Goal: Task Accomplishment & Management: Manage account settings

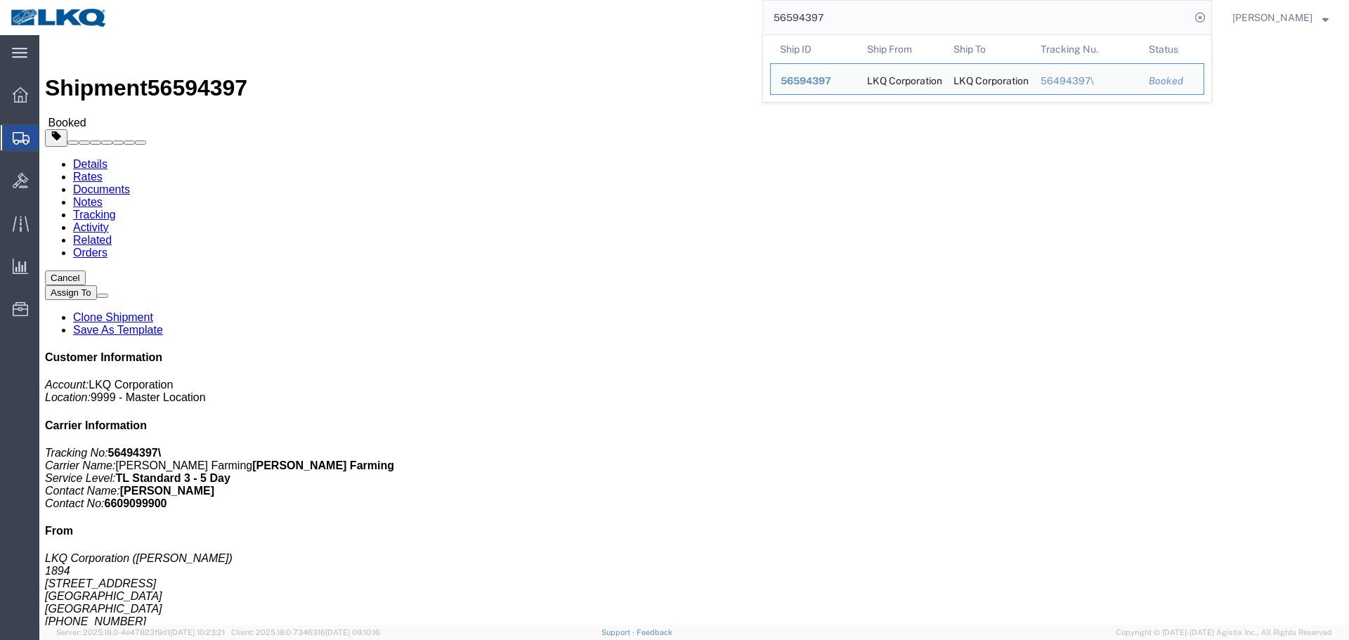
click div "Shipment Detail Ship From LKQ Corporation (Donna) 1894 32 Dart Rd Newnan, GA 30…"
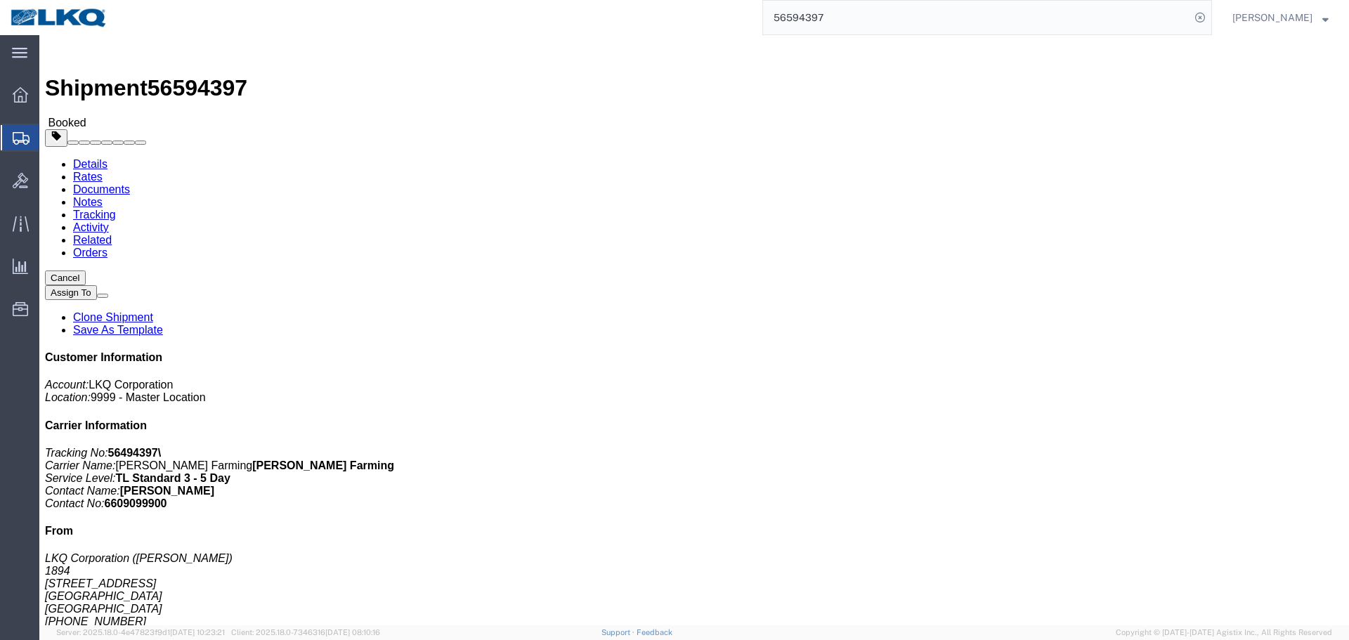
click div "Shipment Detail Ship From LKQ Corporation (Donna) 1894 32 Dart Rd Newnan, GA 30…"
click address "LKQ Corporation (Receiver) 3012 16393 NE Cameron Blvd Portland, OR 97230 United…"
copy address "3012"
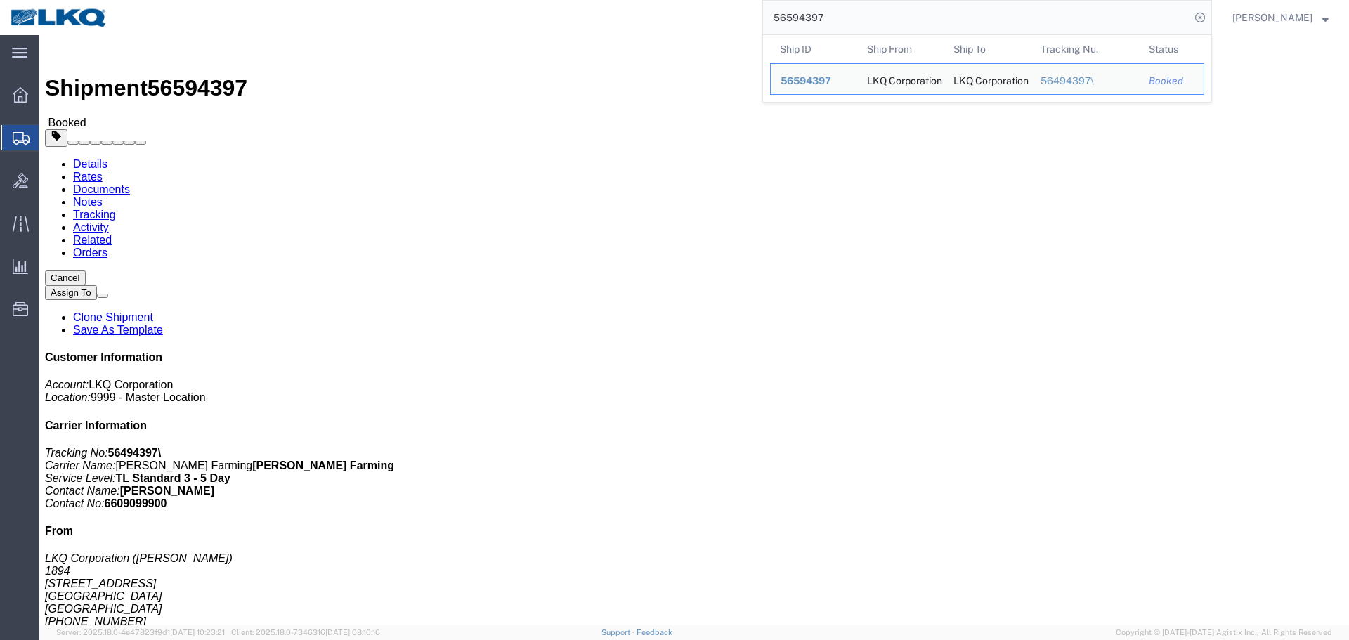
click at [855, 20] on input "56594397" at bounding box center [976, 18] width 427 height 34
paste input "668520"
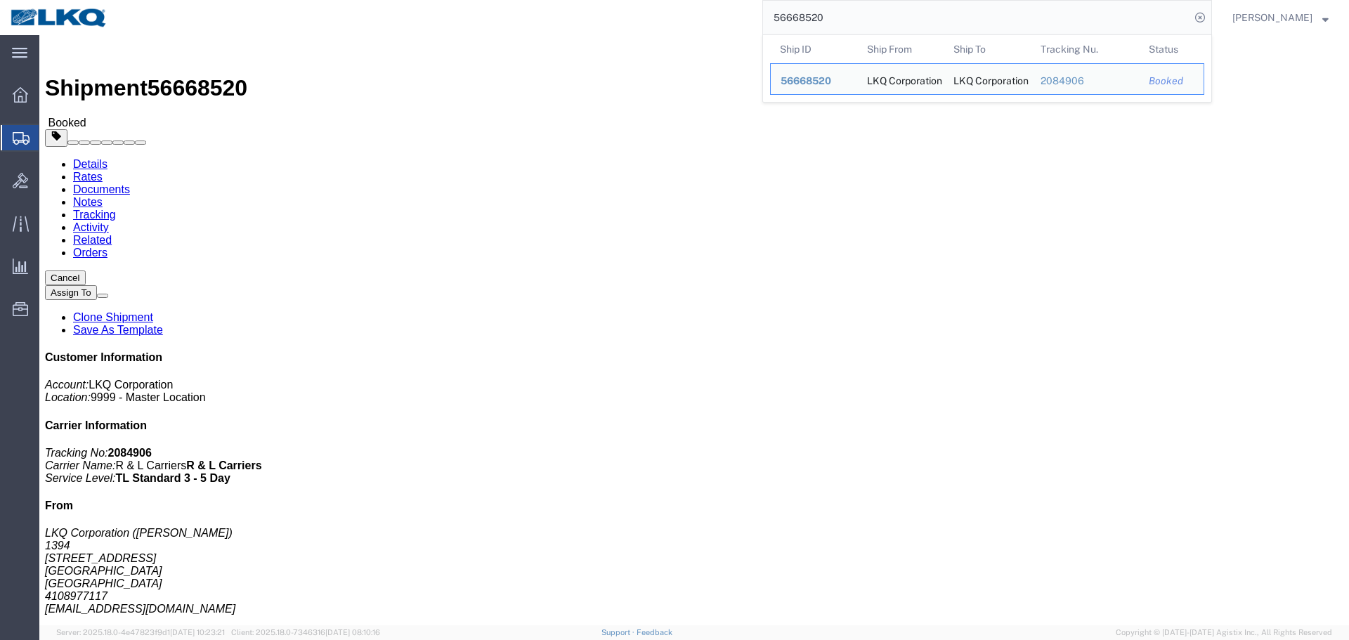
click div "Ship From LKQ Corporation (Adam Beatty) 1394 4803 Hollins Ferry Rd Halethorpe, …"
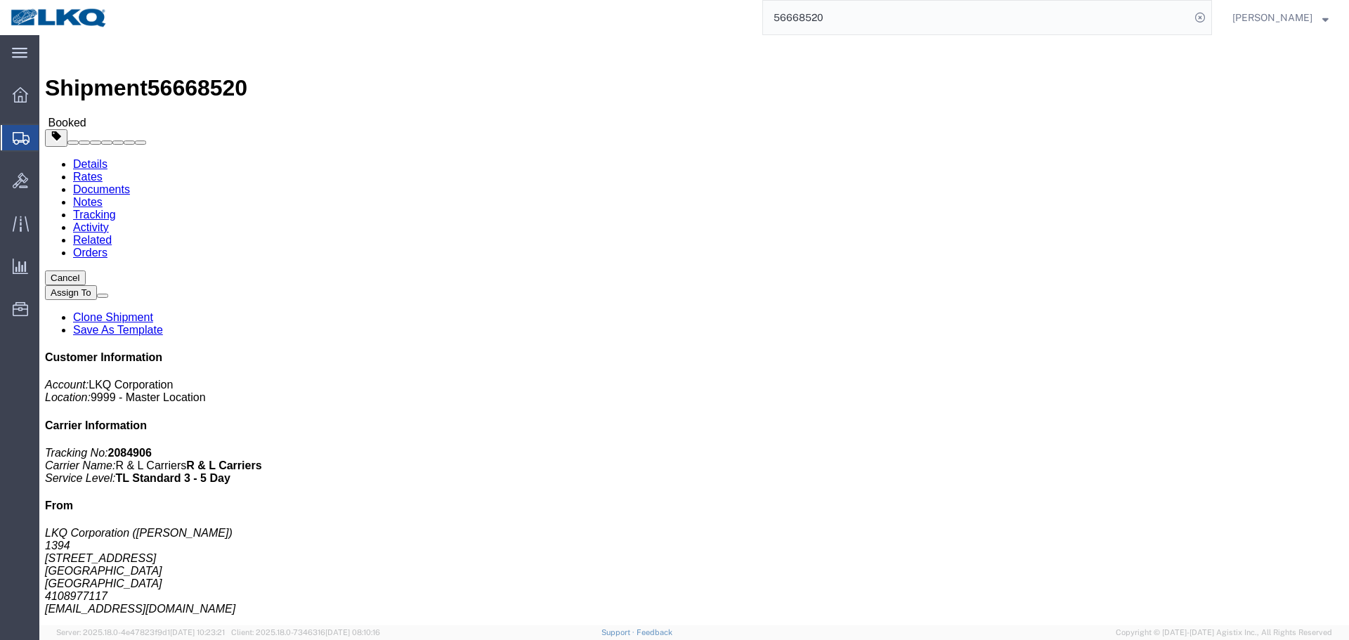
click div "Ship From LKQ Corporation (Adam Beatty) 1394 4803 Hollins Ferry Rd Halethorpe, …"
click at [877, 24] on input "56668520" at bounding box center [976, 18] width 427 height 34
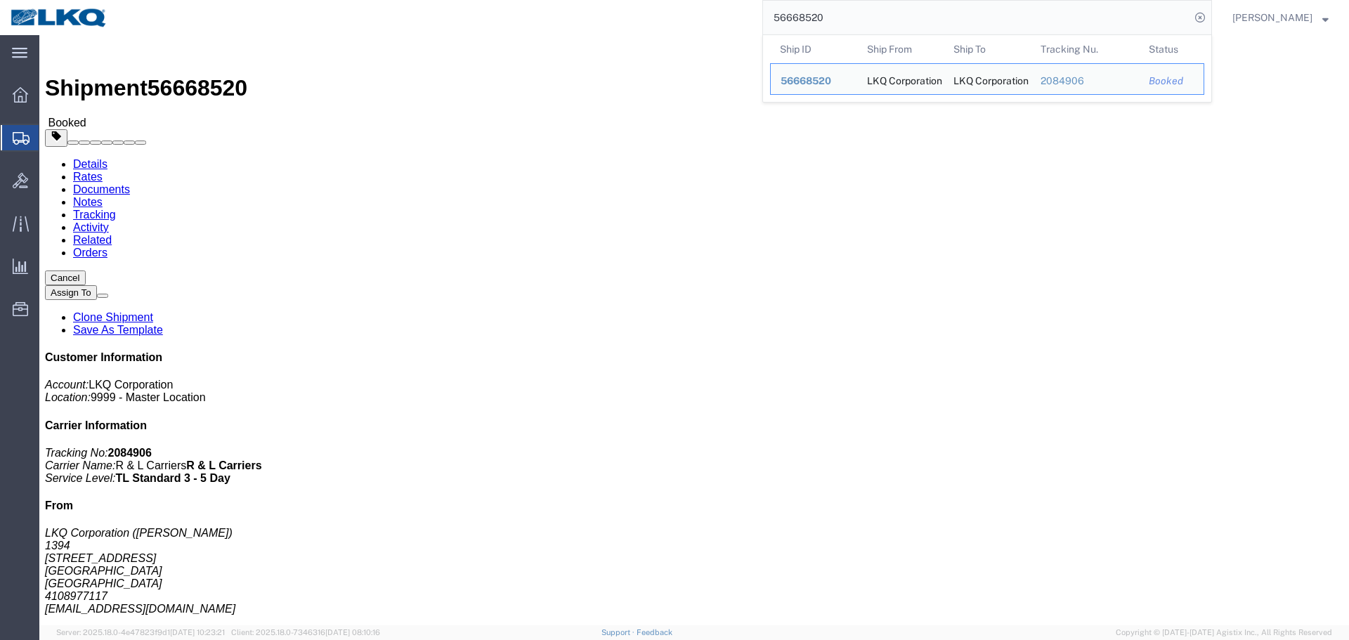
paste input "75217"
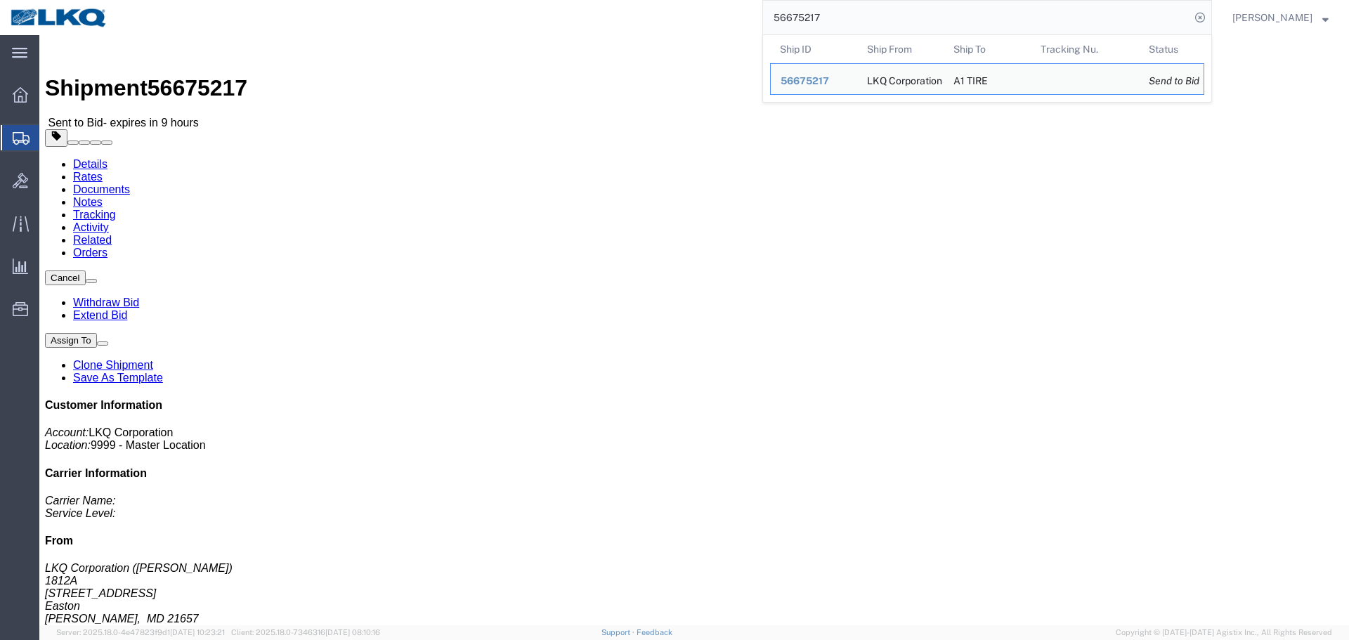
click link "Rates"
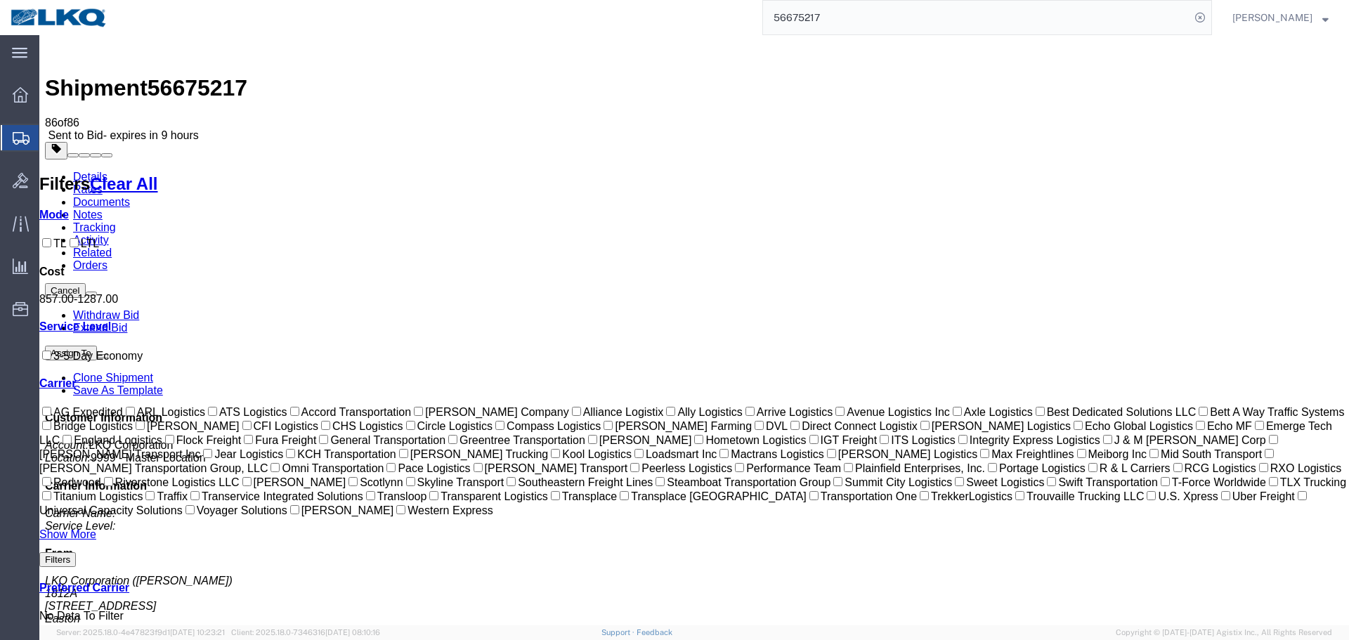
drag, startPoint x: 769, startPoint y: 448, endPoint x: 227, endPoint y: 174, distance: 607.6
copy table "Carrier Service Estimated Transit Type Estimated Cost Compare Book Now Mode Ser…"
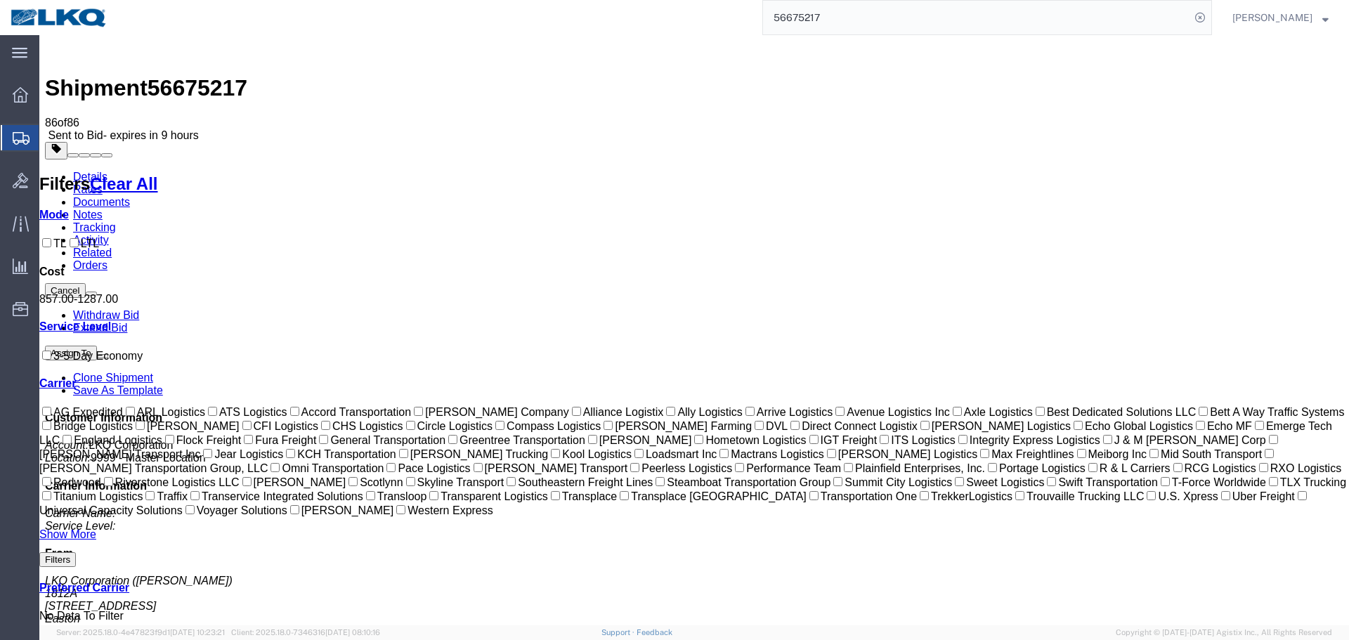
click at [926, 11] on input "56675217" at bounding box center [976, 18] width 427 height 34
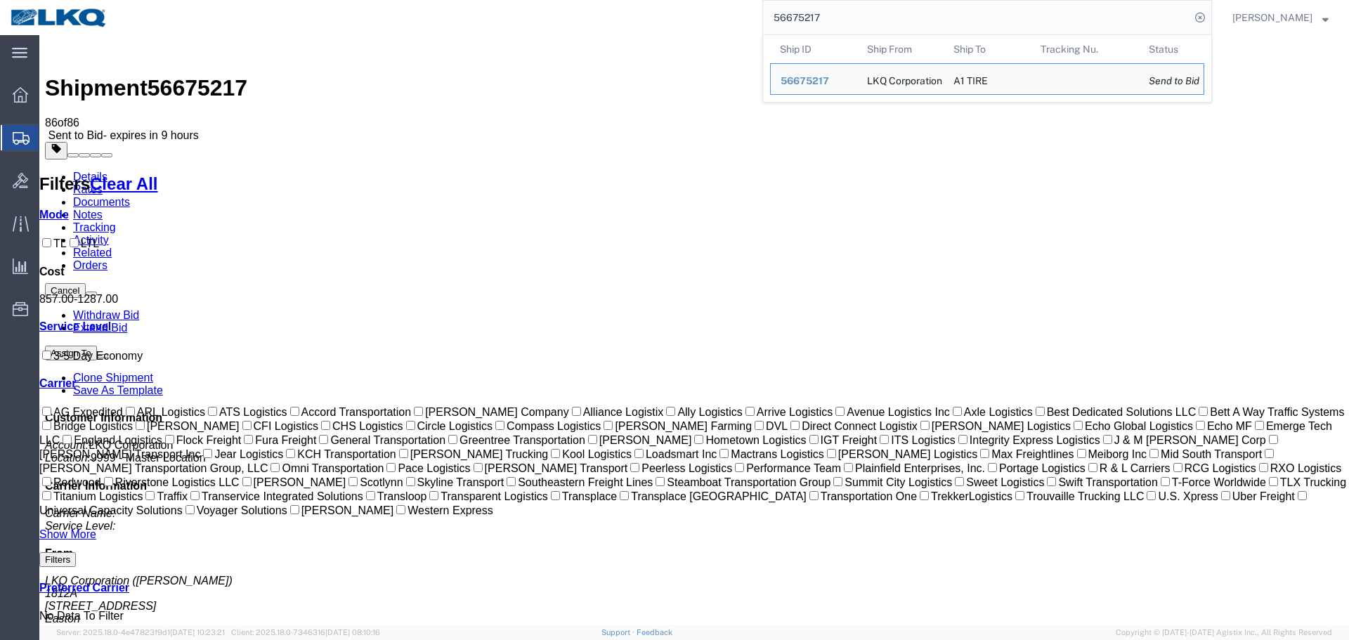
paste input "596375"
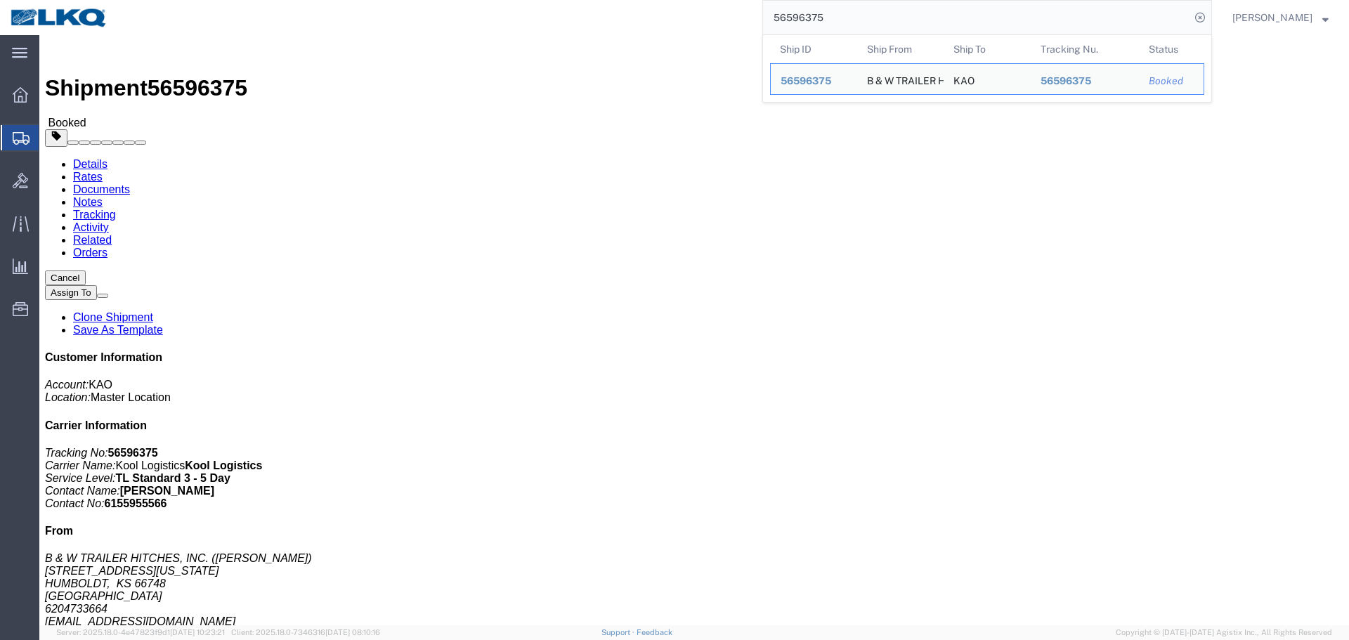
click div "Leg 1 - Truckload Vehicle 1: Standard Dry Van (53 Feet) Number of trucks: 1"
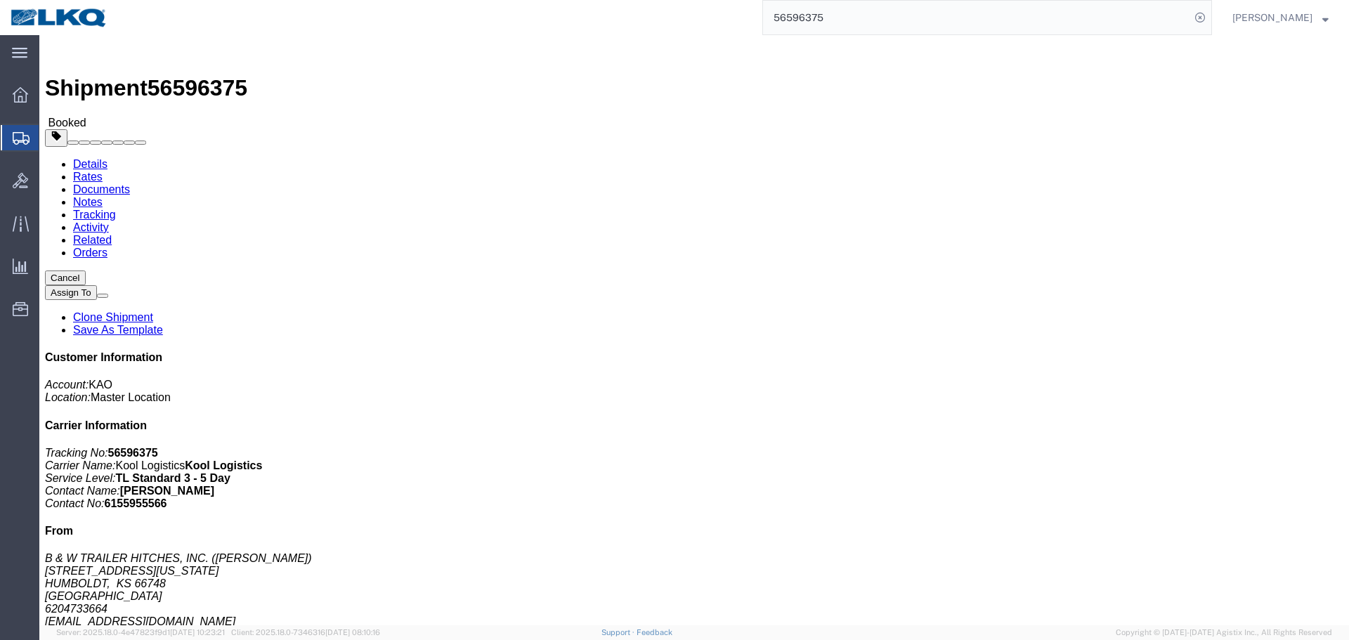
click div "Shipment Detail Ship From B & W TRAILER HITCHES, INC. (BILL GUTIERREZ) 1216 HAW…"
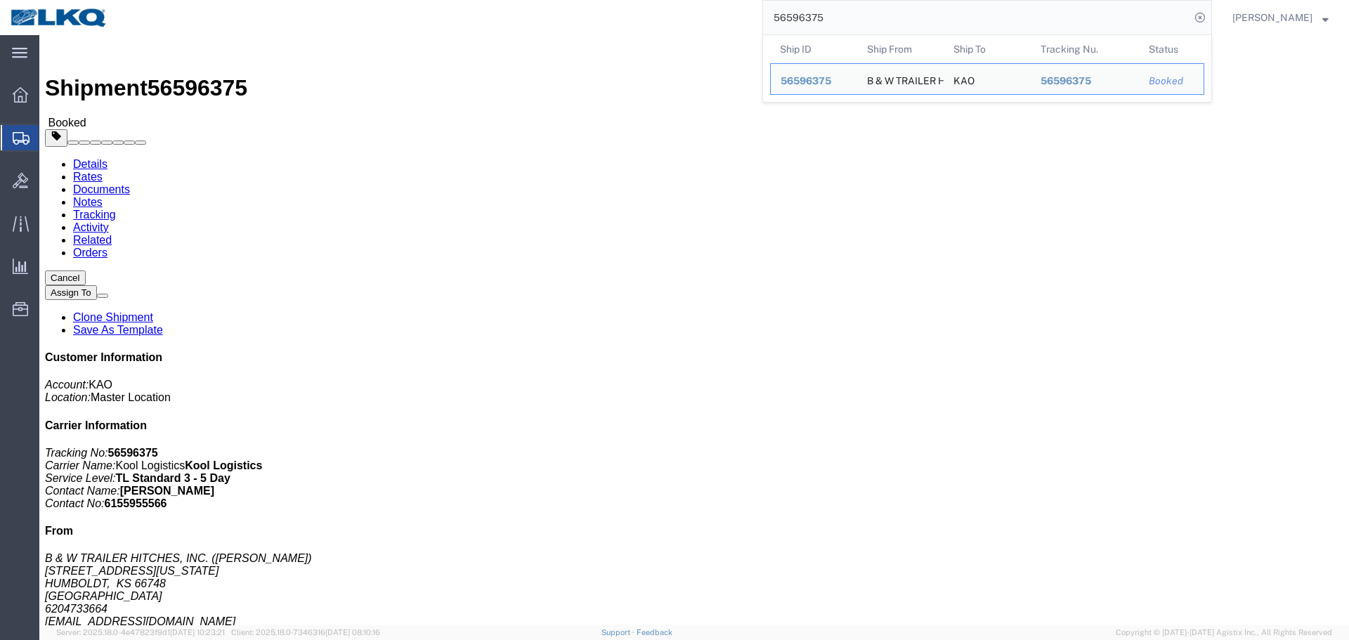
click at [910, 8] on input "56596375" at bounding box center [976, 18] width 427 height 34
paste input "34215"
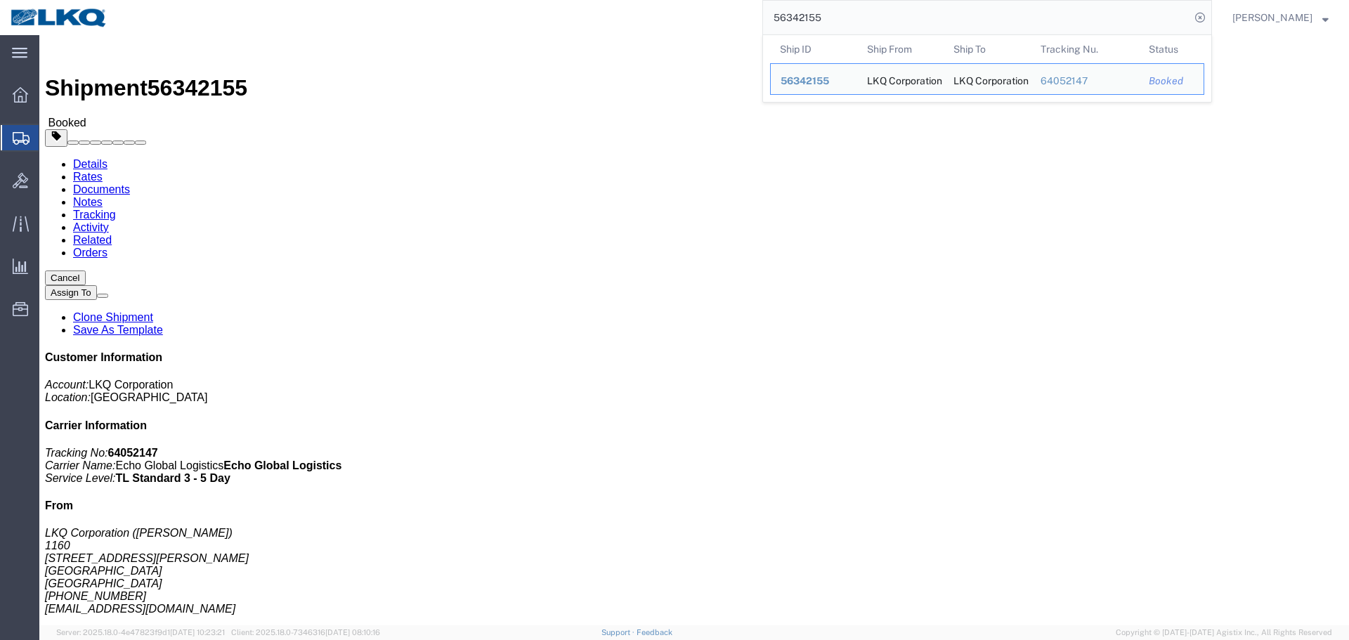
click div "Shipment Detail Ship From LKQ Corporation (Brittany Lee) 1160 60 Telfair Pl Gar…"
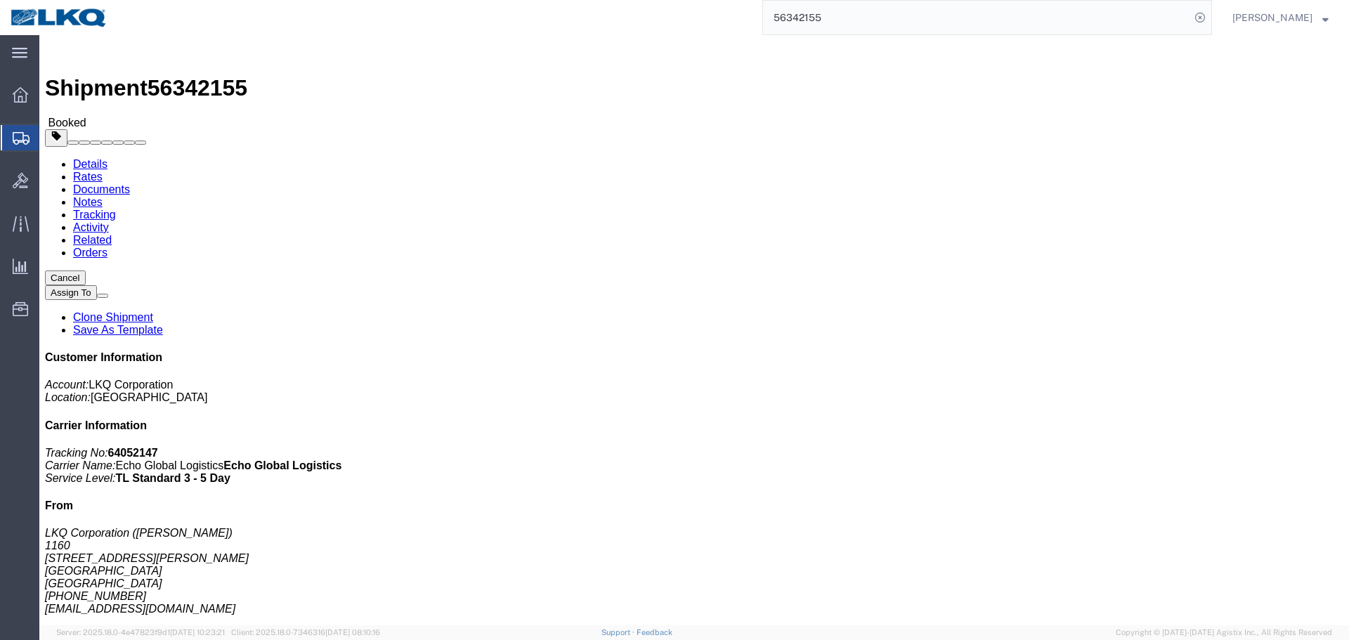
click button "Cancel"
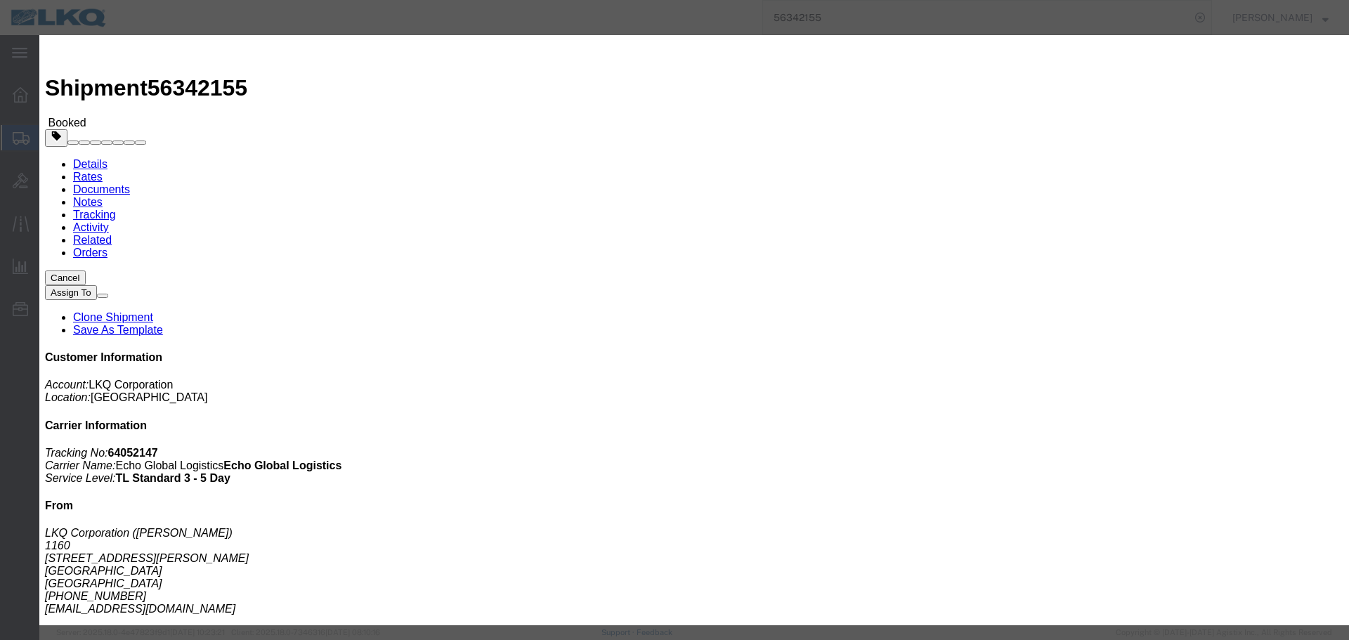
click button "Yes"
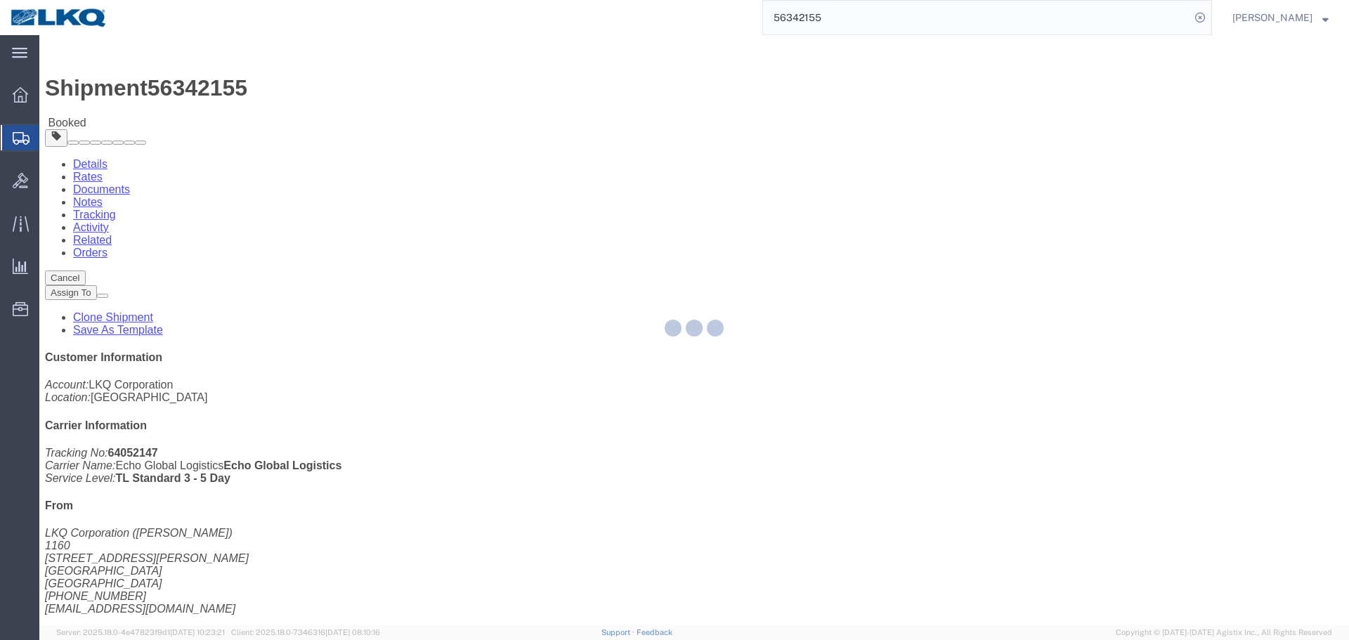
click at [905, 21] on input "56342155" at bounding box center [976, 18] width 427 height 34
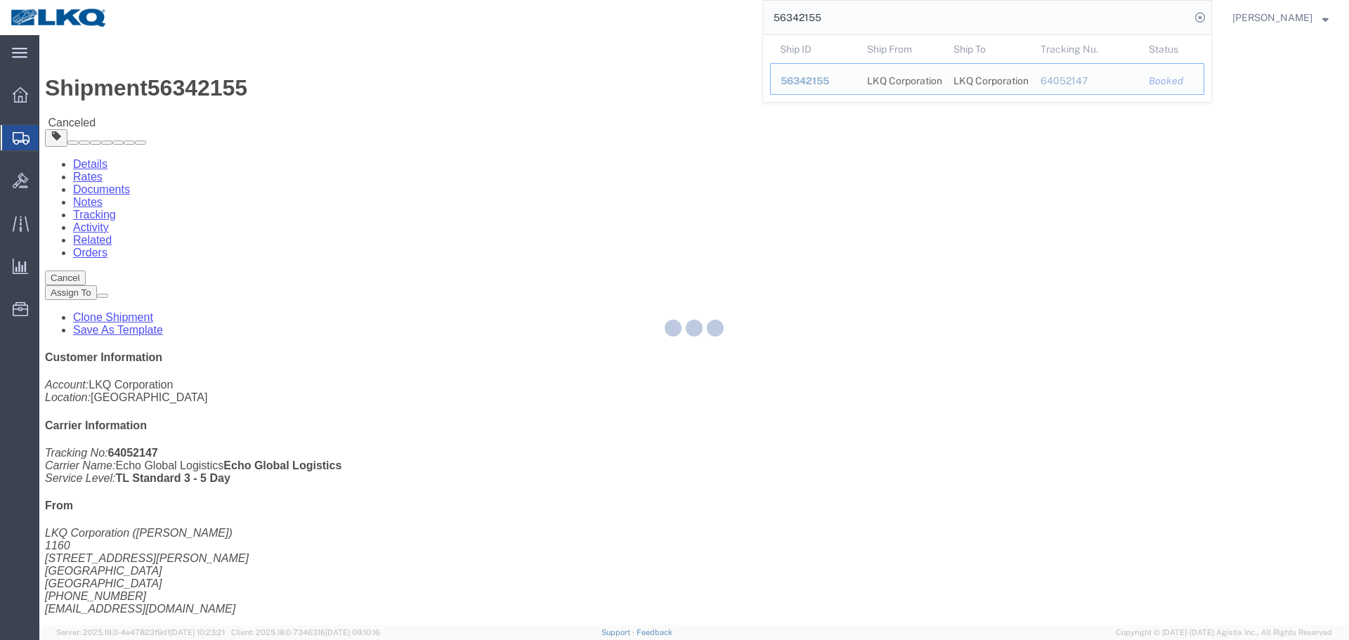
click at [826, 14] on input "56342155" at bounding box center [976, 18] width 427 height 34
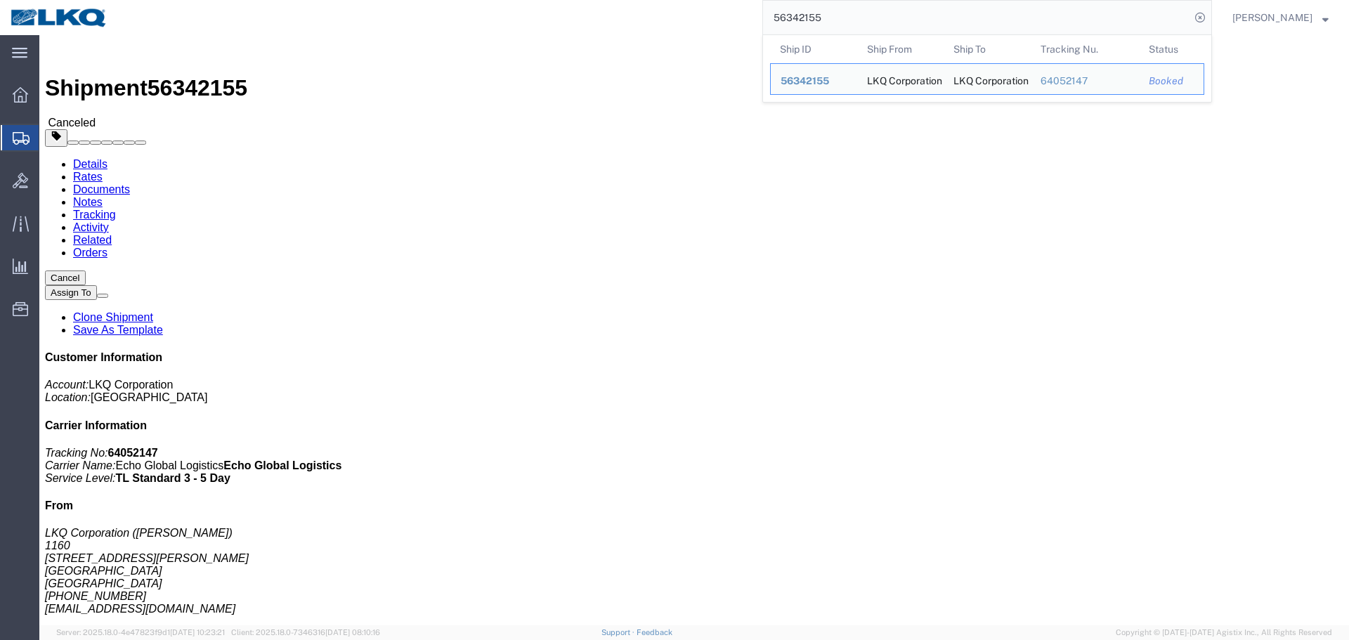
paste input "687008"
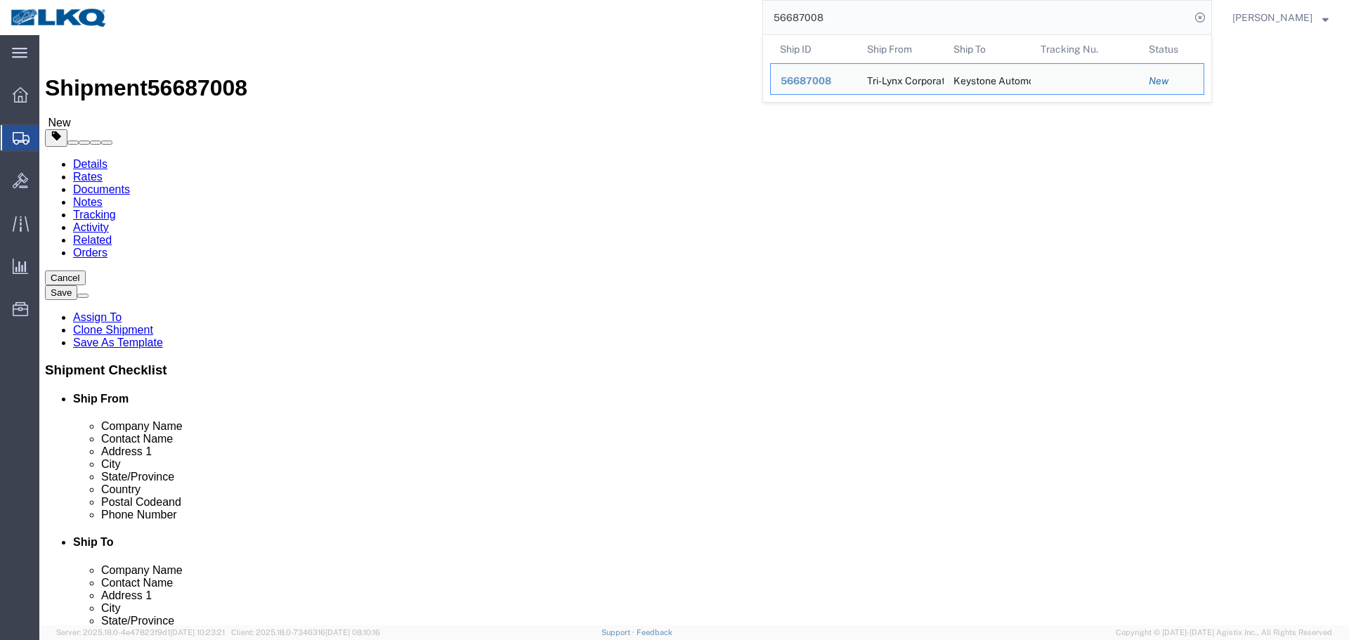
paste input "580258"
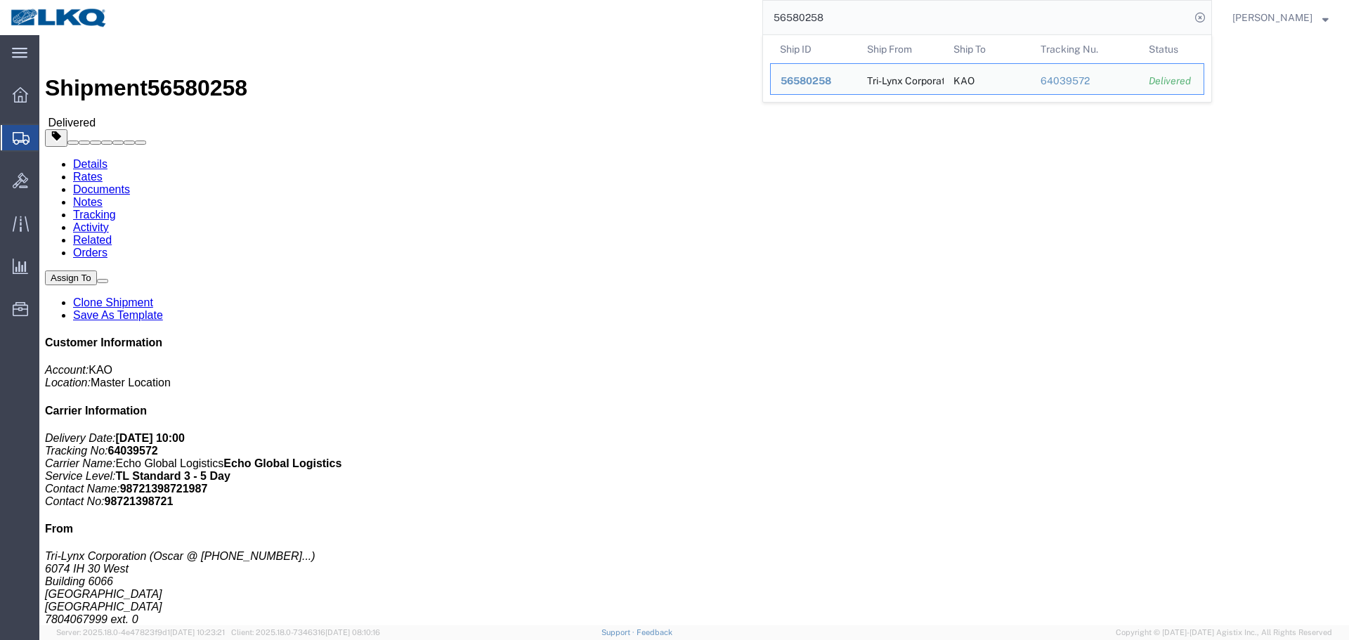
click h4 "Routing & Vehicle Information"
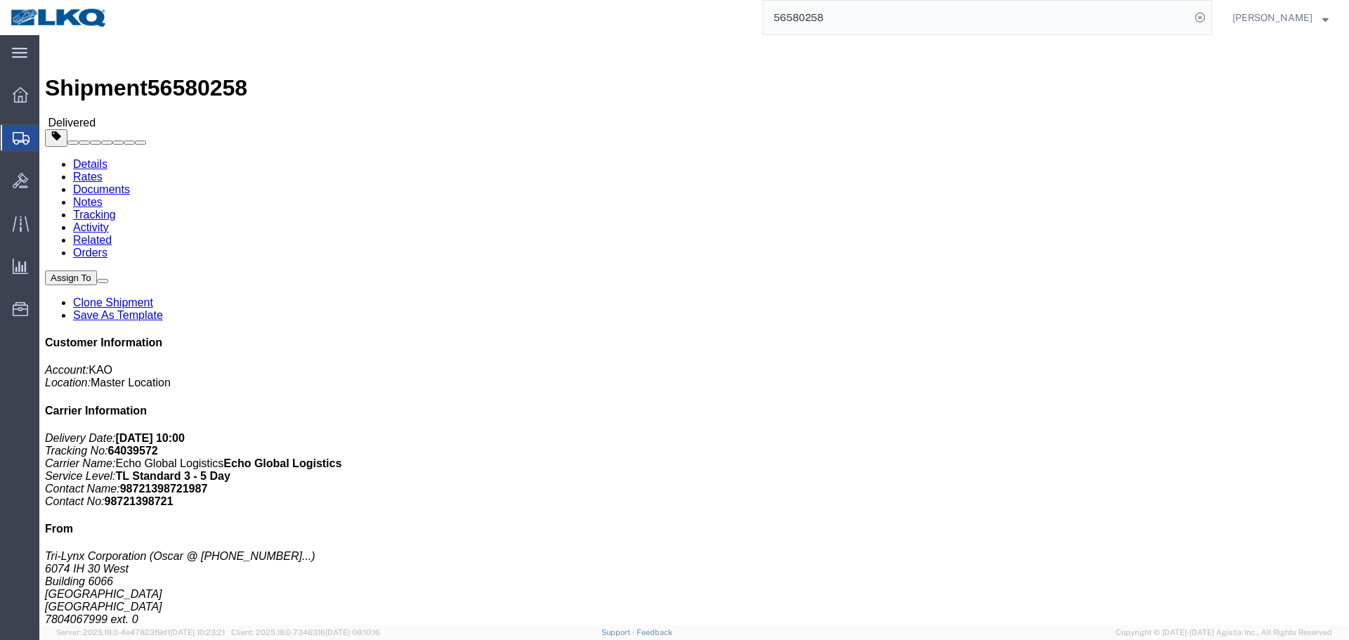
click at [809, 14] on input "56580258" at bounding box center [976, 18] width 427 height 34
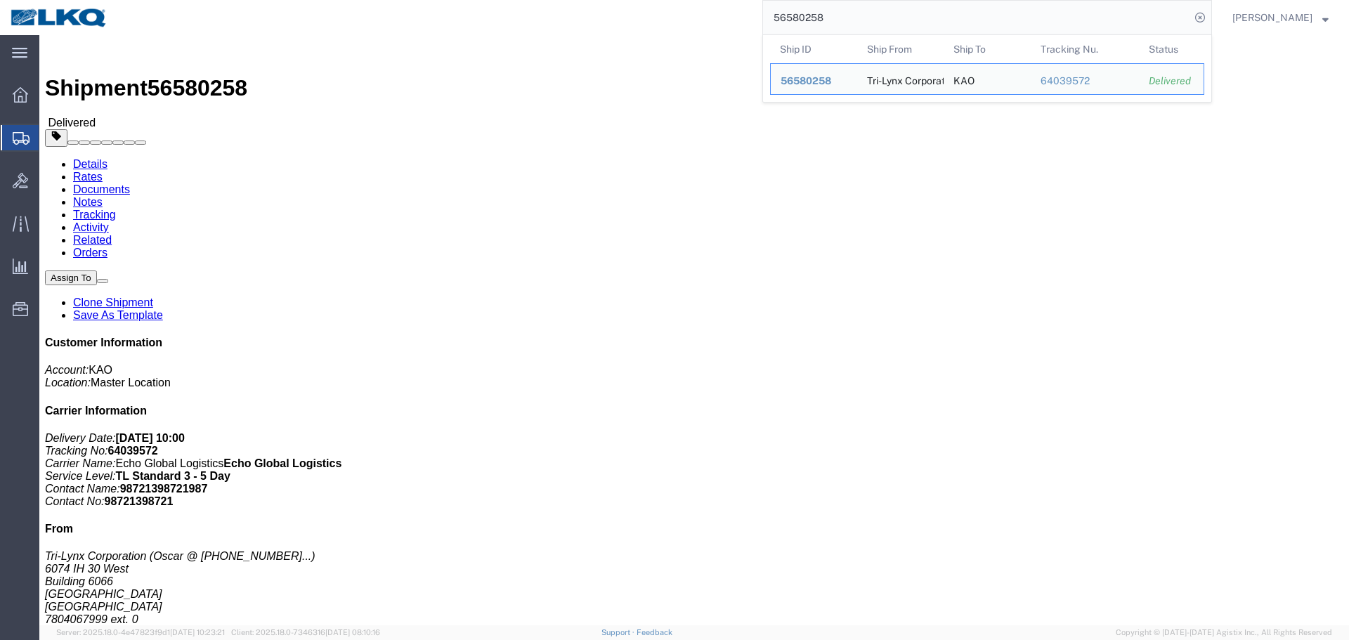
paste input "675217"
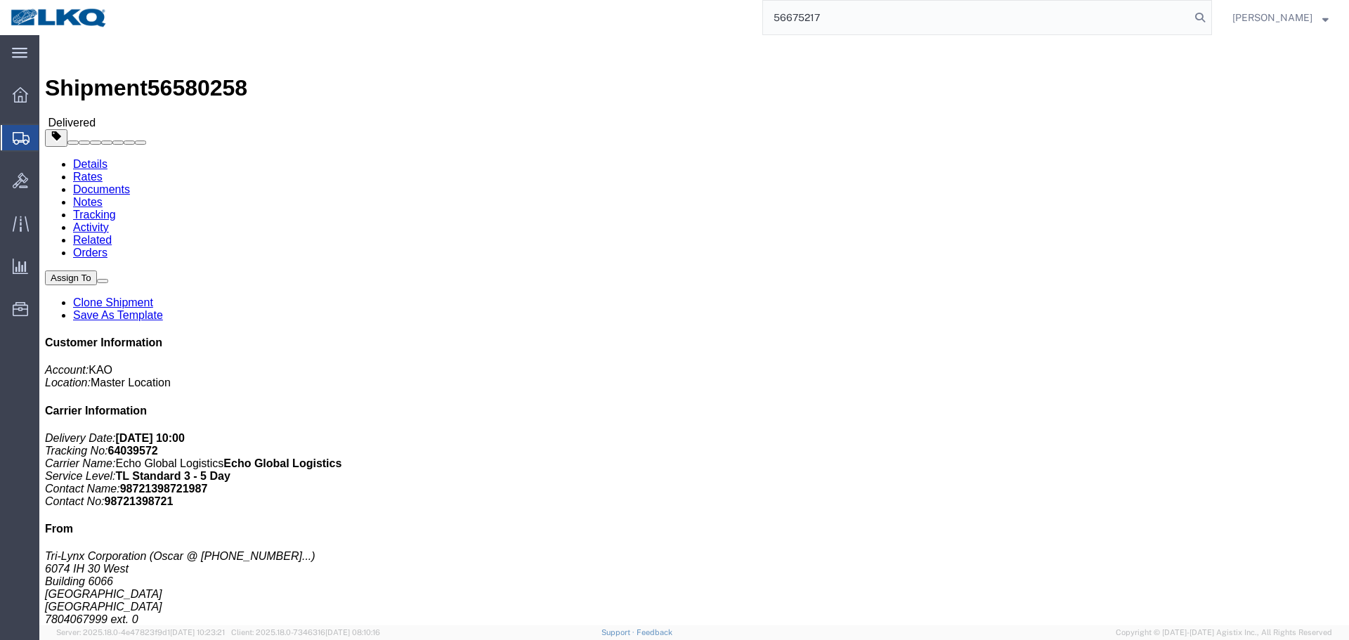
type input "56675217"
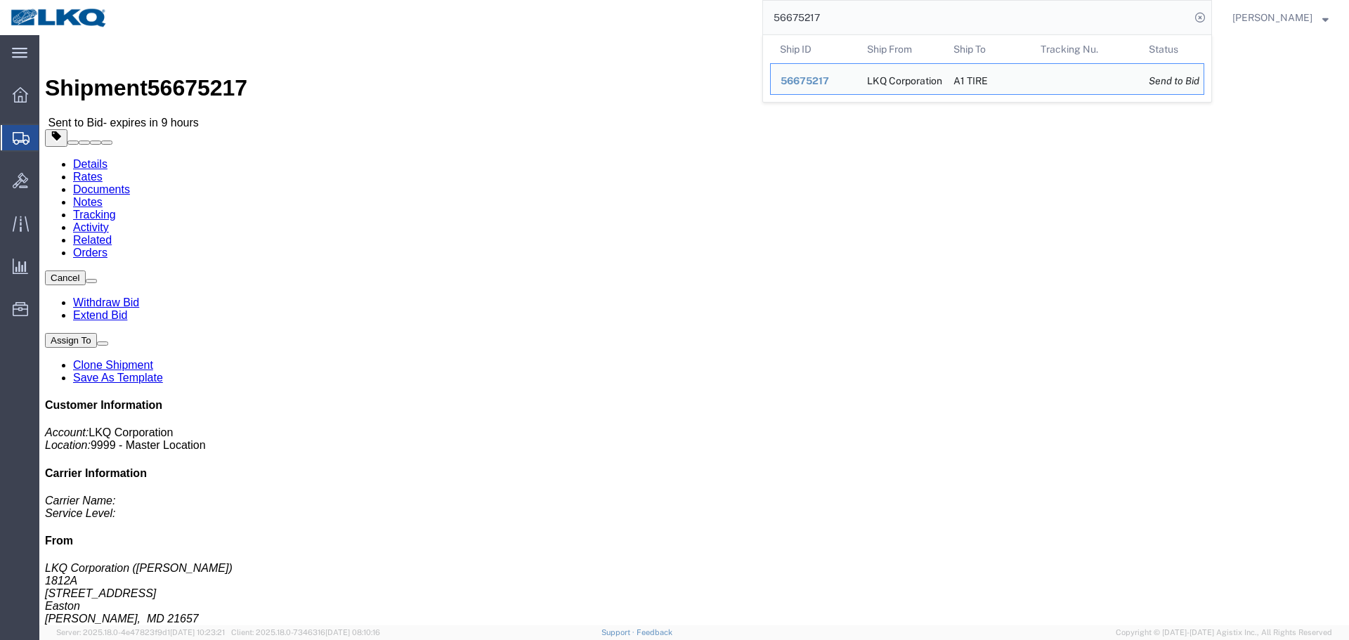
click div "Leg 1 - Truckload Vehicle 1: Standard Dry Van (53 Feet) Number of trucks: 1"
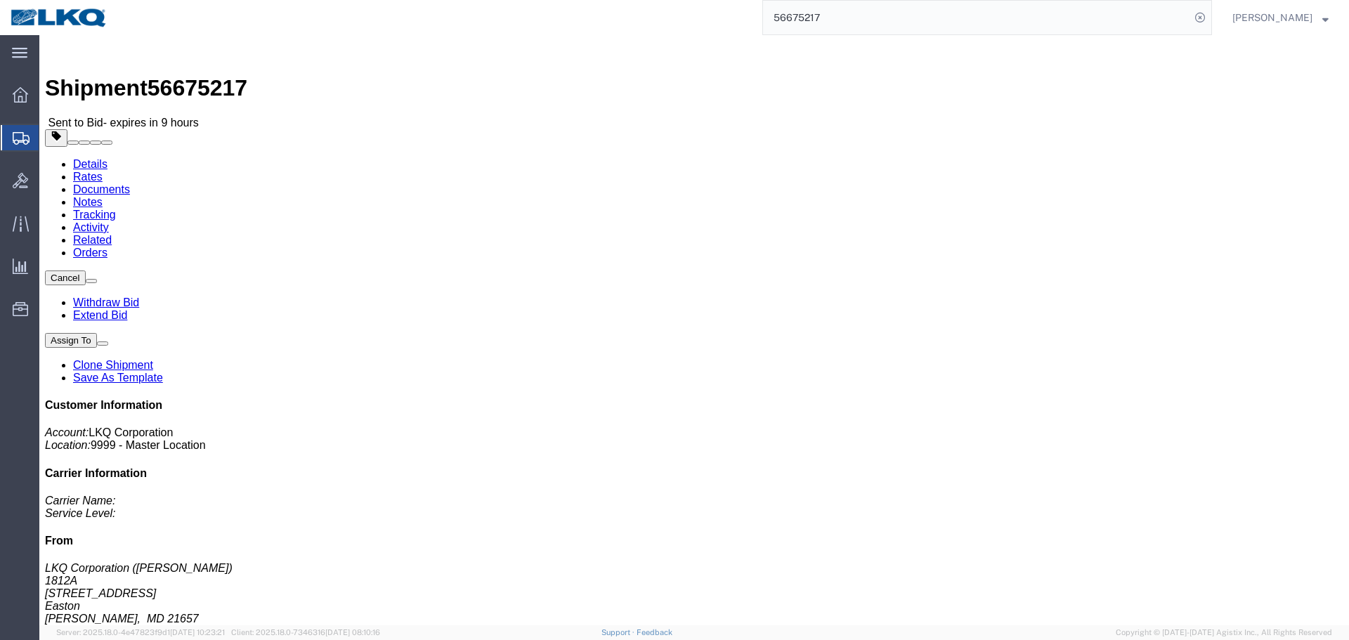
click button "Cancel"
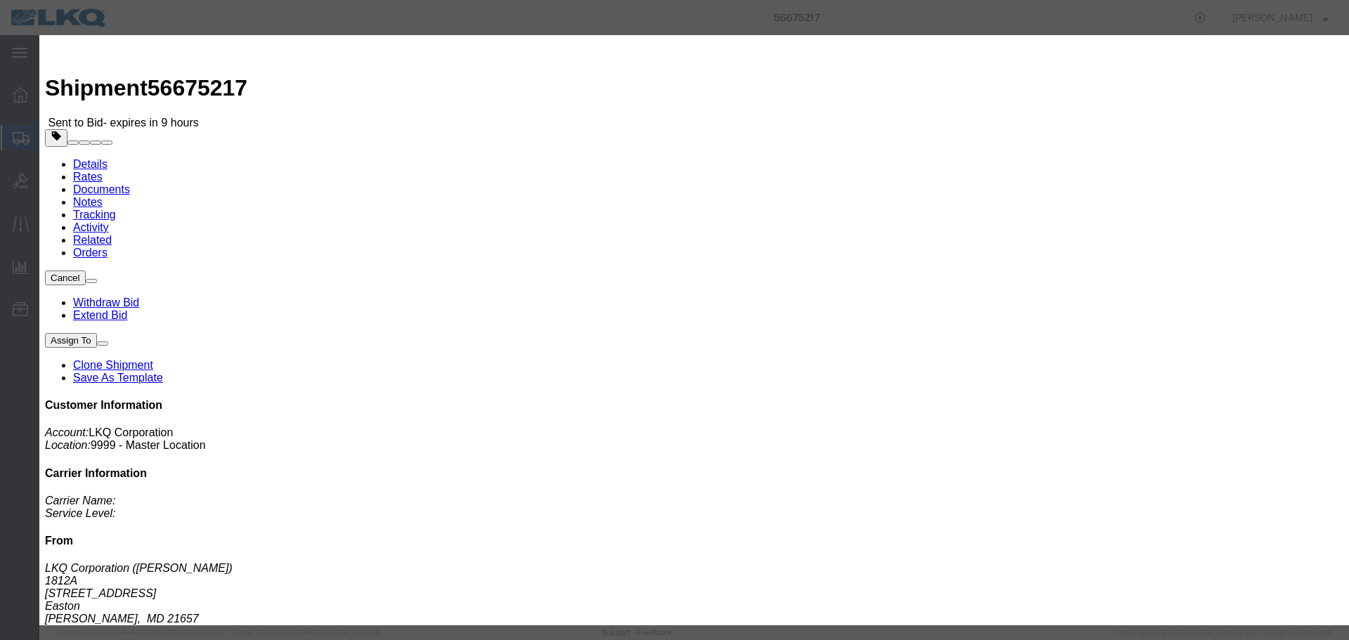
click button "Yes"
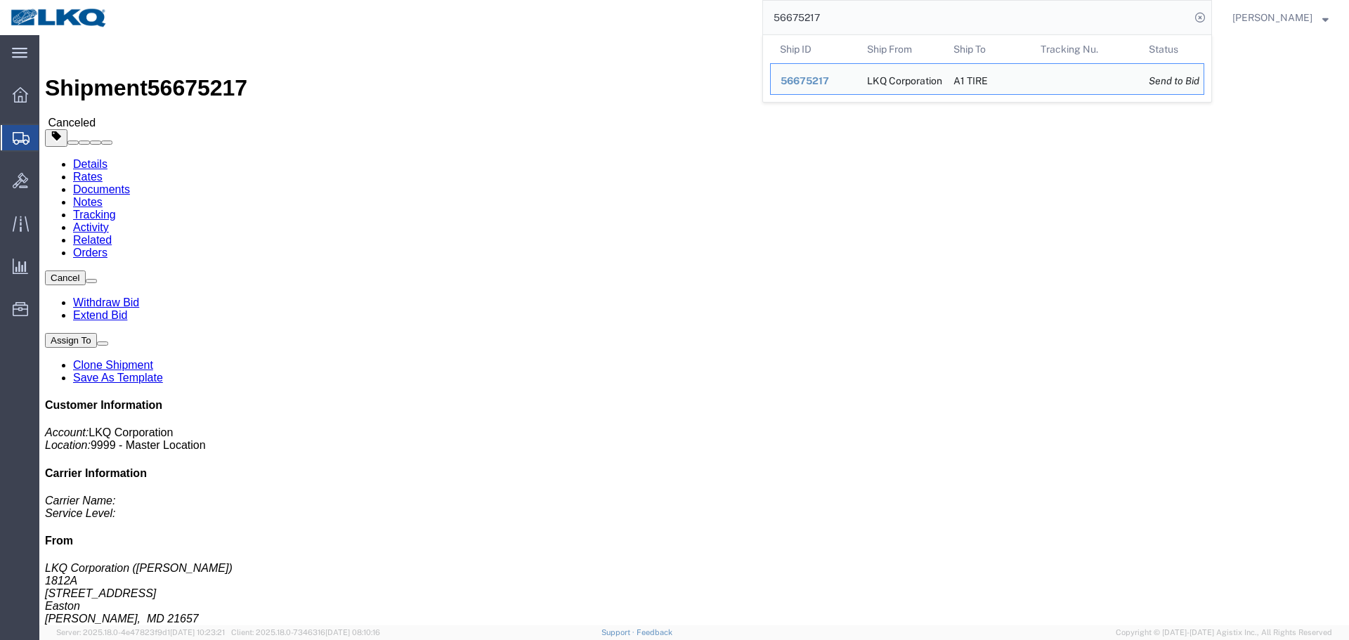
click at [874, 10] on input "56675217" at bounding box center [976, 18] width 427 height 34
paste input "596375"
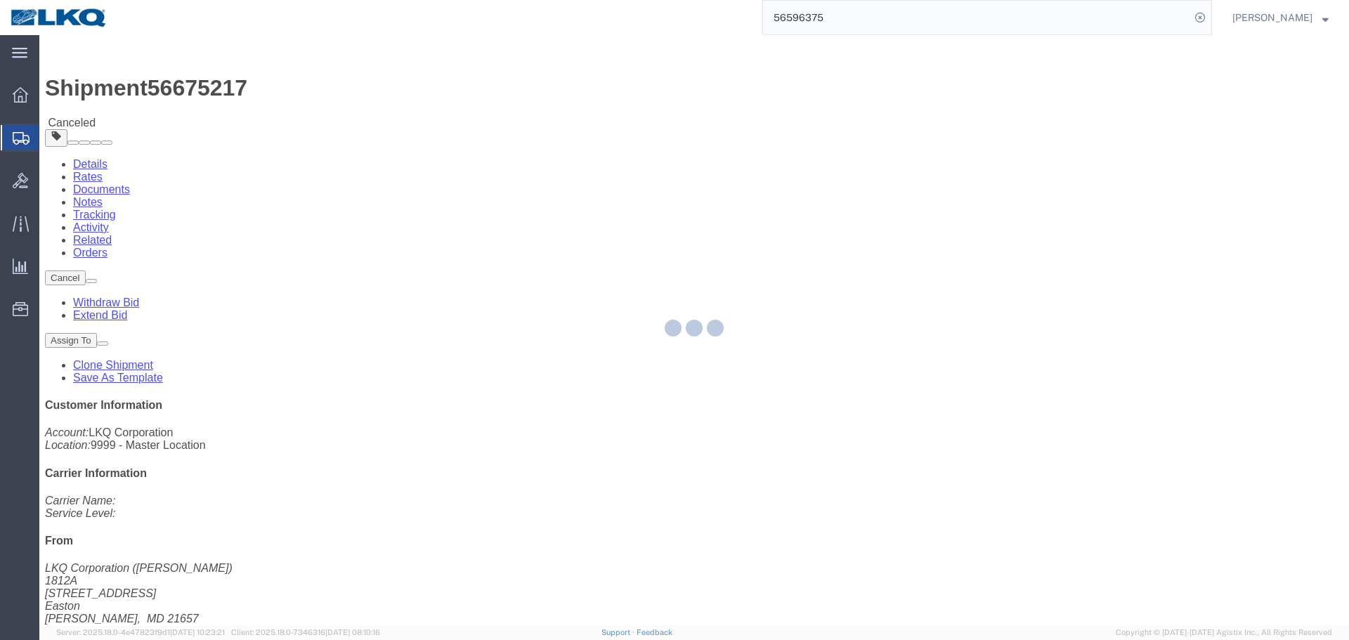
click at [833, 15] on input "56596375" at bounding box center [976, 18] width 427 height 34
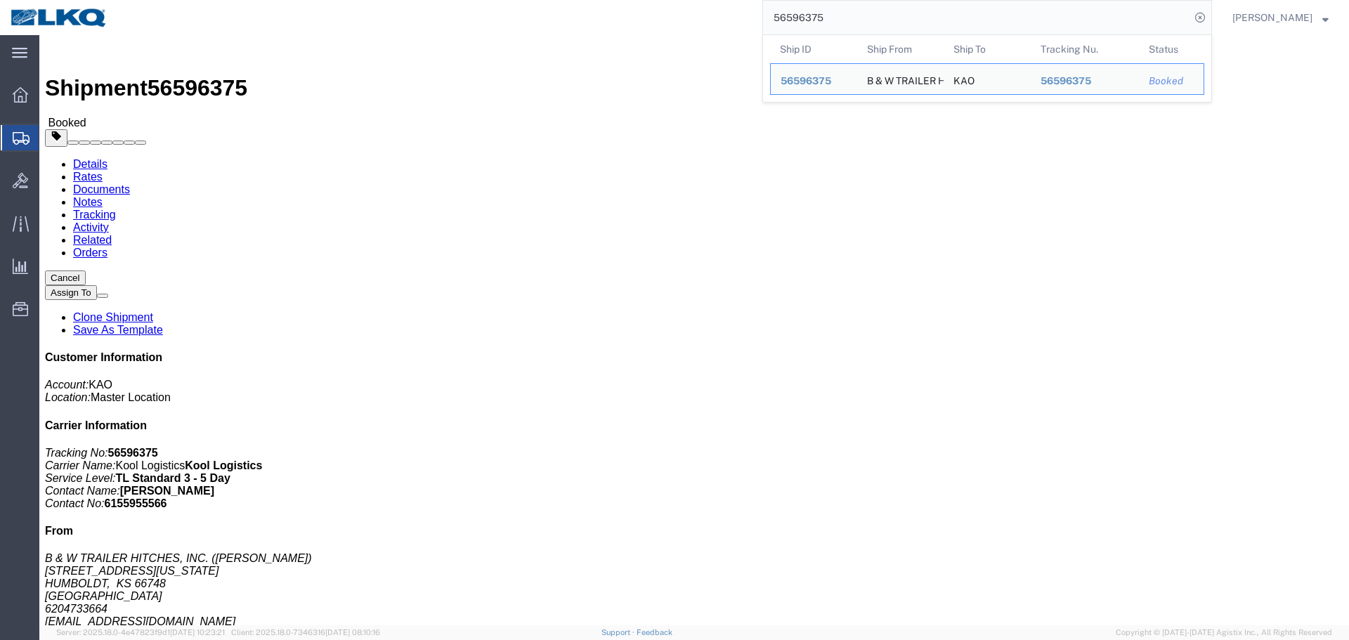
click div "Leg 1 - Truckload Vehicle 1: Standard Dry Van (53 Feet) Number of trucks: 1"
click at [852, 15] on input "56596375" at bounding box center [976, 18] width 427 height 34
paste input "413313"
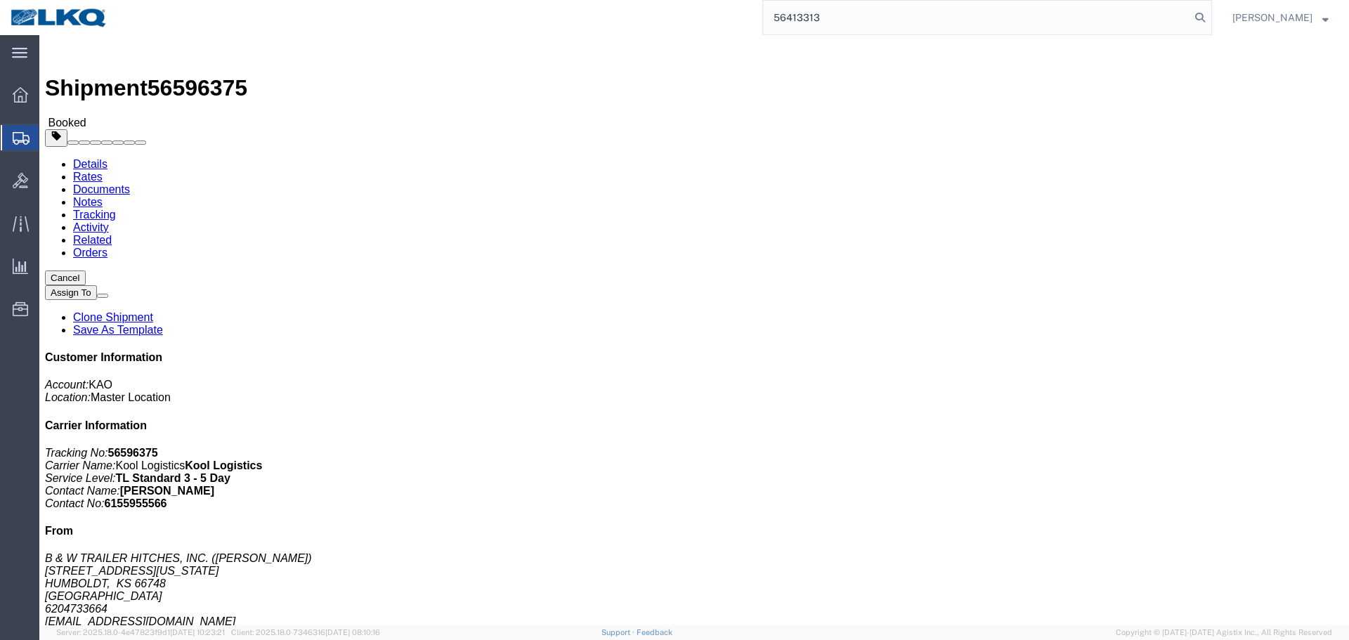
type input "56413313"
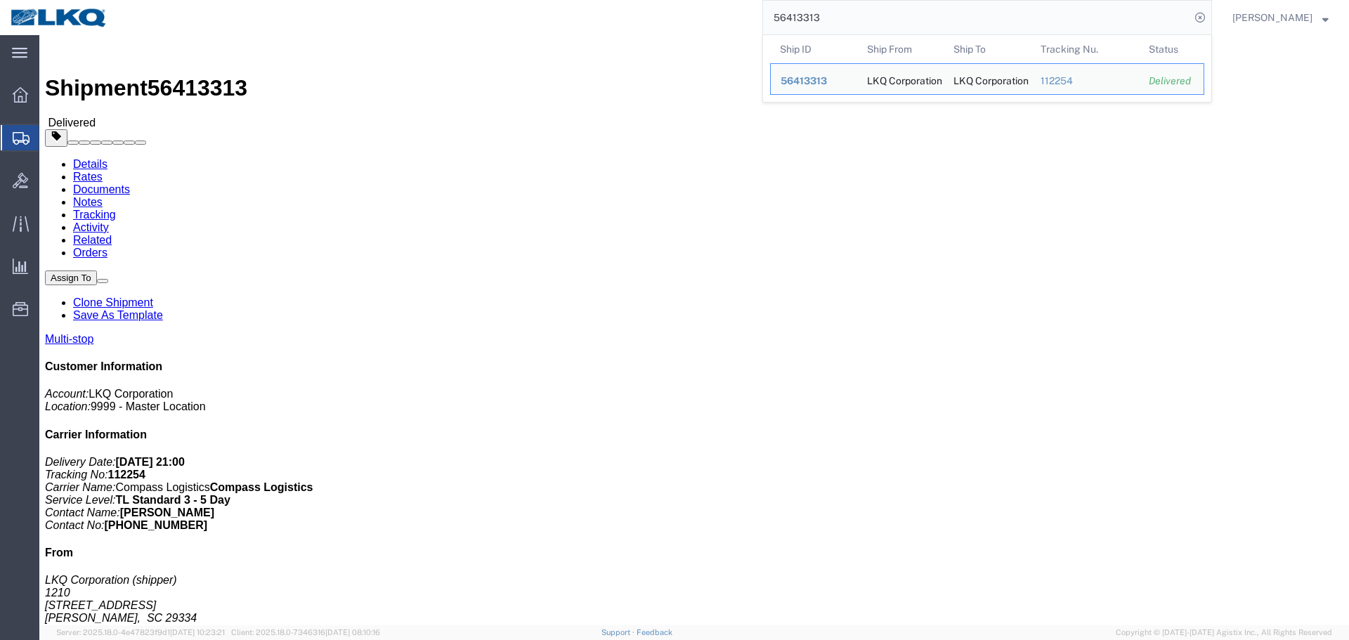
click div "Leg 1 - Truckload Vehicle 1: Standard Dry Van (53 Feet) Number of trucks: 1"
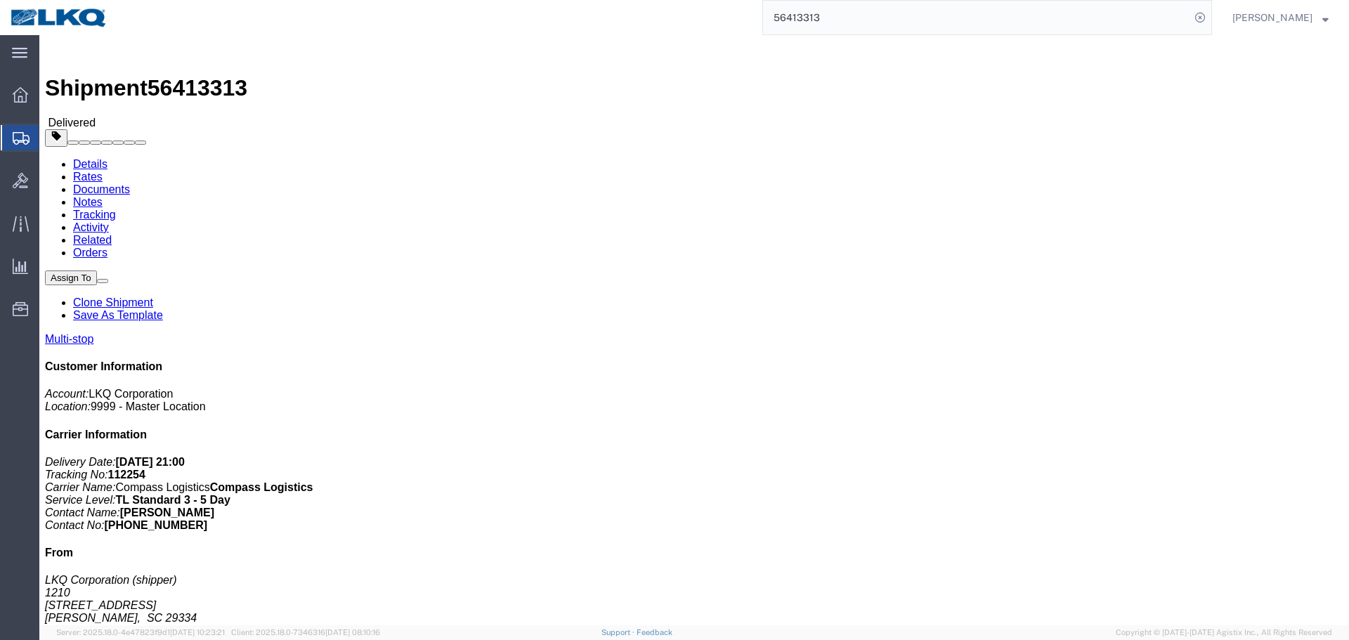
click link "Clone Shipment"
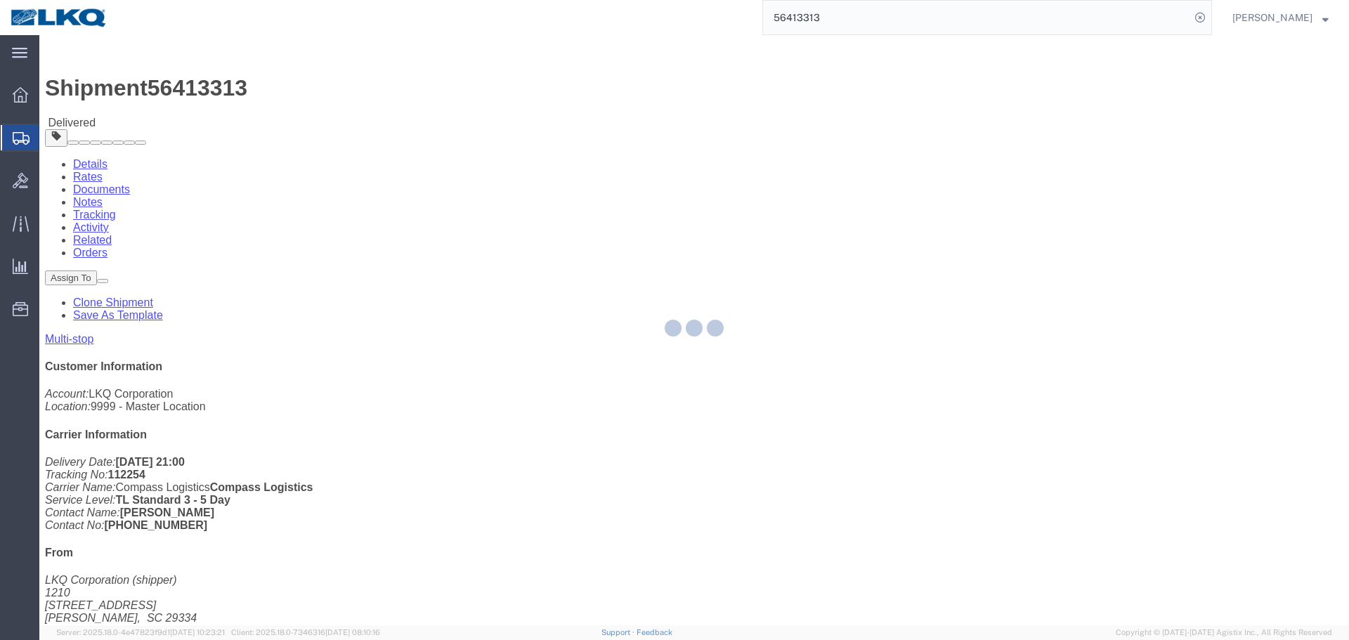
select select "27420"
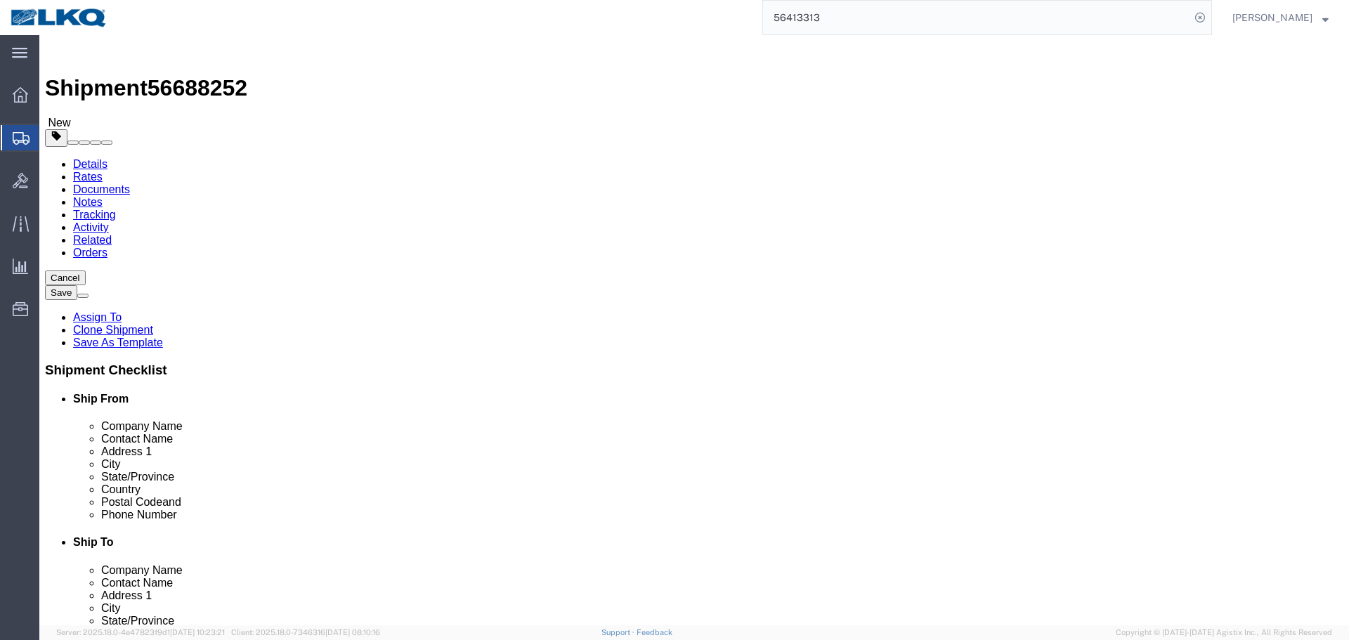
click span "56688252"
copy span "56688252"
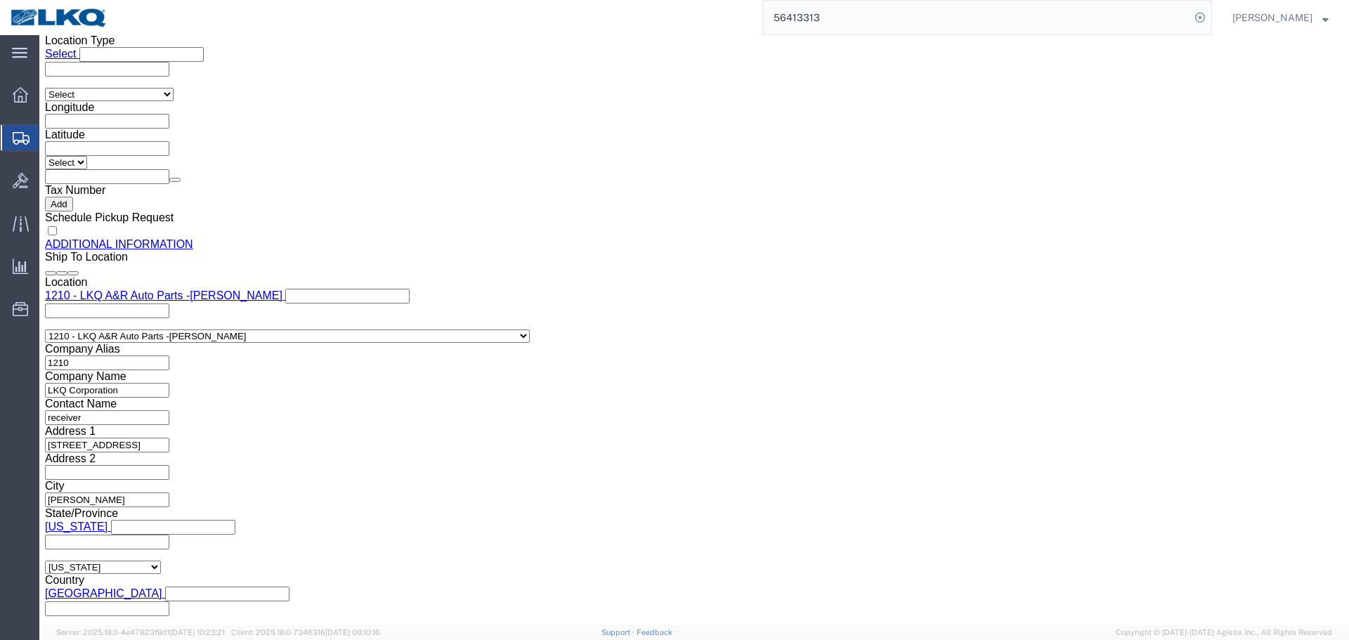
scroll to position [1546, 0]
drag, startPoint x: 261, startPoint y: 316, endPoint x: 267, endPoint y: 328, distance: 14.1
click div "Select Account Type Activity ID Airline Appointment Number ASN Batch Request # …"
click input "56413313"
paste input "688252"
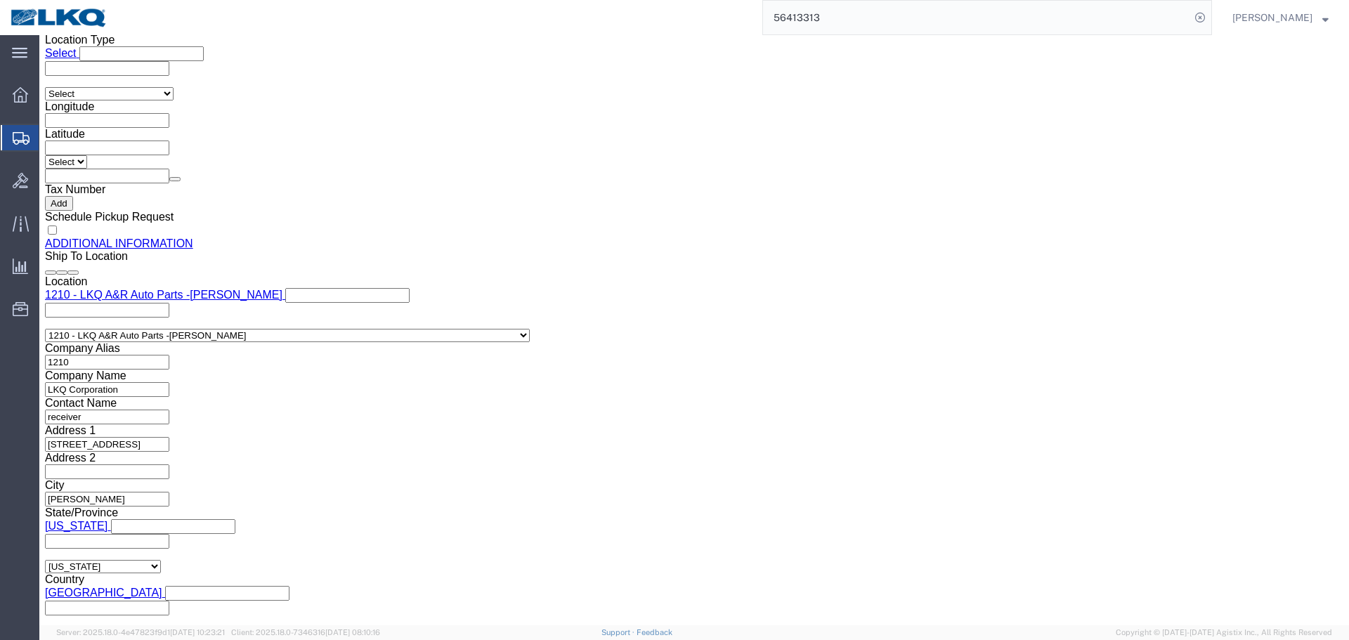
type input "56688252"
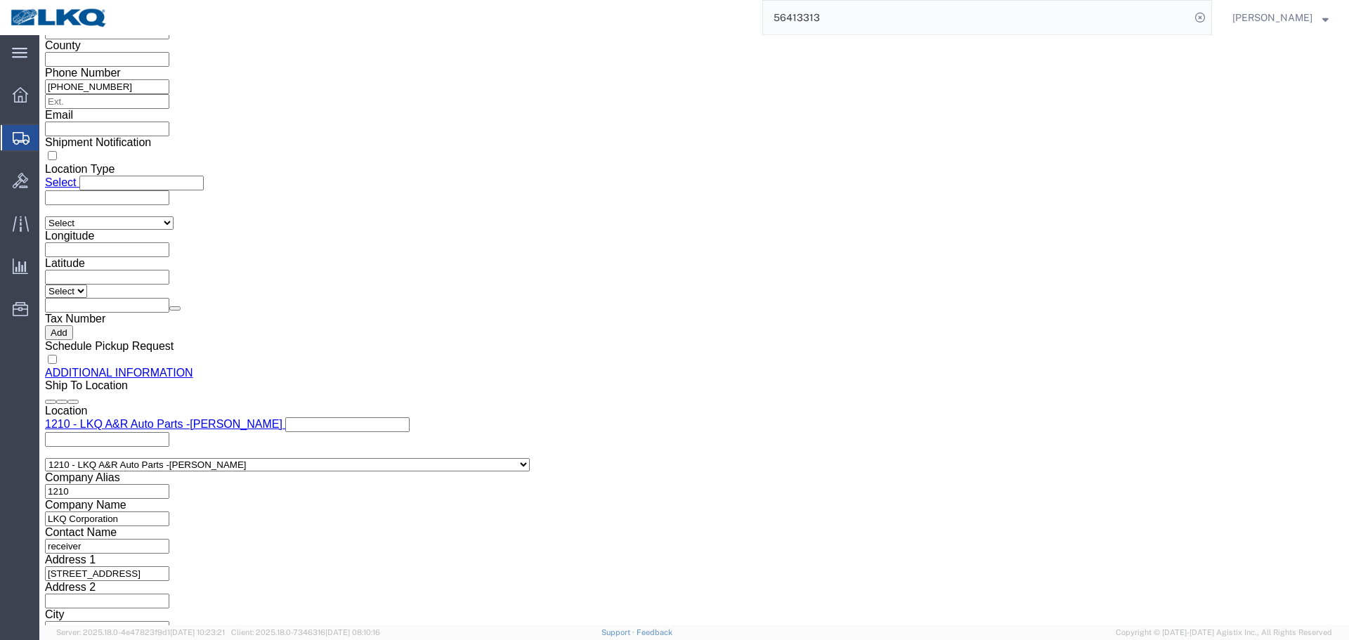
scroll to position [1265, 0]
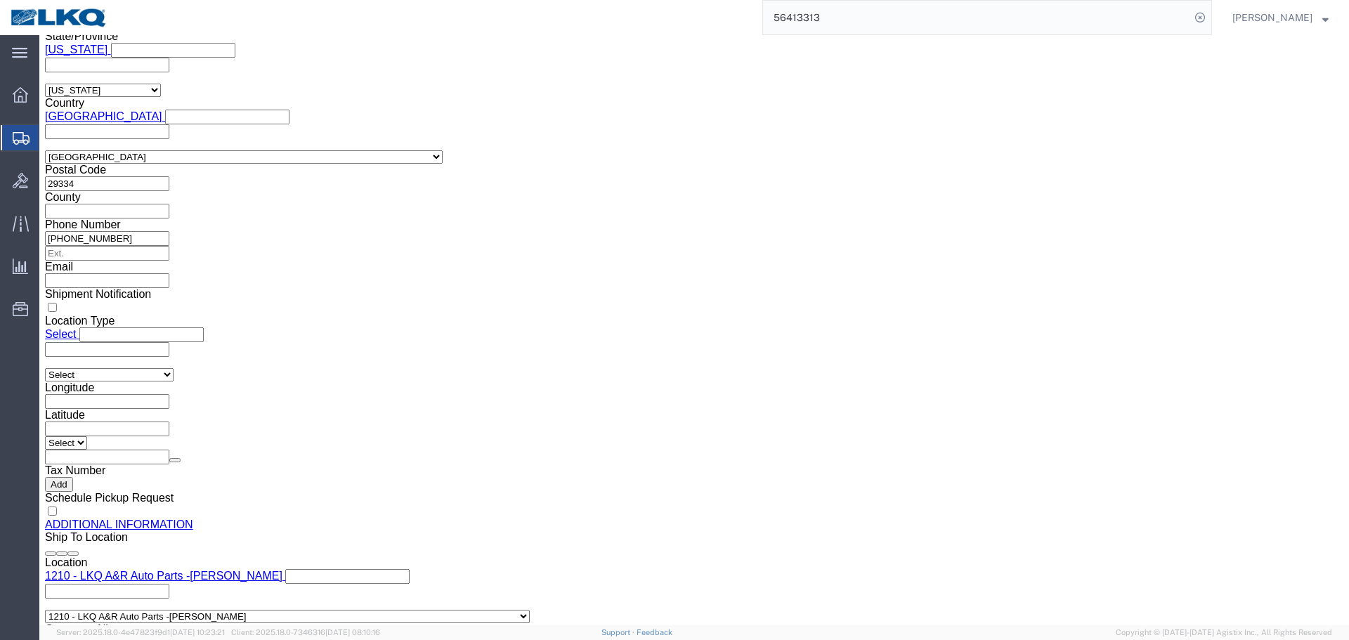
click div "Sep 03 2025 12:10 AM"
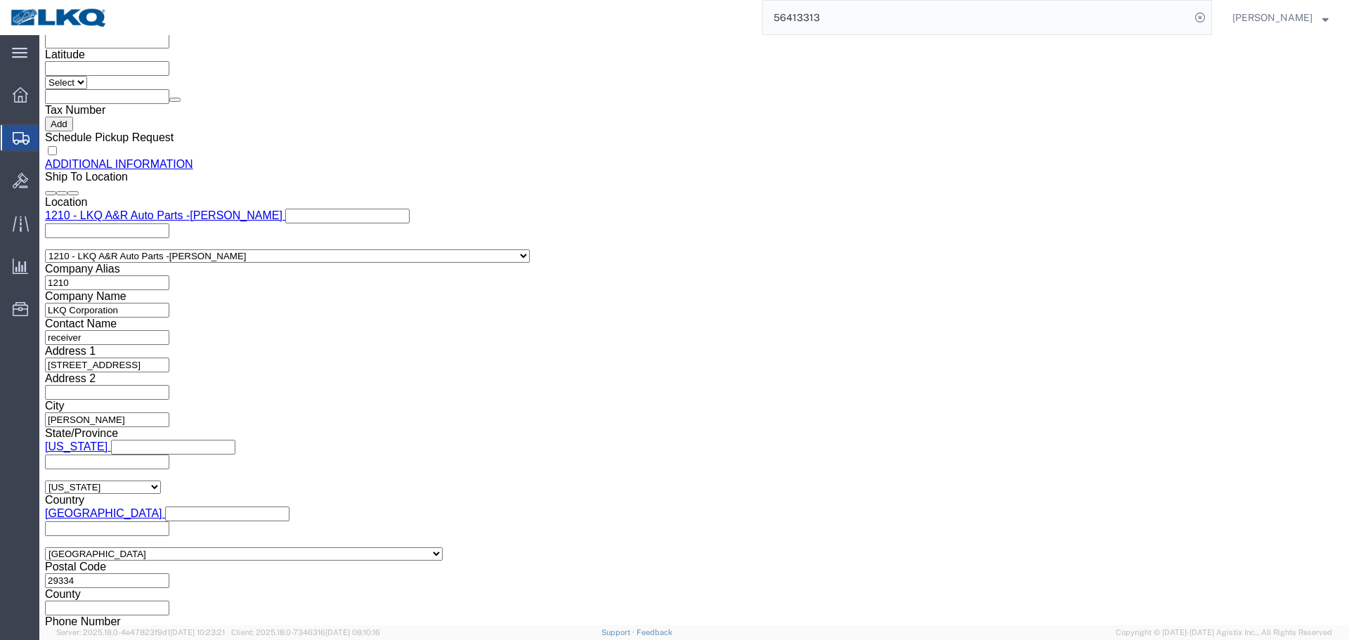
click input "12:10 AM"
type input "4:00 PM"
click button "Apply"
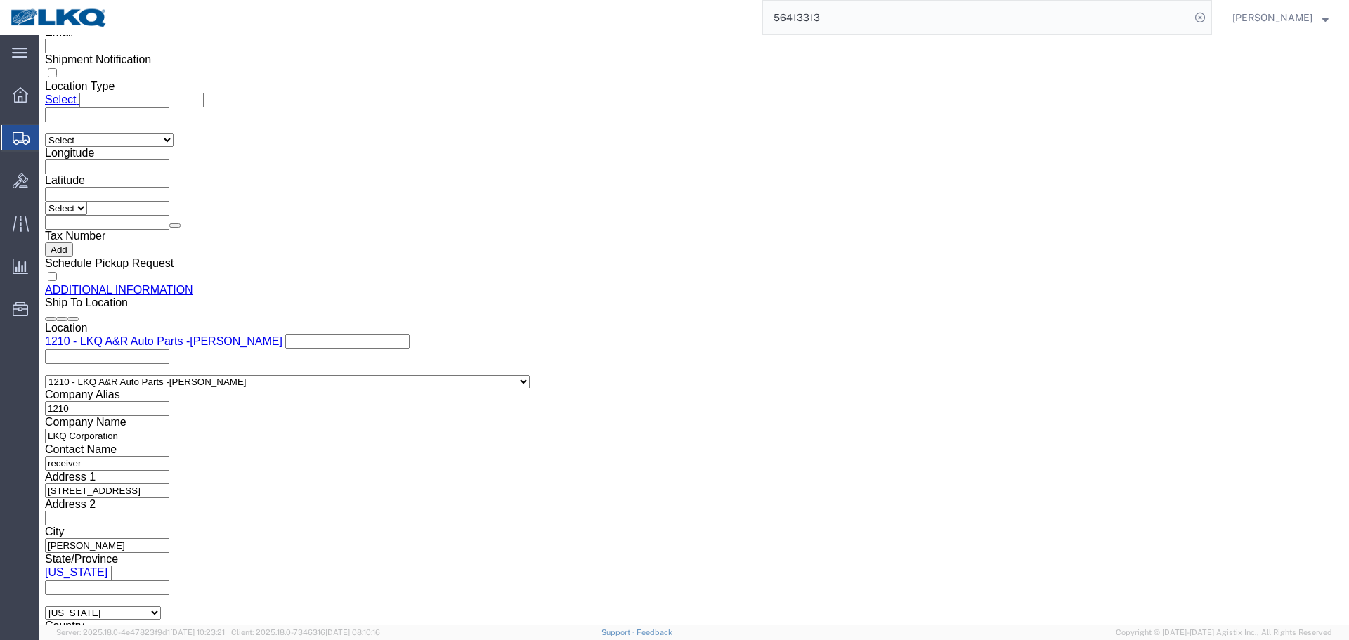
scroll to position [1274, 0]
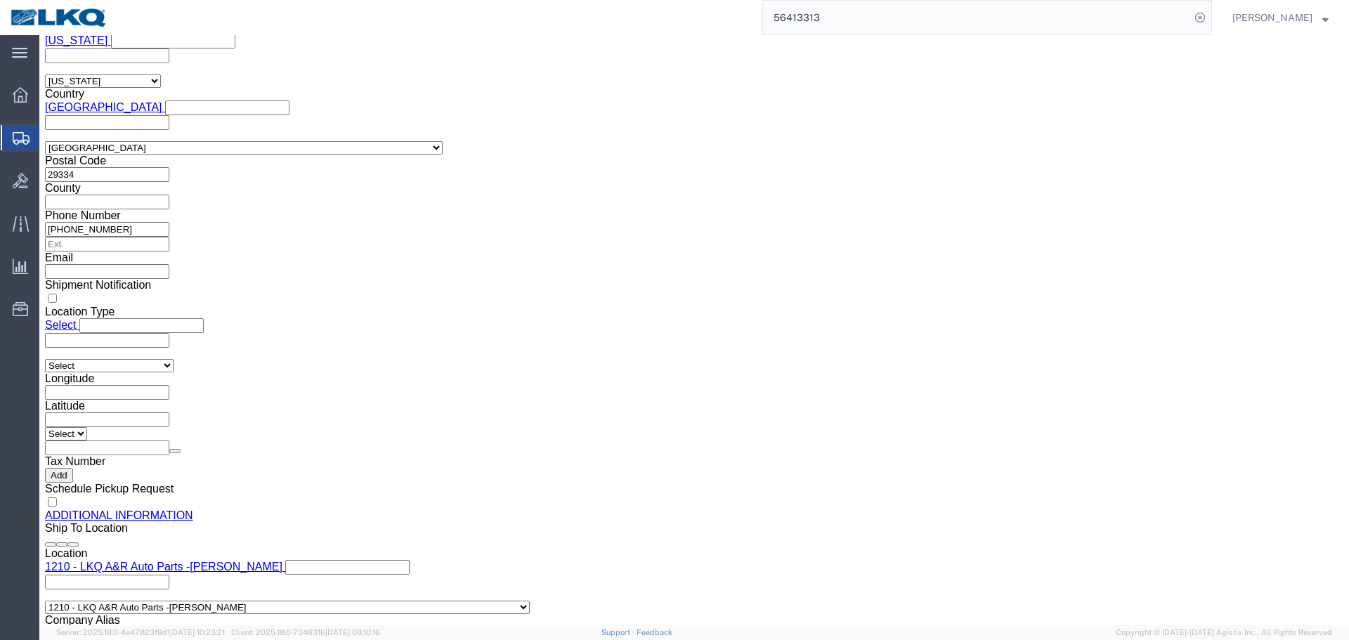
click div
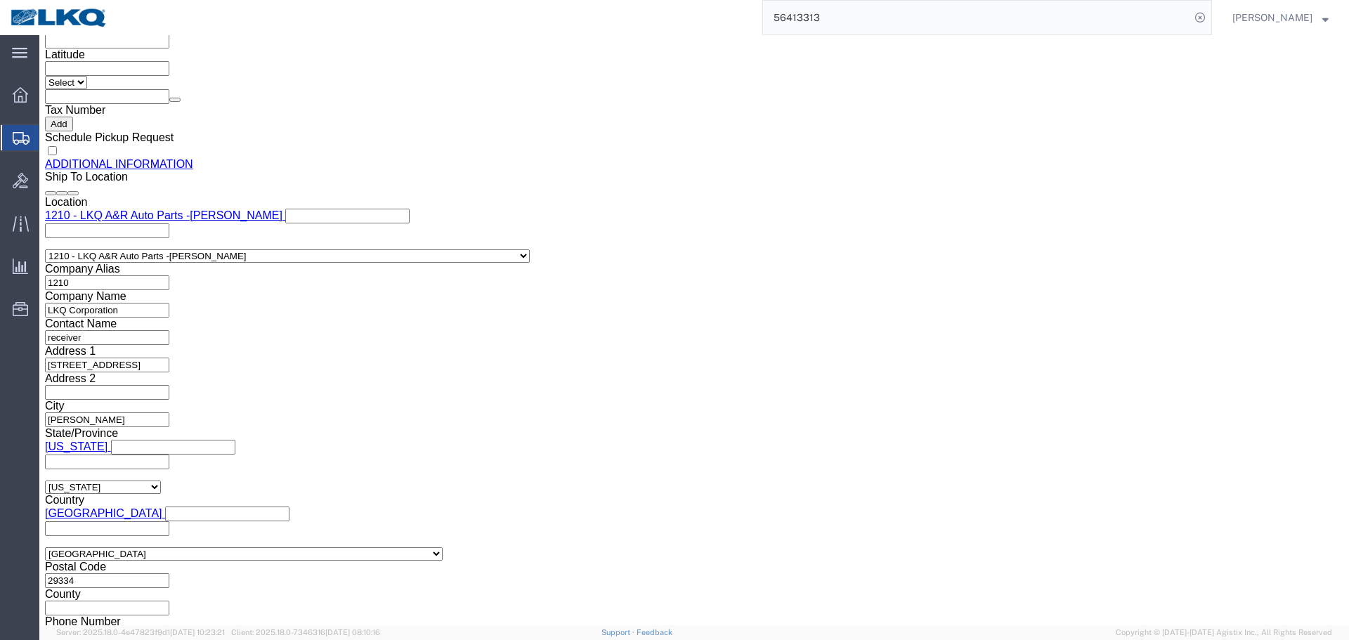
click input "6:00 PM"
type input "4:00 AM"
click button "Apply"
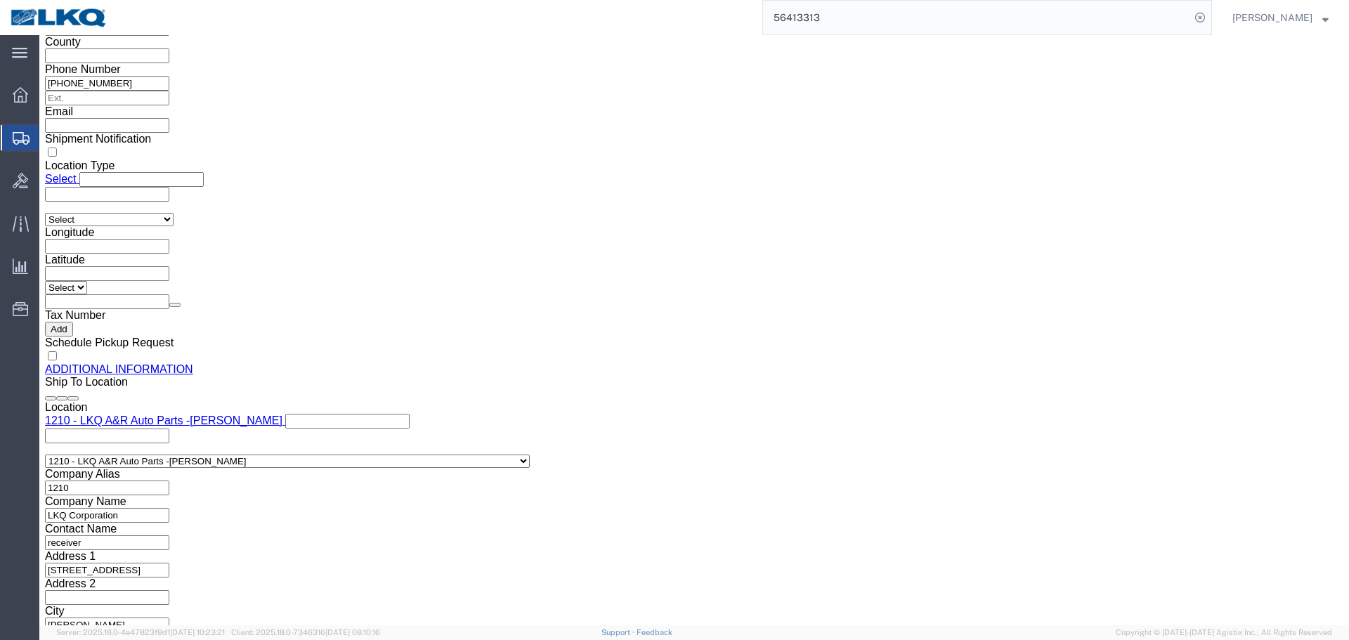
scroll to position [1415, 0]
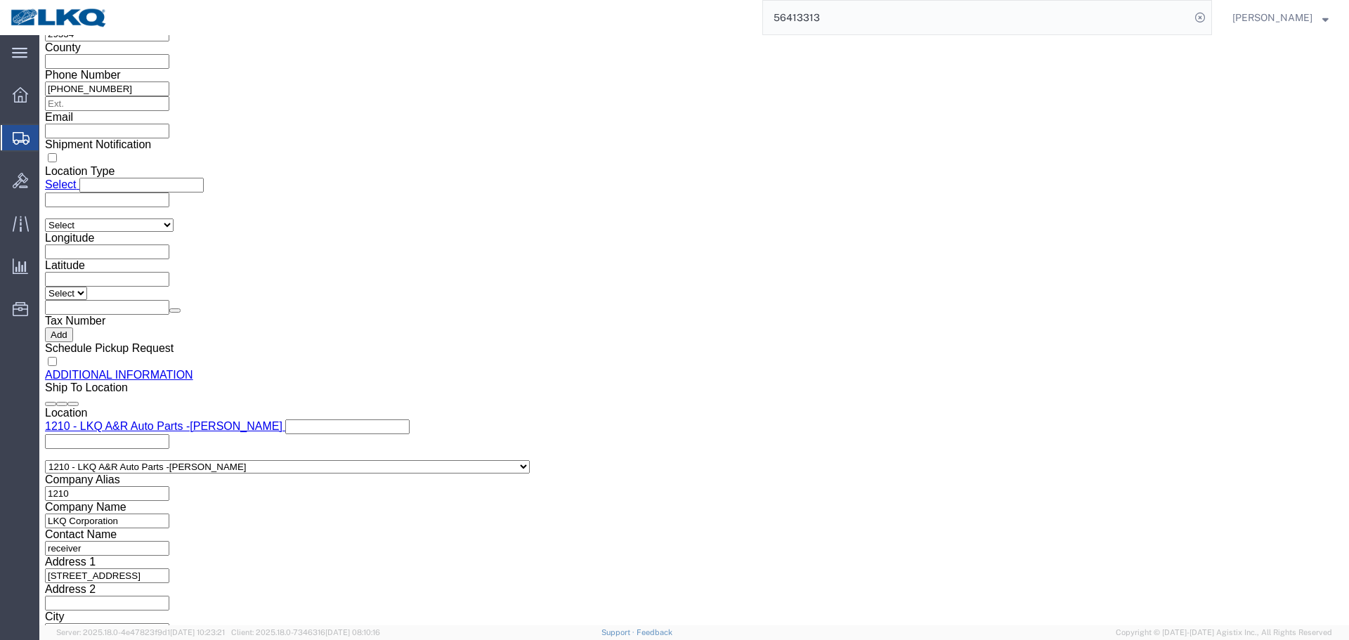
click div
click button "Apply"
click button "Save"
type button "Save"
click link "Send To Bid"
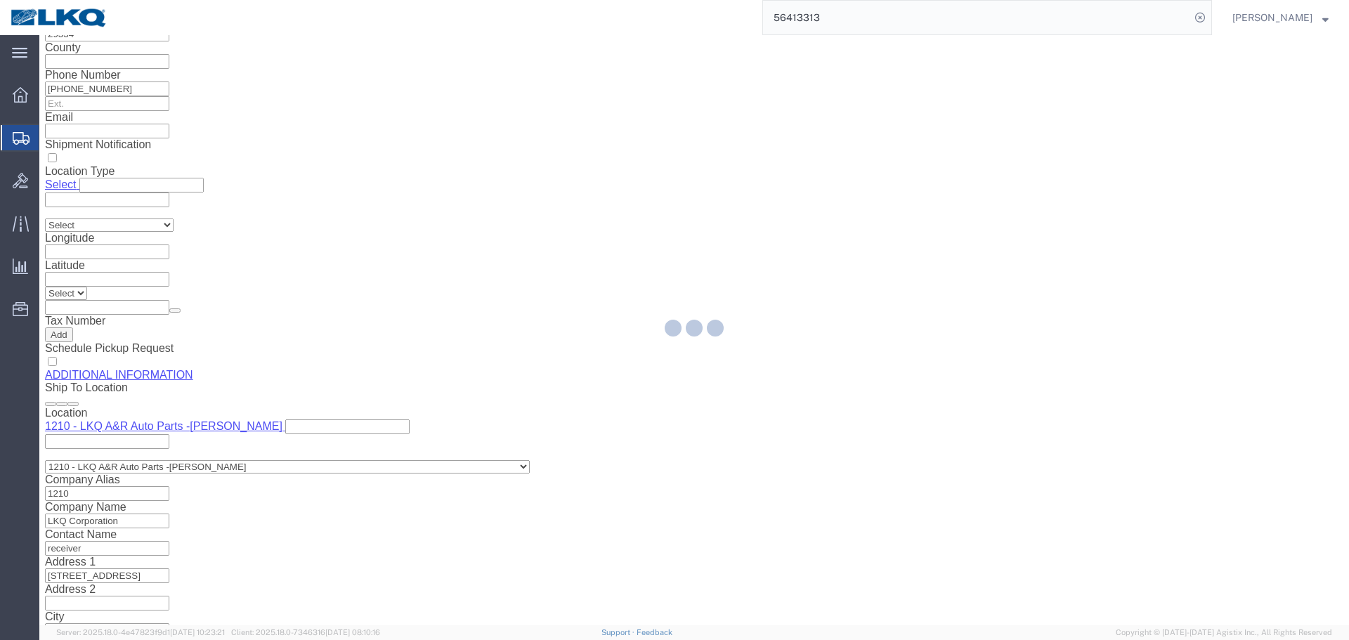
select select "27420"
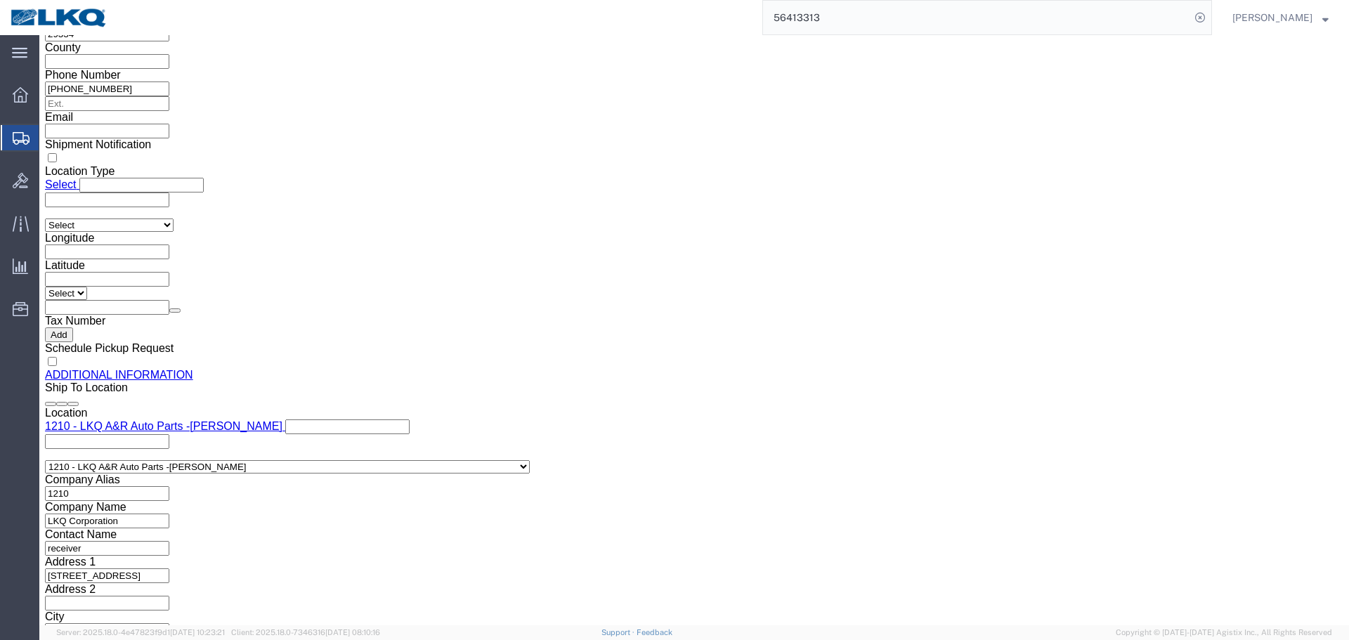
select select "TL"
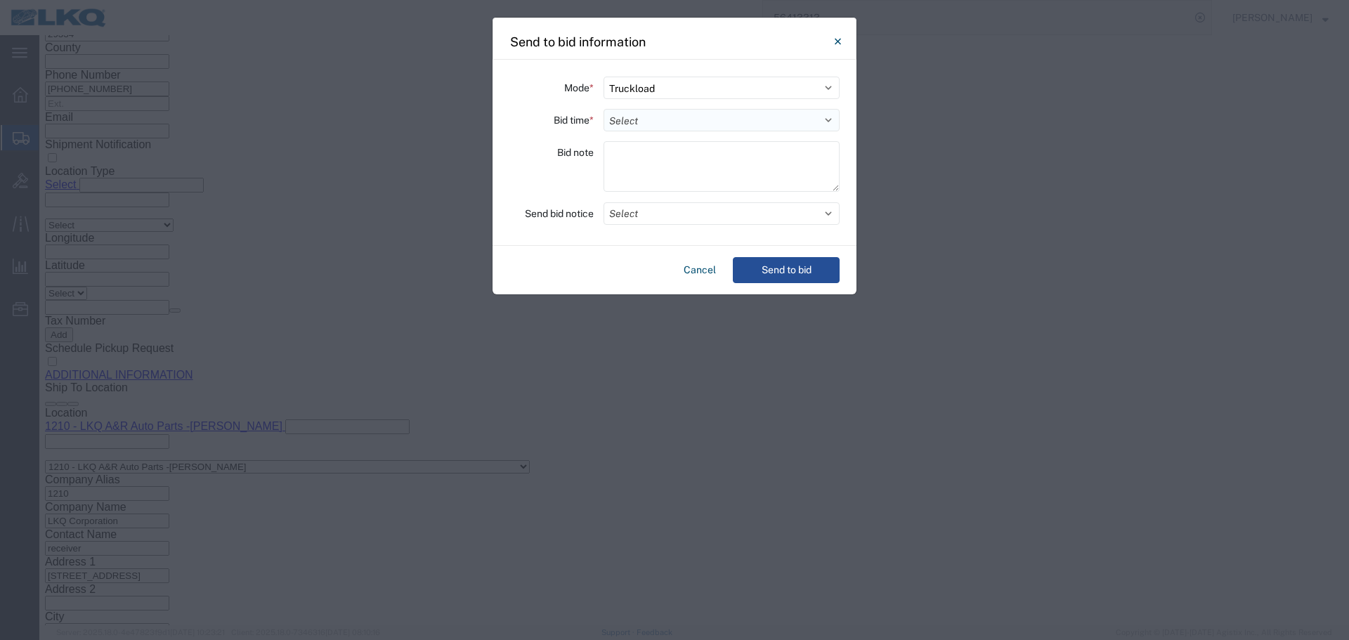
click at [627, 119] on select "Select 30 Min (Rush) 1 Hour (Rush) 2 Hours (Rush) 4 Hours (Rush) 8 Hours (Rush)…" at bounding box center [722, 120] width 236 height 22
select select "8"
click at [604, 109] on select "Select 30 Min (Rush) 1 Hour (Rush) 2 Hours (Rush) 4 Hours (Rush) 8 Hours (Rush)…" at bounding box center [722, 120] width 236 height 22
click at [645, 204] on button "Select" at bounding box center [722, 213] width 236 height 22
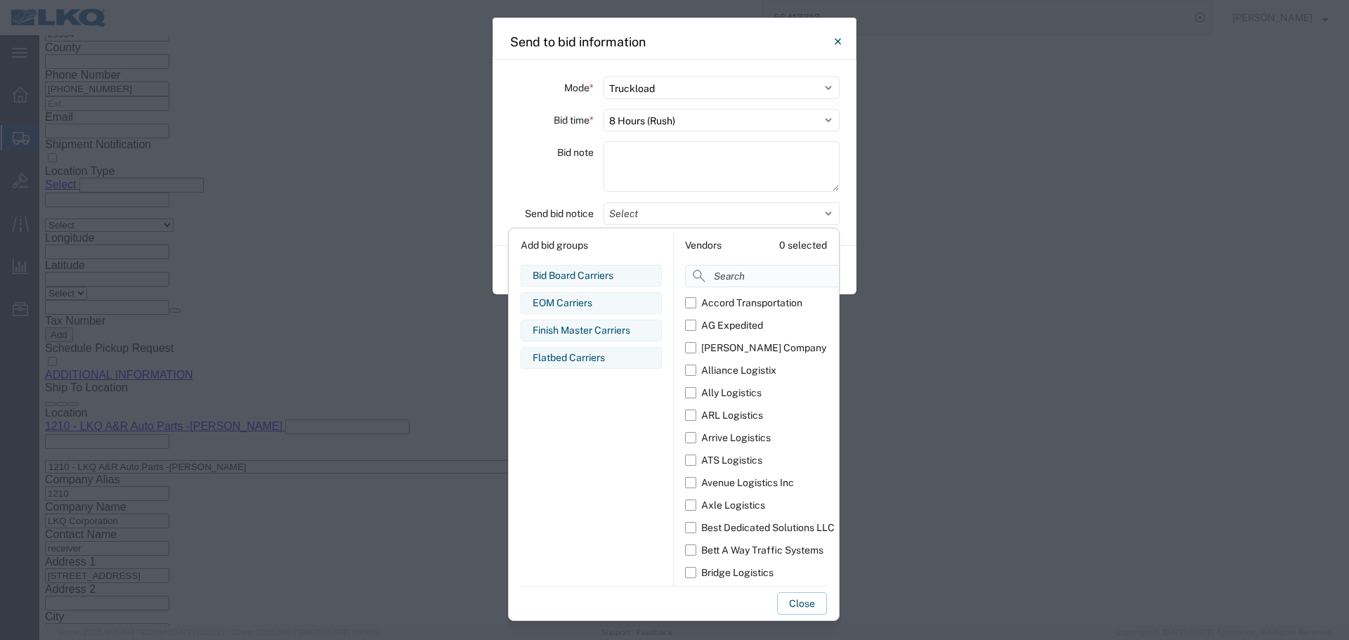
click at [746, 278] on input at bounding box center [793, 276] width 216 height 22
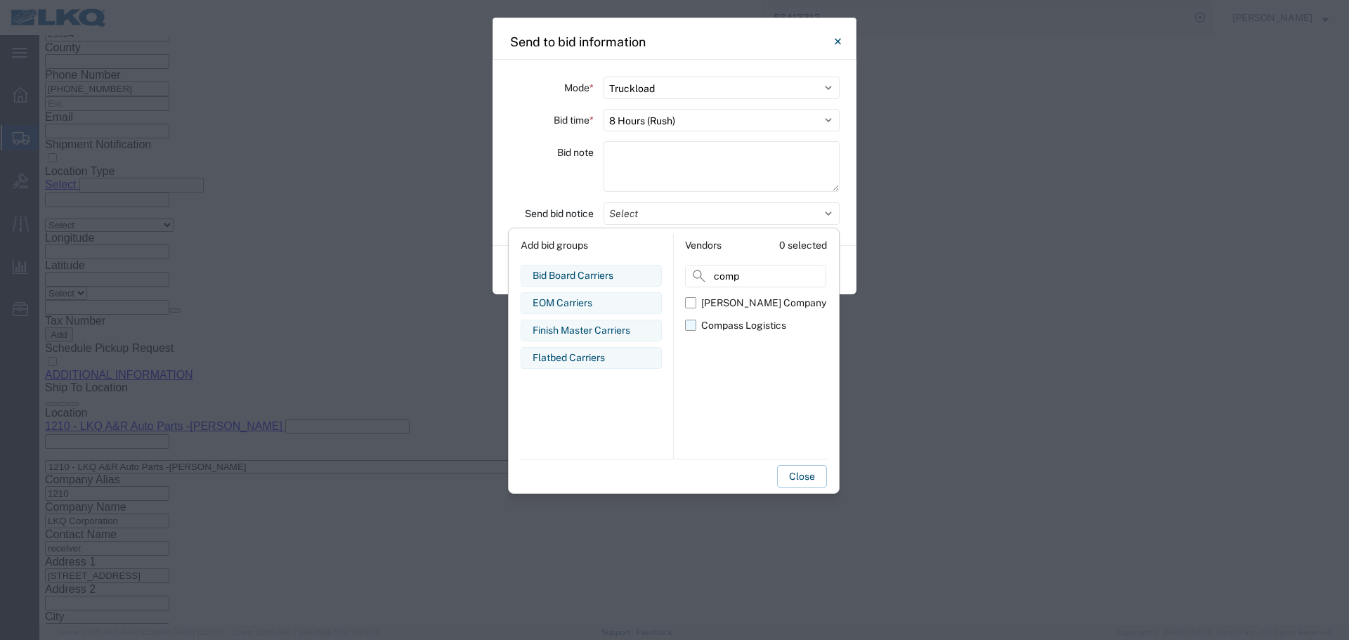
type input "comp"
click at [783, 323] on div "Compass Logistics" at bounding box center [743, 325] width 85 height 15
click at [0, 0] on input "Compass Logistics" at bounding box center [0, 0] width 0 height 0
click at [545, 176] on div "Bid note" at bounding box center [552, 168] width 84 height 55
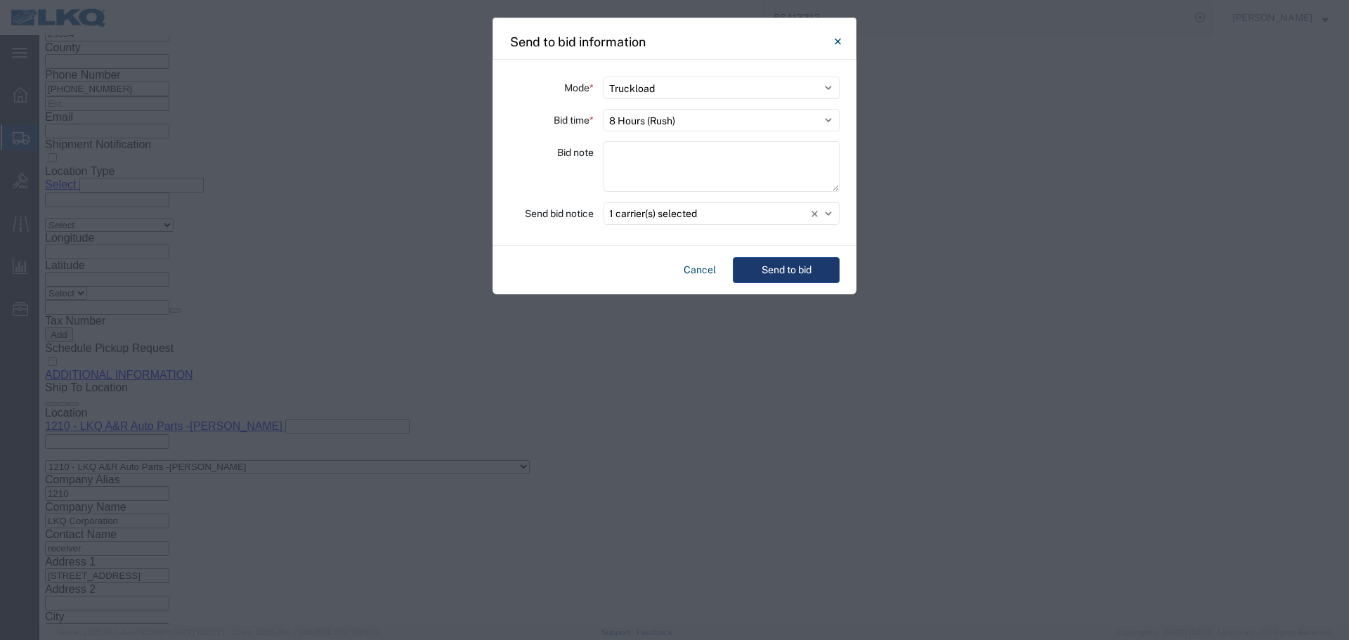
click at [751, 260] on button "Send to bid" at bounding box center [786, 270] width 107 height 26
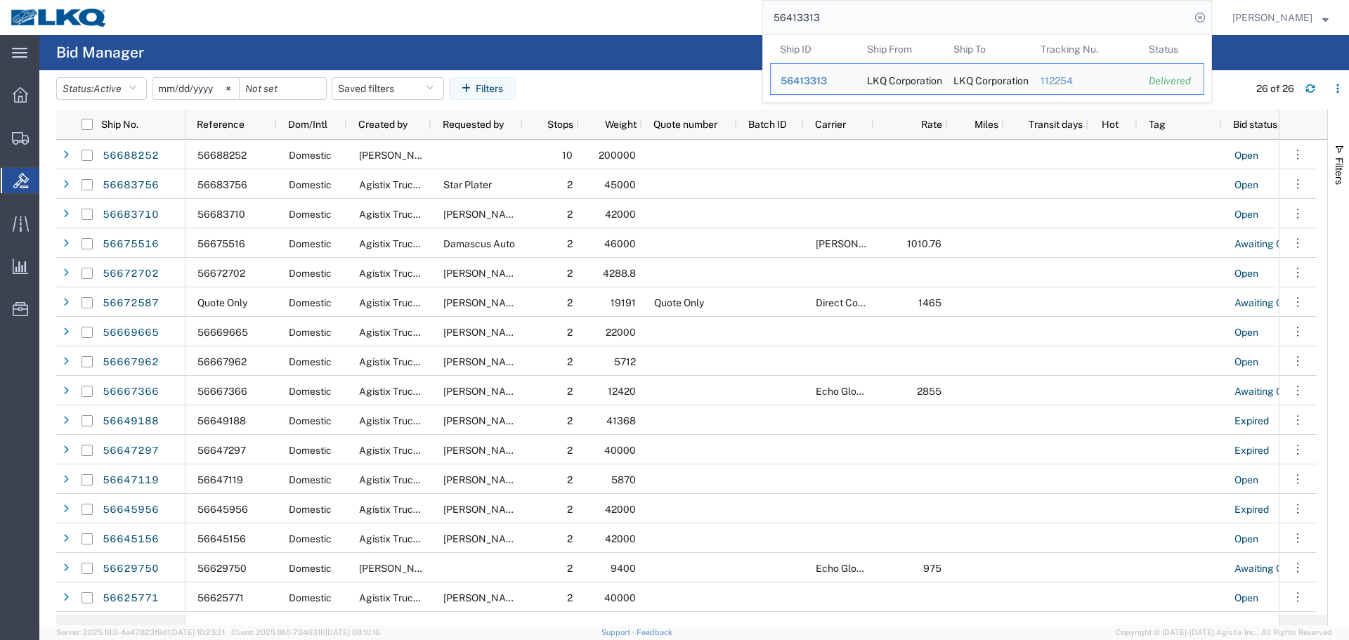
click at [827, 20] on input "56413313" at bounding box center [976, 18] width 427 height 34
paste input "64539"
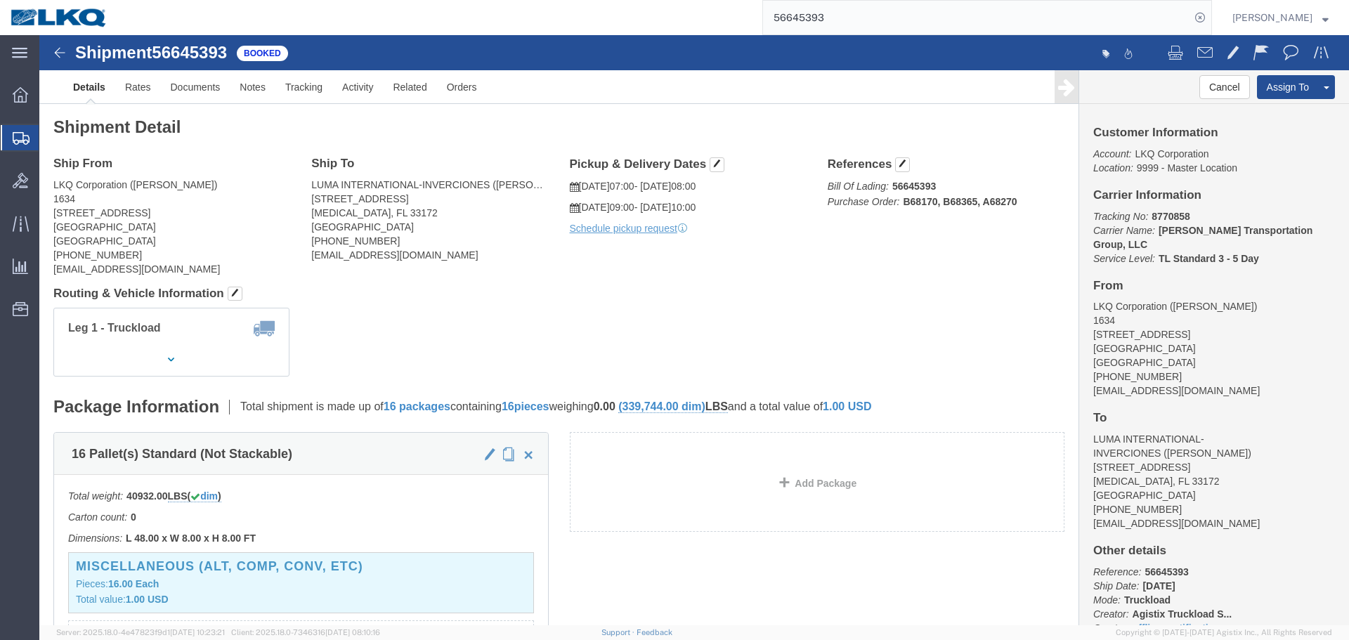
click div "Ship From LKQ Corporation (Todd Voyles) 1634 6320 Boat Rock Blvd SW Atlanta, GA…"
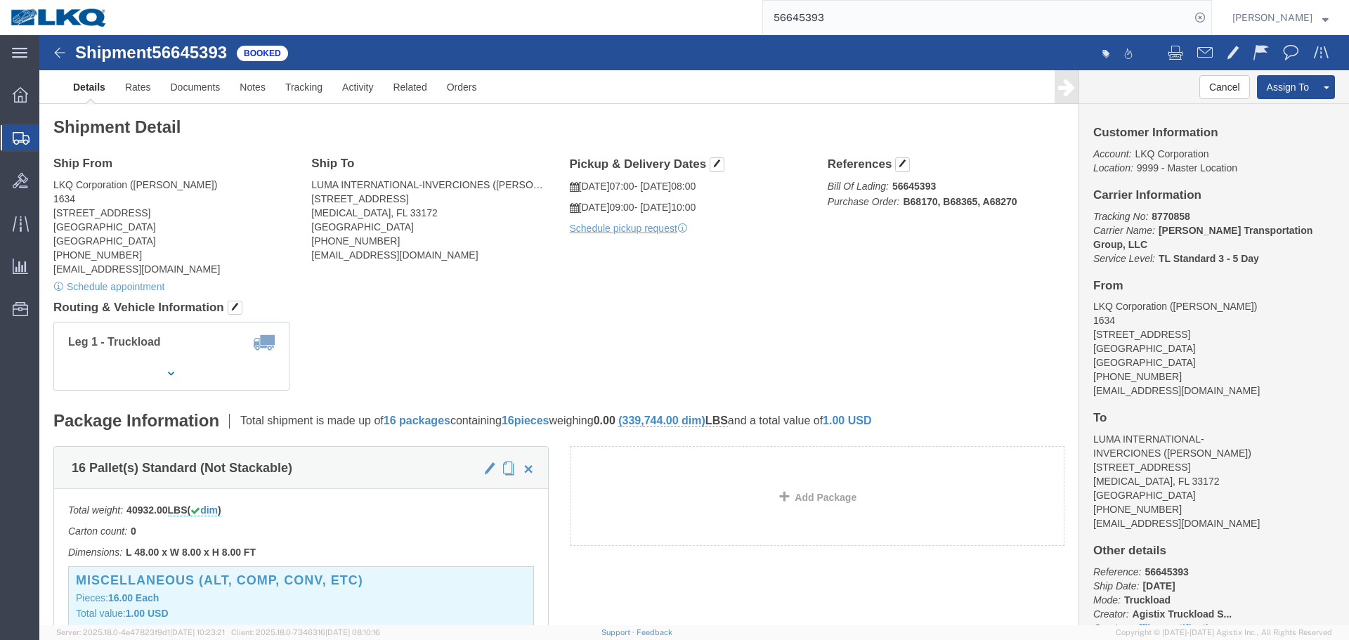
click at [805, 19] on input "56645393" at bounding box center [976, 18] width 427 height 34
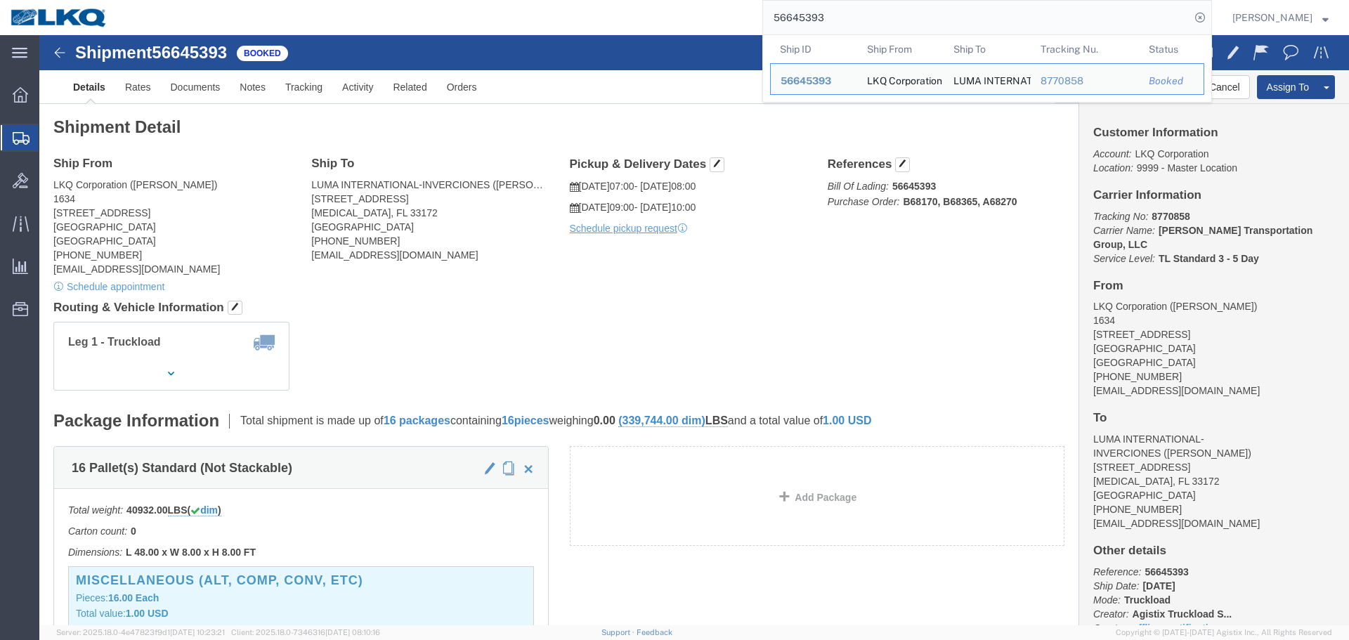
paste input "514976"
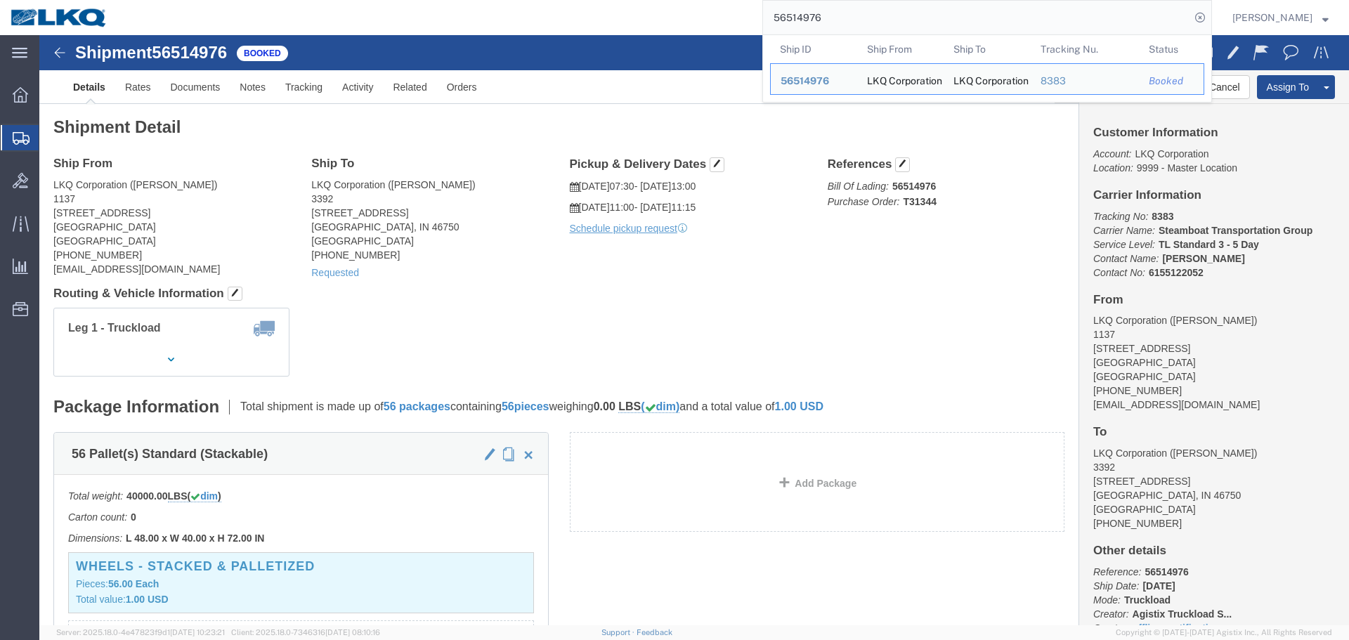
click address "LKQ Corporation (Dennis Mosier) 1137 4686 E US Highway 90 Lake City, FL 32055 U…"
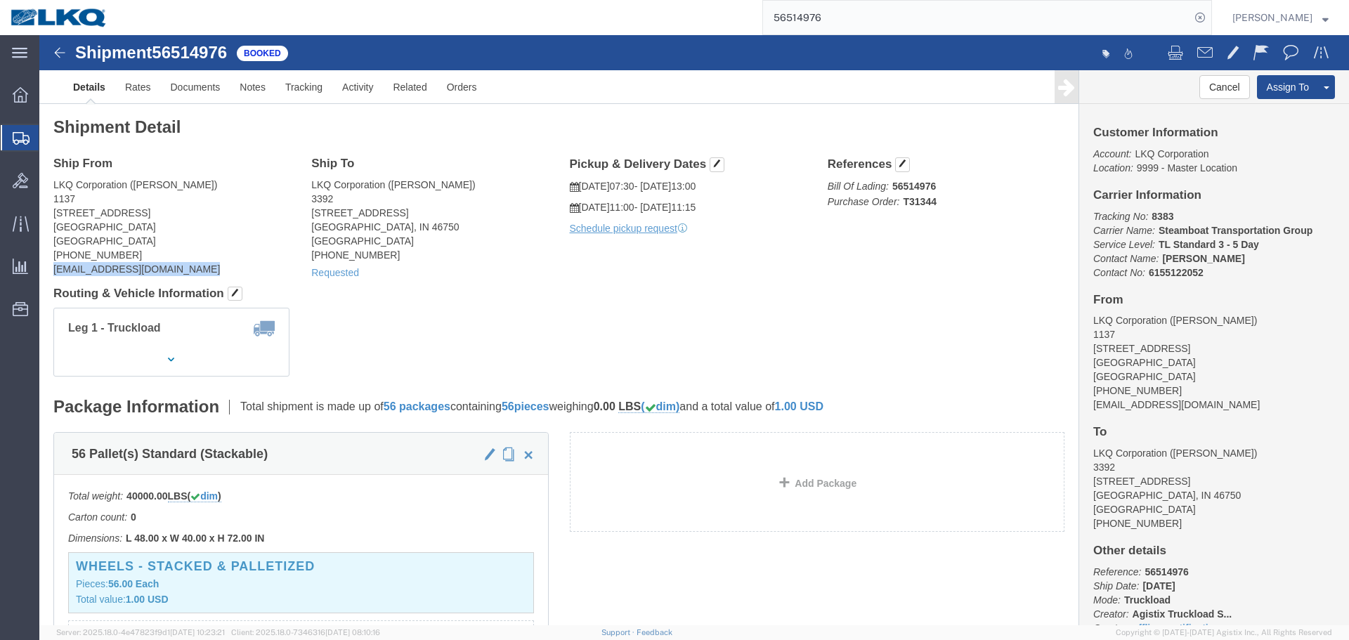
click address "LKQ Corporation (Dennis Mosier) 1137 4686 E US Highway 90 Lake City, FL 32055 U…"
copy div "demosier@lkqcorp.com"
click at [891, 24] on input "56514976" at bounding box center [976, 18] width 427 height 34
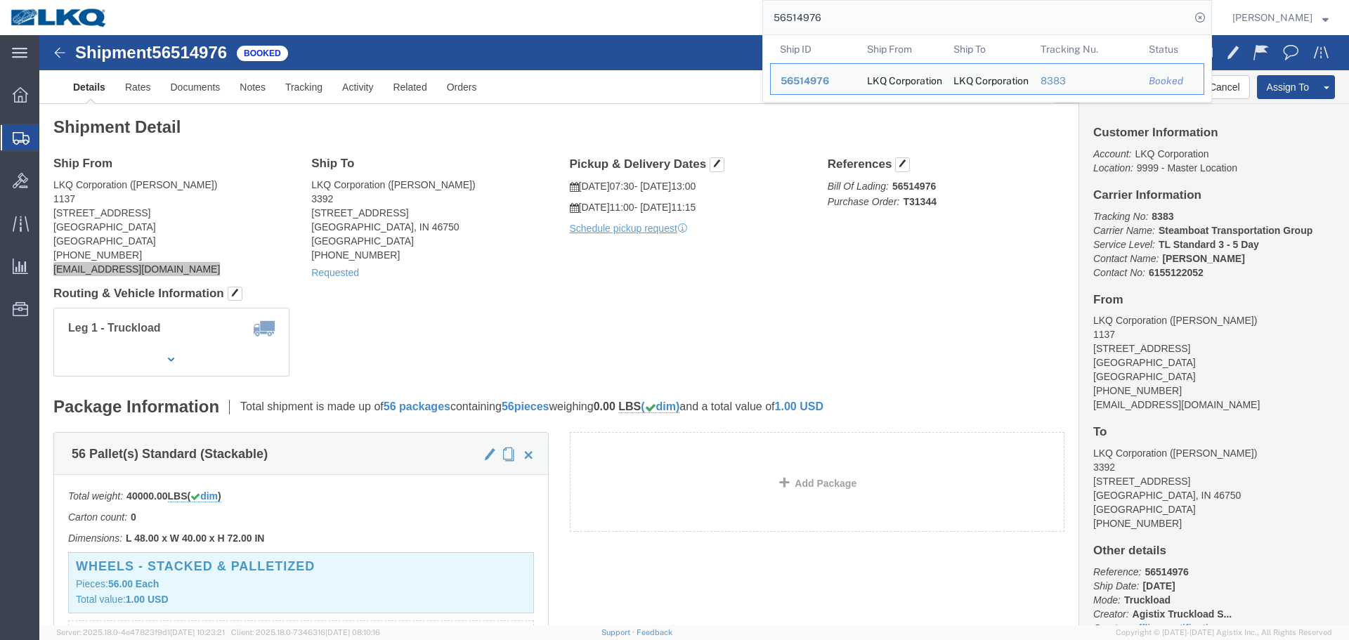
paste input "684022"
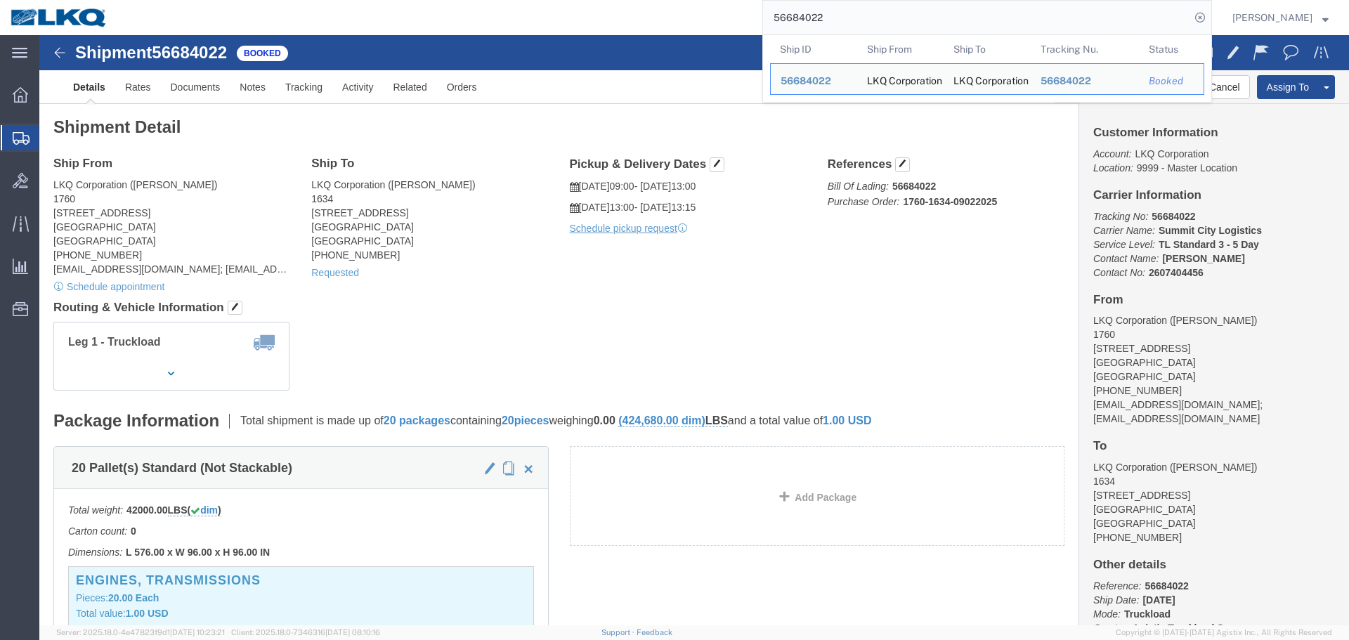
click at [869, 22] on input "56684022" at bounding box center [976, 18] width 427 height 34
paste input "66746"
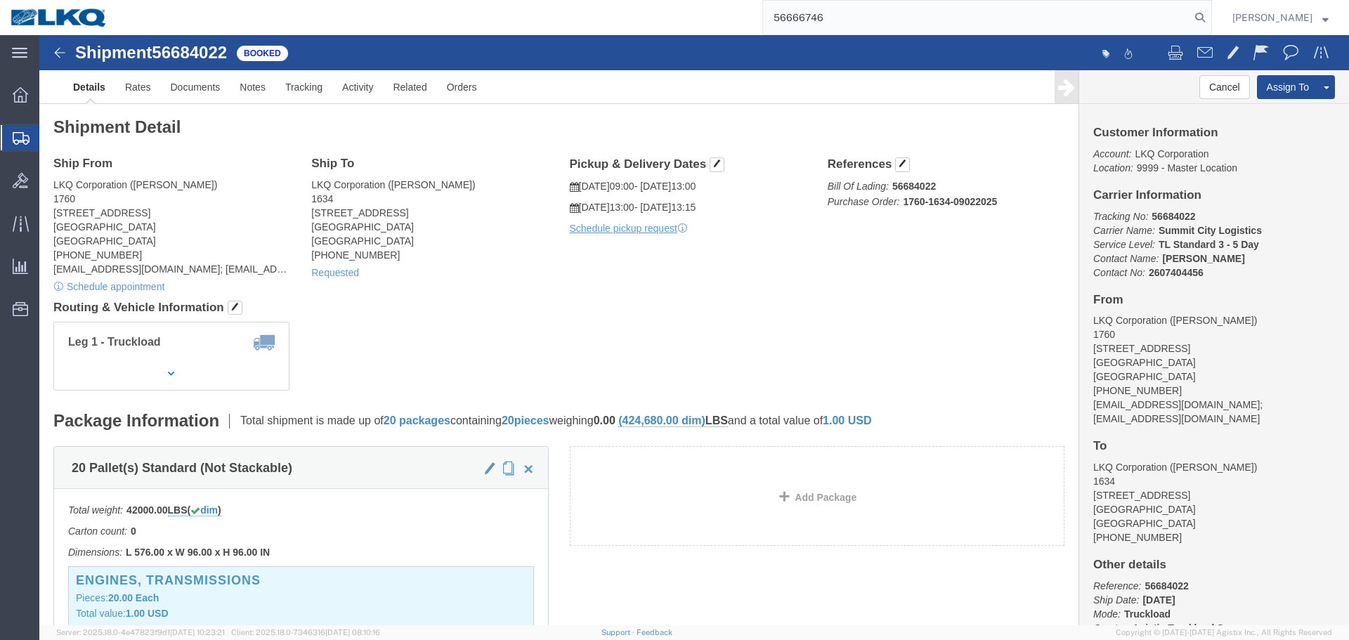
type input "56666746"
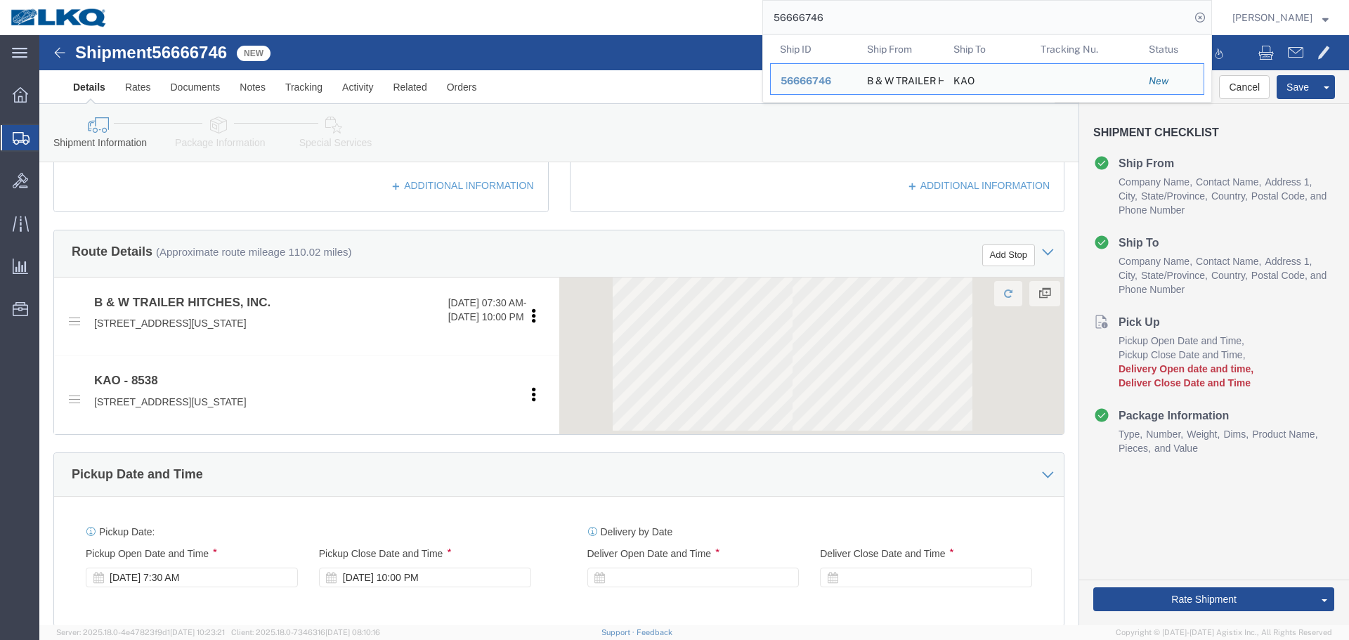
scroll to position [422, 0]
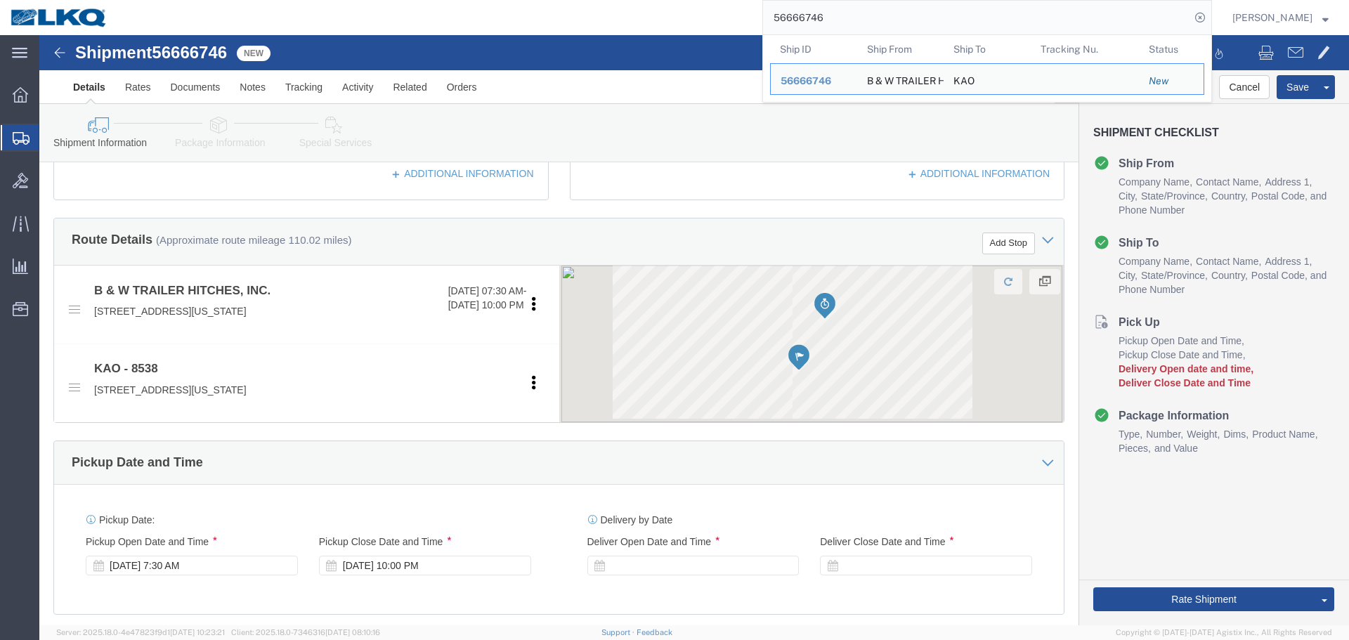
select select
select select "30591"
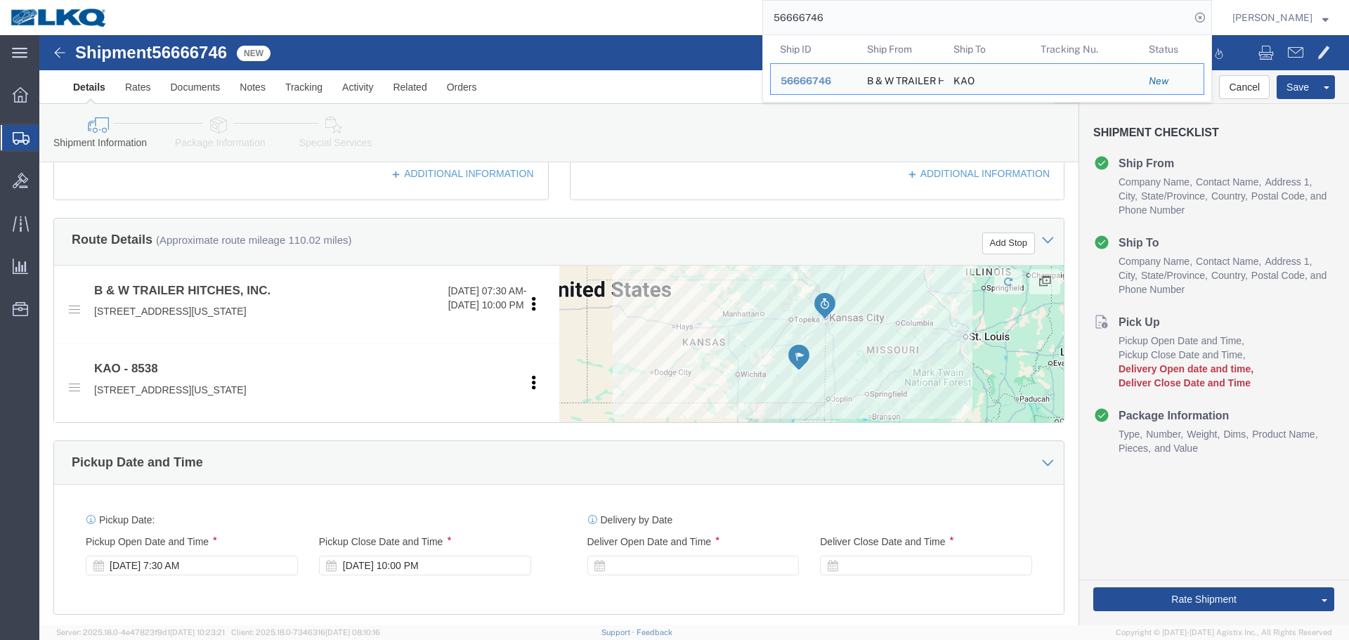
scroll to position [773, 0]
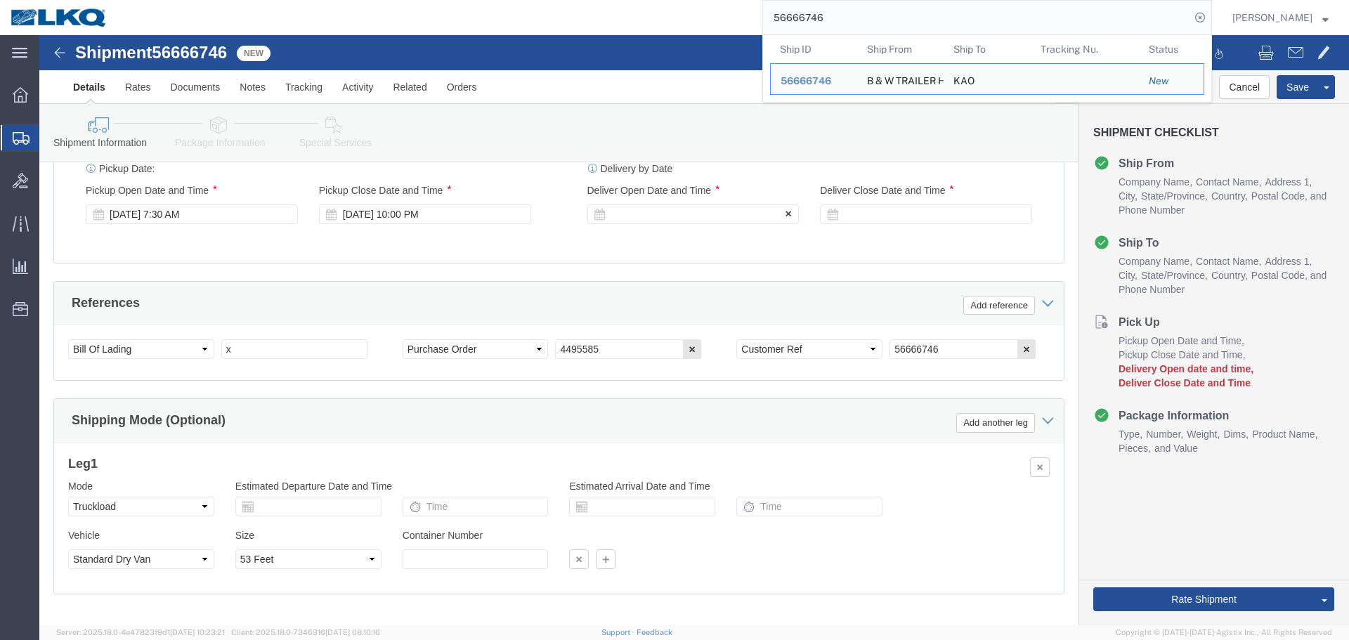
click div "Delivery Start Date Delivery Start Time Deliver Open Date and Time"
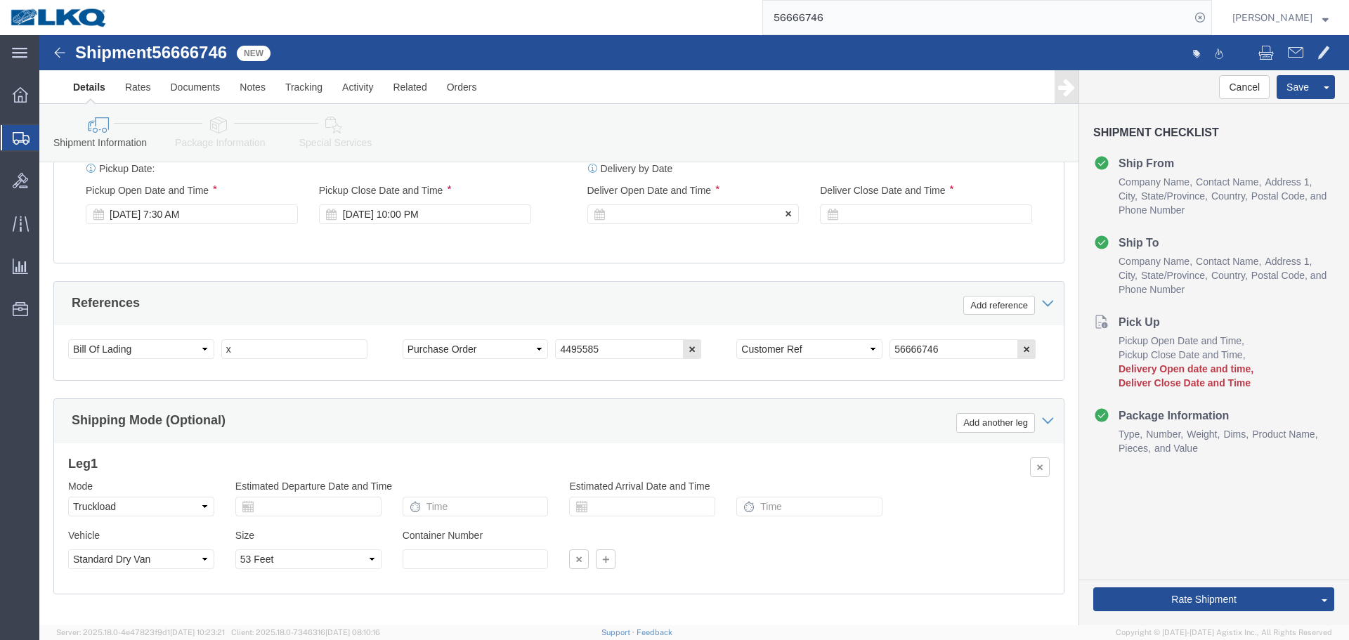
click div
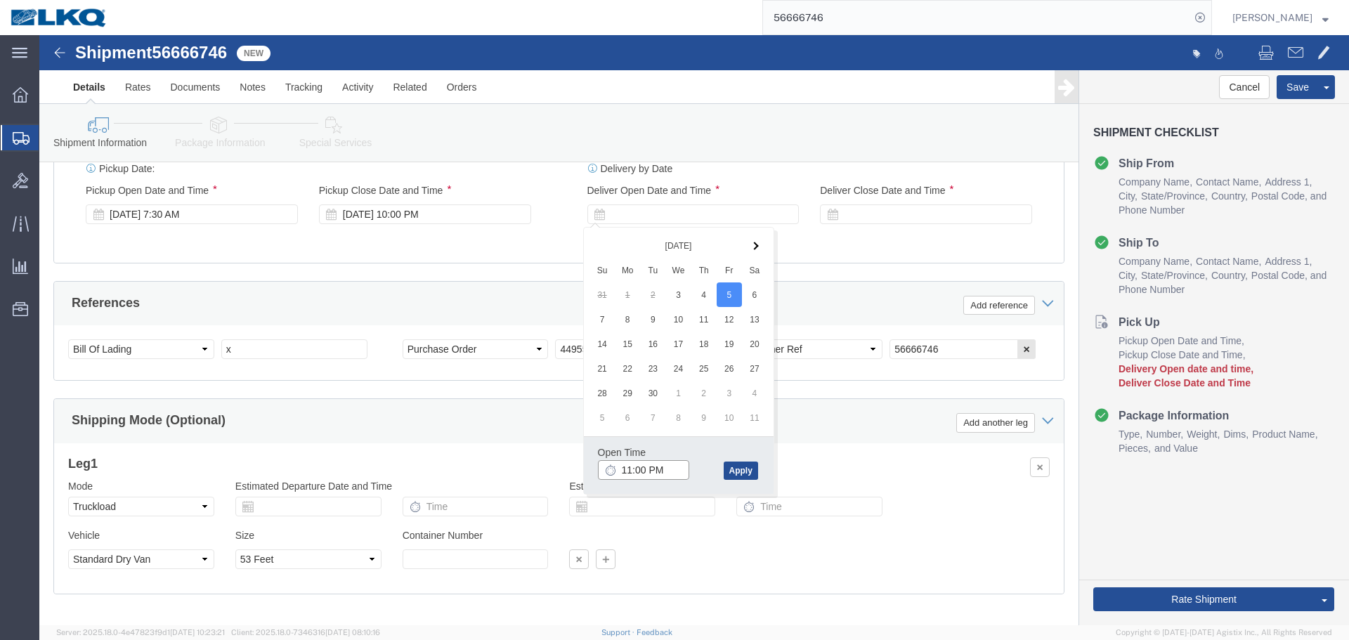
click input "11:00 PM"
type input "6:00 AM"
click div "Open Time 6:00 AM Sep 05 2025 11:00 PM - Sep 05 2025 11:00 PM Cancel Apply"
click button "Apply"
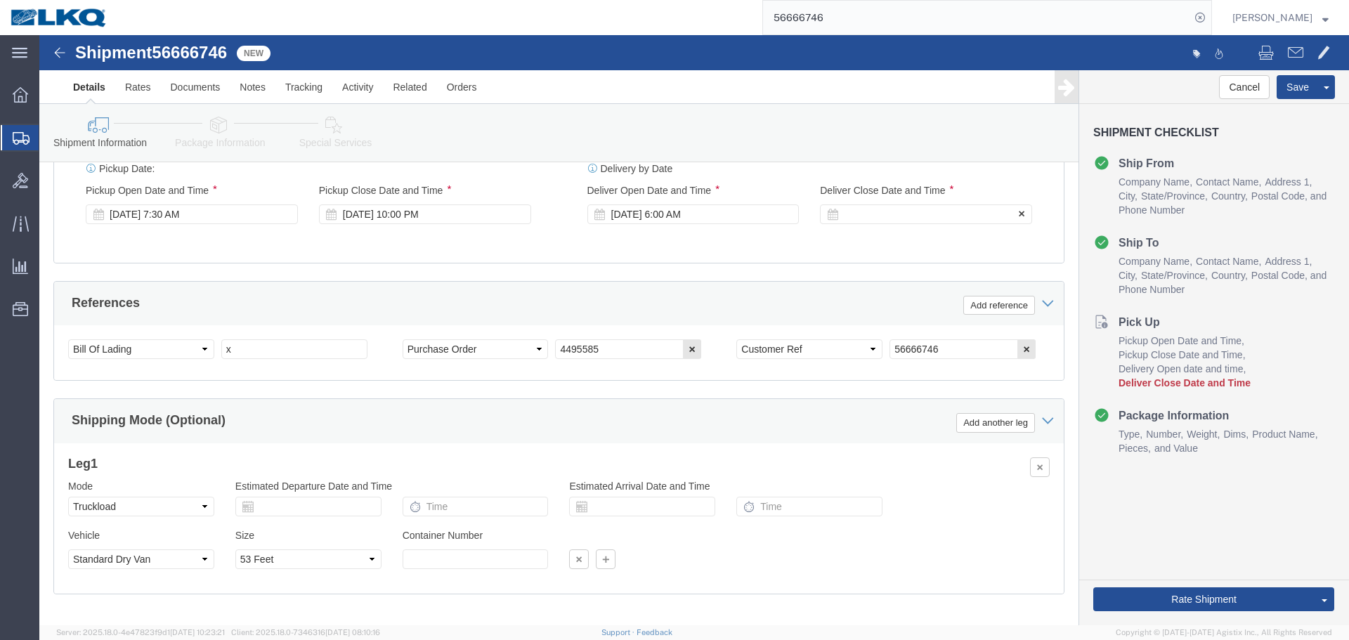
click div
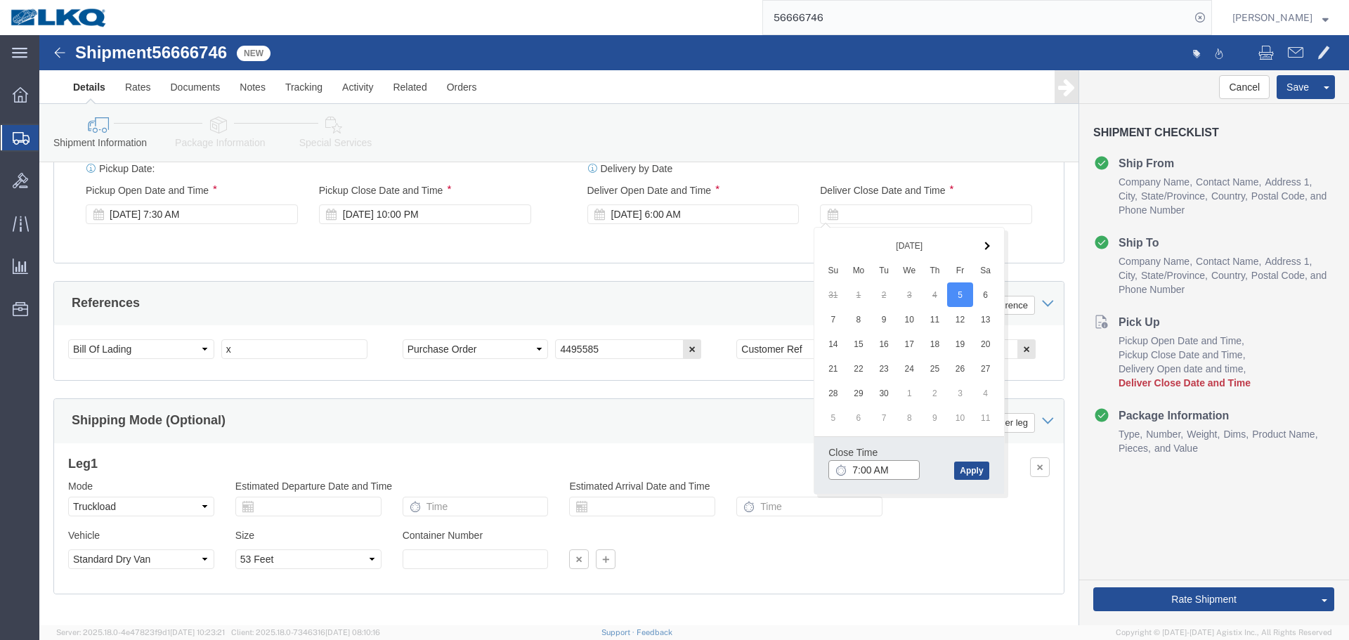
click input "7:00 AM"
type input "0601"
type input "6:01 AM"
click button "Apply"
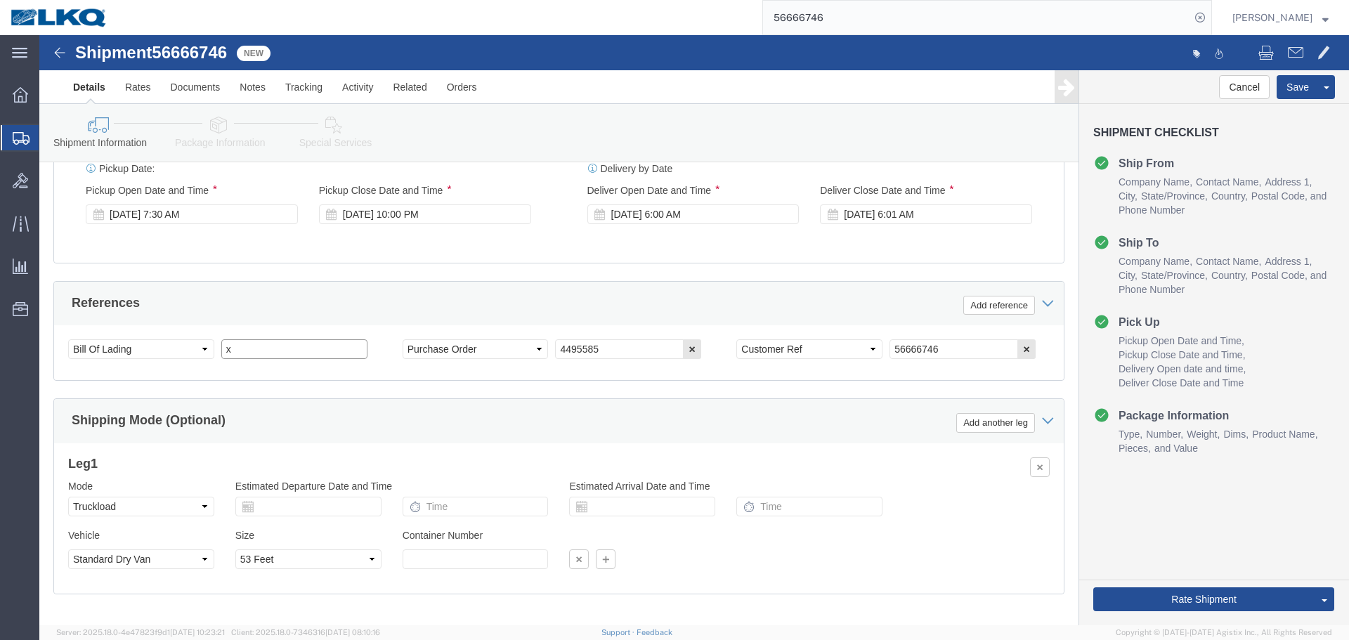
click input "x"
paste input "486852"
type input "486852"
click button "Save"
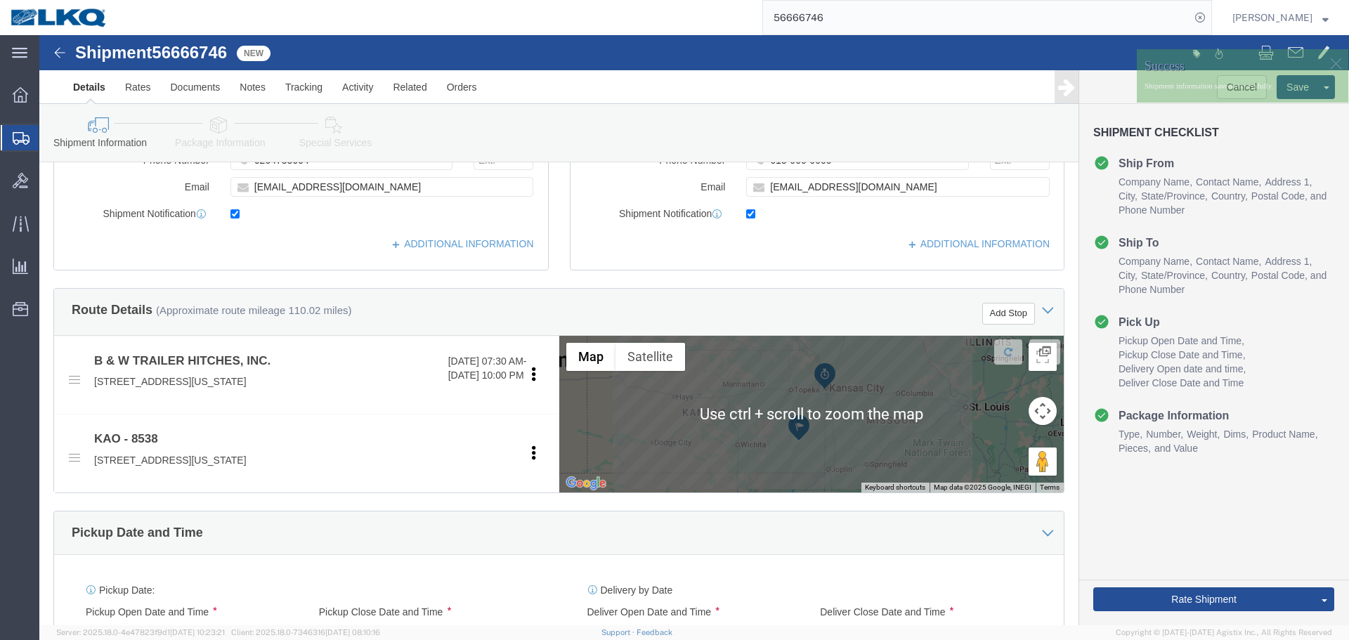
scroll to position [141, 0]
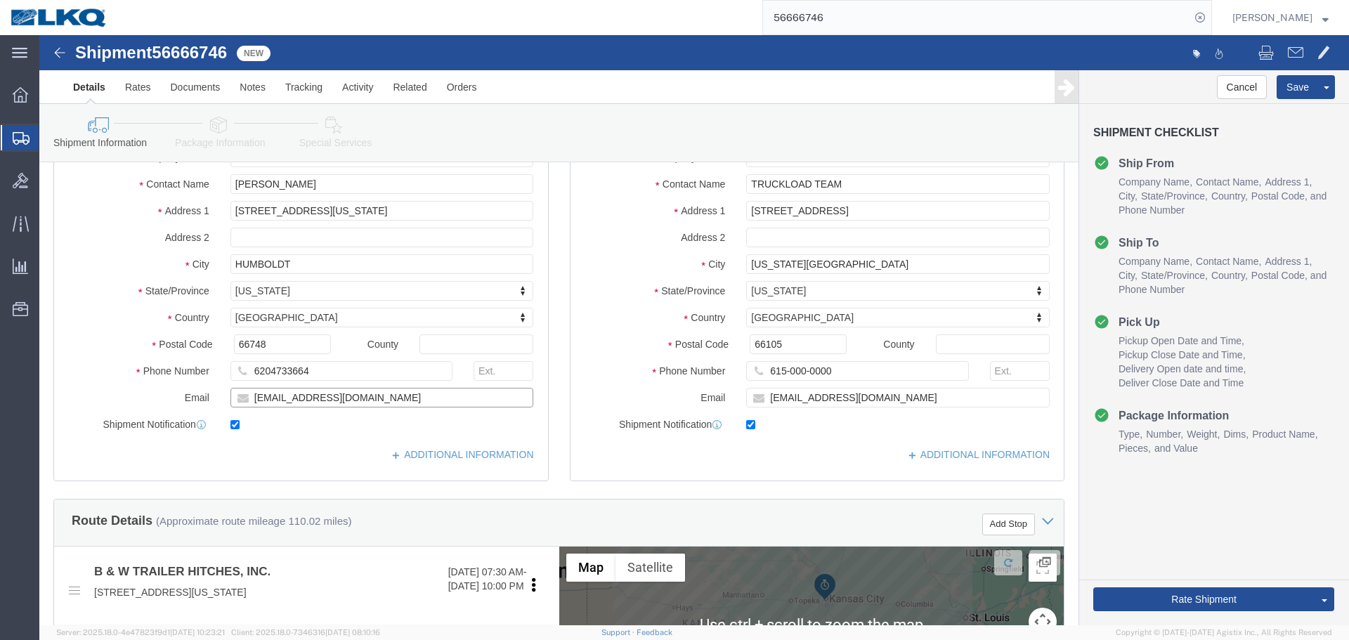
click input "traffic@turnoverball.com"
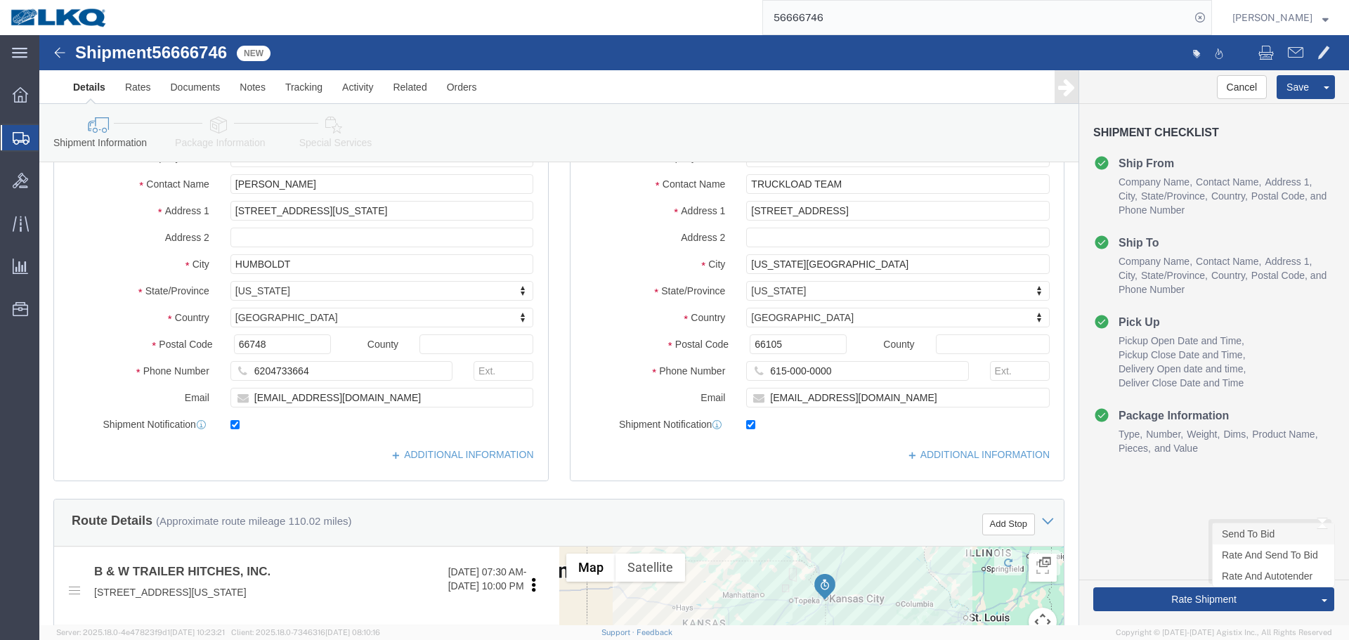
click link "Send To Bid"
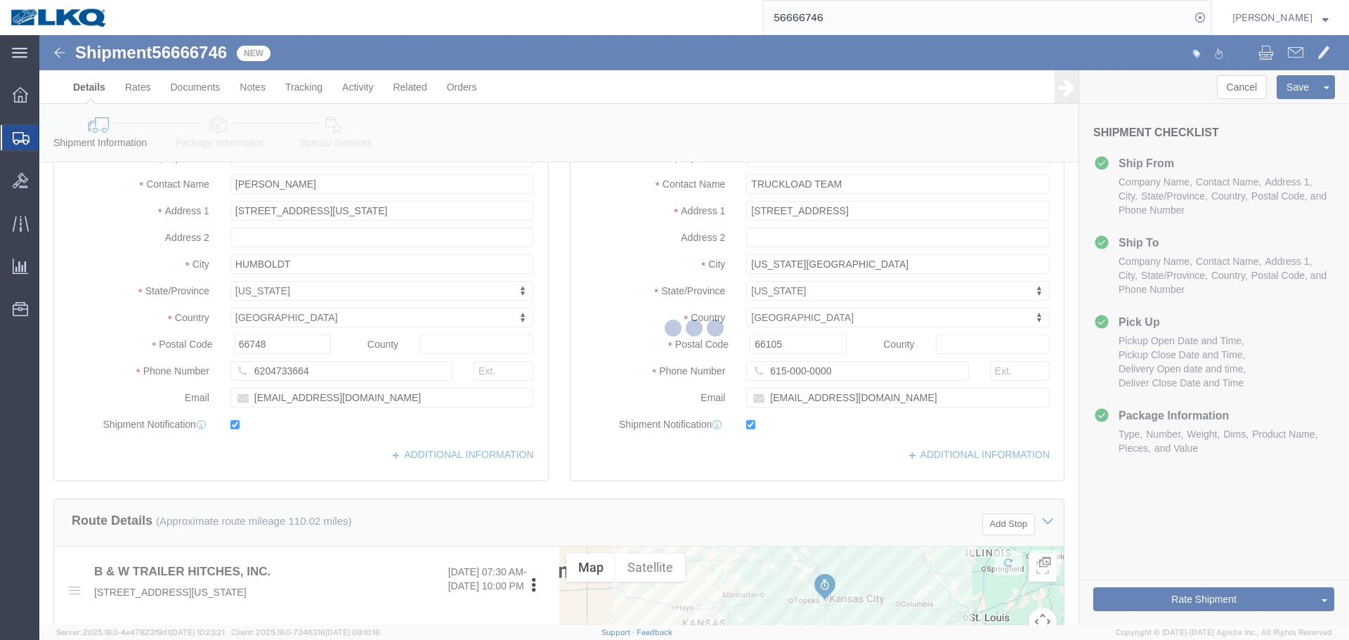
select select "TL"
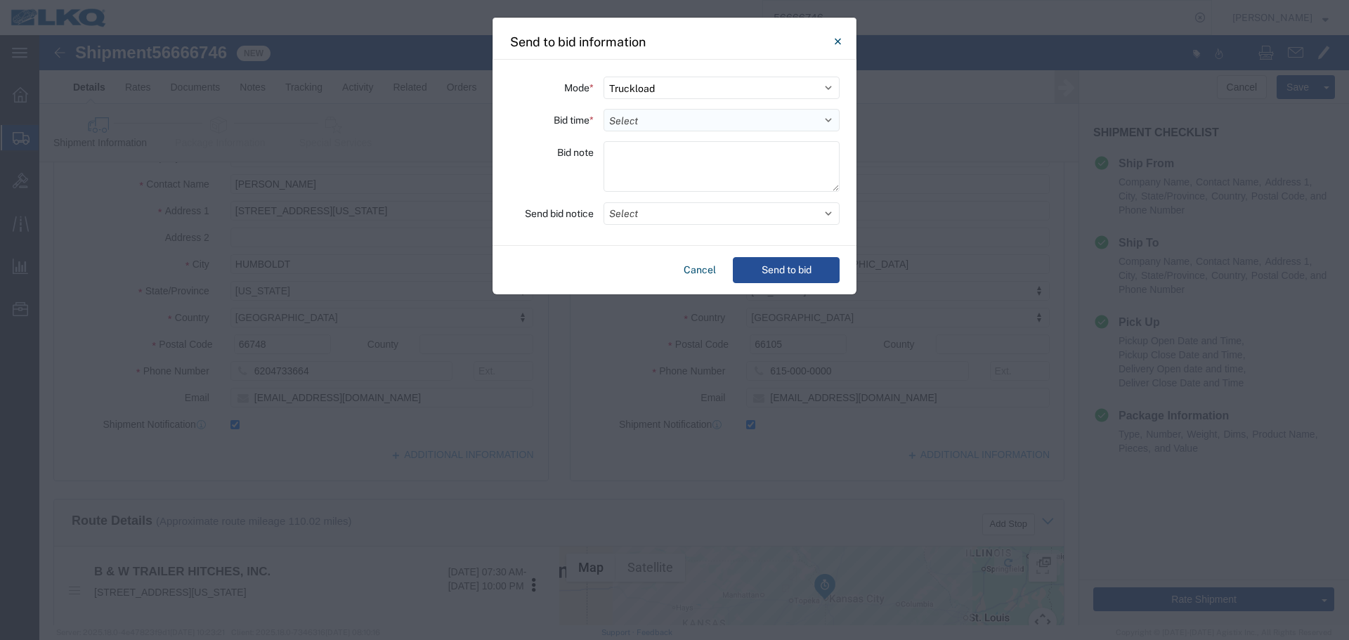
click at [640, 109] on select "Select 30 Min (Rush) 1 Hour (Rush) 2 Hours (Rush) 4 Hours (Rush) 8 Hours (Rush)…" at bounding box center [722, 120] width 236 height 22
select select "8"
click at [604, 109] on select "Select 30 Min (Rush) 1 Hour (Rush) 2 Hours (Rush) 4 Hours (Rush) 8 Hours (Rush)…" at bounding box center [722, 120] width 236 height 22
click at [649, 221] on button "Select" at bounding box center [722, 213] width 236 height 22
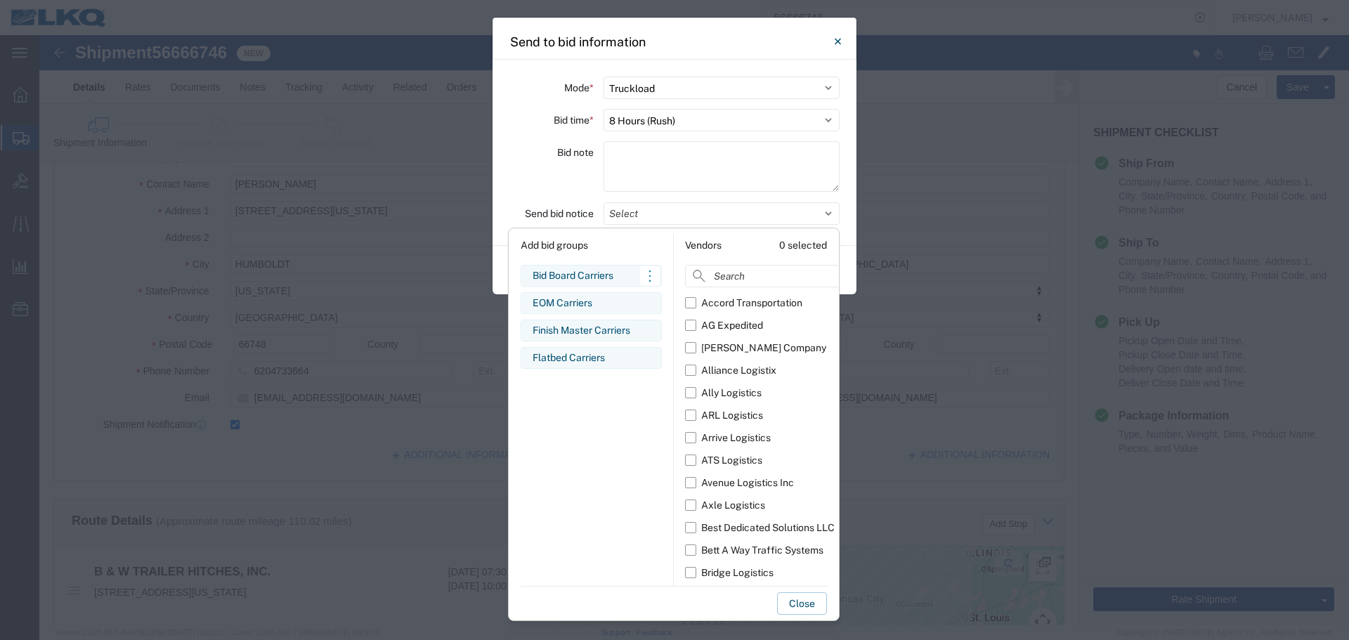
click at [560, 281] on div "Bid Board Carriers" at bounding box center [591, 275] width 117 height 15
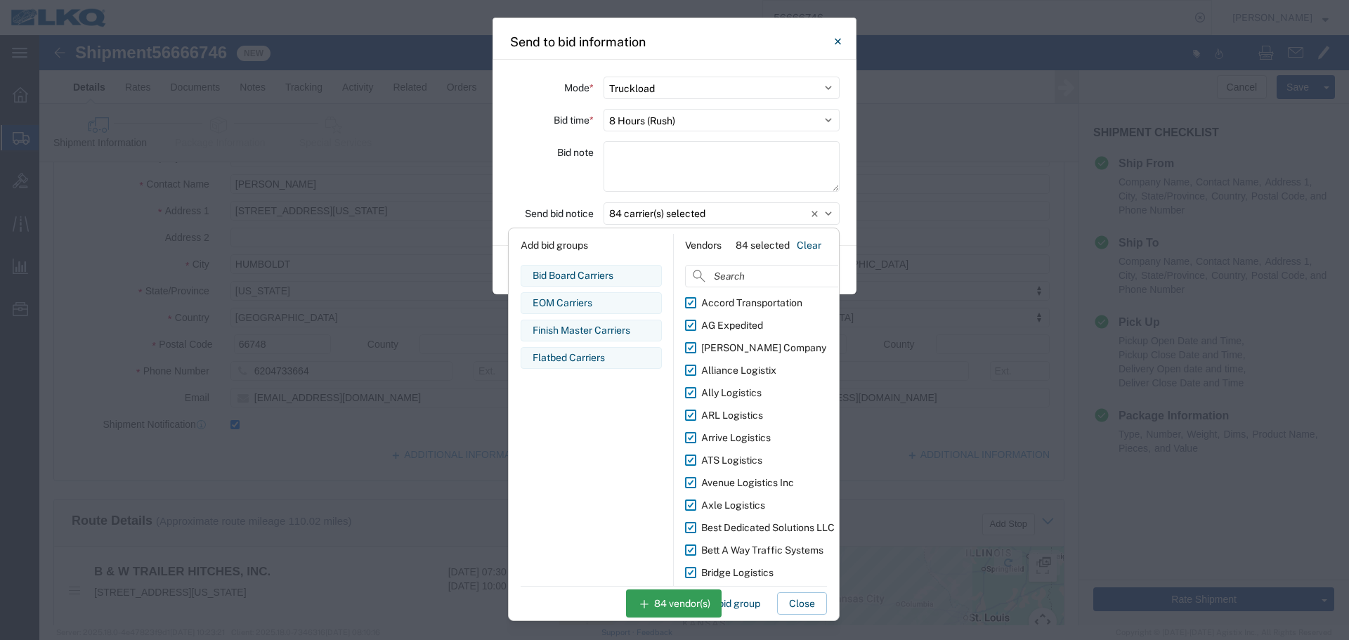
click at [526, 190] on div "Bid note" at bounding box center [552, 168] width 84 height 55
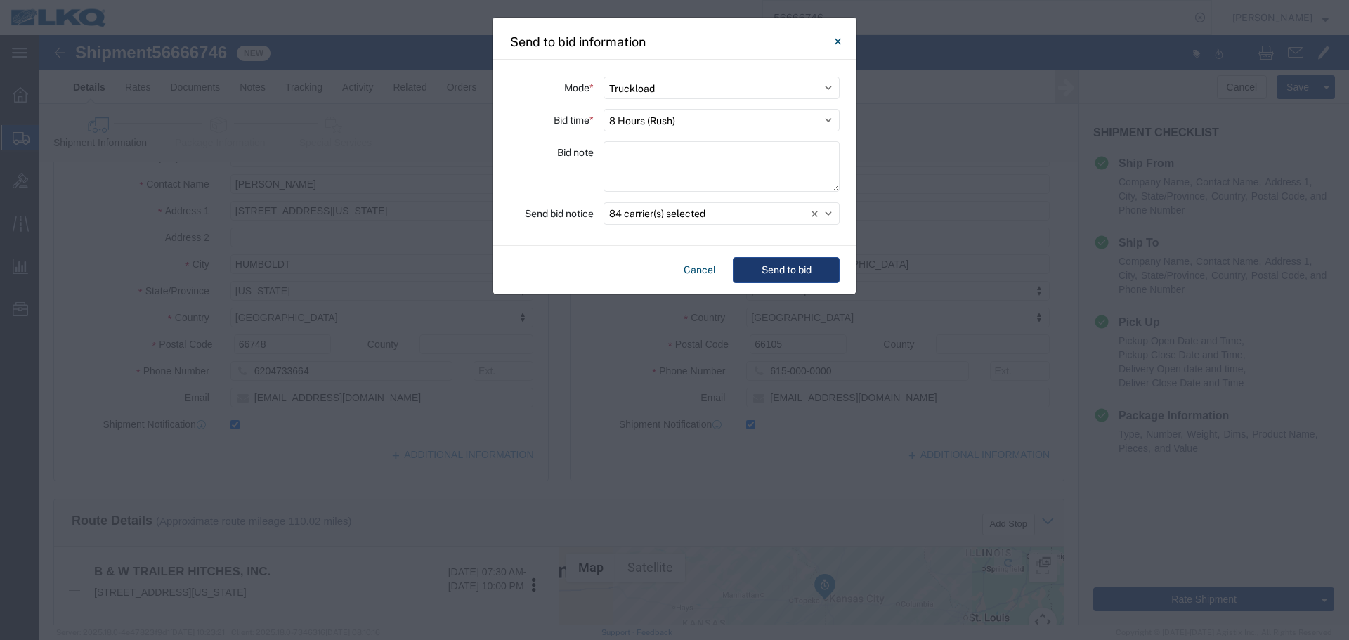
click at [763, 257] on button "Send to bid" at bounding box center [786, 270] width 107 height 26
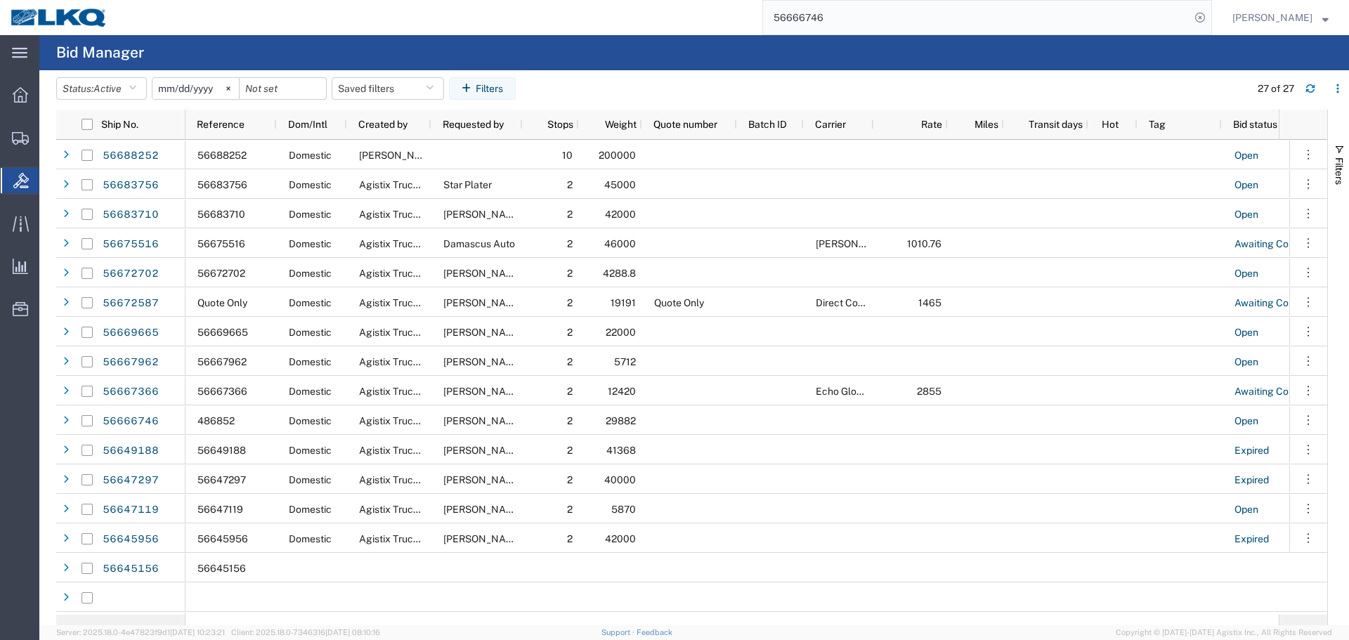
click at [859, 6] on input "56666746" at bounding box center [976, 18] width 427 height 34
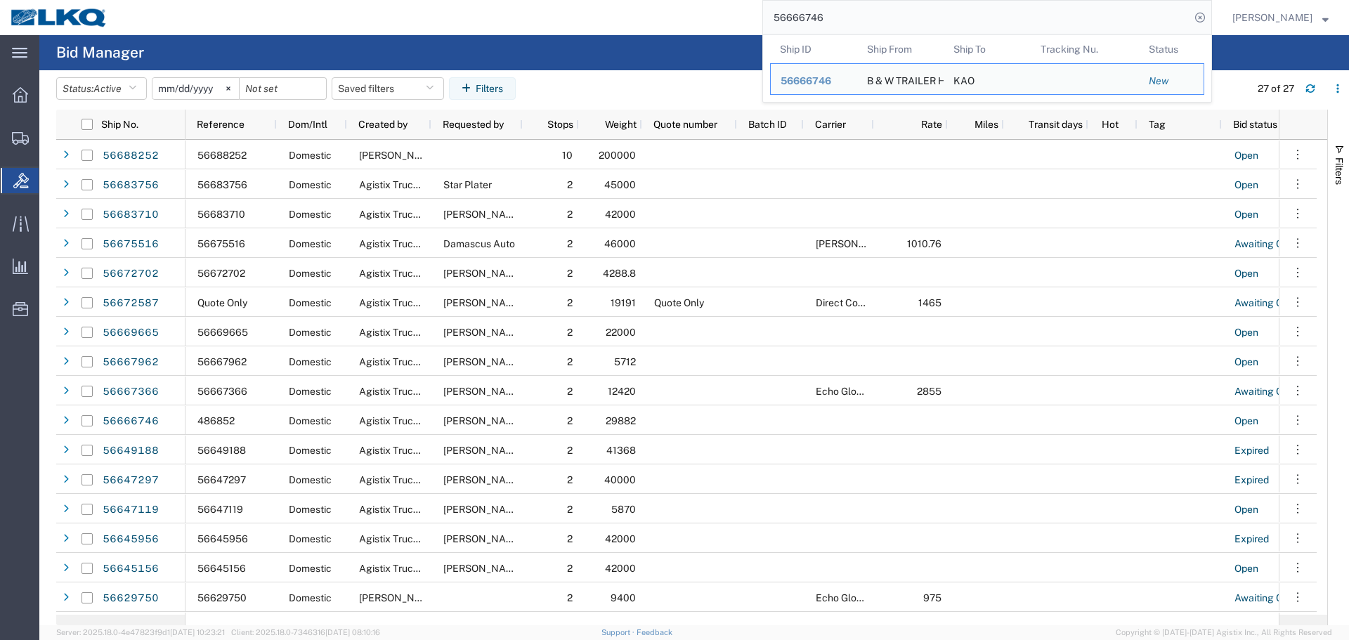
paste input "88252"
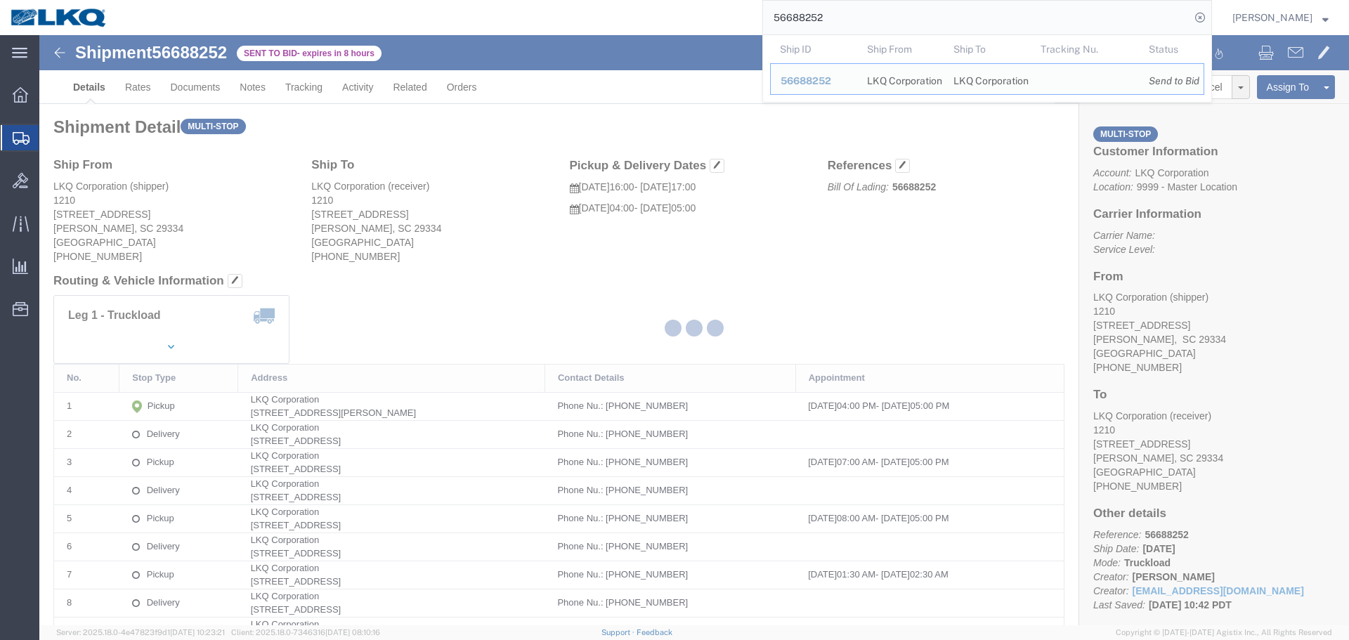
click at [134, 91] on div at bounding box center [694, 330] width 1310 height 590
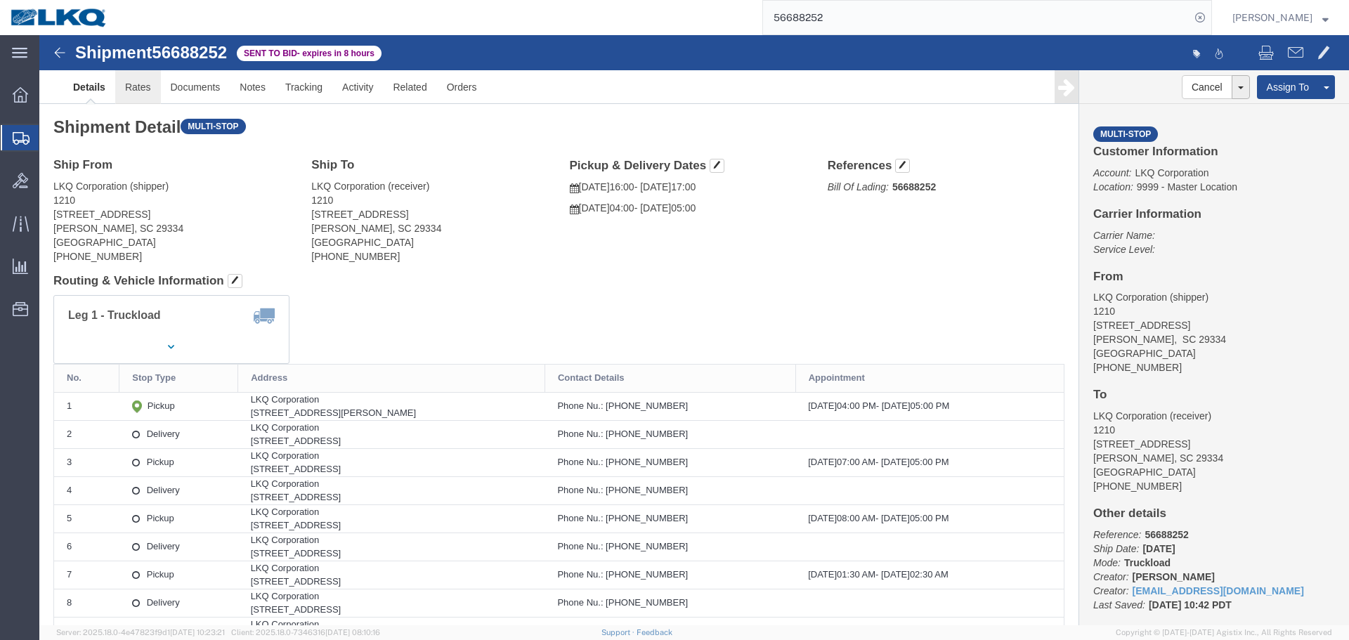
drag, startPoint x: 140, startPoint y: 83, endPoint x: 101, endPoint y: 48, distance: 52.8
click link "Rates"
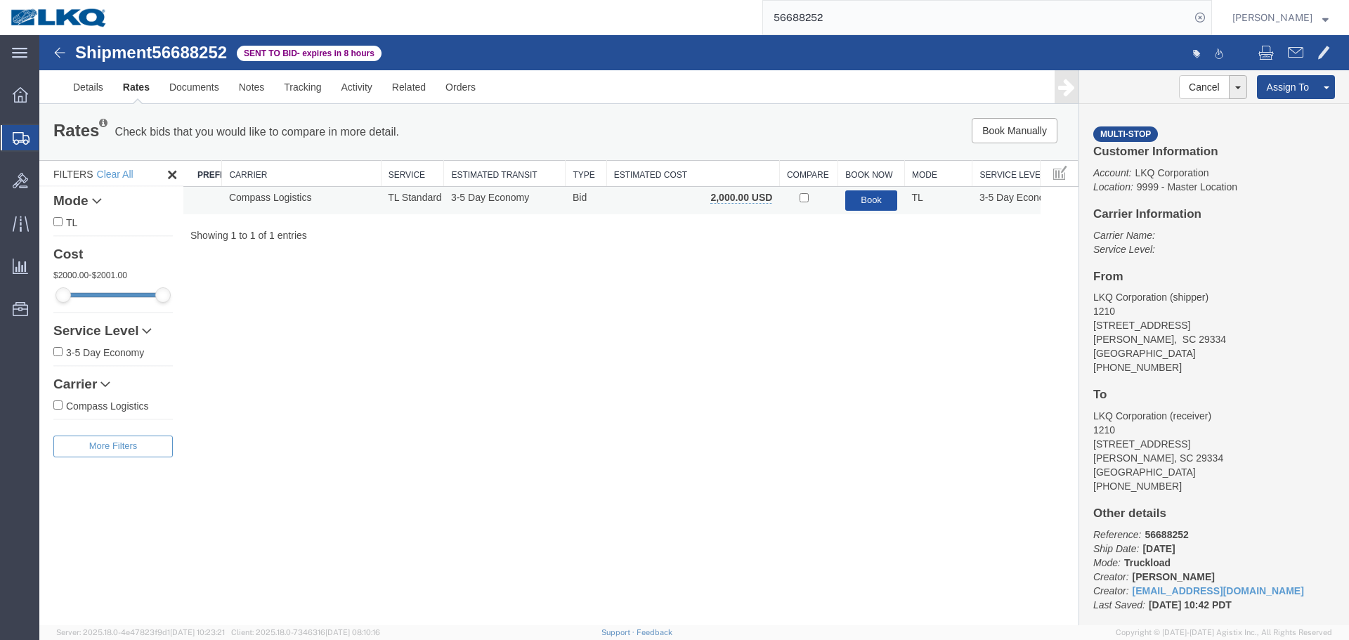
click at [851, 202] on button "Book" at bounding box center [872, 200] width 53 height 20
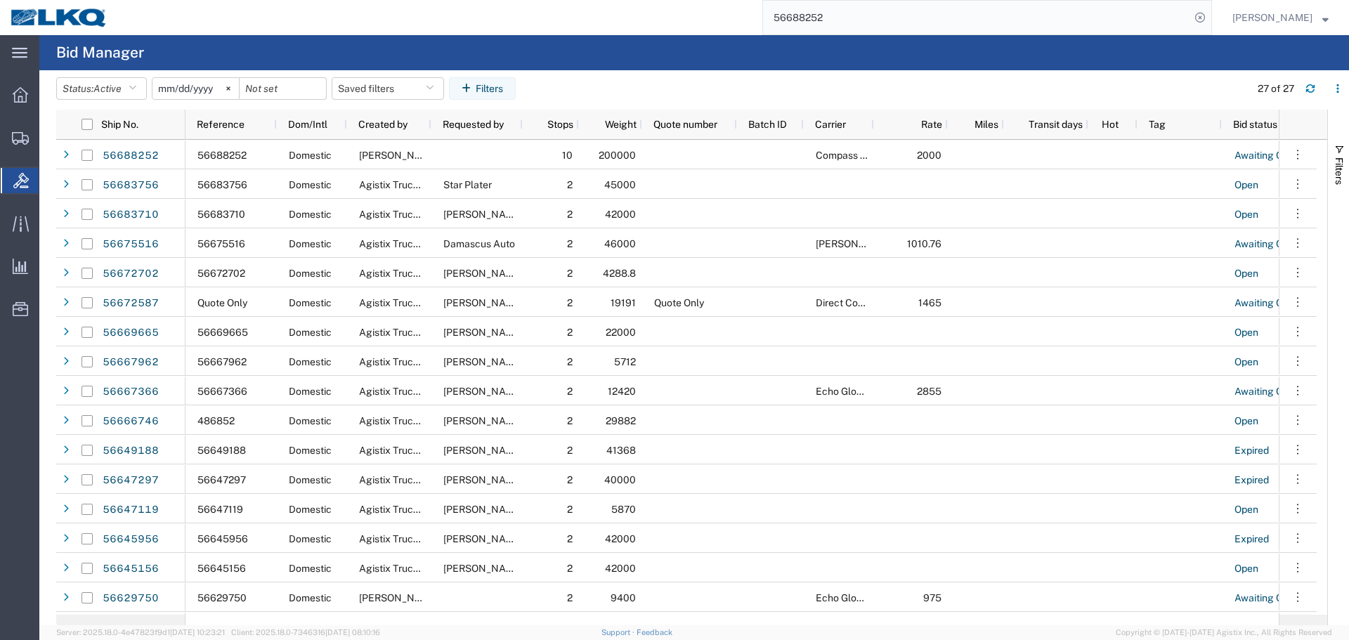
click at [879, 14] on input "56688252" at bounding box center [976, 18] width 427 height 34
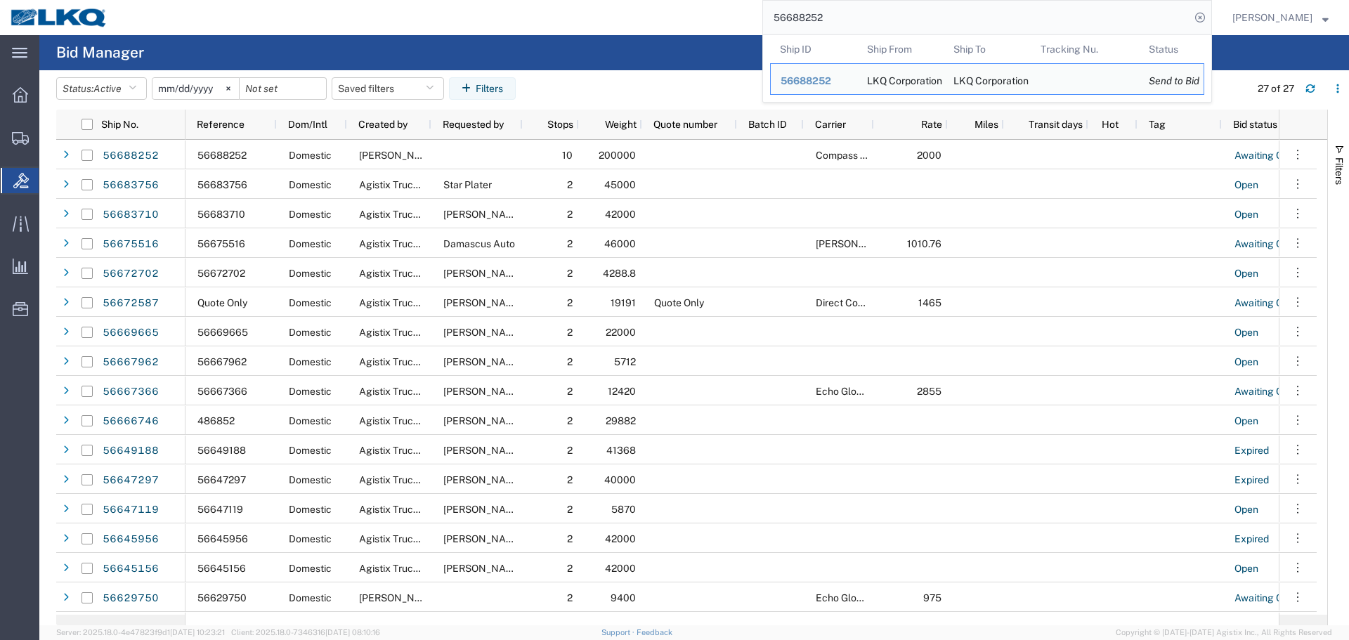
paste input "315654"
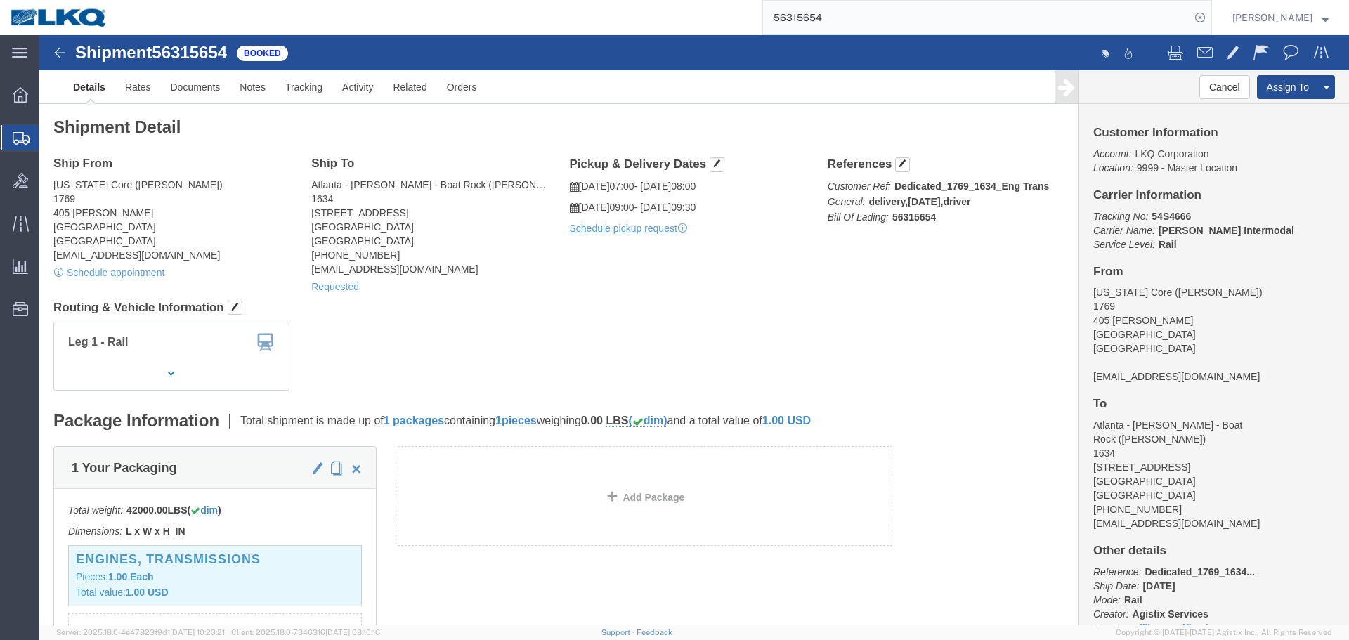
click div "Ship From California Core (Marc Metzger) 1769 405 S. WANAMAKER Ontario, CA 9176…"
click at [864, 11] on input "56315654" at bounding box center [976, 18] width 427 height 34
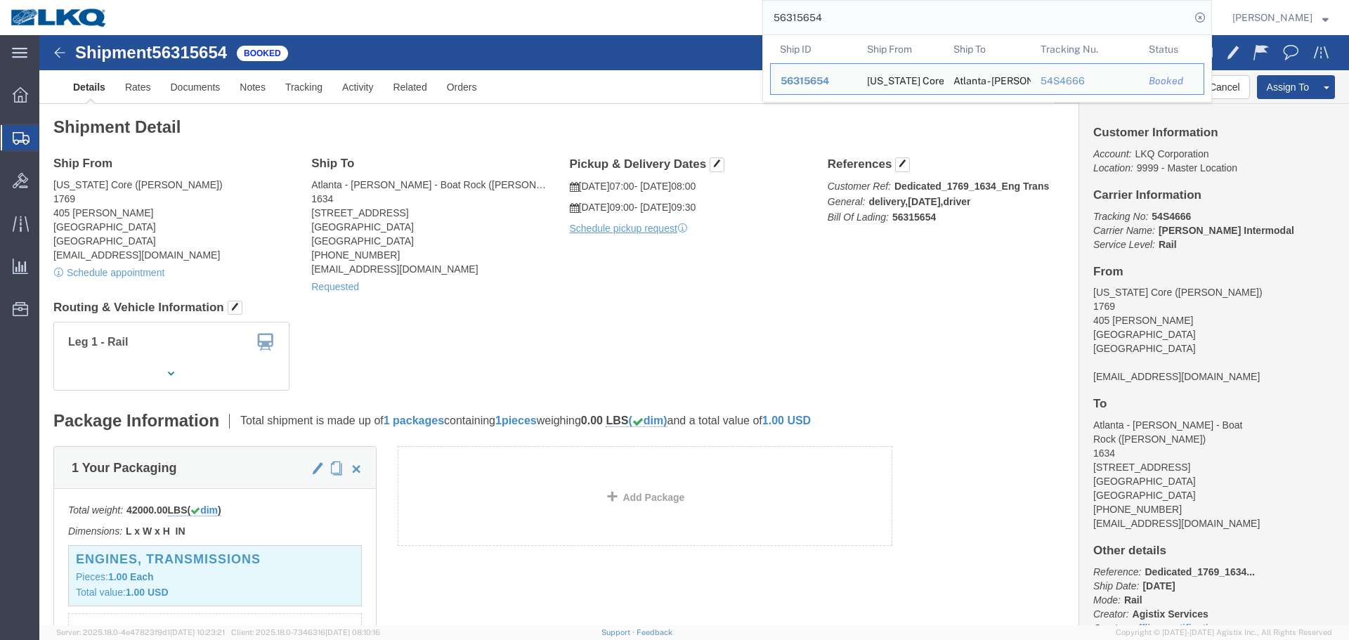
paste input "601712"
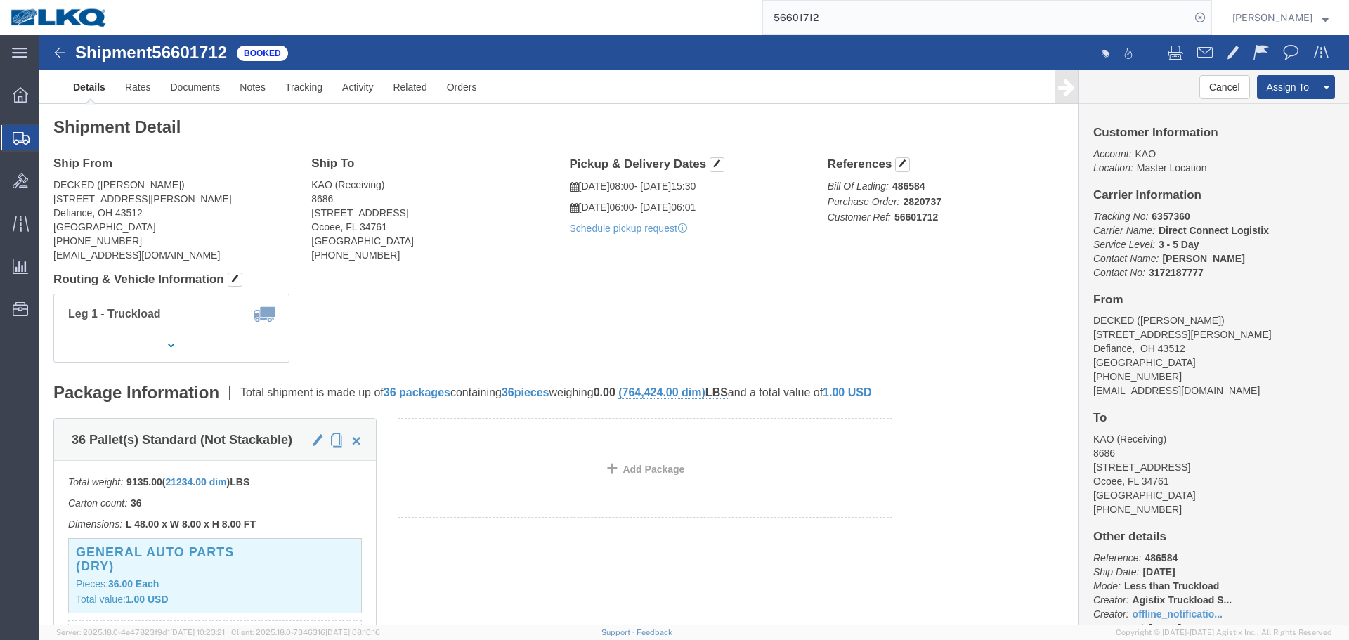
click h4 "Routing & Vehicle Information"
click at [853, 17] on input "56601712" at bounding box center [976, 18] width 427 height 34
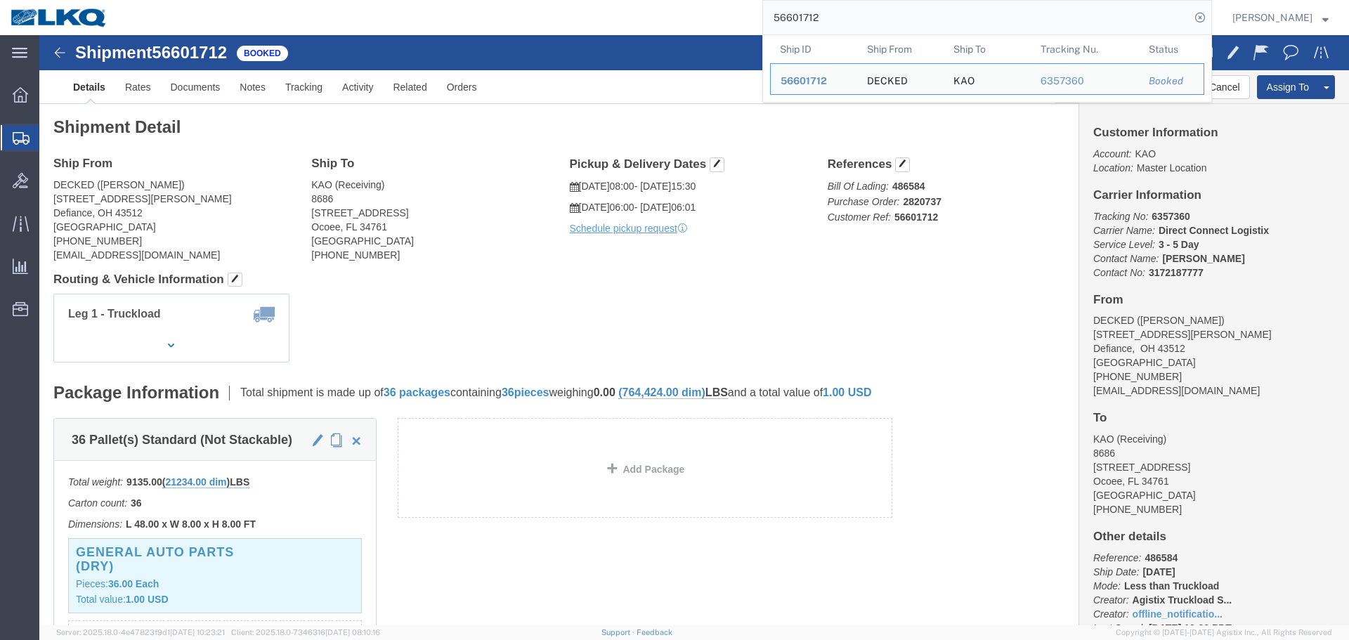
paste input "8478"
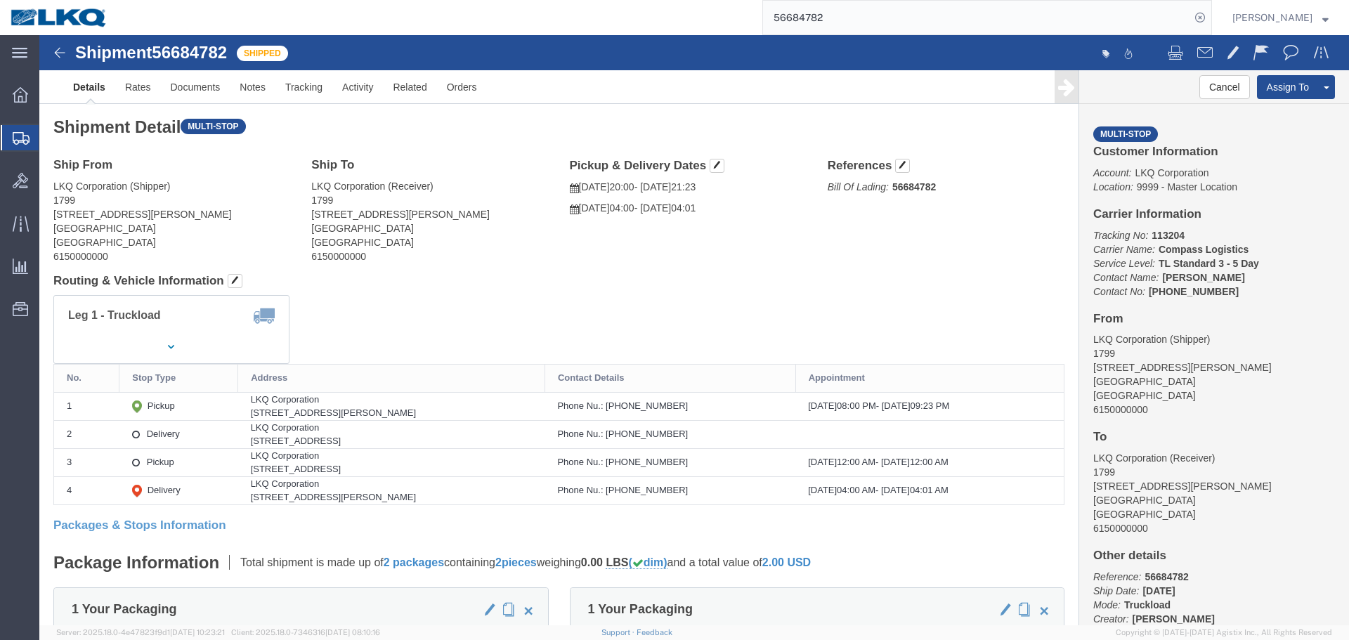
click div "Shipment Detail Multi-stop Ship From LKQ Corporation (Shipper) 1799 30336 Whipp…"
click address "LKQ Corporation (Shipper) 1799 30336 Whipple Rd STE B Union City, CA 94587 Unit…"
copy address "1799"
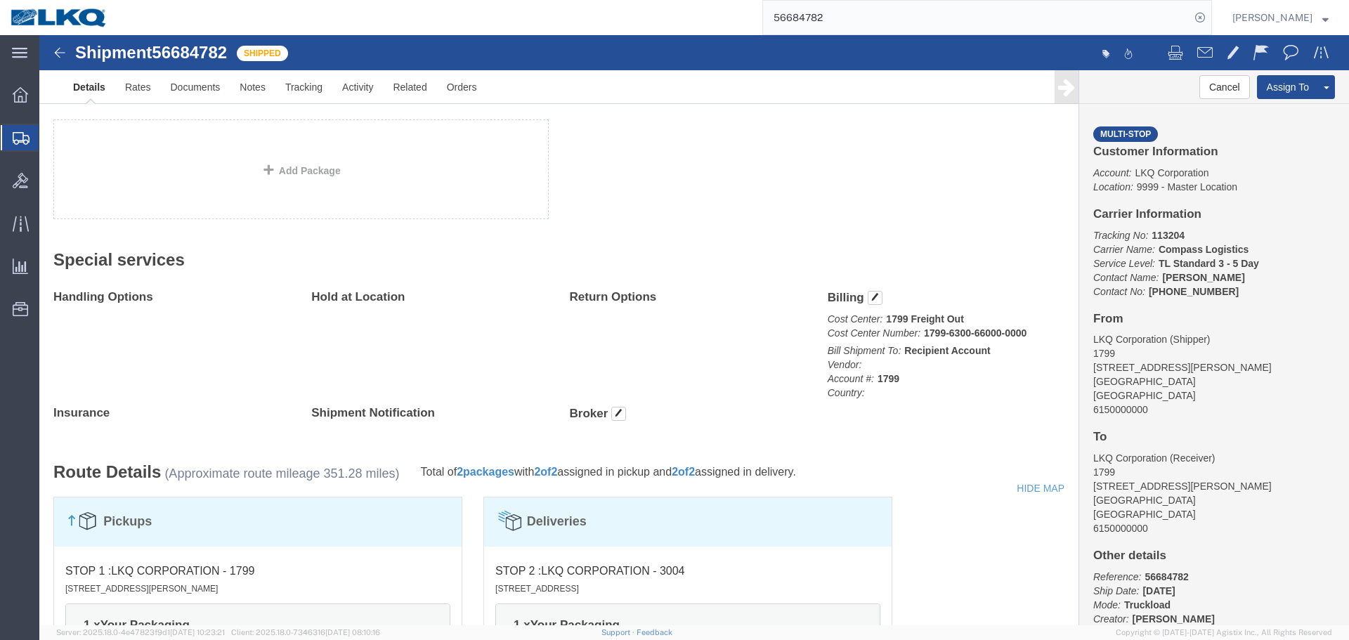
scroll to position [843, 0]
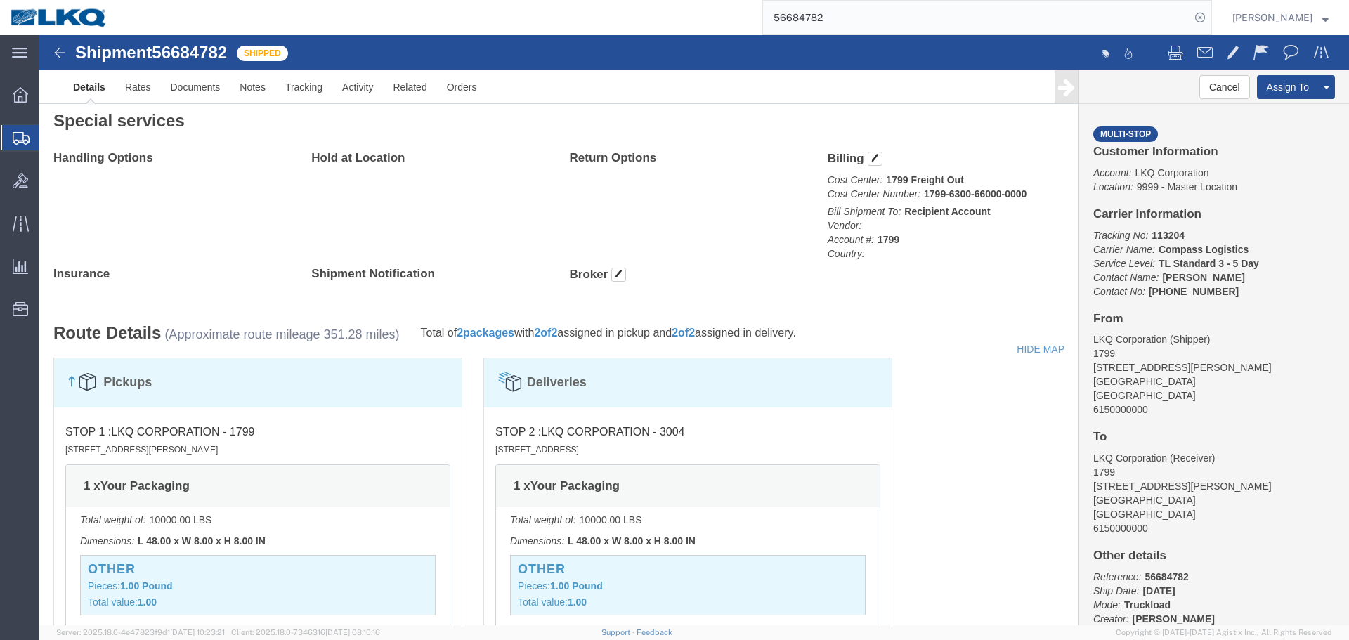
click at [903, 18] on input "56684782" at bounding box center [976, 18] width 427 height 34
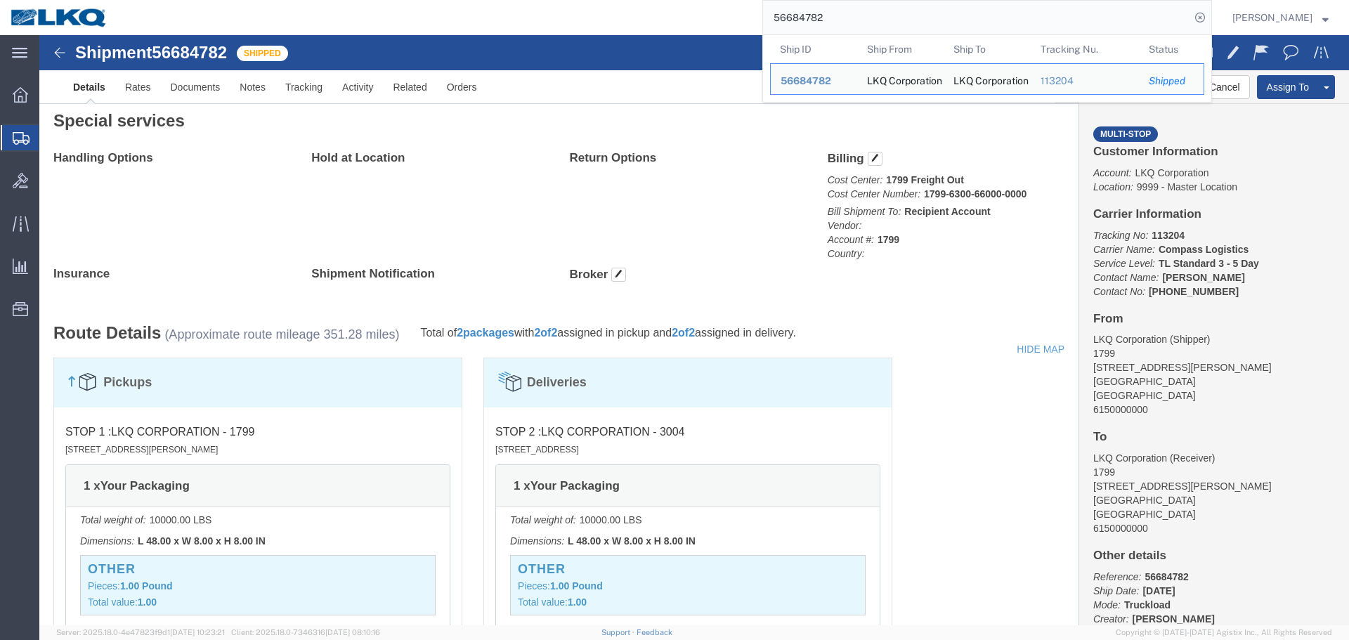
paste input "39769"
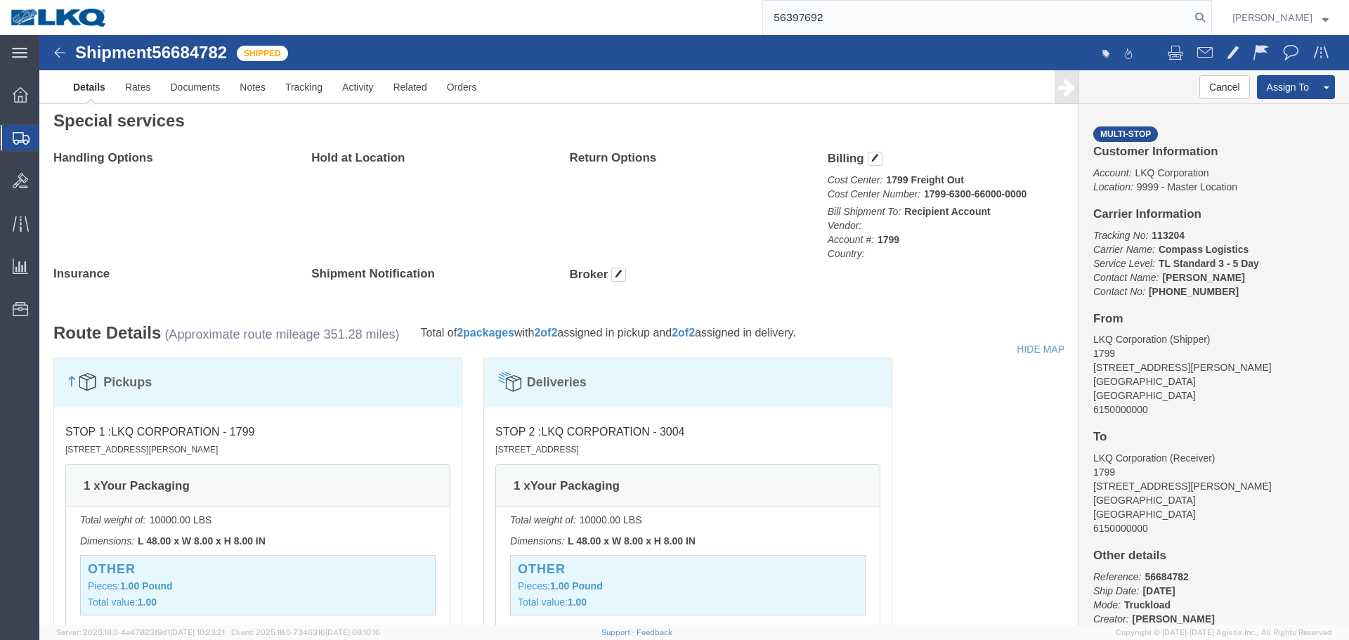
type input "56397692"
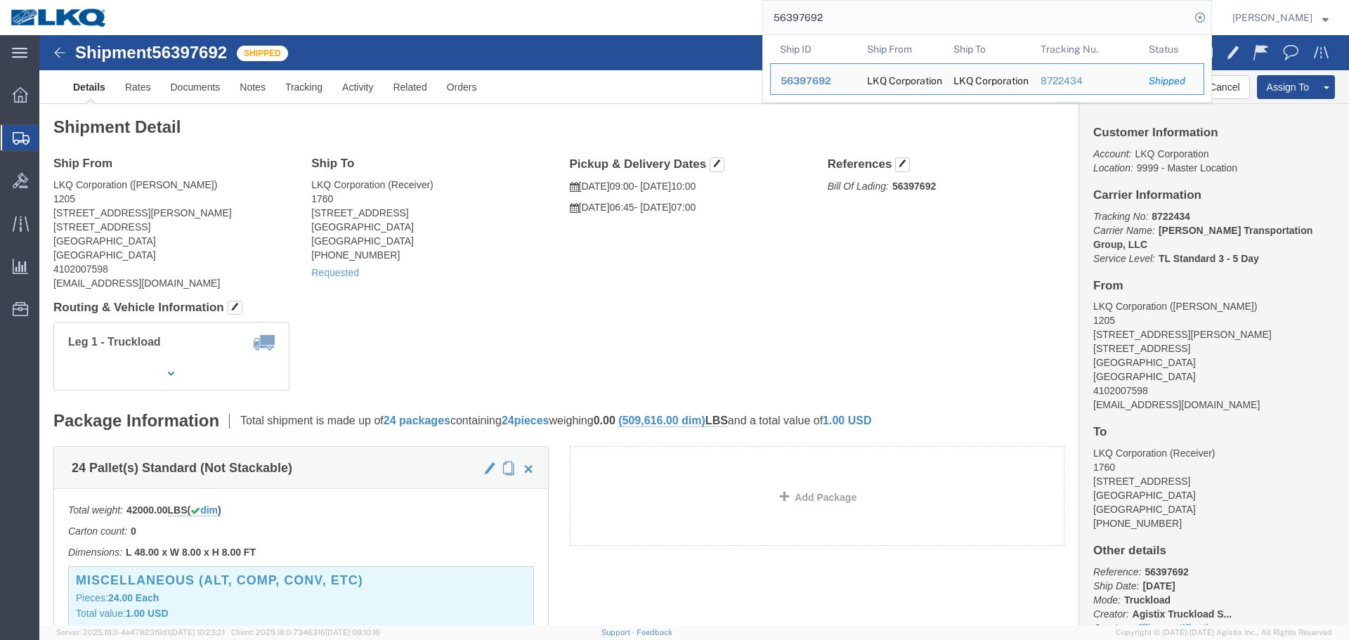
click div "Ship From LKQ Corporation (Keith) 1205 6201 Erdman Avenue 1706 Pulaski Highway …"
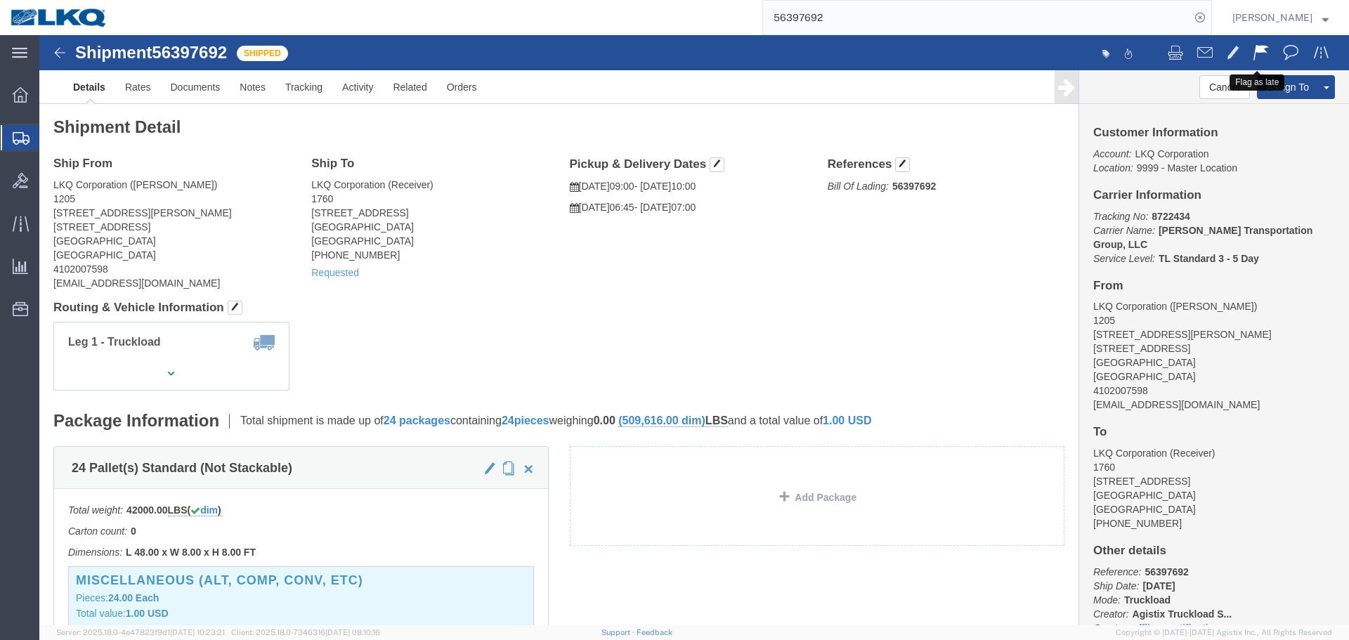
click span
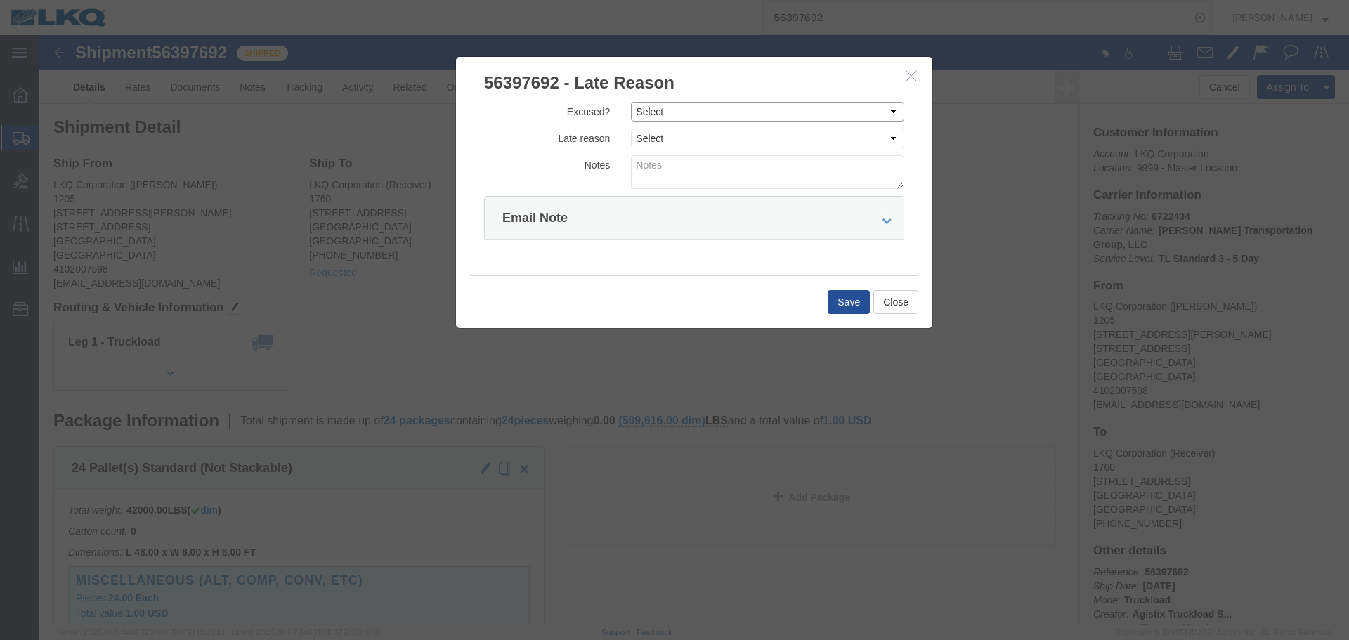
click select "Select Excused Not Excused"
select select "NOT_EXCUSED"
click select "Select Excused Not Excused"
click select "Select Bad Carrier Data Carrier Admin Error Delay Accident Driver Error Lack of…"
select select "DRIVER_ERROR"
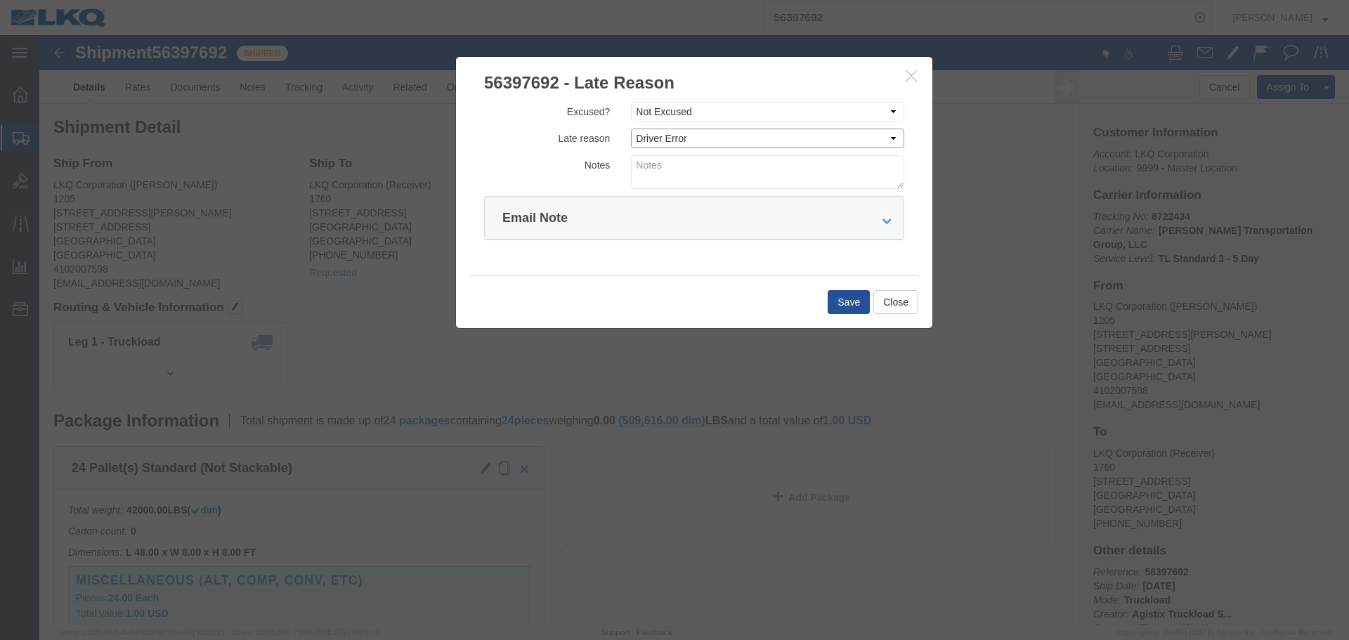
click select "Select Bad Carrier Data Carrier Admin Error Delay Accident Driver Error Lack of…"
click button "Close"
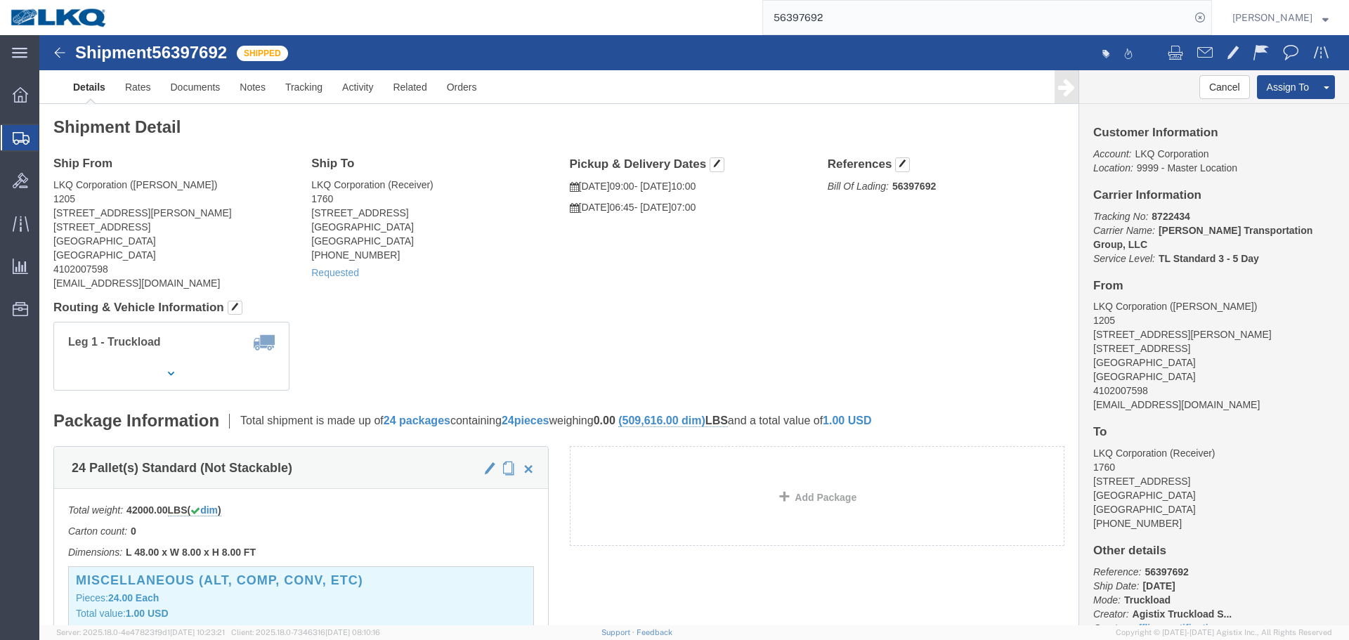
click div "Requested"
click link "Requested"
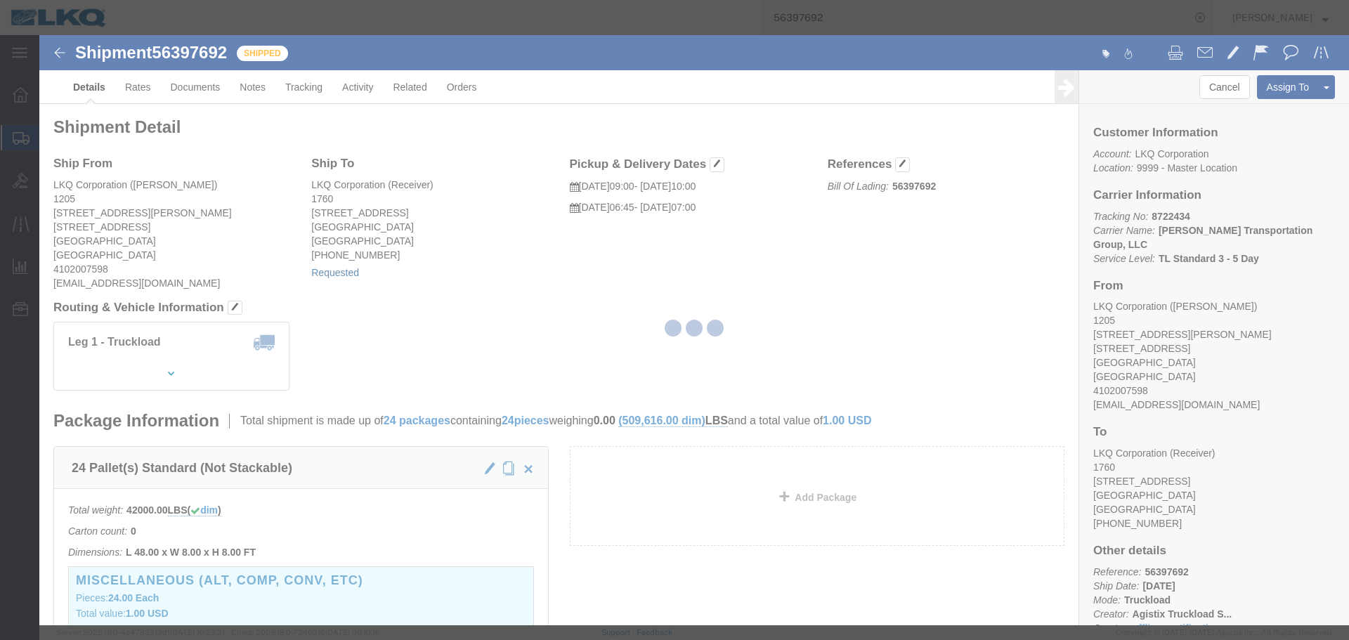
select select "1"
select select
select select "15"
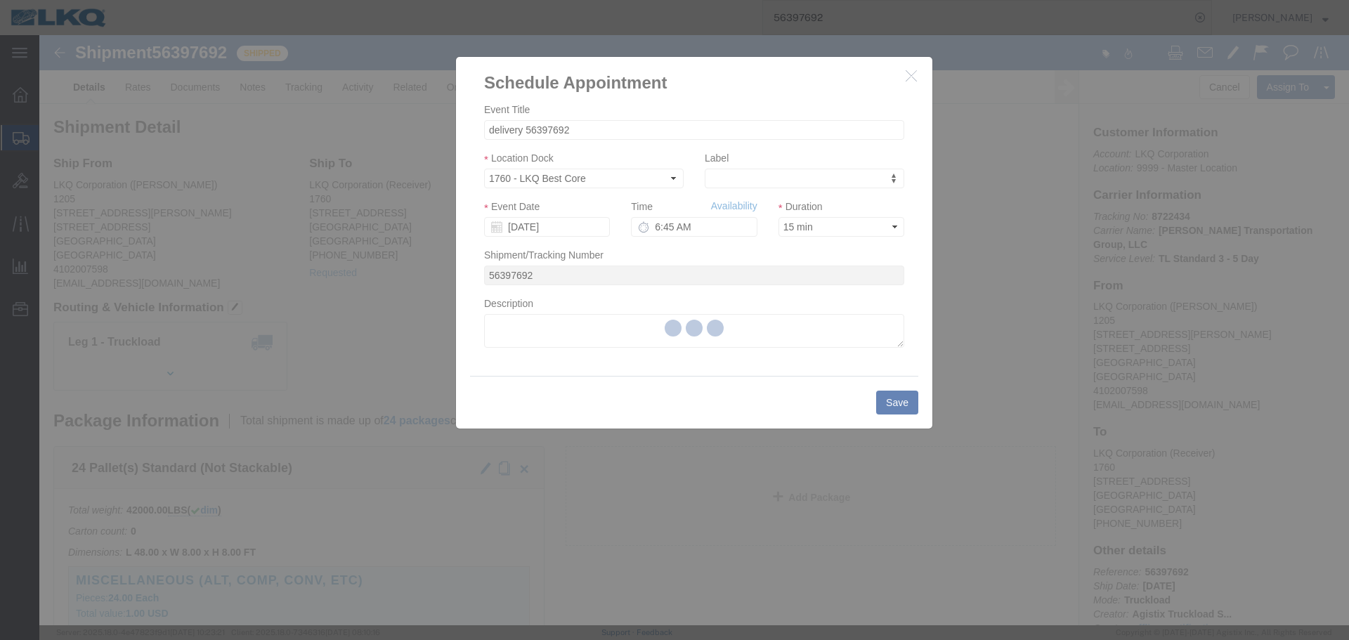
click at [543, 224] on div at bounding box center [694, 330] width 1310 height 590
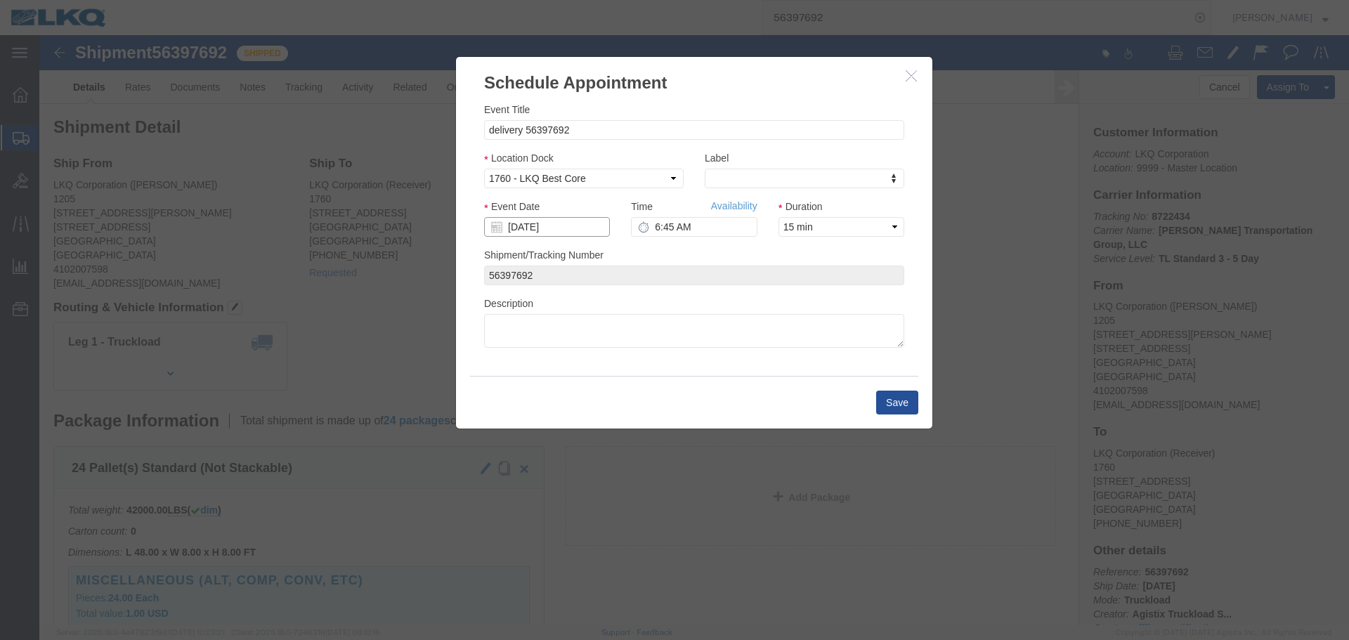
click input "[DATE]"
click td "3"
click input "6:45 AM"
type input "12:15 PM"
click button "Save"
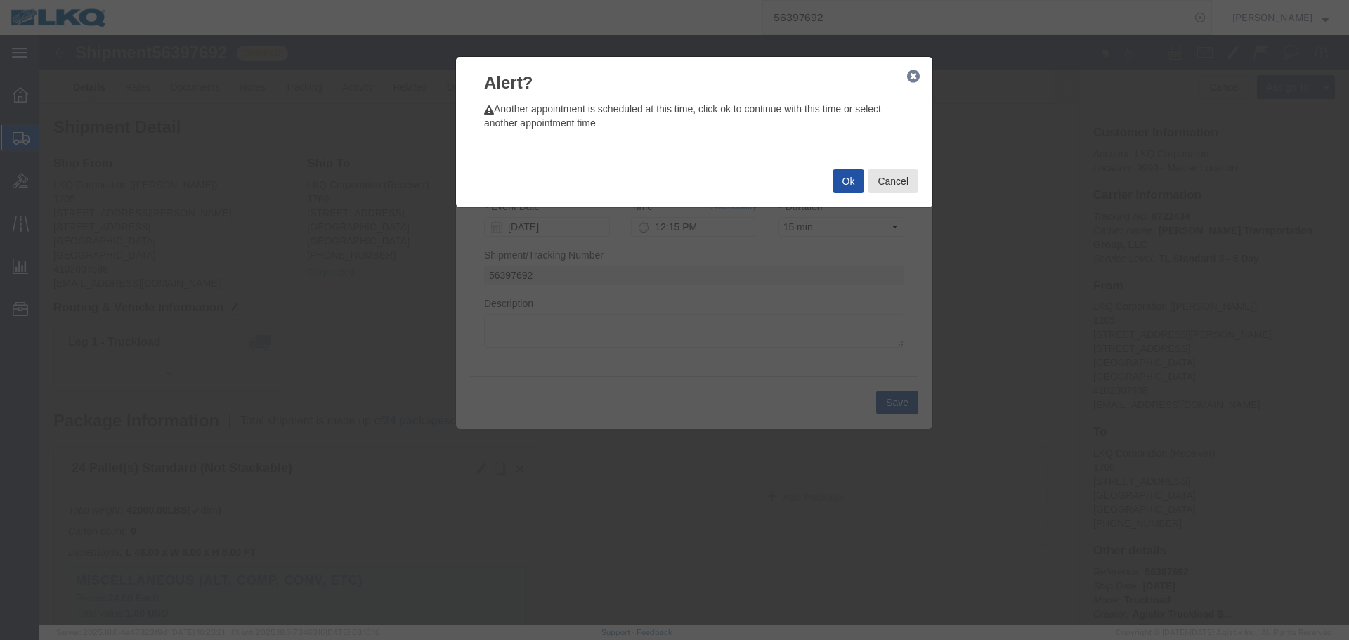
click button "Ok"
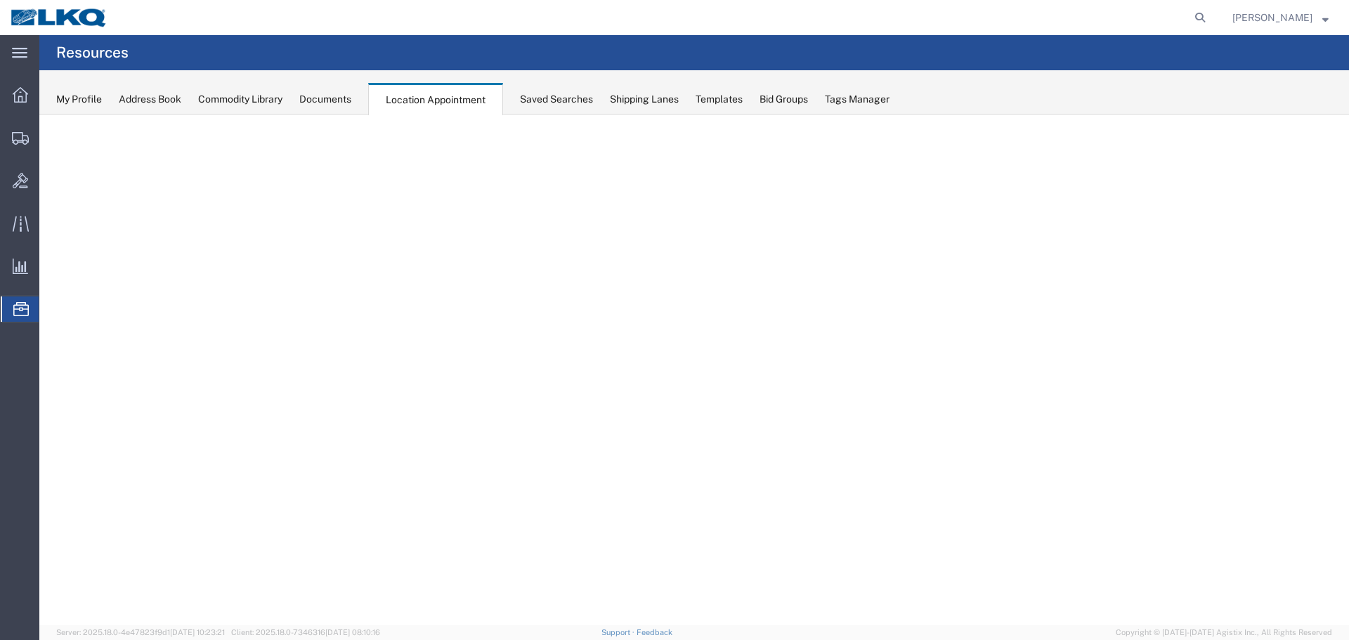
select select "27634"
select select "agendaWeek"
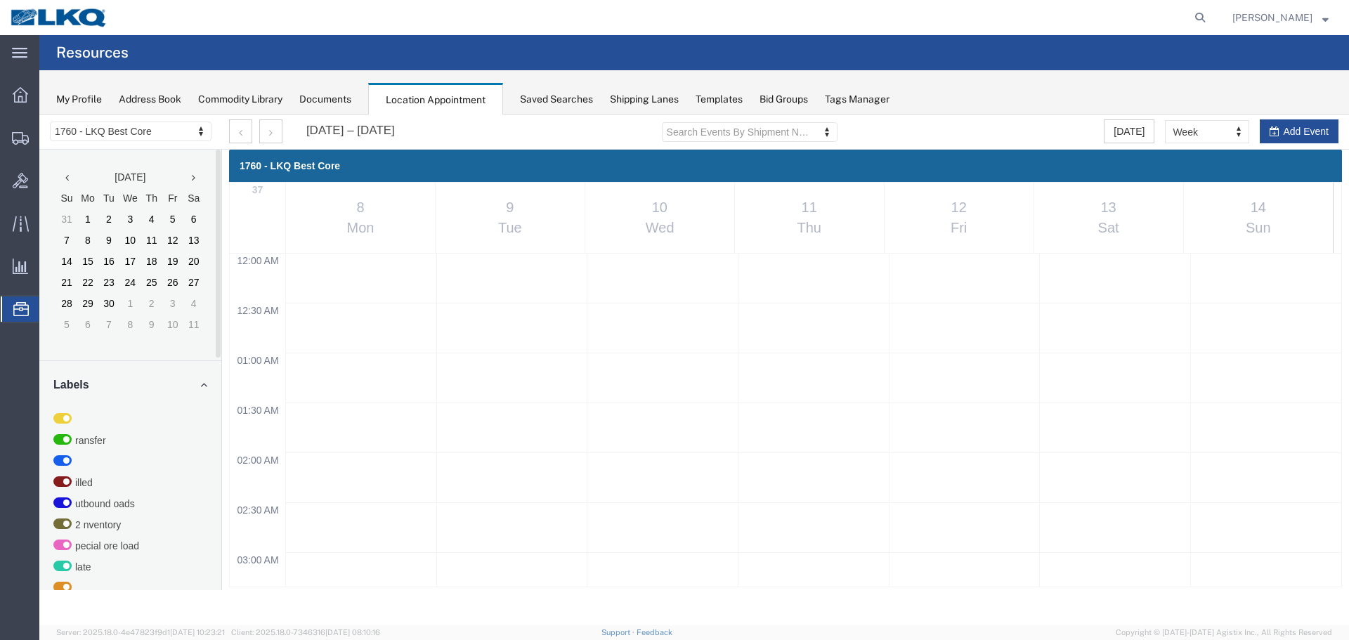
scroll to position [810, 0]
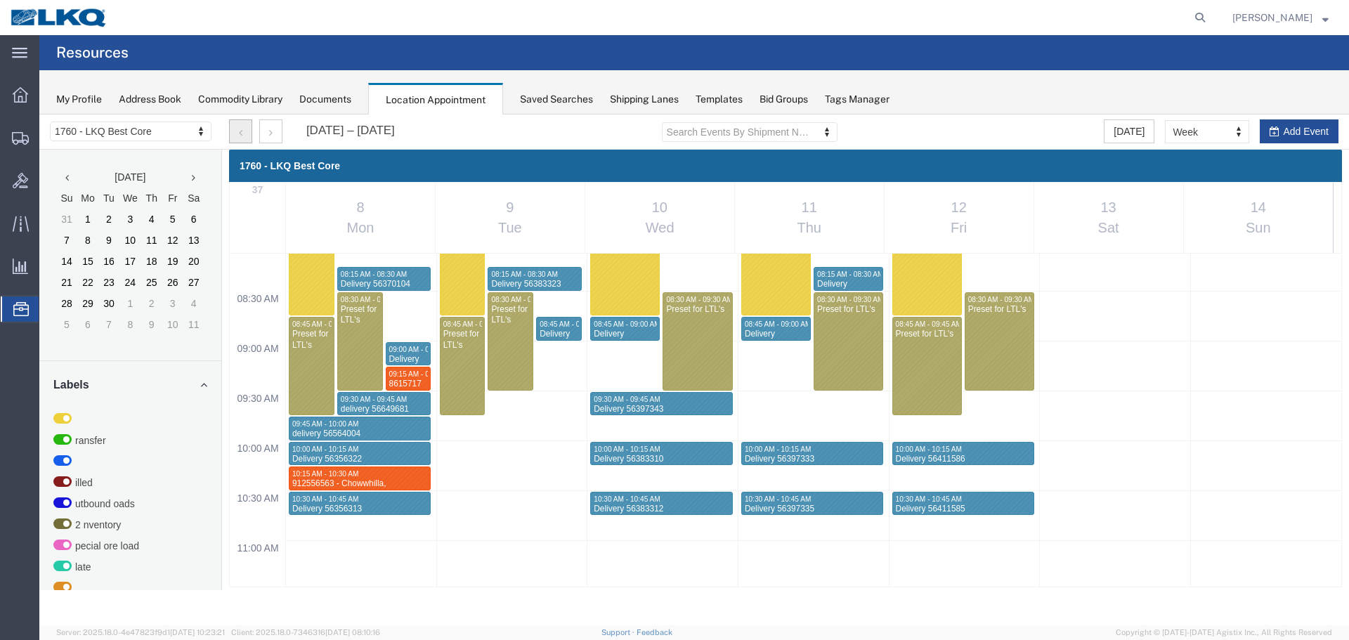
click at [247, 127] on button "button" at bounding box center [240, 131] width 23 height 24
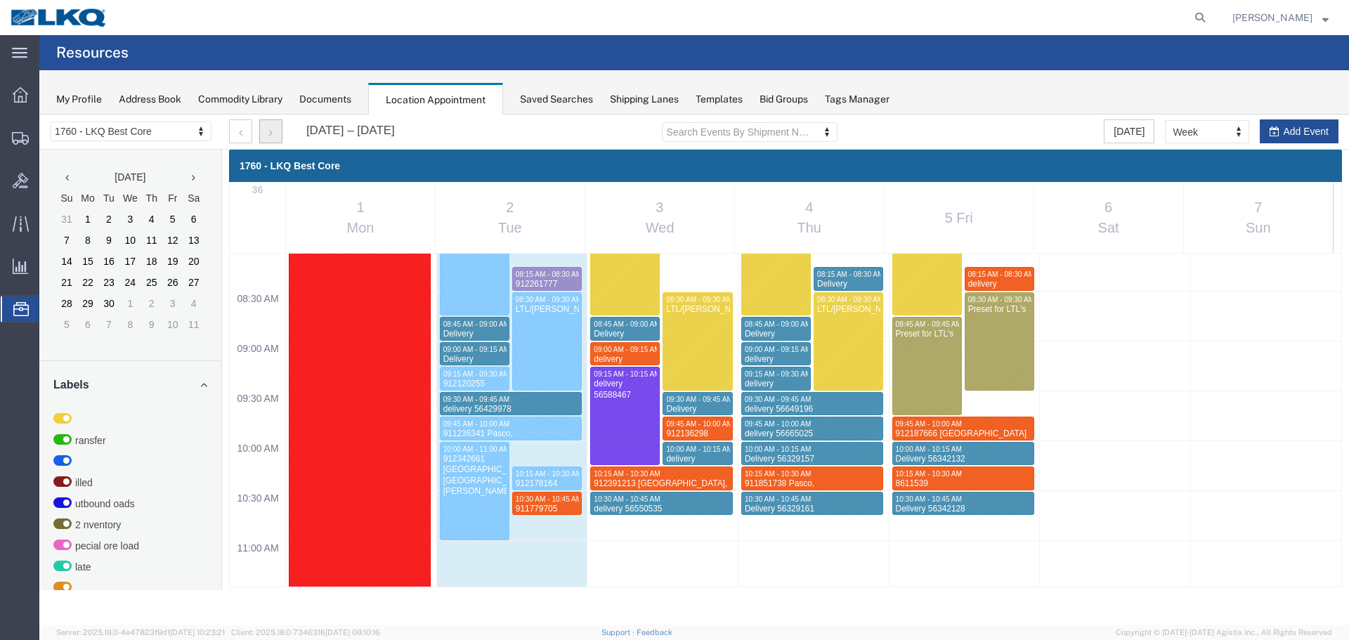
click at [271, 134] on icon "button" at bounding box center [271, 133] width 4 height 10
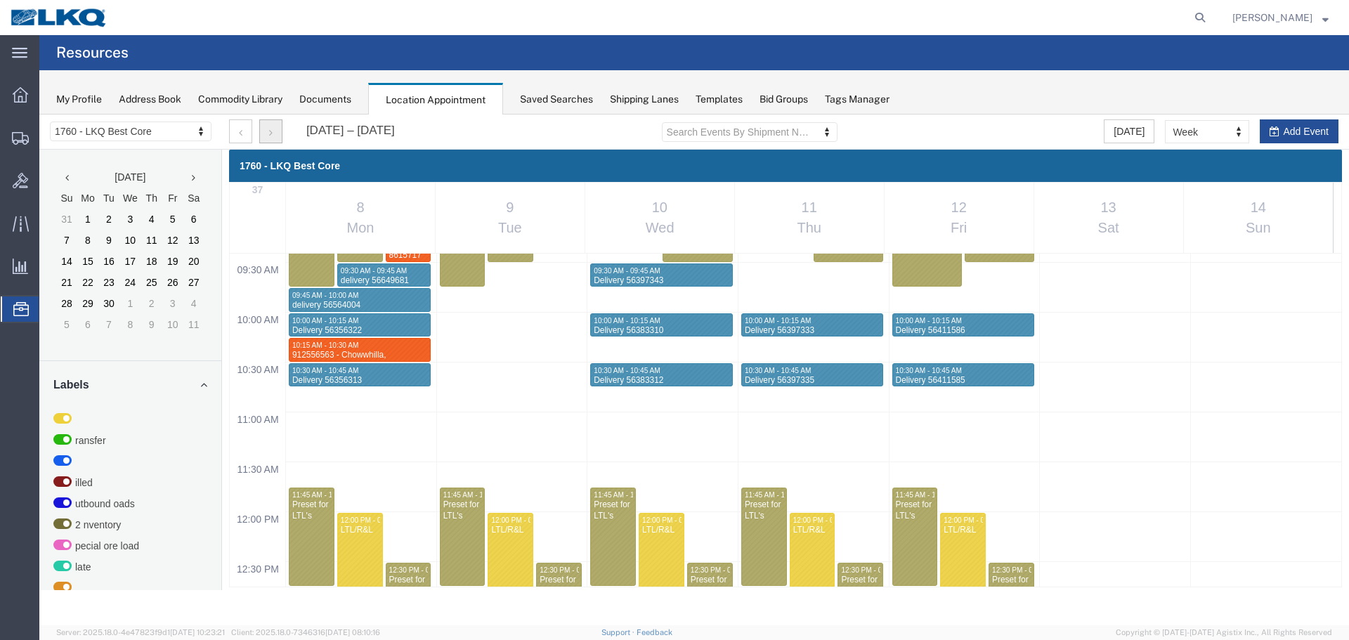
scroll to position [1021, 0]
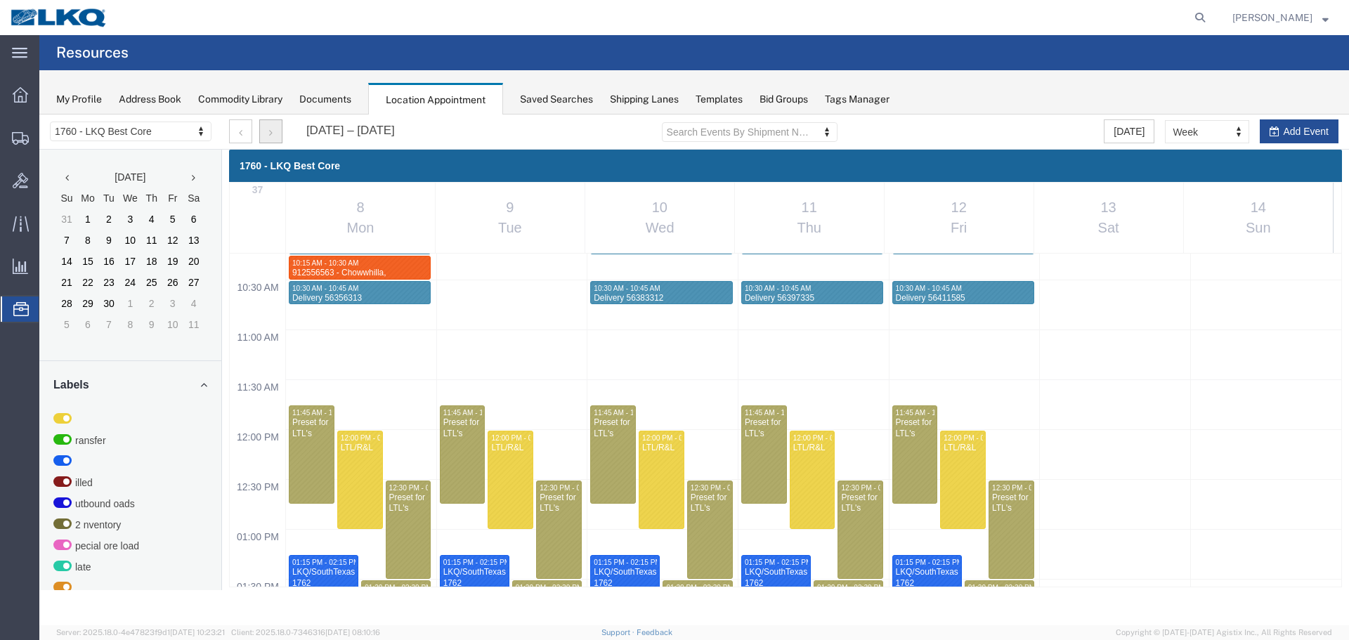
click at [389, 452] on div "12:00 AM 12:30 AM 01:00 AM 01:30 AM 02:00 AM 02:30 AM 03:00 AM 03:30 AM 04:00 A…" at bounding box center [786, 429] width 1112 height 2395
select select "1"
select select
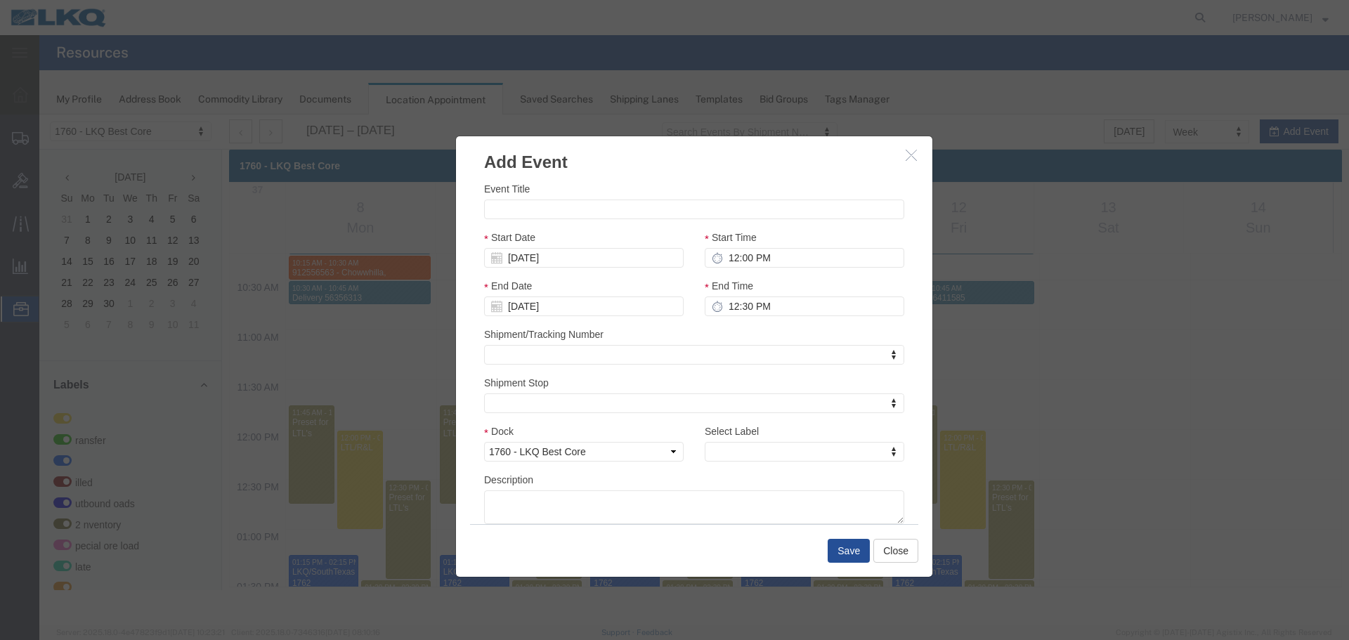
click at [526, 196] on label "Event Title" at bounding box center [507, 189] width 46 height 14
click at [526, 200] on input "Event Title" at bounding box center [694, 210] width 420 height 20
click at [534, 205] on input "Event Title" at bounding box center [694, 210] width 420 height 20
paste input "912567998"
type input "912567998"
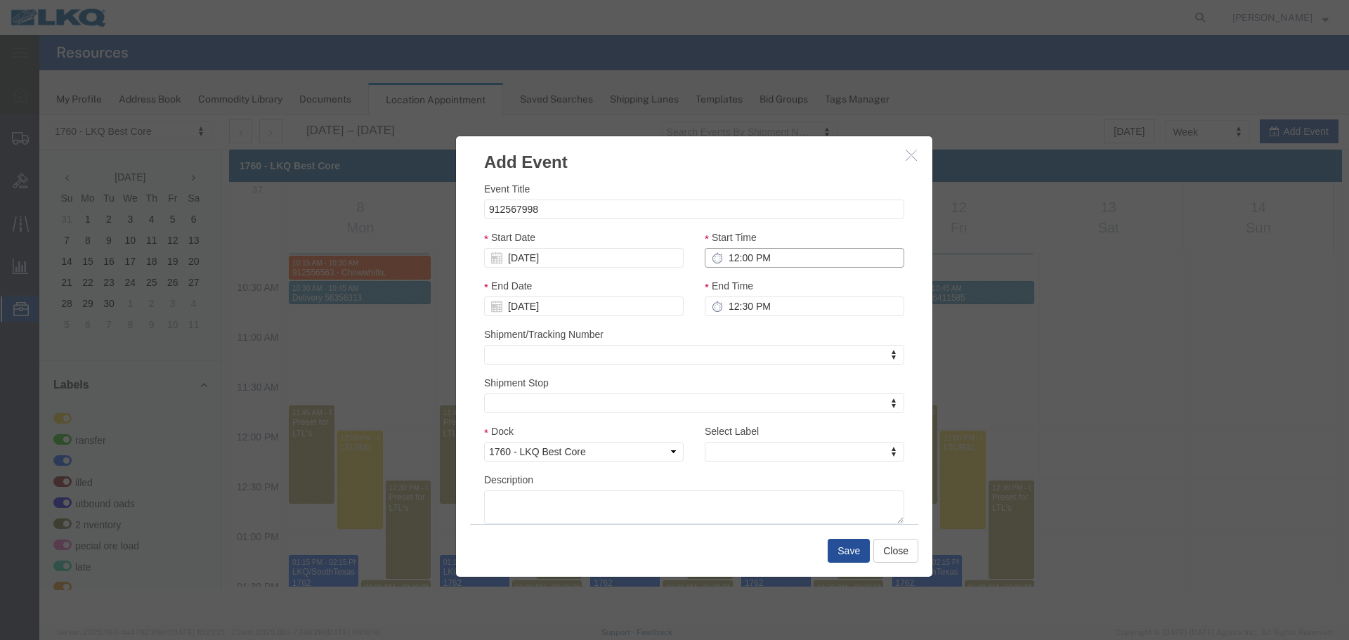
click at [755, 265] on input "12:00 PM" at bounding box center [805, 258] width 200 height 20
type input "12:15 PM"
type input "1:15 PM"
type input "12:15 PM"
click at [739, 300] on input "1:15 PM" at bounding box center [805, 307] width 200 height 20
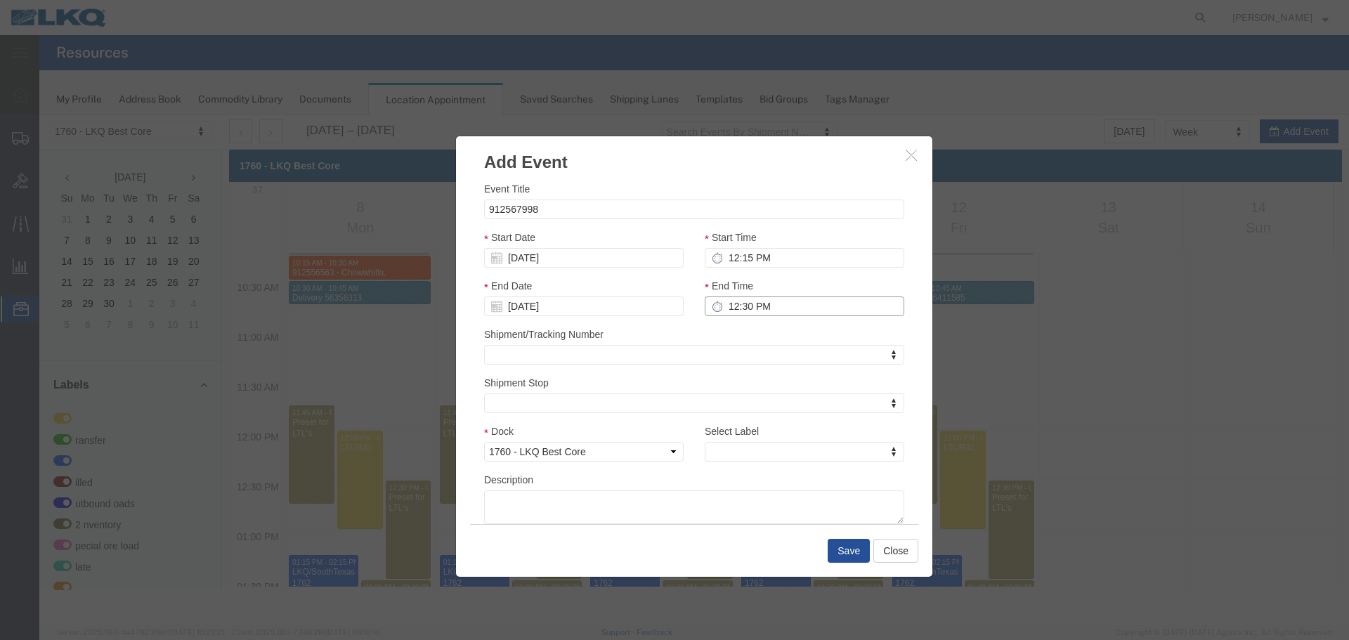
type input "12:30 PM"
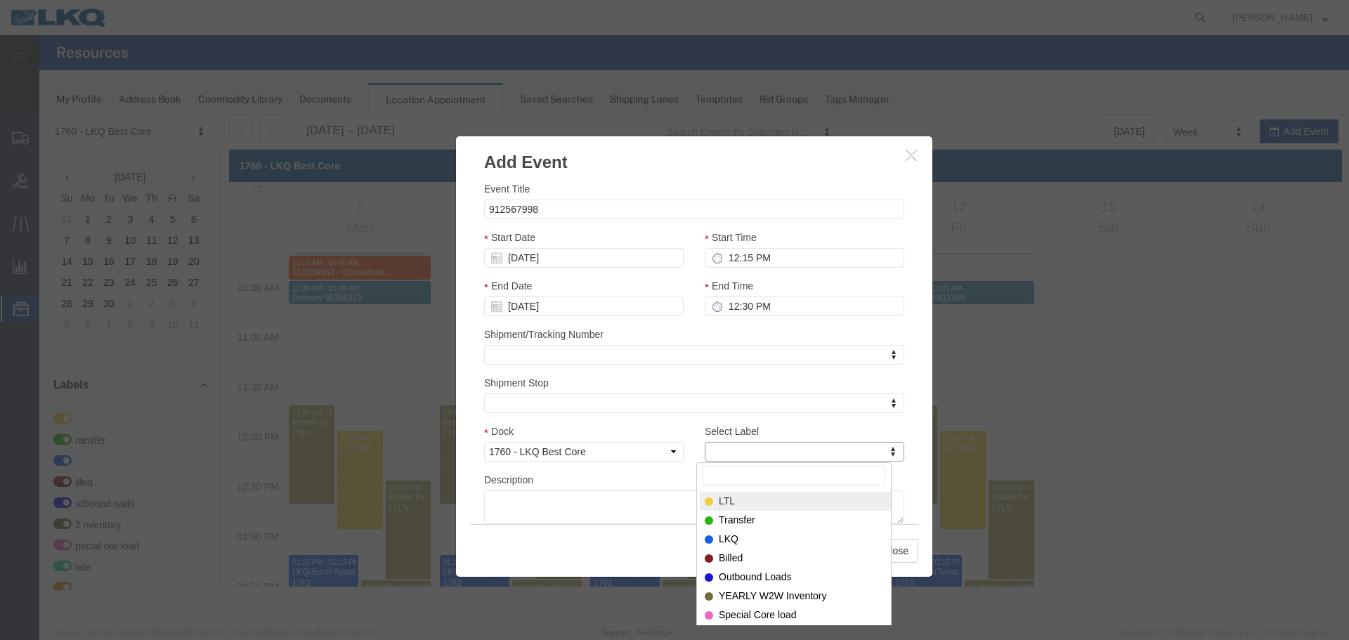
type input "m"
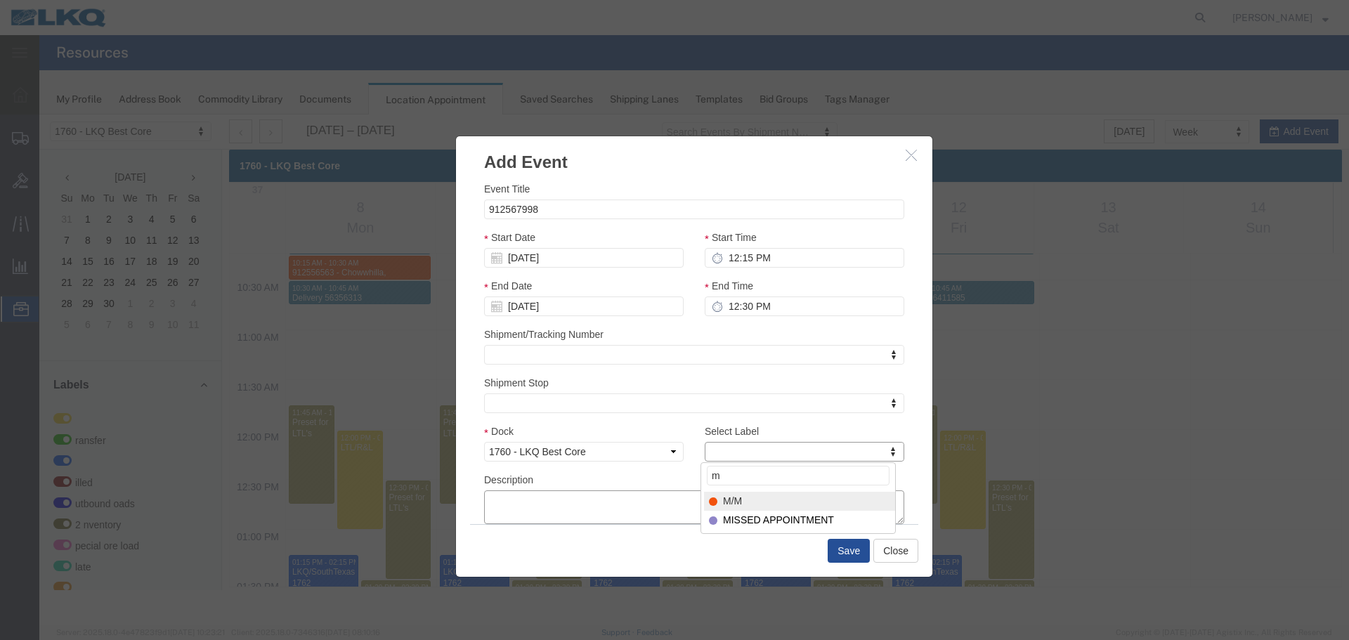
select select "24"
paste textarea "912567998"
type textarea "912567998"
click at [860, 545] on button "Save" at bounding box center [849, 551] width 42 height 24
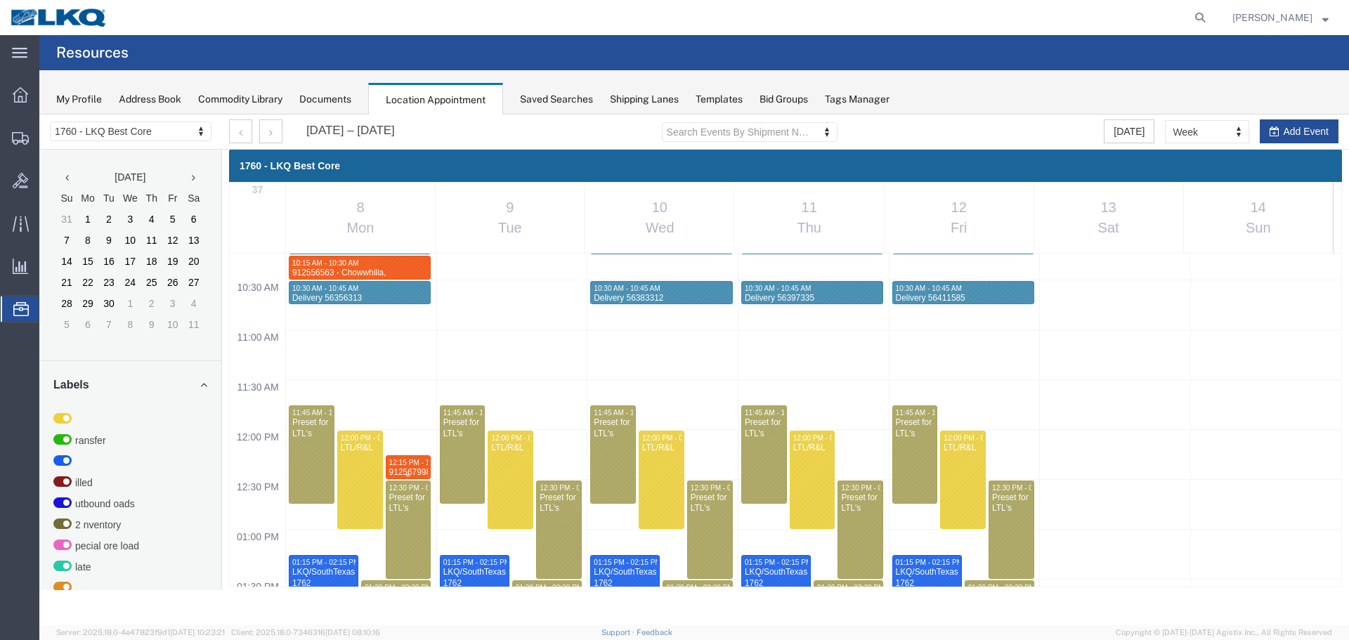
click at [415, 466] on span "12:15 PM - 12:30 PM" at bounding box center [422, 463] width 67 height 8
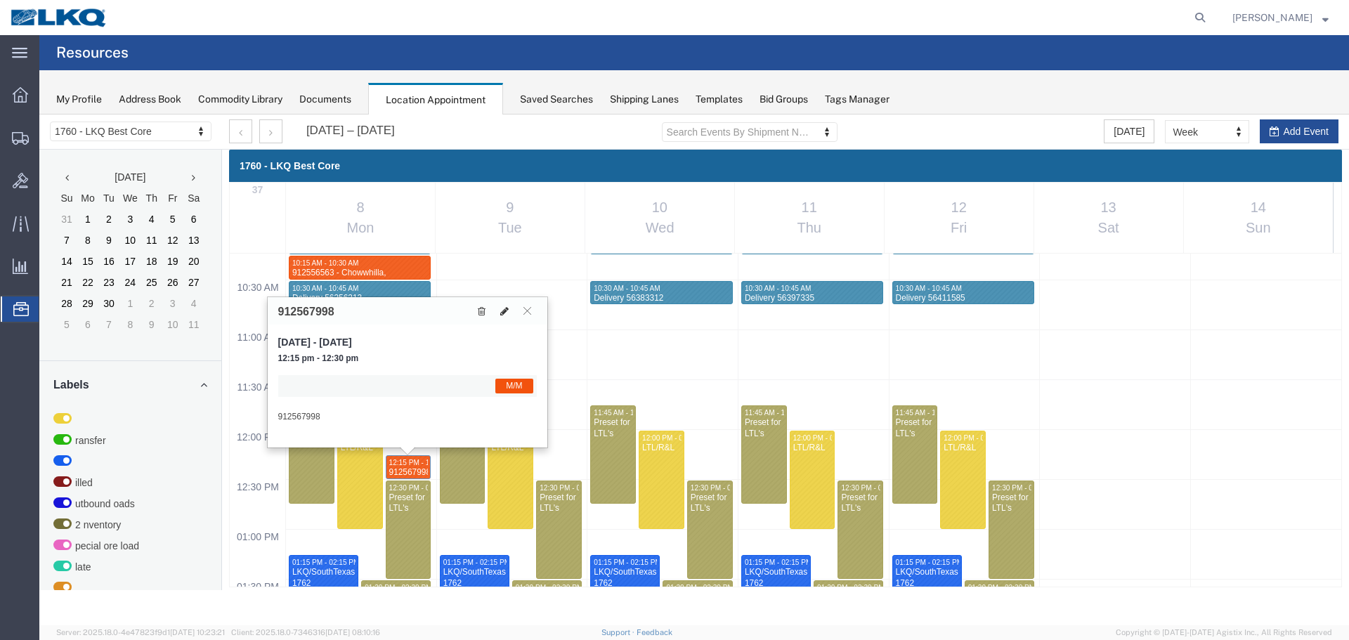
click at [505, 309] on icon at bounding box center [504, 311] width 8 height 10
select select "1"
select select "24"
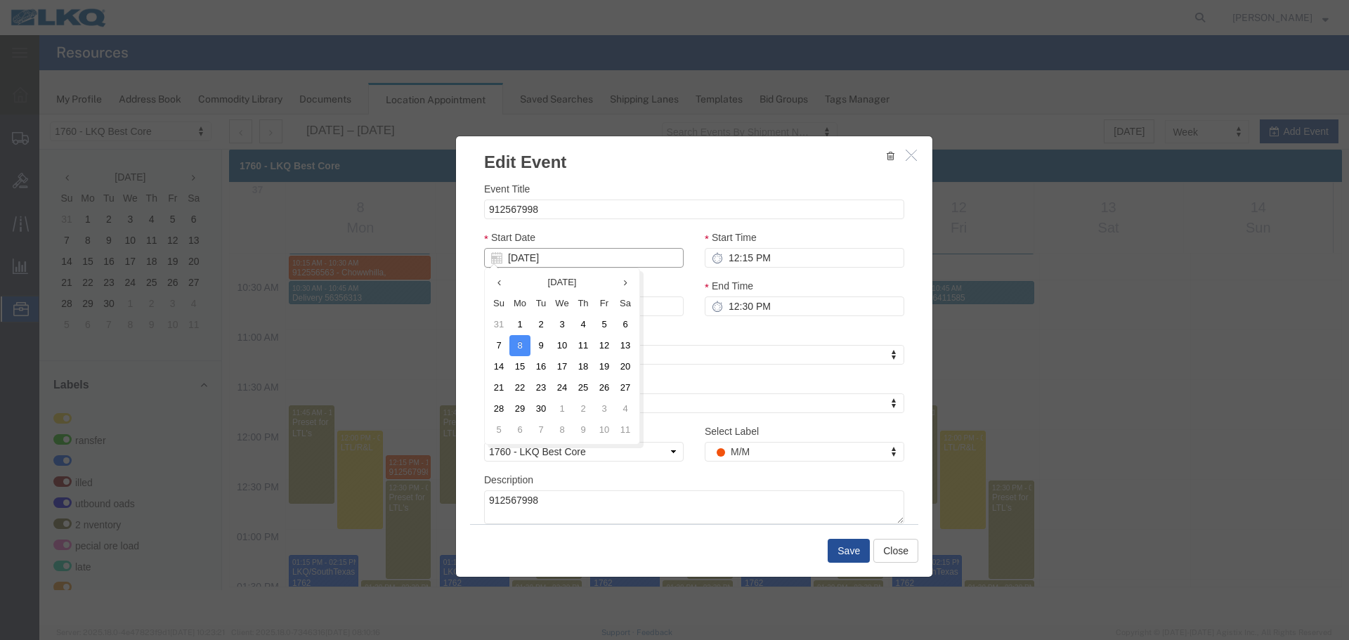
click at [527, 257] on input "09/08/2025" at bounding box center [584, 258] width 200 height 20
click at [559, 344] on td "10" at bounding box center [562, 345] width 21 height 21
type input "09/10/2025"
click at [845, 552] on button "Save" at bounding box center [849, 551] width 42 height 24
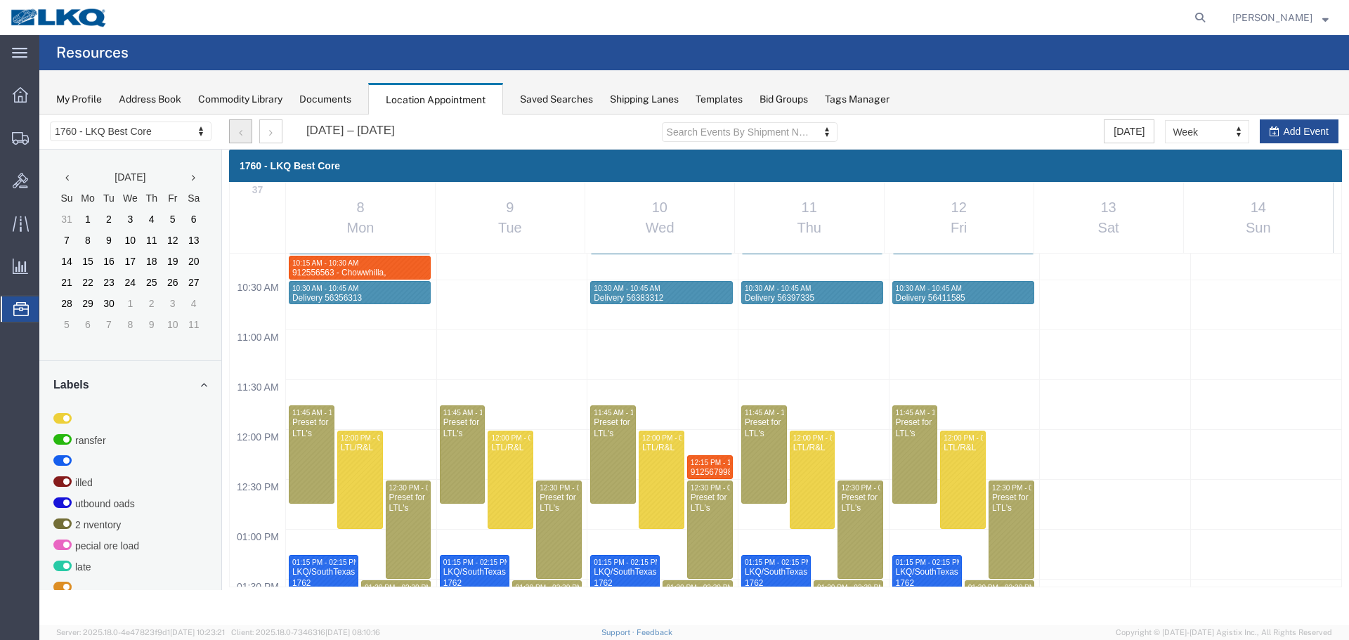
click at [245, 131] on button "button" at bounding box center [240, 131] width 23 height 24
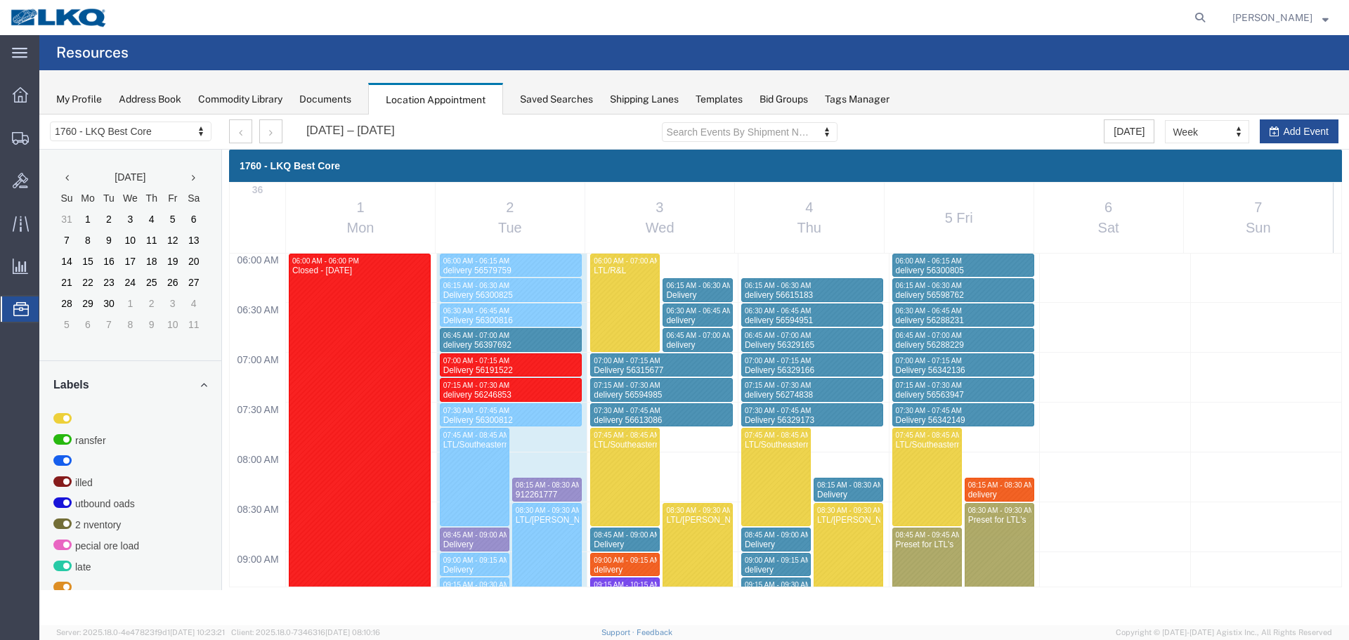
scroll to position [1074, 0]
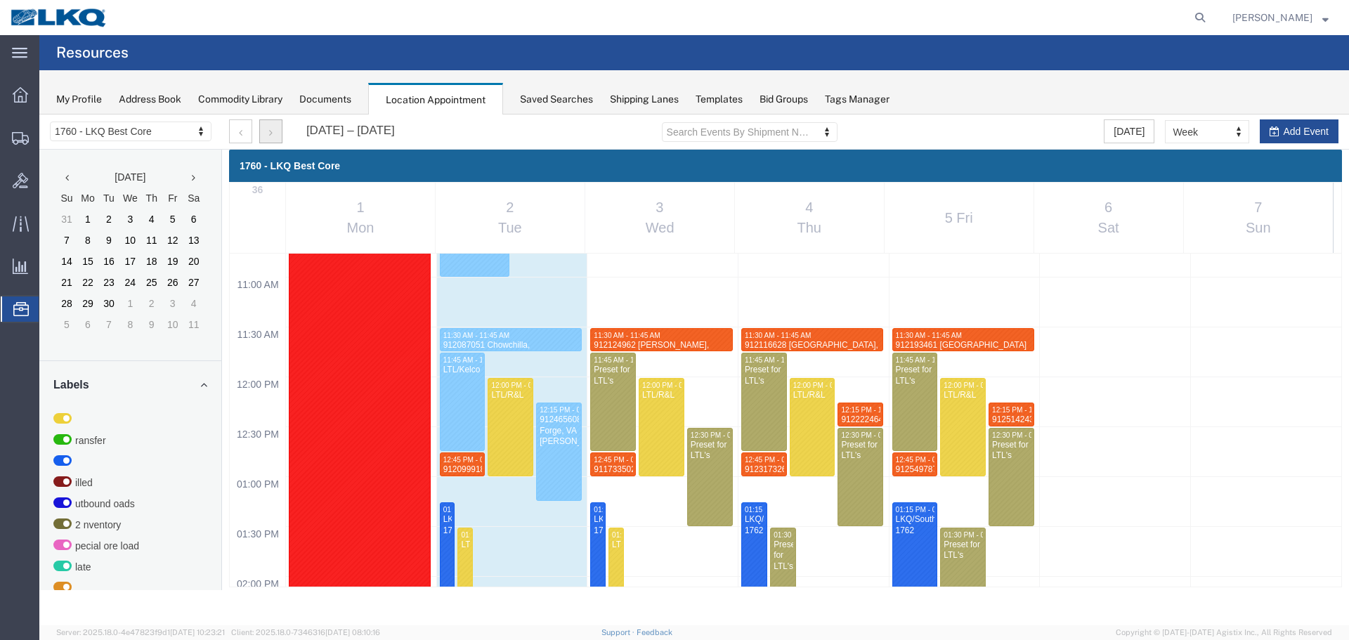
click at [262, 141] on button "button" at bounding box center [270, 131] width 23 height 24
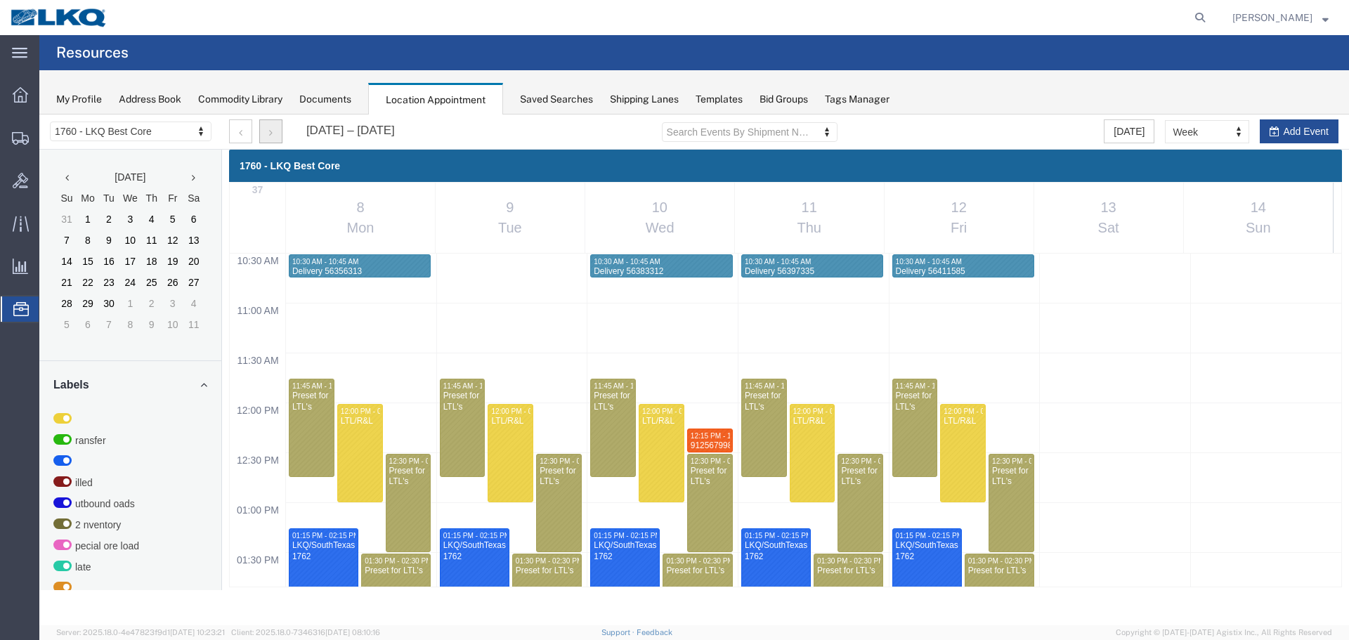
scroll to position [951, 0]
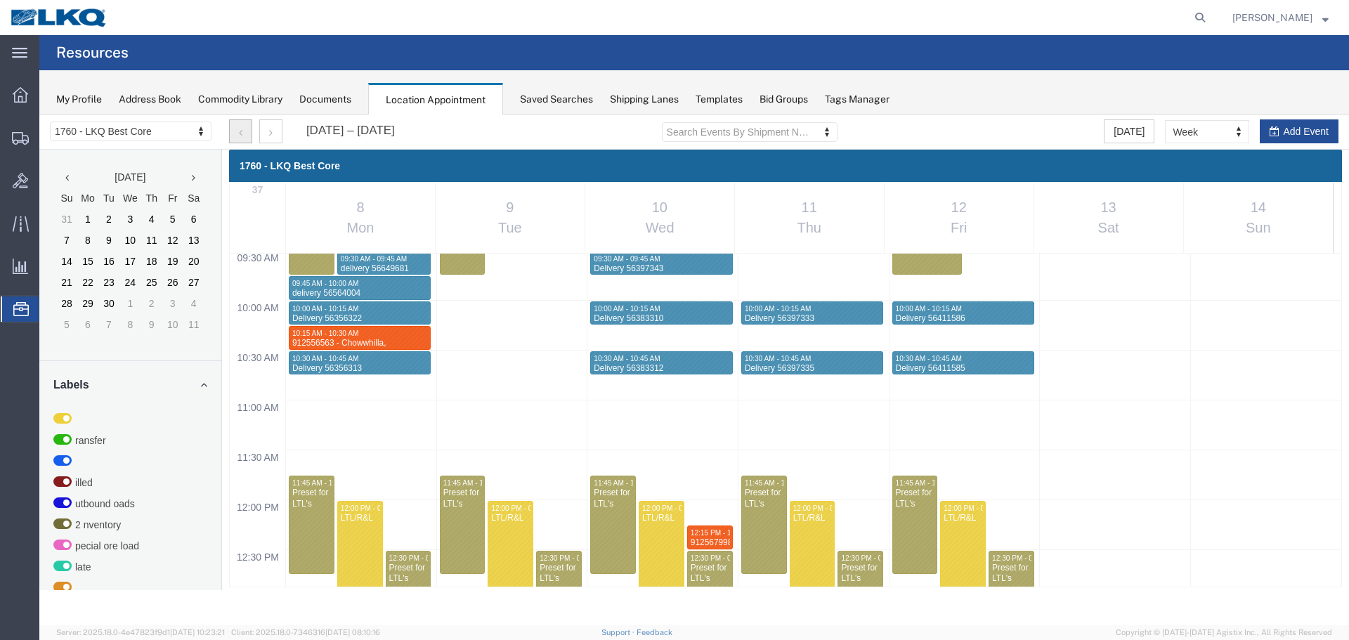
click at [241, 137] on icon "button" at bounding box center [241, 133] width 4 height 10
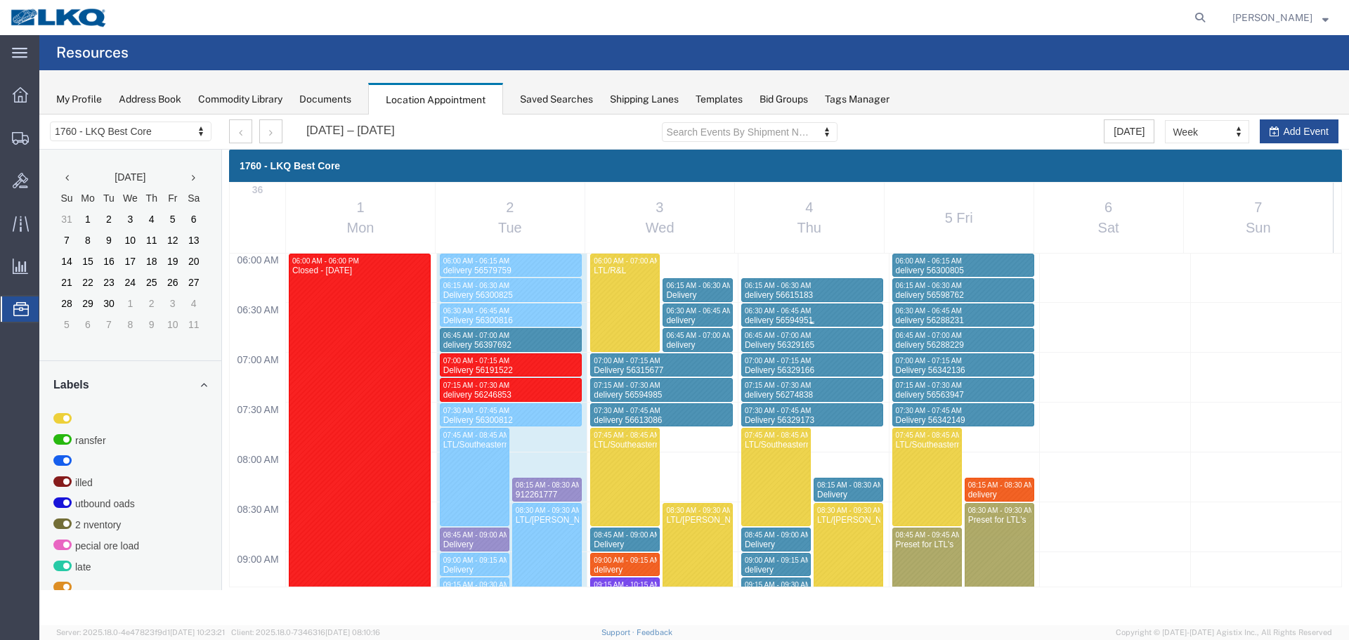
scroll to position [1074, 0]
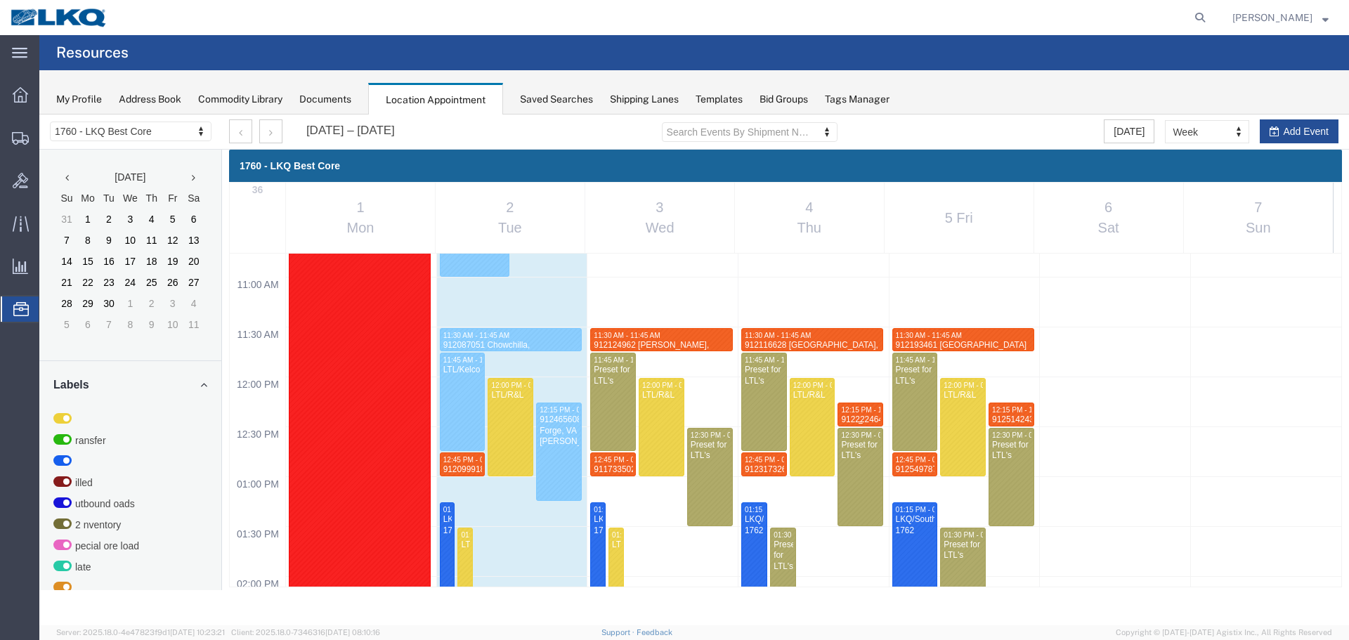
click at [853, 409] on span "12:15 PM - 12:30 PM" at bounding box center [874, 410] width 67 height 8
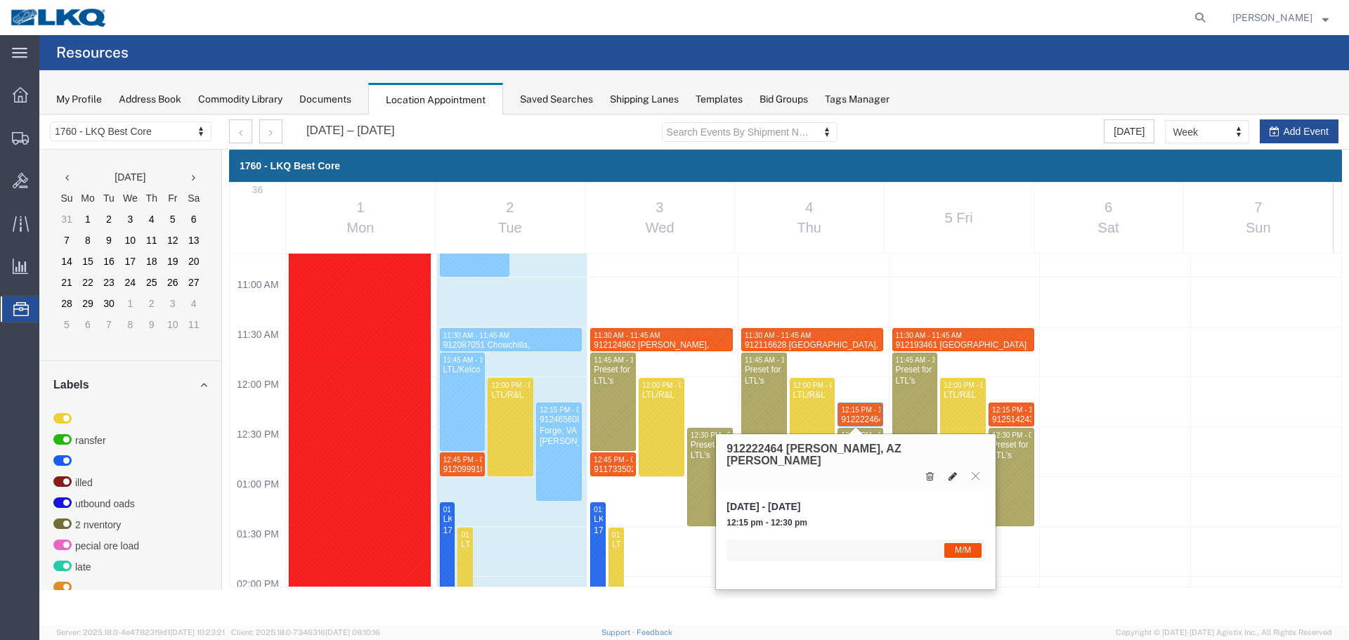
click at [950, 472] on icon at bounding box center [953, 477] width 8 height 10
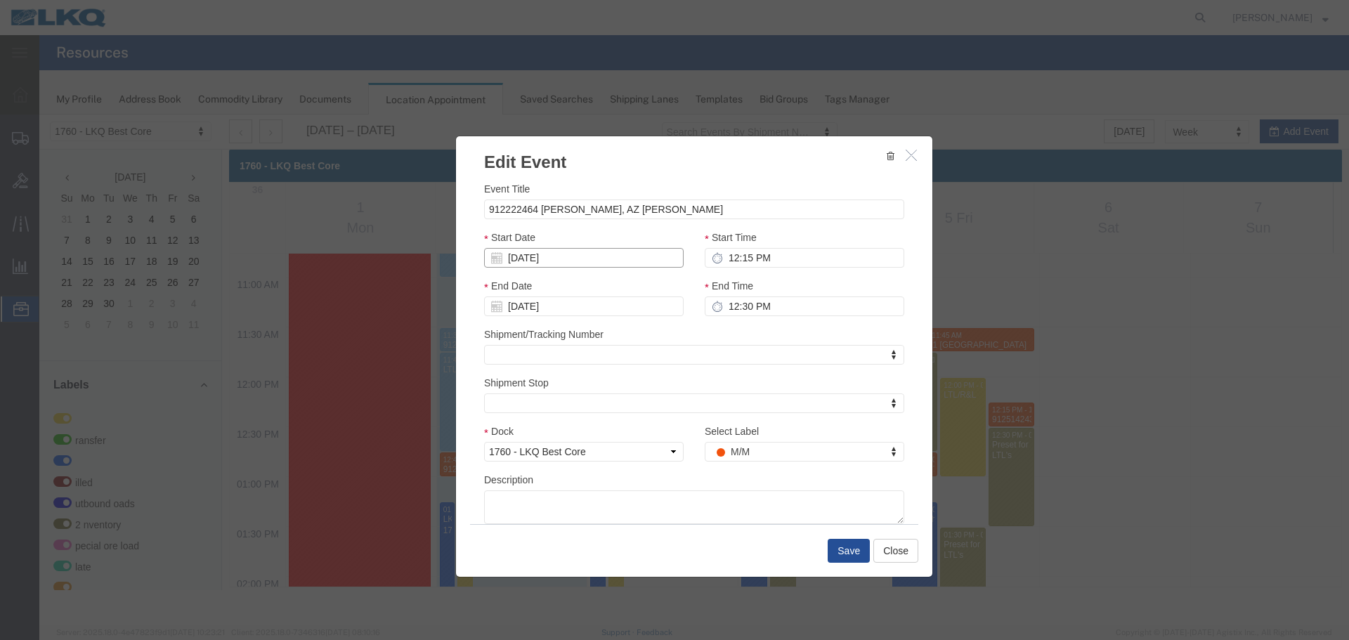
click at [543, 258] on input "[DATE]" at bounding box center [584, 258] width 200 height 20
click at [517, 344] on td "8" at bounding box center [520, 345] width 21 height 21
type input "09/08/2025"
click at [689, 175] on div "Event Title 912222464 Tolleson, AZ Rudolph Freight Start Date 09/08/2025 Start …" at bounding box center [694, 349] width 477 height 350
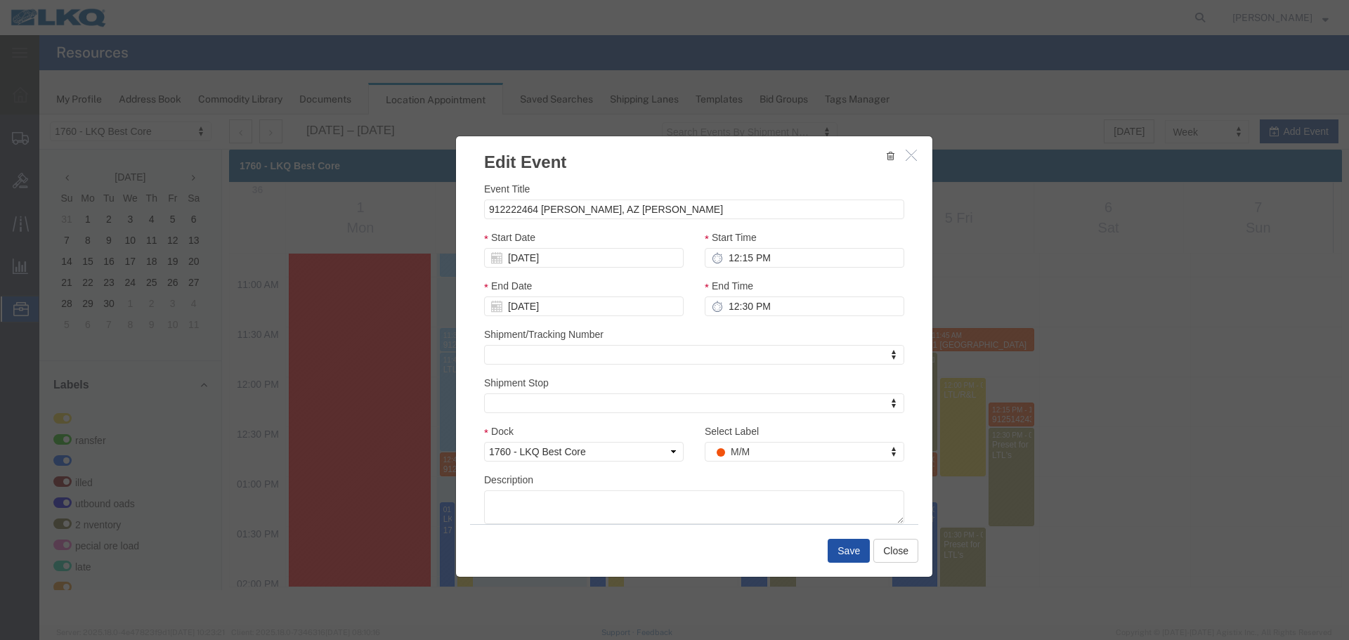
click at [856, 555] on button "Save" at bounding box center [849, 551] width 42 height 24
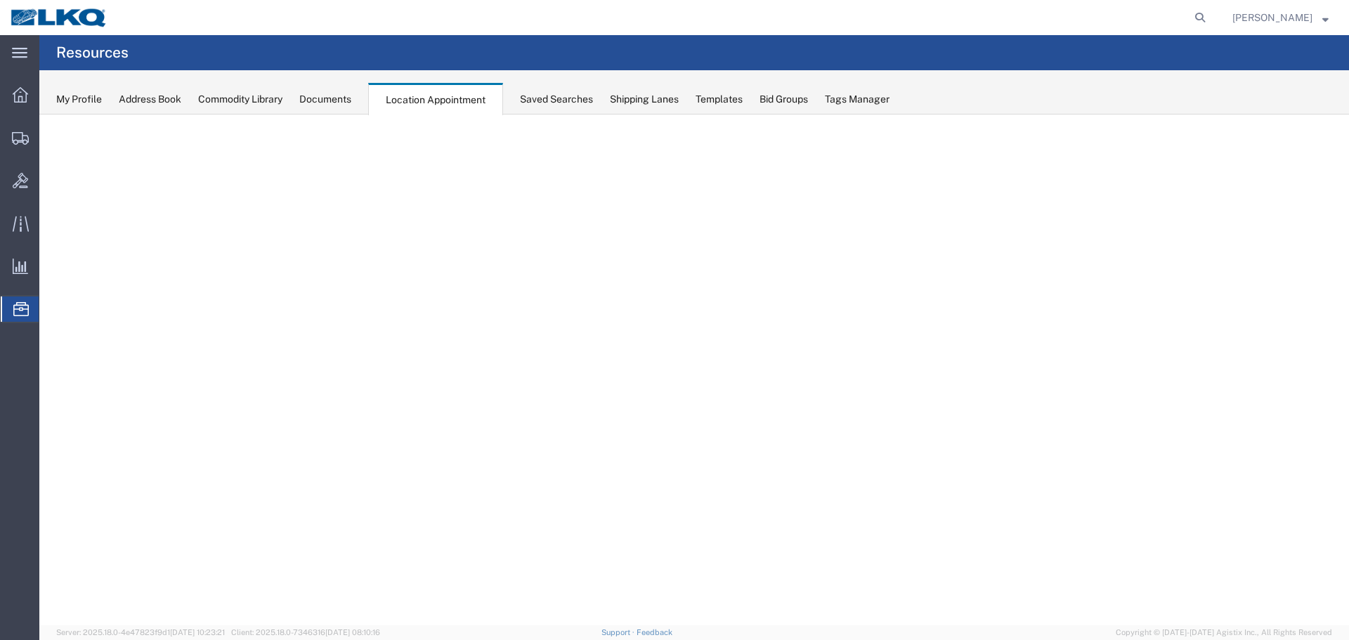
select select "27634"
select select "agendaWeek"
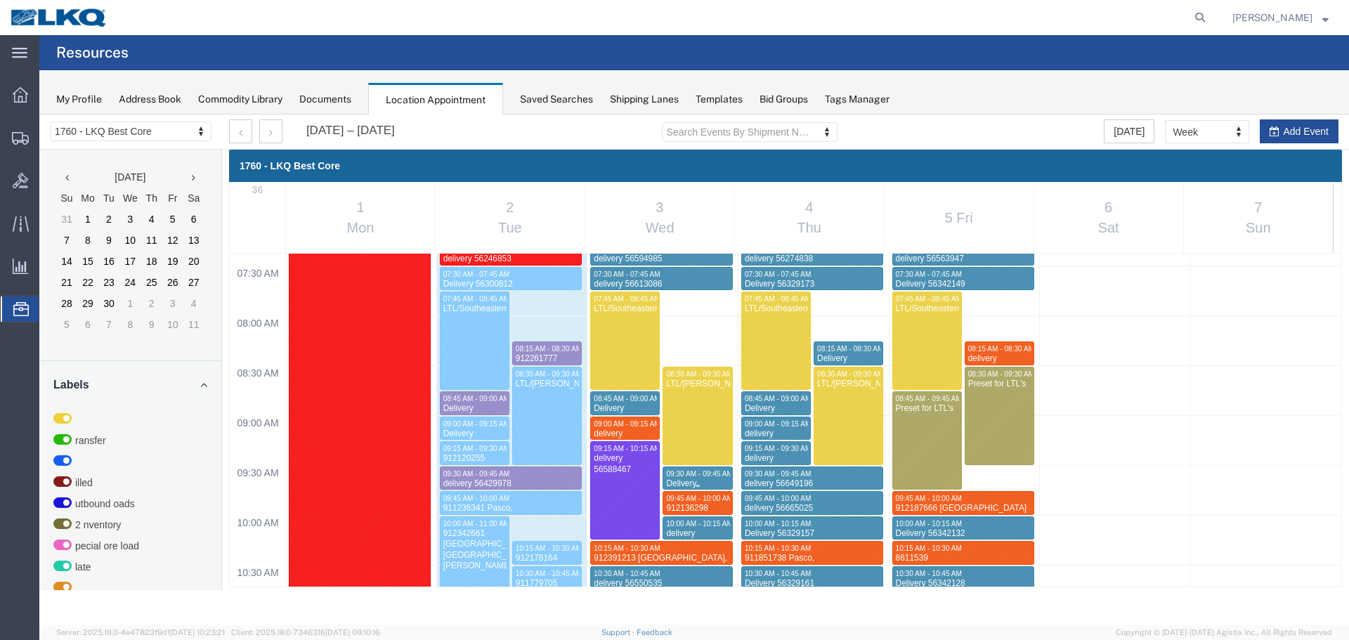
scroll to position [1087, 0]
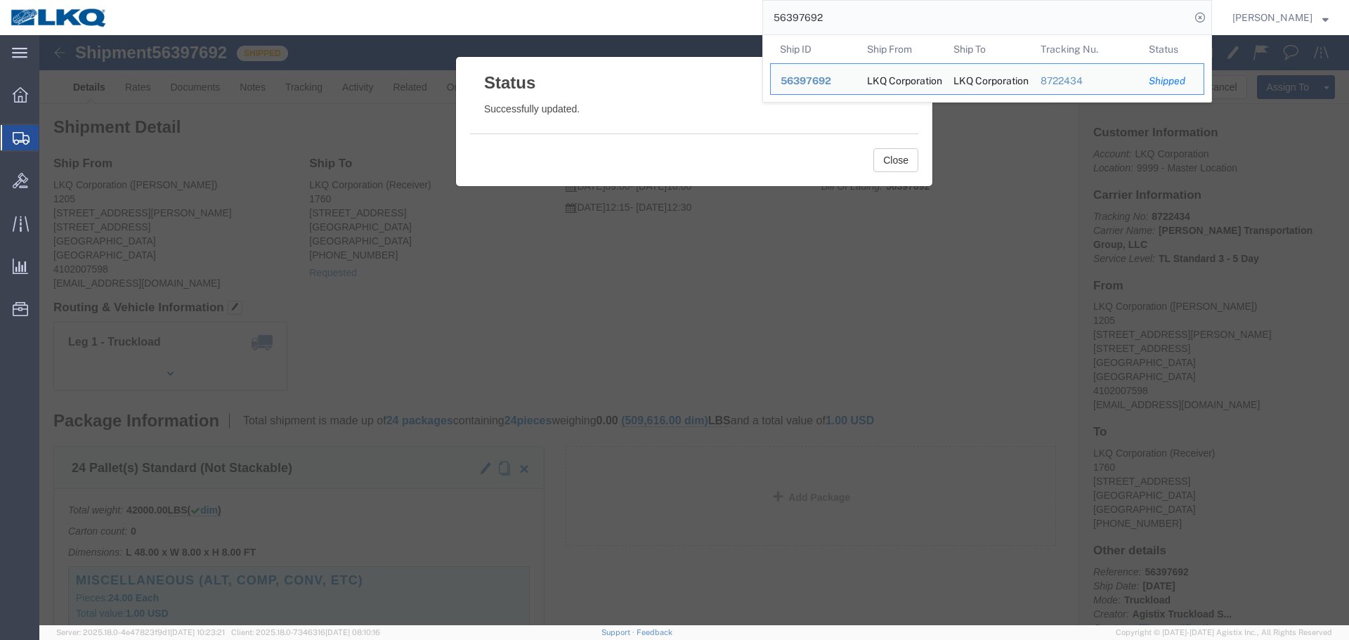
click at [874, 11] on input "56397692" at bounding box center [976, 18] width 427 height 34
paste input "60171"
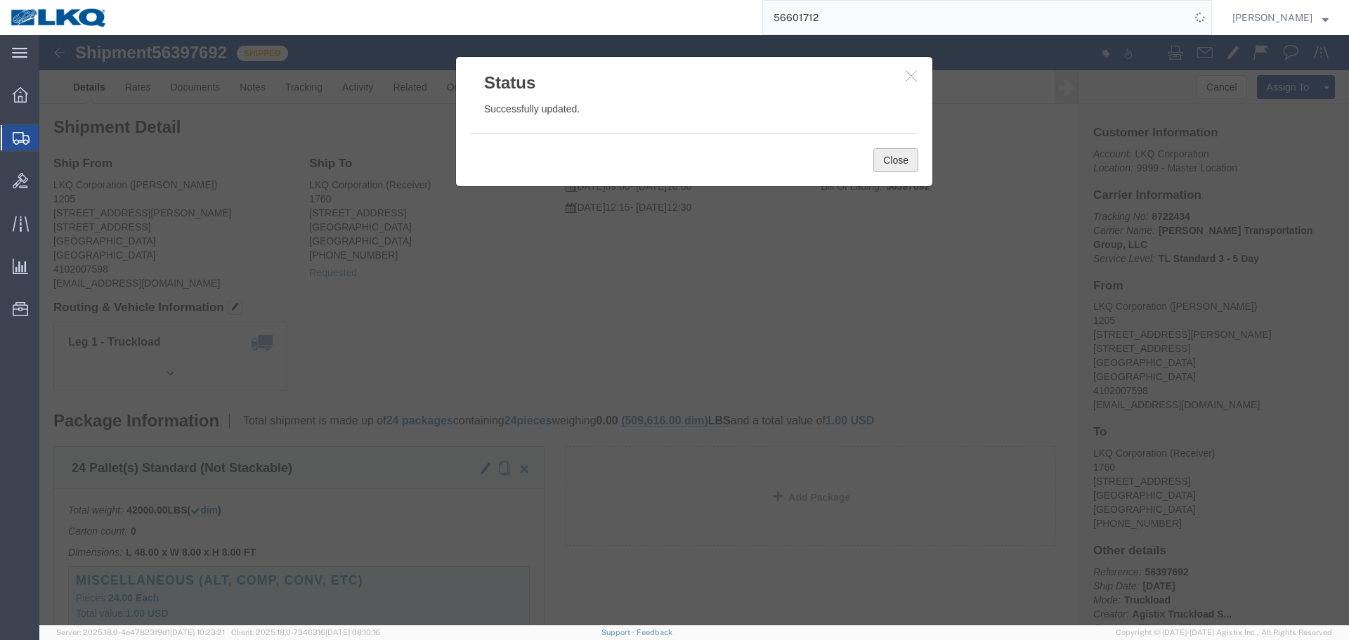
click button "Close"
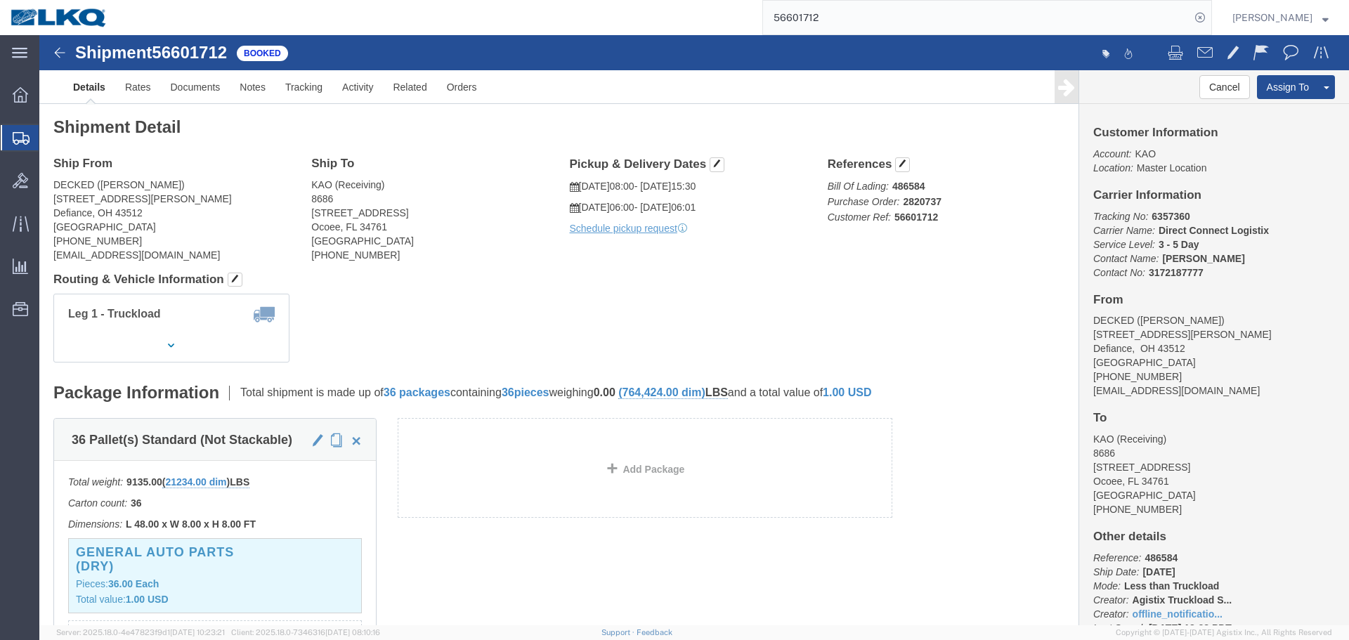
click b "486584"
copy b "486584"
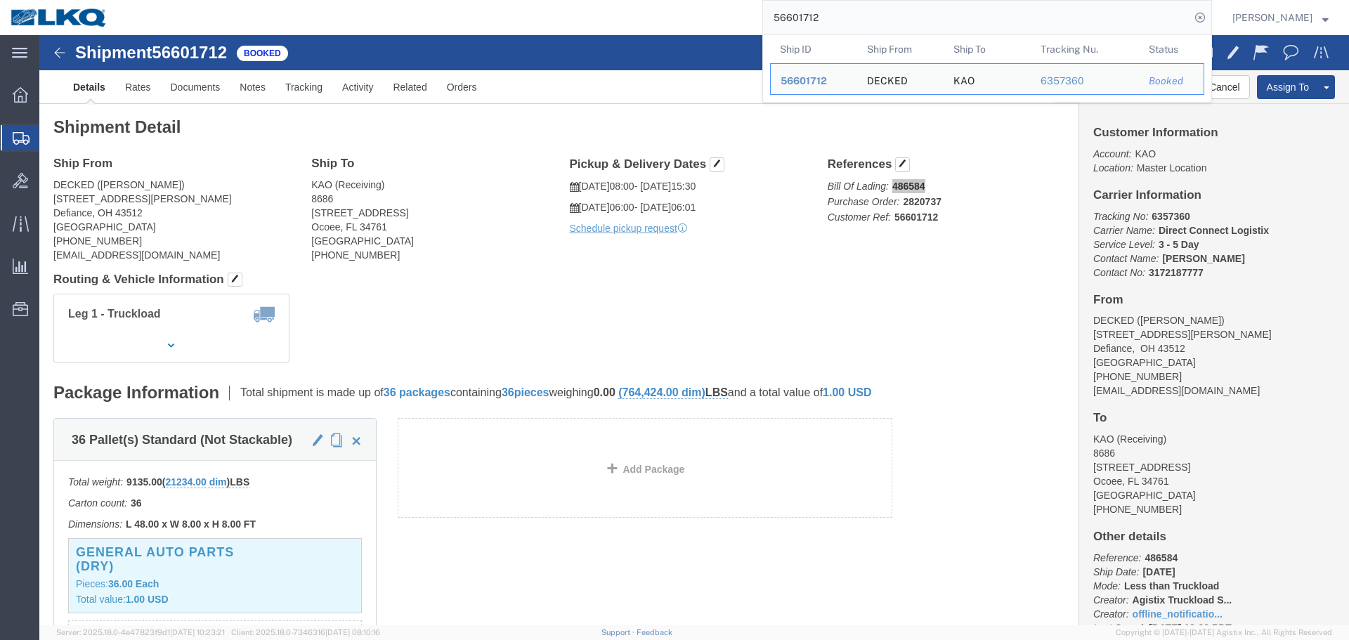
click at [852, 24] on input "56601712" at bounding box center [976, 18] width 427 height 34
paste input "315654"
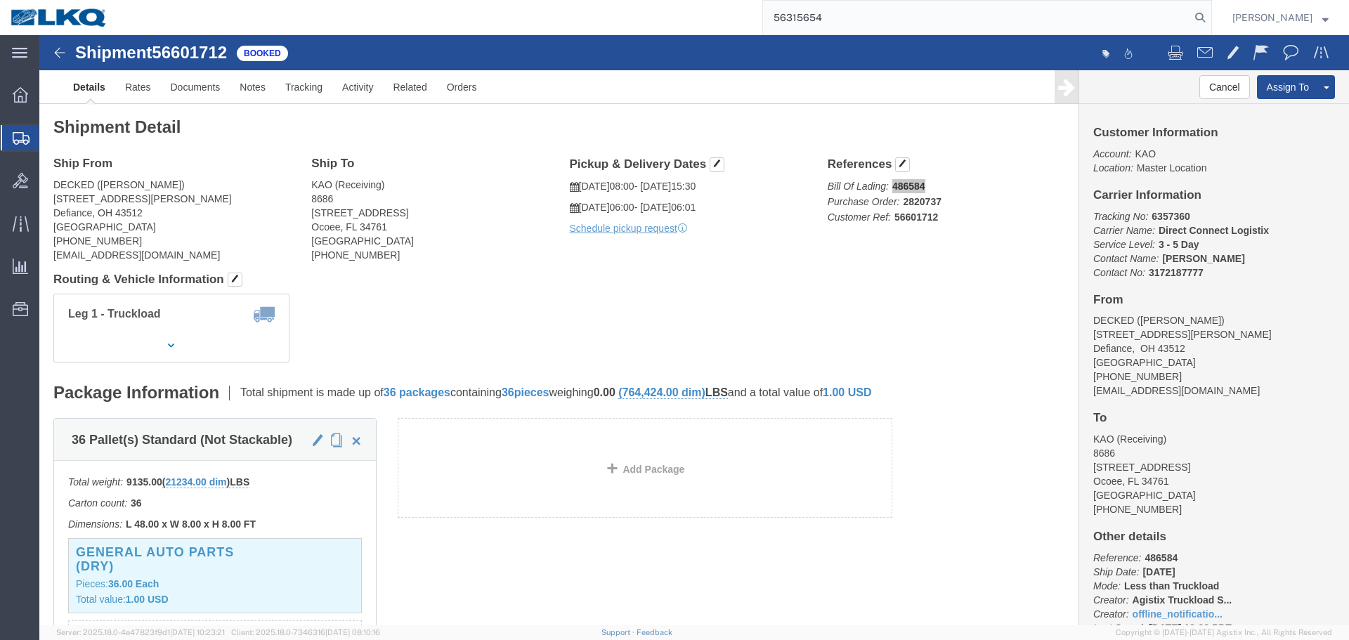
type input "56315654"
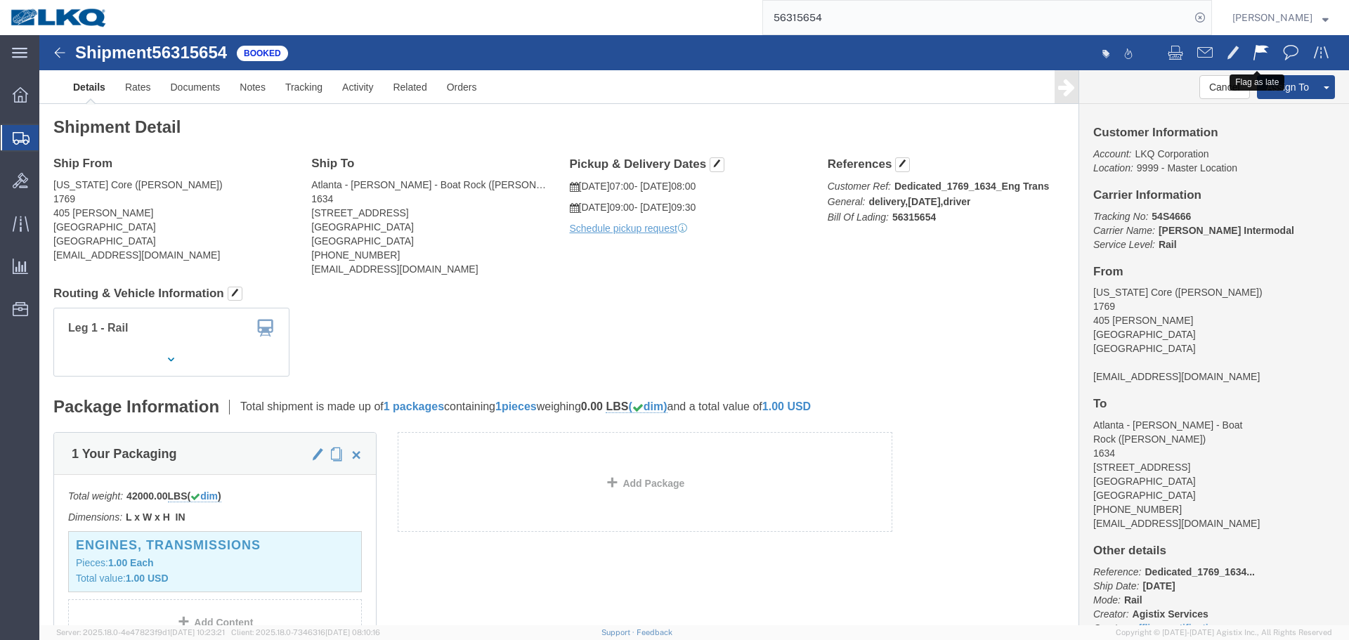
click span
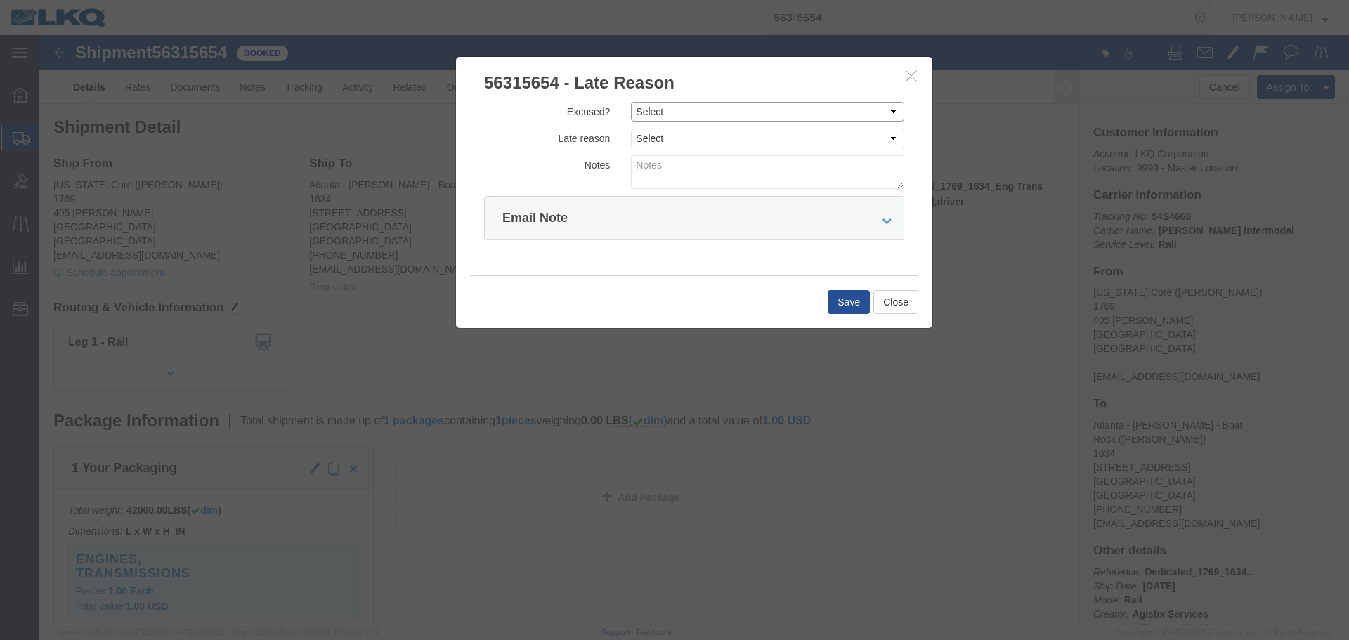
drag, startPoint x: 636, startPoint y: 72, endPoint x: 628, endPoint y: 85, distance: 15.4
click select "Select Excused Not Excused"
select select "NOT_EXCUSED"
click select "Select Excused Not Excused"
click select "Select Bad Carrier Data Carrier Admin Error Delay Accident Driver Error Lack of…"
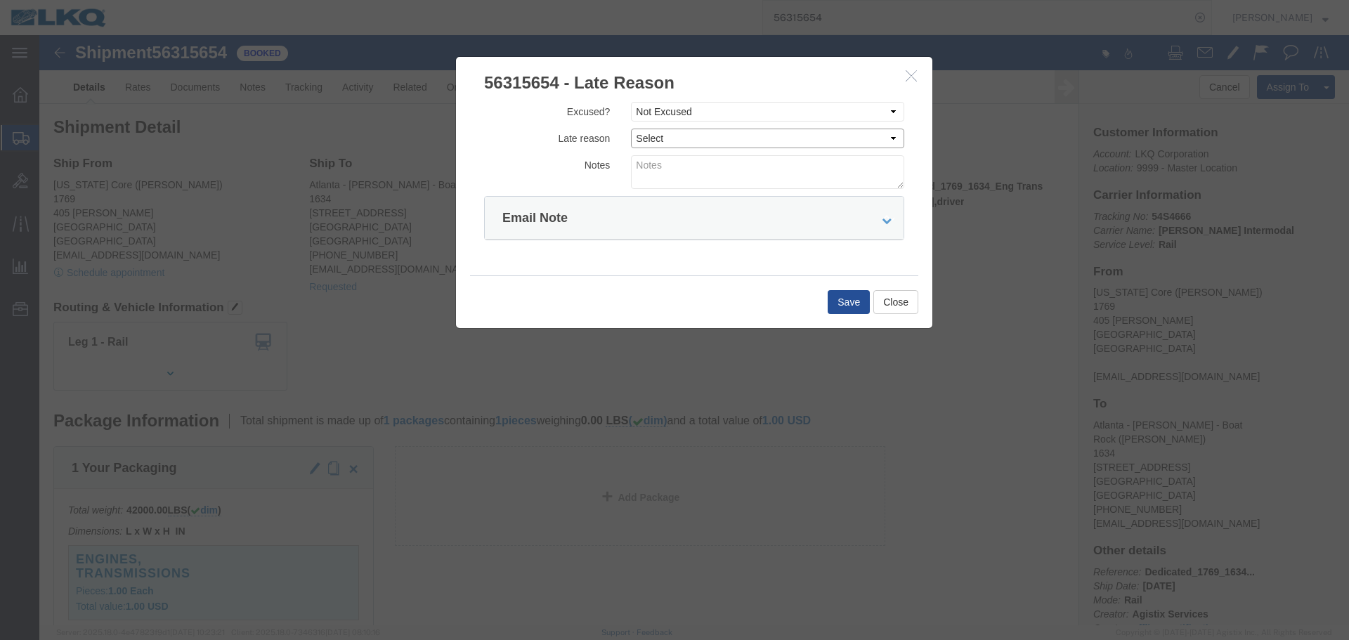
select select "DRIVER_ERROR"
click select "Select Bad Carrier Data Carrier Admin Error Delay Accident Driver Error Lack of…"
click textarea
type textarea "09/02 pickup"
click button "Close"
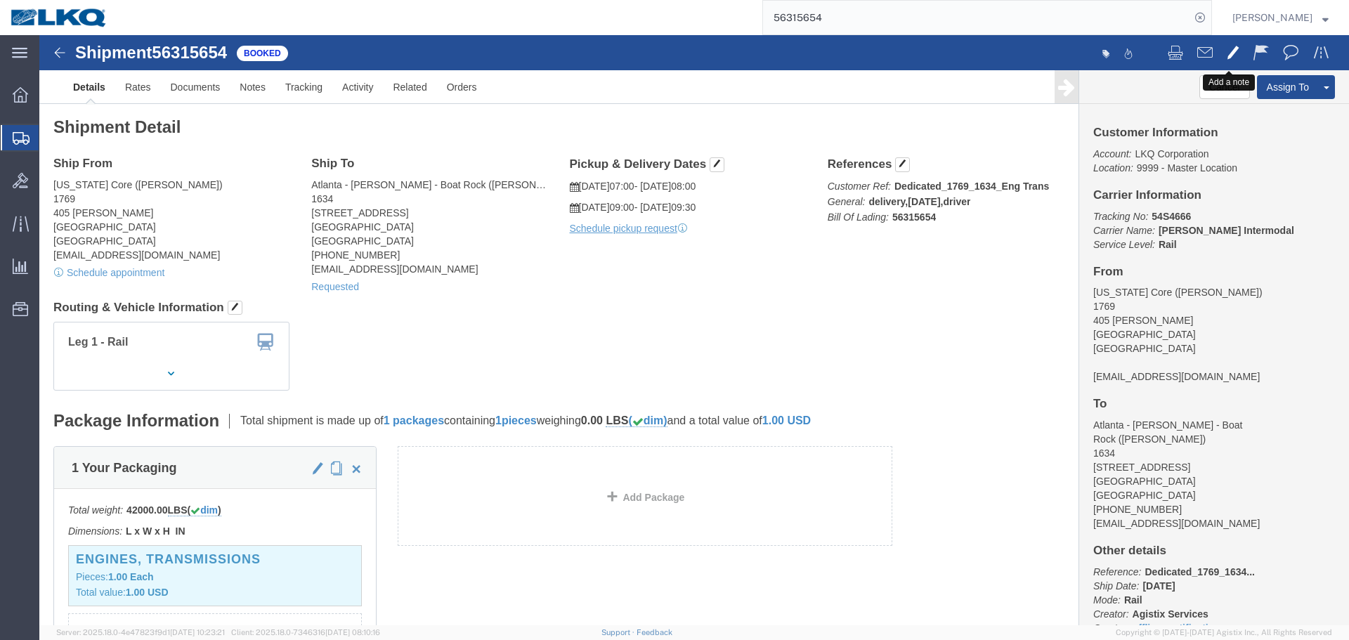
click span
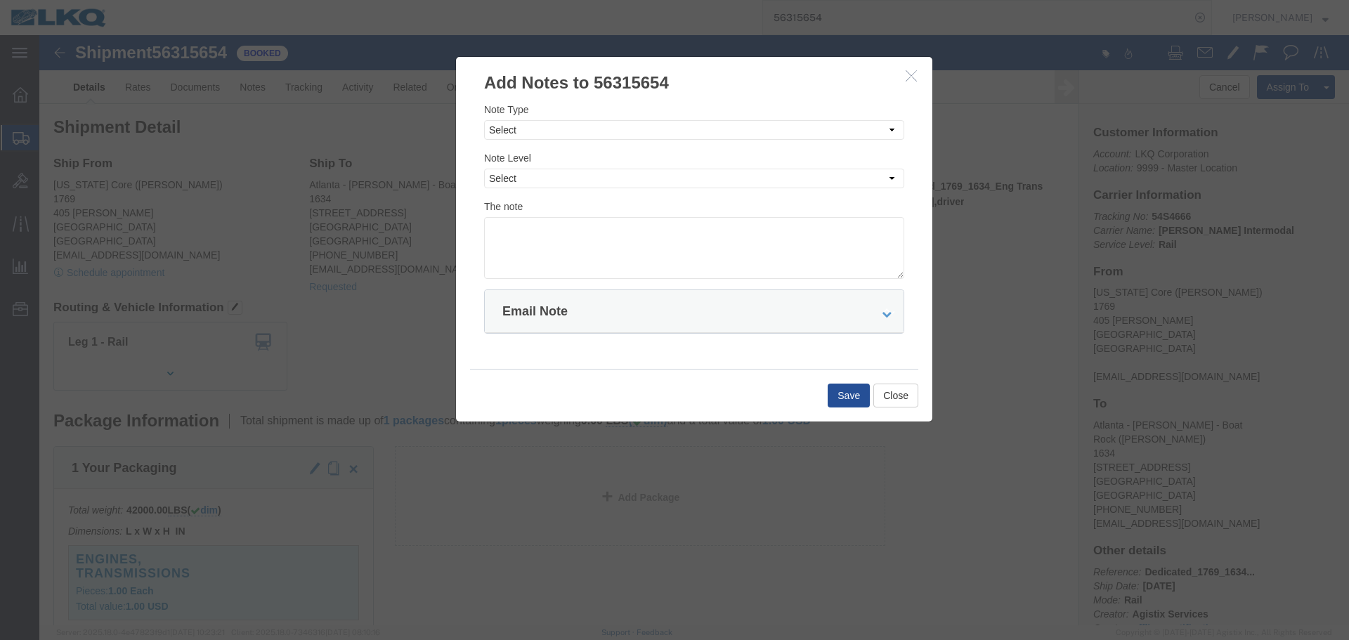
click button "button"
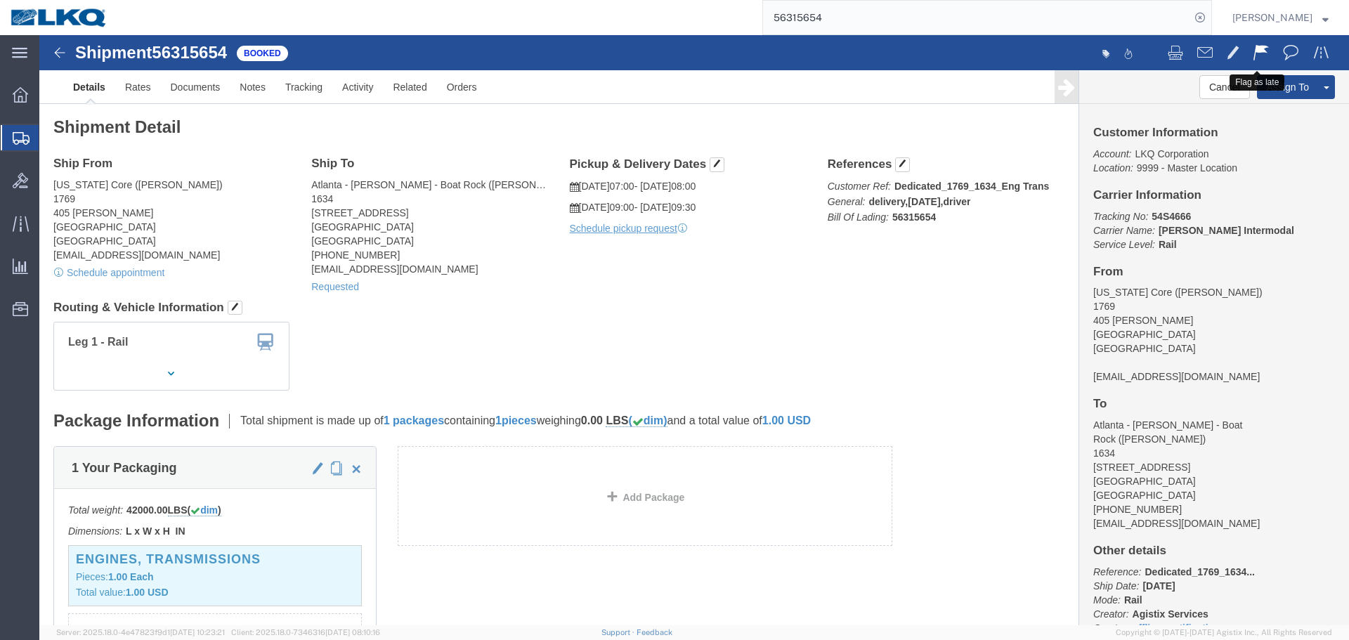
click span
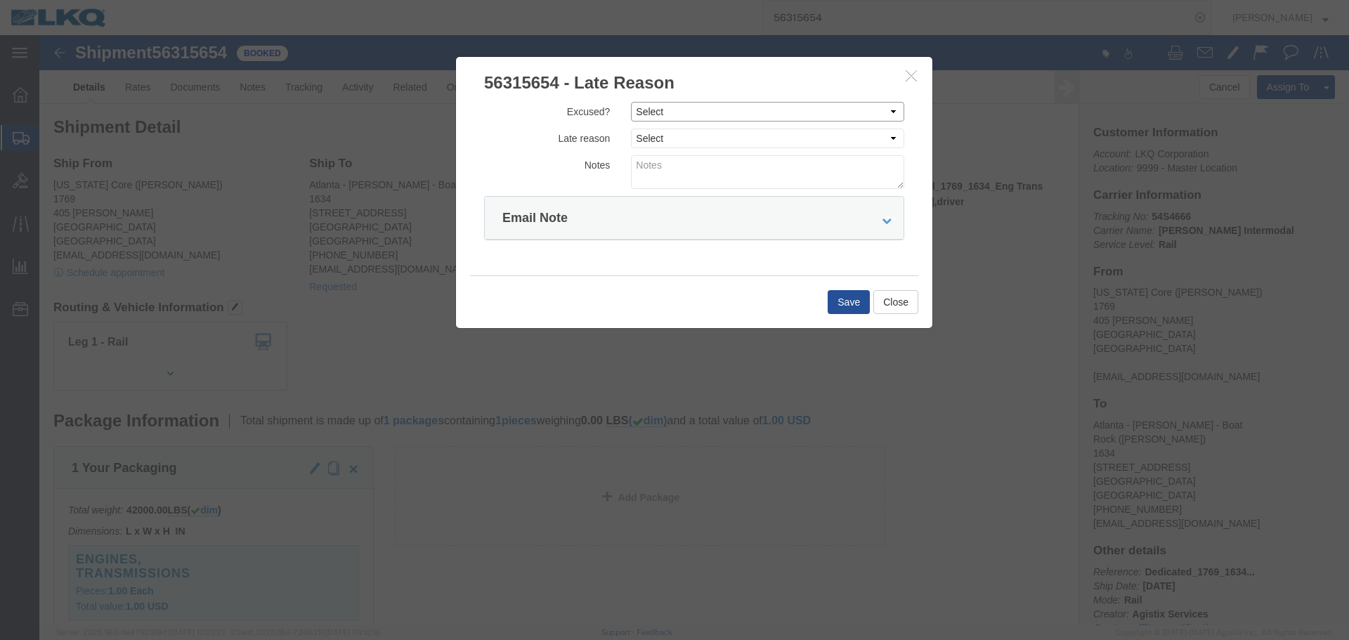
drag, startPoint x: 637, startPoint y: 78, endPoint x: 638, endPoint y: 86, distance: 7.8
click select "Select Excused Not Excused"
select select "NOT_EXCUSED"
click select "Select Excused Not Excused"
drag, startPoint x: 627, startPoint y: 105, endPoint x: 627, endPoint y: 112, distance: 7.7
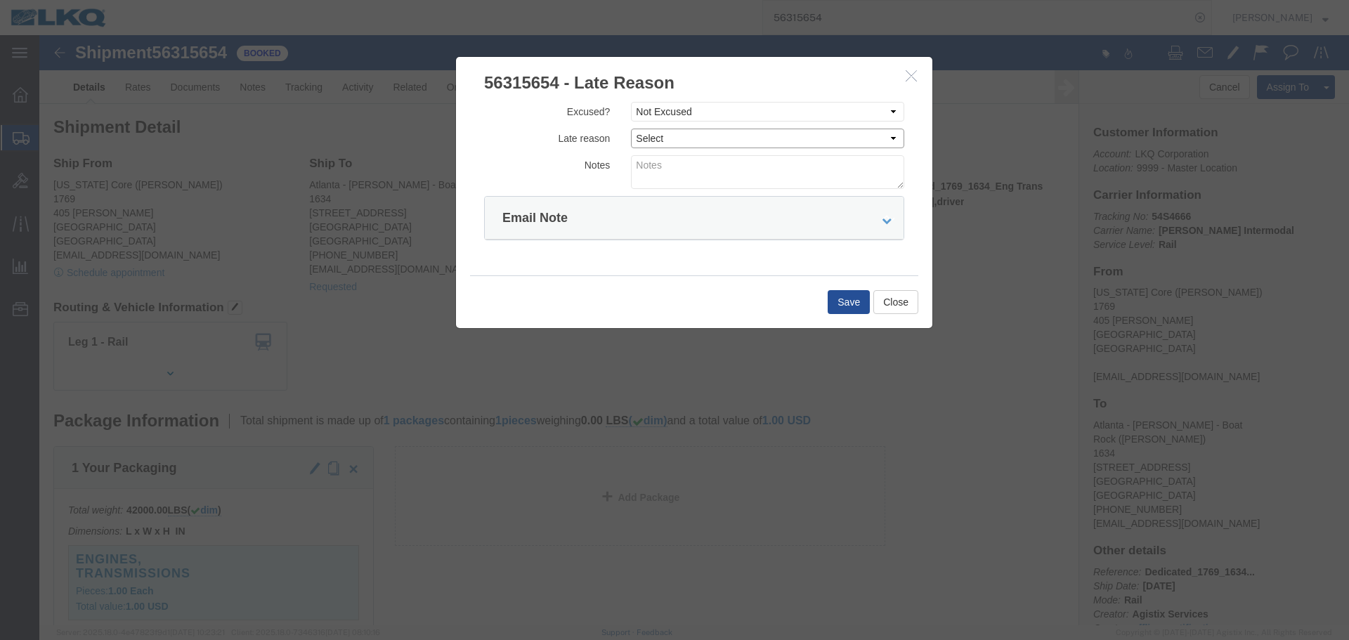
click select "Select Bad Carrier Data Carrier Admin Error Delay Accident Driver Error Lack of…"
select select "DRIVER_ERROR"
click select "Select Bad Carrier Data Carrier Admin Error Delay Accident Driver Error Lack of…"
click textarea
type textarea "09/02 pickup"
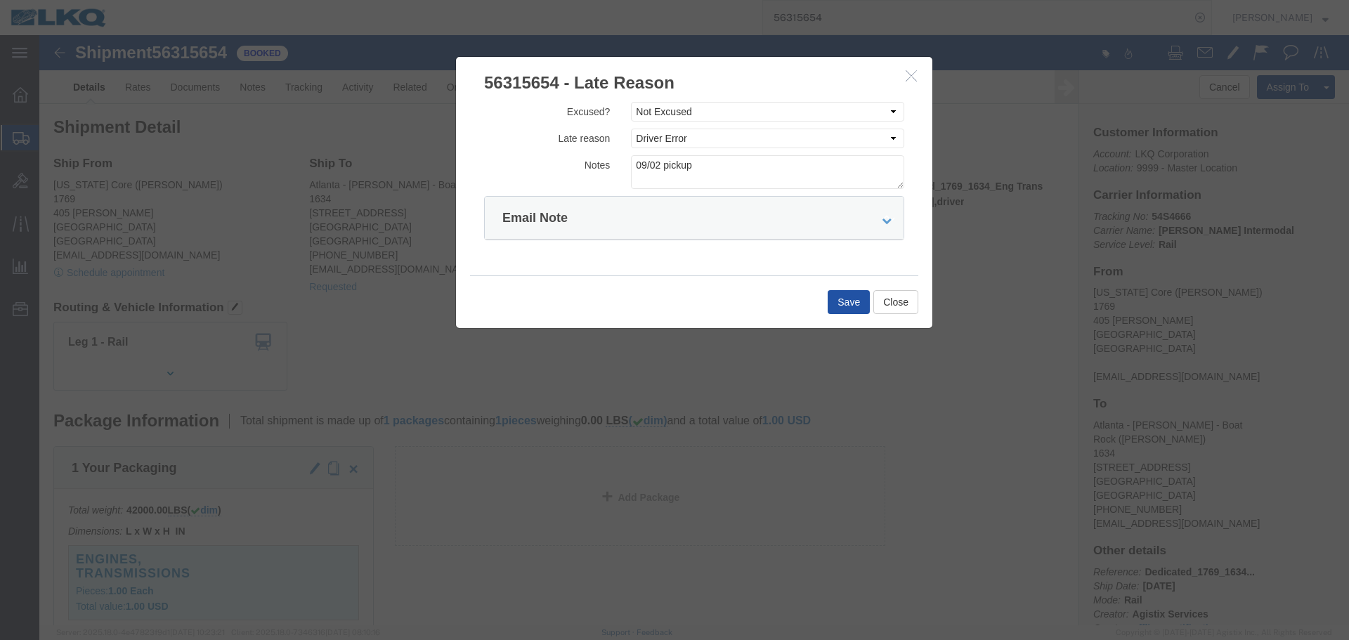
click button "Save"
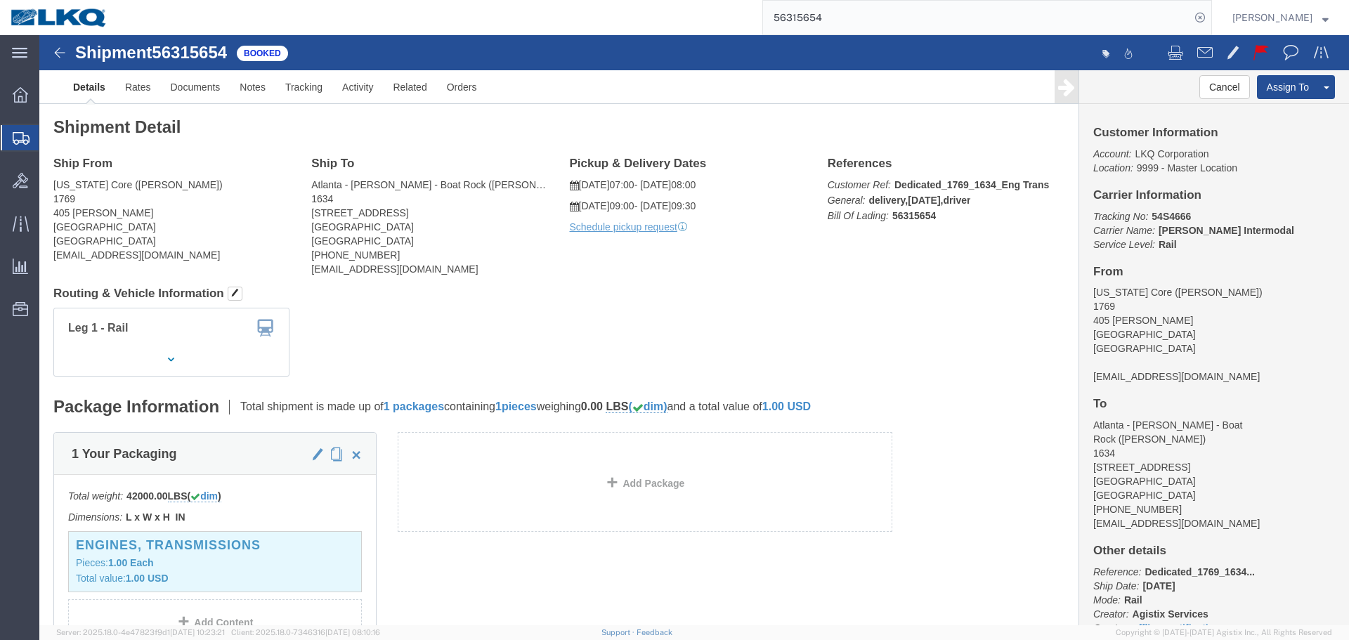
click div
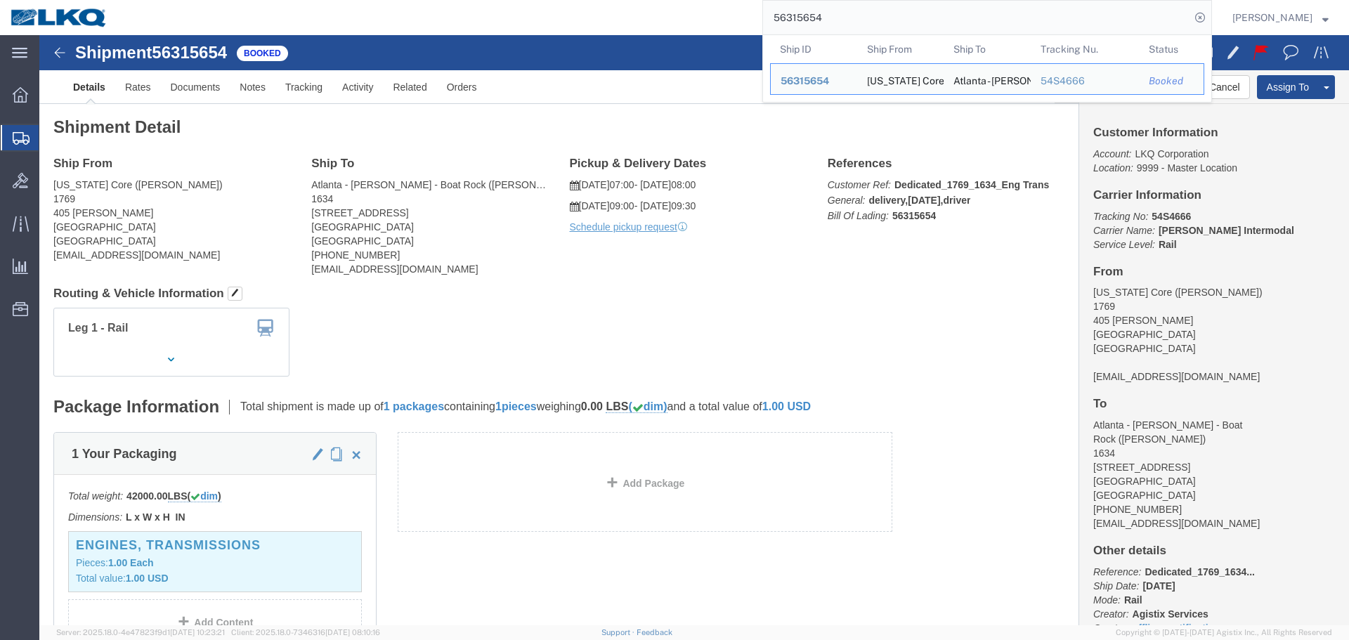
click at [980, 26] on input "56315654" at bounding box center [976, 18] width 427 height 34
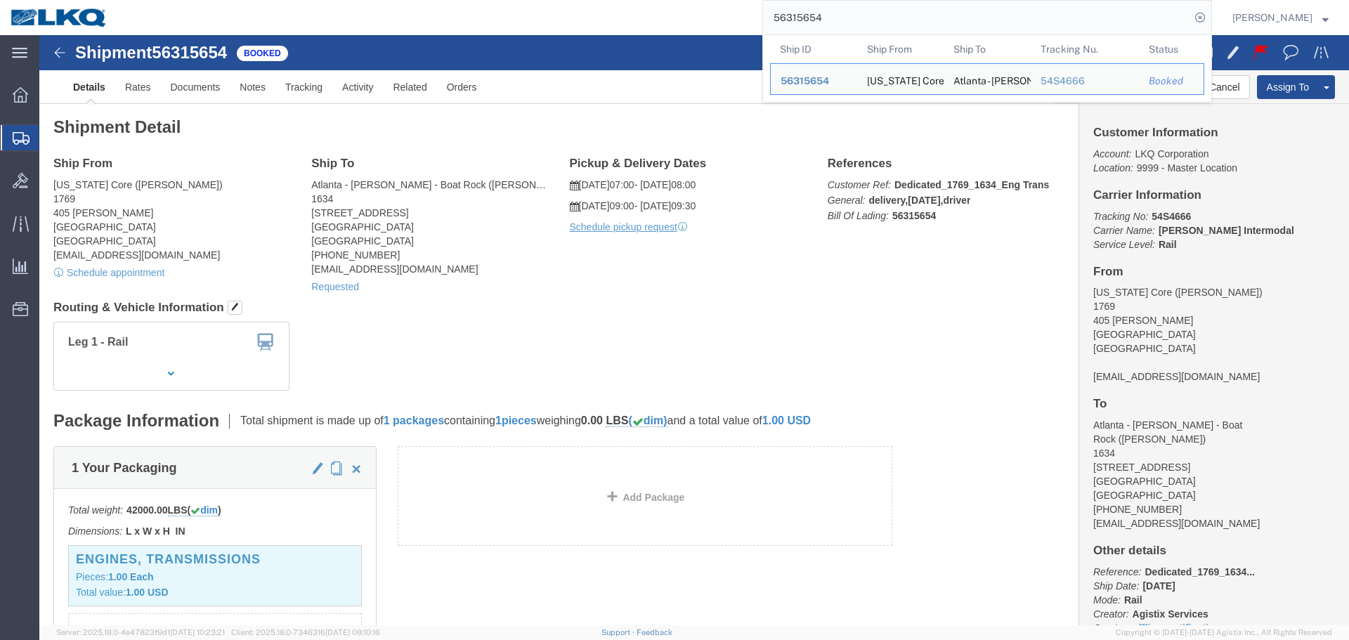
paste input "56309"
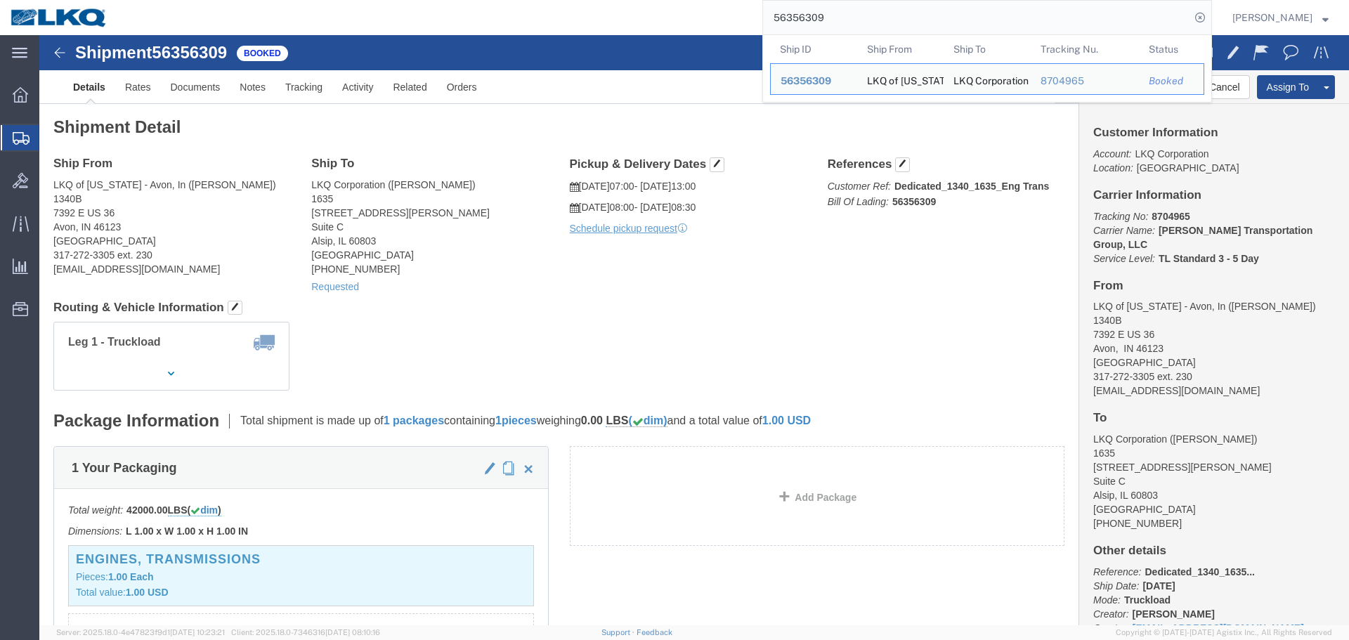
click div "Ship From LKQ of Indiana - Avon, In (Jesse Seyfried) 1340B 7392 E US 36 Avon, I…"
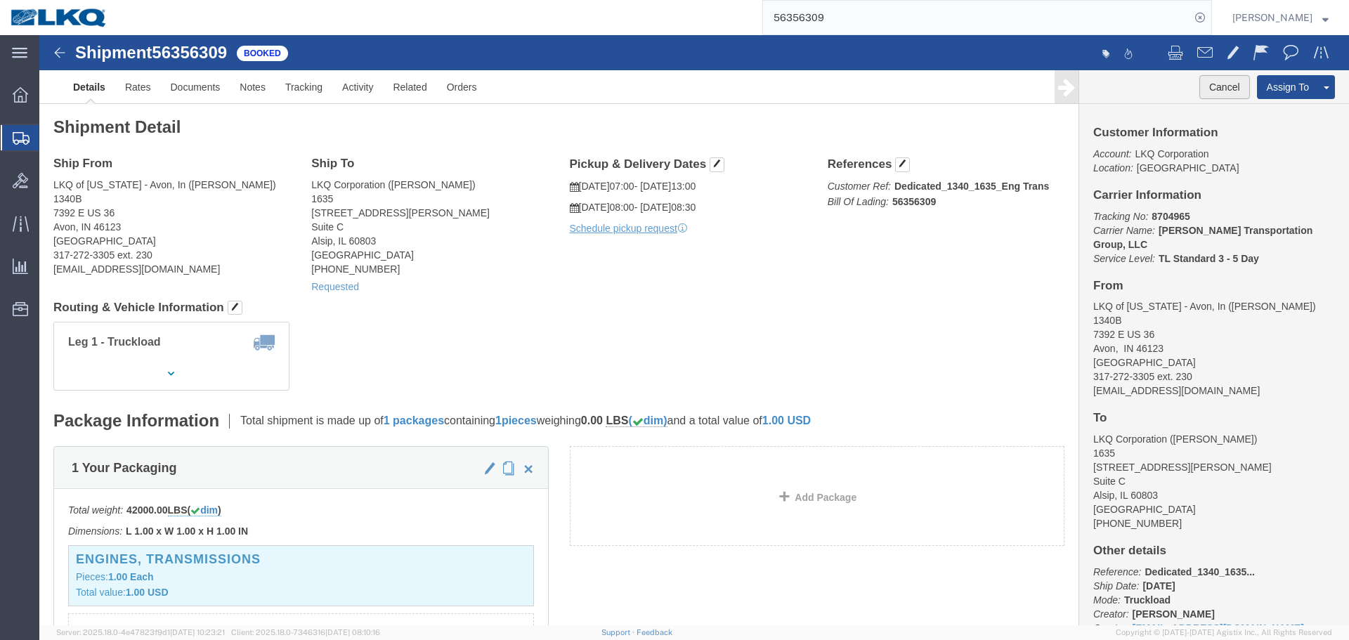
click button "Cancel"
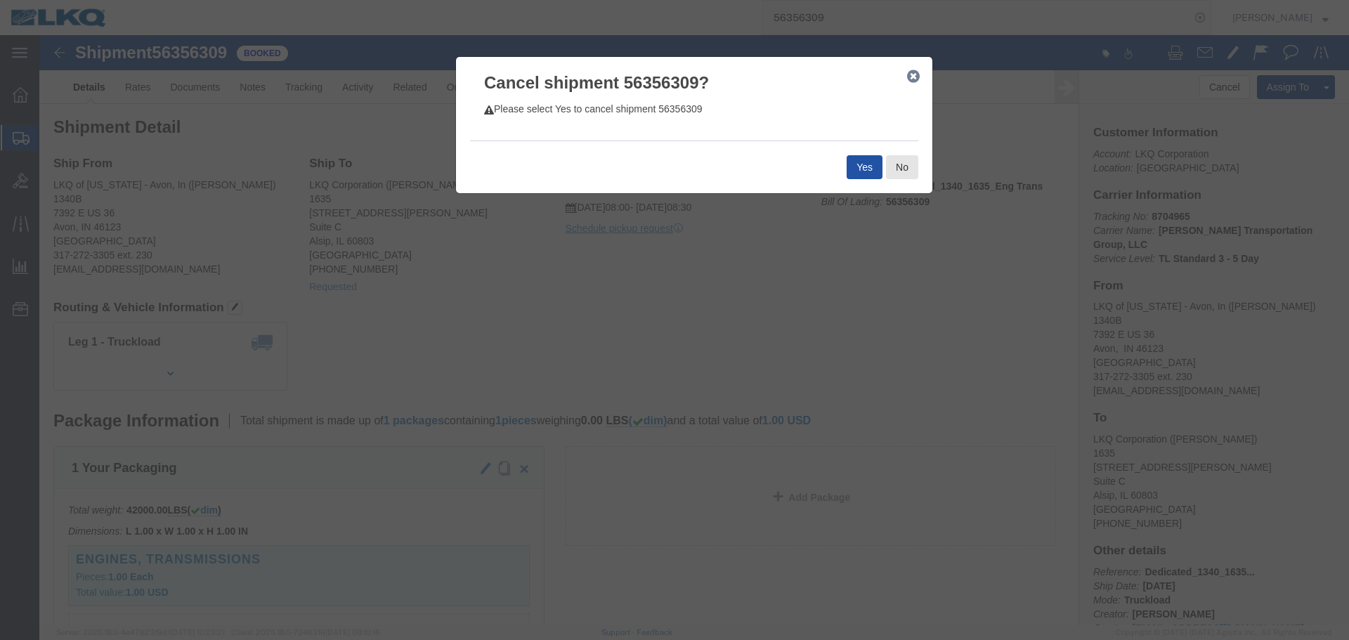
click button "Yes"
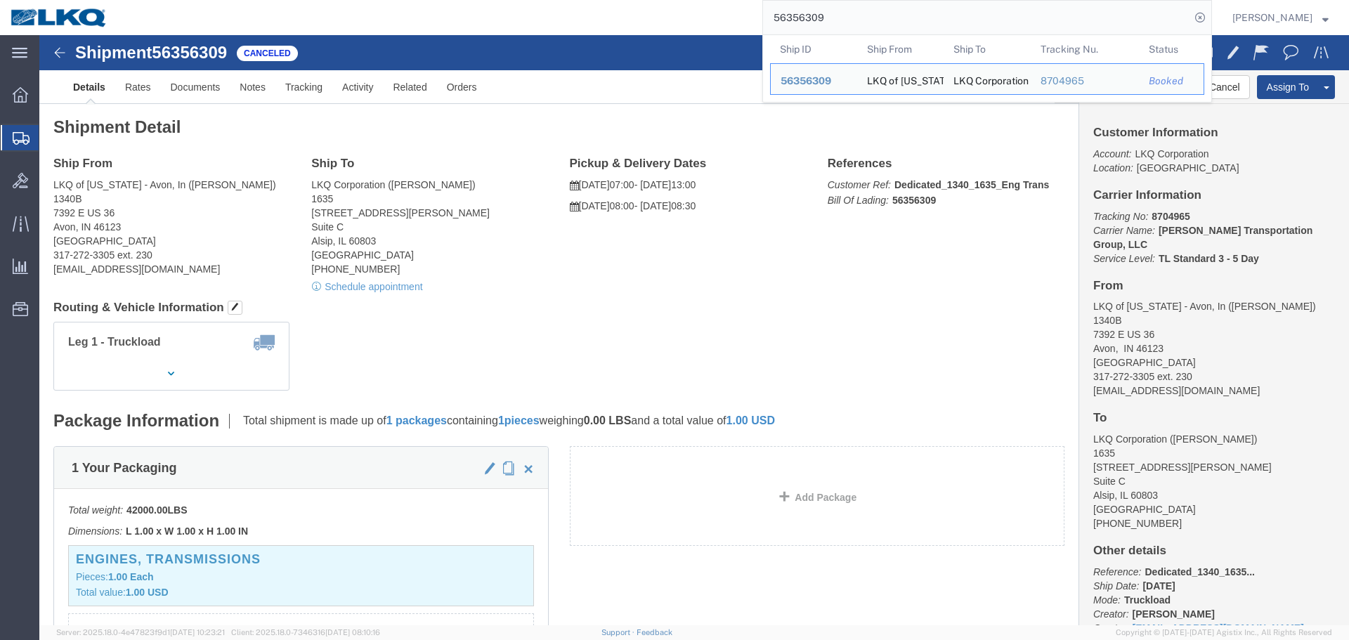
click at [816, 8] on input "56356309" at bounding box center [976, 18] width 427 height 34
paste input "687261"
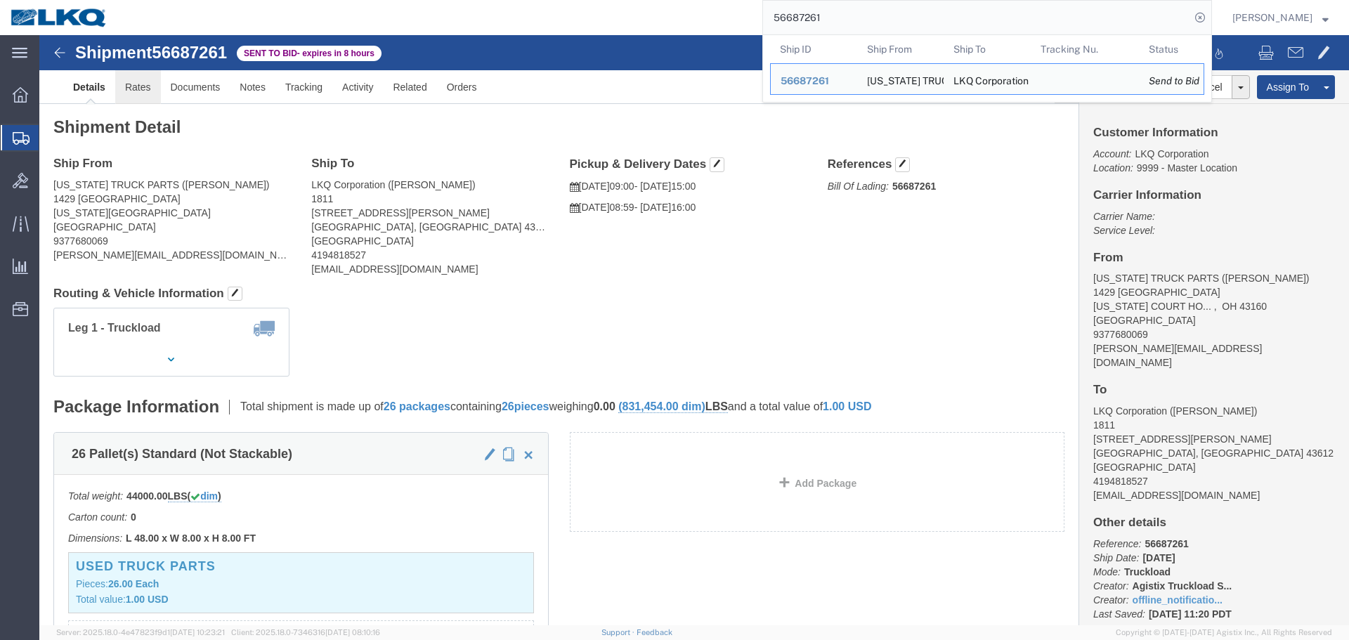
click link "Rates"
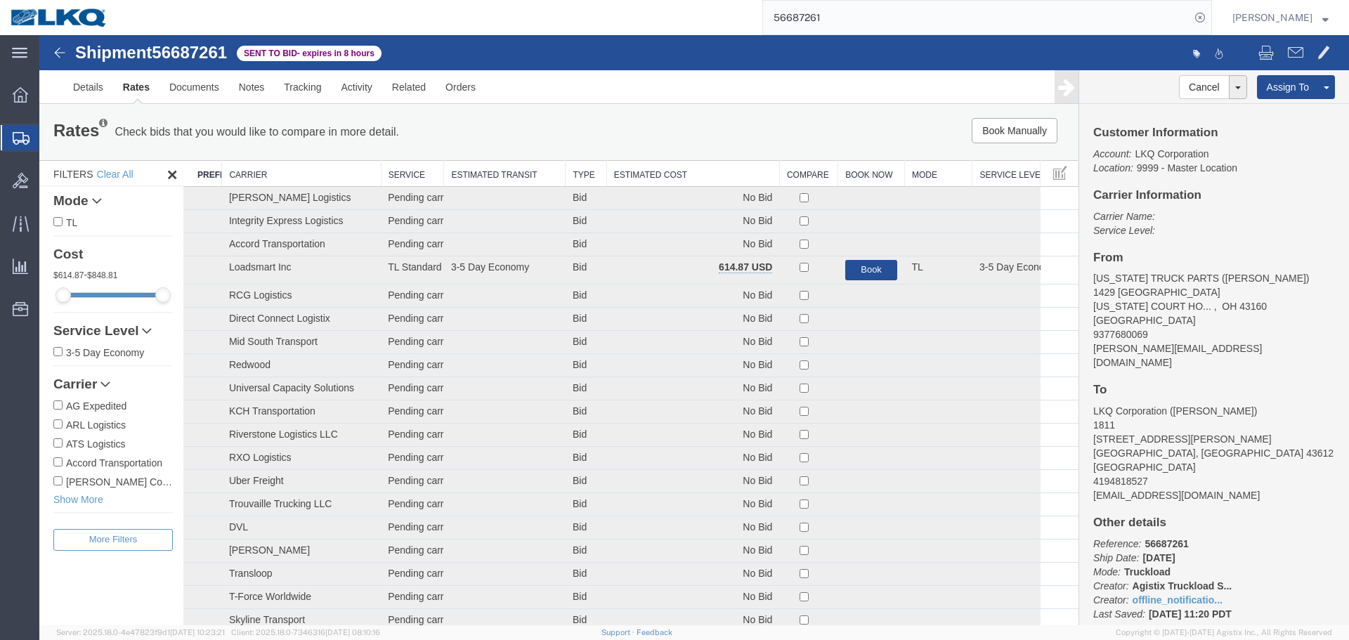
click at [698, 169] on th "Estimated Cost" at bounding box center [693, 174] width 173 height 26
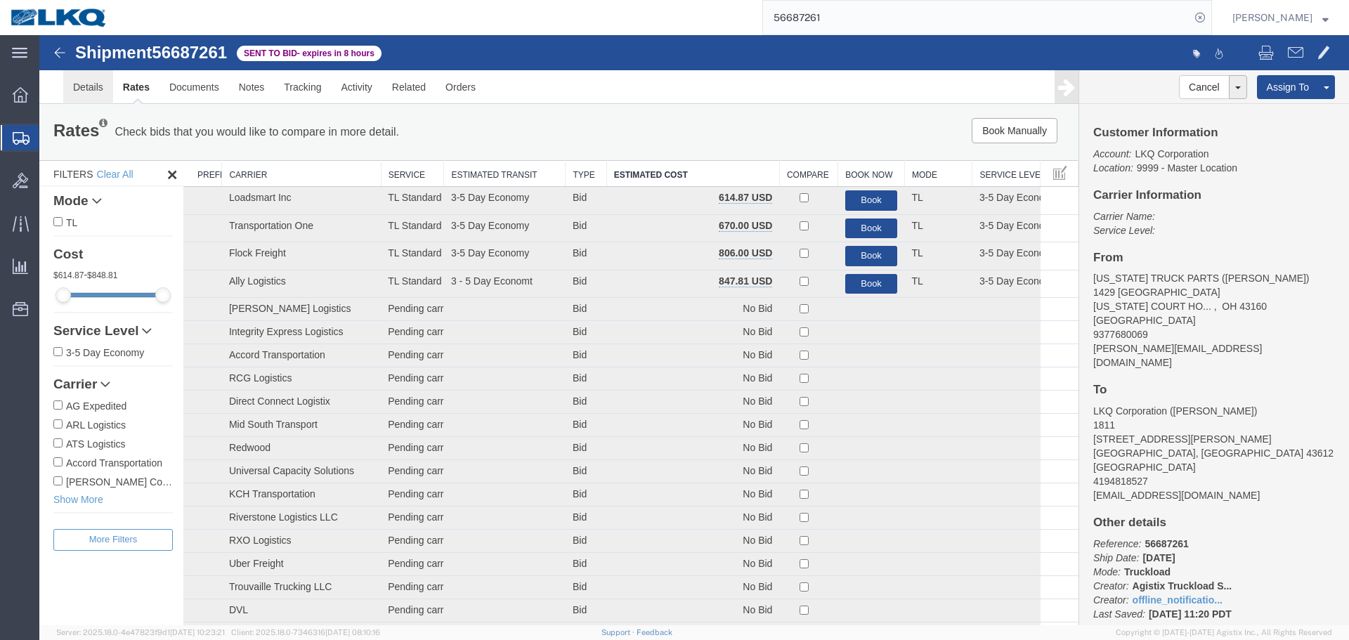
click at [73, 85] on link "Details" at bounding box center [88, 87] width 50 height 34
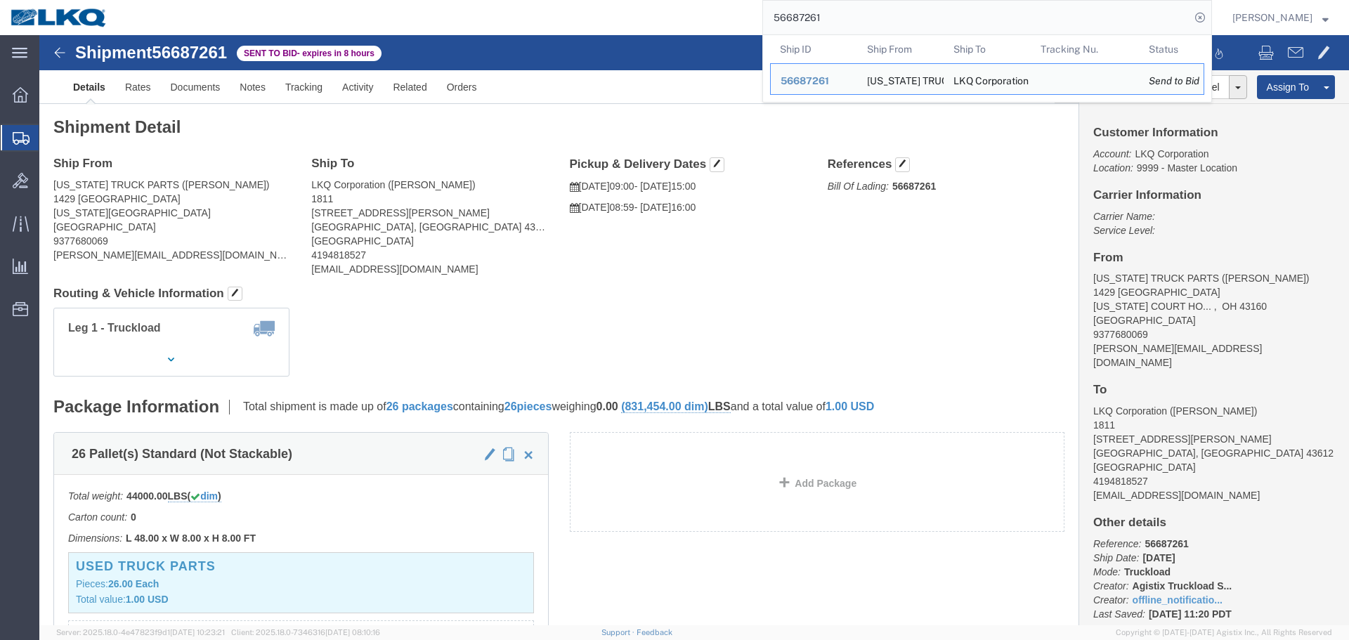
click at [863, 16] on input "56687261" at bounding box center [976, 18] width 427 height 34
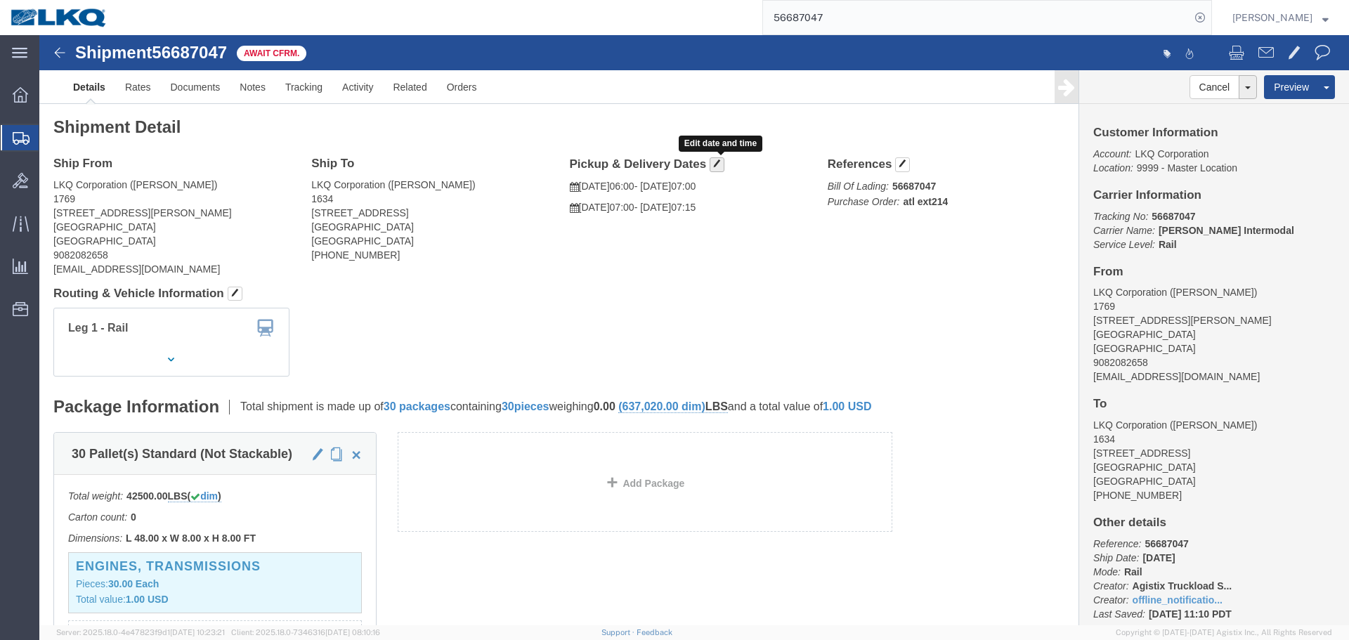
click span "button"
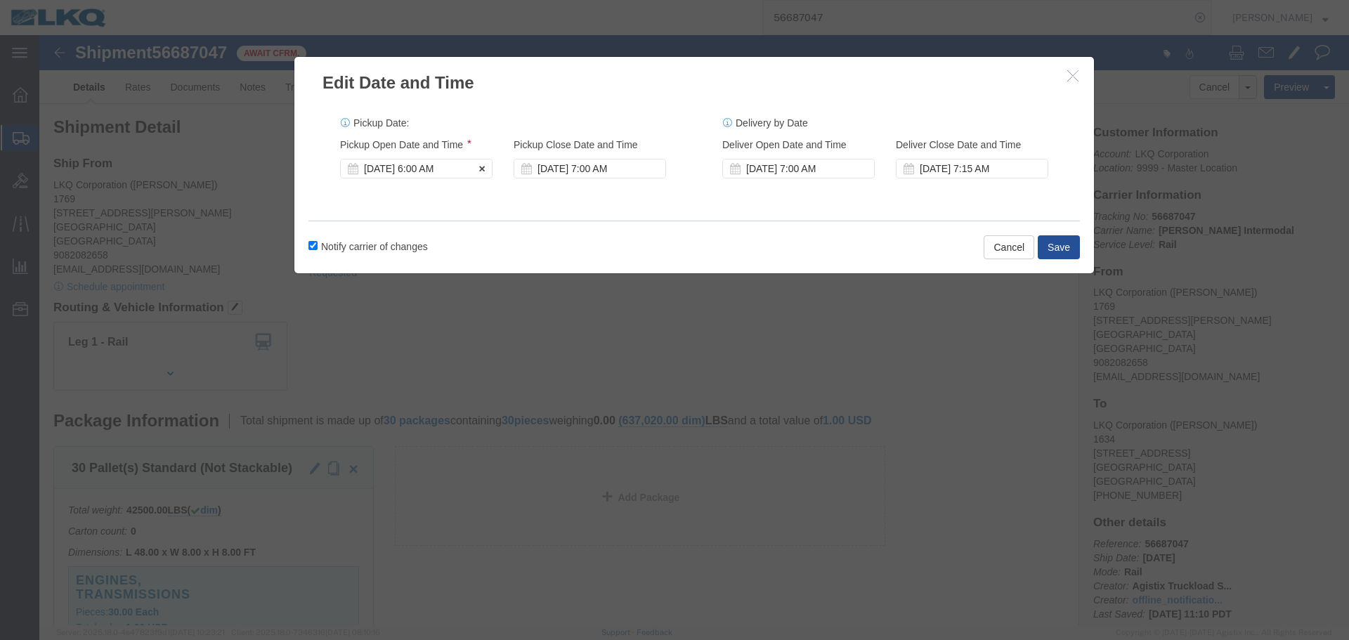
click div "[DATE] 6:00 AM"
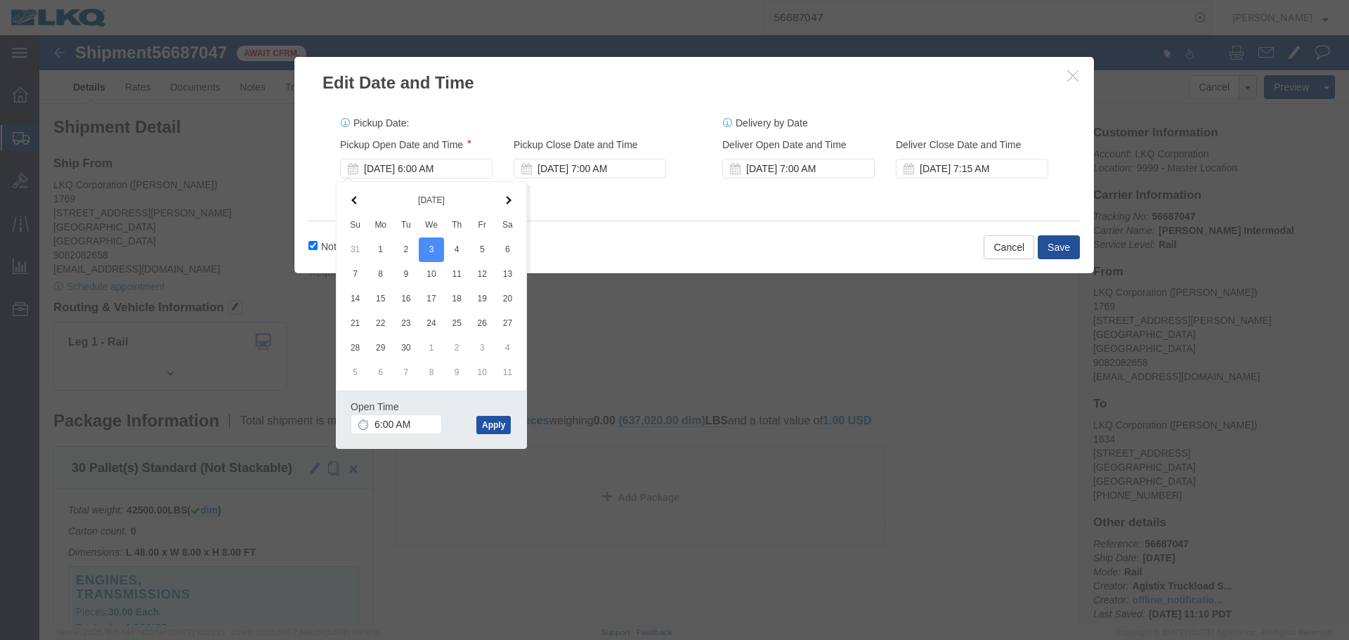
click button "Apply"
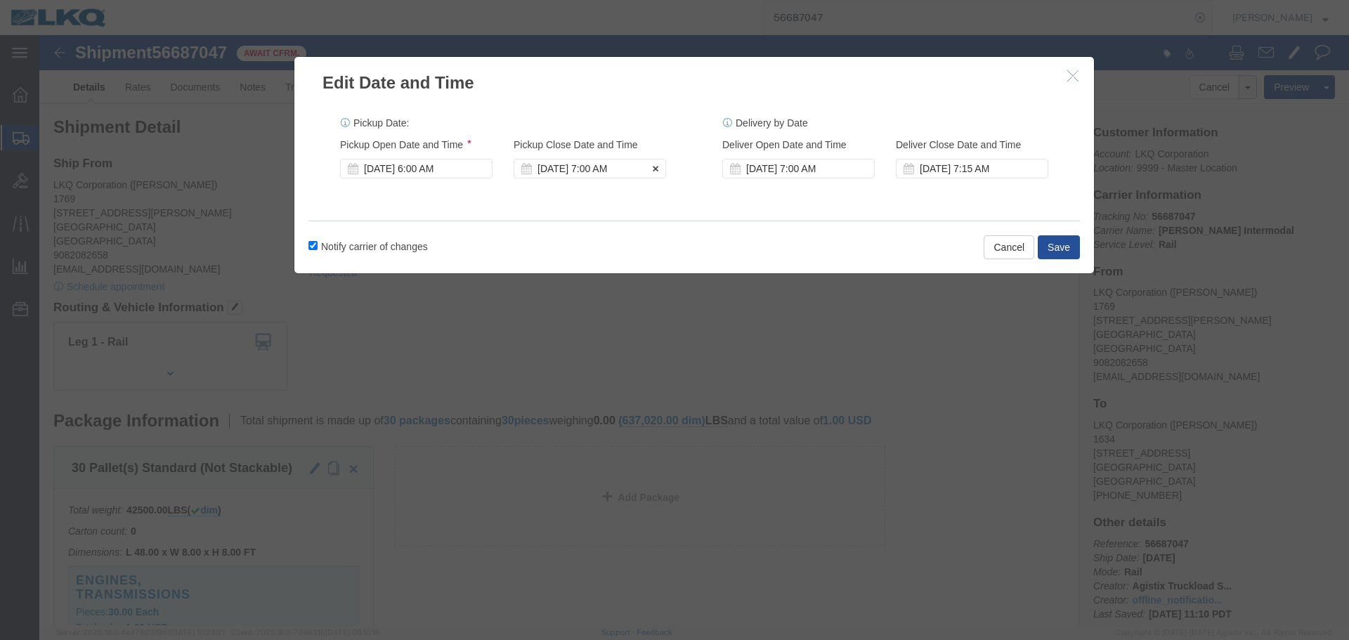
click div "[DATE] 7:00 AM"
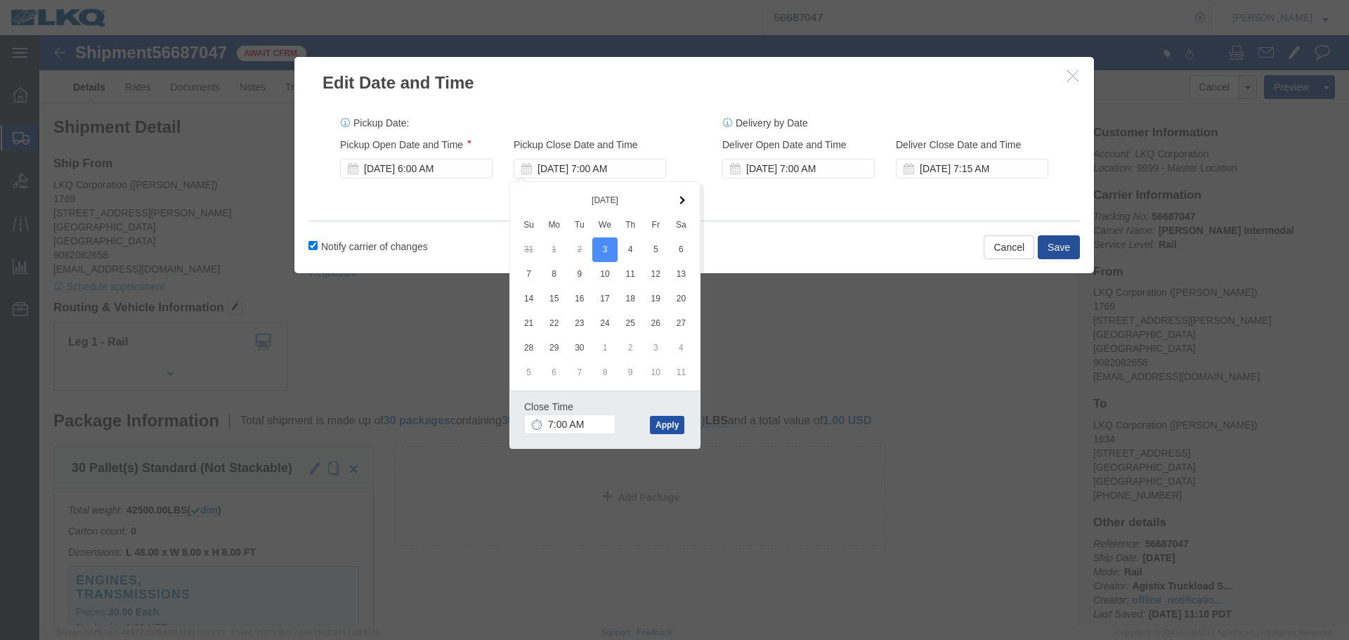
click button "Apply"
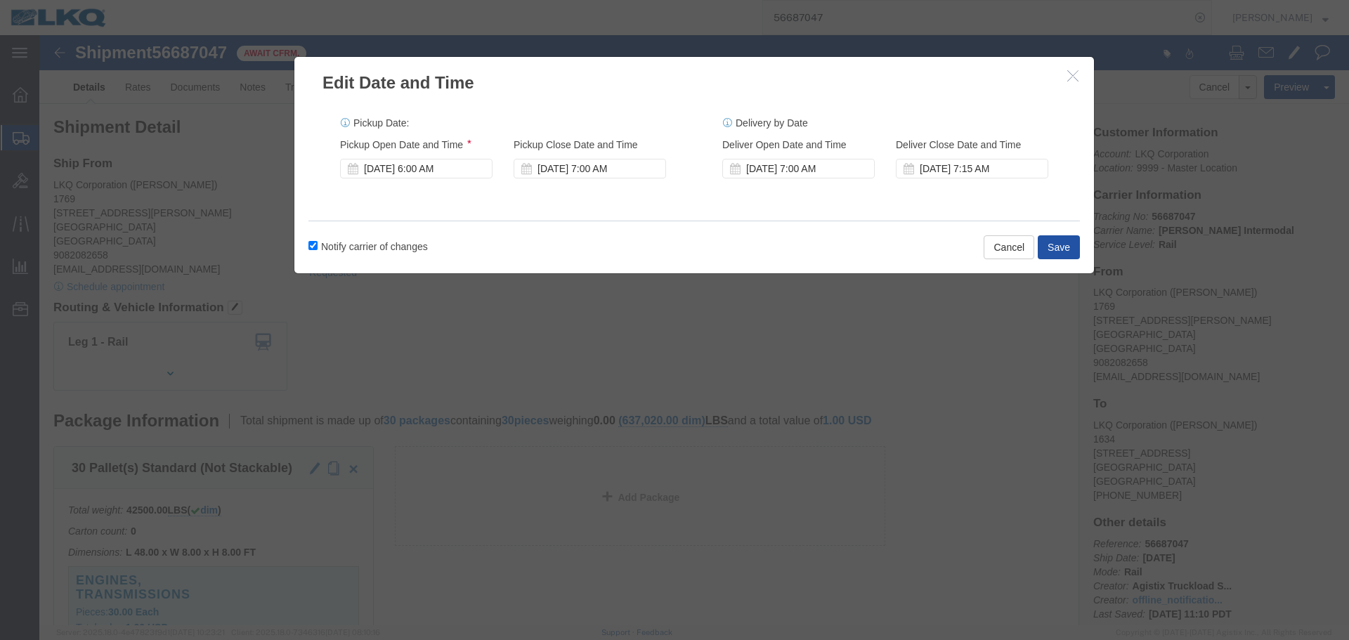
click button "Save"
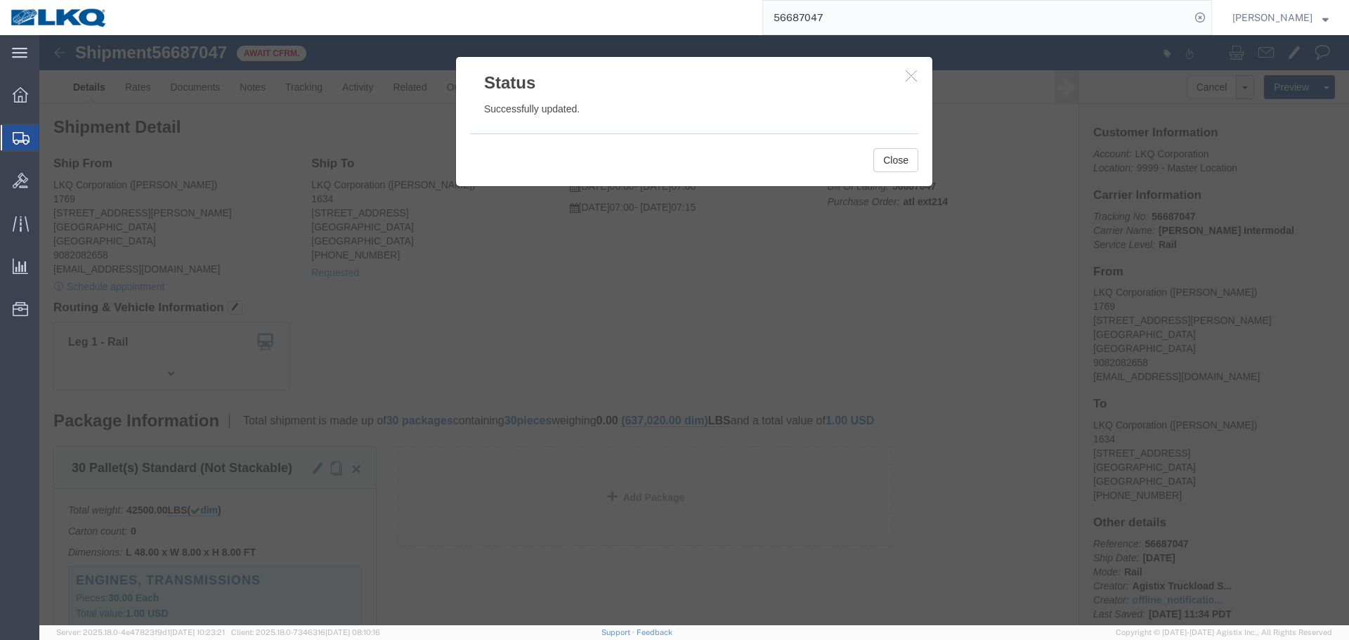
click at [860, 15] on input "56687047" at bounding box center [976, 18] width 427 height 34
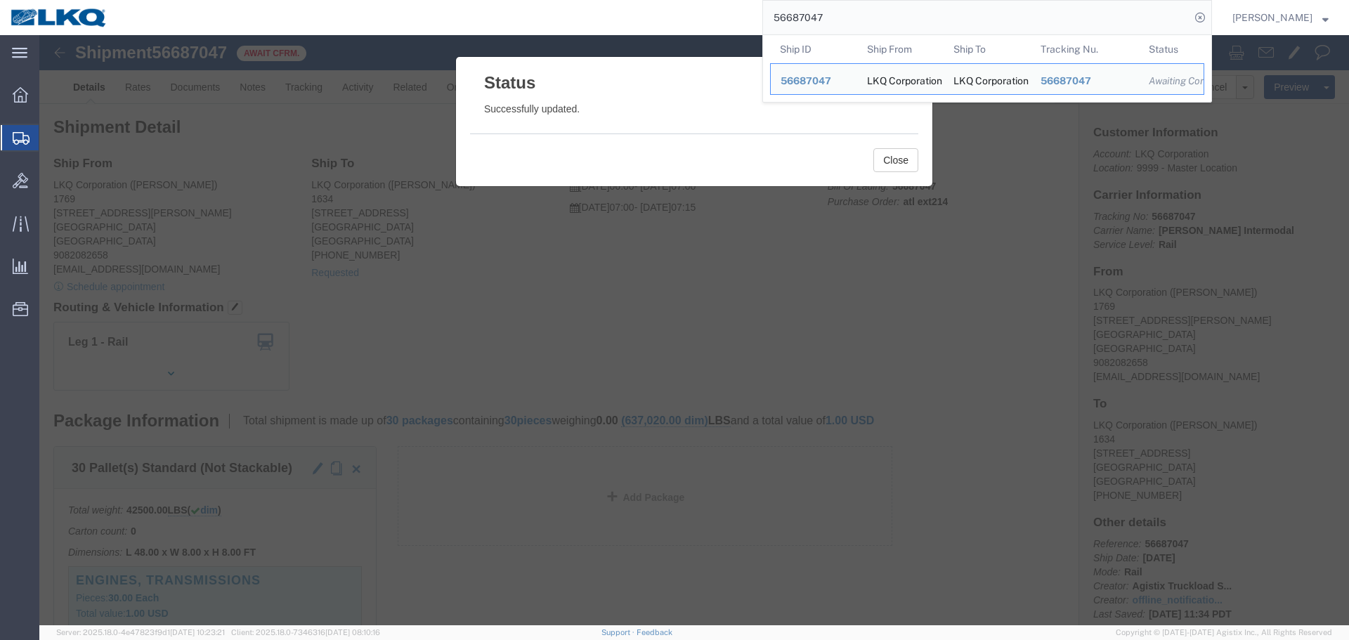
paste input "3692"
type input "56683692"
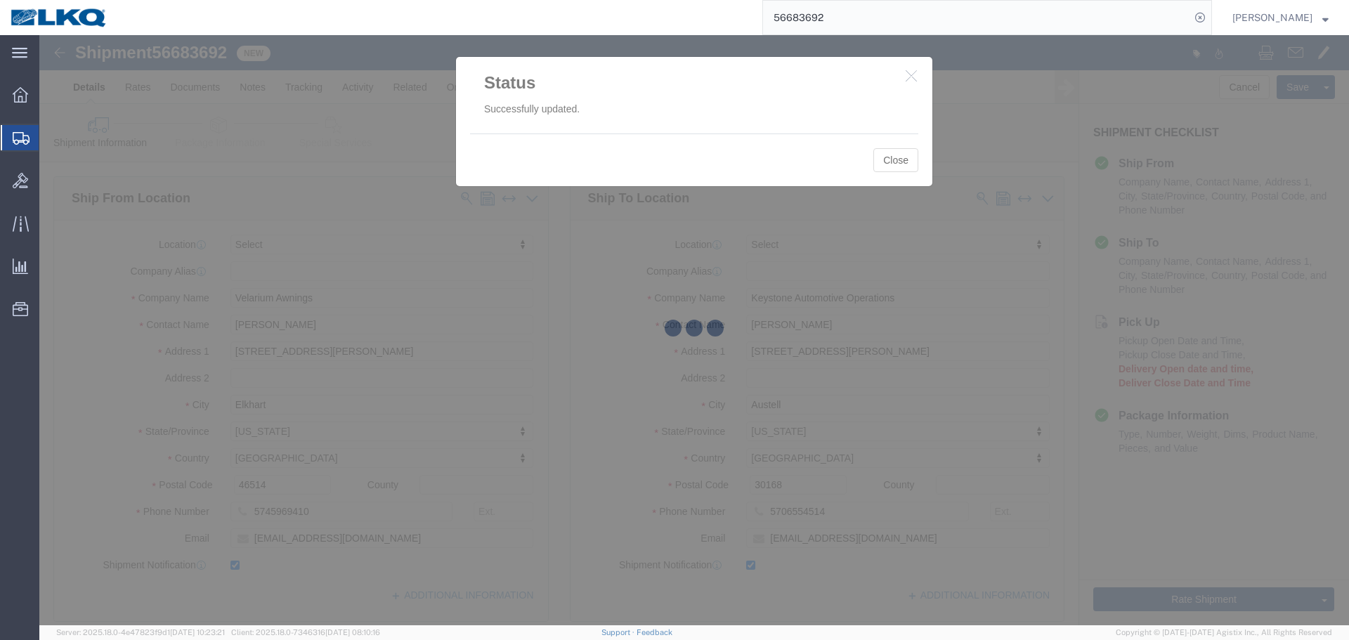
select select
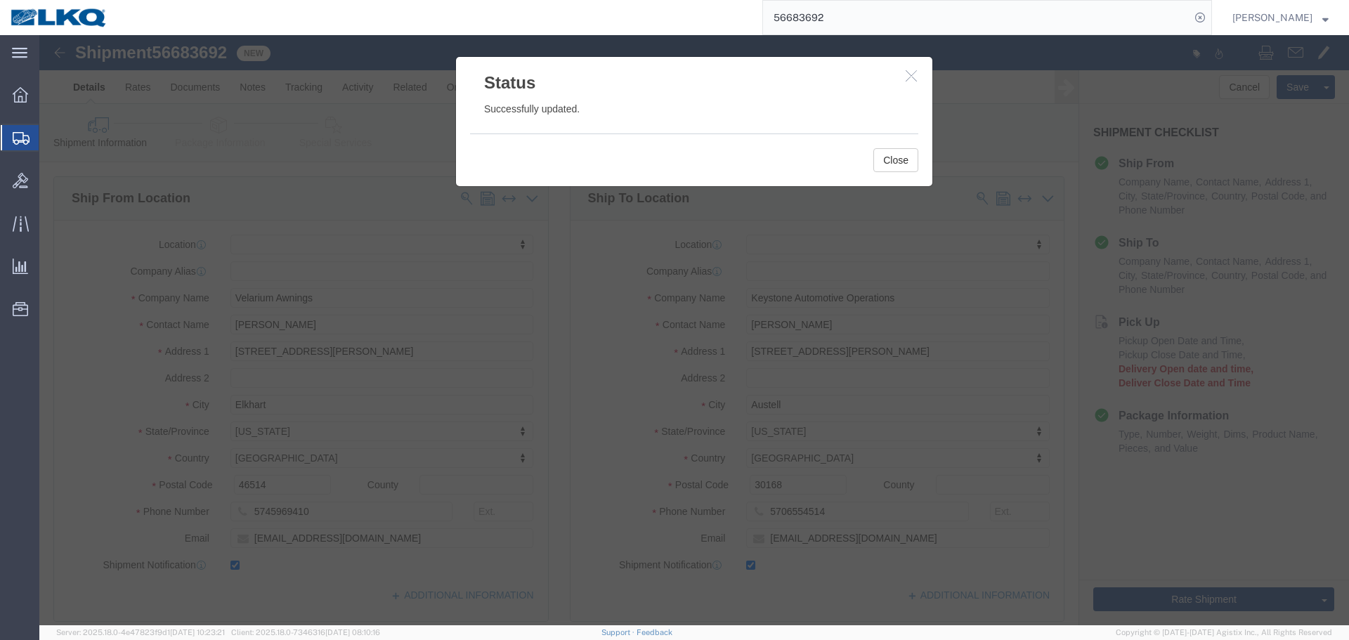
click button "button"
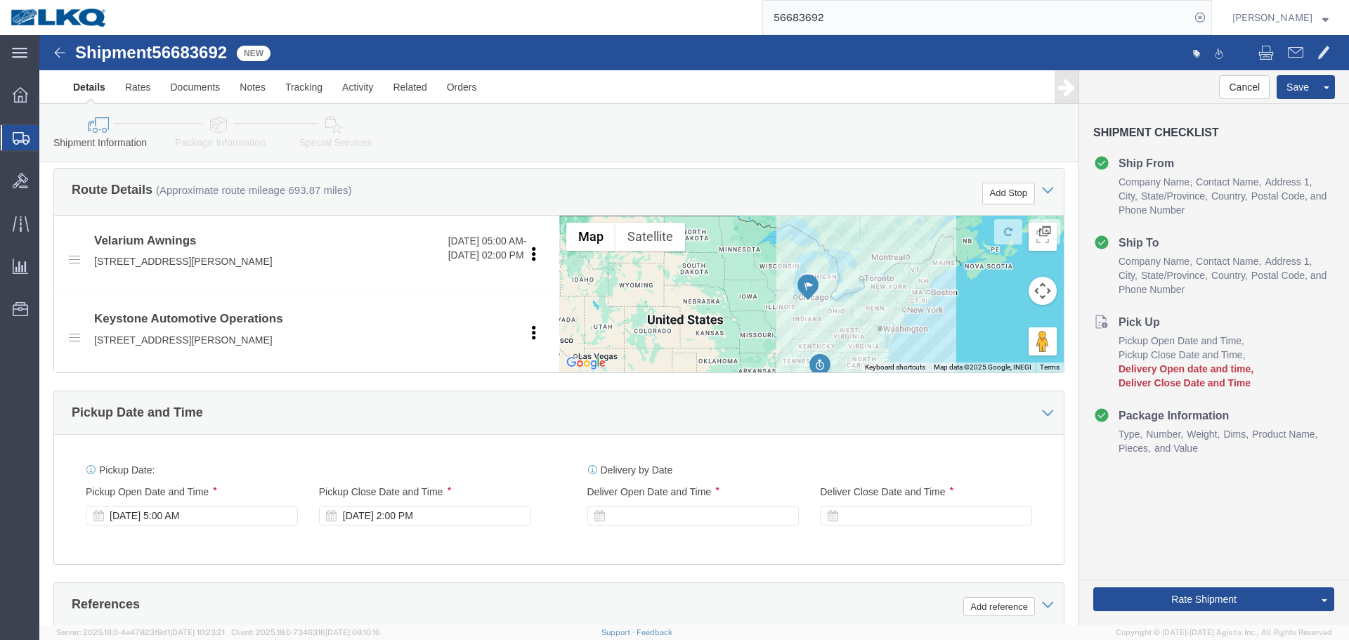
scroll to position [562, 0]
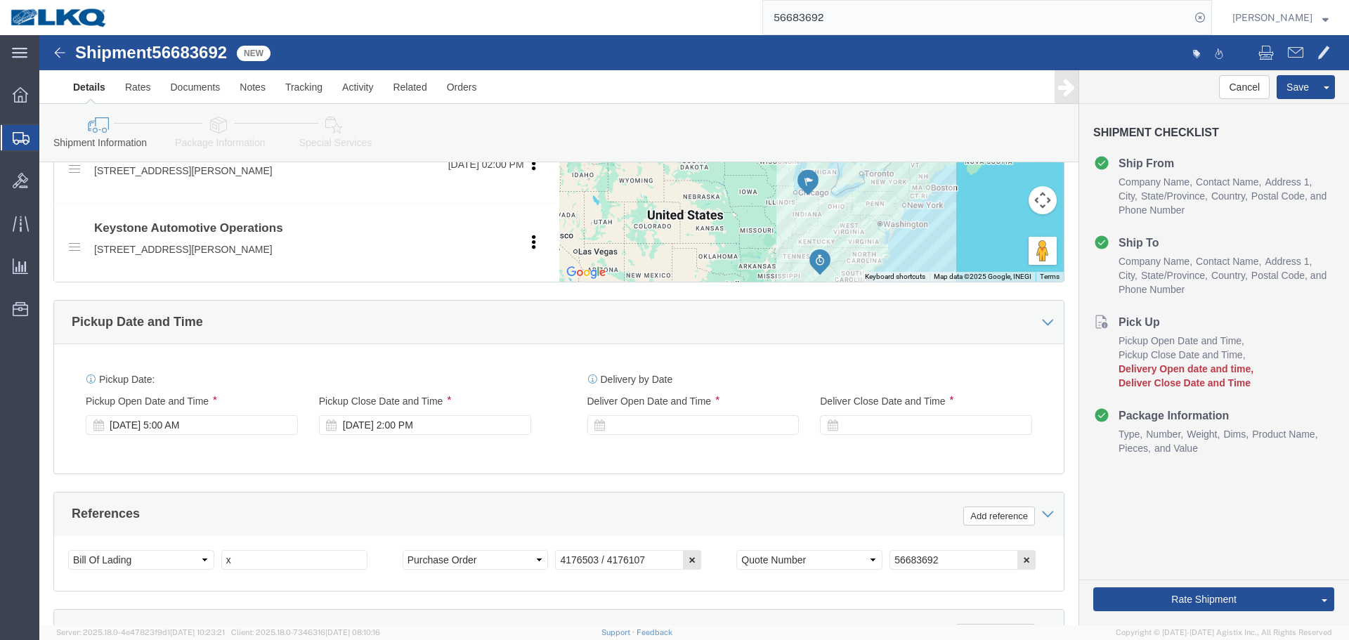
click div "Pickup Date and Time"
click div
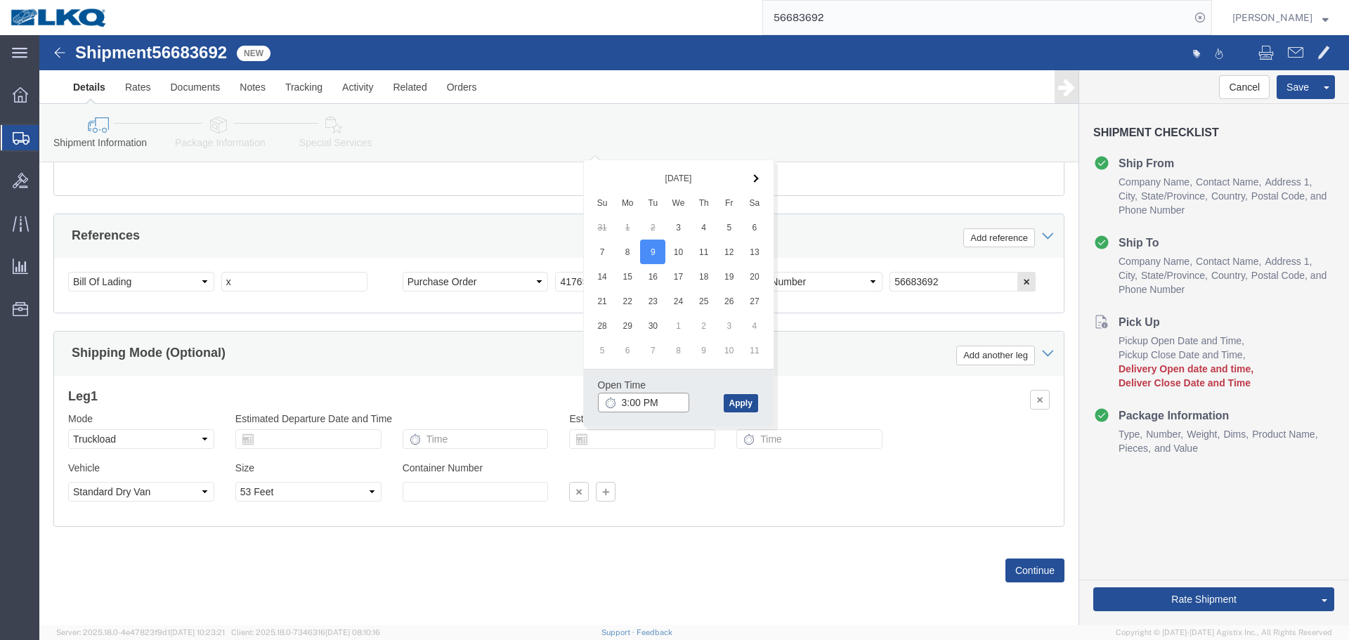
click input "3:00 PM"
type input "9:00 AM"
click button "Apply"
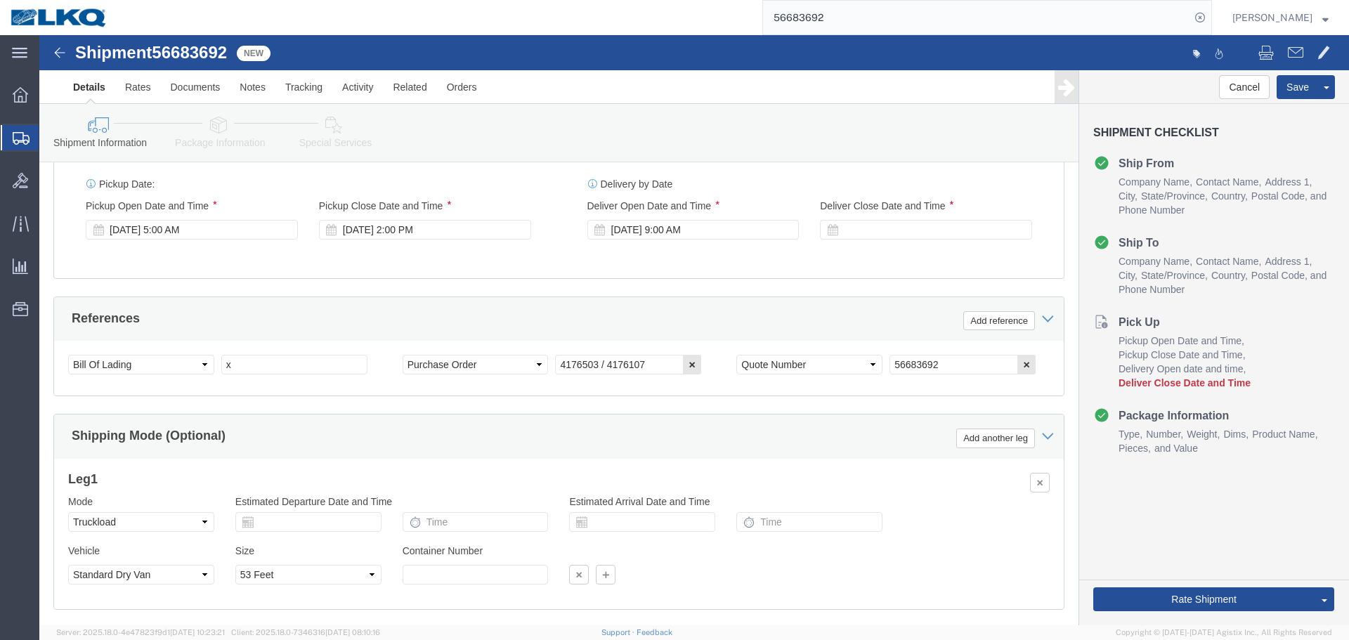
scroll to position [630, 0]
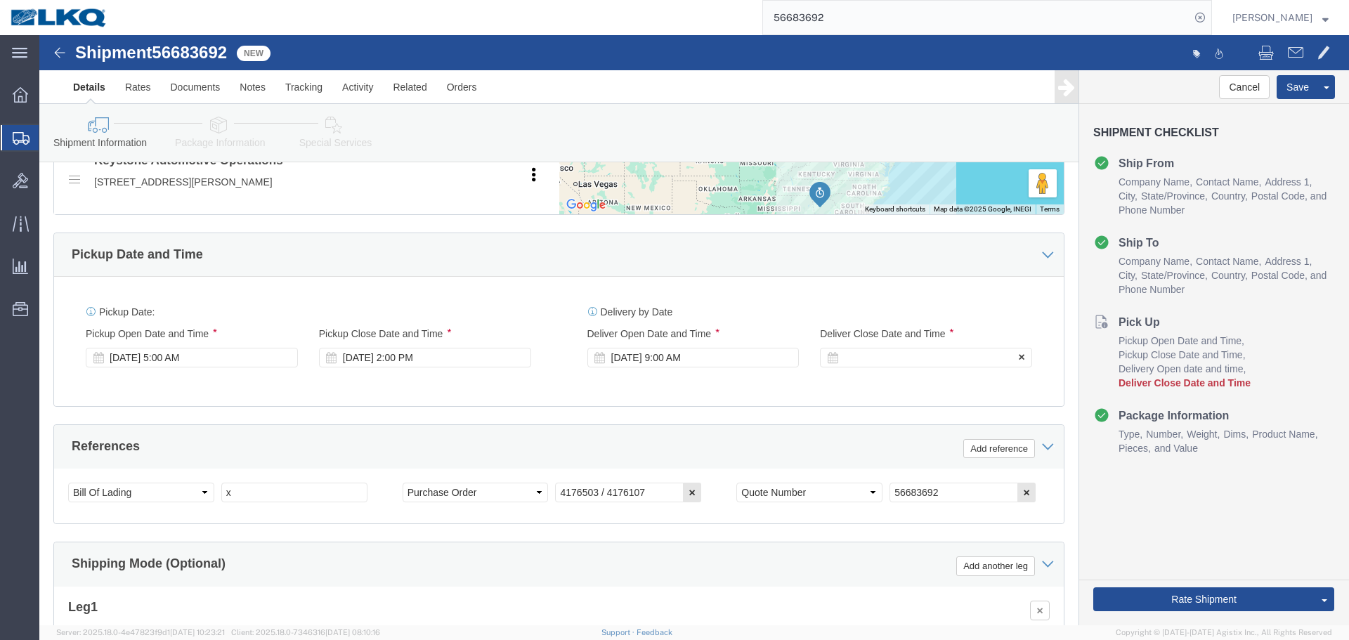
click div
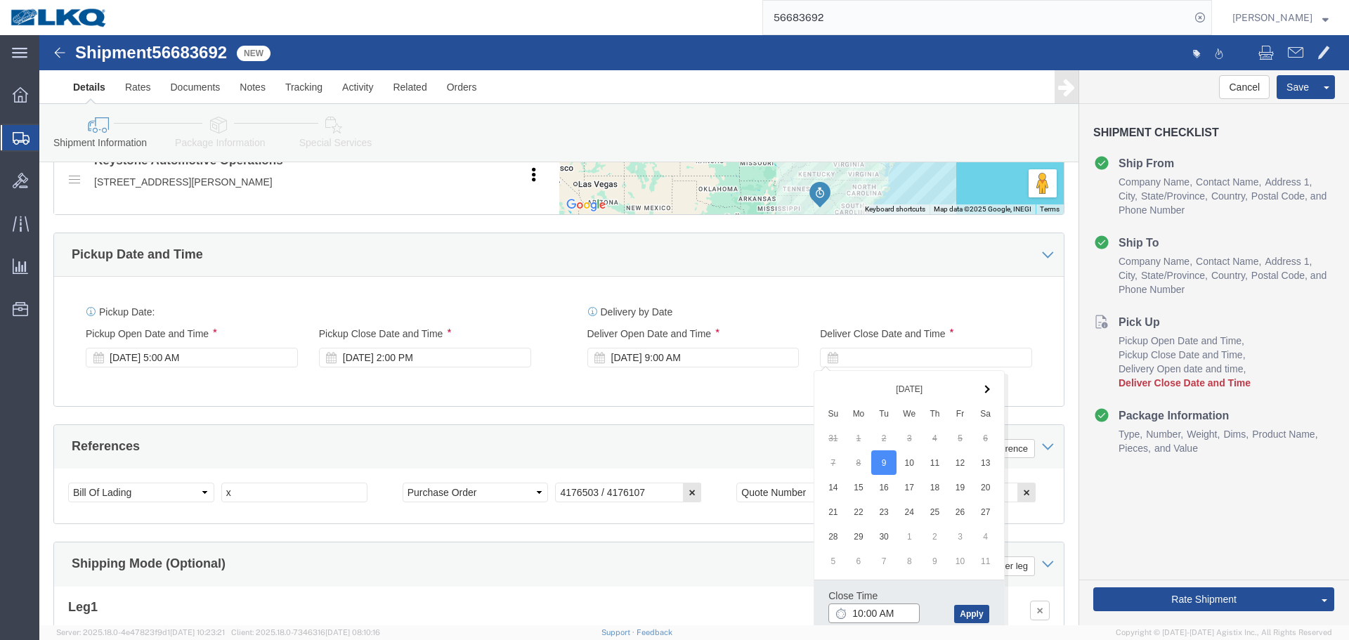
click input "10:00 AM"
type input "0901"
type input "9:01 AM"
click button "Apply"
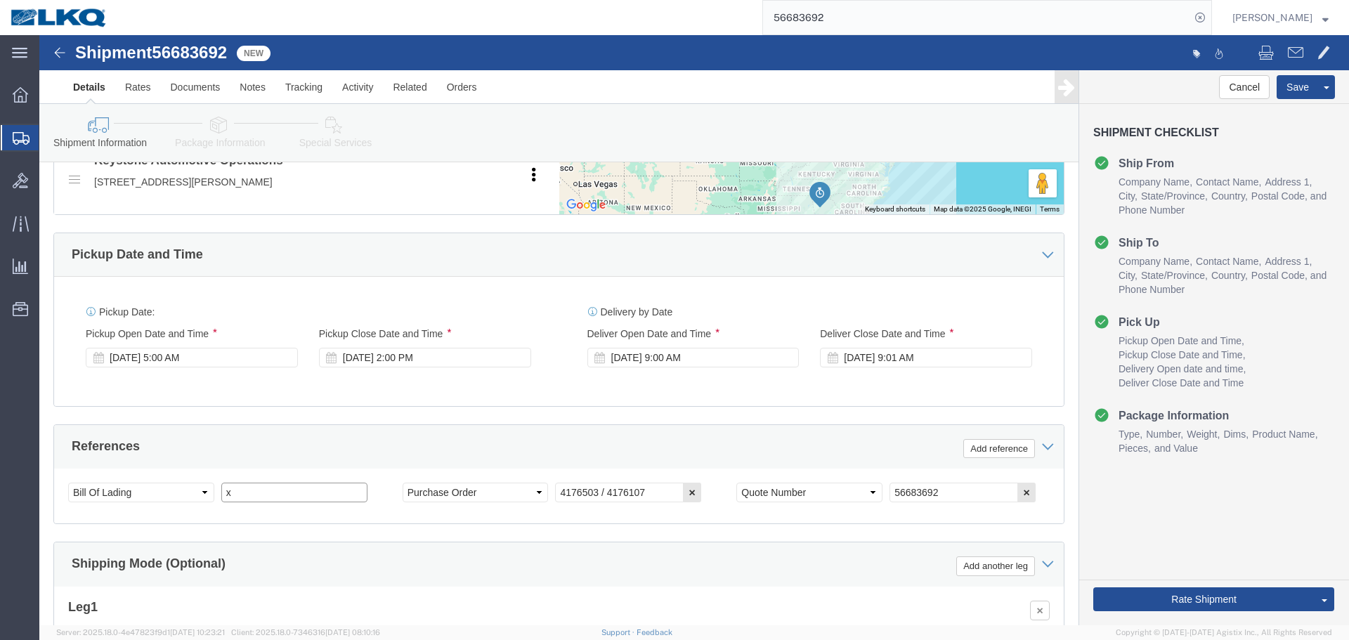
click input "x"
paste input "486856"
type input "486856"
click div "Sep 03 2025 5:00 AM"
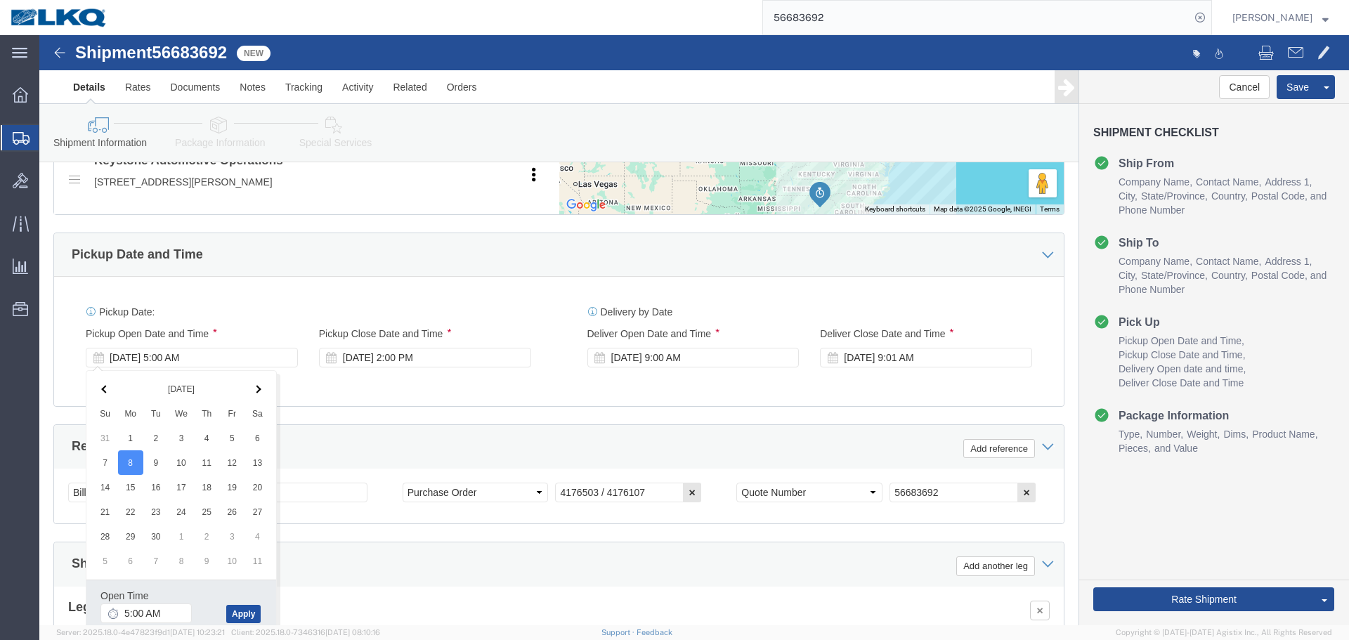
click button "Apply"
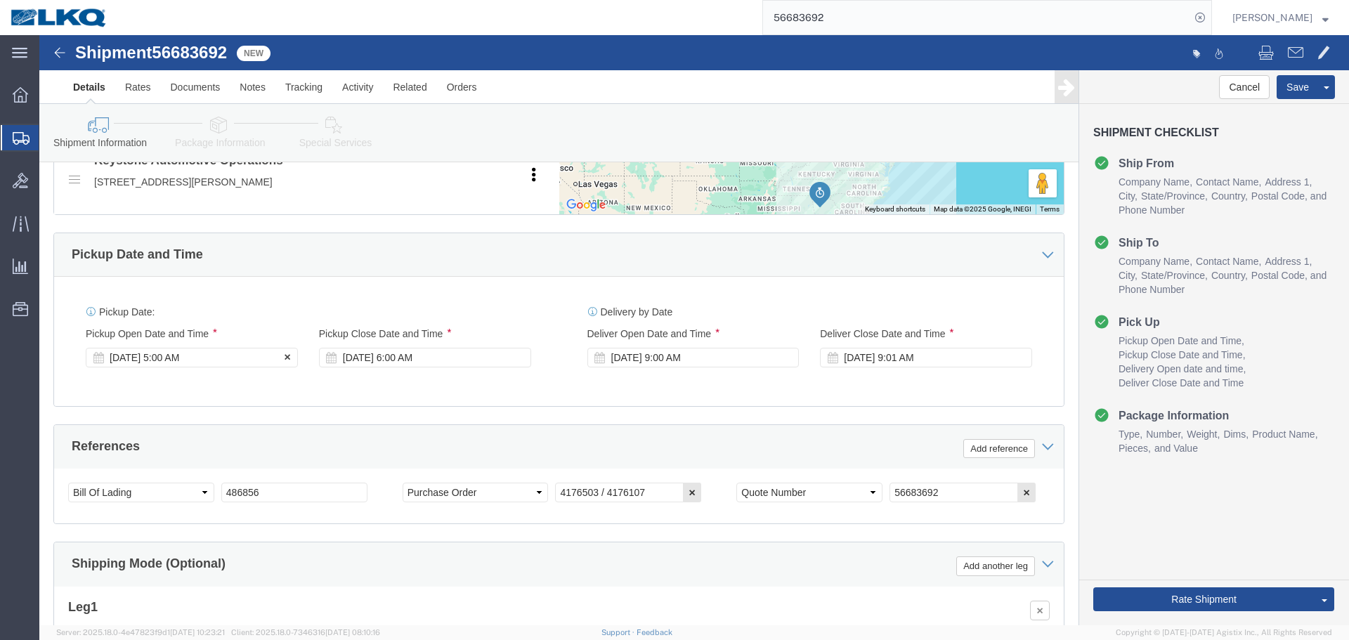
click div "Pickup Start Date Pickup Start Time Pickup Open Date and Time Sep 08 2025 5:00 …"
click div "Sep 08 2025 5:00 AM"
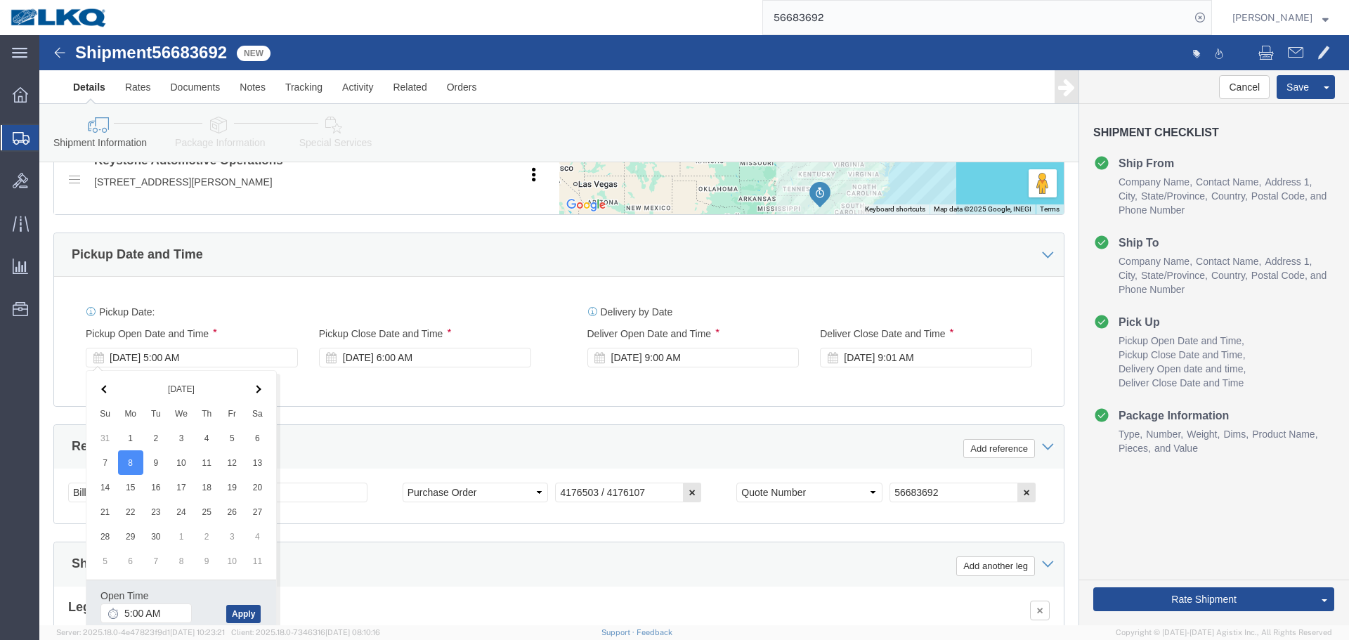
click at [165, 627] on span "Server: 2025.18.0-4e47823f9d1 2025-09-02 10:23:21 Client: 2025.18.0-7346316 202…" at bounding box center [218, 633] width 324 height 12
click input "5:00 AM"
type input "6:00 AM"
click button "Apply"
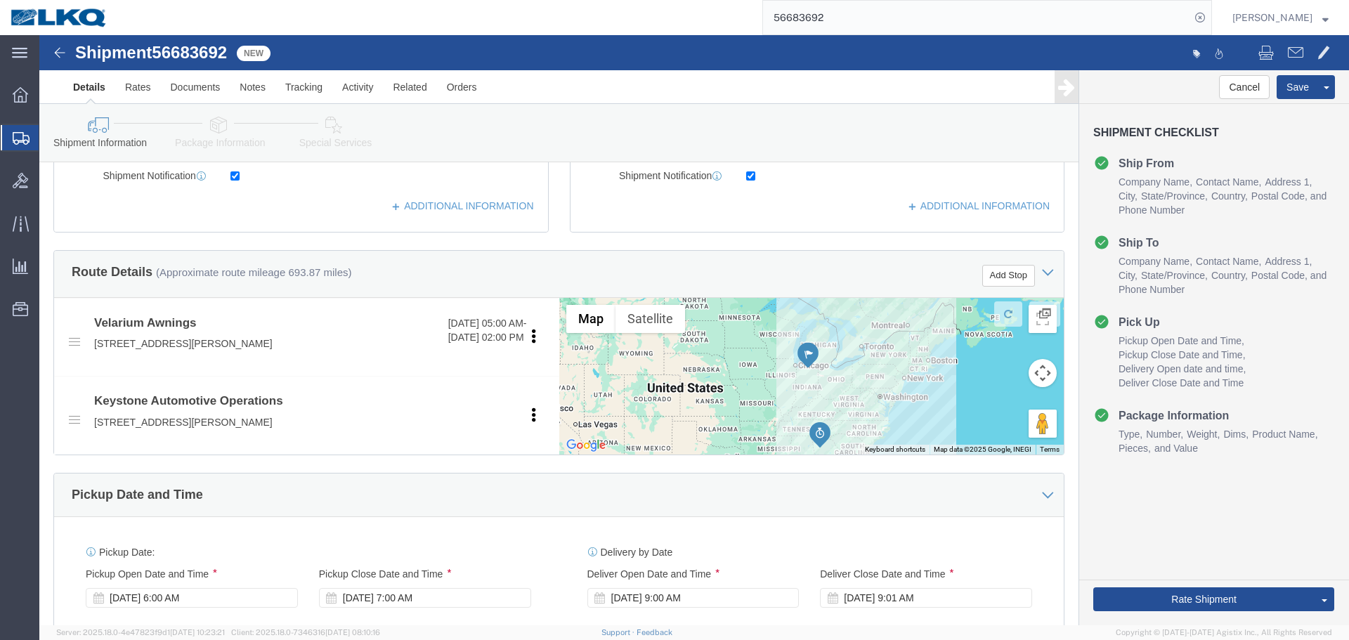
scroll to position [138, 0]
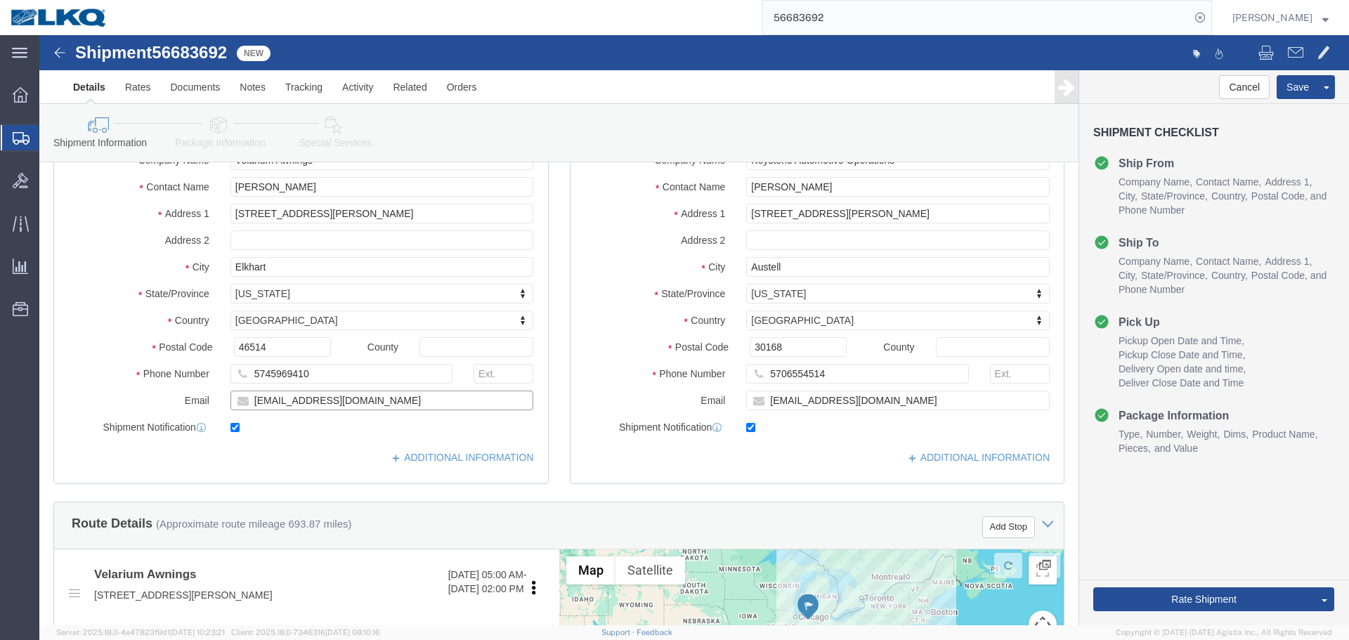
click input "mherbes@airxcel.com"
click button "Save"
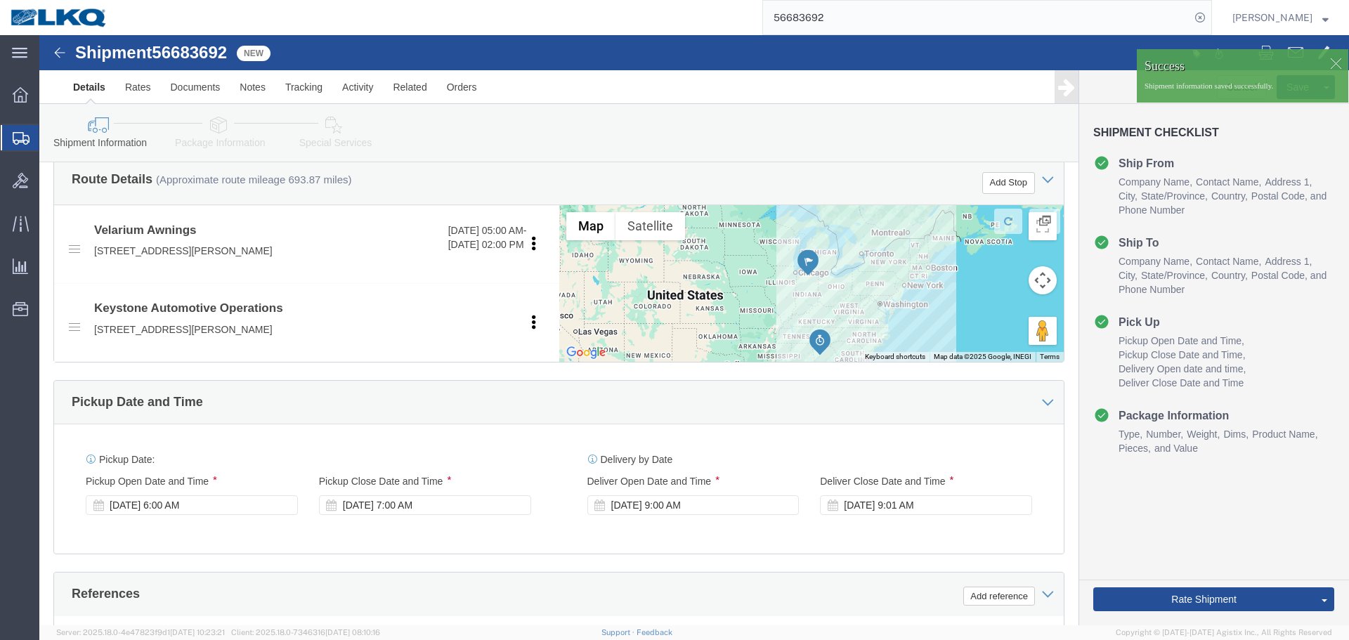
scroll to position [630, 0]
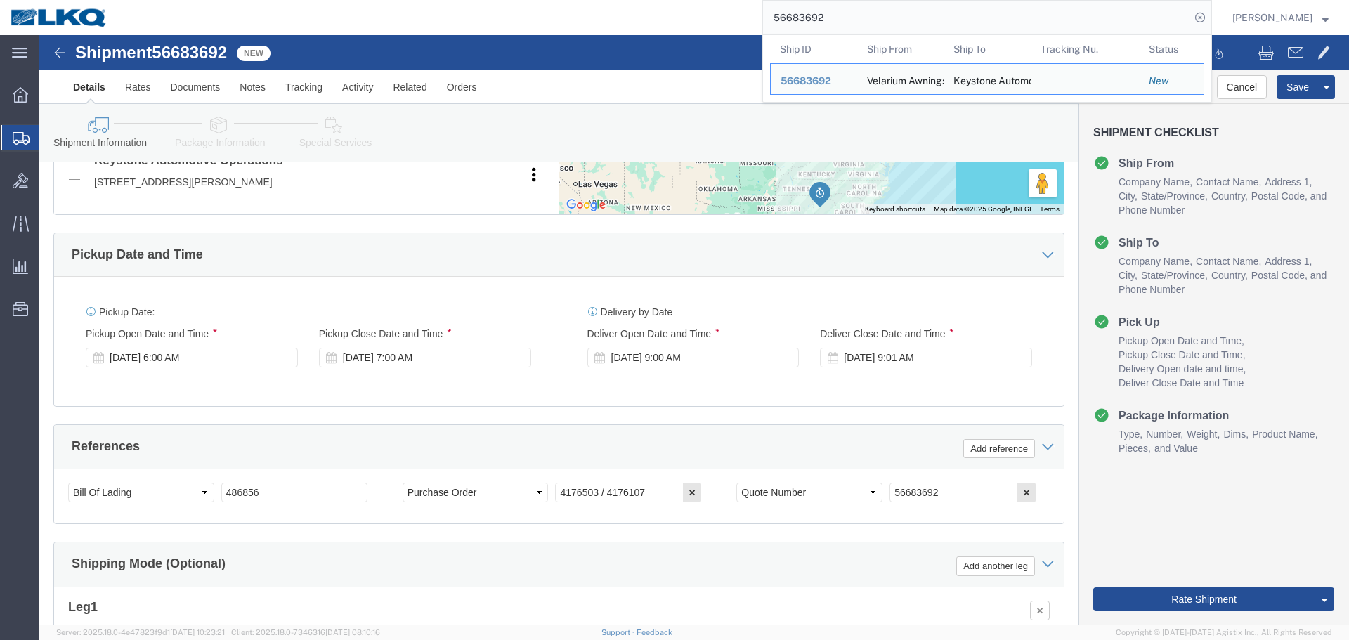
click at [863, 15] on input "56683692" at bounding box center [976, 18] width 427 height 34
paste input "775"
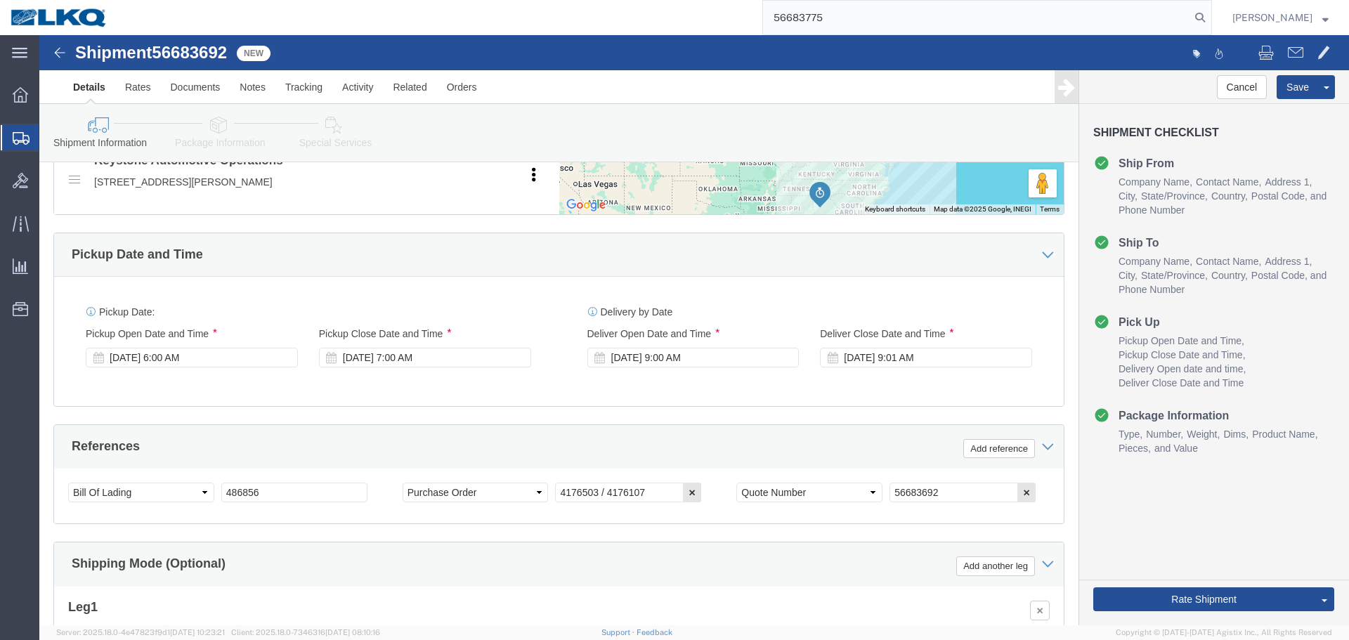
type input "56683775"
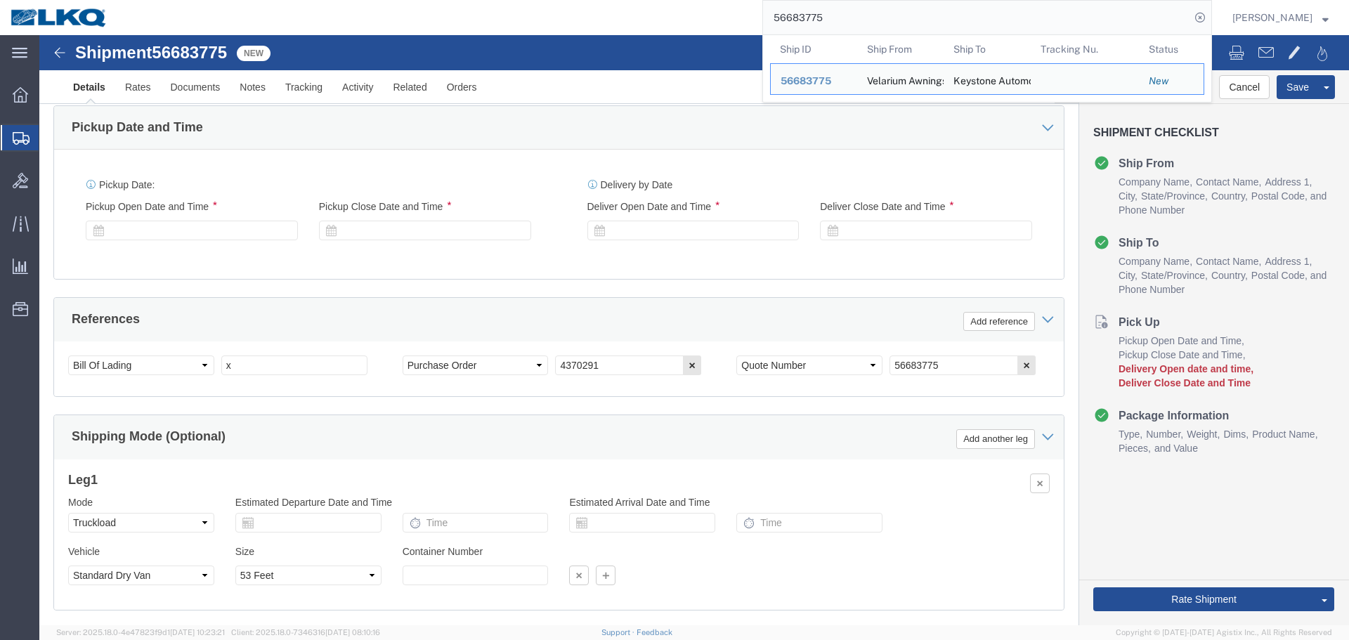
click div
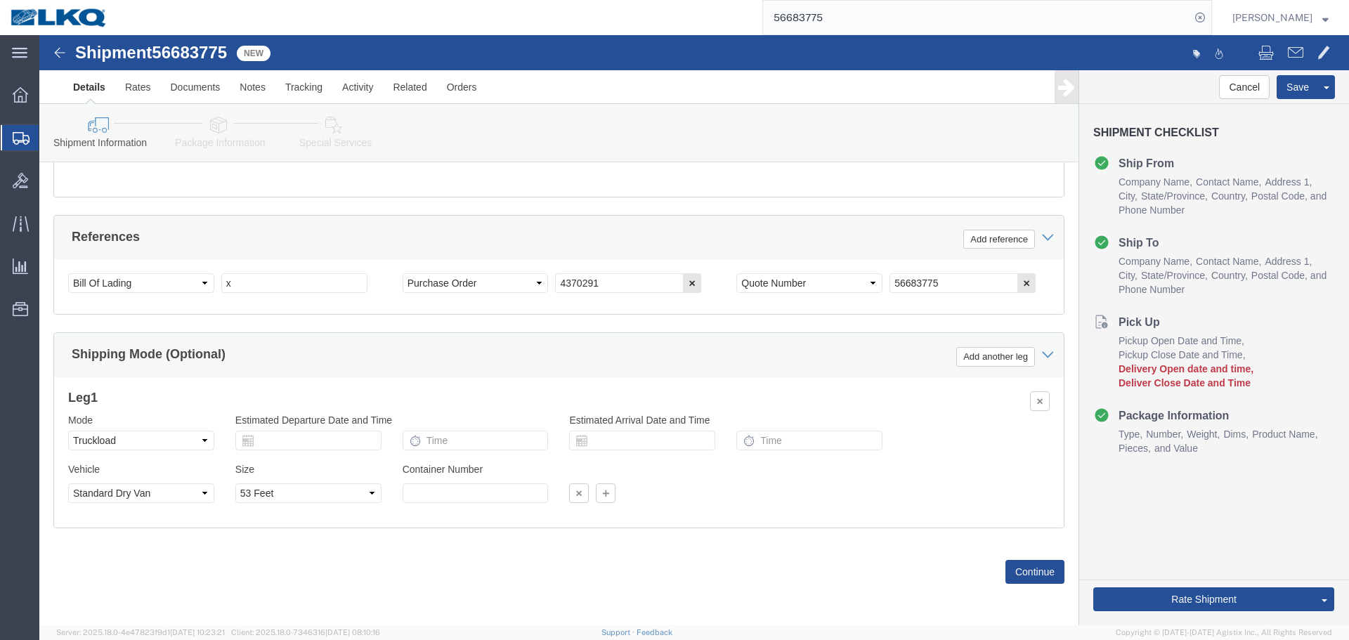
scroll to position [841, 0]
click input "x"
paste input "486889"
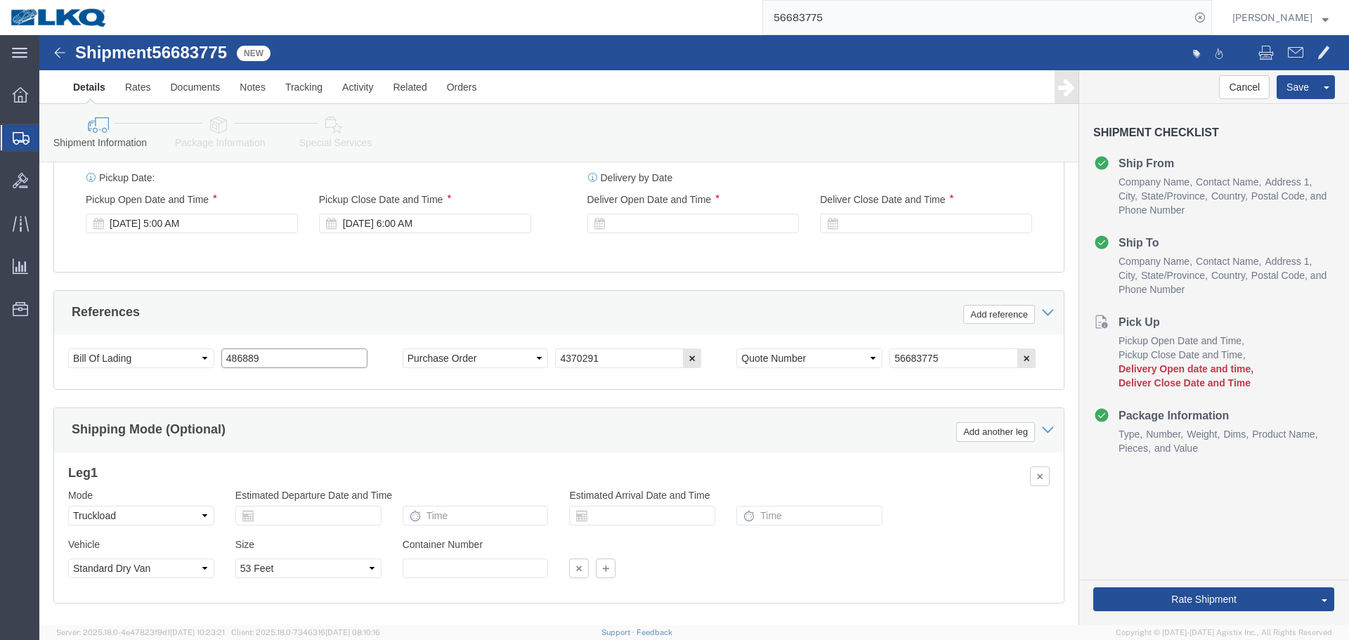
scroll to position [559, 0]
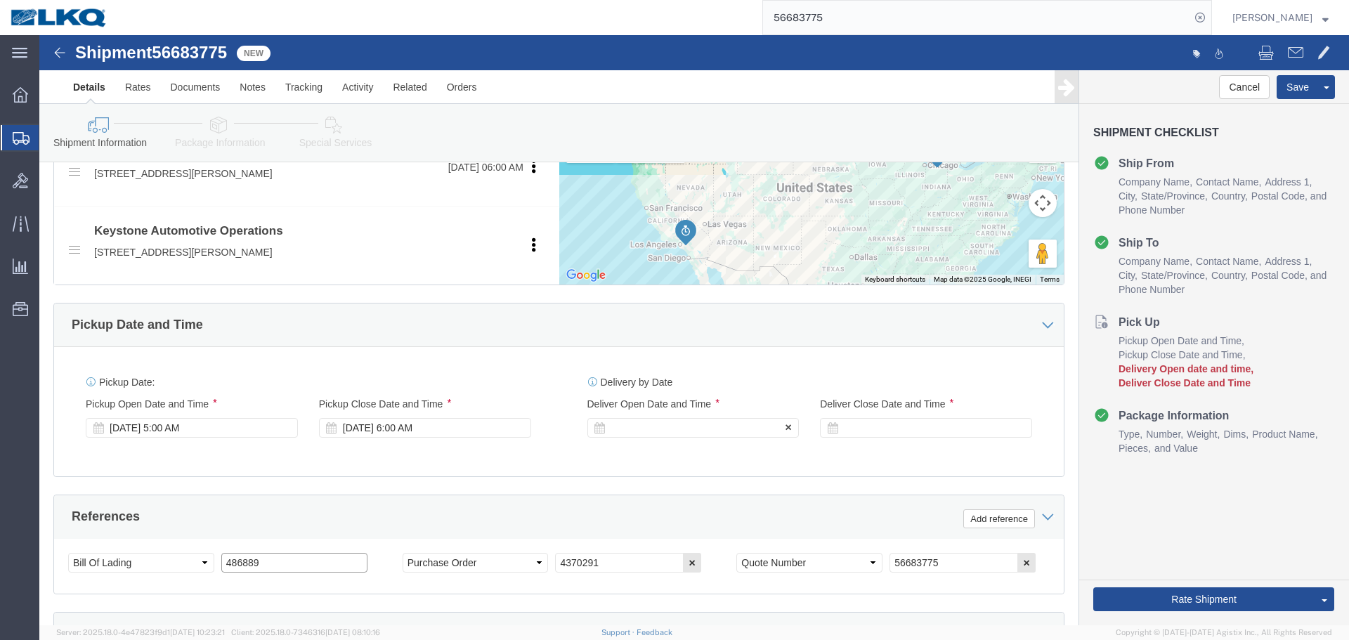
type input "486889"
click div
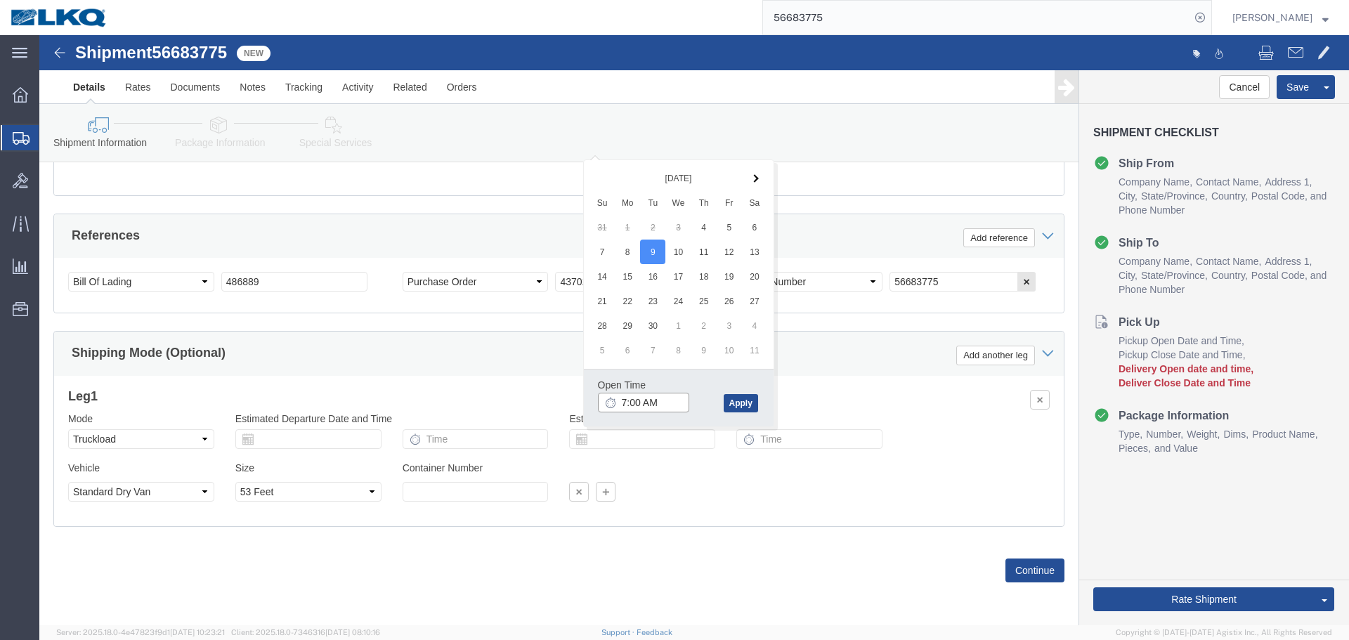
click input "7:00 AM"
type input "8:00 AM"
click button "Apply"
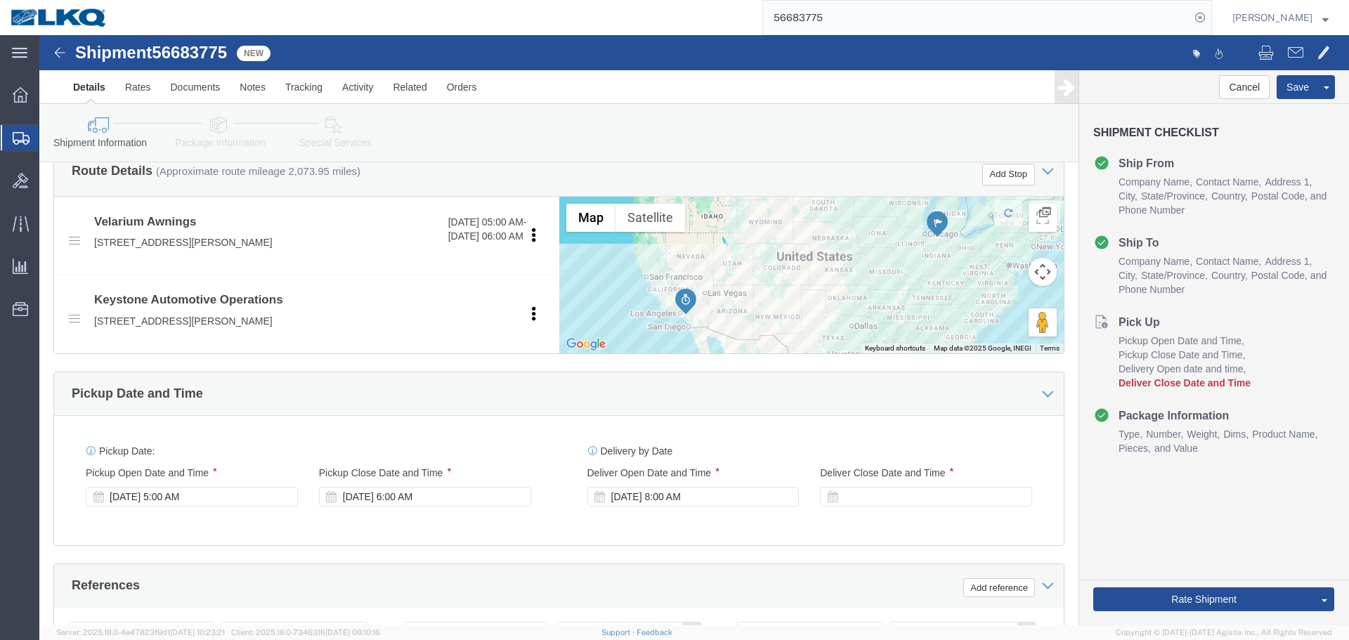
scroll to position [489, 0]
click div
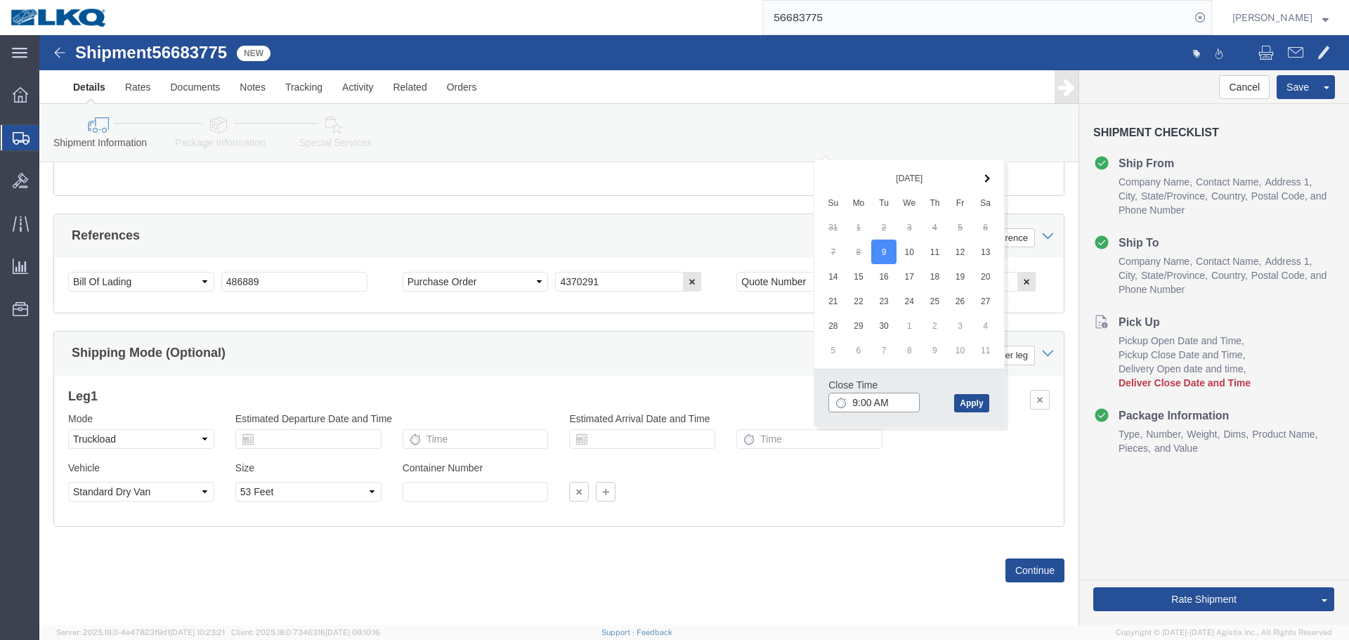
click input "9:00 AM"
type input "0801"
type input "8:01 AM"
click button "Apply"
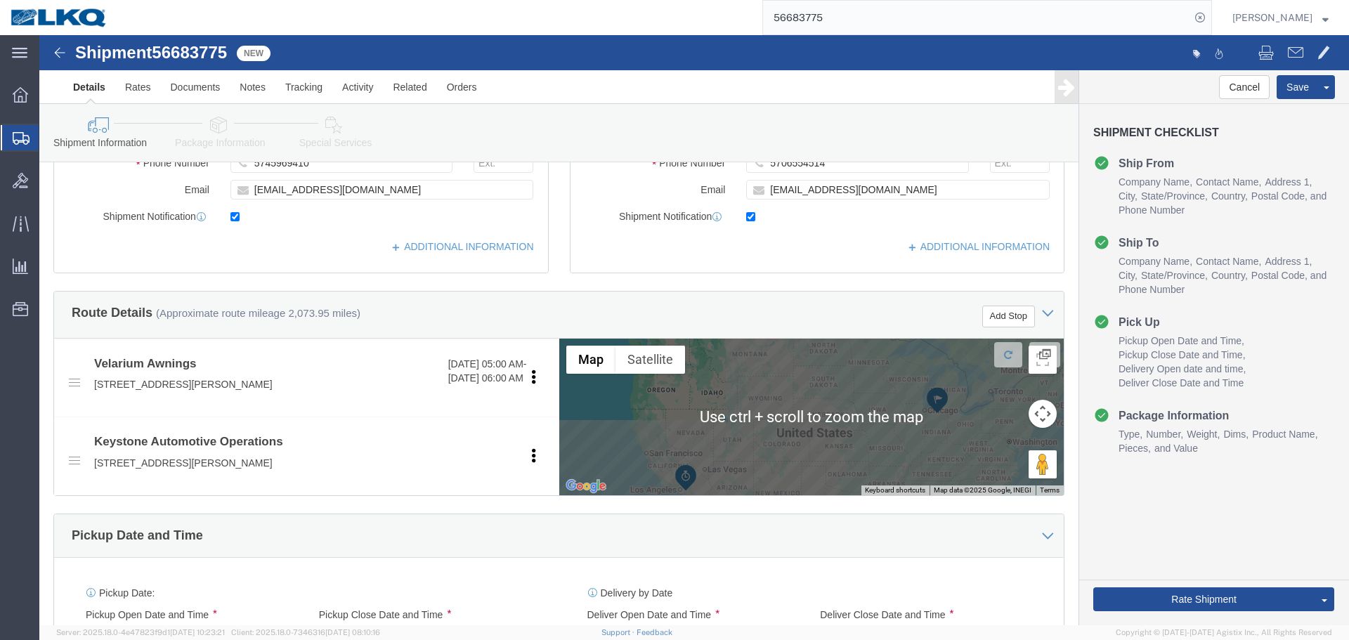
scroll to position [559, 0]
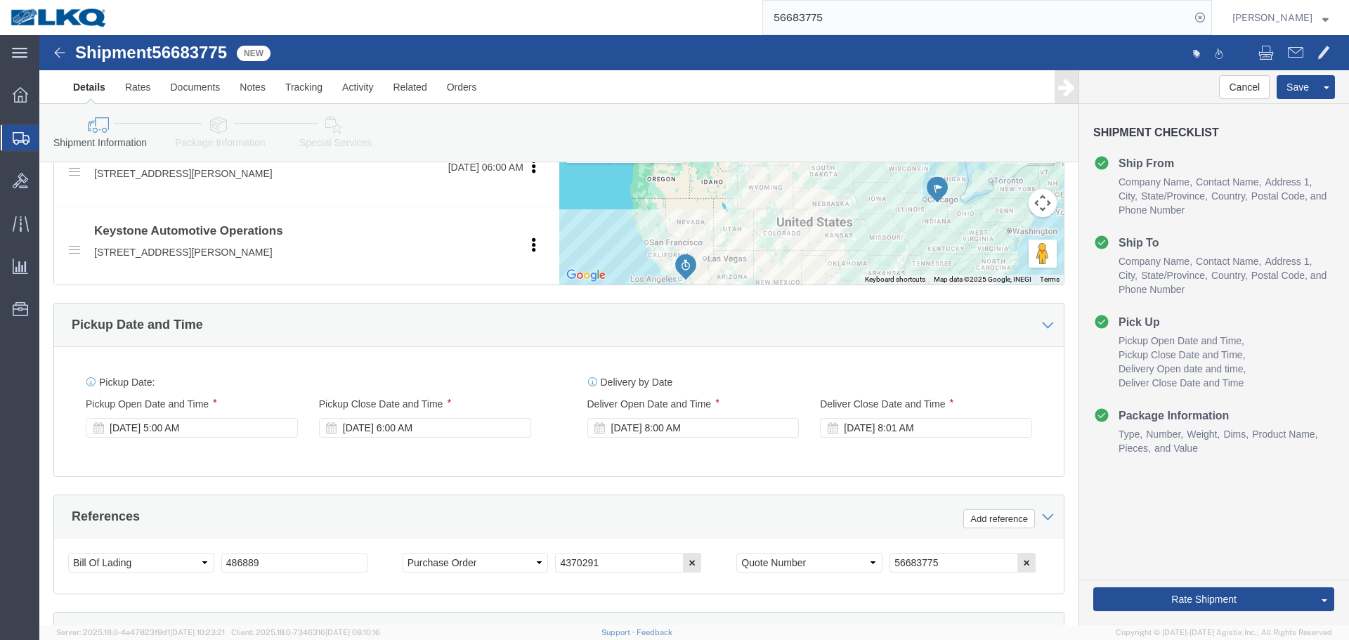
click div "Pickup Date and Time"
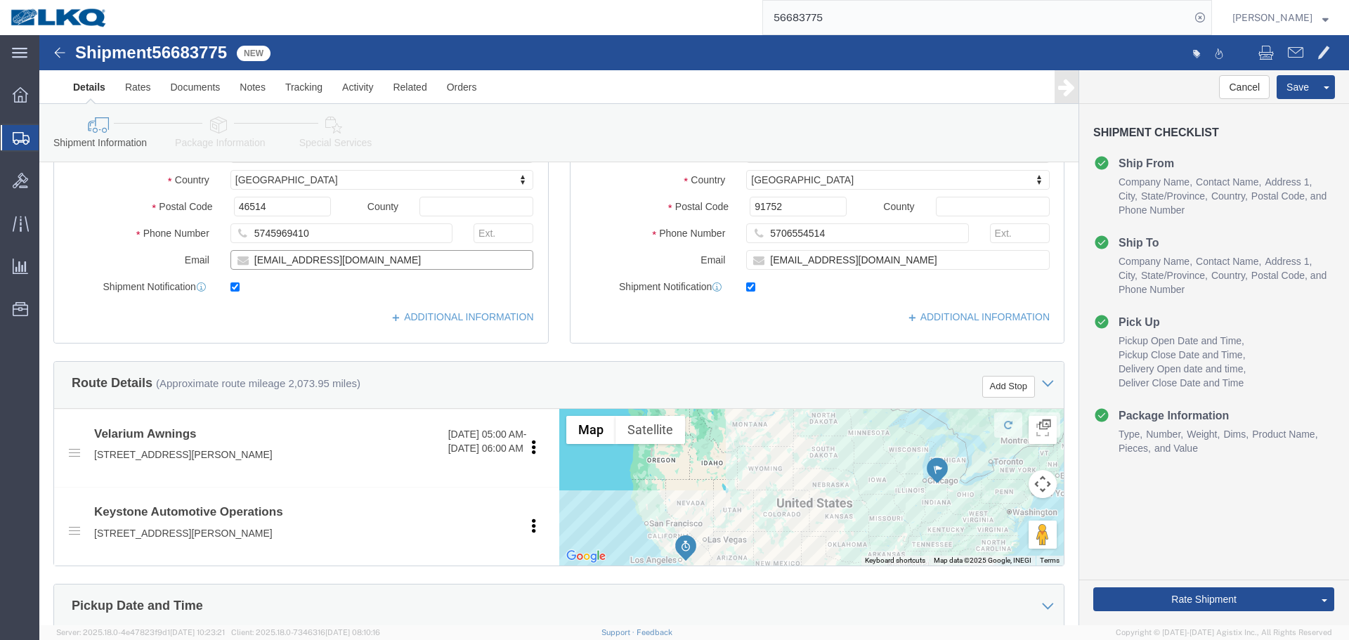
click input "mherbes@airxcel.com"
click button "Save"
type button "Save"
click at [894, 6] on input "56683775" at bounding box center [976, 18] width 427 height 34
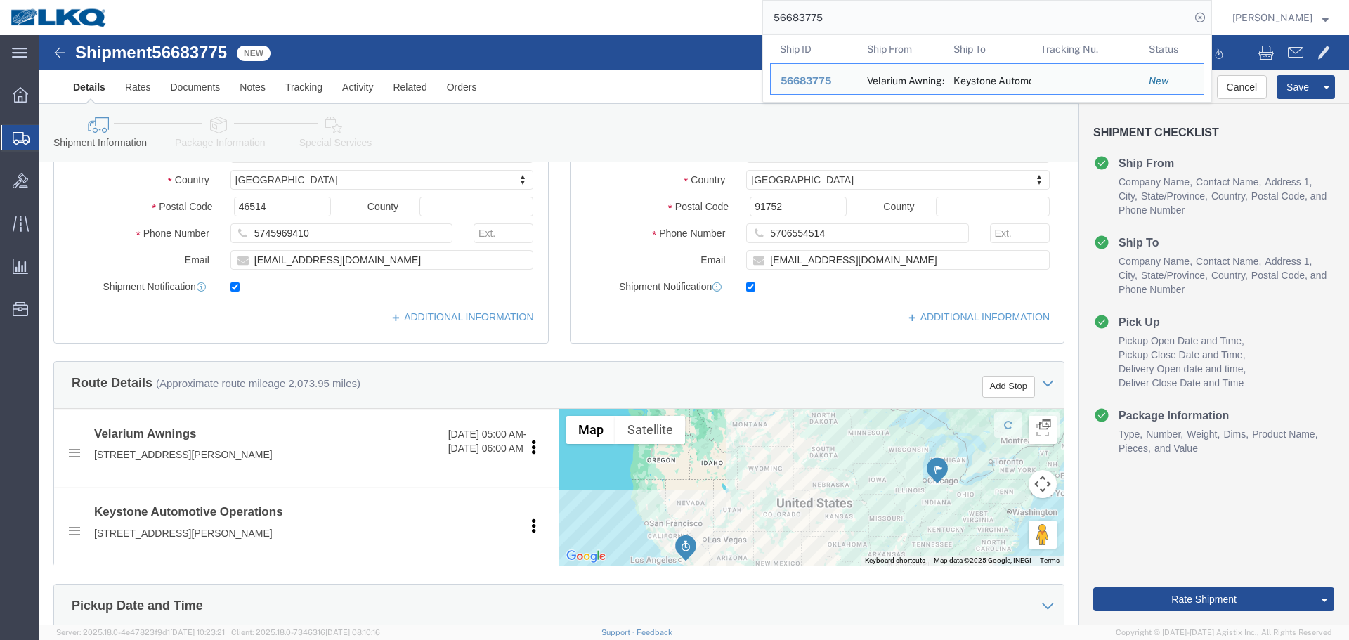
paste input "27363"
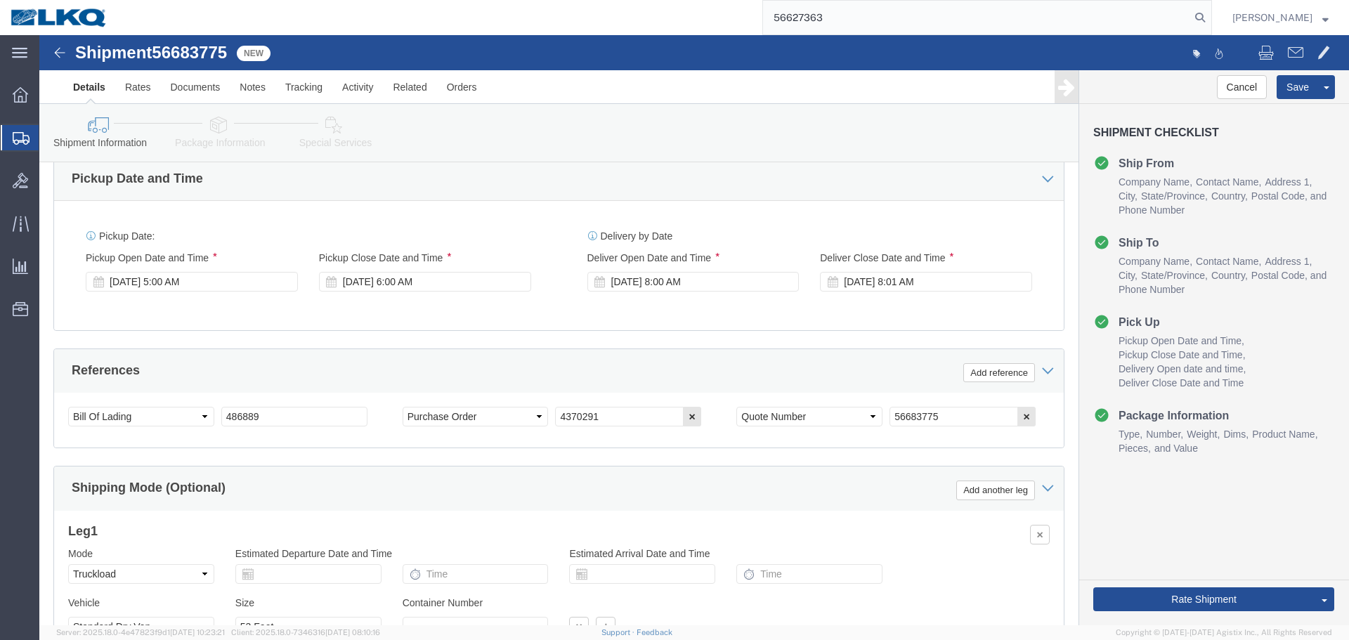
scroll to position [770, 0]
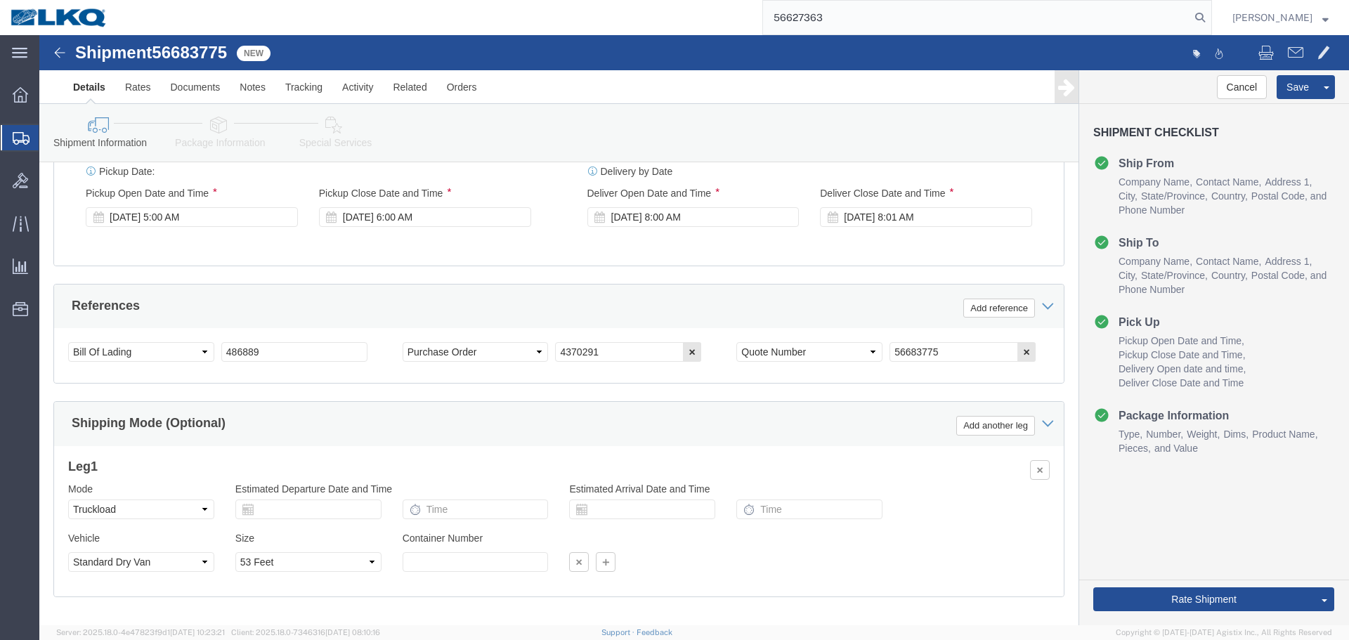
type input "56627363"
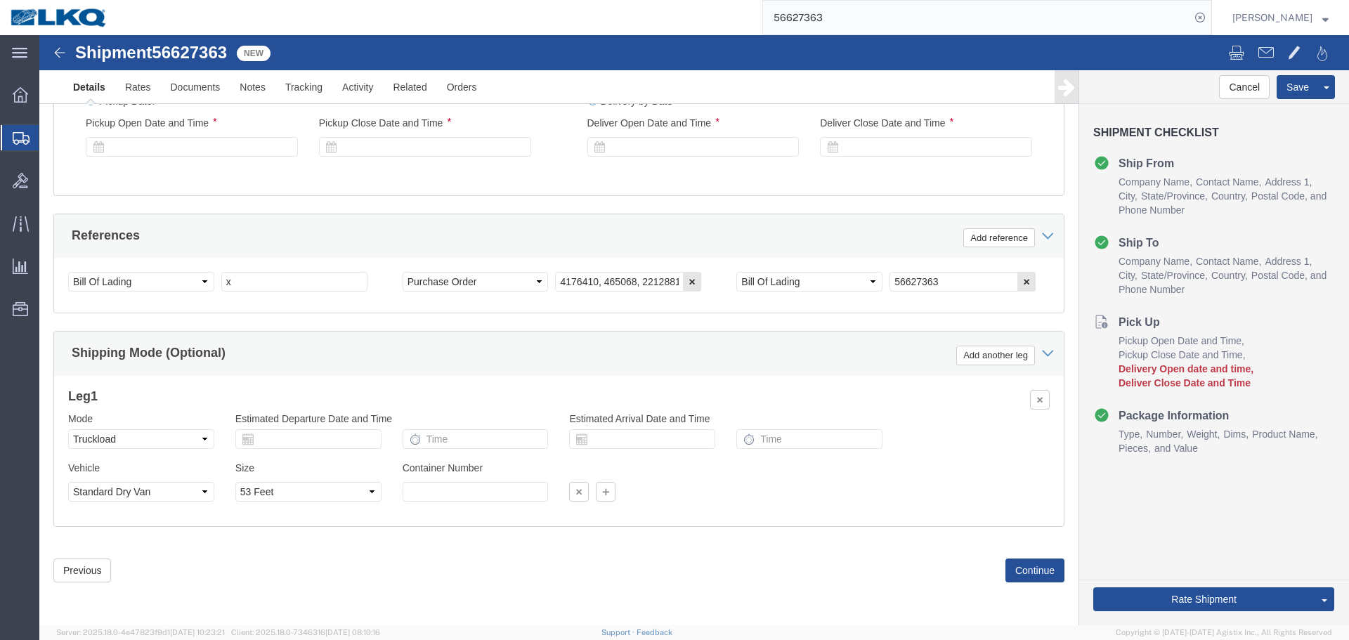
scroll to position [713, 0]
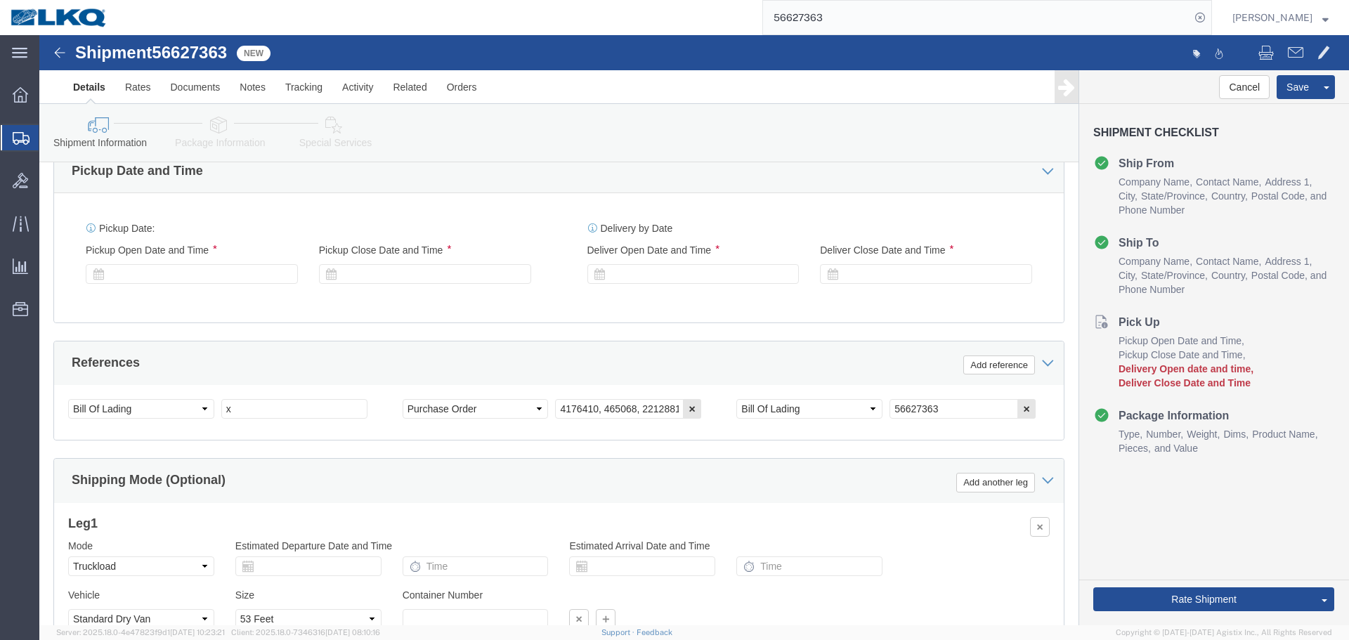
select select "30604"
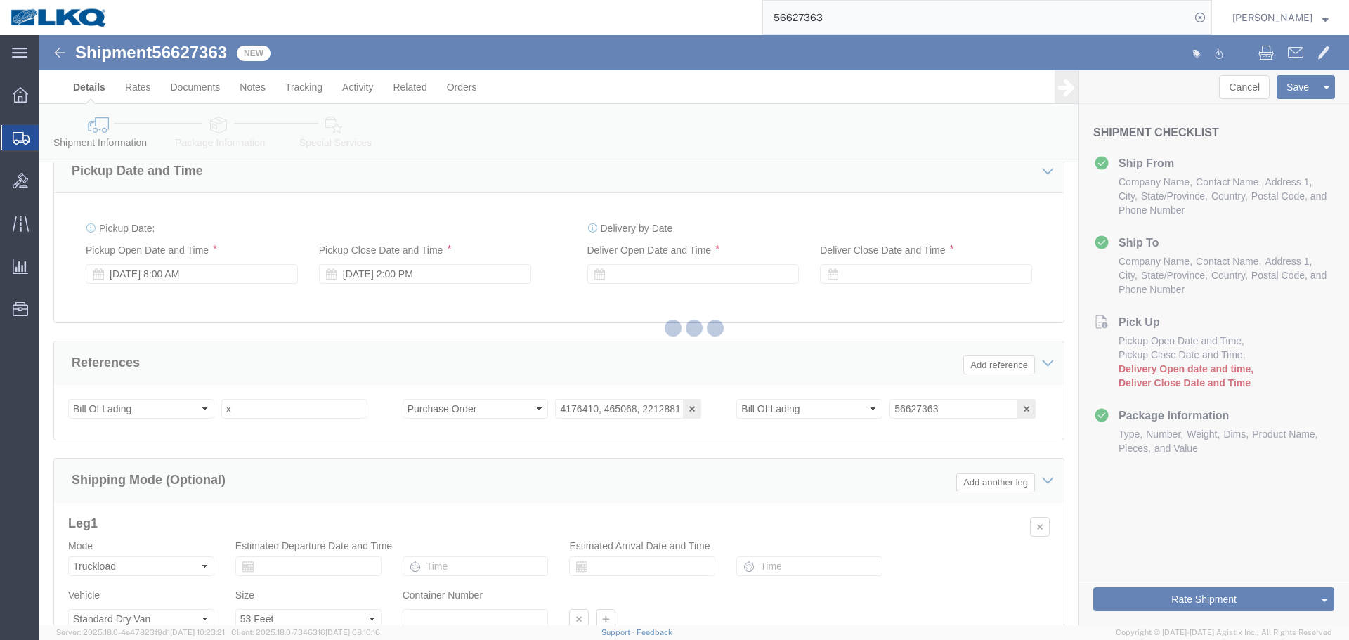
scroll to position [770, 0]
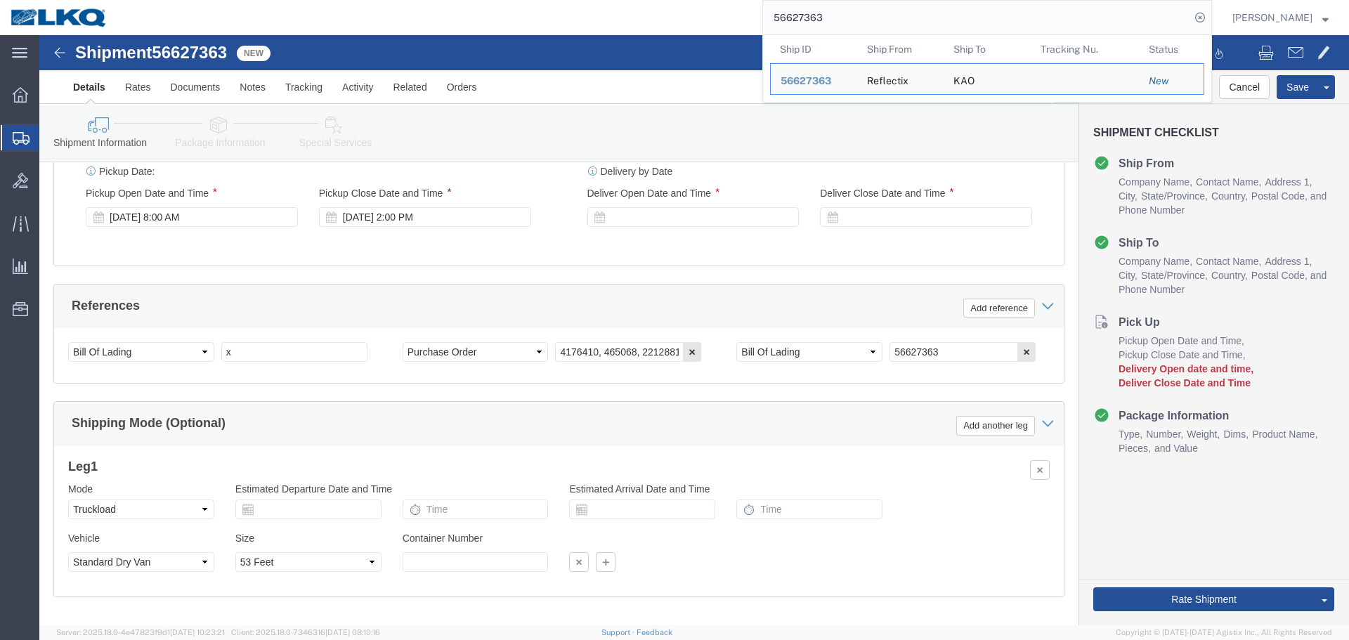
click div "Delivery Start Date Delivery Start Time Deliver Open Date and Time Deliver Clos…"
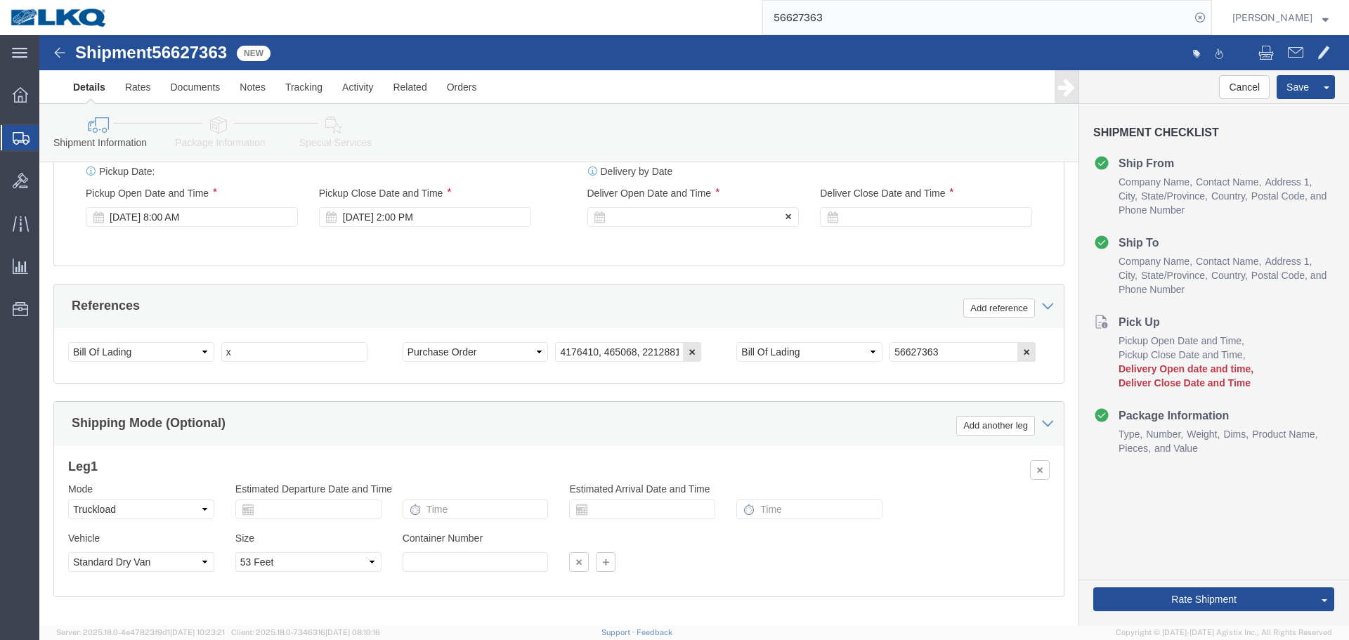
click div
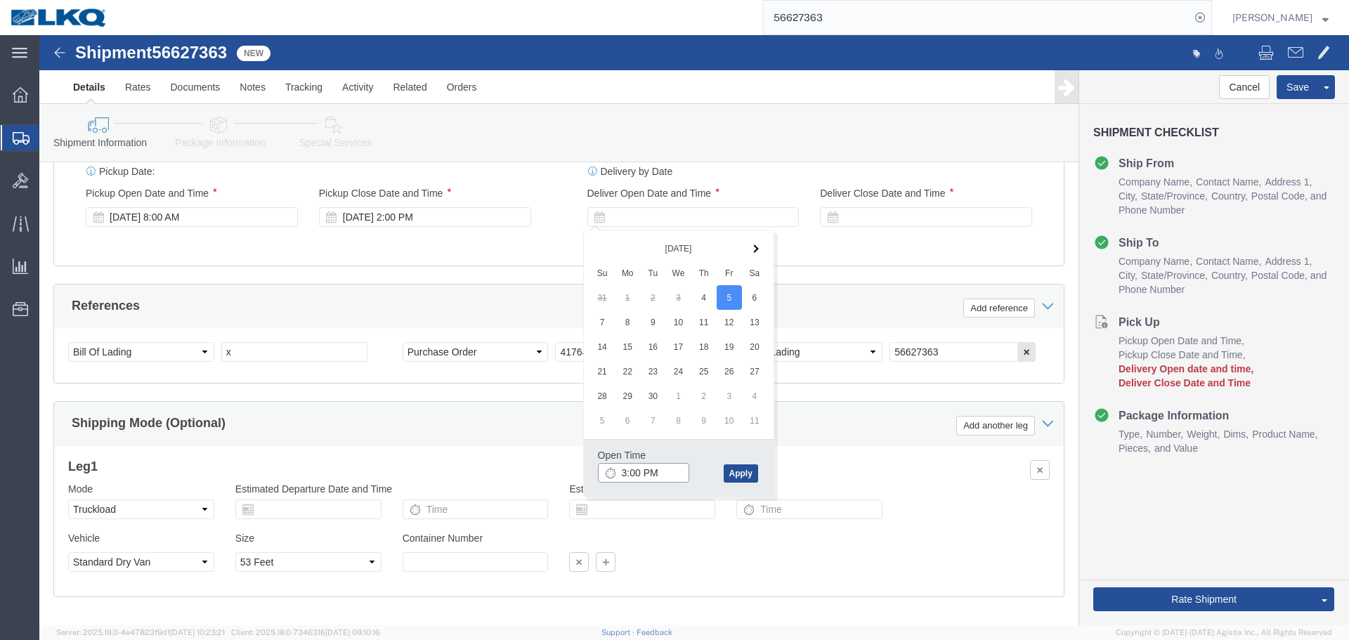
click input "3:00 PM"
type input "6:30 AM"
click button "Apply"
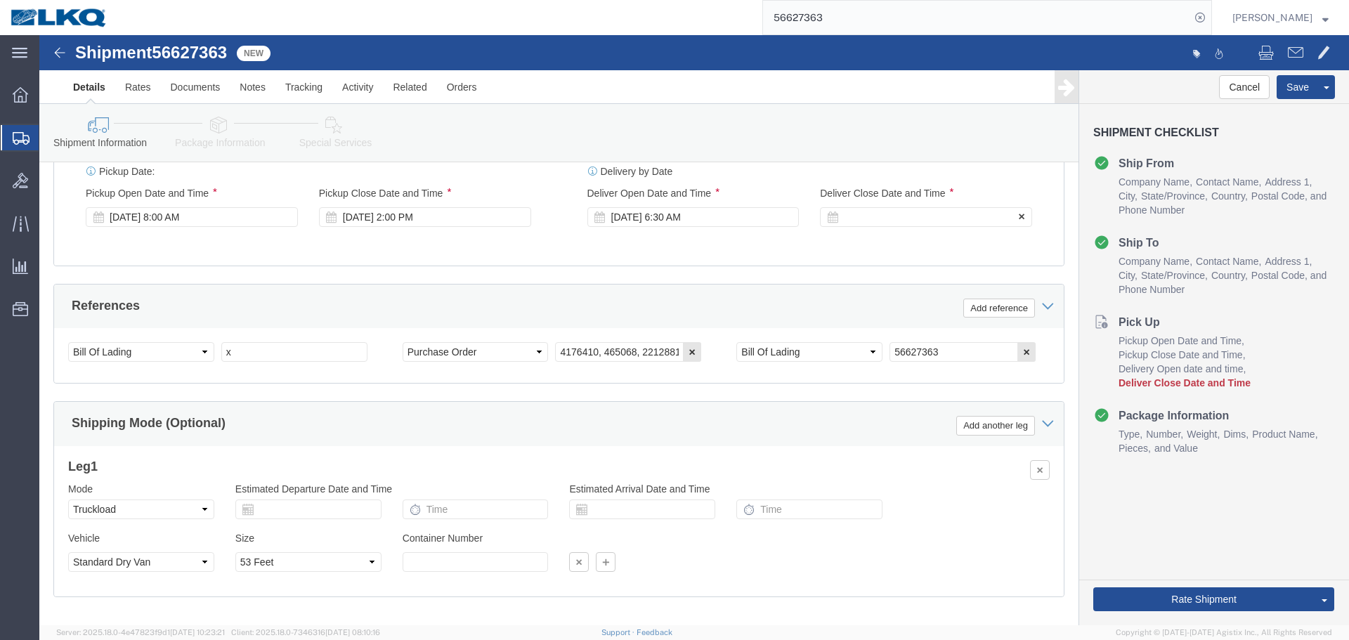
click div
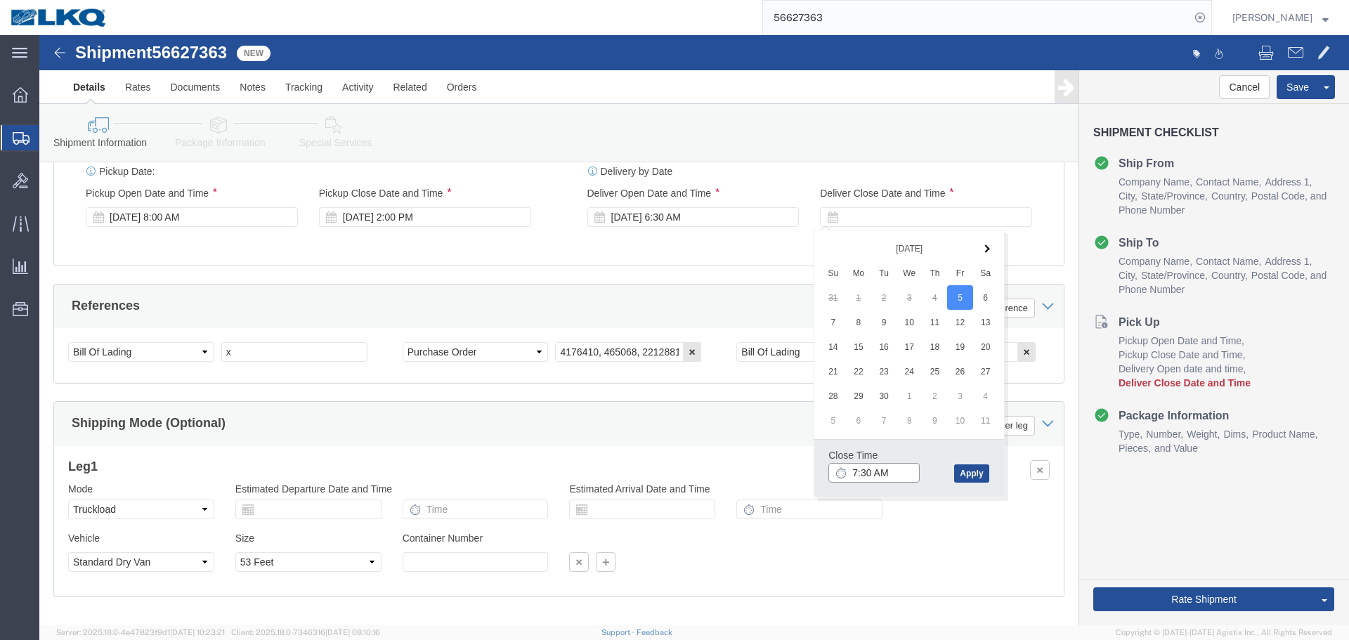
click input "7:30 AM"
type input "0631"
type input "6:31 AM"
click button "Apply"
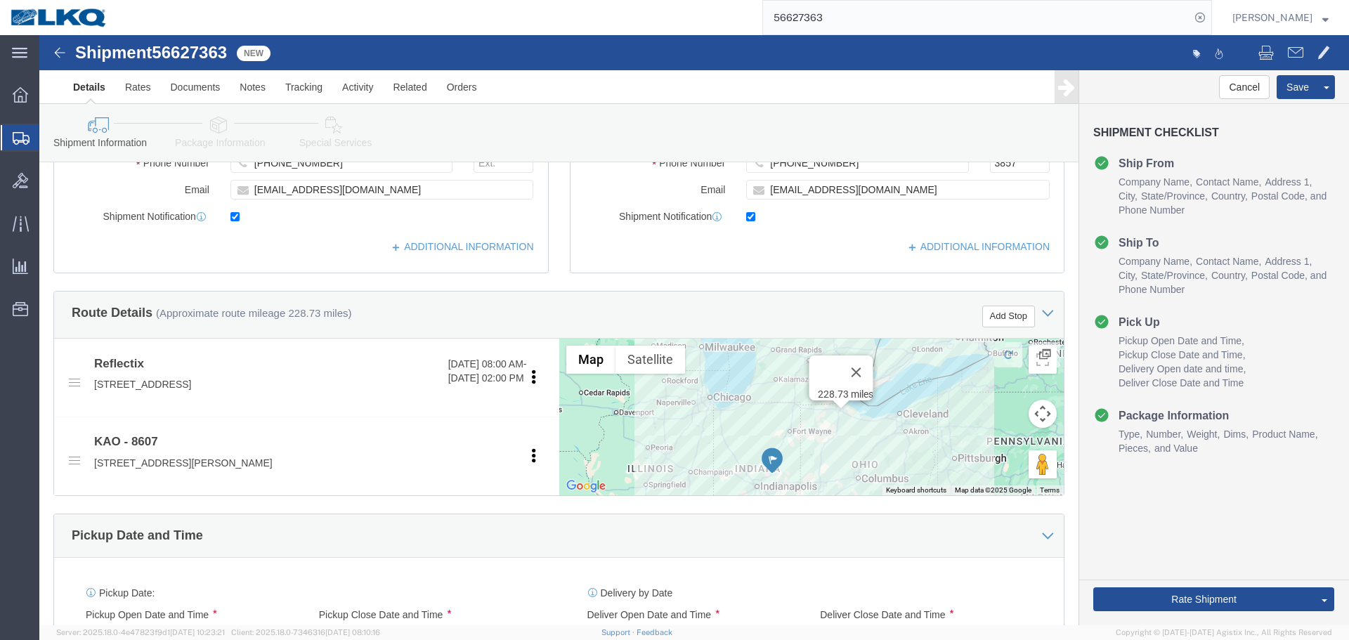
scroll to position [841, 0]
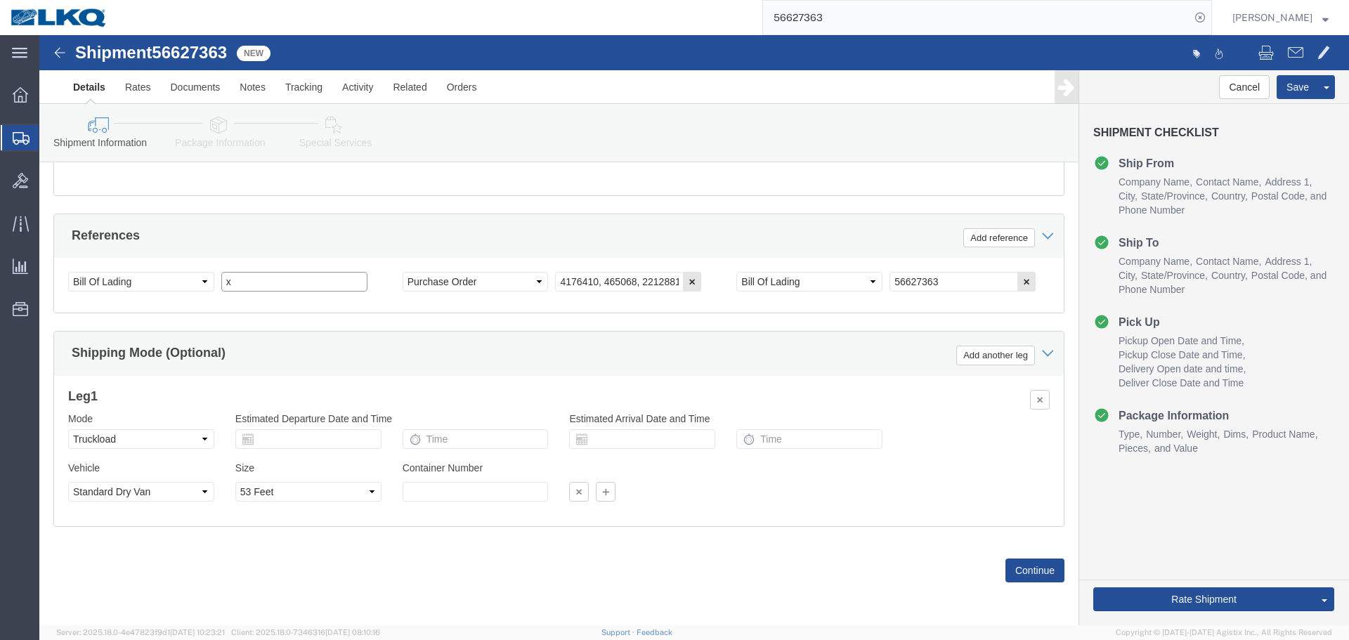
click input "x"
type input "486863"
click button "Save"
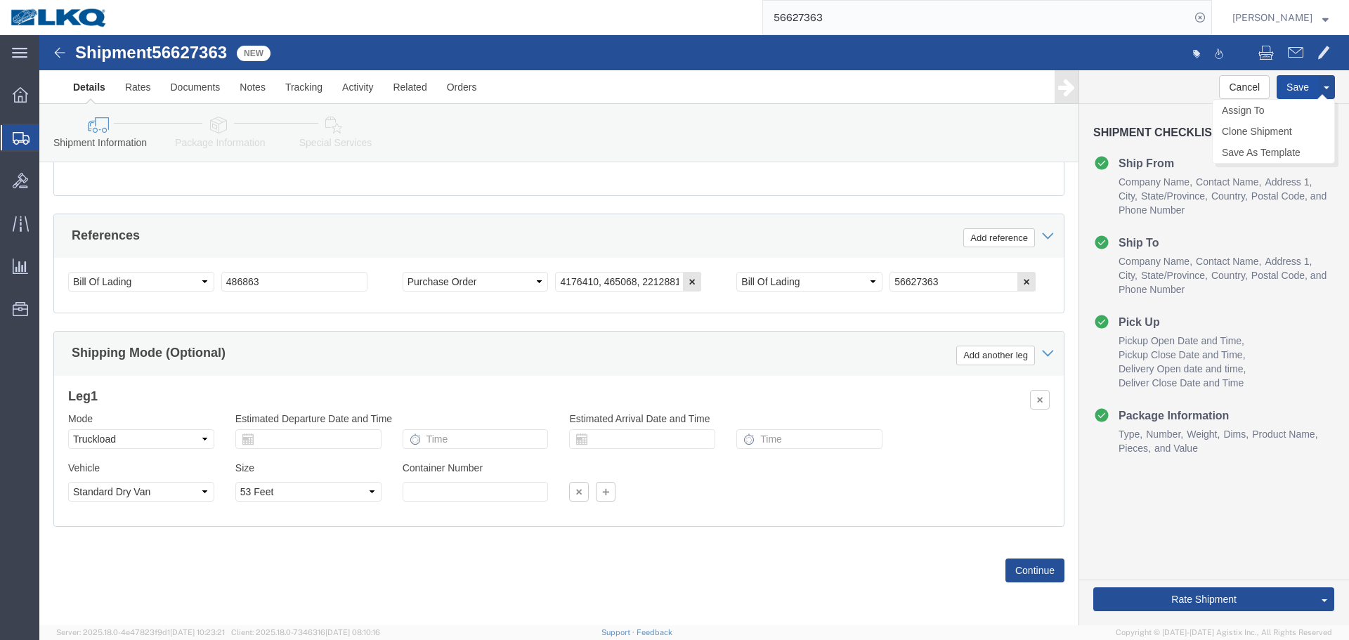
type button "Save"
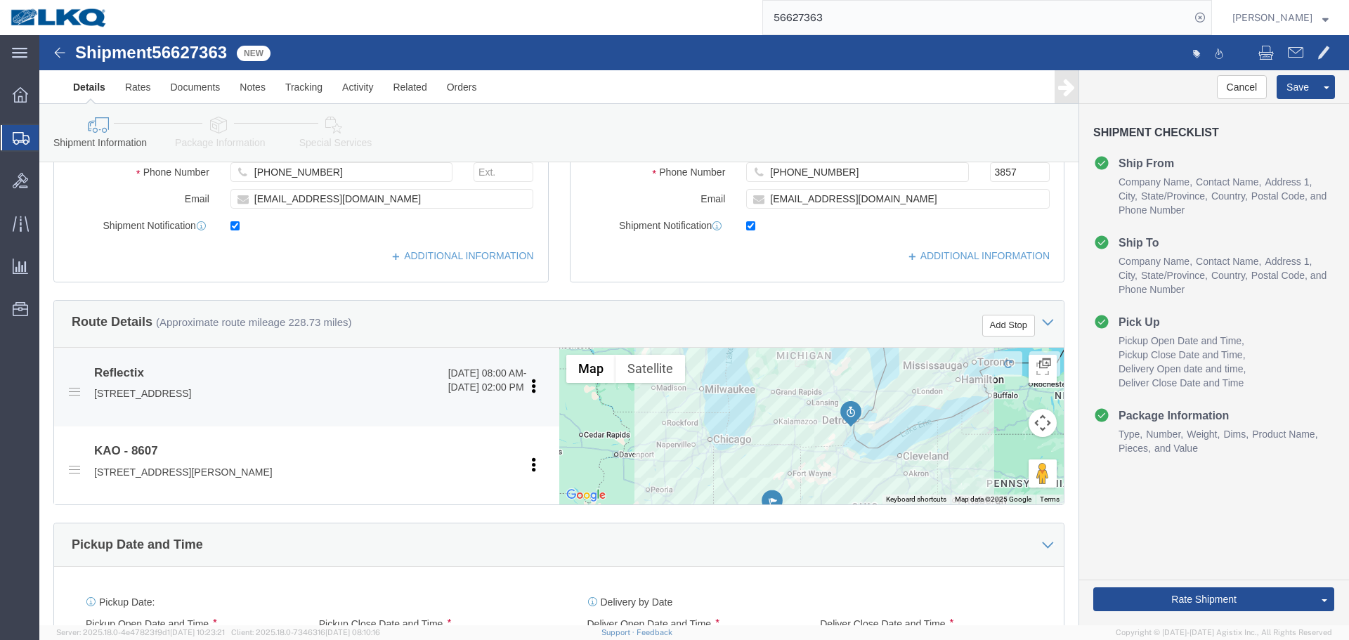
scroll to position [278, 0]
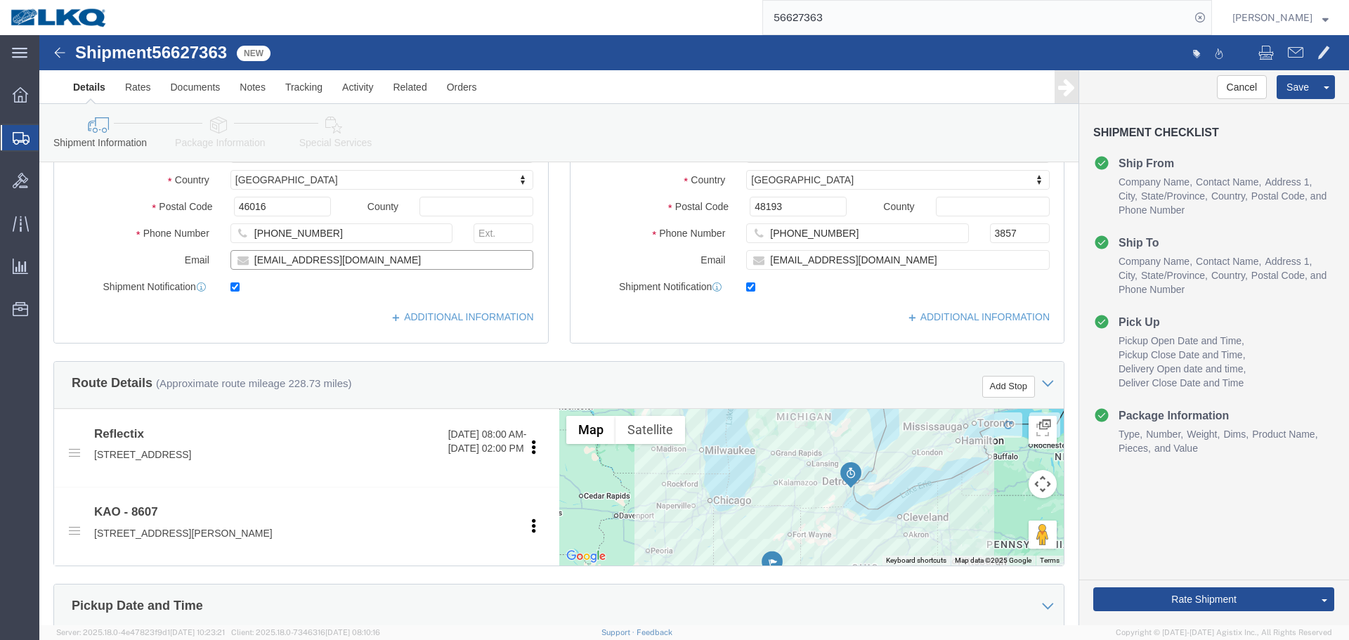
click input "zpowers@balcan.com"
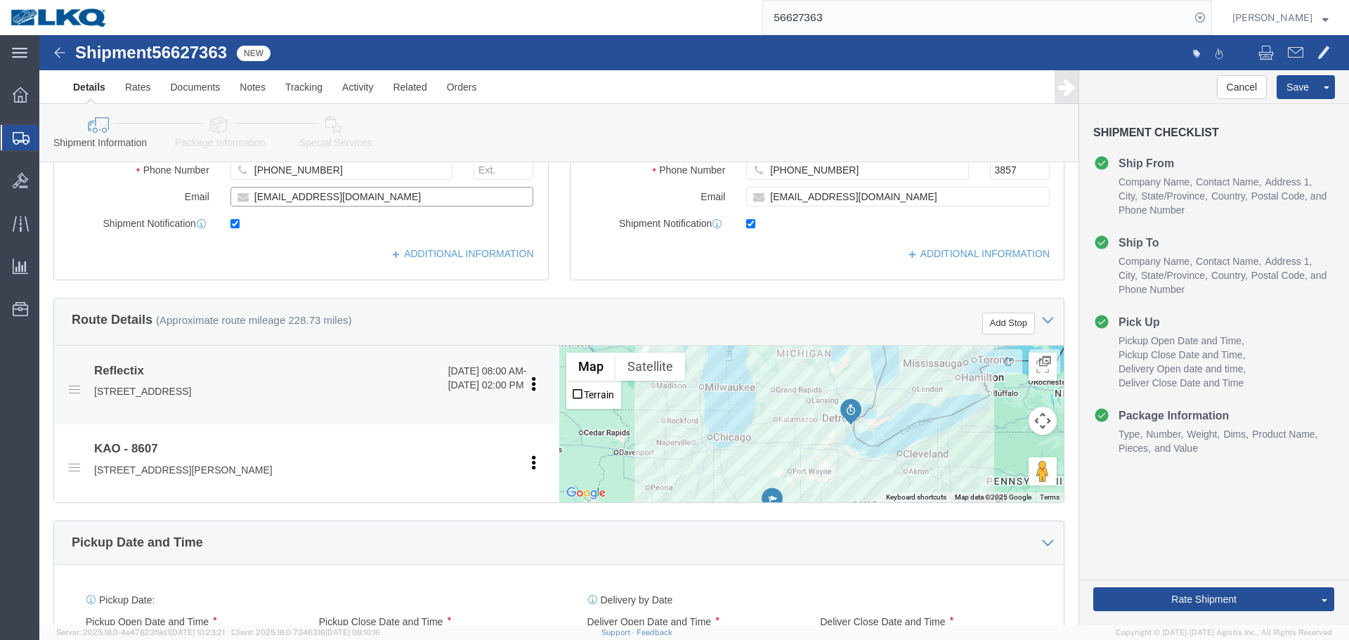
scroll to position [630, 0]
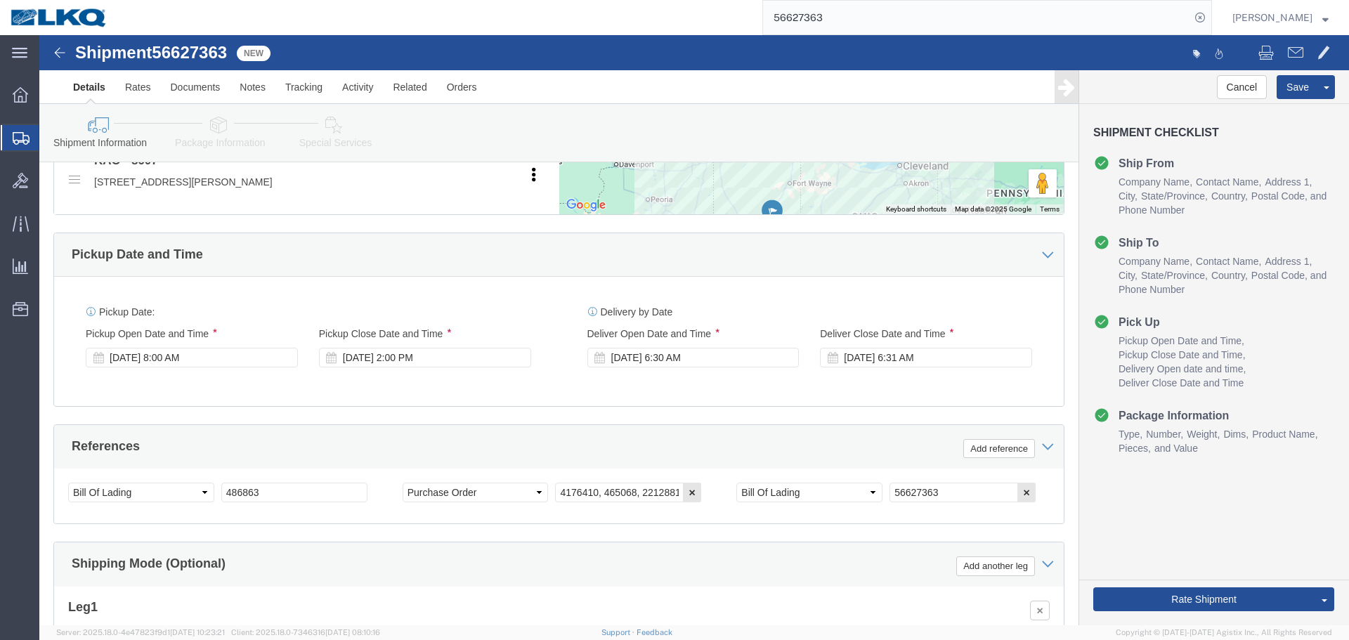
click at [810, 21] on input "56627363" at bounding box center [976, 18] width 427 height 34
type input "56683825"
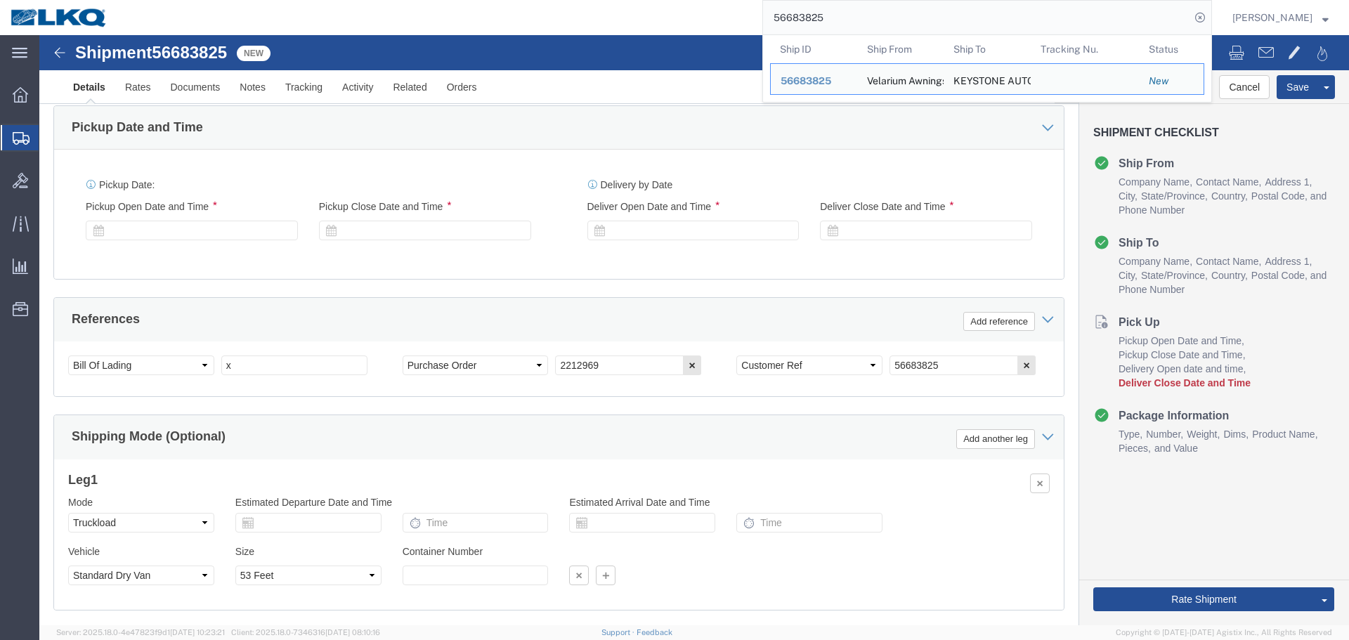
scroll to position [489, 0]
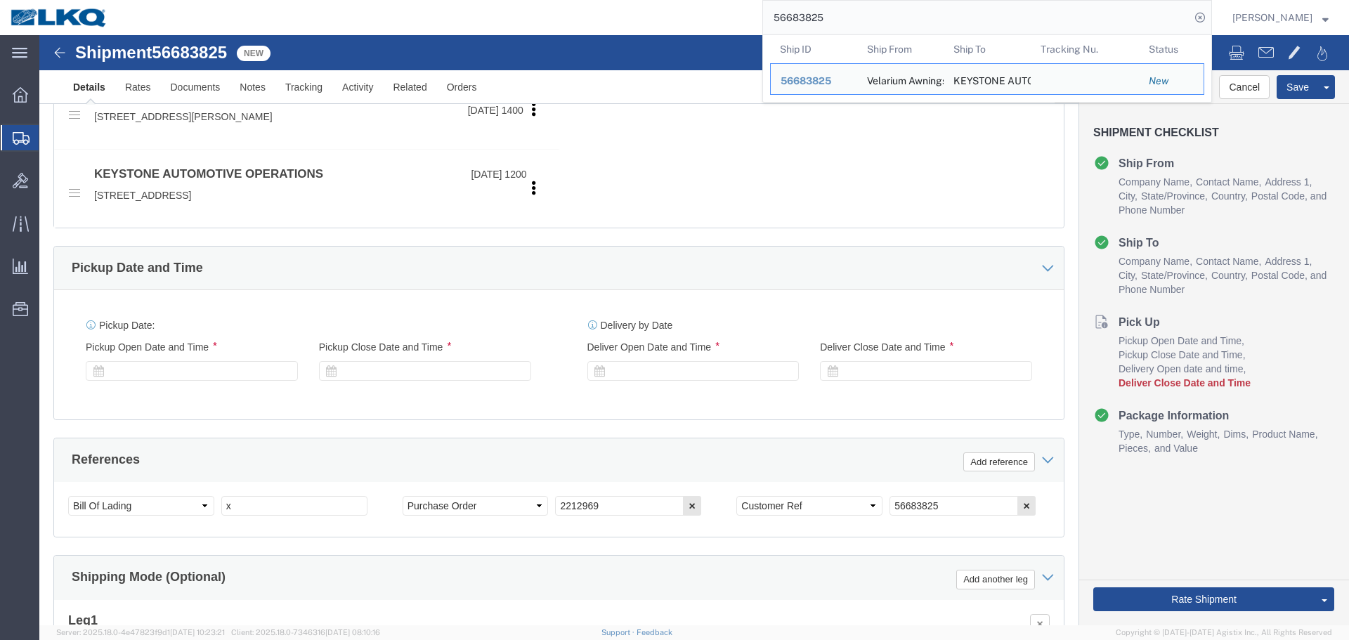
click div
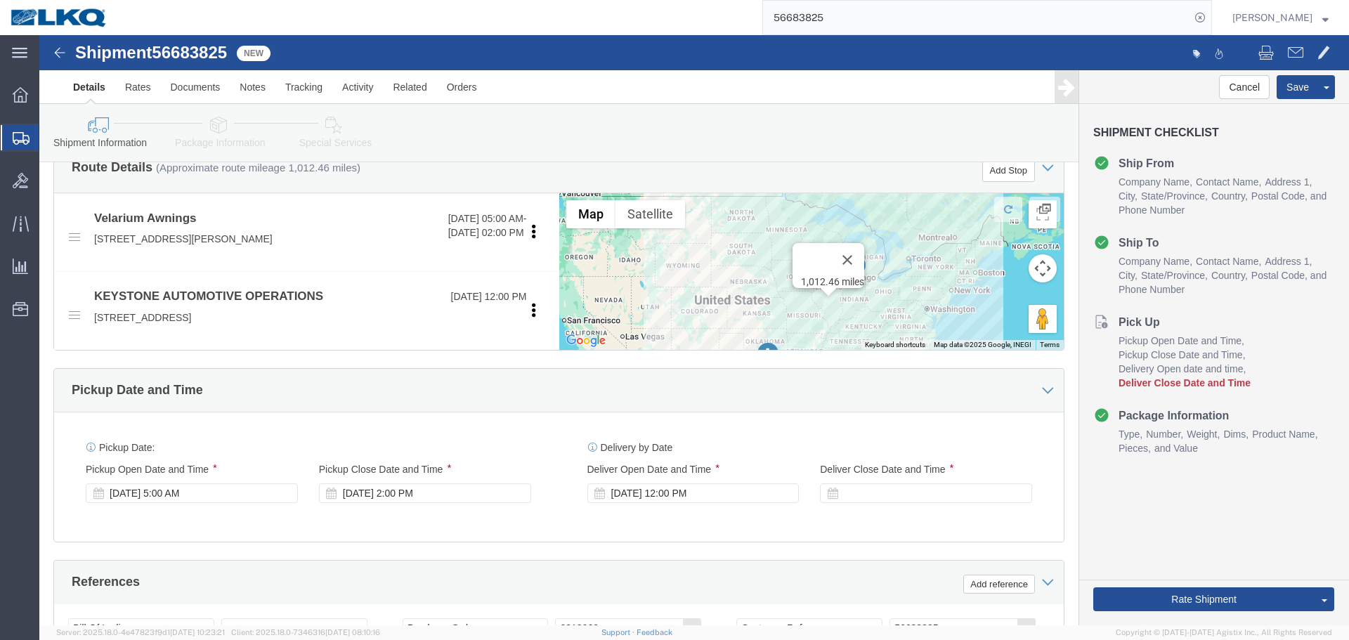
scroll to position [703, 0]
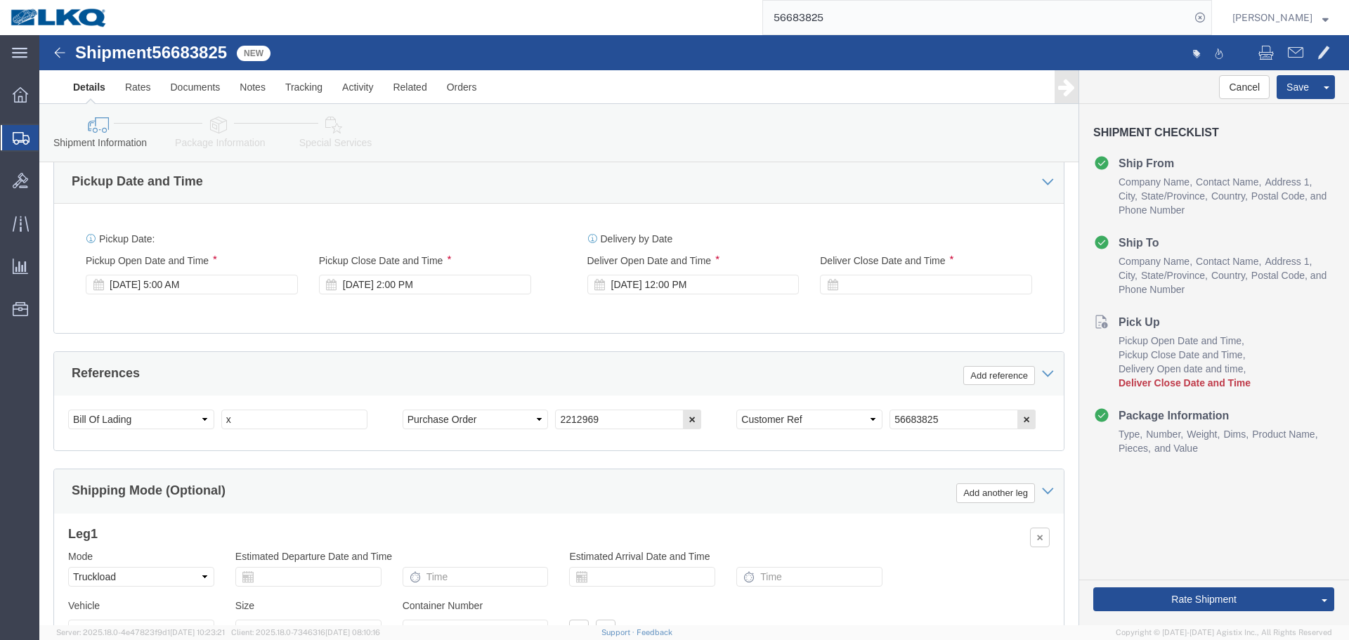
drag, startPoint x: 652, startPoint y: 275, endPoint x: 656, endPoint y: 301, distance: 26.3
click div "Delivery by Date Delivery Start Date Delivery Start Time Deliver Open Date and …"
click div "Sep 09 2025 12:00 PM"
click input "12:00 PM"
type input "0730"
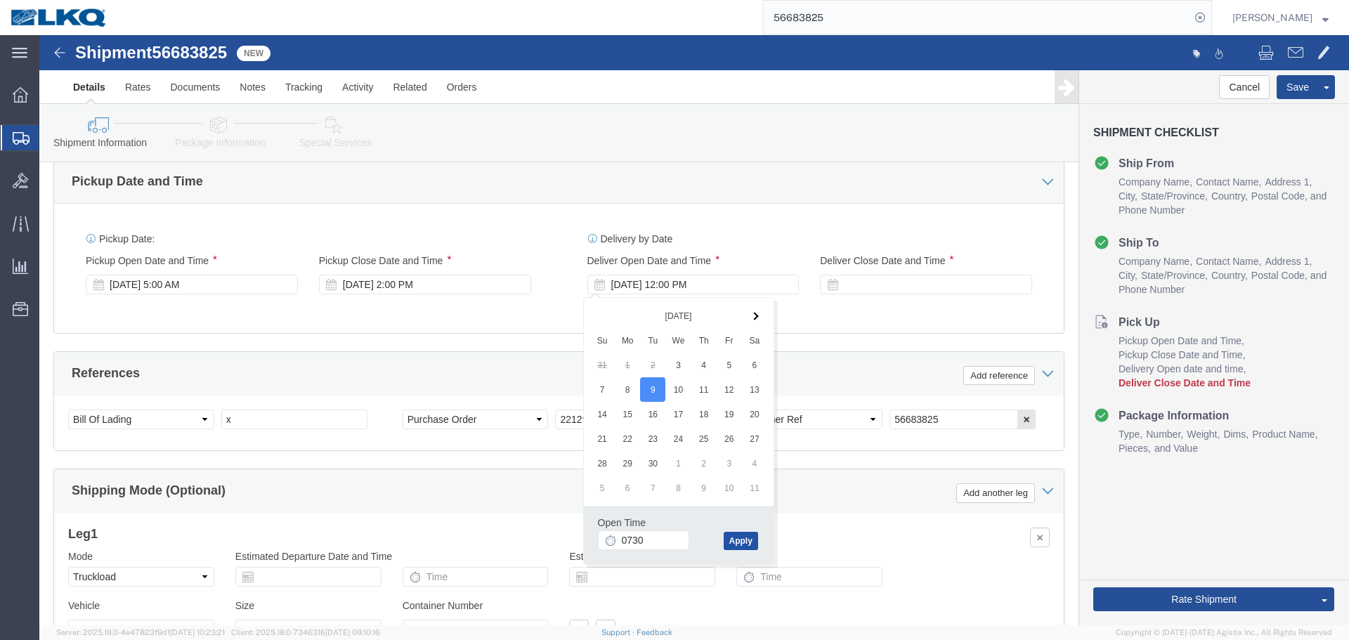
type input "7:30 AM"
click button "Apply"
click div
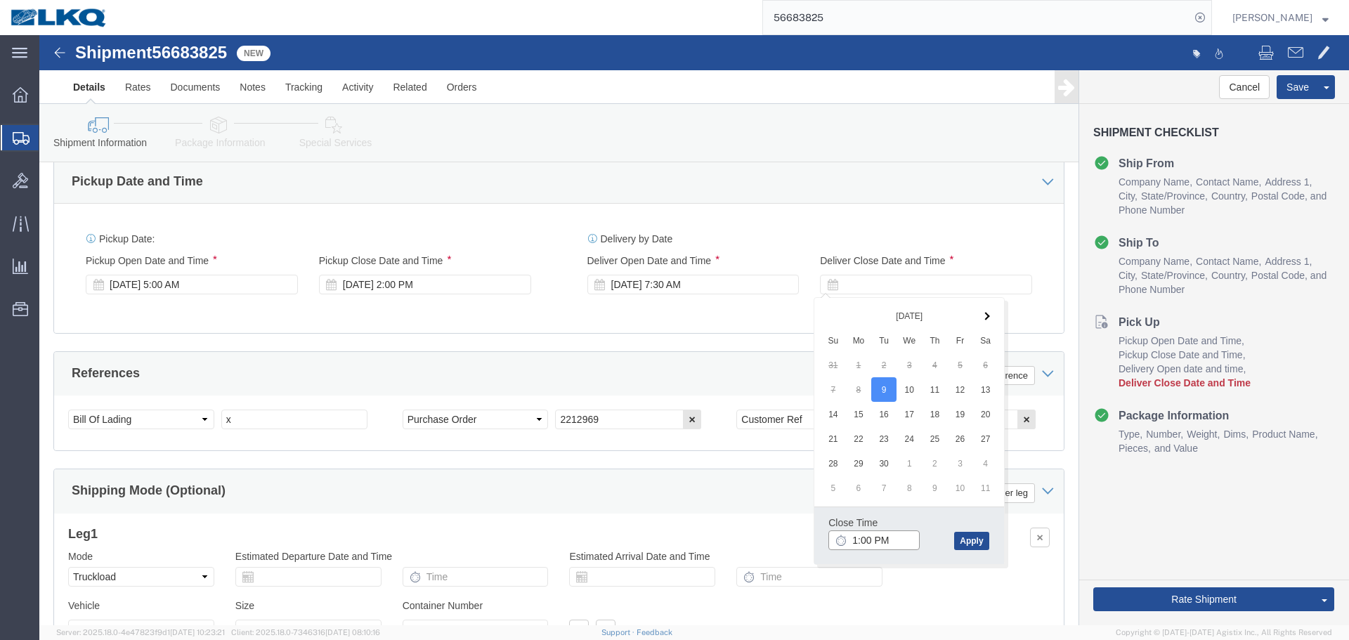
click input "1:00 PM"
type input "0731"
type input "7:31 AM"
click div "Close Time 7:31 AM Sep 09 2025 1:00 PM - Sep 09 2025 1:00 PM Cancel Apply"
click button "Apply"
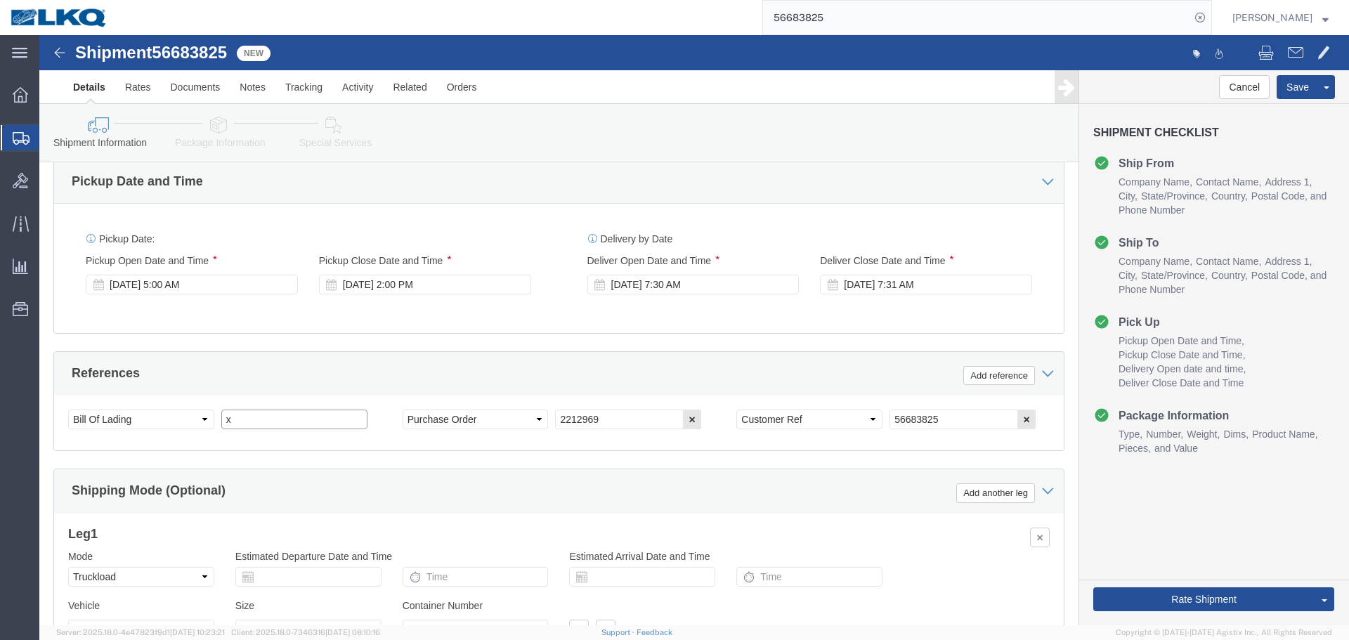
click input "x"
paste input "486866"
type input "486866"
click button "Save"
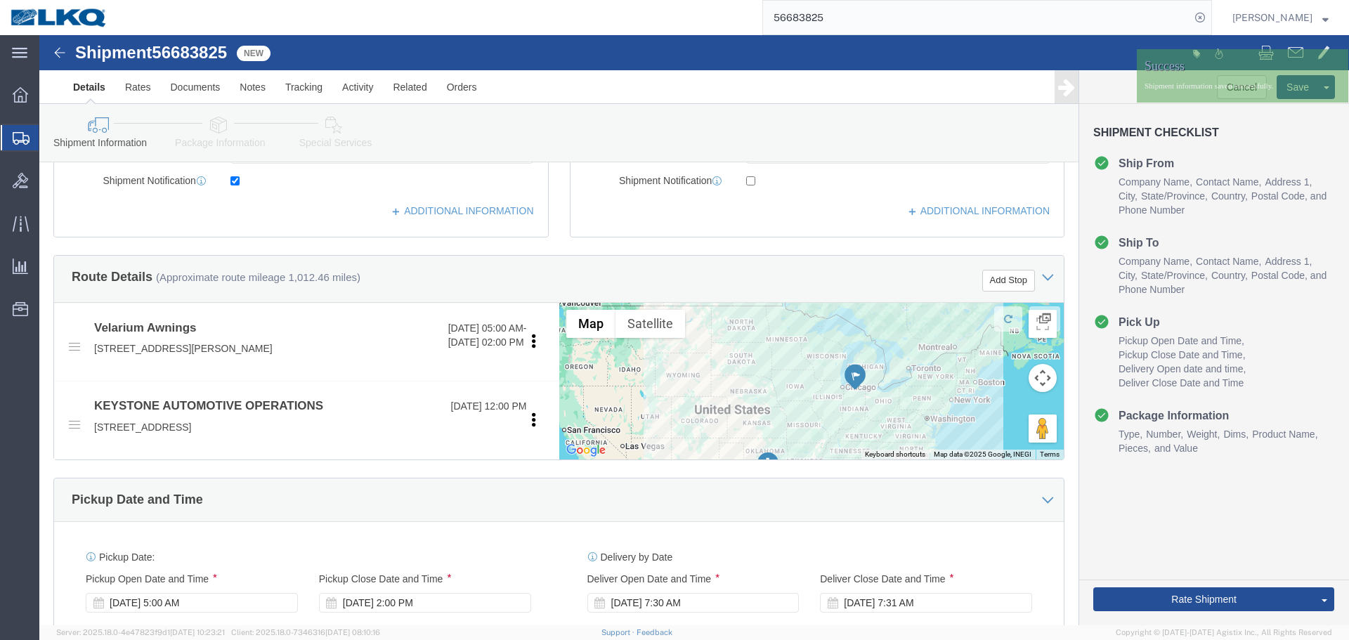
scroll to position [141, 0]
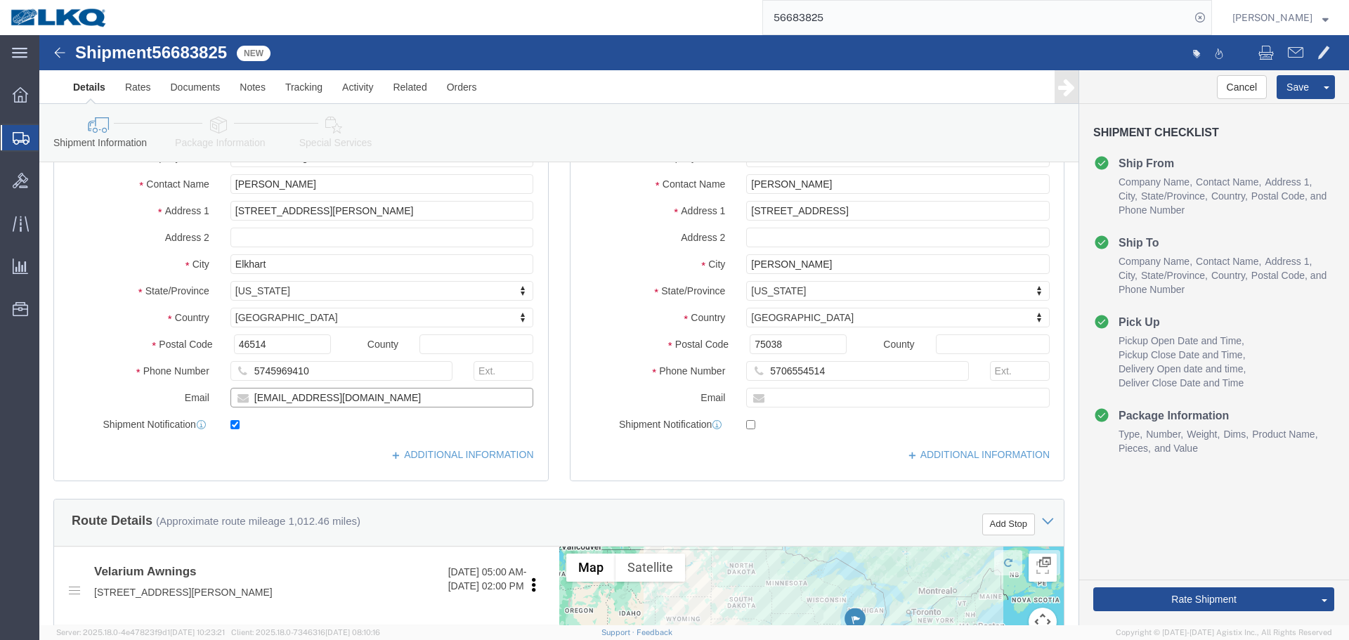
click input "mherbes@airxcel.com"
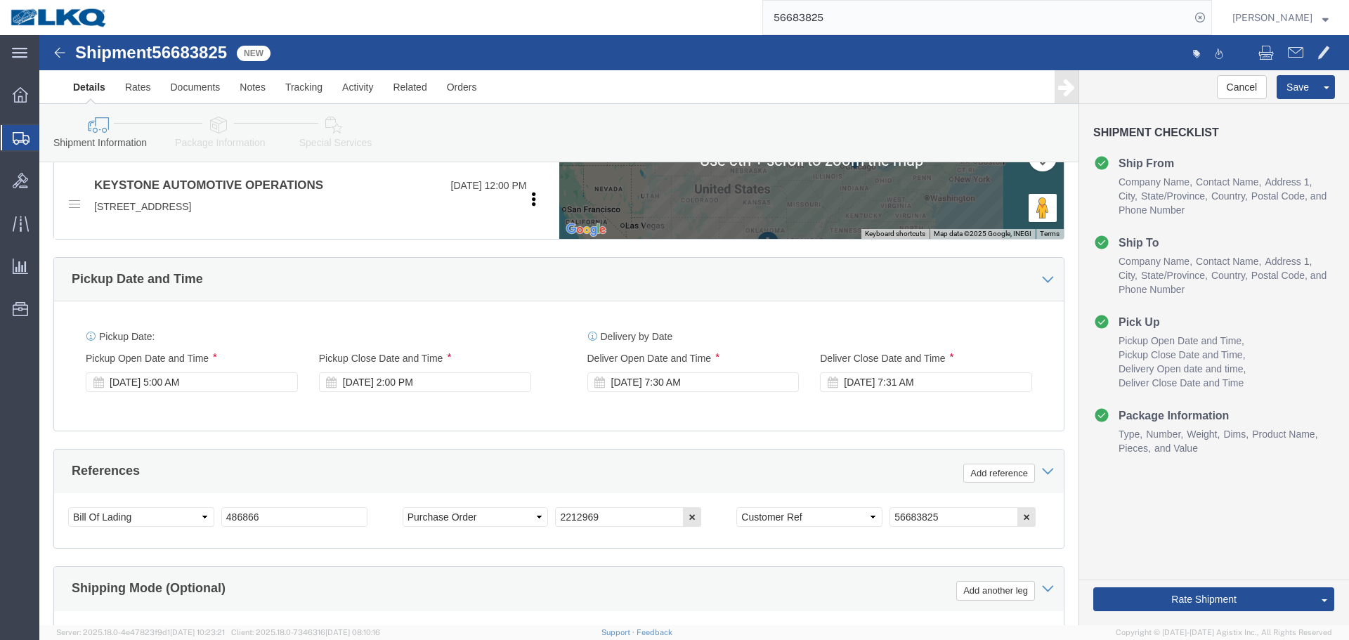
scroll to position [703, 0]
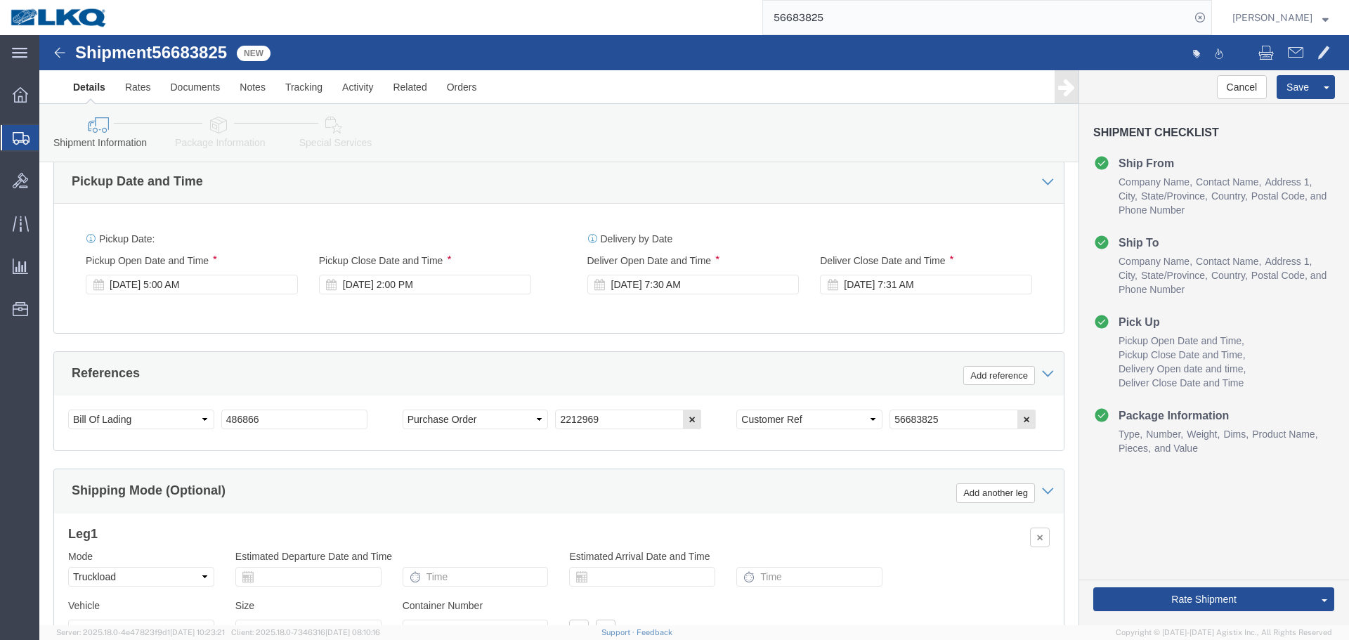
click at [824, 13] on input "56683825" at bounding box center [976, 18] width 427 height 34
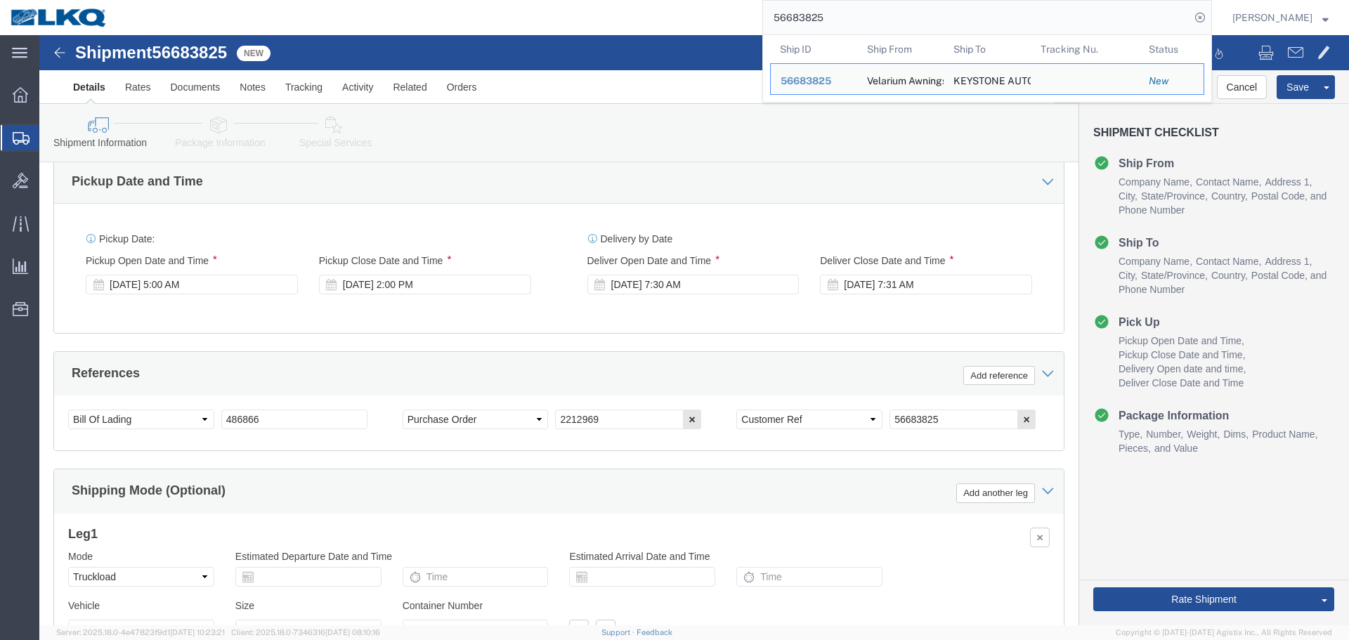
paste input "01791"
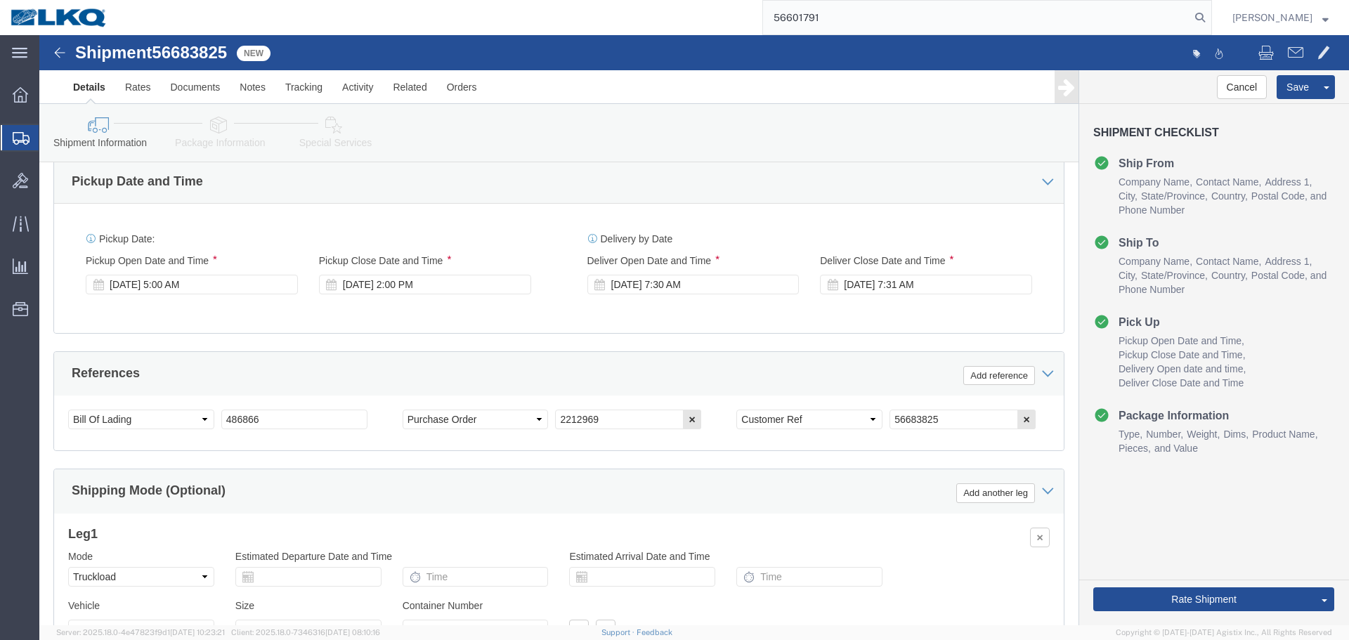
type input "56601791"
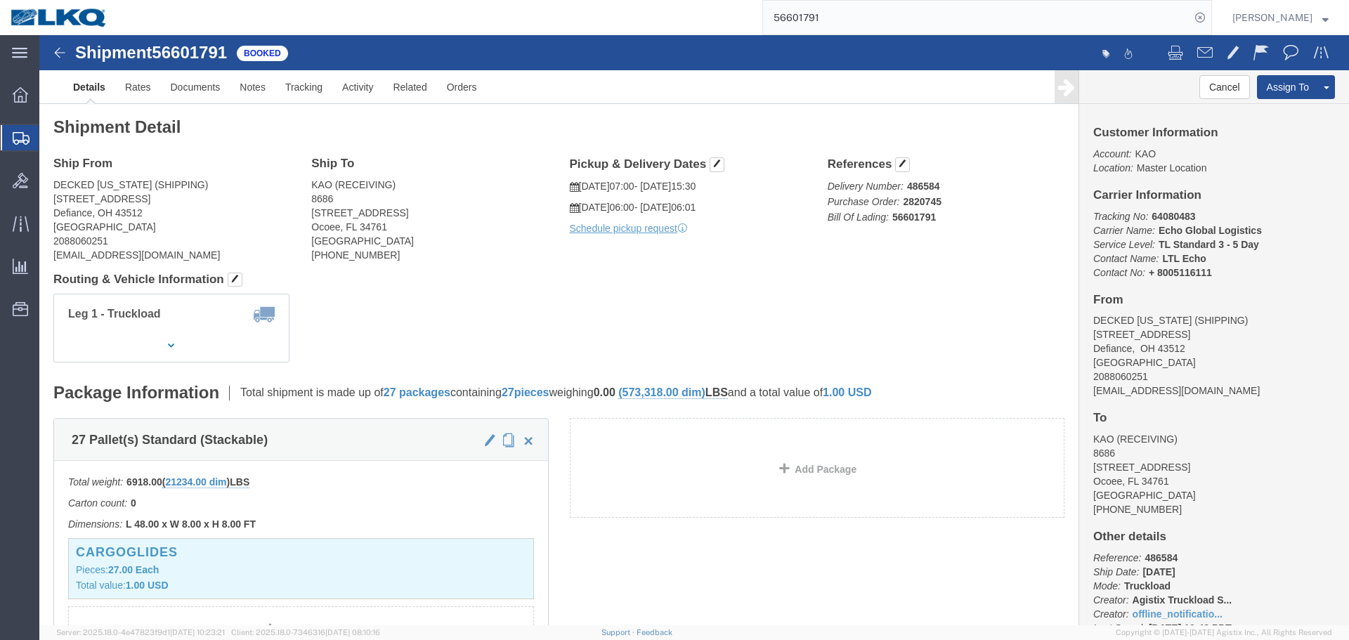
click h4 "Routing & Vehicle Information"
click div "Leg 1 - Truckload Vehicle 1: Standard Dry Van (53 Feet) Number of trucks: 1"
drag, startPoint x: 385, startPoint y: 242, endPoint x: 363, endPoint y: 227, distance: 26.7
click h4 "Routing & Vehicle Information"
click address "KAO (RECEIVING) 8686 635 Ocoee Business Parkway Suite 40 Ocoee, FL 34761 United…"
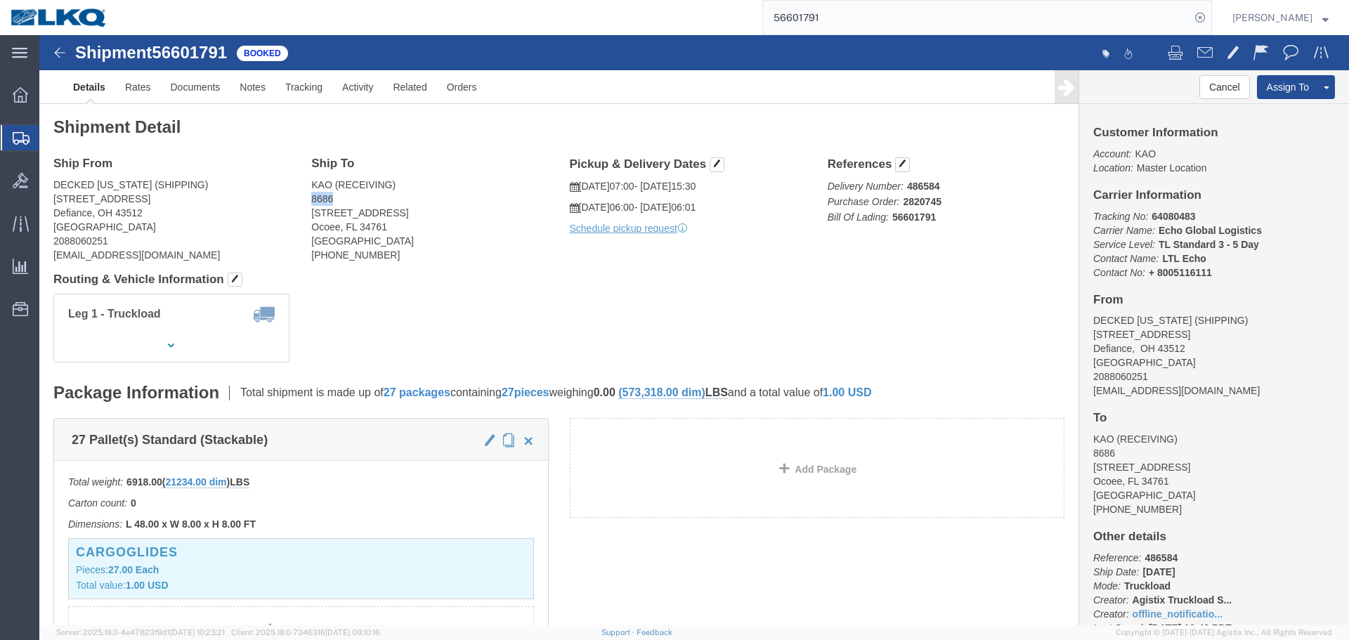
click address "KAO (RECEIVING) 8686 635 Ocoee Business Parkway Suite 40 Ocoee, FL 34761 United…"
copy address "8686"
click b "486584"
copy b "486584"
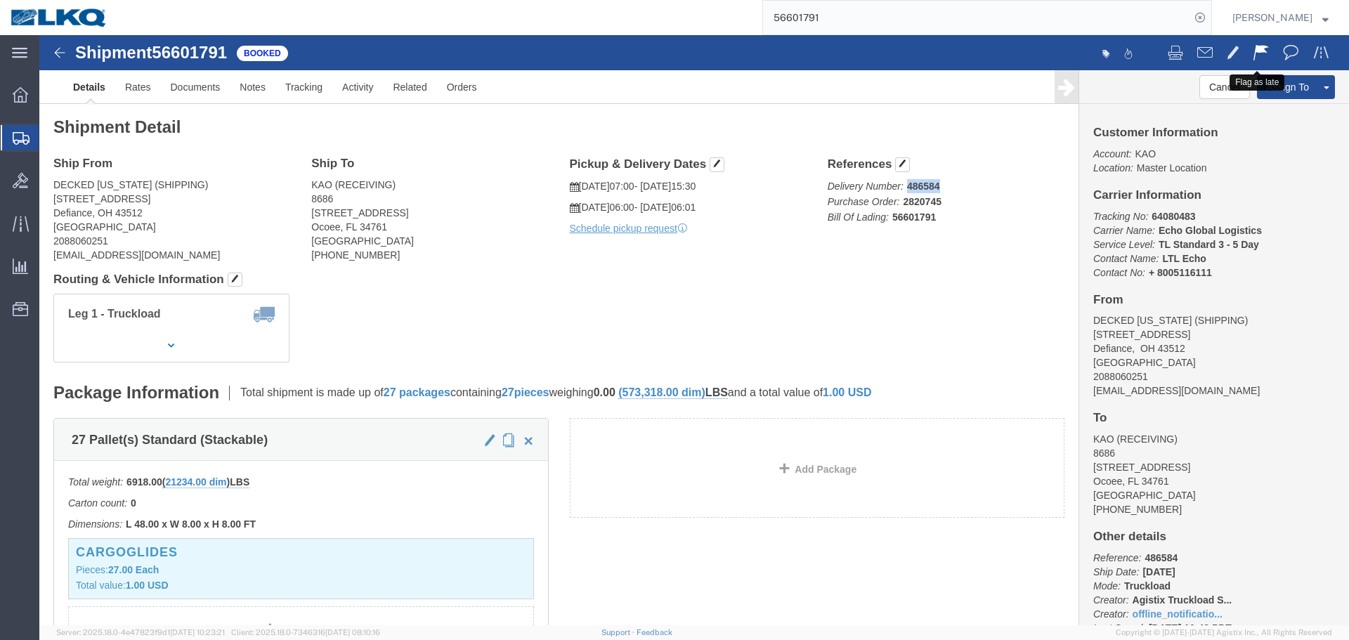
click button
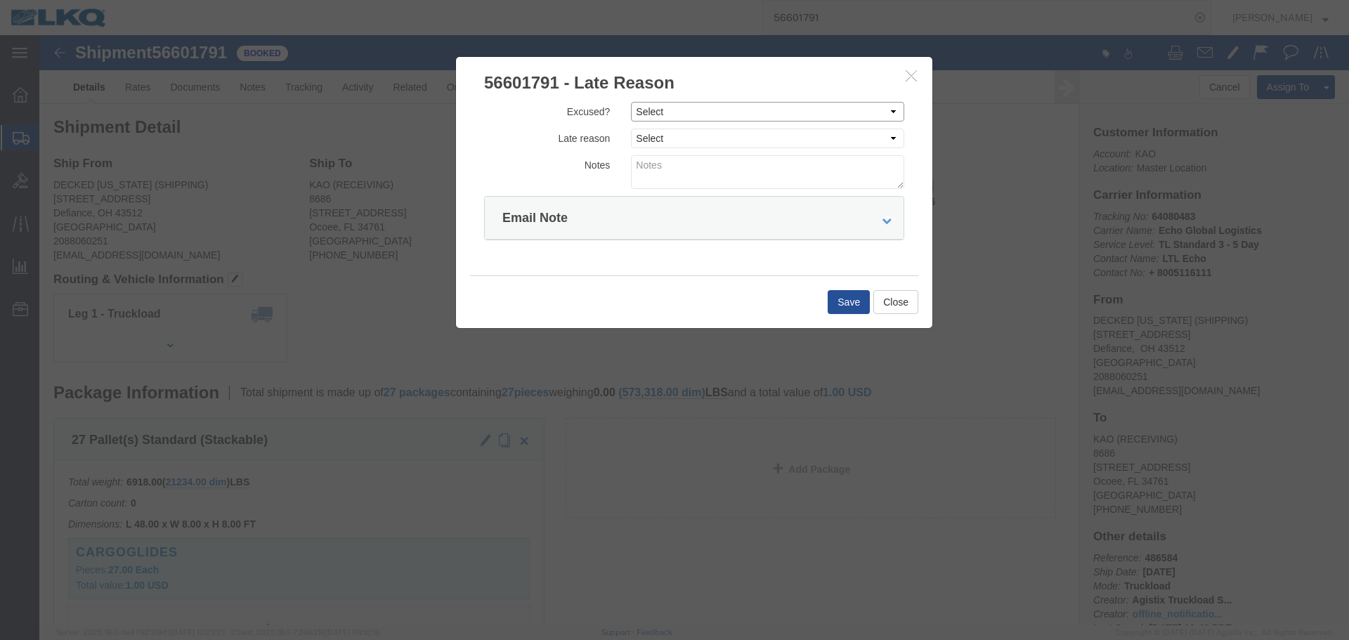
click select "Select Excused Not Excused"
select select "NOT_EXCUSED"
click select "Select Excused Not Excused"
drag, startPoint x: 634, startPoint y: 101, endPoint x: 635, endPoint y: 110, distance: 9.2
click select "Select Bad Carrier Data Carrier Admin Error Delay Accident Driver Error Lack of…"
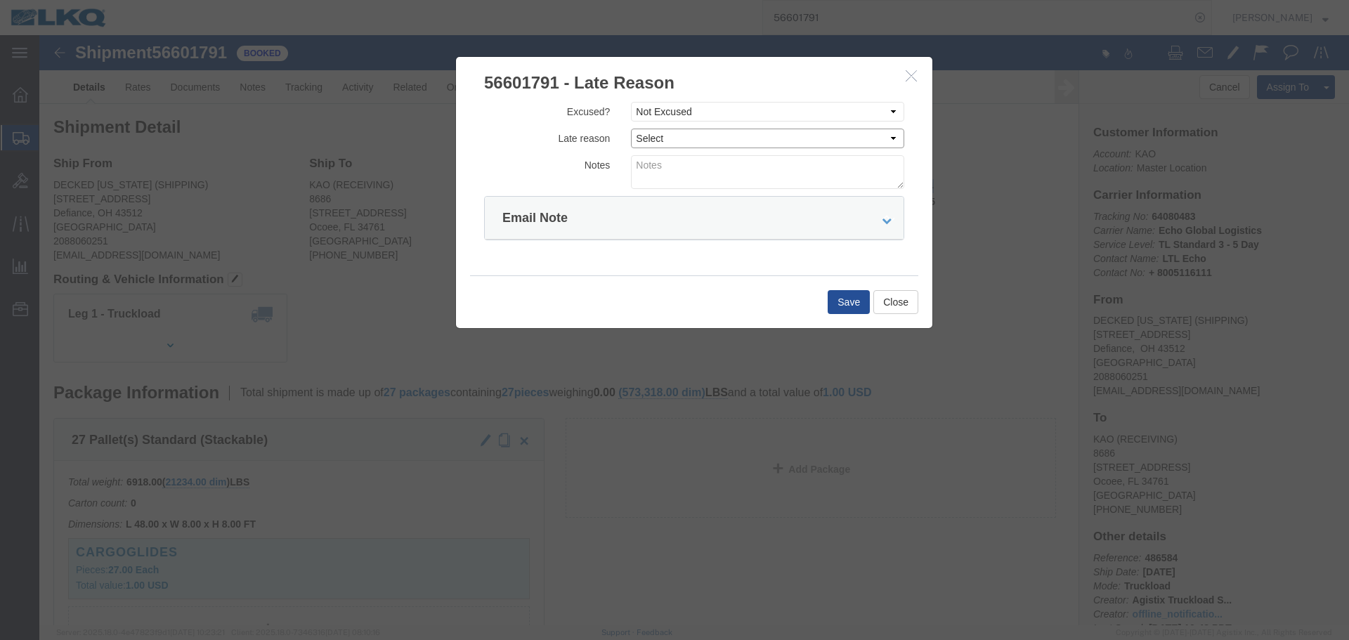
select select "DRIVER_ERROR"
click select "Select Bad Carrier Data Carrier Admin Error Delay Accident Driver Error Lack of…"
click textarea
type textarea "09/02 pickup"
click button "Save"
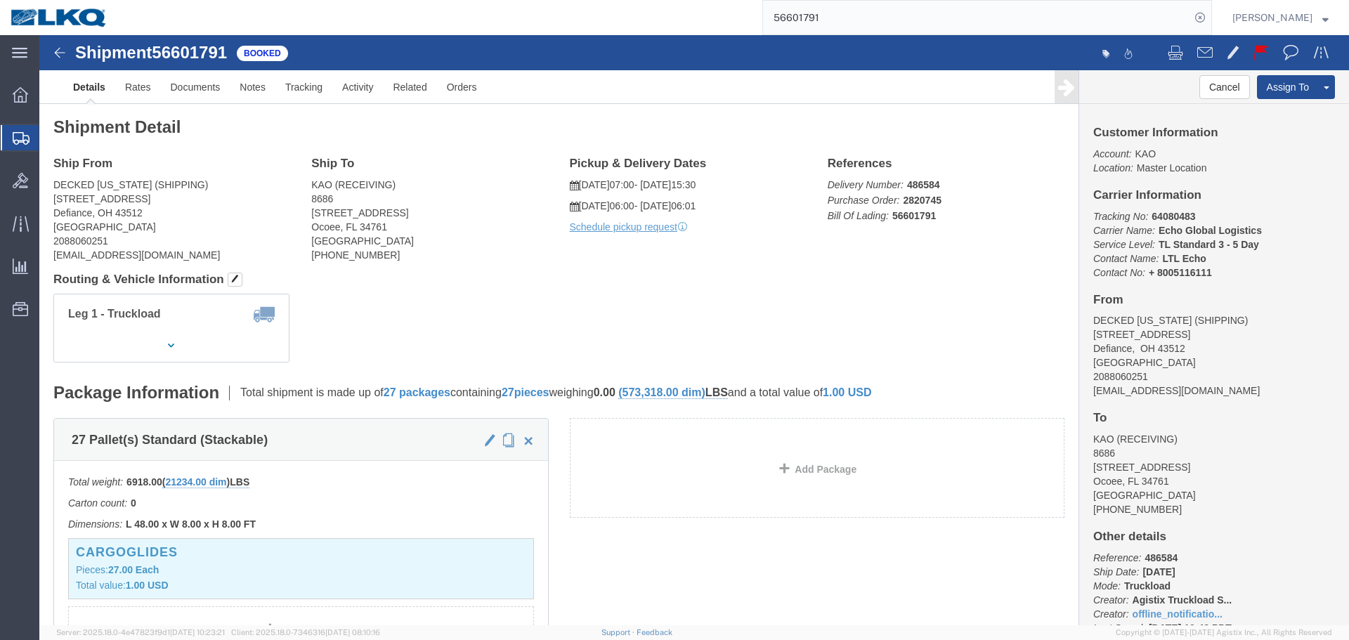
click at [892, 22] on input "56601791" at bounding box center [976, 18] width 427 height 34
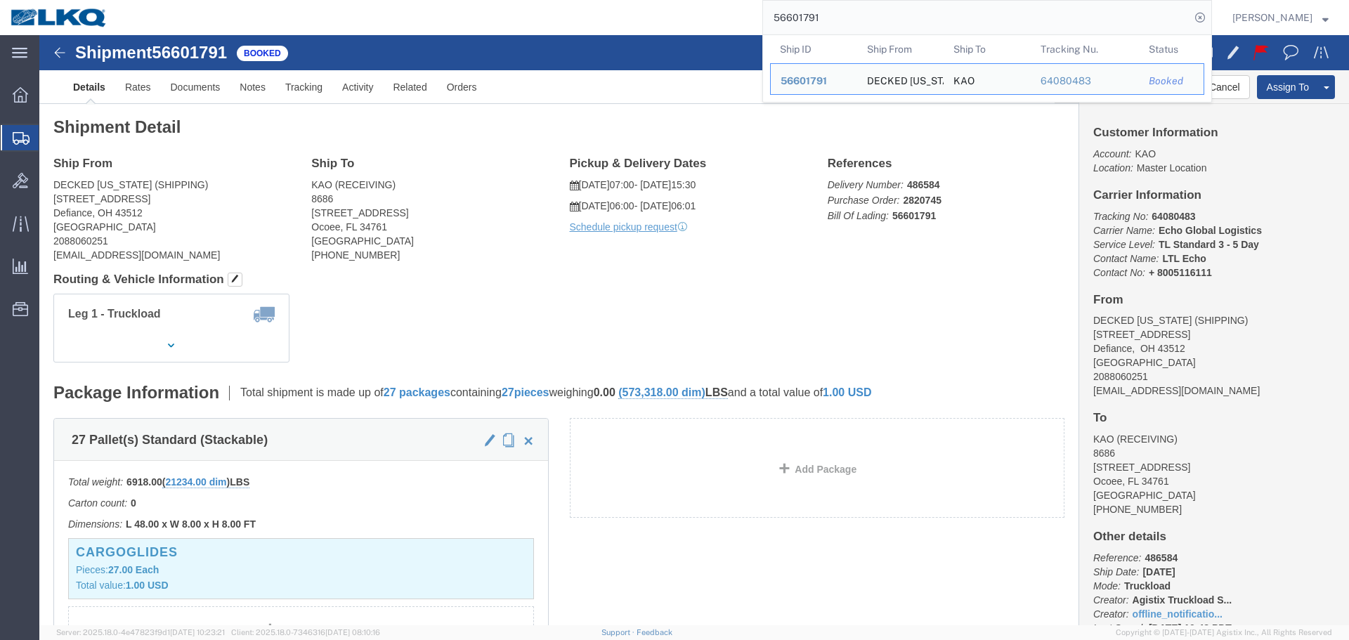
paste input "8372"
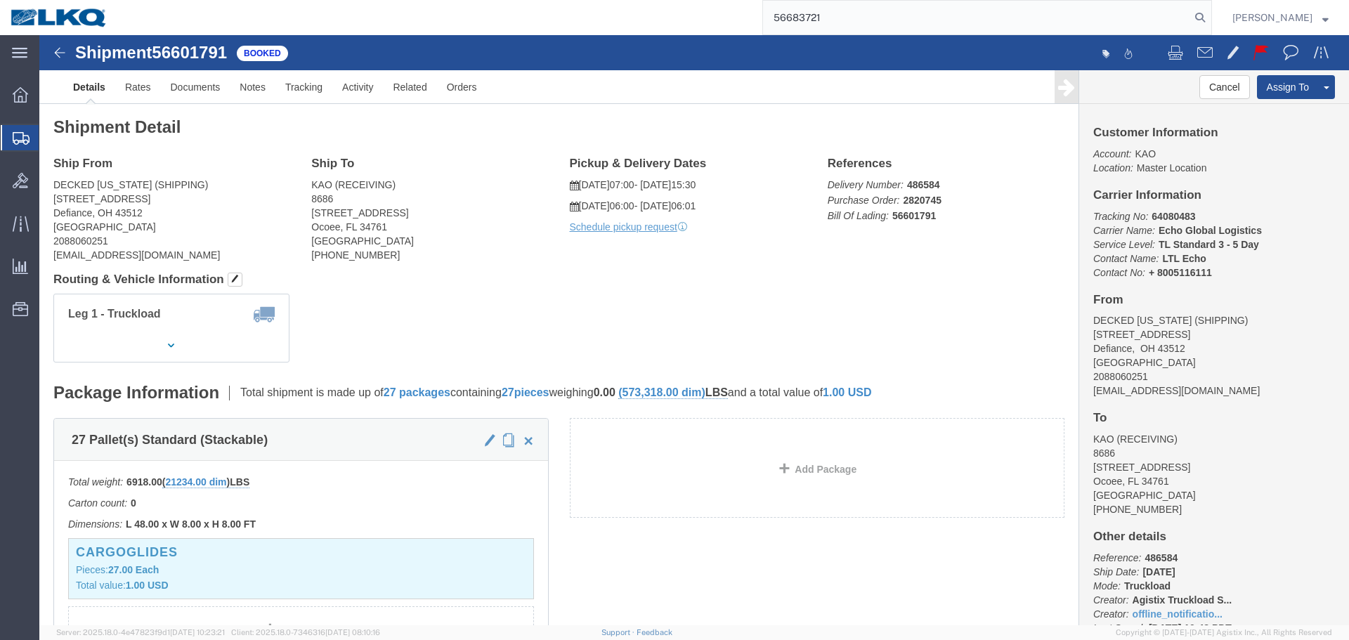
type input "56683721"
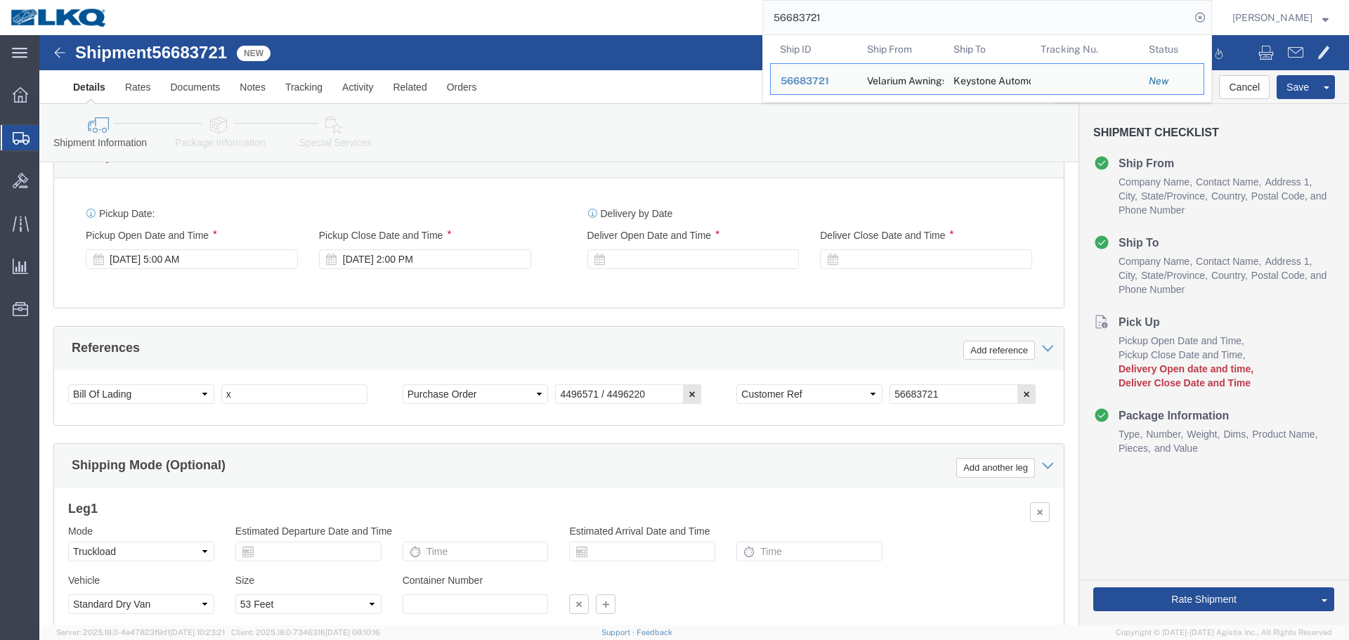
scroll to position [830, 0]
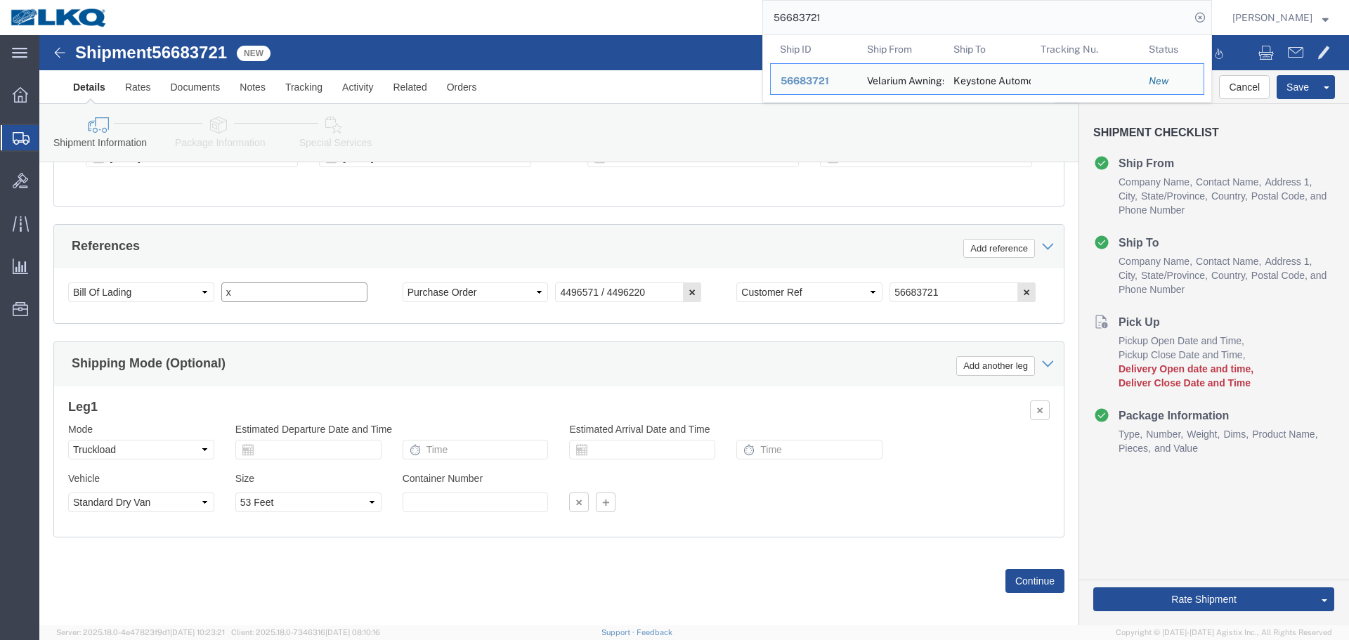
click input "x"
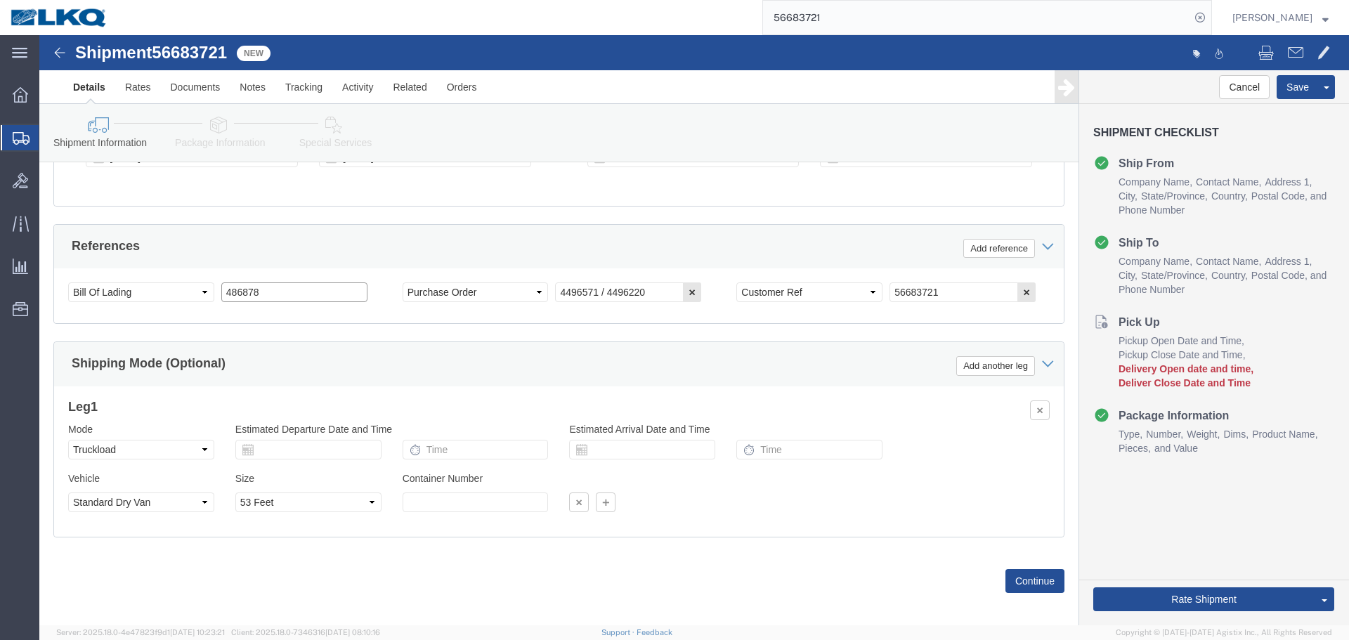
type input "486878"
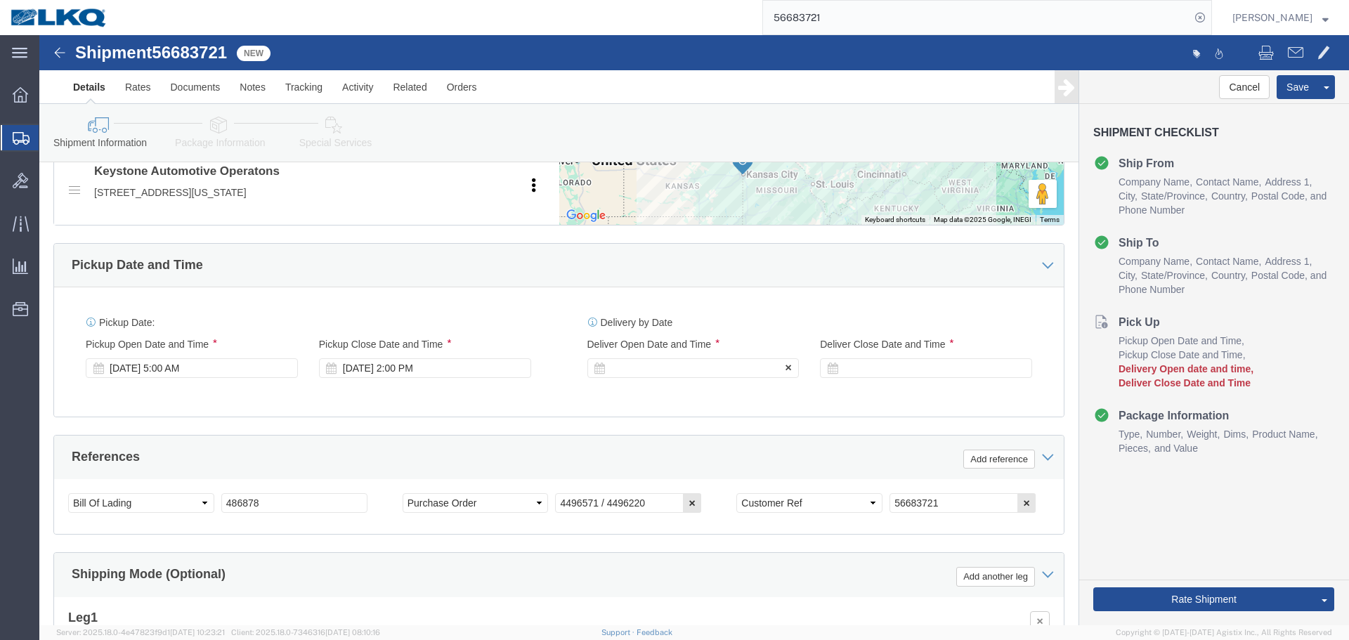
click div
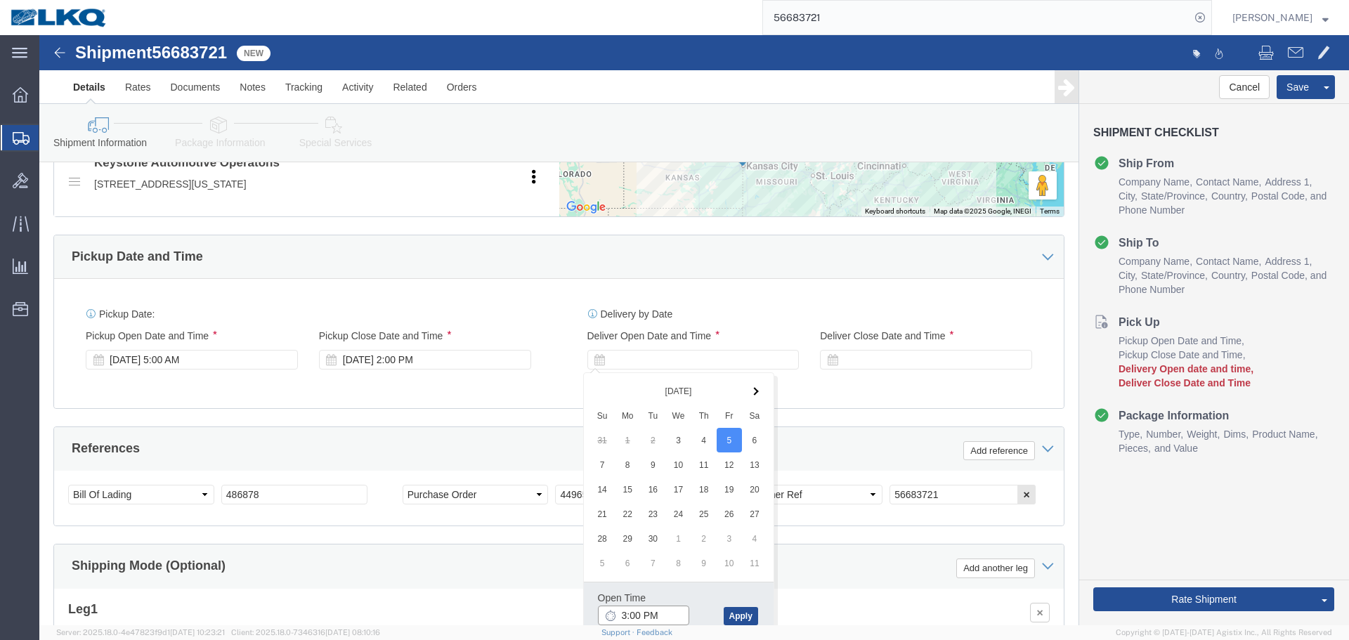
click input "3:00 PM"
type input "7:00 AM"
click button "Apply"
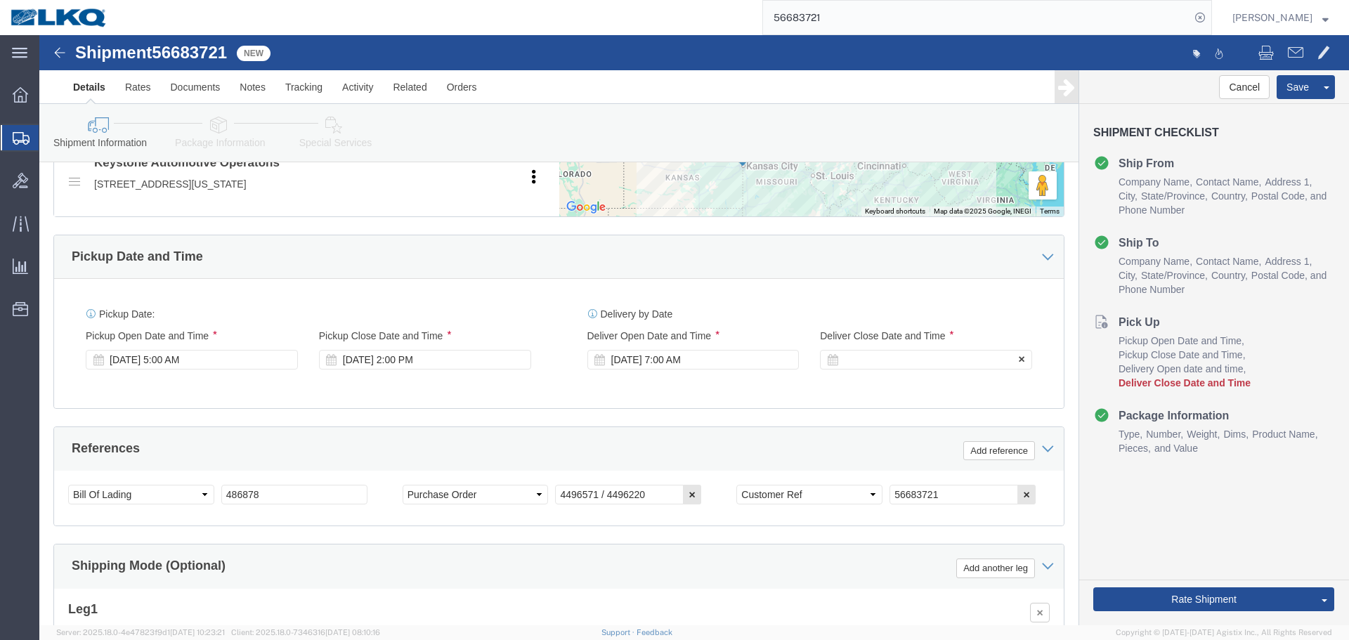
click div
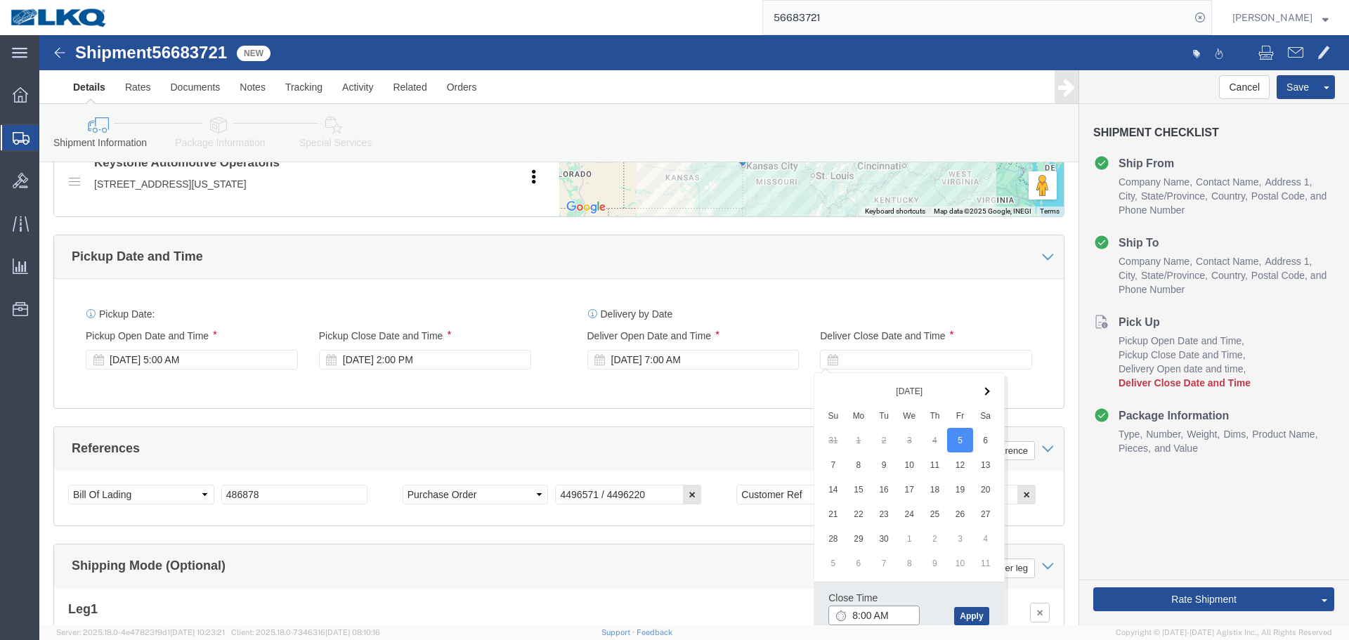
click input "8:00 AM"
type input "7:01 AM"
click div "Close Time 7:01 AM Sep 05 2025 8:00 AM - Sep 05 2025 8:00 AM Cancel Apply"
click button "Apply"
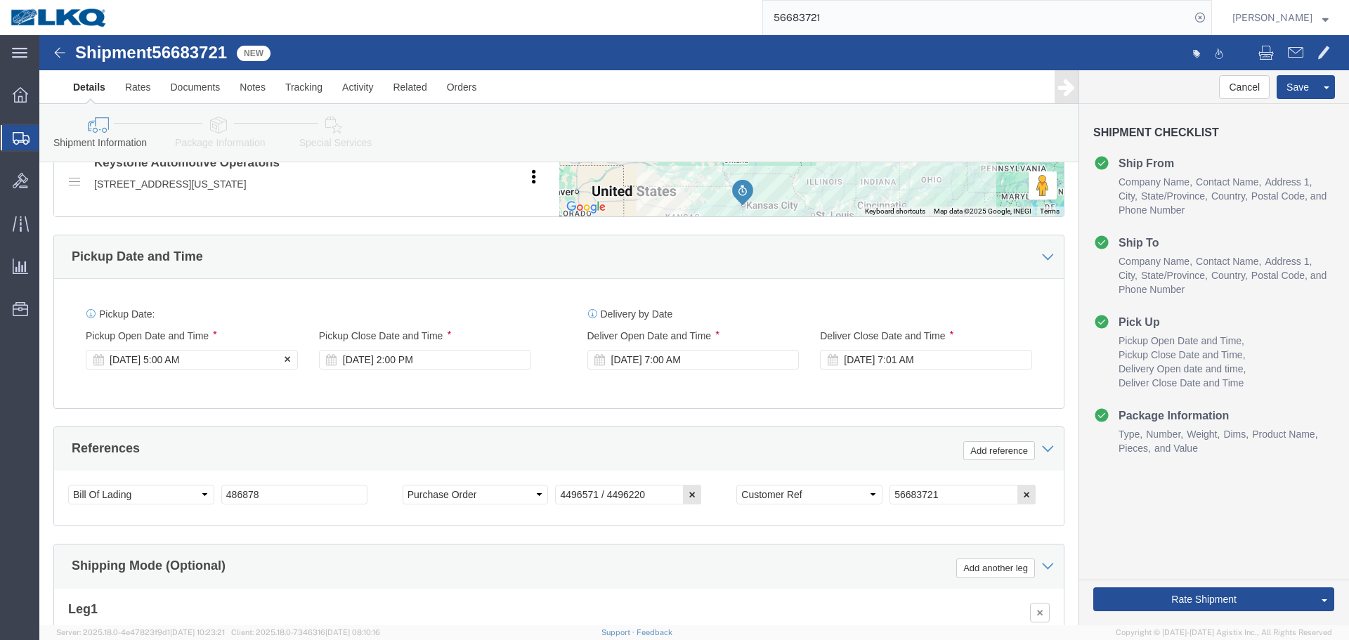
click div "Sep 03 2025 5:00 AM"
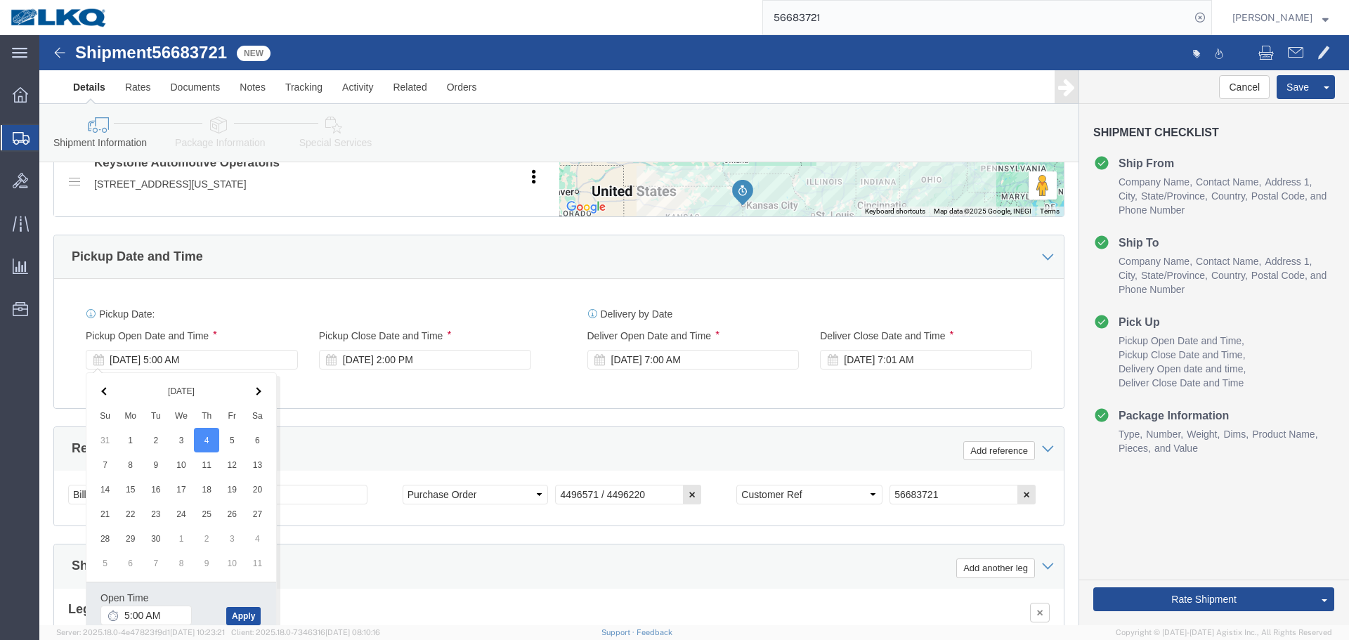
click button "Apply"
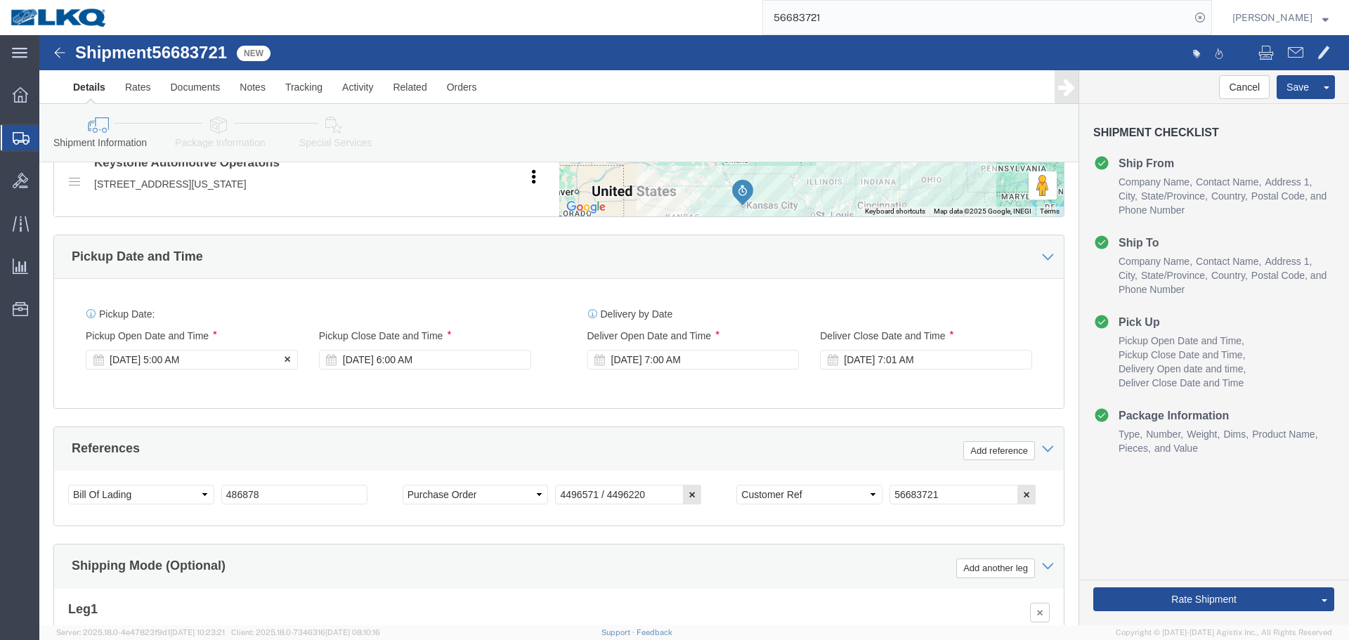
click div "Sep 04 2025 5:00 AM"
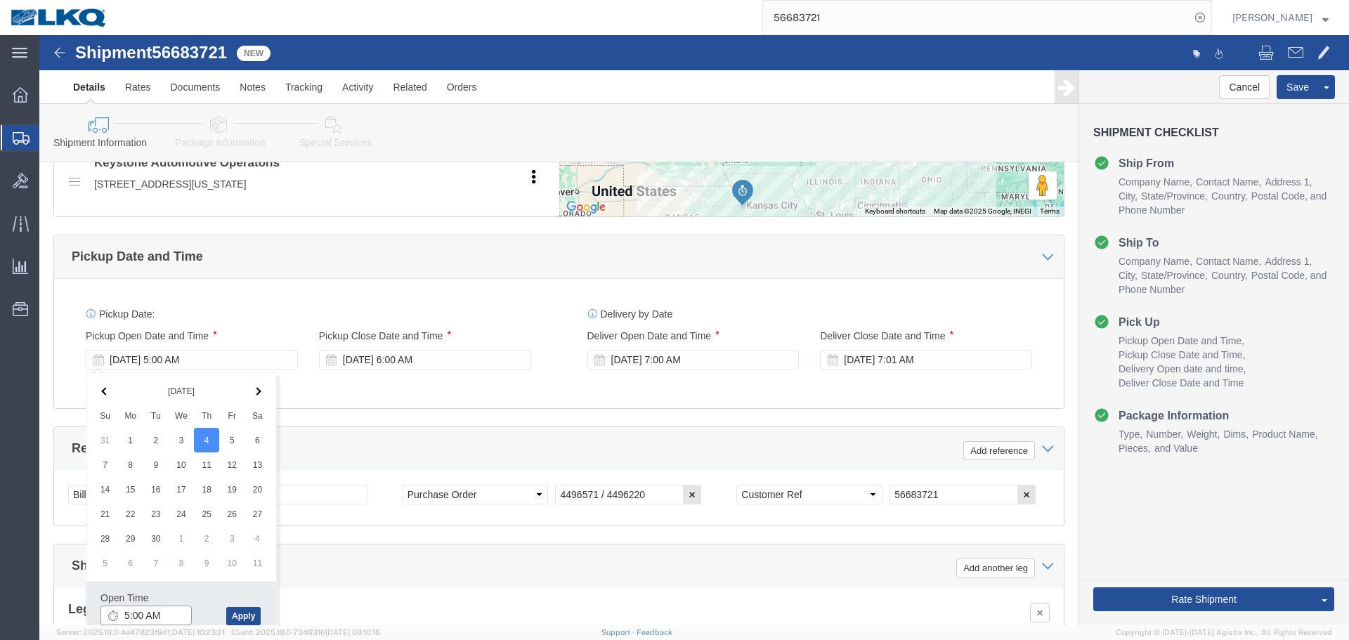
click input "5:00 AM"
type input "06"
type input "6:00 AM"
click button "Apply"
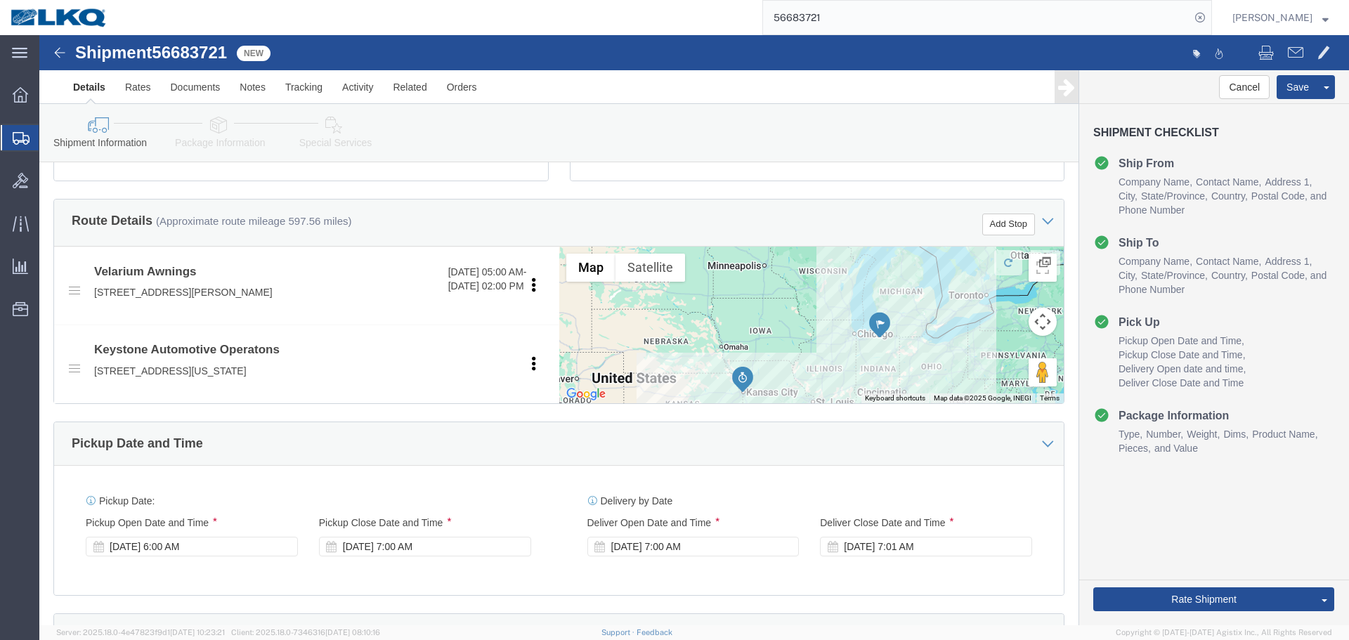
scroll to position [206, 0]
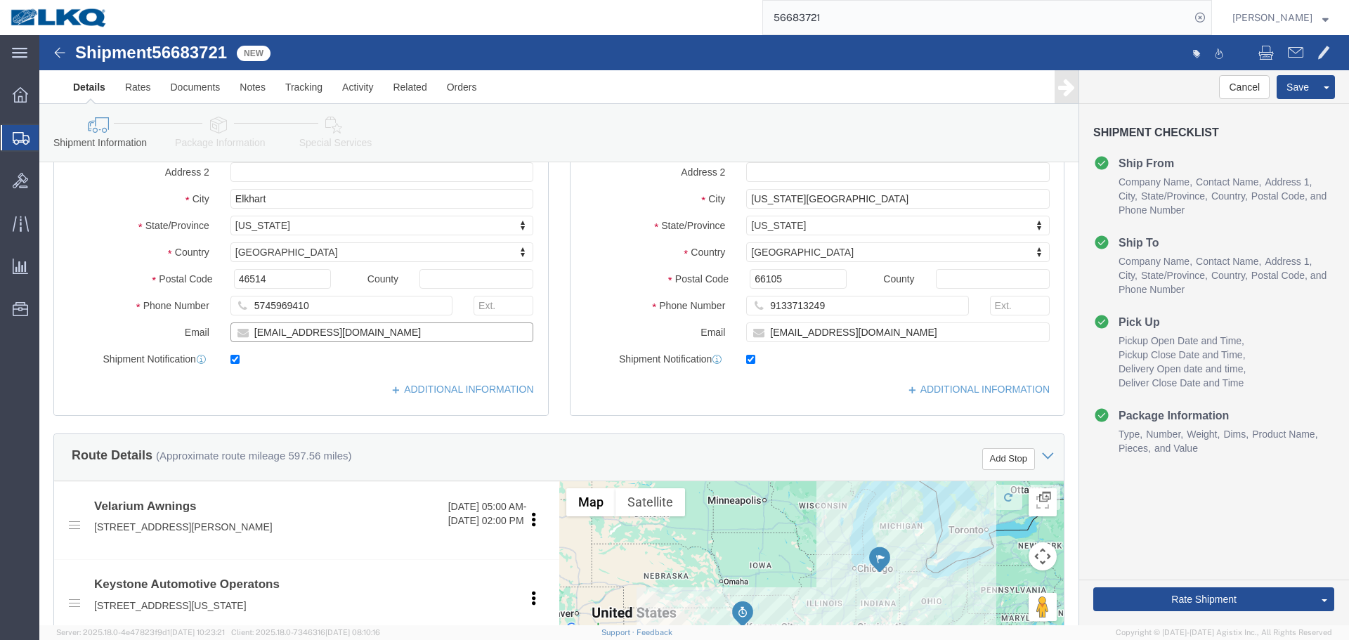
click input "mherbes@airxcel.com"
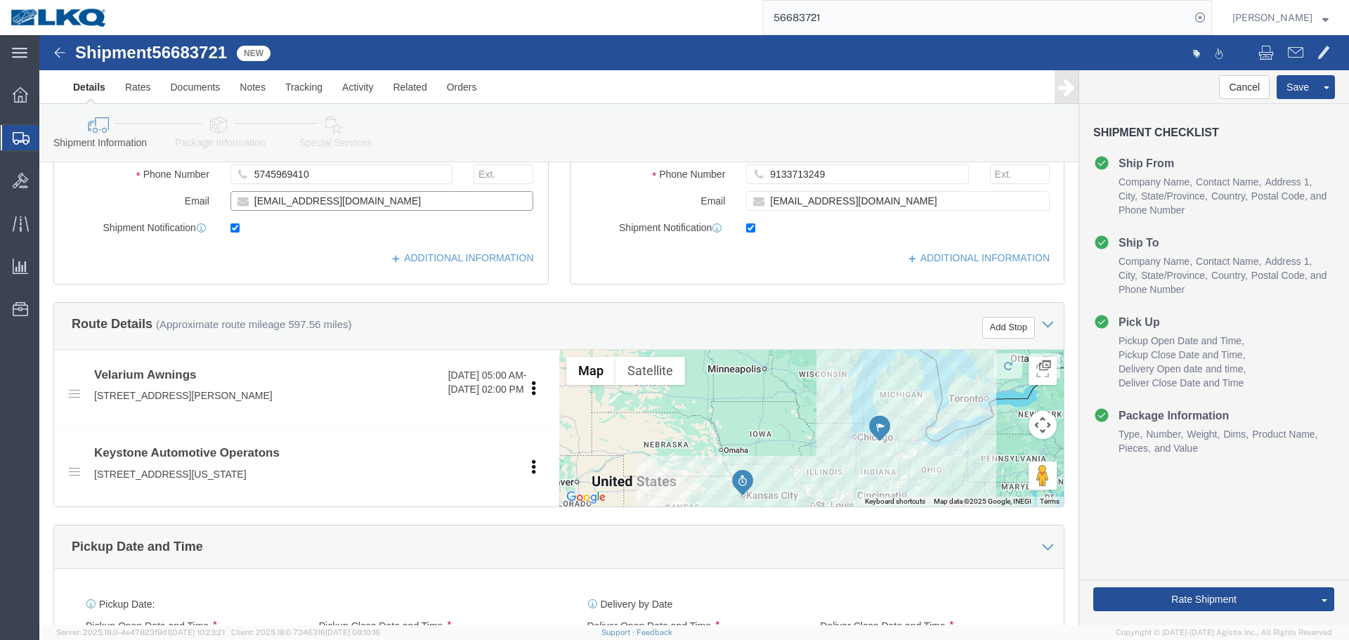
scroll to position [487, 0]
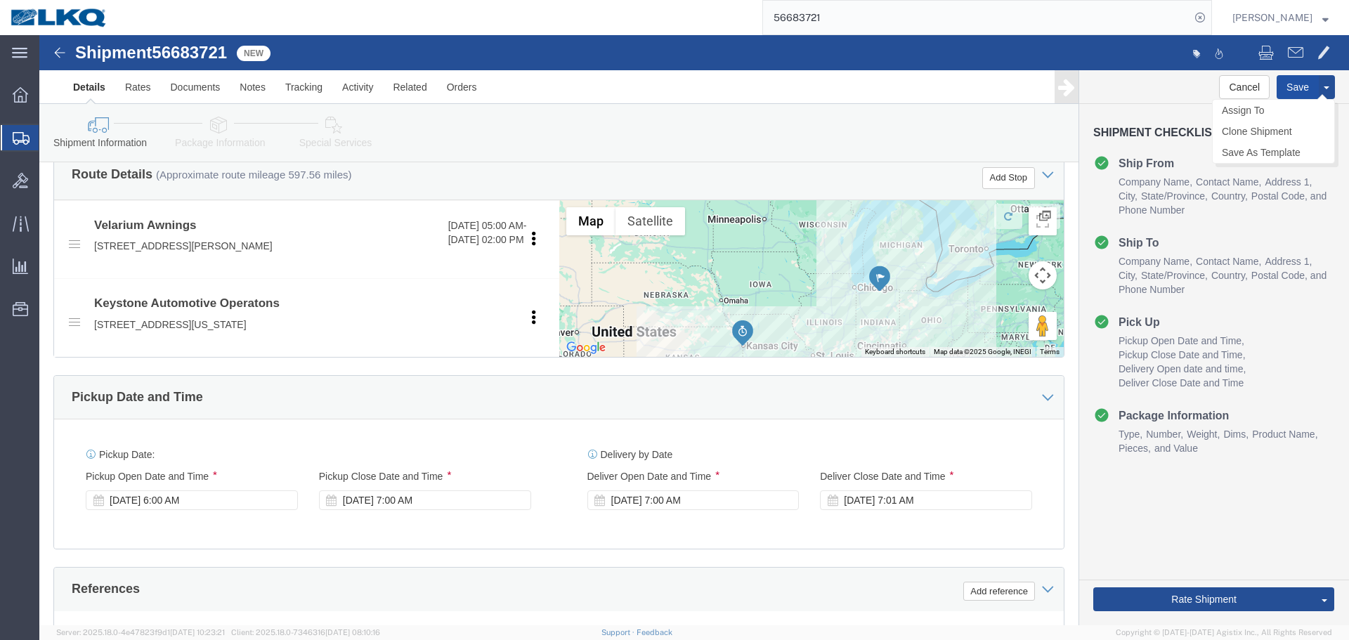
click button "Save"
type button "Save"
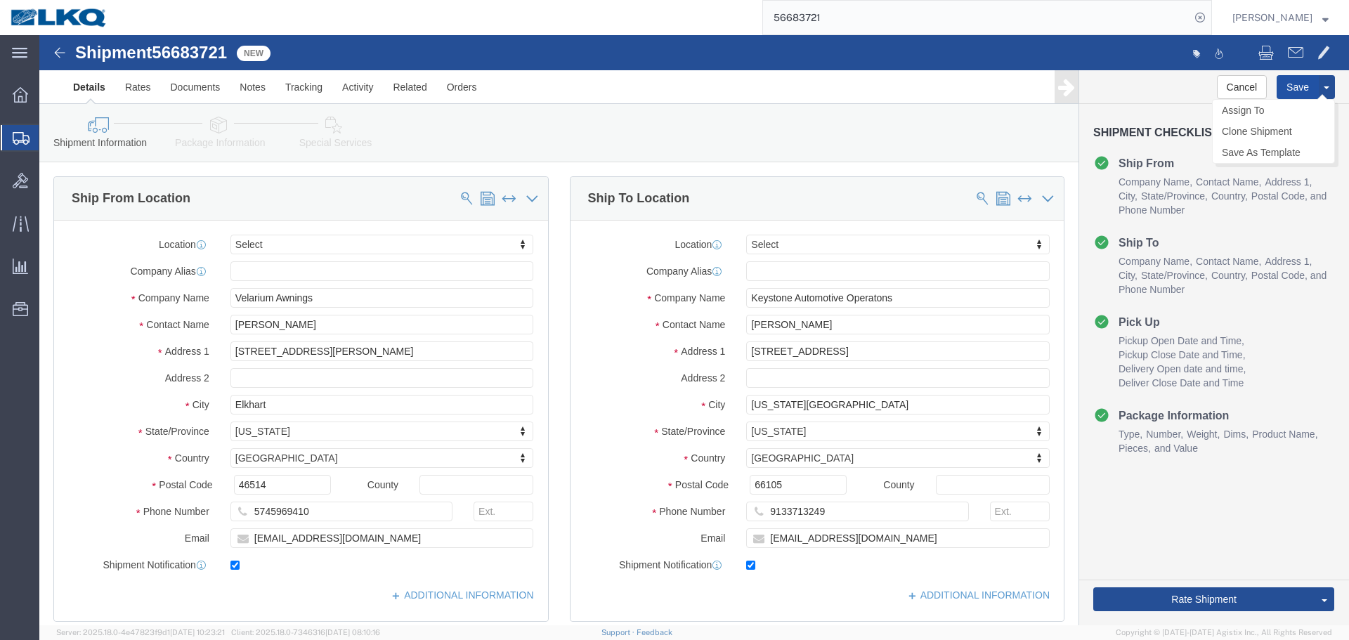
click button "Save"
type button "Save"
click at [853, 15] on input "56683721" at bounding box center [976, 18] width 427 height 34
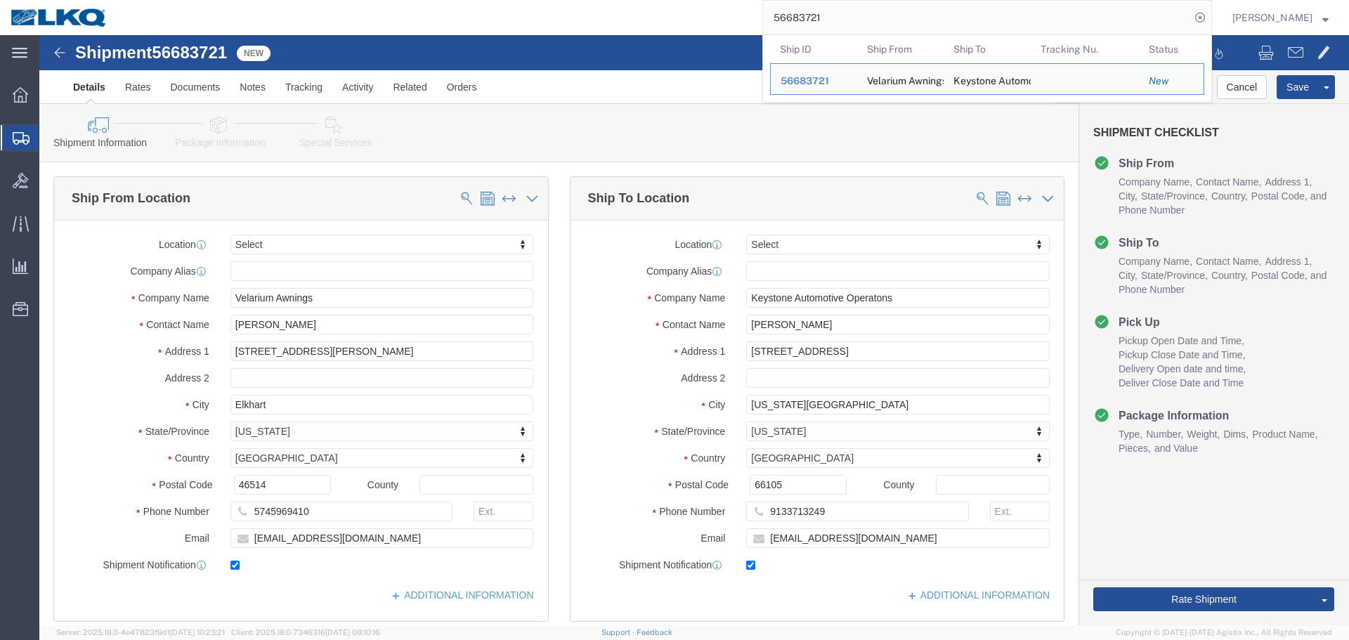
paste input "315654"
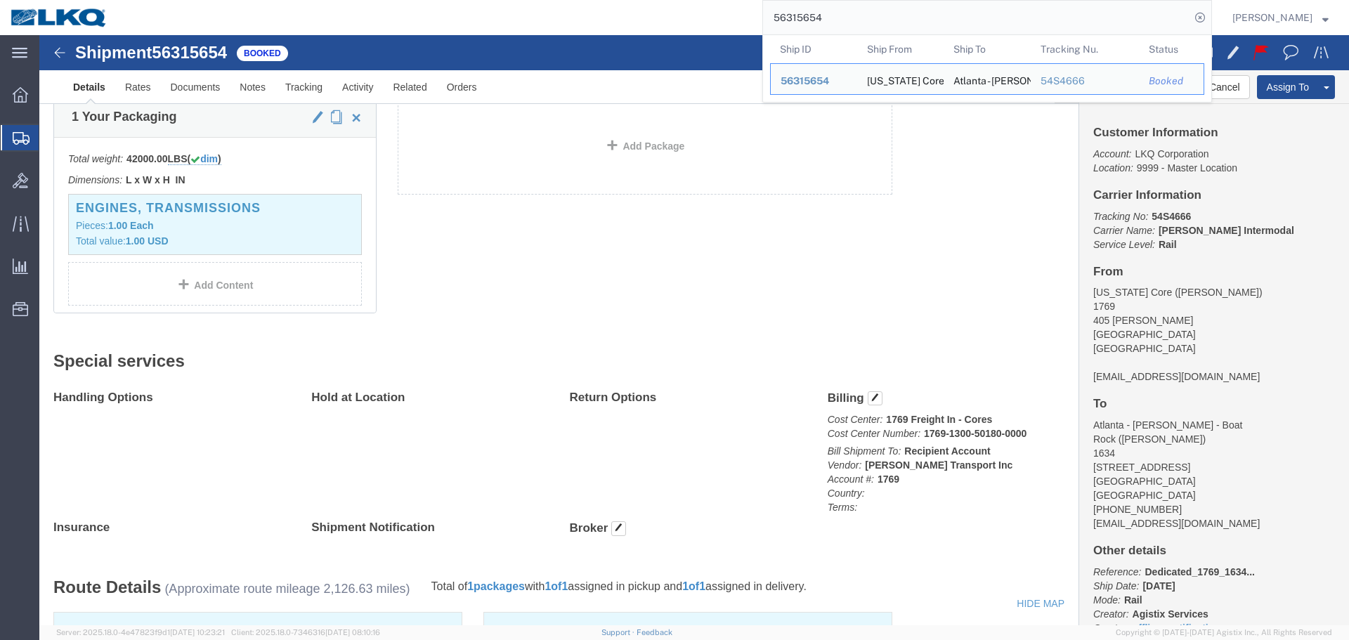
scroll to position [365, 0]
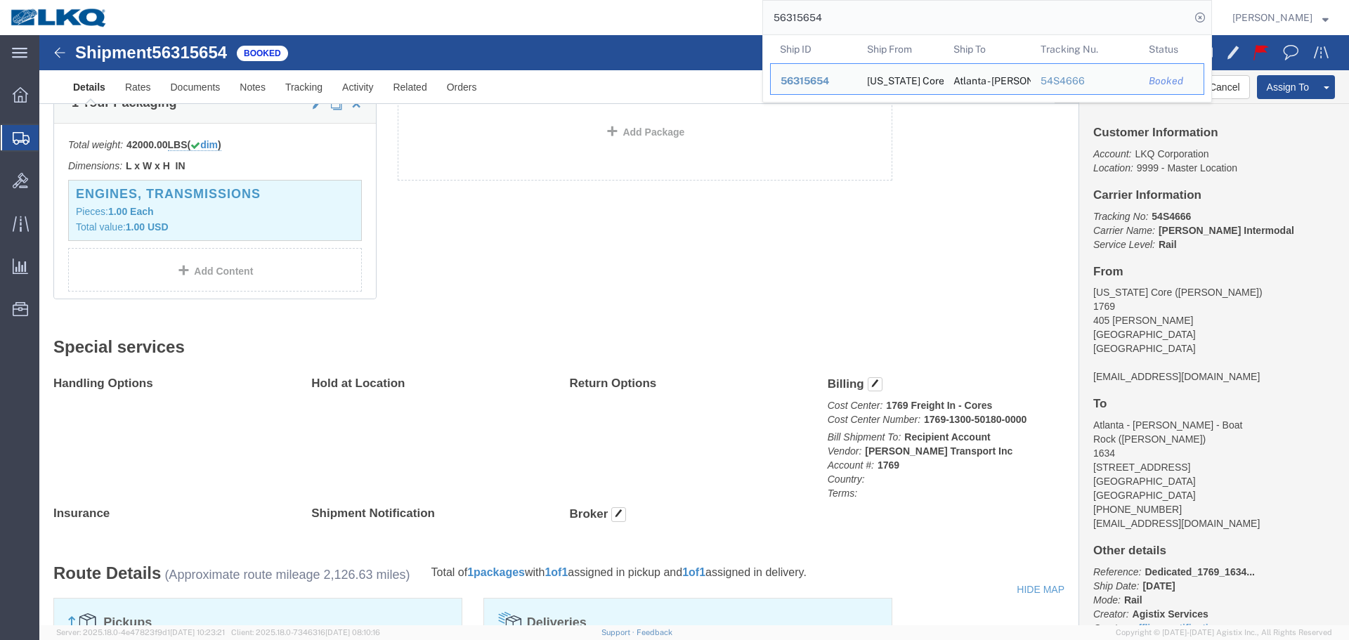
paste input "683775"
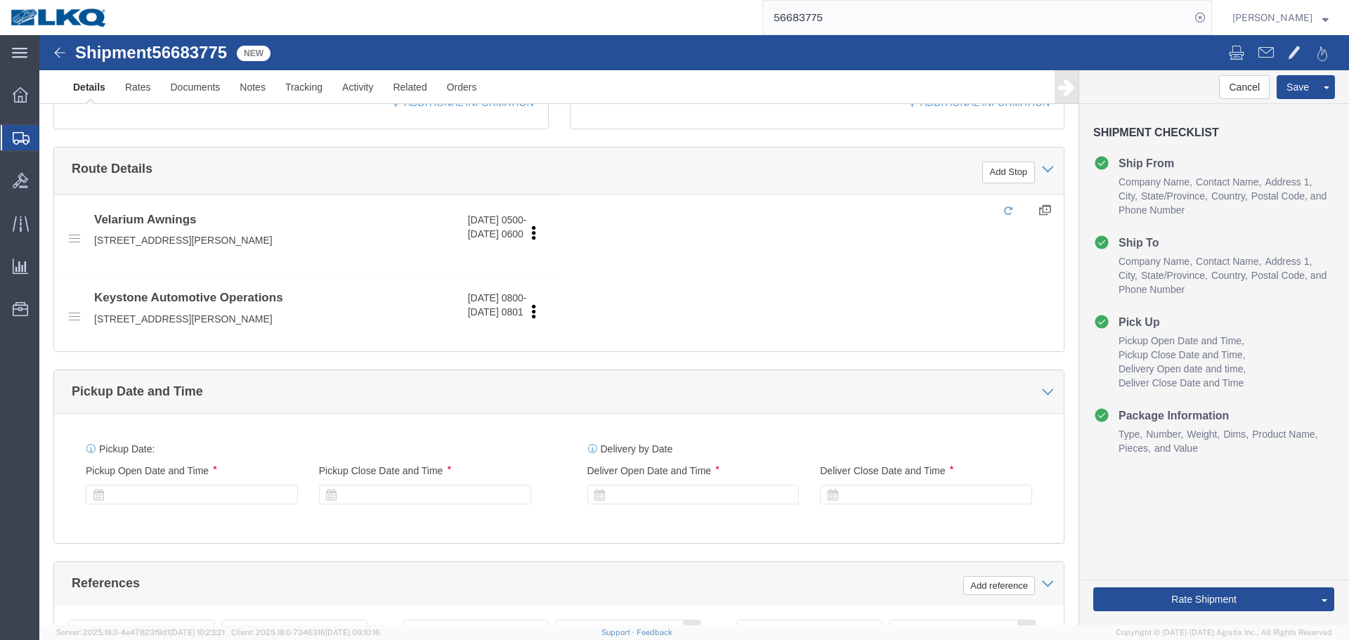
click select "Select Afghanistan Åland Islands Albania Algeria American Samoa Andorra Angola …"
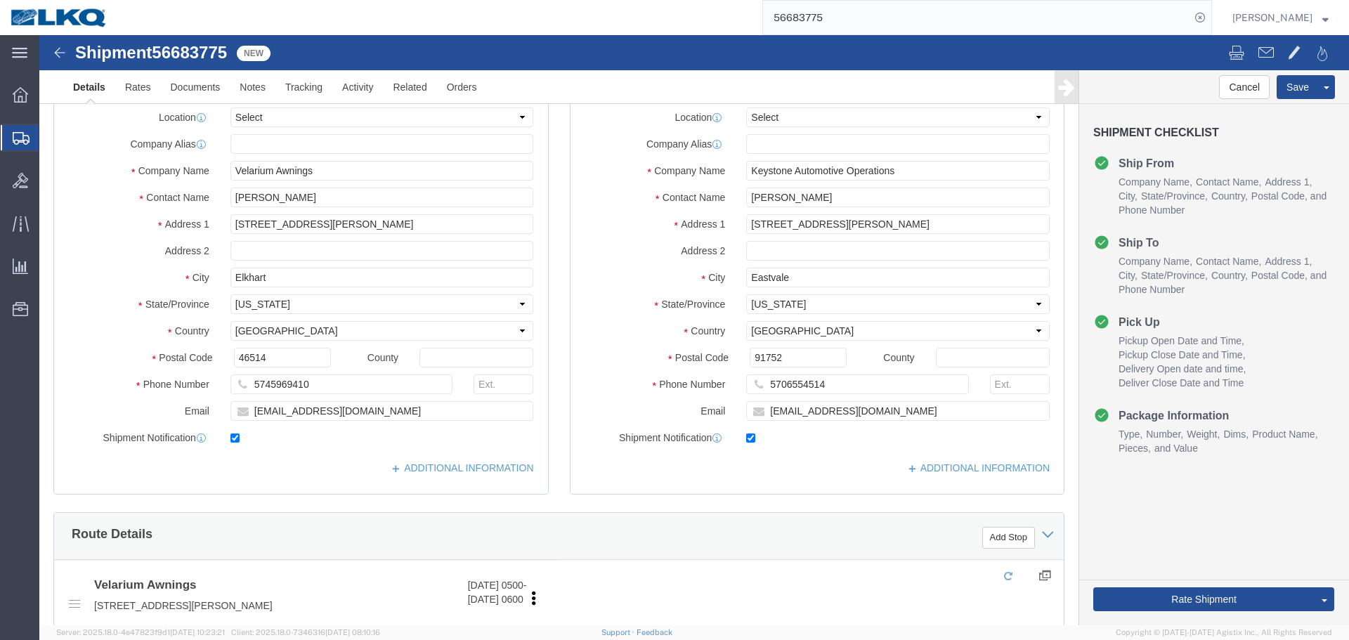
click div
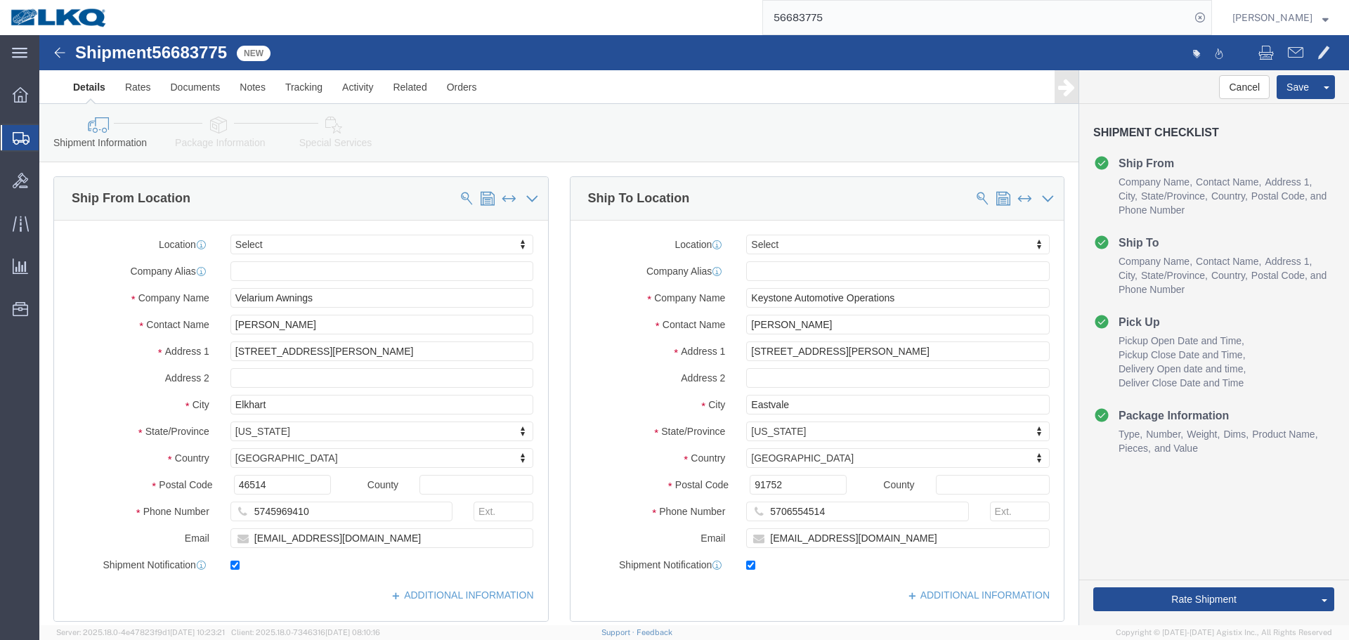
scroll to position [492, 0]
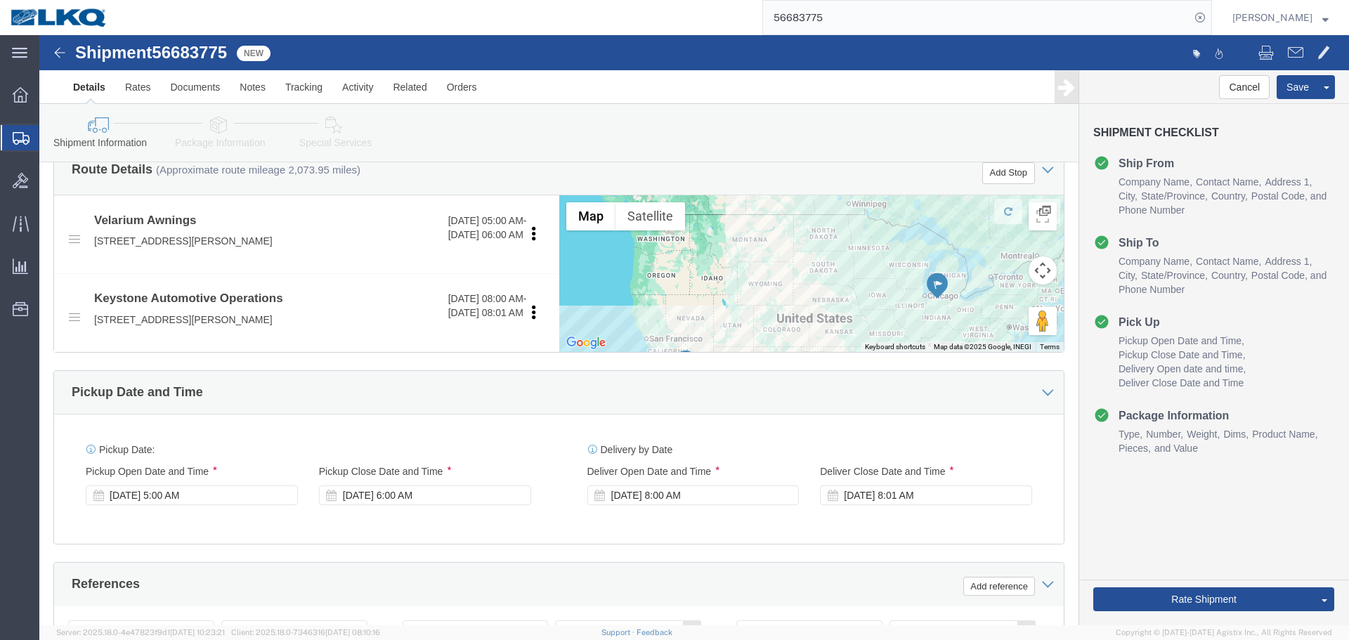
click div "Pickup Date and Time"
click div "Pickup Start Date Pickup Start Time Pickup Open Date and Time Sep 04 2025 5:00 …"
click div "Sep 04 2025 5:00 AM"
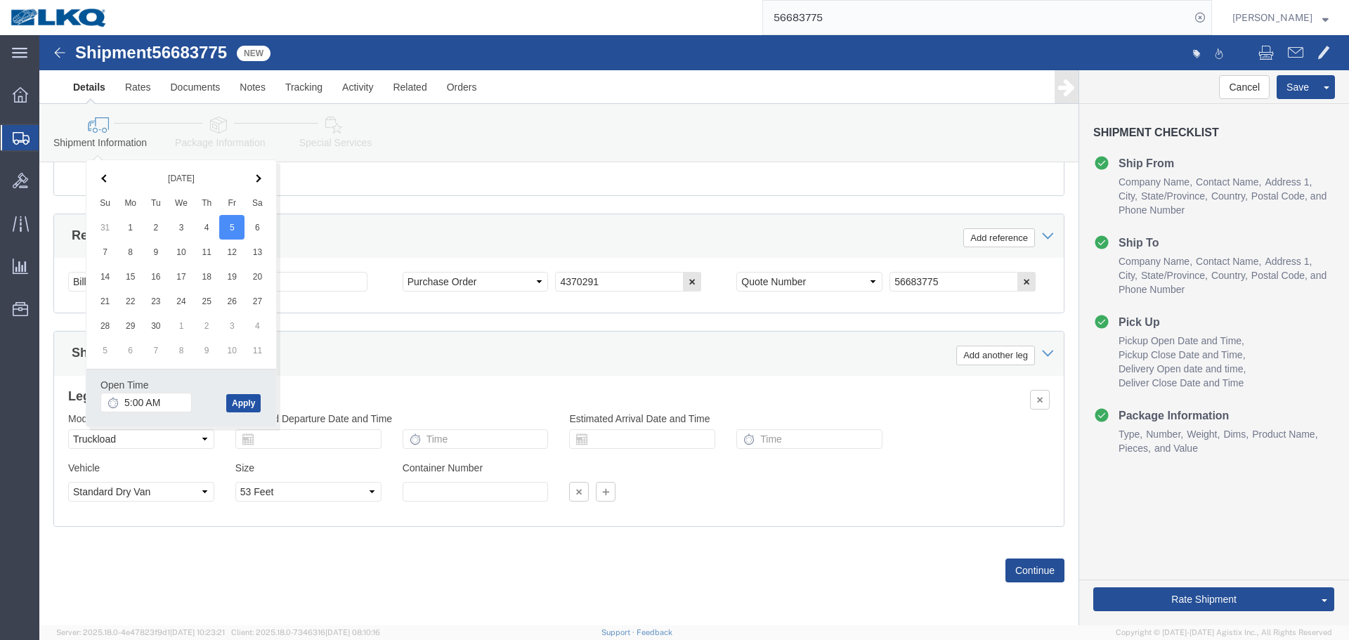
click button "Apply"
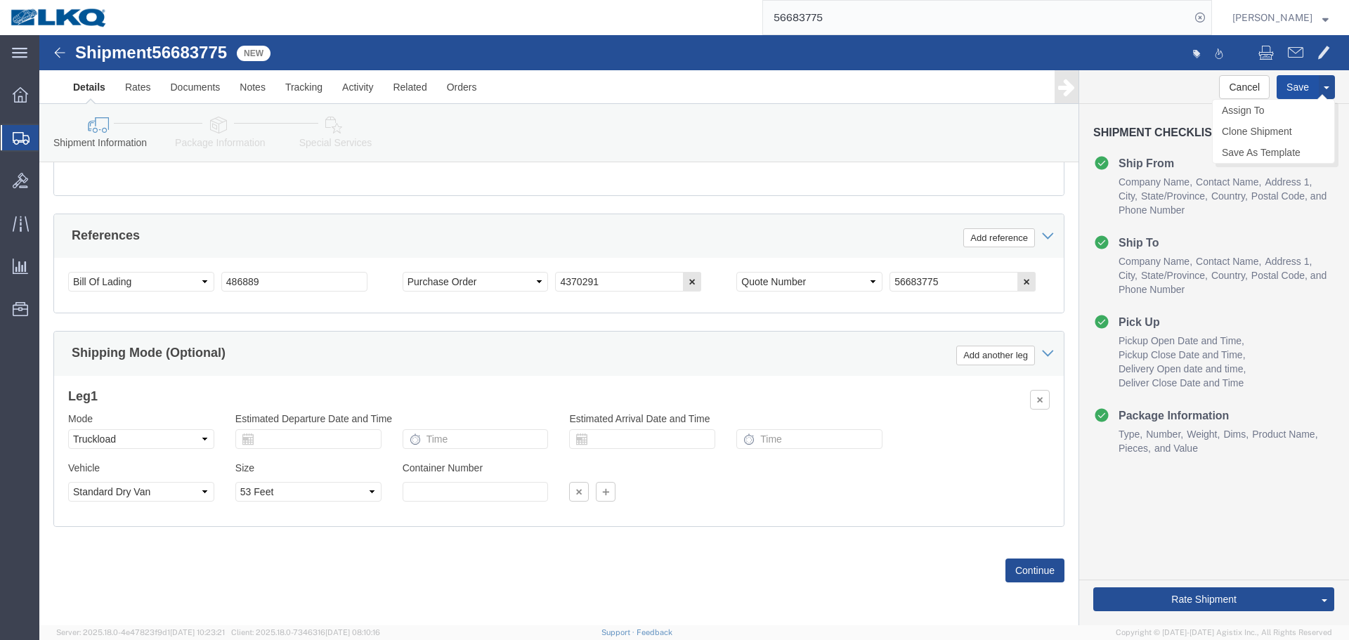
click button "Save"
click at [881, 6] on input "56683775" at bounding box center [976, 18] width 427 height 34
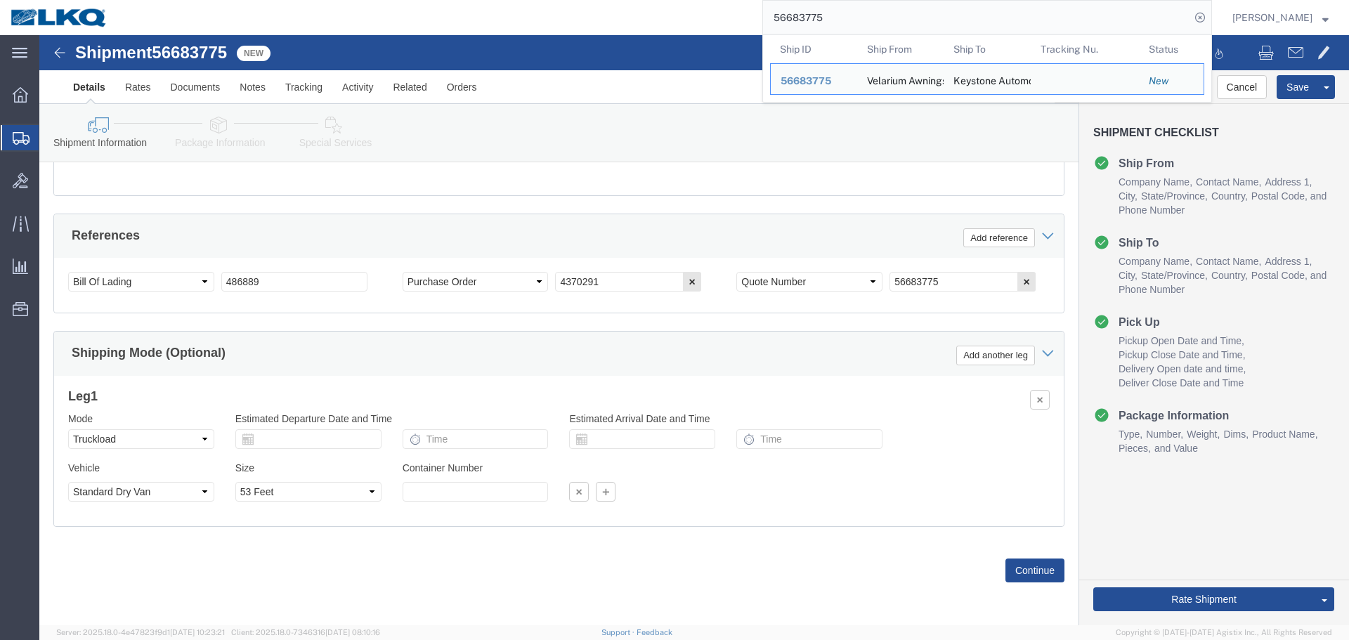
paste input "01791"
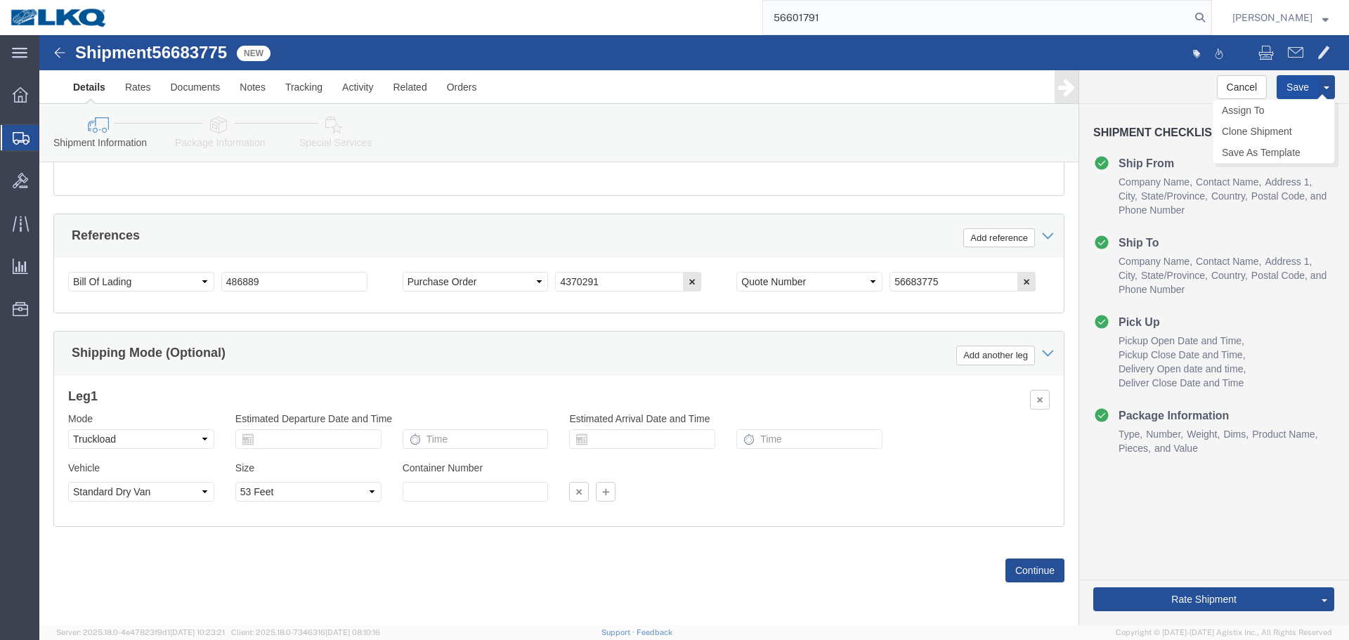
type input "56601791"
click button "Save"
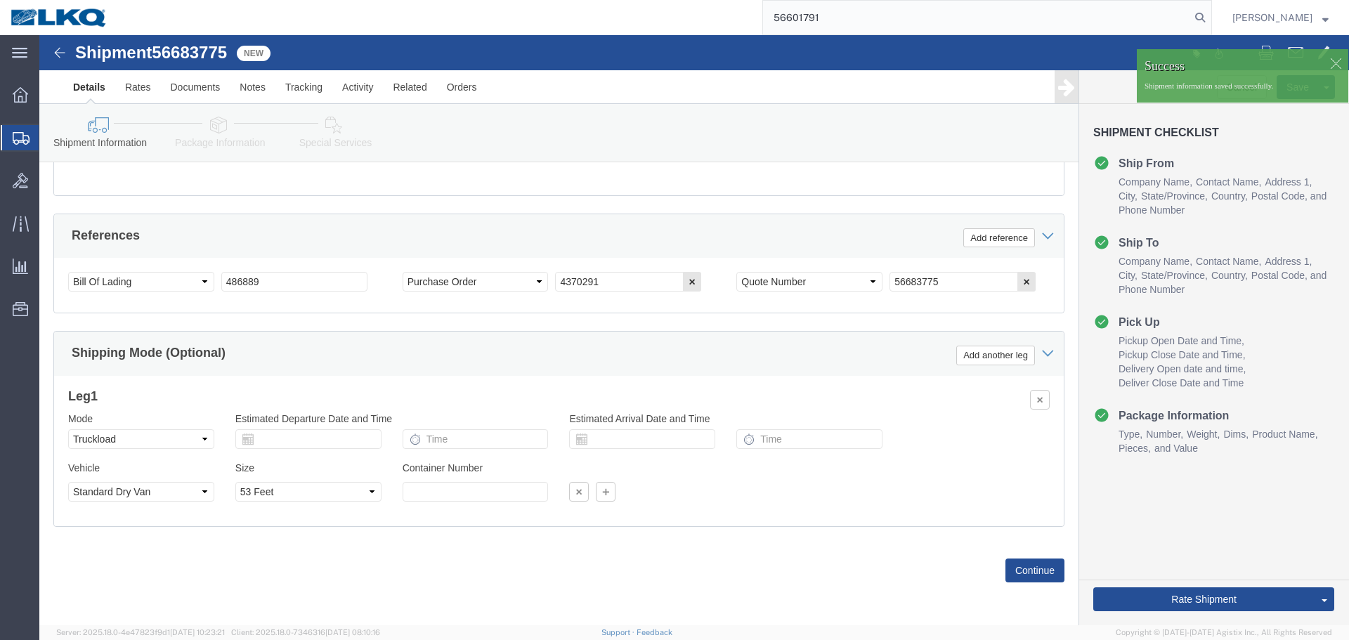
click at [829, 15] on input "56601791" at bounding box center [976, 18] width 427 height 34
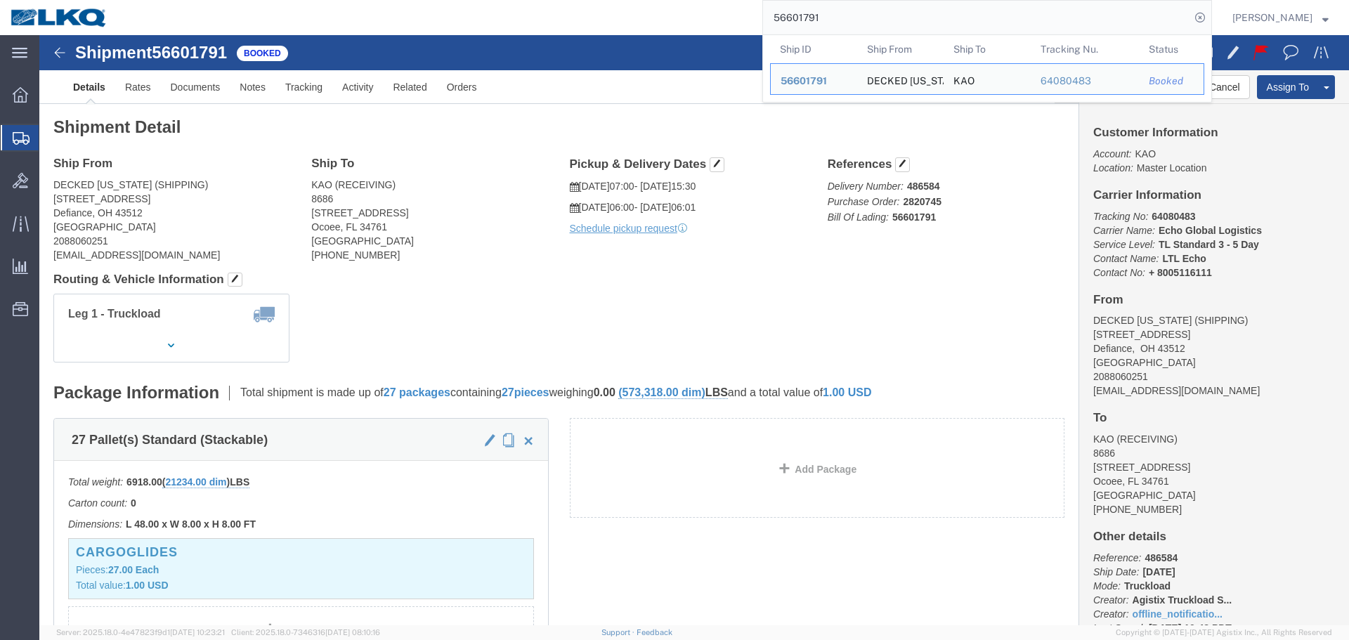
click h4 "Routing & Vehicle Information"
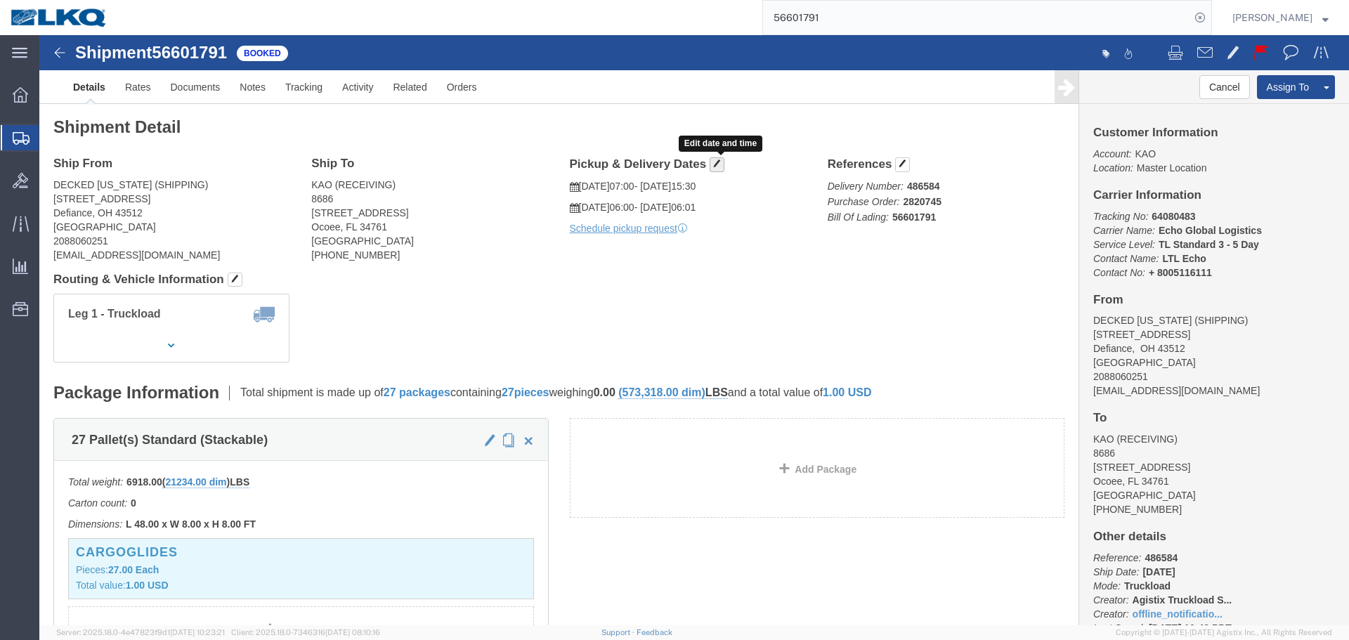
click span "button"
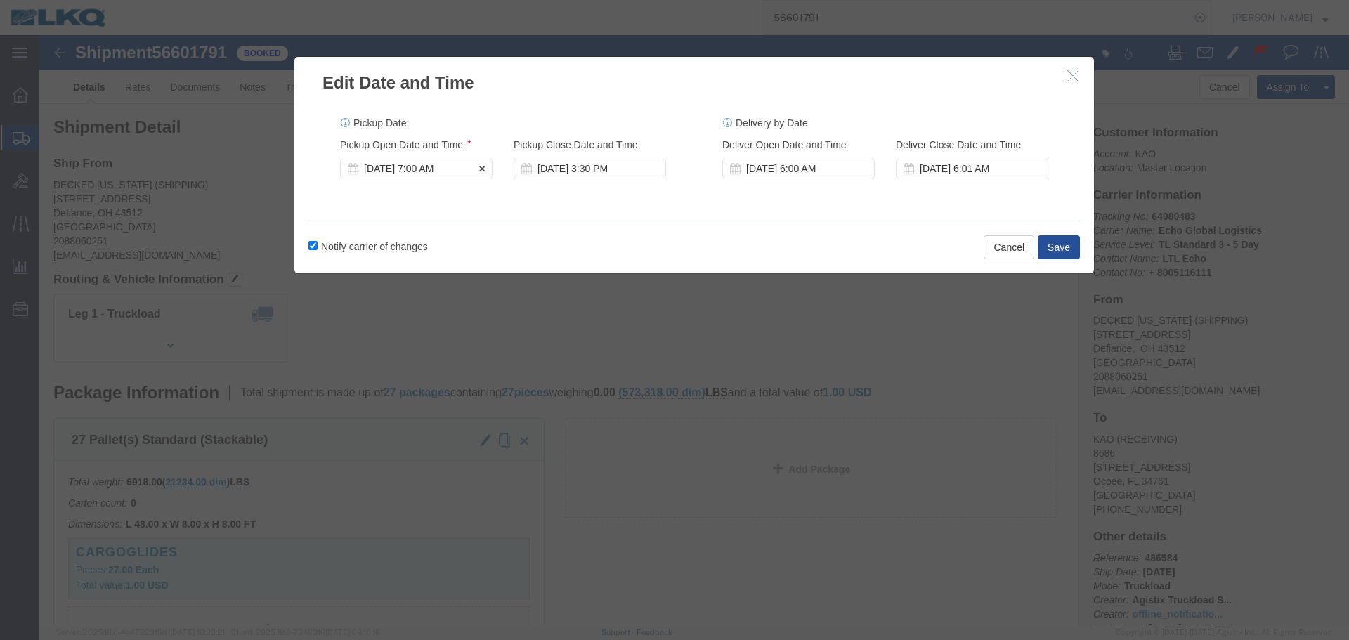
click div "Sep 02 2025 7:00 AM"
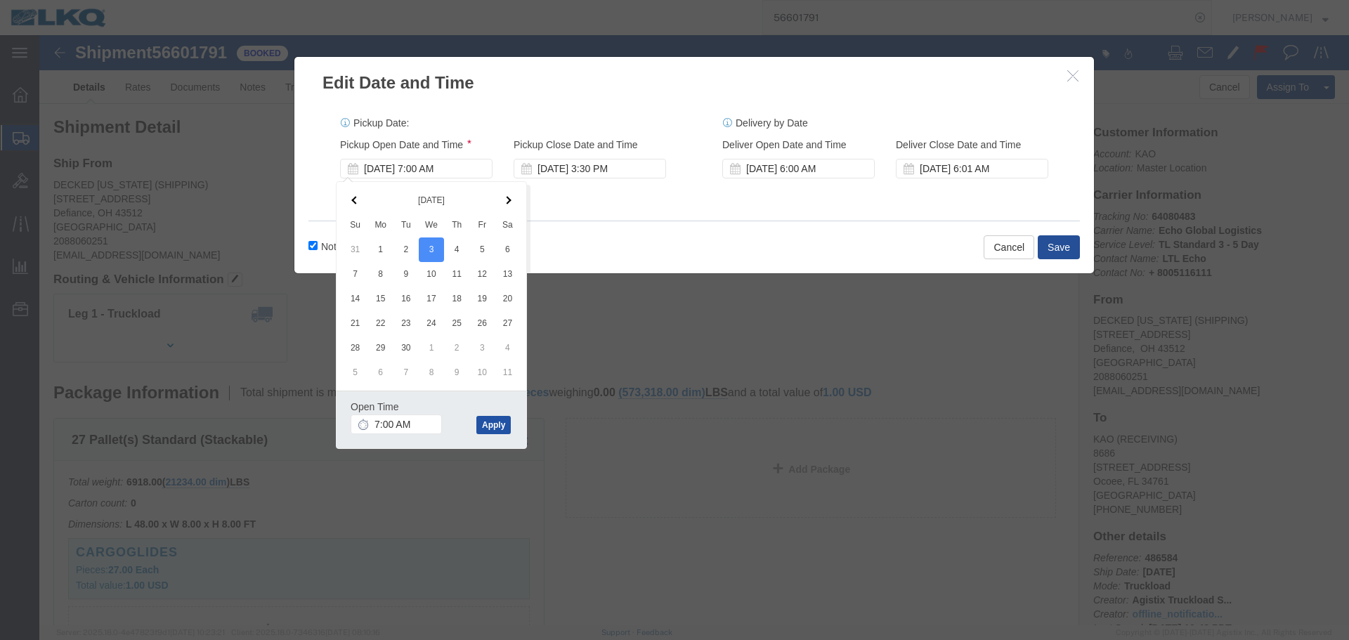
click button "Apply"
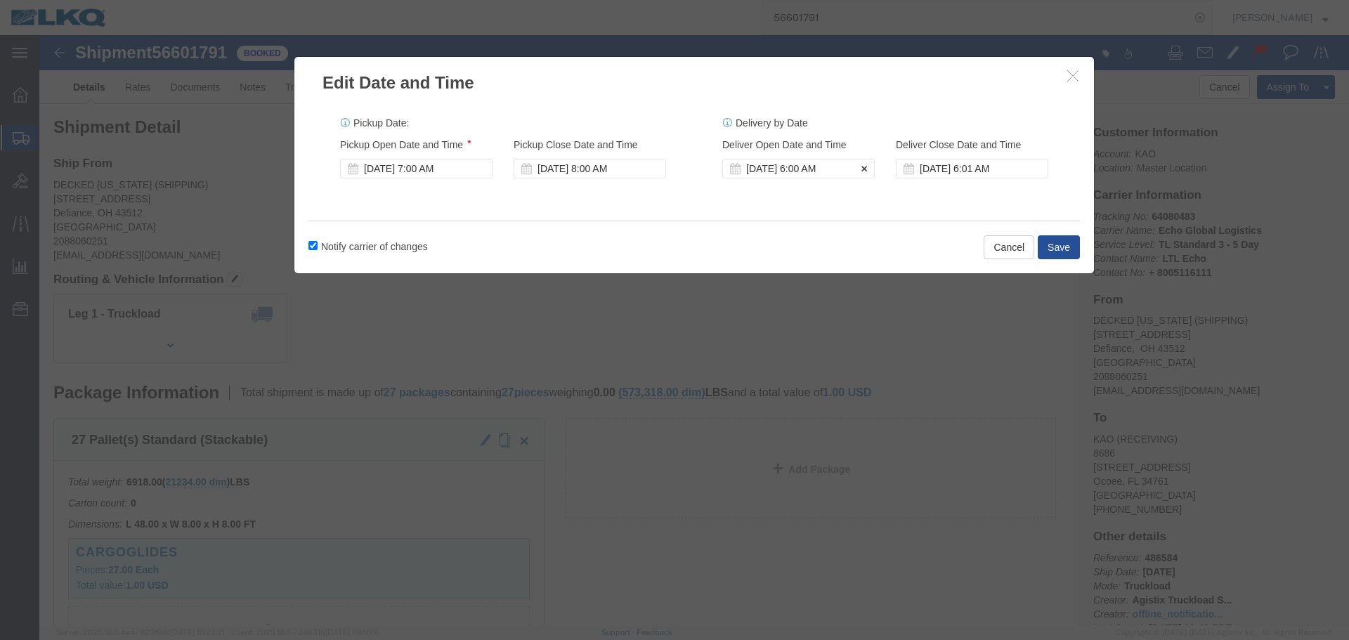
click div "Sep 04 2025 6:00 AM"
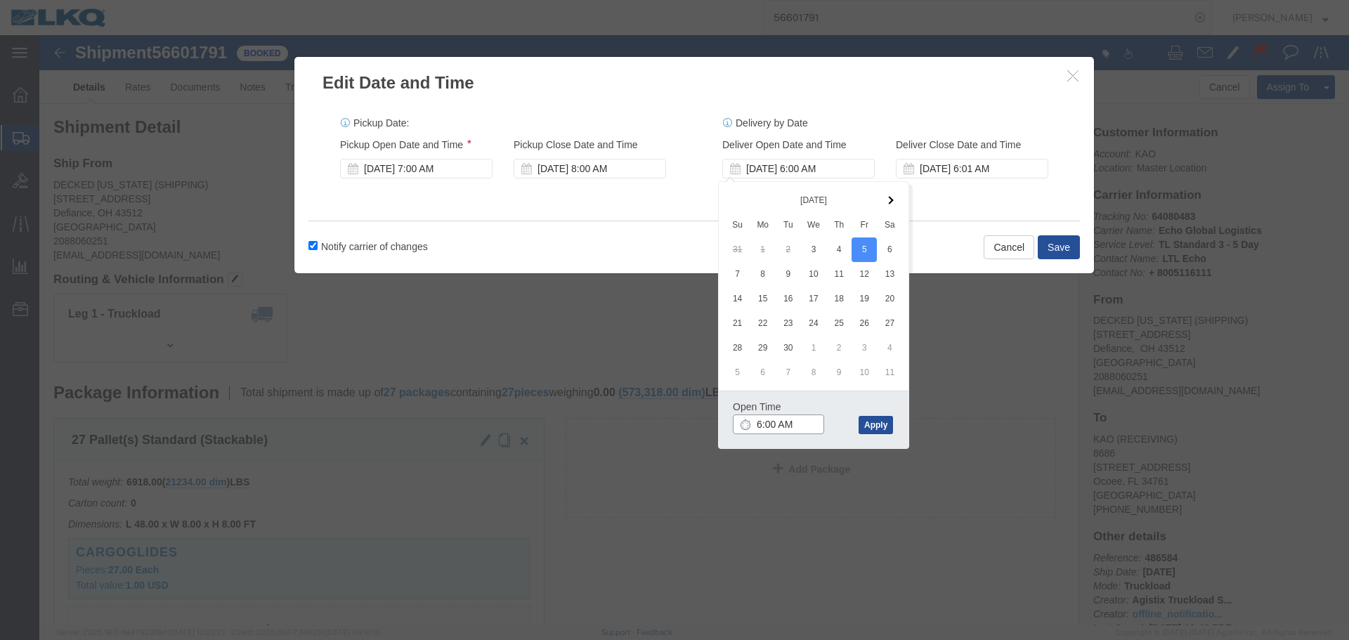
click input "6:00 AM"
type input "7:00 AM"
click button "Apply"
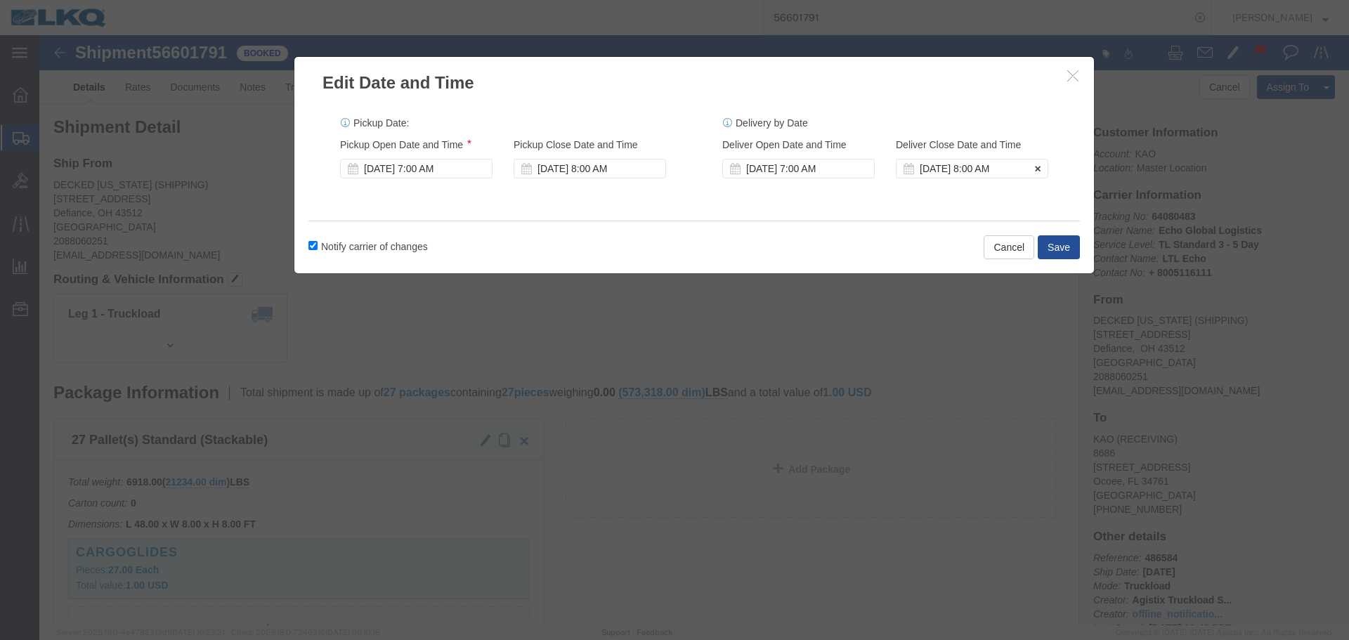
click div "Sep 05 2025 8:00 AM"
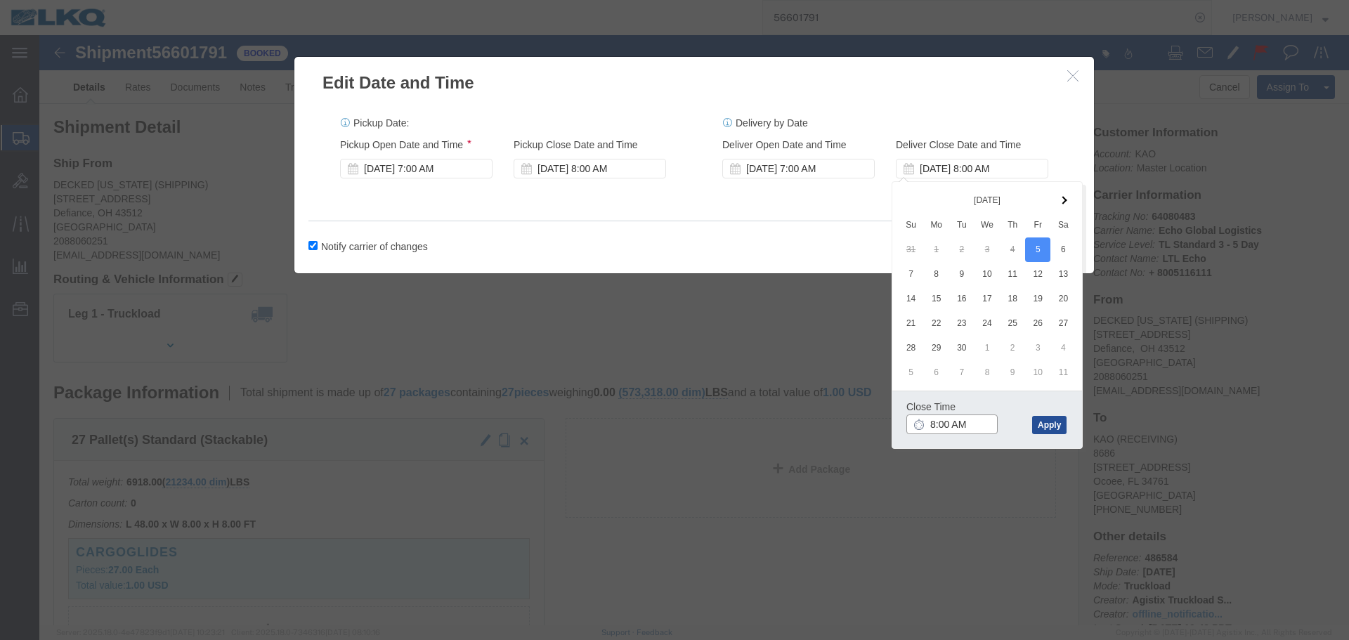
click input "8:00 AM"
type input "0701"
type input "7:01 AM"
click button "Apply"
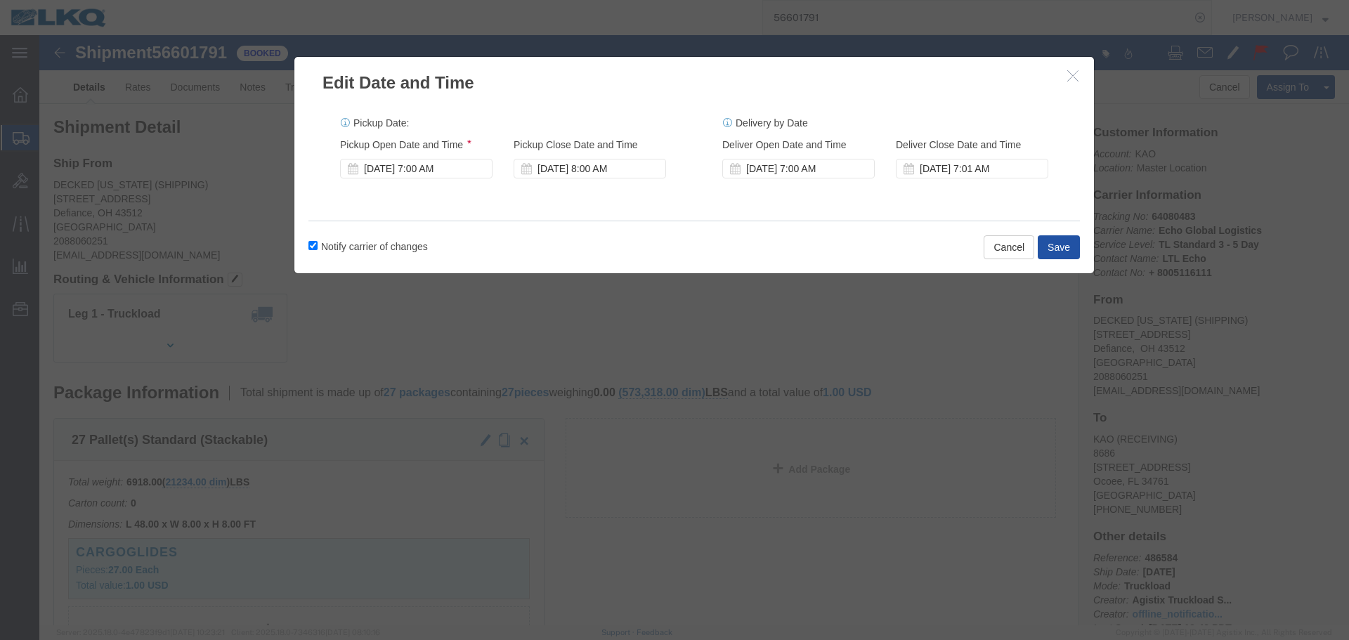
click button "Save"
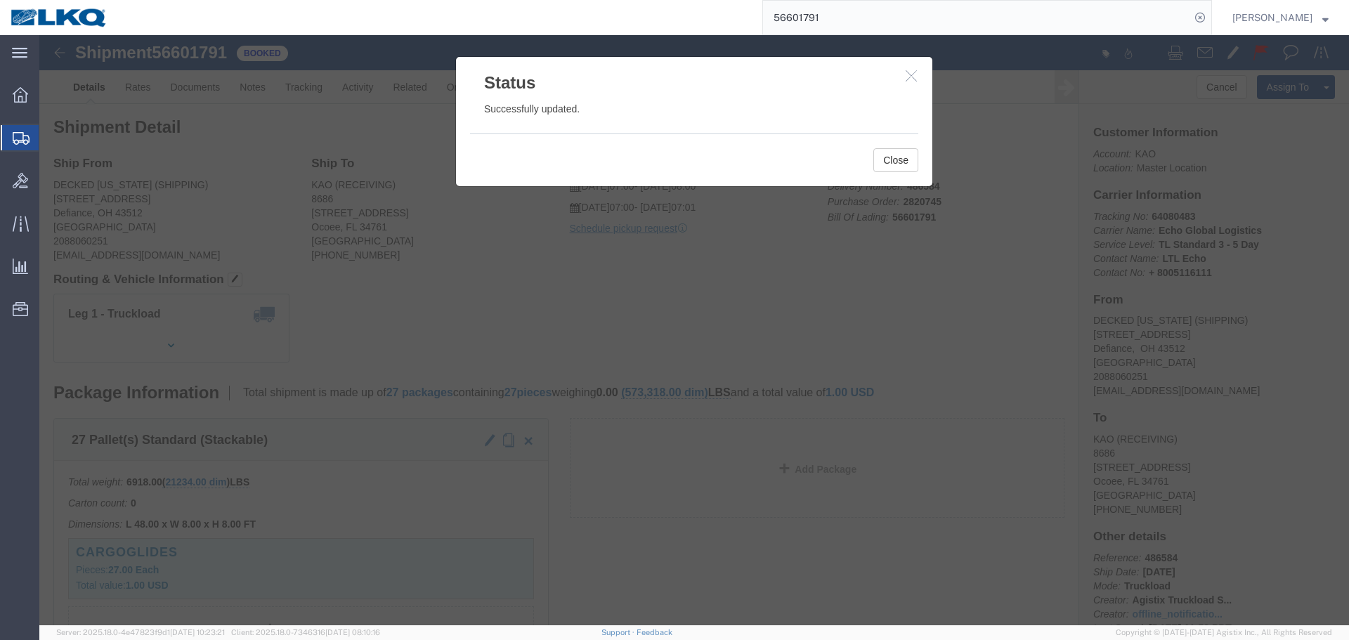
click icon "button"
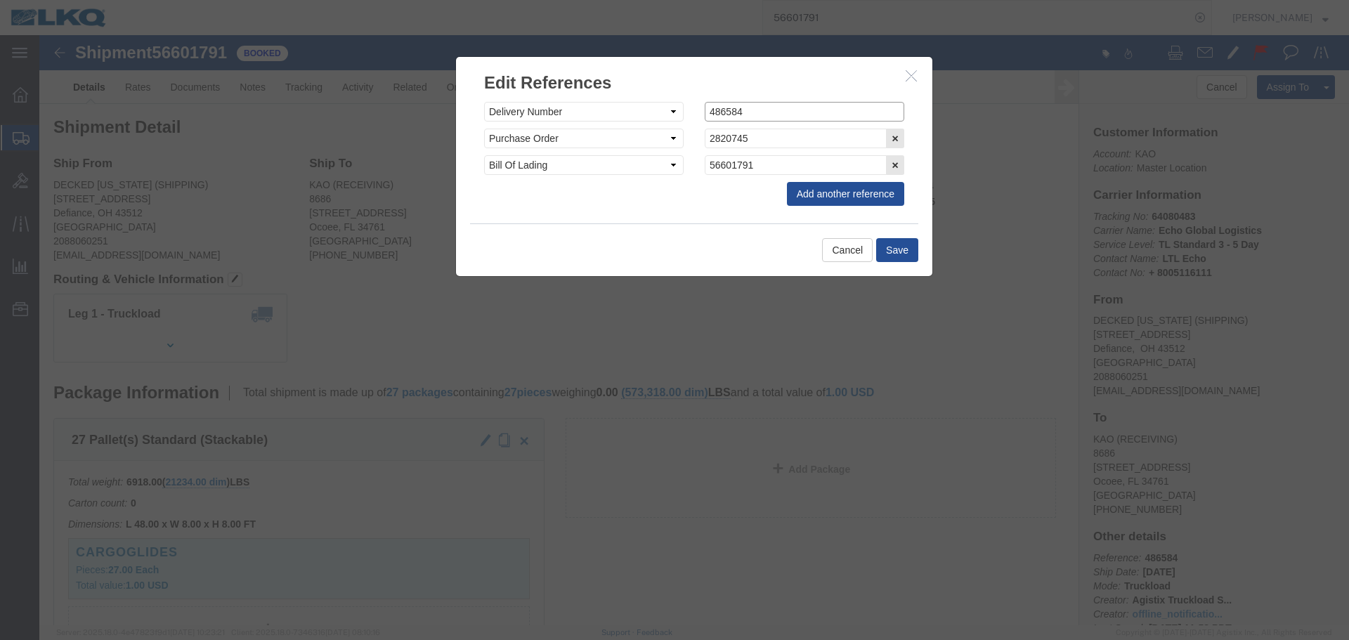
click input "486584"
paste input "887"
type input "486887"
click button "Save"
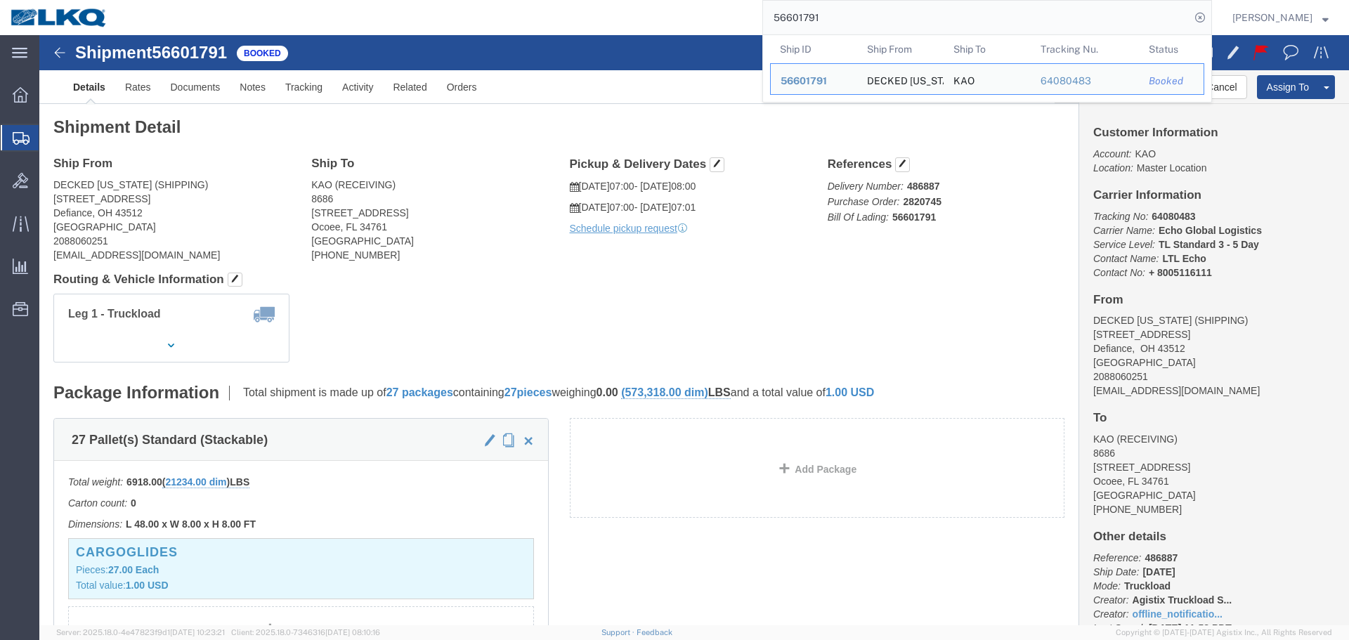
click at [854, 11] on input "56601791" at bounding box center [976, 18] width 427 height 34
paste input "569969"
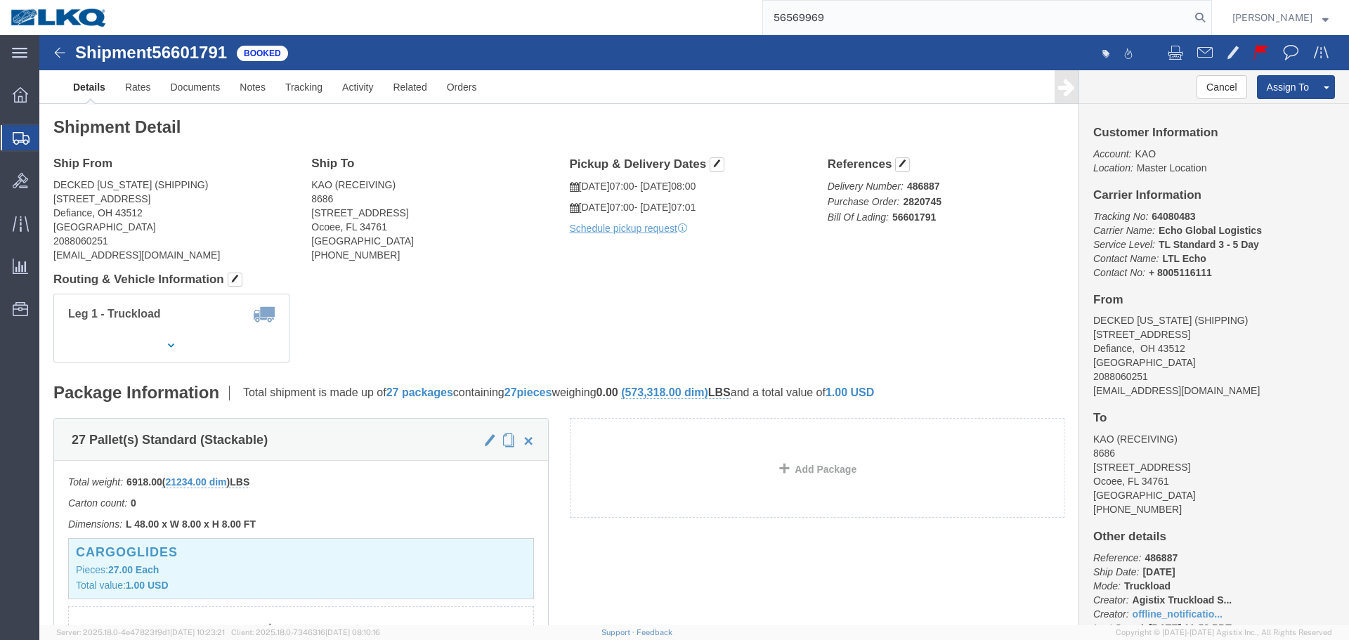
type input "56569969"
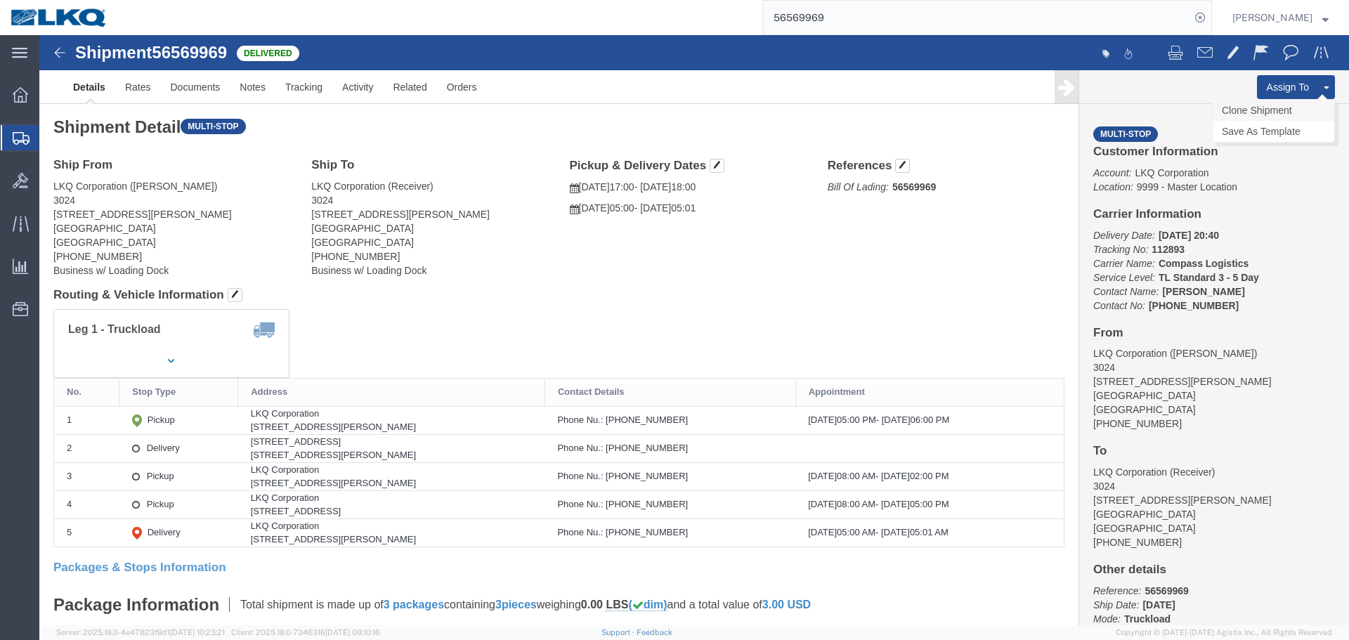
click link "Clone Shipment"
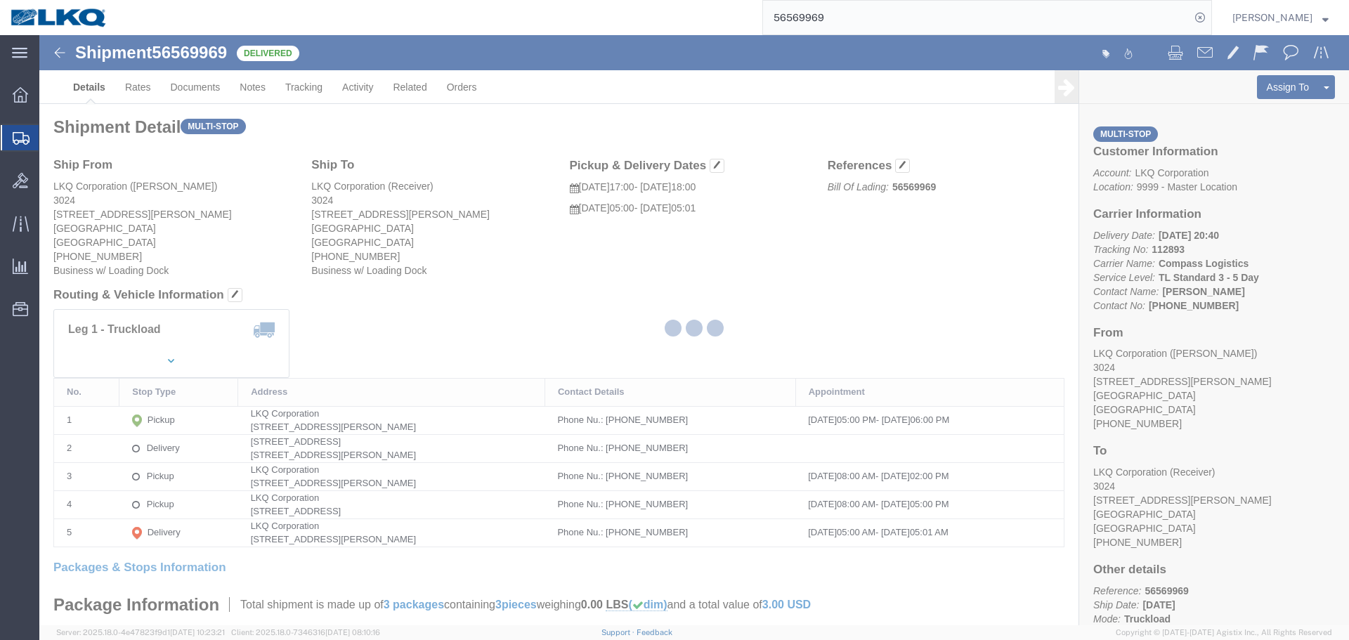
select select "38575"
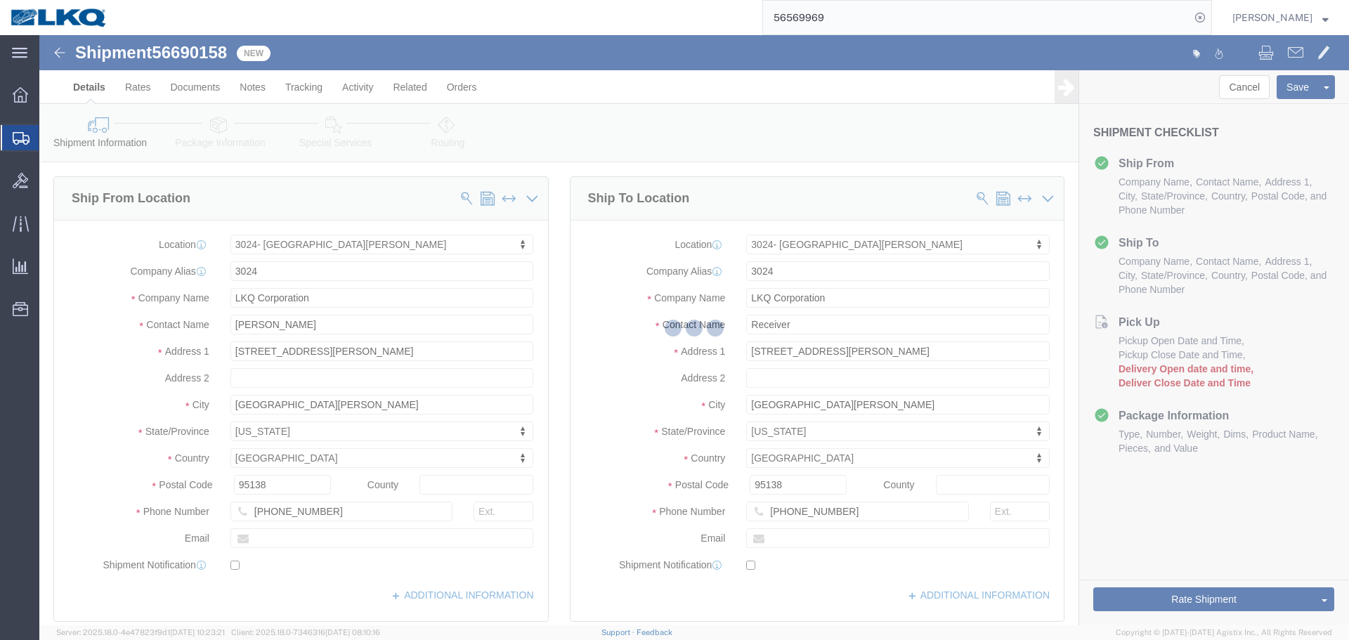
click at [195, 56] on div at bounding box center [694, 330] width 1310 height 590
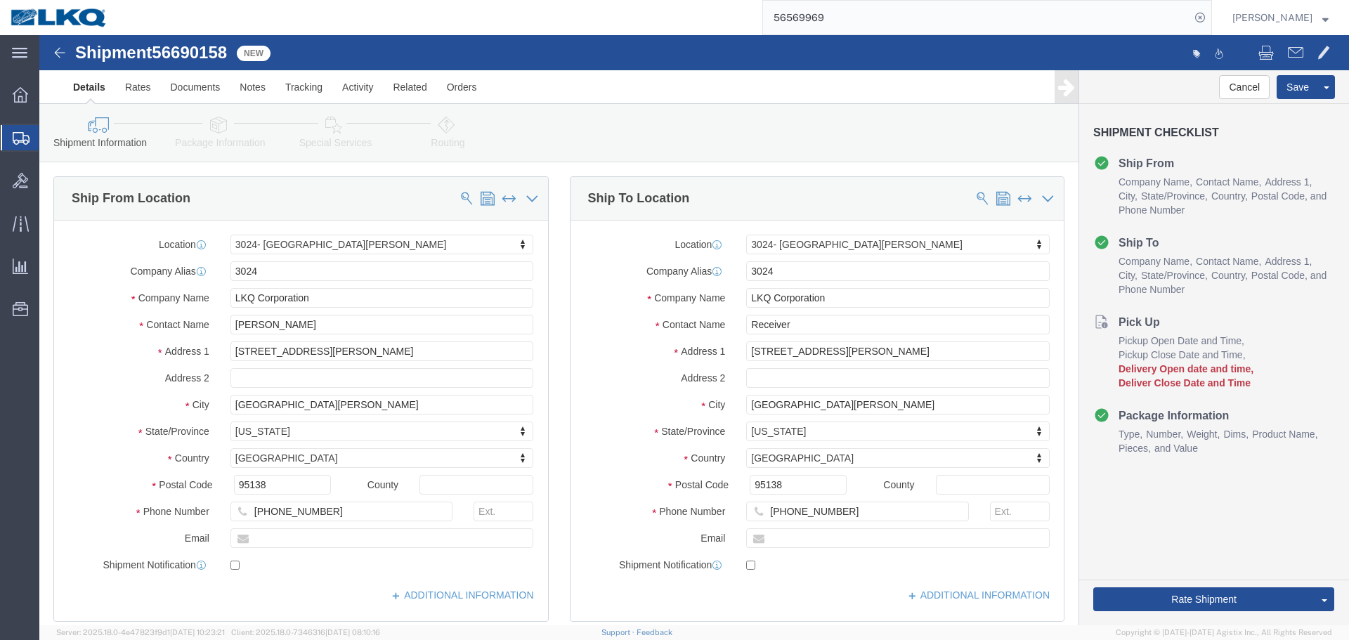
click span "56690158"
copy span "56690158"
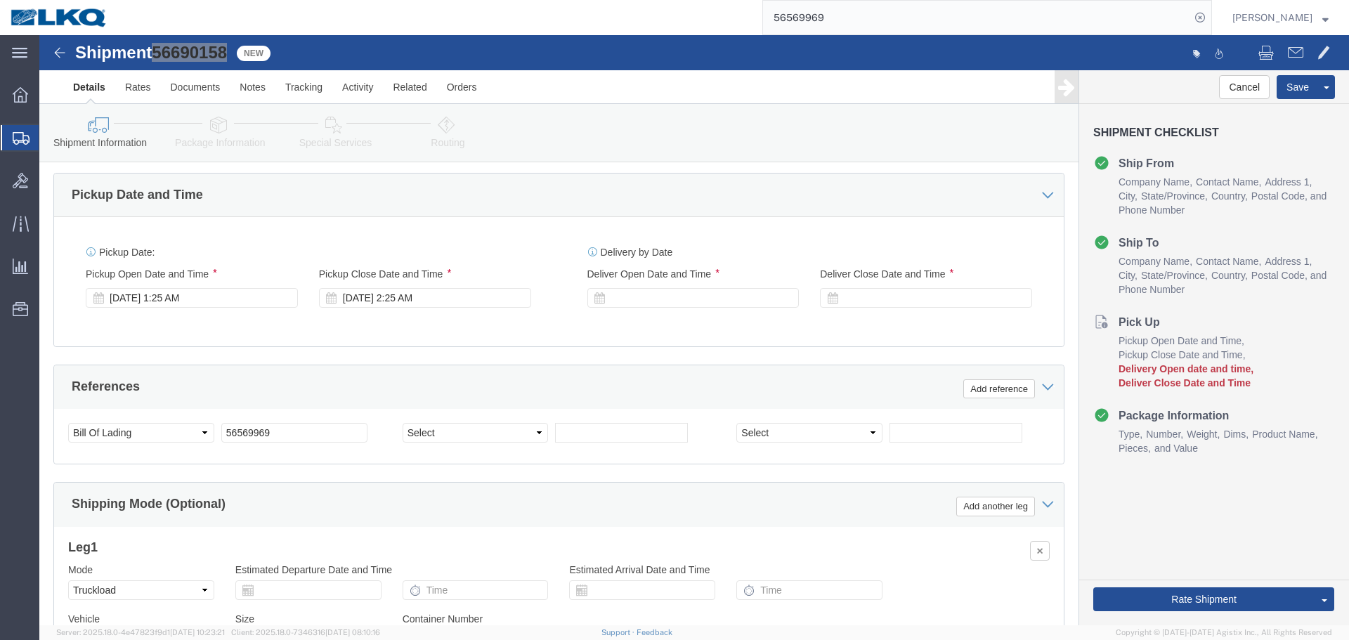
scroll to position [1135, 0]
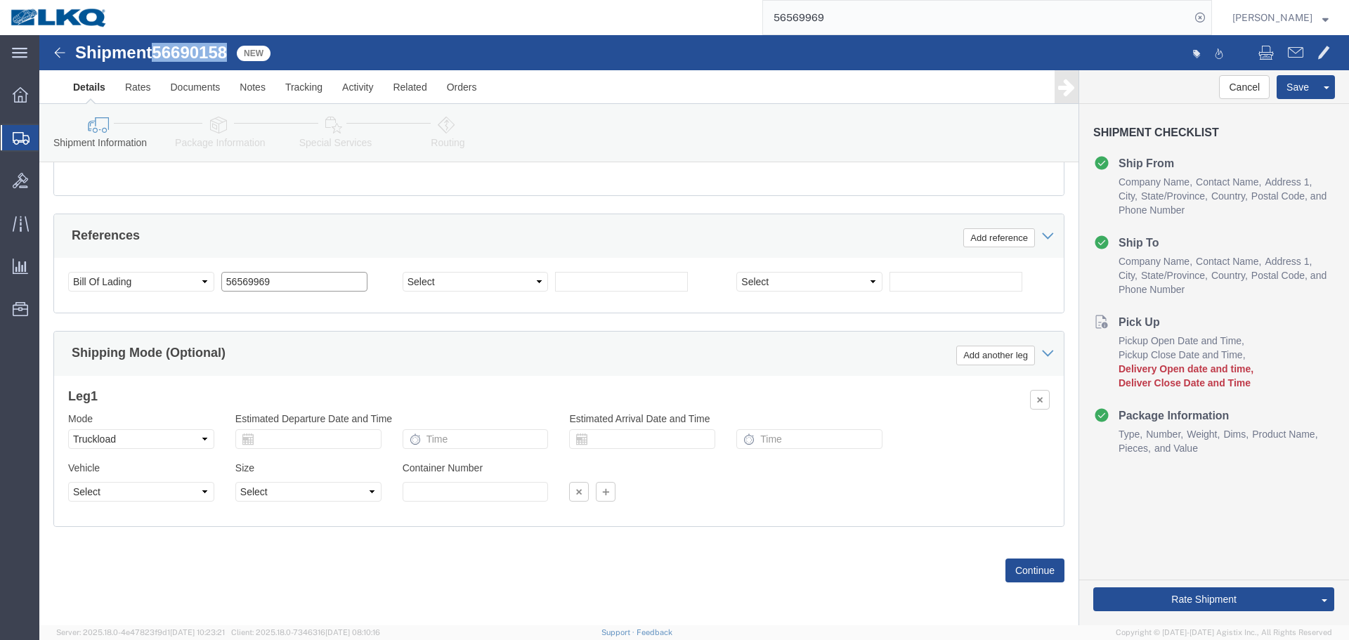
click input "56569969"
paste input "690158"
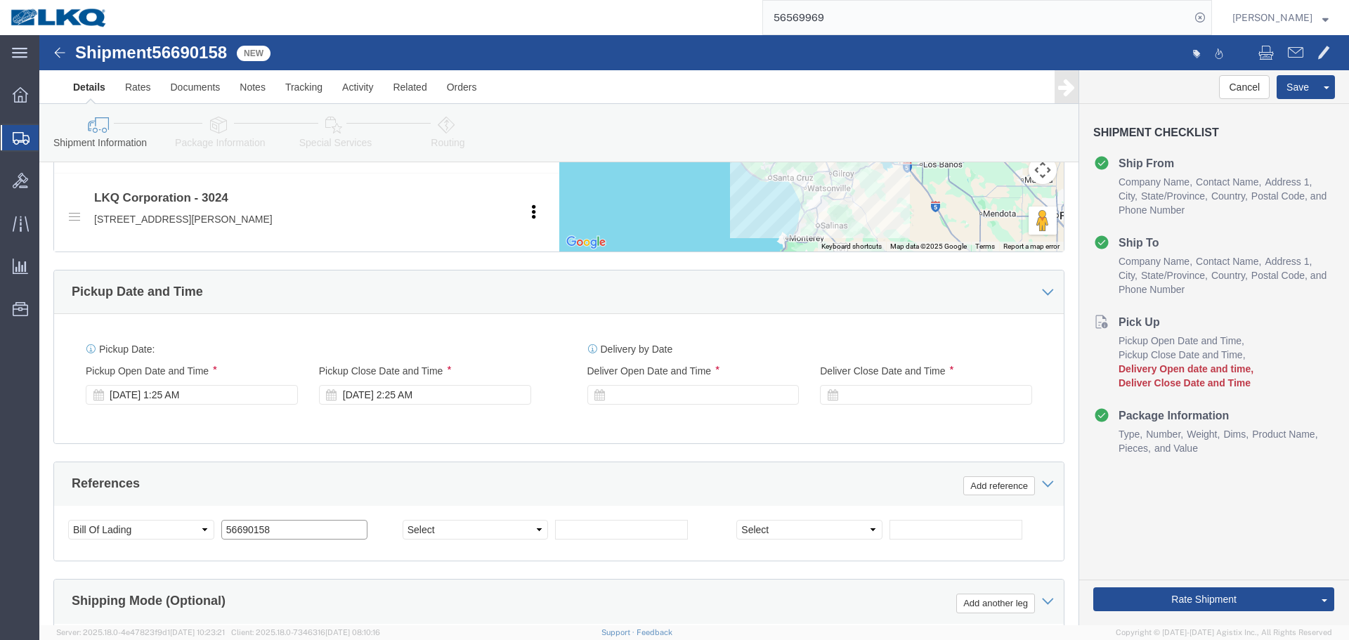
scroll to position [854, 0]
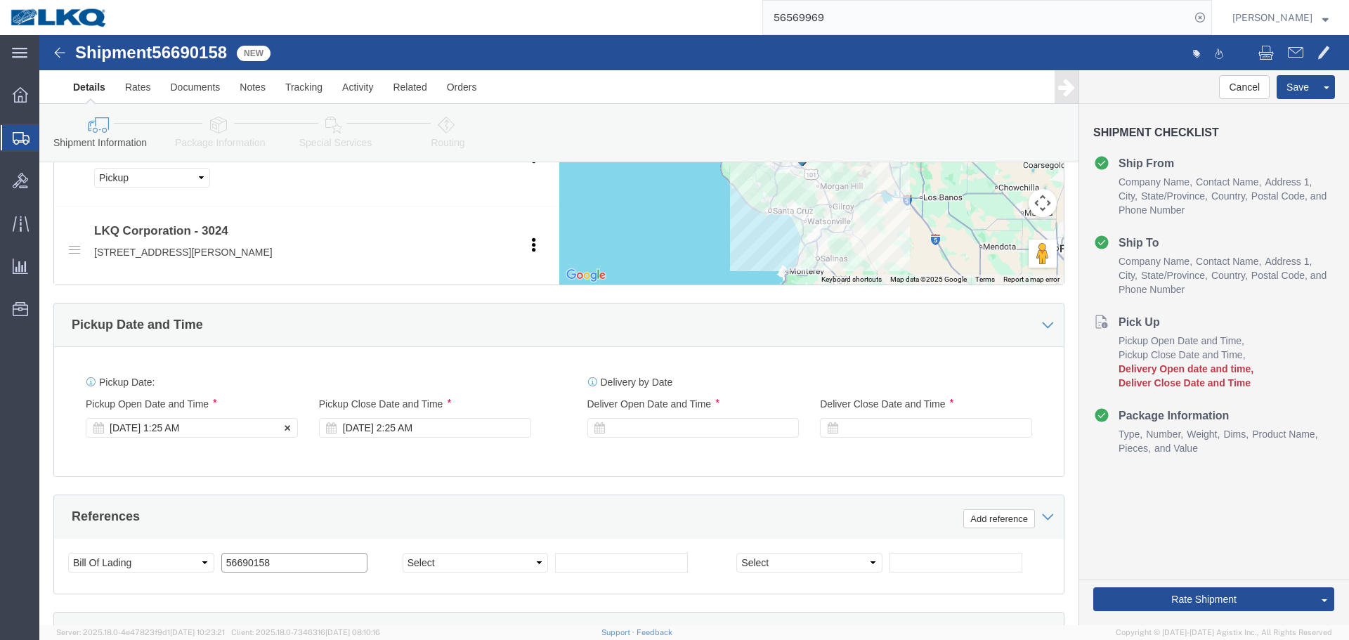
type input "56690158"
click div "[DATE] 1:25 AM"
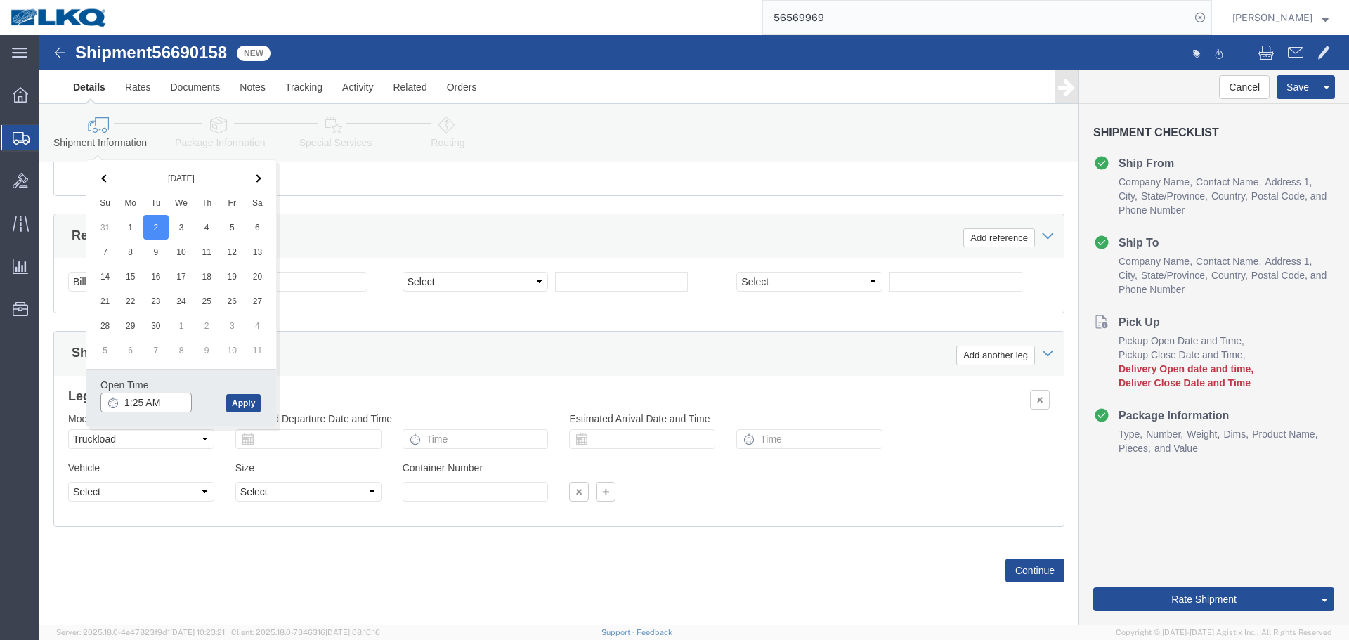
click input "1:25 AM"
click input "7:00 AM"
type input "5:00 PM"
click button "Apply"
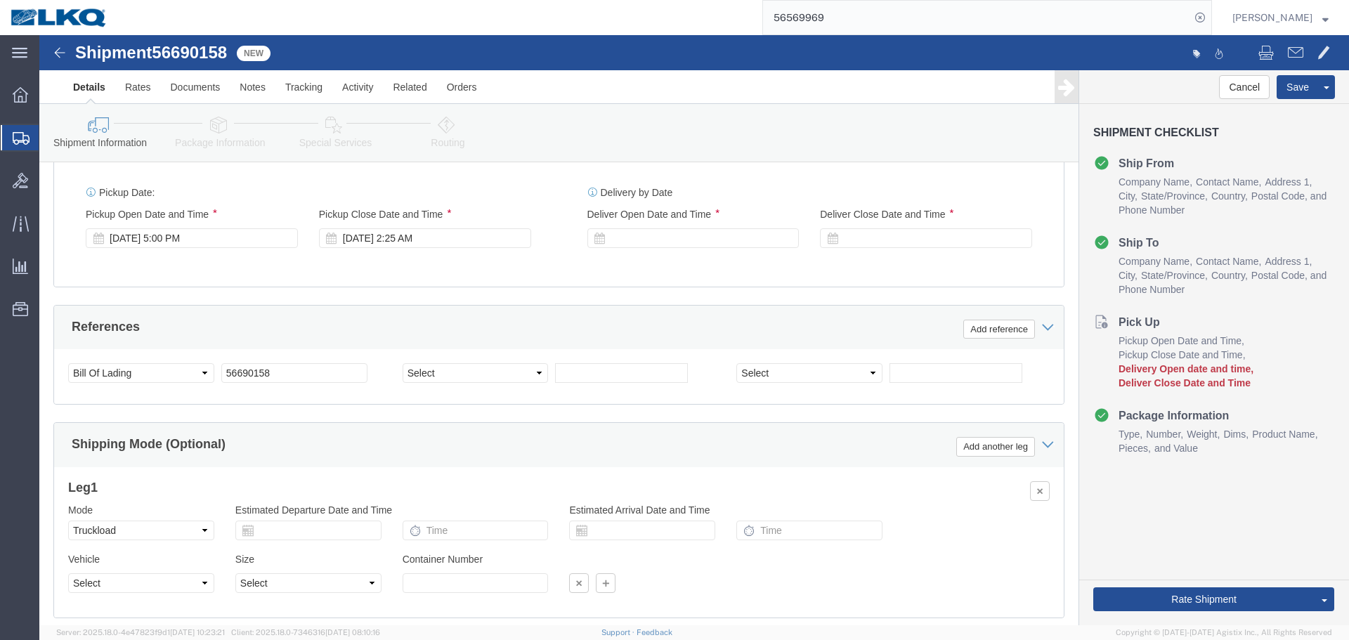
scroll to position [854, 0]
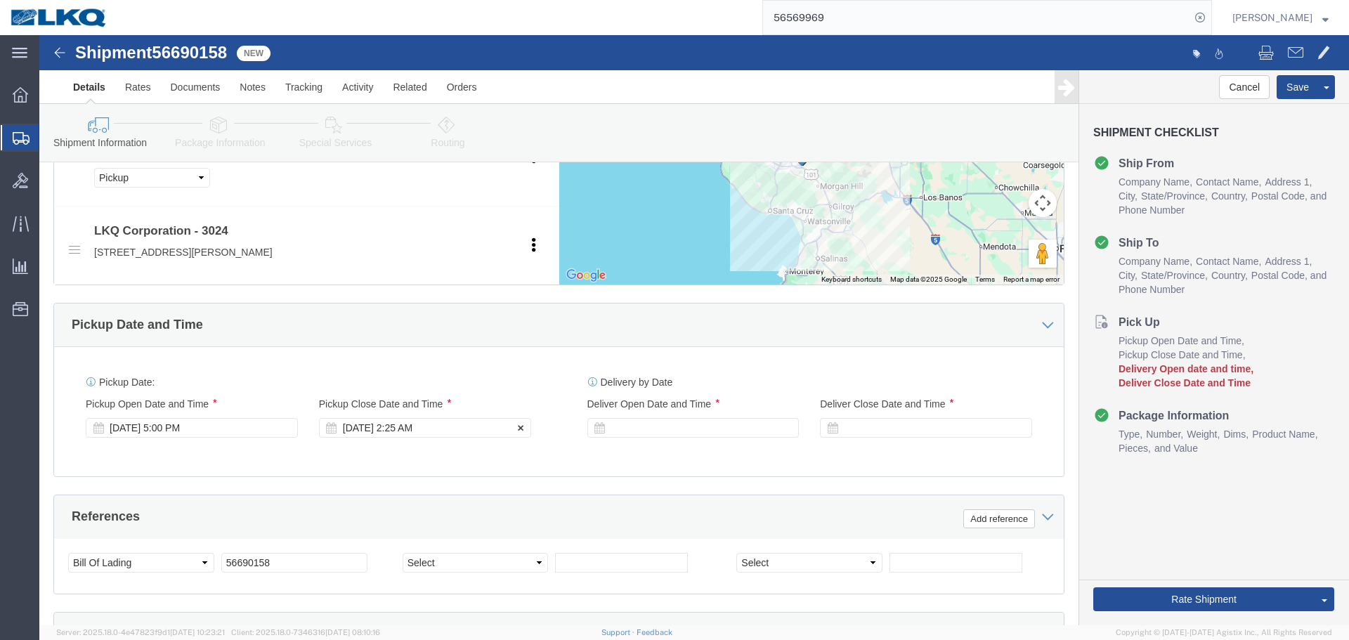
click div "[DATE] 2:25 AM"
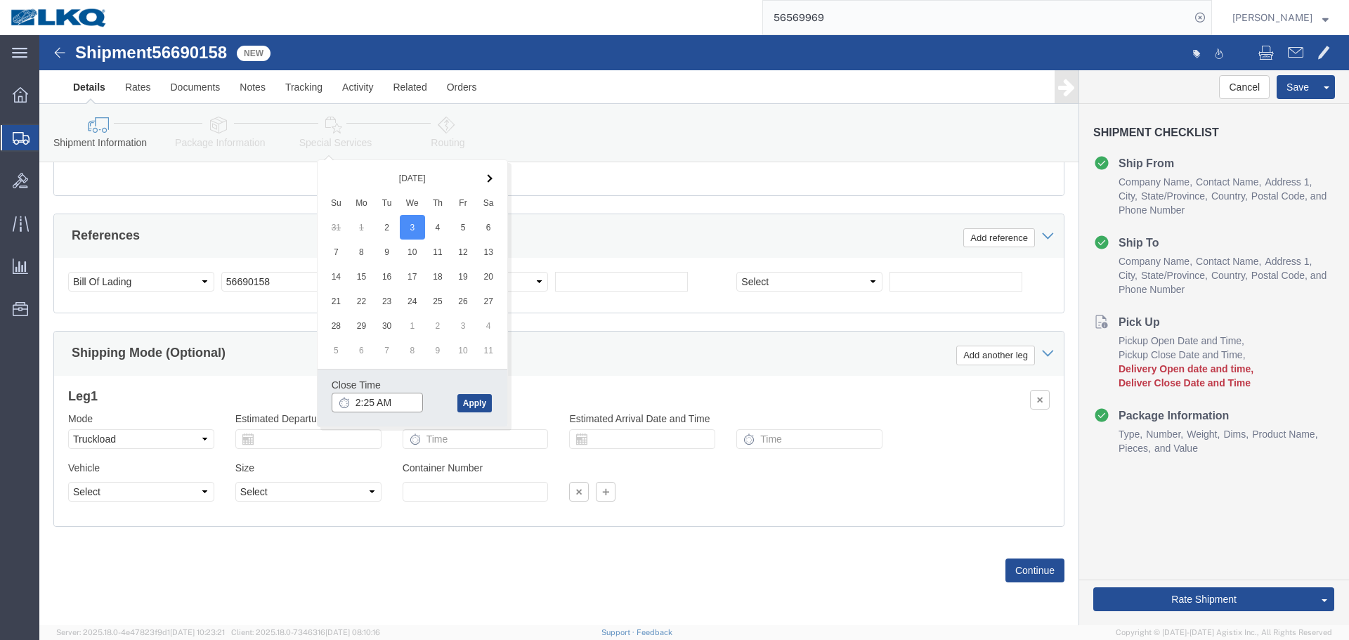
click input "2:25 AM"
type input "18"
type input "6:00 PM"
click div "Close Time 6:00 PM Sep 03 2025 2:25 AM - Sep 03 2025 2:25 AM Cancel Apply"
click button "Apply"
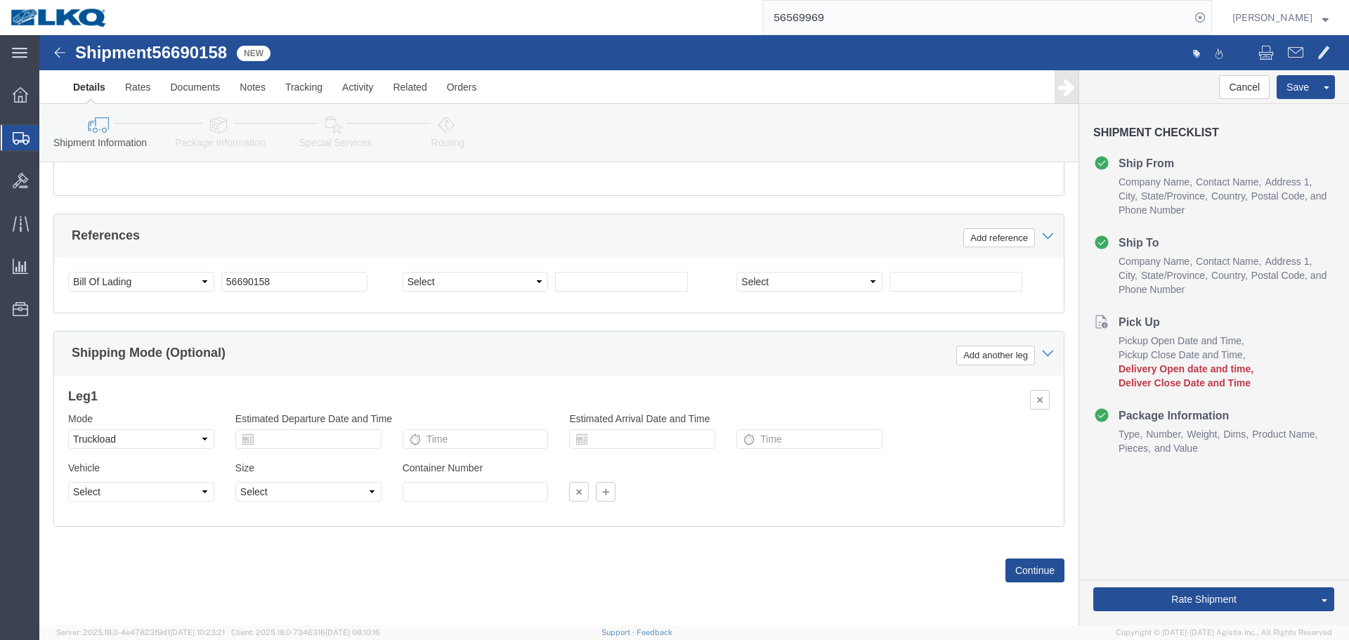
scroll to position [924, 0]
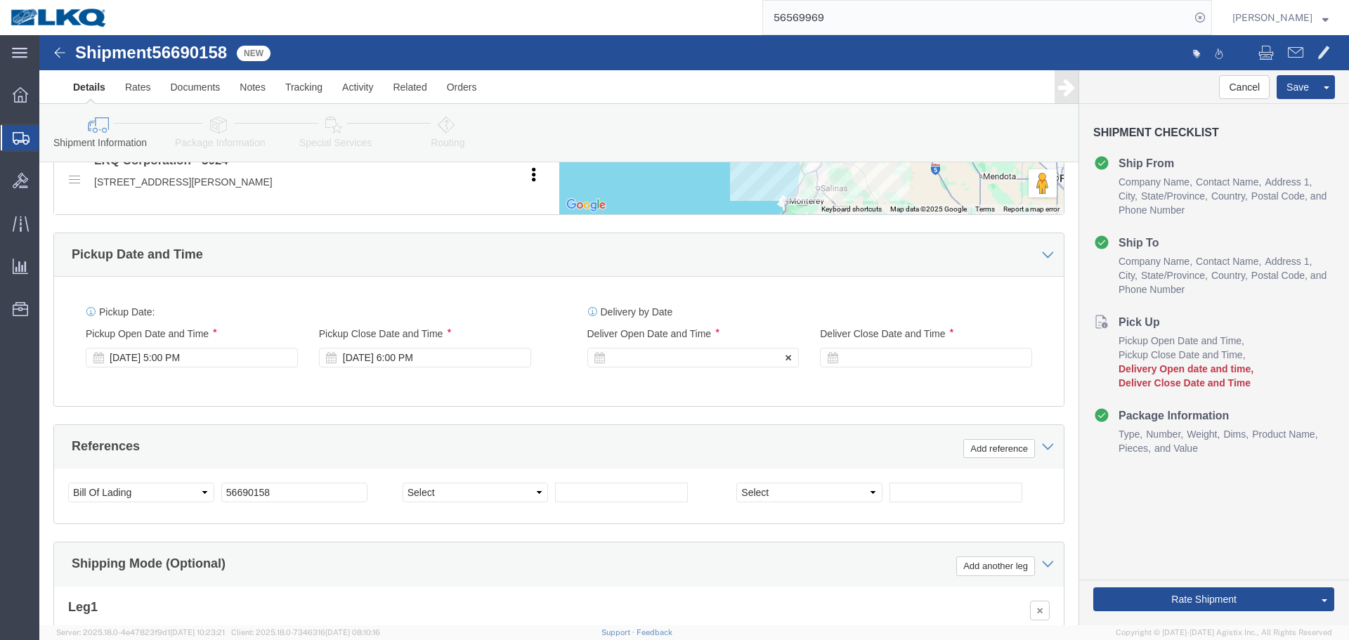
click div
click input "7:00 PM"
type input "4:00 AM"
click button "Apply"
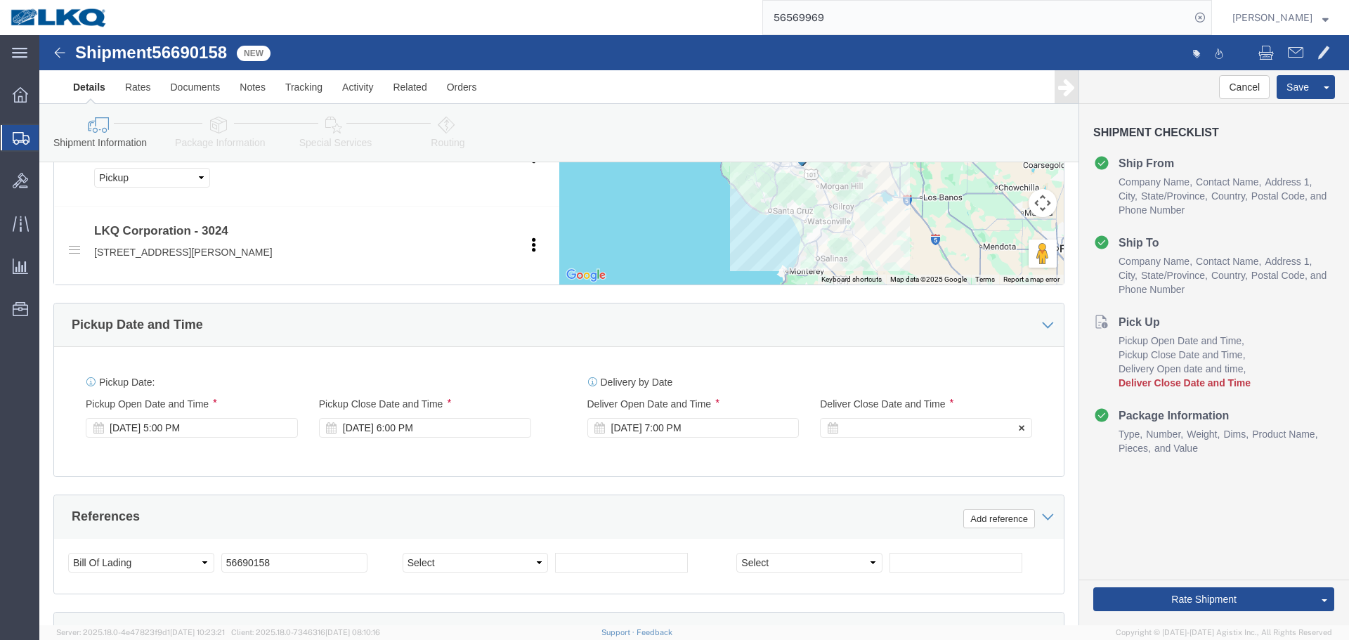
click div
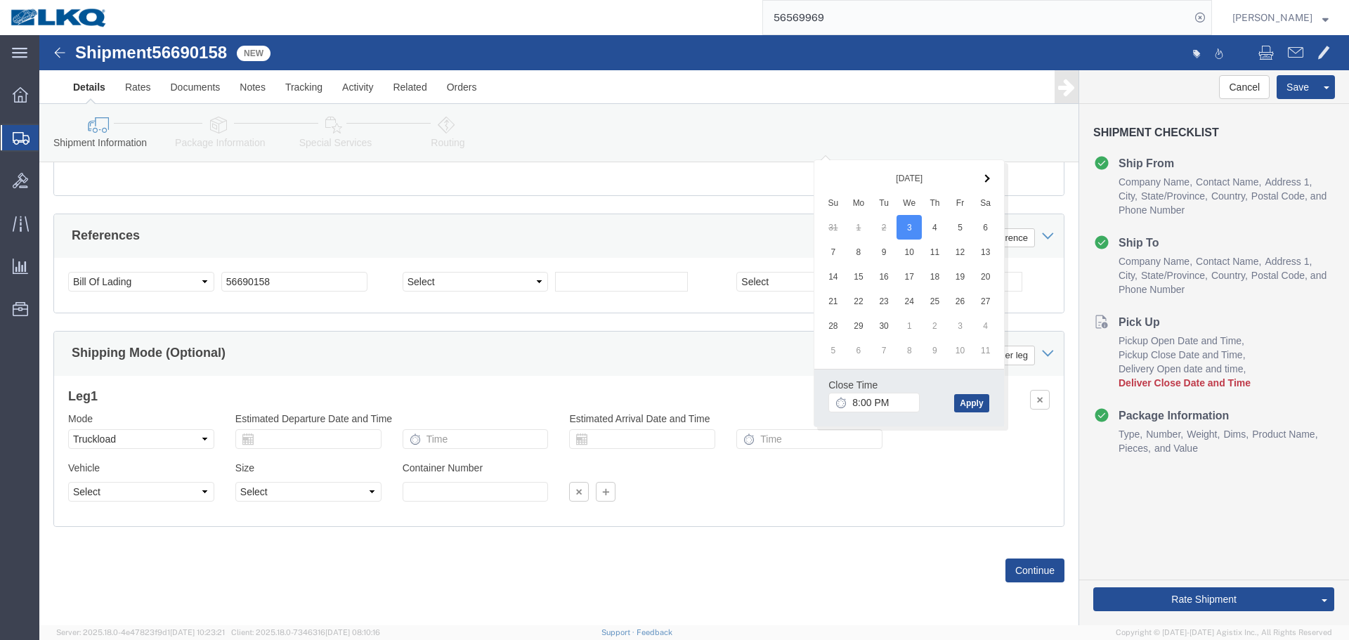
click div "Close Time 8:00 PM"
click input "8:00 PM"
type input "5:00 AM"
click button "Apply"
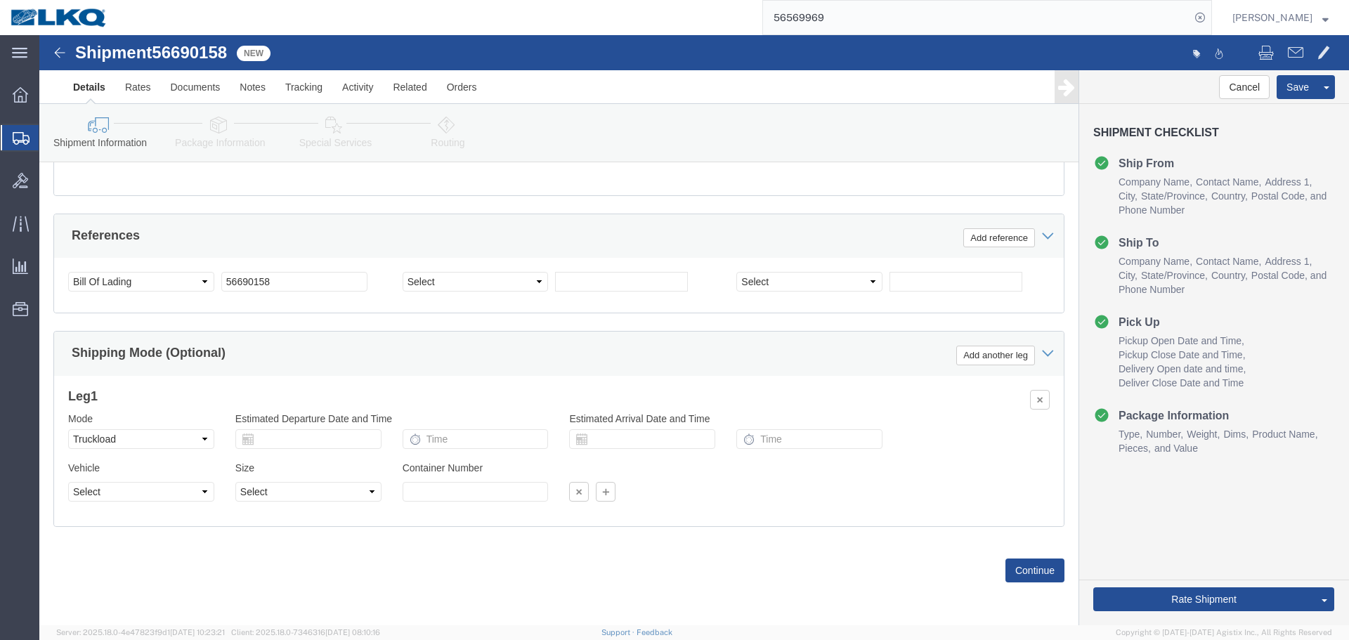
scroll to position [924, 0]
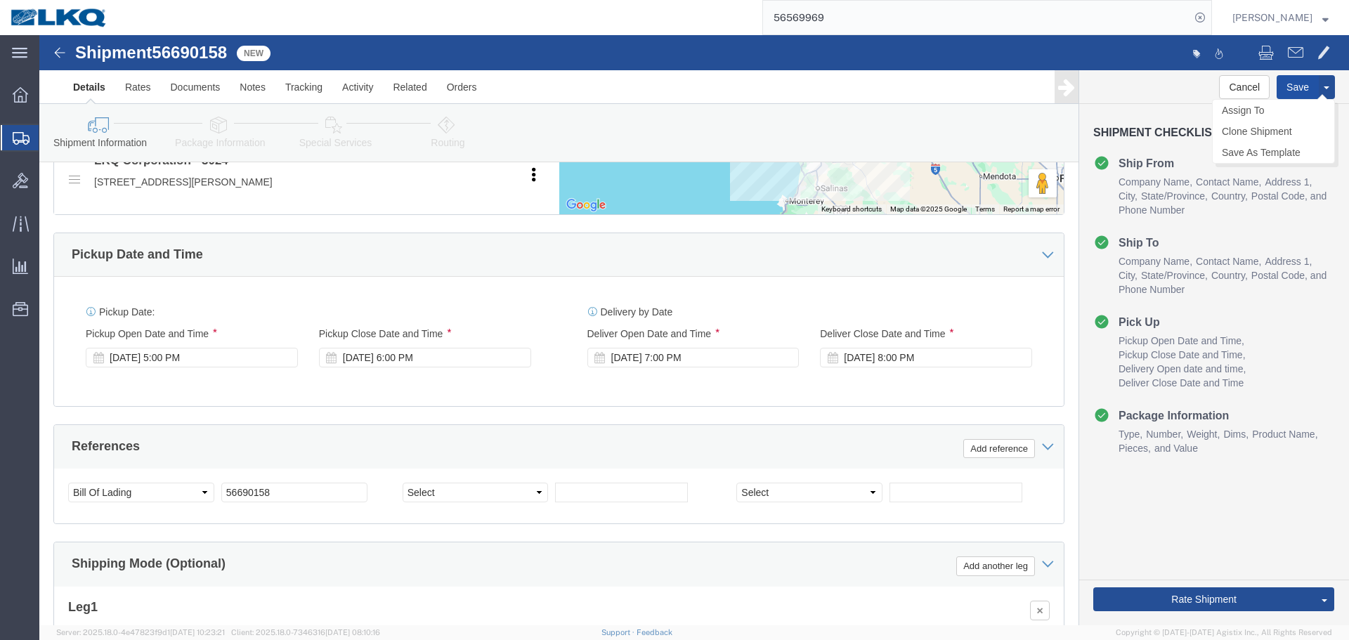
click button "Save"
click link "Send To Bid"
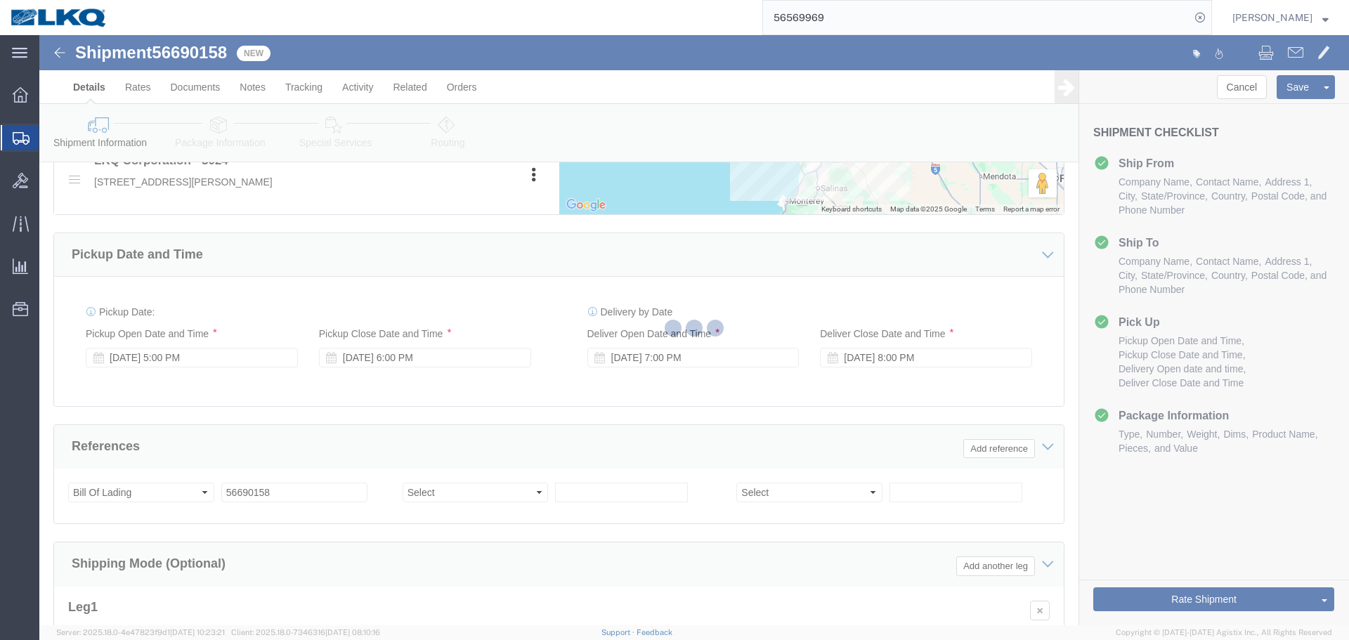
select select "38575"
select select "TL"
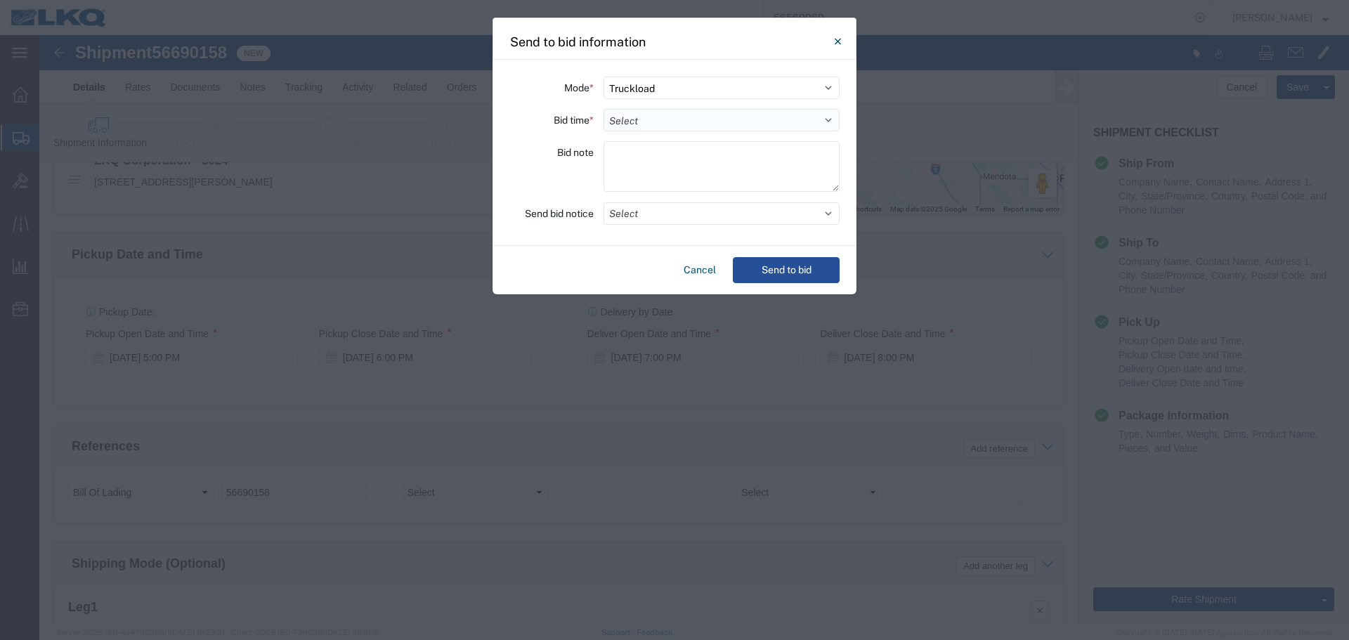
click at [655, 124] on select "Select 30 Min (Rush) 1 Hour (Rush) 2 Hours (Rush) 4 Hours (Rush) 8 Hours (Rush)…" at bounding box center [722, 120] width 236 height 22
select select "8"
click at [604, 109] on select "Select 30 Min (Rush) 1 Hour (Rush) 2 Hours (Rush) 4 Hours (Rush) 8 Hours (Rush)…" at bounding box center [722, 120] width 236 height 22
click at [652, 212] on button "Select" at bounding box center [722, 213] width 236 height 22
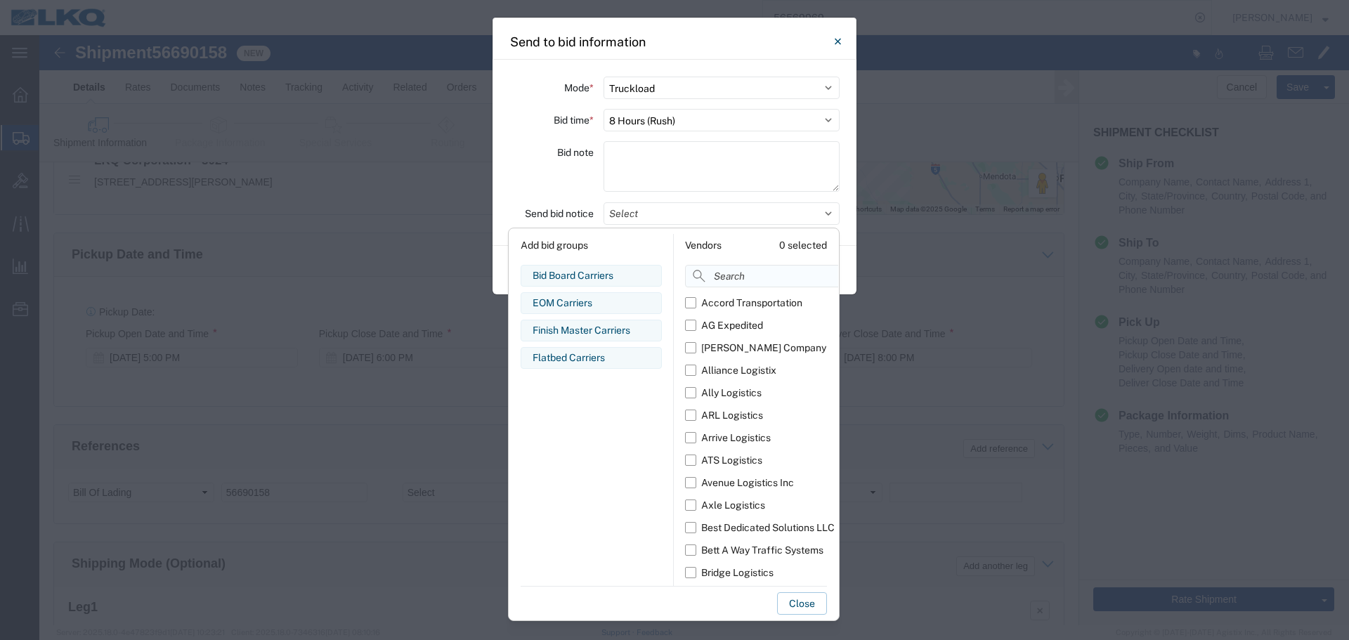
click at [735, 271] on input at bounding box center [793, 276] width 216 height 22
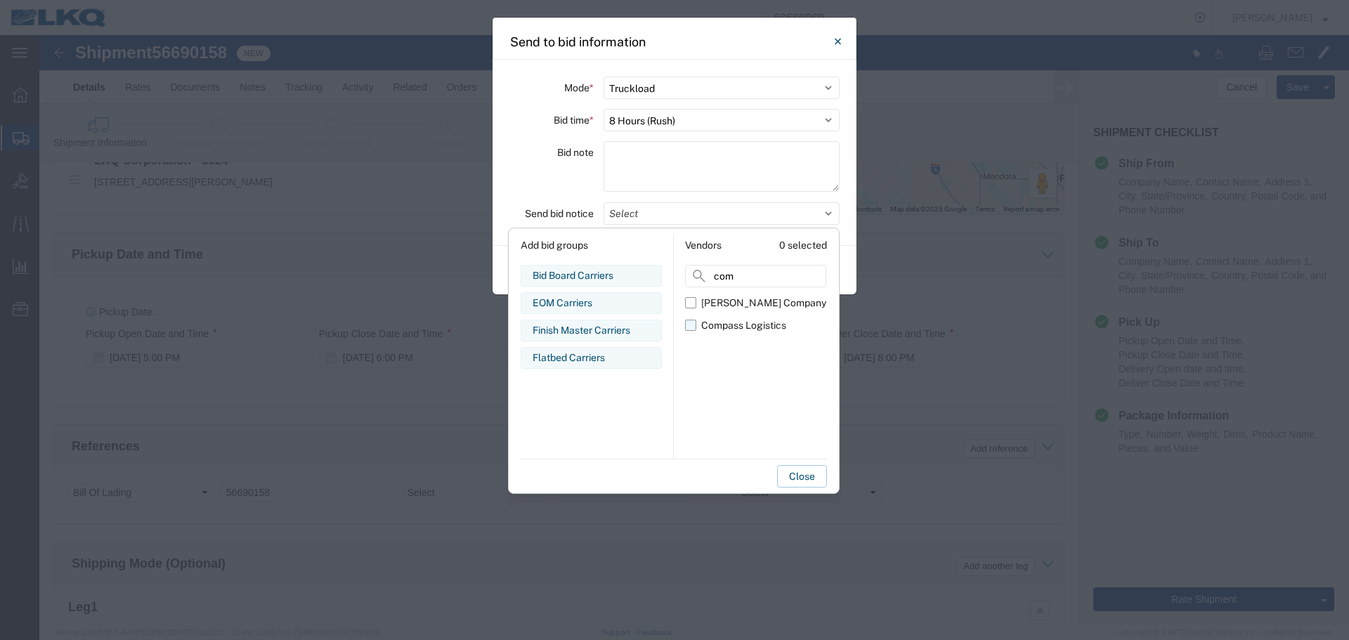
type input "com"
click at [686, 332] on label "Compass Logistics" at bounding box center [755, 325] width 141 height 22
click at [0, 0] on input "Compass Logistics" at bounding box center [0, 0] width 0 height 0
click at [510, 147] on div "Bid note" at bounding box center [552, 168] width 84 height 55
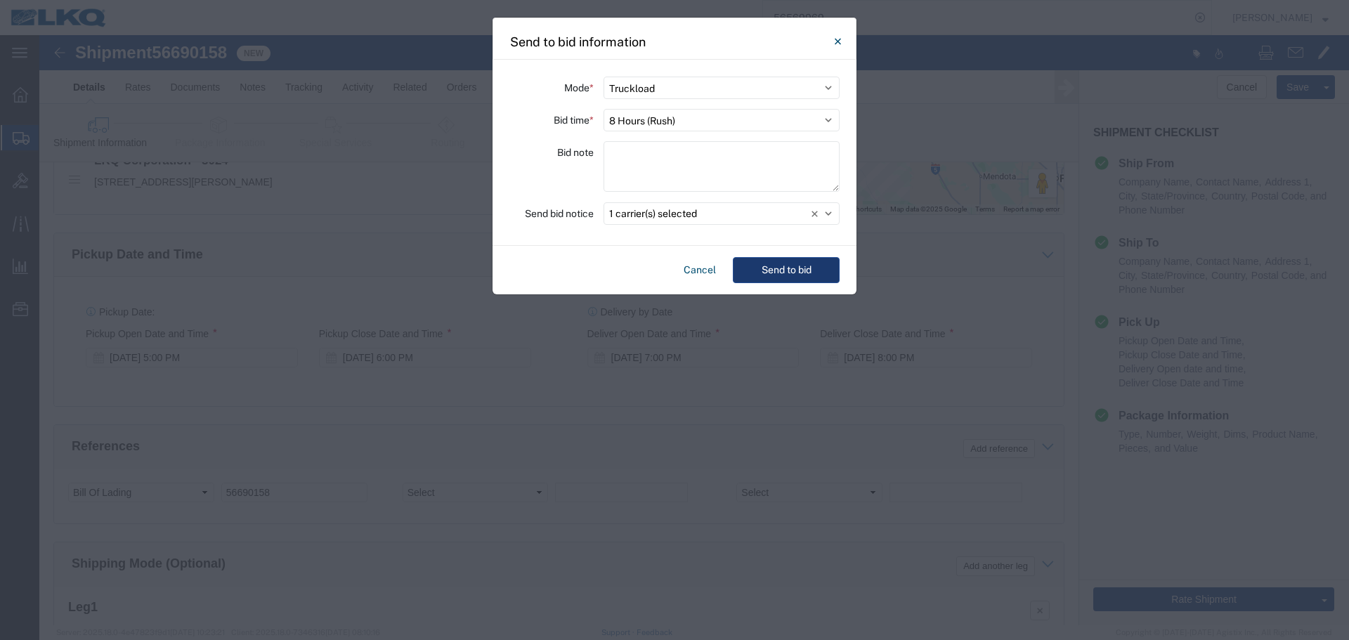
click at [789, 265] on button "Send to bid" at bounding box center [786, 270] width 107 height 26
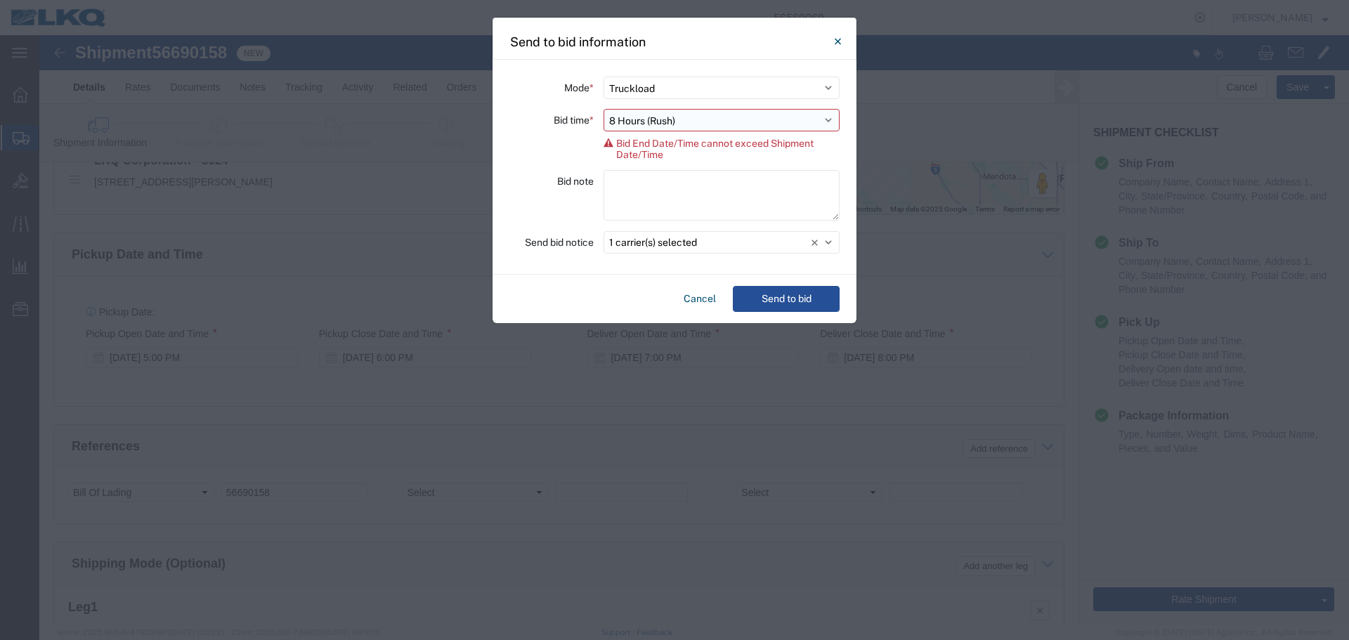
click at [623, 127] on select "Select 30 Min (Rush) 1 Hour (Rush) 2 Hours (Rush) 4 Hours (Rush) 8 Hours (Rush)…" at bounding box center [722, 120] width 236 height 22
select select "1"
click at [604, 109] on select "Select 30 Min (Rush) 1 Hour (Rush) 2 Hours (Rush) 4 Hours (Rush) 8 Hours (Rush)…" at bounding box center [722, 120] width 236 height 22
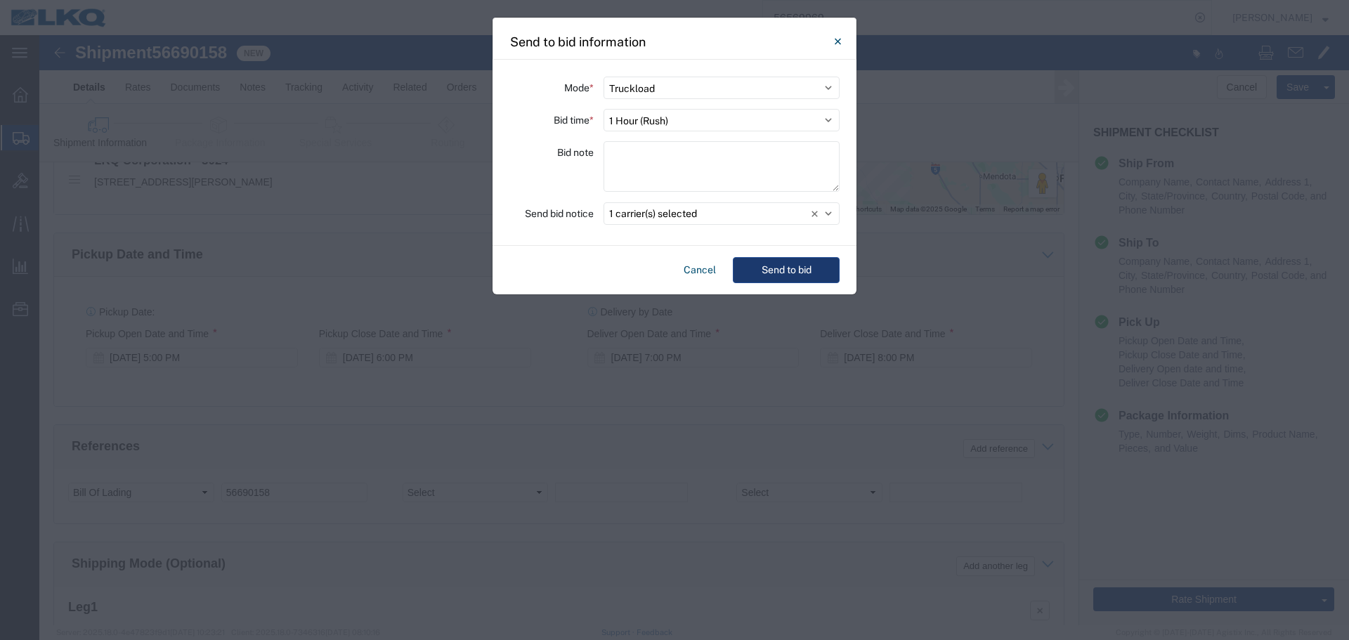
click at [823, 274] on button "Send to bid" at bounding box center [786, 270] width 107 height 26
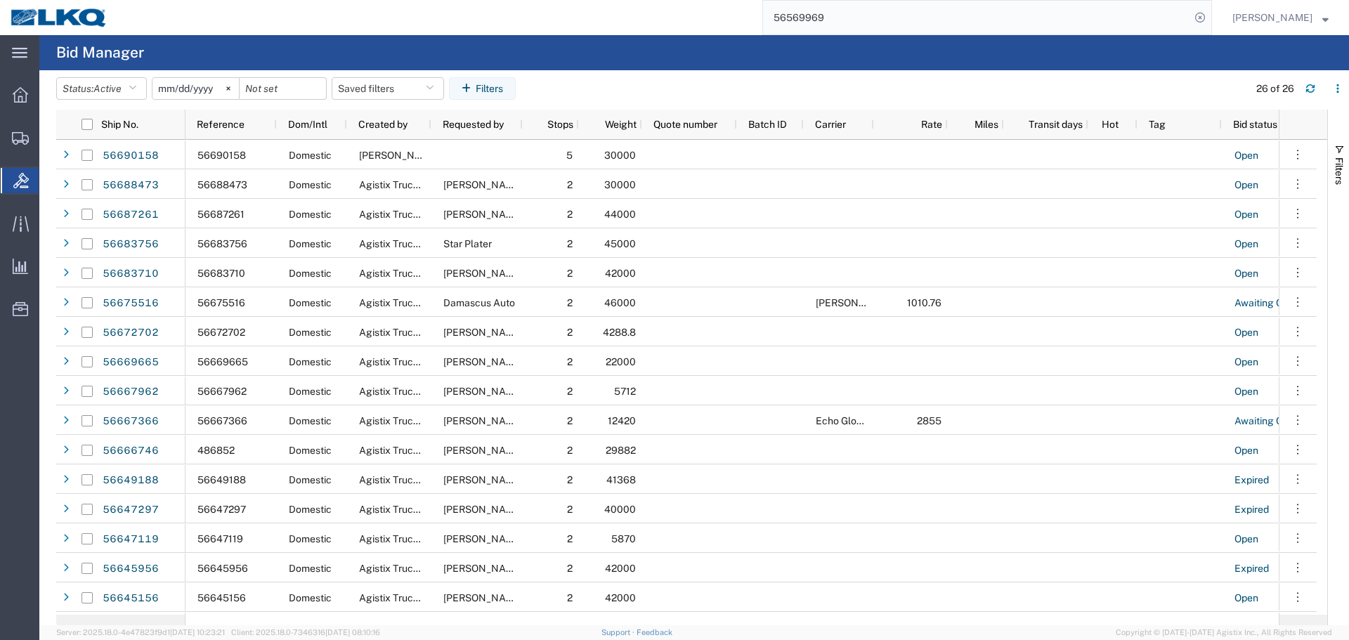
click at [805, 18] on input "56569969" at bounding box center [976, 18] width 427 height 34
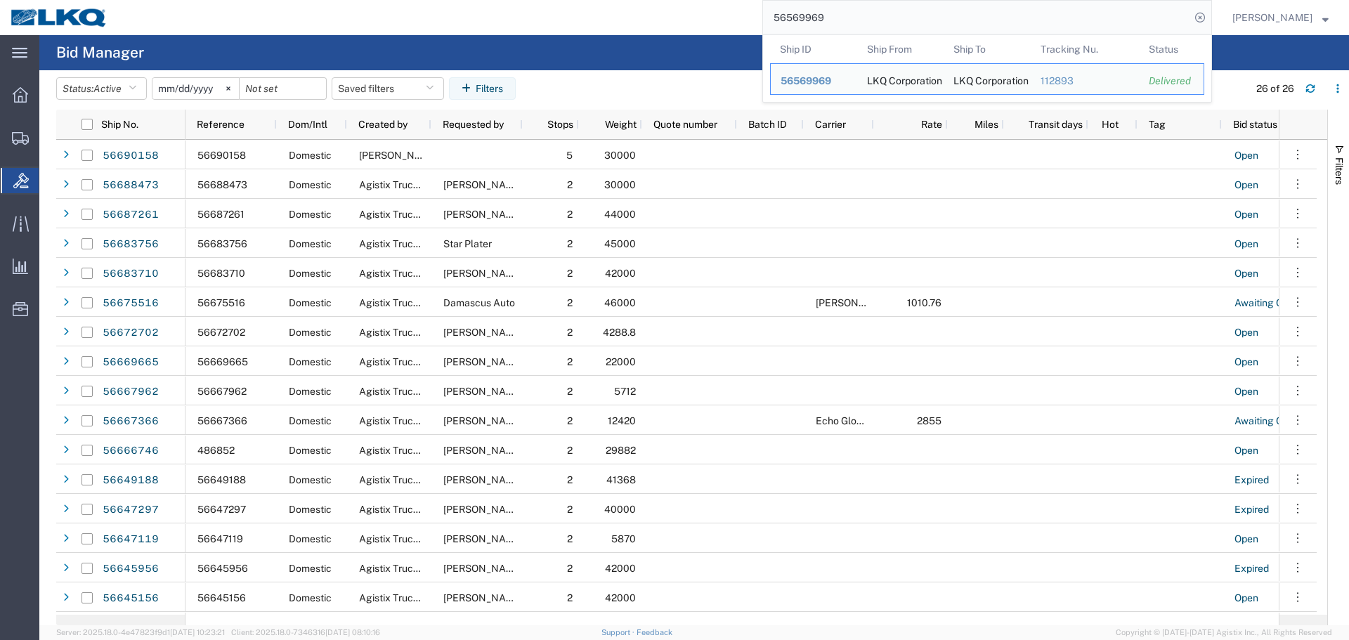
paste input "690134"
type input "56690134"
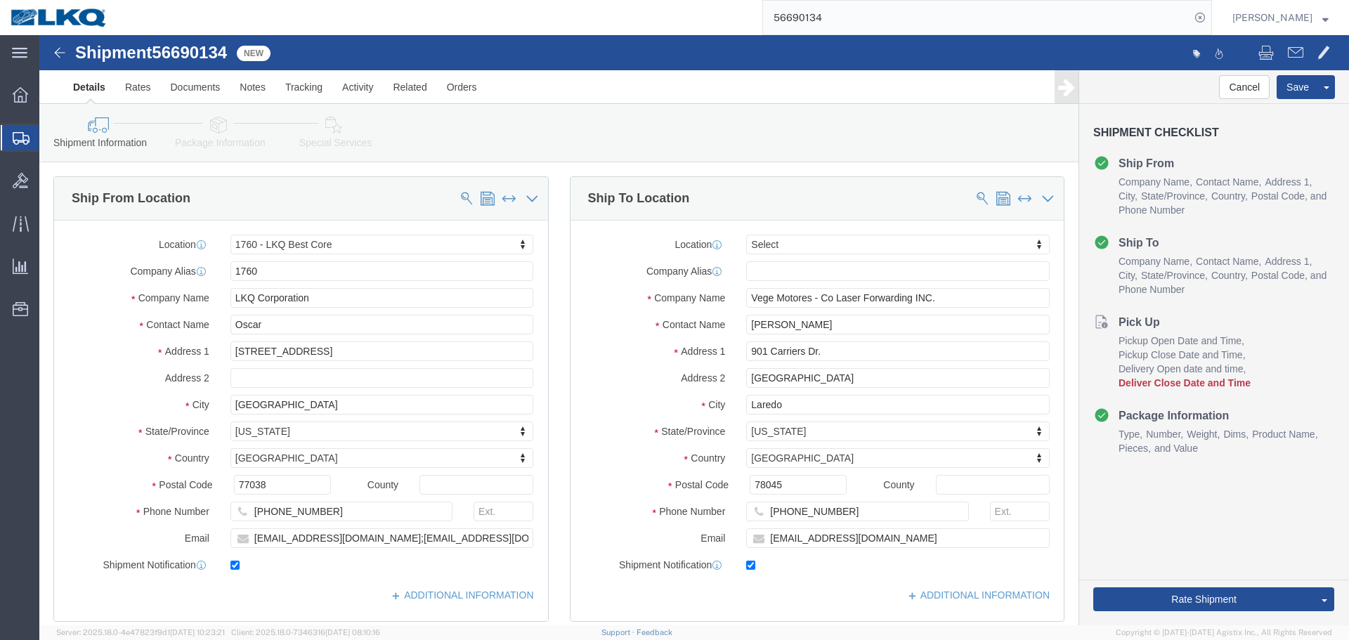
select select "27634"
select select
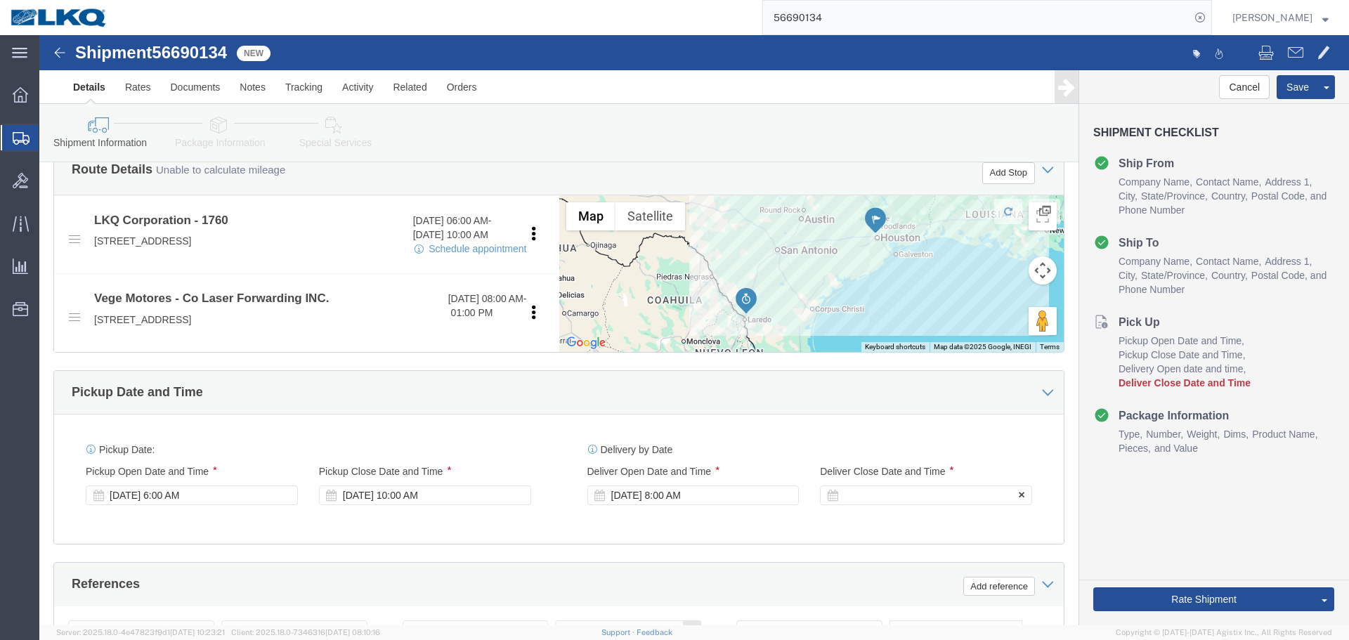
click div
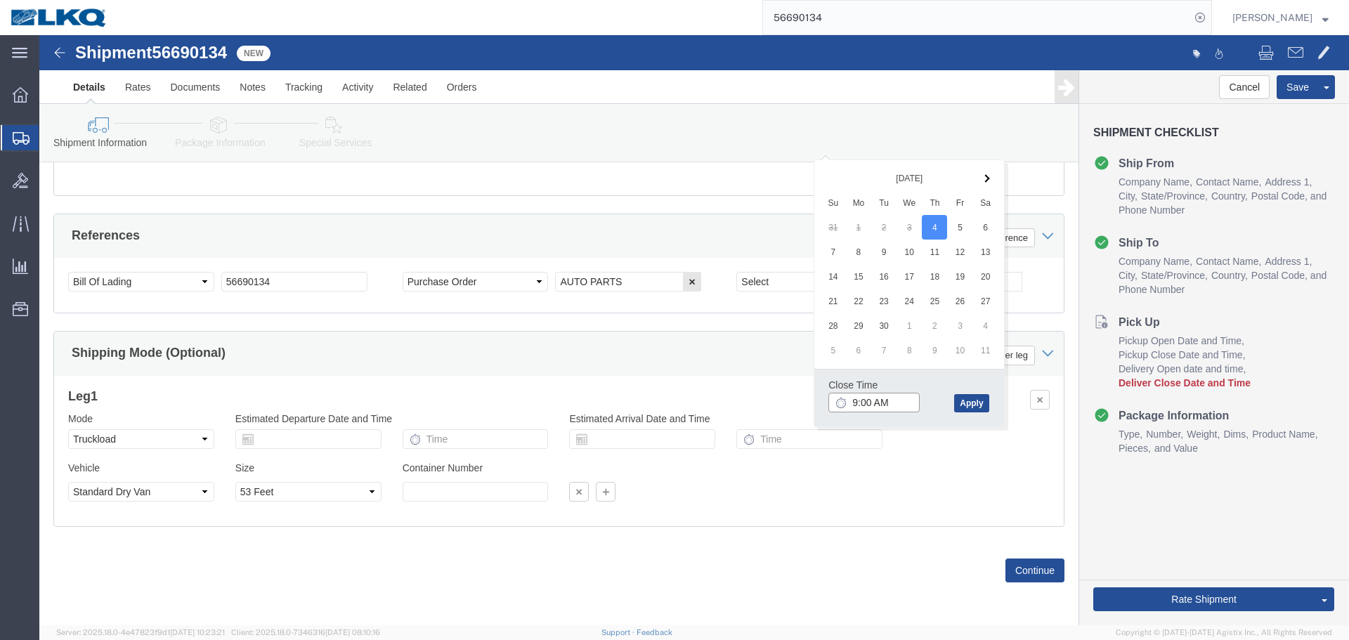
click input "9:00 AM"
click button "Apply"
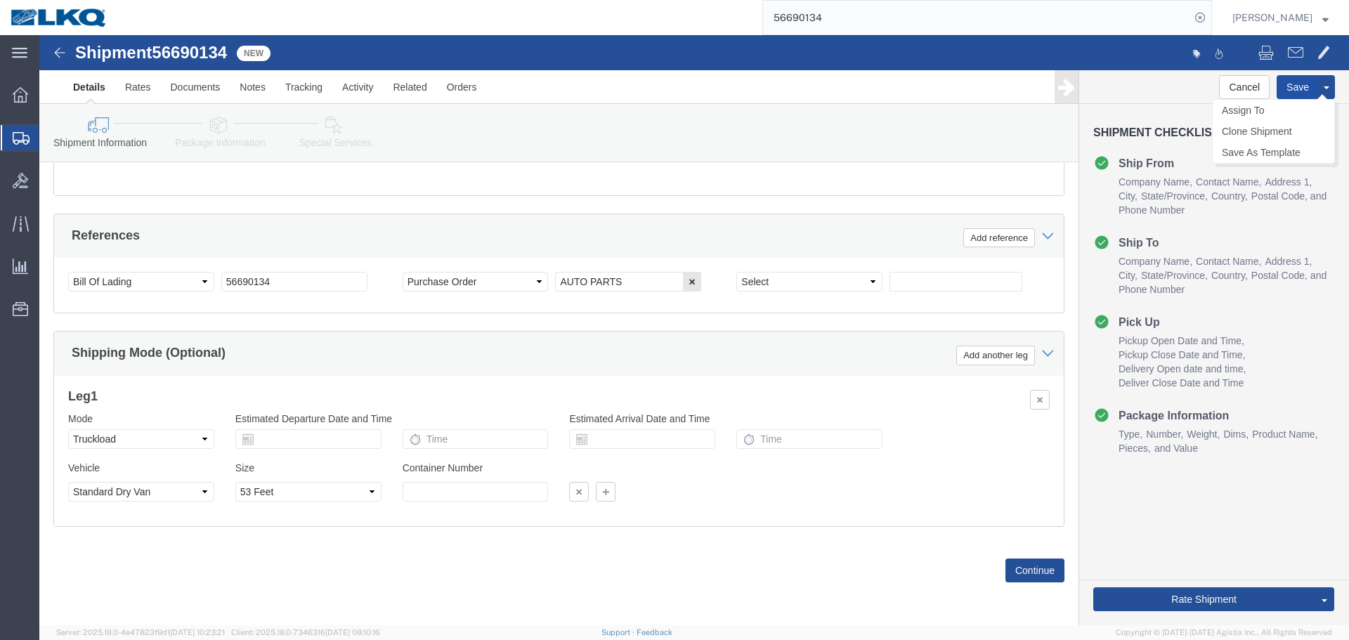
click button "Save"
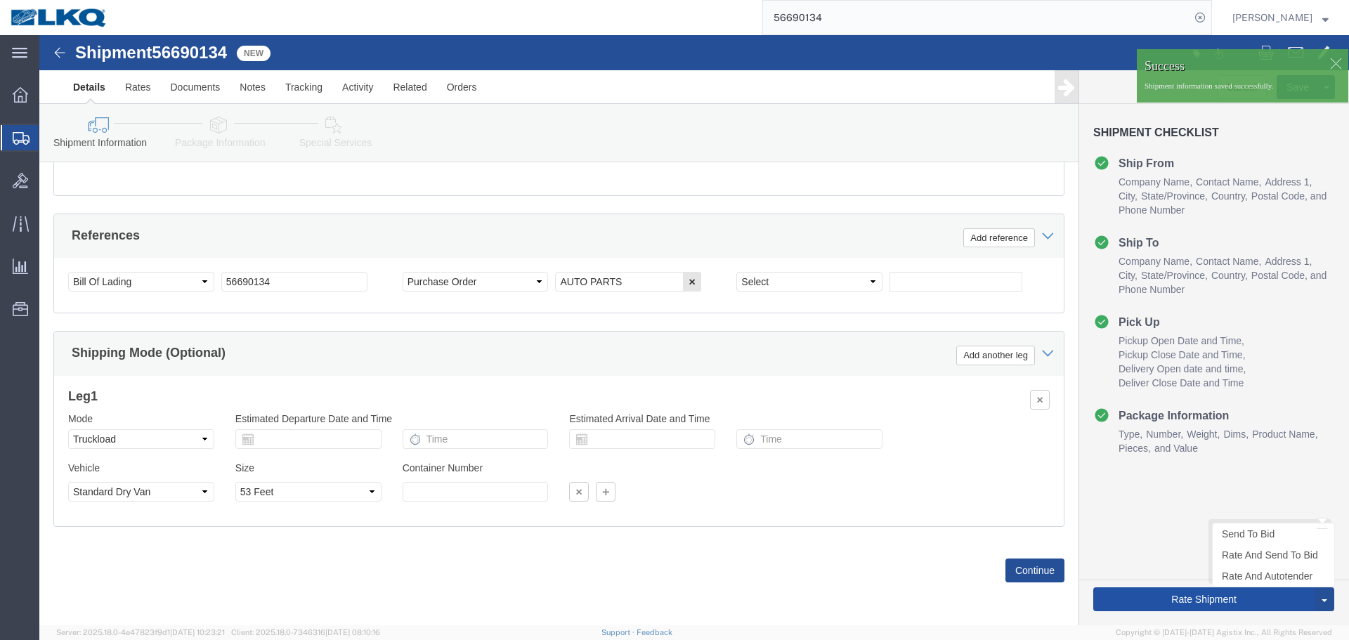
click button "Rate Shipment"
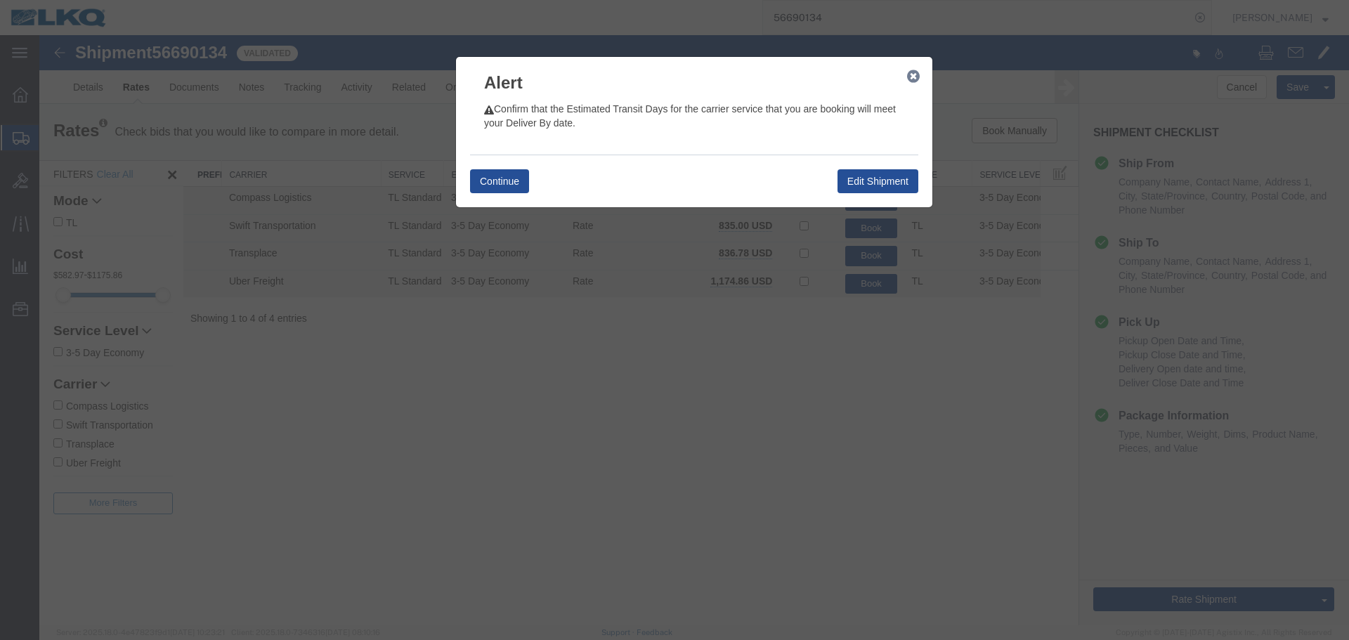
click at [912, 71] on icon "button" at bounding box center [913, 76] width 13 height 11
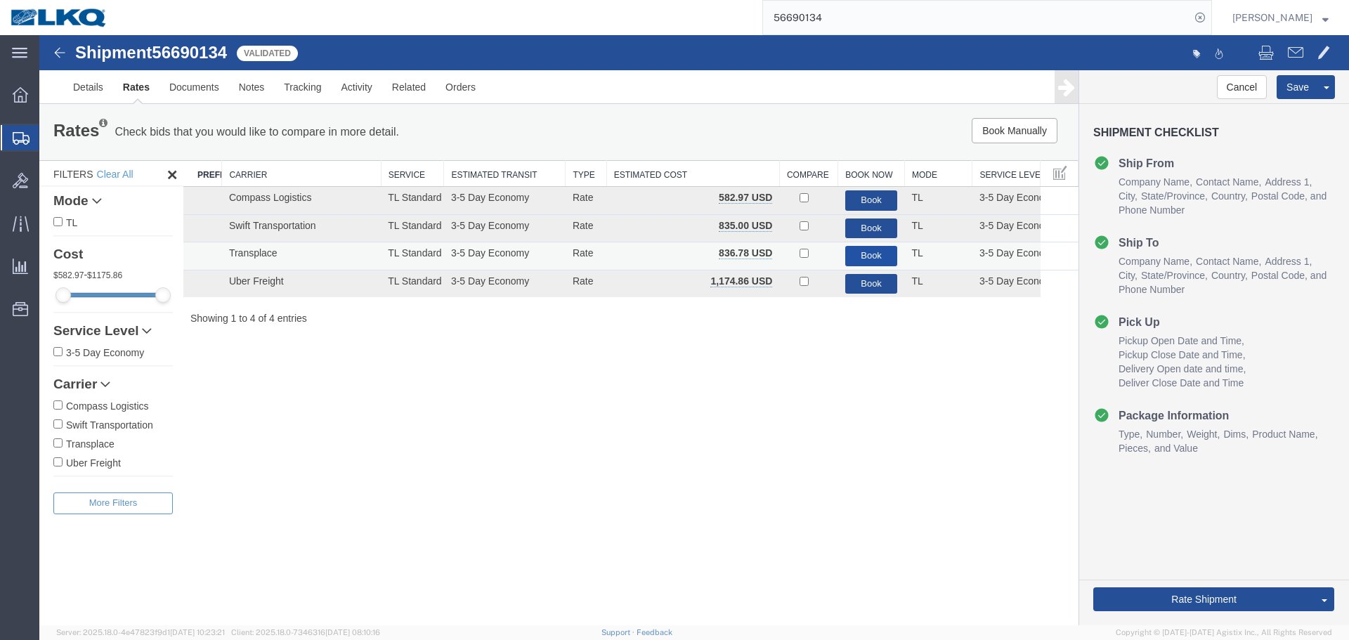
click at [861, 261] on button "Book" at bounding box center [872, 256] width 53 height 20
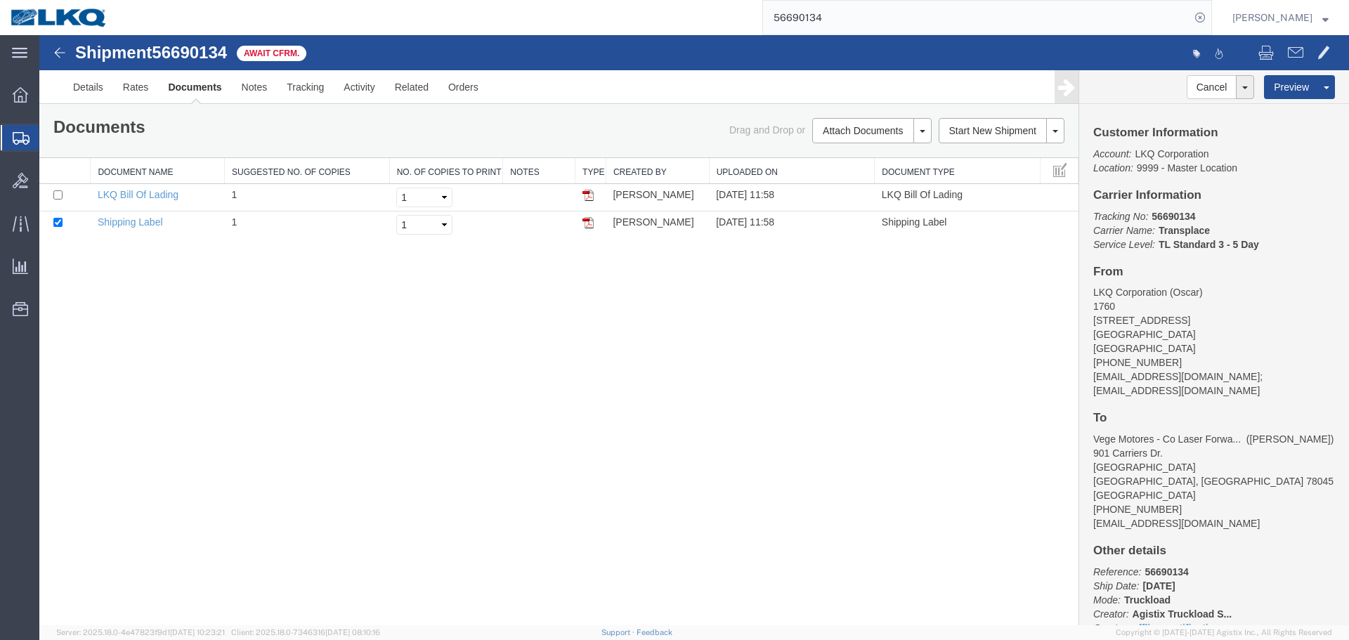
click at [857, 25] on input "56690134" at bounding box center [976, 18] width 427 height 34
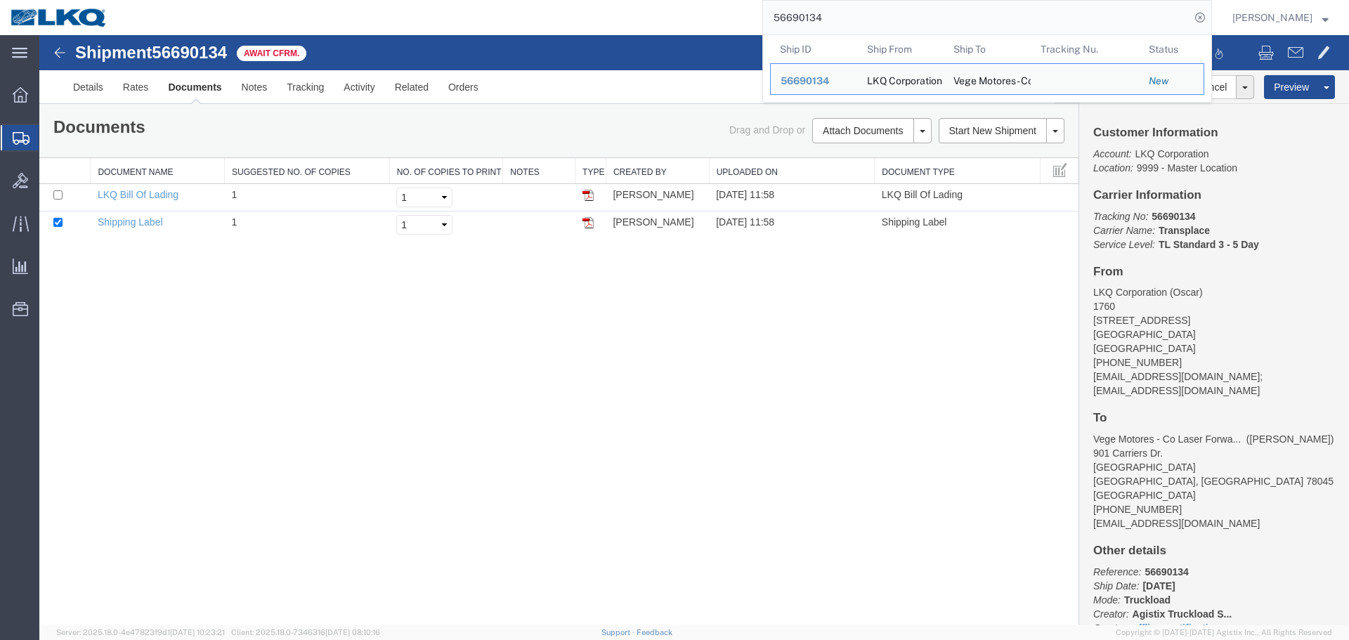
paste input "397692"
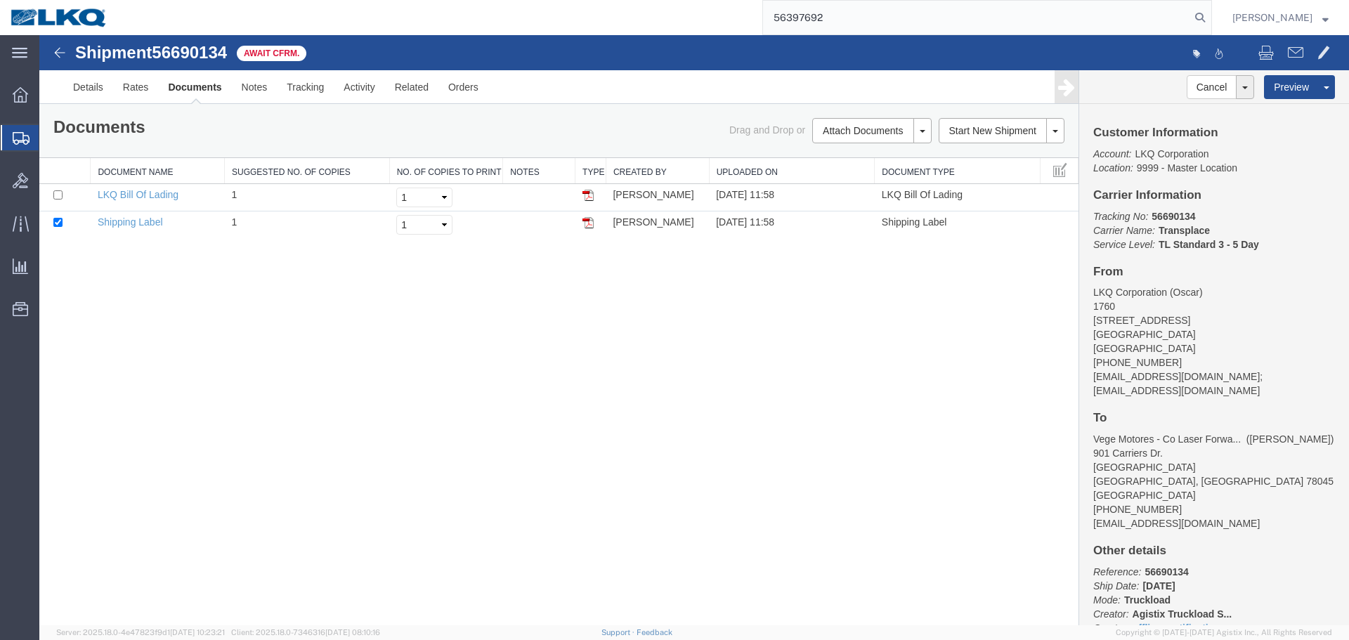
type input "56397692"
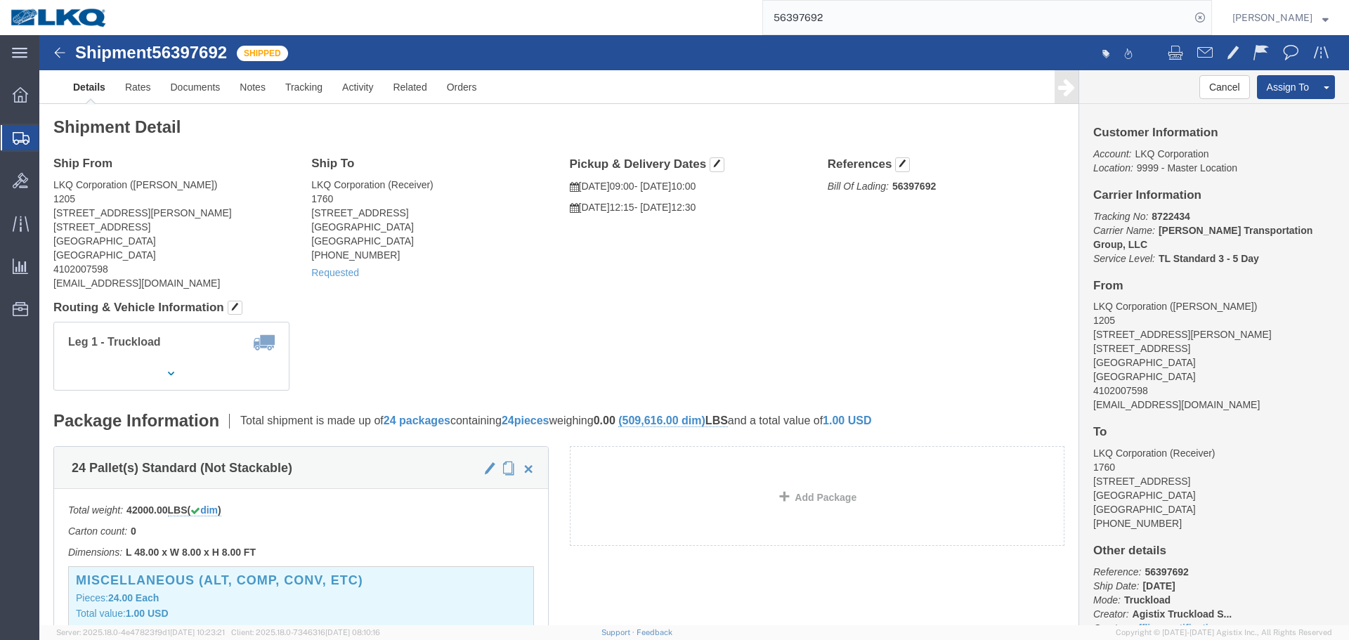
click at [881, 19] on input "56397692" at bounding box center [976, 18] width 427 height 34
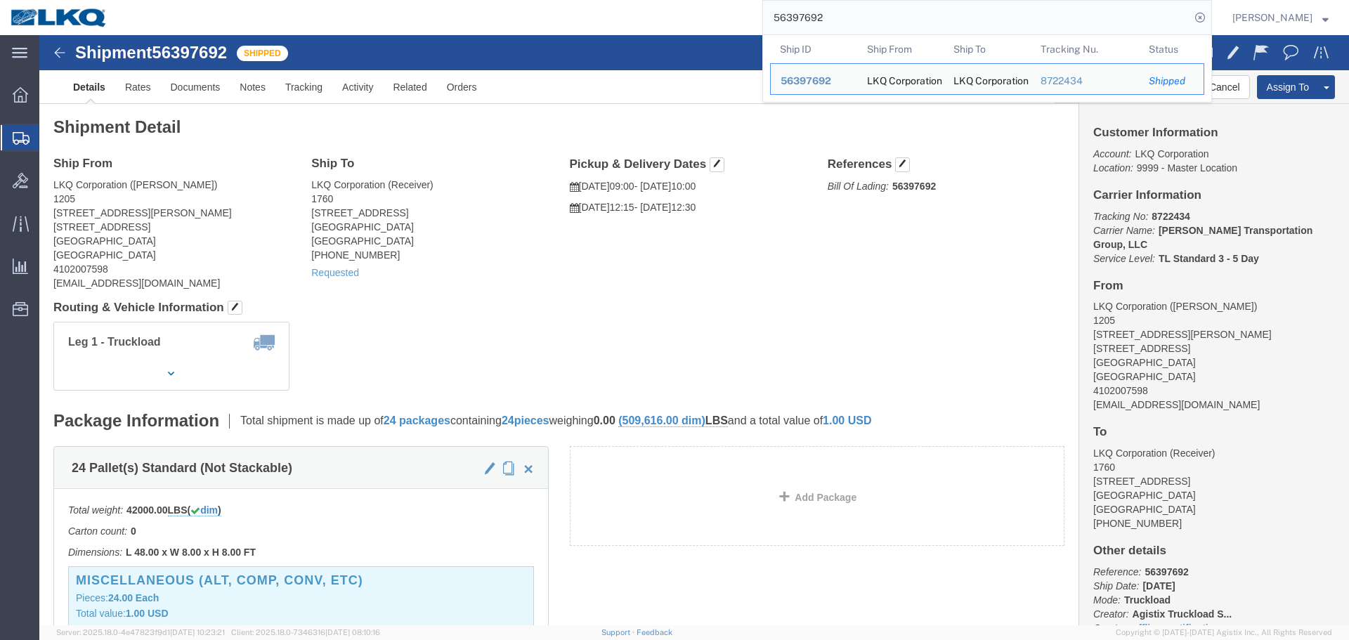
click at [881, 19] on input "56397692" at bounding box center [976, 18] width 427 height 34
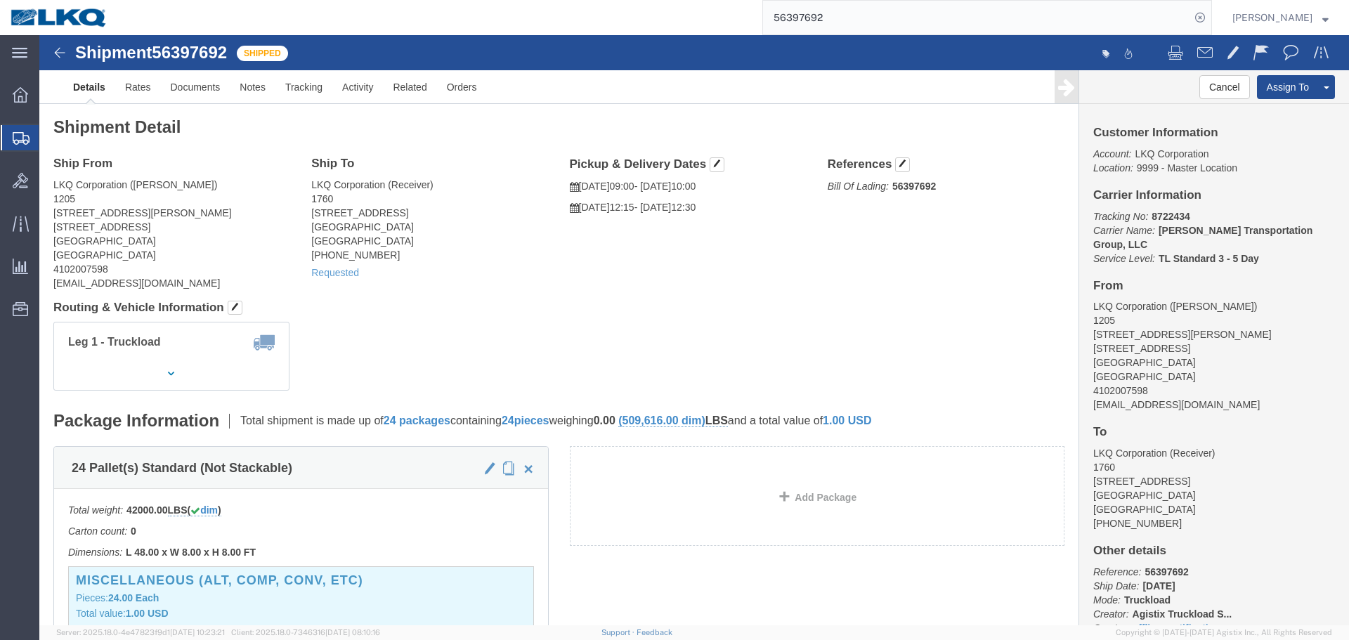
click div "Ship From LKQ Corporation (Keith) 1205 6201 Erdman Avenue 1706 Pulaski Highway …"
click span
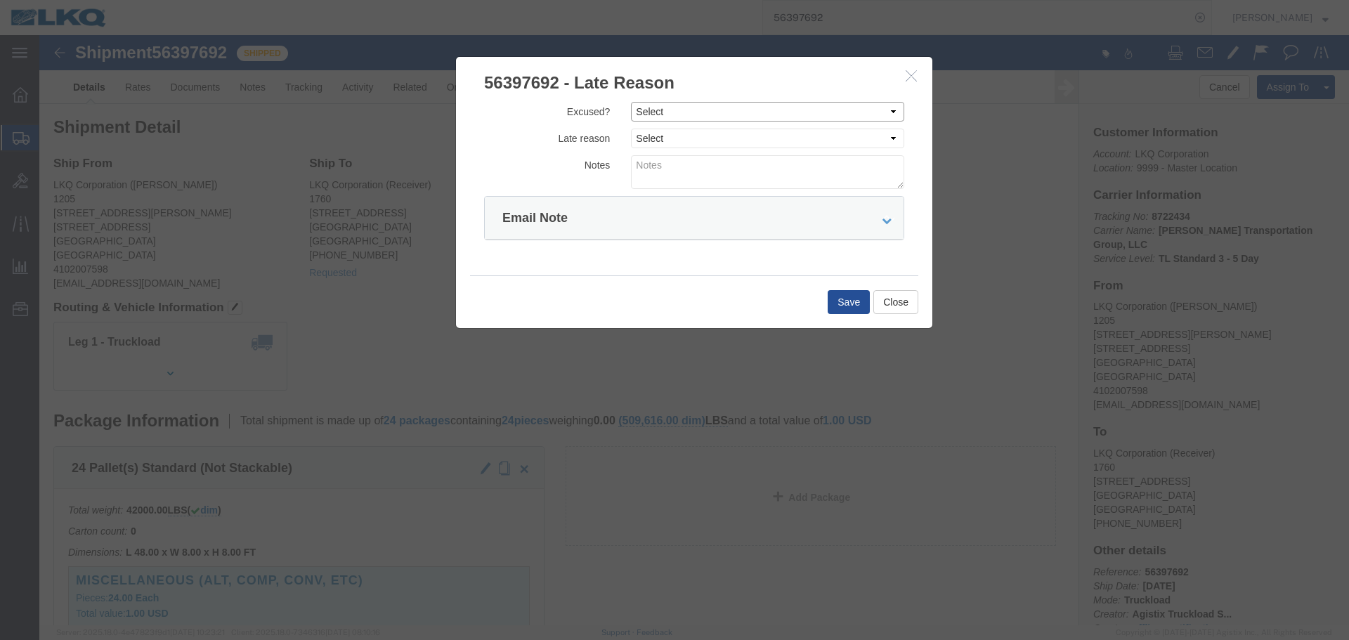
click select "Select Excused Not Excused"
select select "NOT_EXCUSED"
click select "Select Excused Not Excused"
click select "Select Bad Carrier Data Carrier Admin Error Delay Accident Driver Error Lack of…"
select select "DRIVER_ERROR"
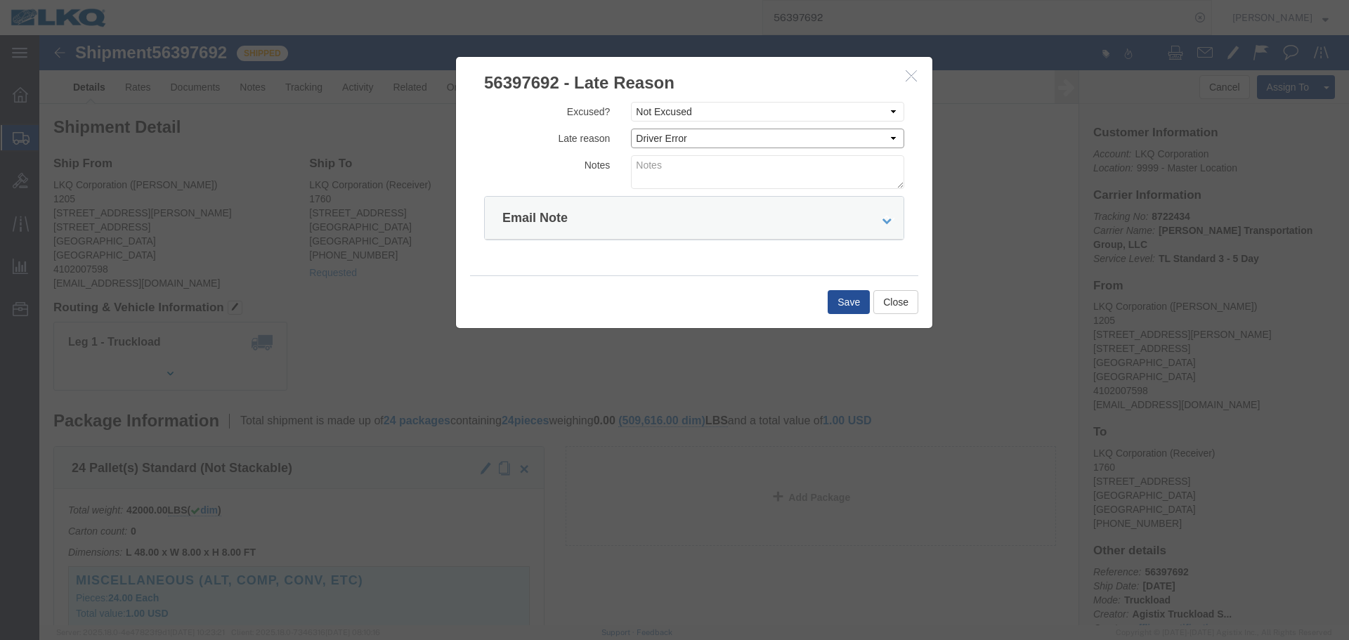
click select "Select Bad Carrier Data Carrier Admin Error Delay Accident Driver Error Lack of…"
click textarea
type textarea "09/02 delivery"
click button "Save"
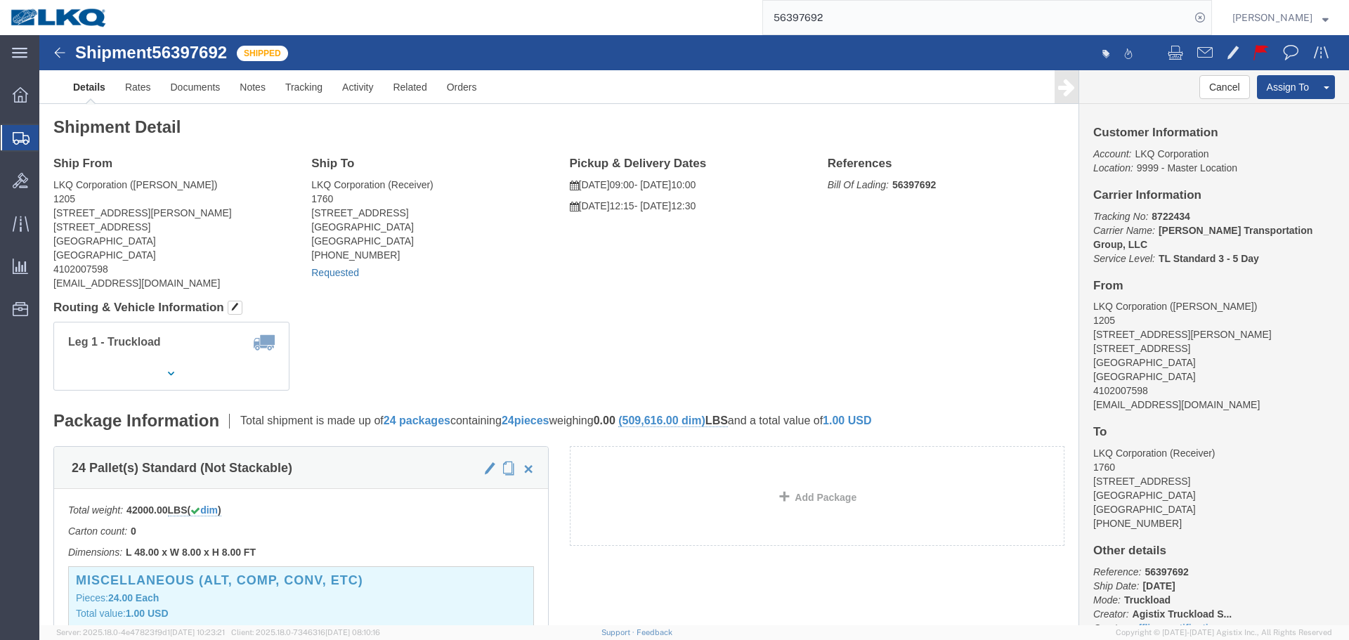
click link "Requested"
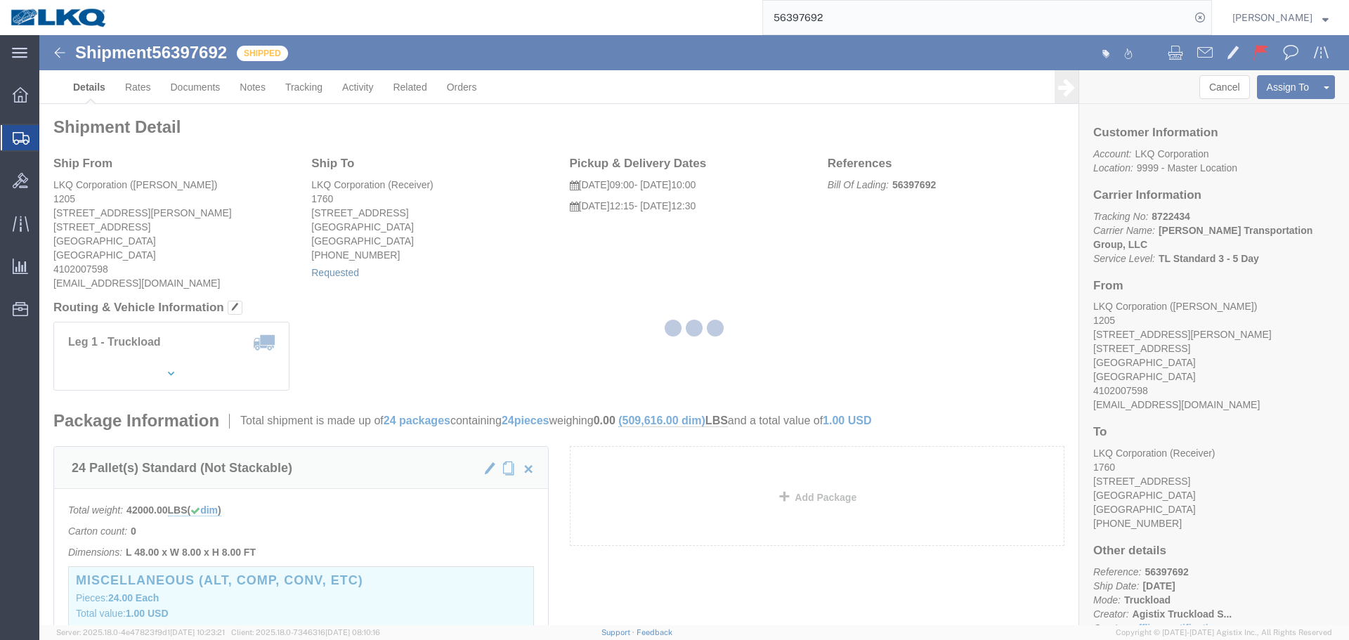
select select "1"
select select
select select "15"
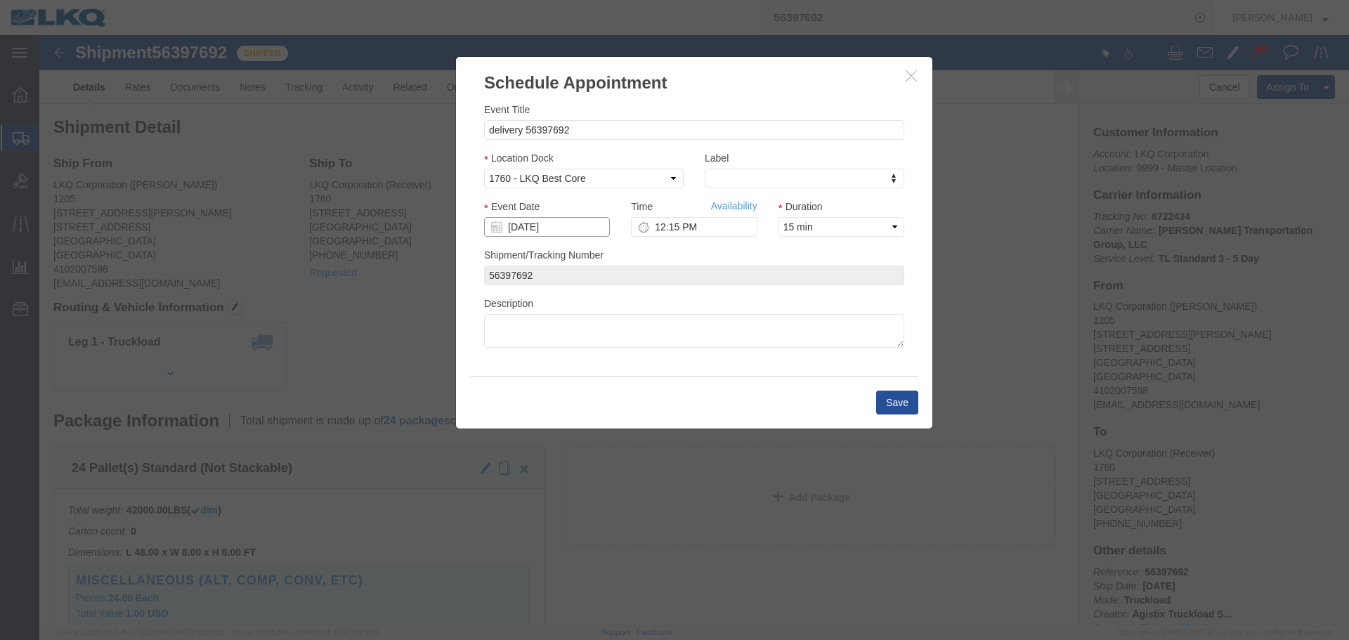
click input "[DATE]"
click td "3"
click input "12:15 PM"
click input "Event Date"
click div "Shipment/Tracking Number 56397692"
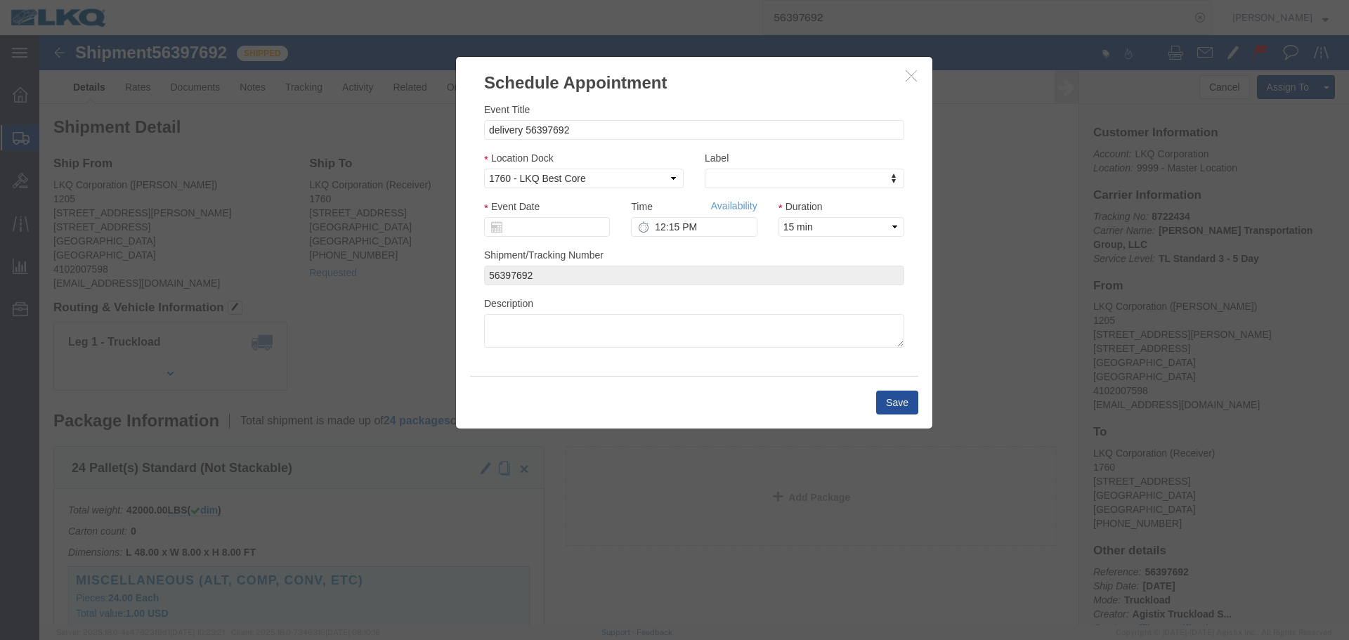
click icon
click h3 "Schedule Appointment"
click icon "button"
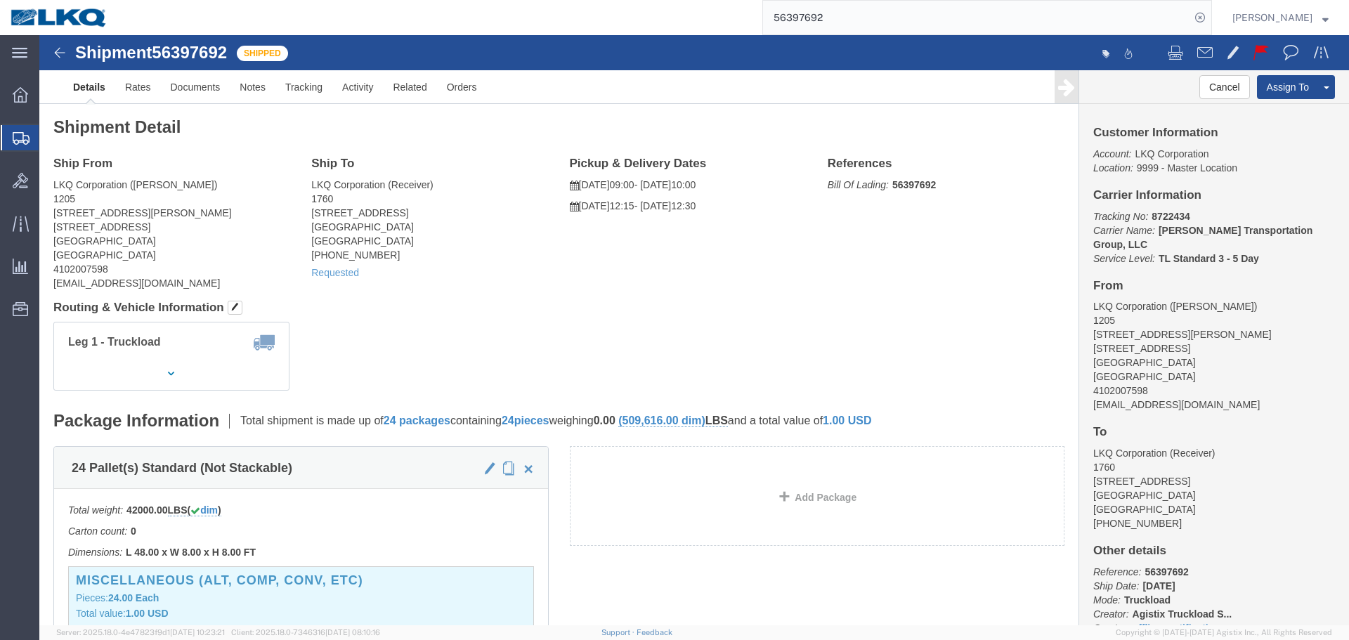
click div "Ship To LKQ Corporation (Receiver) 1760 1710 W Mount Houston Rd Houston, TX 770…"
click link "Requested"
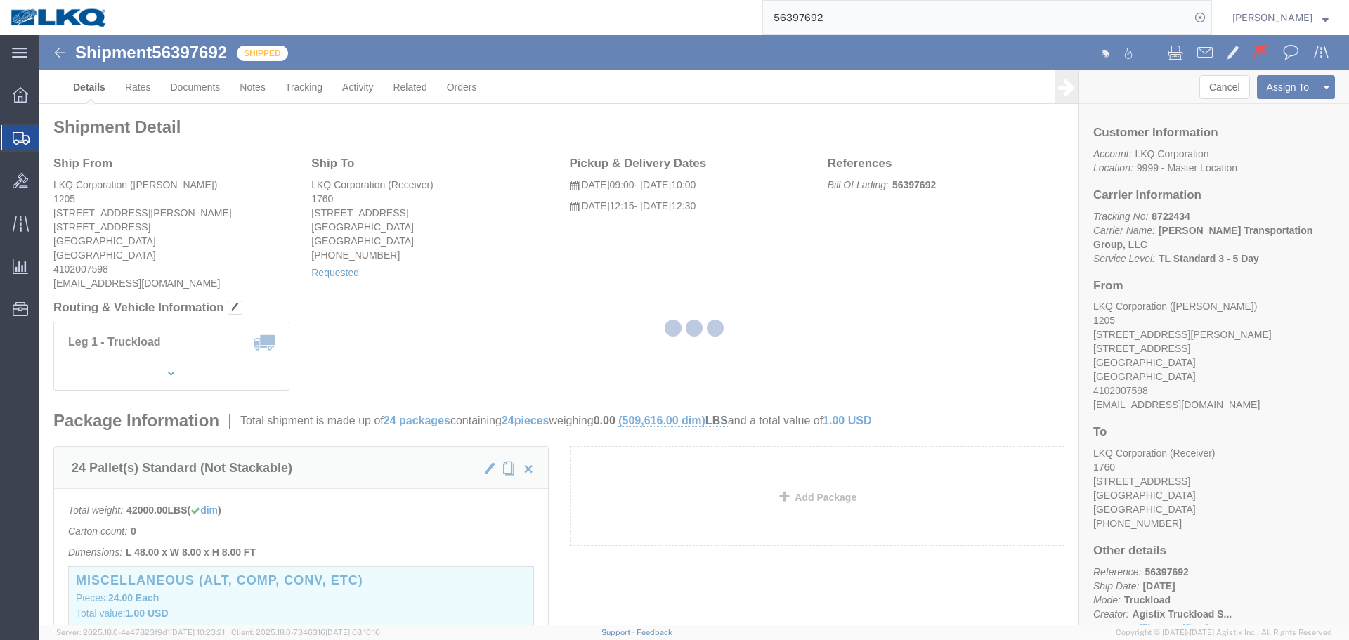
select select "1"
select select
select select "15"
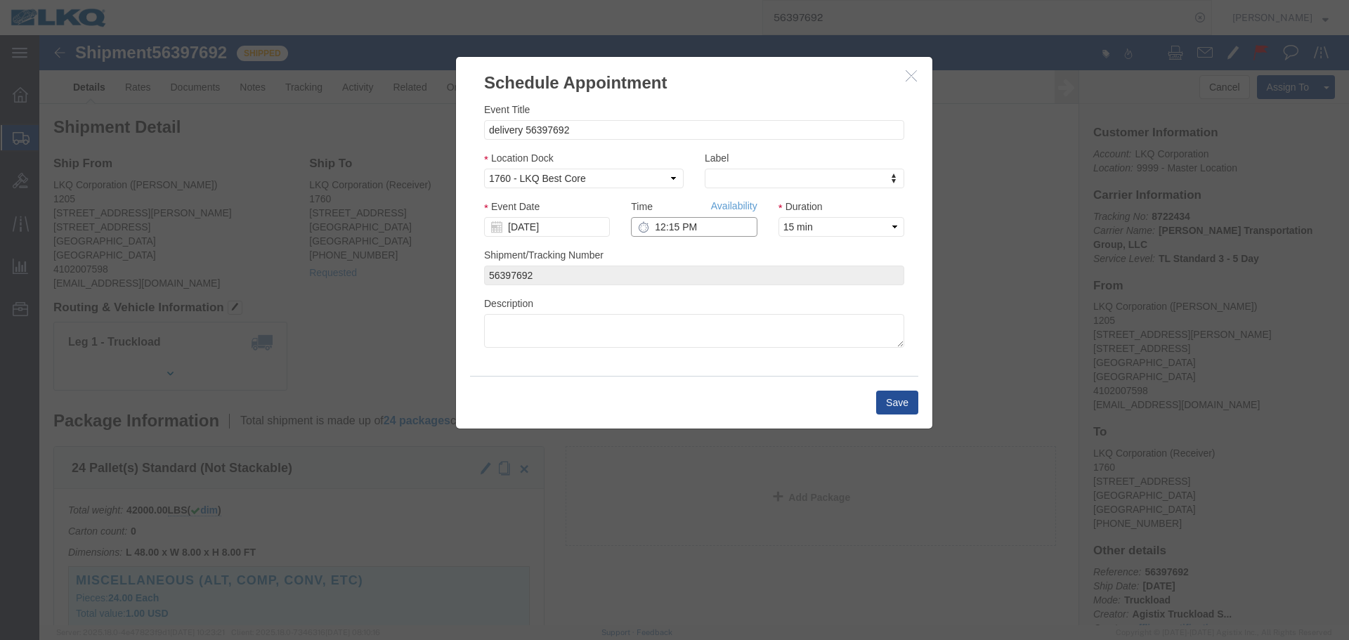
click input "12:15 PM"
type input "6:00 AM"
click button "Save"
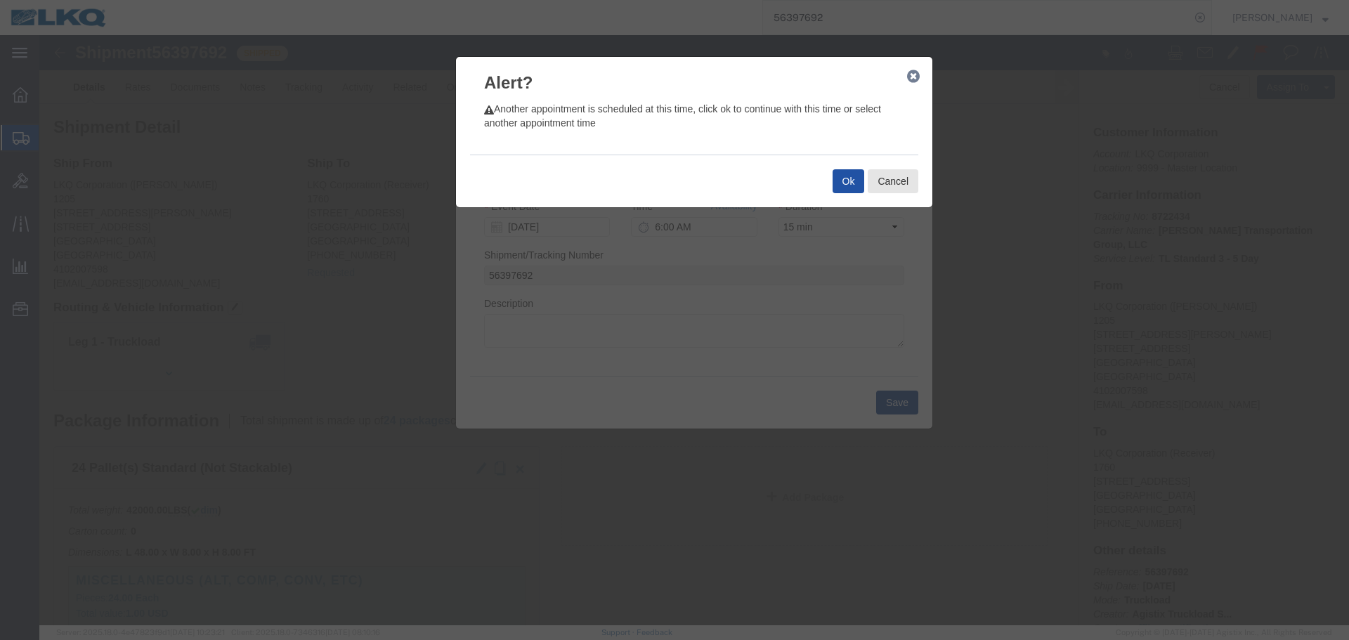
click button "Ok"
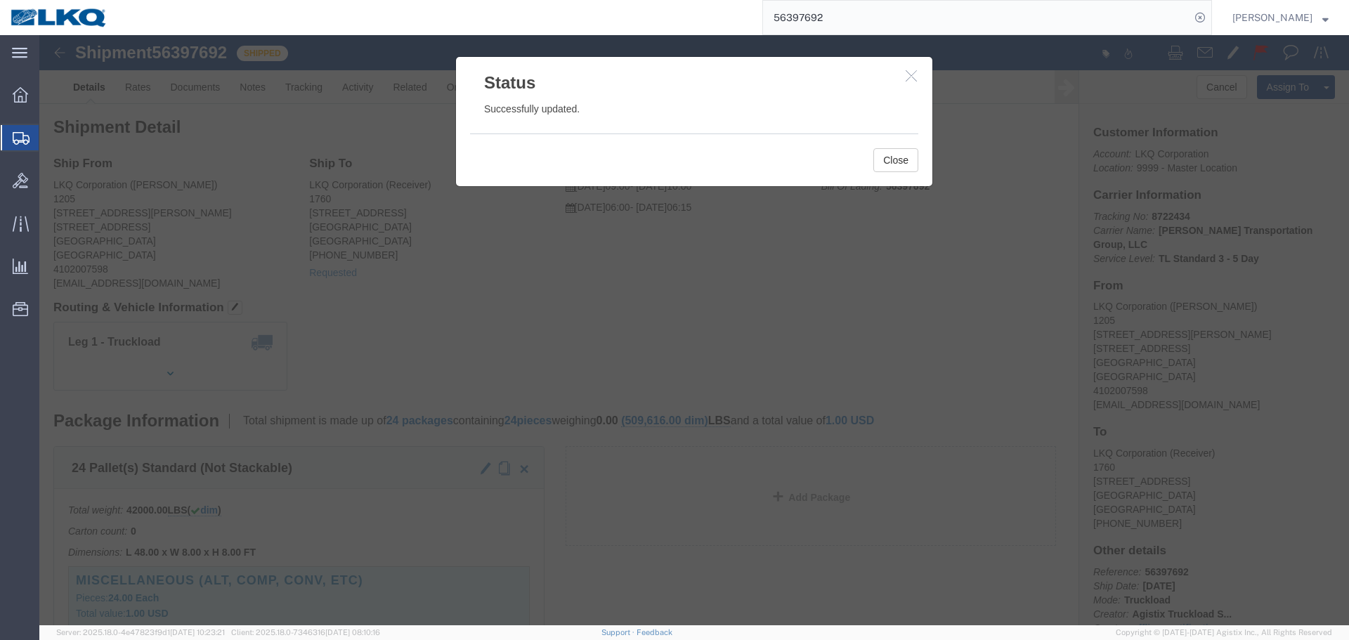
click at [880, 24] on input "56397692" at bounding box center [976, 18] width 427 height 34
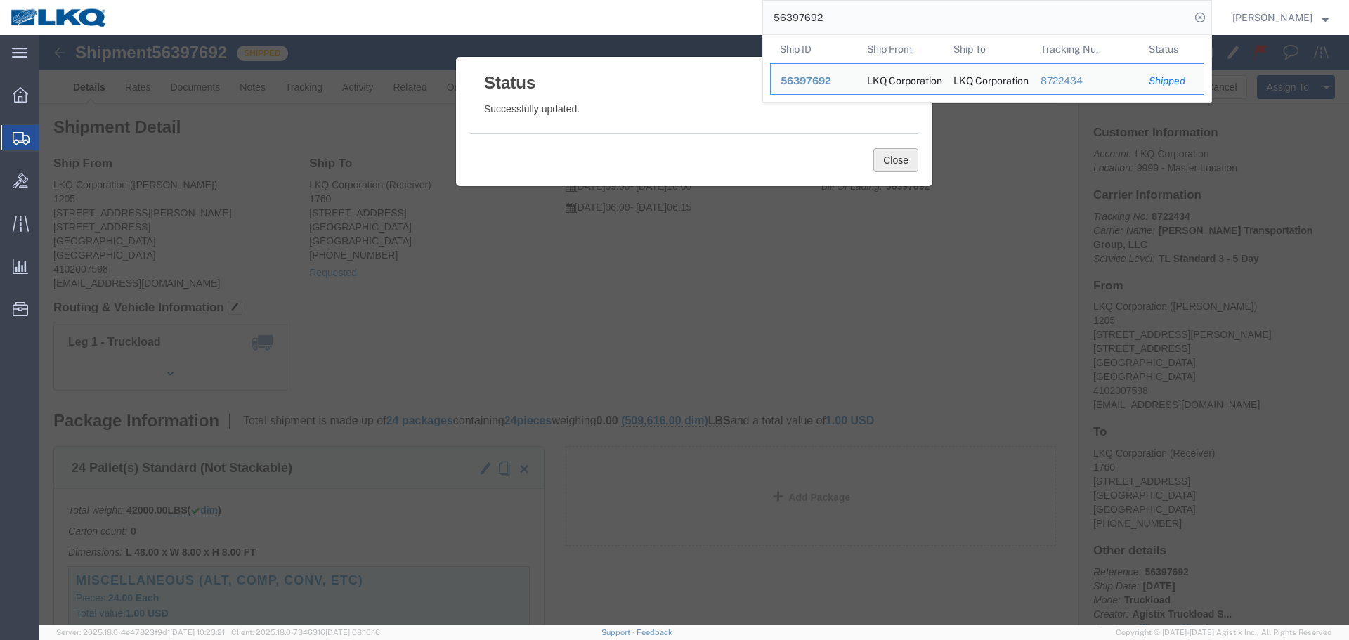
click button "Close"
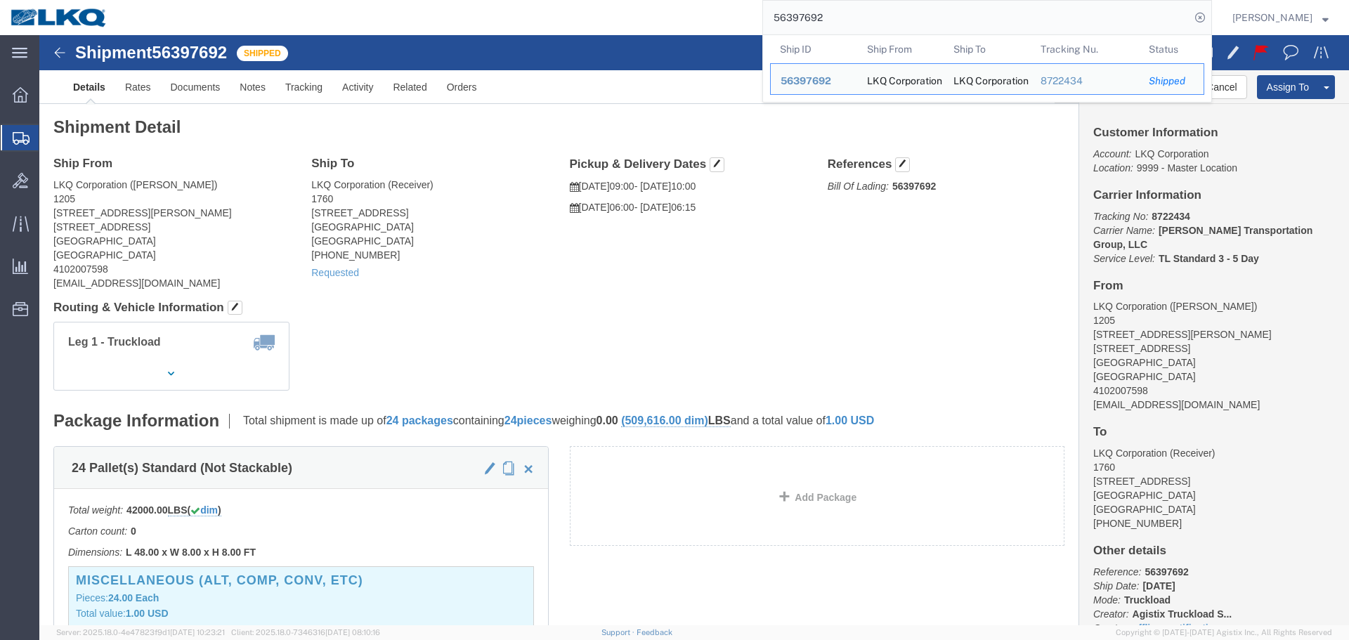
click at [834, 19] on input "56397692" at bounding box center [976, 18] width 427 height 34
paste input "690158"
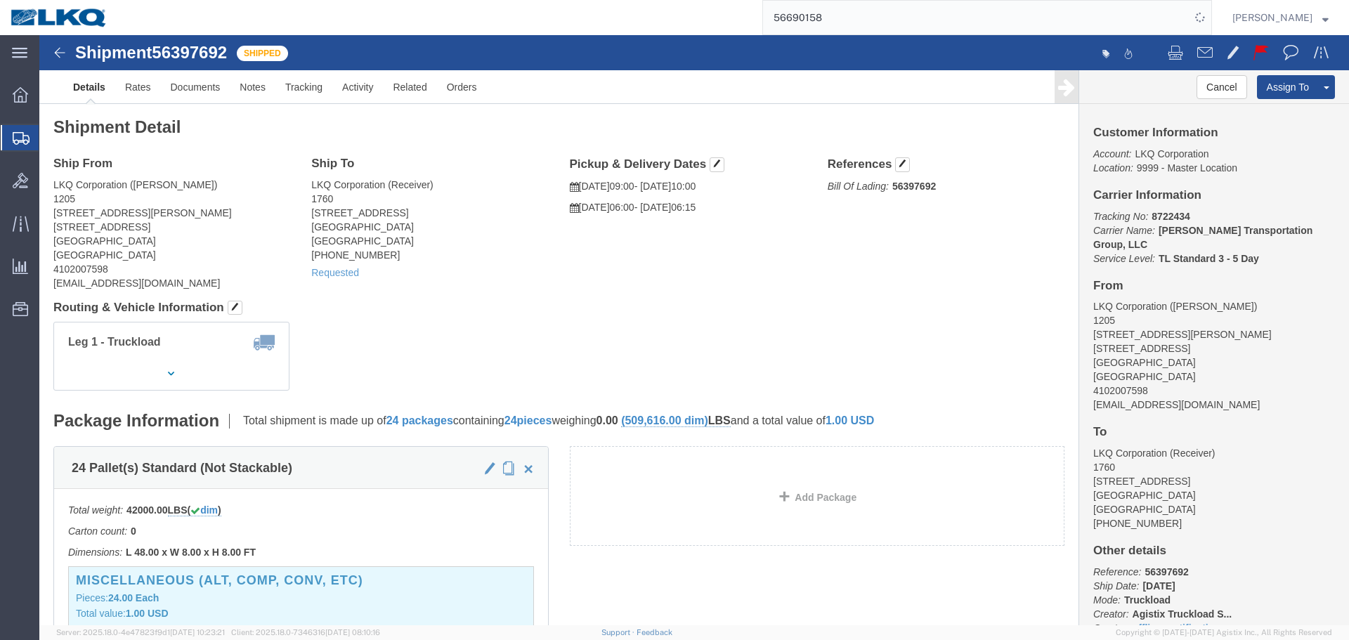
click div "Ship From LKQ Corporation (Keith) 1205 6201 Erdman Avenue 1706 Pulaski Highway …"
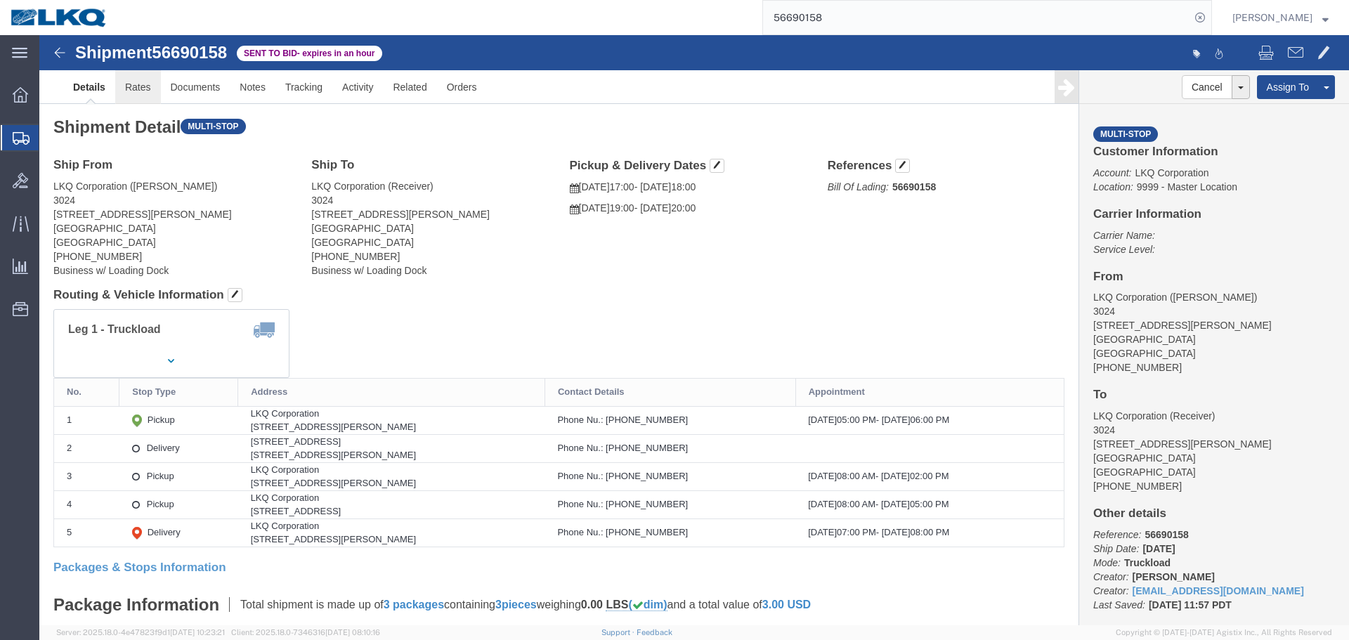
click link "Rates"
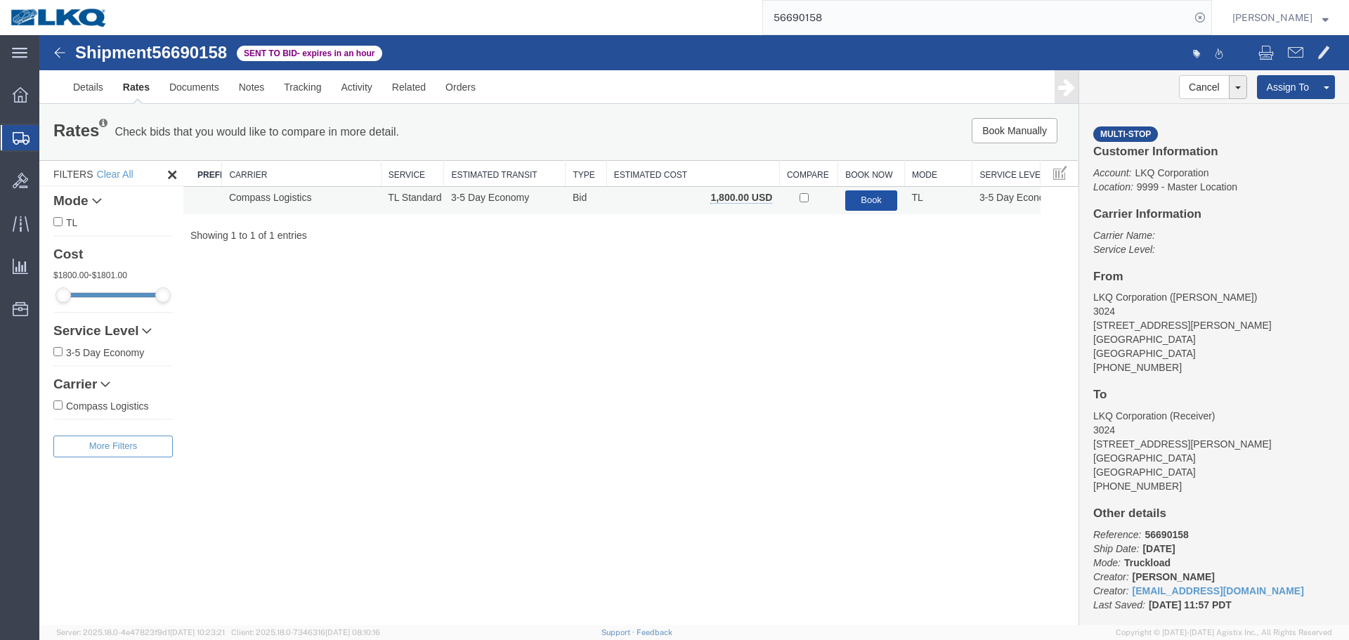
drag, startPoint x: 882, startPoint y: 198, endPoint x: 490, endPoint y: 36, distance: 424.5
click at [882, 198] on button "Book" at bounding box center [872, 200] width 53 height 20
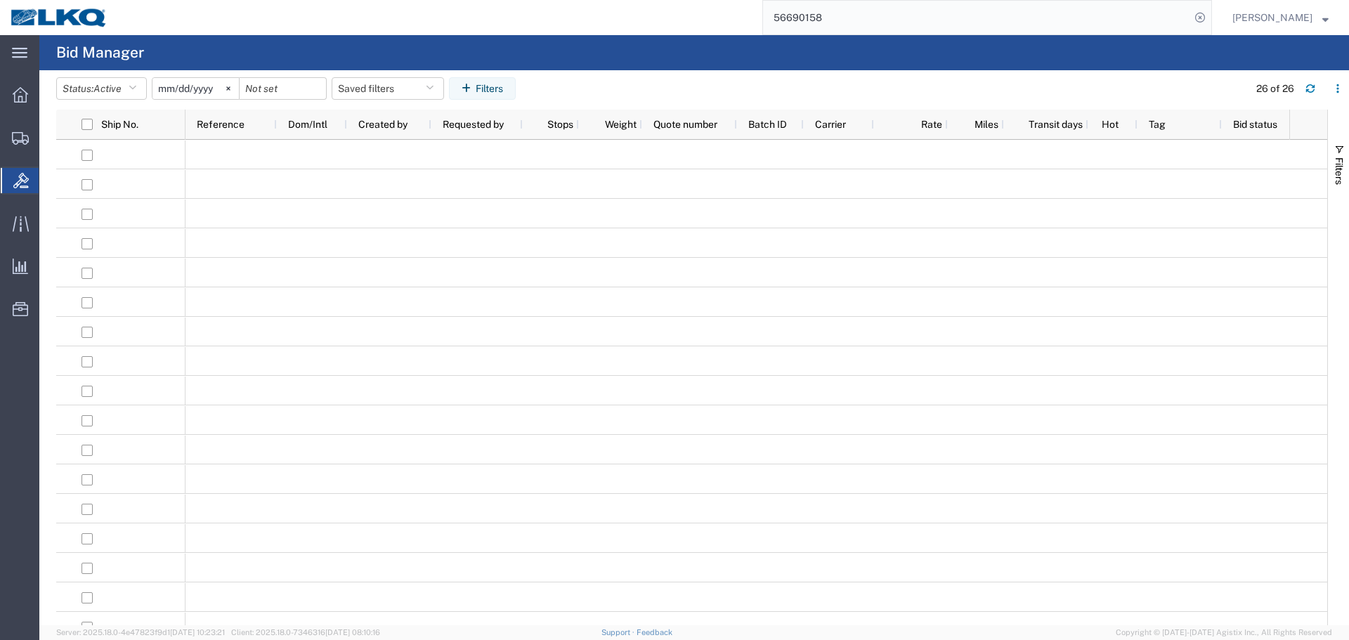
click at [920, 34] on input "56690158" at bounding box center [976, 18] width 427 height 34
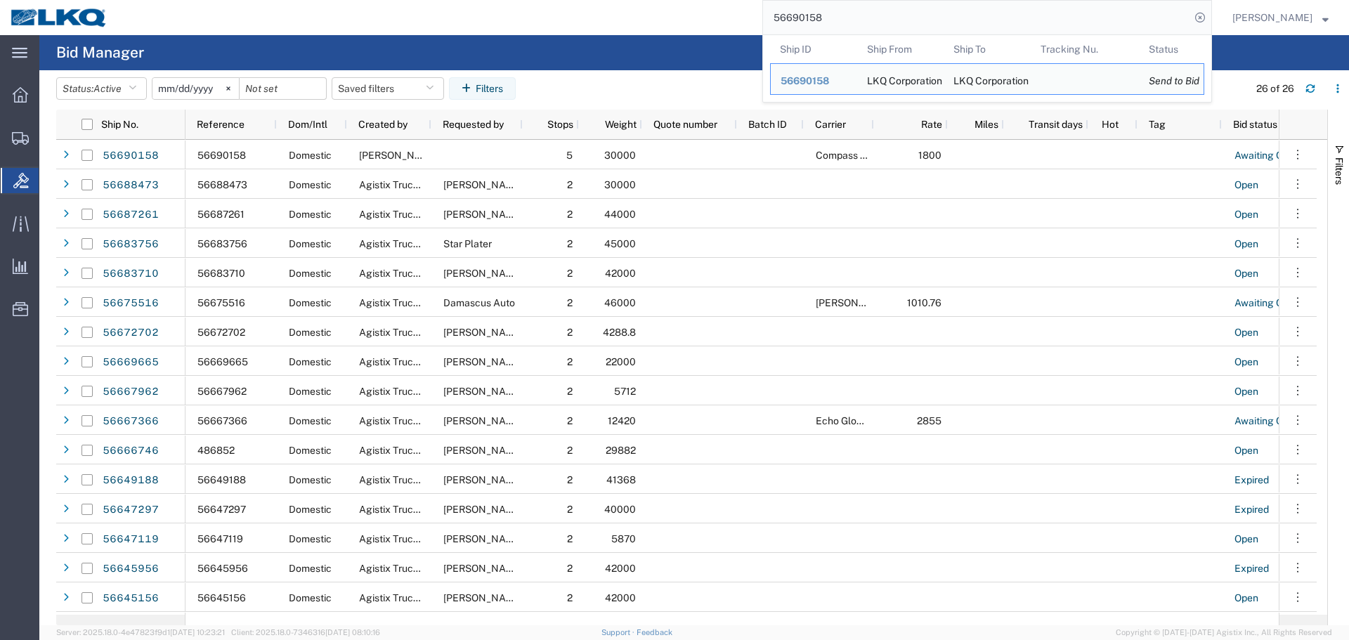
paste input "288248"
type input "56288248"
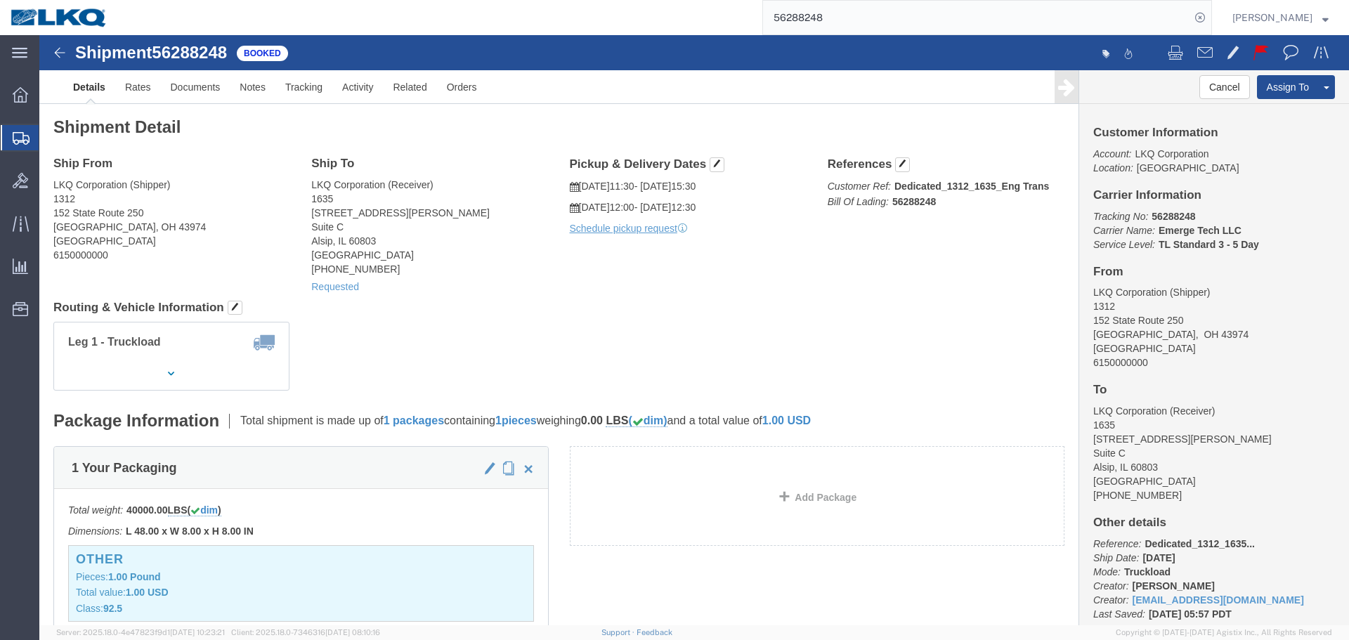
click div "Leg 1 - Truckload Number of trucks: 1"
click div "Shipment Detail Ship From LKQ Corporation (Shipper) 1312 152 State Route 250 Ha…"
click link "Requested"
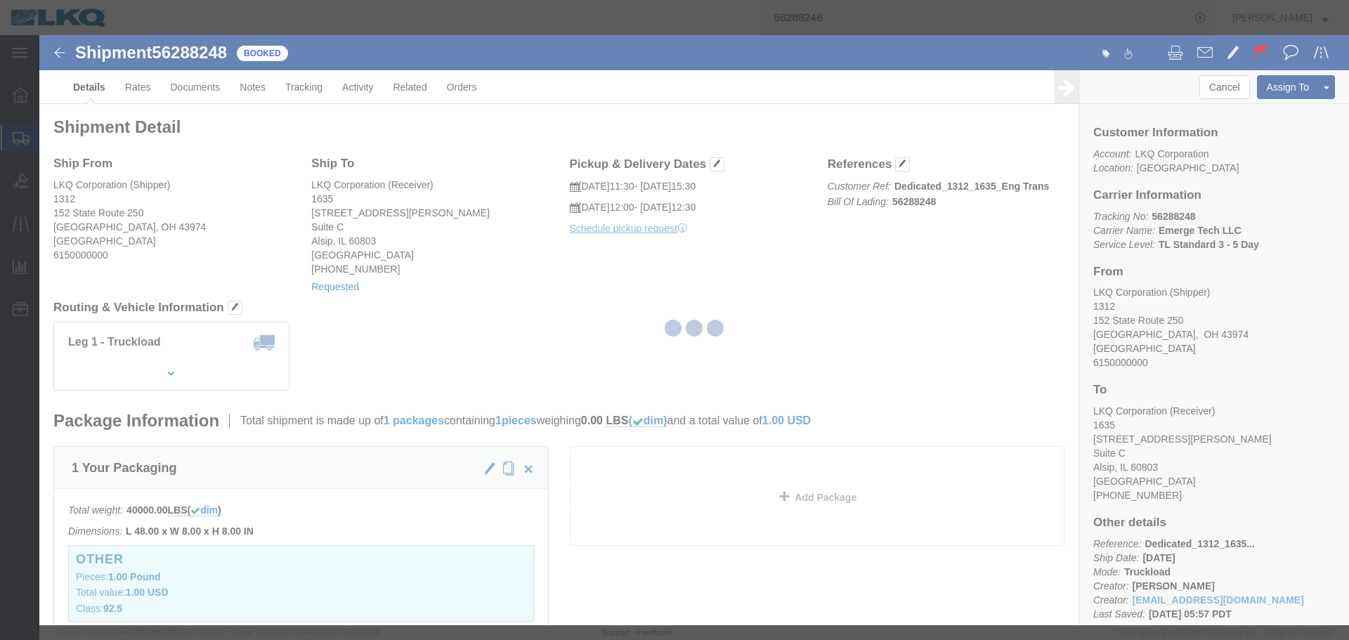
select select
select select "30"
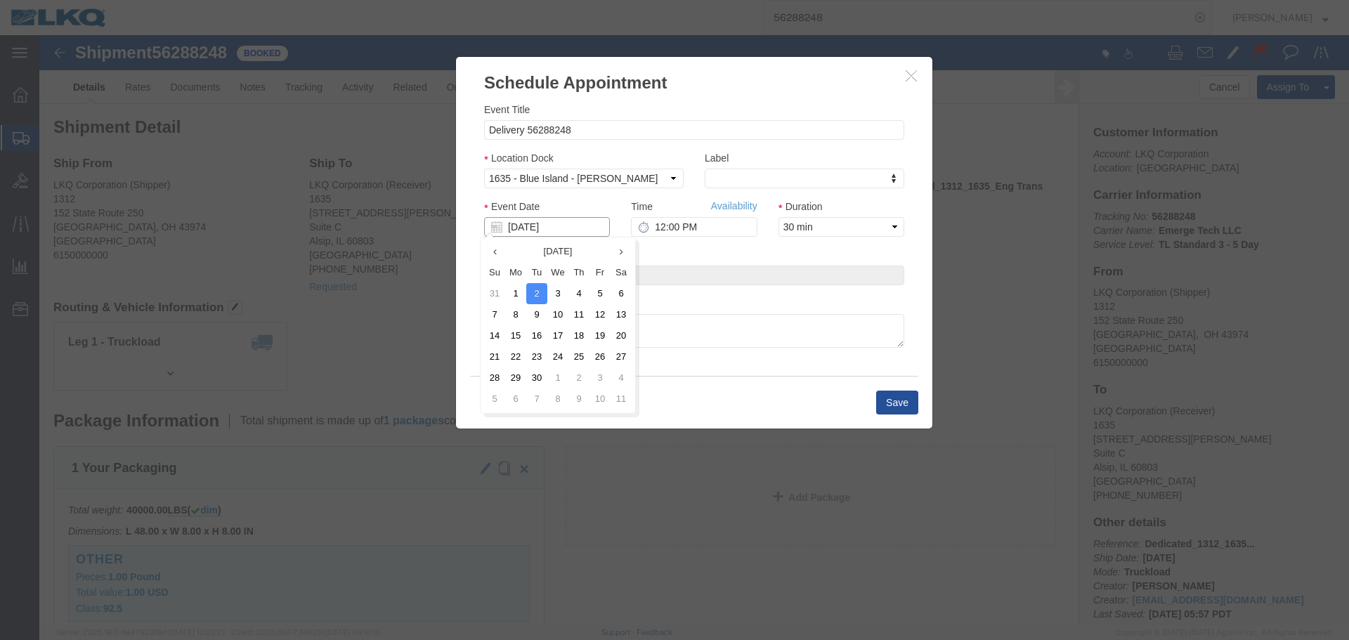
click input "[DATE]"
click td "4"
click input "12:00 PM"
type input "6:00 AM"
click div "Save"
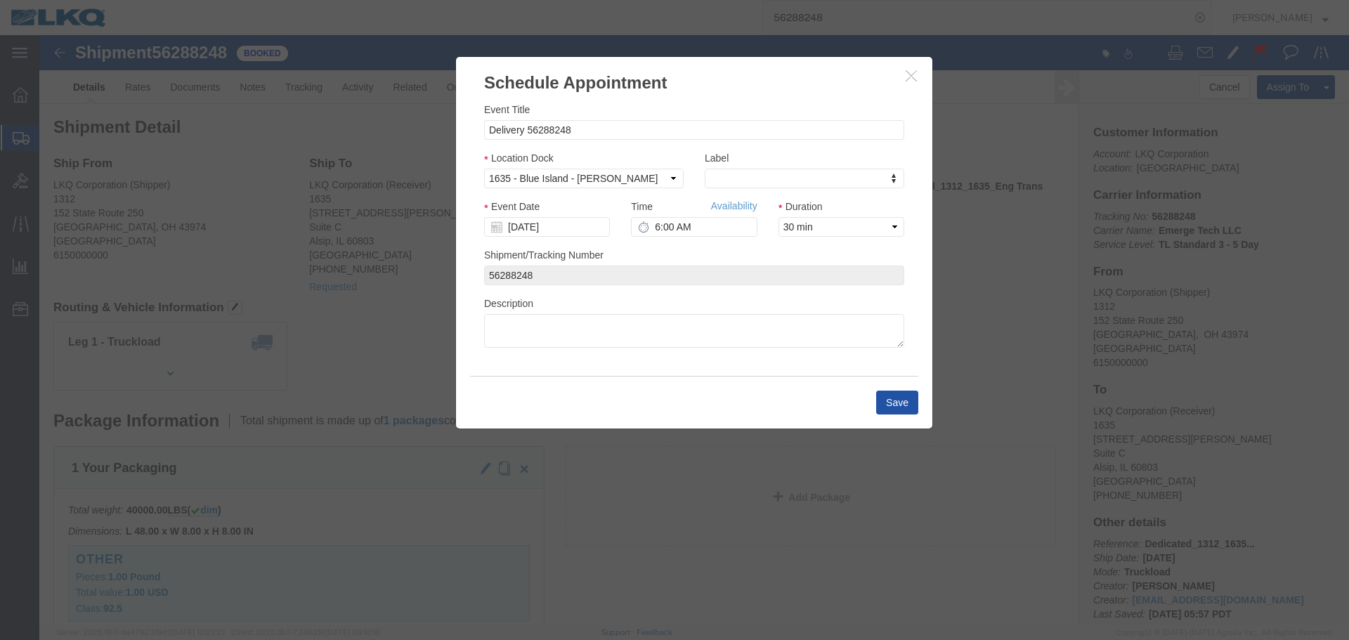
click button "Save"
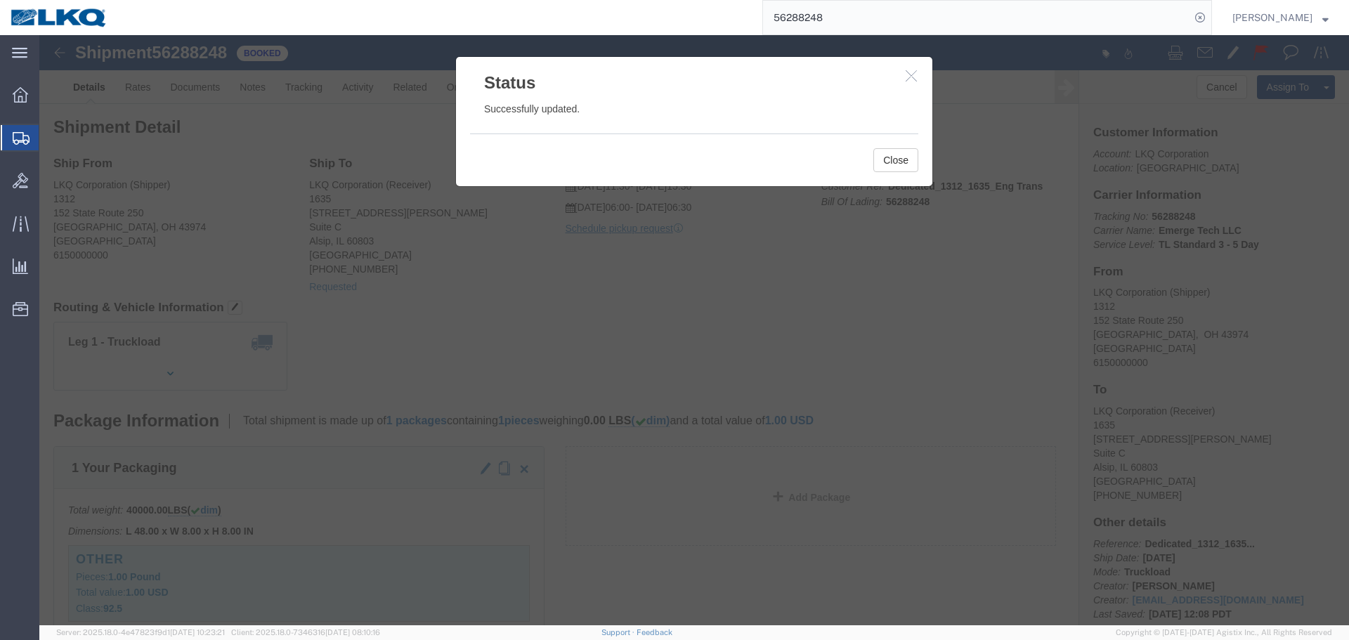
click at [858, 30] on input "56288248" at bounding box center [976, 18] width 427 height 34
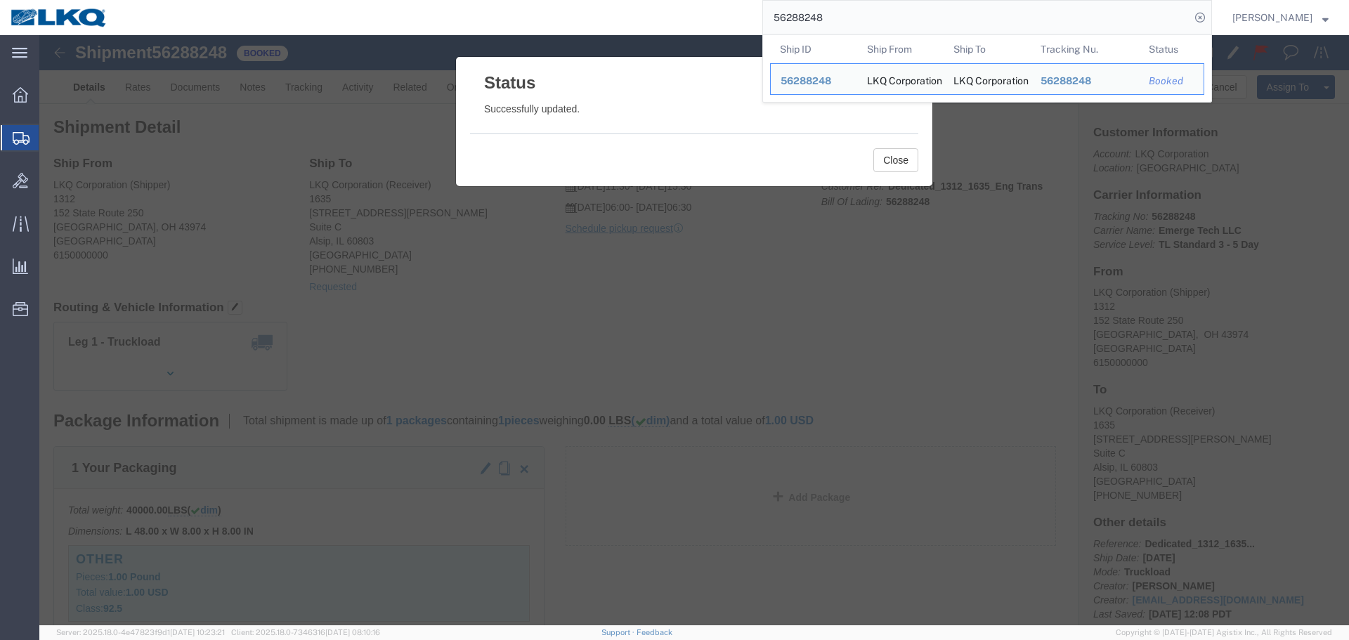
paste input "642970"
paste input "56372"
click button "Close"
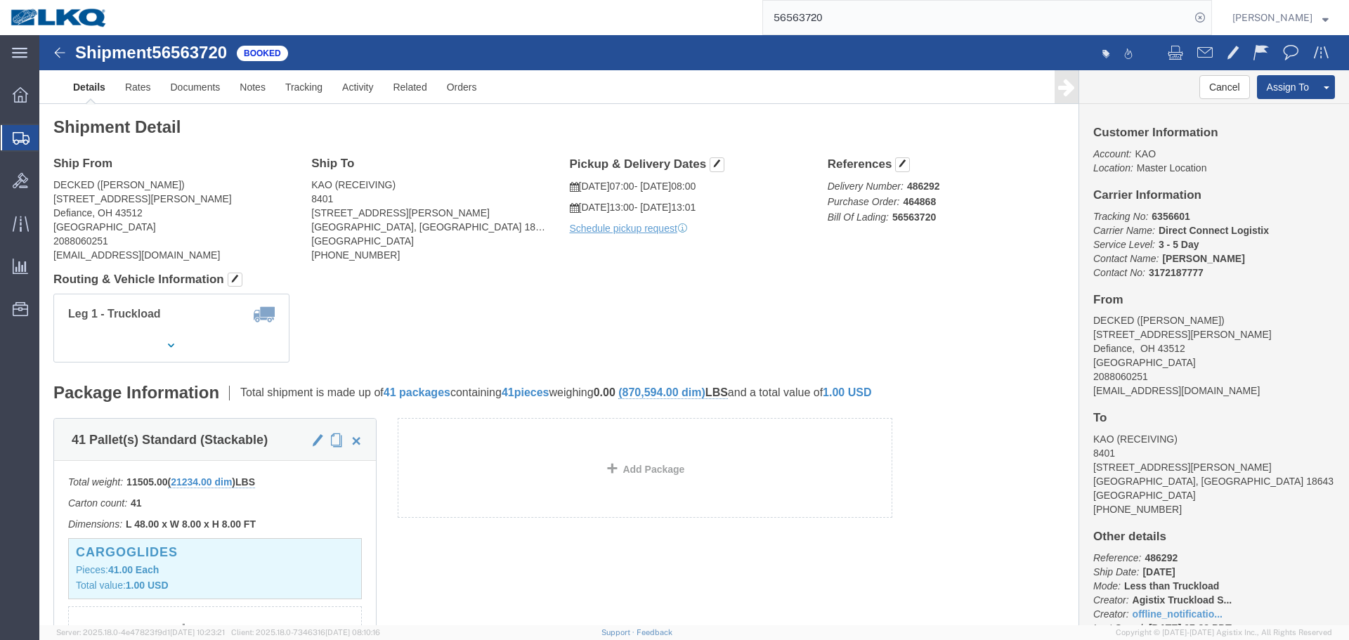
click div "Ship From DECKED (Ashley Schwarzman) 25401 Elliot Rd Defiance, OH 43512 United …"
click at [904, 20] on input "56563720" at bounding box center [976, 18] width 427 height 34
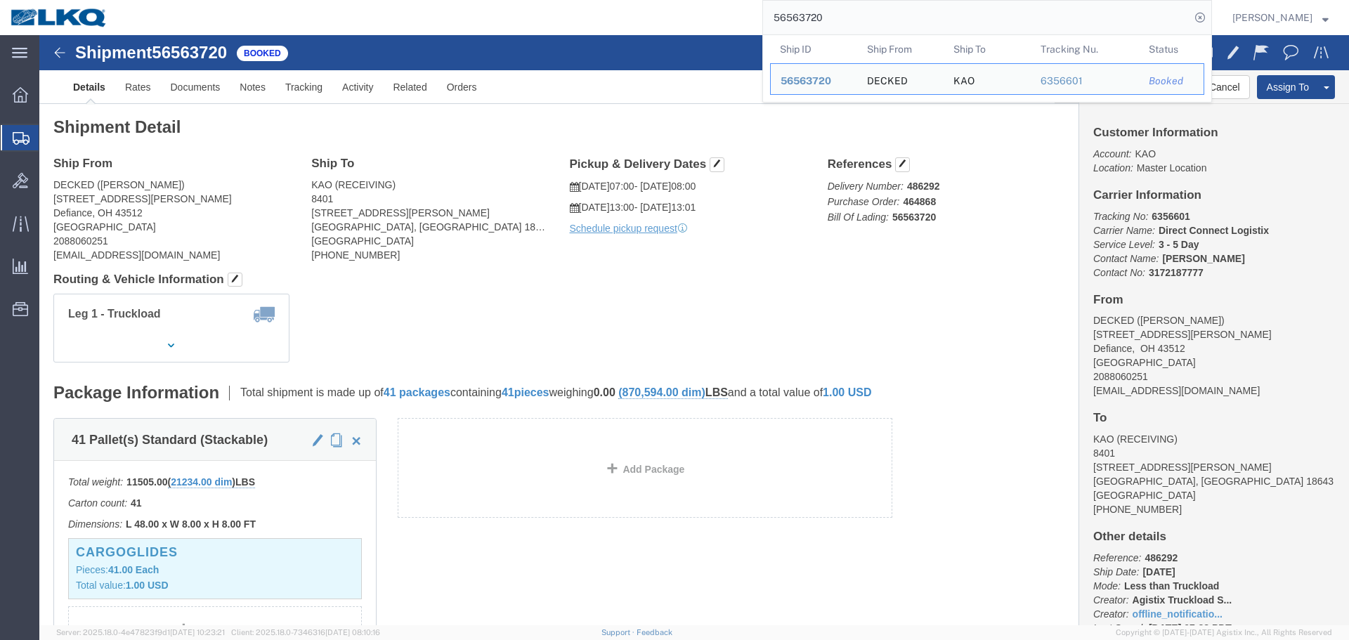
paste input "644885"
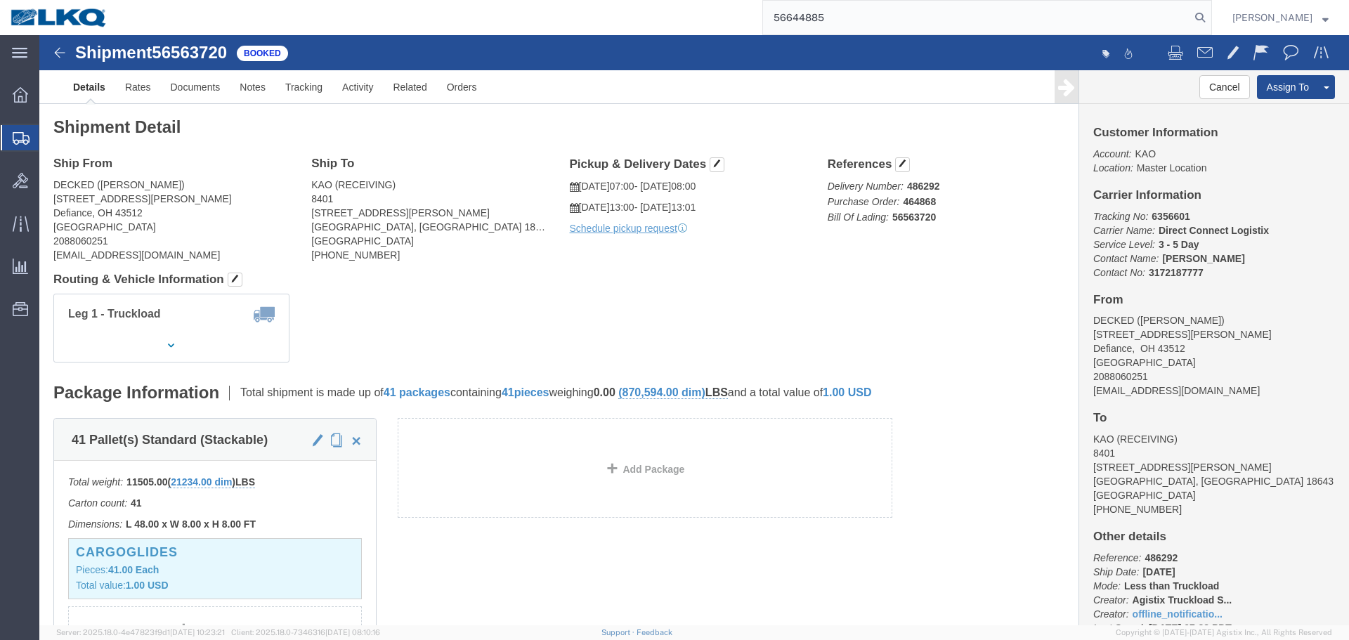
type input "56644885"
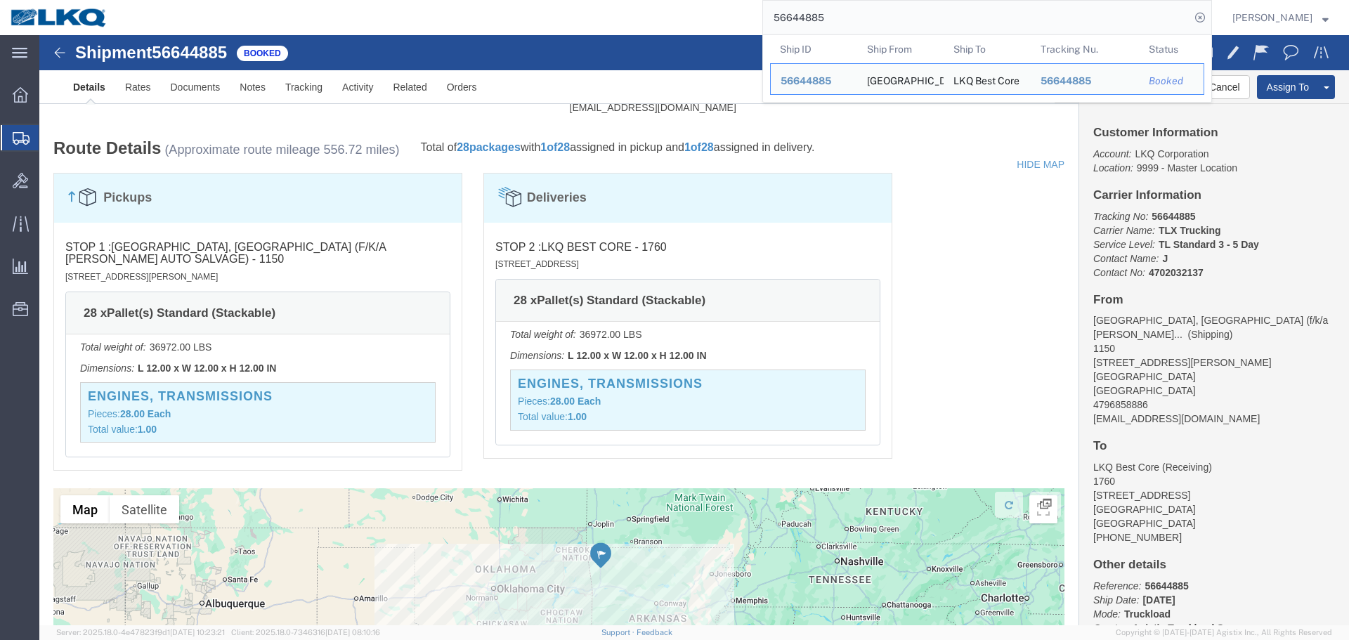
scroll to position [422, 0]
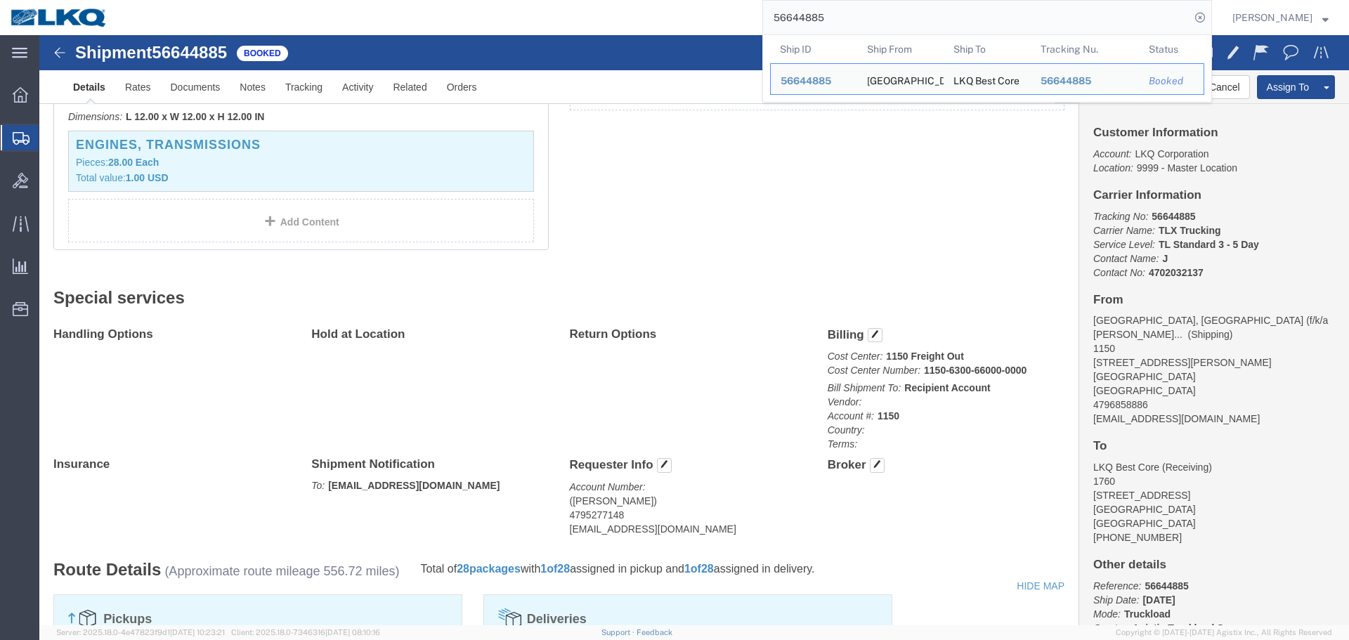
click div "28 Pallet(s) Standard (Stackable) Total weight: 36972.00 LBS ( dim ) Carton cou…"
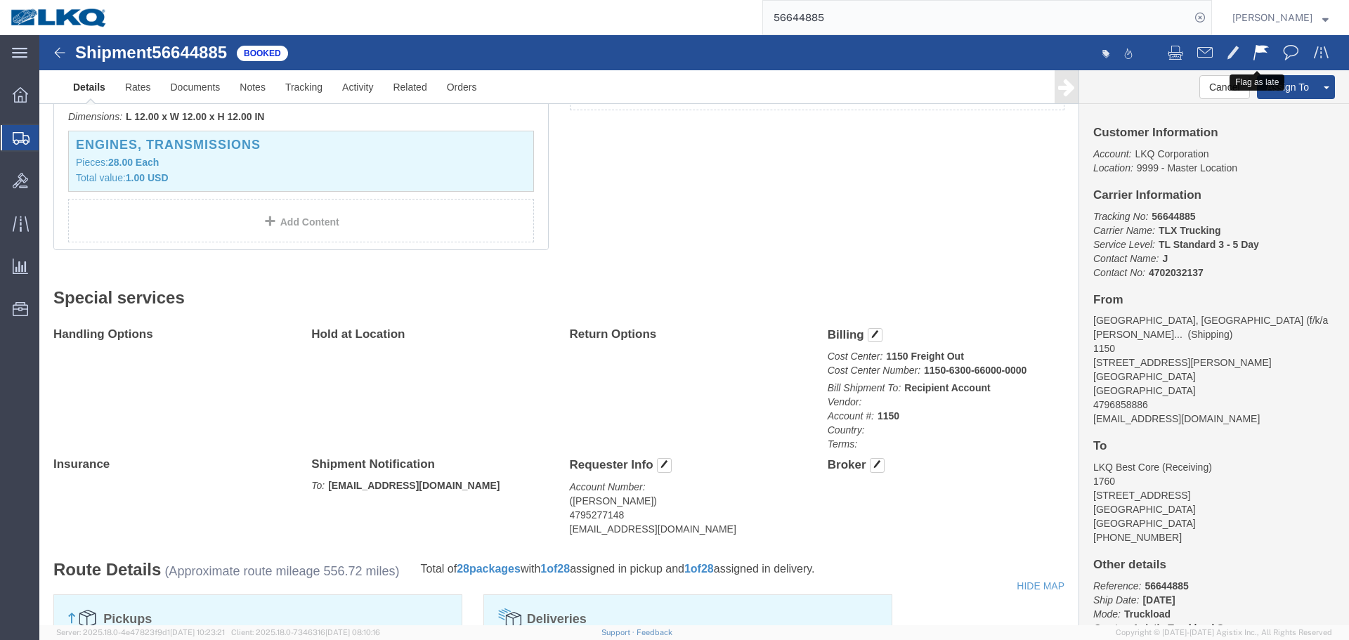
click span
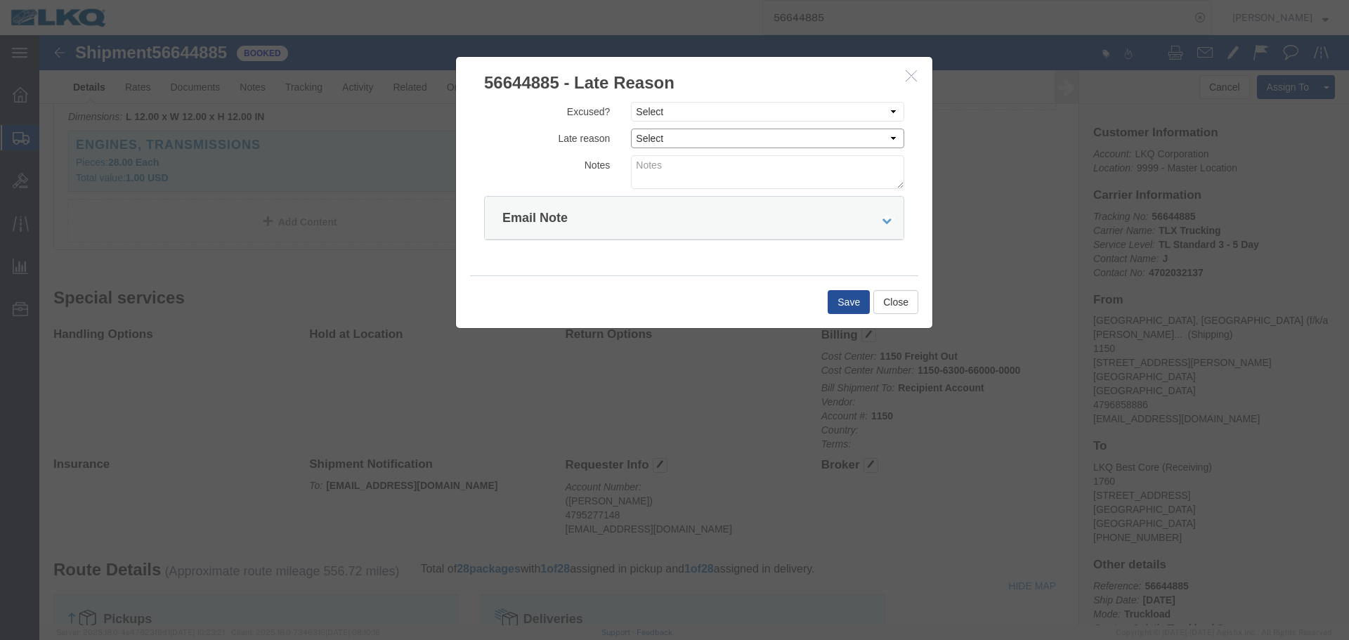
click select "Select Bad Carrier Data Carrier Admin Error Delay Accident Driver Error Lack of…"
select select "DRIVER_ERROR"
click select "Select Bad Carrier Data Carrier Admin Error Delay Accident Driver Error Lack of…"
click textarea
type textarea "09/02 pickup"
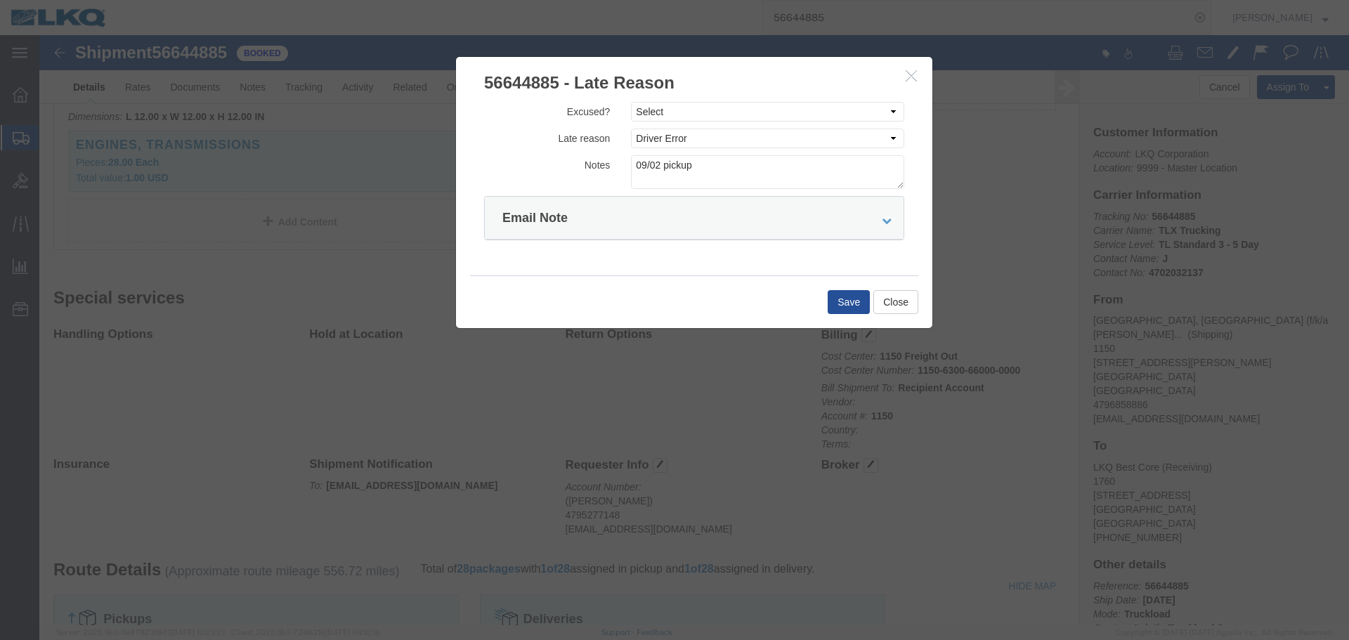
click div "Save Close"
click button "Save"
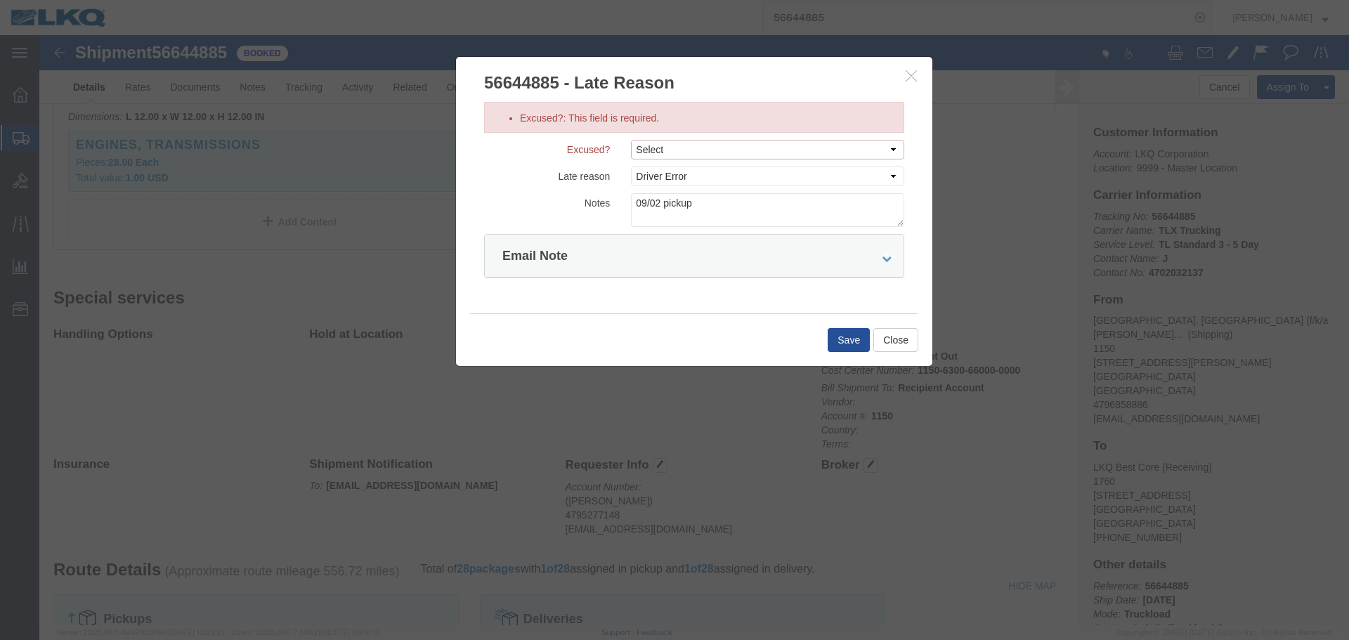
click select "Select Excused Not Excused"
select select "NOT_EXCUSED"
click select "Select Excused Not Excused"
click div
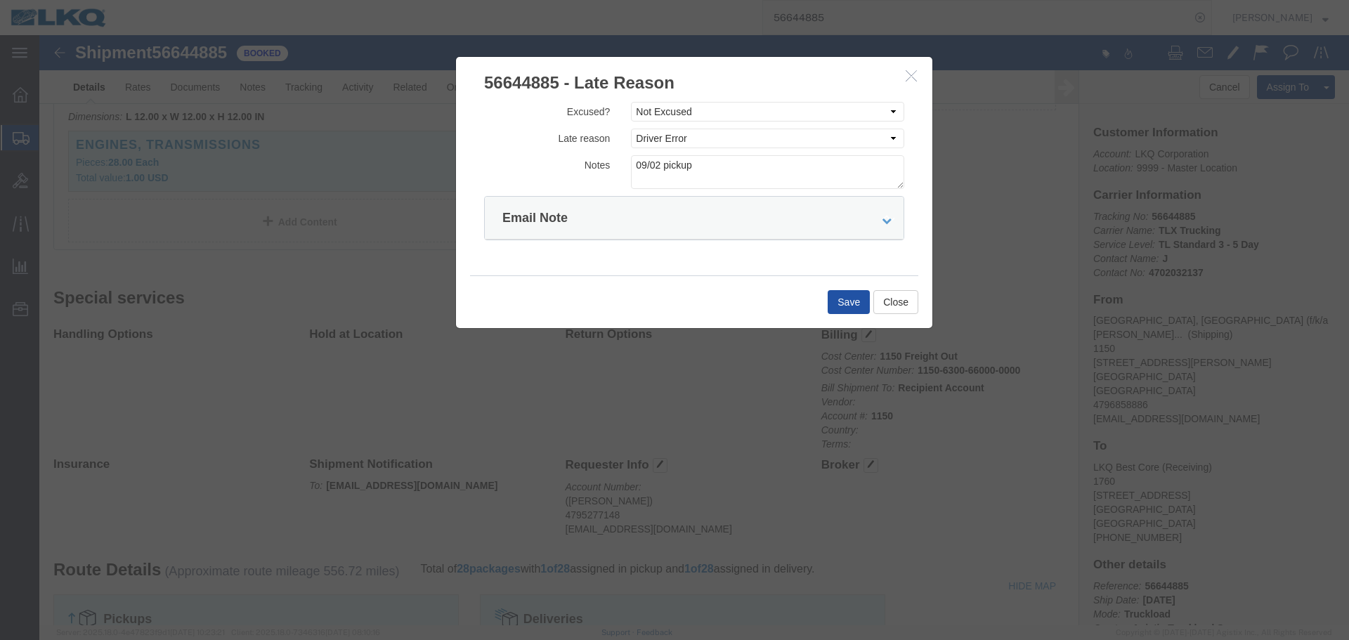
click button "Save"
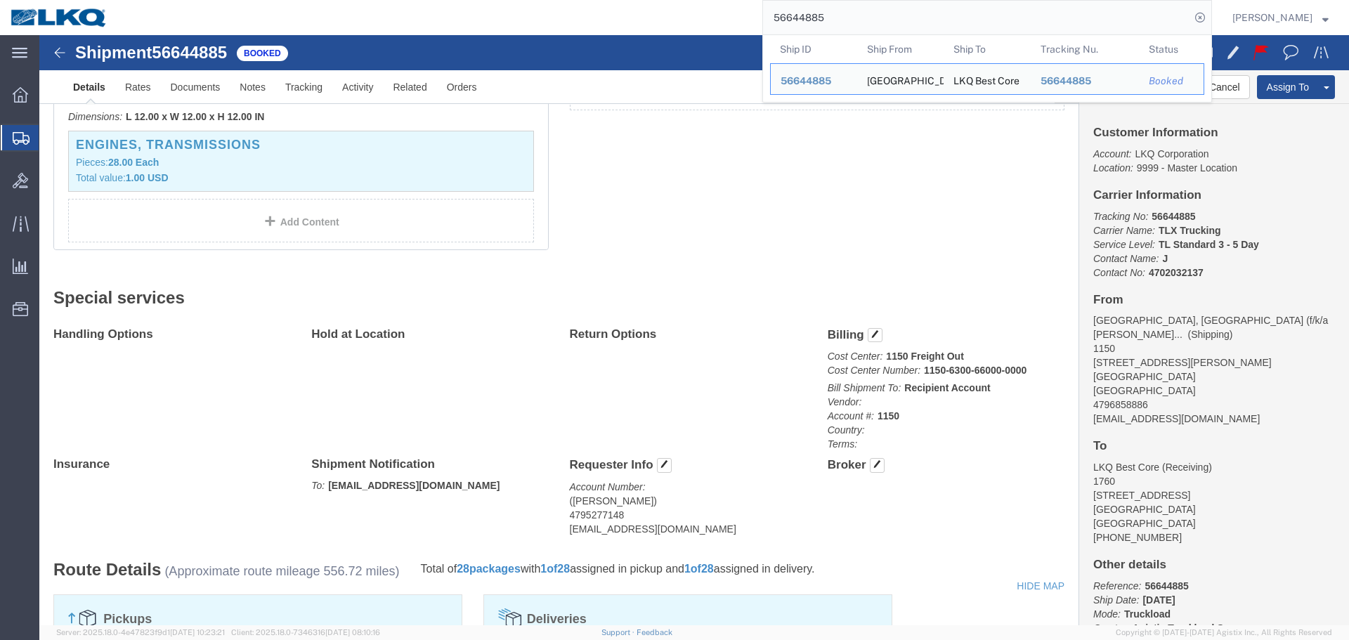
click at [834, 22] on input "56644885" at bounding box center [976, 18] width 427 height 34
paste input "554151"
type input "56554151"
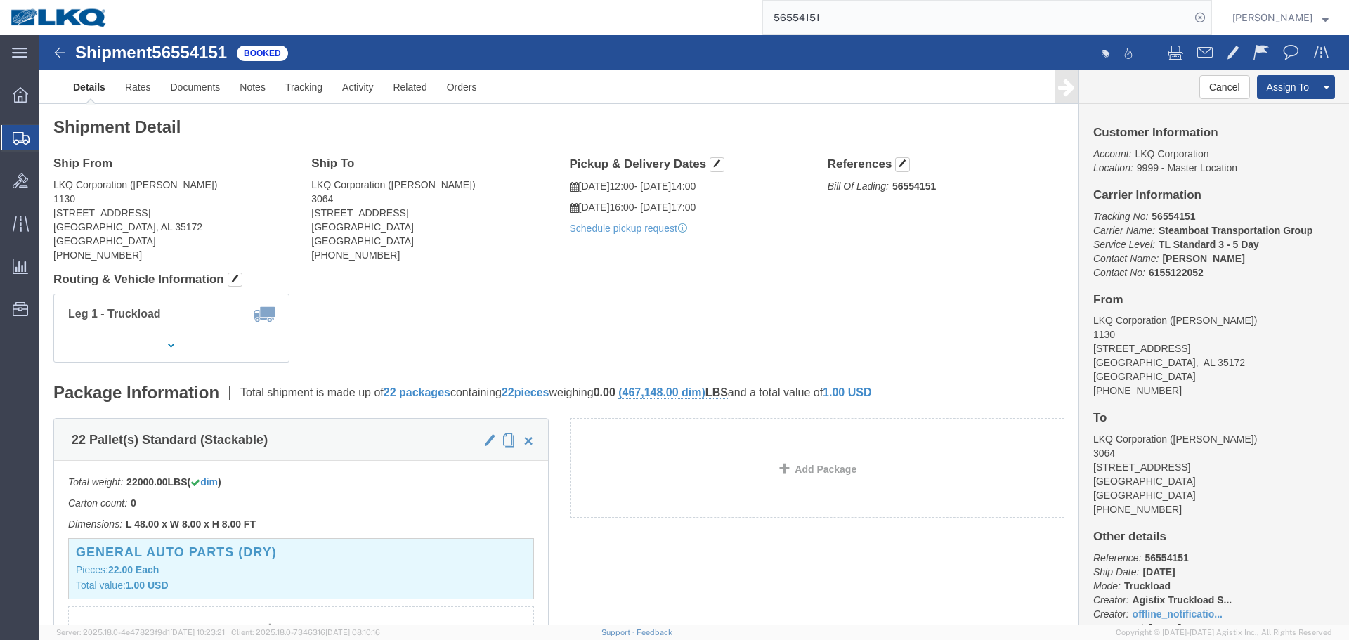
click div "Ship From LKQ Corporation (DeWayne Patty) 1130 24559 Highway 79 North Trafford,…"
click address "LKQ Corporation (Chris) 3064 1700 Westgate Pkwy SW Atlanta, GA 30336 United Sta…"
copy address "3064"
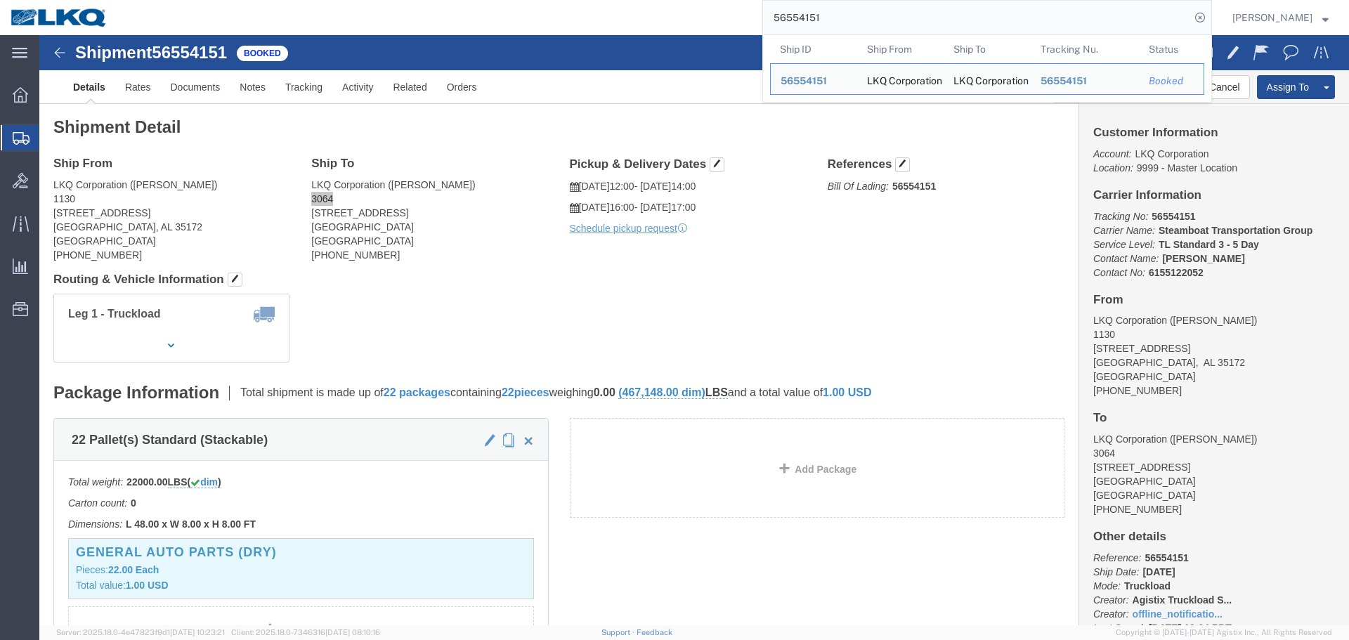
click at [941, 15] on input "56554151" at bounding box center [976, 18] width 427 height 34
paste input "663849"
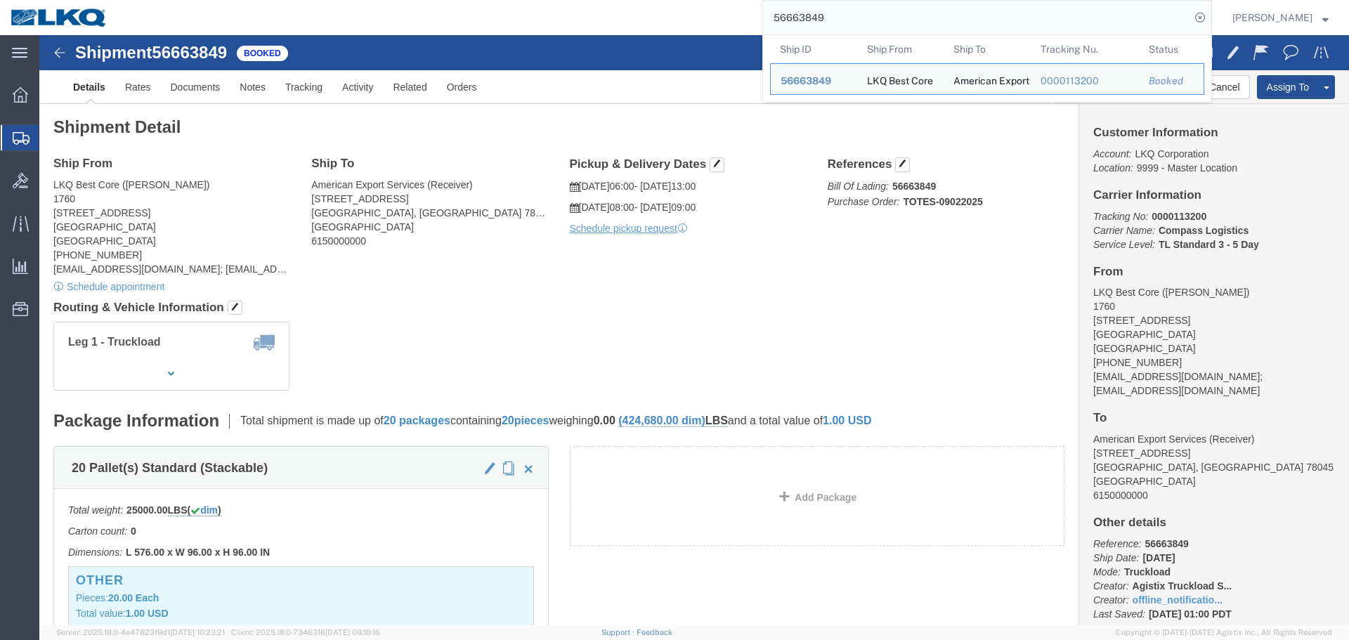
click div "Shipment Detail Ship From LKQ Best Core (Alfredo Canales) 1760 1714 West Mount …"
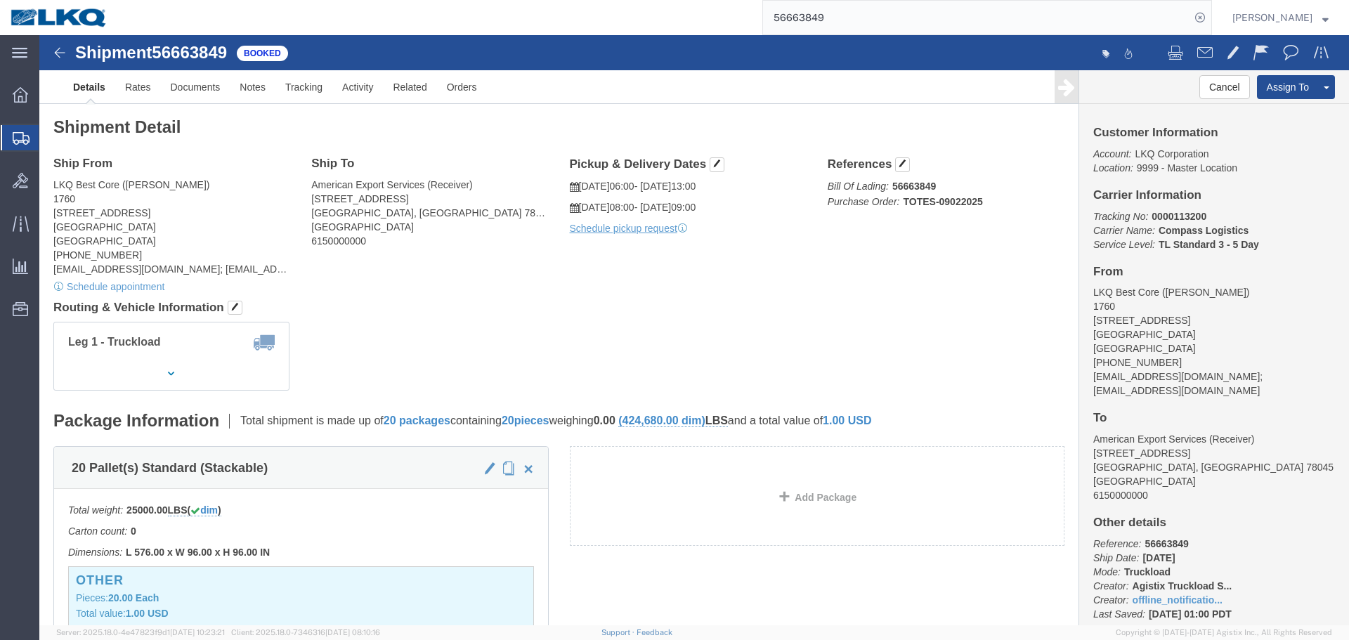
click h4 "Routing & Vehicle Information"
click div "Ship From LKQ Best Core (Alfredo Canales) 1760 1714 West Mount Houston Road Hou…"
click address "American Export Services (Receiver) 417 Nafta Blvd Milo Industrial Park Laredo,…"
click div "Leg 1 - Truckload Vehicle 1: Standard Dry Van (53 Feet) Number of trucks: 1"
click link "Documents"
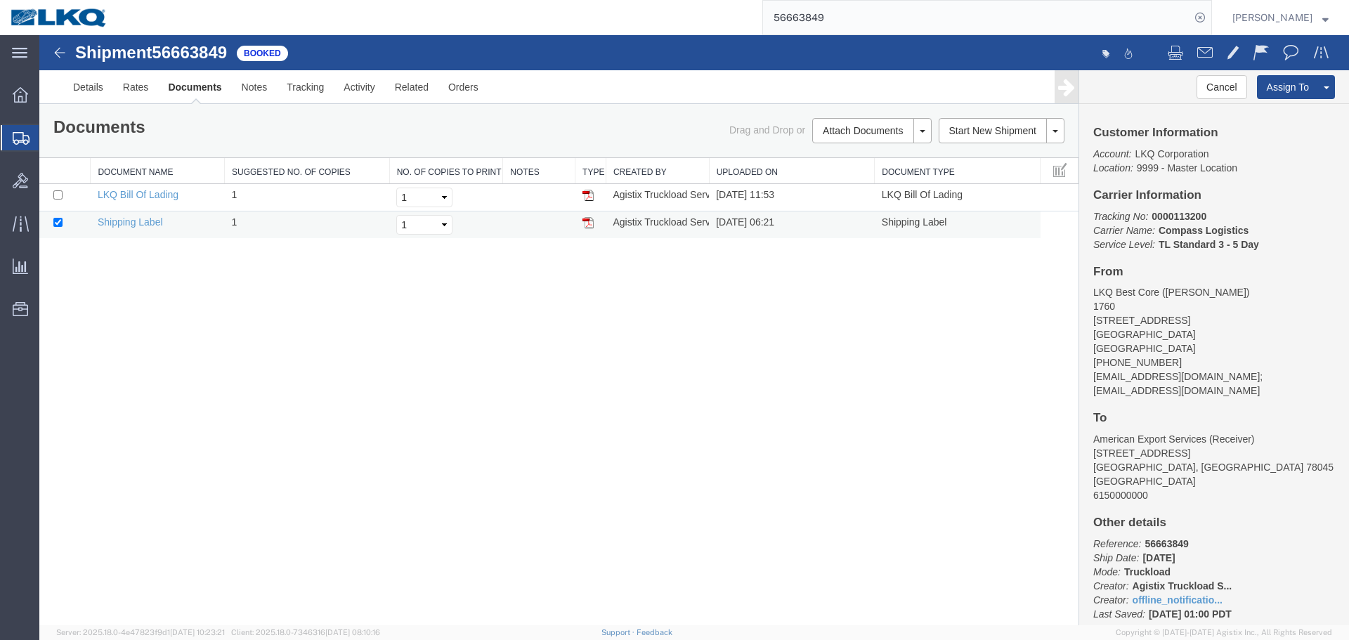
click at [587, 221] on img at bounding box center [588, 222] width 11 height 11
click at [585, 189] on link at bounding box center [588, 194] width 11 height 11
click at [839, 22] on input "56663849" at bounding box center [976, 18] width 427 height 34
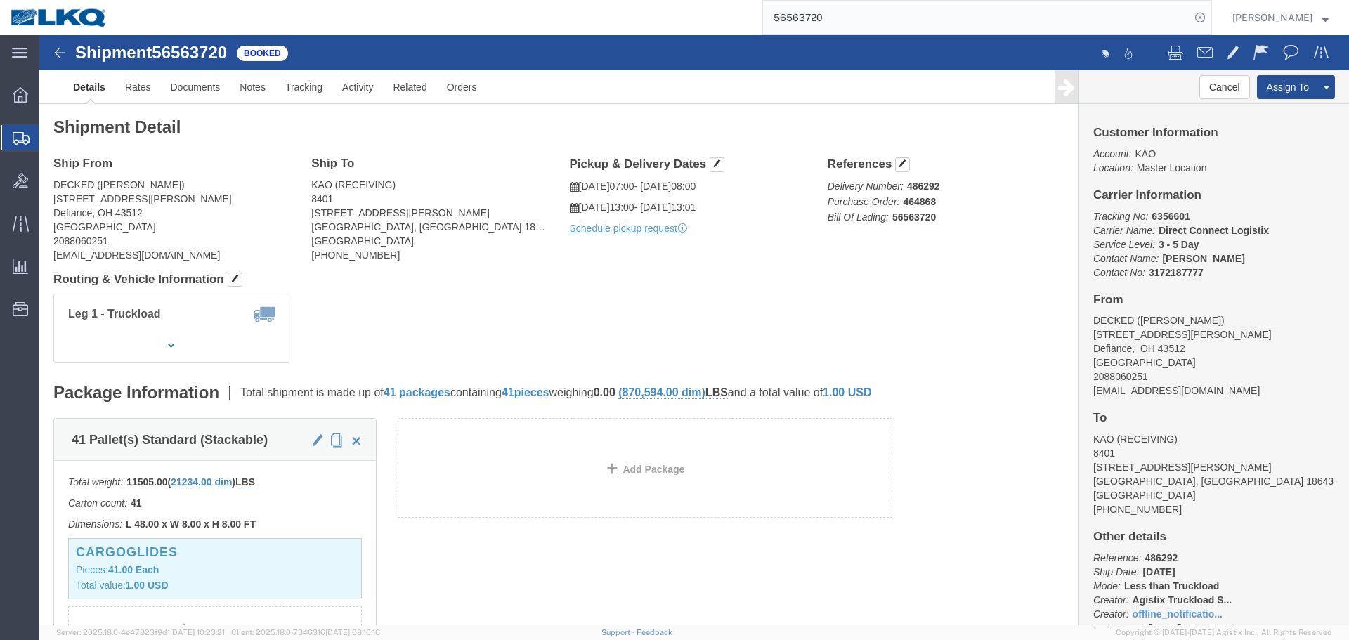
click h4 "Routing & Vehicle Information"
click address "KAO (RECEIVING) 8401 68 Slocum Ave Exeter, PA 18643 United States 570-655-4514"
copy address "8401"
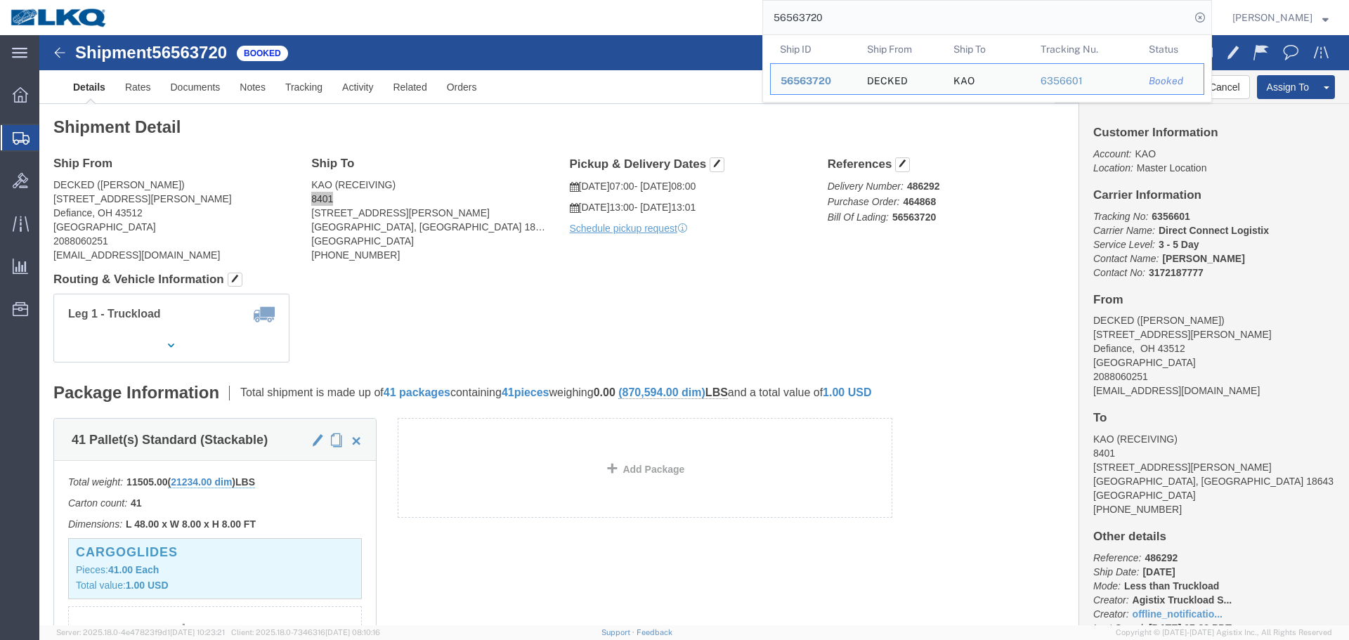
click at [926, 8] on input "56563720" at bounding box center [976, 18] width 427 height 34
paste input "644885"
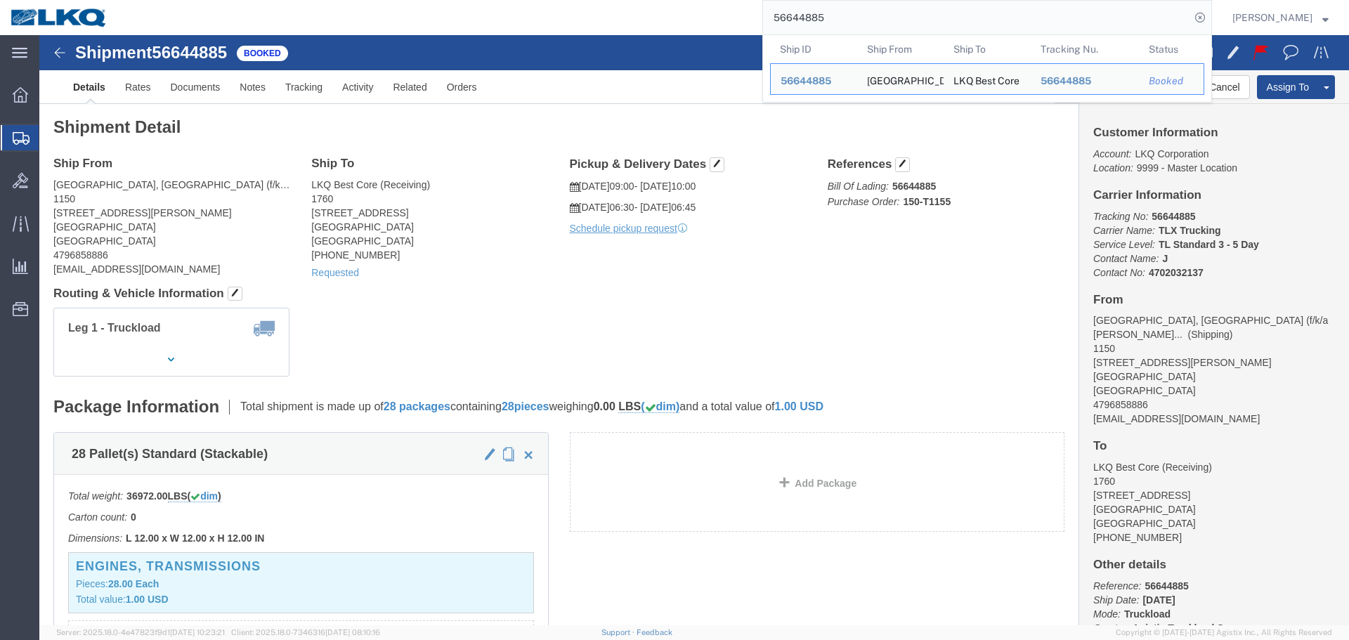
click at [869, 15] on input "56644885" at bounding box center [976, 18] width 427 height 34
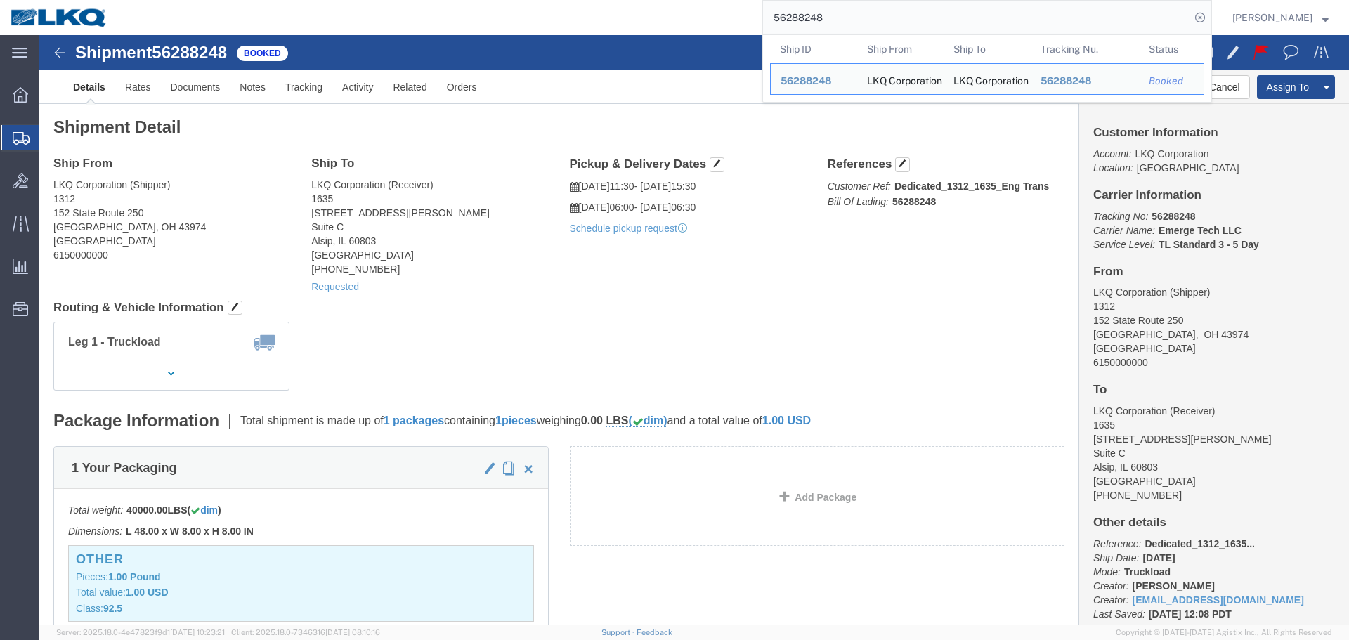
paste input "644885"
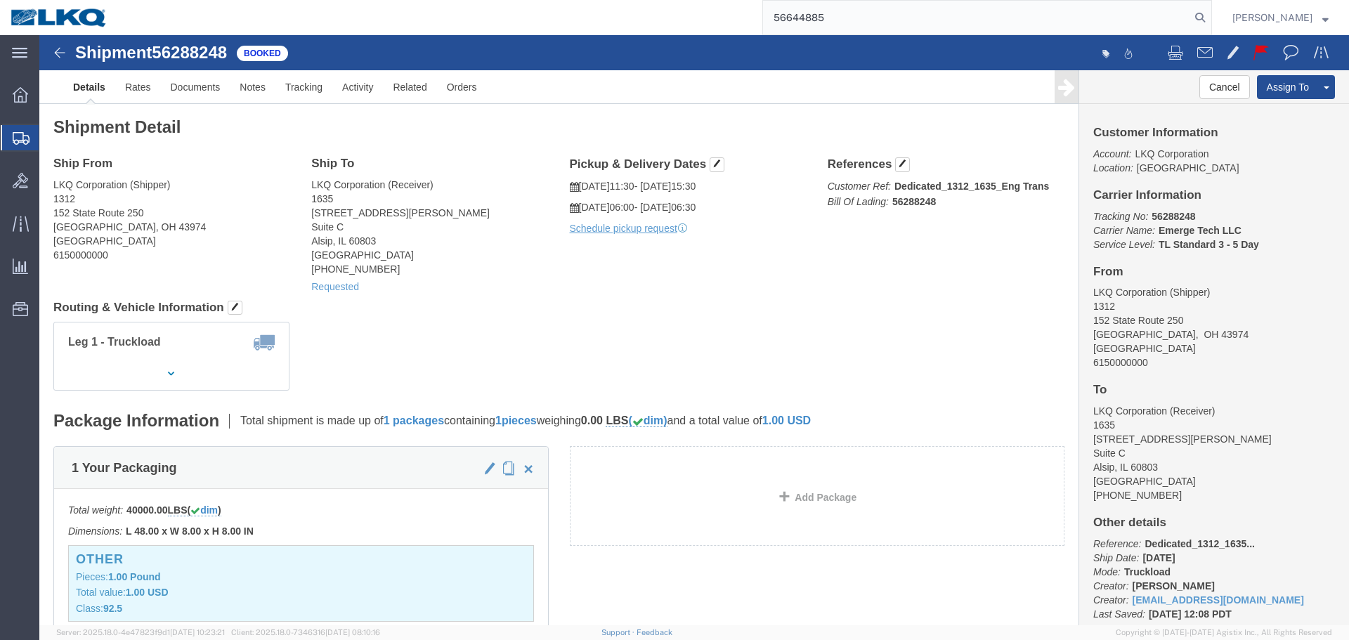
type input "56644885"
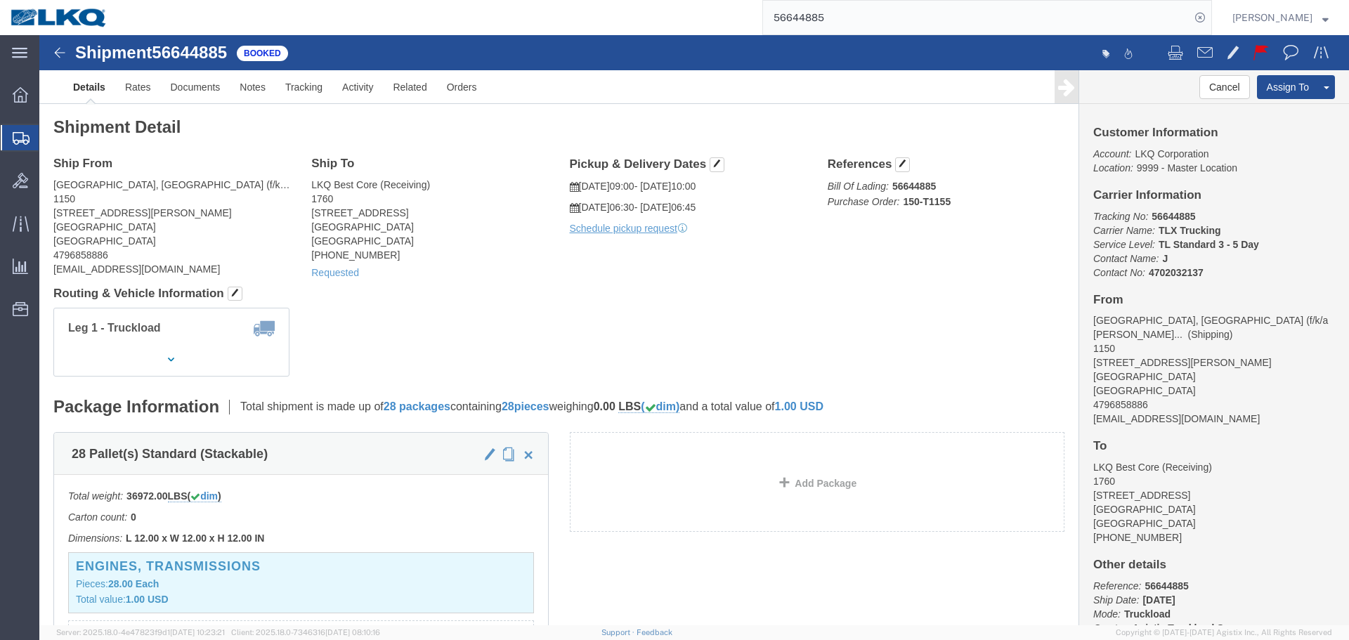
click div "Shipment Detail Ship From Fayetteville, AR (f/k/a Mabry Auto Salvage) (Shipping…"
click link "Requested"
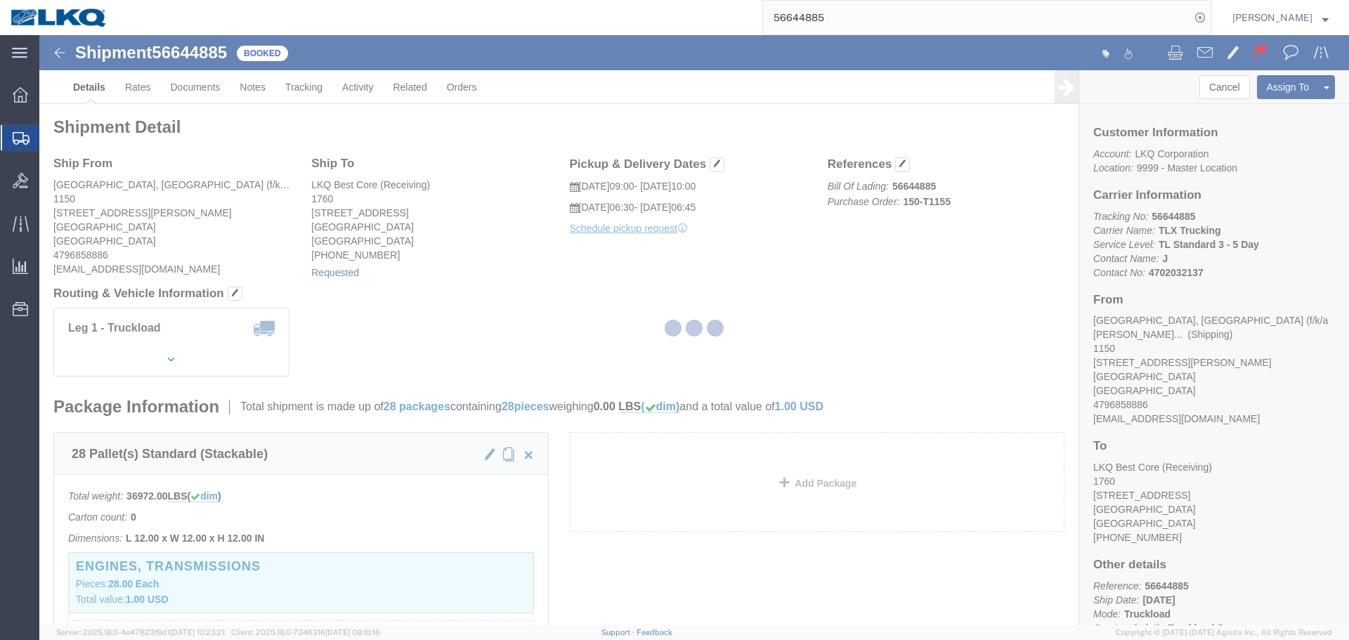
select select "1"
select select
select select "15"
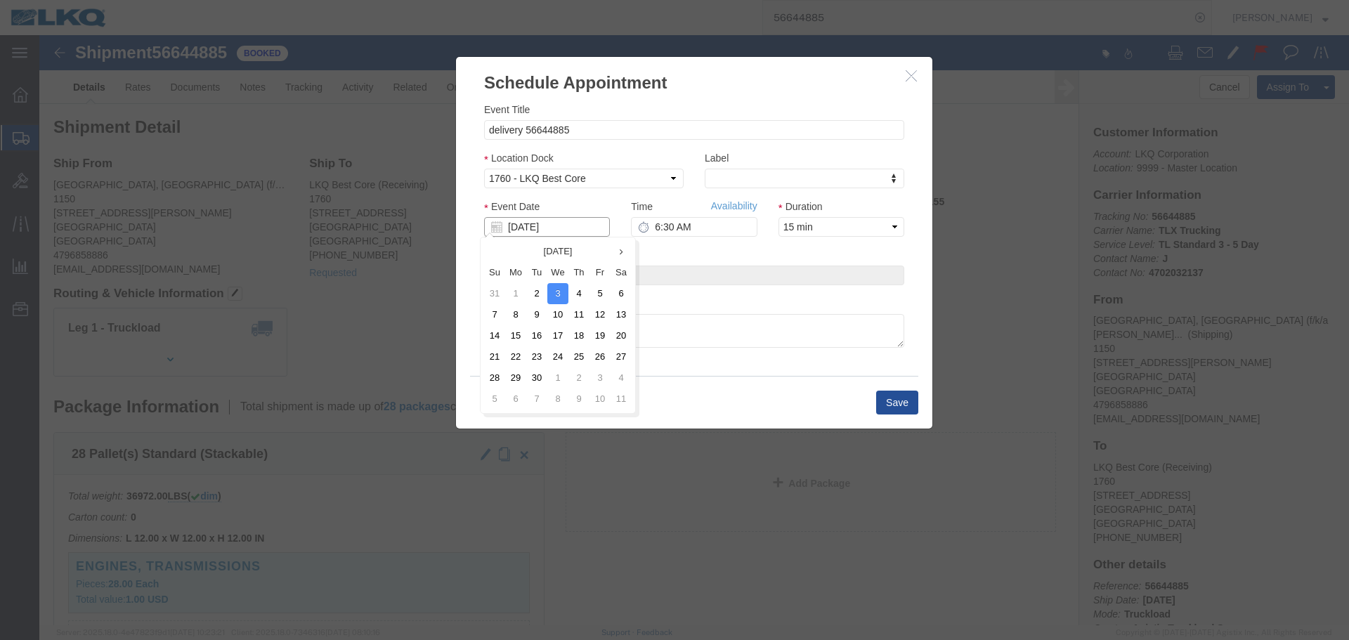
click input "09/03/2025"
click td "4"
click input "6:30 AM"
type input "6:00 AM"
click button "Save"
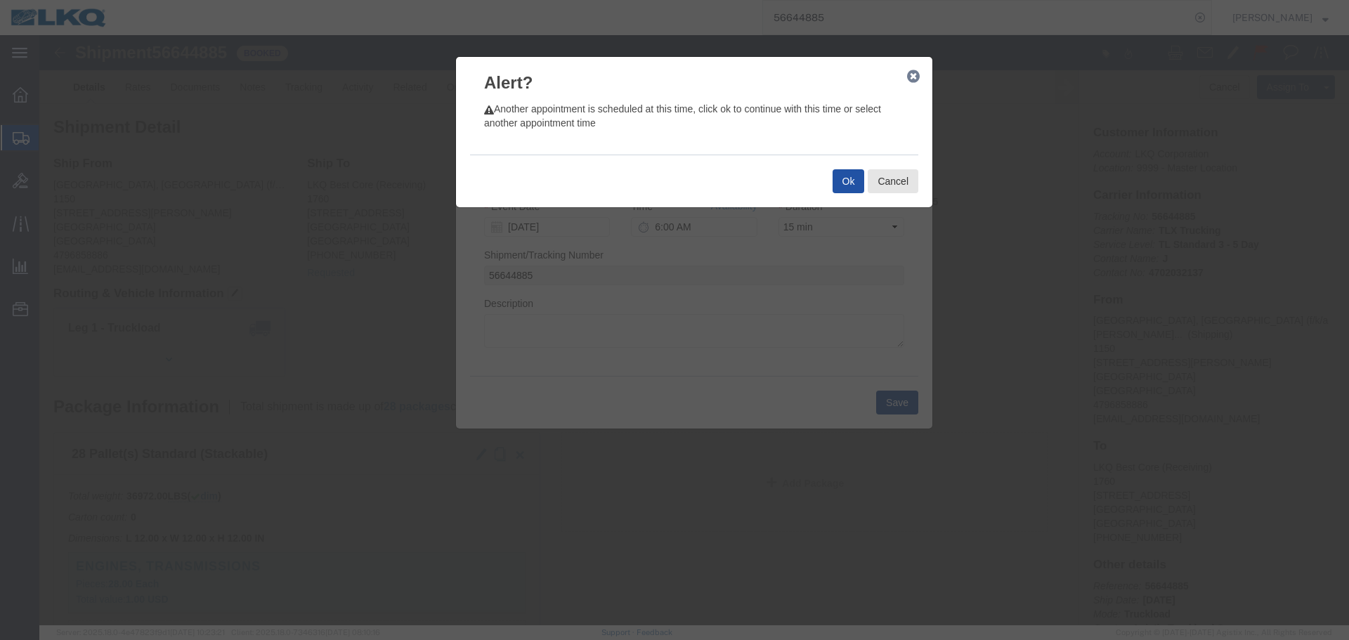
click button "Ok"
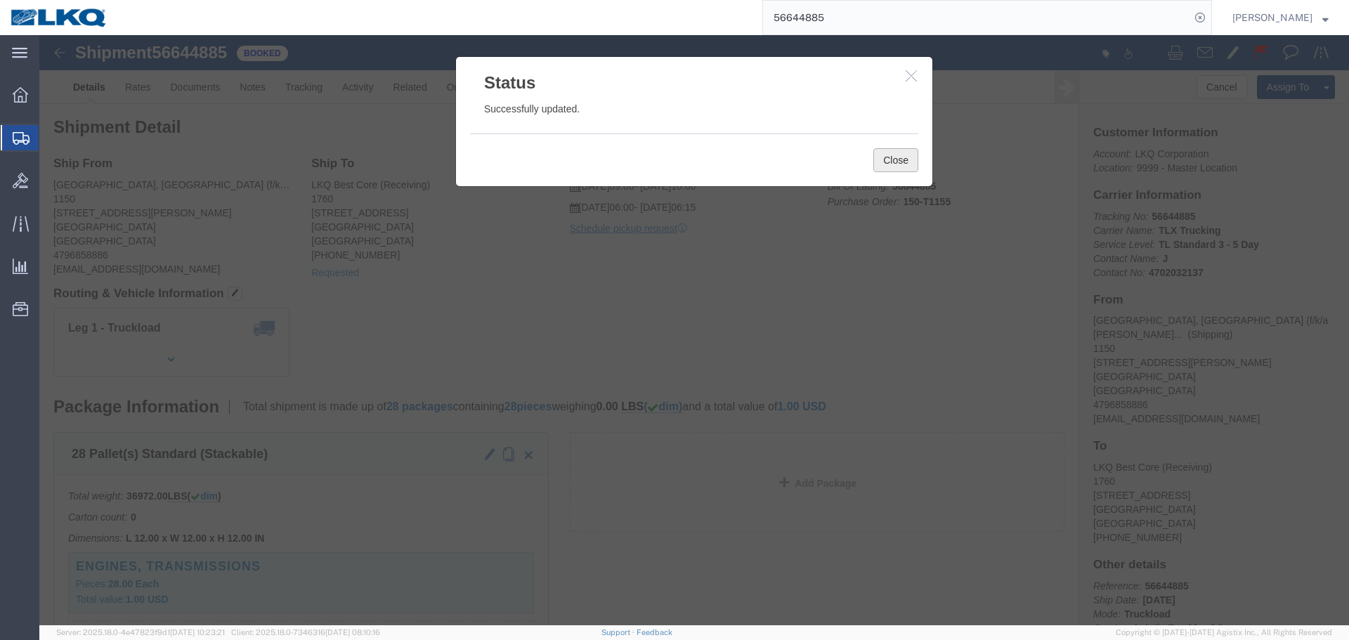
click button "Close"
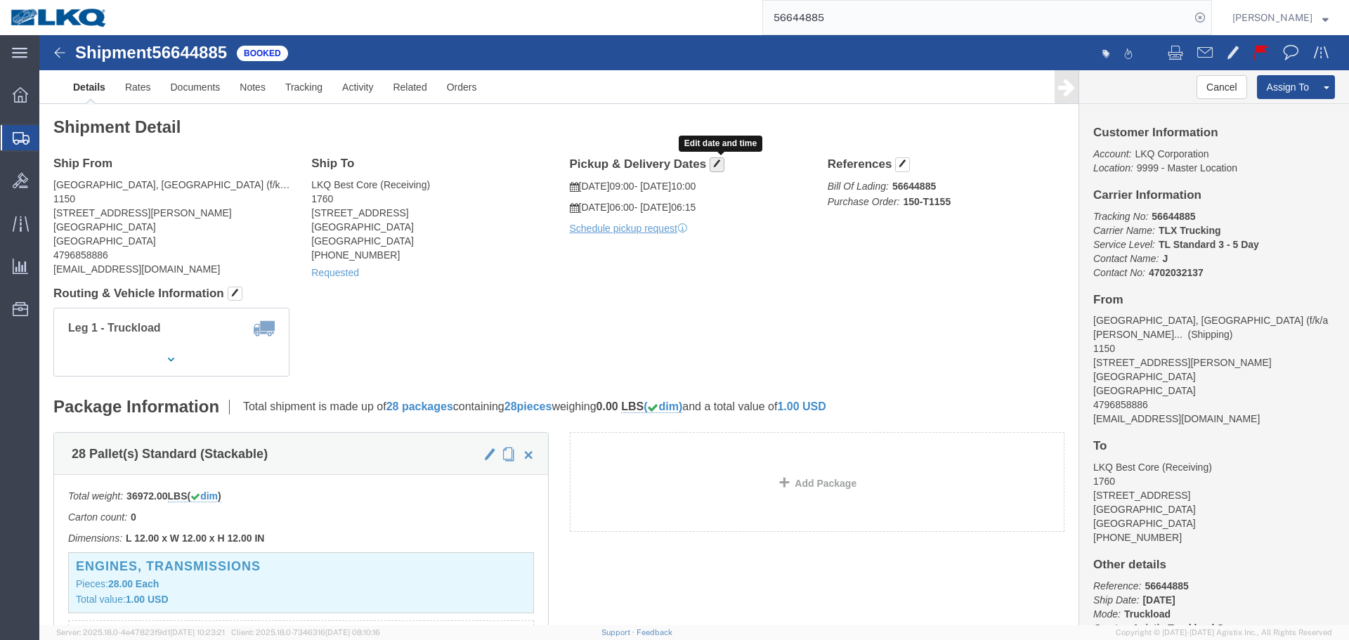
click span "button"
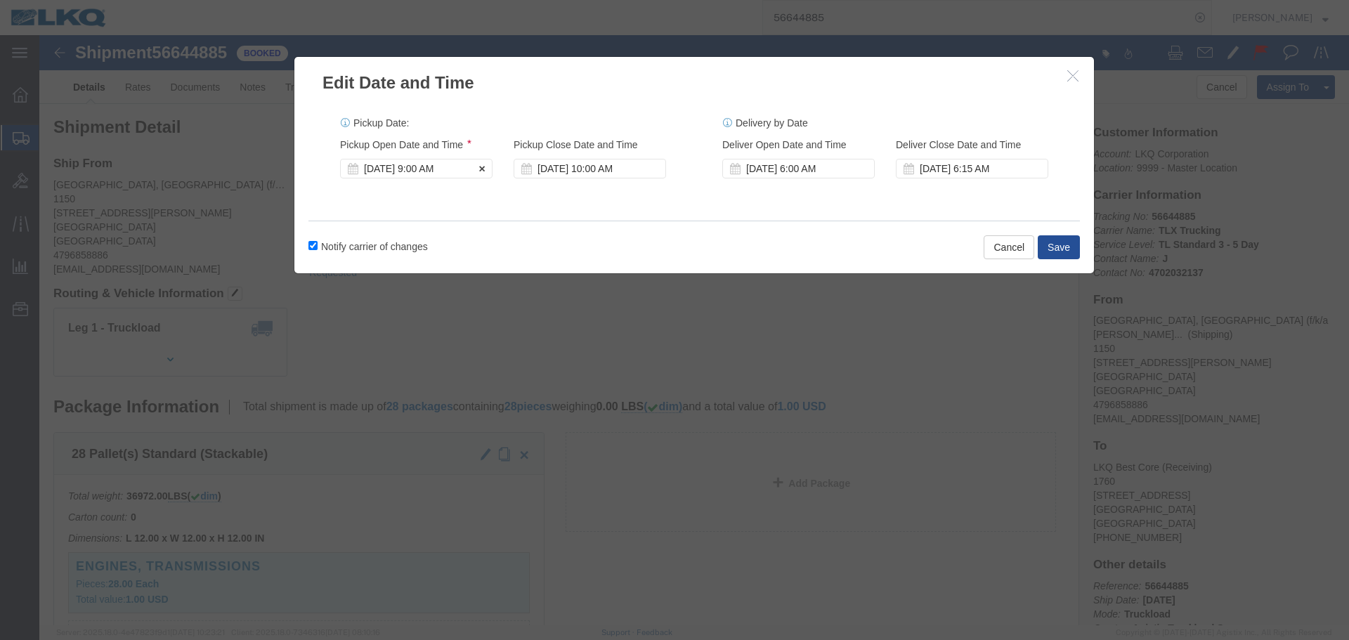
click div "Sep 02 2025 9:00 AM"
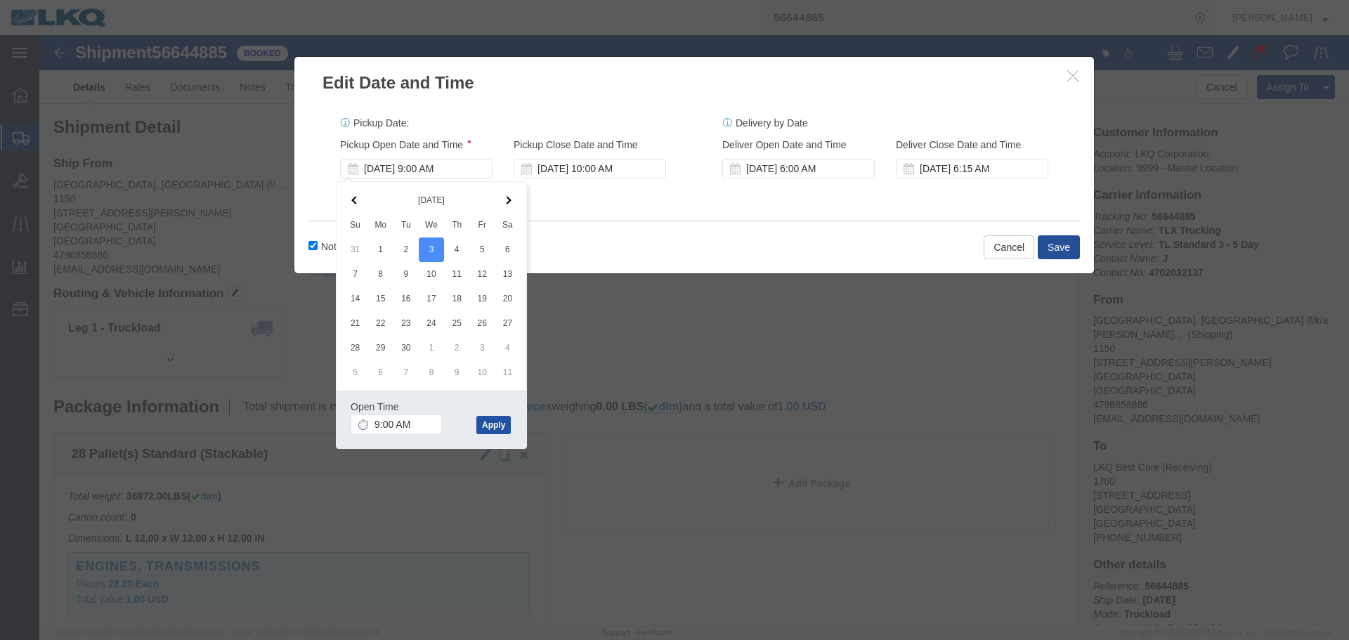
click button "Apply"
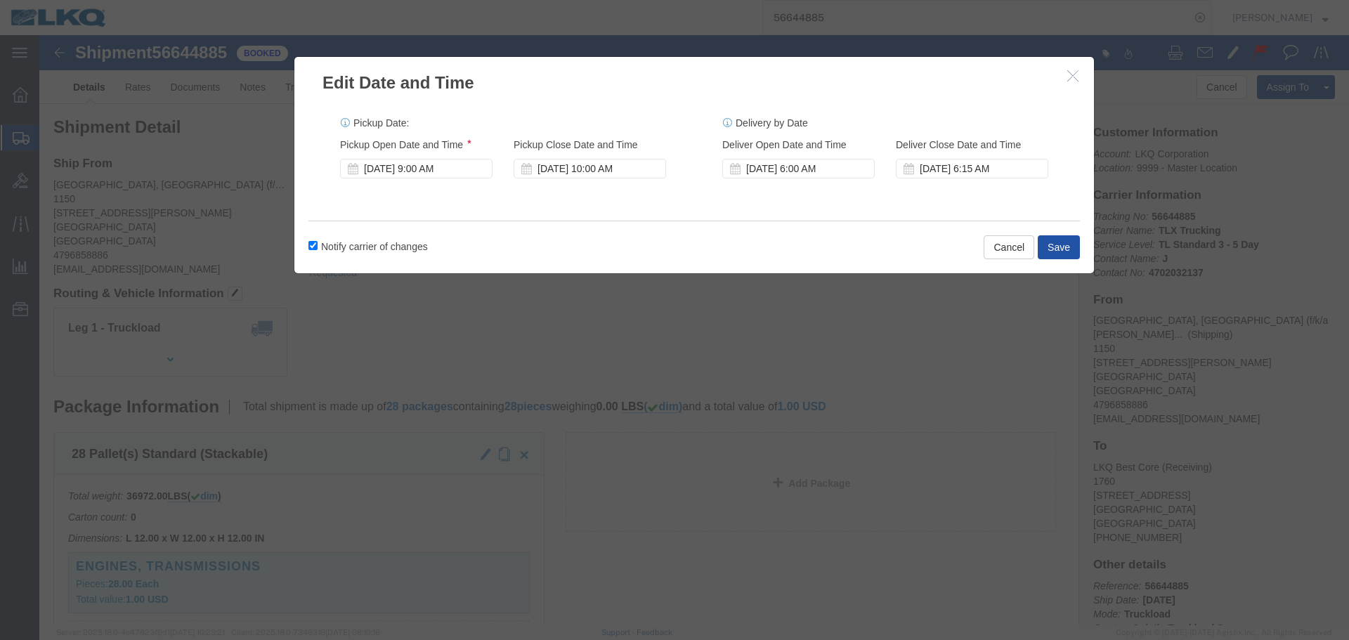
click button "Save"
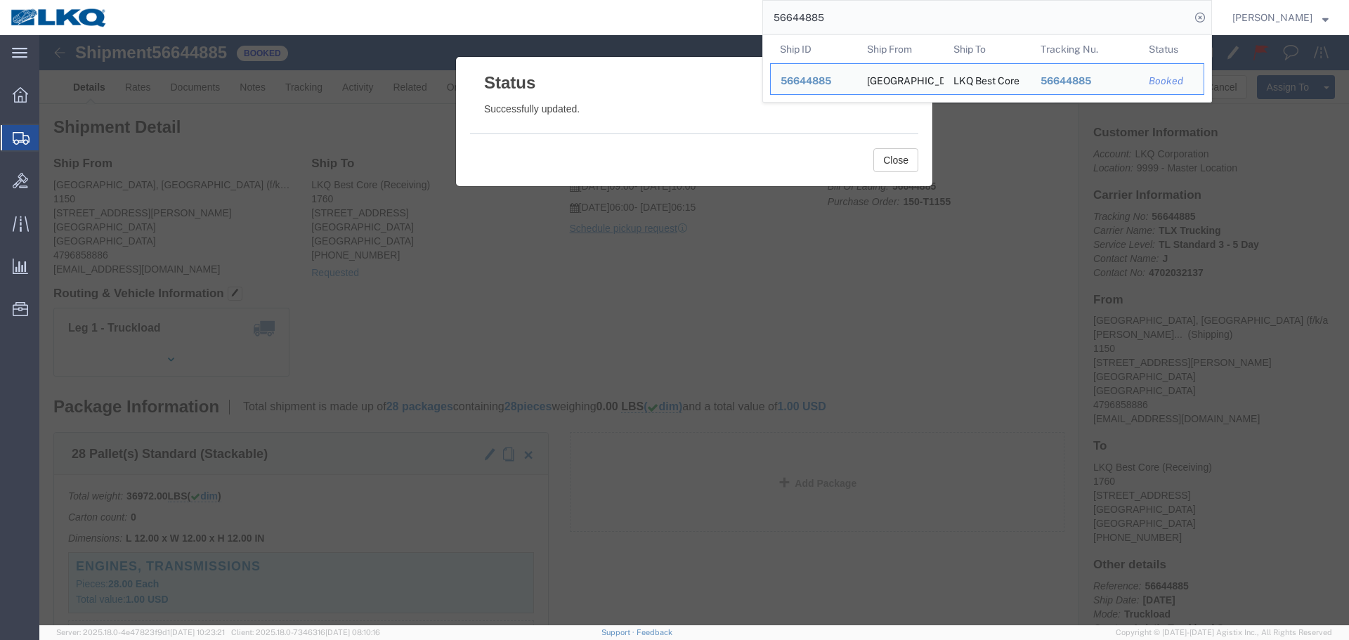
click at [922, 22] on input "56644885" at bounding box center [976, 18] width 427 height 34
paste input "• 56315672"
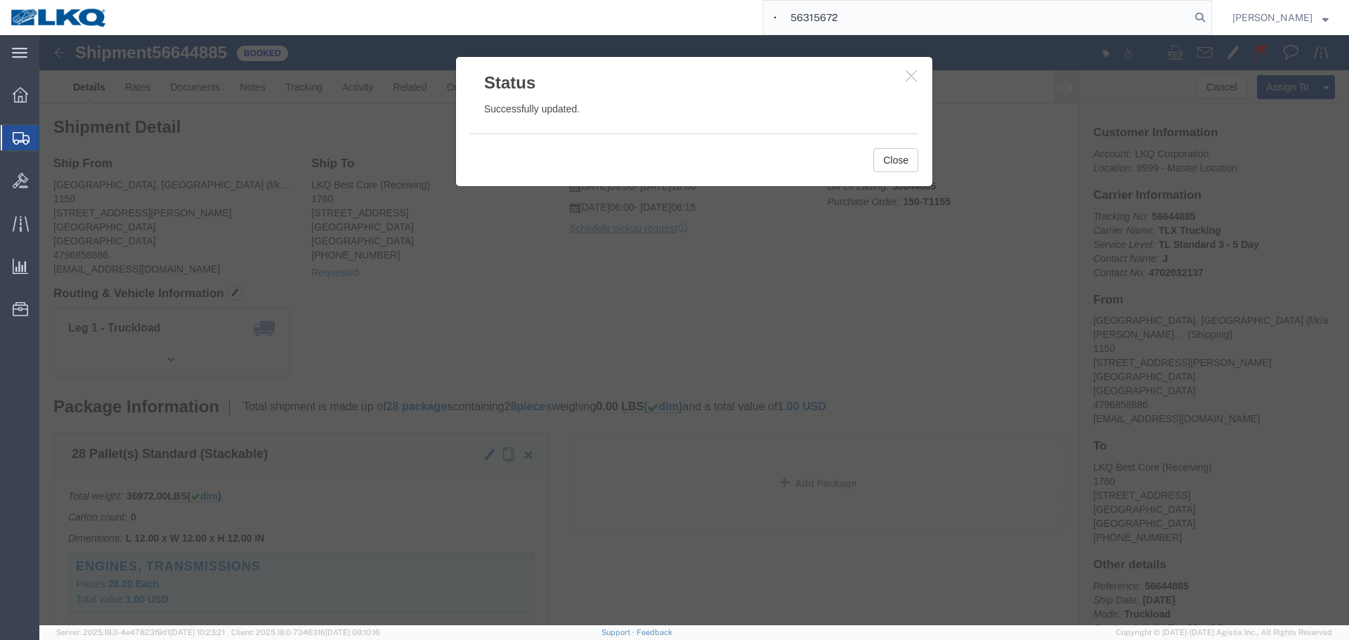
click div "Close"
drag, startPoint x: 846, startPoint y: 120, endPoint x: 803, endPoint y: 32, distance: 98.4
click button "Close"
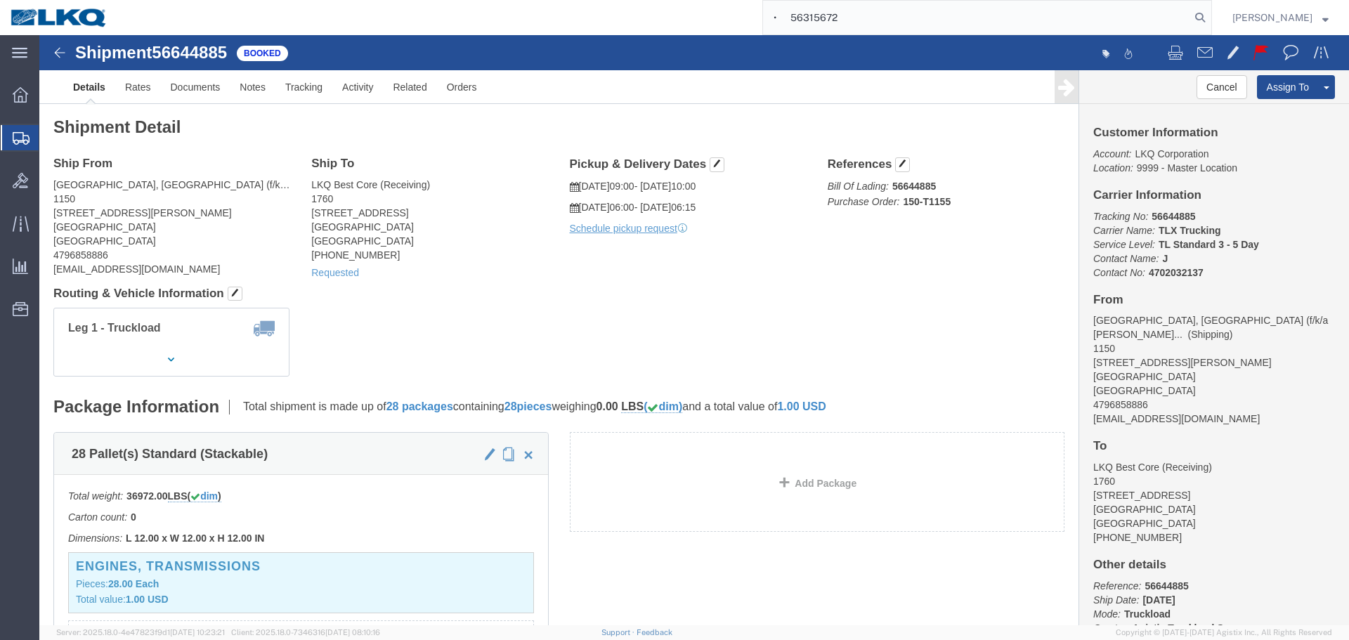
drag, startPoint x: 791, startPoint y: 26, endPoint x: 751, endPoint y: 20, distance: 39.9
click at [751, 20] on div "• 56315672" at bounding box center [665, 17] width 1094 height 35
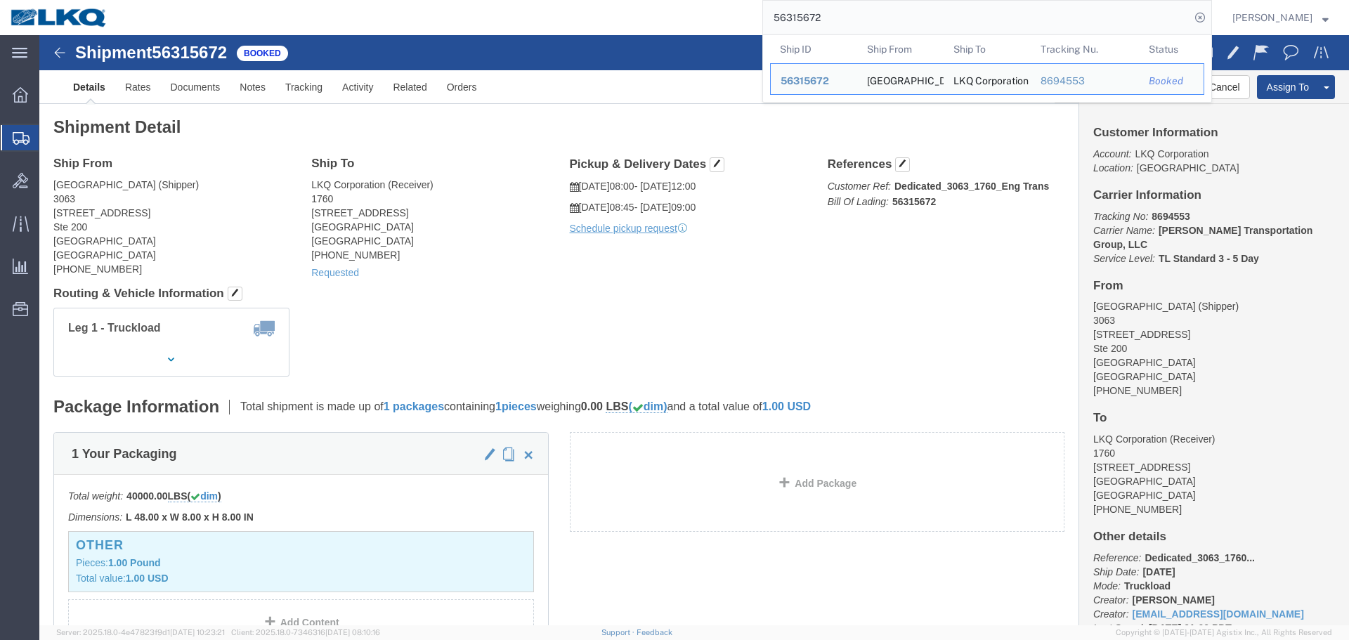
click at [883, 8] on input "56315672" at bounding box center [976, 18] width 427 height 34
paste input "• 56429978"
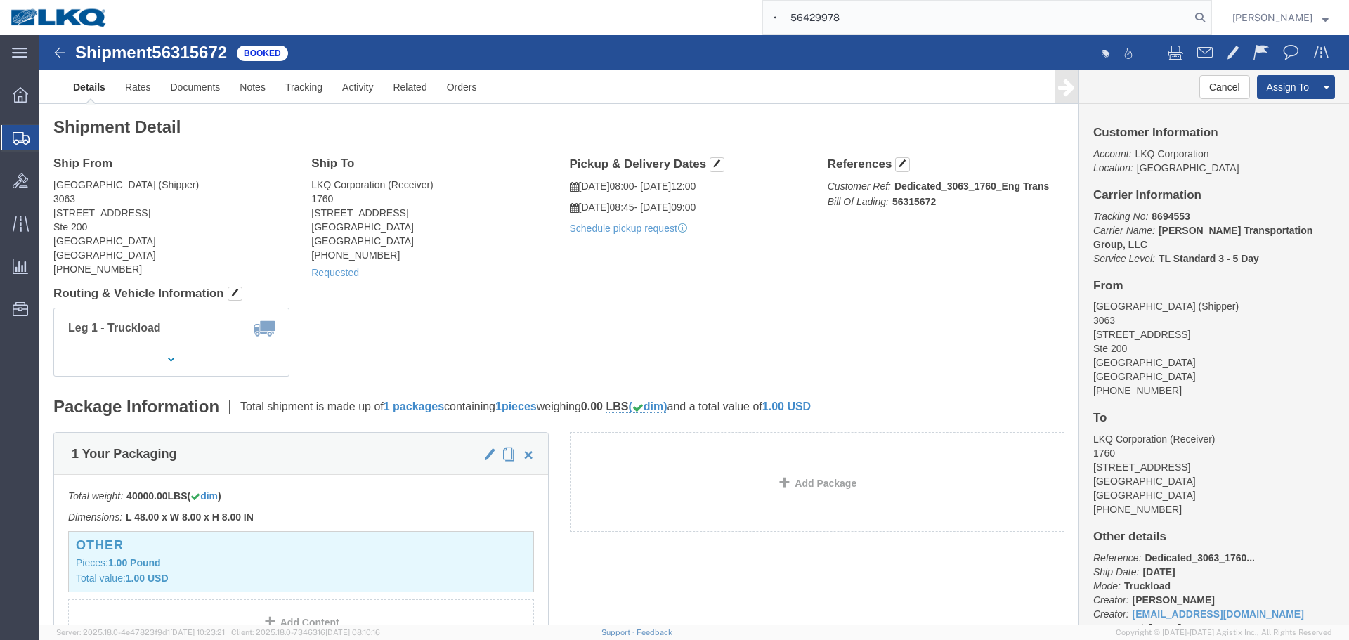
drag, startPoint x: 789, startPoint y: 22, endPoint x: 741, endPoint y: 22, distance: 48.5
click at [741, 22] on div "• 56429978" at bounding box center [665, 17] width 1094 height 35
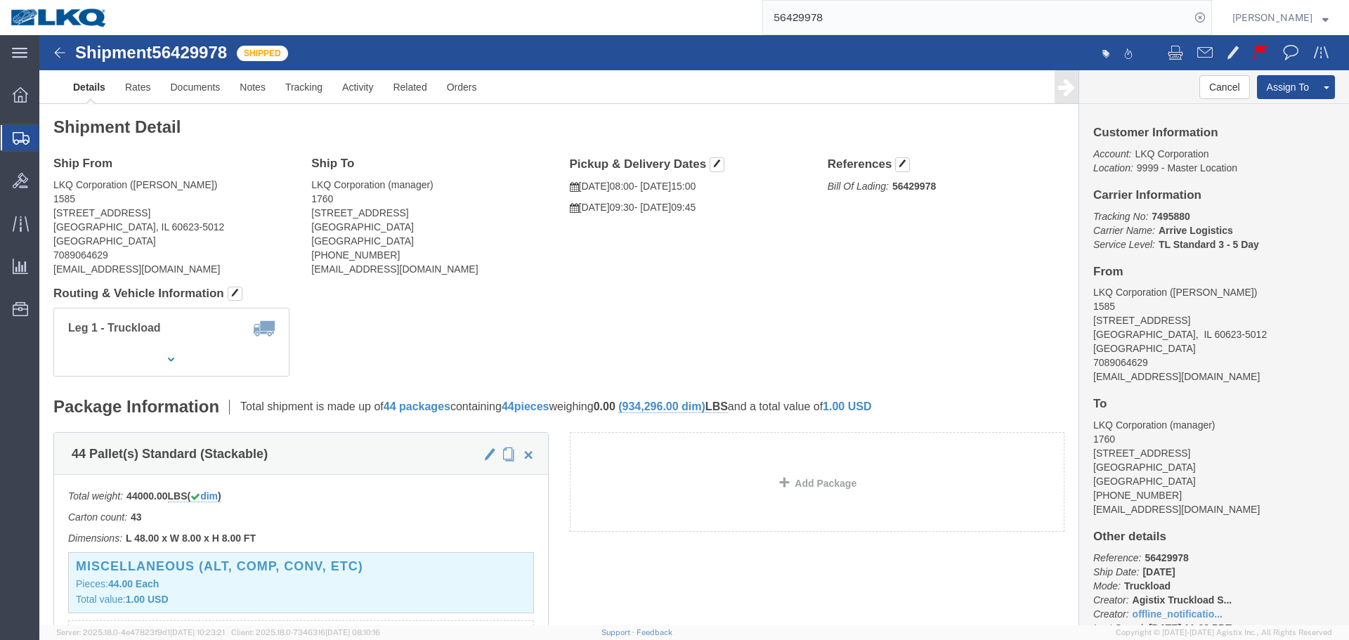
click div "Ship From LKQ Corporation (terry simmons) 1585 3130 S St Louis Ave Chicago, IL …"
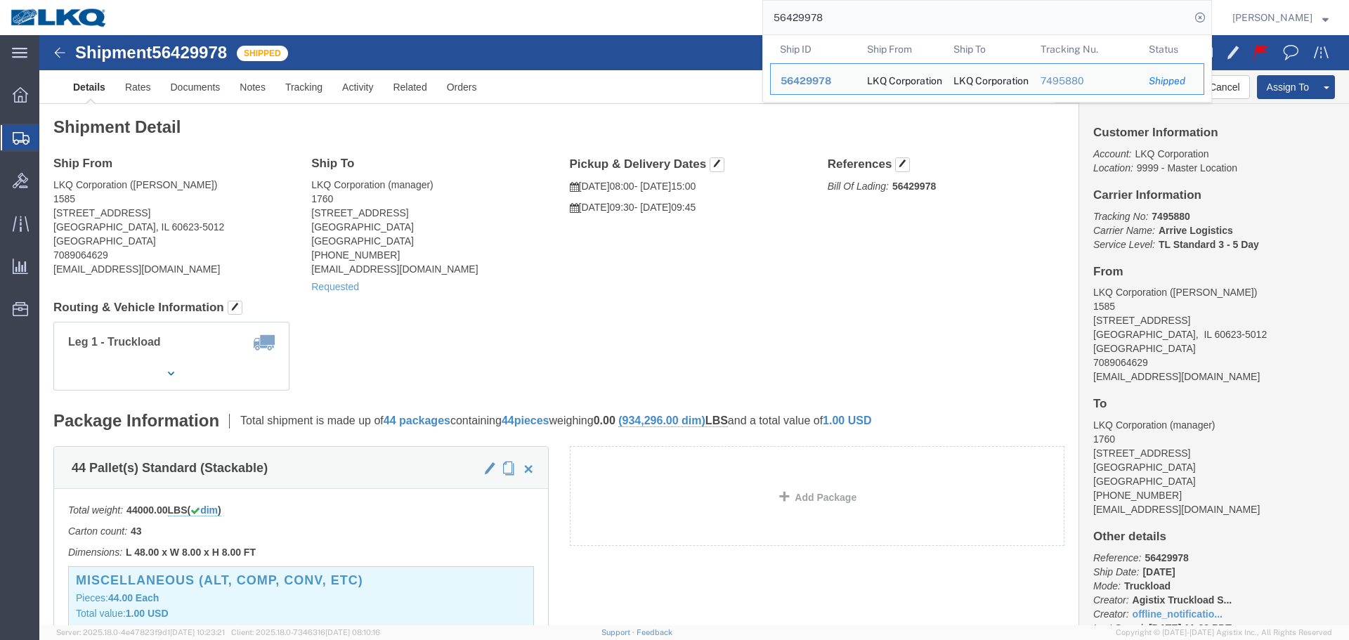
click at [907, 11] on input "56429978" at bounding box center [976, 18] width 427 height 34
paste input "• 56315672"
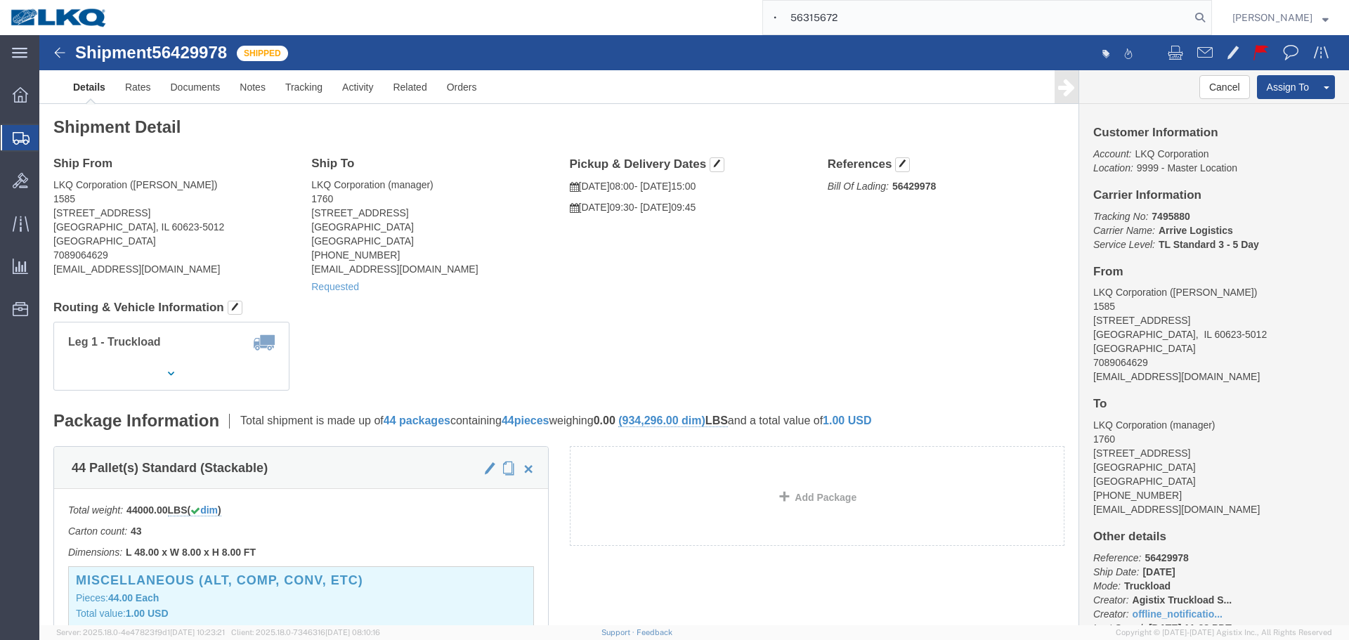
drag, startPoint x: 793, startPoint y: 15, endPoint x: 769, endPoint y: 15, distance: 23.9
click at [769, 15] on input "• 56315672" at bounding box center [976, 18] width 427 height 34
type input "56315672"
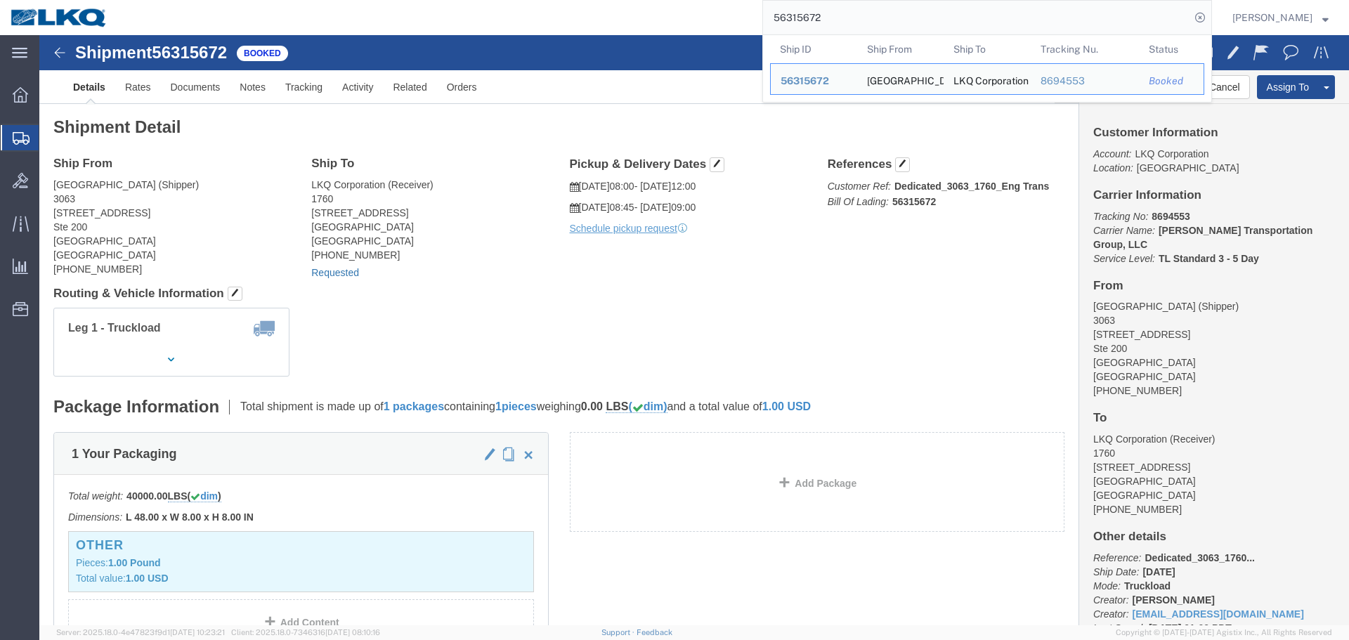
click link "Requested"
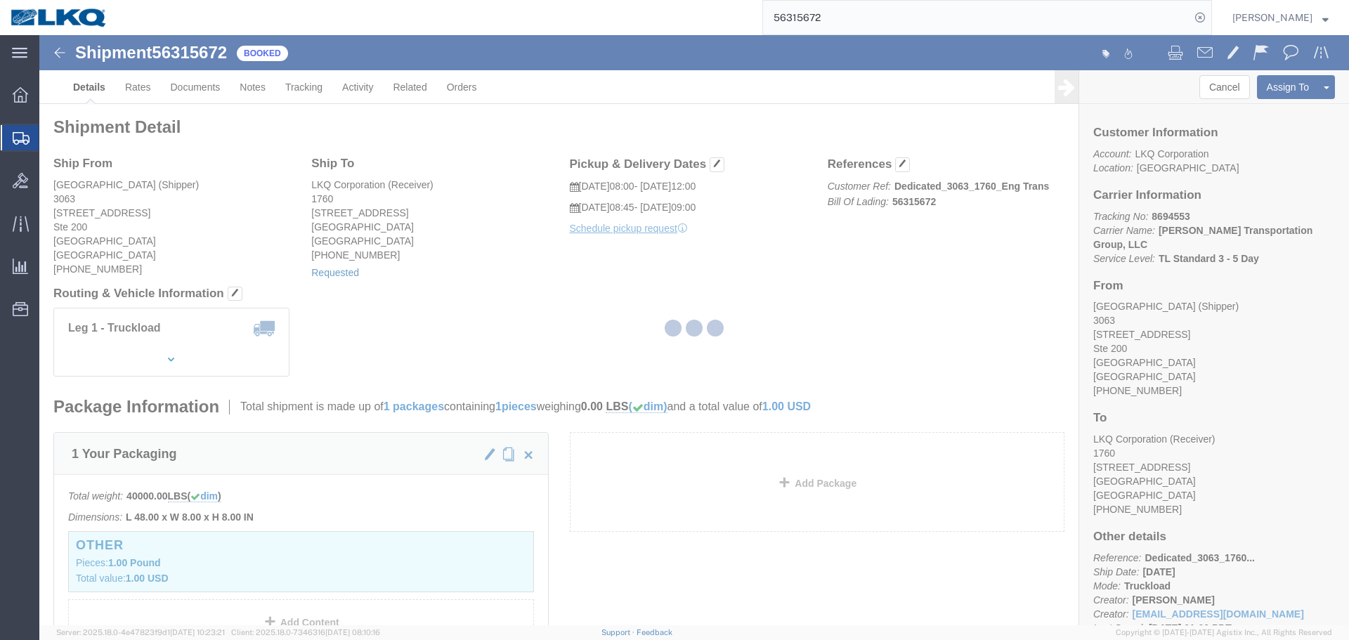
select select "1"
select select "100"
select select "15"
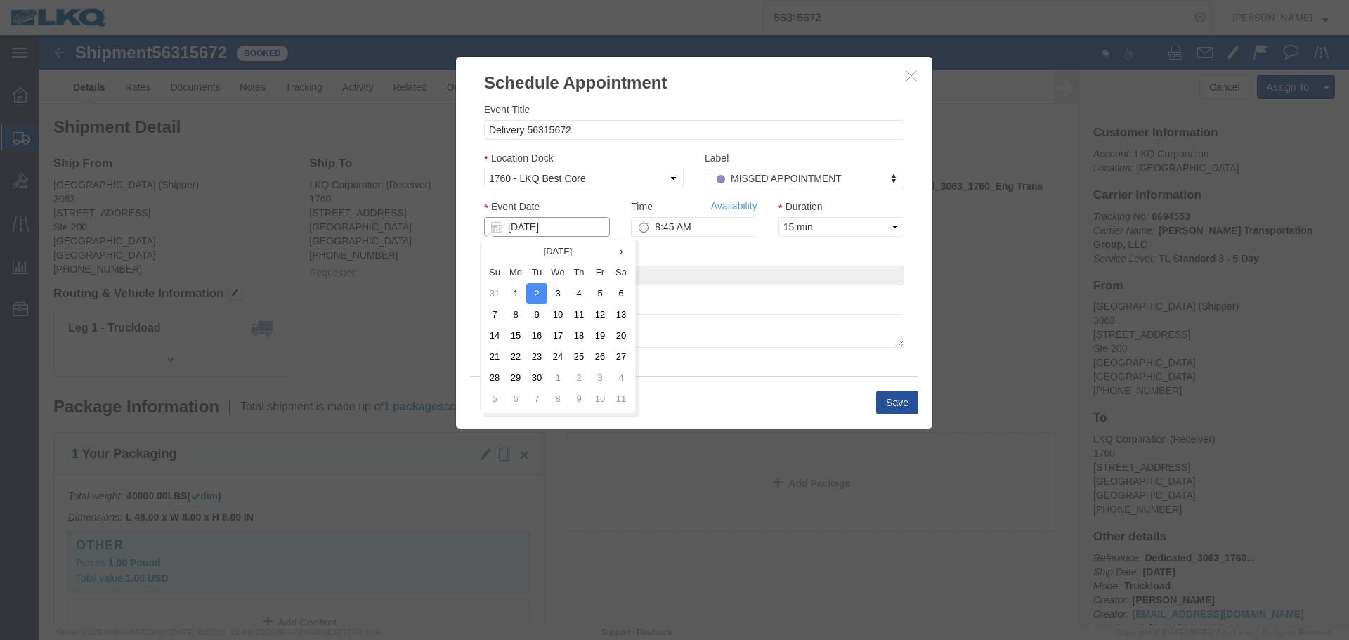
click input "[DATE]"
click td "5"
click input "8:45 AM"
type input "9:15 AM"
click button "Save"
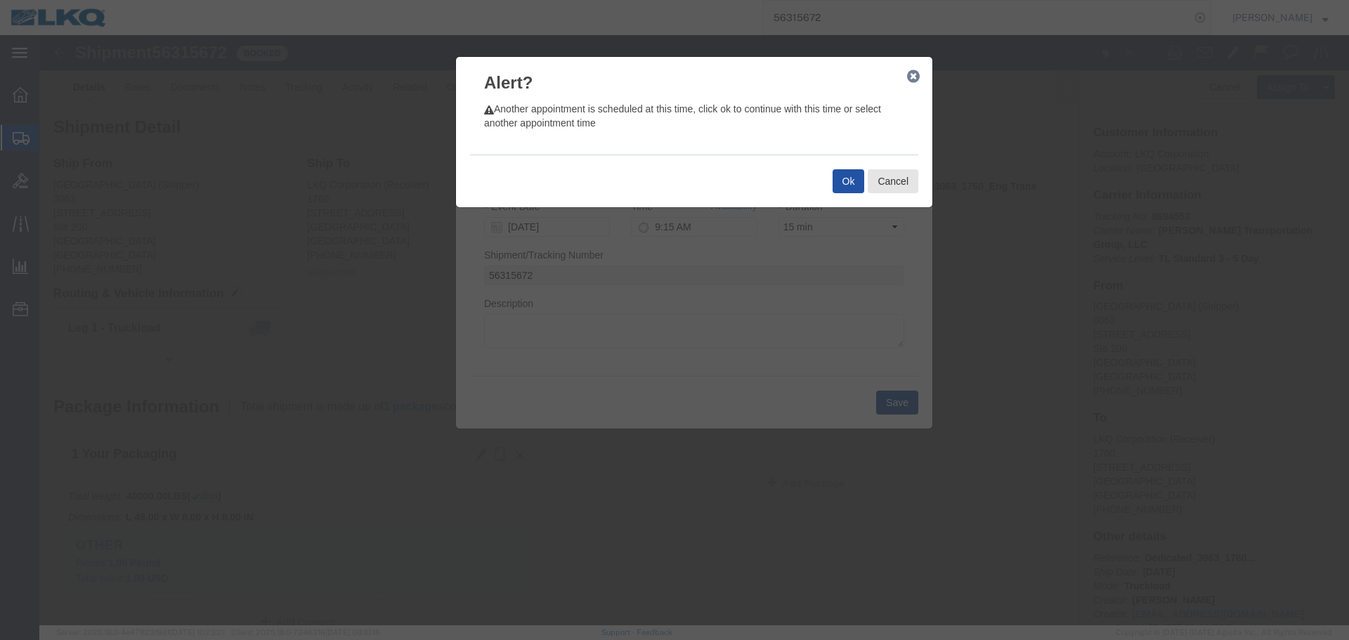
click button "Ok"
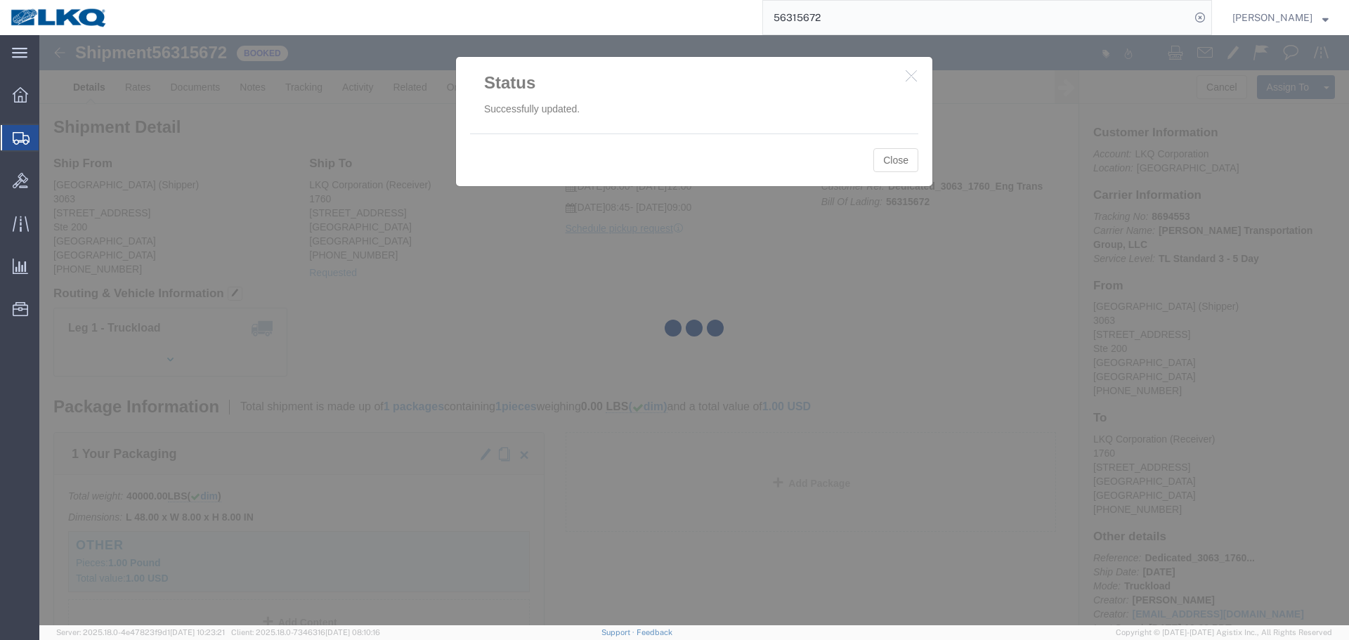
click at [917, 80] on div at bounding box center [694, 330] width 1310 height 590
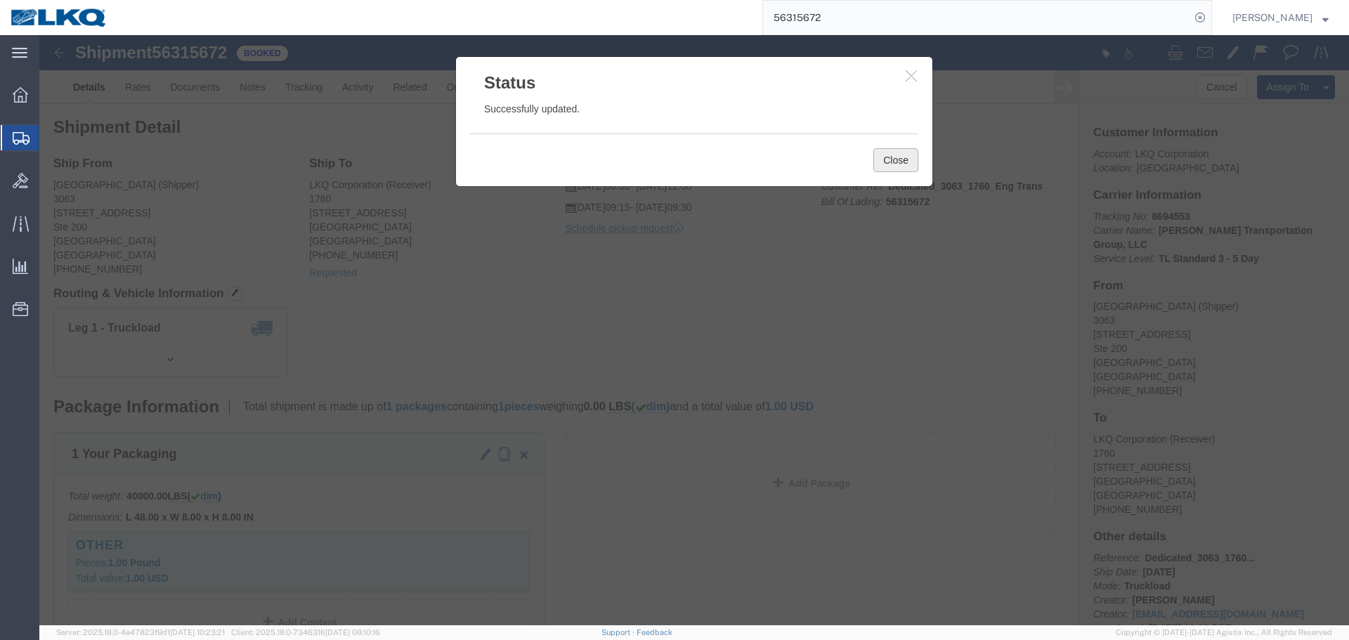
click button "Close"
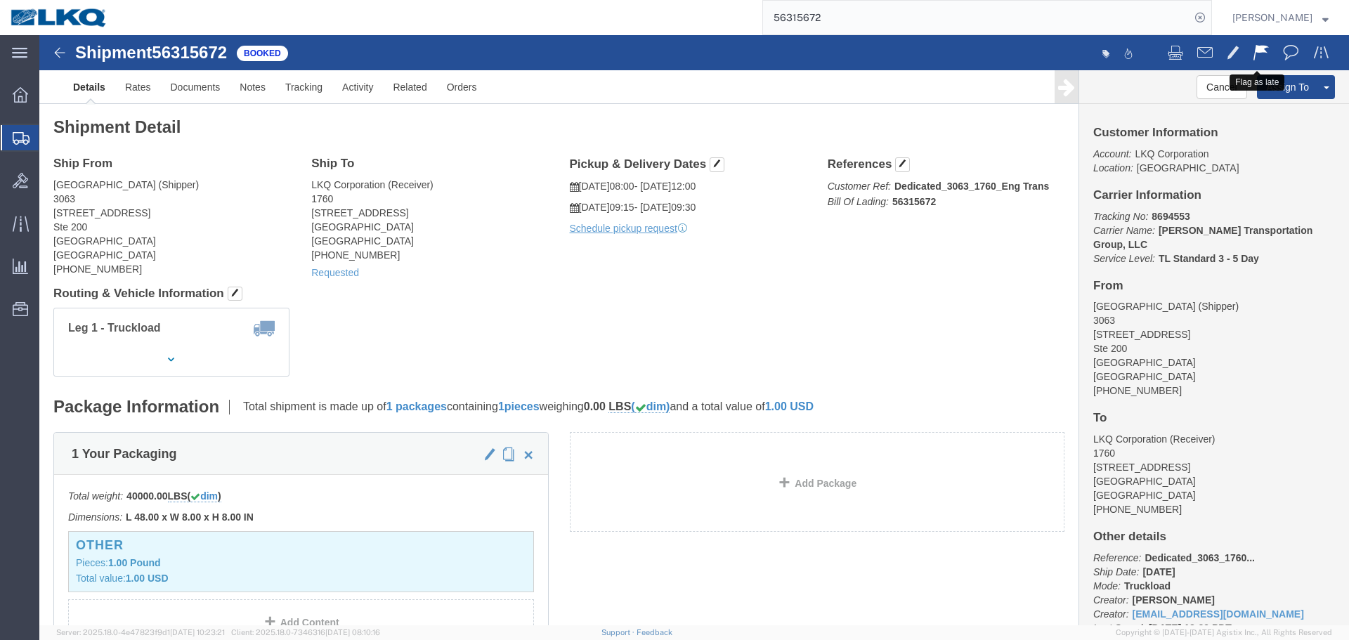
click button
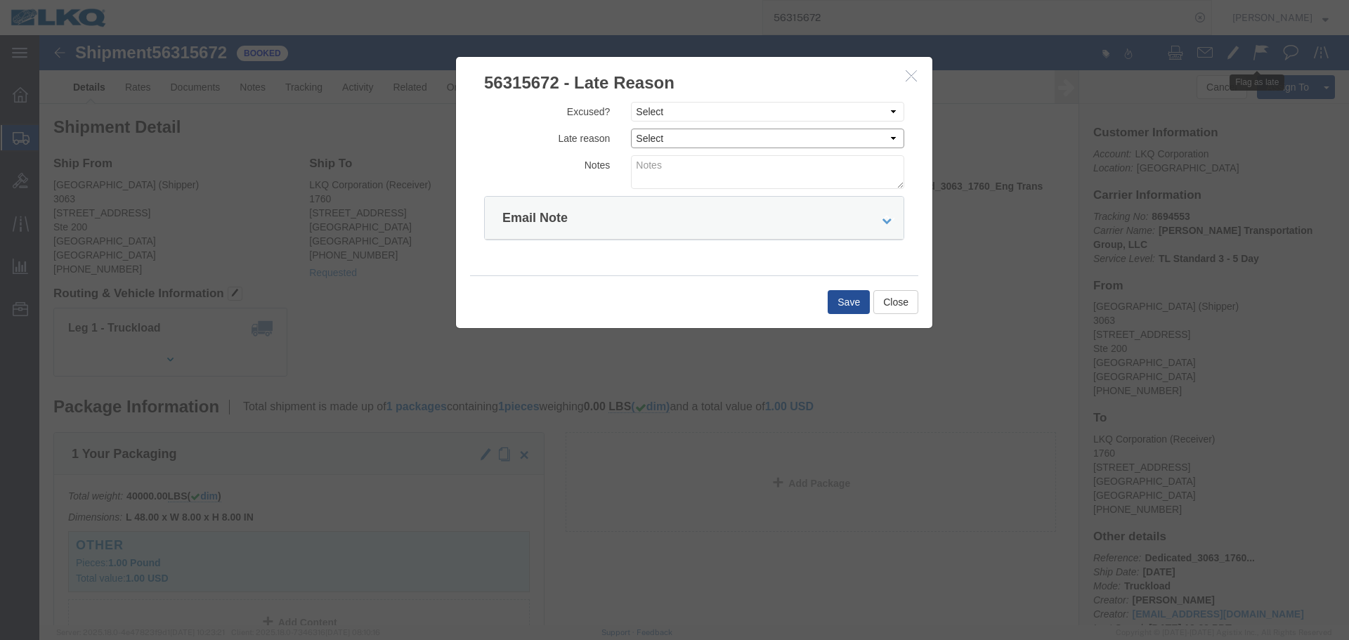
click select "Select Bad Carrier Data Carrier Admin Error Delay Accident Driver Error Lack of…"
drag, startPoint x: 632, startPoint y: 79, endPoint x: 642, endPoint y: 68, distance: 15.4
click select "Select Excused Not Excused"
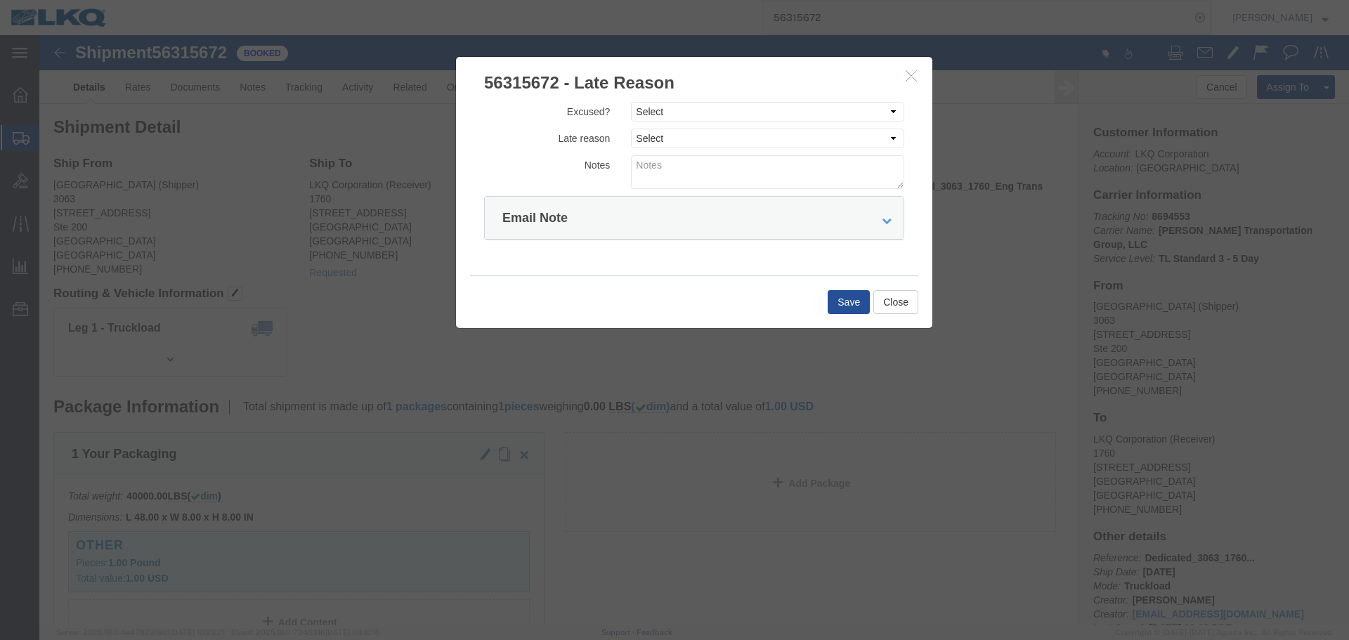
click label "Late reason"
click select "Select Excused Not Excused"
select select "NOT_EXCUSED"
click select "Select Excused Not Excused"
click select "Select Bad Carrier Data Carrier Admin Error Delay Accident Driver Error Lack of…"
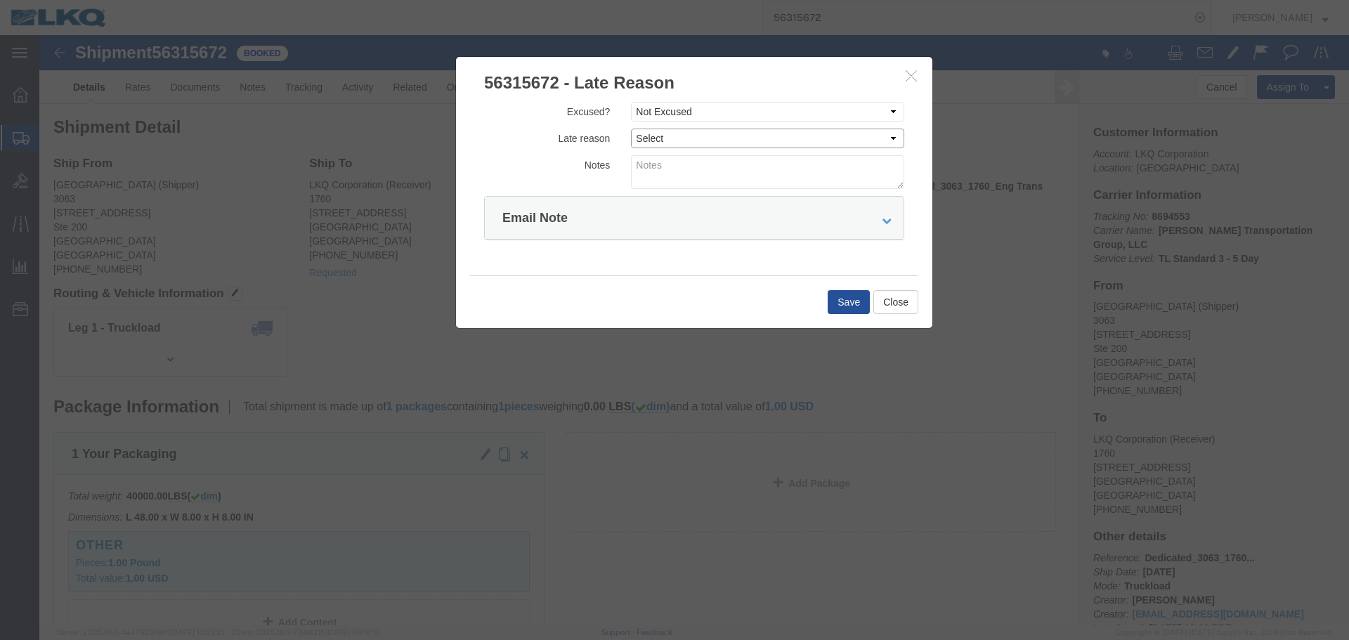
click select "Select Bad Carrier Data Carrier Admin Error Delay Accident Driver Error Lack of…"
select select "DRIVER_ERROR"
click select "Select Bad Carrier Data Carrier Admin Error Delay Accident Driver Error Lack of…"
click textarea
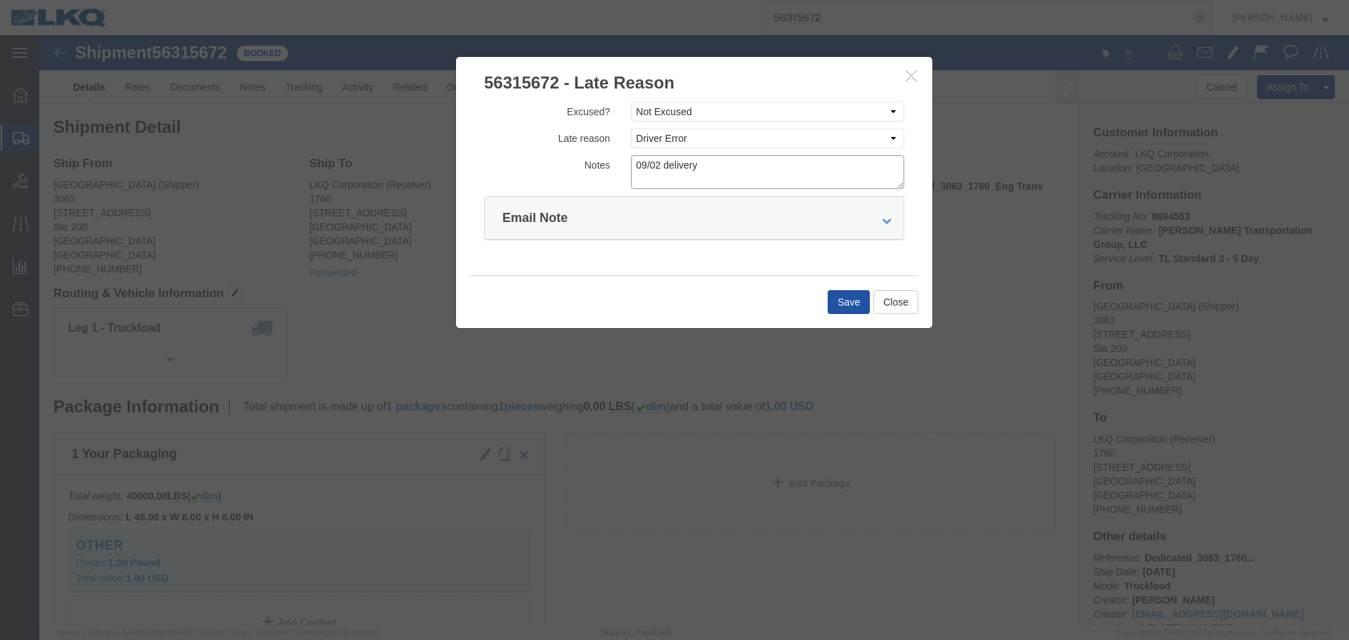
type textarea "09/02 delivery"
click button "Save"
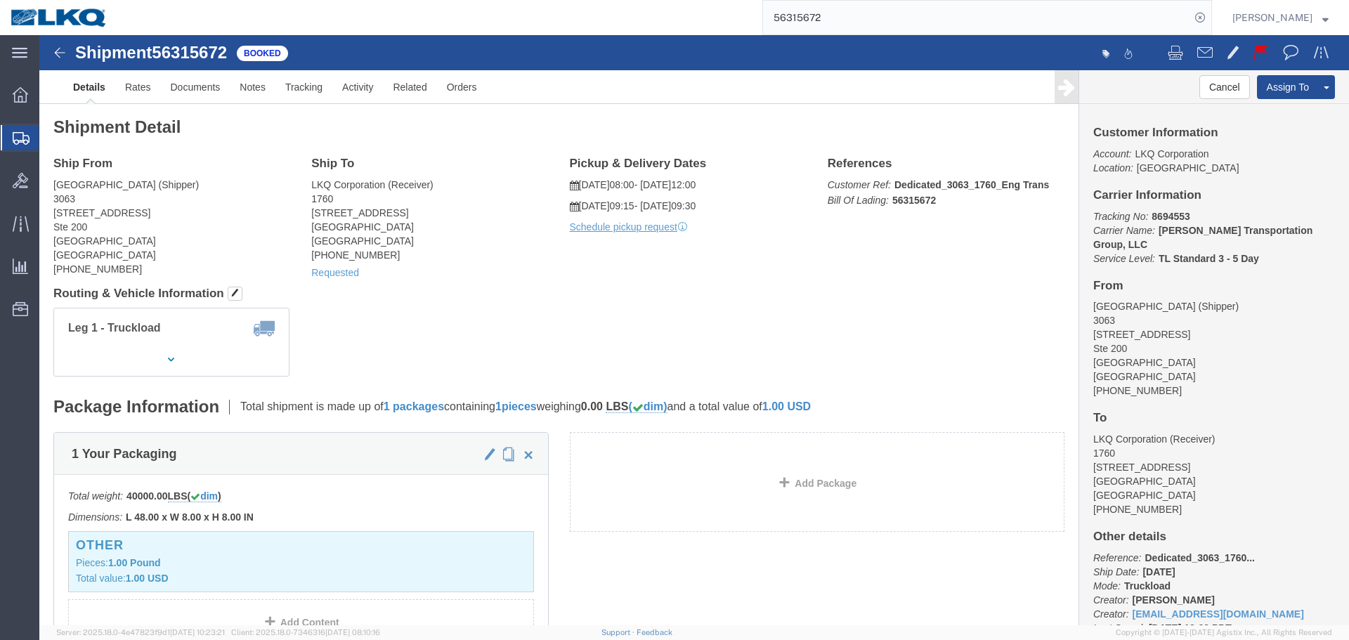
click at [878, 16] on input "56315672" at bounding box center [976, 18] width 427 height 34
click at [828, 17] on input "56315672" at bounding box center [976, 18] width 427 height 34
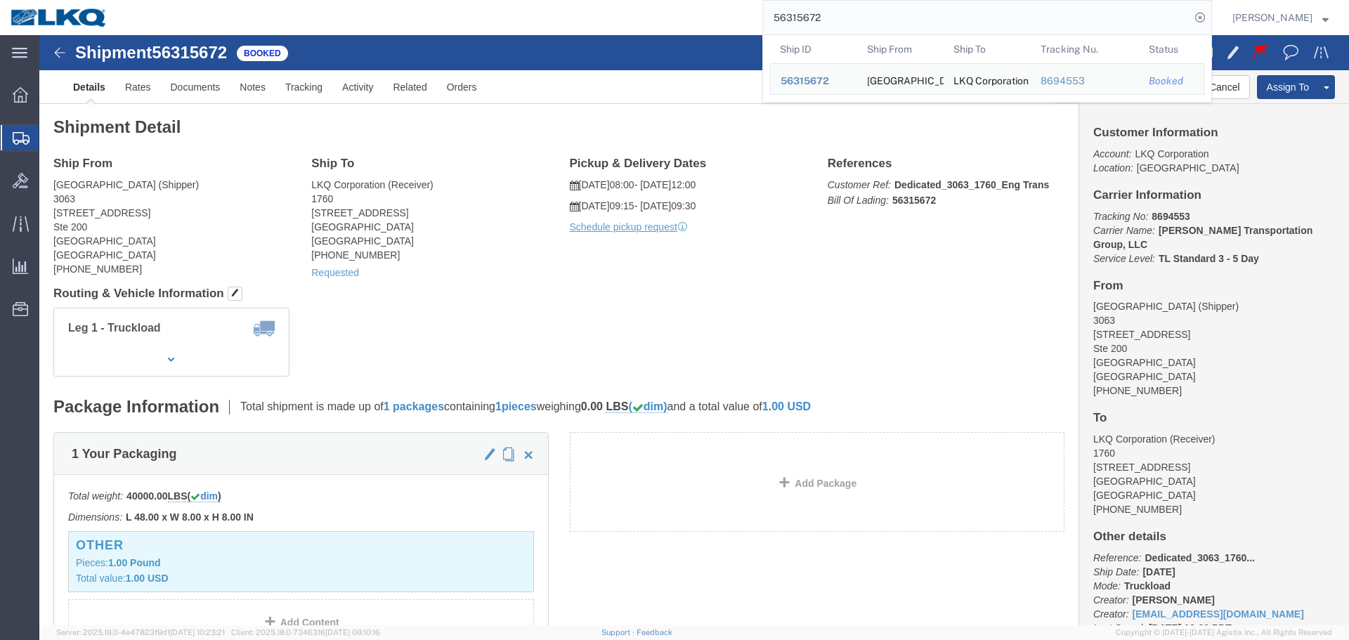
drag, startPoint x: 825, startPoint y: 15, endPoint x: 894, endPoint y: 16, distance: 68.9
click at [825, 15] on input "56315672" at bounding box center [976, 18] width 427 height 34
paste input "429978"
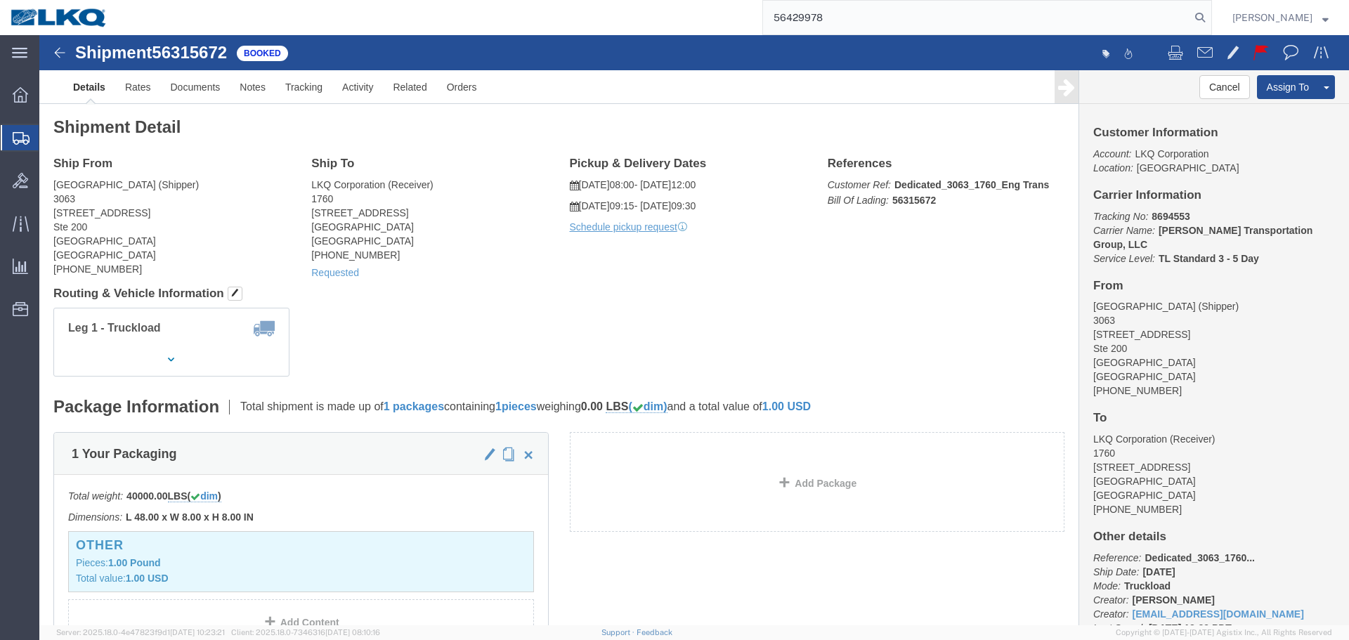
type input "56429978"
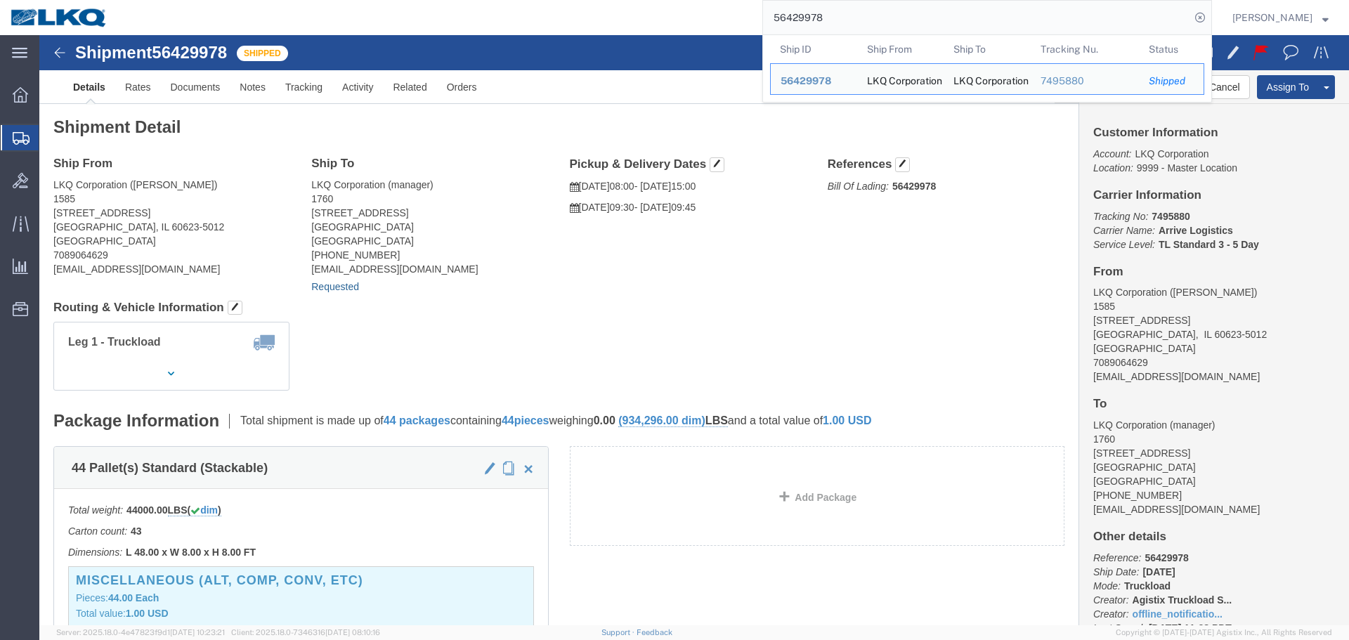
click link "Requested"
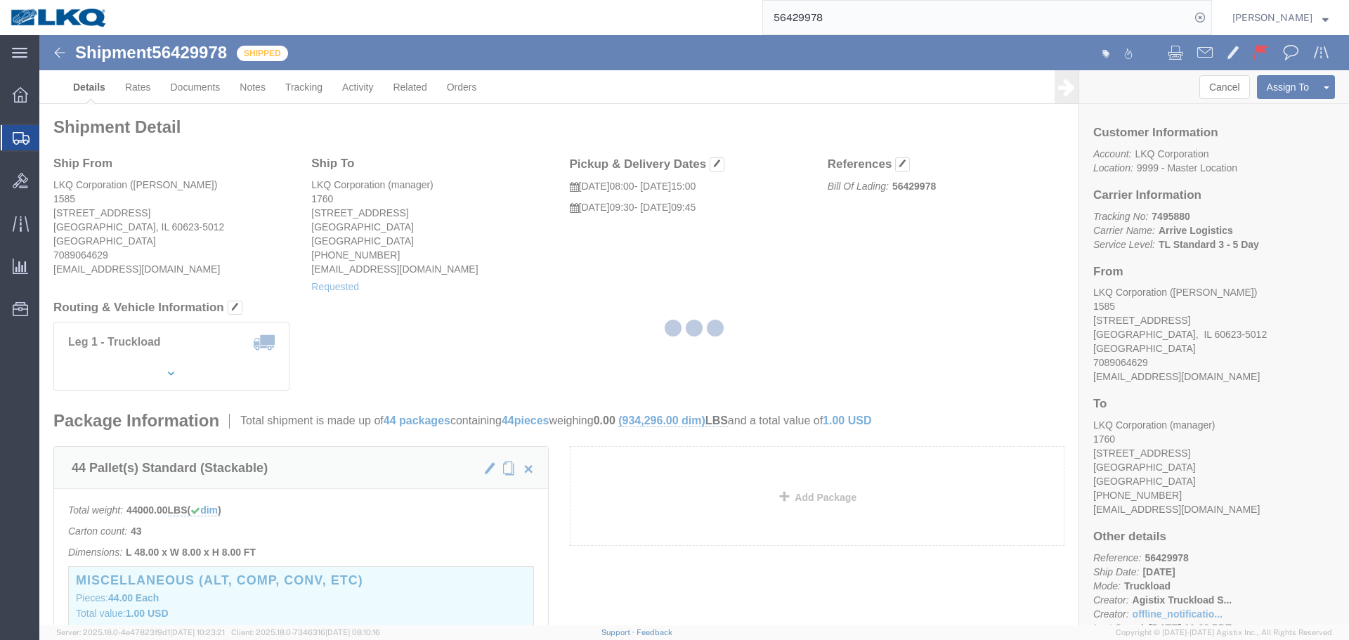
click at [813, 307] on div at bounding box center [694, 330] width 1310 height 590
select select "1"
select select "100"
select select "15"
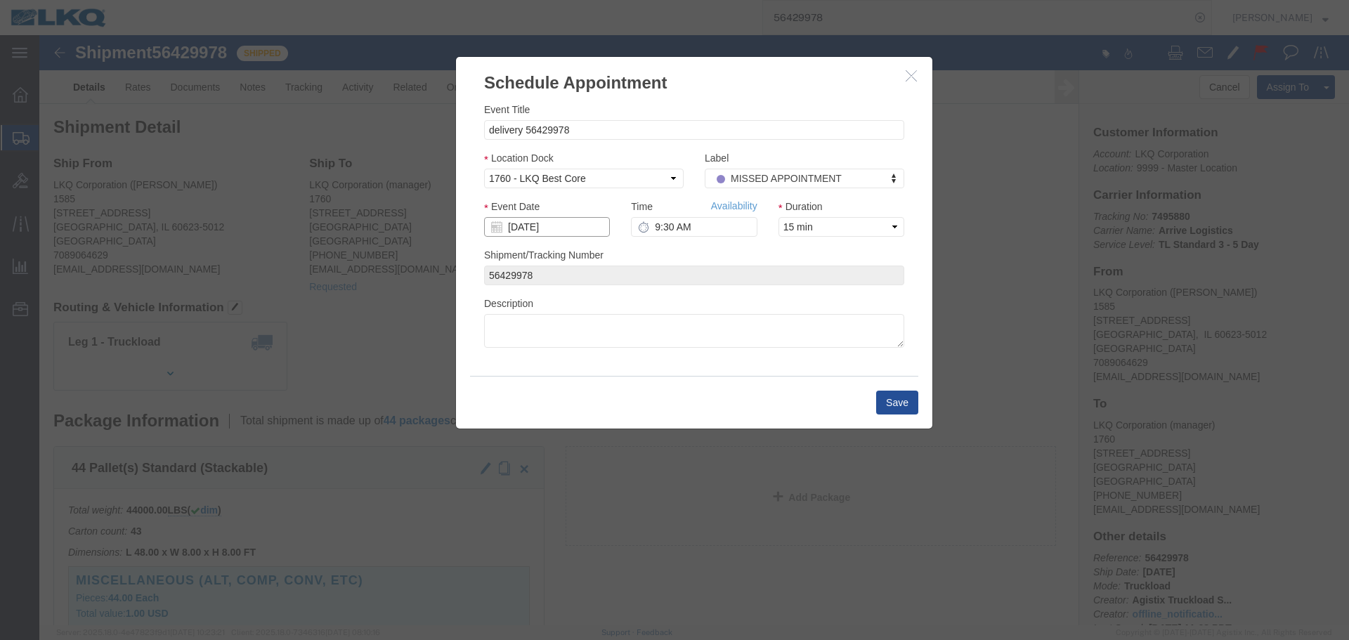
click input "[DATE]"
click td "5"
click button "Save"
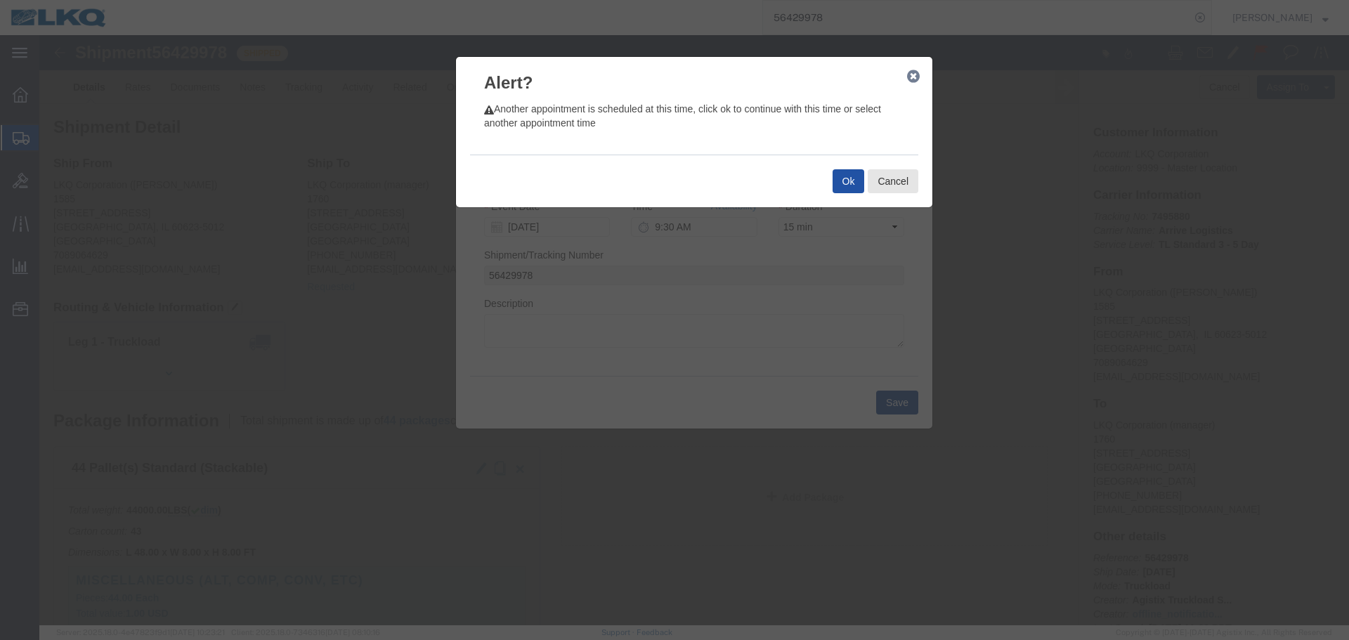
click button "Ok"
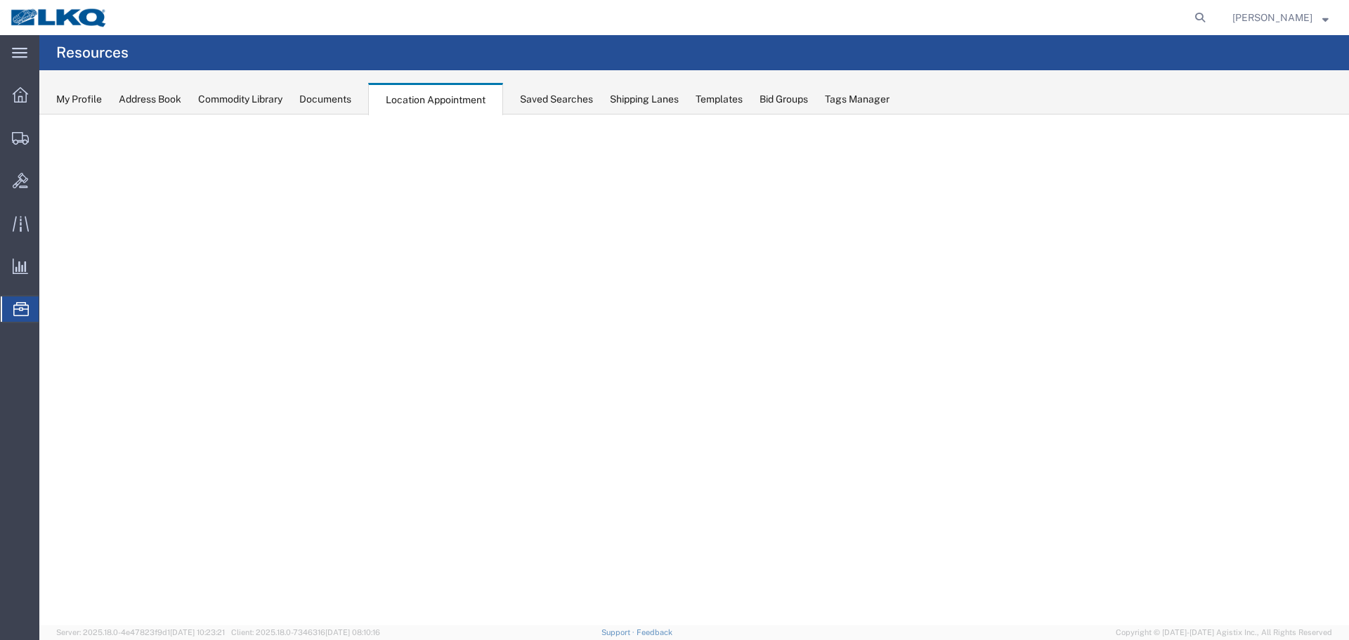
select select "27634"
select select "agendaWeek"
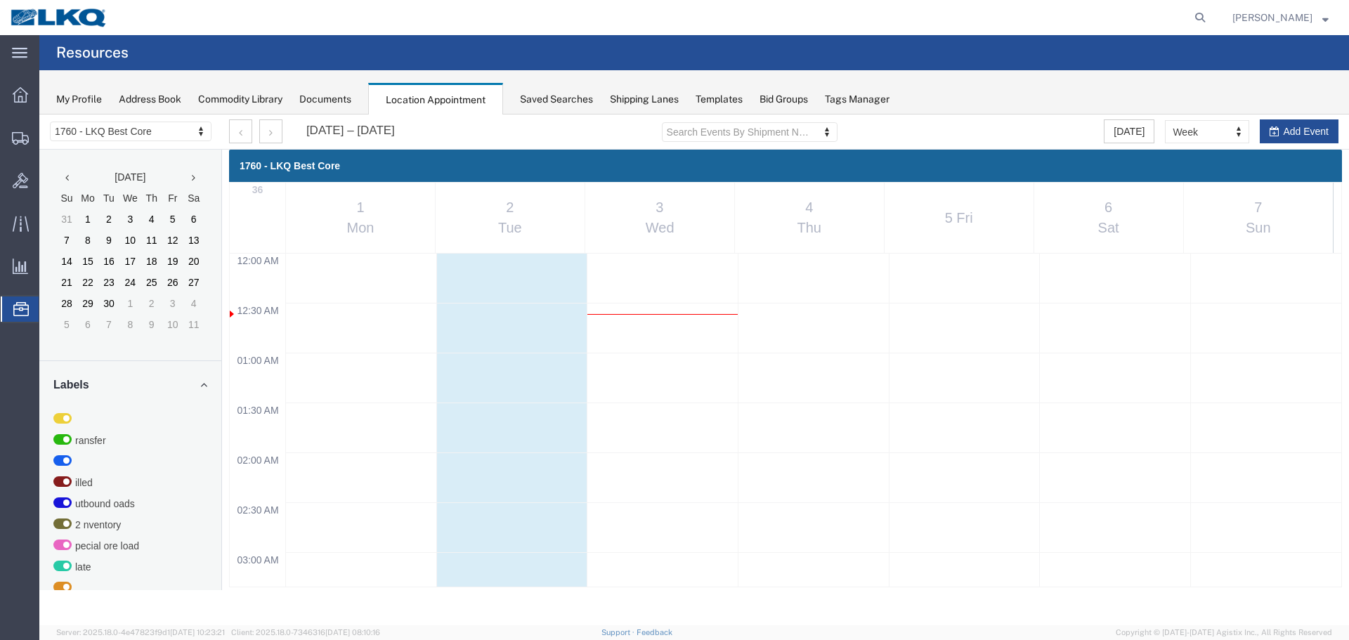
scroll to position [1087, 0]
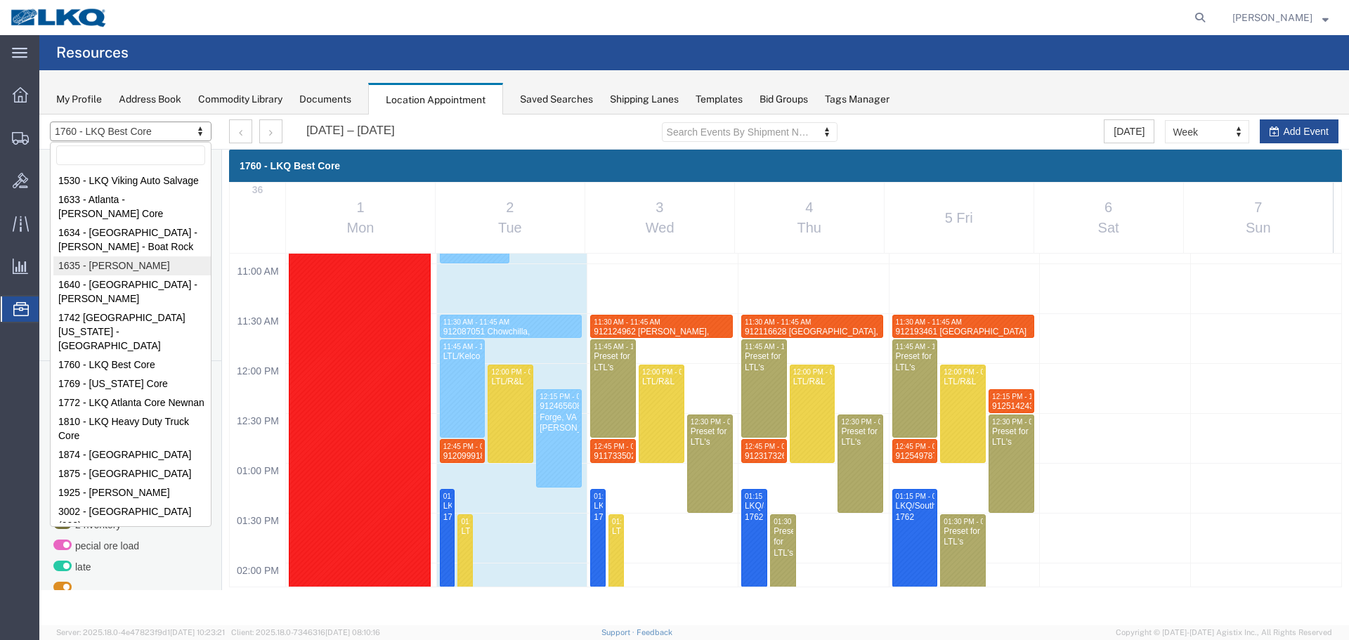
select select "27578"
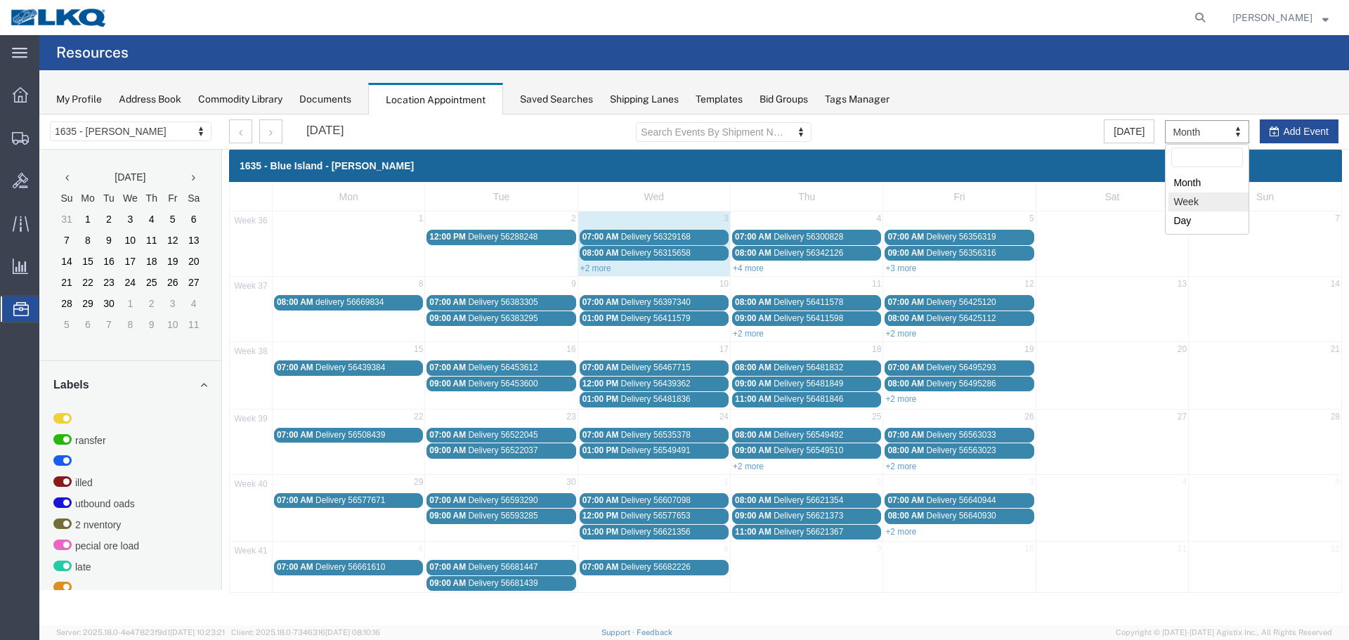
select select "agendaWeek"
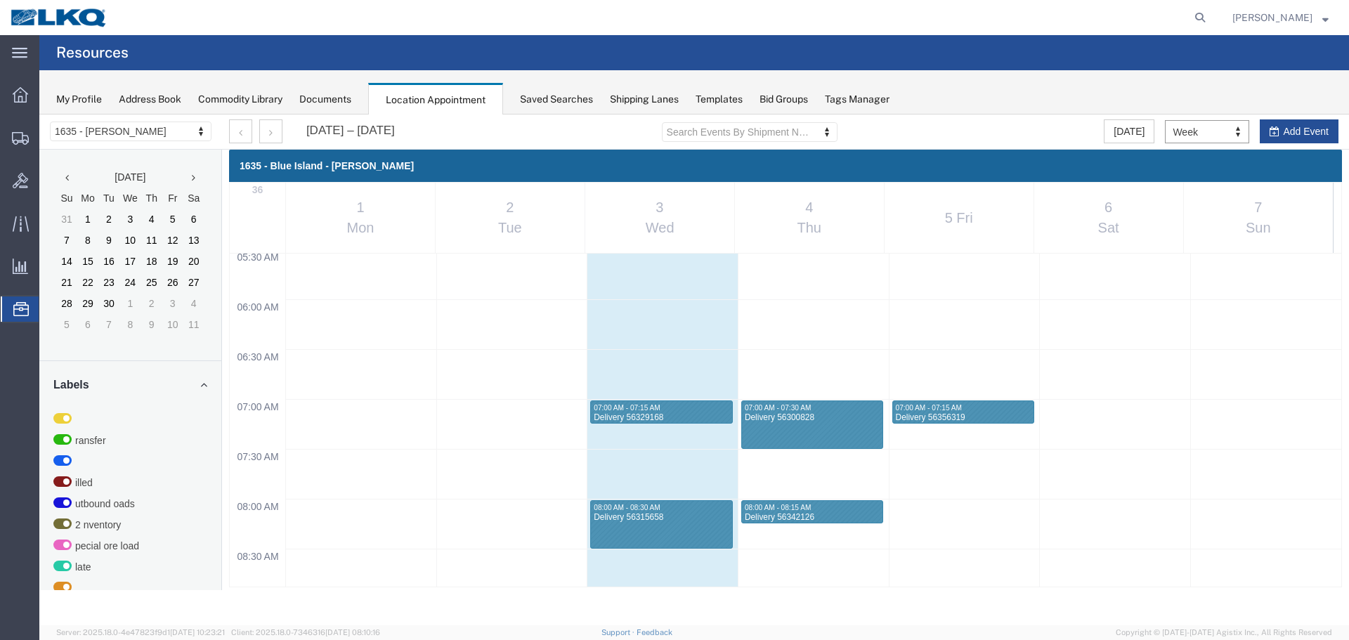
scroll to position [389, 0]
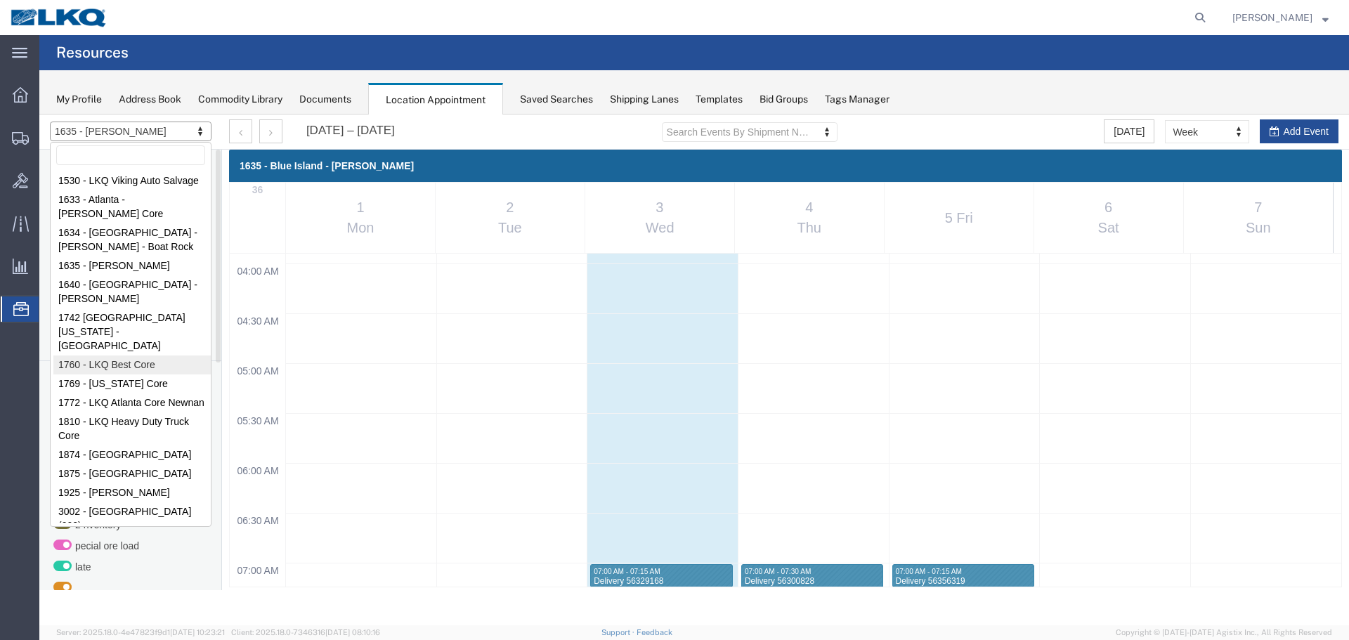
select select "27634"
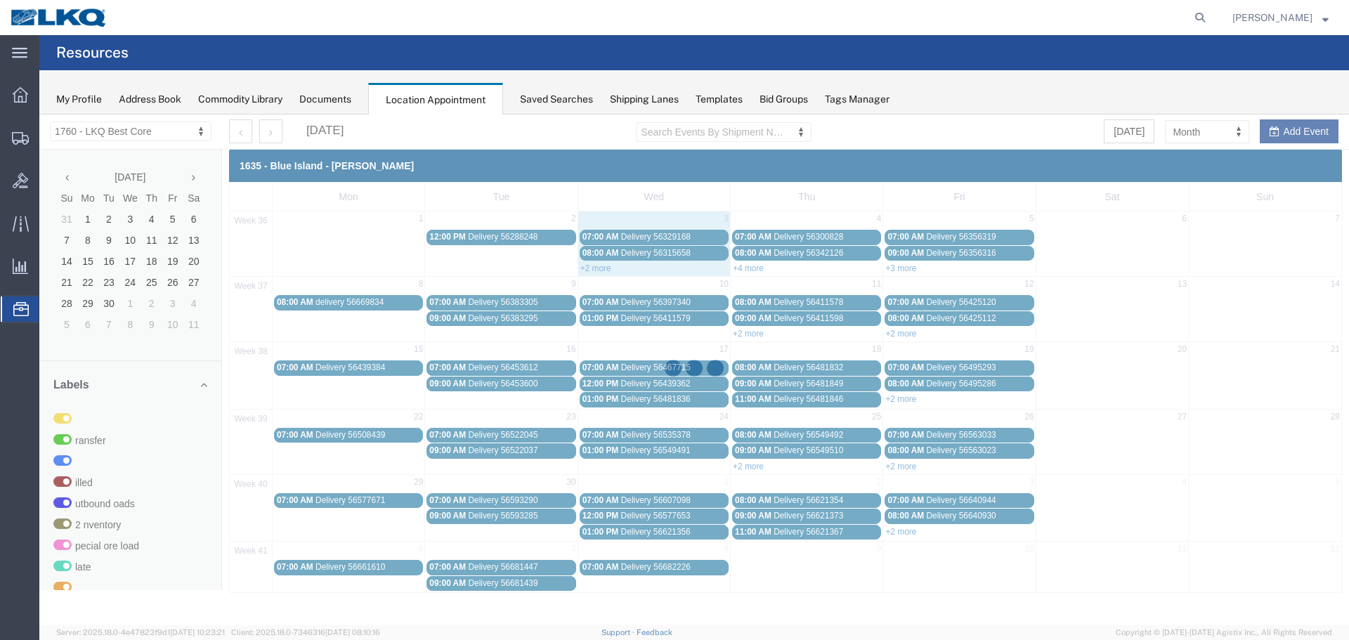
click at [1194, 130] on div at bounding box center [694, 370] width 1310 height 511
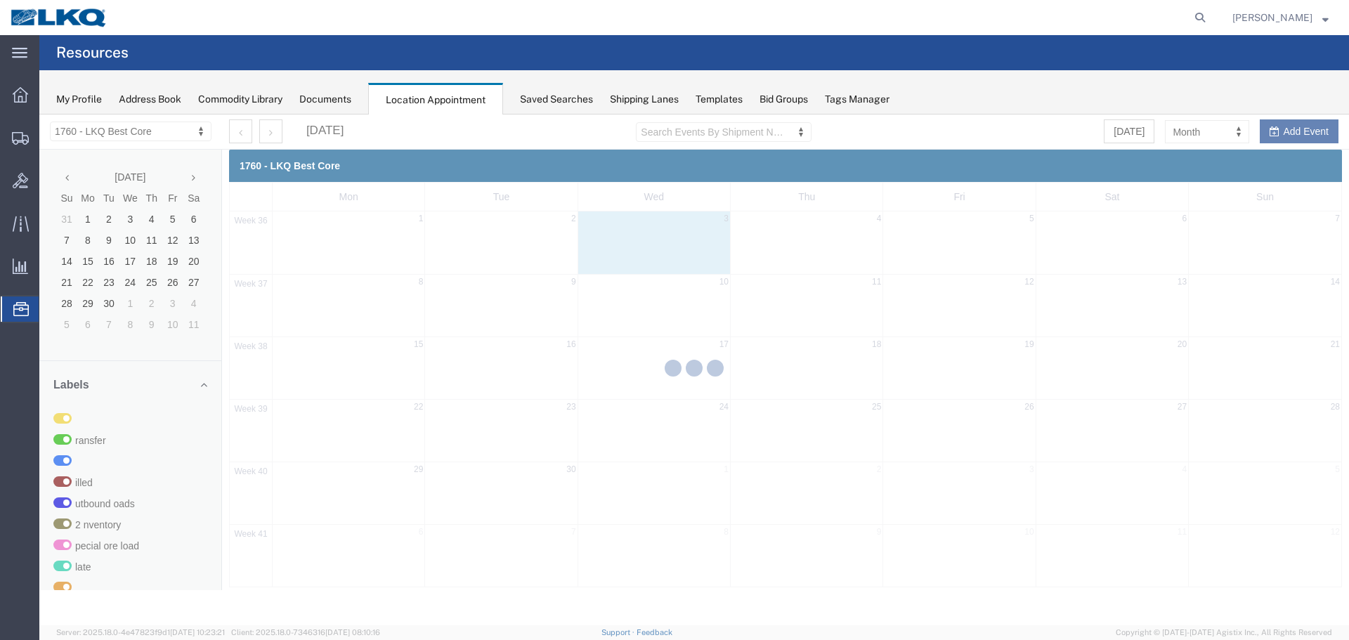
click at [1195, 137] on div at bounding box center [694, 370] width 1310 height 511
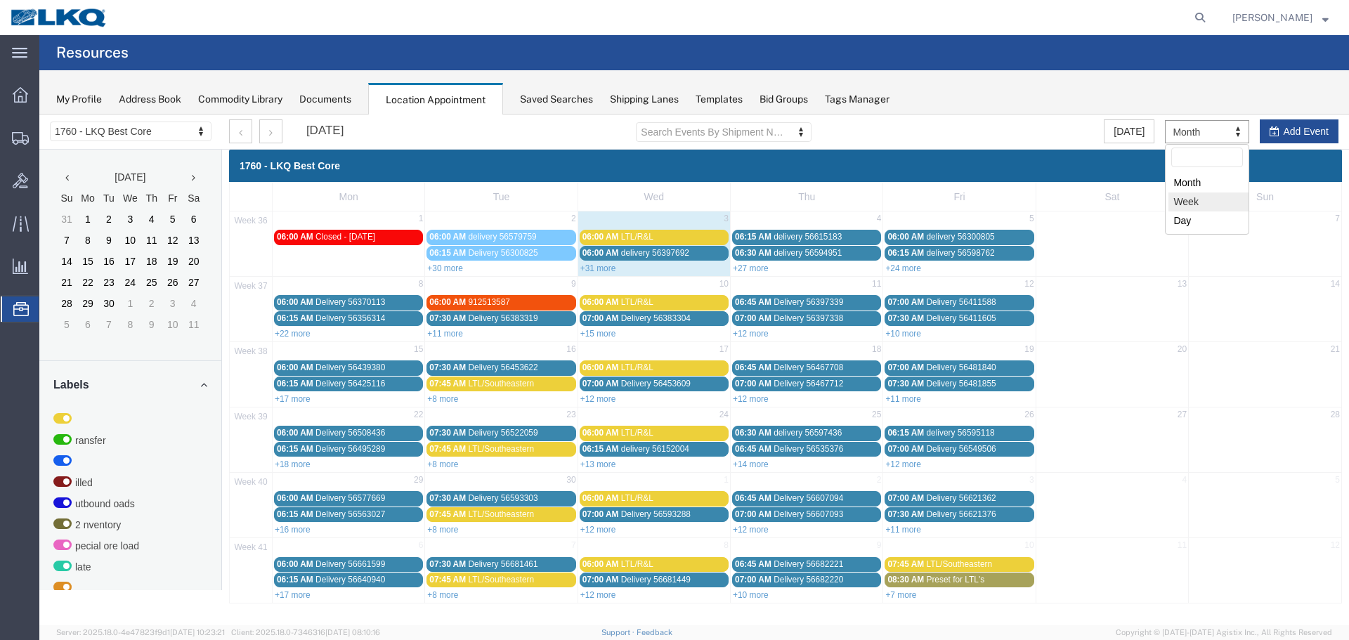
select select "agendaWeek"
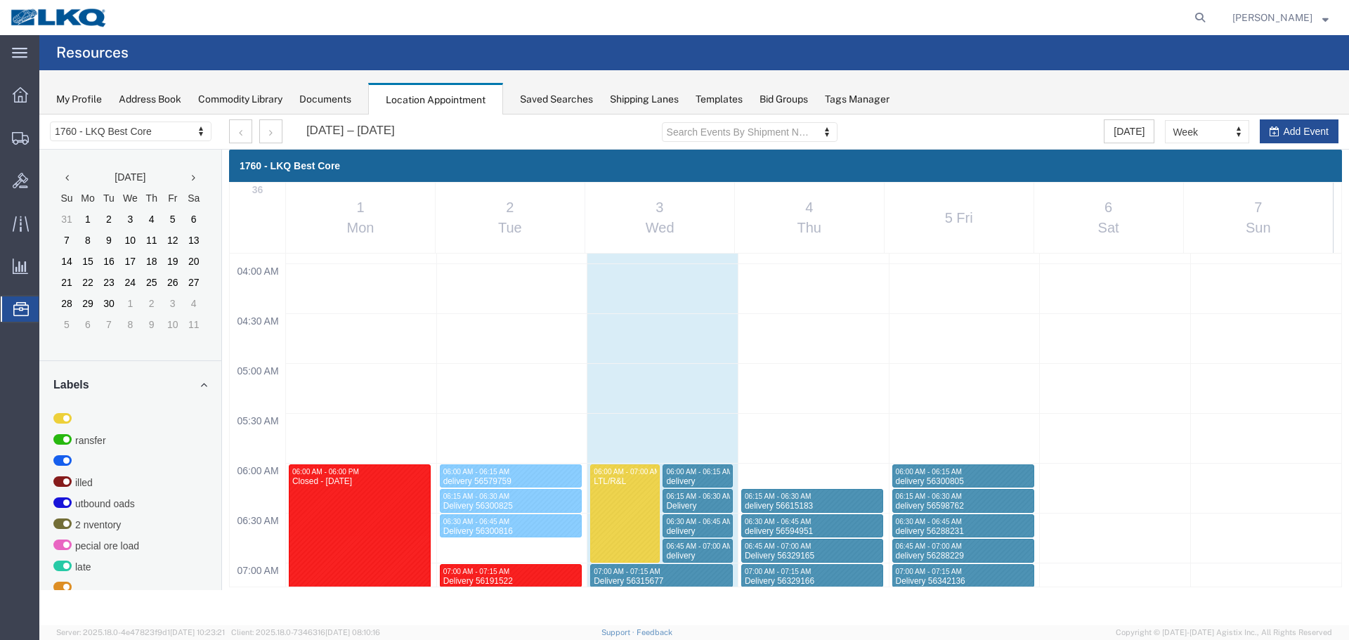
scroll to position [600, 0]
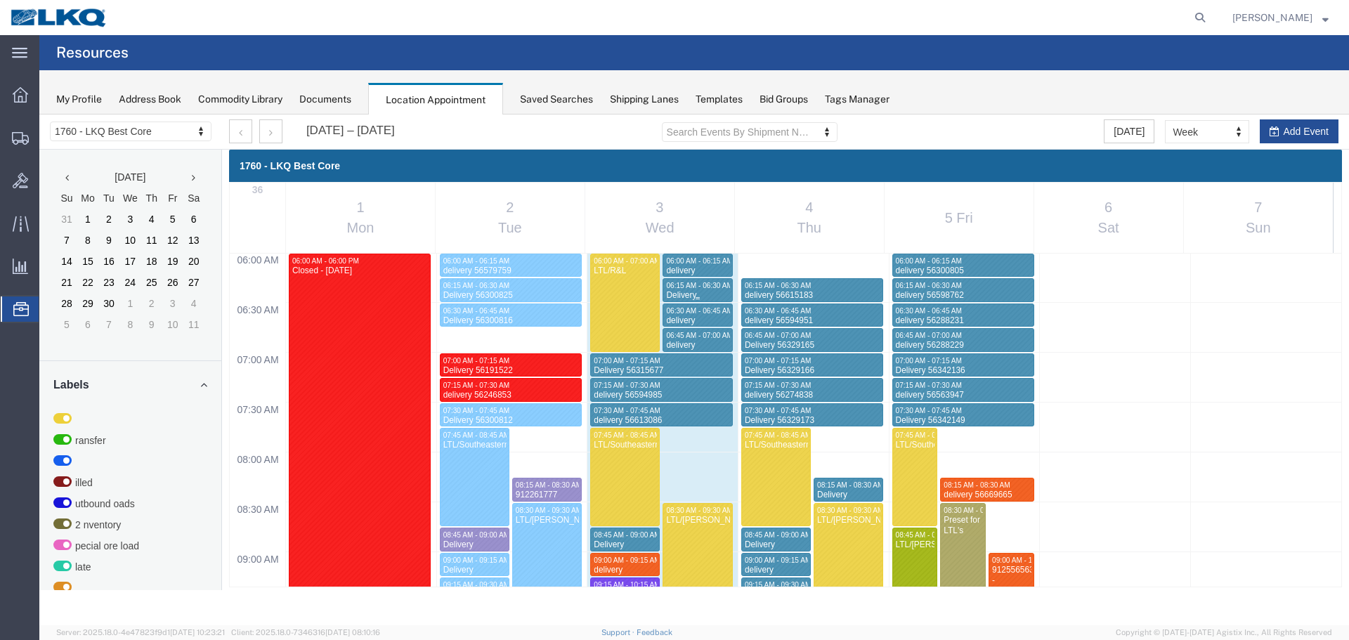
click at [718, 287] on span "06:15 AM - 06:30 AM" at bounding box center [699, 286] width 66 height 8
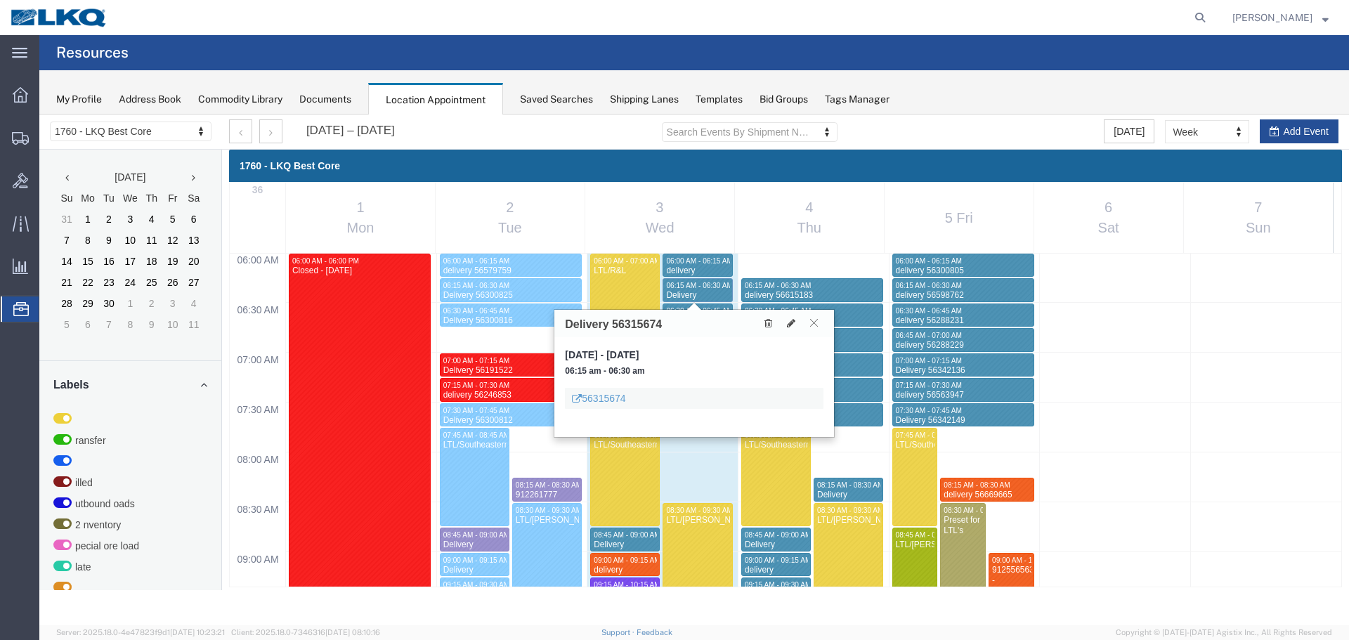
click at [813, 327] on icon at bounding box center [814, 322] width 8 height 8
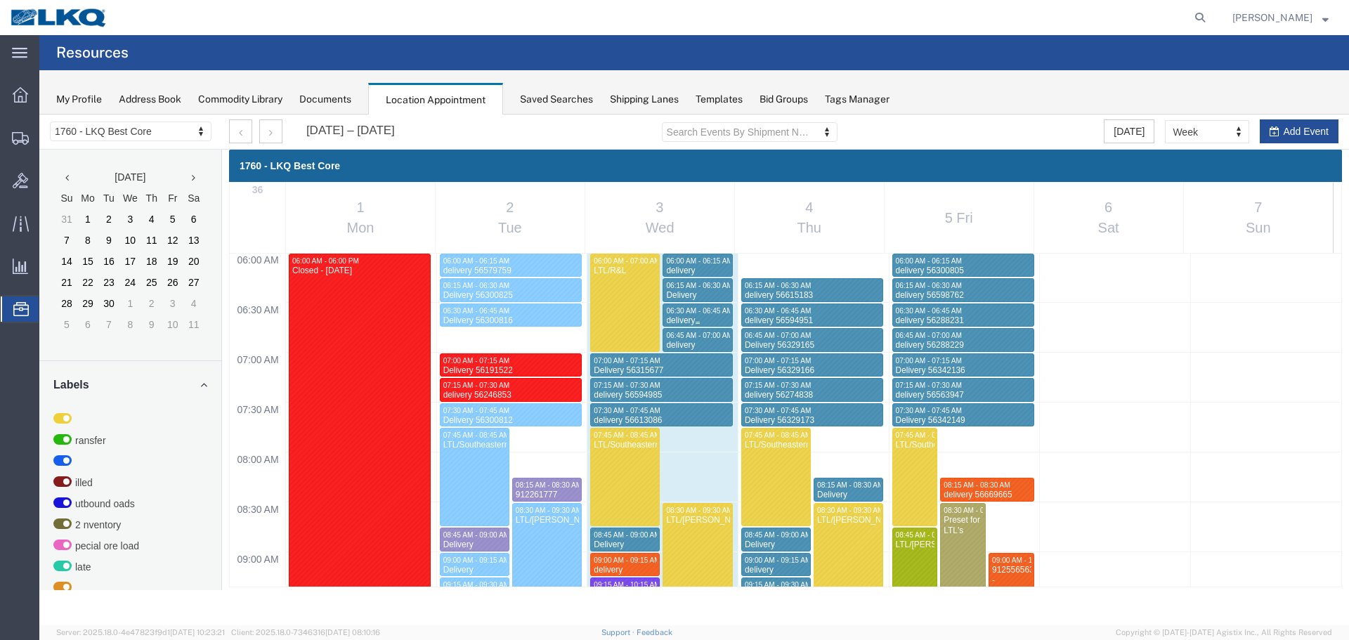
click at [720, 317] on div "delivery 56644885" at bounding box center [698, 327] width 64 height 22
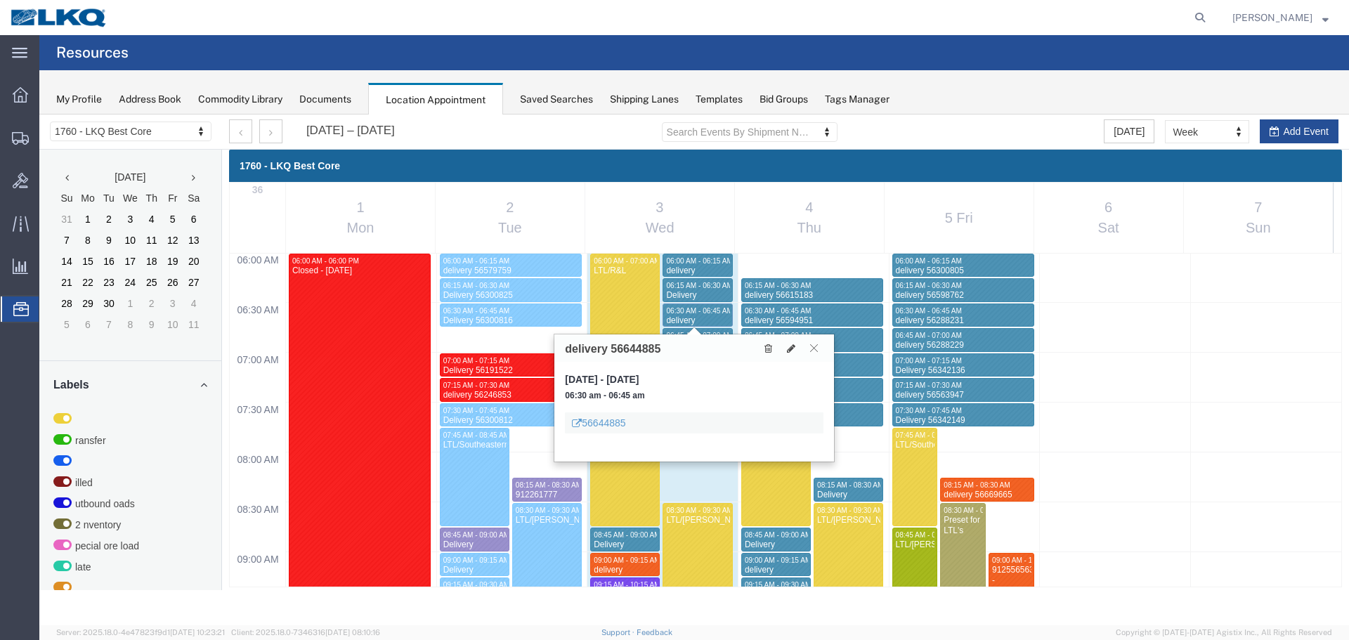
click at [816, 349] on icon at bounding box center [814, 348] width 8 height 8
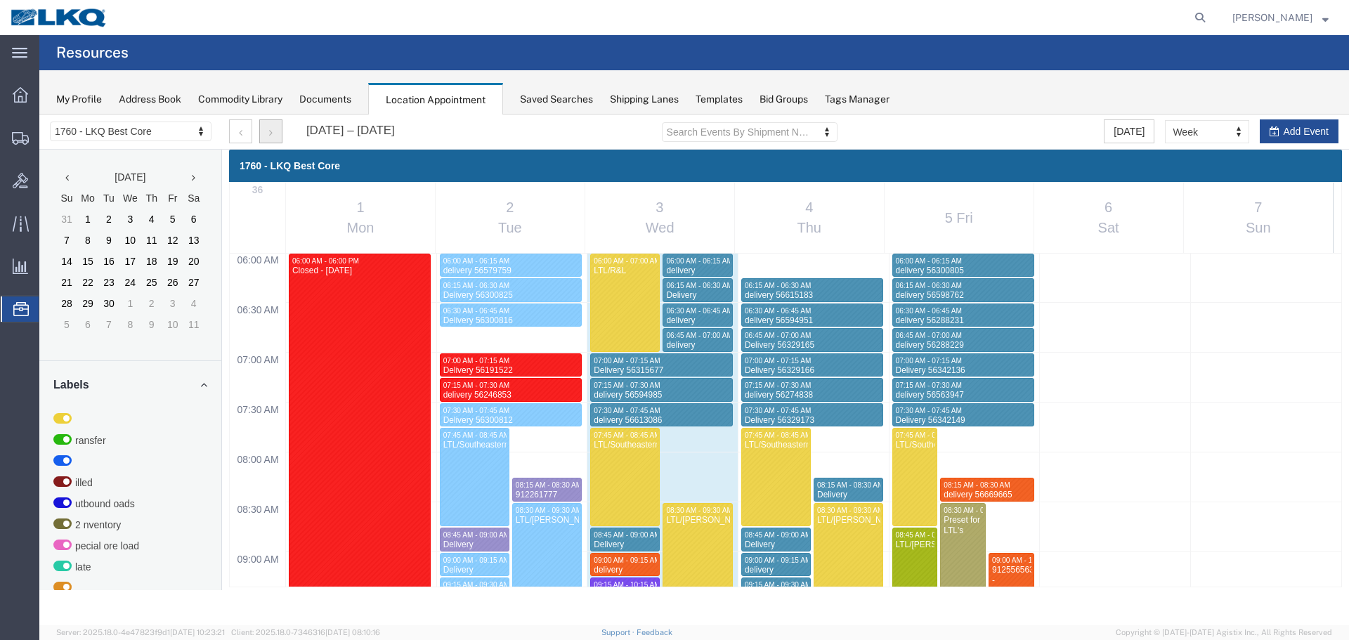
click at [270, 136] on icon "button" at bounding box center [271, 133] width 4 height 10
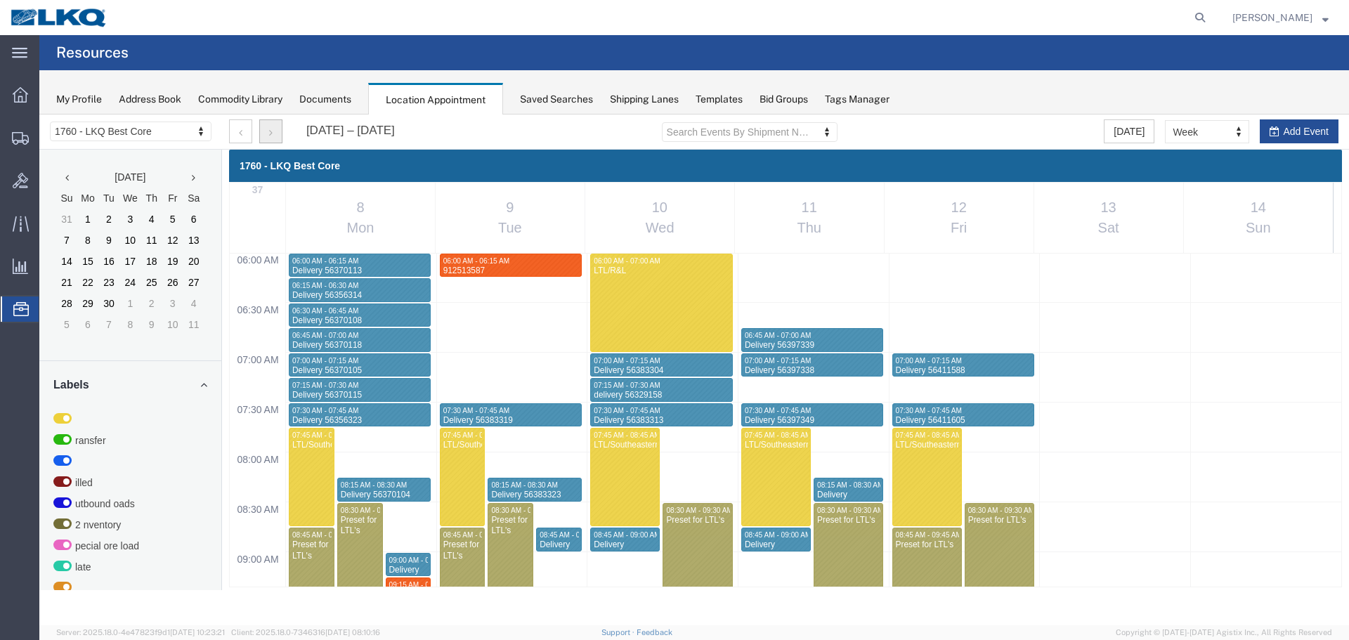
click at [270, 136] on icon "button" at bounding box center [271, 133] width 4 height 10
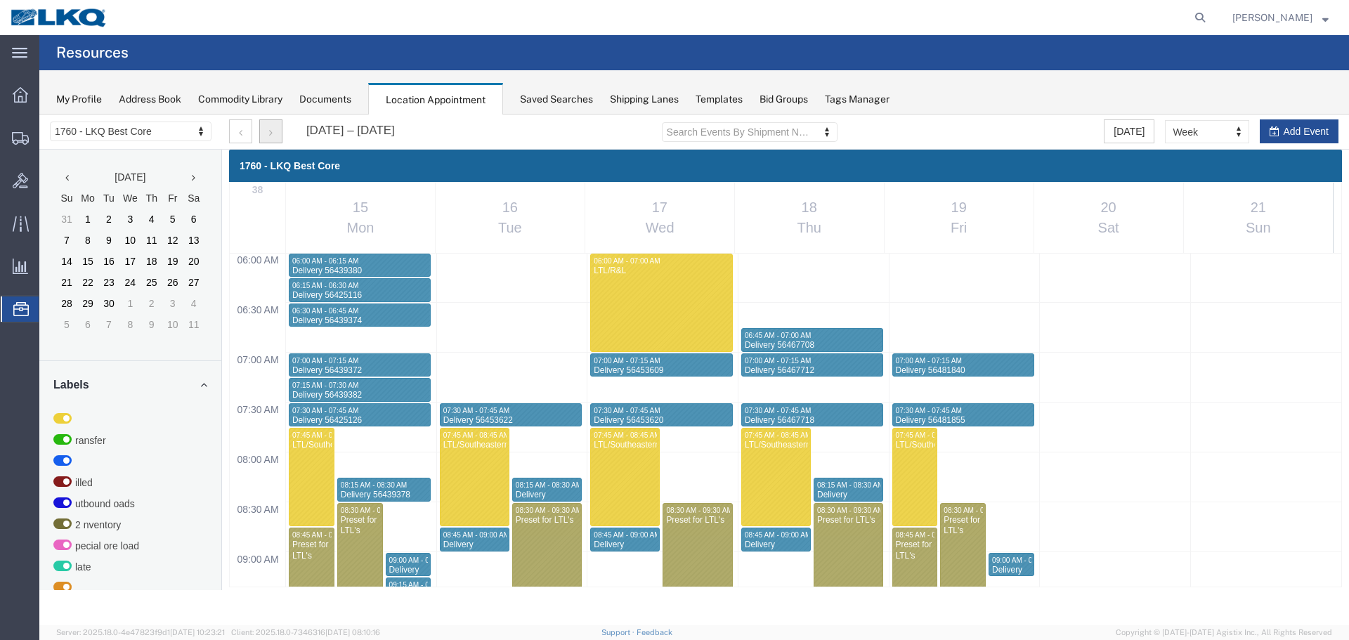
click at [270, 136] on icon "button" at bounding box center [271, 133] width 4 height 10
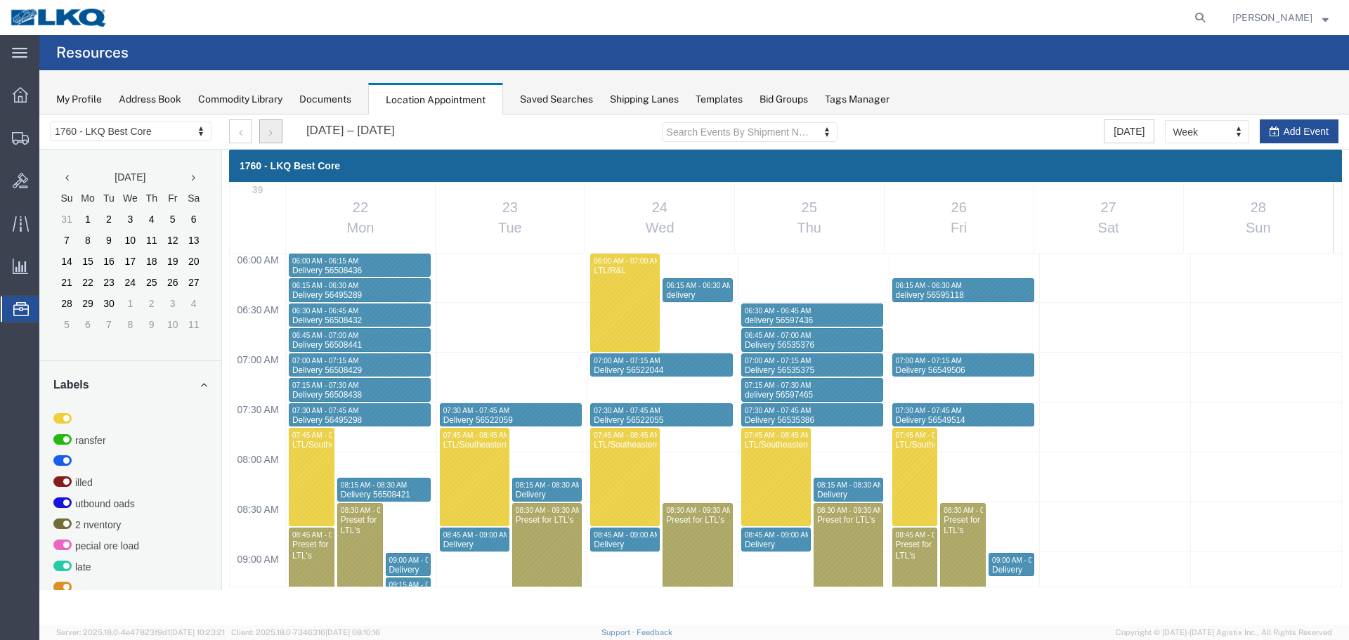
click at [259, 134] on button "button" at bounding box center [270, 131] width 23 height 24
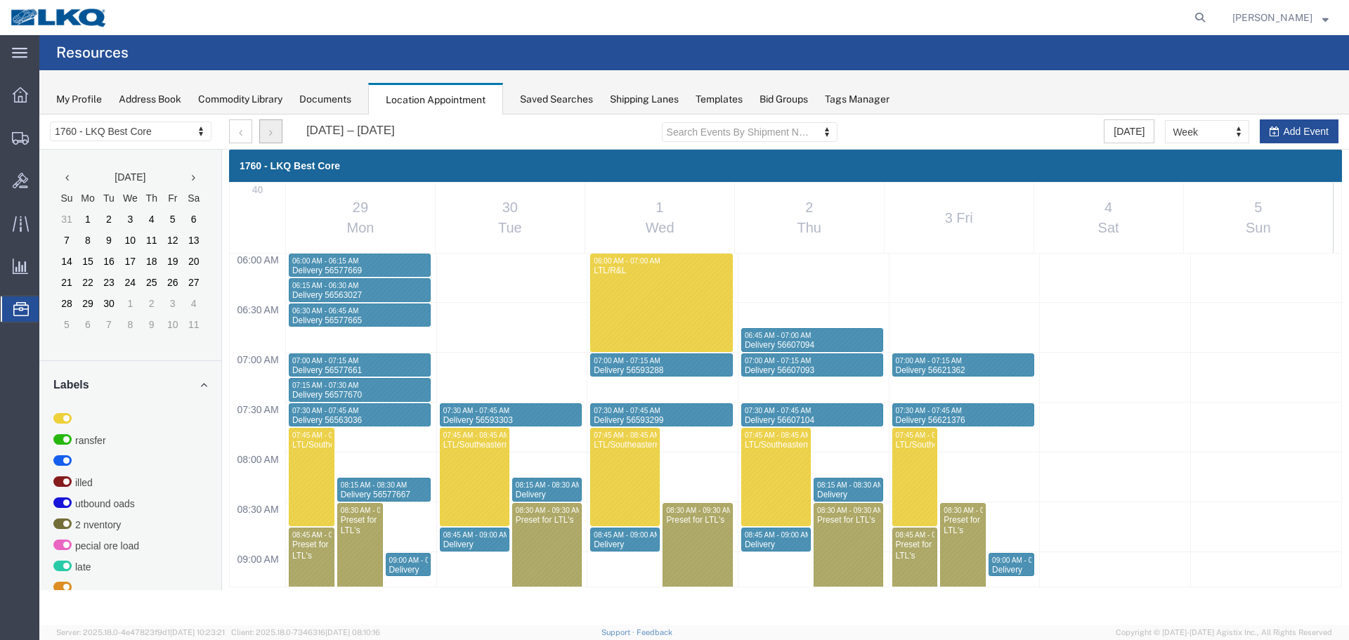
click at [259, 135] on button "button" at bounding box center [270, 131] width 23 height 24
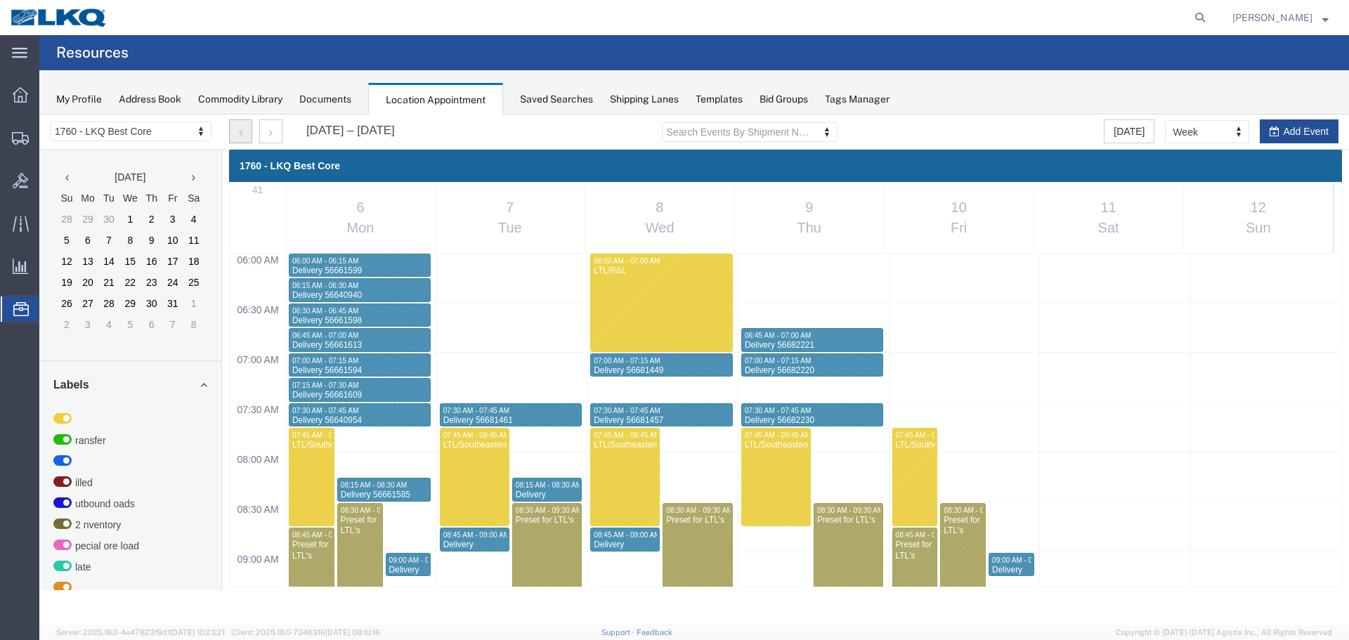
click at [238, 129] on button "button" at bounding box center [240, 131] width 23 height 24
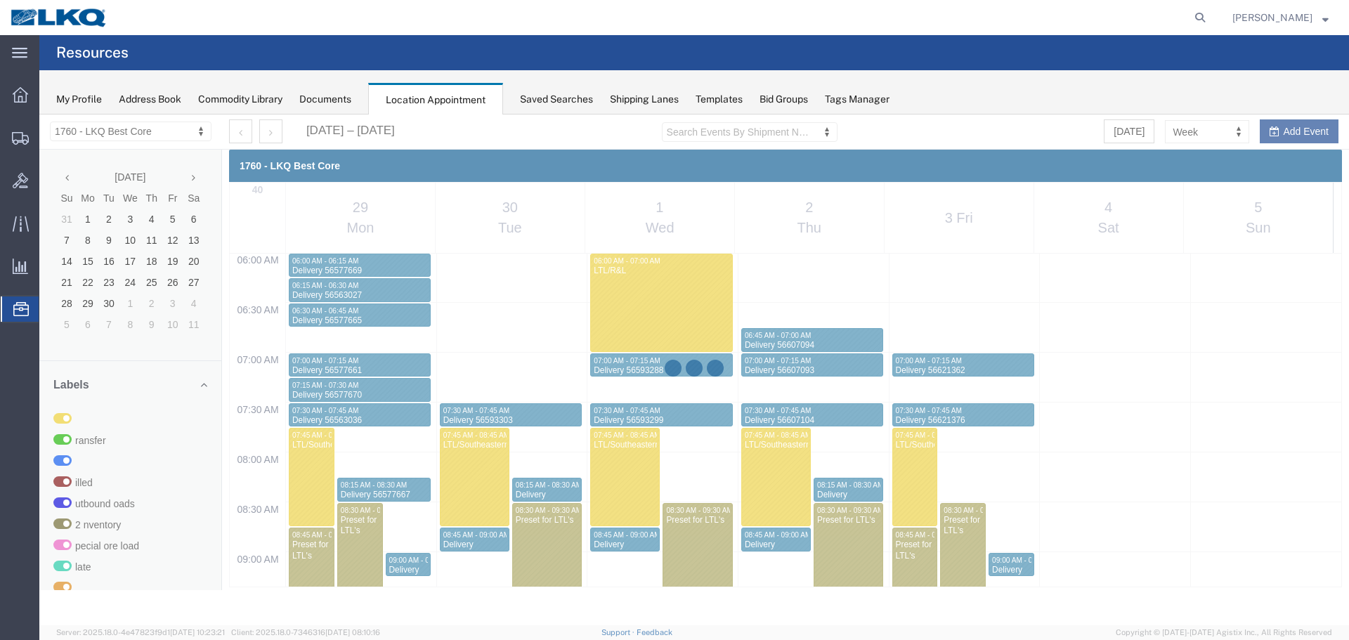
click at [238, 129] on div at bounding box center [694, 370] width 1310 height 511
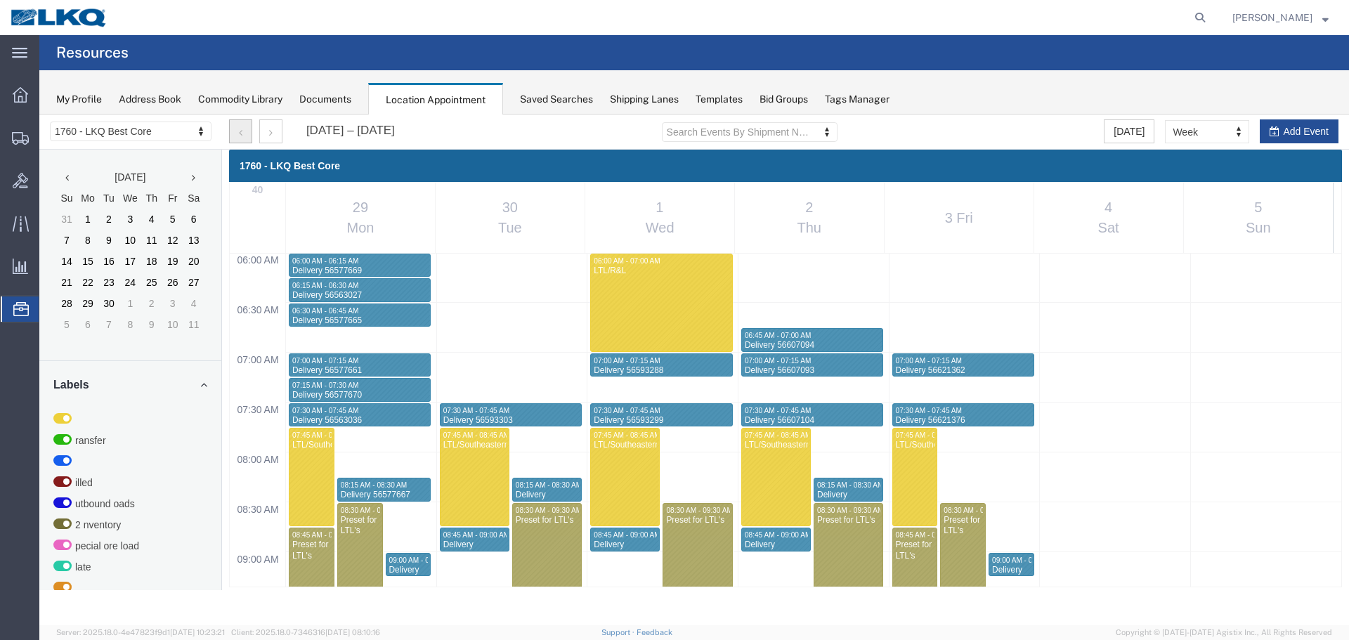
click at [238, 129] on button "button" at bounding box center [240, 131] width 23 height 24
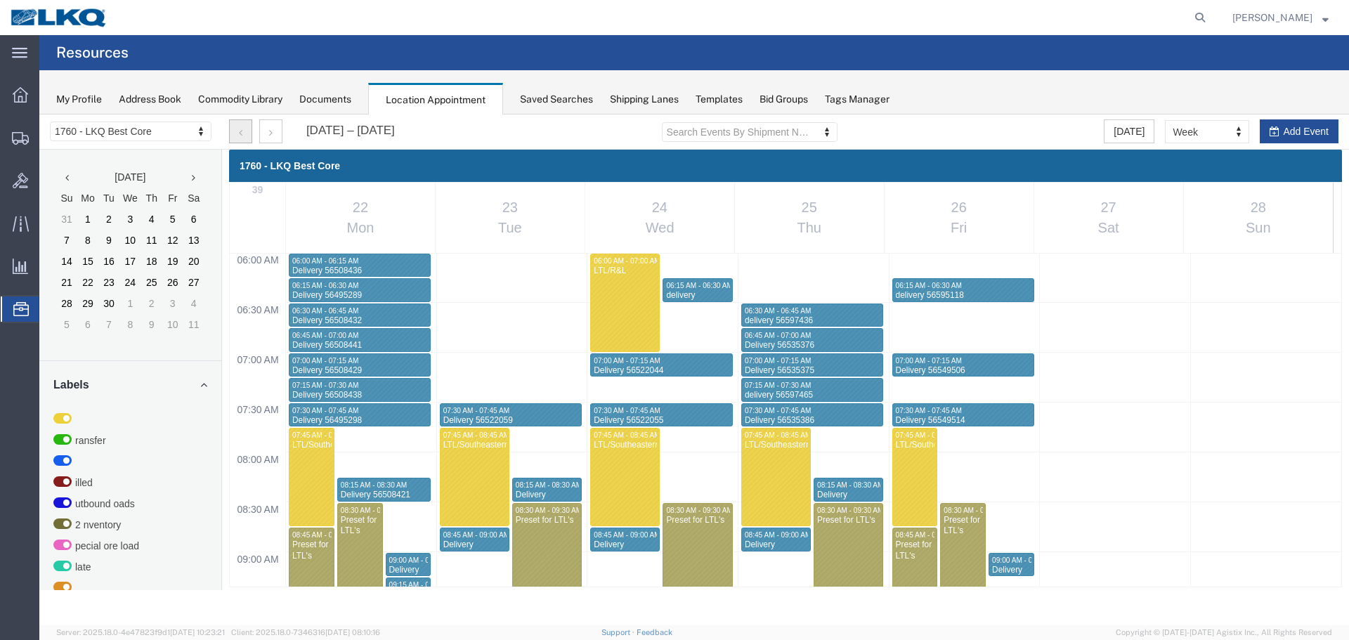
click at [238, 129] on button "button" at bounding box center [240, 131] width 23 height 24
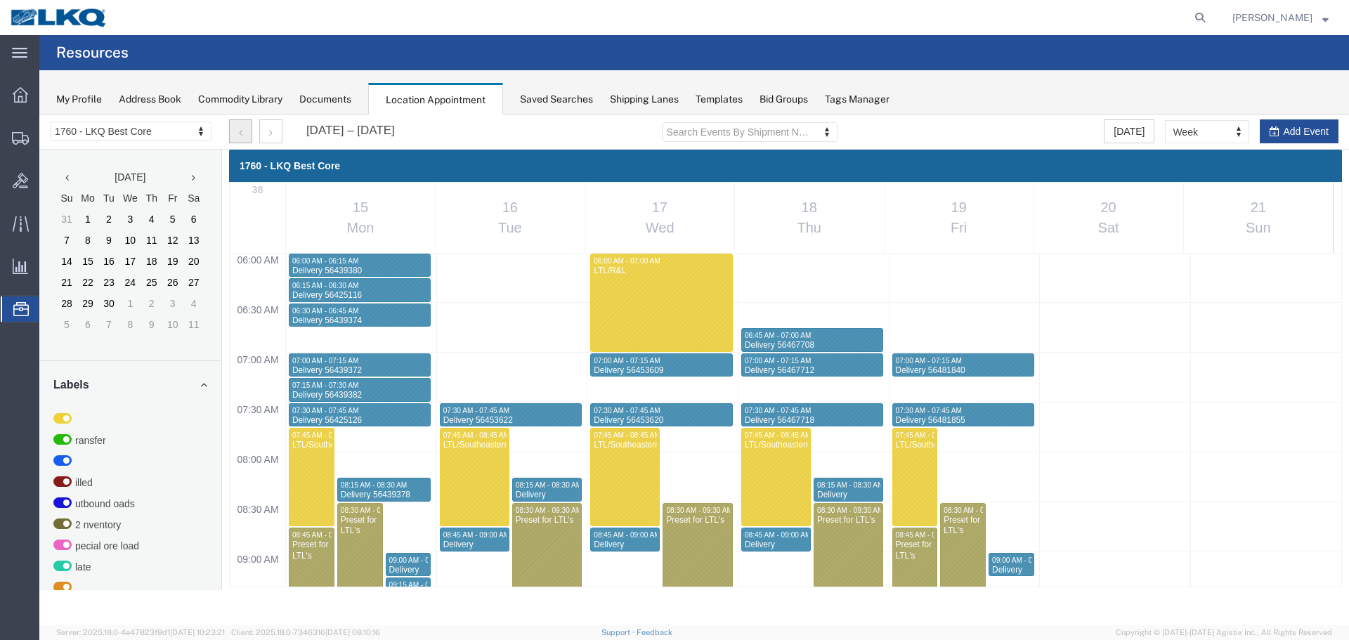
click at [238, 129] on button "button" at bounding box center [240, 131] width 23 height 24
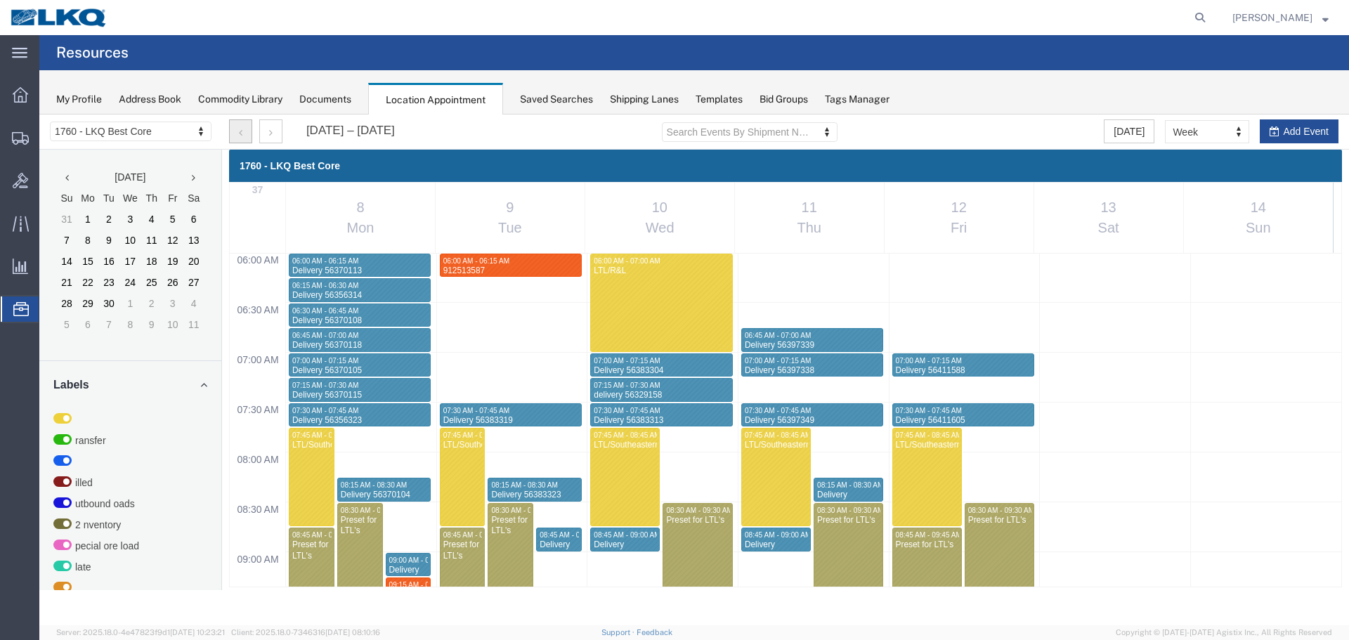
click at [238, 129] on button "button" at bounding box center [240, 131] width 23 height 24
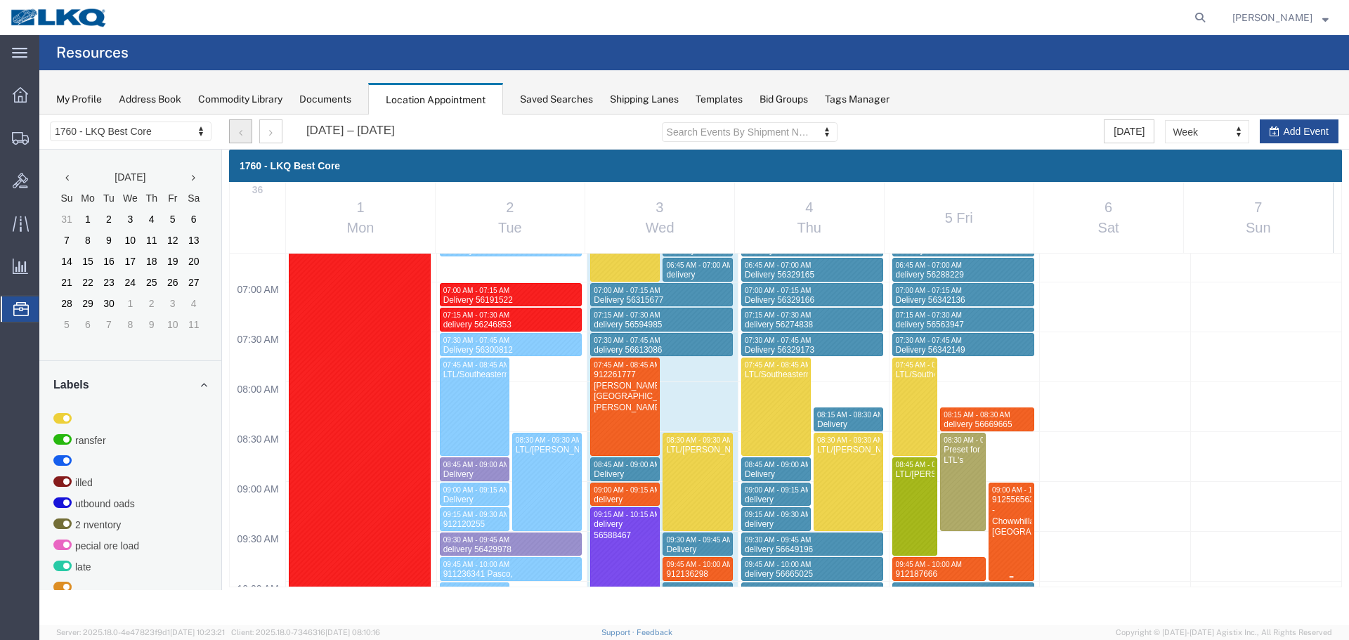
scroll to position [881, 0]
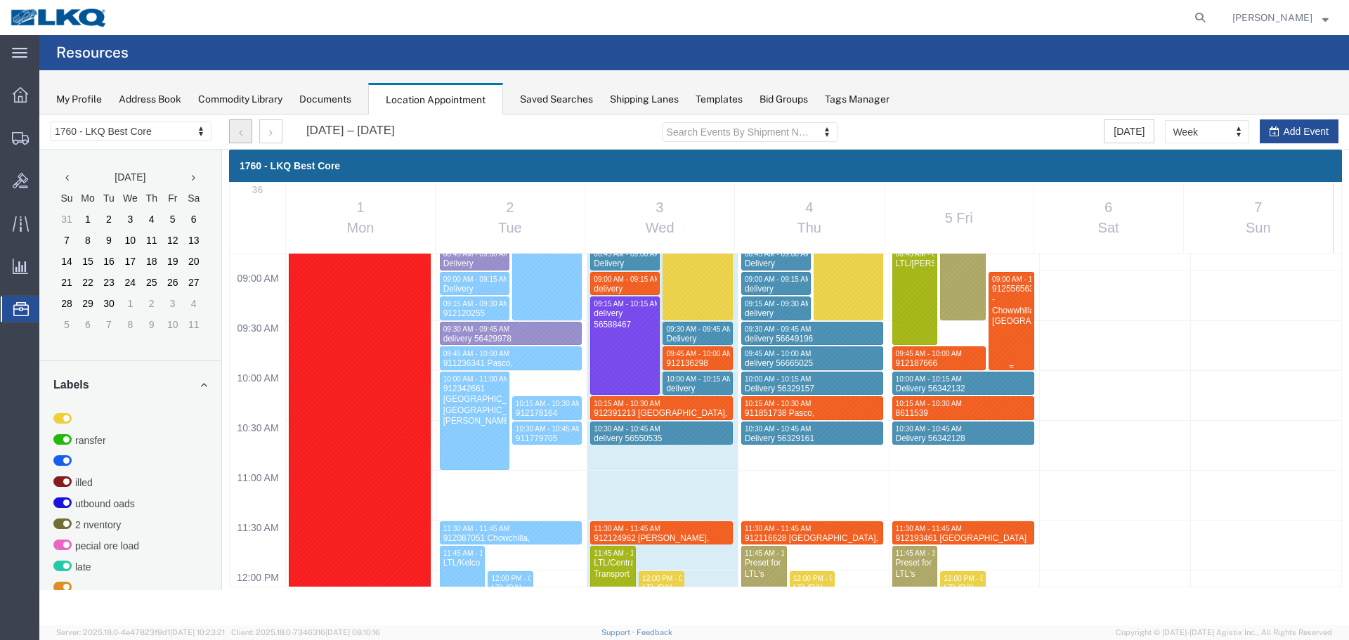
click at [1012, 335] on div at bounding box center [1012, 321] width 44 height 97
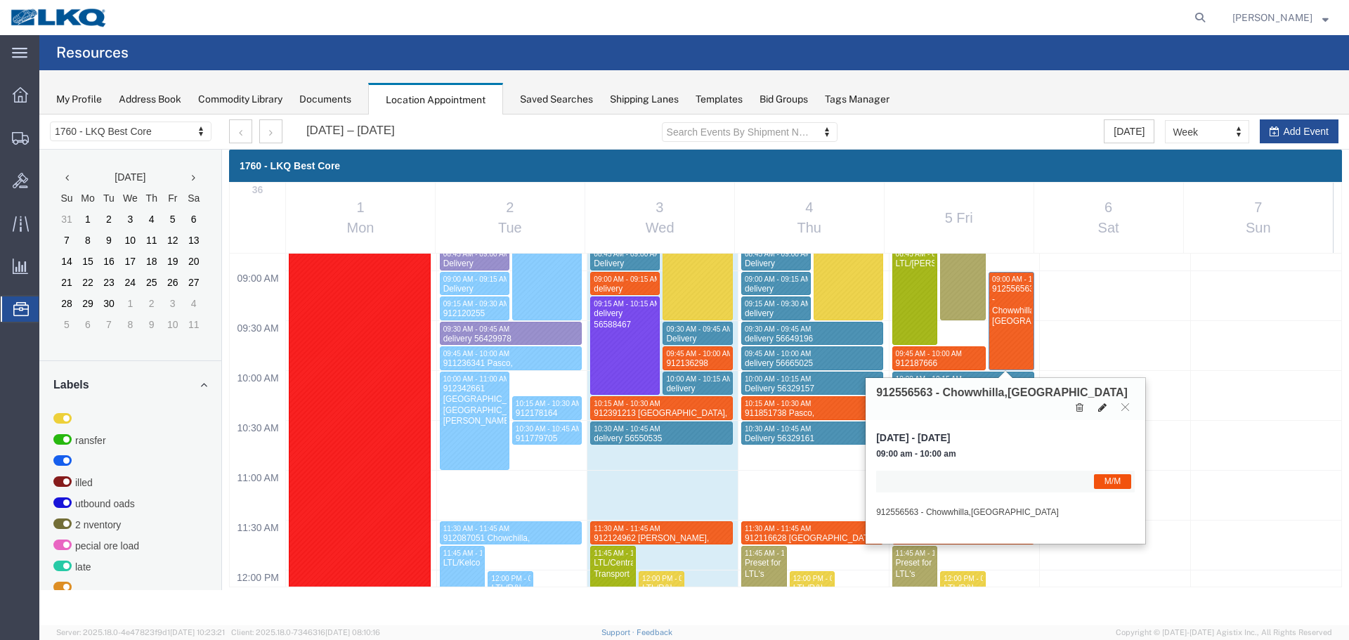
click at [1104, 403] on icon at bounding box center [1103, 408] width 8 height 10
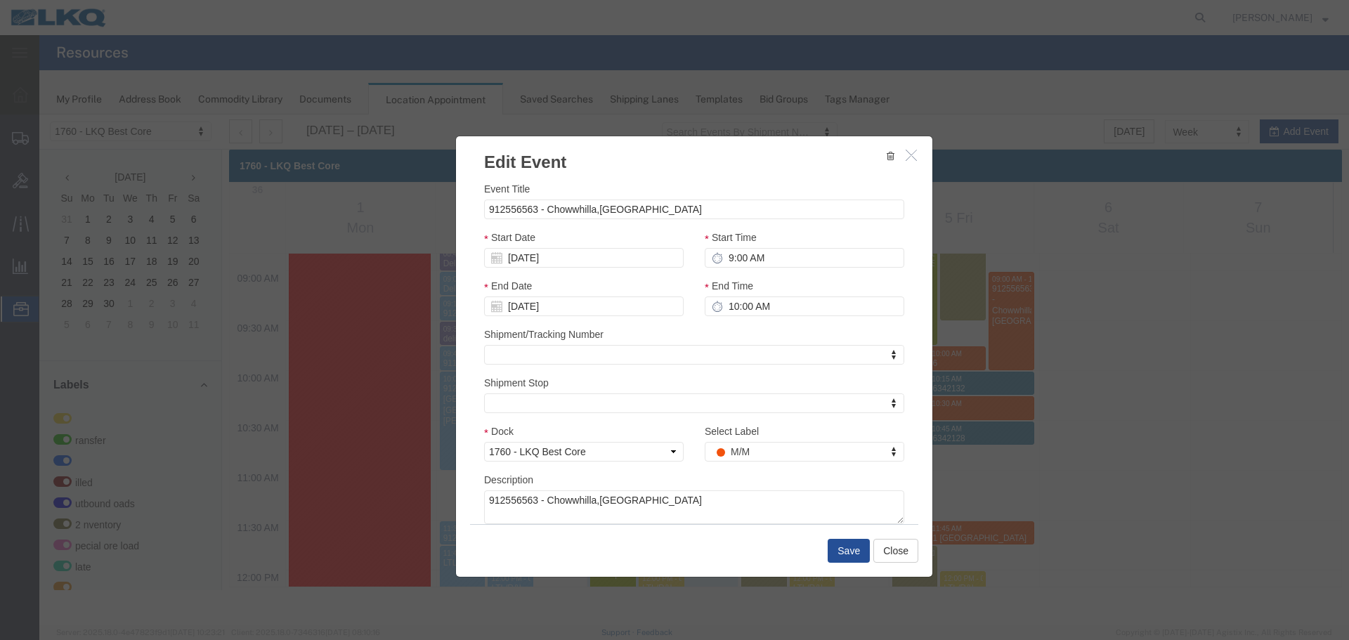
drag, startPoint x: 780, startPoint y: 292, endPoint x: 793, endPoint y: 297, distance: 13.8
click at [786, 294] on div "End Time 10:00 AM" at bounding box center [805, 297] width 200 height 38
click at [798, 304] on input "10:00 AM" at bounding box center [805, 307] width 200 height 20
type input "9:15 AM"
click at [839, 552] on button "Save" at bounding box center [849, 551] width 42 height 24
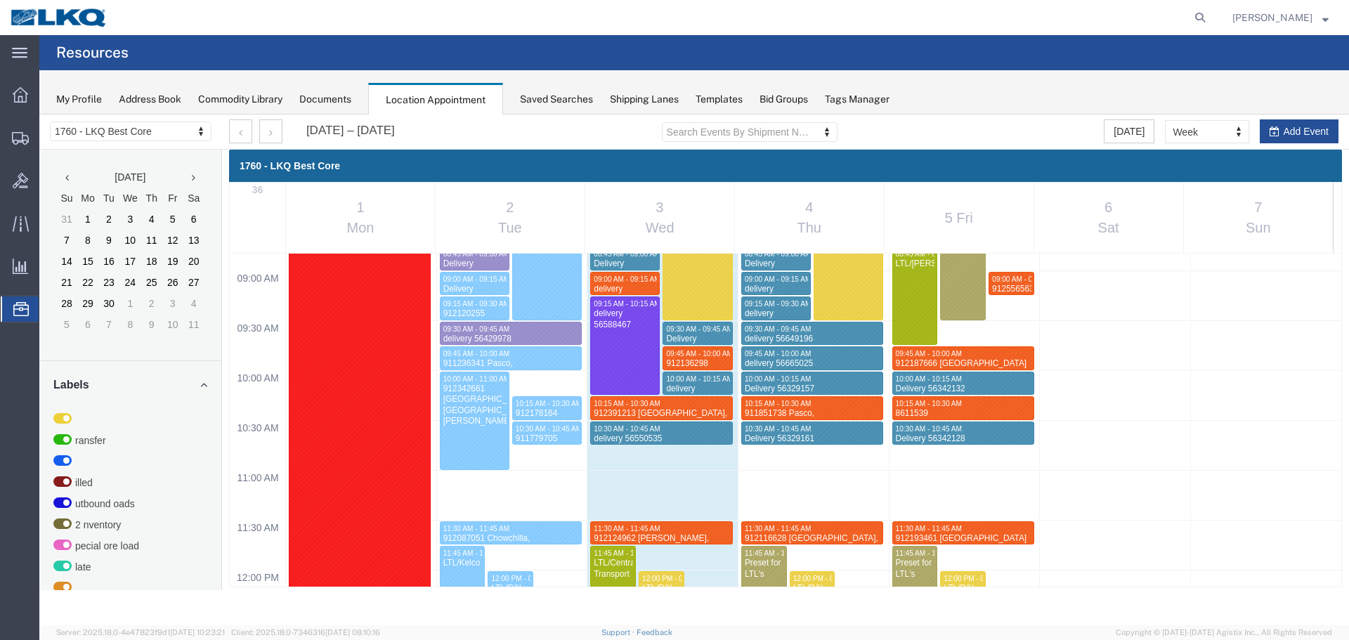
scroll to position [810, 0]
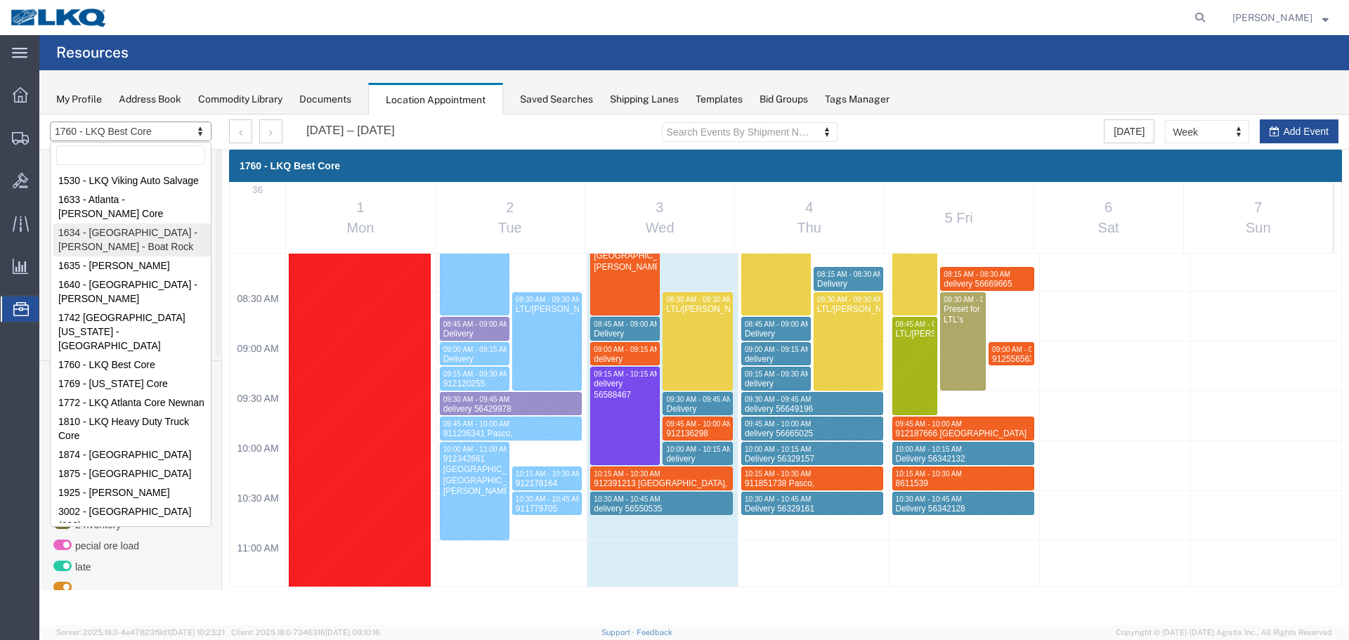
drag, startPoint x: 129, startPoint y: 238, endPoint x: 786, endPoint y: 120, distance: 668.4
select select "28712"
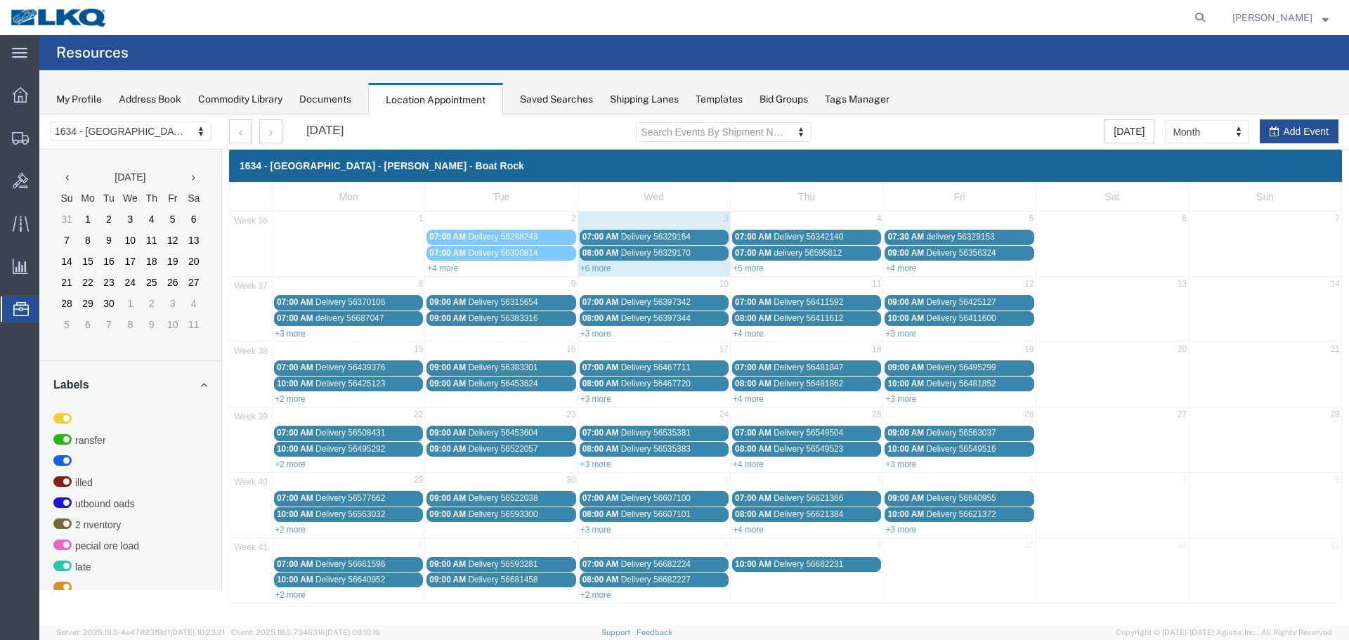
drag, startPoint x: 1169, startPoint y: 131, endPoint x: 1170, endPoint y: 145, distance: 14.1
select select "agendaWeek"
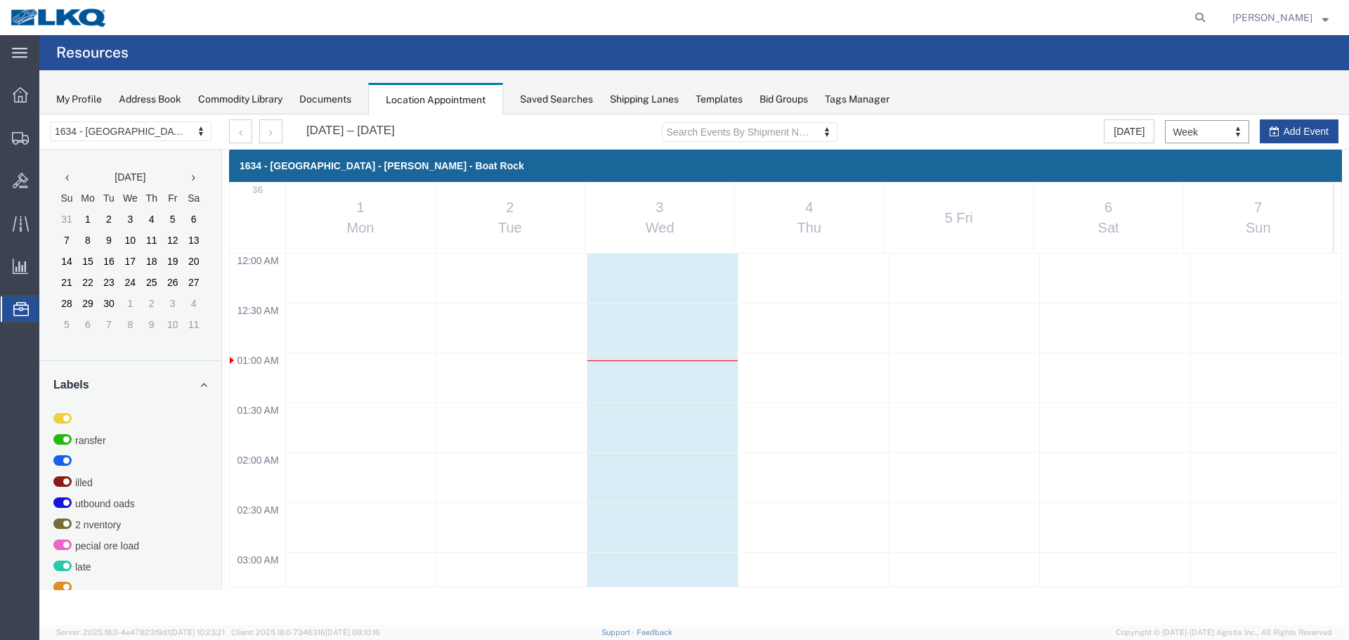
scroll to position [600, 0]
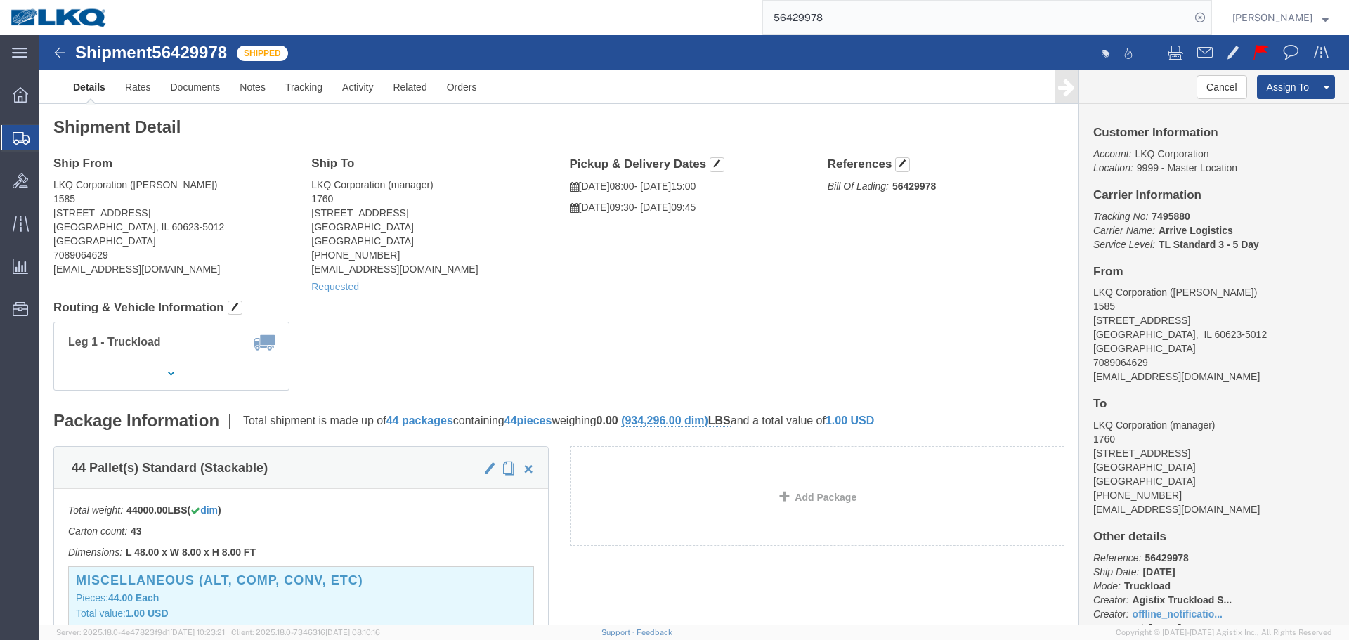
click span
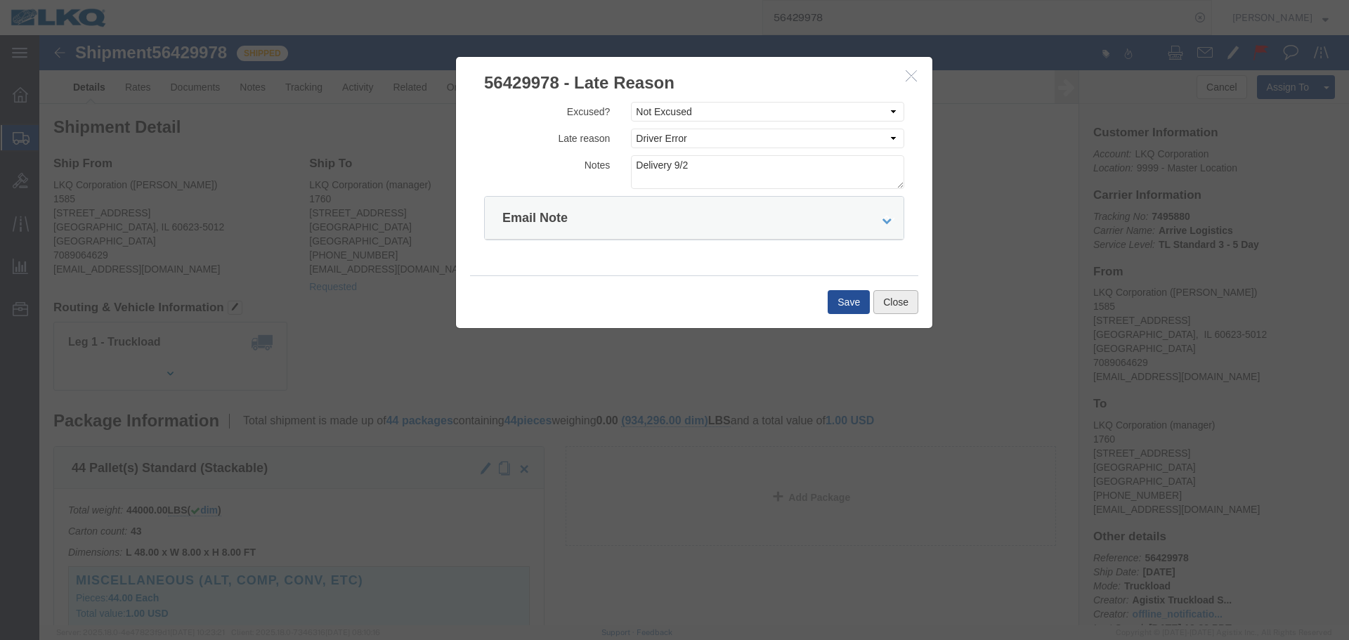
click button "Close"
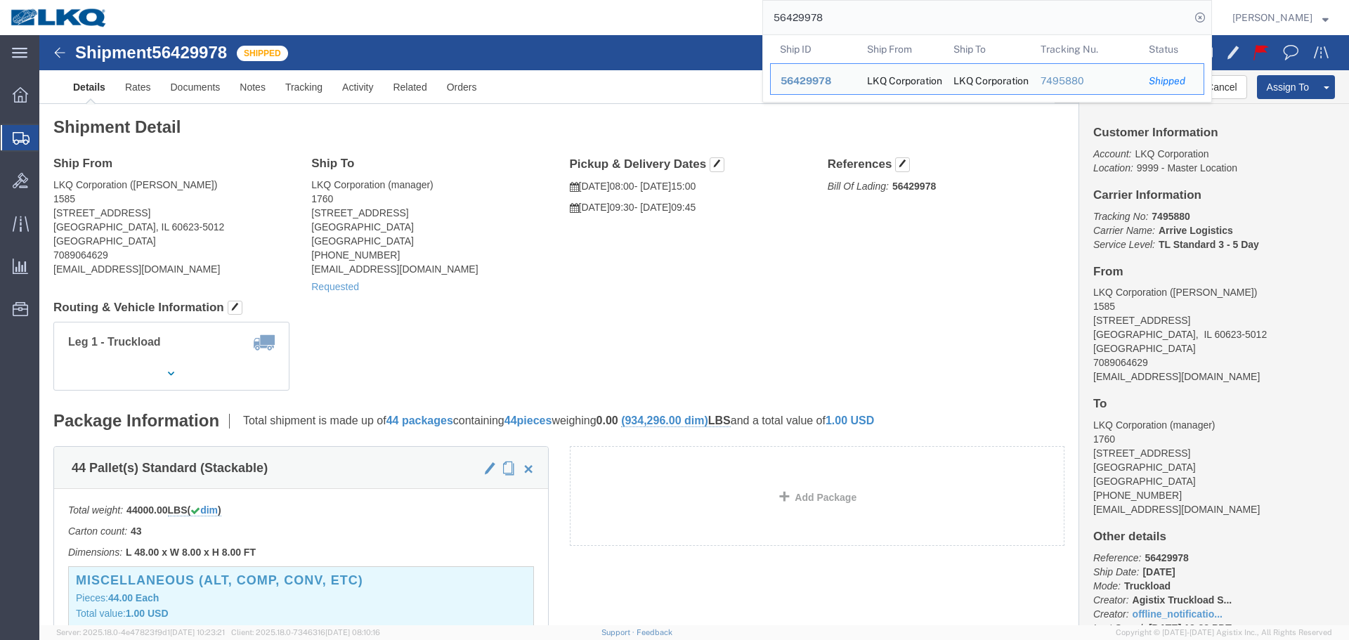
click at [835, 17] on input "56429978" at bounding box center [976, 18] width 427 height 34
paste input "665025"
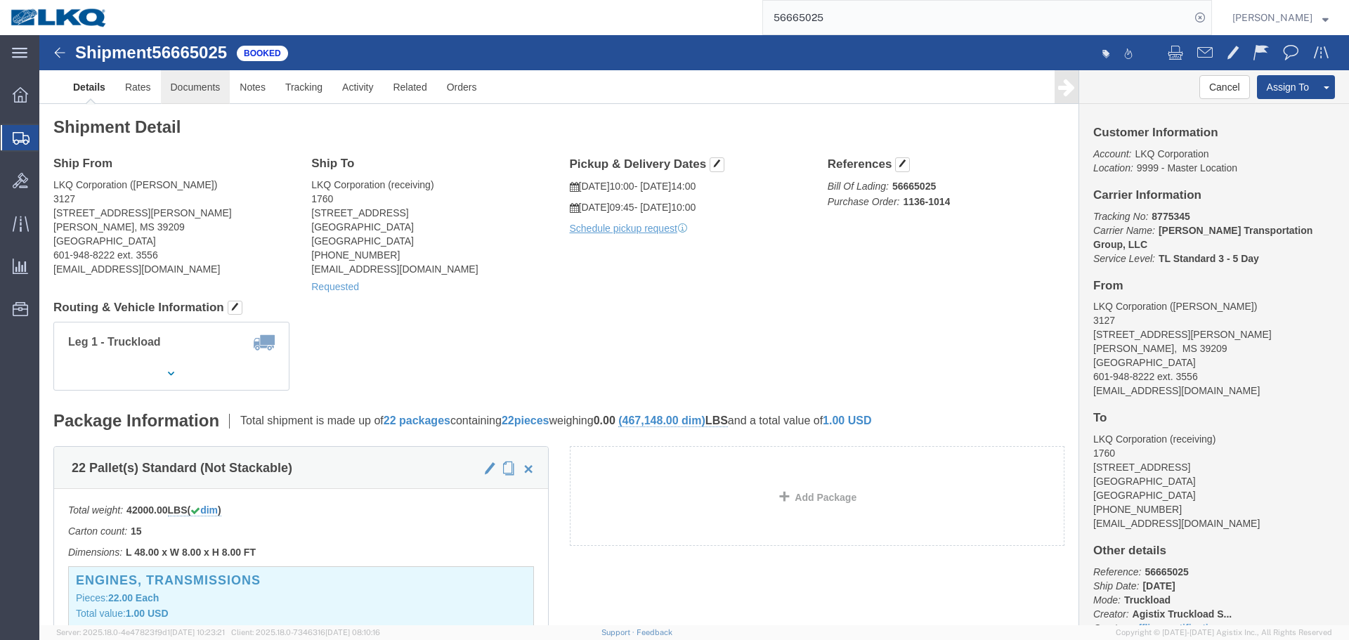
click link "Documents"
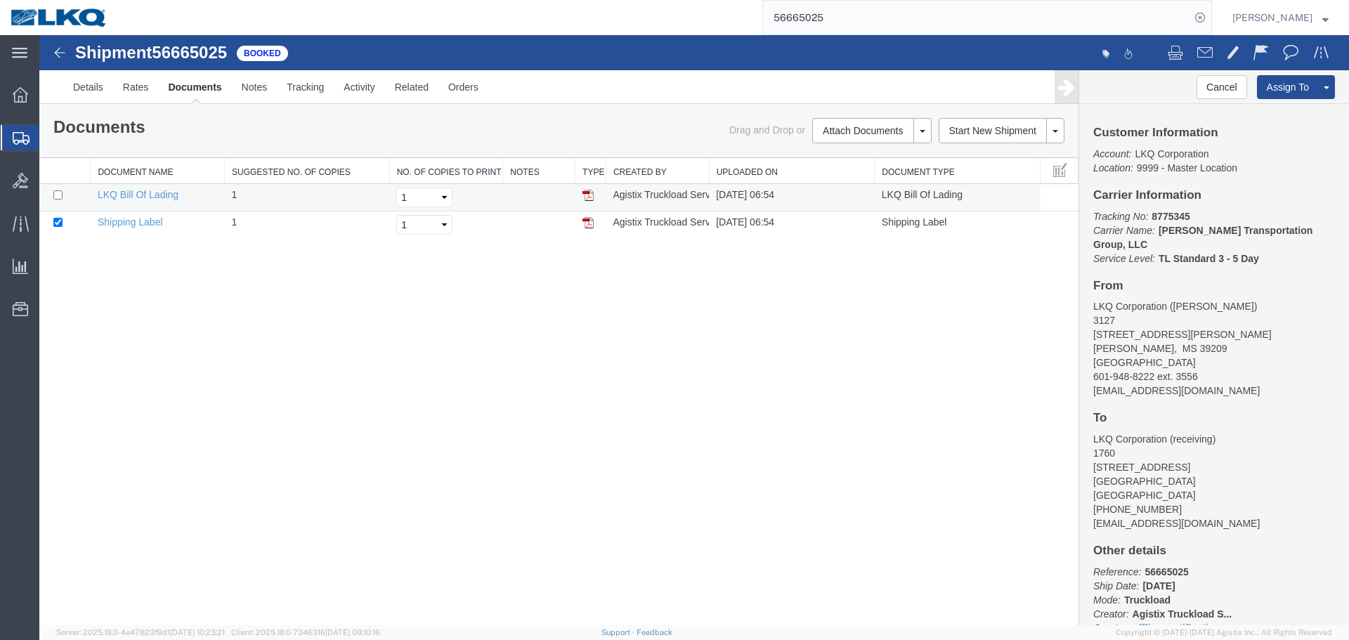
click at [583, 191] on img at bounding box center [588, 195] width 11 height 11
click at [881, 13] on input "56665025" at bounding box center [976, 18] width 427 height 34
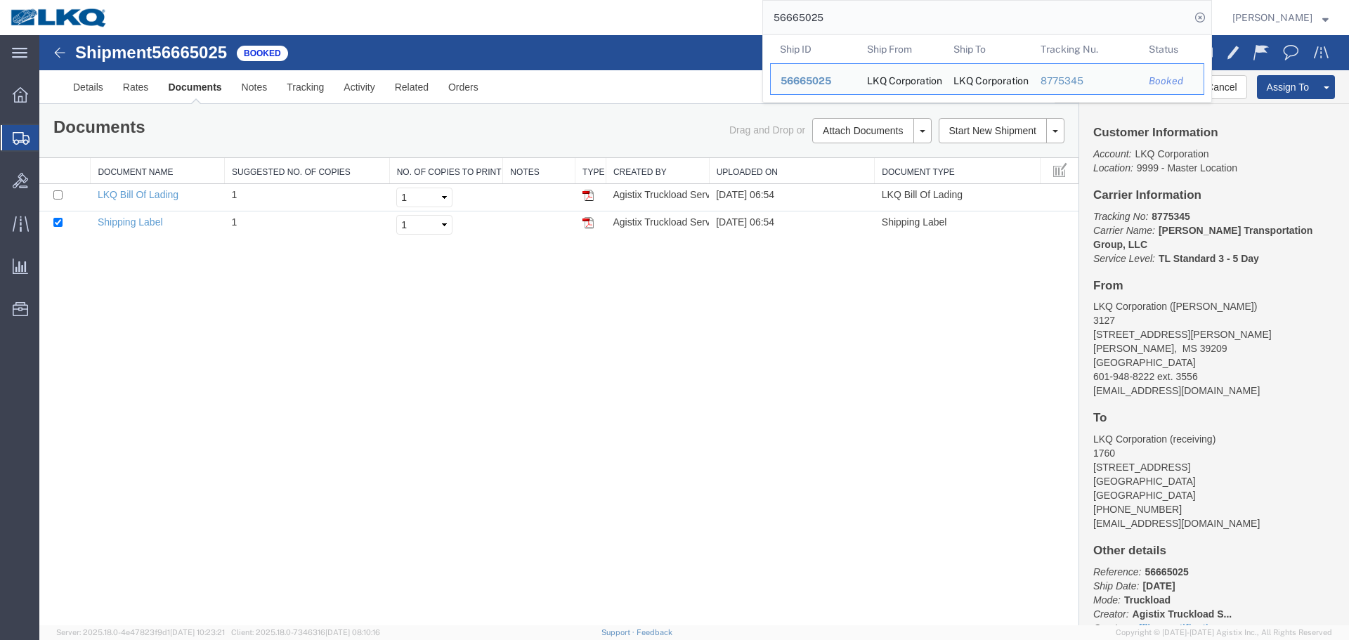
paste input "70388"
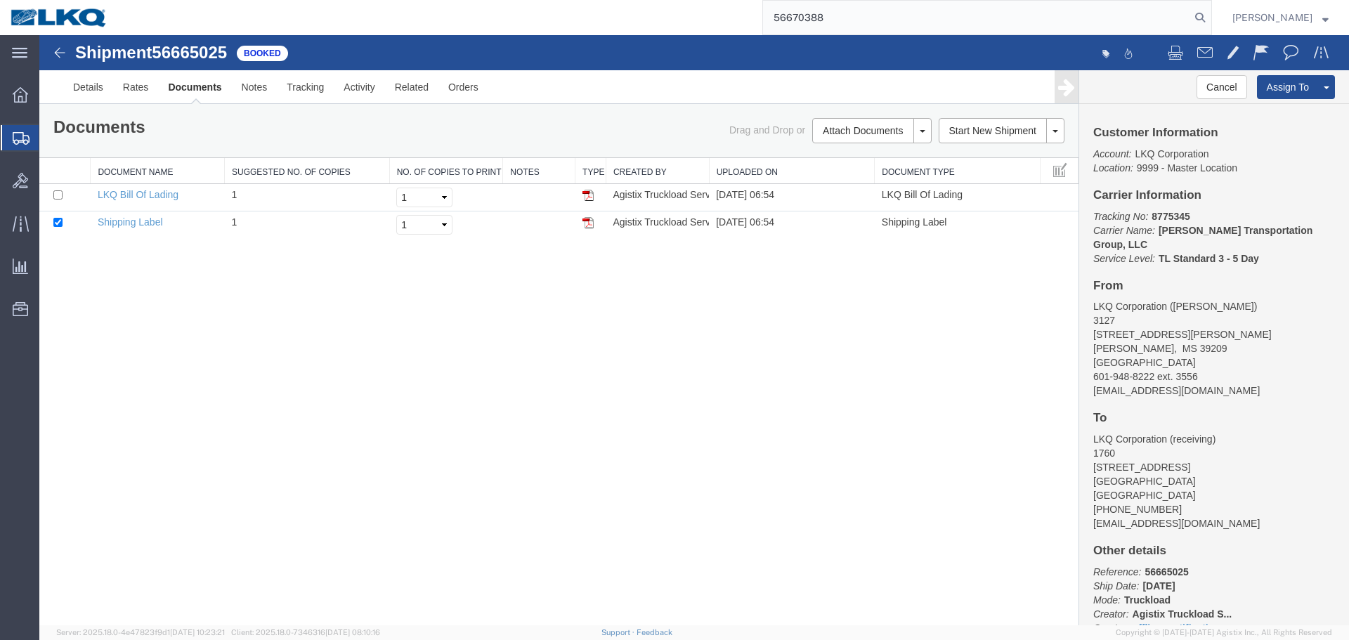
type input "56670388"
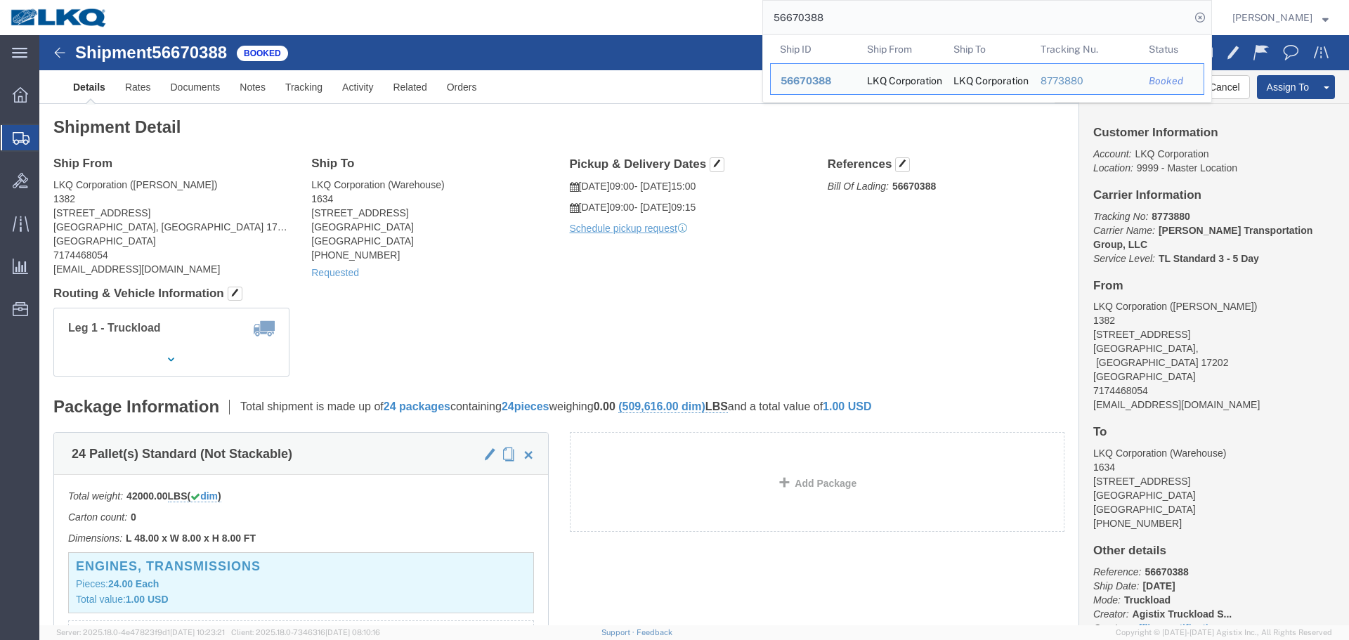
click h4 "Routing & Vehicle Information"
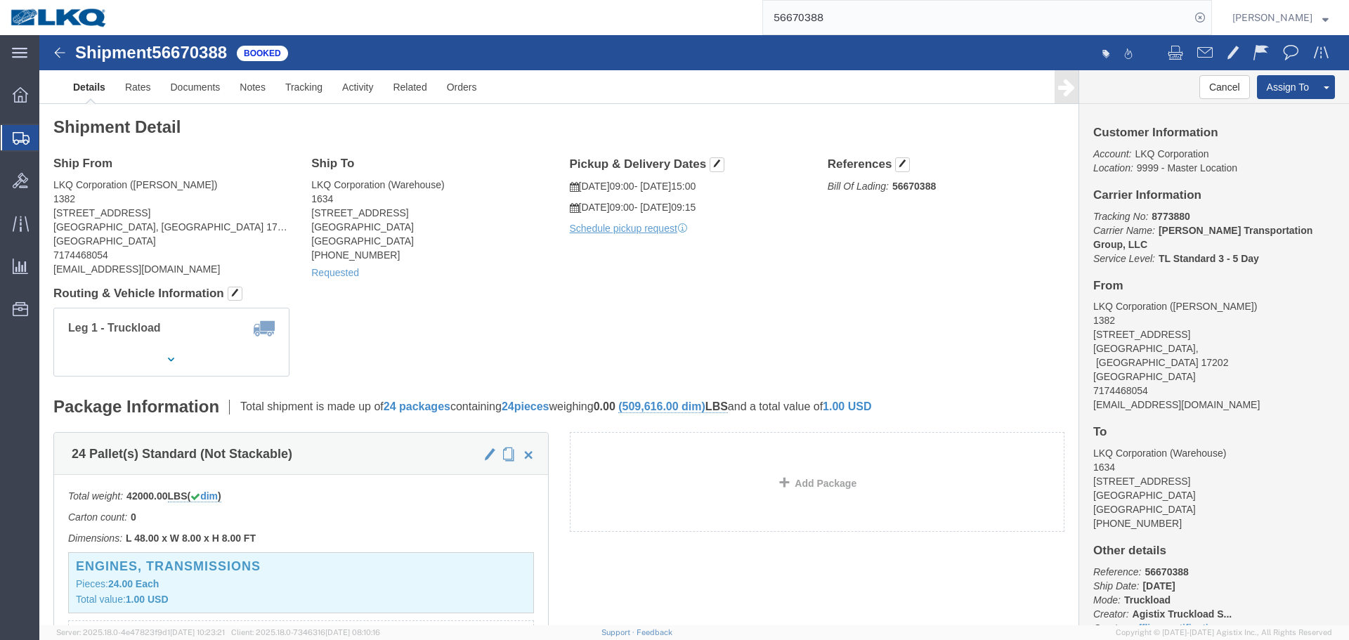
click div "Shipment Detail Ship From LKQ Corporation ([PERSON_NAME]) 1382 [STREET_ADDRESS]…"
click span
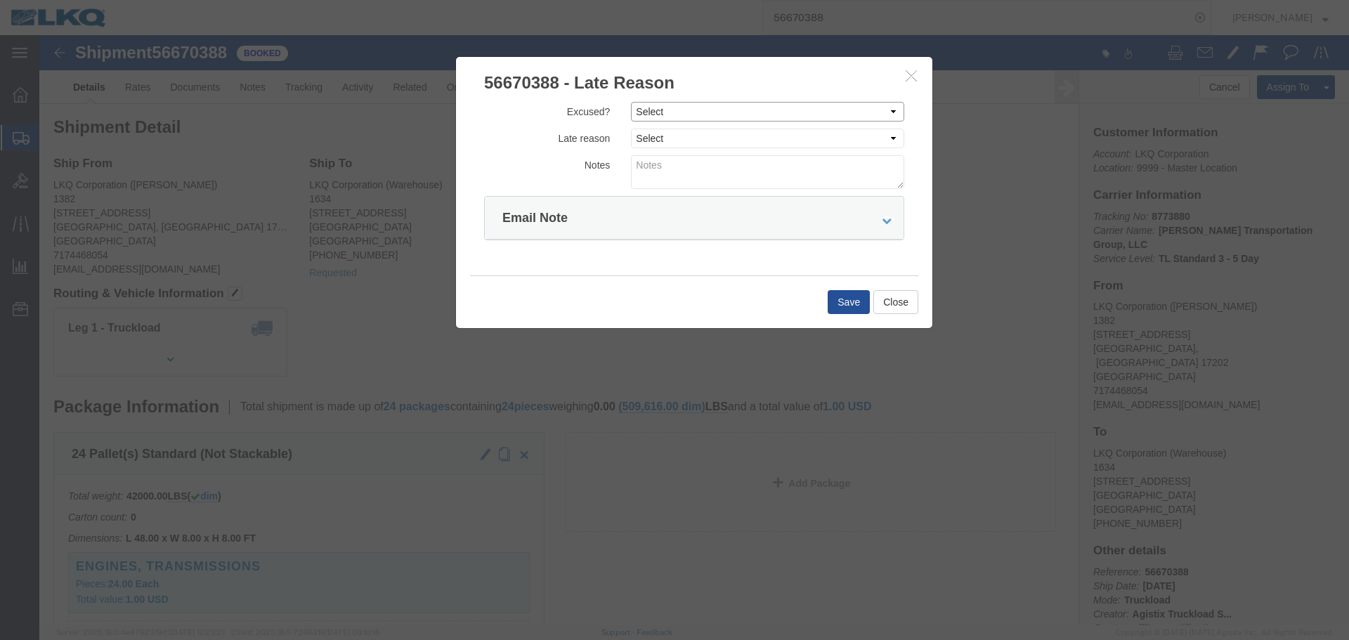
click select "Select Excused Not Excused"
select select "NOT_EXCUSED"
click select "Select Excused Not Excused"
click select "Select Bad Carrier Data Carrier Admin Error Delay Accident Driver Error Lack of…"
select select "DRIVER_ERROR"
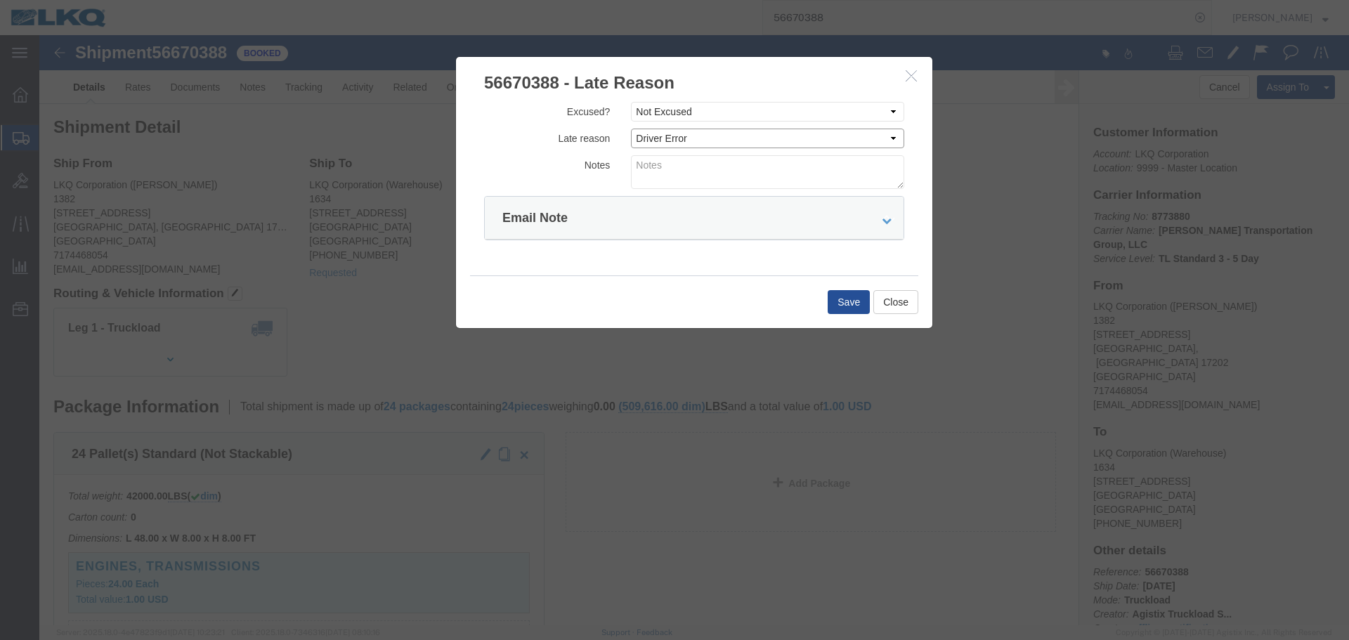
click select "Select Bad Carrier Data Carrier Admin Error Delay Accident Driver Error Lack of…"
click textarea
type textarea "09/02 pickup"
click button "Save"
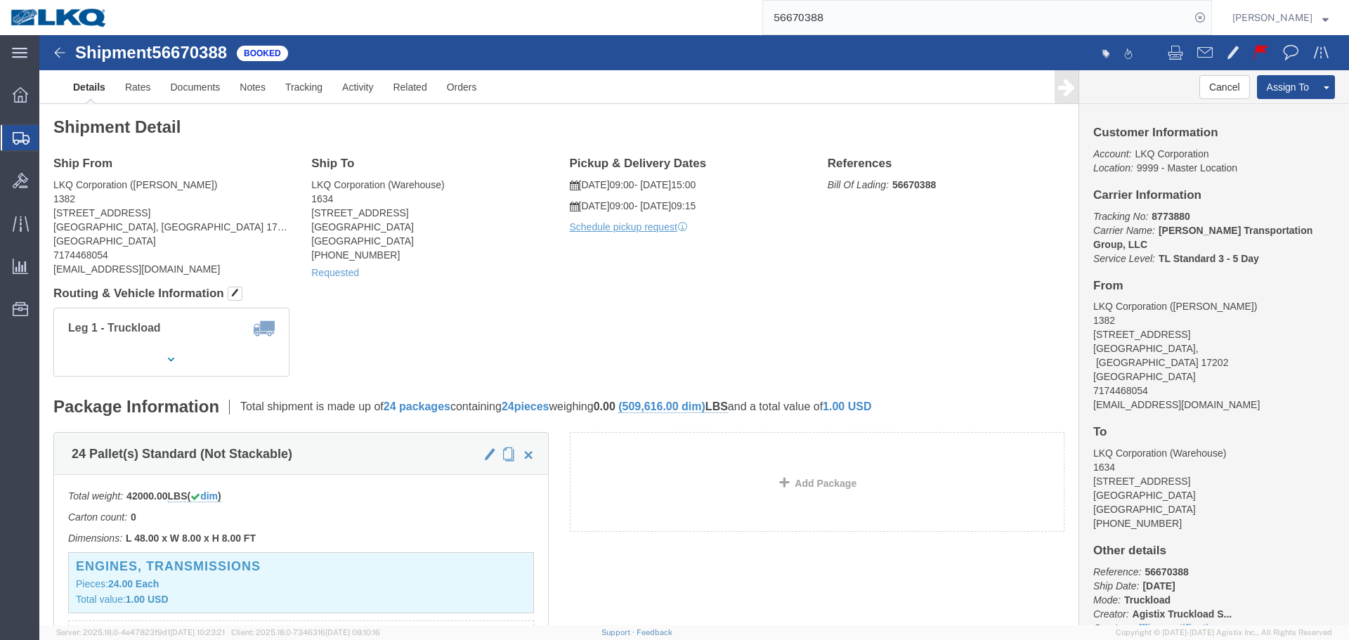
click div "Ship From LKQ Corporation ([PERSON_NAME]) 1382 [STREET_ADDRESS] 7174468054 [EMA…"
click link "Rates"
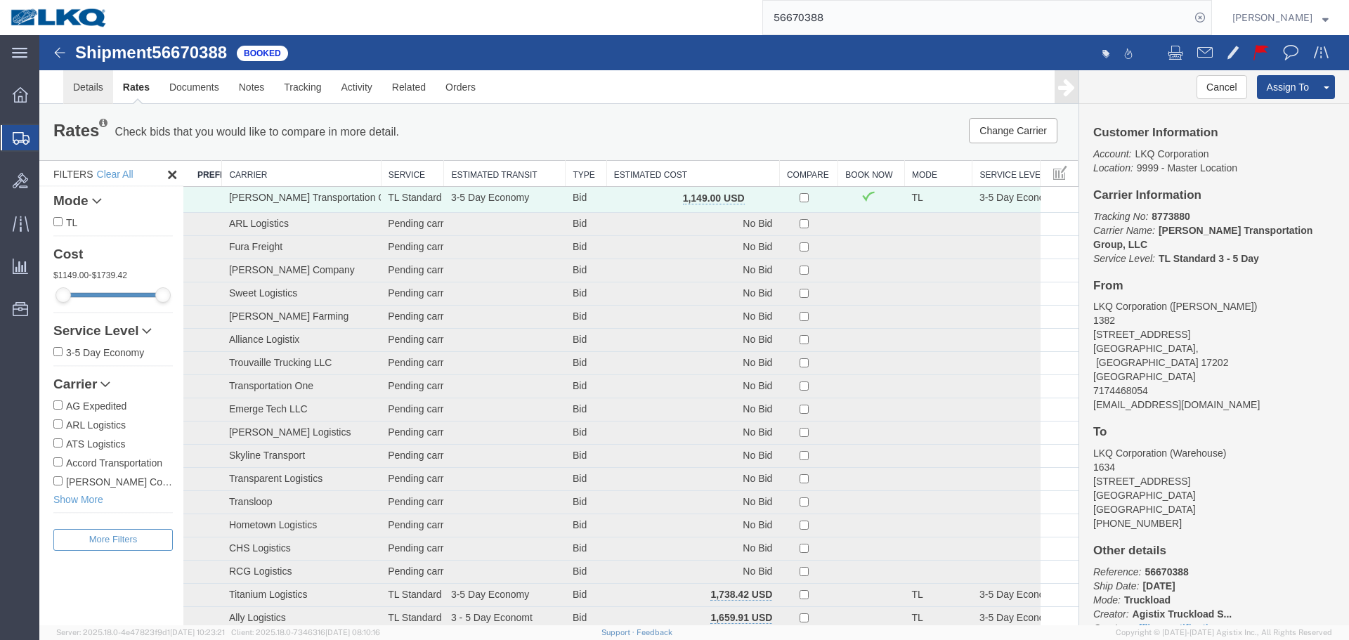
click at [89, 84] on link "Details" at bounding box center [88, 87] width 50 height 34
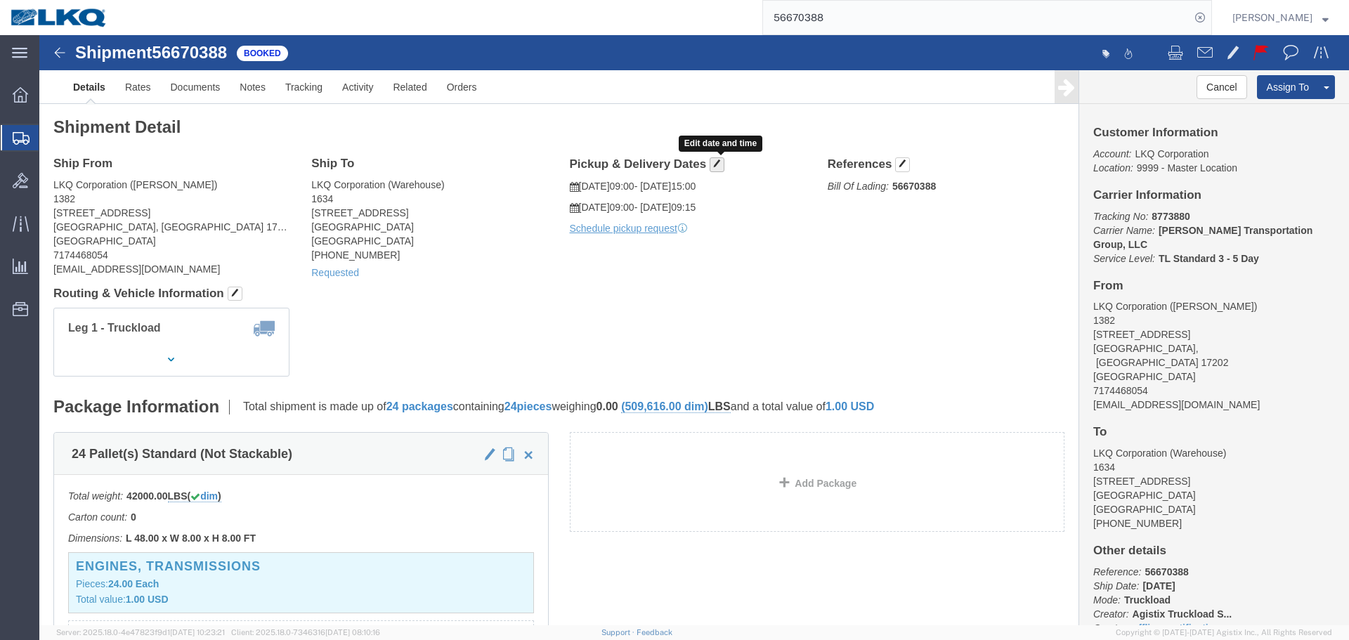
click span "button"
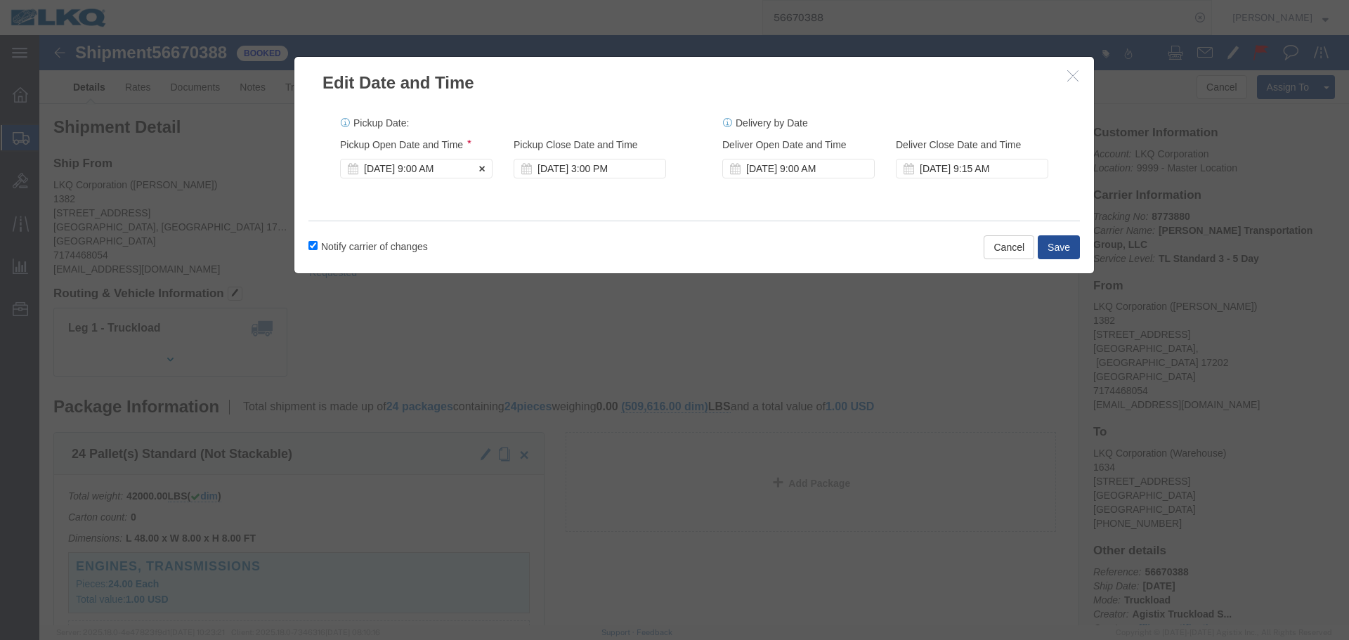
click div "[DATE] 9:00 AM"
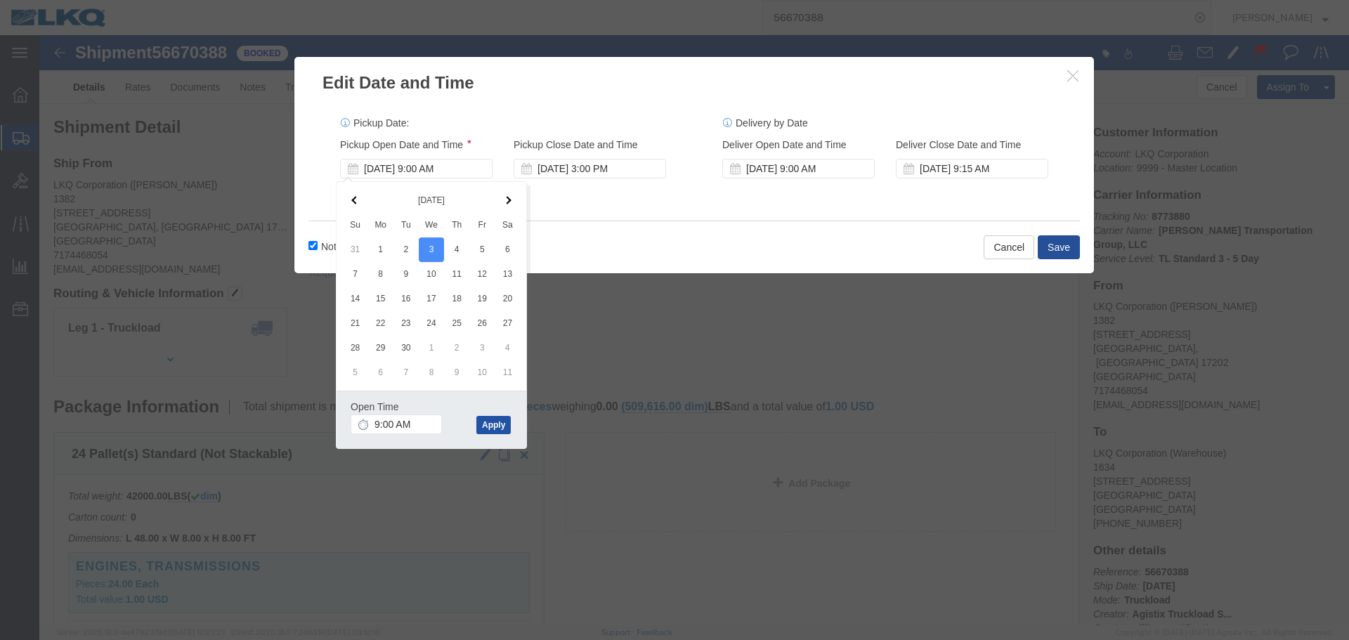
click button "Apply"
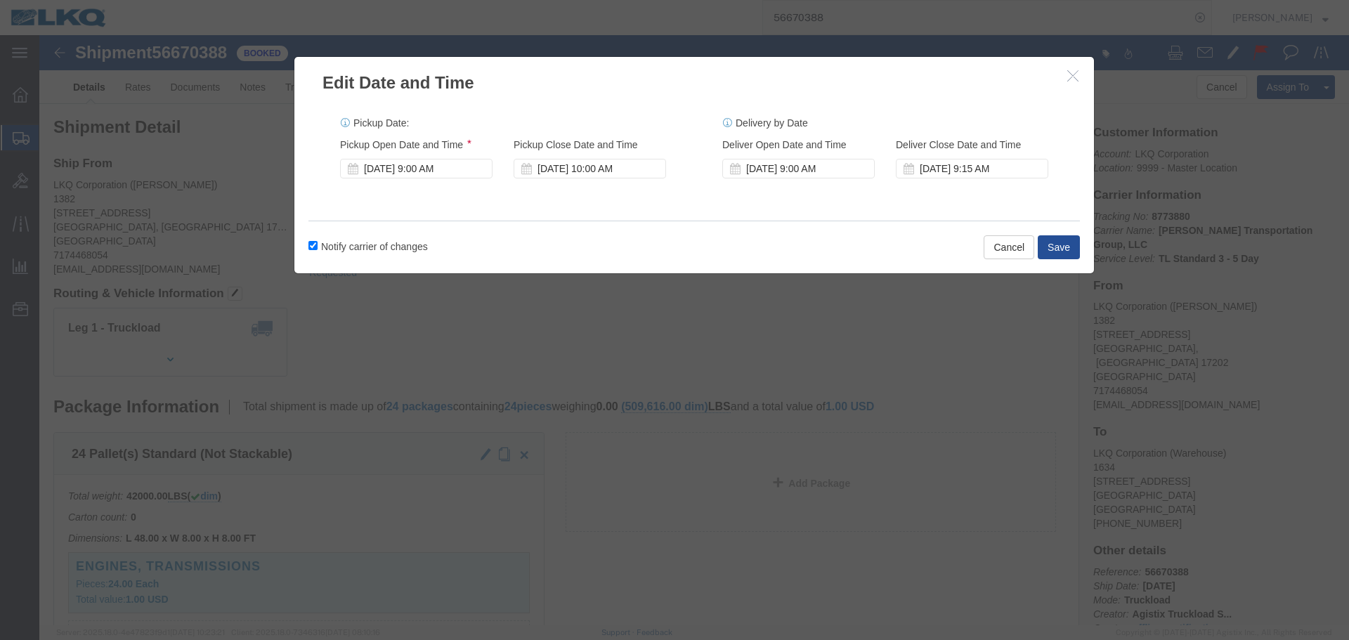
click div "Edit Date and Time Pickup Date: Pickup Start Date Pickup Start Time Pickup Open…"
click button "Save"
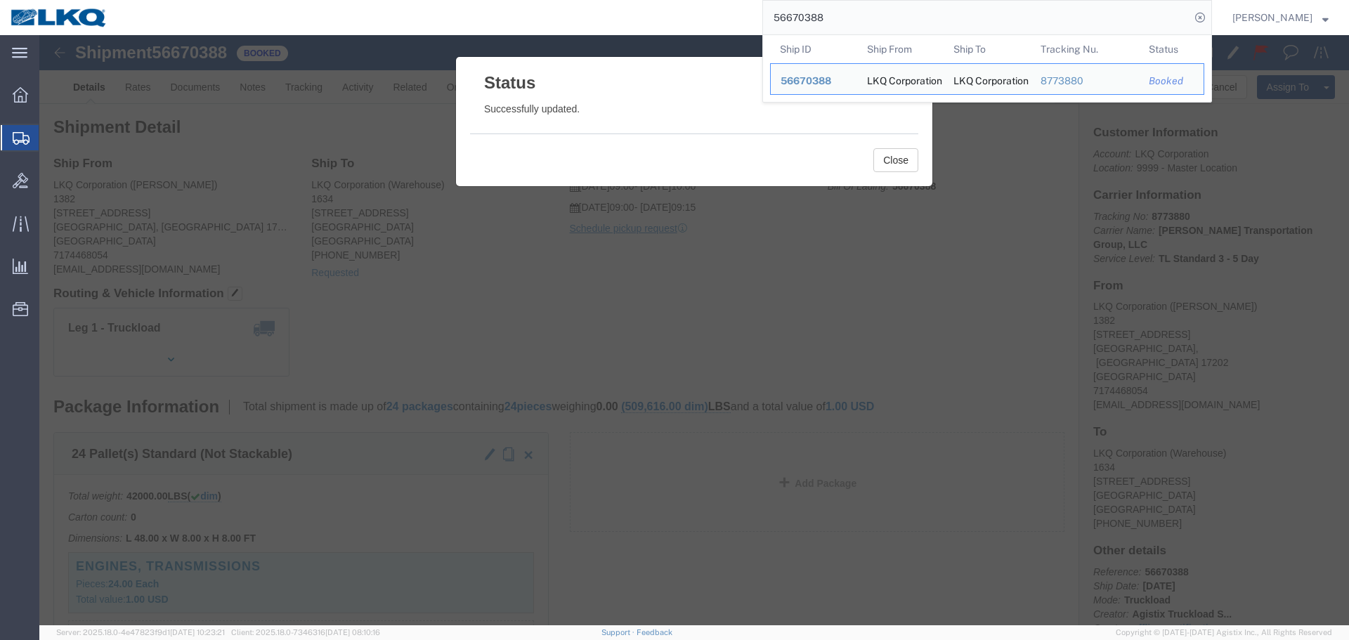
click at [820, 18] on input "56670388" at bounding box center [976, 18] width 427 height 34
paste input "65079"
type input "56665079"
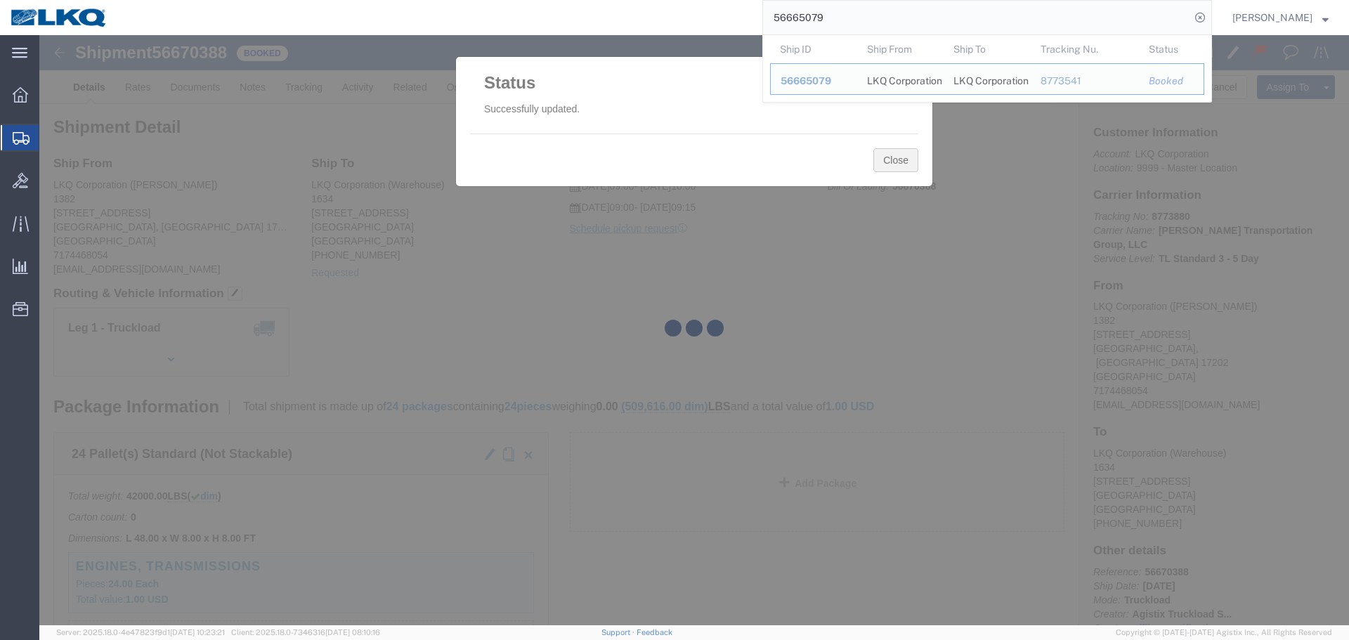
click button "Close"
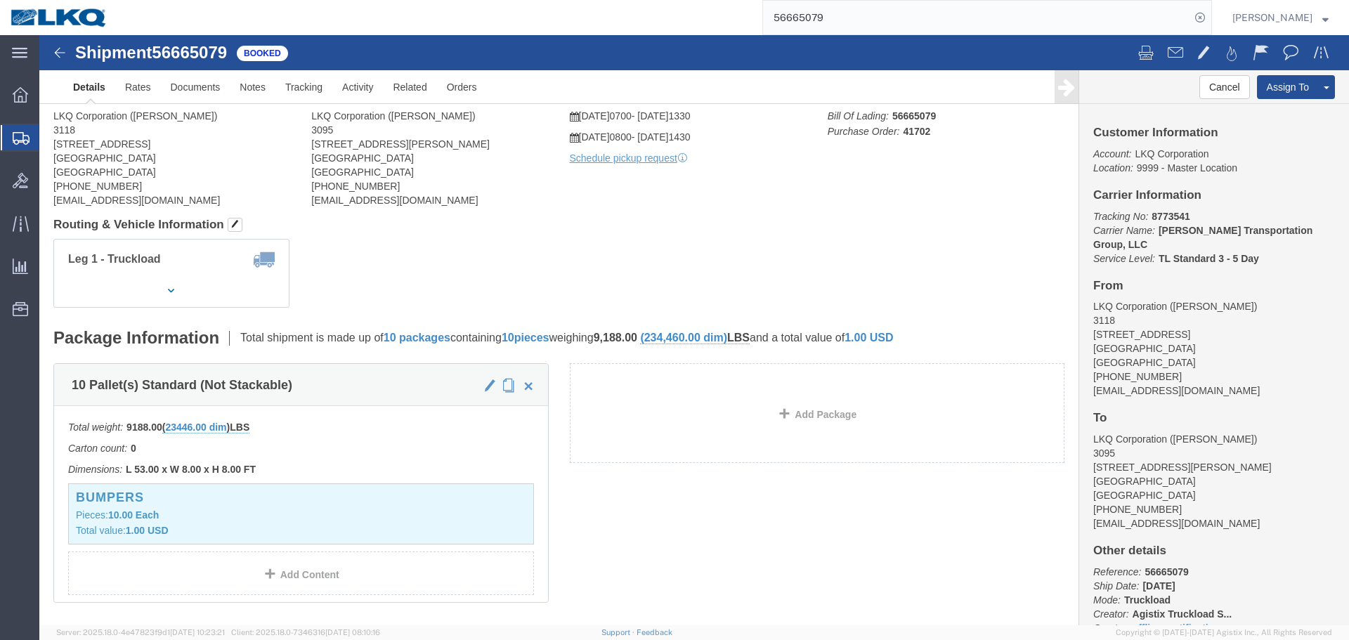
click div "Ship From LKQ Corporation ([PERSON_NAME]) [STREET_ADDRESS] [PHONE_NUMBER] [EMAI…"
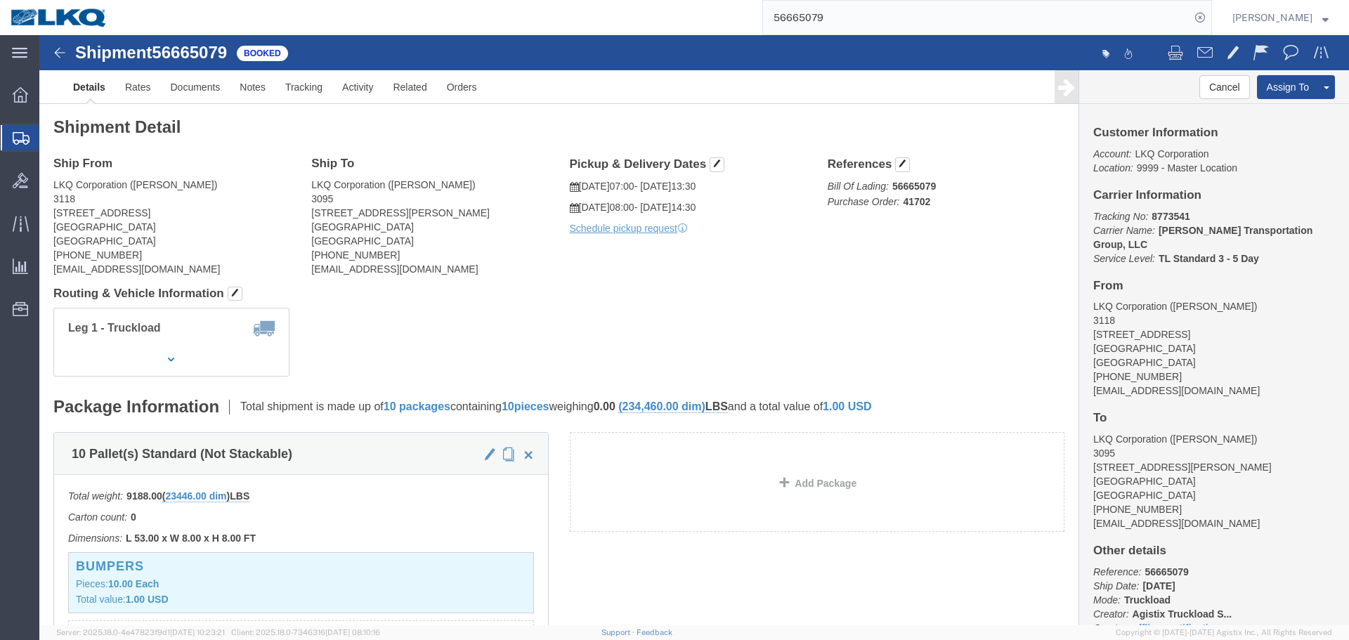
click div "Leg 1 - Truckload Vehicle 1: Standard Dry Van (53 Feet) Number of trucks: 1"
click address "LKQ Corporation ([PERSON_NAME]) 3095 [STREET_ADDRESS][PERSON_NAME] [PHONE_NUMBE…"
copy div "[EMAIL_ADDRESS][DOMAIN_NAME]"
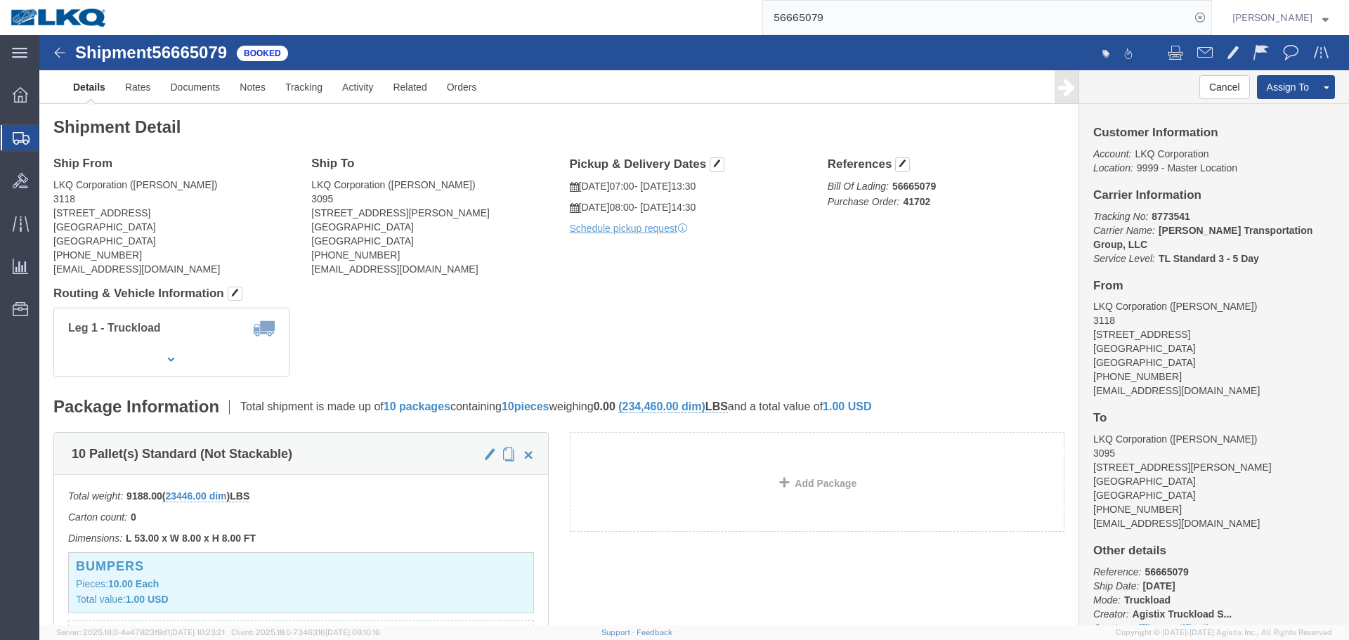
click address "LKQ Corporation ([PERSON_NAME]) 3118 [STREET_ADDRESS] [PHONE_NUMBER] [EMAIL_ADD…"
copy div "[EMAIL_ADDRESS][DOMAIN_NAME]"
click address "LKQ Corporation ([PERSON_NAME]) 3095 [STREET_ADDRESS][PERSON_NAME] [PHONE_NUMBE…"
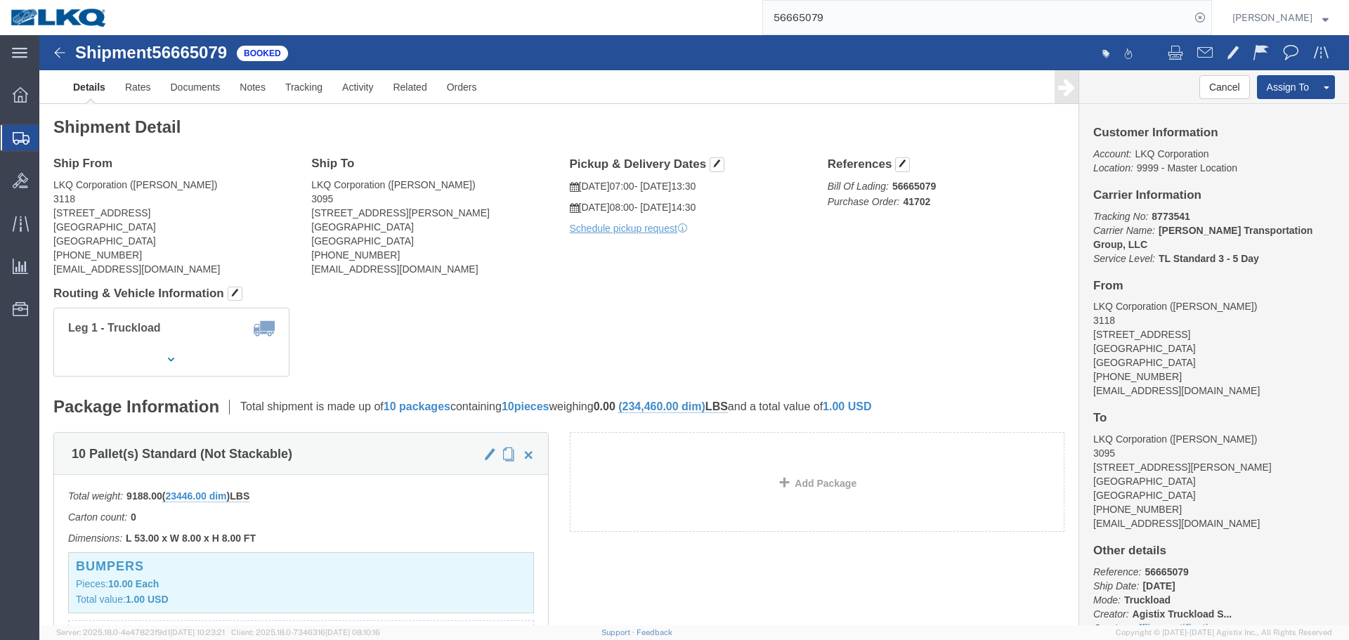
click address "LKQ Corporation ([PERSON_NAME]) 3095 [STREET_ADDRESS][PERSON_NAME] [PHONE_NUMBE…"
copy address "3095"
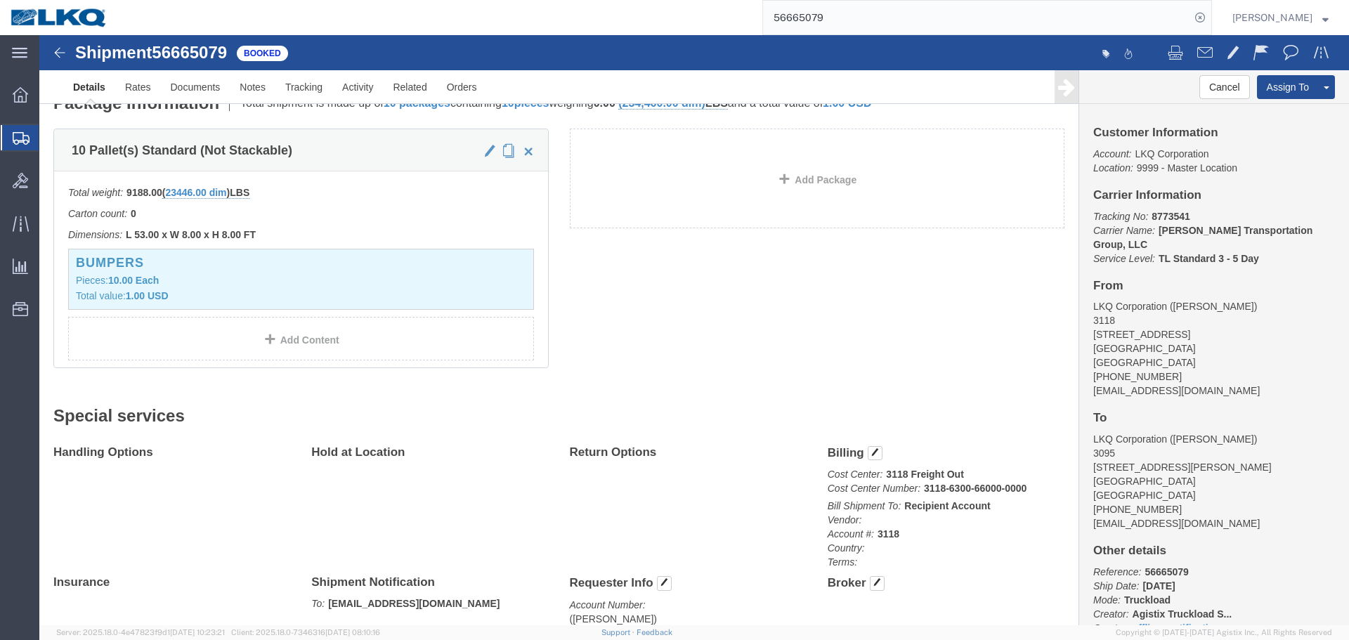
scroll to position [633, 0]
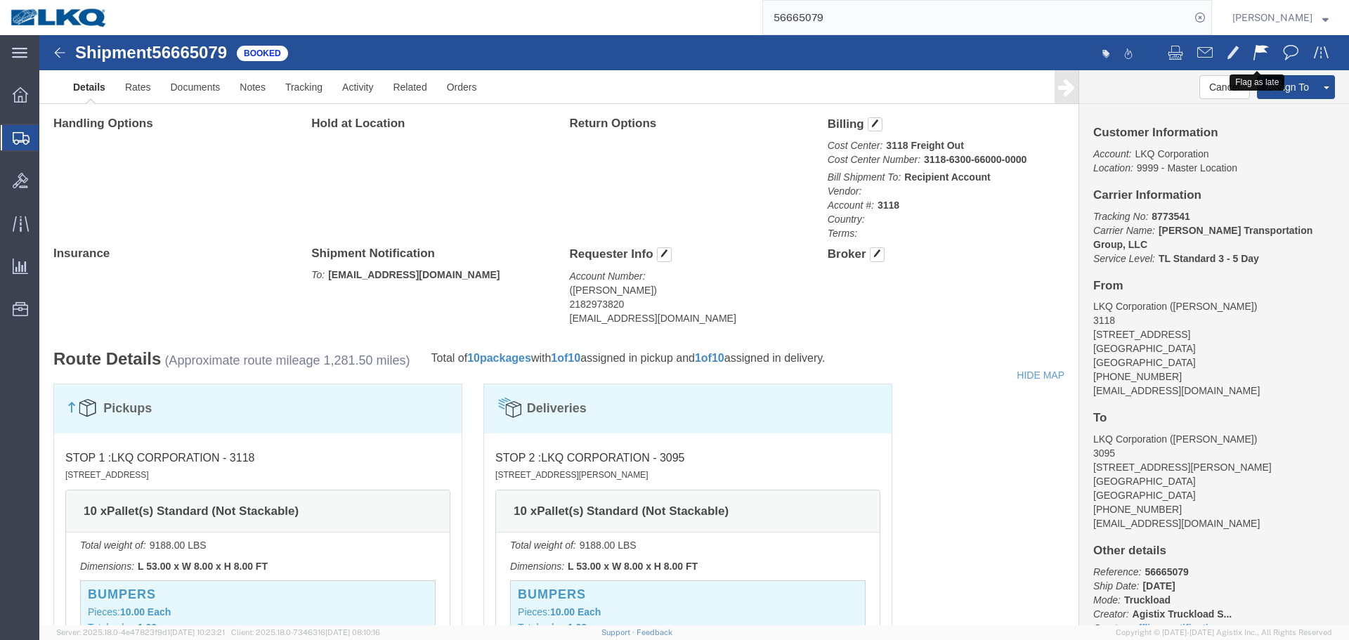
click span
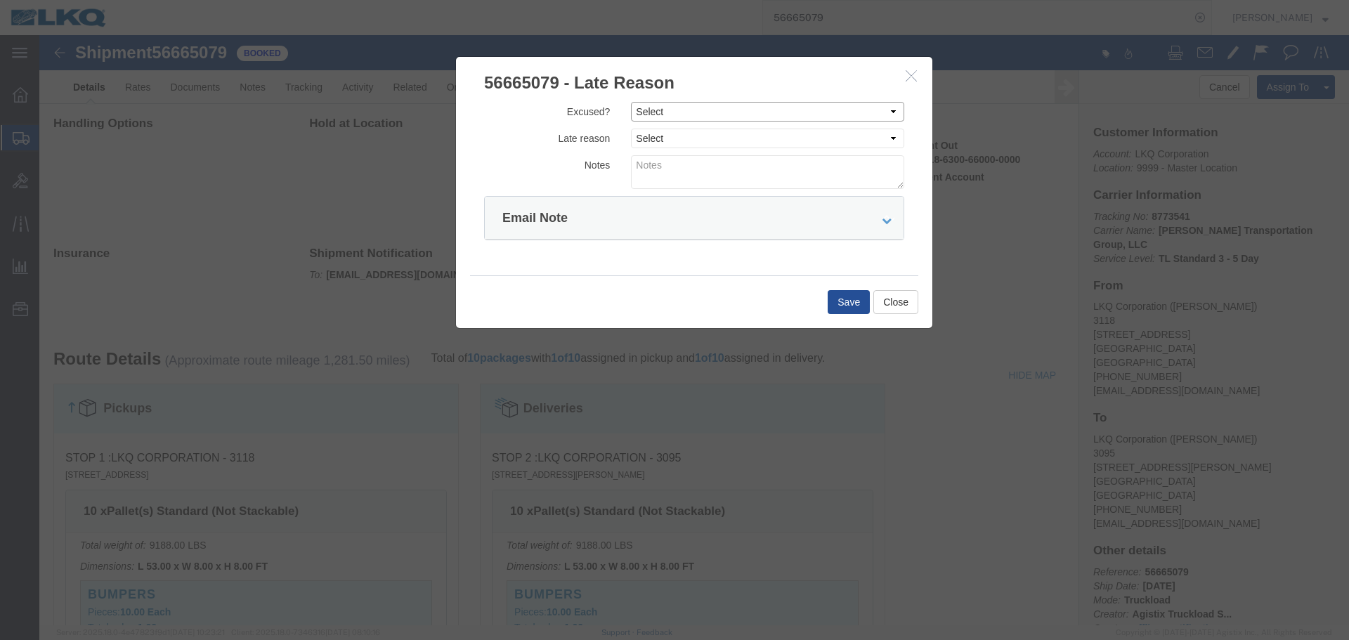
drag, startPoint x: 648, startPoint y: 72, endPoint x: 648, endPoint y: 84, distance: 12.7
click select "Select Excused Not Excused"
select select "NOT_EXCUSED"
click select "Select Excused Not Excused"
click select "Select Bad Carrier Data Carrier Admin Error Delay Accident Driver Error Lack of…"
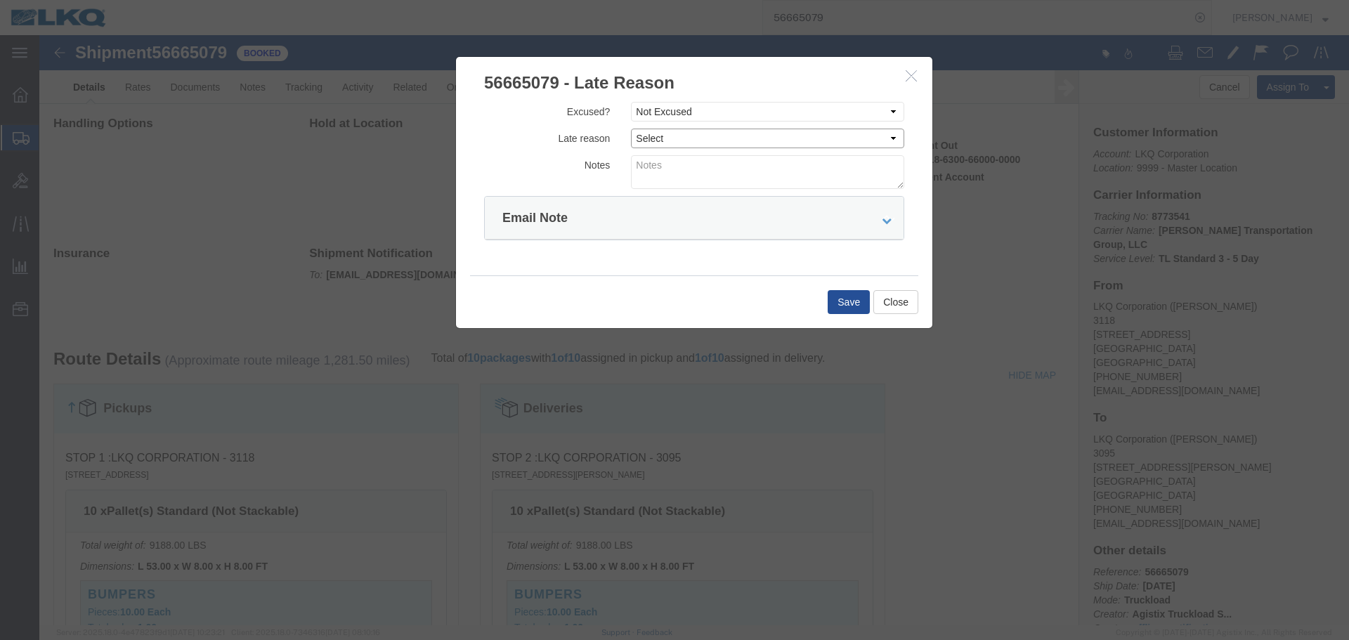
select select "DRIVER_ERROR"
click select "Select Bad Carrier Data Carrier Admin Error Delay Accident Driver Error Lack of…"
click textarea
type textarea "09/02 pickup"
click button "Save"
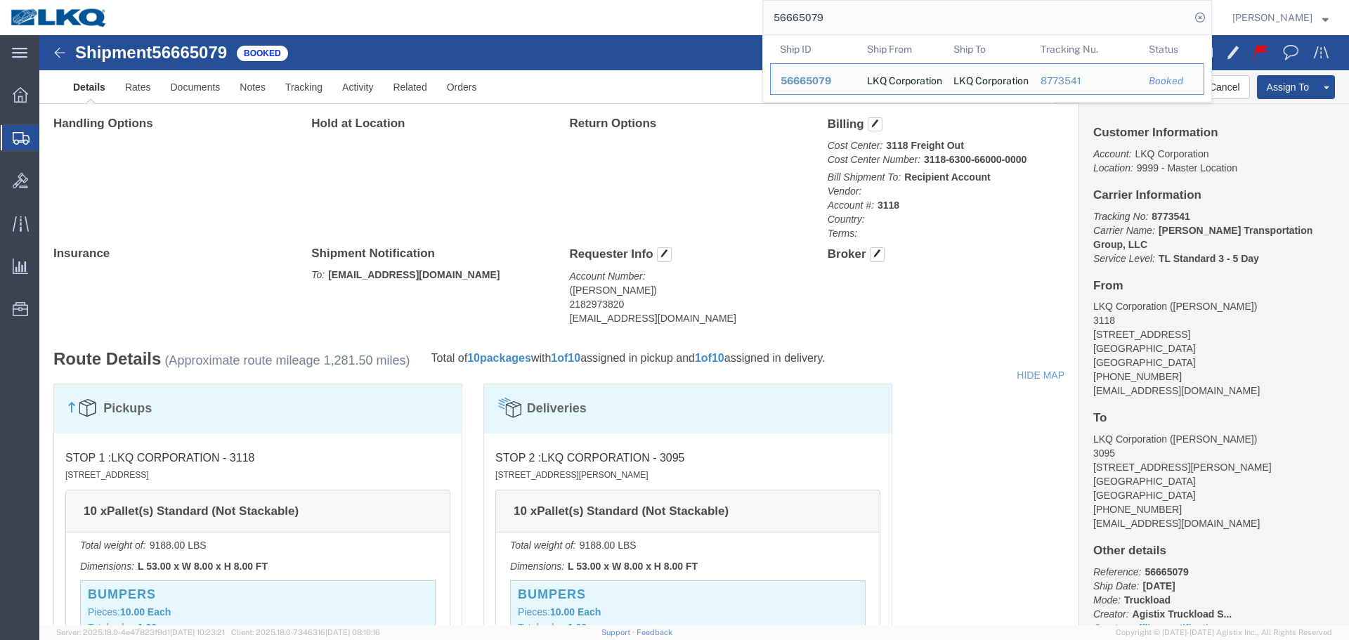
click at [907, 16] on input "56665079" at bounding box center [976, 18] width 427 height 34
paste input "563720"
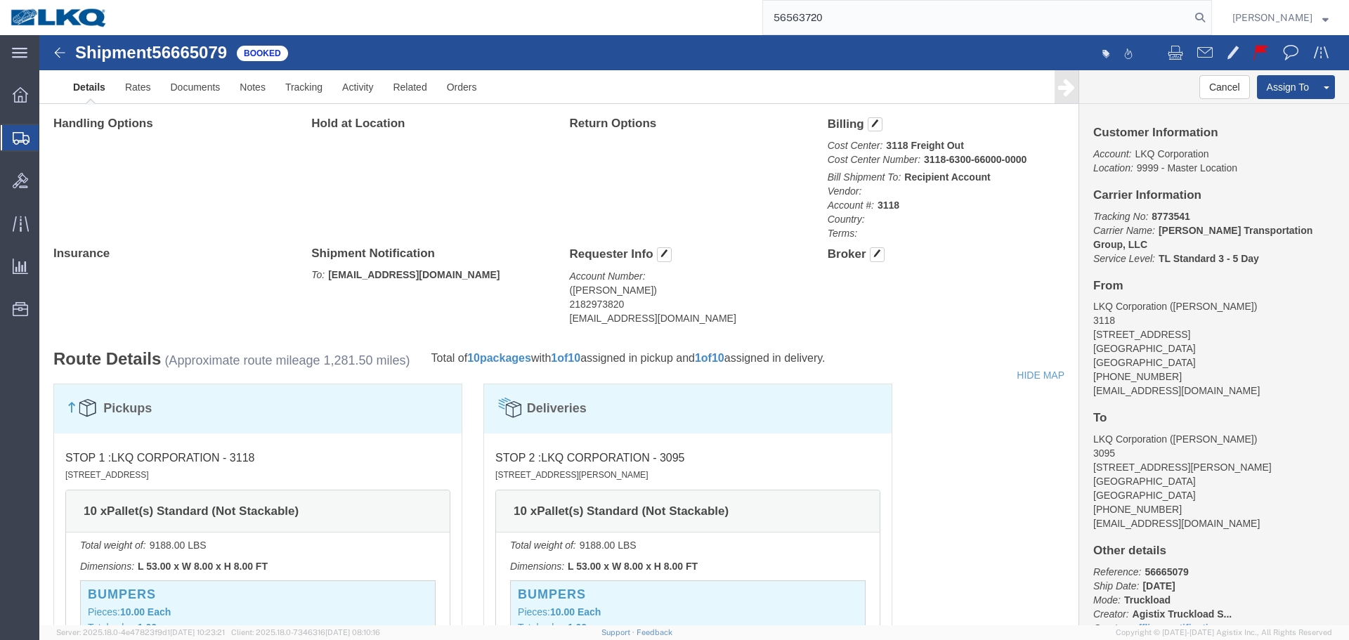
type input "56563720"
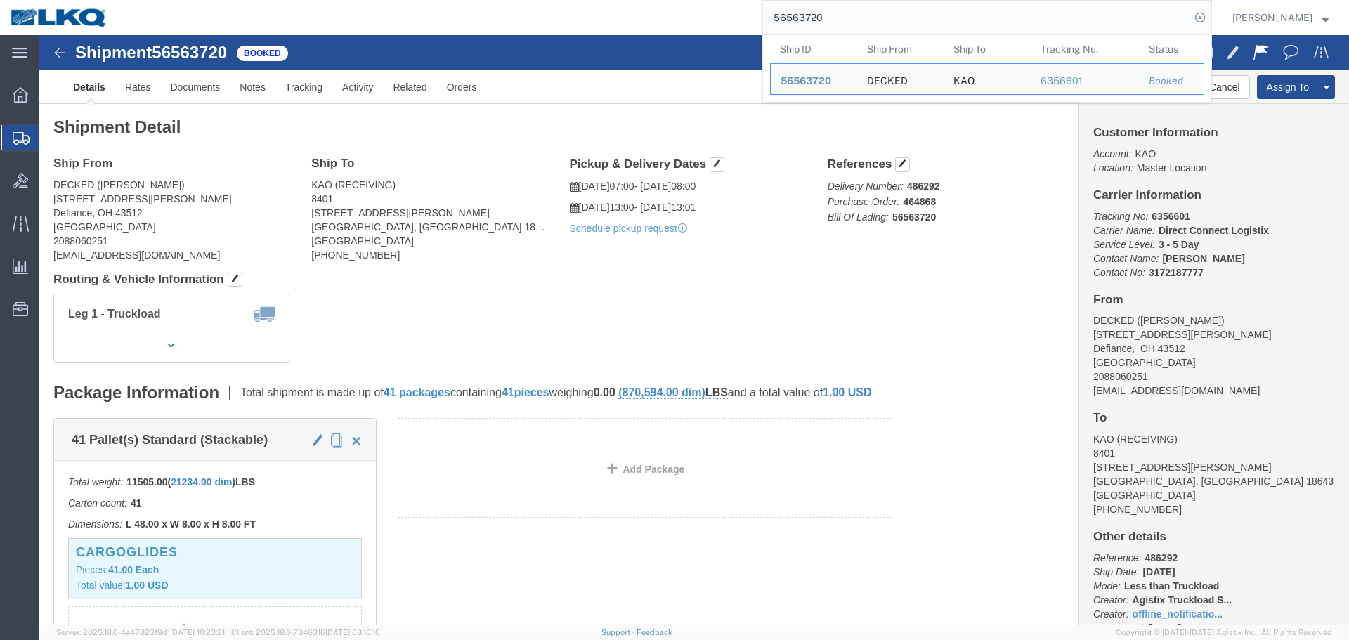
click h4 "Routing & Vehicle Information"
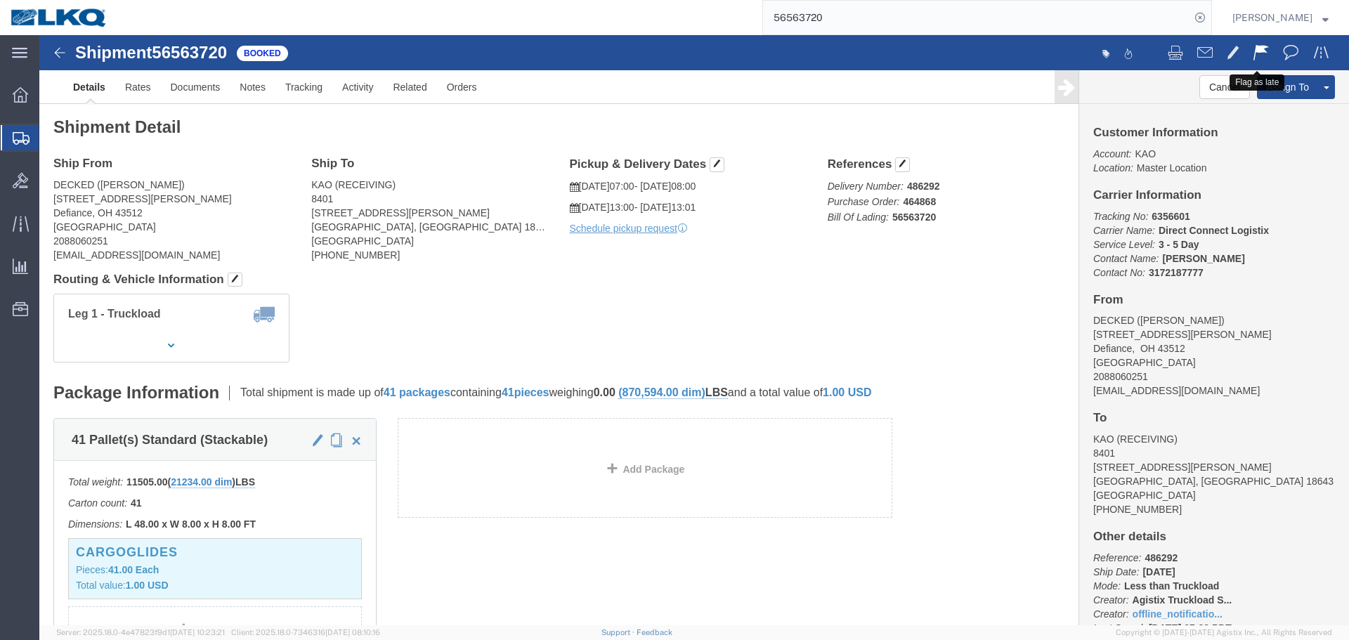
click span
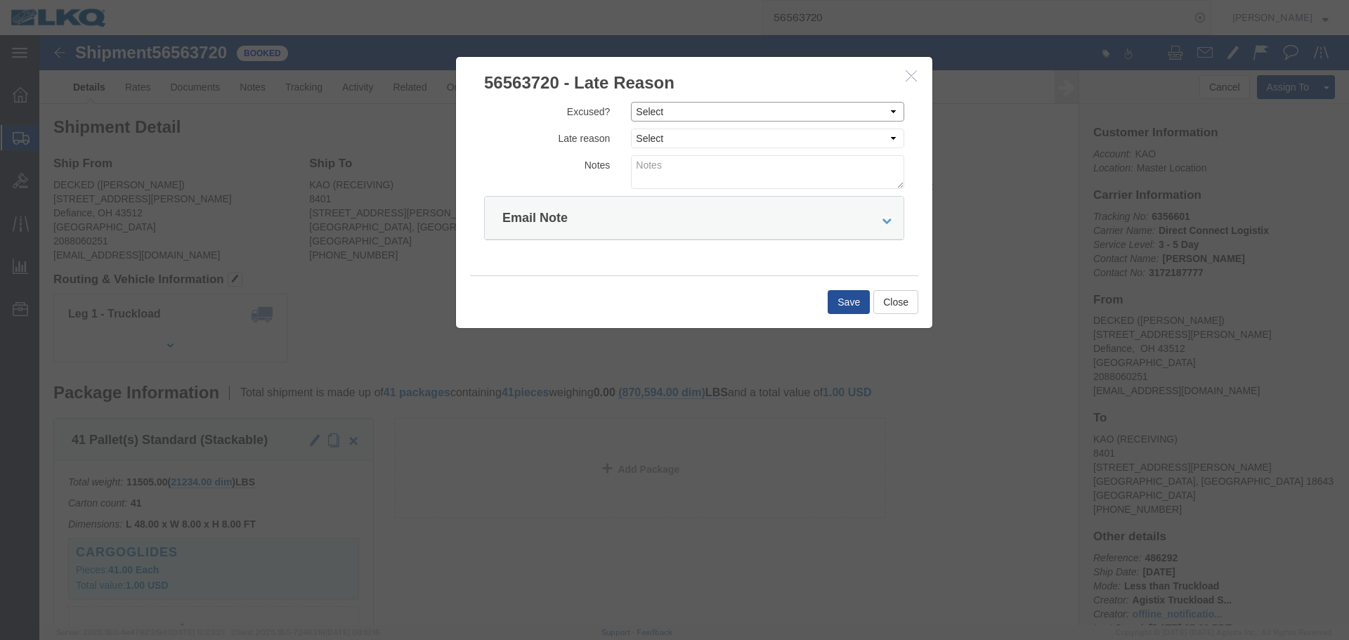
drag, startPoint x: 649, startPoint y: 75, endPoint x: 647, endPoint y: 84, distance: 9.6
click select "Select Excused Not Excused"
select select "NOT_EXCUSED"
click select "Select Excused Not Excused"
click select "Select Bad Carrier Data Carrier Admin Error Delay Accident Driver Error Lack of…"
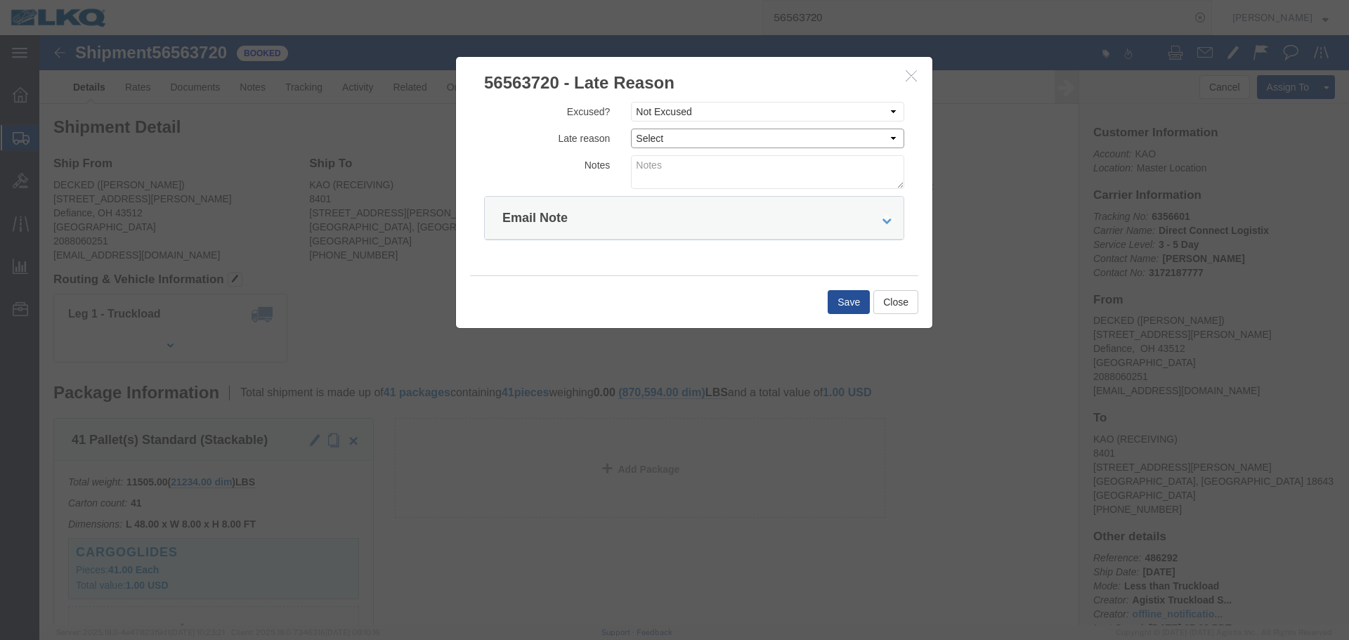
select select "DRIVER_ERROR"
click select "Select Bad Carrier Data Carrier Admin Error Delay Accident Driver Error Lack of…"
click textarea
type textarea "09/02 pickup"
click button "Save"
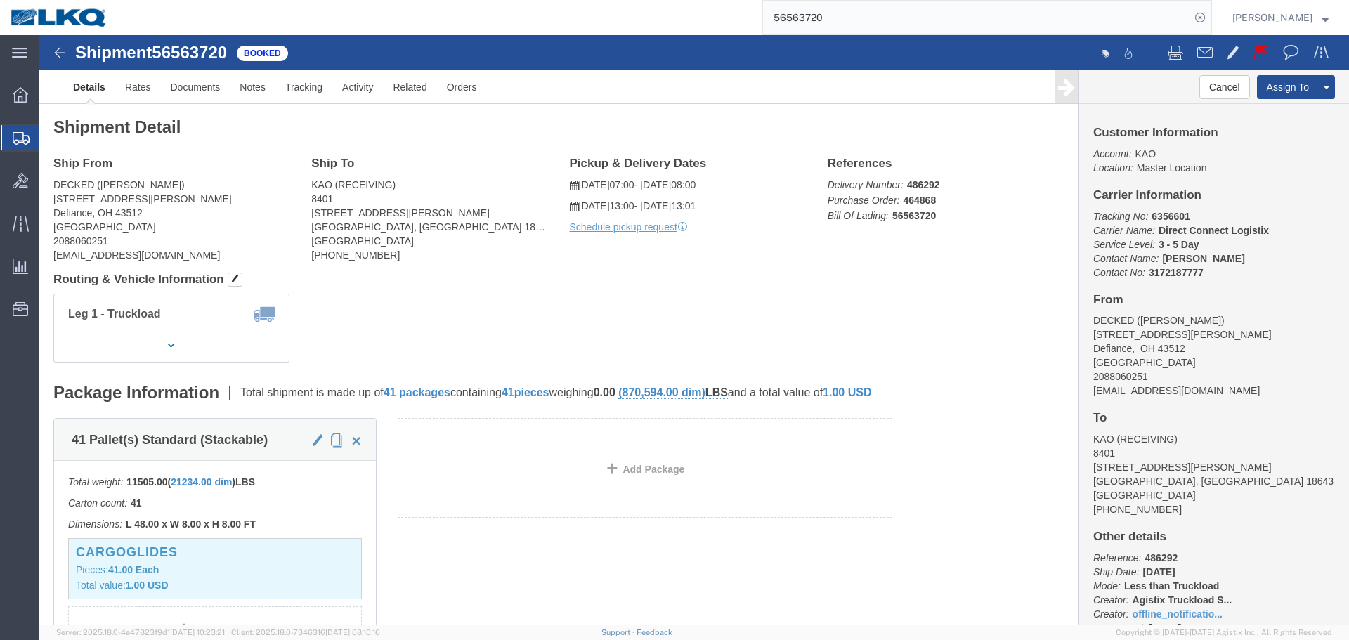
click b "486292"
copy b "486292"
click b "464868"
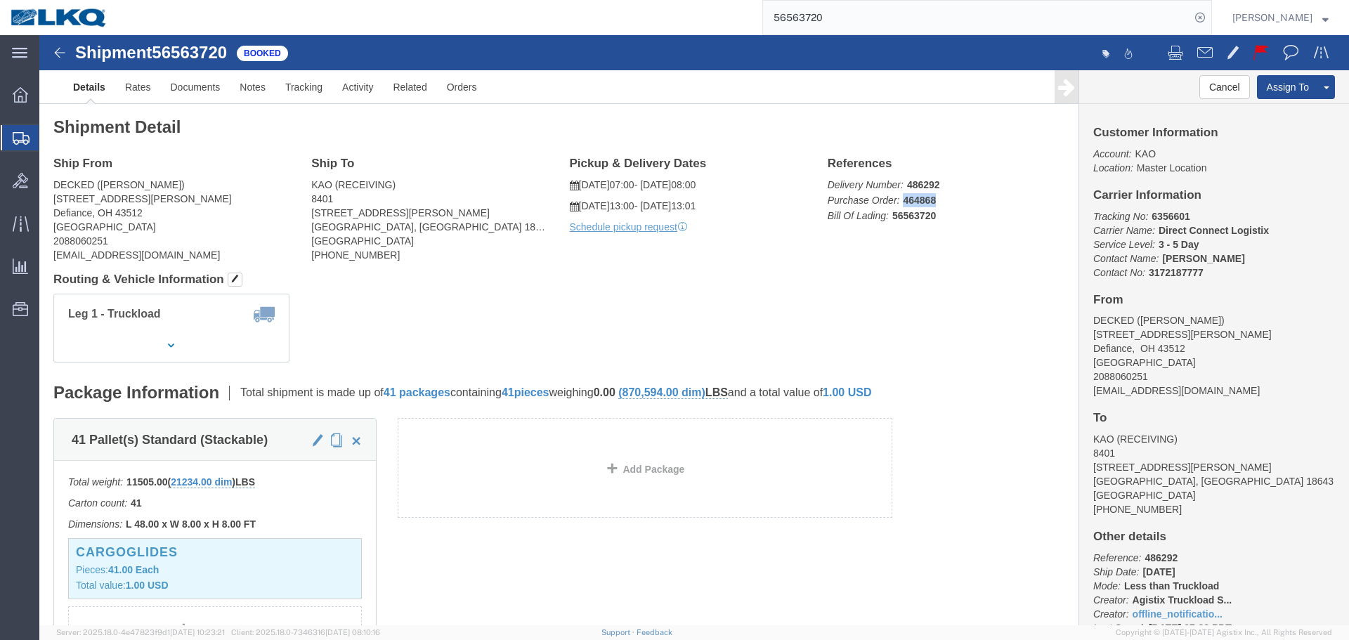
copy b "464868"
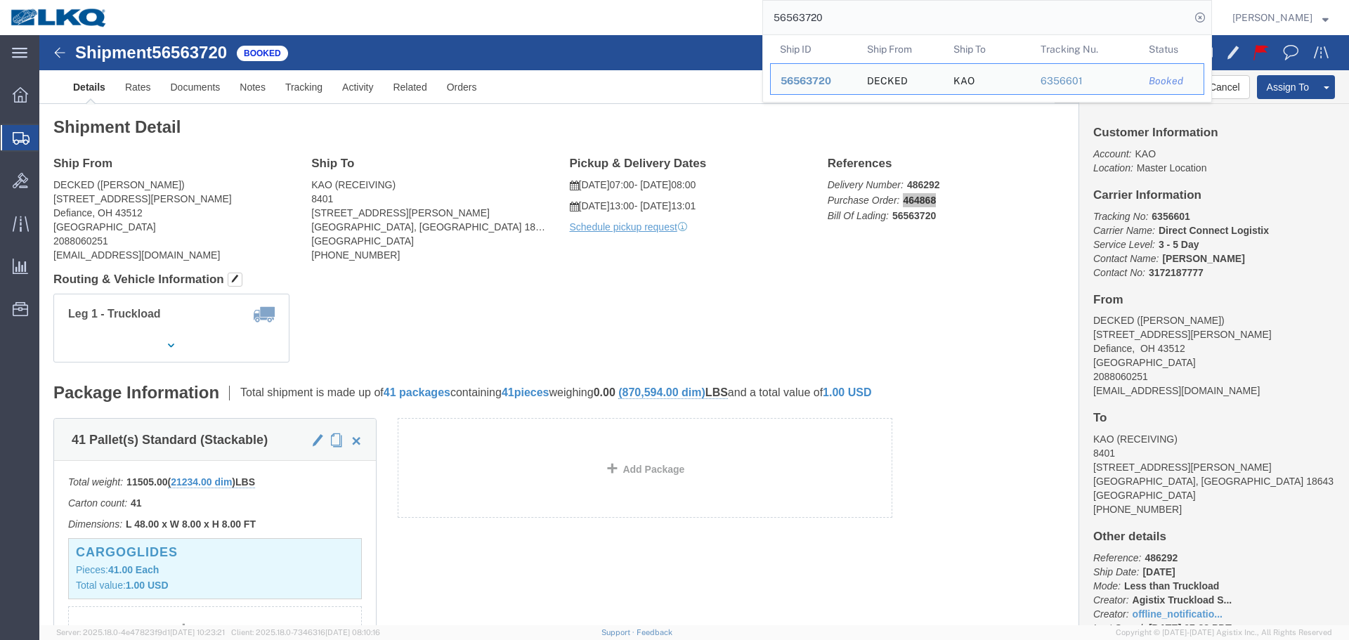
click at [912, 11] on input "56563720" at bounding box center [976, 18] width 427 height 34
paste input "315672"
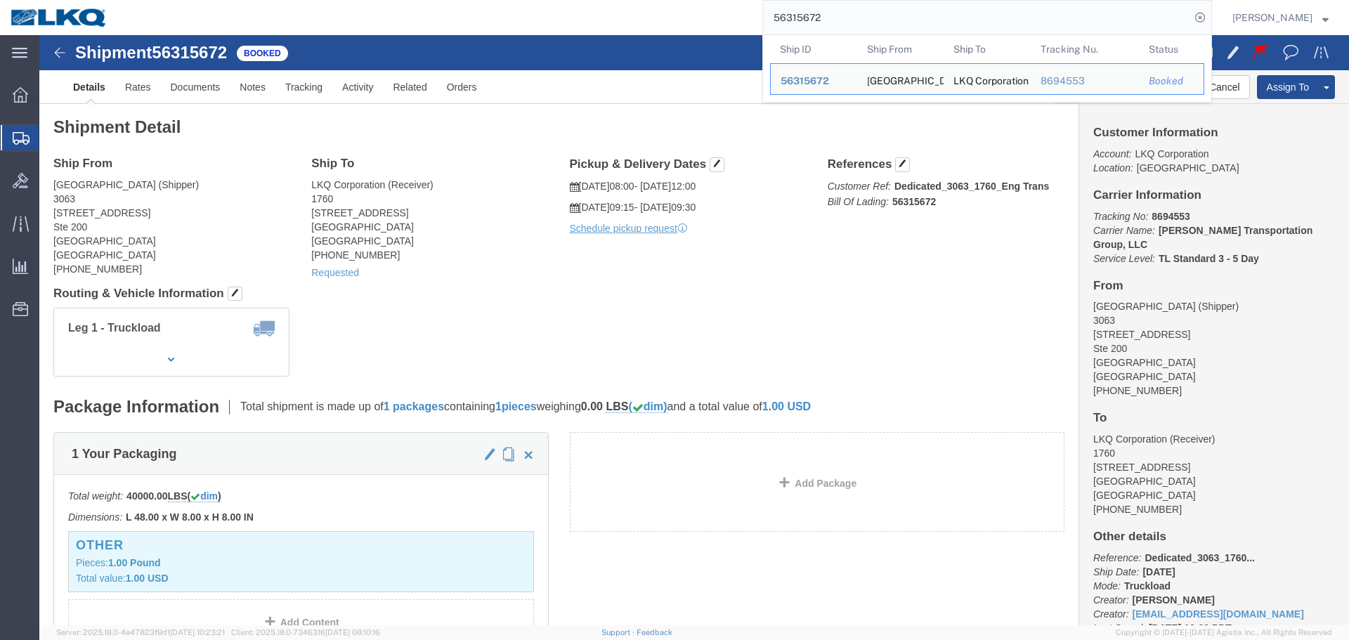
click div "Shipment Detail Ship From [GEOGRAPHIC_DATA] (Shipper) 3063 [STREET_ADDRESS] [PH…"
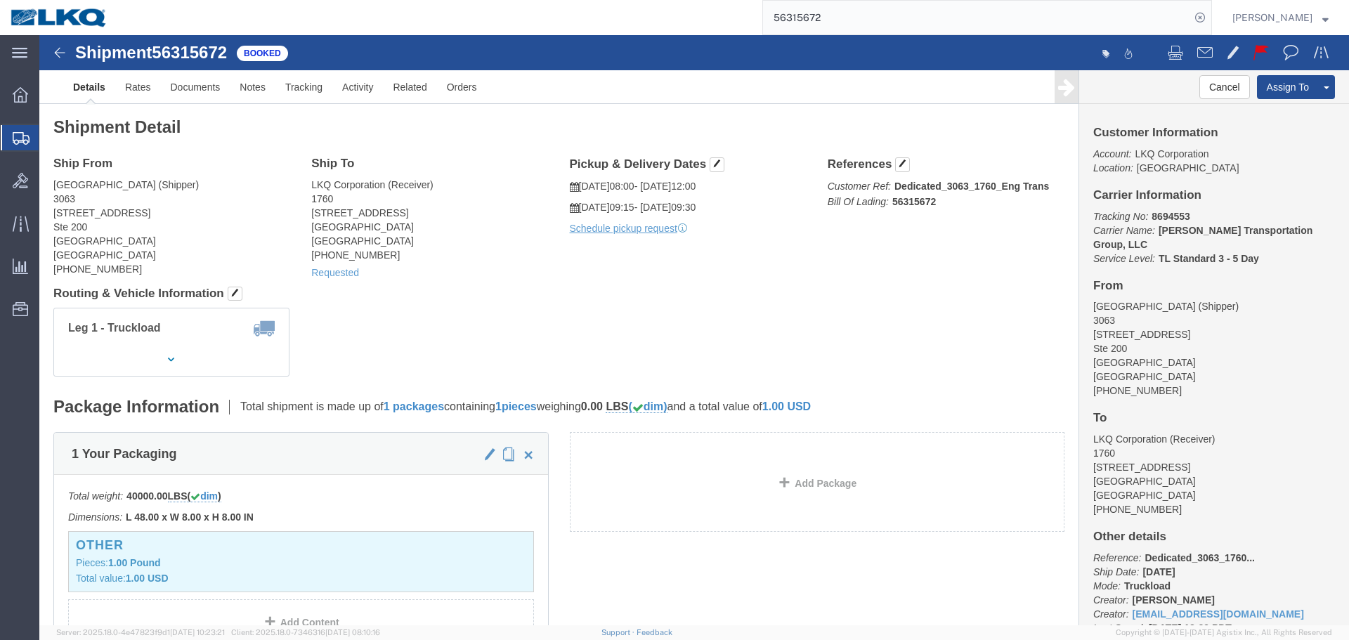
click div "Shipment Detail Ship From [GEOGRAPHIC_DATA] (Shipper) 3063 [STREET_ADDRESS] [PH…"
click at [864, 19] on input "56315672" at bounding box center [976, 18] width 427 height 34
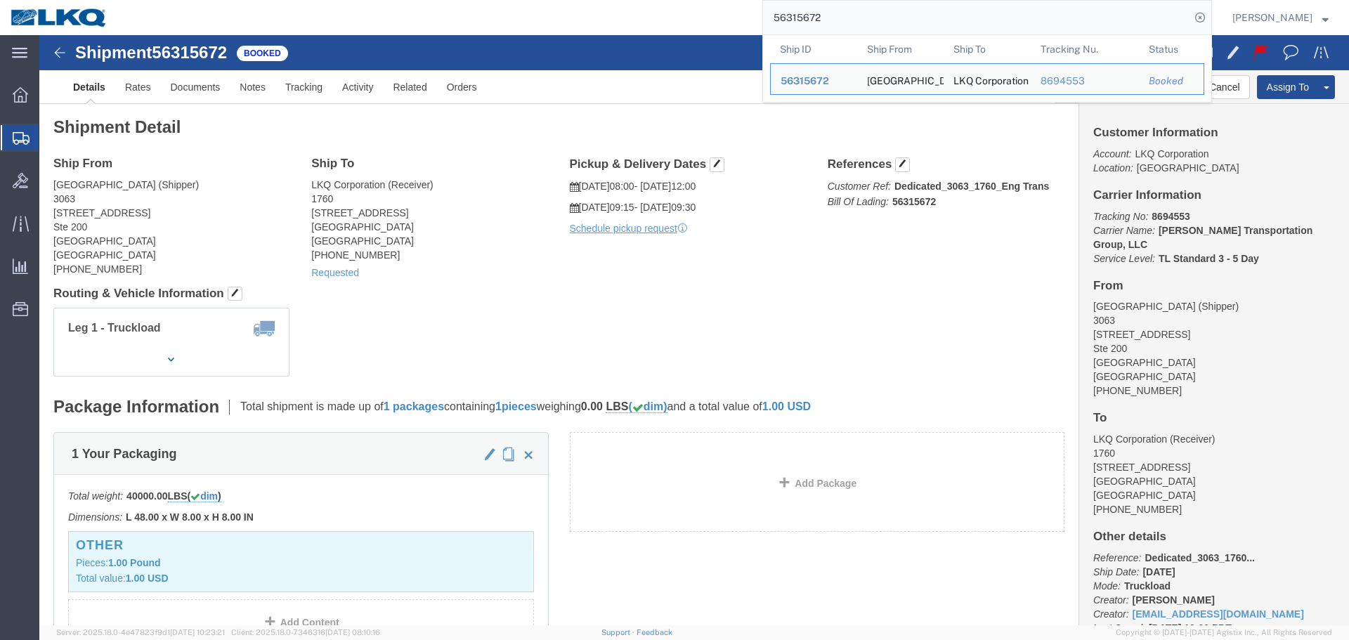
paste input "554151"
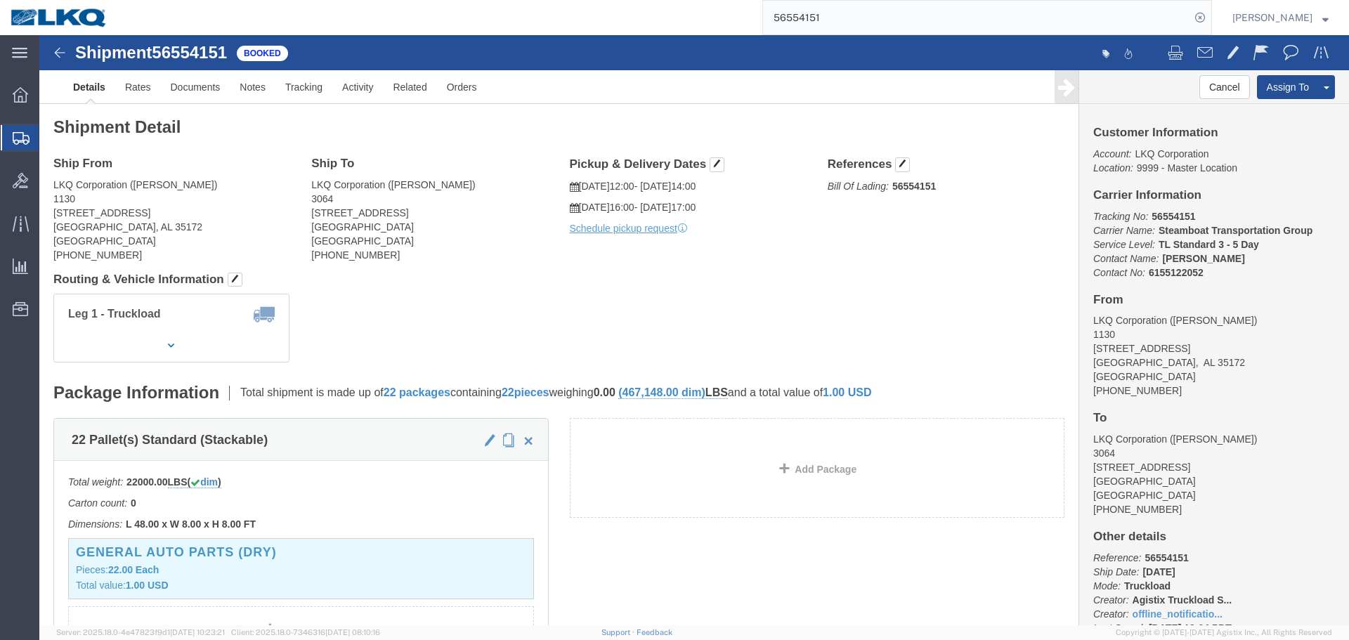
click address "LKQ Corporation ([PERSON_NAME]) [STREET_ADDRESS] [PHONE_NUMBER]"
copy address "[GEOGRAPHIC_DATA]"
click at [853, 26] on input "56554151" at bounding box center [976, 18] width 427 height 34
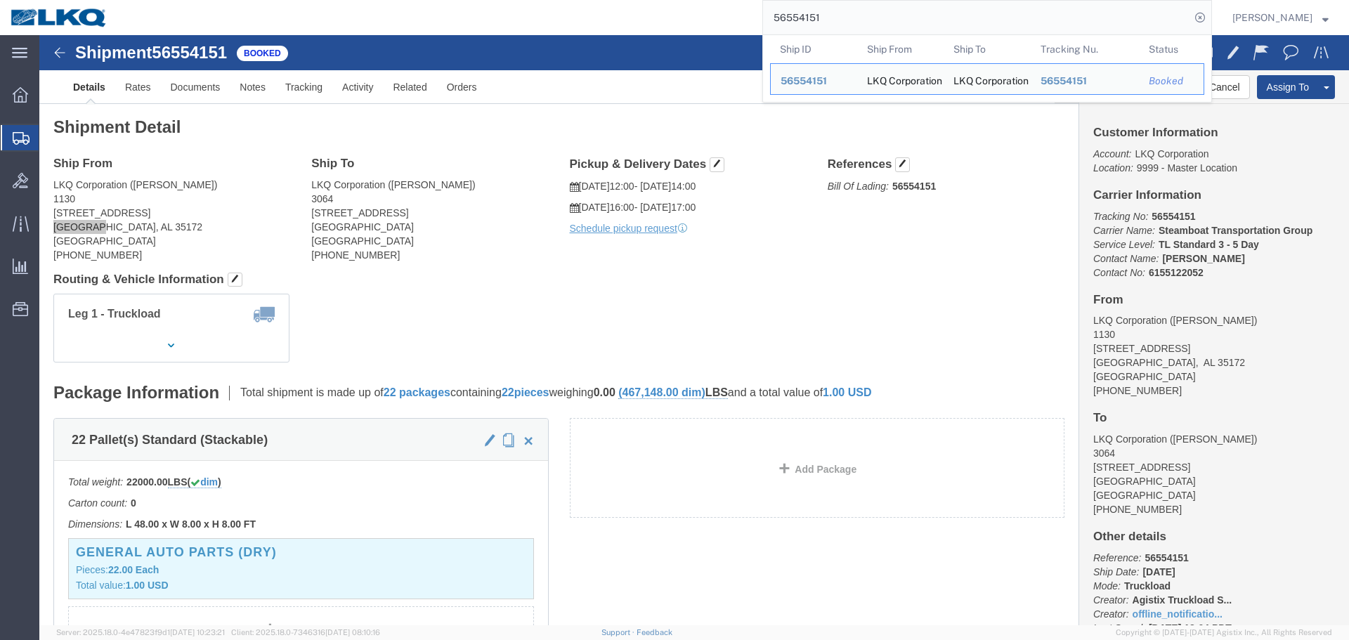
paste input "688404"
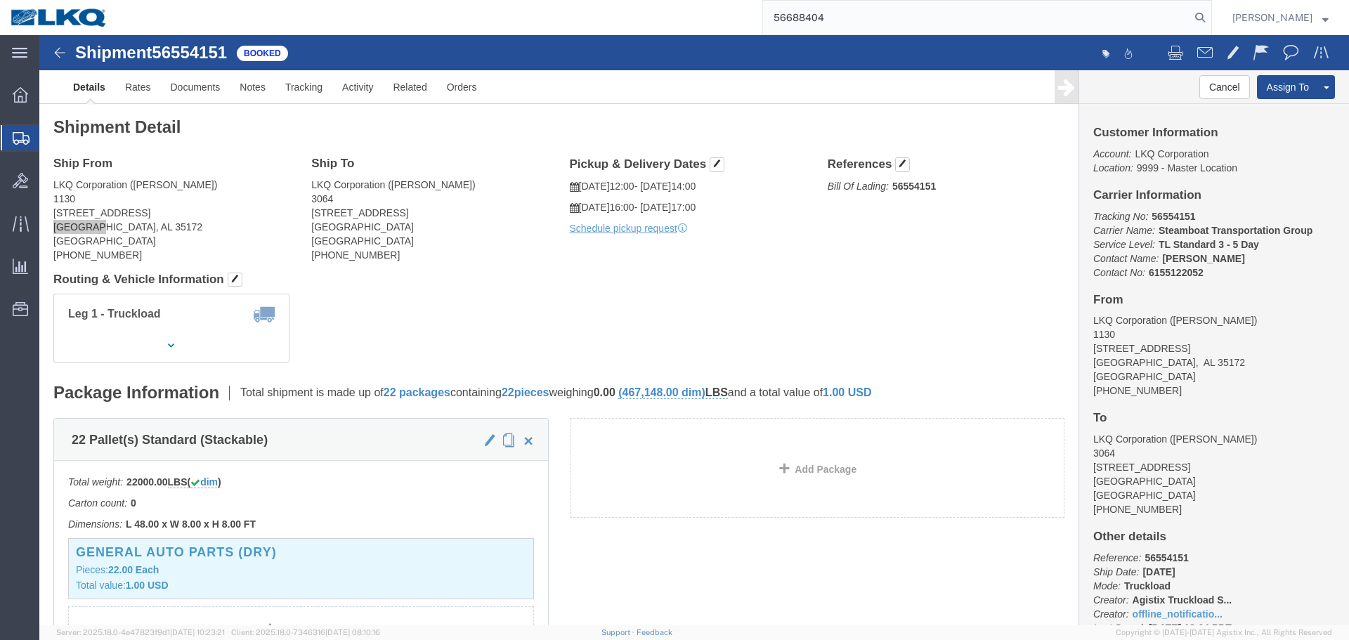
type input "56688404"
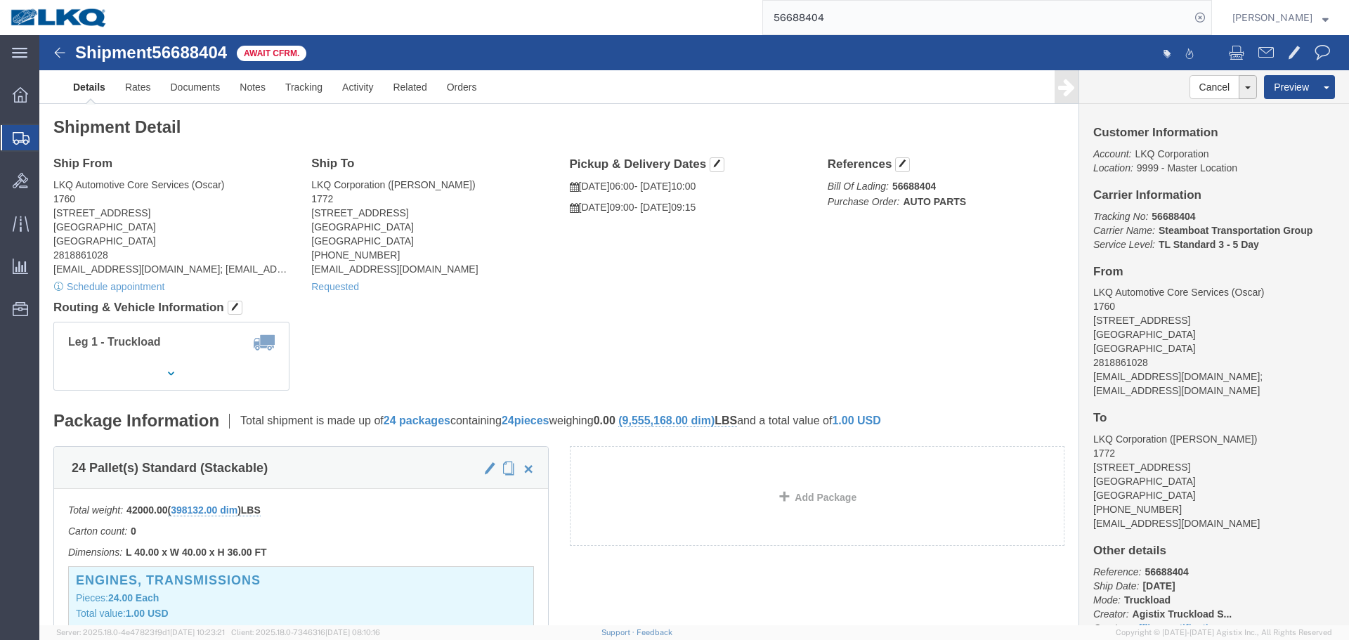
click h4 "Routing & Vehicle Information"
click div "Leg 1 - Truckload Vehicle 1: Standard Dry Van (53 Feet) Number of trucks: 1"
click address "LKQ Automotive Core Services (Oscar) 1760 1714 West Mount Houston Rd Houston, T…"
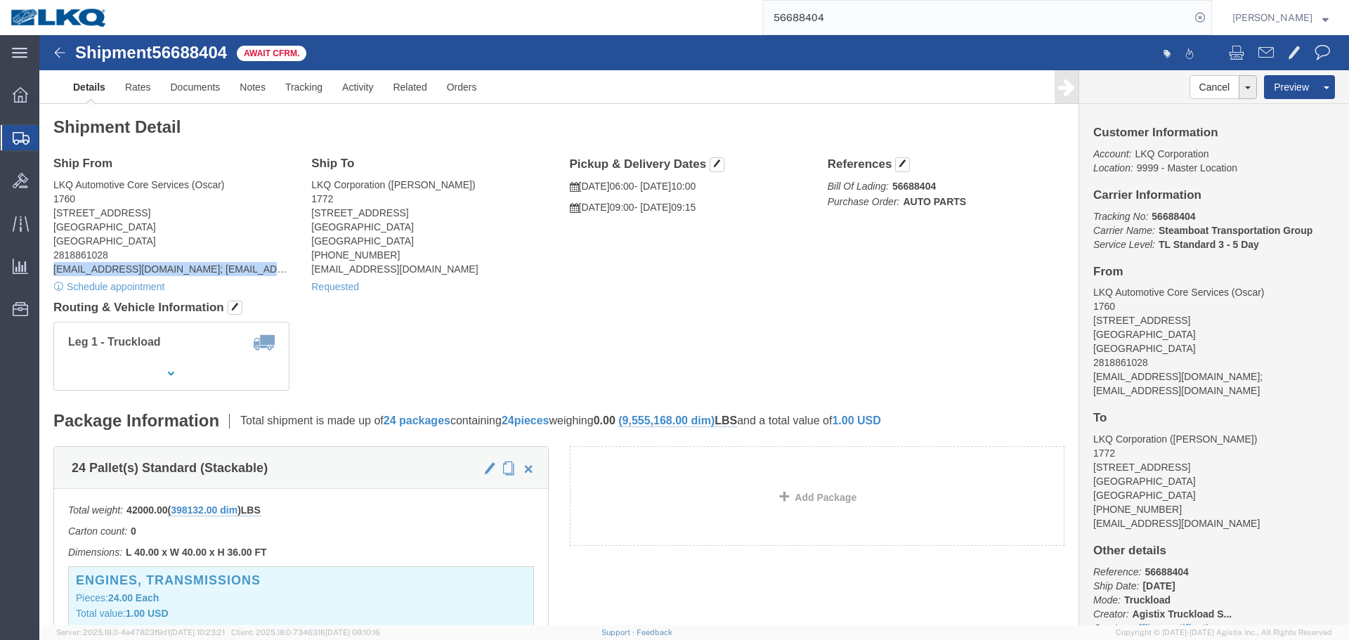
click address "LKQ Automotive Core Services (Oscar) 1760 1714 West Mount Houston Rd Houston, T…"
copy address "acgarcia@lkqcorp.com; oxdavila@lkqcorp.com"
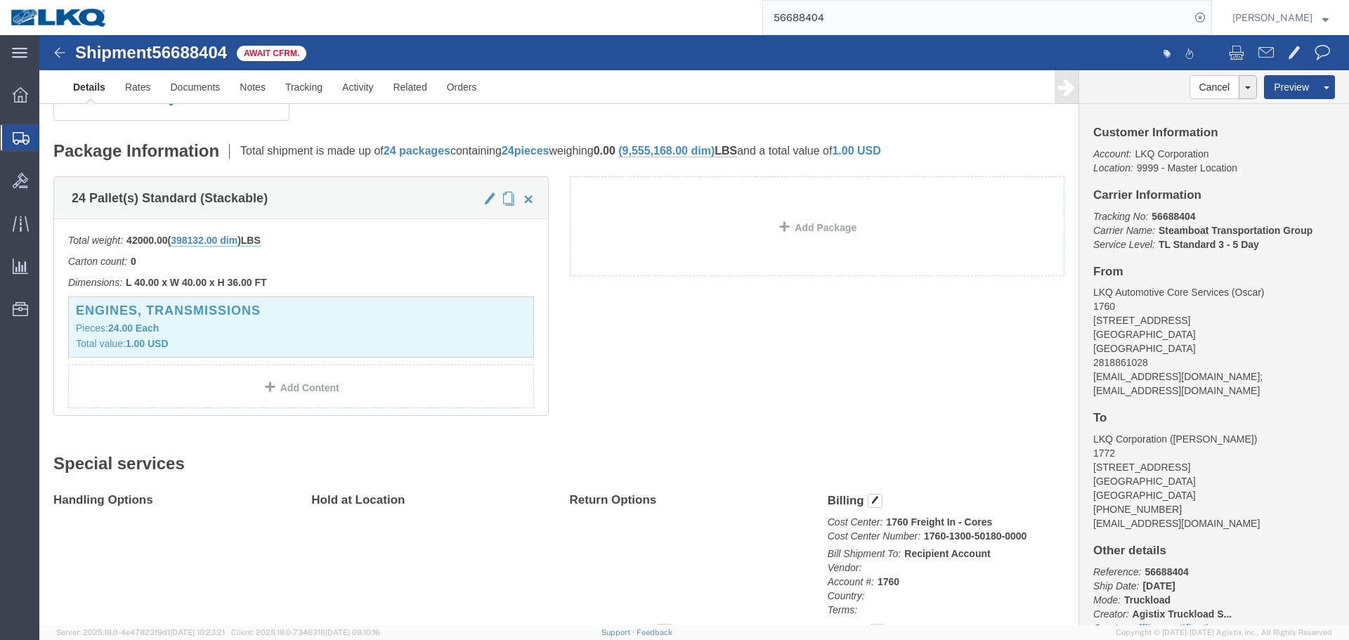
scroll to position [70, 0]
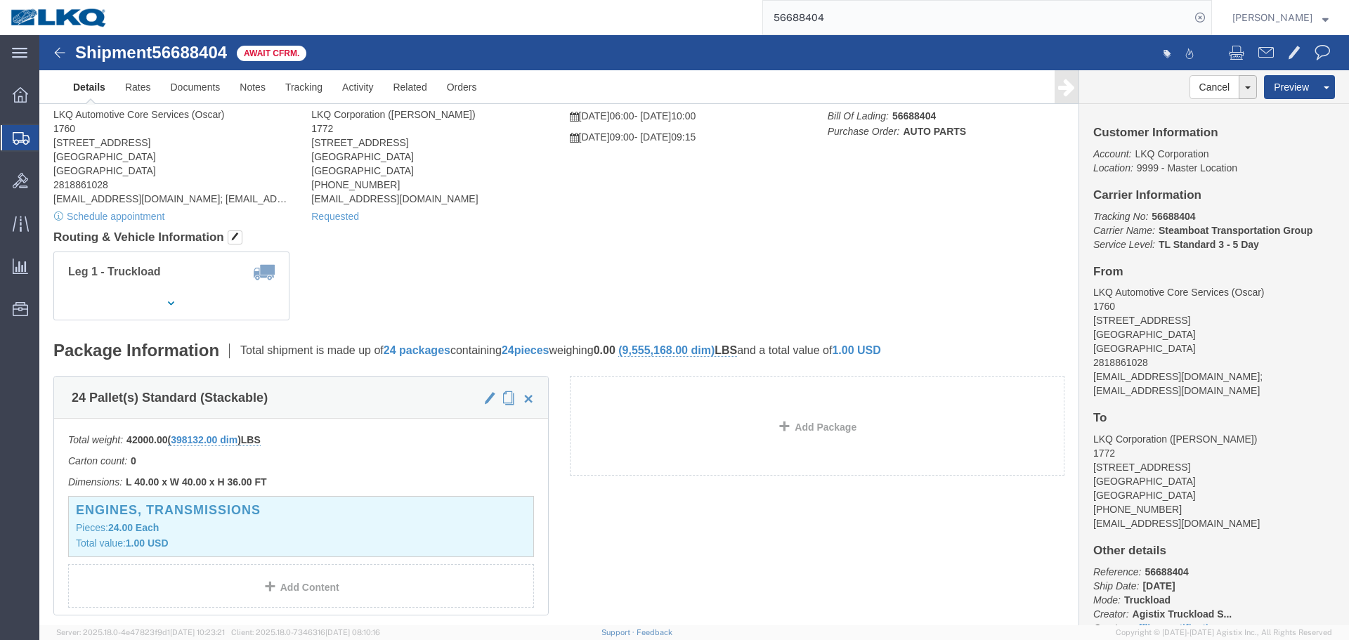
click div "Leg 1 - Truckload Vehicle 1: Standard Dry Van (53 Feet) Number of trucks: 1"
click at [837, 18] on input "56688404" at bounding box center [976, 18] width 427 height 34
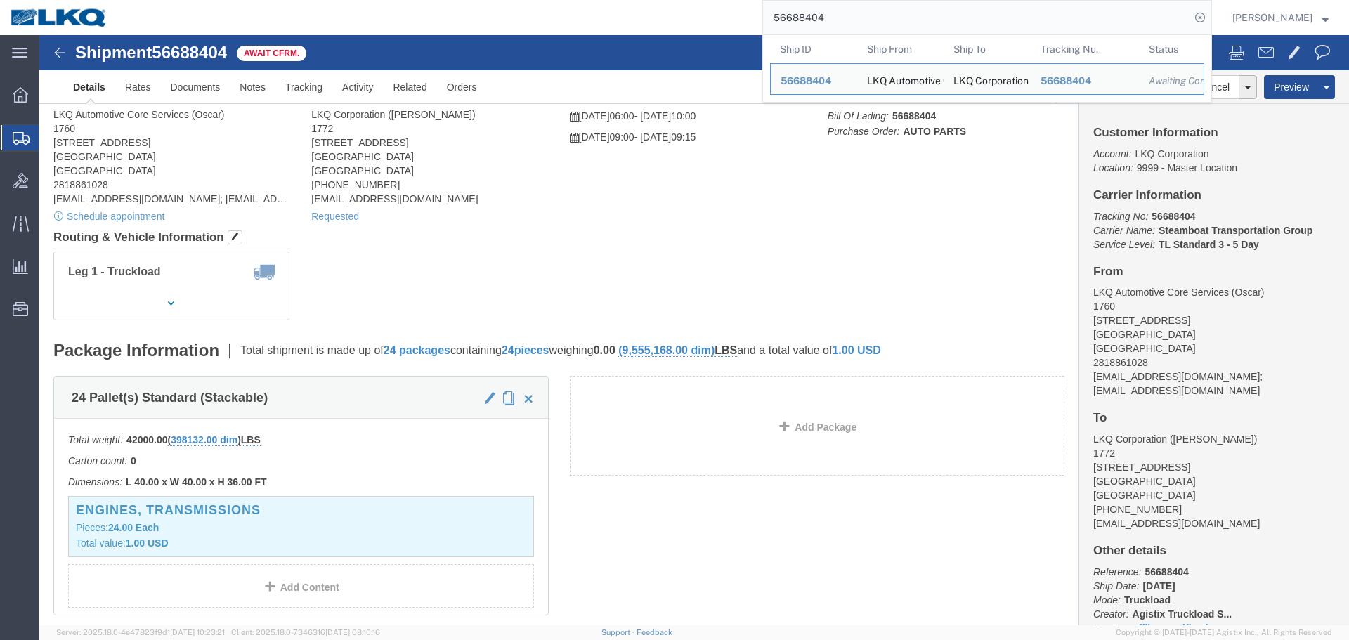
paste input "53"
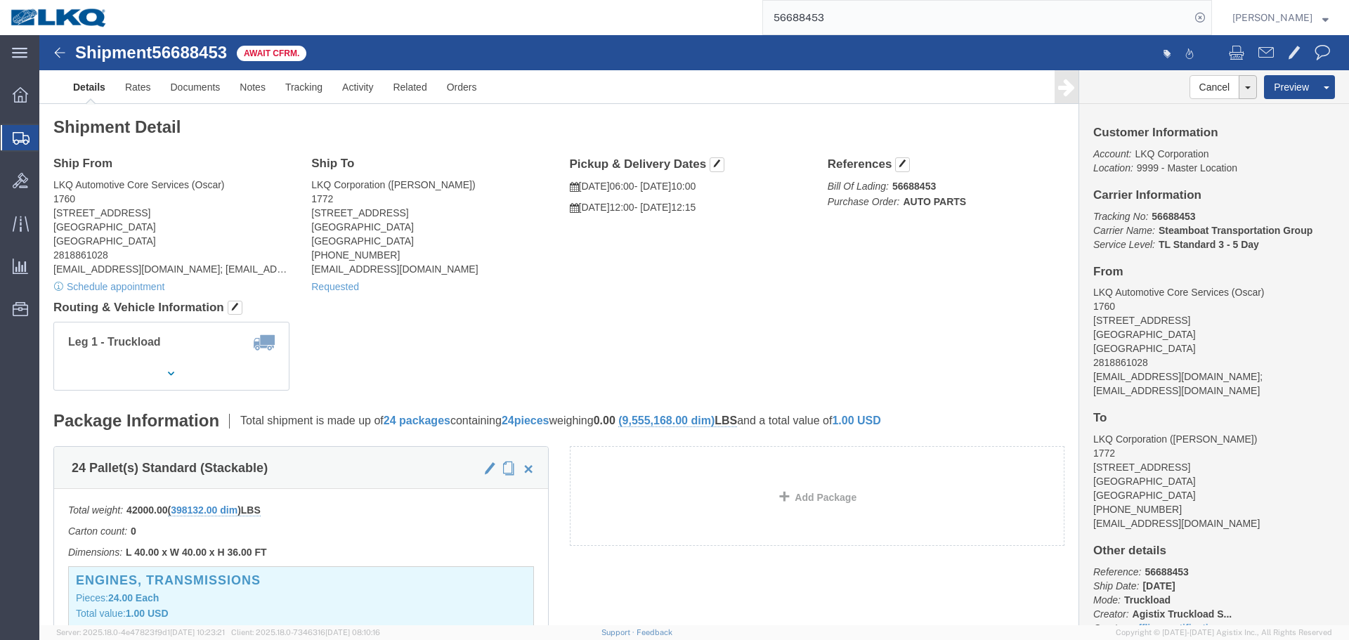
click div "Leg 1 - Truckload Vehicle 1: Standard Dry Van (53 Feet) Number of trucks: 1"
click div "Ship From LKQ Automotive Core Services (Oscar) 1760 1714 West Mount Houston Rd …"
click at [867, 12] on input "56688453" at bounding box center [976, 18] width 427 height 34
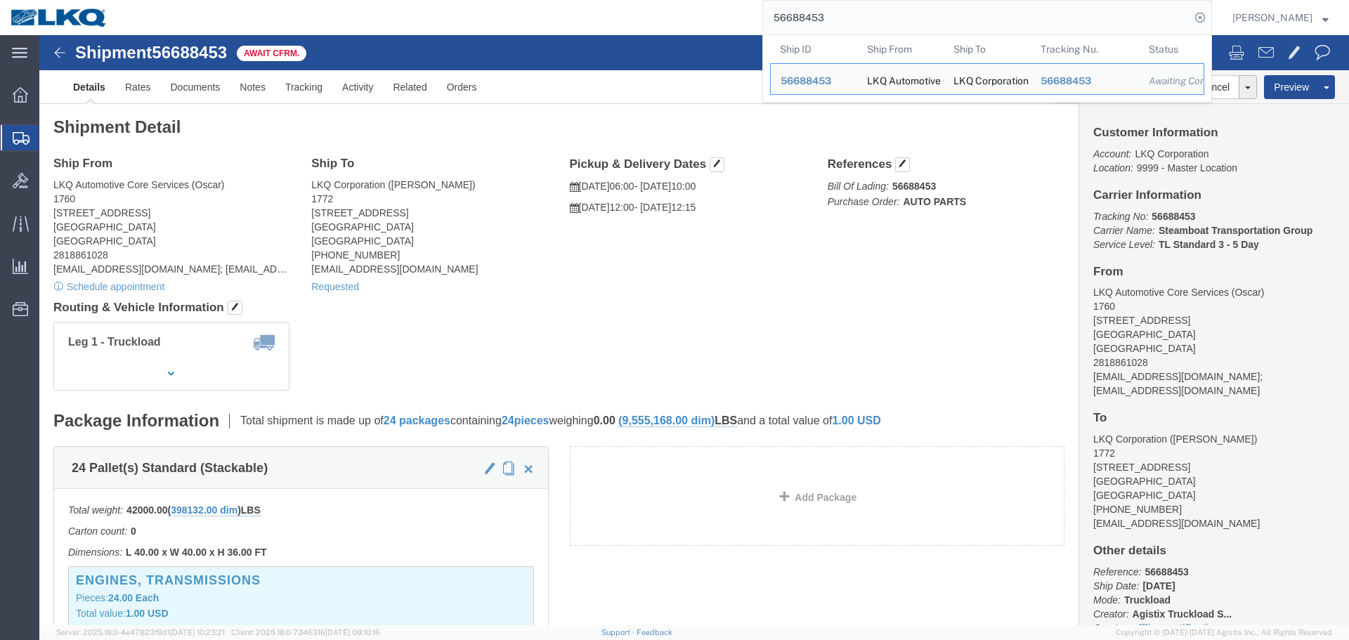
paste input "04"
paste input "315672"
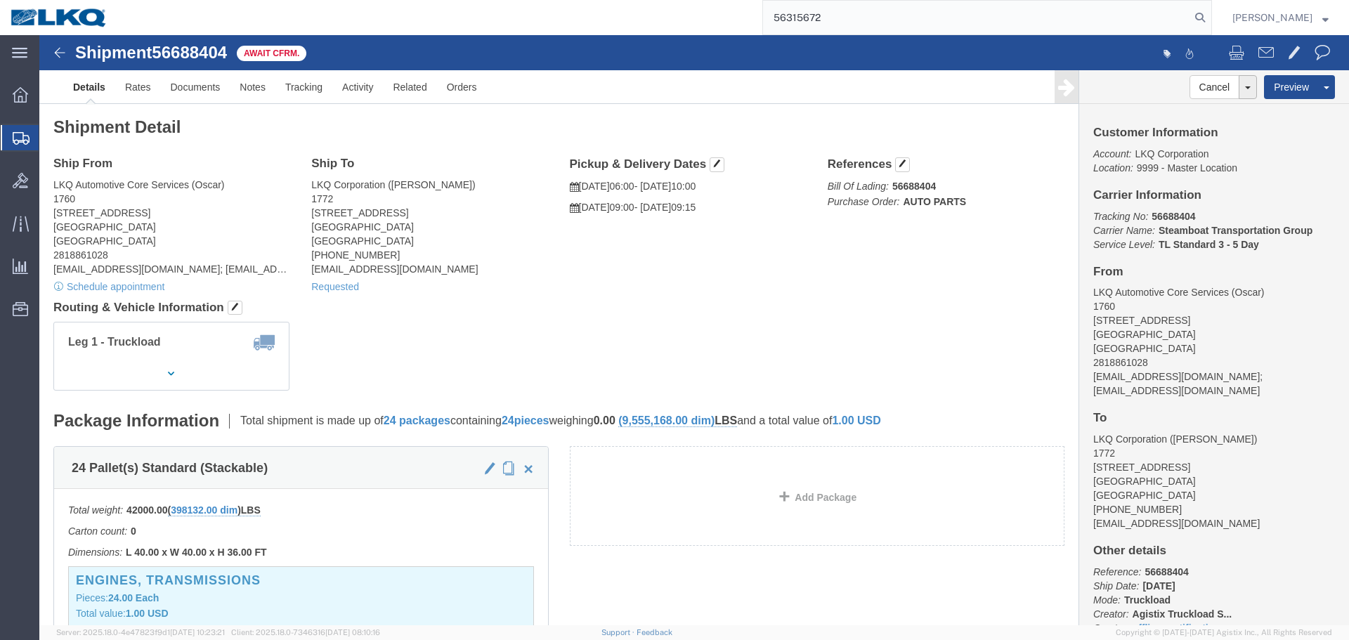
type input "56315672"
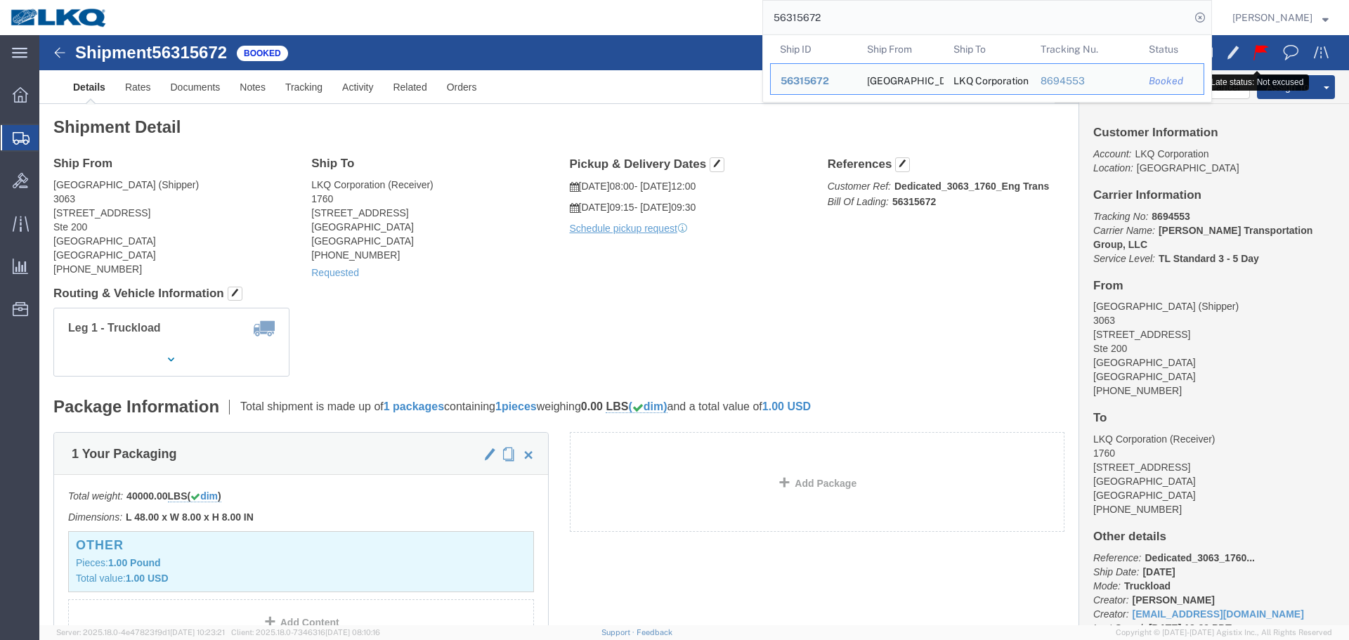
click span
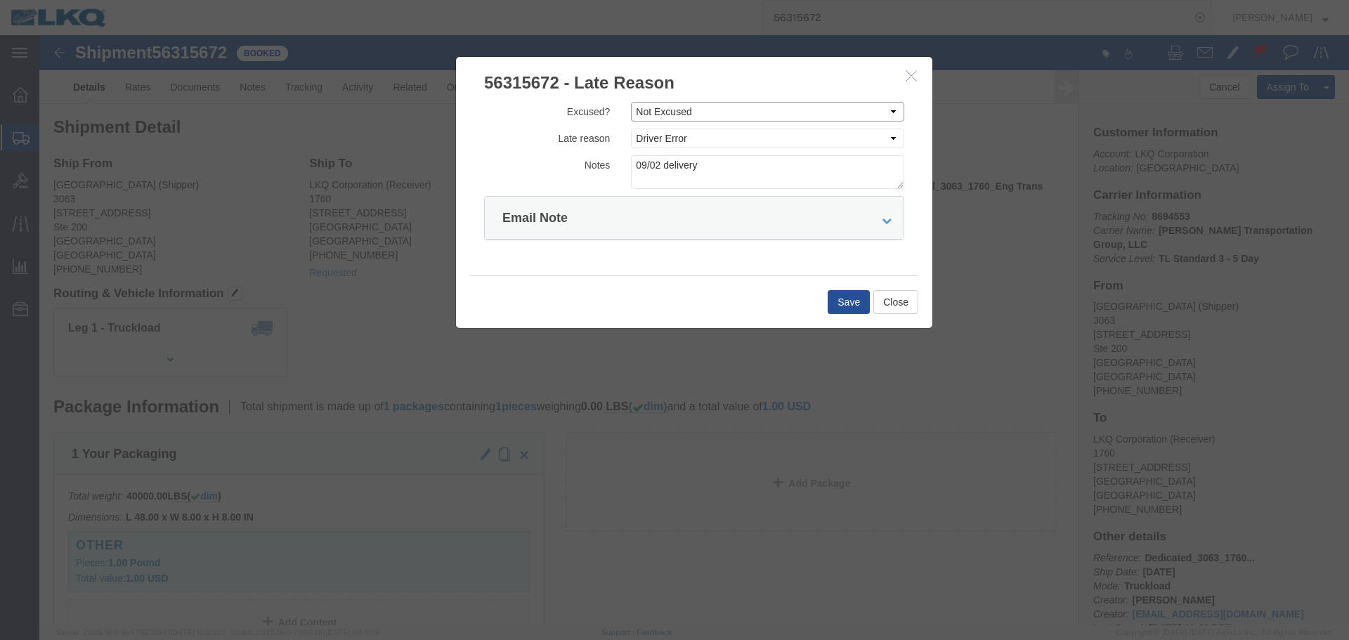
click select "Select Excused Not Excused"
select select "EXCUSED"
click select "Select Excused Not Excused"
click textarea "09/02 delivery"
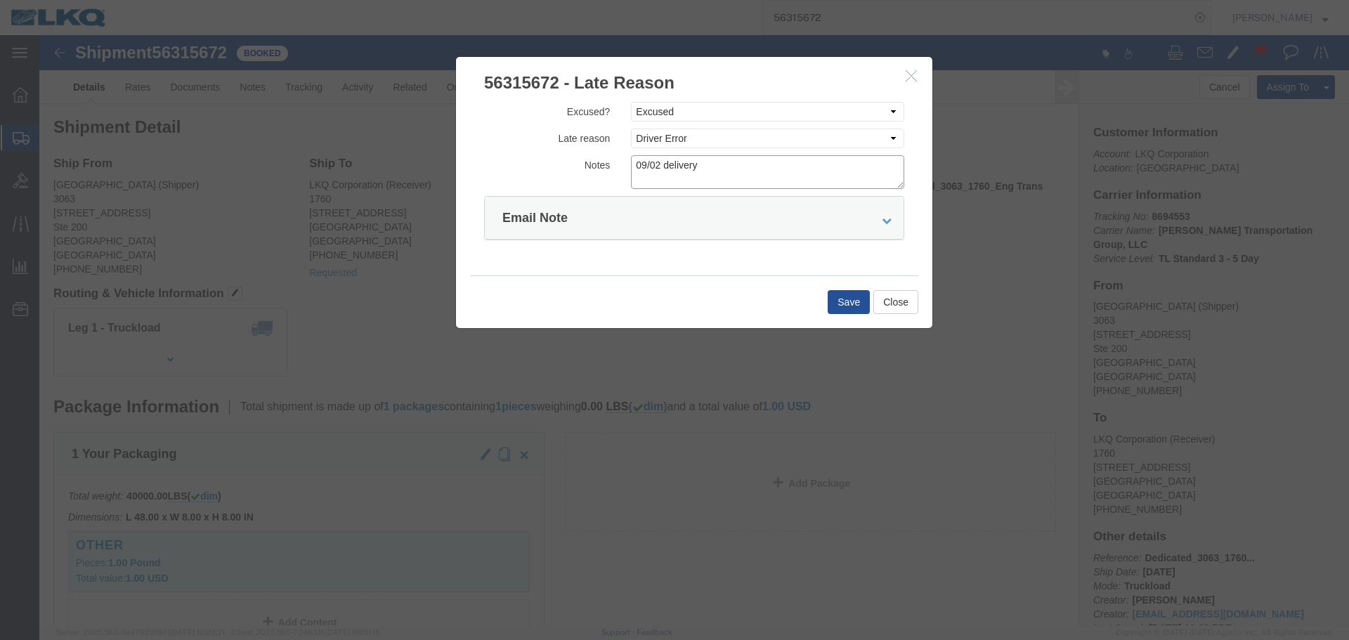
click textarea "09/02 delivery"
click button "Save"
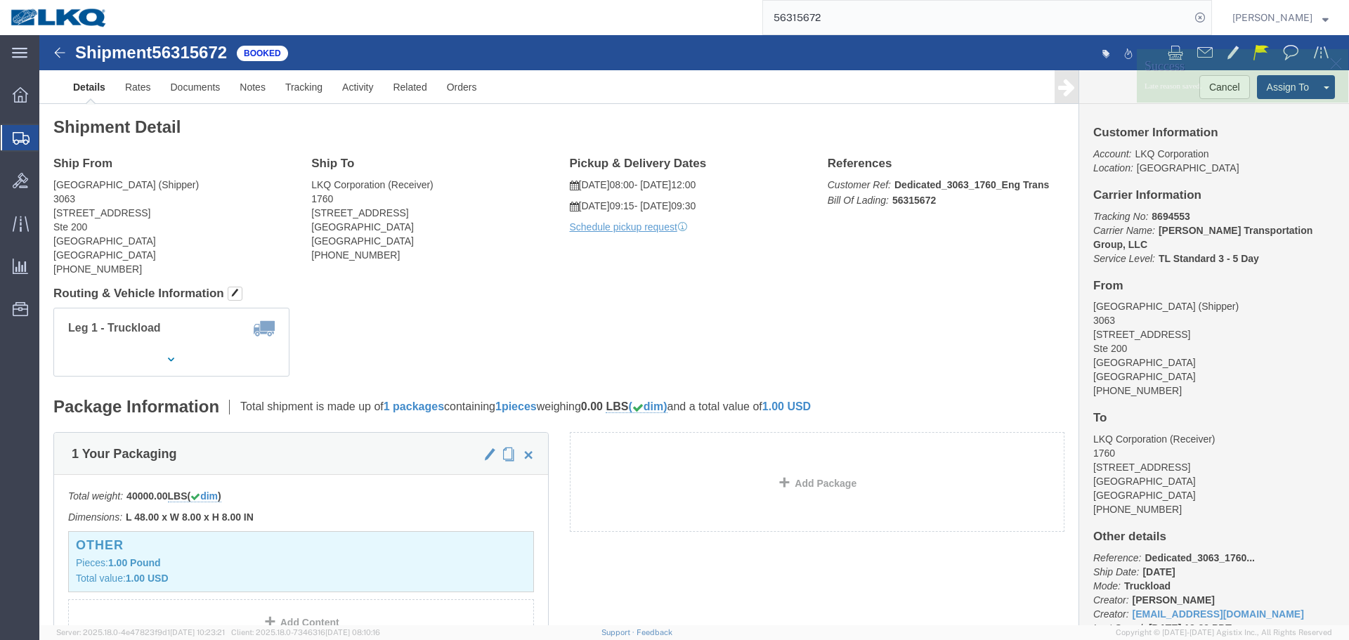
click div "Ship From 3063 Grand Prairie (Shipper) 3063 4003 Grand Lakes Way Ste 200 Grand …"
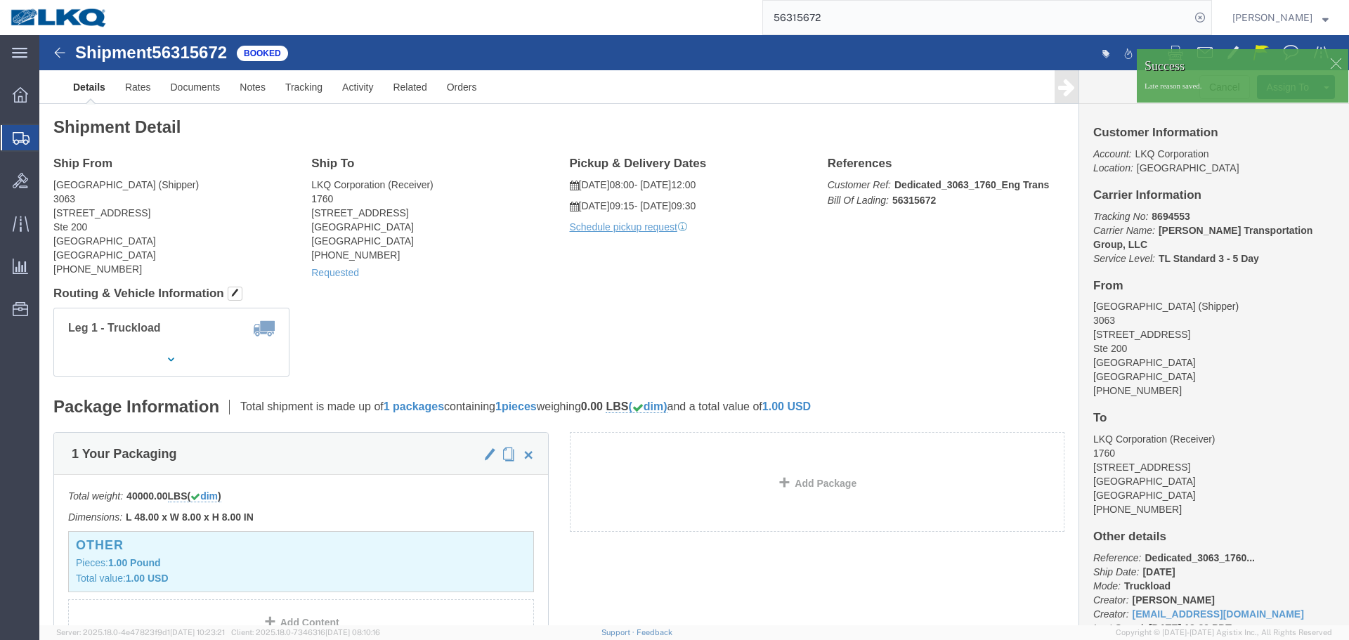
click div
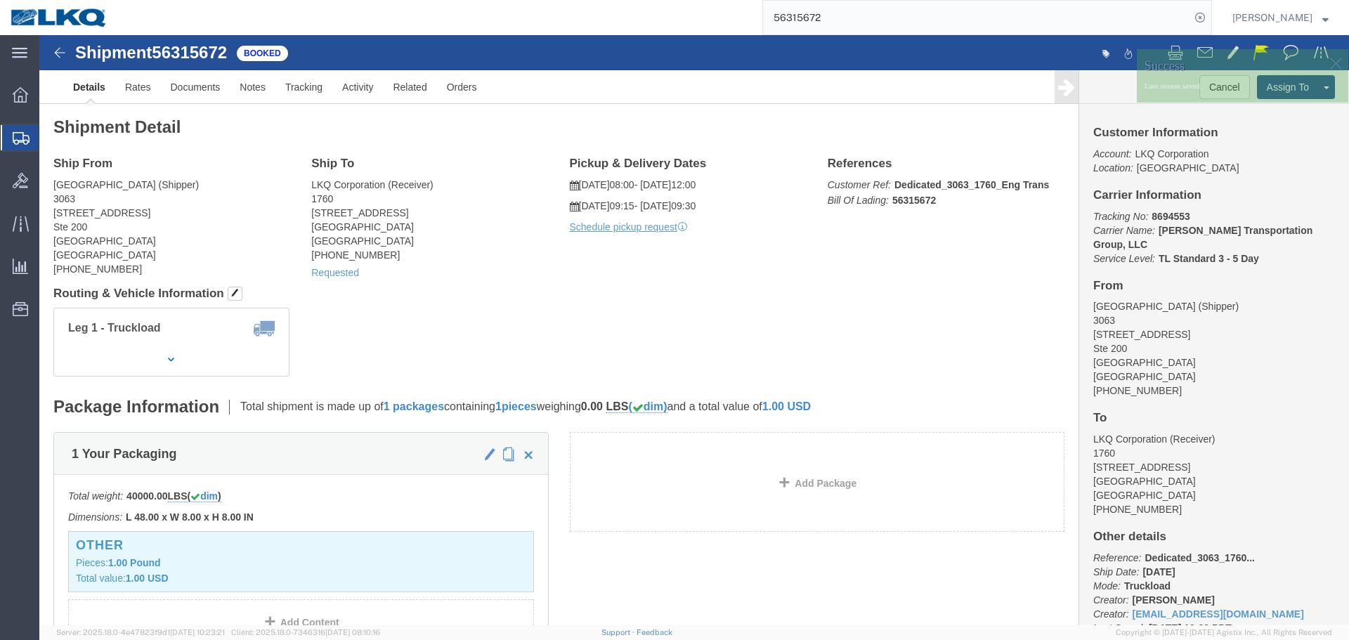
click p "Late reason saved."
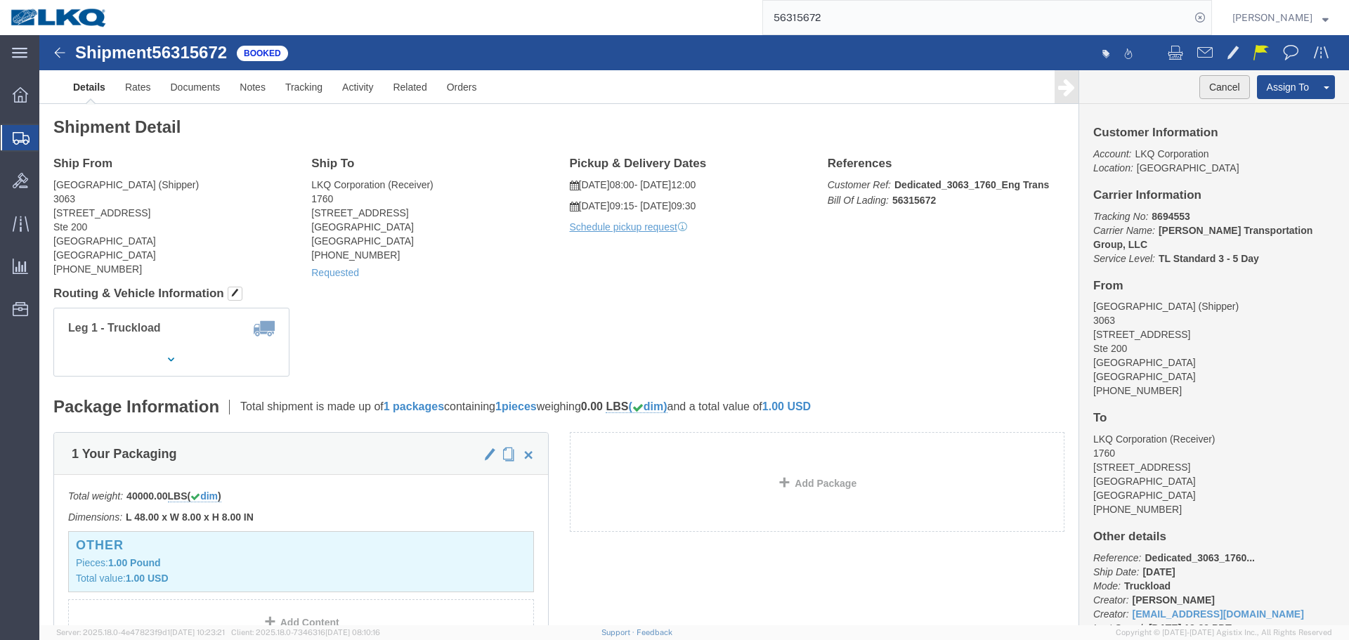
click button "Cancel"
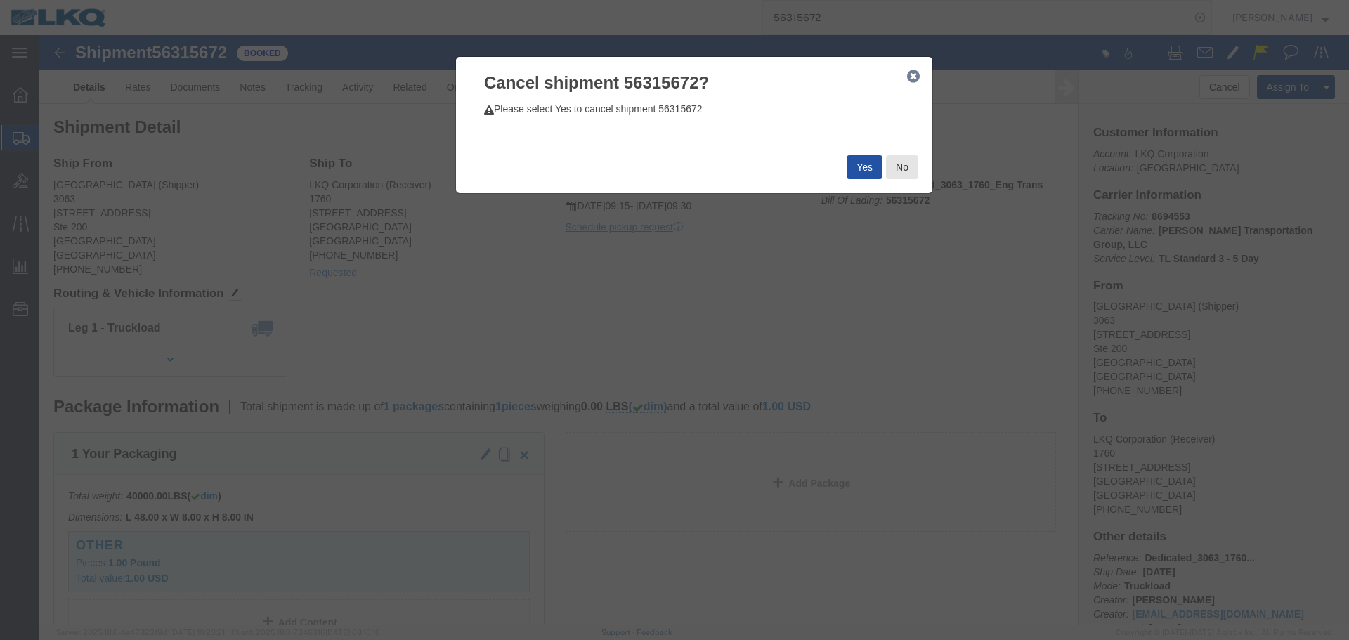
click button "Yes"
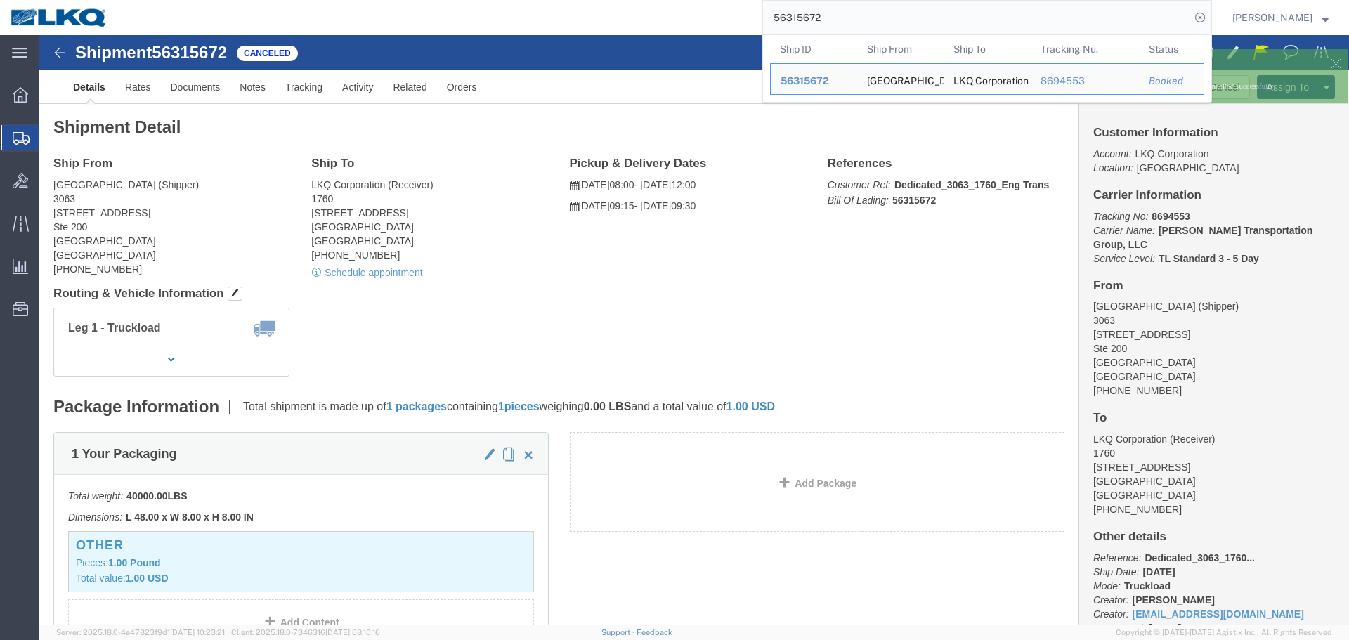
click at [912, 25] on input "56315672" at bounding box center [976, 18] width 427 height 34
paste input "649188"
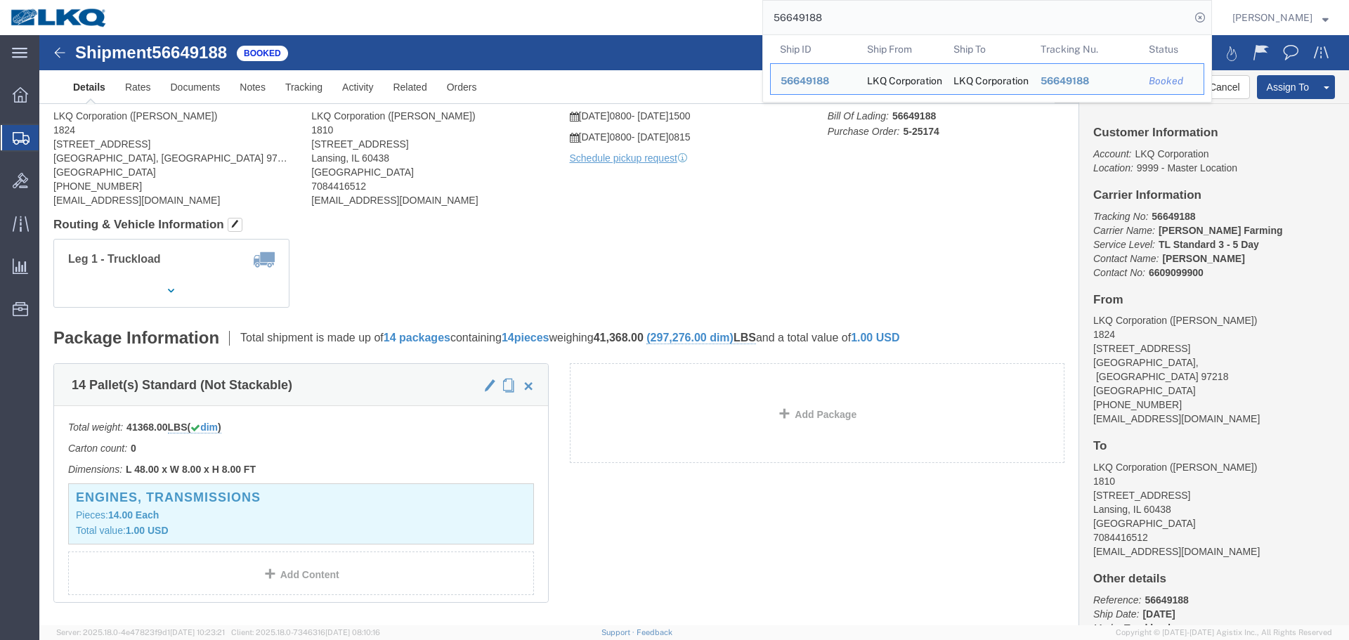
click div "Leg 1 - Truckload Vehicle 1: Standard Dry Van (53 Feet) Number of trucks: 1"
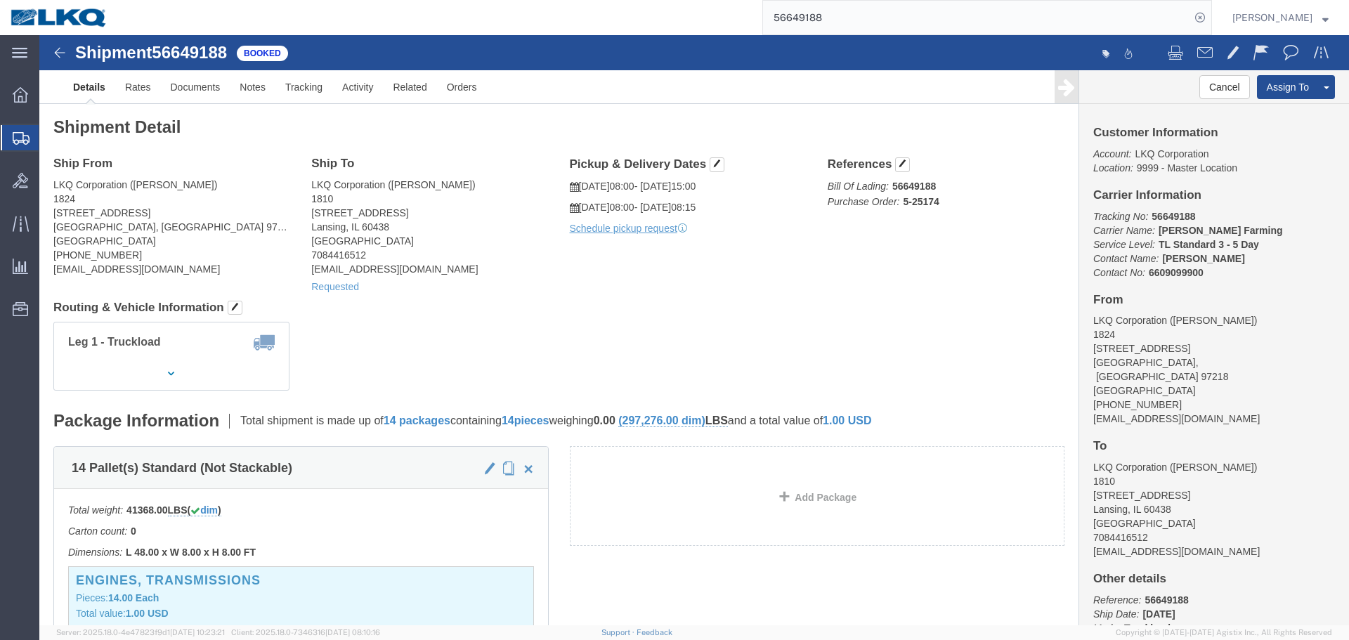
click at [857, 11] on input "56649188" at bounding box center [976, 18] width 427 height 34
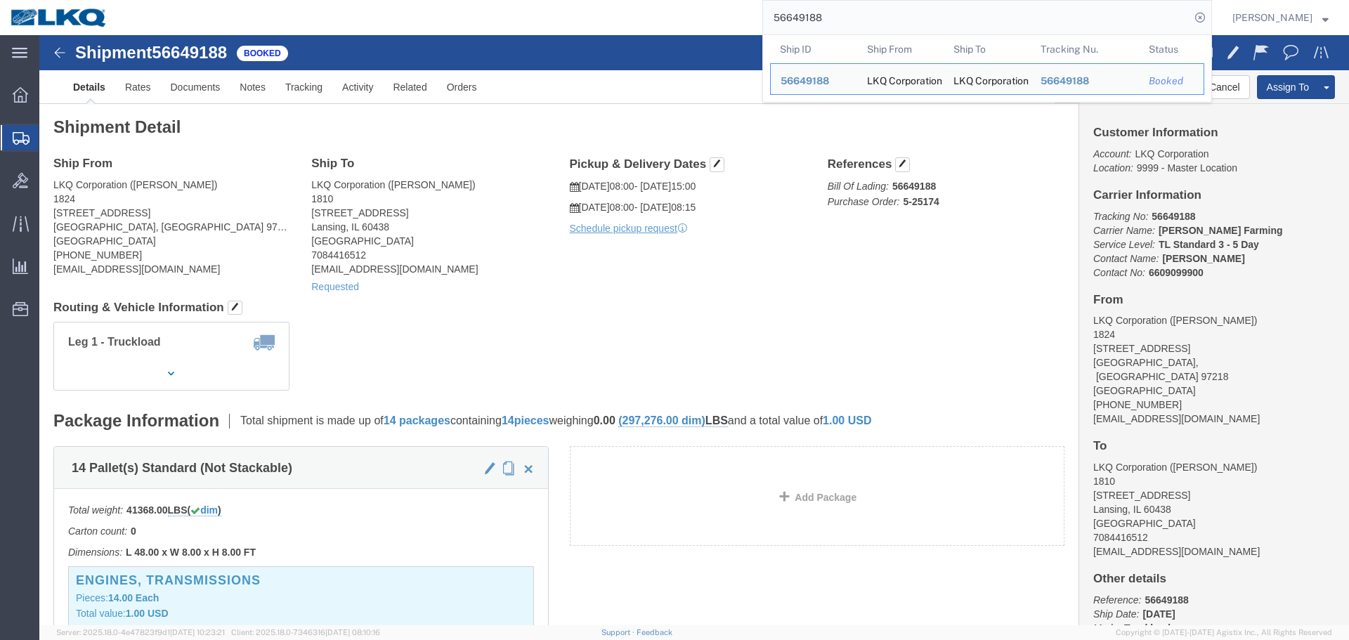
paste input "569969"
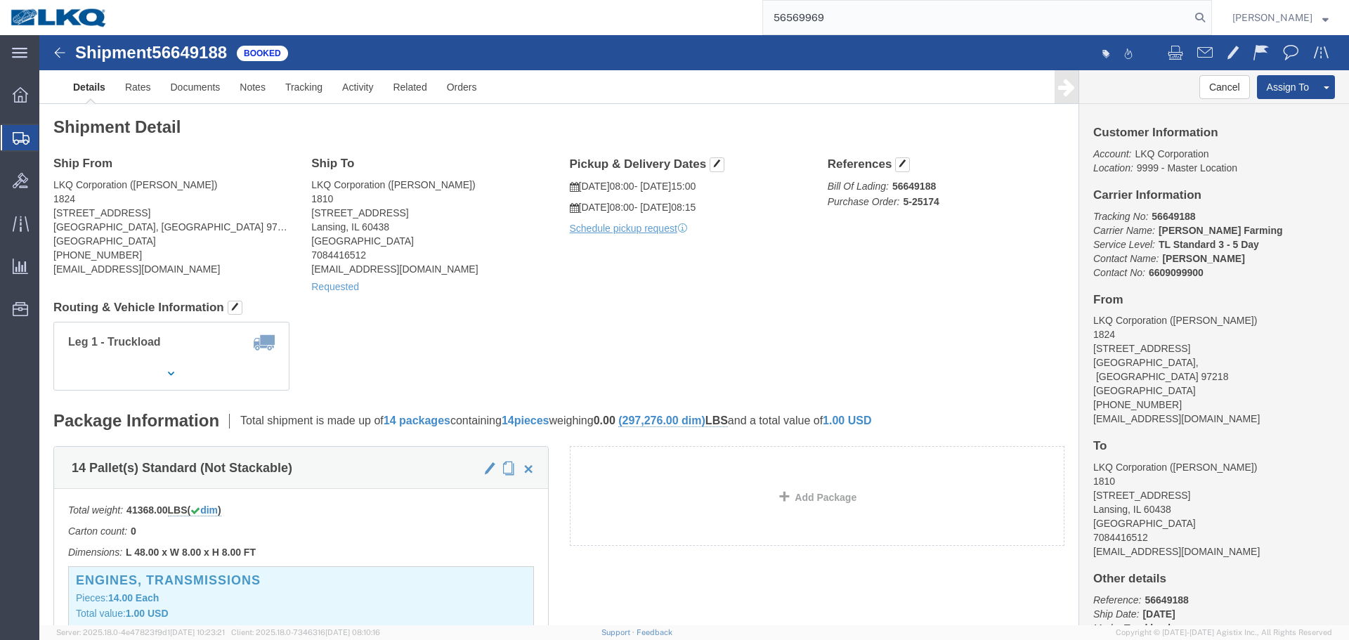
type input "56569969"
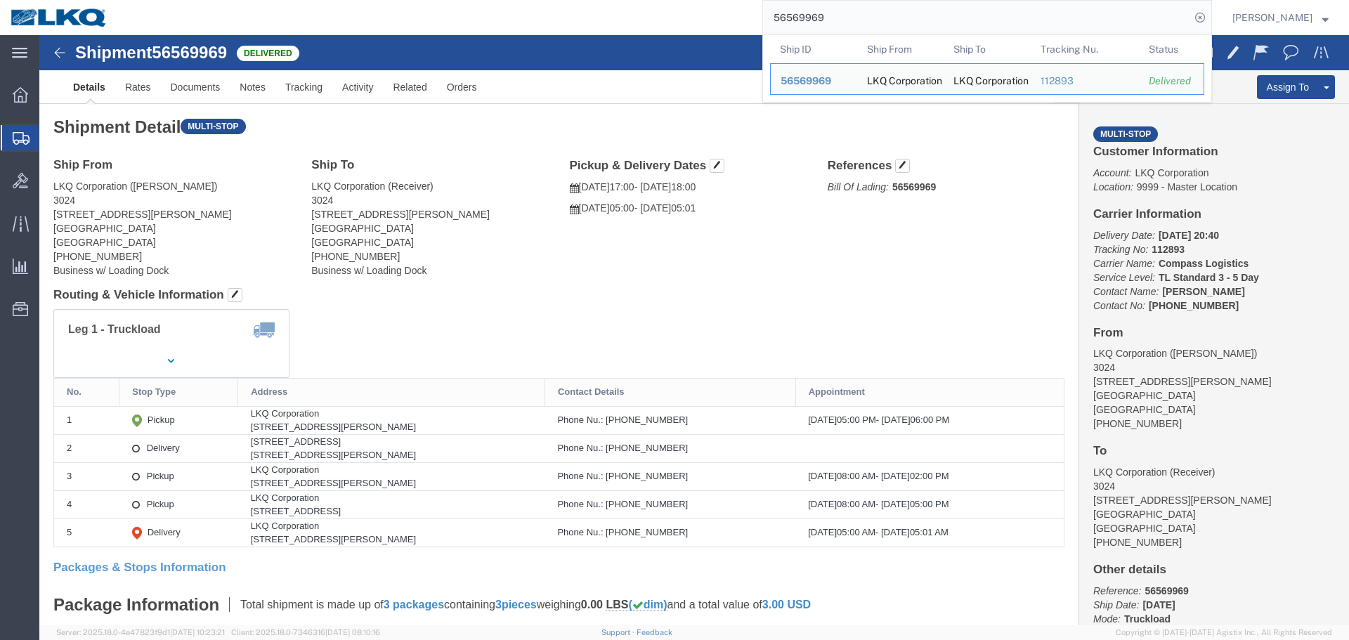
click link "Clone Shipment"
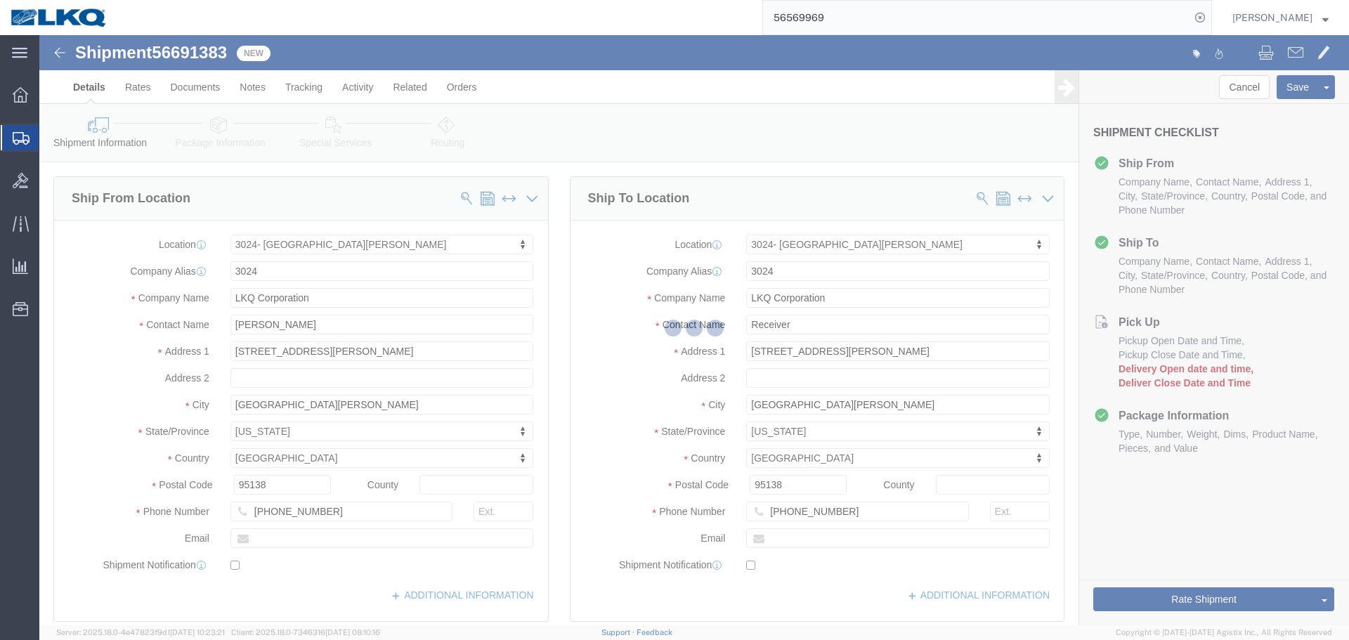
click at [141, 47] on div at bounding box center [694, 330] width 1310 height 590
select select "38575"
click at [215, 55] on div at bounding box center [694, 330] width 1310 height 590
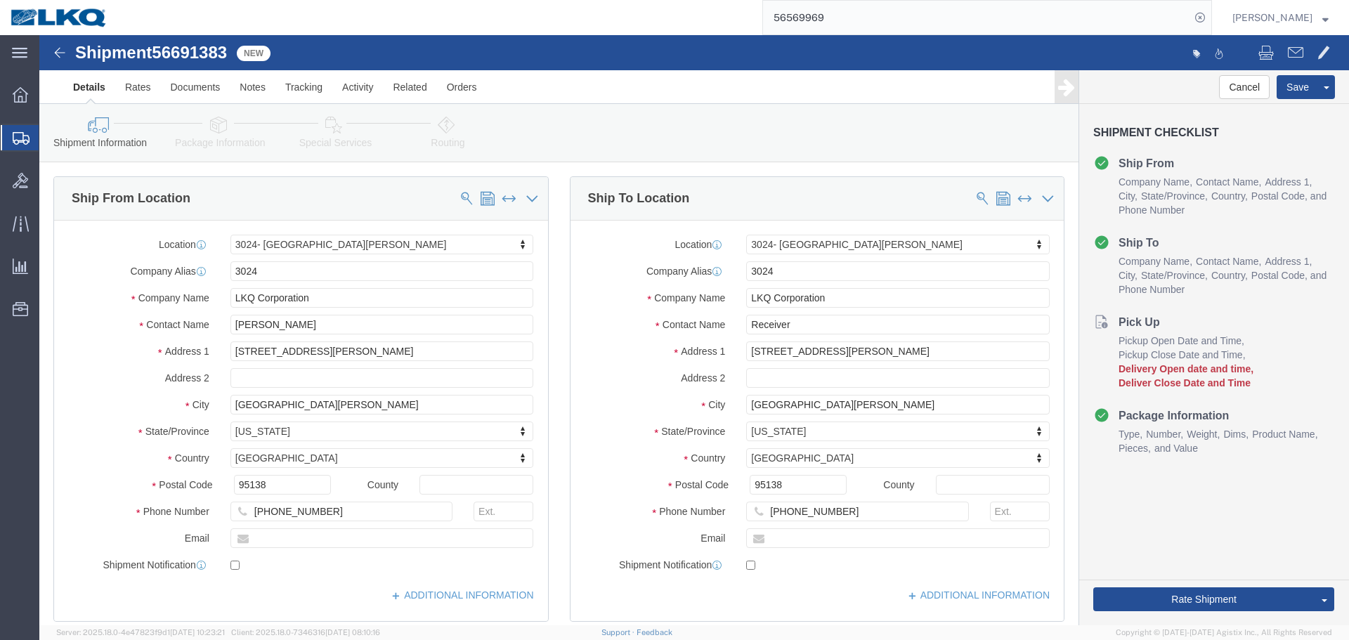
click span "56691383"
copy span "56691383"
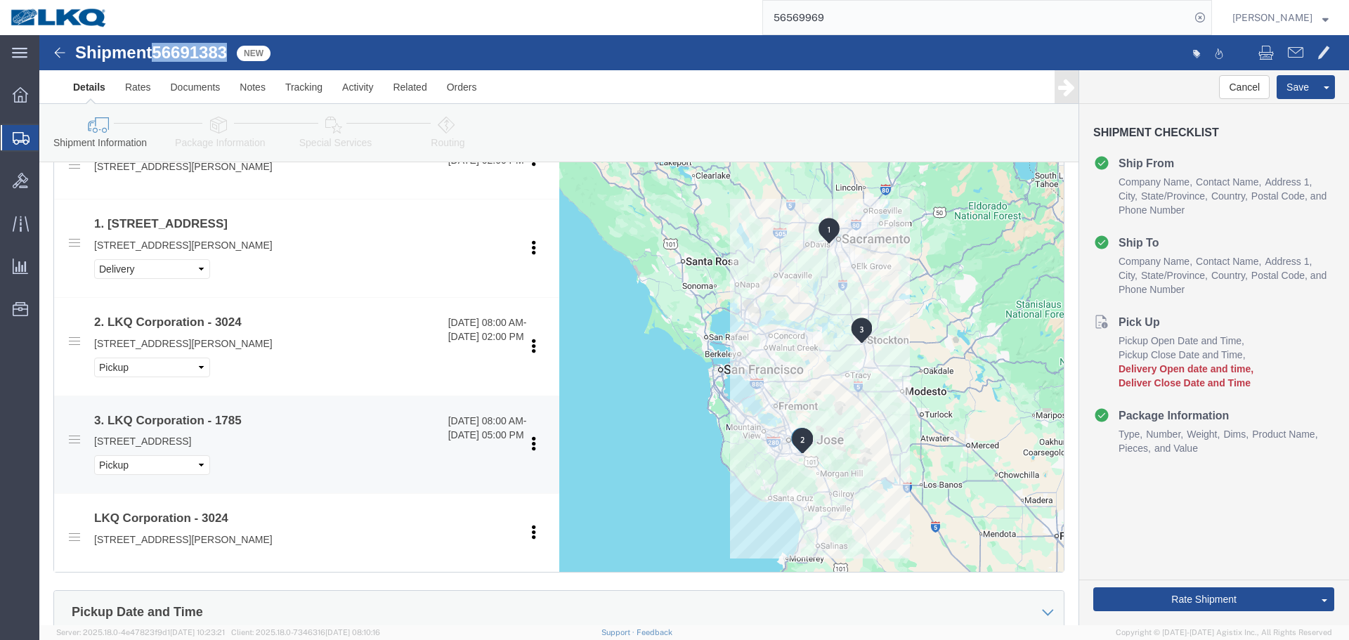
scroll to position [1054, 0]
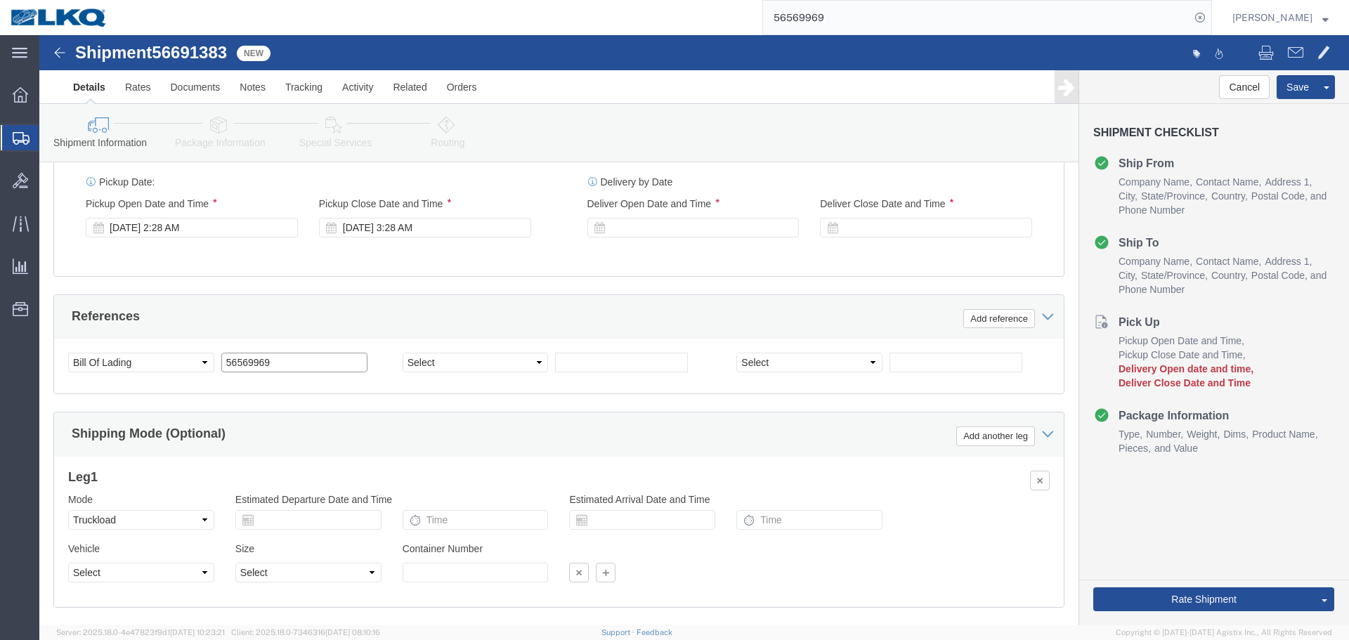
click input "56569969"
paste input "691383"
type input "56691383"
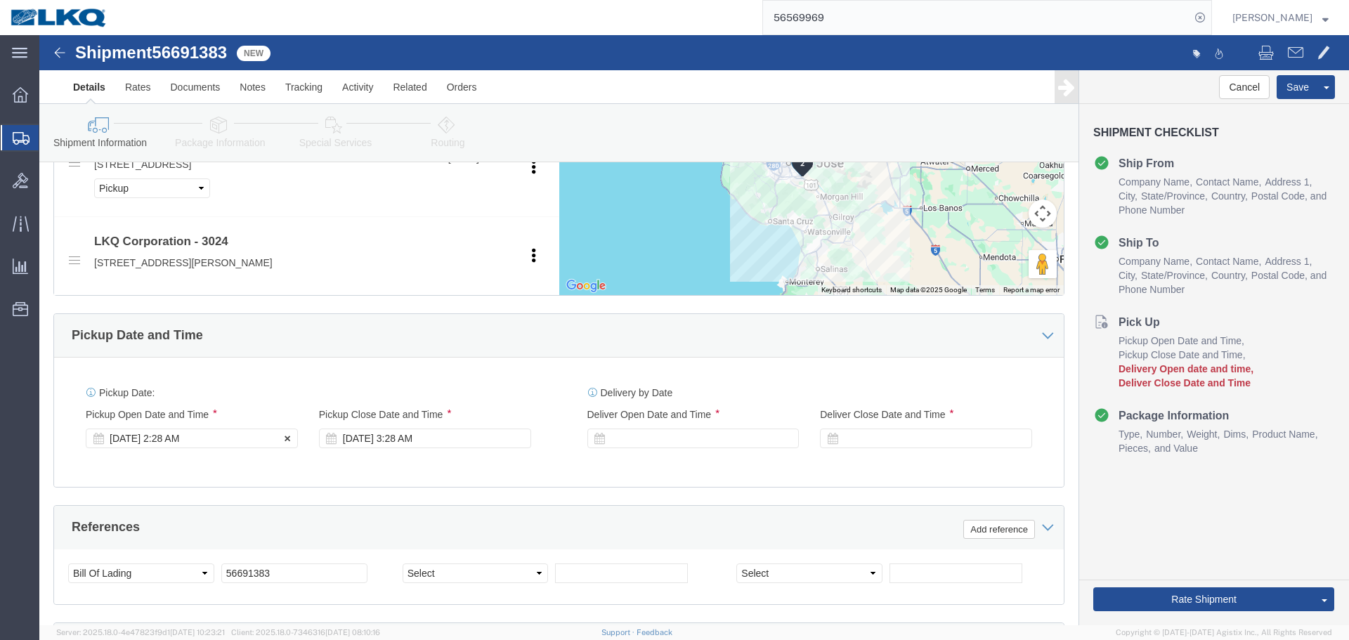
click div "Sep 03 2025 2:28 AM"
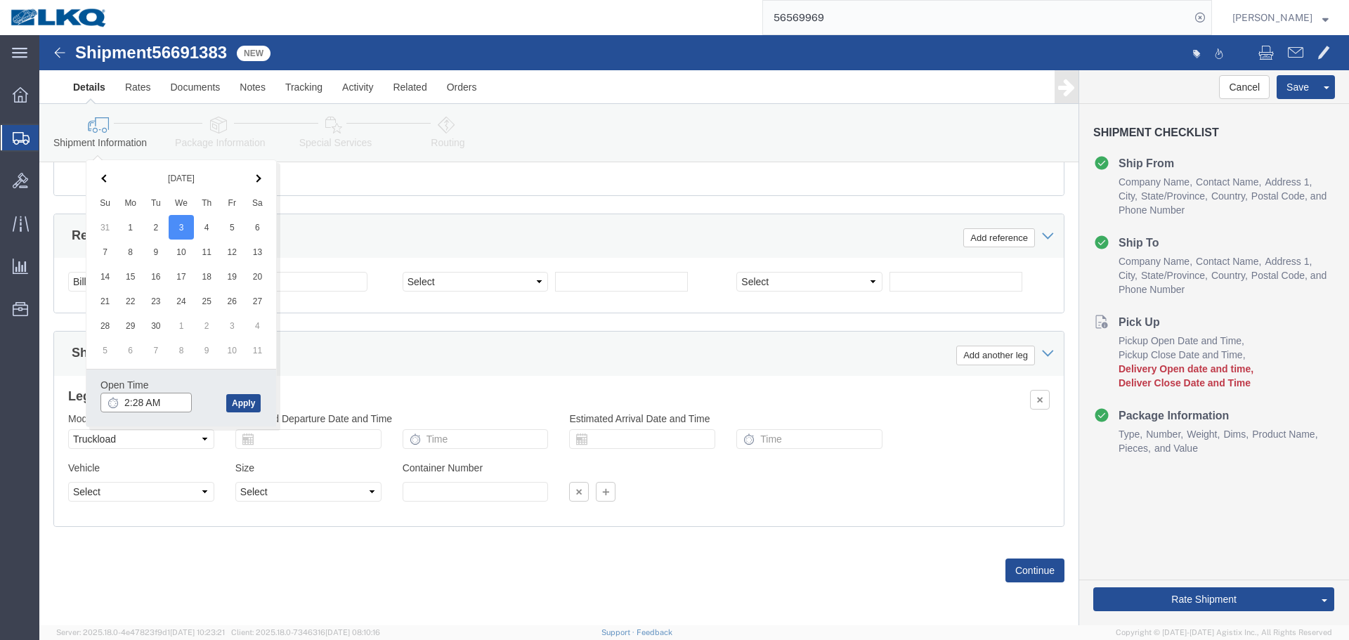
click input "2:28 AM"
type input "17"
type input "5:00 PM"
click button "Apply"
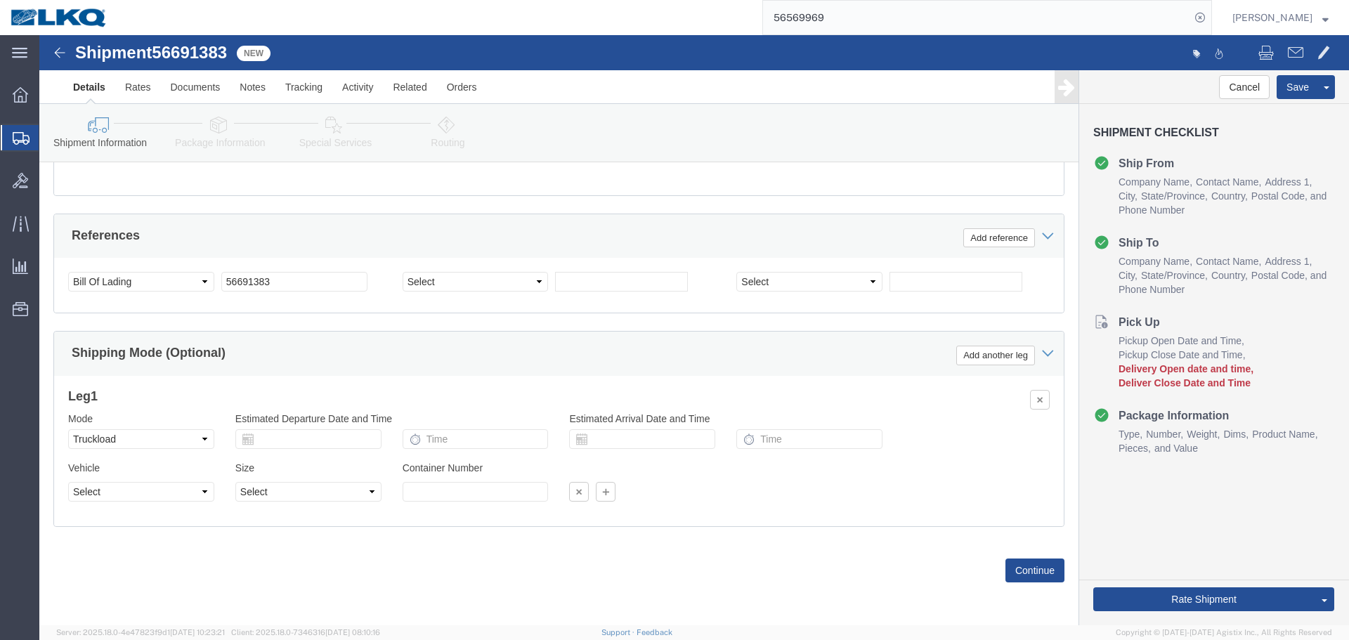
scroll to position [854, 0]
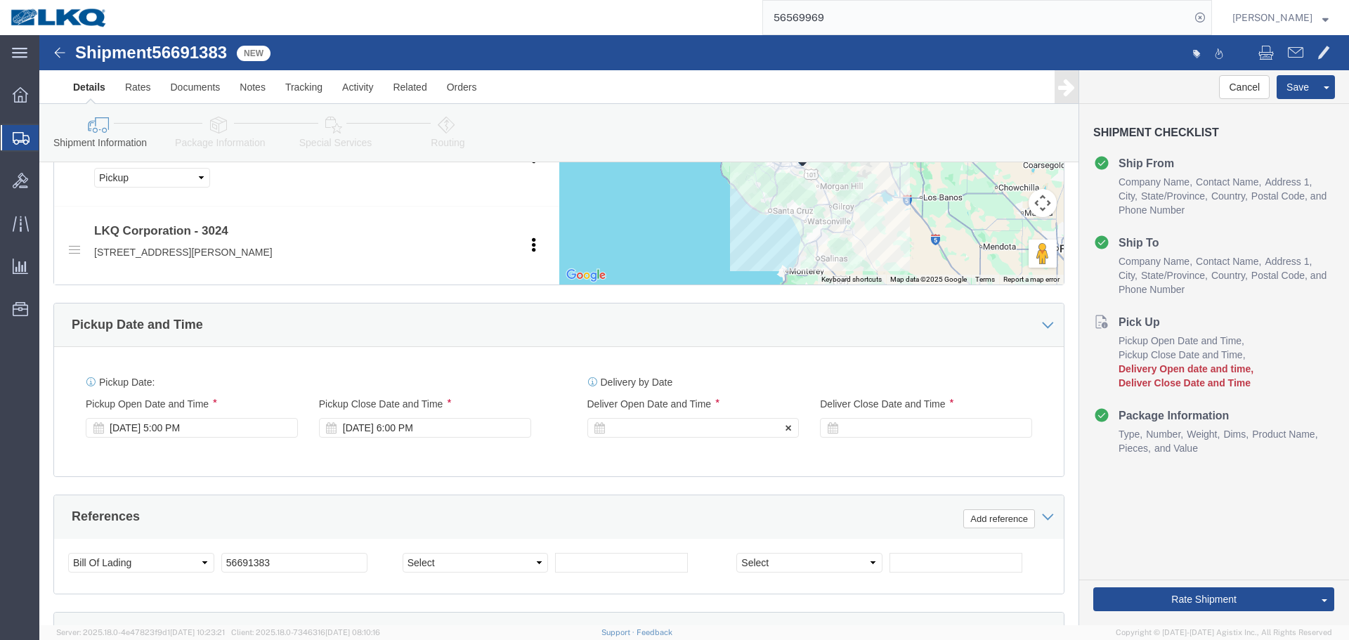
click div
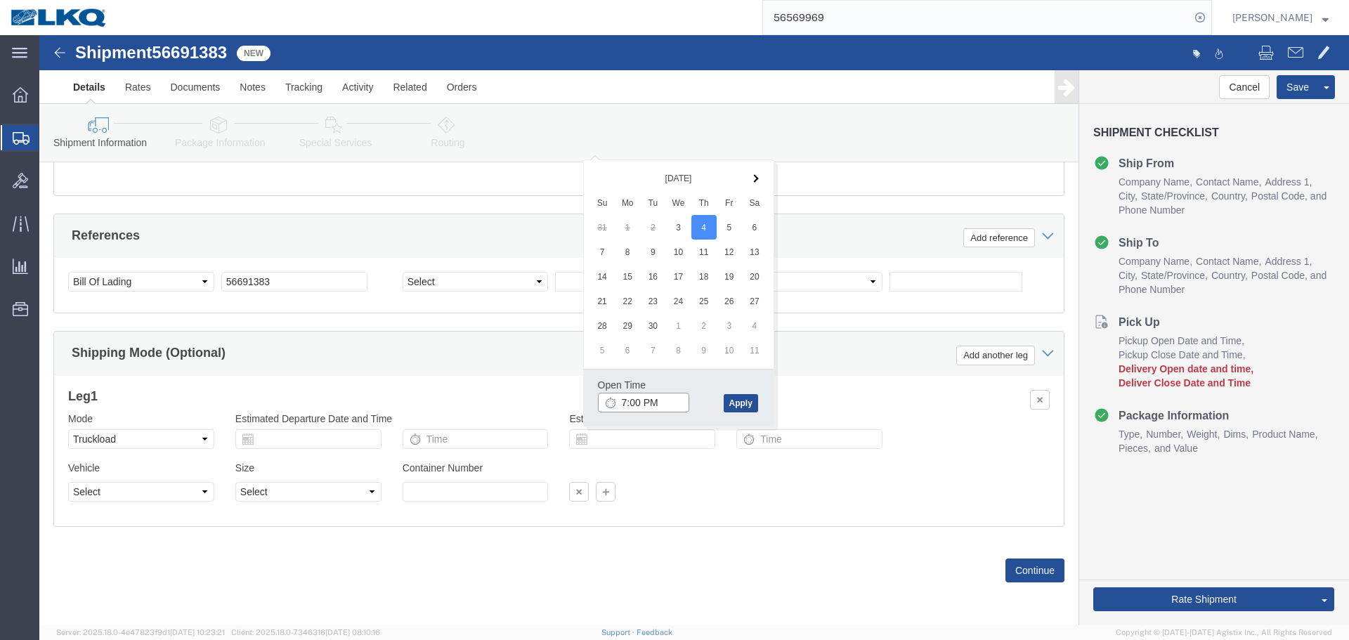
click input "7:00 PM"
type input "04"
click button "Apply"
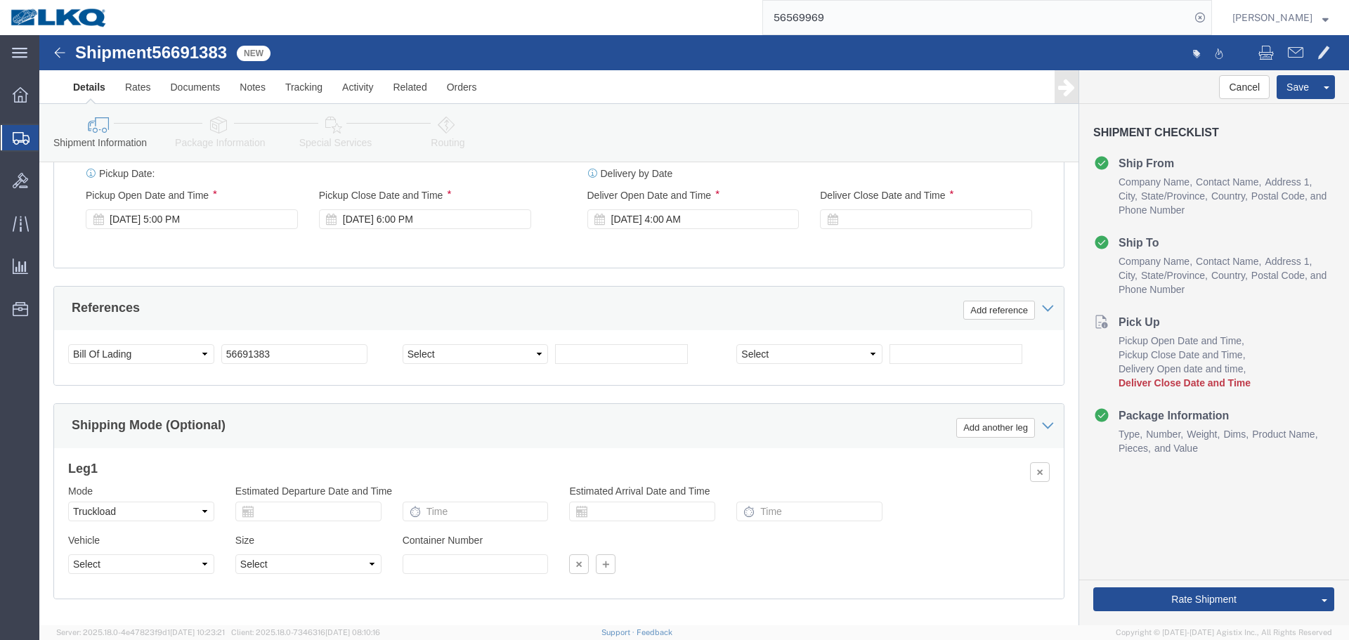
scroll to position [995, 0]
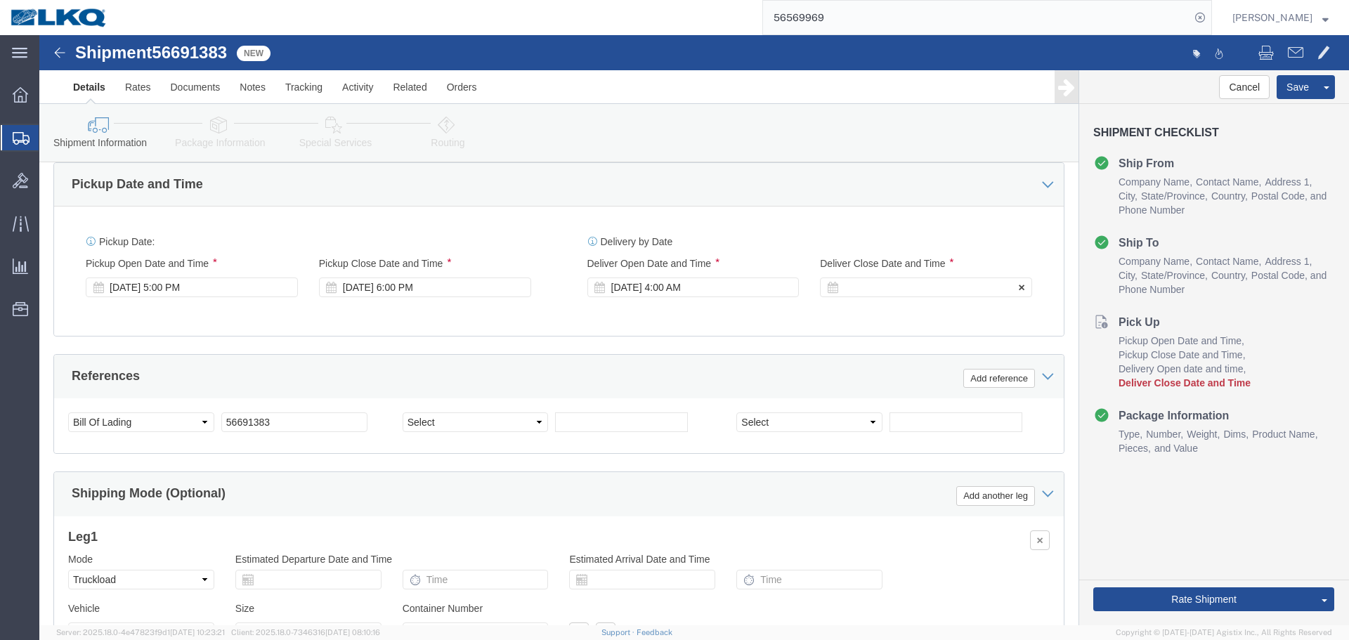
click div
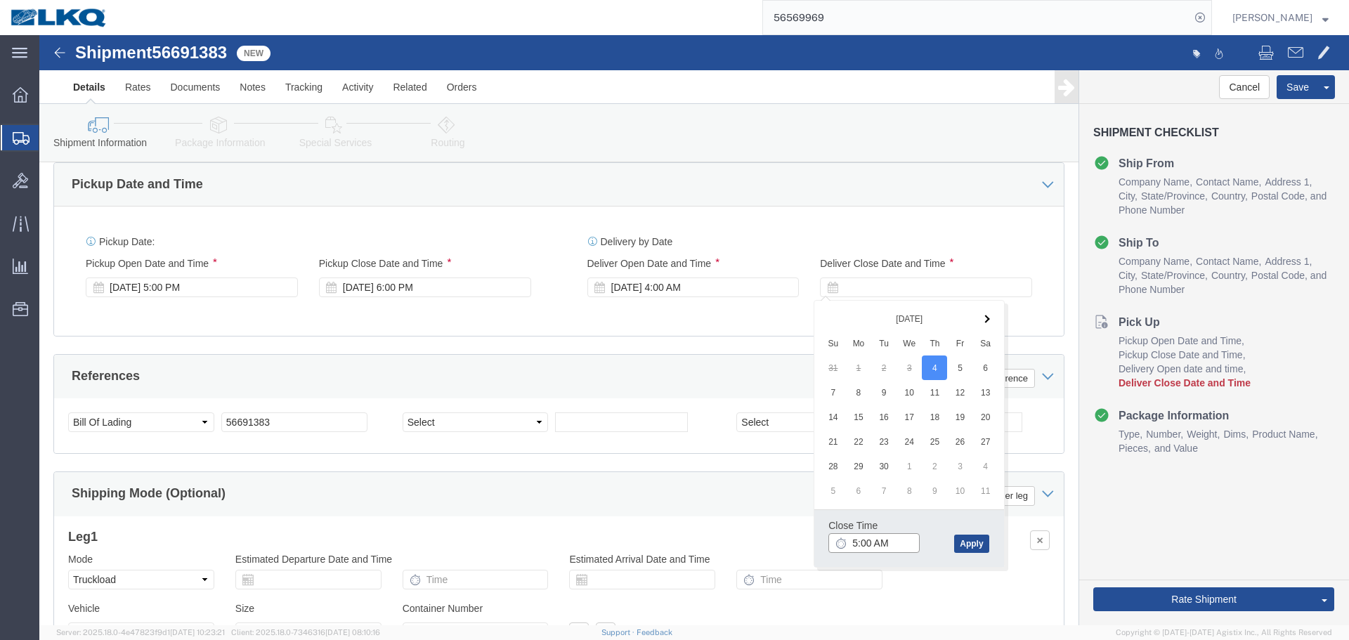
click input "5:00 AM"
type input "4:01 AM"
click div "Close Time 4:01 AM Sep 04 2025 5:00 AM - Sep 04 2025 5:00 AM Cancel Apply"
click button "Apply"
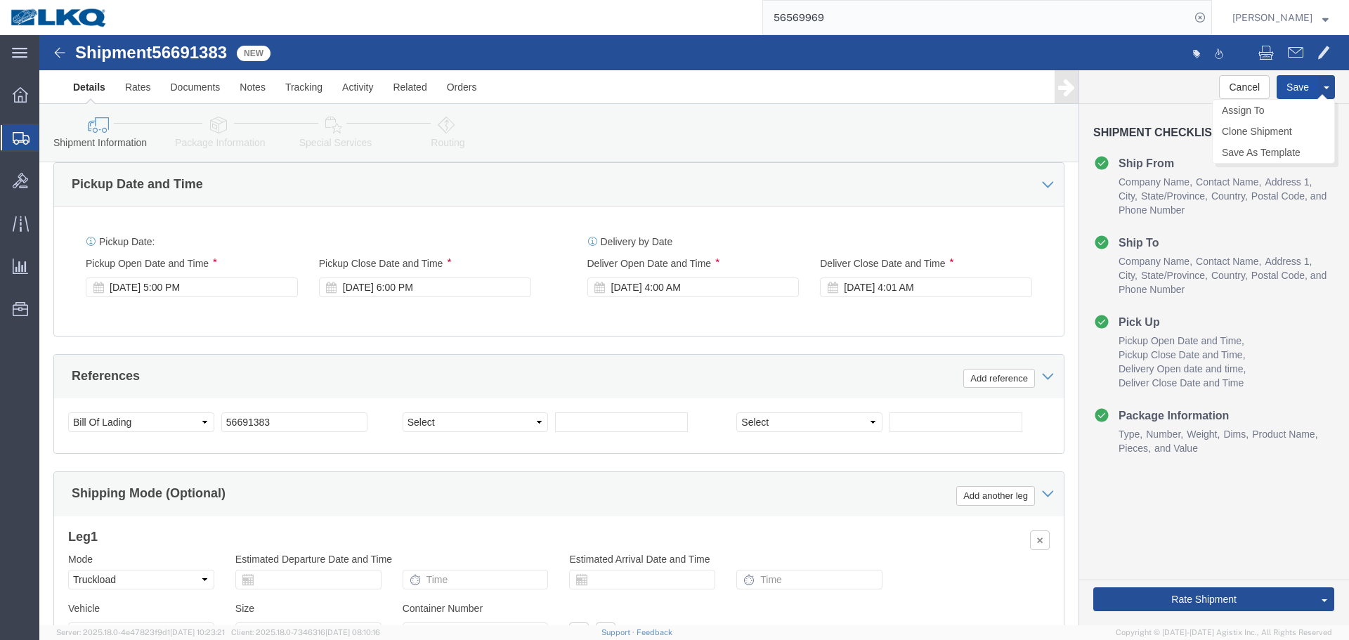
click button "Save"
click link "Send To Bid"
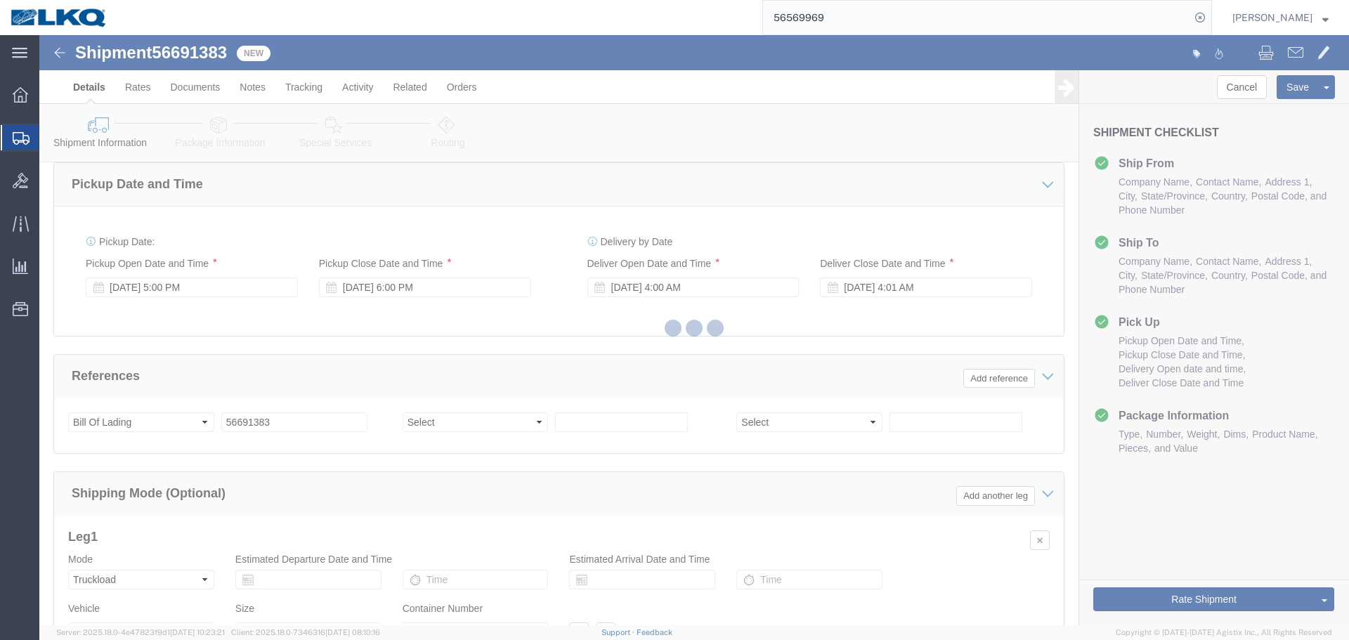
select select "TL"
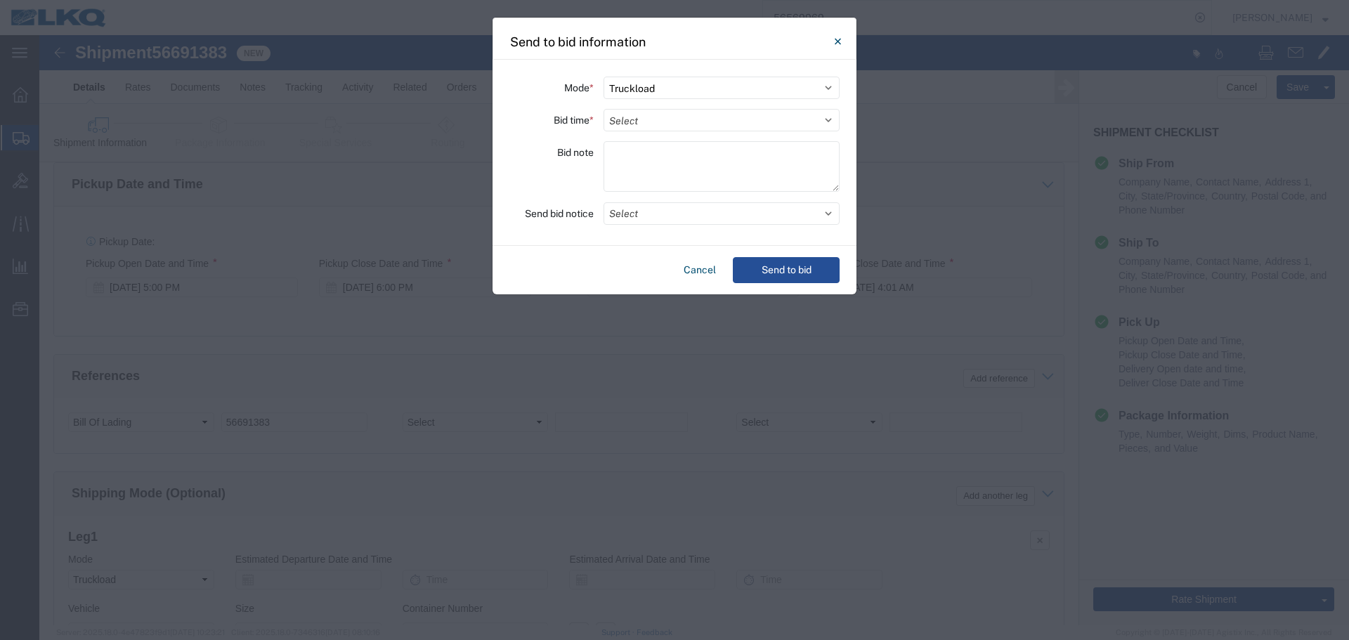
select select "38575"
drag, startPoint x: 652, startPoint y: 123, endPoint x: 651, endPoint y: 131, distance: 7.8
click at [652, 123] on select "Select 30 Min (Rush) 1 Hour (Rush) 2 Hours (Rush) 4 Hours (Rush) 8 Hours (Rush)…" at bounding box center [722, 120] width 236 height 22
click at [527, 164] on div "Bid note" at bounding box center [552, 168] width 84 height 55
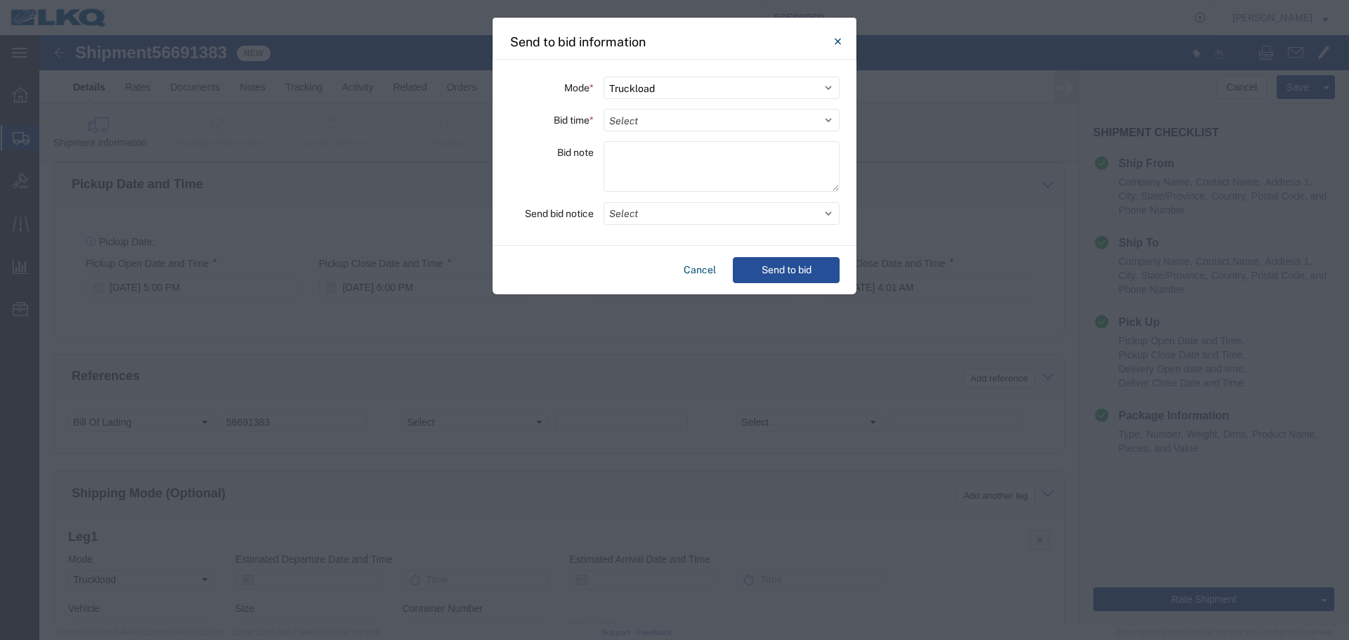
click at [645, 216] on div "Mode * Select Small Parcel Truckload Air Rail Less than Truckload Ocean Freight…" at bounding box center [675, 153] width 364 height 186
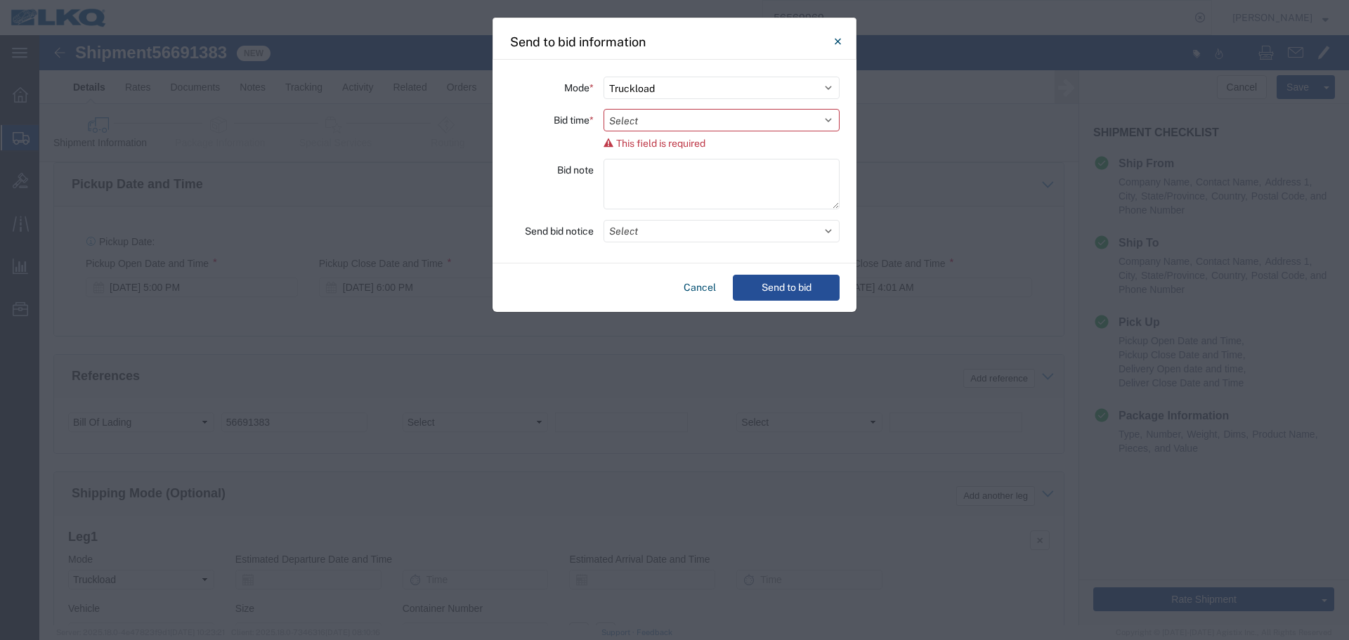
click at [656, 132] on div "Bid time * Select 30 Min (Rush) 1 Hour (Rush) 2 Hours (Rush) 4 Hours (Rush) 8 H…" at bounding box center [675, 129] width 330 height 40
click at [656, 124] on select "Select 30 Min (Rush) 1 Hour (Rush) 2 Hours (Rush) 4 Hours (Rush) 8 Hours (Rush)…" at bounding box center [722, 120] width 236 height 22
select select "4"
click at [604, 109] on select "Select 30 Min (Rush) 1 Hour (Rush) 2 Hours (Rush) 4 Hours (Rush) 8 Hours (Rush)…" at bounding box center [722, 120] width 236 height 22
click at [673, 233] on div "Mode * Select Small Parcel Truckload Air Rail Less than Truckload Ocean Freight…" at bounding box center [675, 162] width 364 height 204
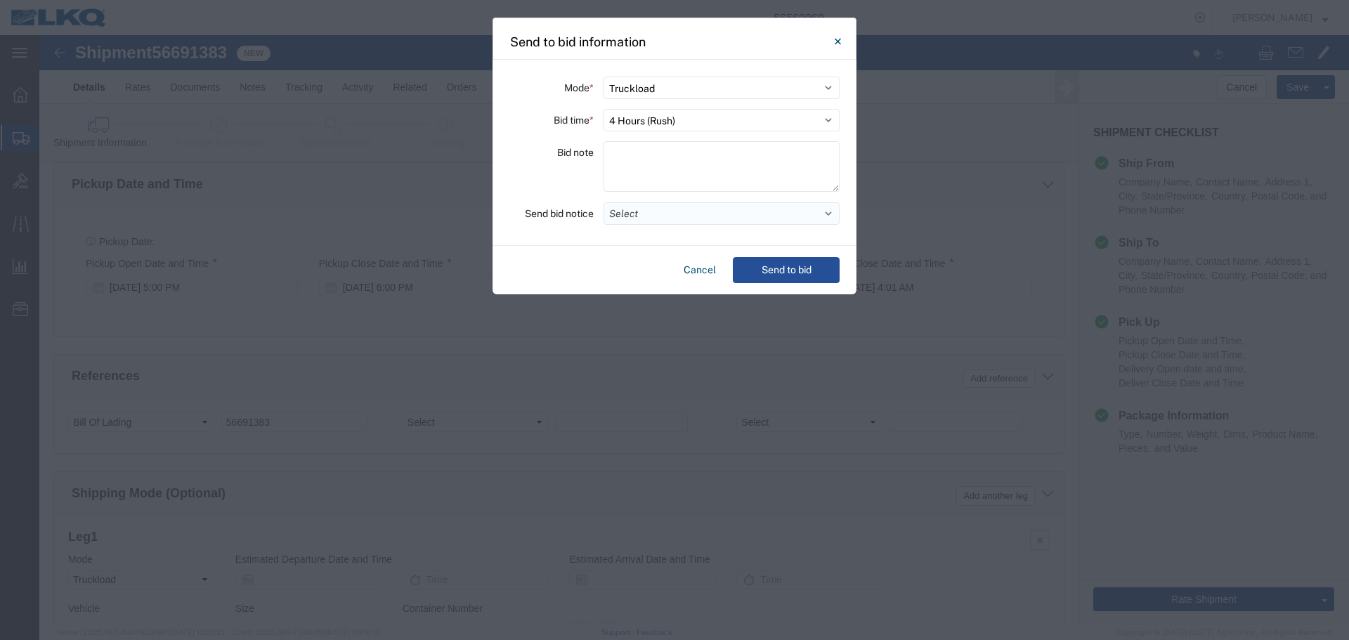
click at [671, 219] on button "Select" at bounding box center [722, 213] width 236 height 22
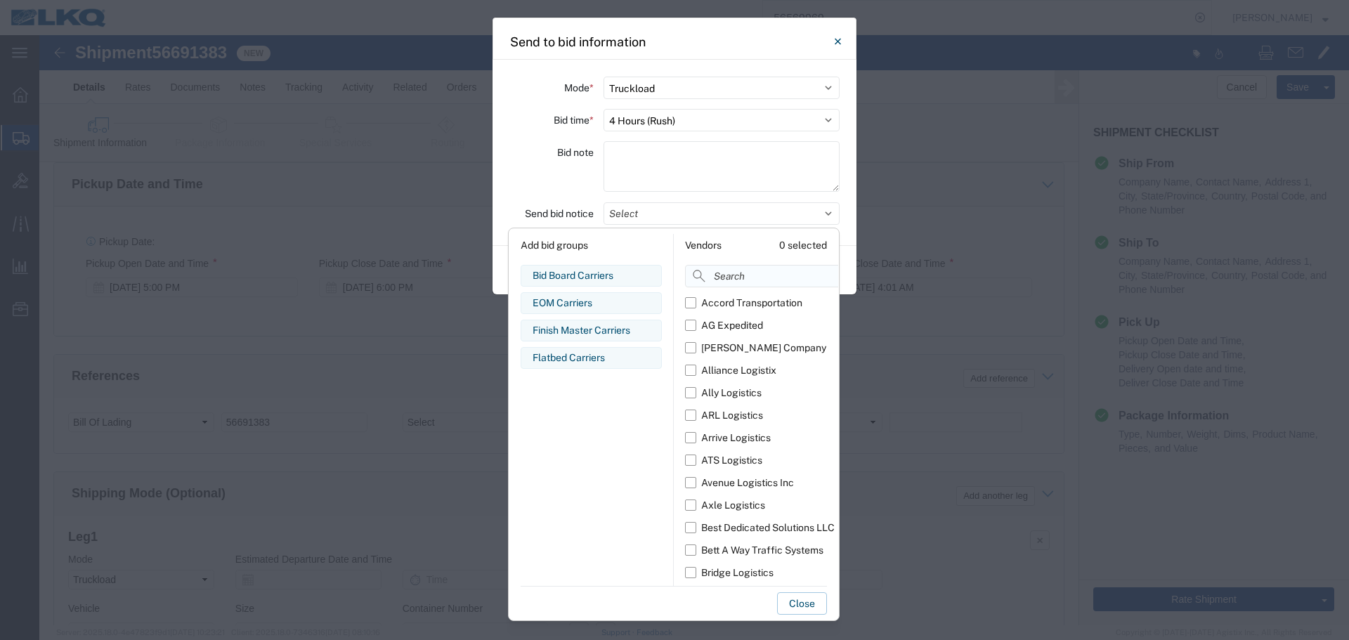
click at [727, 268] on input at bounding box center [793, 276] width 216 height 22
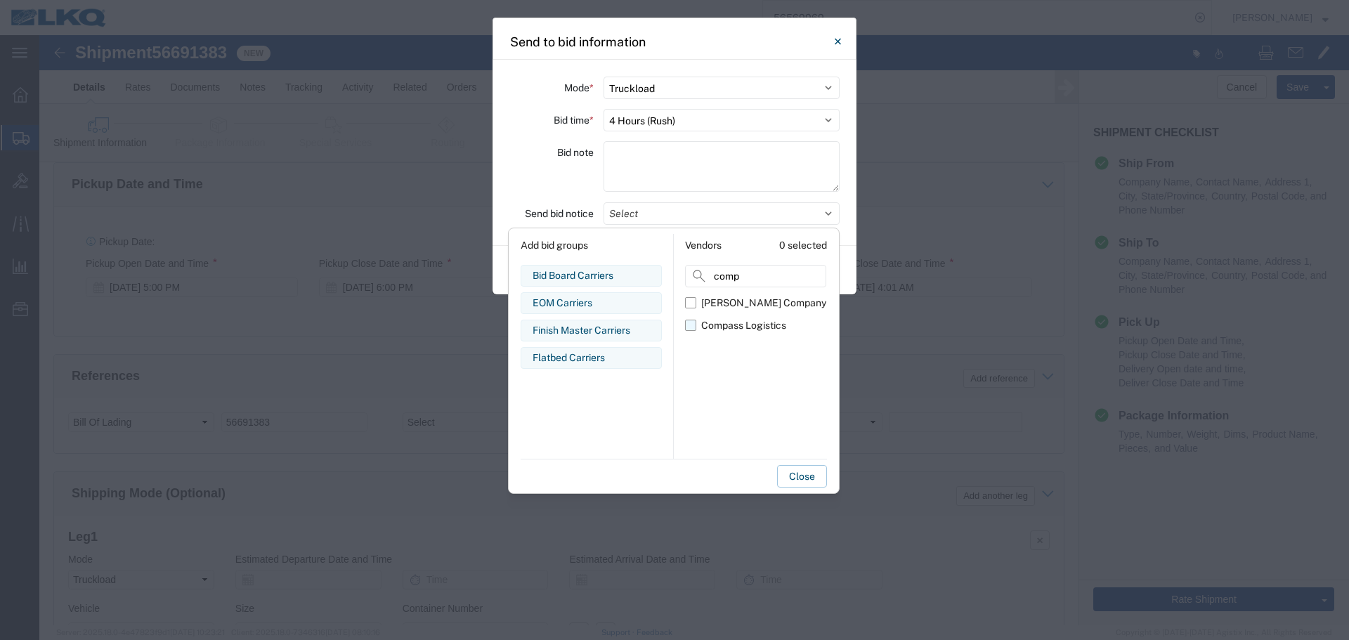
type input "comp"
click at [787, 319] on label "Compass Logistics" at bounding box center [755, 325] width 141 height 22
click at [0, 0] on input "Compass Logistics" at bounding box center [0, 0] width 0 height 0
click at [533, 171] on div "Bid note" at bounding box center [552, 168] width 84 height 55
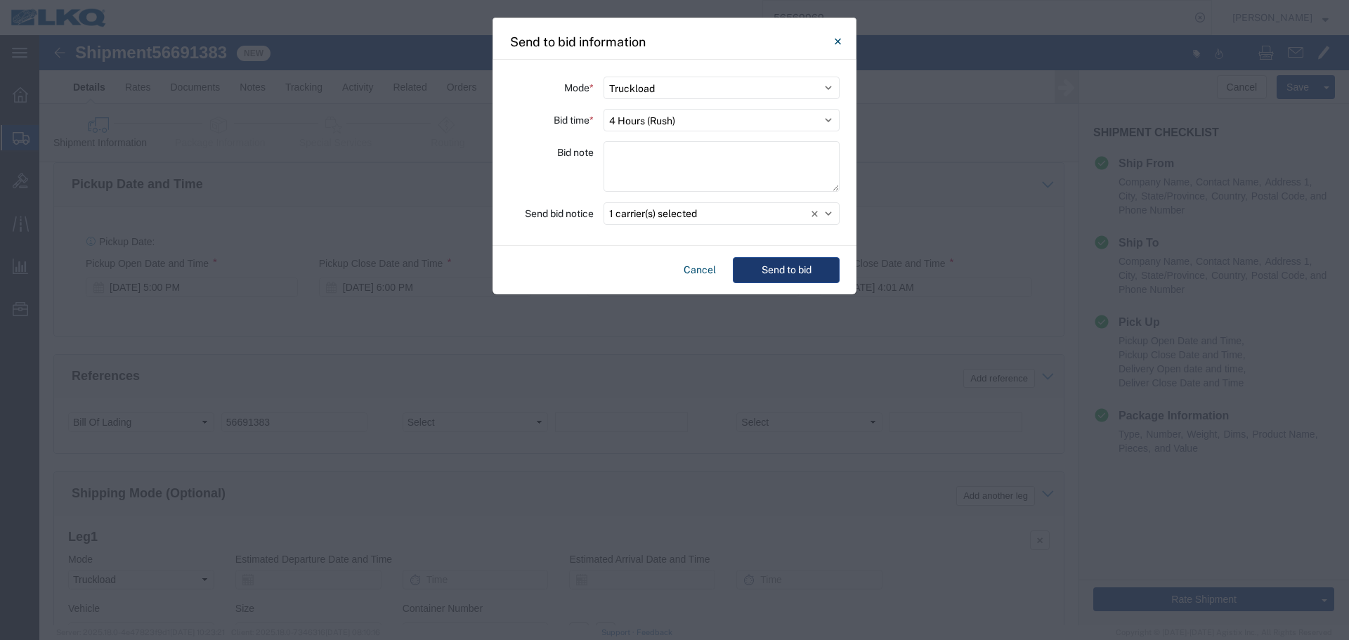
click at [809, 258] on button "Send to bid" at bounding box center [786, 270] width 107 height 26
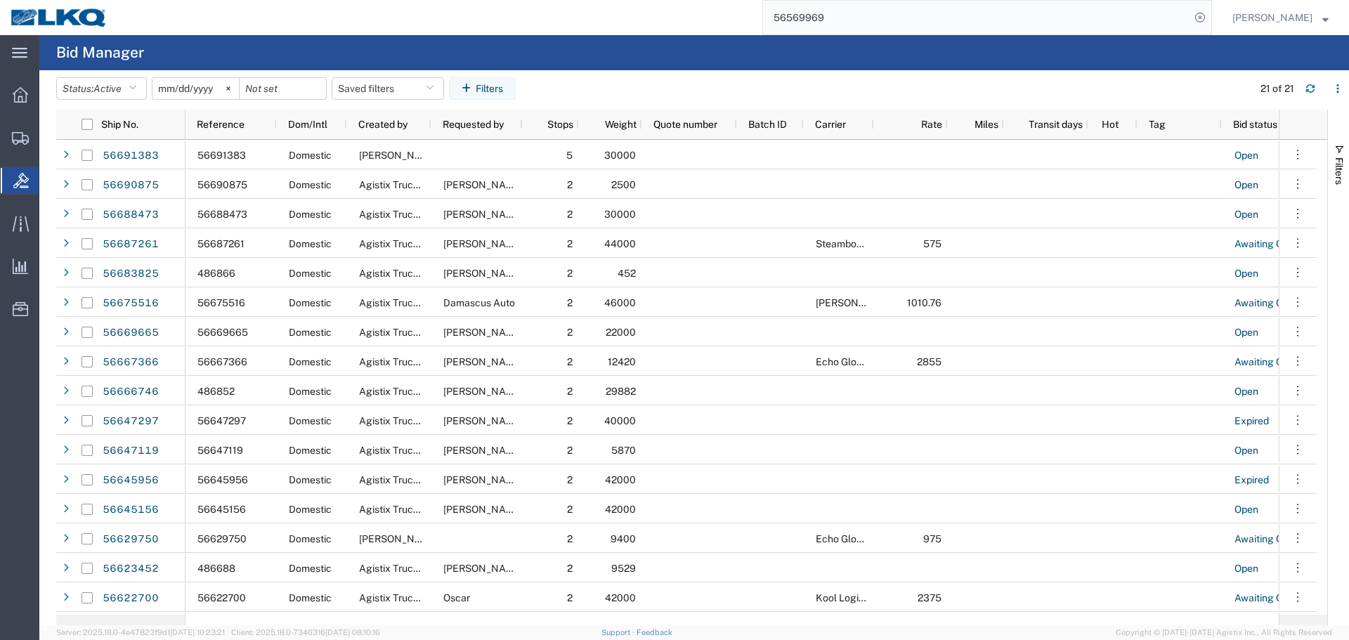
click at [869, 11] on input "56569969" at bounding box center [976, 18] width 427 height 34
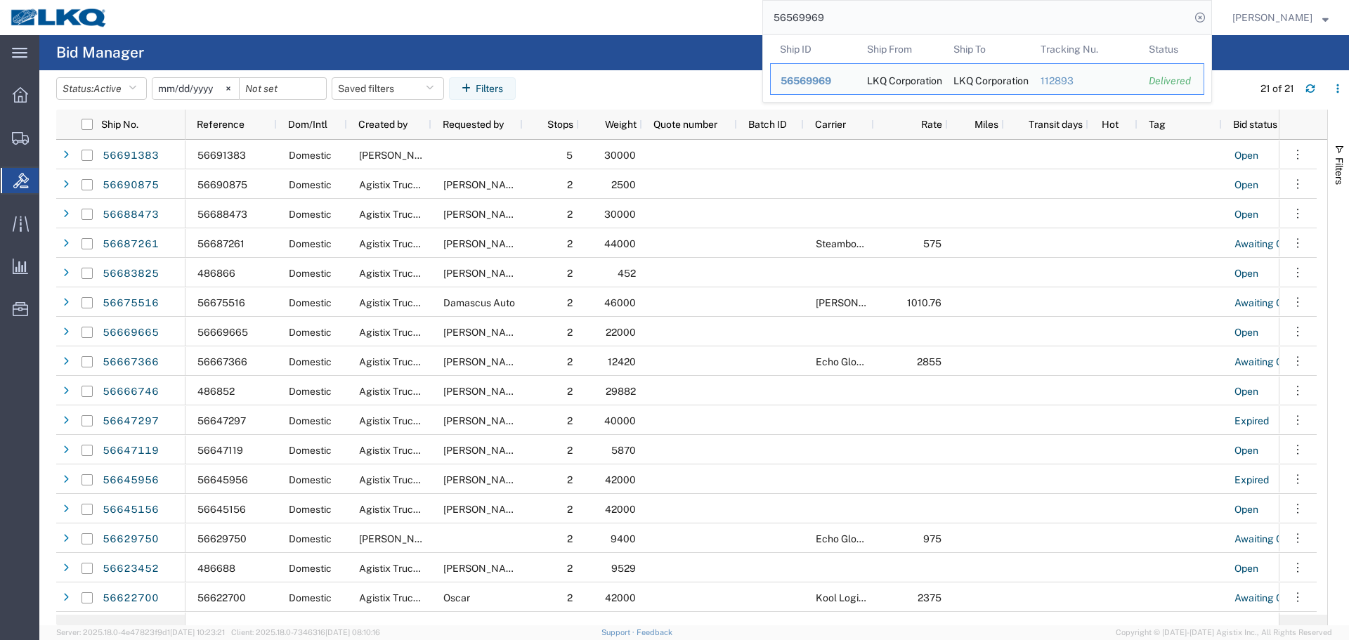
paste input "691383"
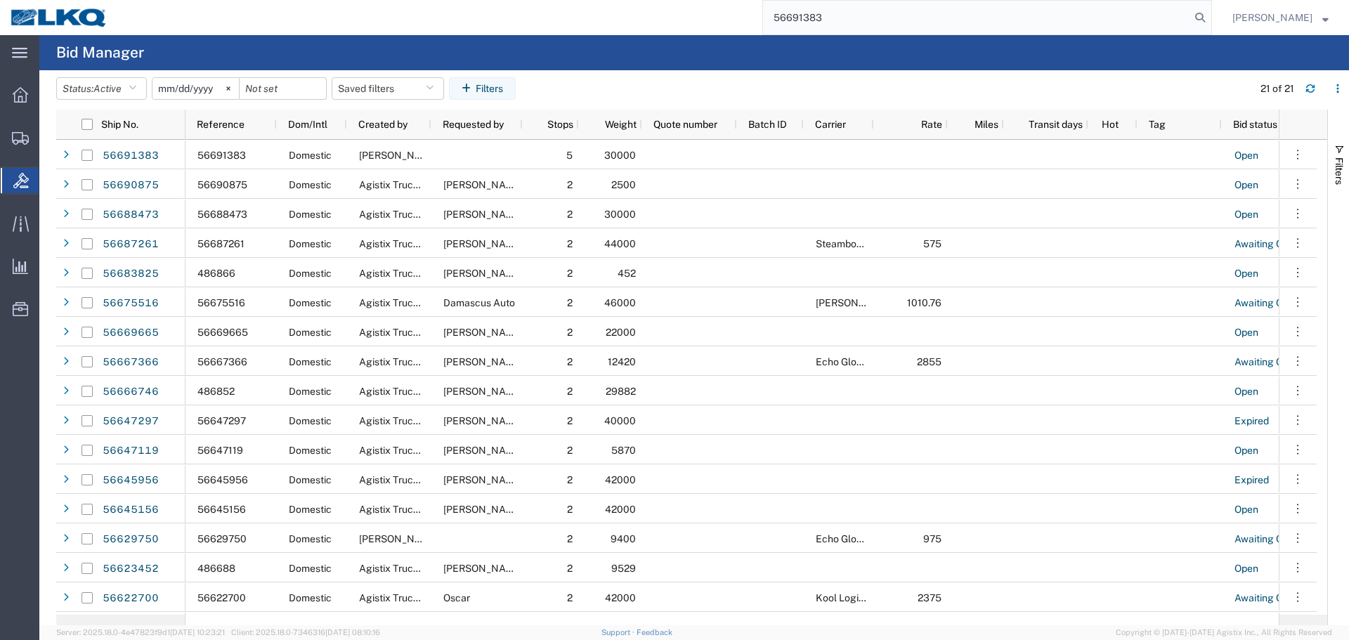
type input "56691383"
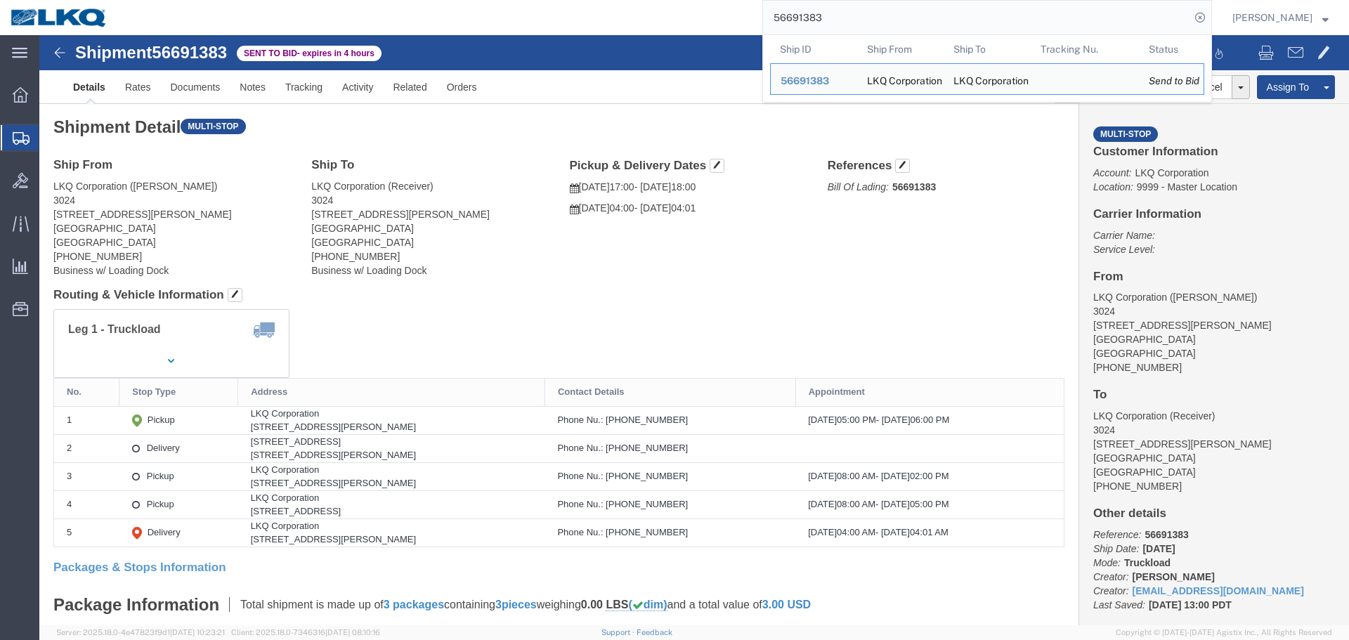
click div "Leg 1 - Truckload Number of trucks: 1"
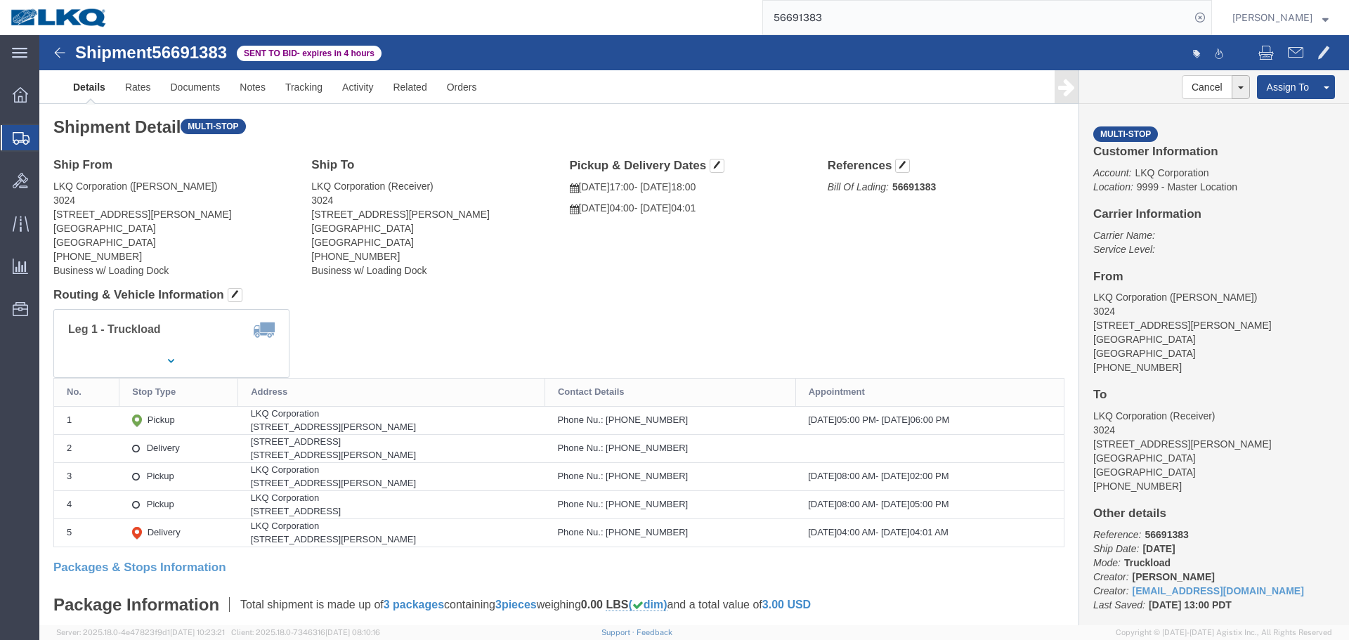
click div "Pickup & Delivery Dates 09/03/2025 17:00 - 09/03/2025 18:00 09/04/2025 04:00 - …"
click link "Rates"
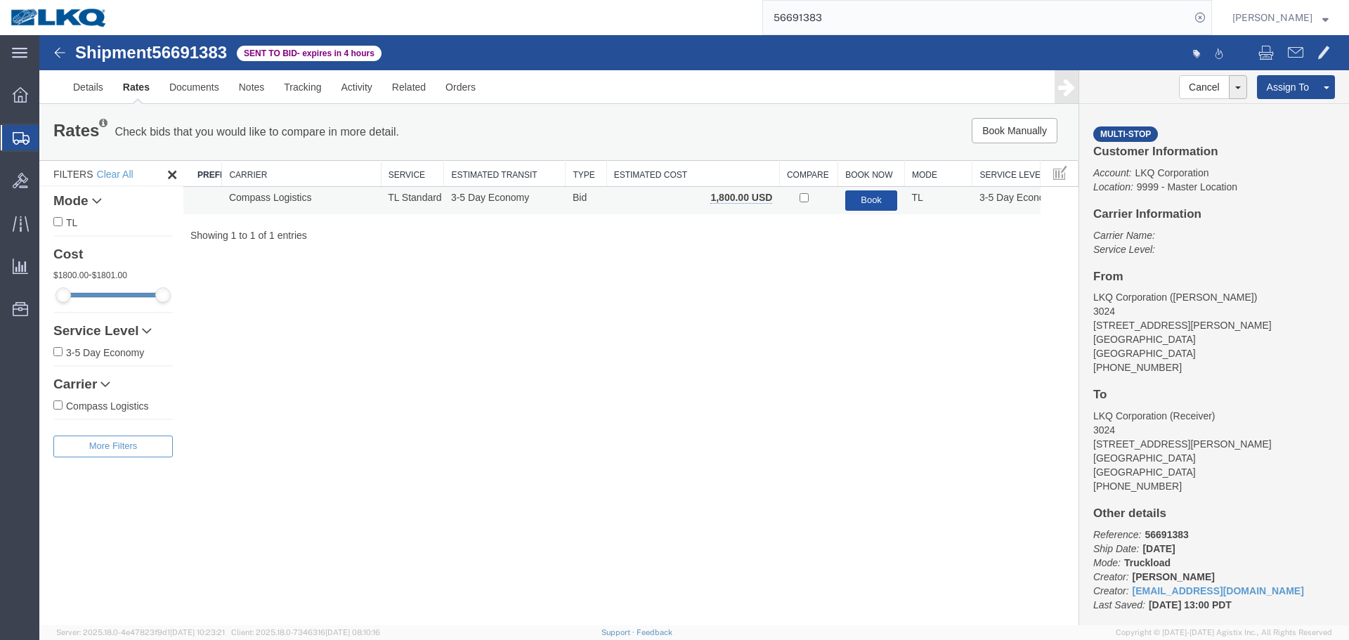
click at [857, 206] on button "Book" at bounding box center [872, 200] width 53 height 20
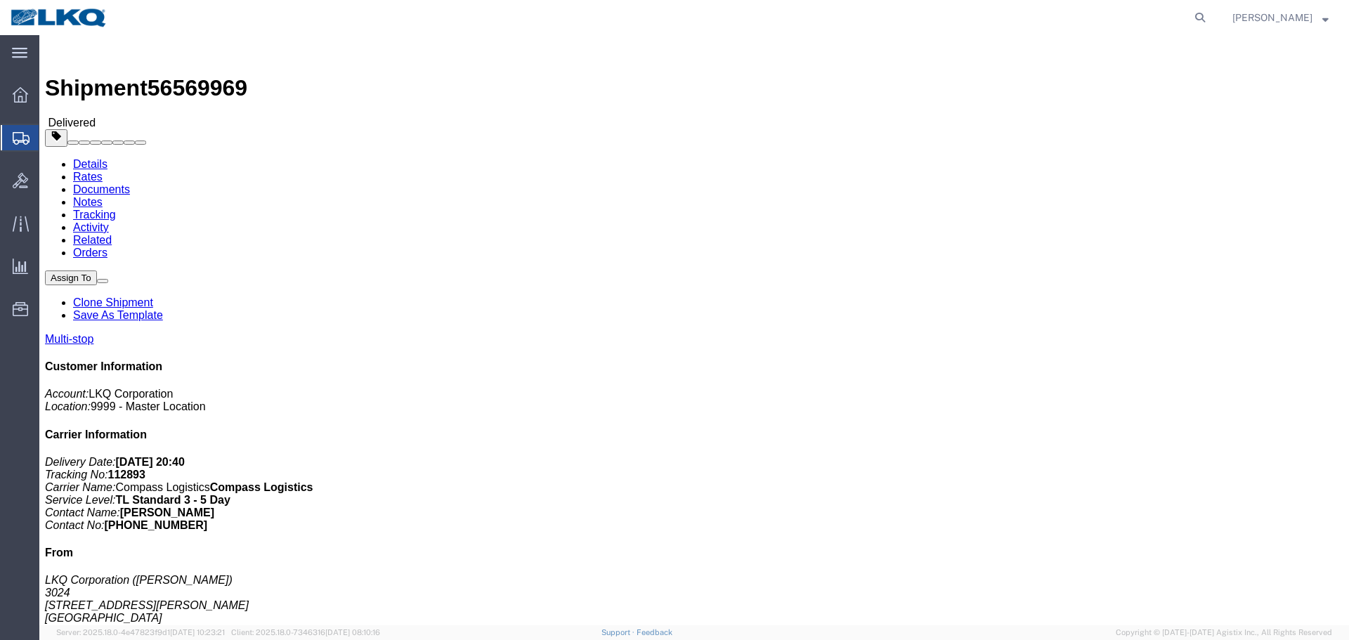
drag, startPoint x: 1219, startPoint y: 72, endPoint x: 1100, endPoint y: 18, distance: 131.5
click link "Clone Shipment"
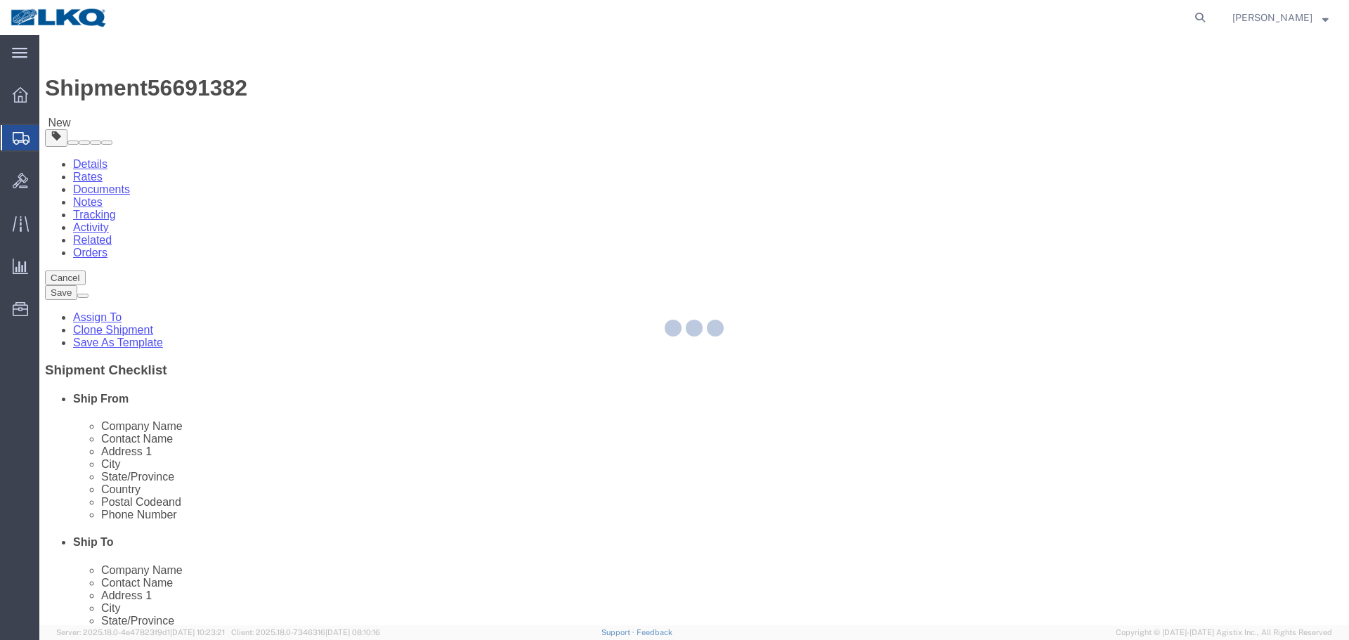
select select "38575"
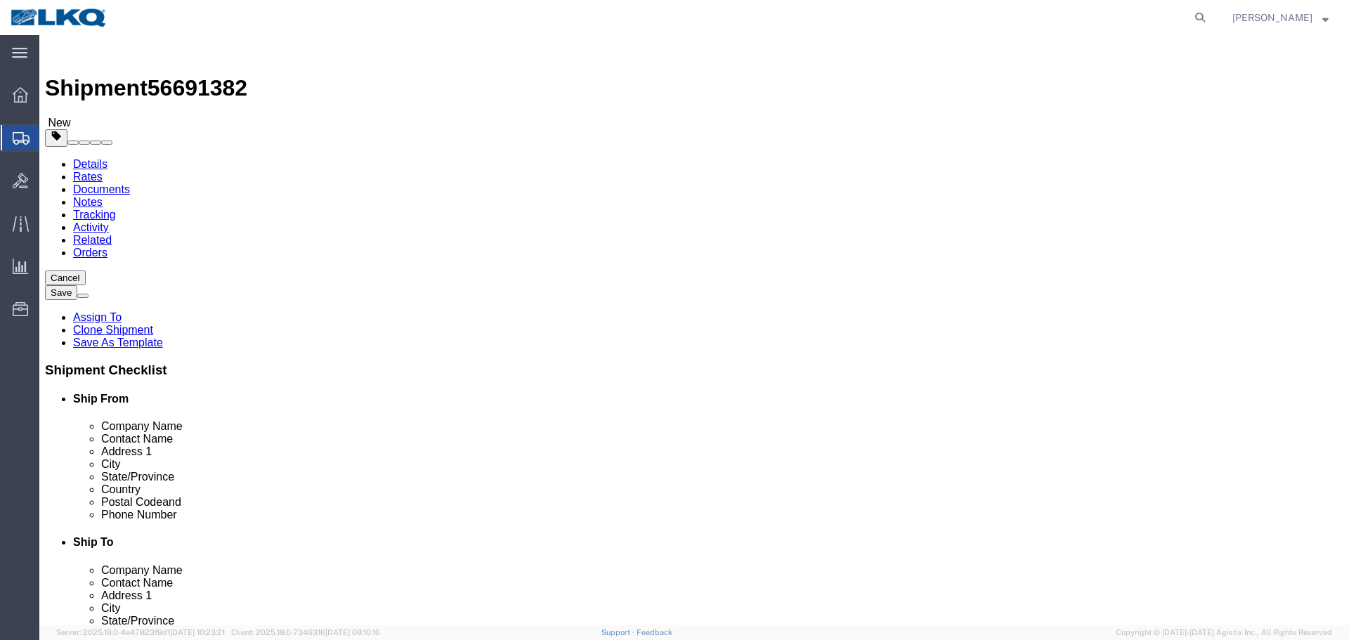
click span "56691382"
copy span "56691382"
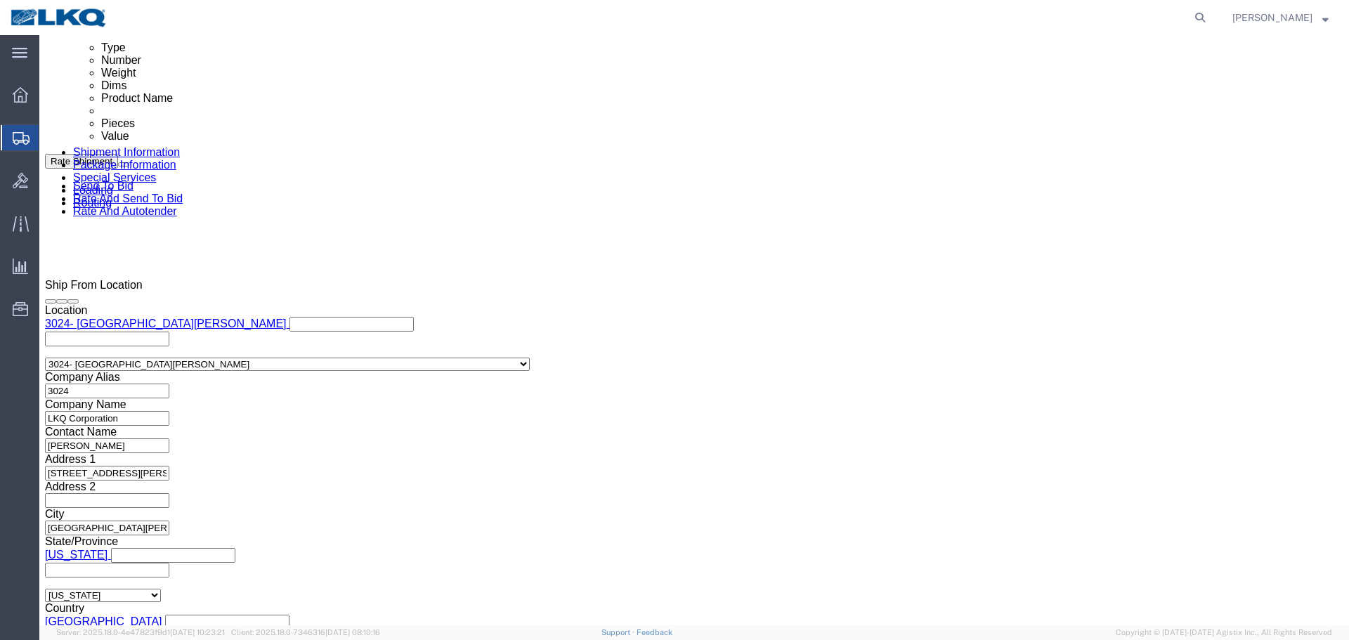
scroll to position [1054, 0]
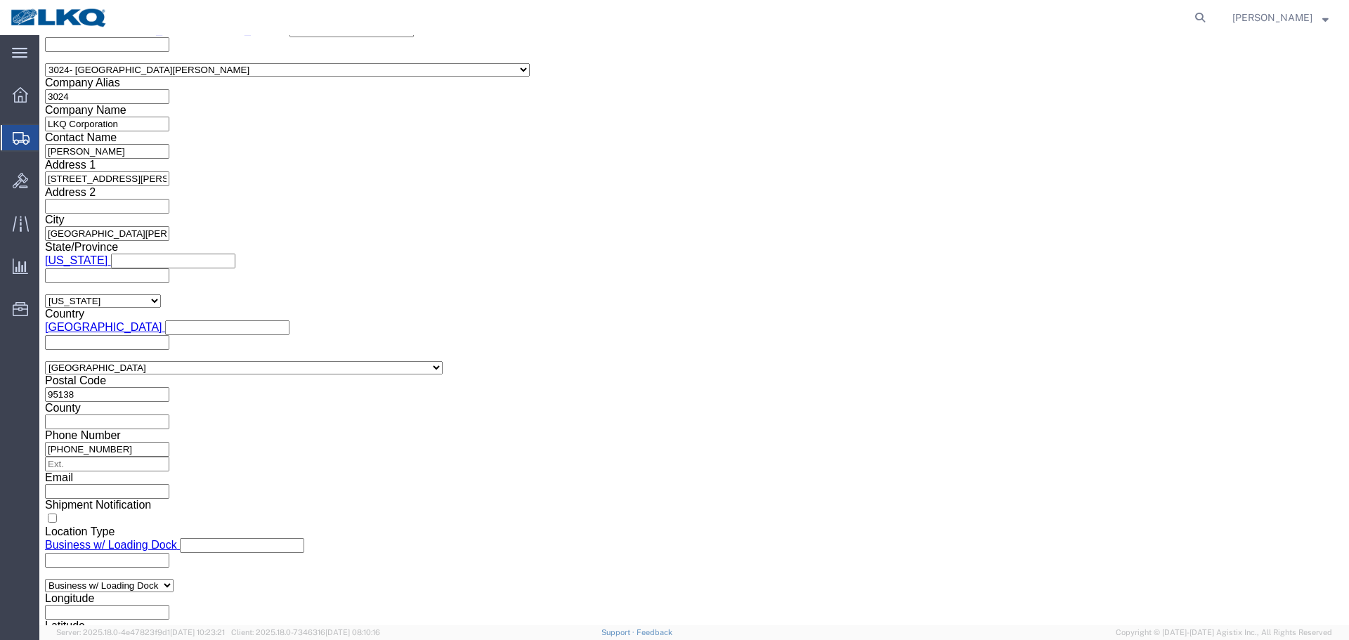
click input "56569969"
paste input "691382"
type input "56691382"
click div "[DATE] 2:27 AM"
click input "2:27 AM"
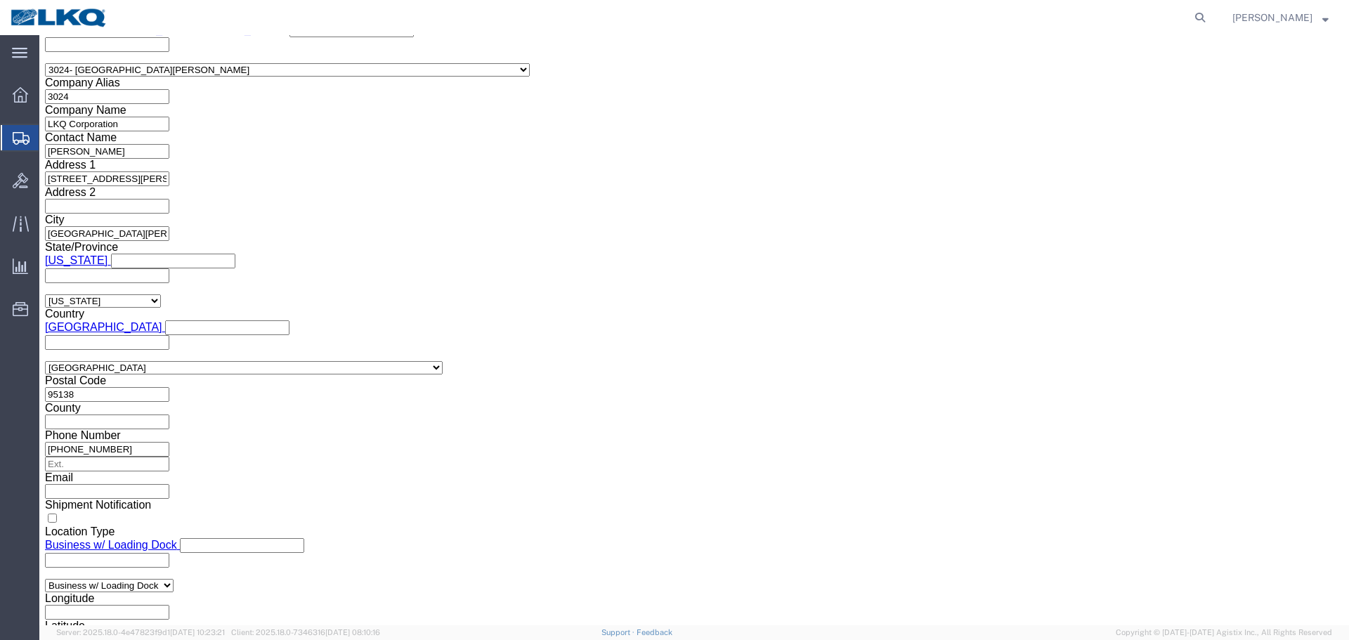
type input "17"
type input "5:00 PM"
click div "Open Time 5:00 PM [DATE] 2:27 AM - [DATE] 2:27 AM Cancel Apply"
click button "Apply"
click div
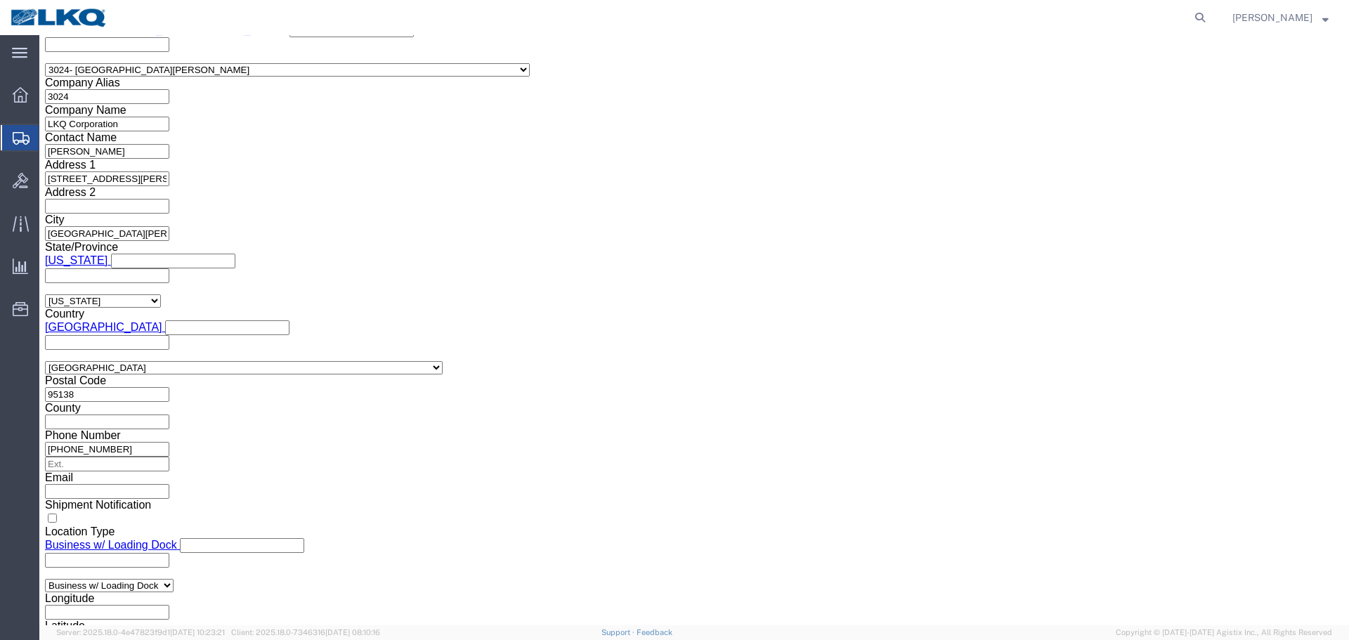
click input "7:00 PM"
type input "4:00 AM"
click button "Apply"
click div
click input "5:00 AM"
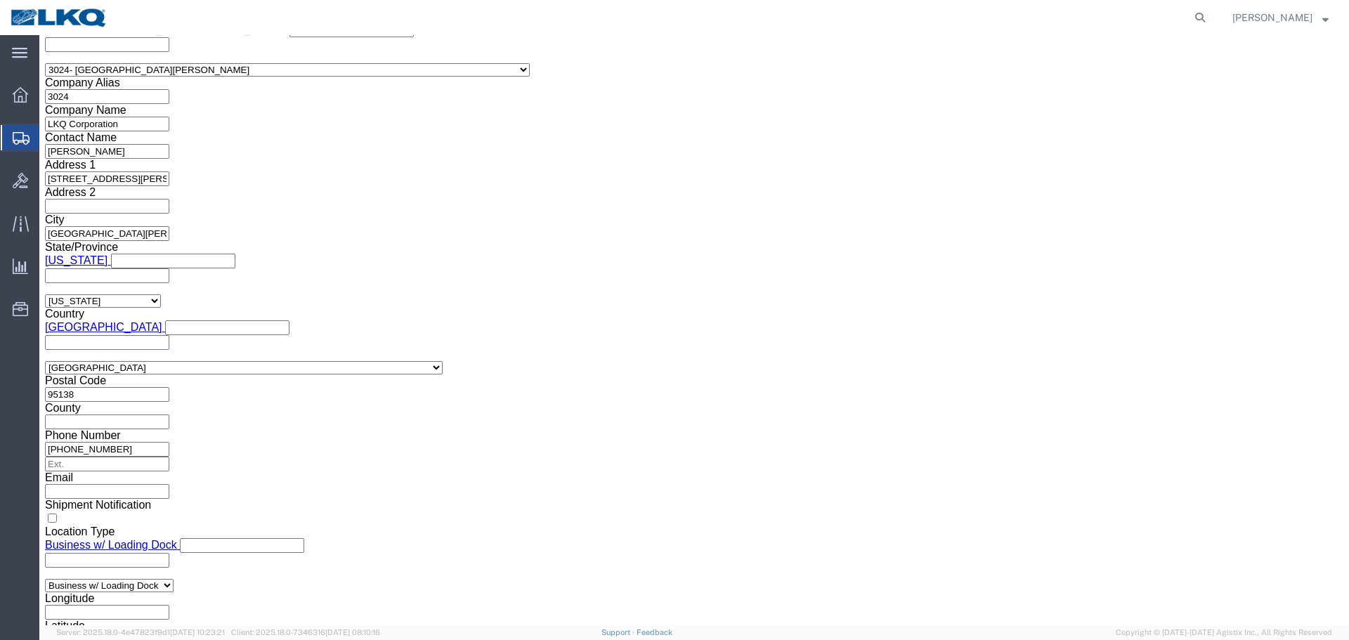
type input "4:01 AM"
click button "Apply"
click button "Save"
type button "Save"
click link "Send To Bid"
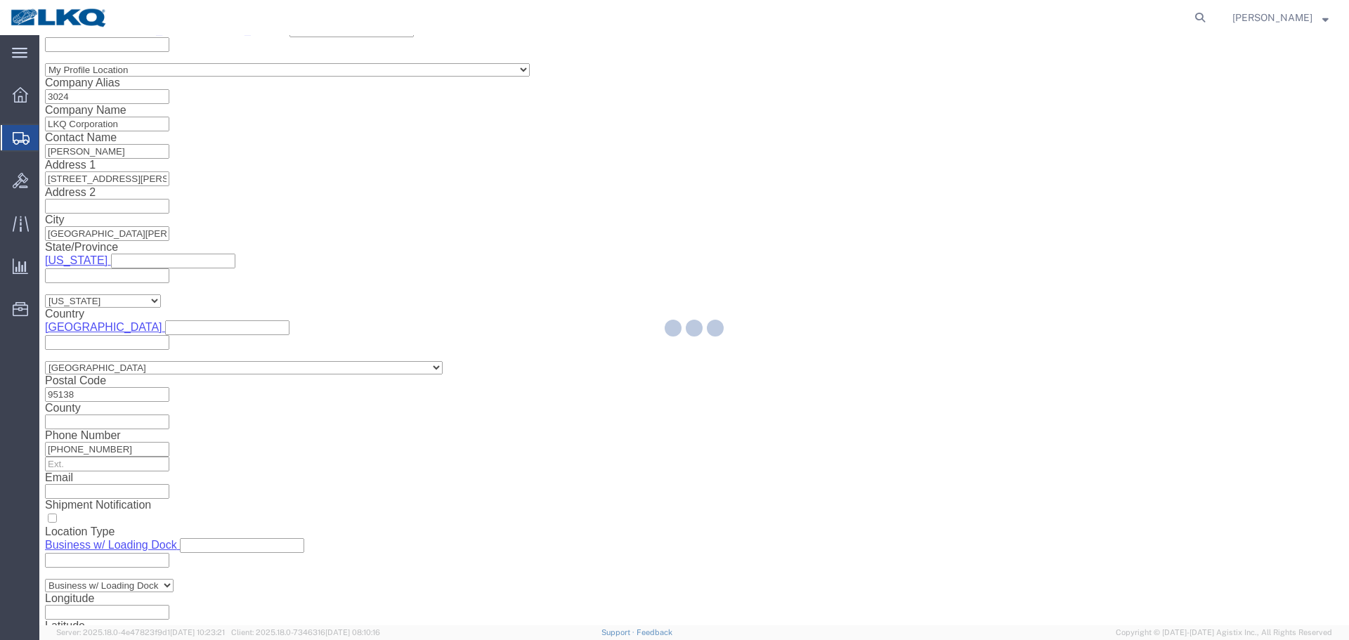
select select "38575"
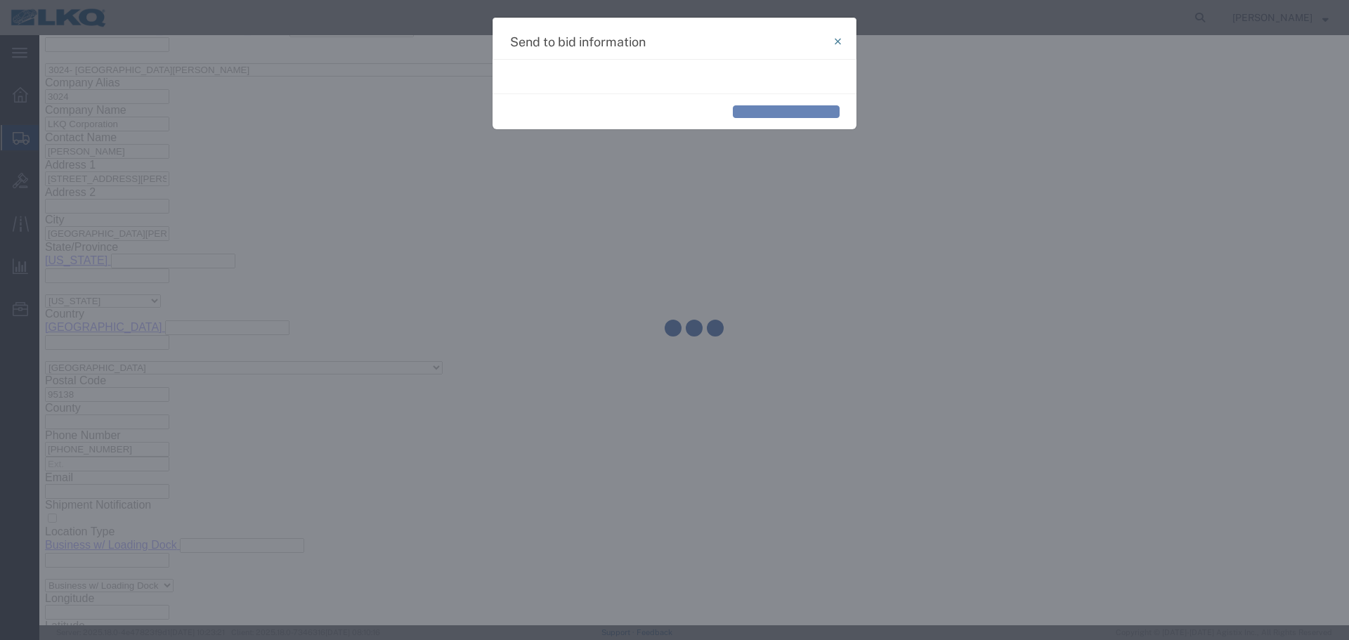
select select "TL"
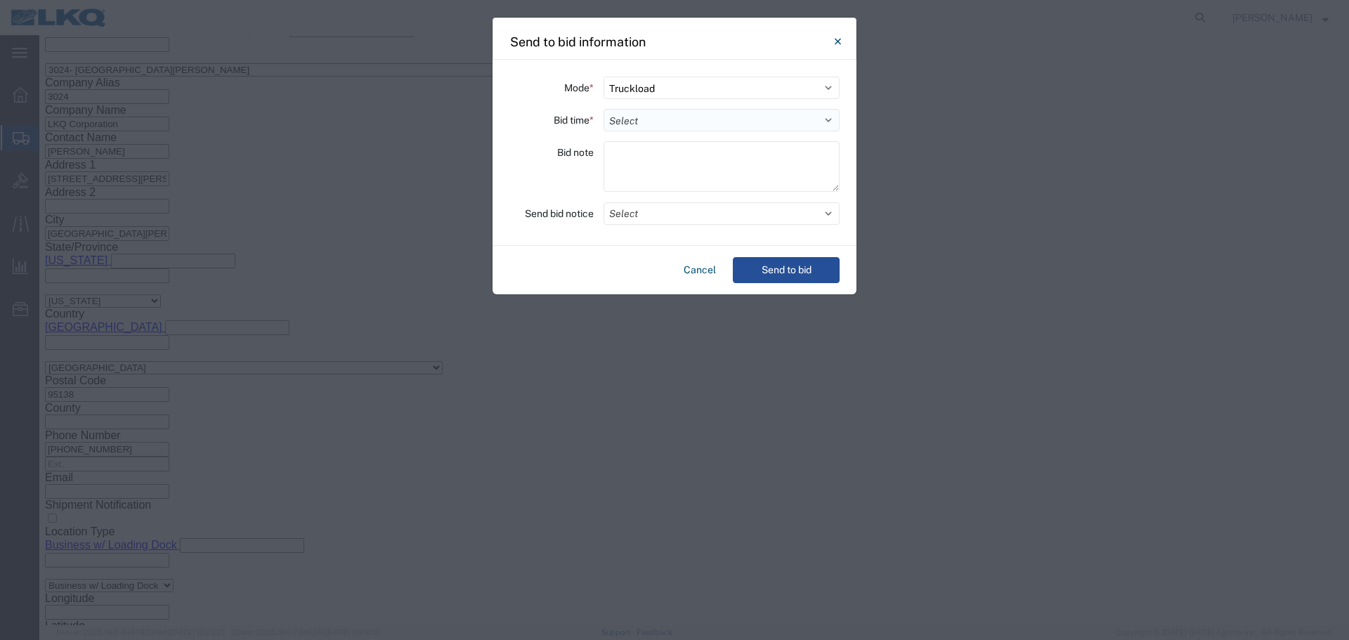
click at [718, 121] on select "Select 30 Min (Rush) 1 Hour (Rush) 2 Hours (Rush) 4 Hours (Rush) 8 Hours (Rush)…" at bounding box center [722, 120] width 236 height 22
select select "2"
click at [604, 109] on select "Select 30 Min (Rush) 1 Hour (Rush) 2 Hours (Rush) 4 Hours (Rush) 8 Hours (Rush)…" at bounding box center [722, 120] width 236 height 22
click at [744, 219] on button "Select" at bounding box center [722, 213] width 236 height 22
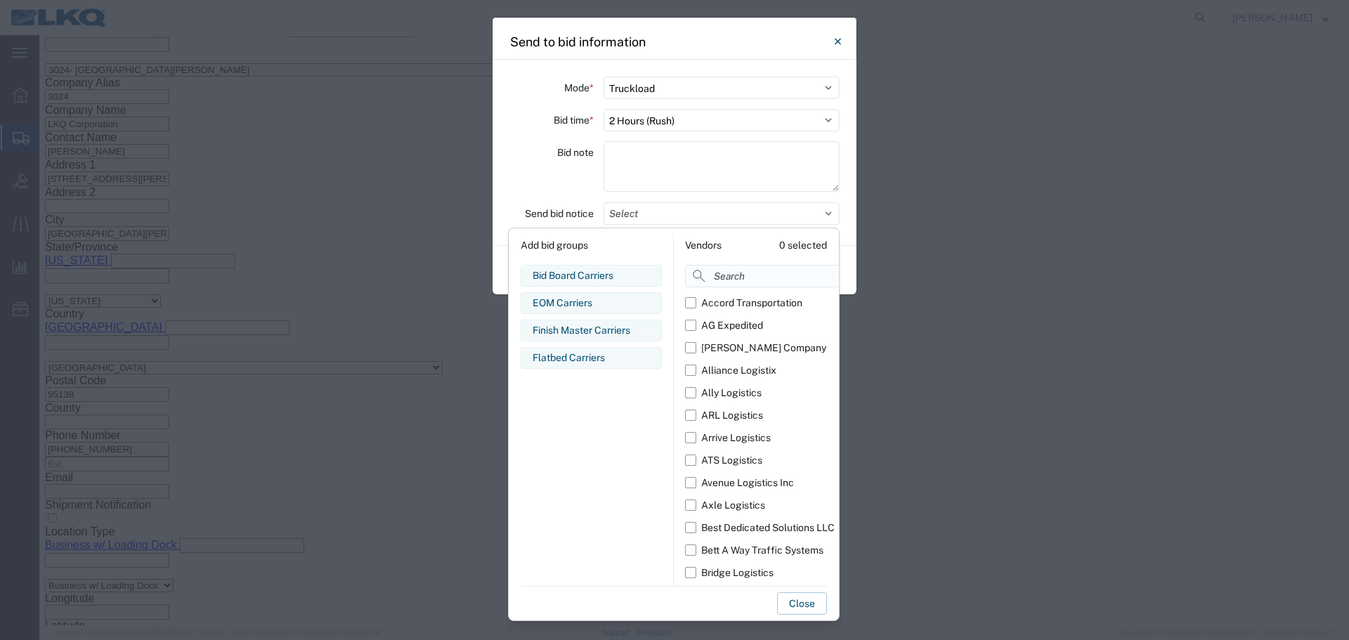
click at [739, 278] on input at bounding box center [793, 276] width 216 height 22
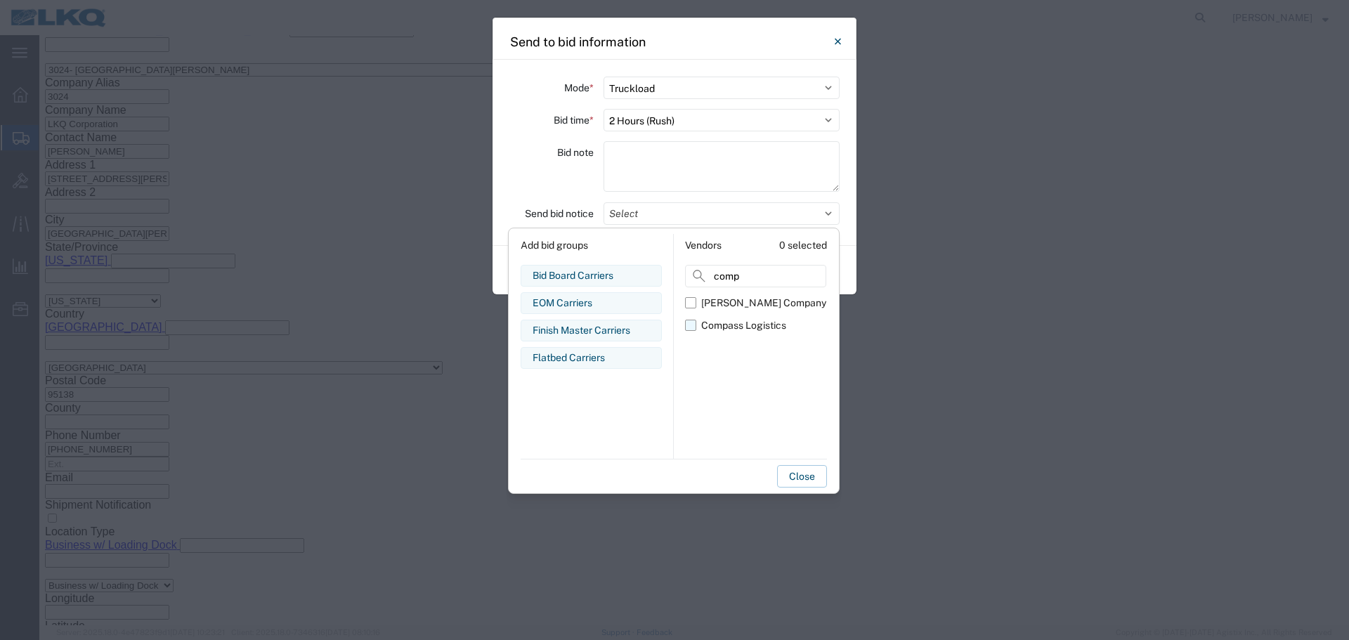
type input "comp"
click at [742, 336] on label "Compass Logistics" at bounding box center [755, 325] width 141 height 22
click at [0, 0] on input "Compass Logistics" at bounding box center [0, 0] width 0 height 0
click at [491, 166] on div "Send to bid information Mode * Select Small Parcel Truckload Air Rail Less than…" at bounding box center [674, 320] width 1349 height 640
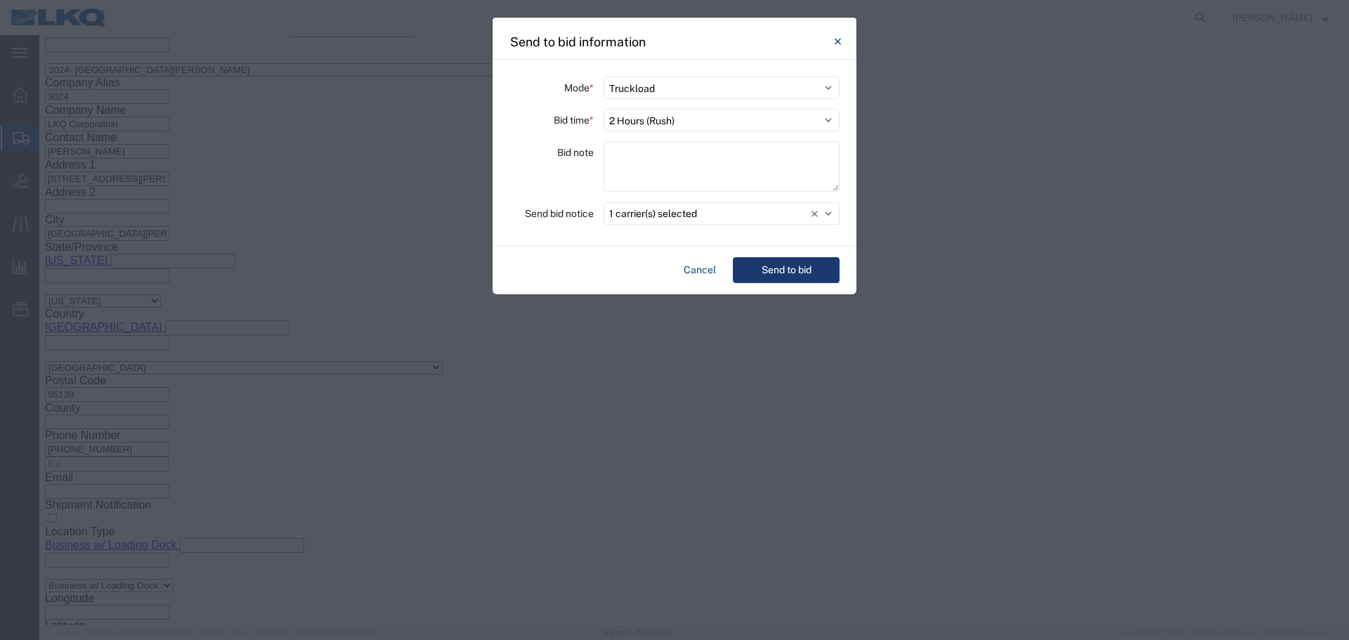
click at [792, 266] on button "Send to bid" at bounding box center [786, 270] width 107 height 26
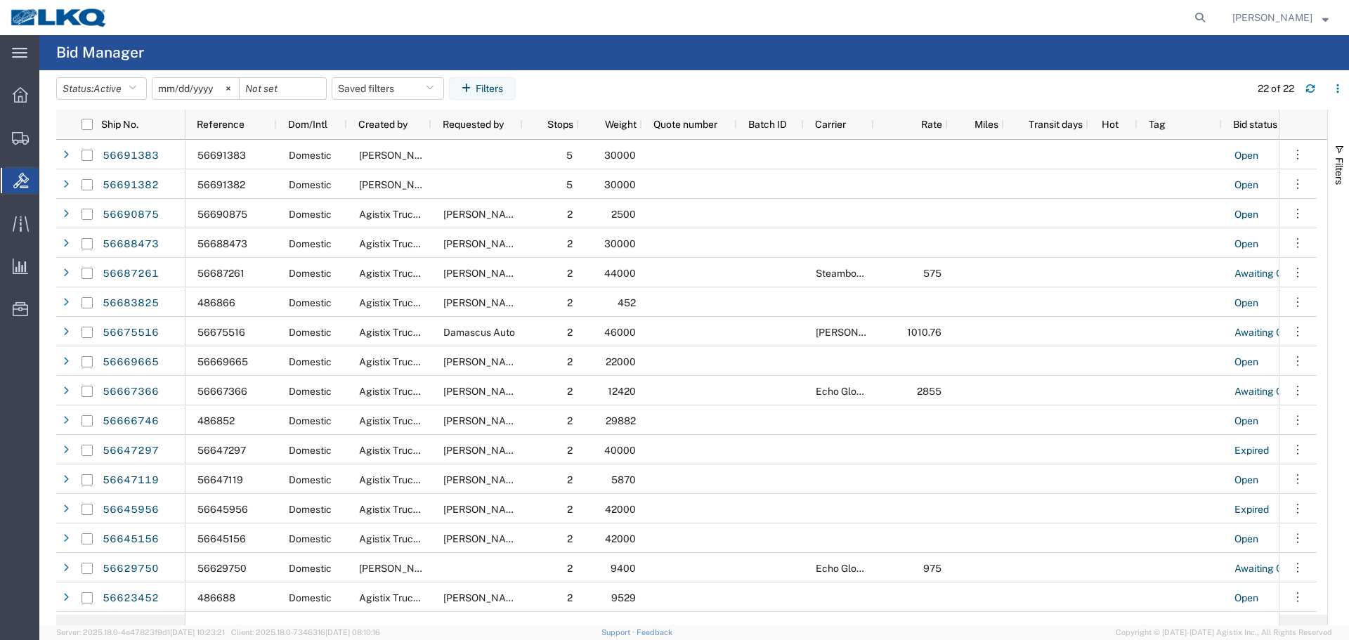
click at [904, 14] on agx-global-search at bounding box center [988, 17] width 450 height 35
click at [1196, 18] on icon at bounding box center [1201, 18] width 20 height 20
paste input "56691382"
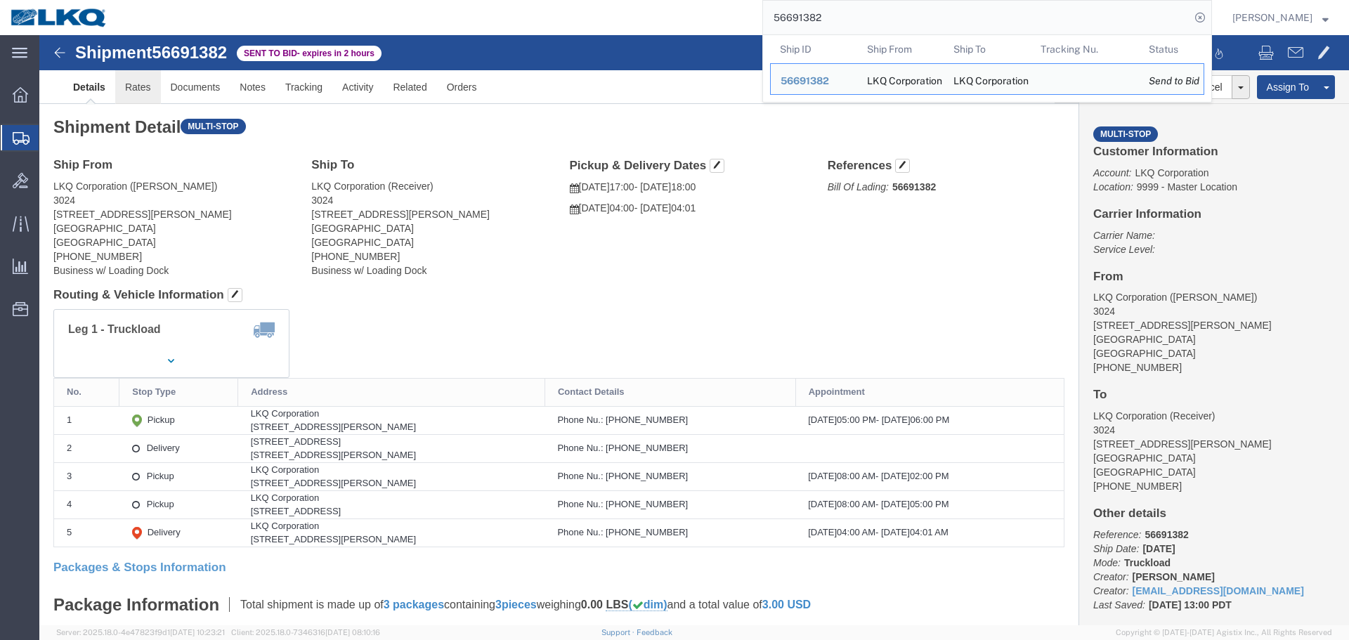
click link "Rates"
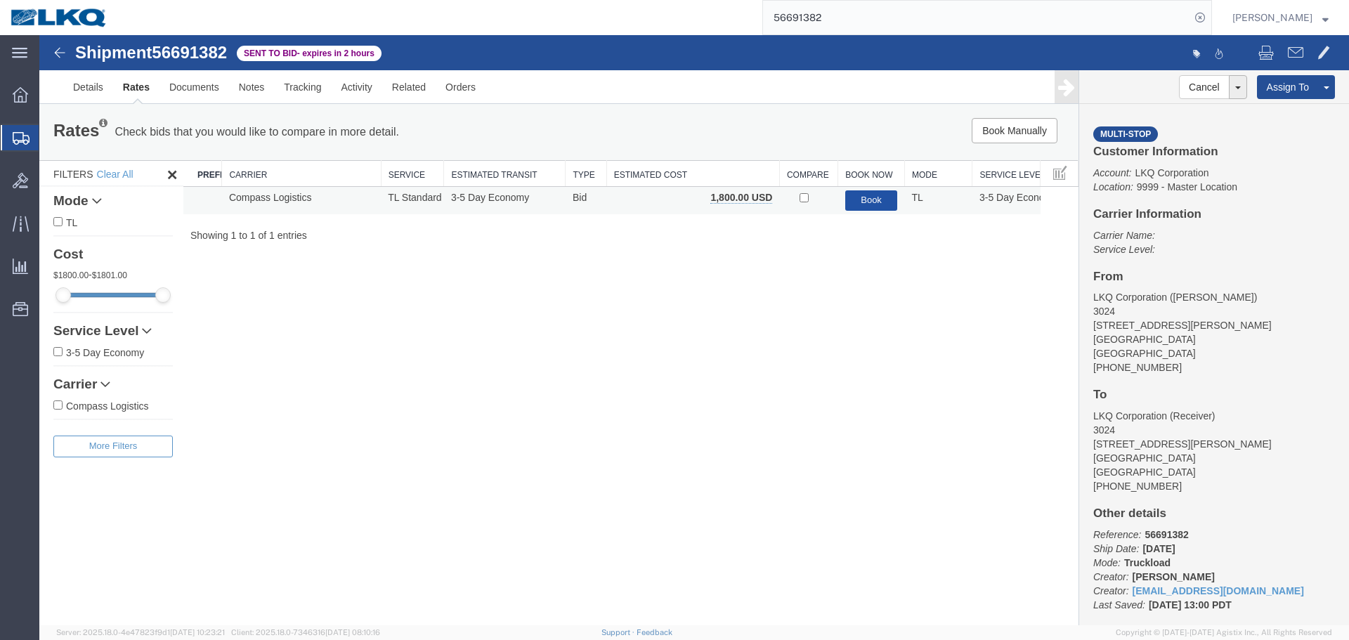
click at [872, 205] on button "Book" at bounding box center [872, 200] width 53 height 20
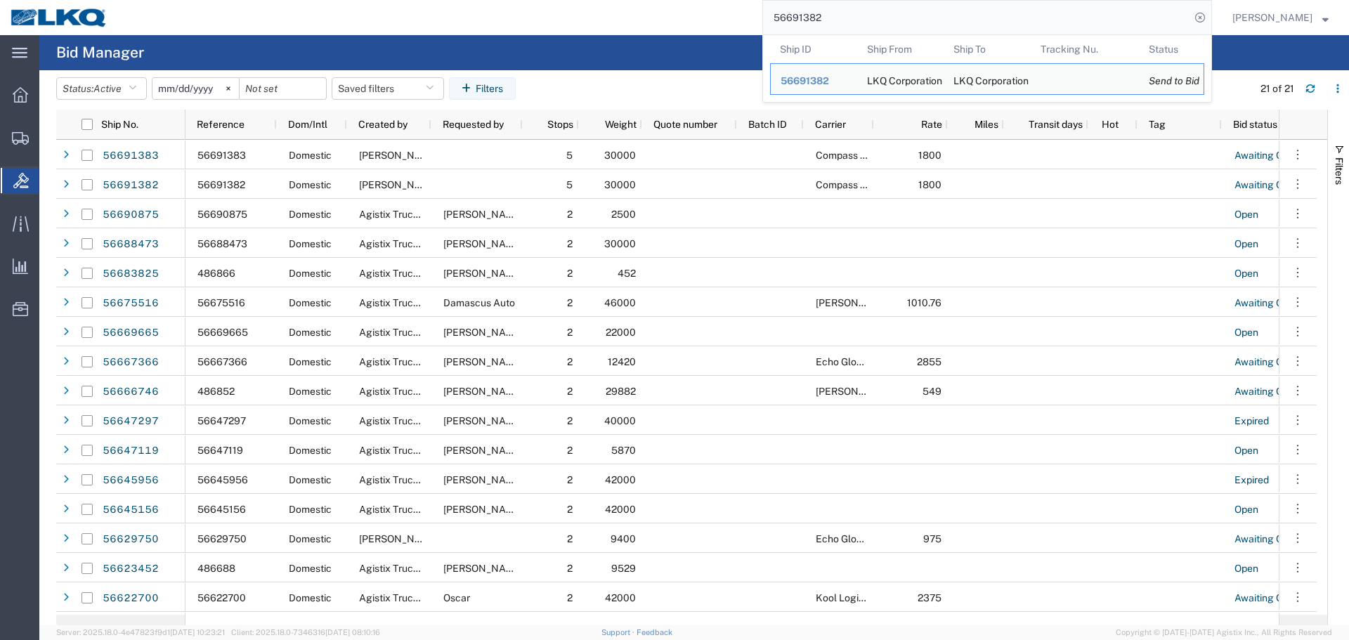
click at [899, 26] on input "56691382" at bounding box center [976, 18] width 427 height 34
paste input "77"
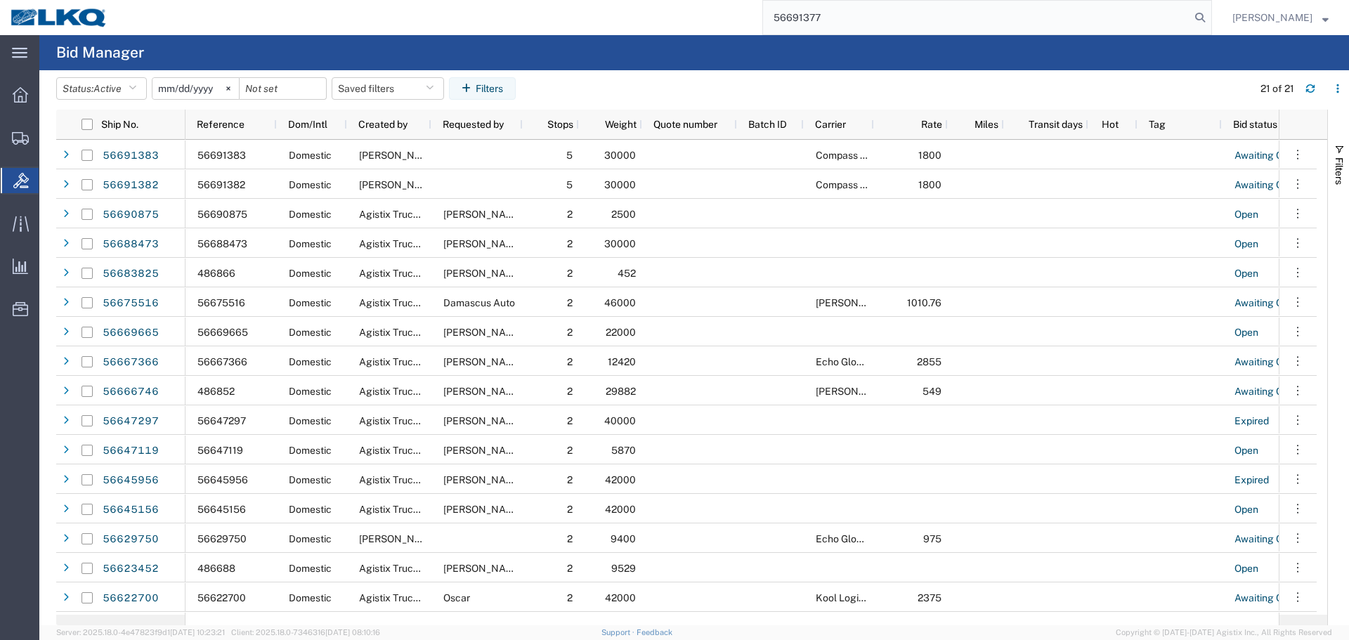
type input "56691377"
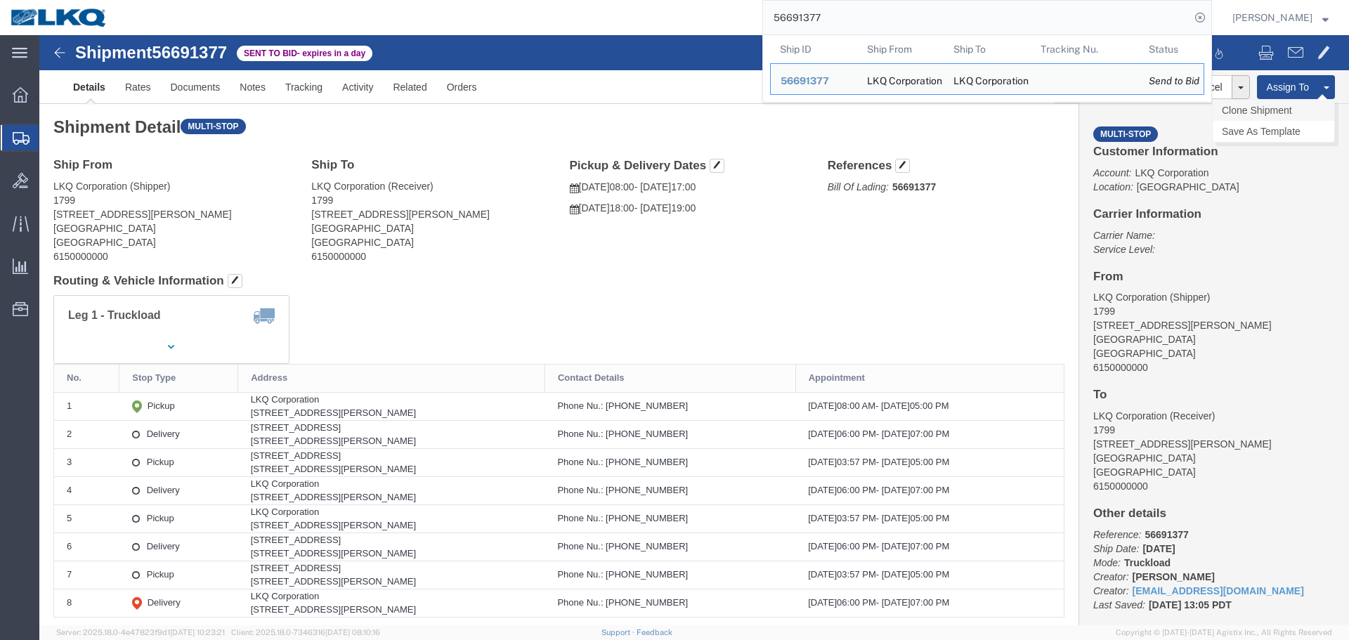
click link "Clone Shipment"
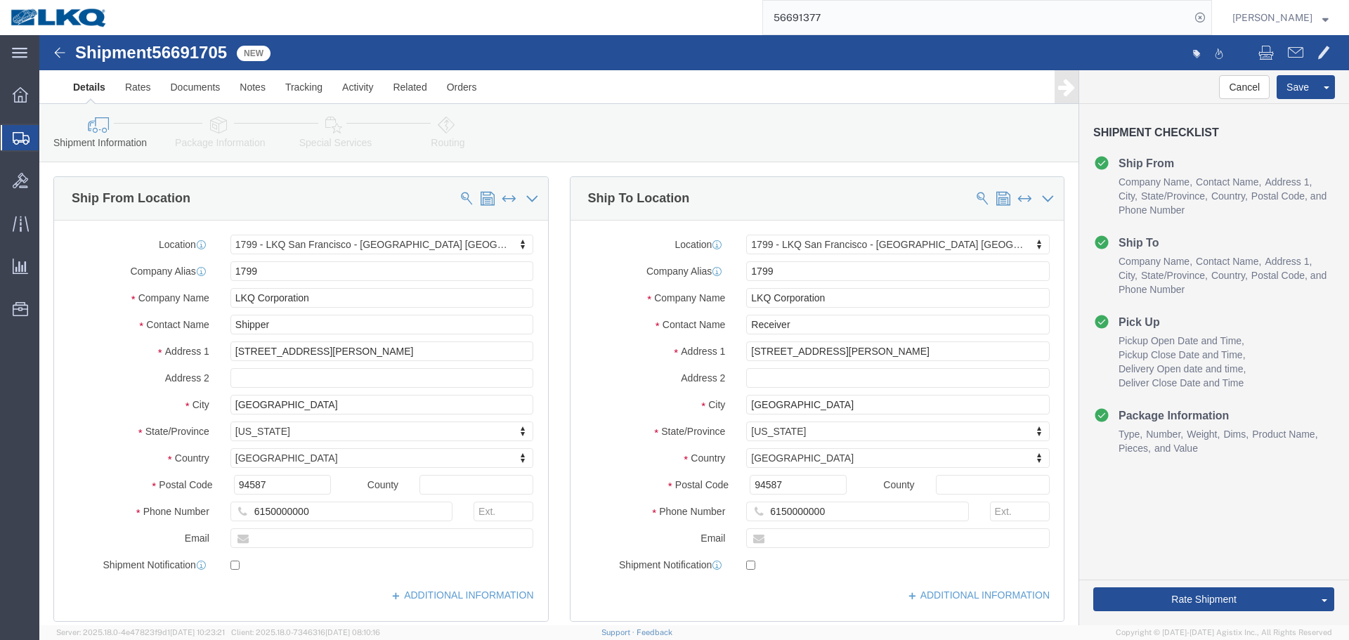
select select "27654"
click span "56691705"
copy span "56691705"
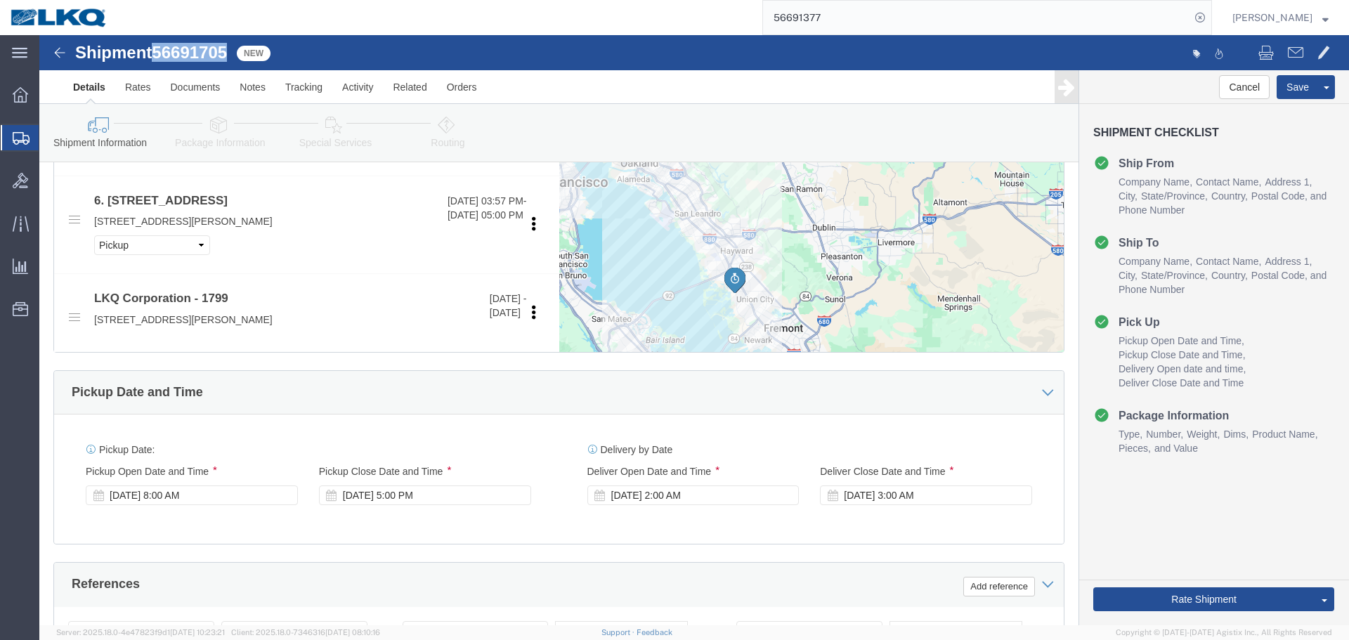
scroll to position [1195, 0]
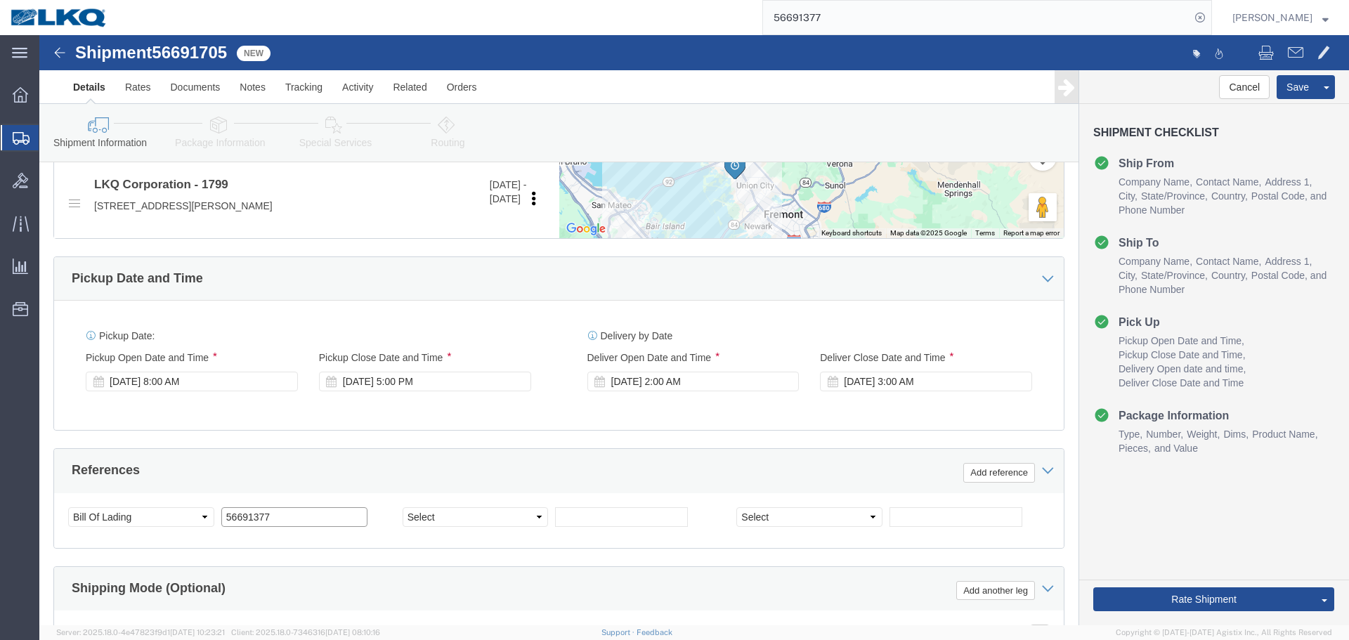
click input "56691377"
paste input "705"
type input "56691705"
click button "Save"
click link "Send To Bid"
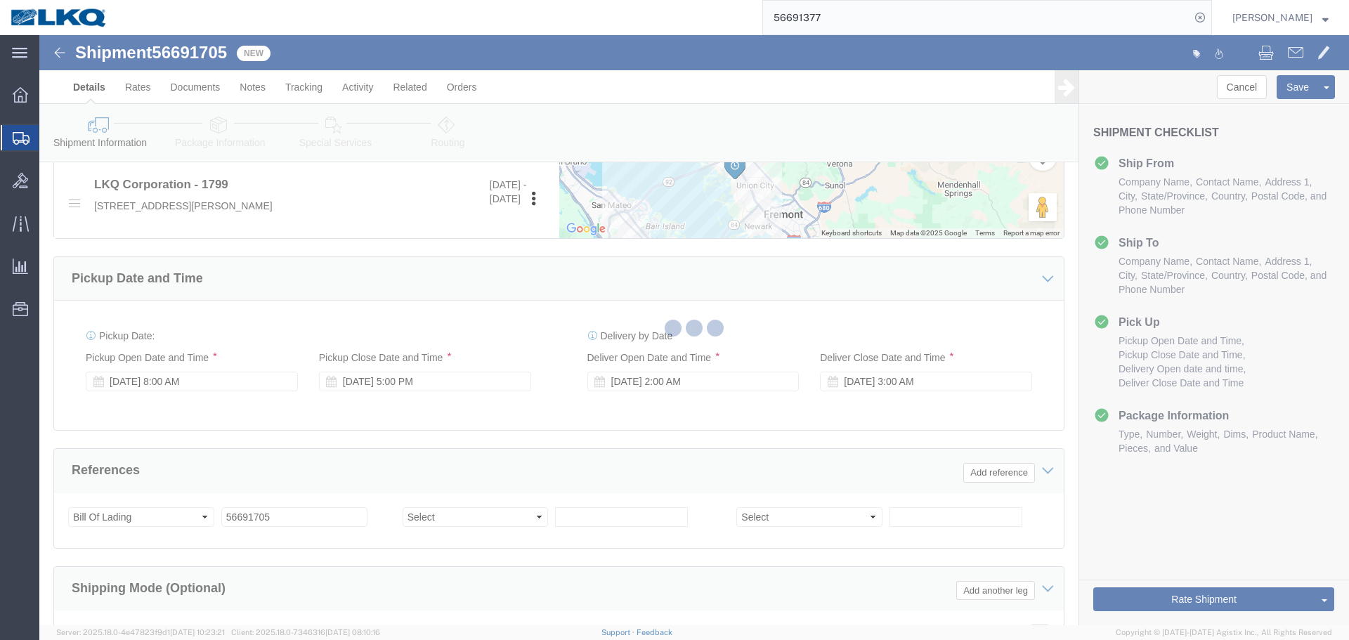
select select "27654"
select select "TL"
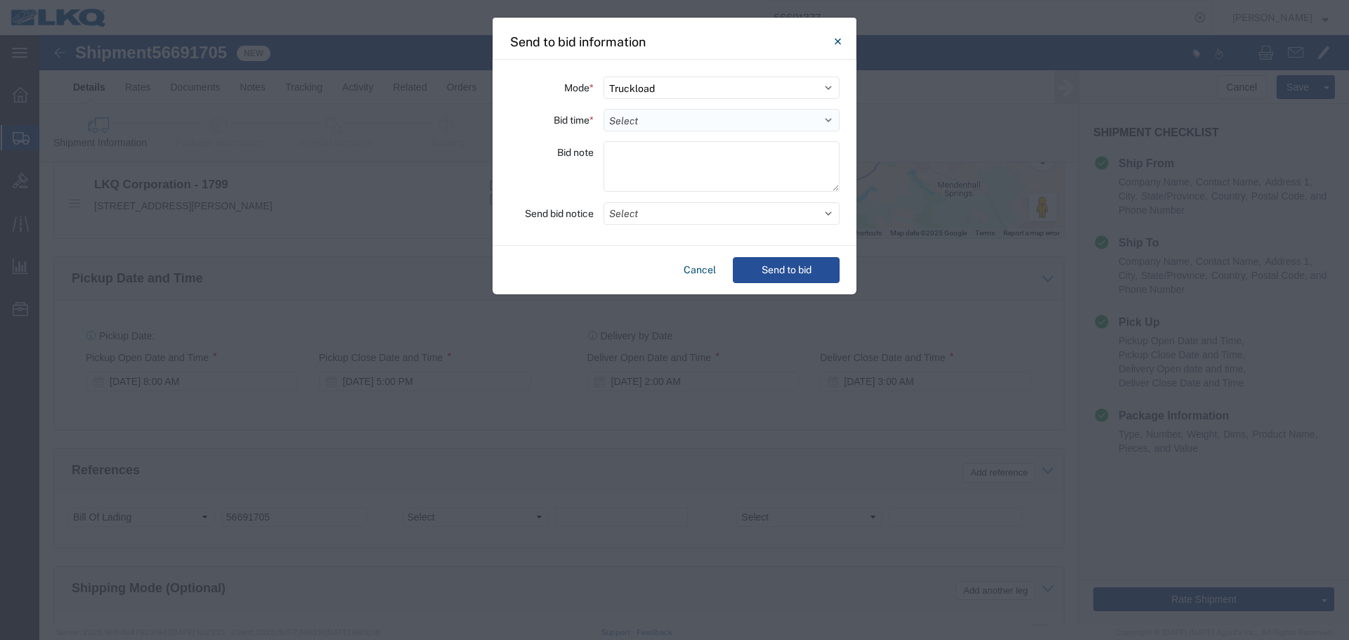
click at [682, 118] on select "Select 30 Min (Rush) 1 Hour (Rush) 2 Hours (Rush) 4 Hours (Rush) 8 Hours (Rush)…" at bounding box center [722, 120] width 236 height 22
select select "4"
click at [604, 109] on select "Select 30 Min (Rush) 1 Hour (Rush) 2 Hours (Rush) 4 Hours (Rush) 8 Hours (Rush)…" at bounding box center [722, 120] width 236 height 22
click at [652, 212] on button "Select" at bounding box center [722, 213] width 236 height 22
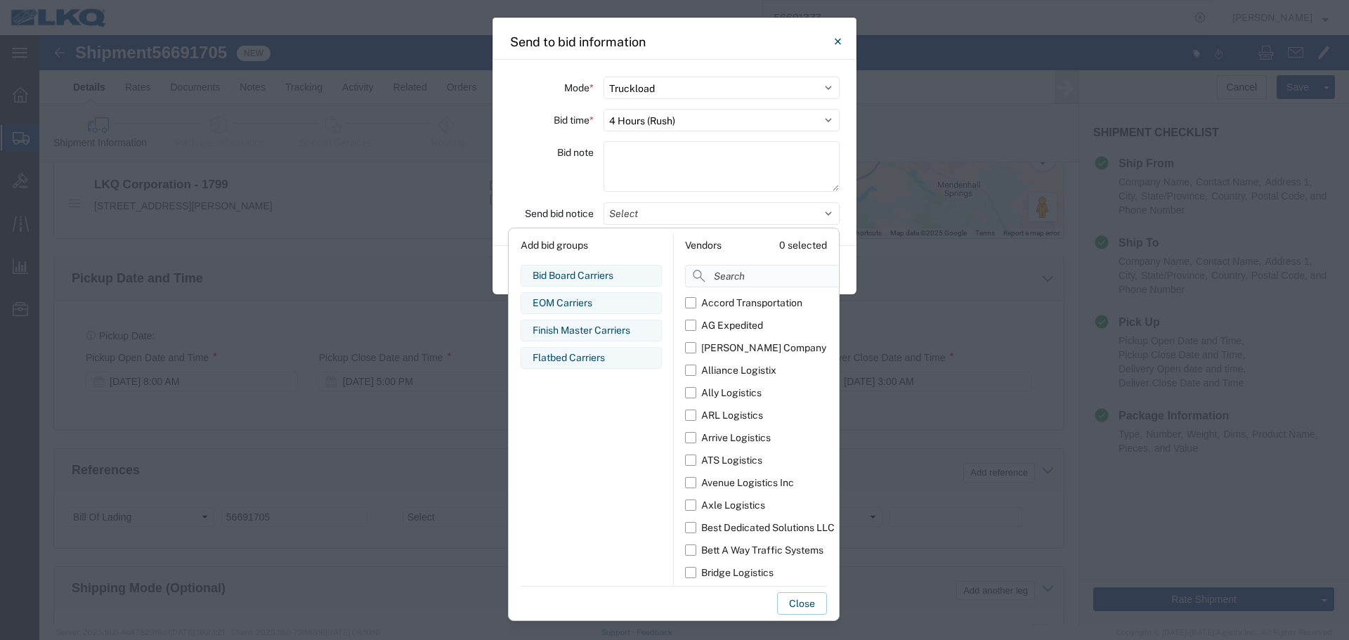
click at [730, 278] on input at bounding box center [793, 276] width 216 height 22
click at [727, 268] on input at bounding box center [793, 276] width 216 height 22
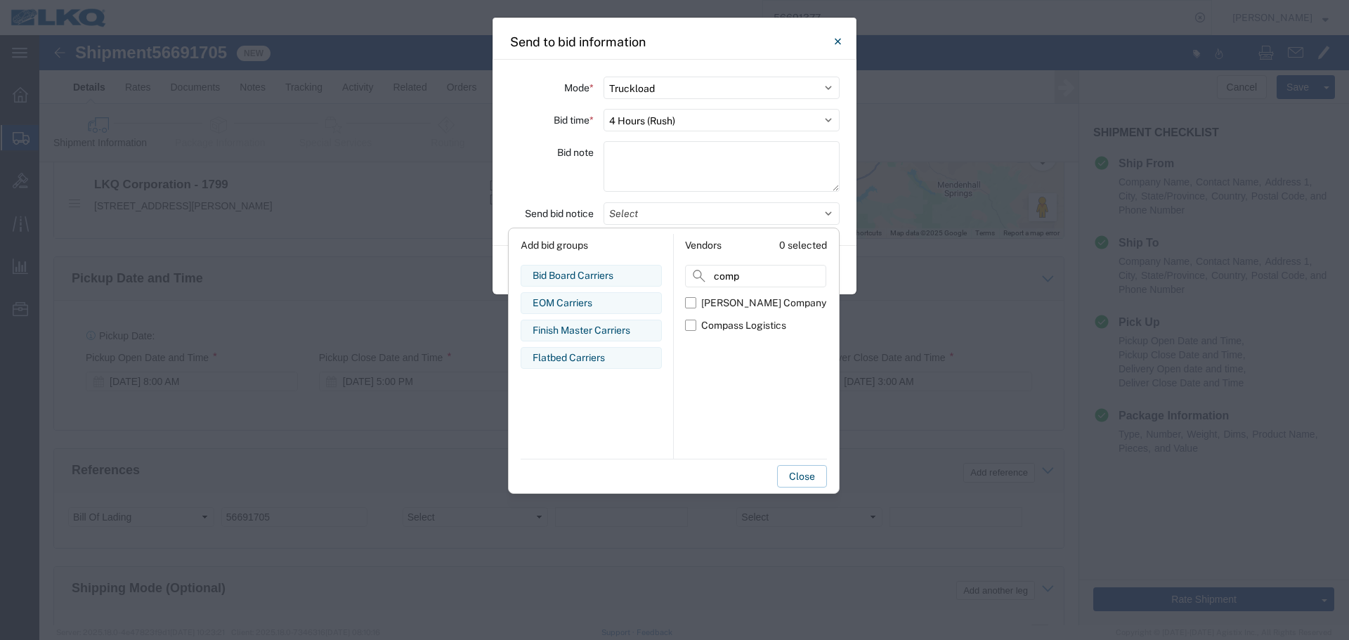
type input "comp"
click at [712, 323] on div "Compass Logistics" at bounding box center [743, 325] width 85 height 15
click at [0, 0] on input "Compass Logistics" at bounding box center [0, 0] width 0 height 0
click at [552, 165] on div "Bid note" at bounding box center [552, 168] width 84 height 55
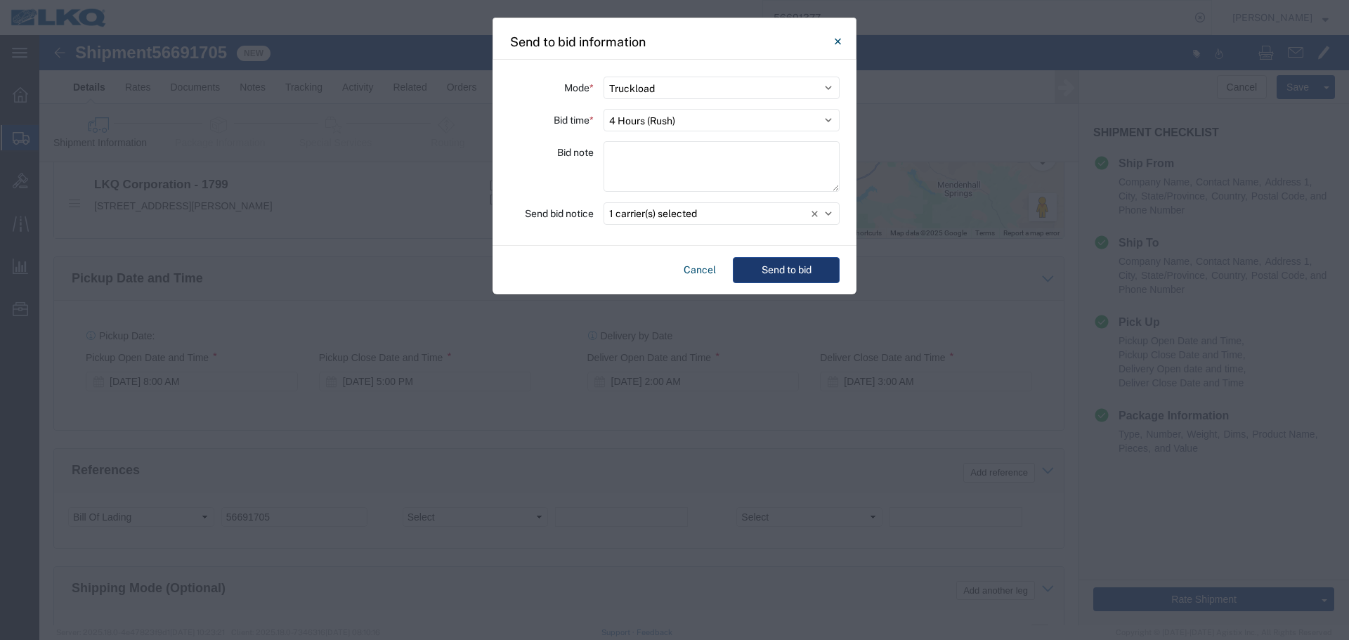
click at [813, 263] on button "Send to bid" at bounding box center [786, 270] width 107 height 26
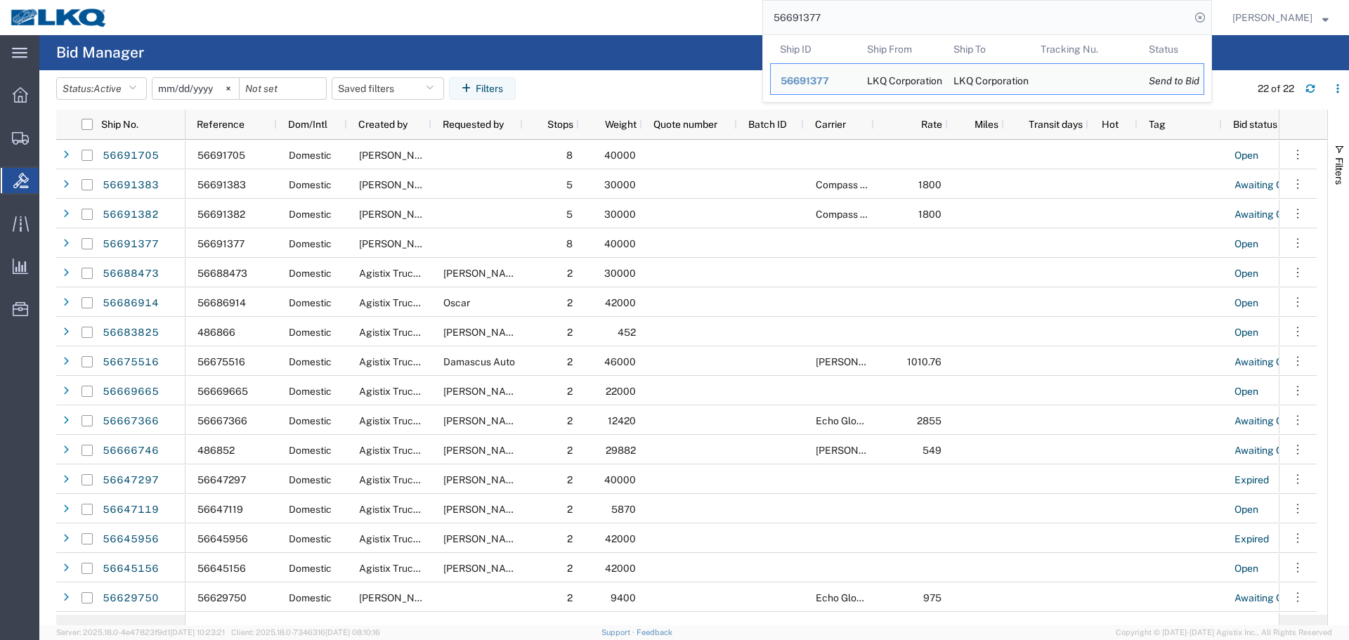
click at [915, 6] on input "56691377" at bounding box center [976, 18] width 427 height 34
paste input "704"
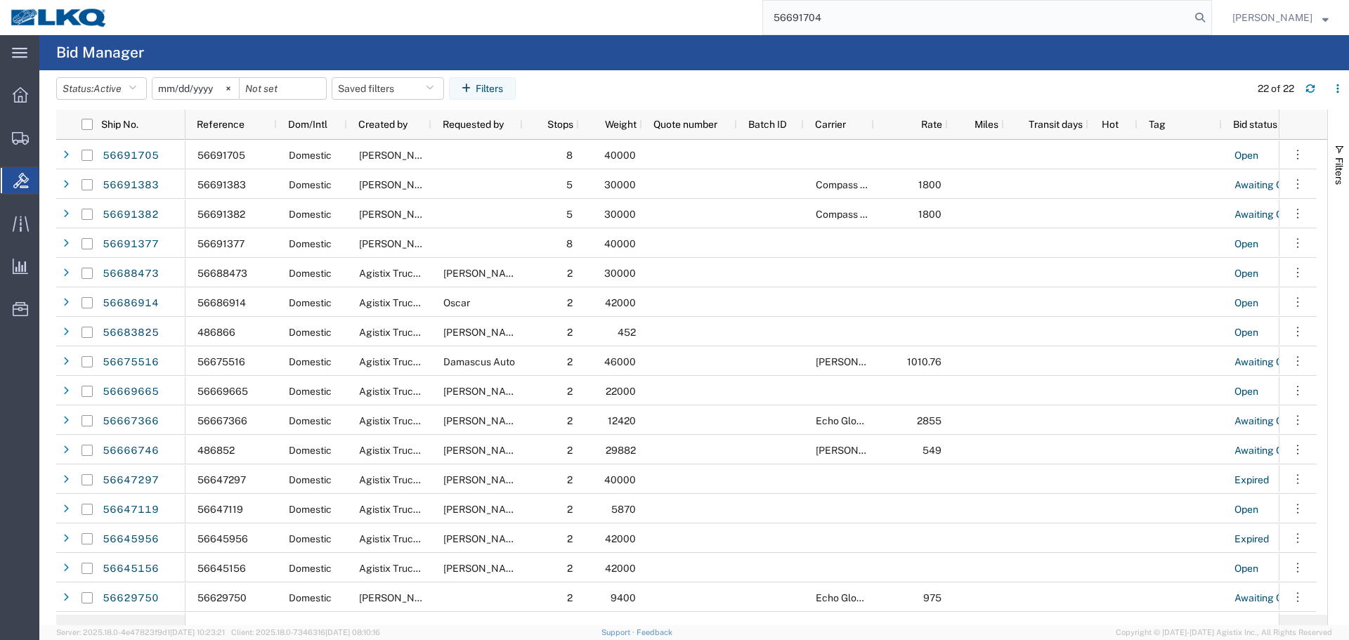
type input "56691704"
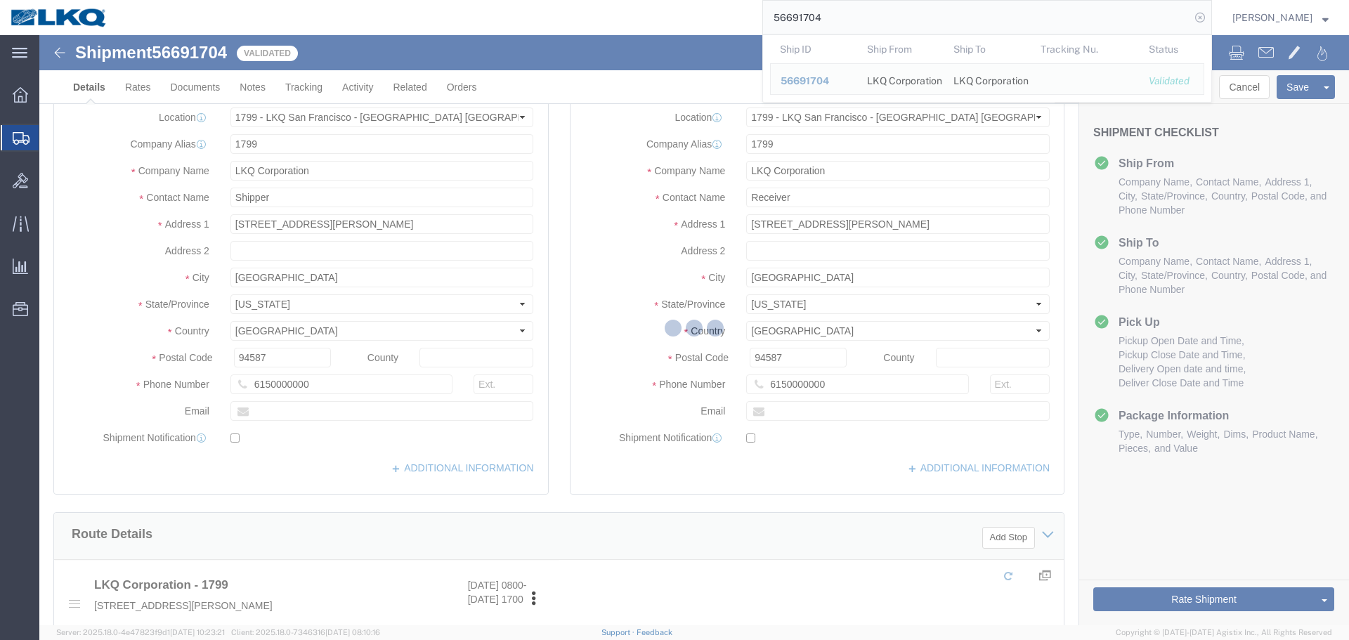
click at [1197, 17] on icon at bounding box center [1201, 18] width 20 height 20
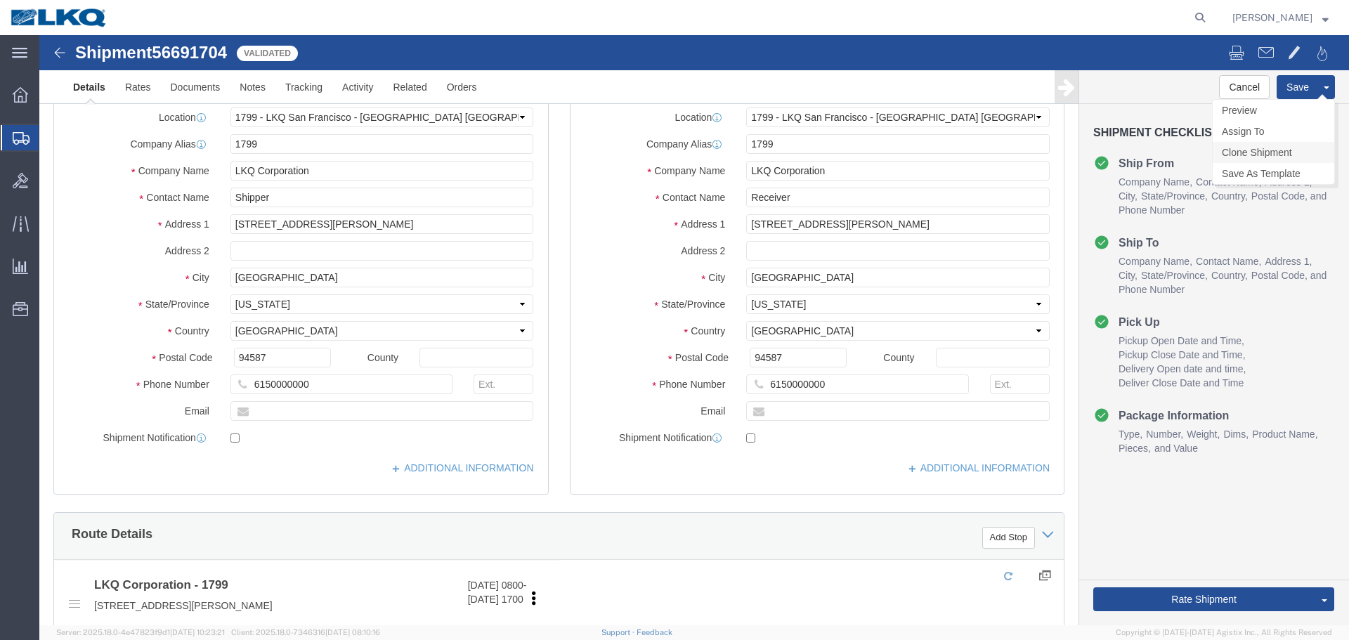
click link "Clone Shipment"
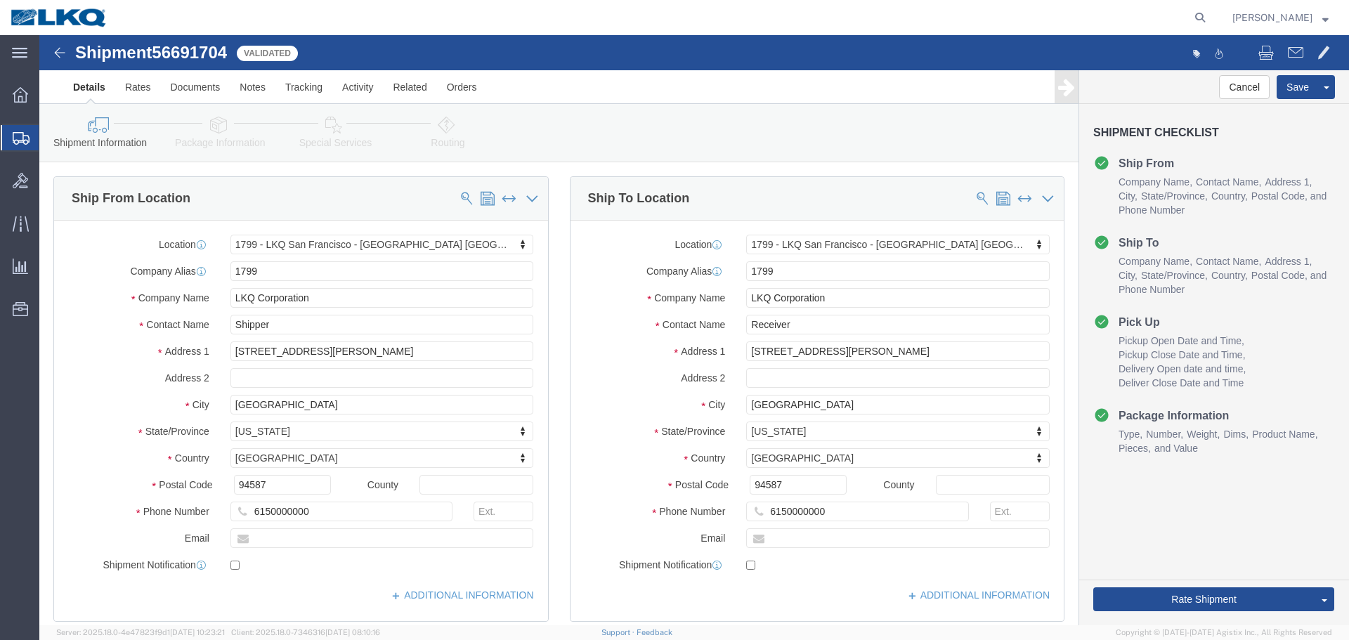
select select "27654"
click span "56691761"
copy span "56691761"
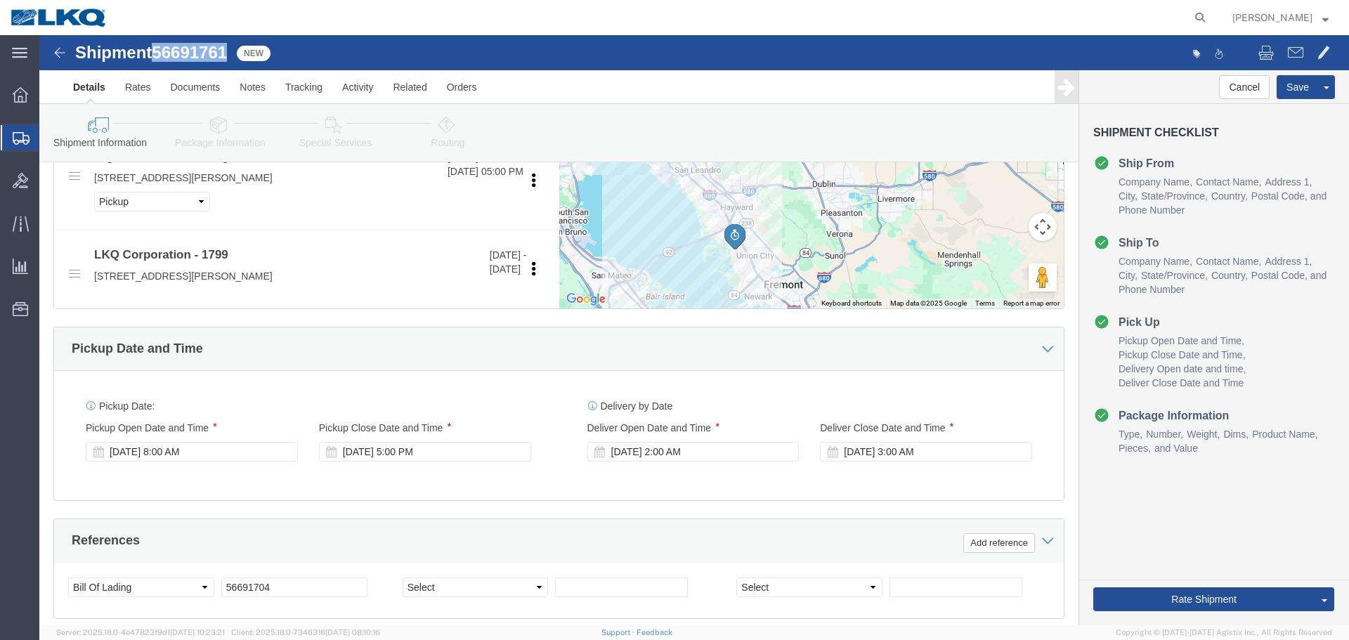
scroll to position [1335, 0]
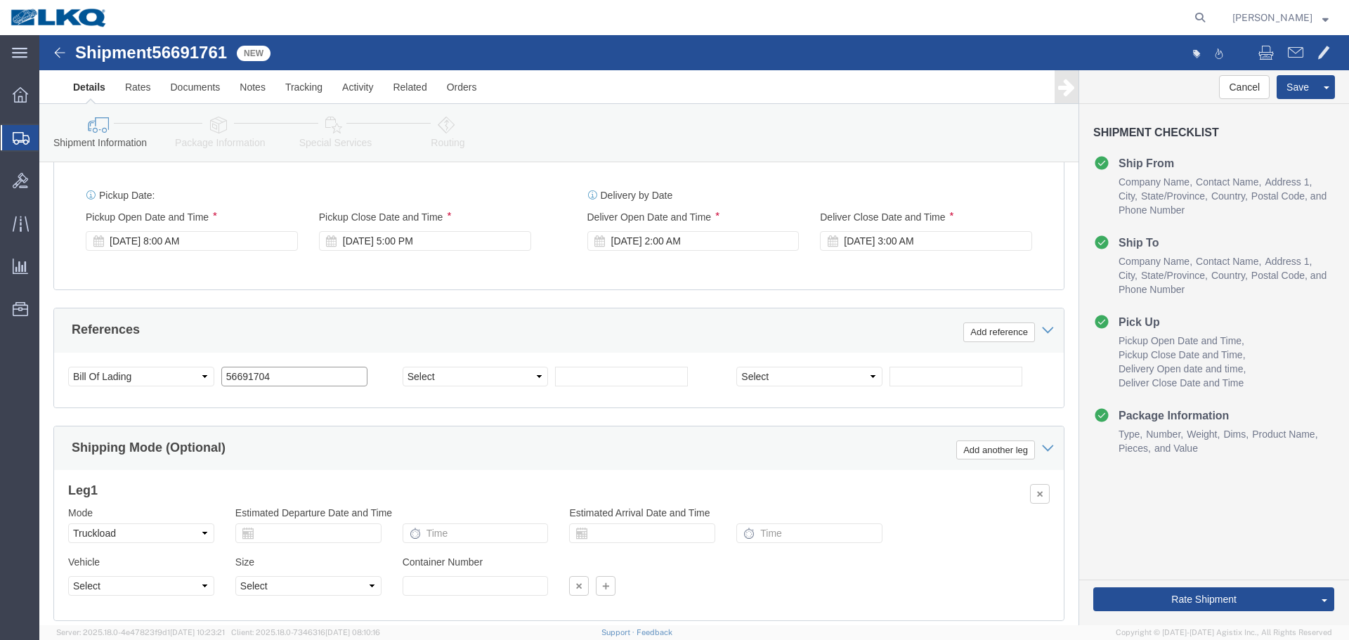
click input "56691704"
paste input "61"
type input "56691761"
click div "[DATE] 8:00 AM"
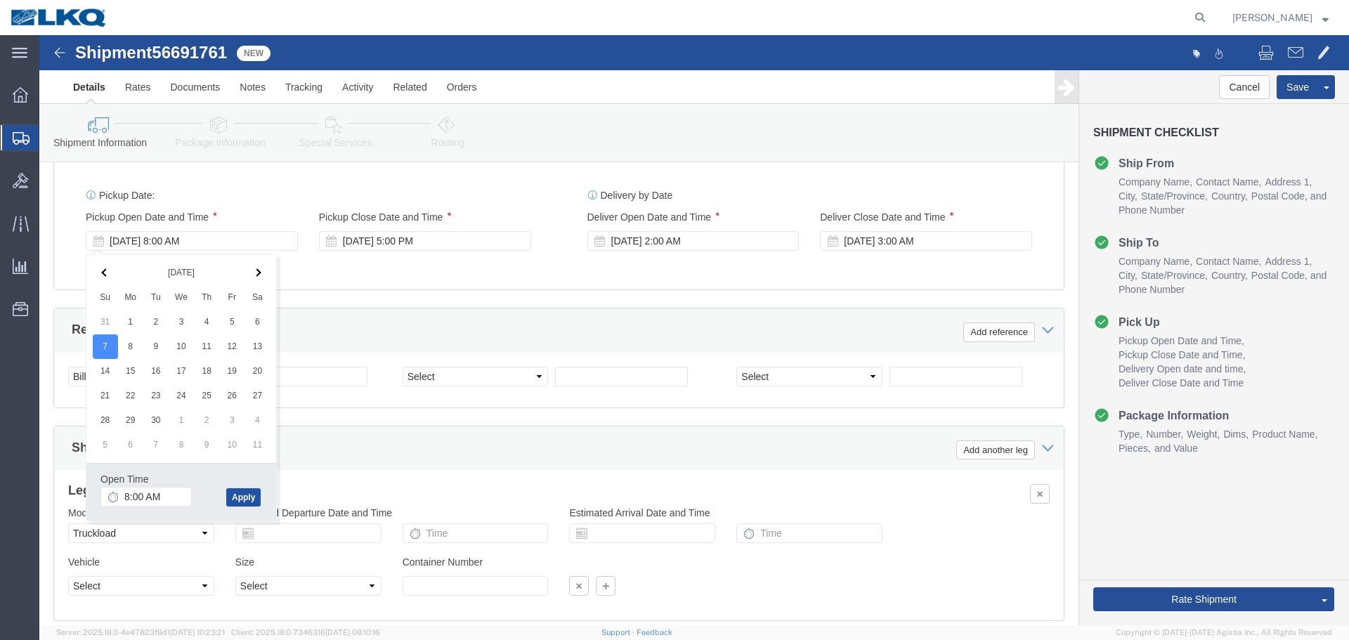
click button "Apply"
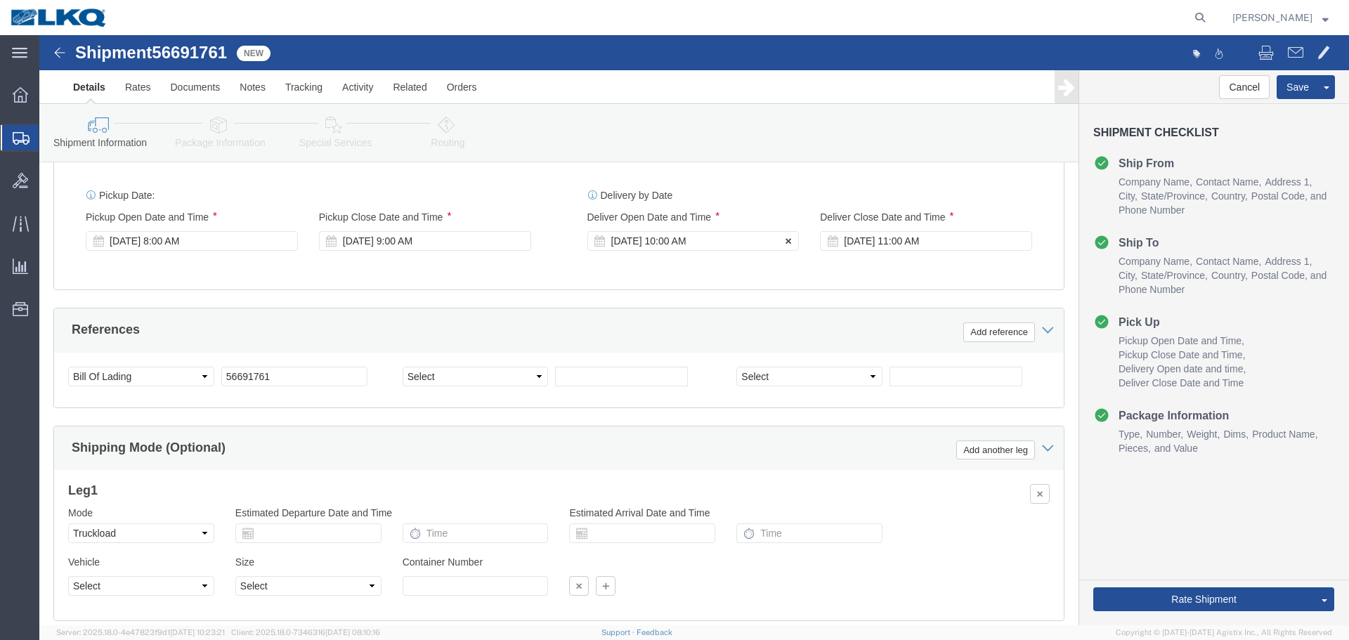
click div "[DATE] 10:00 AM"
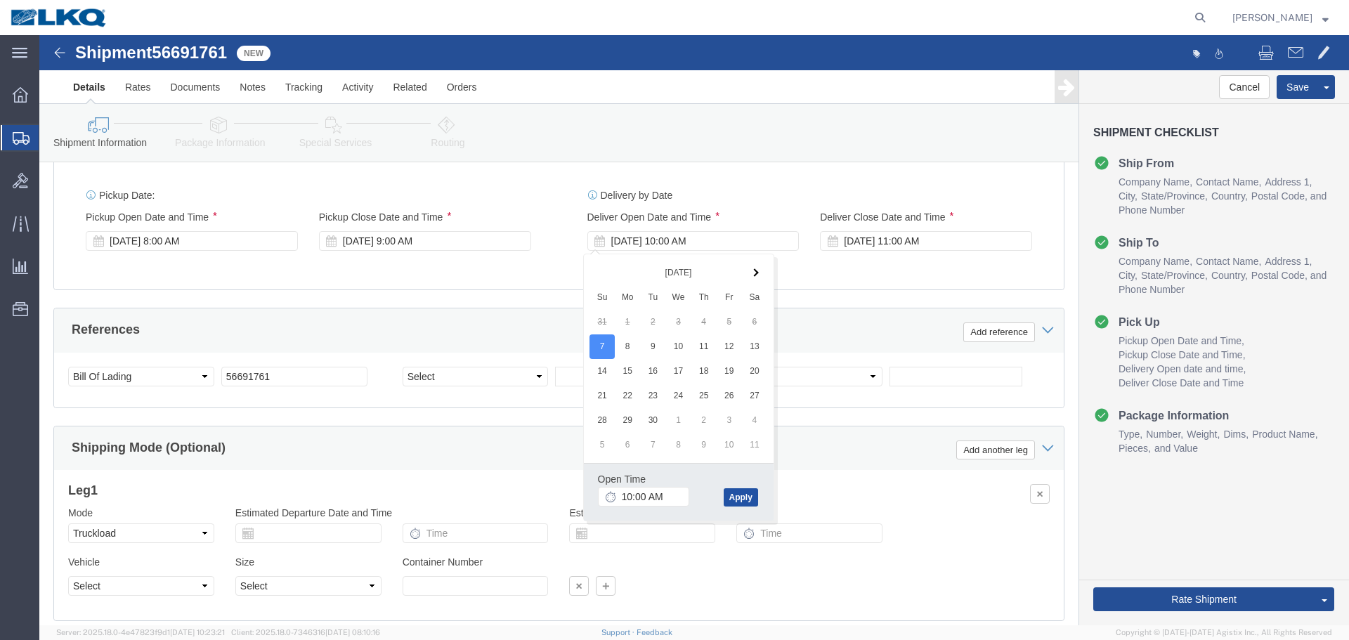
click button "Apply"
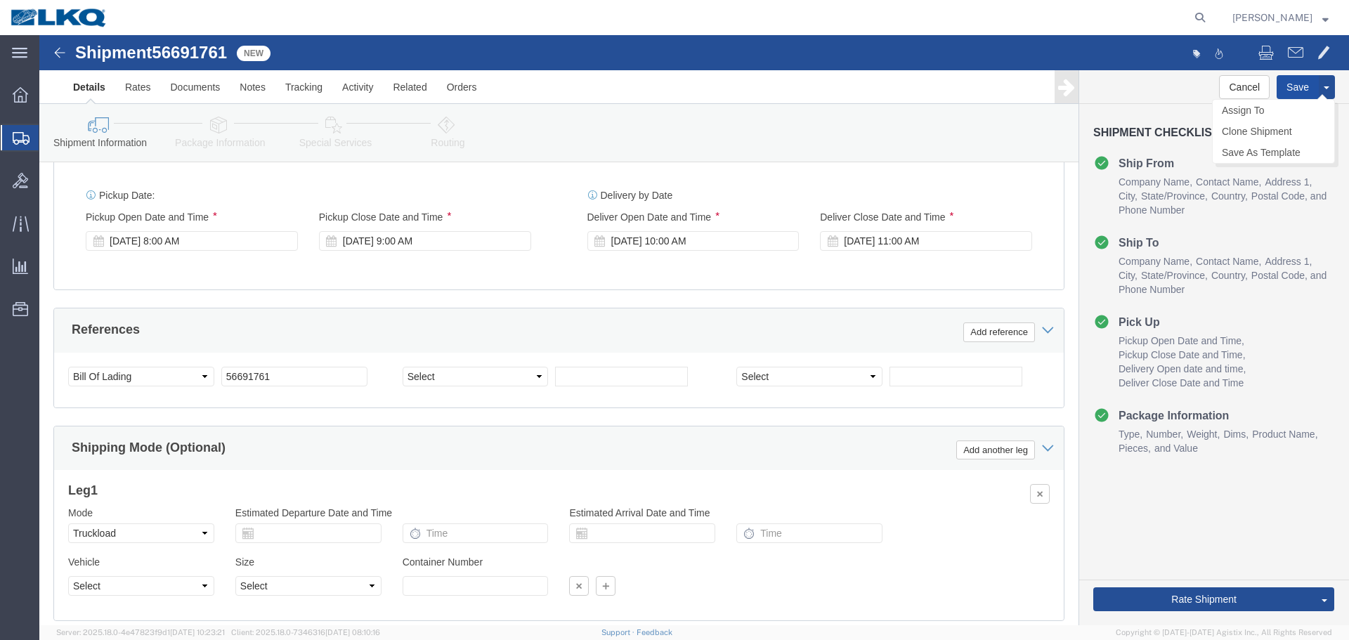
click button "Save"
click link "Send To Bid"
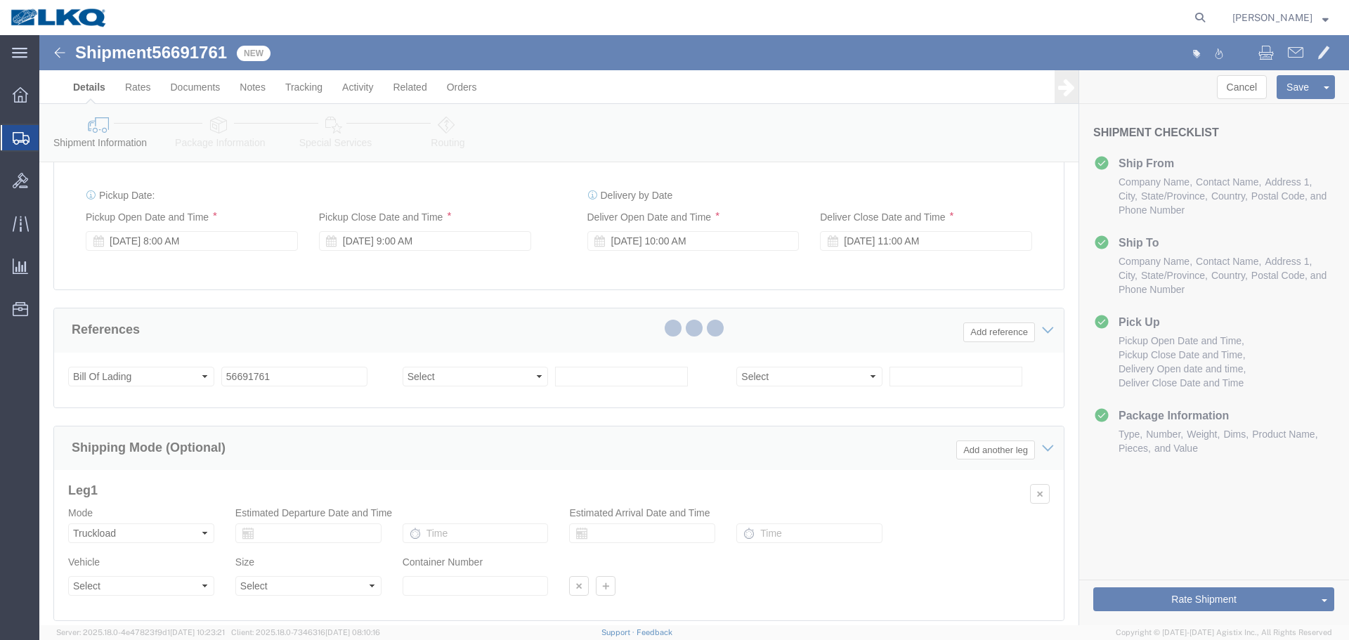
select select "27654"
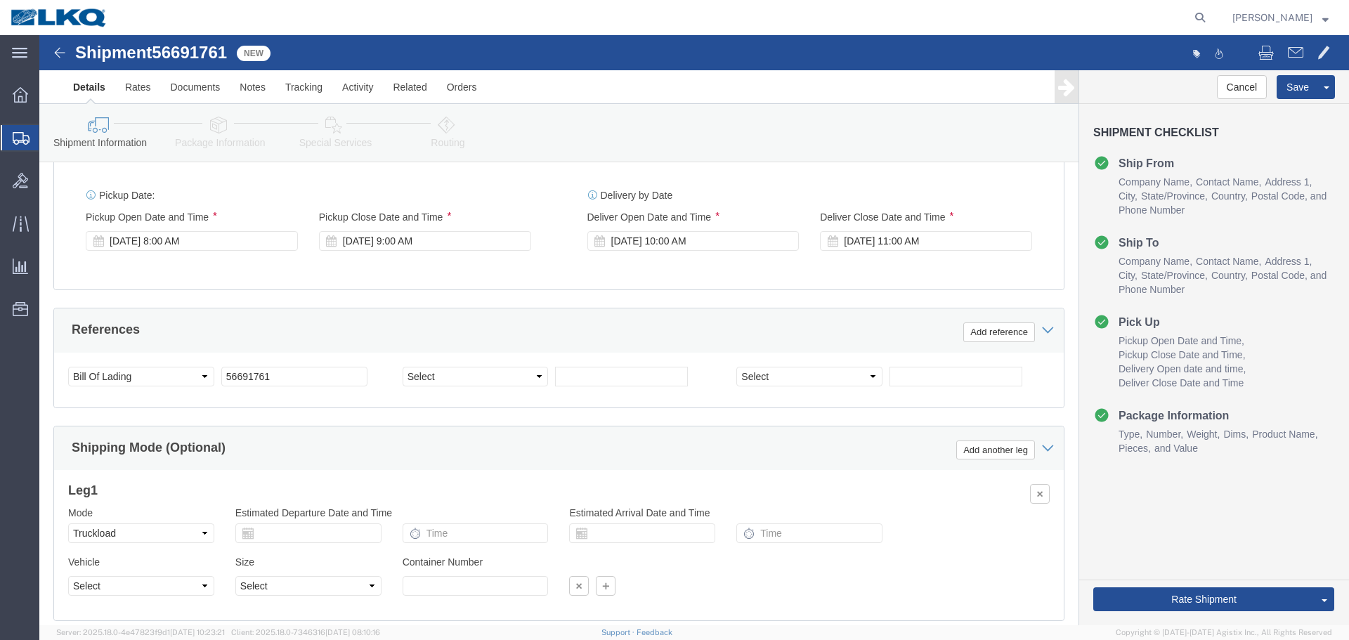
select select "TL"
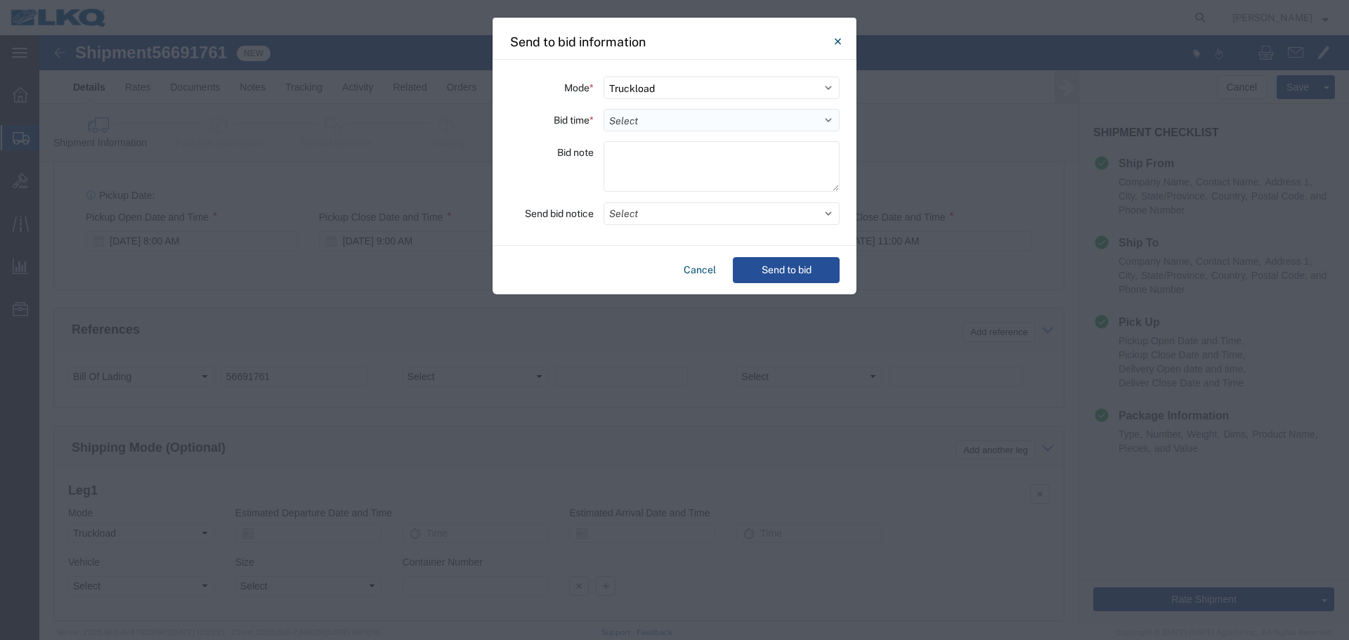
click at [671, 117] on select "Select 30 Min (Rush) 1 Hour (Rush) 2 Hours (Rush) 4 Hours (Rush) 8 Hours (Rush)…" at bounding box center [722, 120] width 236 height 22
select select "8"
click at [604, 109] on select "Select 30 Min (Rush) 1 Hour (Rush) 2 Hours (Rush) 4 Hours (Rush) 8 Hours (Rush)…" at bounding box center [722, 120] width 236 height 22
click at [661, 212] on button "Select" at bounding box center [722, 213] width 236 height 22
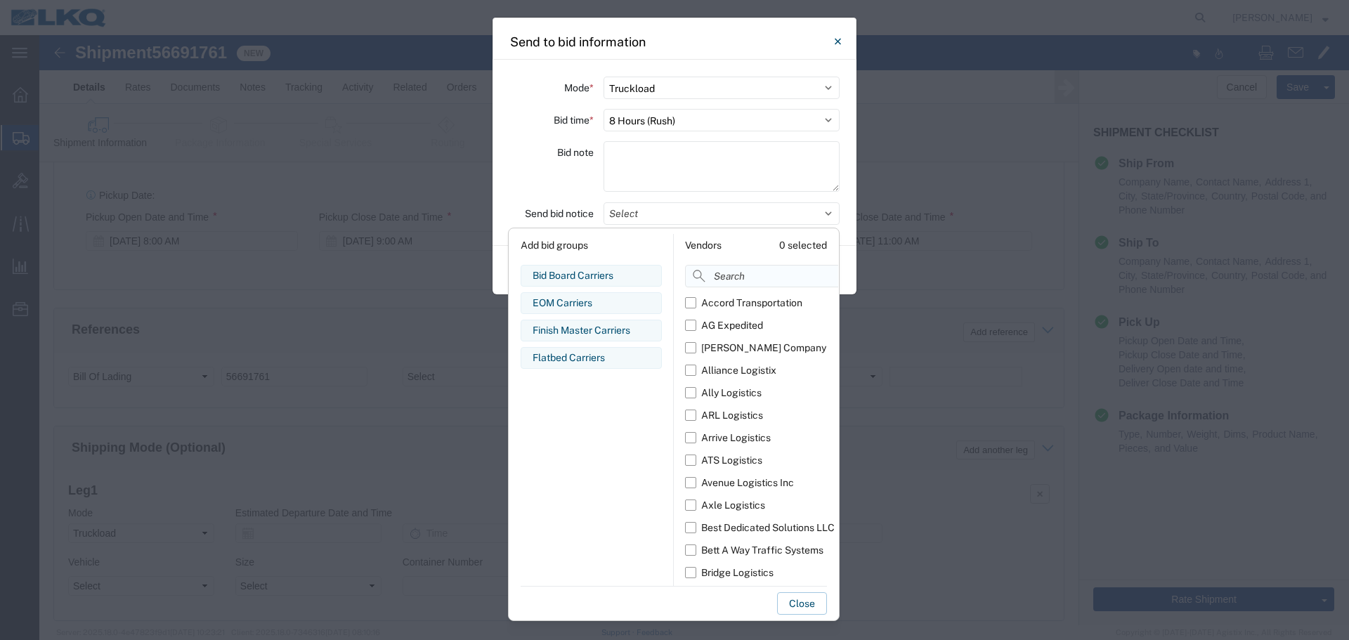
click at [742, 280] on input at bounding box center [793, 276] width 216 height 22
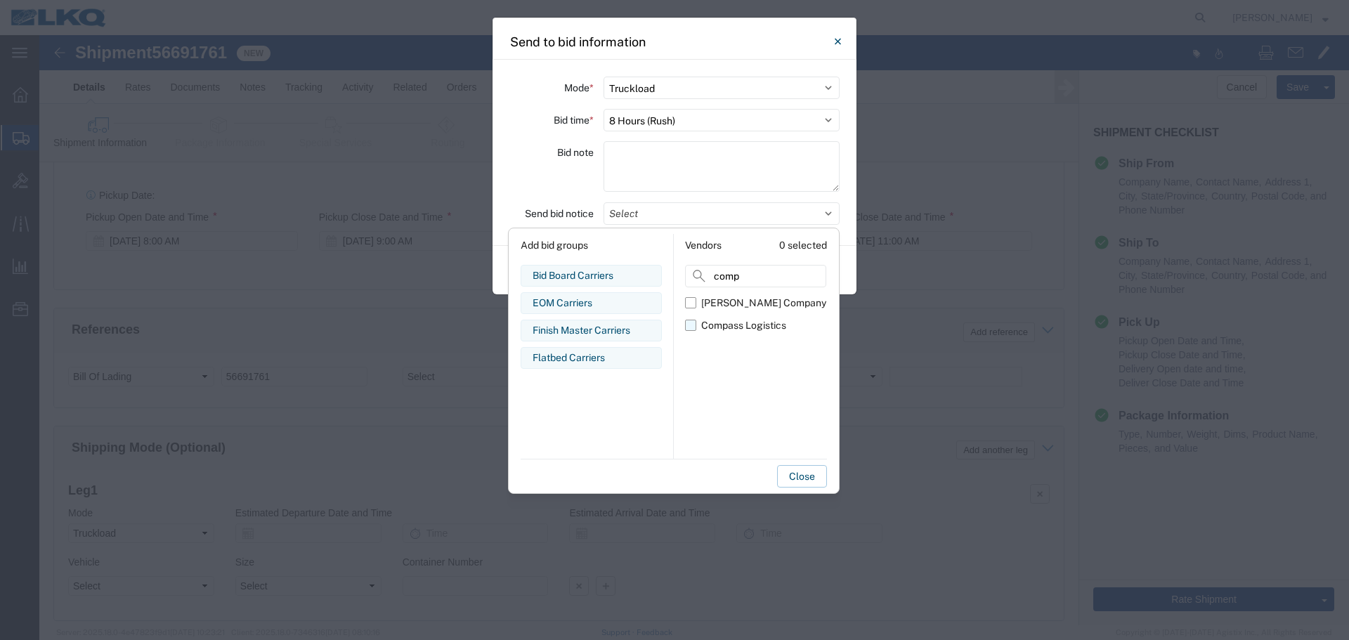
type input "comp"
click at [716, 324] on div "Compass Logistics" at bounding box center [743, 325] width 85 height 15
click at [0, 0] on input "Compass Logistics" at bounding box center [0, 0] width 0 height 0
click at [576, 185] on div "Bid note" at bounding box center [552, 168] width 84 height 55
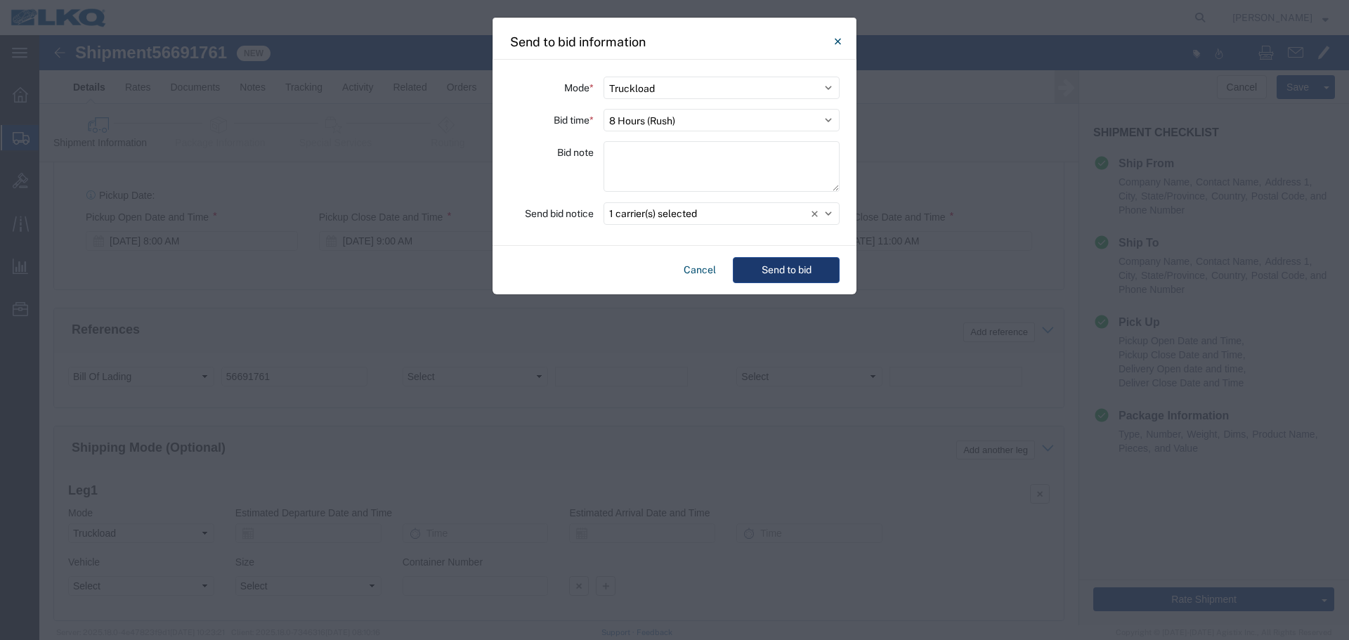
click at [831, 275] on button "Send to bid" at bounding box center [786, 270] width 107 height 26
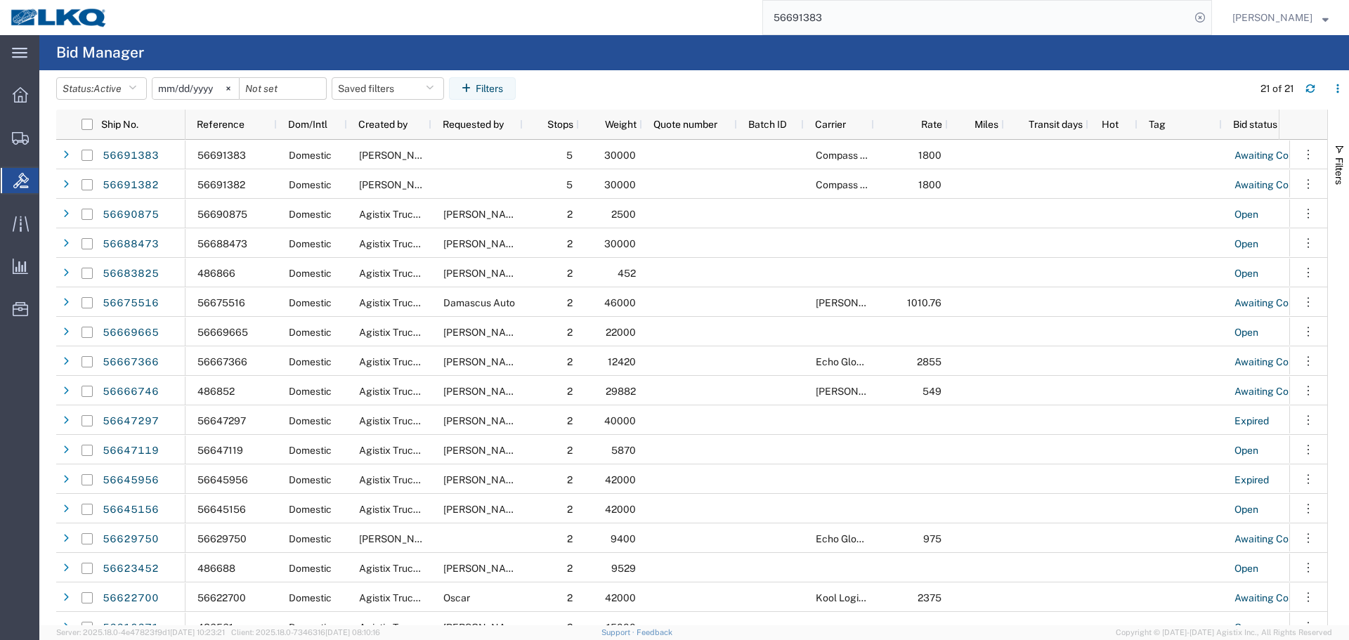
click at [838, 15] on input "56691383" at bounding box center [976, 18] width 427 height 34
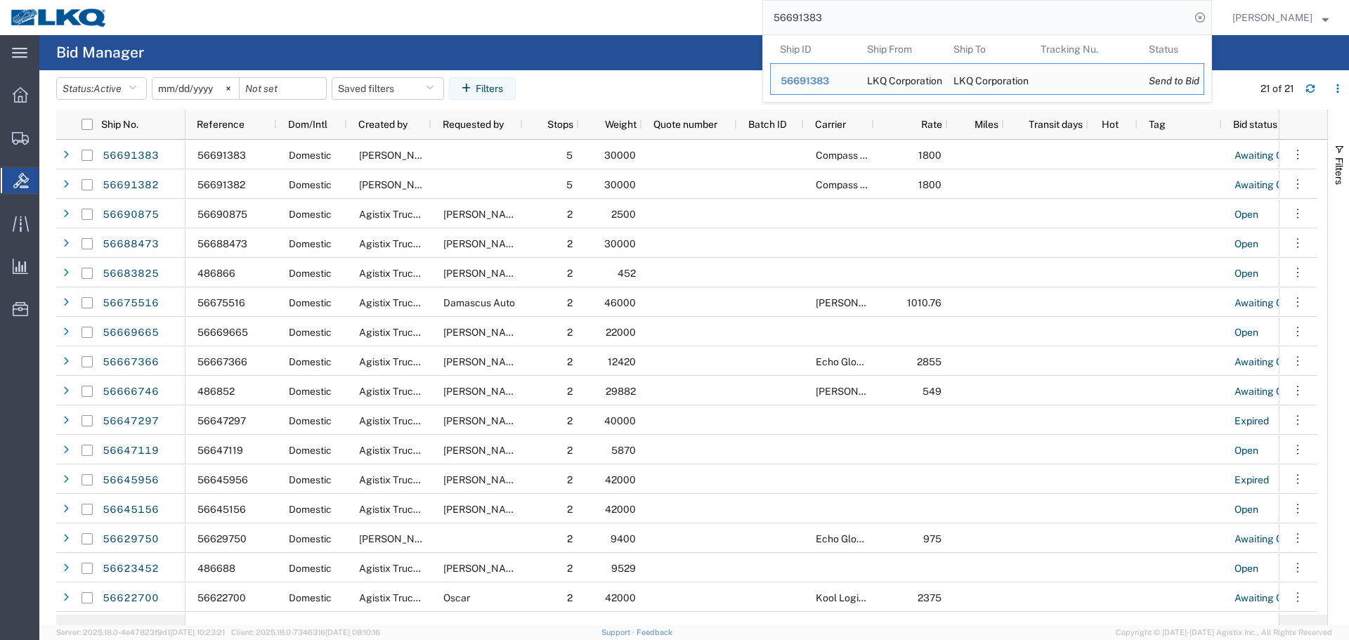
paste input "77"
type input "56691377"
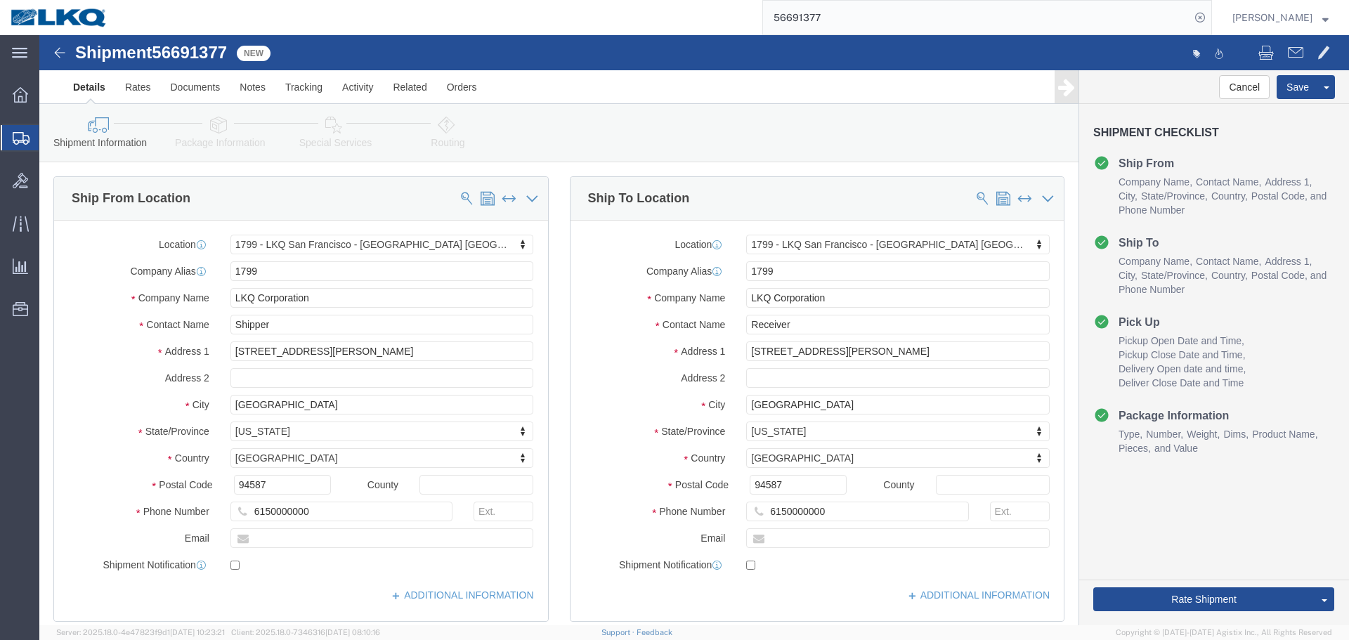
select select "27654"
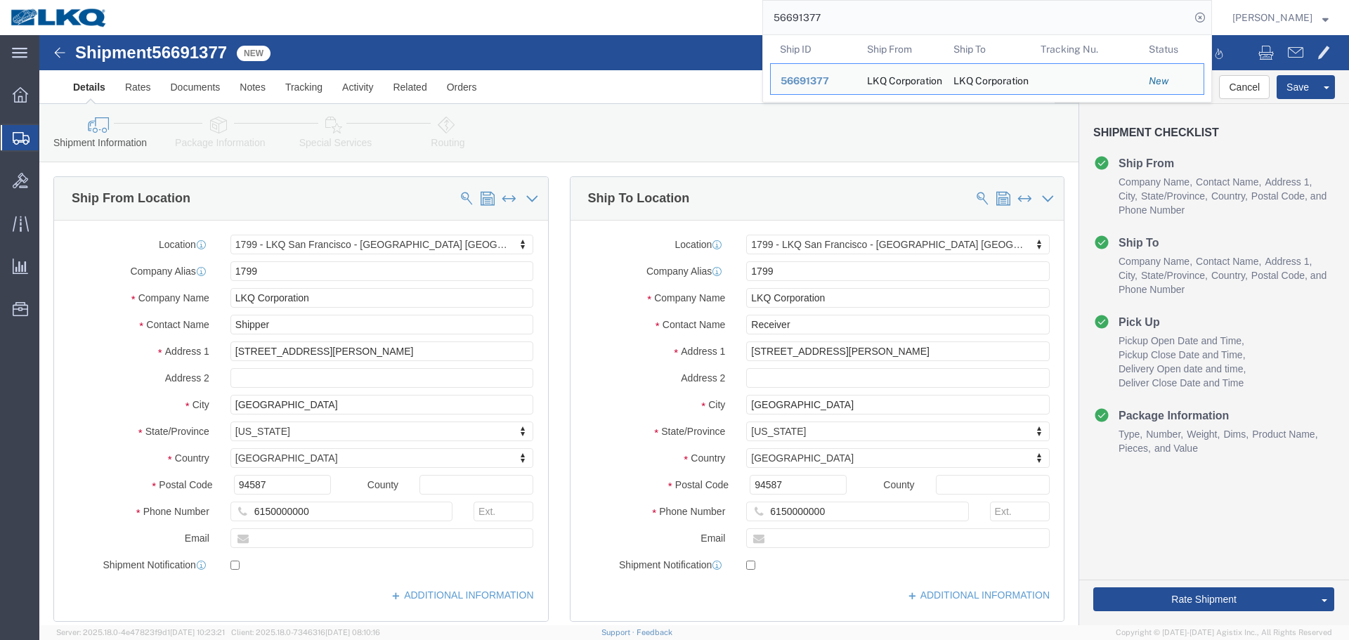
click div "Shipment 56691377 New"
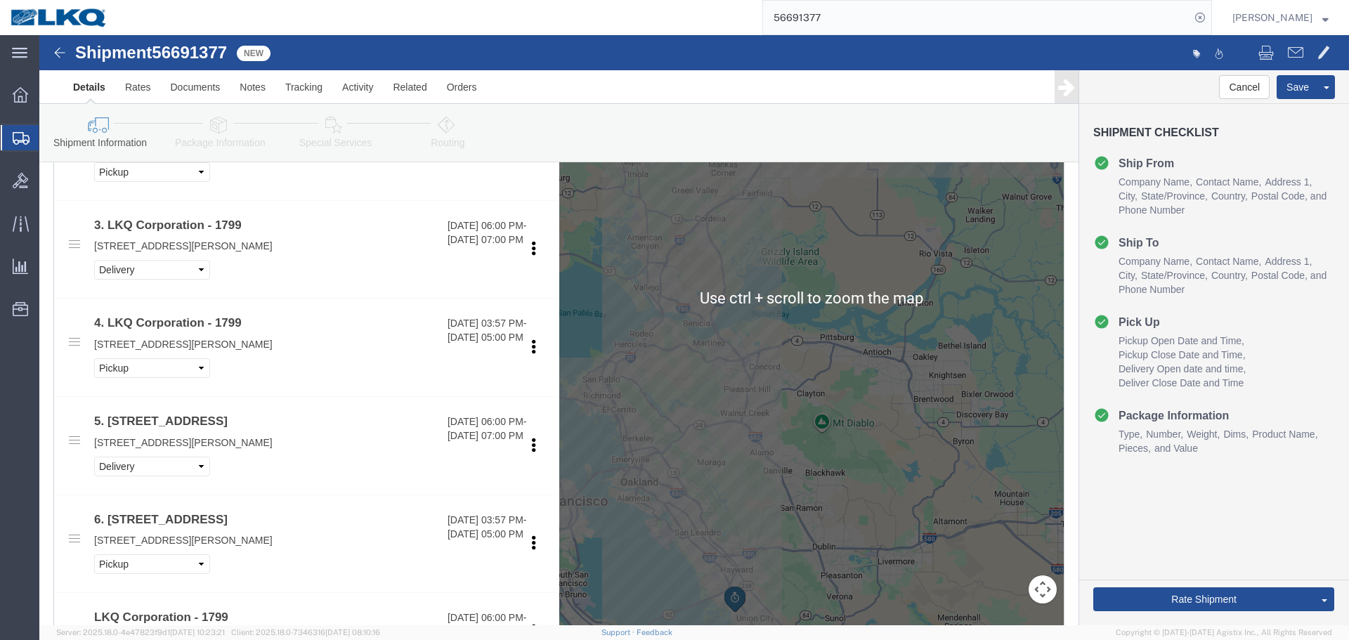
scroll to position [1054, 0]
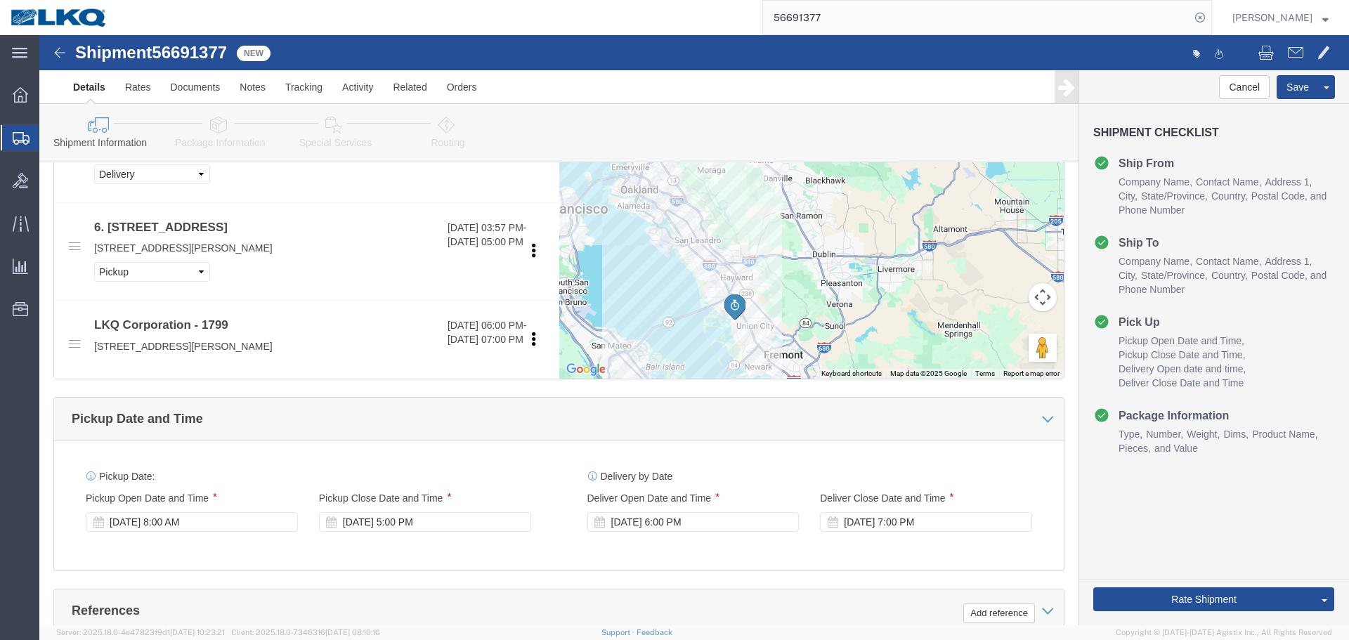
click at [831, 30] on input "56691377" at bounding box center [976, 18] width 427 height 34
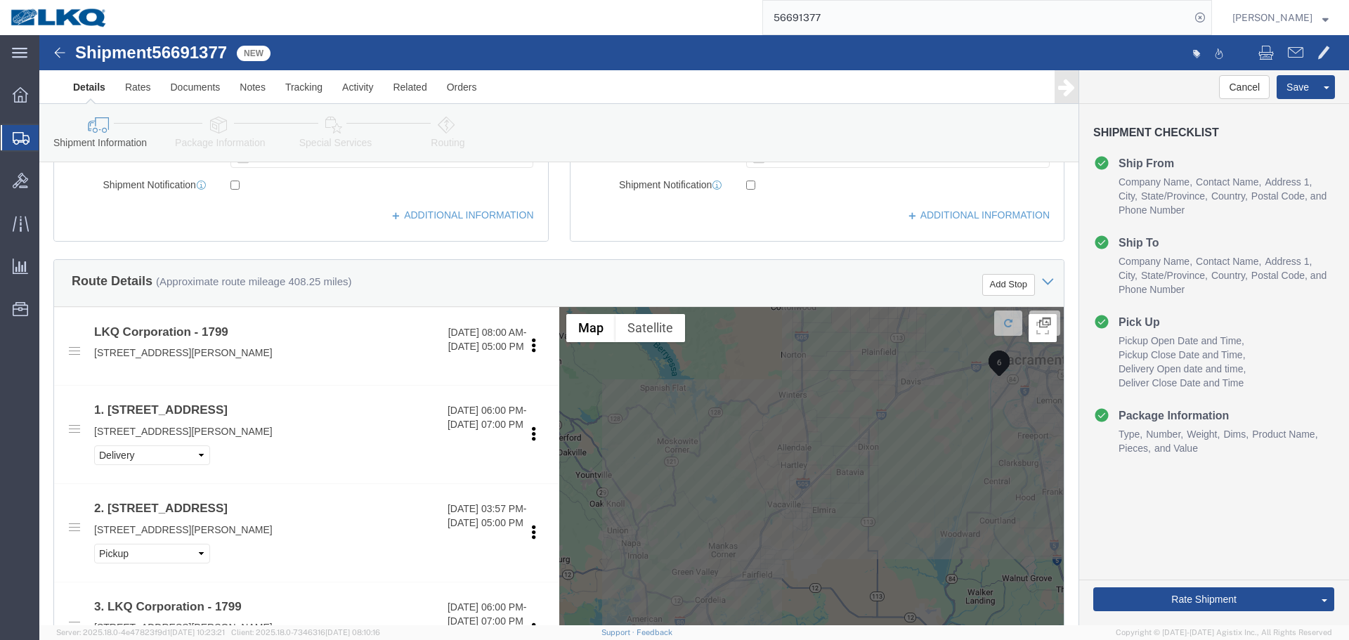
scroll to position [0, 0]
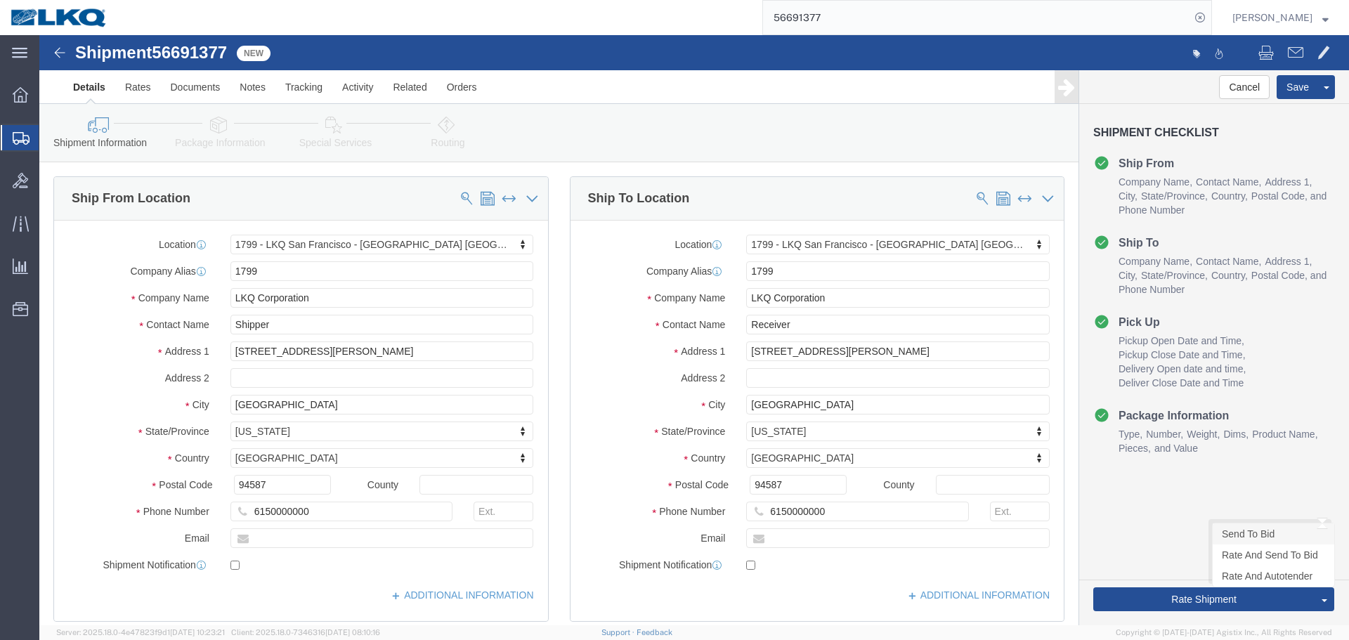
click link "Send To Bid"
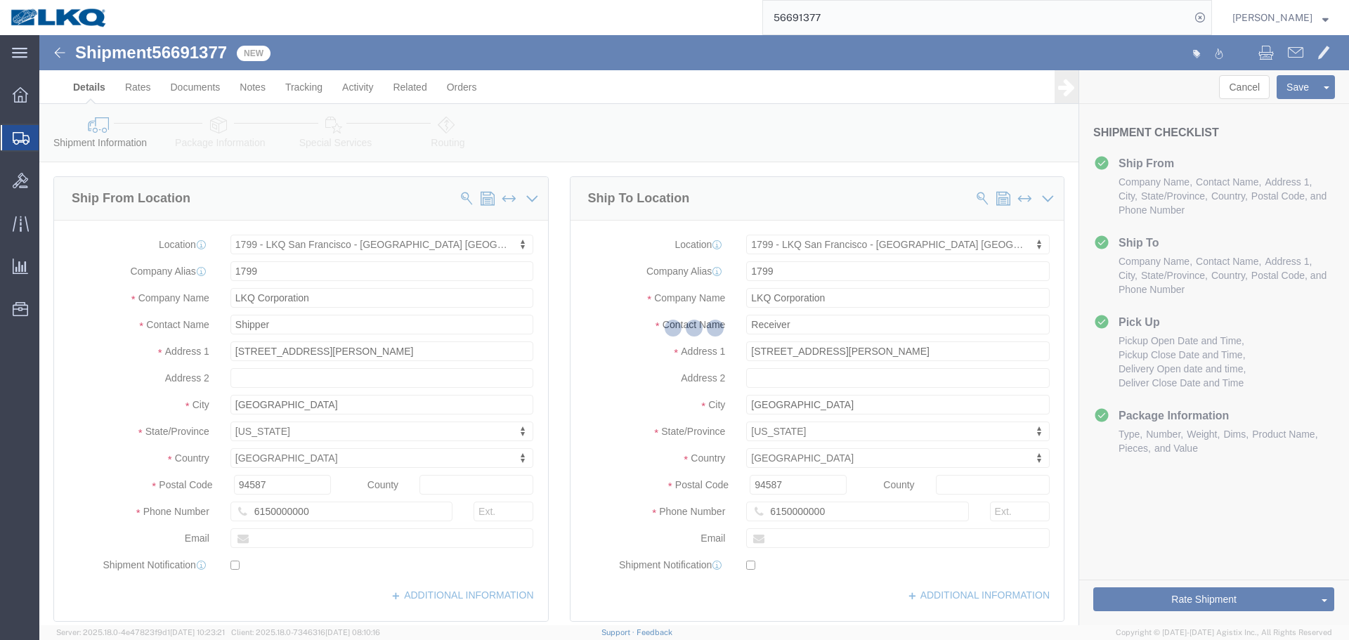
select select "27654"
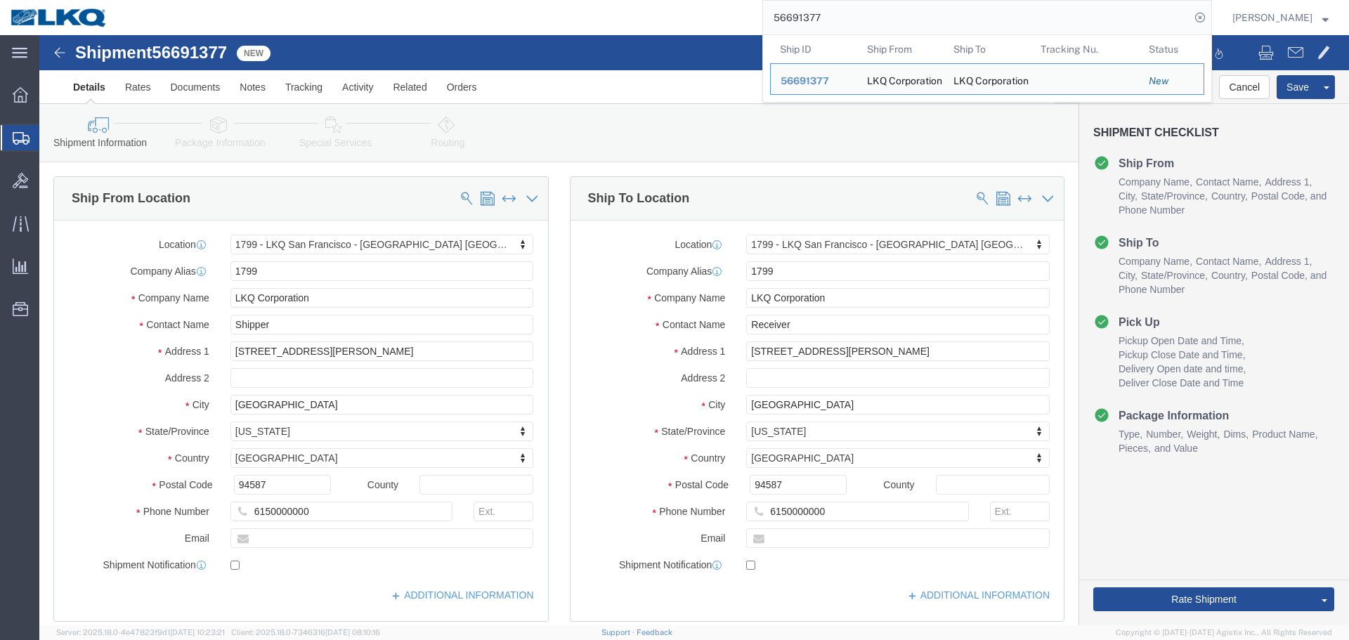
click at [851, 10] on input "56691377" at bounding box center [976, 18] width 427 height 34
select select "TL"
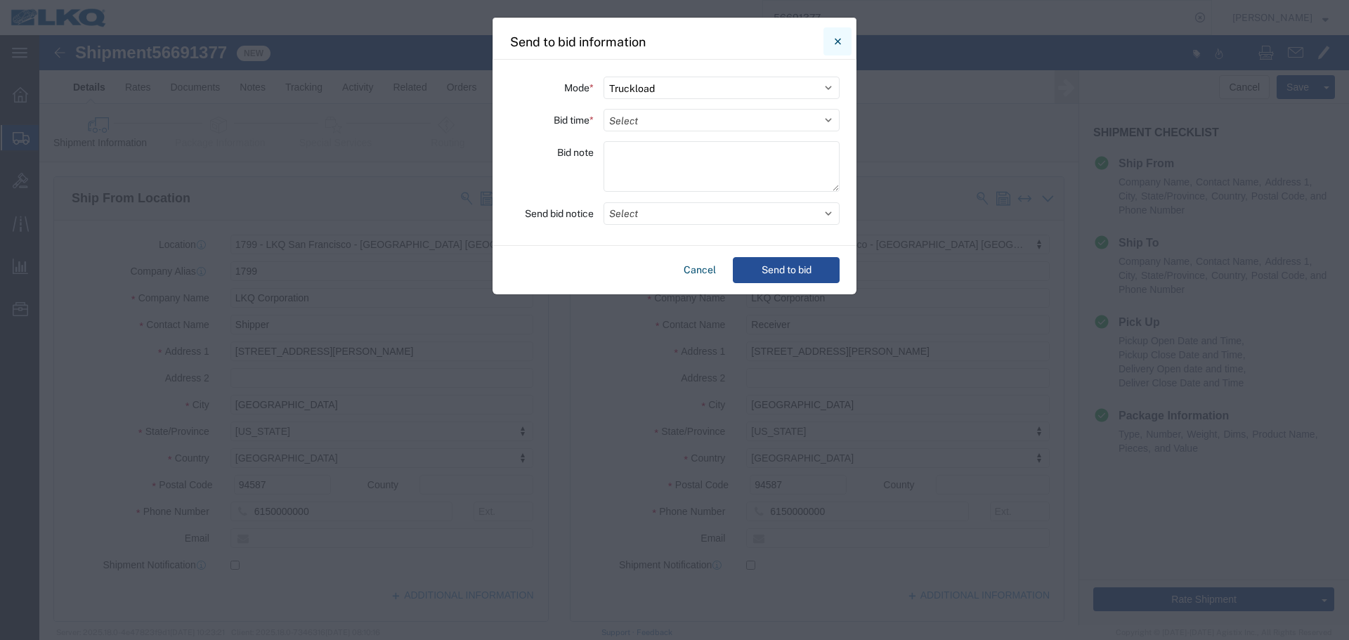
click at [841, 31] on button "Close" at bounding box center [838, 41] width 28 height 28
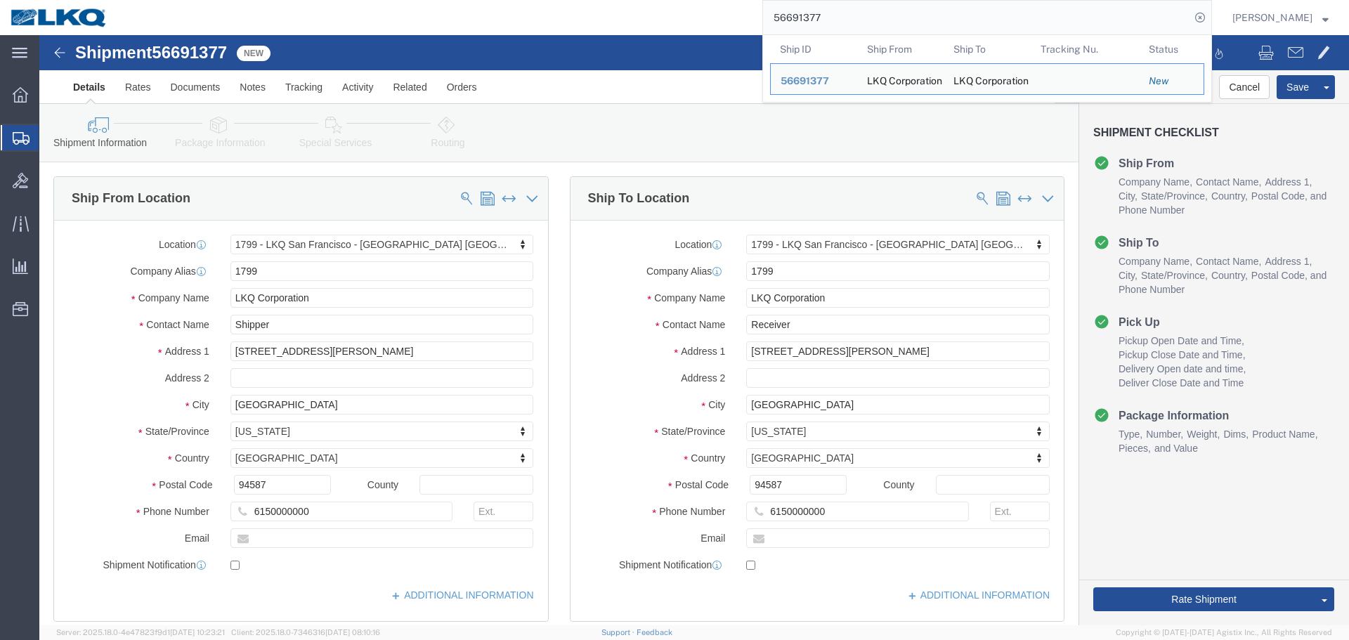
click at [861, 21] on input "56691377" at bounding box center [976, 18] width 427 height 34
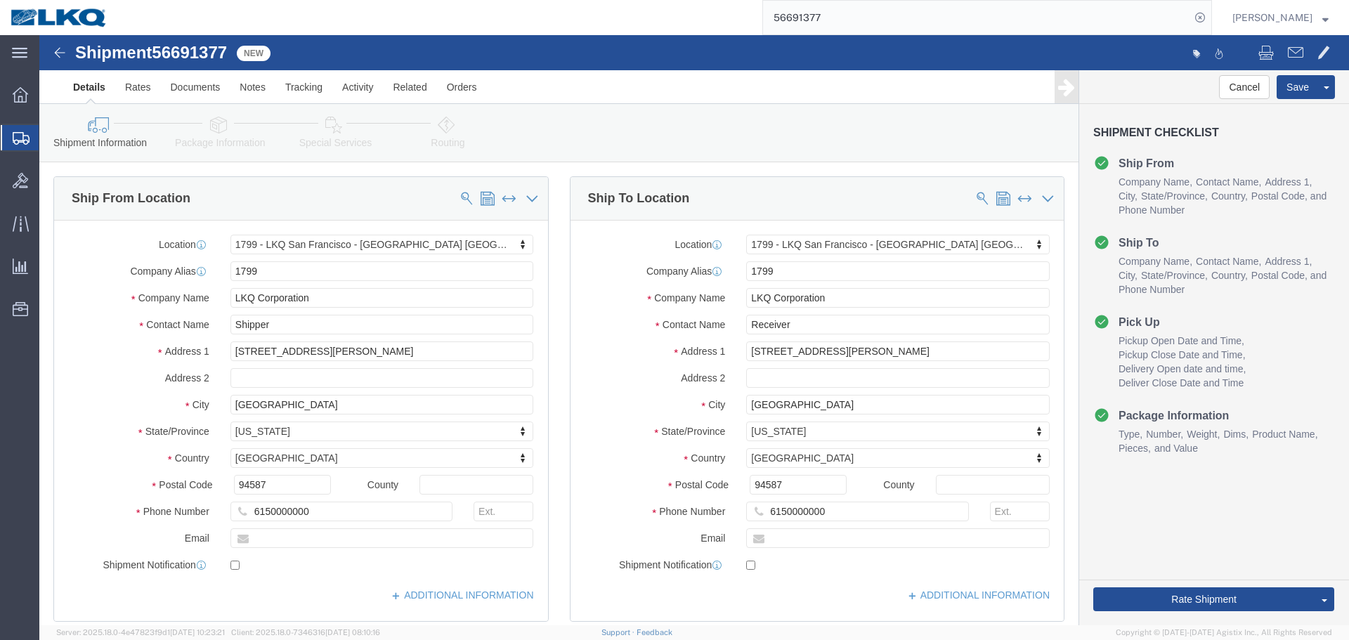
click at [861, 21] on input "56691377" at bounding box center [976, 18] width 427 height 34
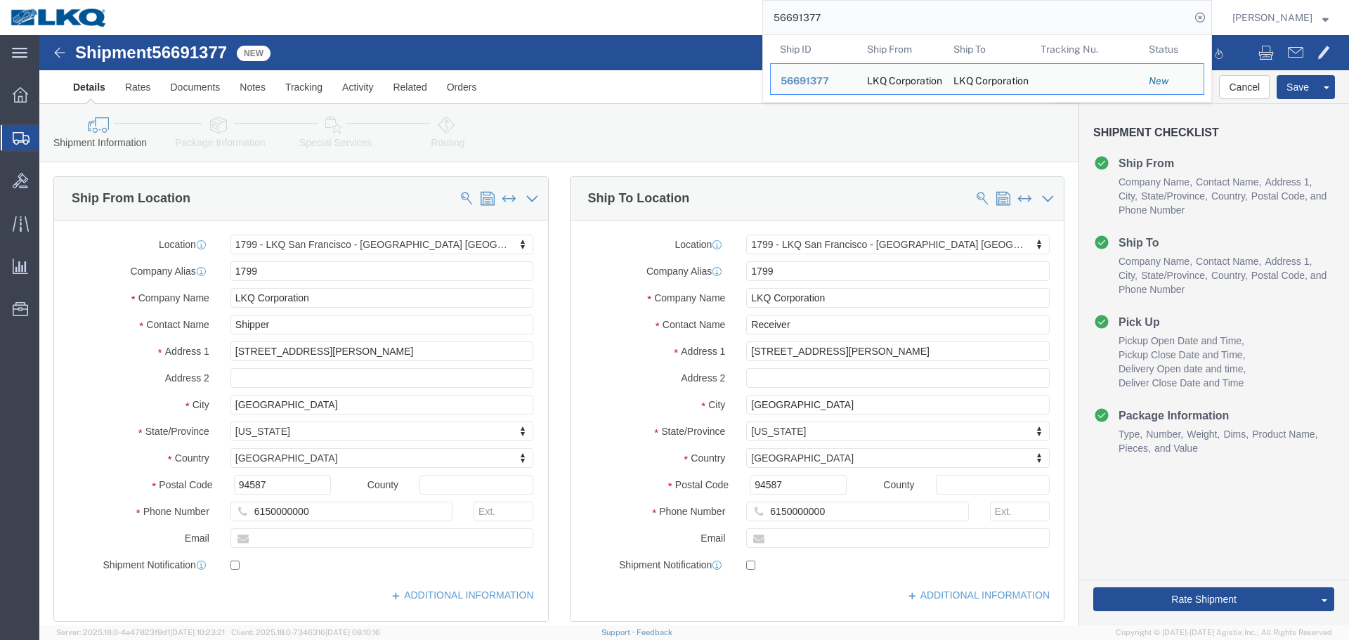
drag, startPoint x: 1245, startPoint y: 92, endPoint x: 1212, endPoint y: 60, distance: 45.7
click link "Clone Shipment"
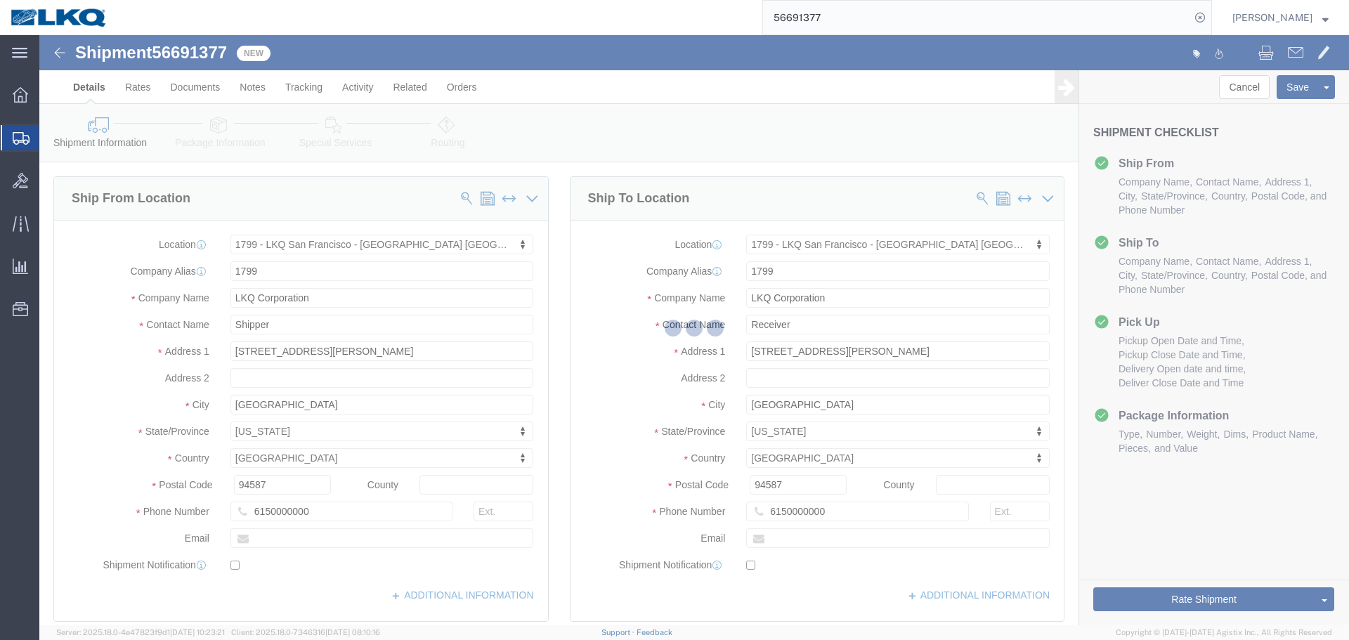
select select "27654"
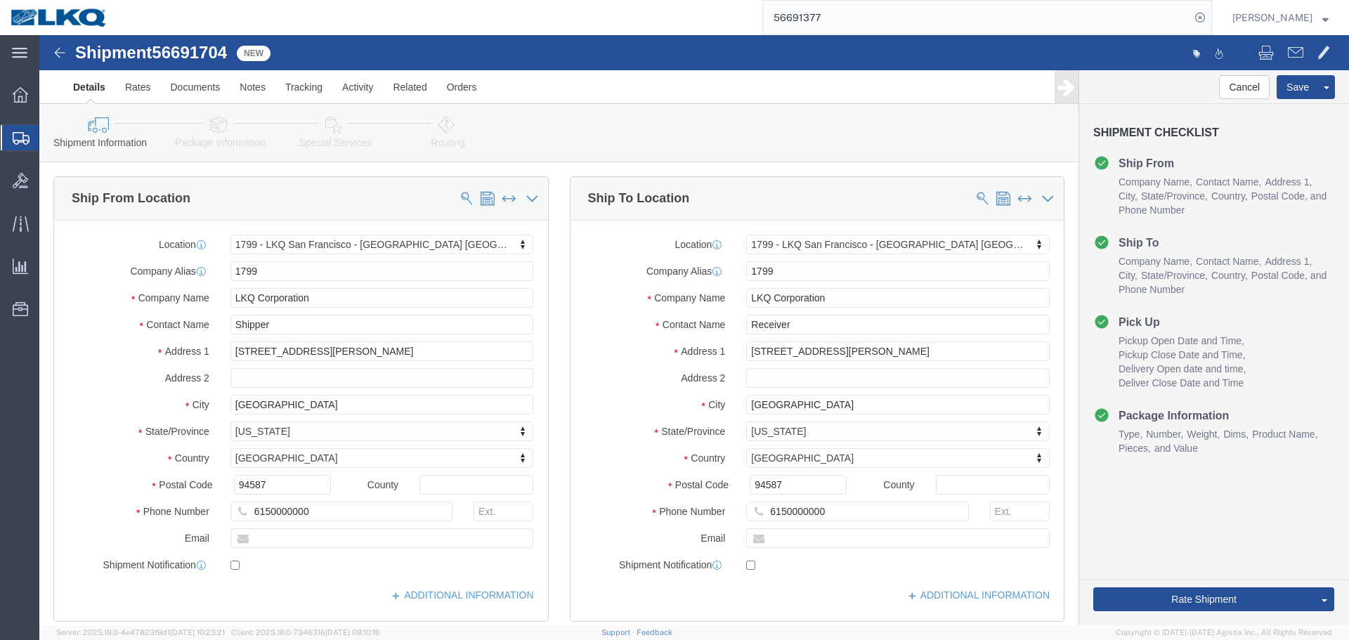
click span "56691704"
copy span "56691704"
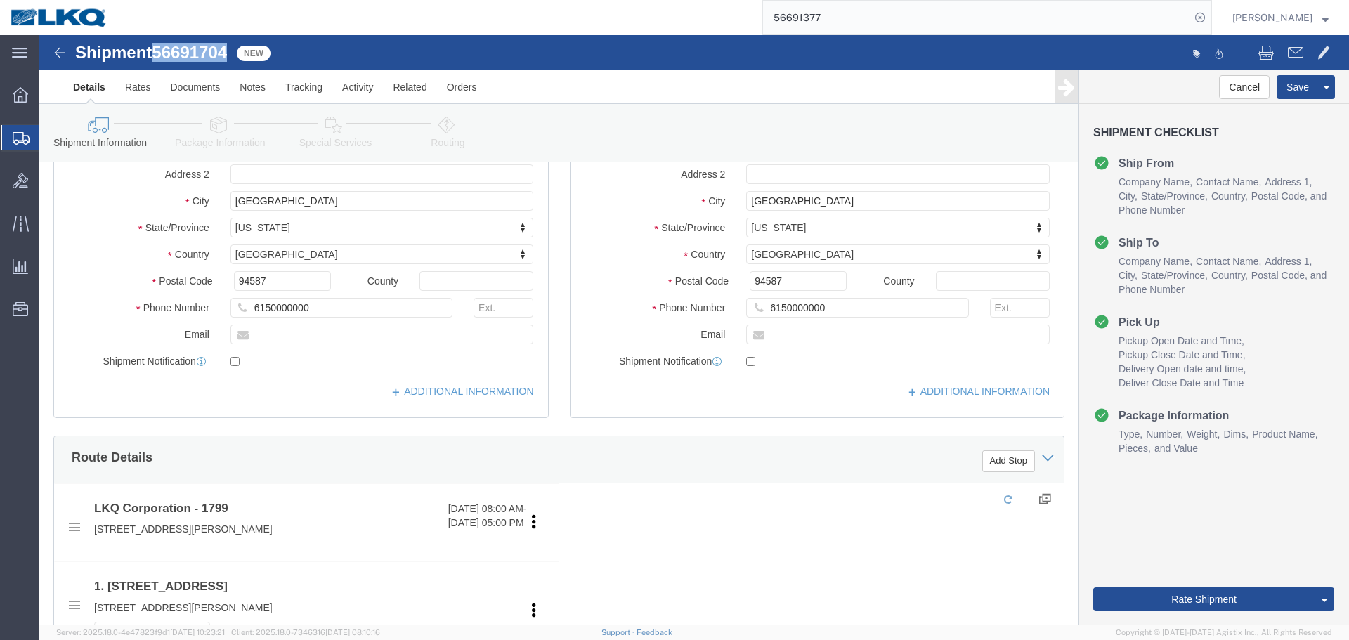
scroll to position [492, 0]
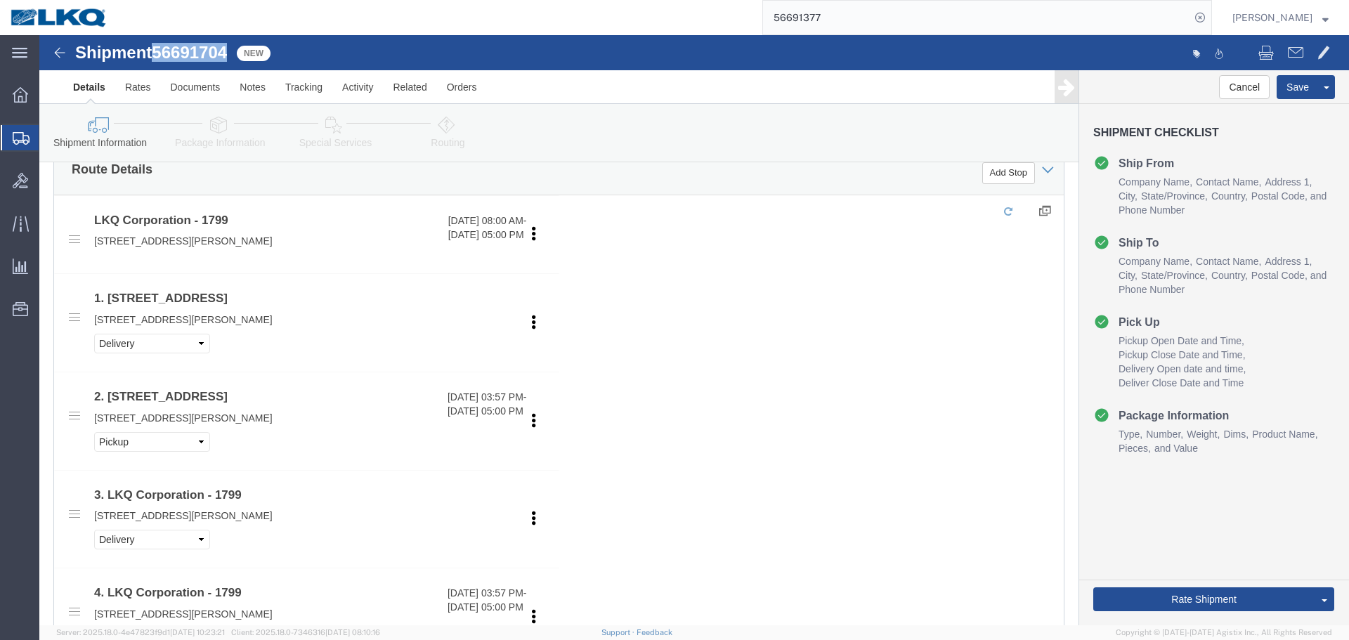
click span "56691704"
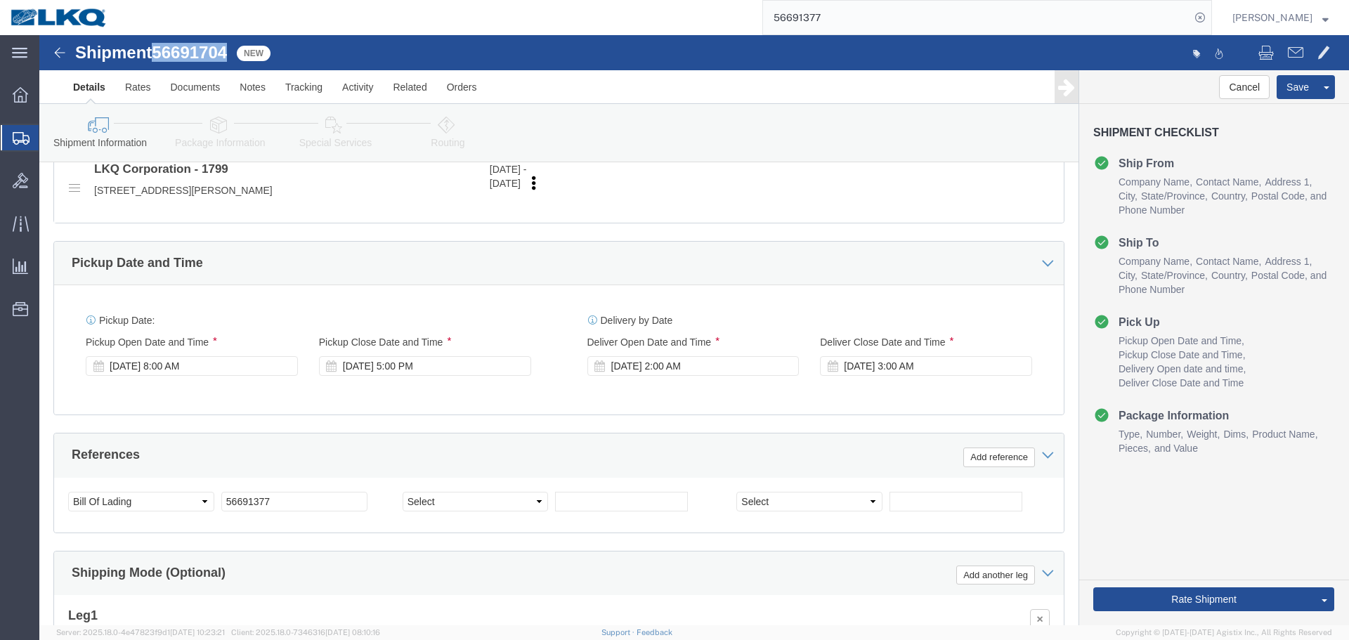
scroll to position [1430, 0]
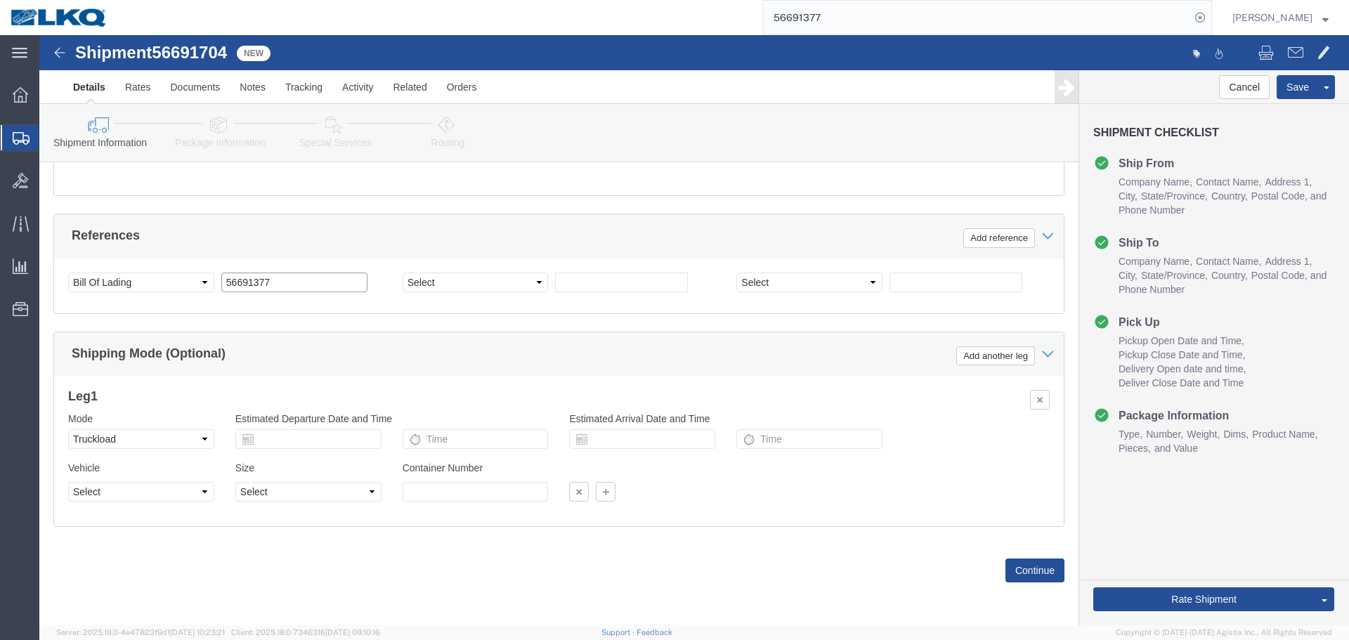
click input "56691377"
paste input "704"
type input "56691704"
click button "Save"
drag, startPoint x: 1215, startPoint y: 559, endPoint x: 909, endPoint y: 34, distance: 607.0
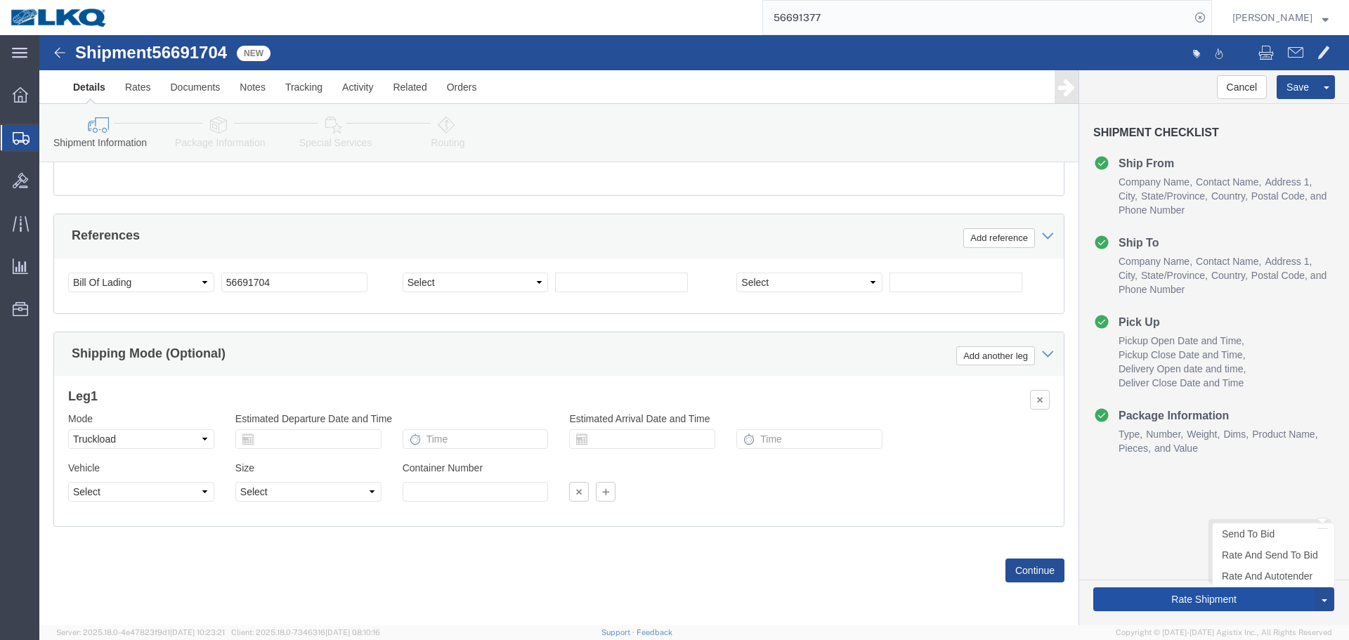
click button "Rate Shipment"
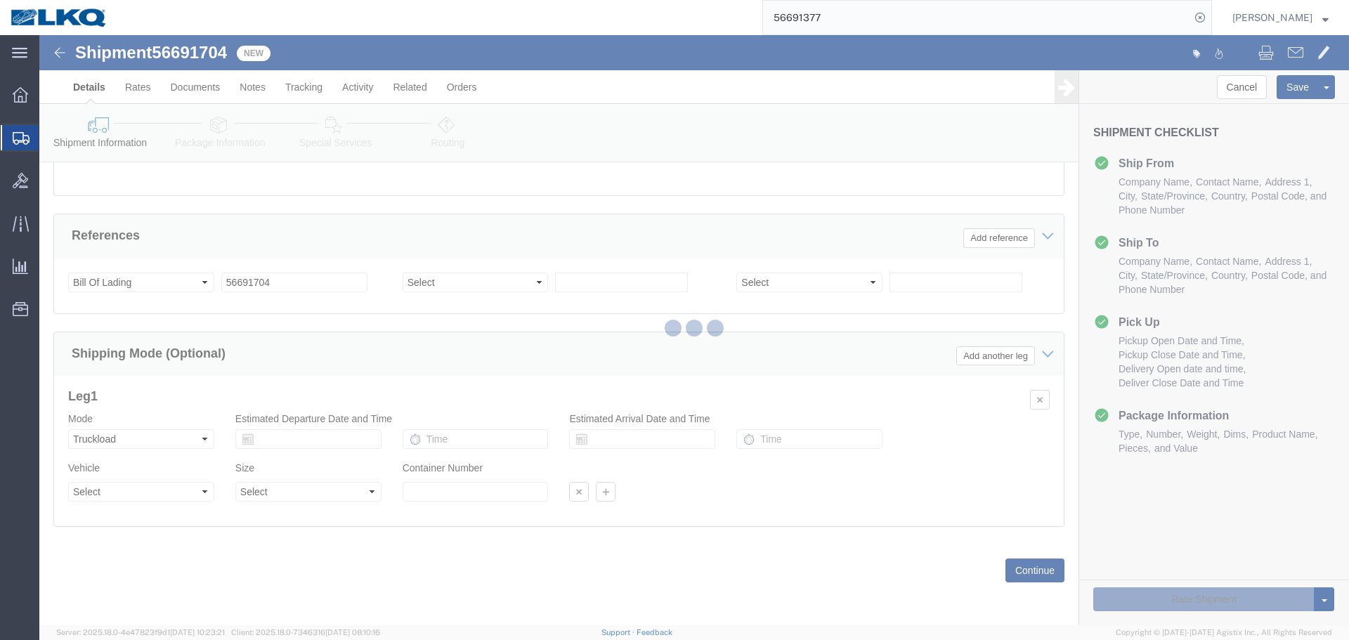
select select "27654"
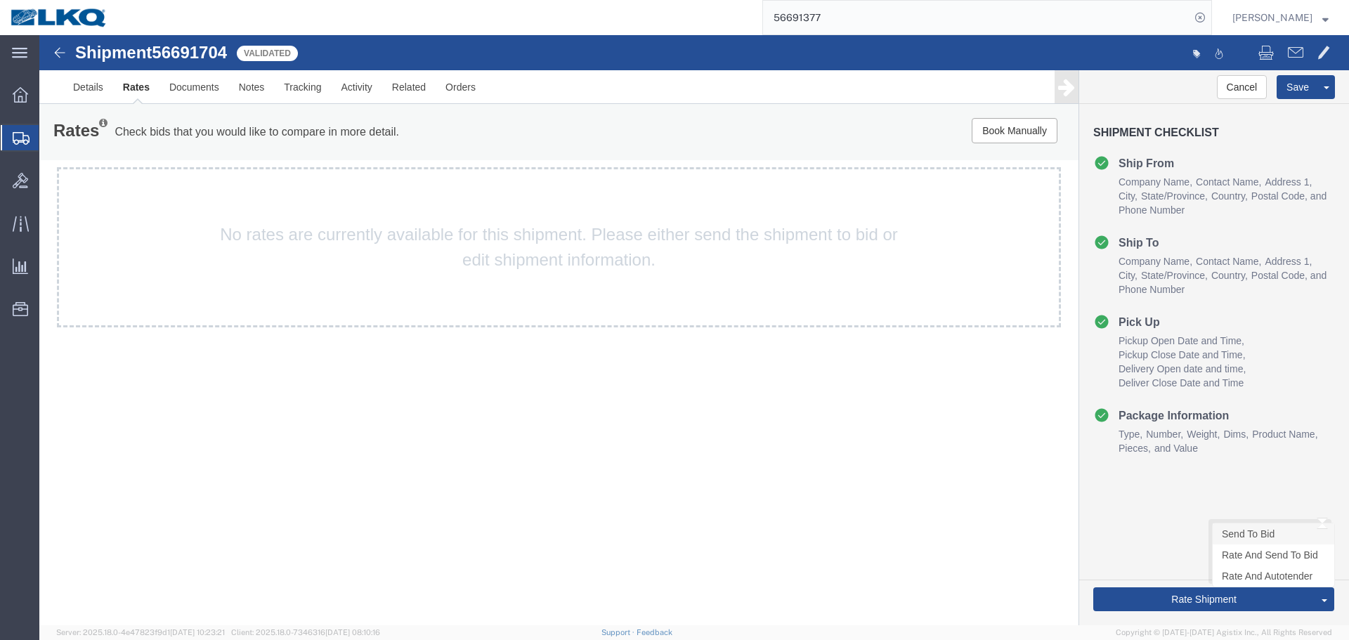
click at [1246, 529] on link "Send To Bid" at bounding box center [1274, 534] width 122 height 21
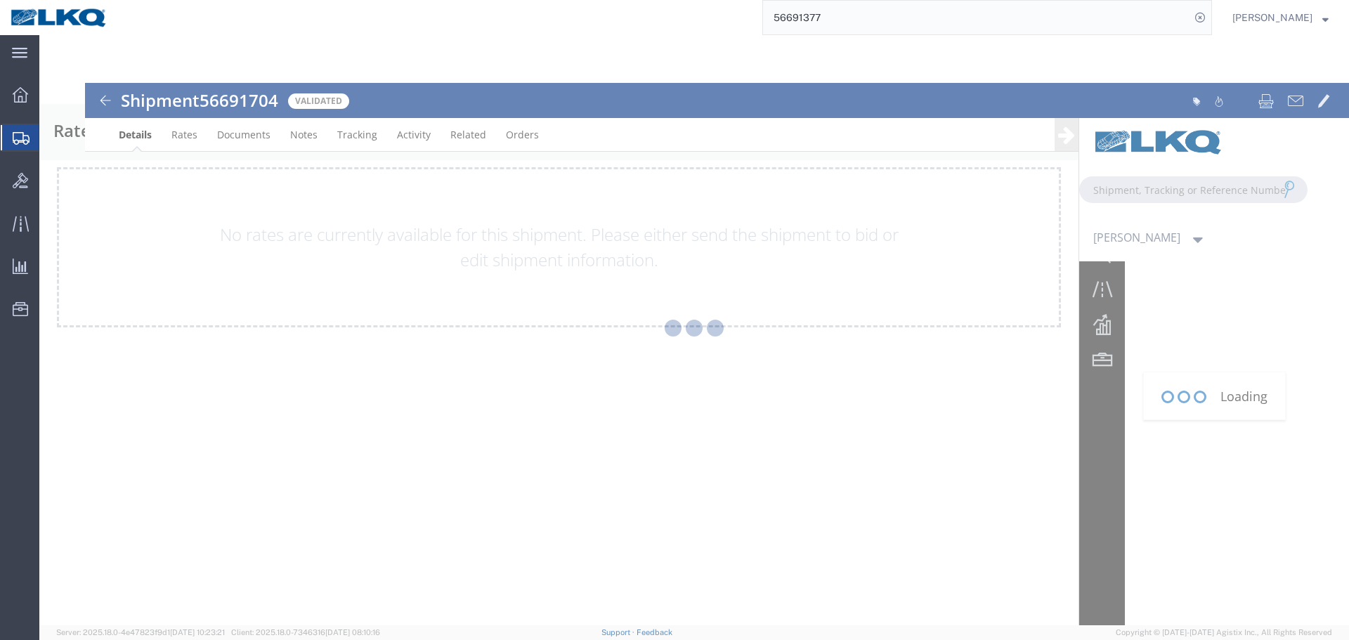
select select "27654"
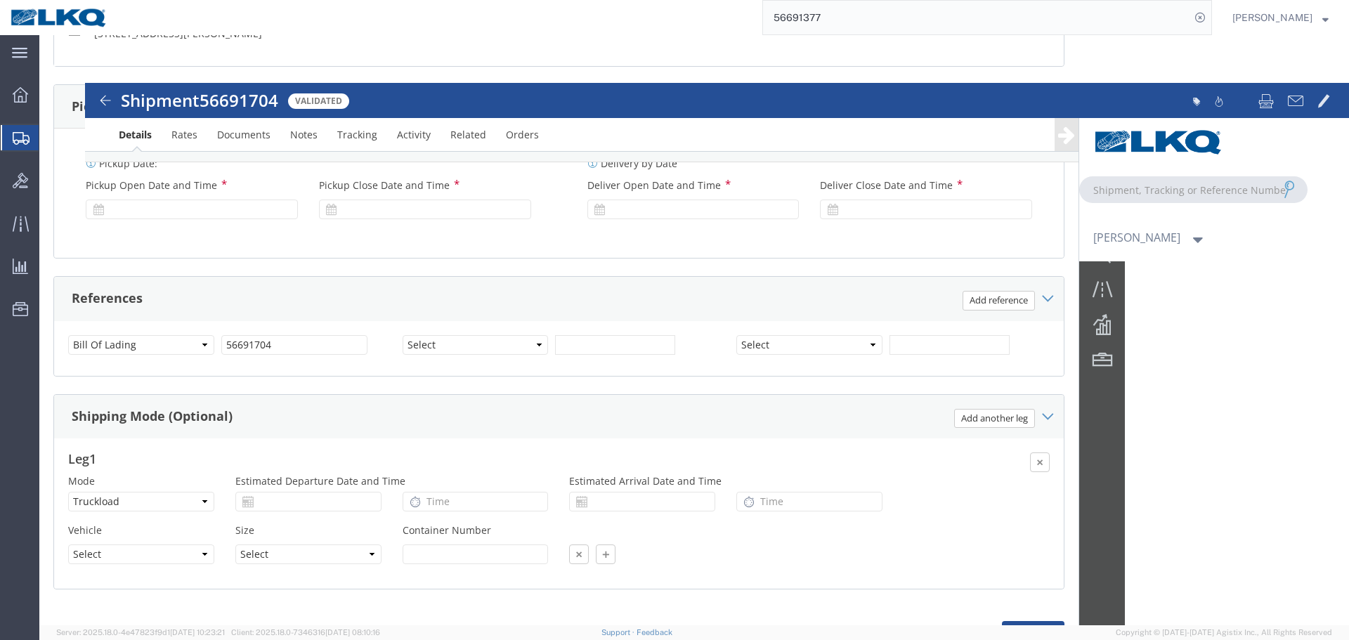
scroll to position [1366, 0]
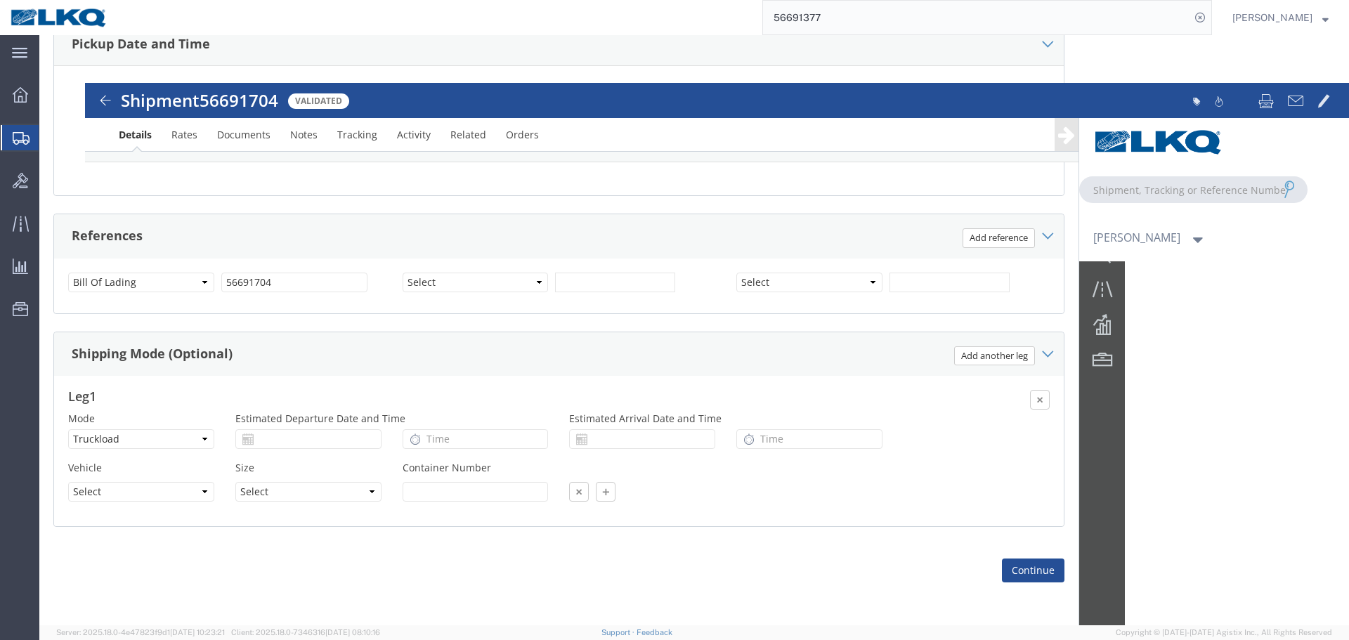
click div
click at [911, 8] on input "56691377" at bounding box center [976, 18] width 427 height 34
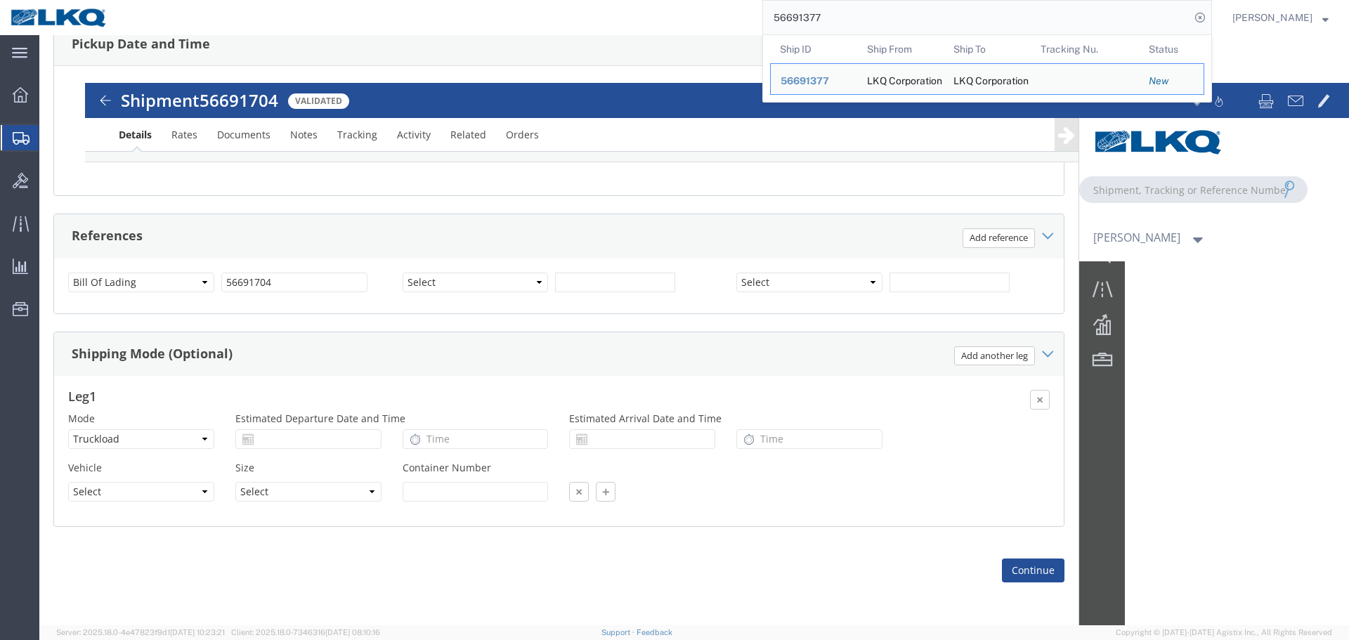
paste input "704"
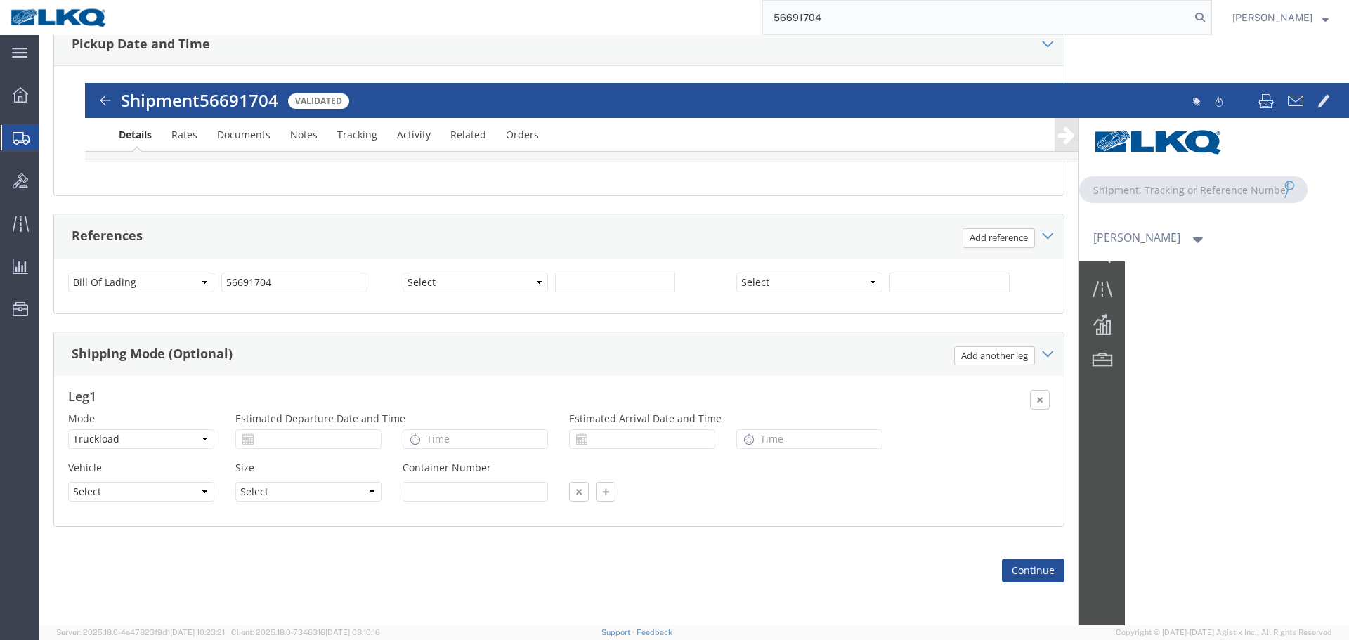
type input "56691704"
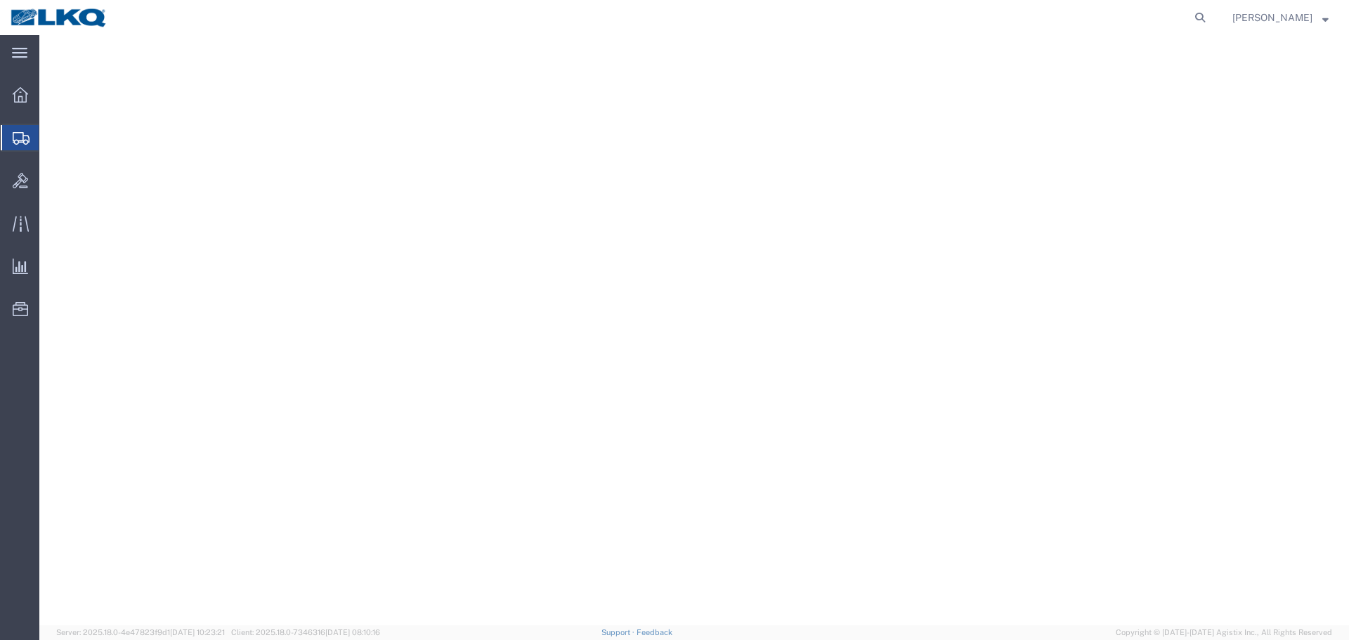
select select "27654"
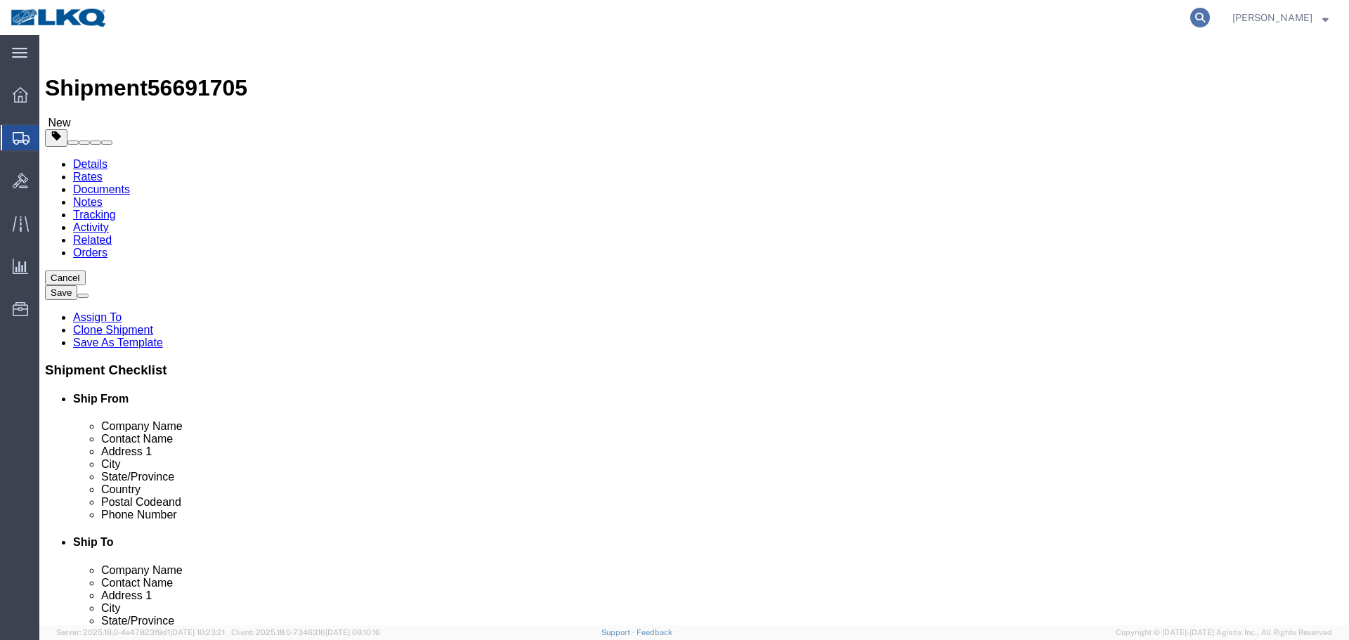
click at [1196, 15] on icon at bounding box center [1201, 18] width 20 height 20
paste input "56691704"
type input "56691704"
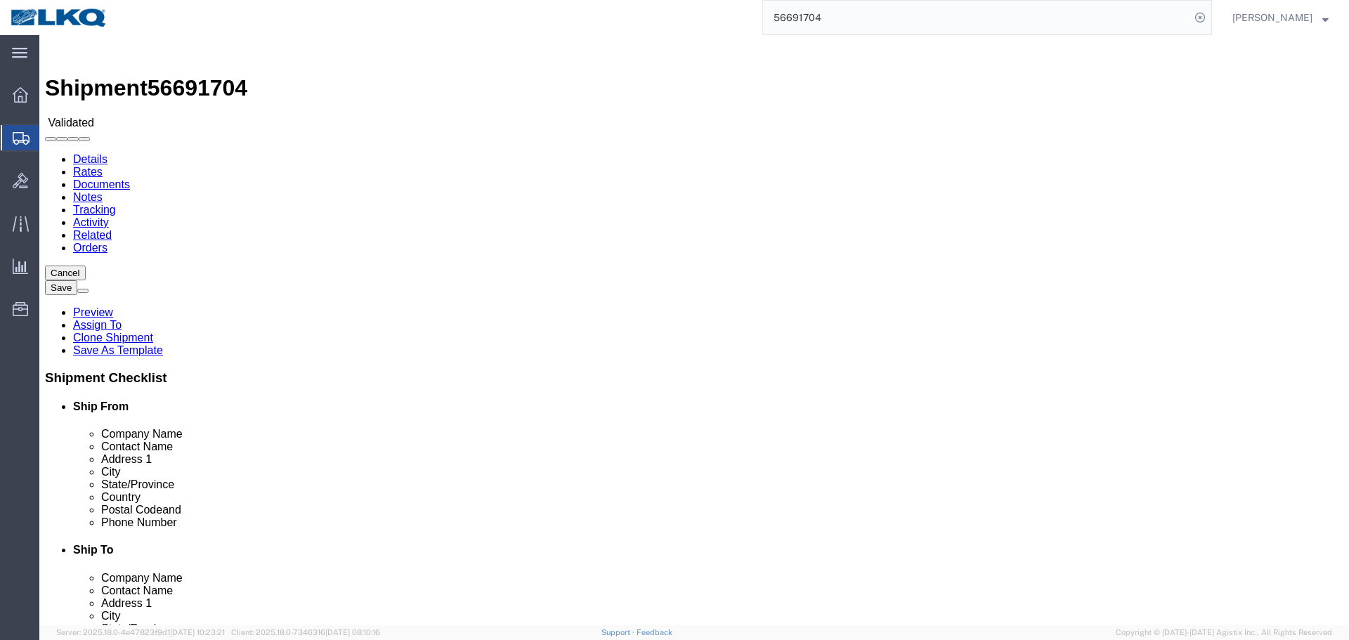
click at [909, 25] on input "56691704" at bounding box center [976, 18] width 427 height 34
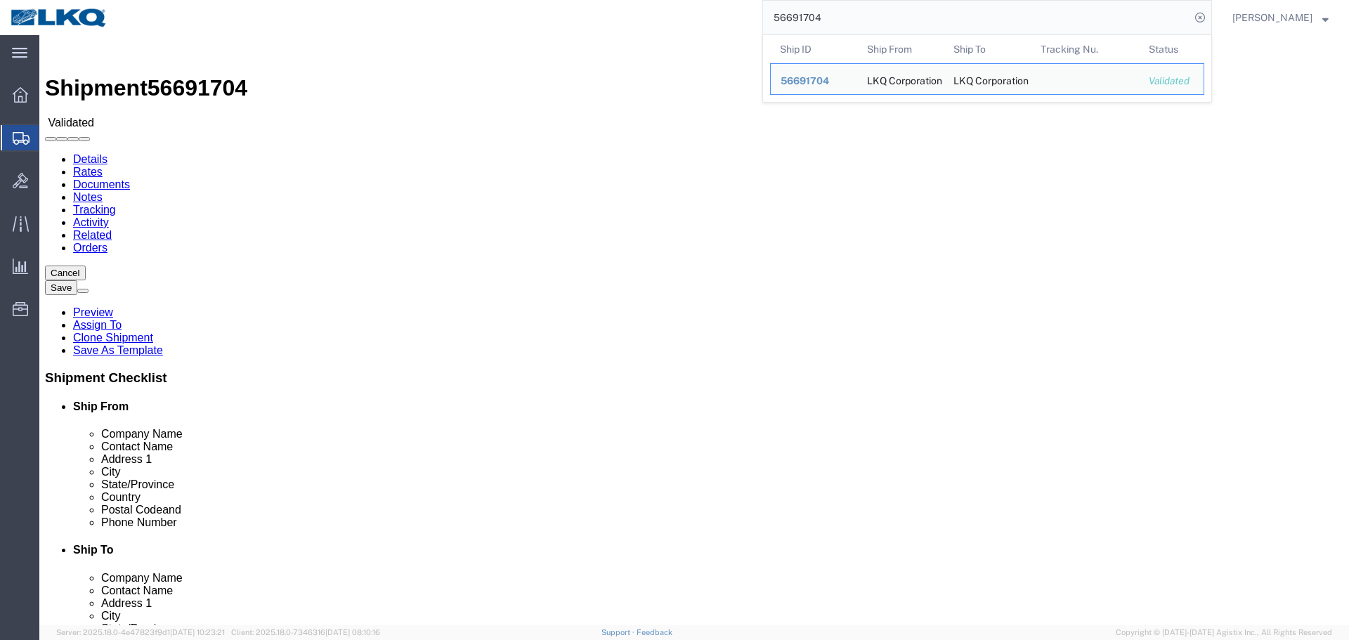
select select "27654"
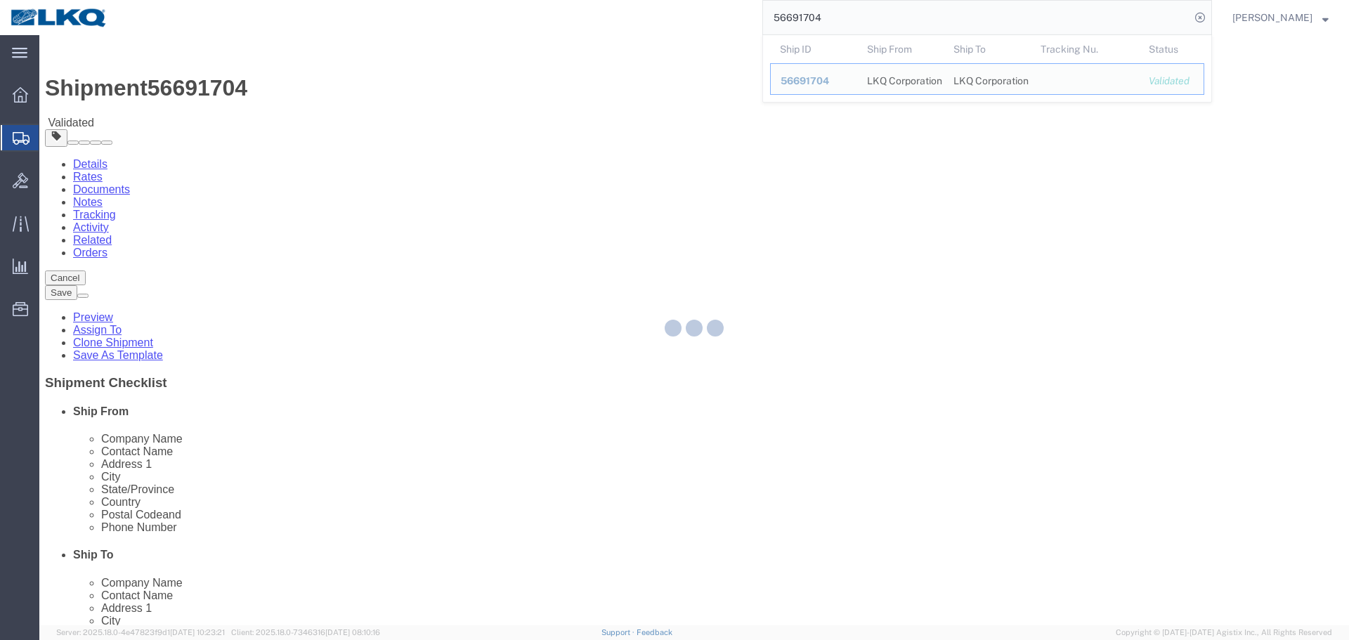
click at [841, 14] on input "56691704" at bounding box center [976, 18] width 427 height 34
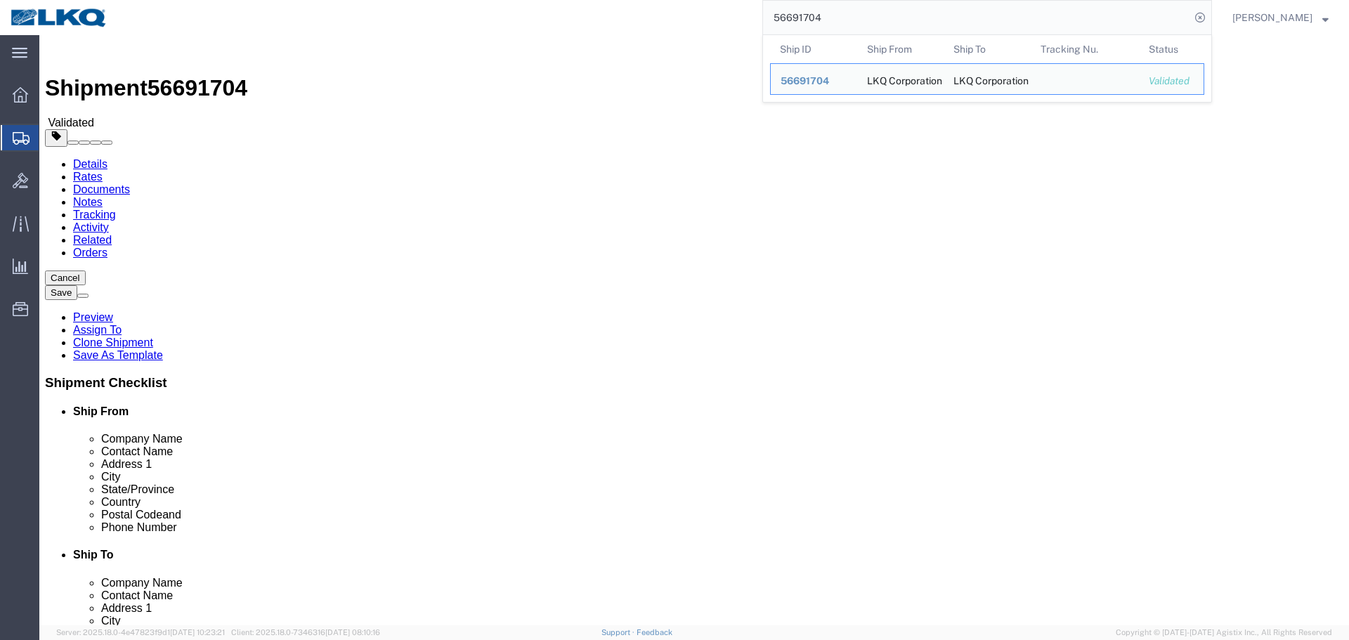
drag, startPoint x: 1133, startPoint y: 0, endPoint x: 1212, endPoint y: 119, distance: 142.9
click link "Clone Shipment"
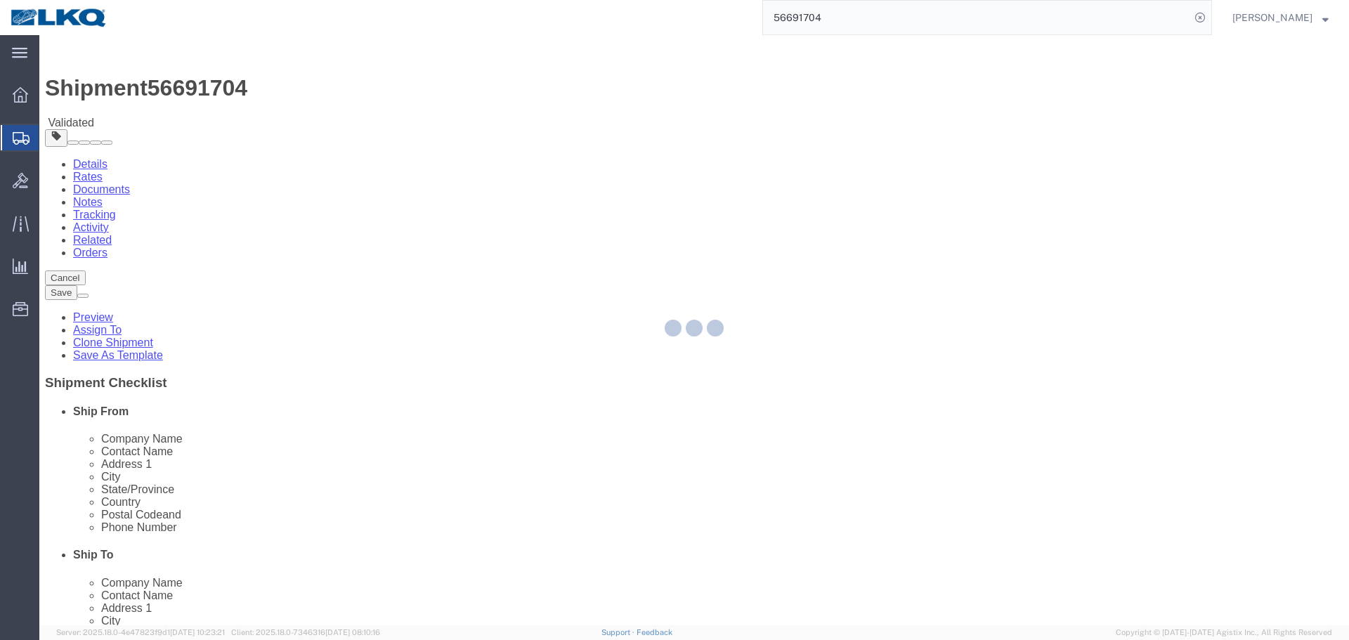
select select "27654"
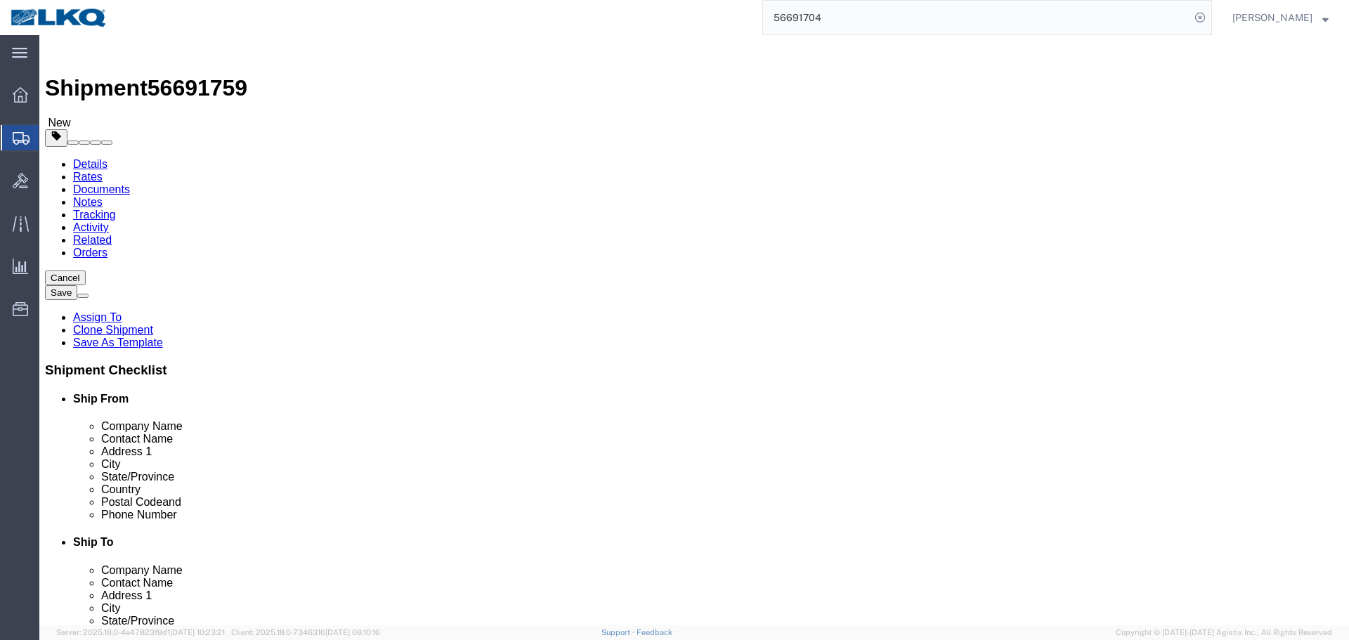
click span "56691759"
copy span "56691759"
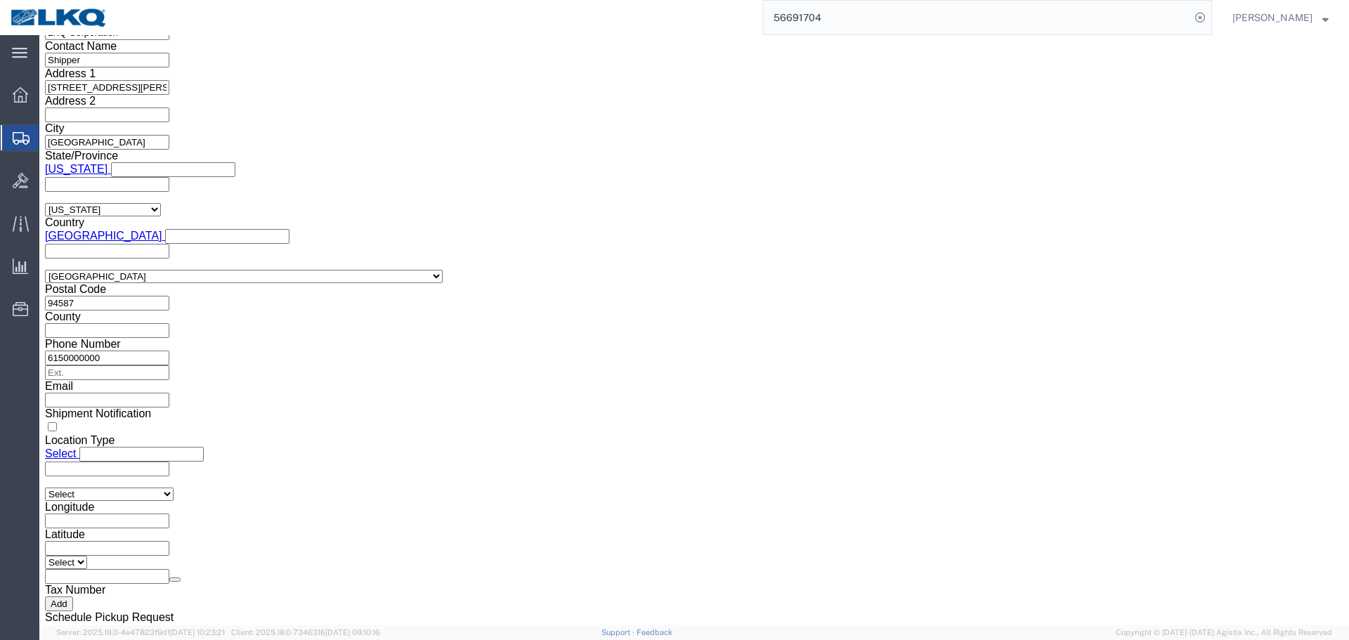
scroll to position [1265, 0]
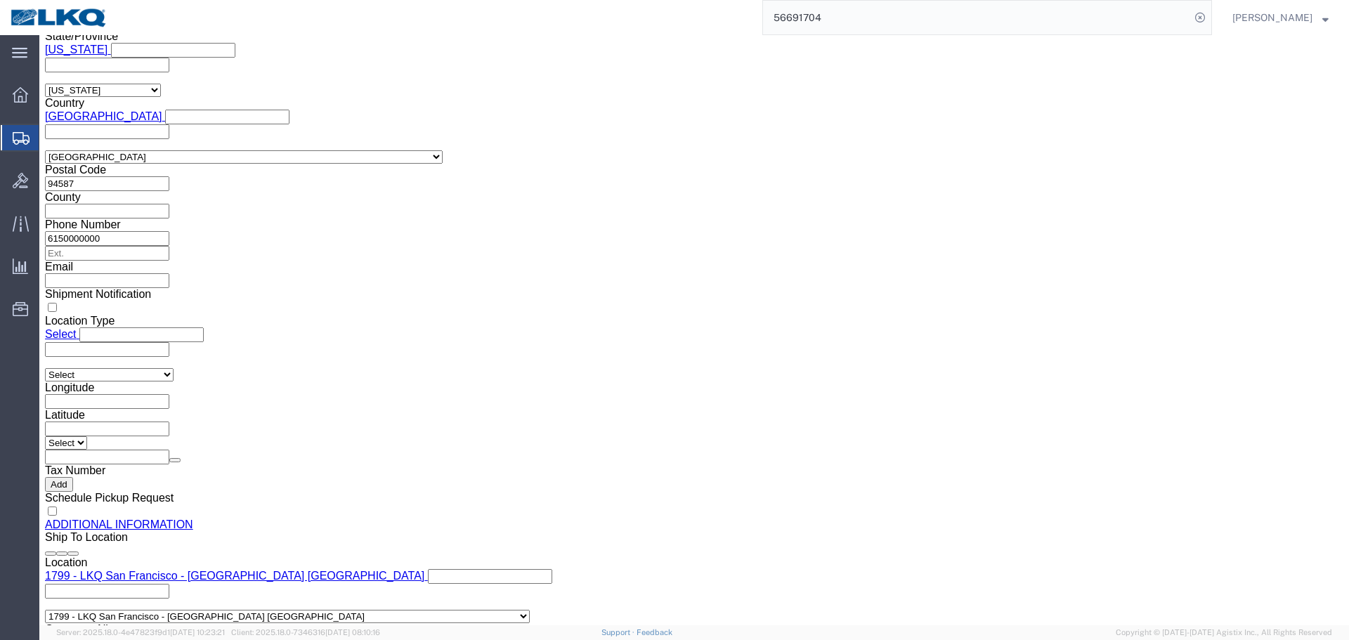
click div "Select Account Type Activity ID Airline Appointment Number ASN Batch Request # …"
click input "56691704"
paste input "59"
type input "56691759"
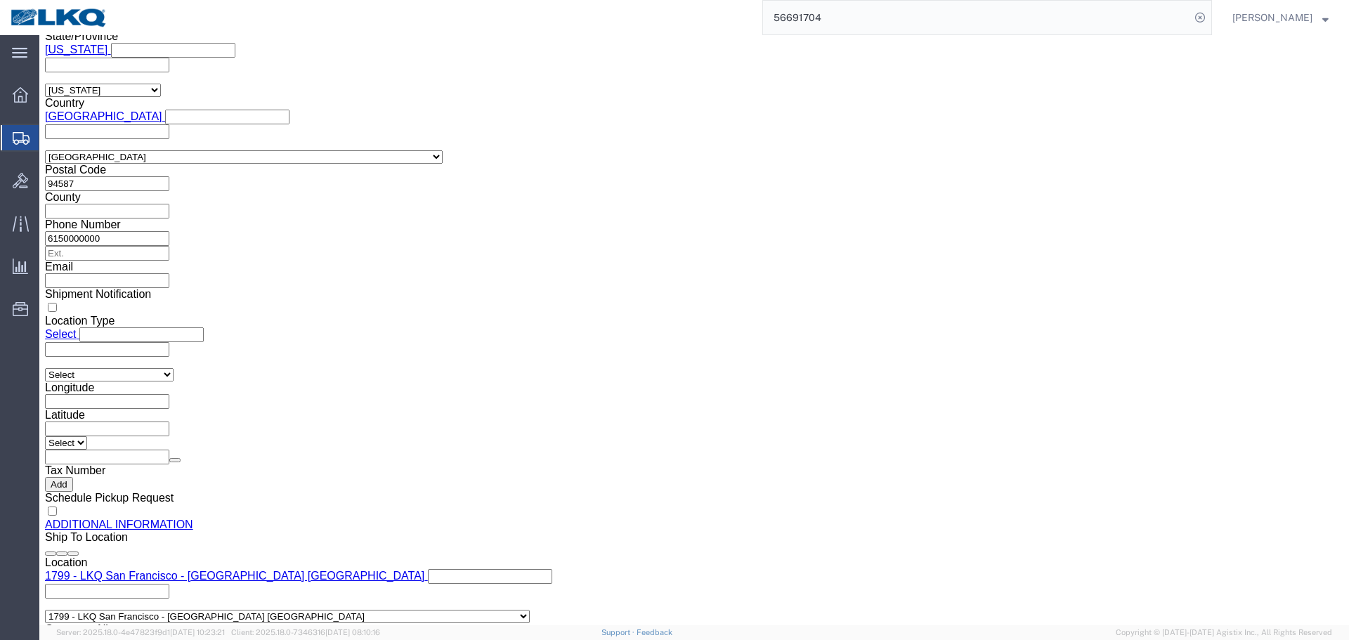
drag, startPoint x: 138, startPoint y: 285, endPoint x: 128, endPoint y: 278, distance: 11.7
click div "[DATE] 8:00 AM"
click button "Apply"
click div "[DATE] 10:00 AM"
click button "Apply"
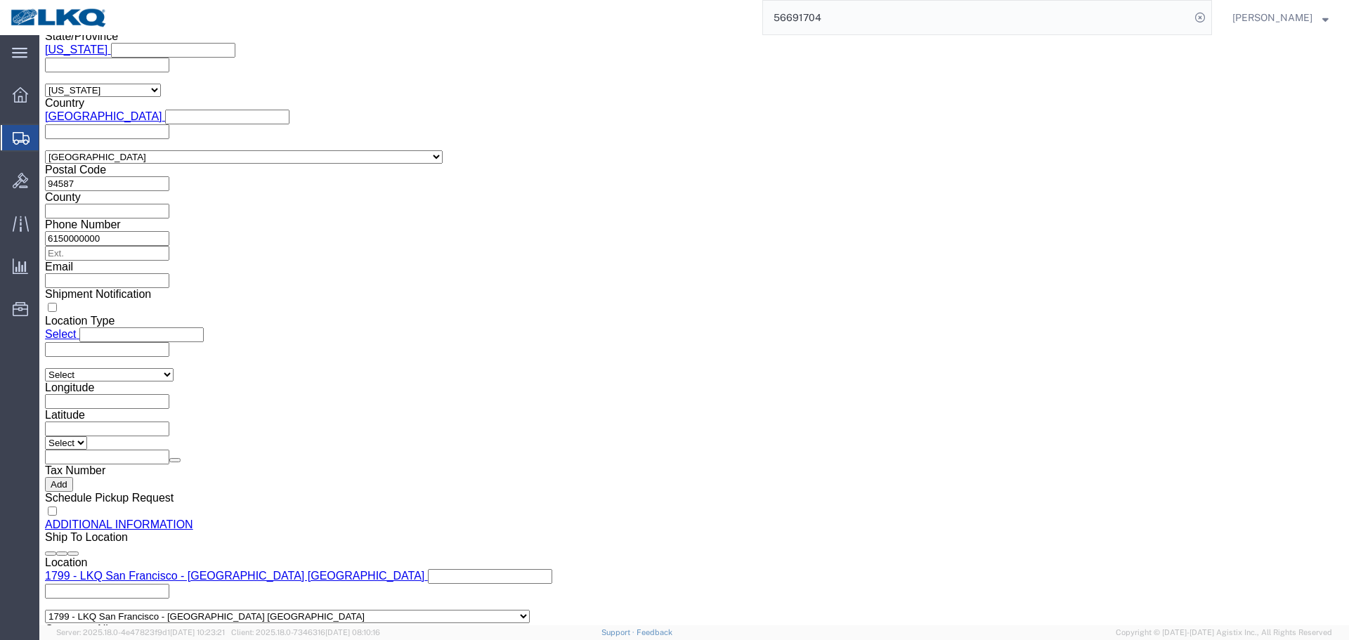
click button "Save"
click link "Send To Bid"
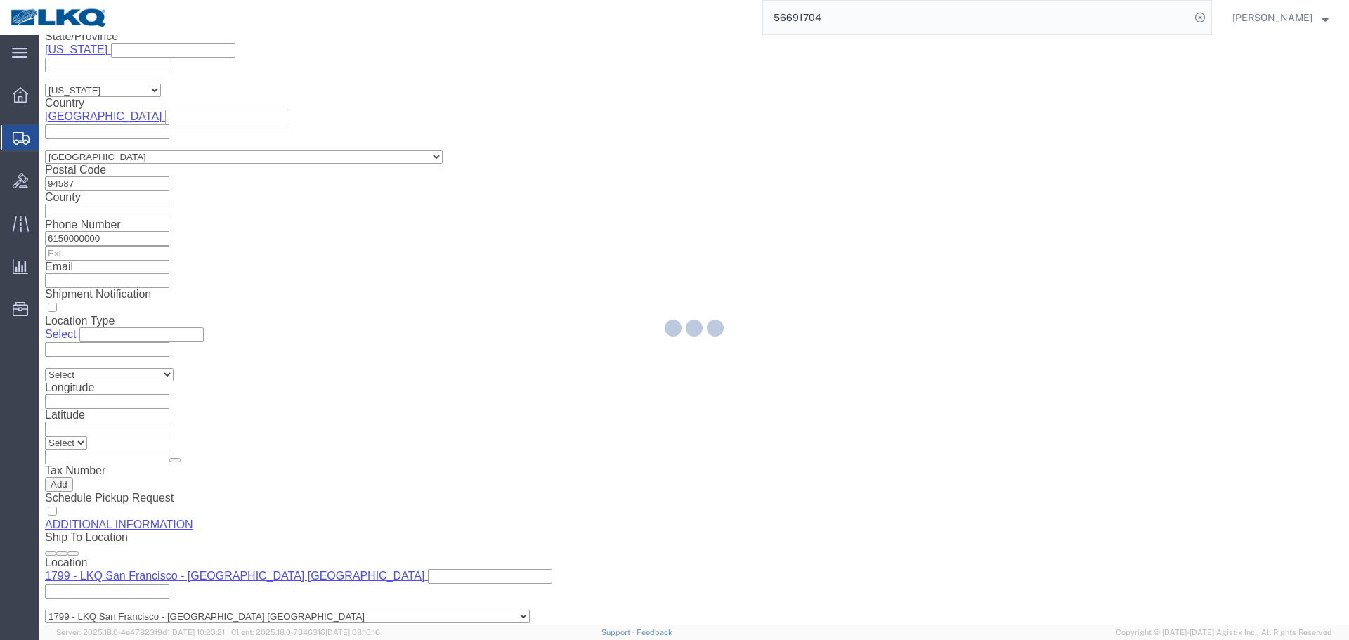
select select "27654"
select select "TL"
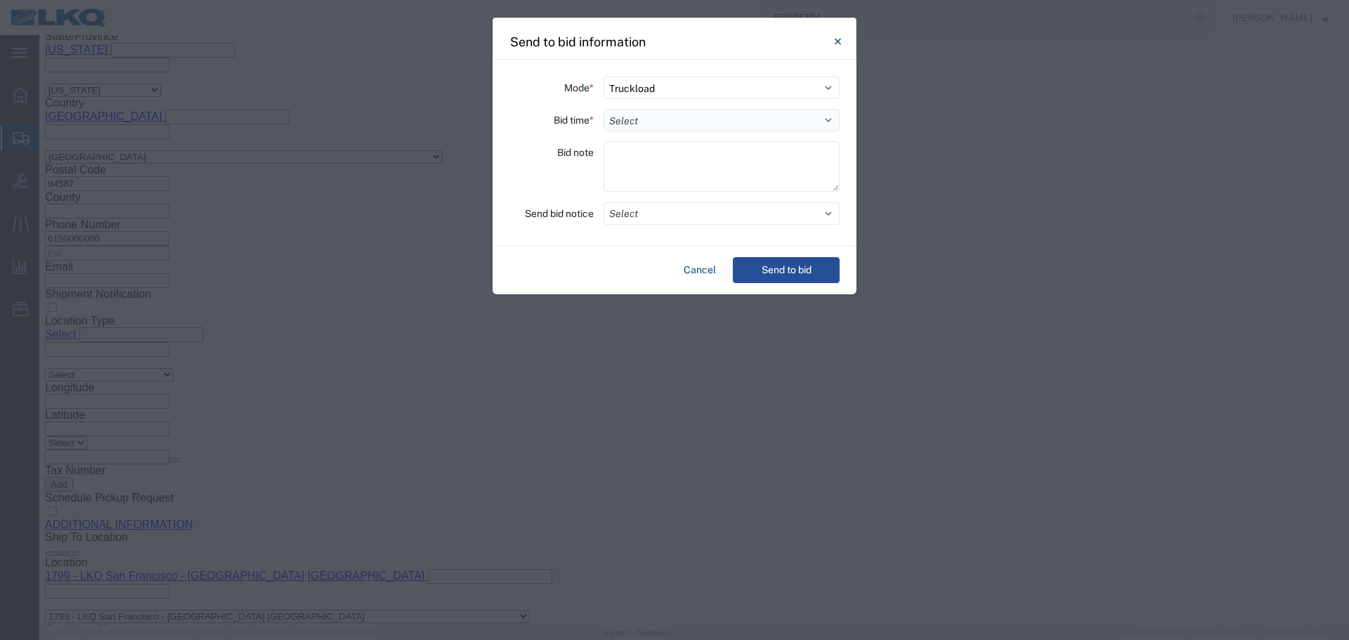
click at [657, 124] on select "Select 30 Min (Rush) 1 Hour (Rush) 2 Hours (Rush) 4 Hours (Rush) 8 Hours (Rush)…" at bounding box center [722, 120] width 236 height 22
select select "8"
click at [604, 109] on select "Select 30 Min (Rush) 1 Hour (Rush) 2 Hours (Rush) 4 Hours (Rush) 8 Hours (Rush)…" at bounding box center [722, 120] width 236 height 22
click at [648, 228] on div "Mode * Select Small Parcel Truckload Air Rail Less than Truckload Ocean Freight…" at bounding box center [675, 153] width 364 height 186
click at [648, 213] on button "Select" at bounding box center [722, 213] width 236 height 22
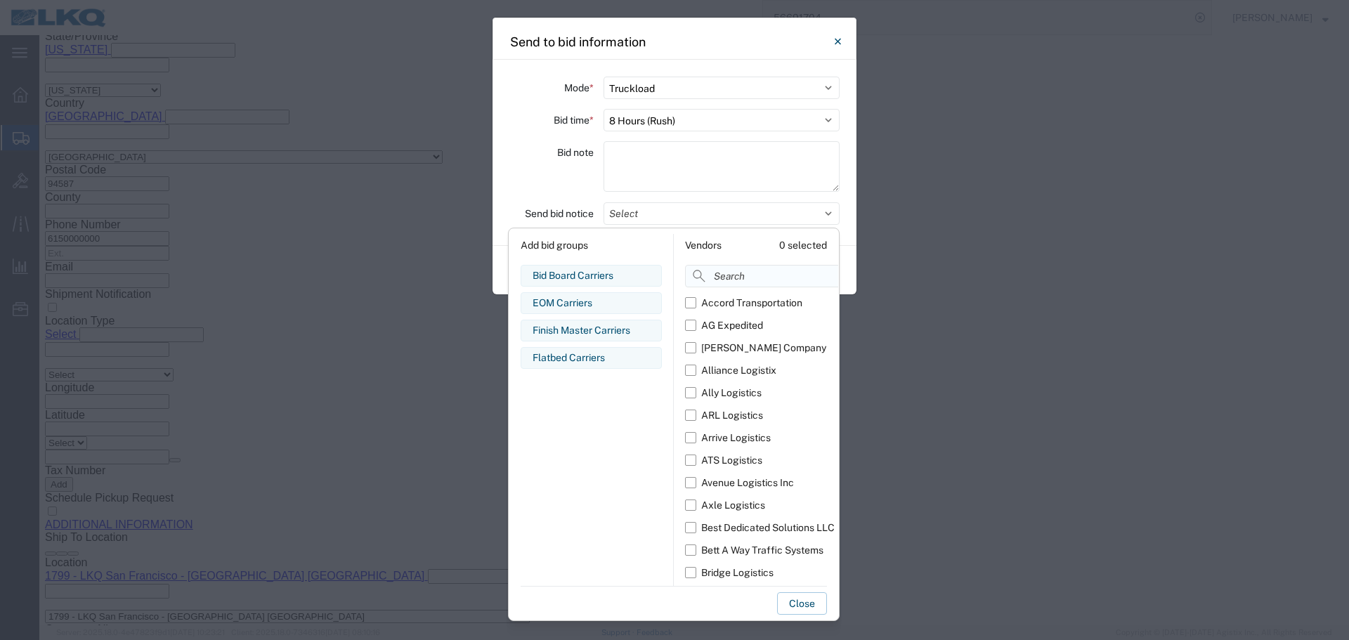
click at [727, 277] on input at bounding box center [793, 276] width 216 height 22
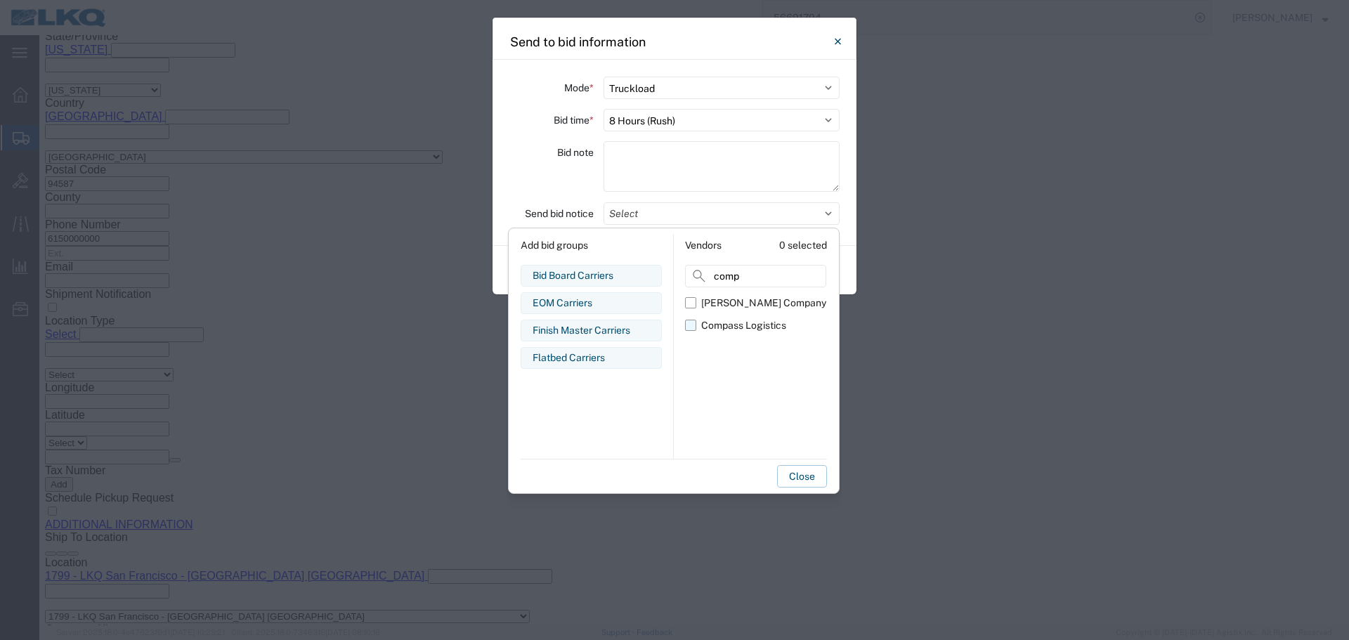
type input "comp"
click at [718, 328] on div "Compass Logistics" at bounding box center [743, 325] width 85 height 15
click at [0, 0] on input "Compass Logistics" at bounding box center [0, 0] width 0 height 0
click at [557, 152] on label "Bid note" at bounding box center [575, 152] width 37 height 22
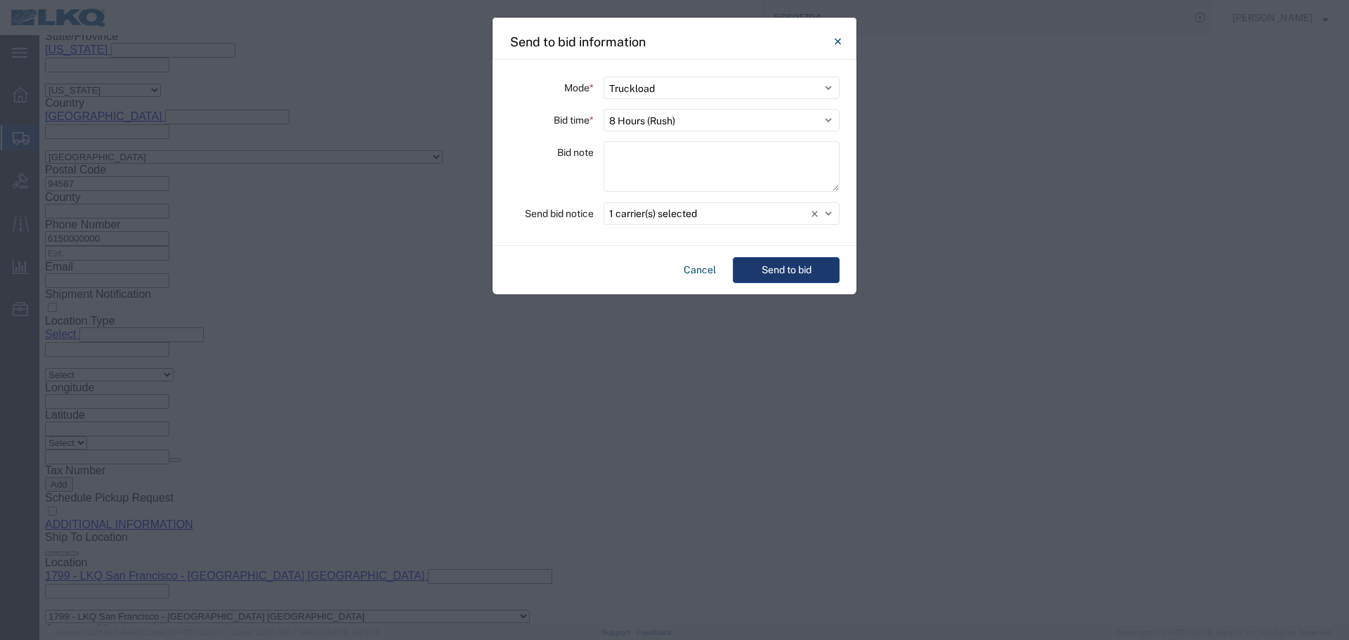
click at [827, 264] on button "Send to bid" at bounding box center [786, 270] width 107 height 26
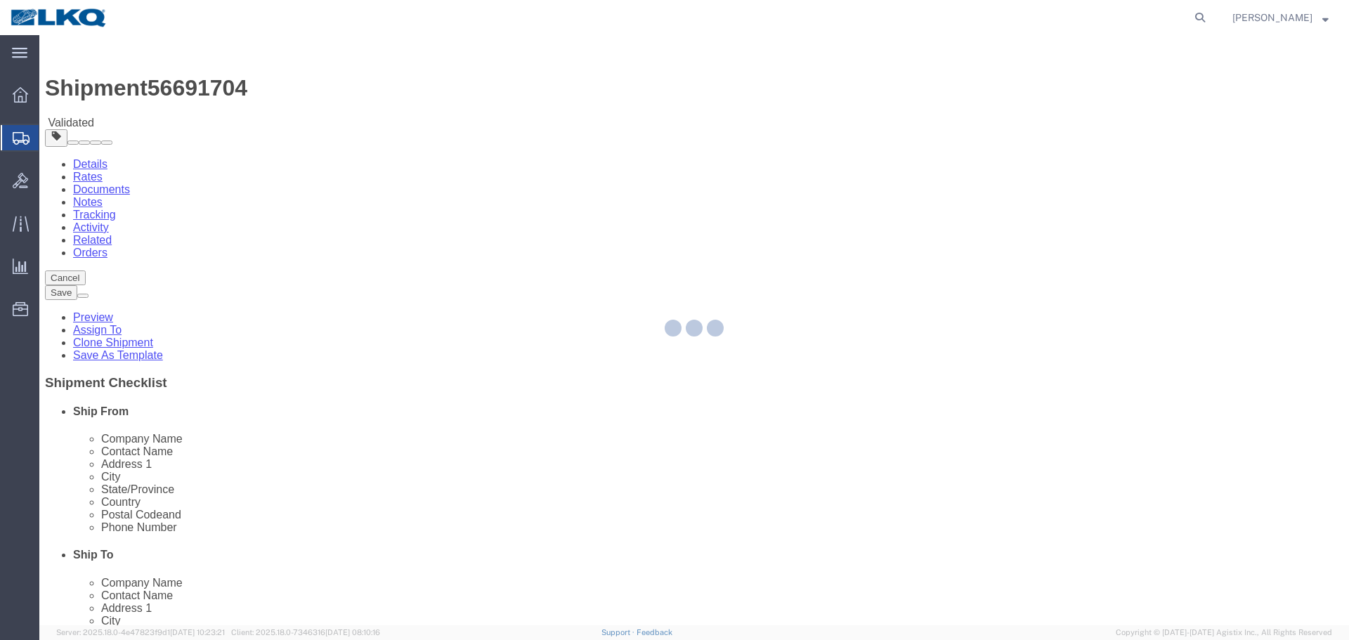
select select "27654"
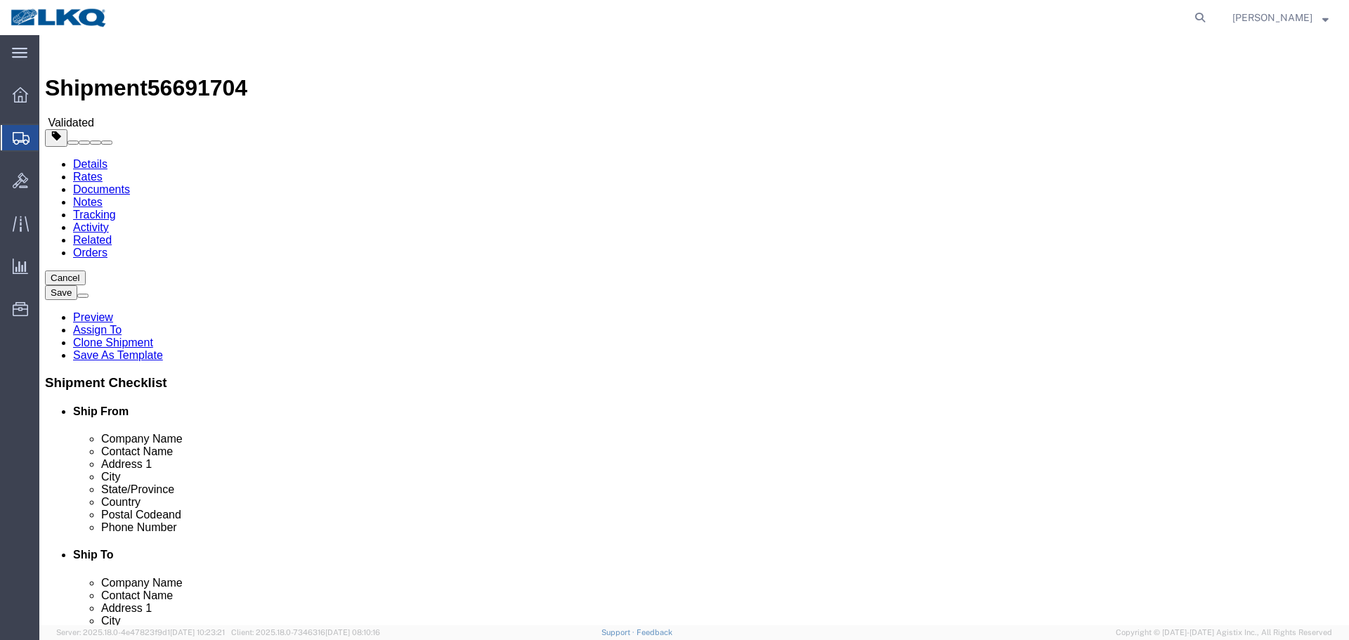
click link "Send To Bid"
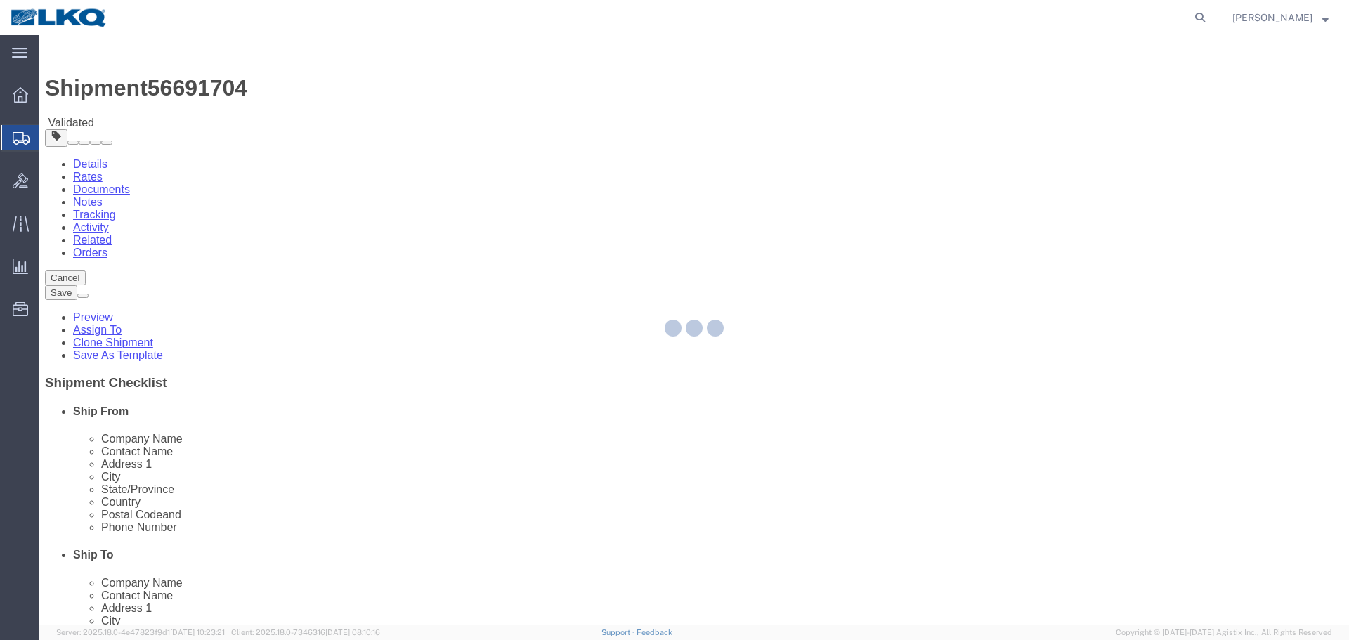
select select "27654"
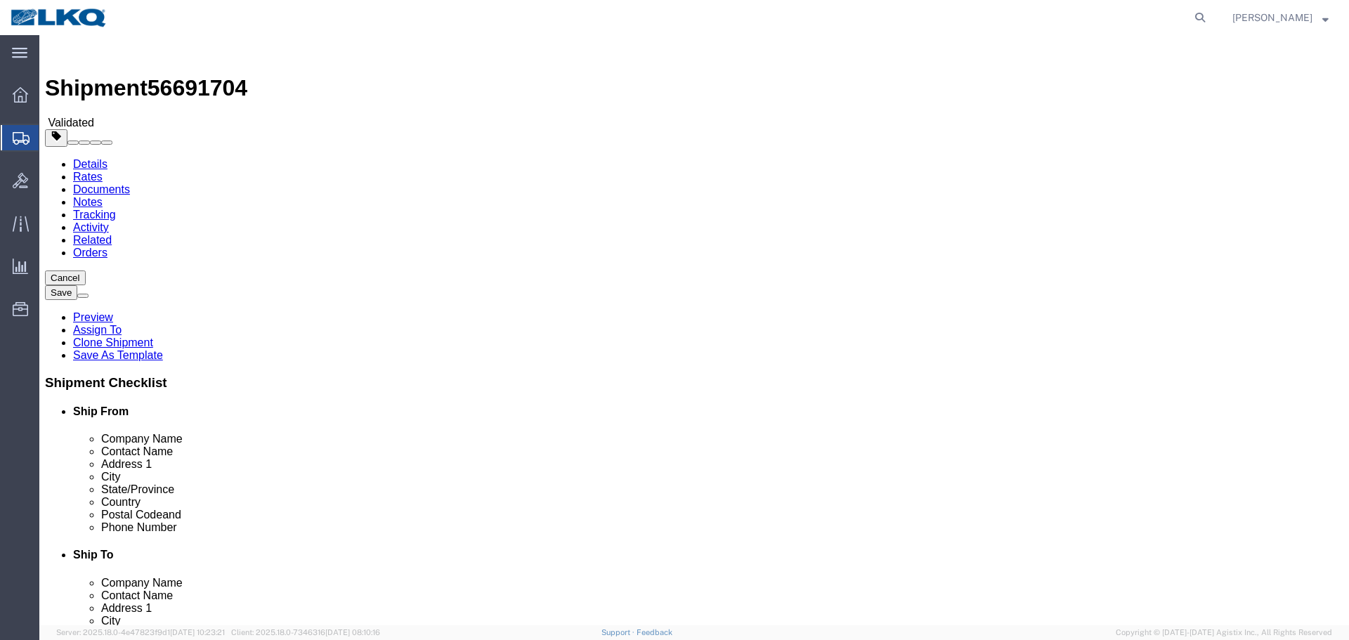
select select "TL"
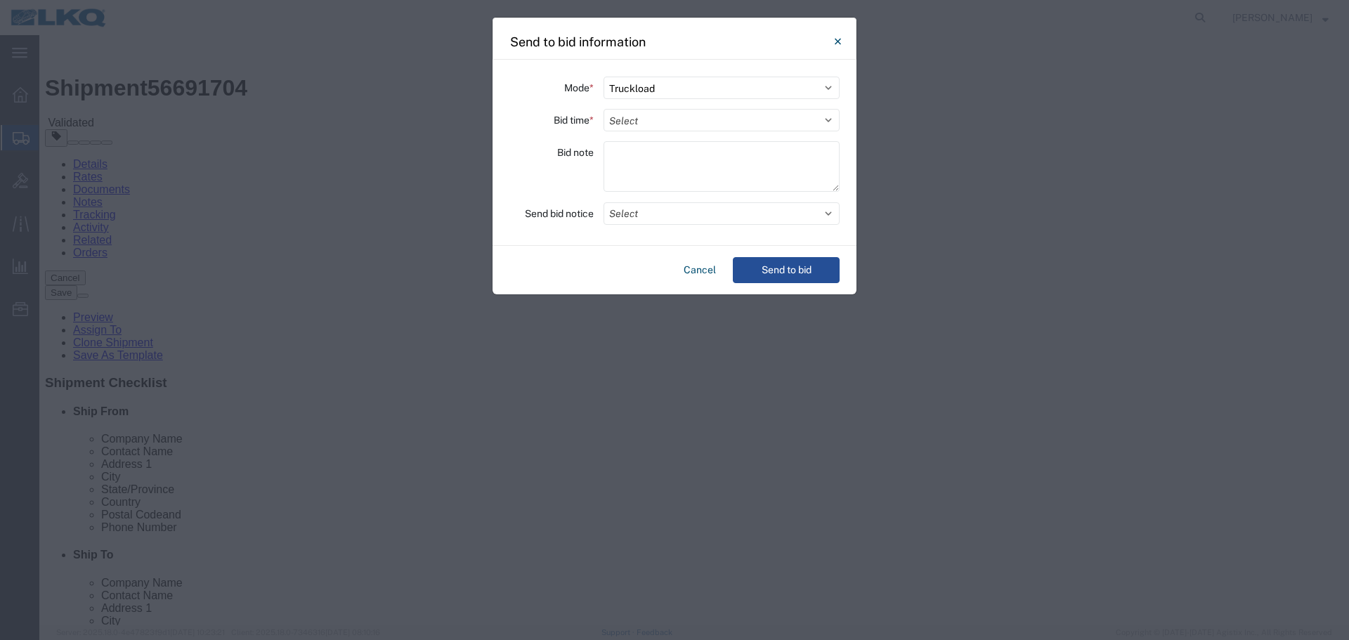
click at [646, 108] on div "Mode * Select Small Parcel Truckload Air Rail Less than Truckload Ocean Freight…" at bounding box center [675, 153] width 364 height 186
click at [647, 119] on select "Select 30 Min (Rush) 1 Hour (Rush) 2 Hours (Rush) 4 Hours (Rush) 8 Hours (Rush)…" at bounding box center [722, 120] width 236 height 22
select select "4"
click at [604, 109] on select "Select 30 Min (Rush) 1 Hour (Rush) 2 Hours (Rush) 4 Hours (Rush) 8 Hours (Rush)…" at bounding box center [722, 120] width 236 height 22
click at [675, 212] on button "Select" at bounding box center [722, 213] width 236 height 22
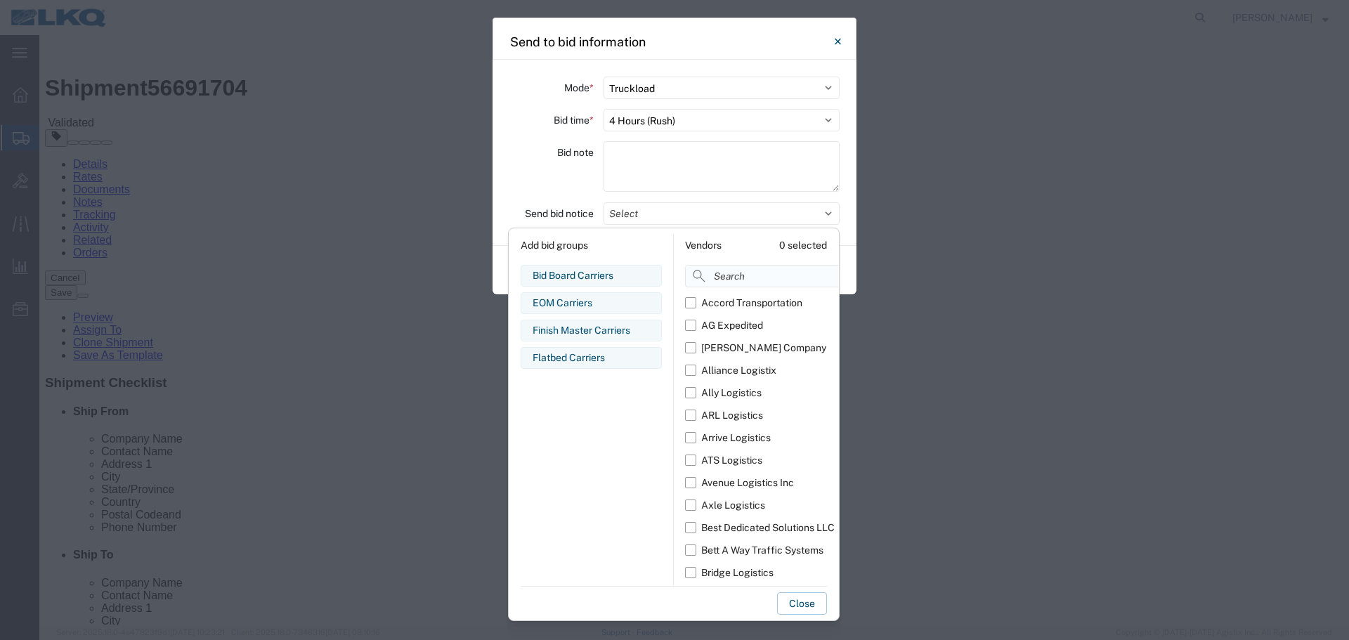
click at [734, 278] on input at bounding box center [793, 276] width 216 height 22
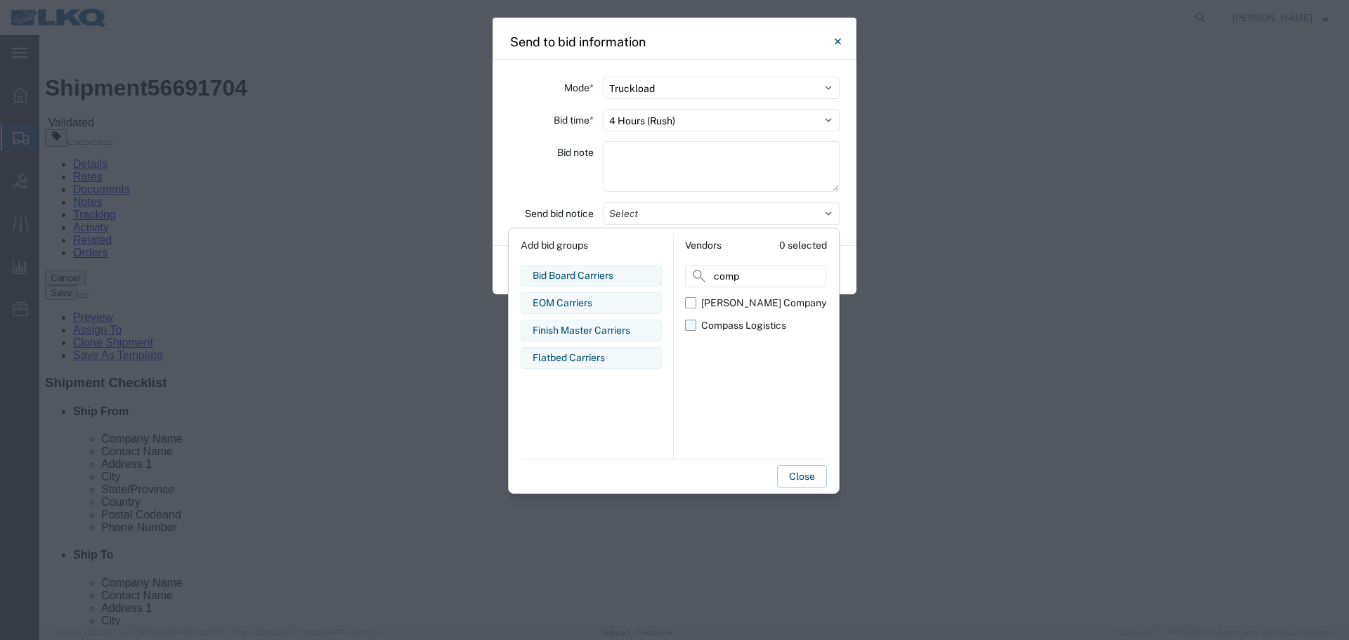
type input "comp"
click at [751, 330] on div "Compass Logistics" at bounding box center [743, 325] width 85 height 15
click at [0, 0] on input "Compass Logistics" at bounding box center [0, 0] width 0 height 0
click at [549, 160] on div "Bid note" at bounding box center [552, 168] width 84 height 55
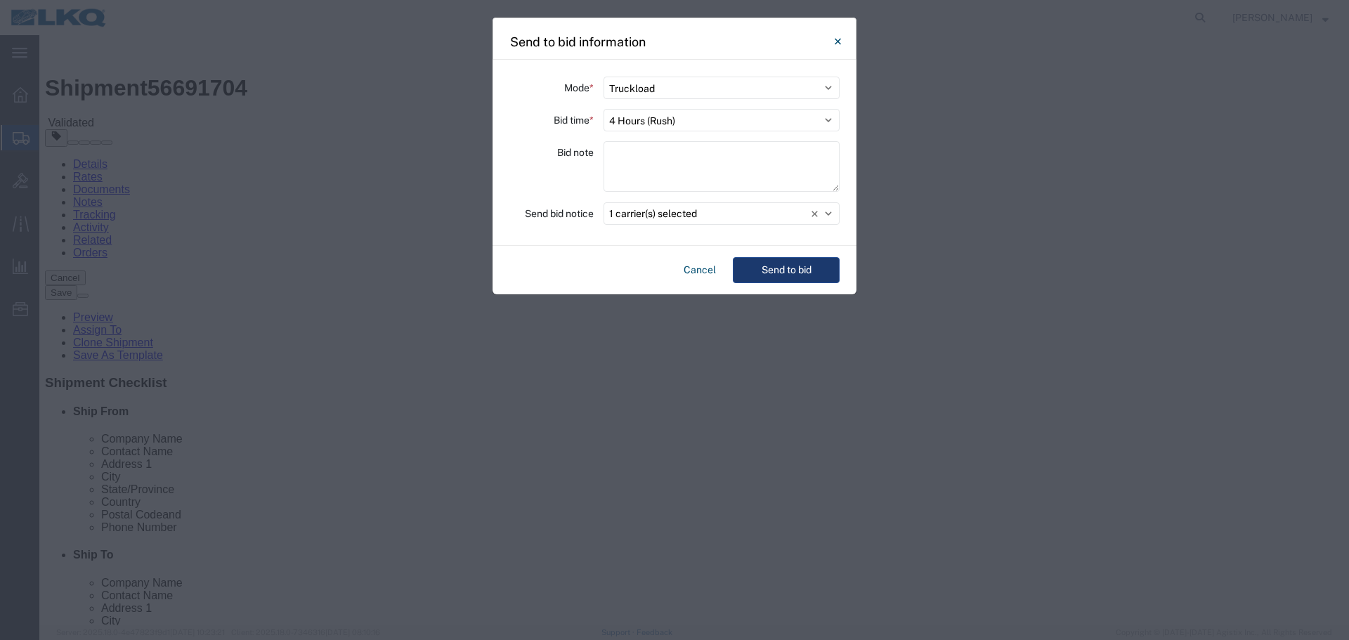
click at [806, 268] on button "Send to bid" at bounding box center [786, 270] width 107 height 26
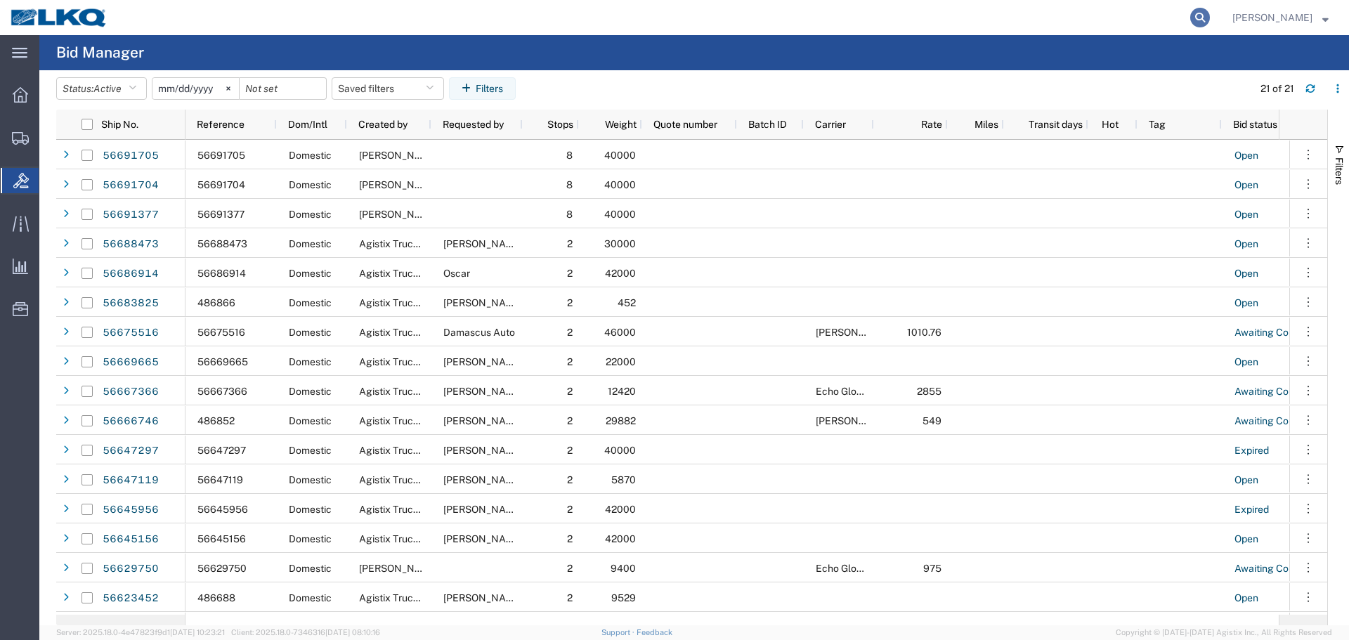
click at [1193, 13] on icon at bounding box center [1201, 18] width 20 height 20
paste input "56691704"
type input "56691704"
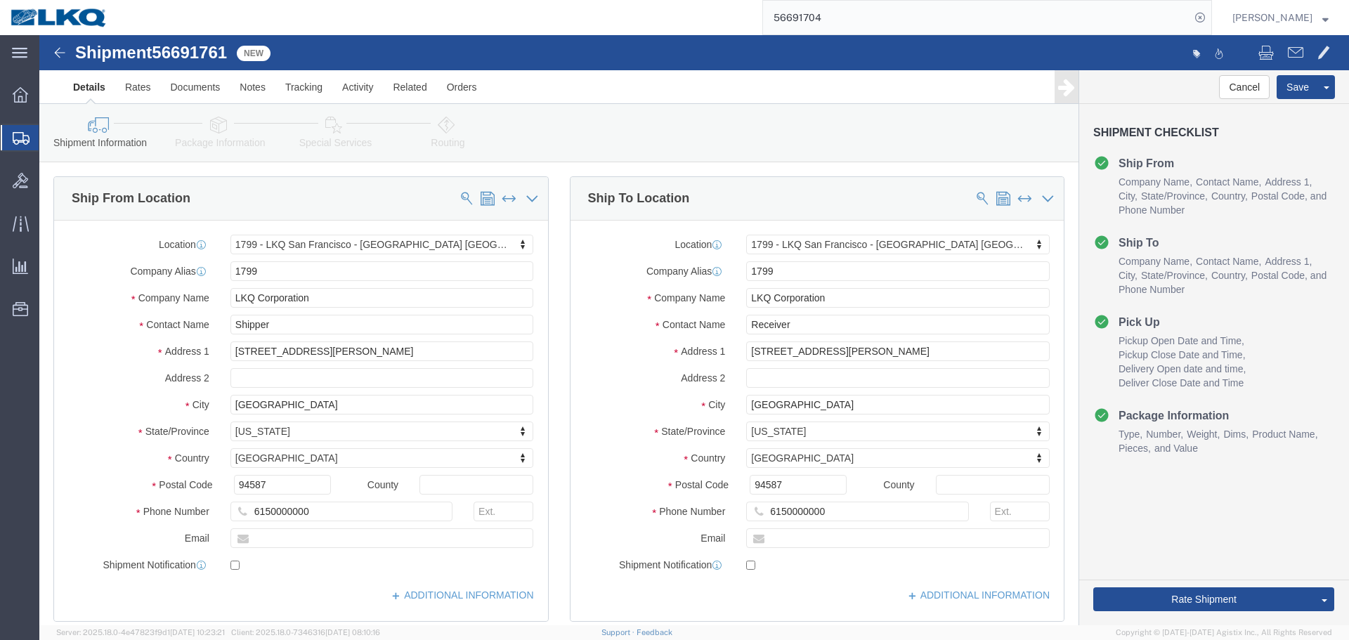
select select "27654"
click span "56691761"
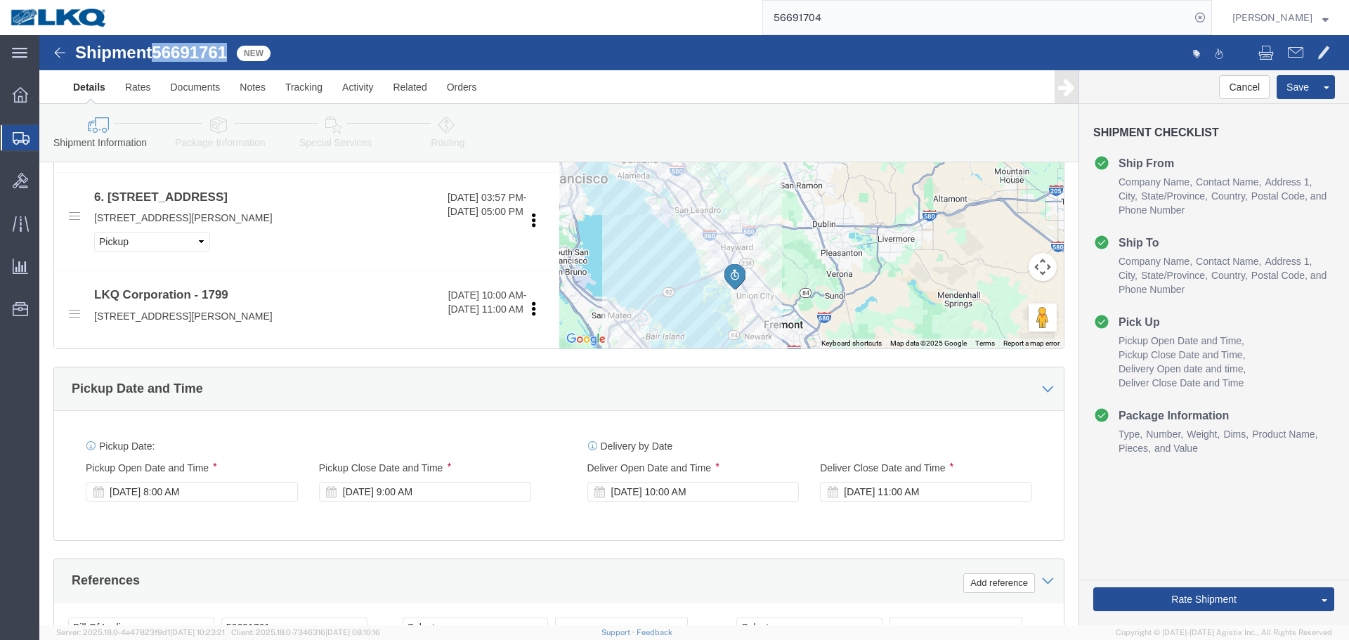
scroll to position [1265, 0]
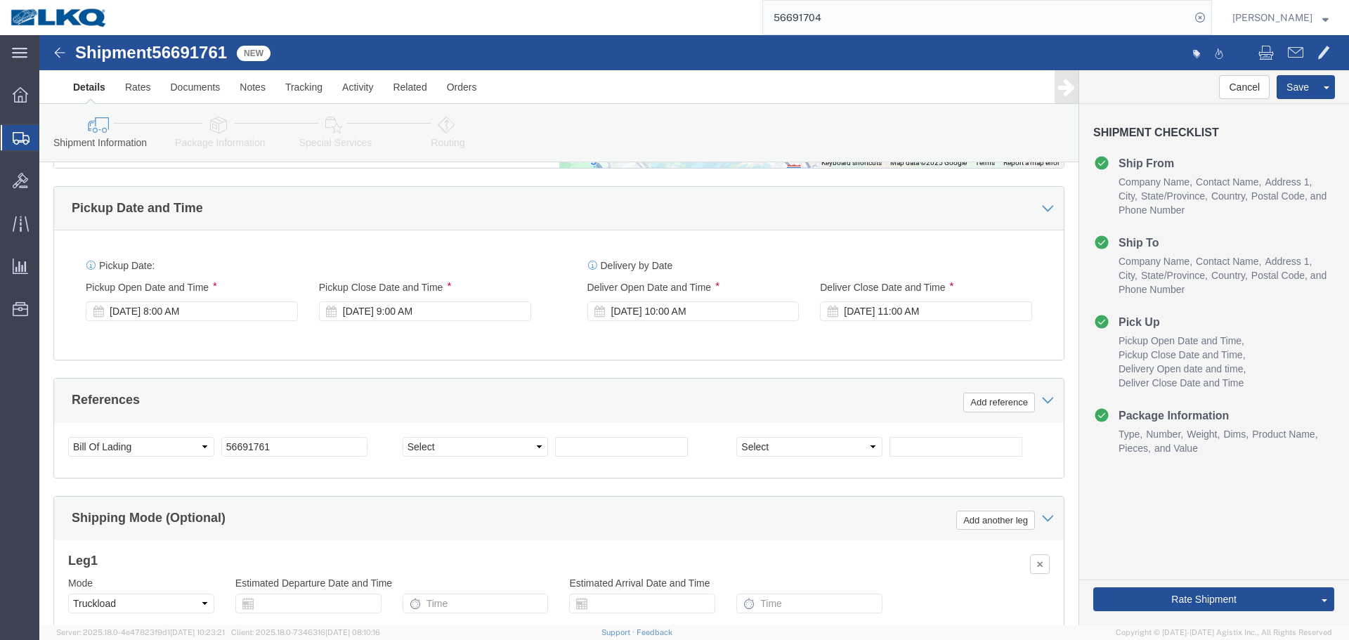
click div "Select Account Type Activity ID Airline Appointment Number ASN Batch Request # …"
click input "56691761"
click link "Clone Shipment"
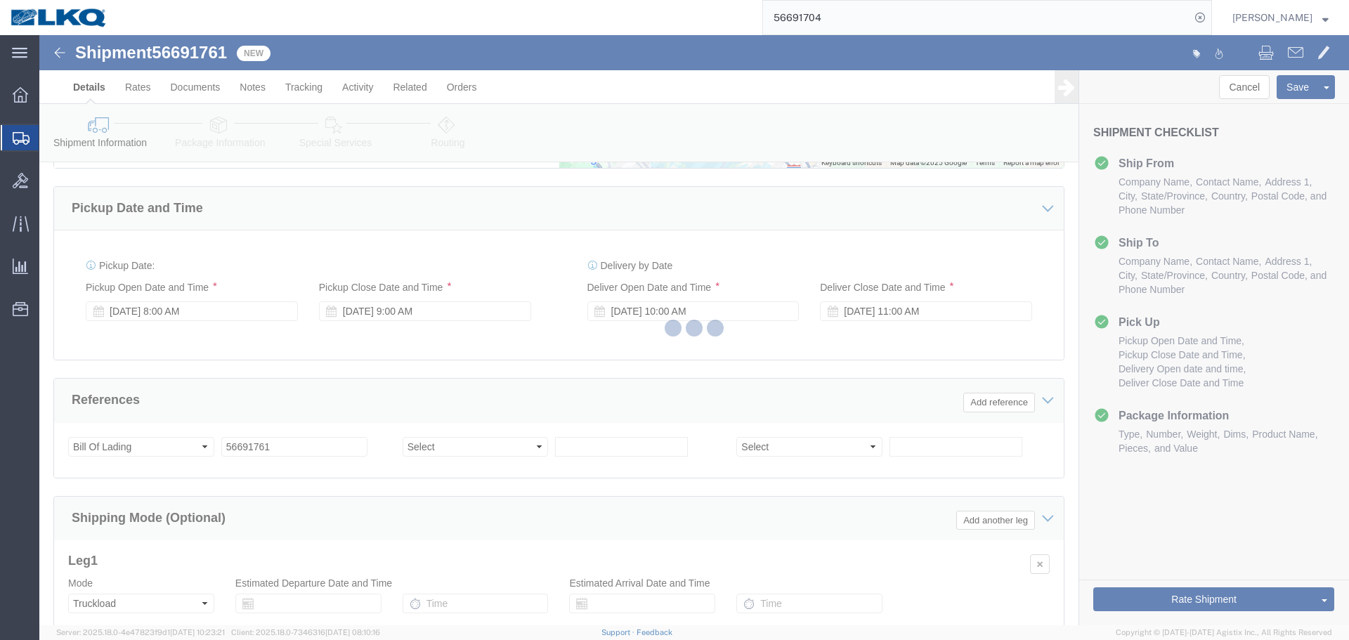
select select "27654"
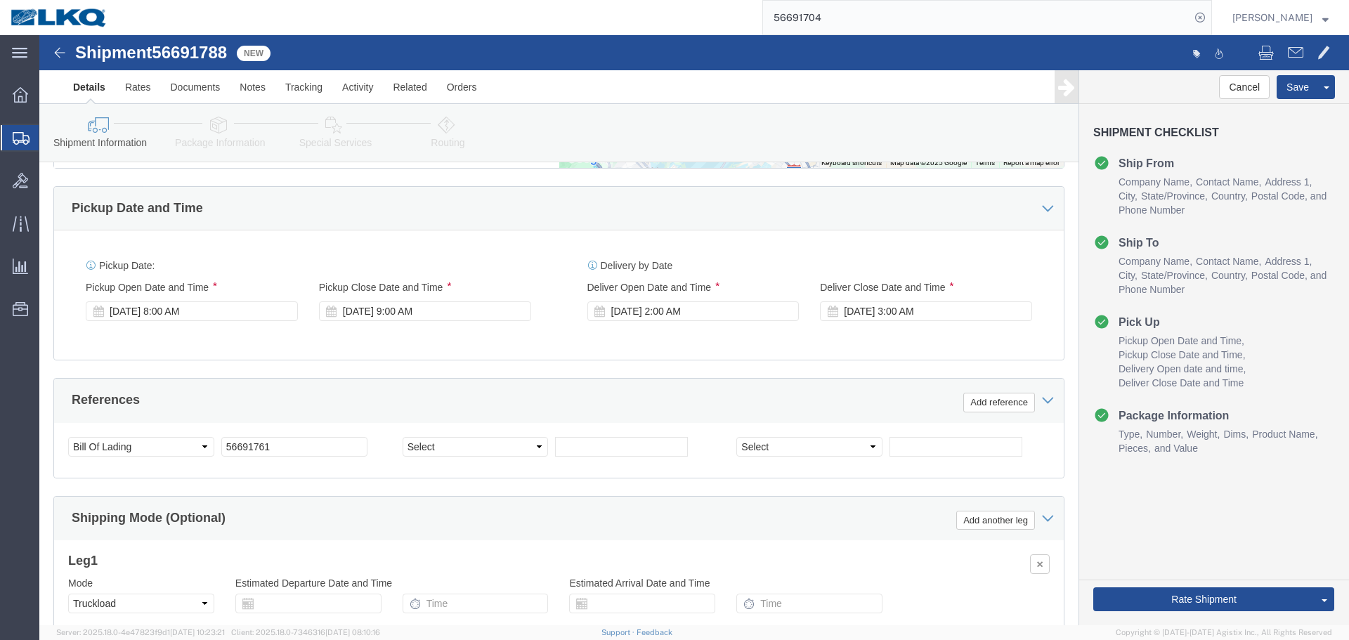
click span "56691788"
copy span "56691788"
click input "56691761"
paste input "88"
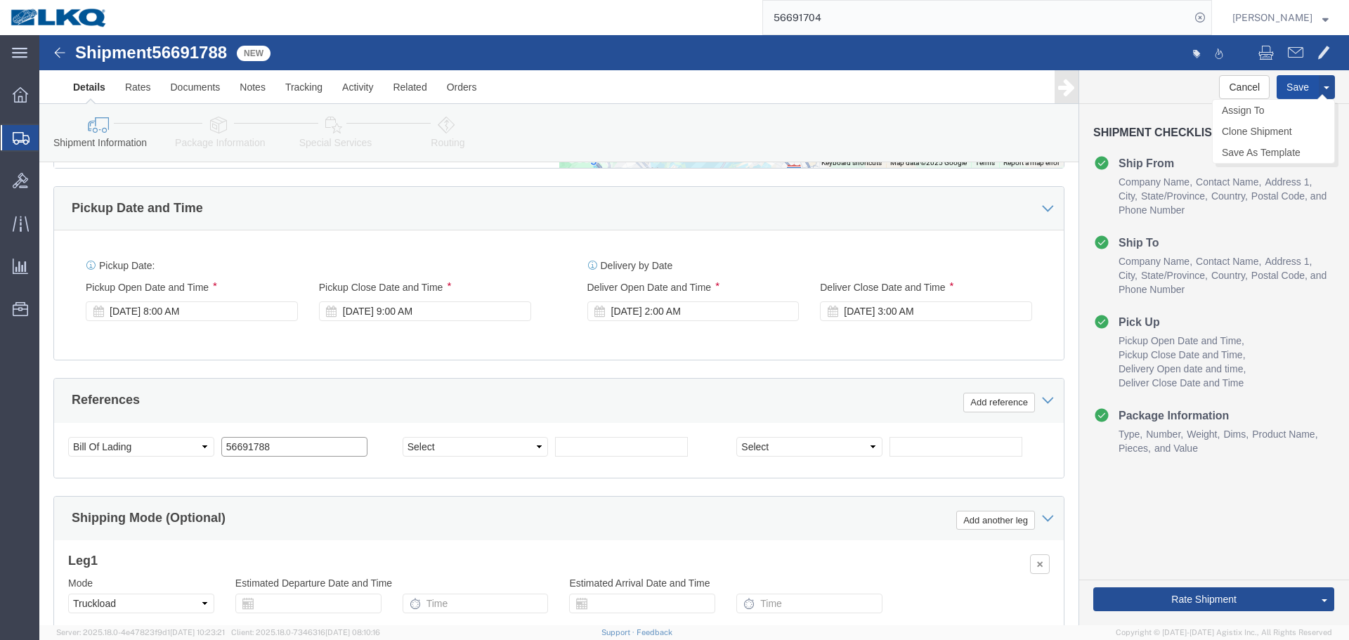
type input "56691788"
drag, startPoint x: 1244, startPoint y: 51, endPoint x: 1123, endPoint y: 4, distance: 130.0
click button "Save"
click div "Please fix the following errors Ship From Location Location 1799 - LKQ [GEOGRAP…"
click link "Send To Bid"
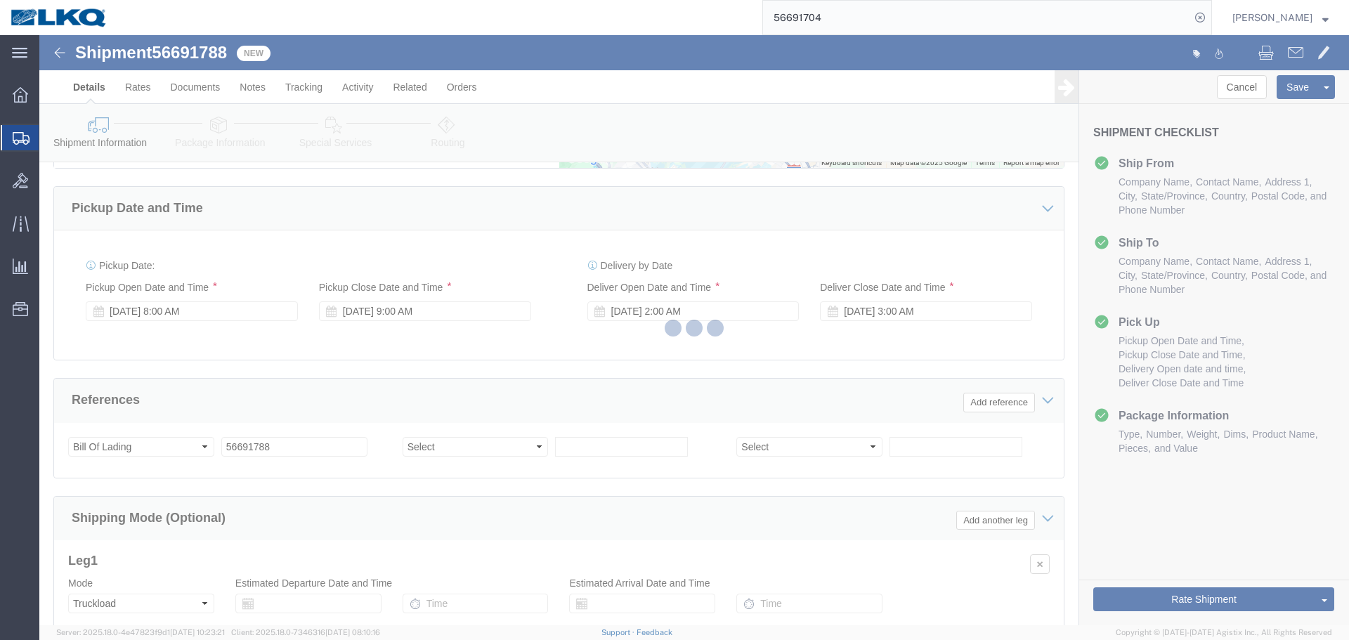
select select "27654"
select select "TL"
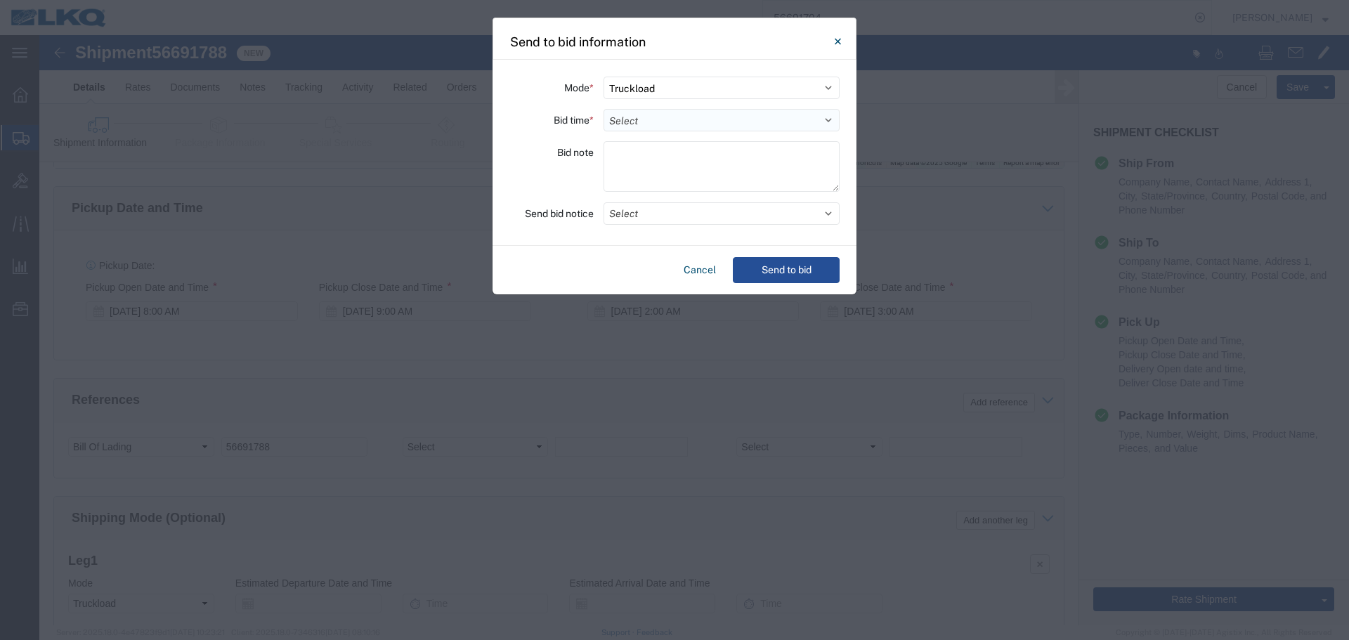
drag, startPoint x: 633, startPoint y: 119, endPoint x: 631, endPoint y: 130, distance: 10.6
click at [633, 119] on select "Select 30 Min (Rush) 1 Hour (Rush) 2 Hours (Rush) 4 Hours (Rush) 8 Hours (Rush)…" at bounding box center [722, 120] width 236 height 22
select select "8"
click at [604, 109] on select "Select 30 Min (Rush) 1 Hour (Rush) 2 Hours (Rush) 4 Hours (Rush) 8 Hours (Rush)…" at bounding box center [722, 120] width 236 height 22
click at [699, 216] on button "Select" at bounding box center [722, 213] width 236 height 22
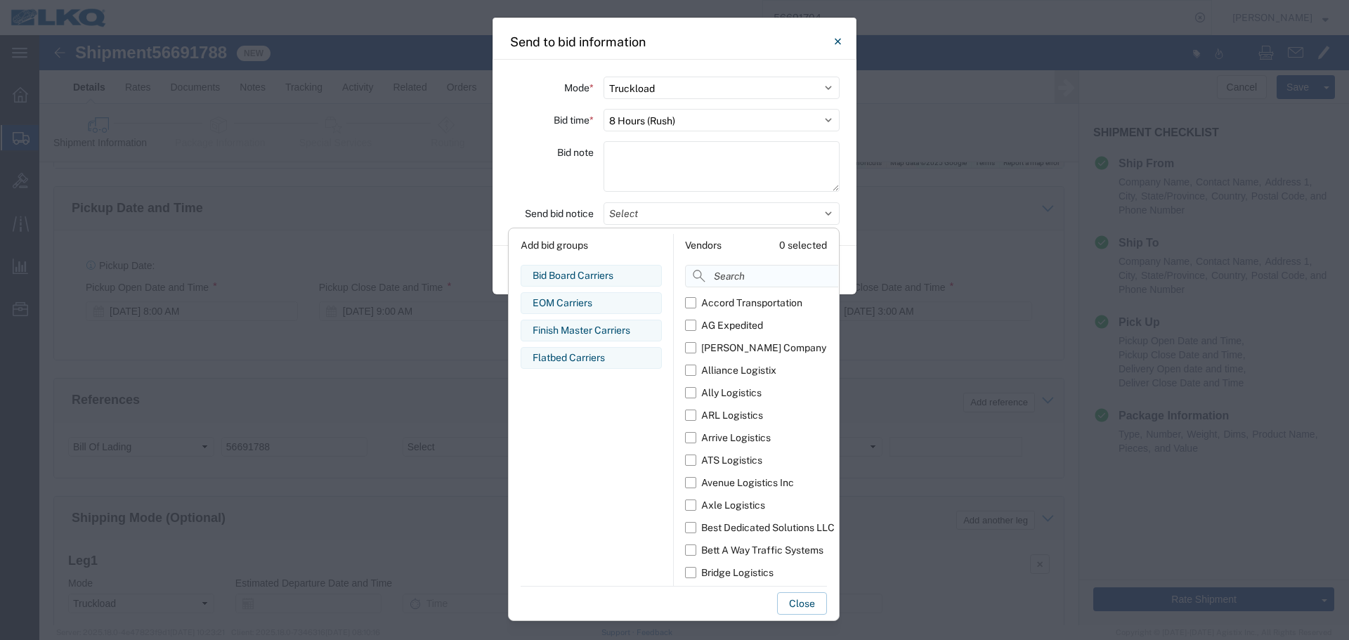
click at [736, 276] on input at bounding box center [793, 276] width 216 height 22
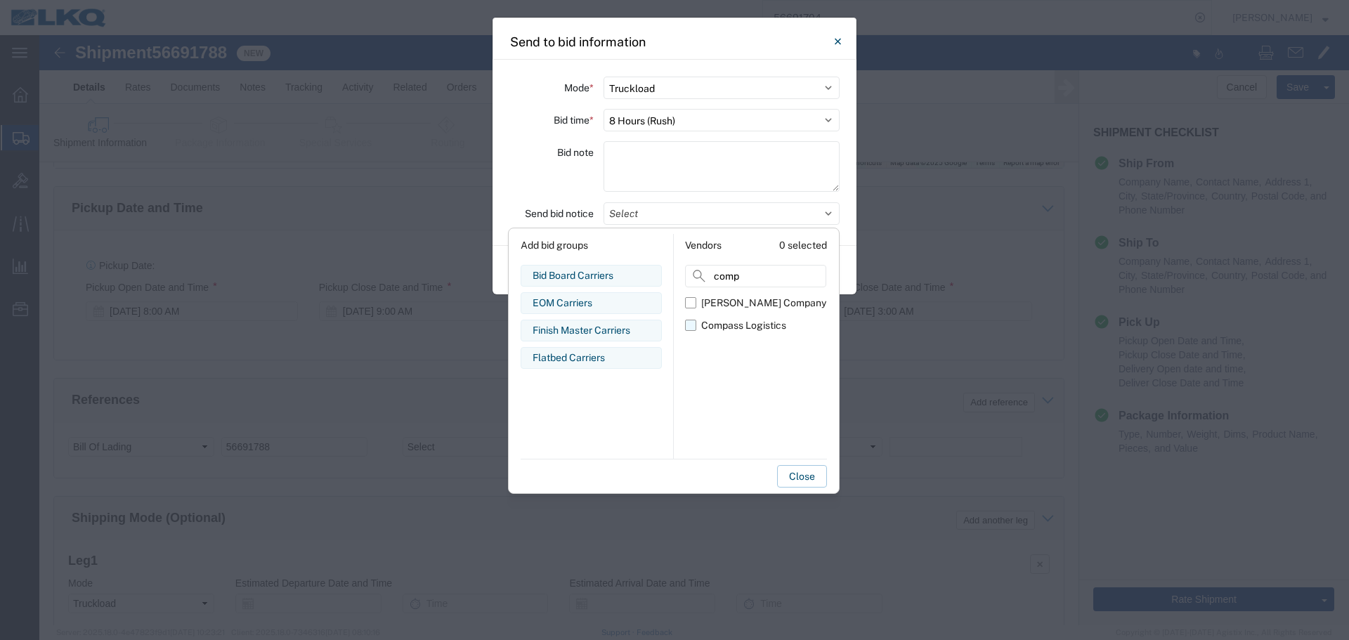
type input "comp"
click at [719, 329] on div "Compass Logistics" at bounding box center [743, 325] width 85 height 15
click at [0, 0] on input "Compass Logistics" at bounding box center [0, 0] width 0 height 0
click at [567, 189] on div "Bid note" at bounding box center [552, 168] width 84 height 55
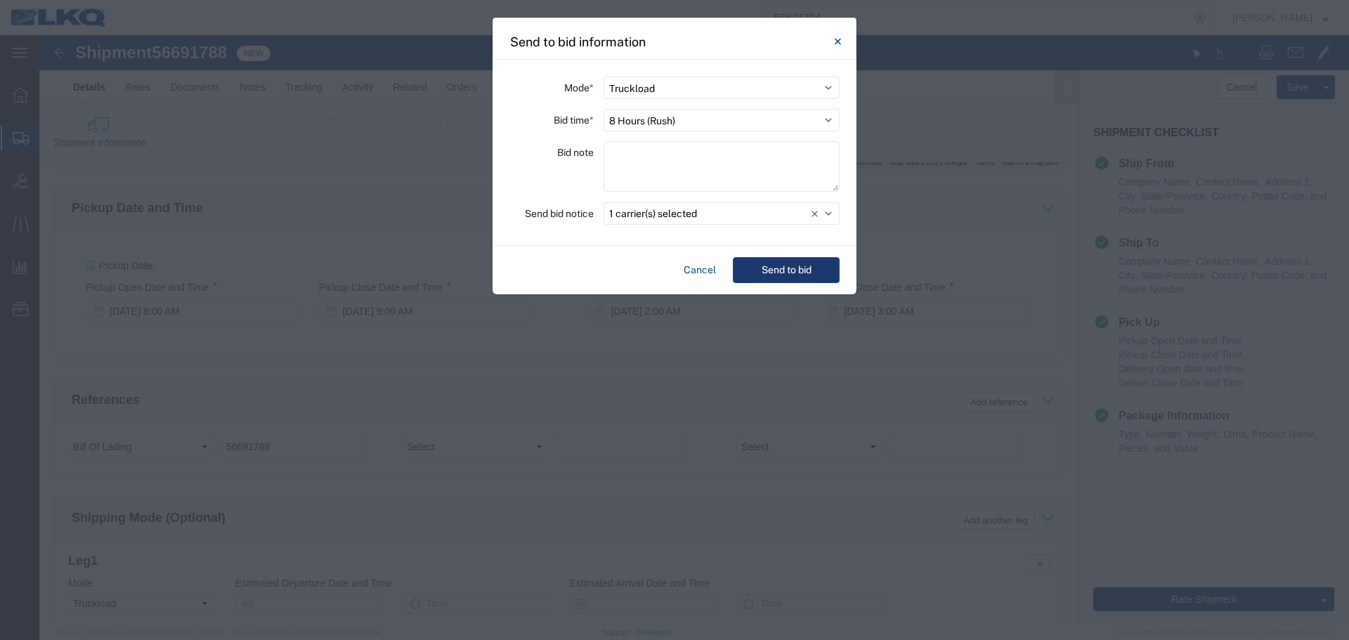
click at [803, 268] on button "Send to bid" at bounding box center [786, 270] width 107 height 26
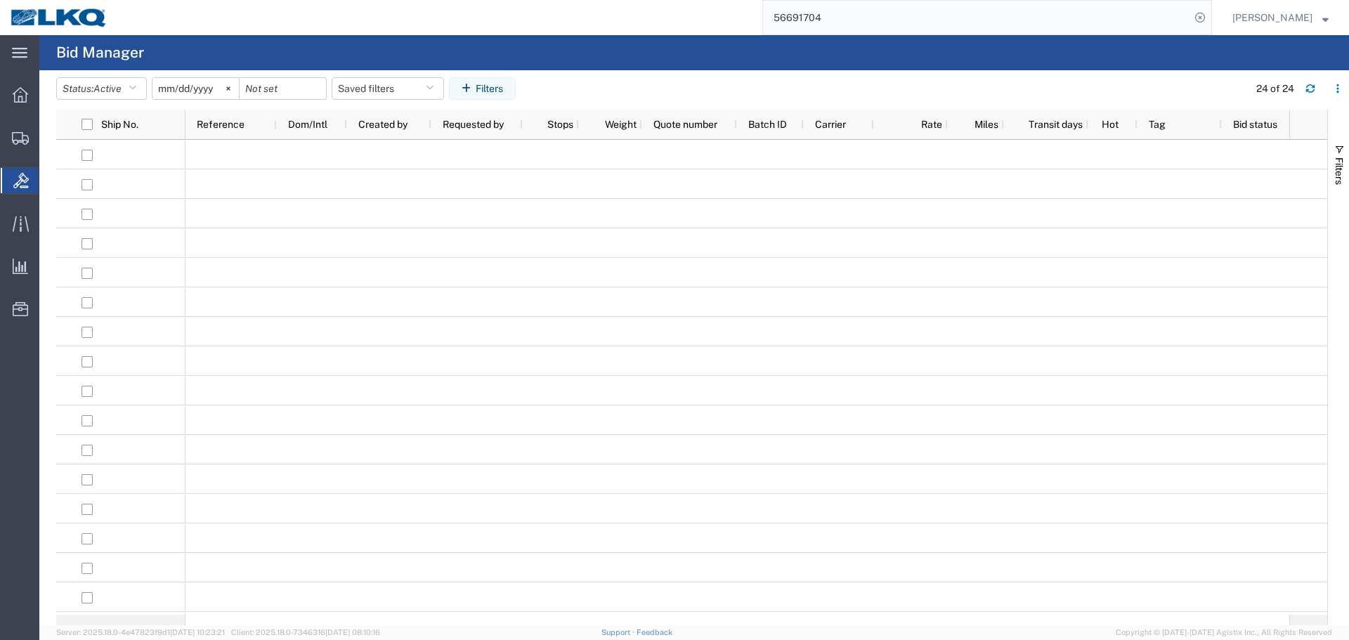
click at [857, 13] on input "56691704" at bounding box center [976, 18] width 427 height 34
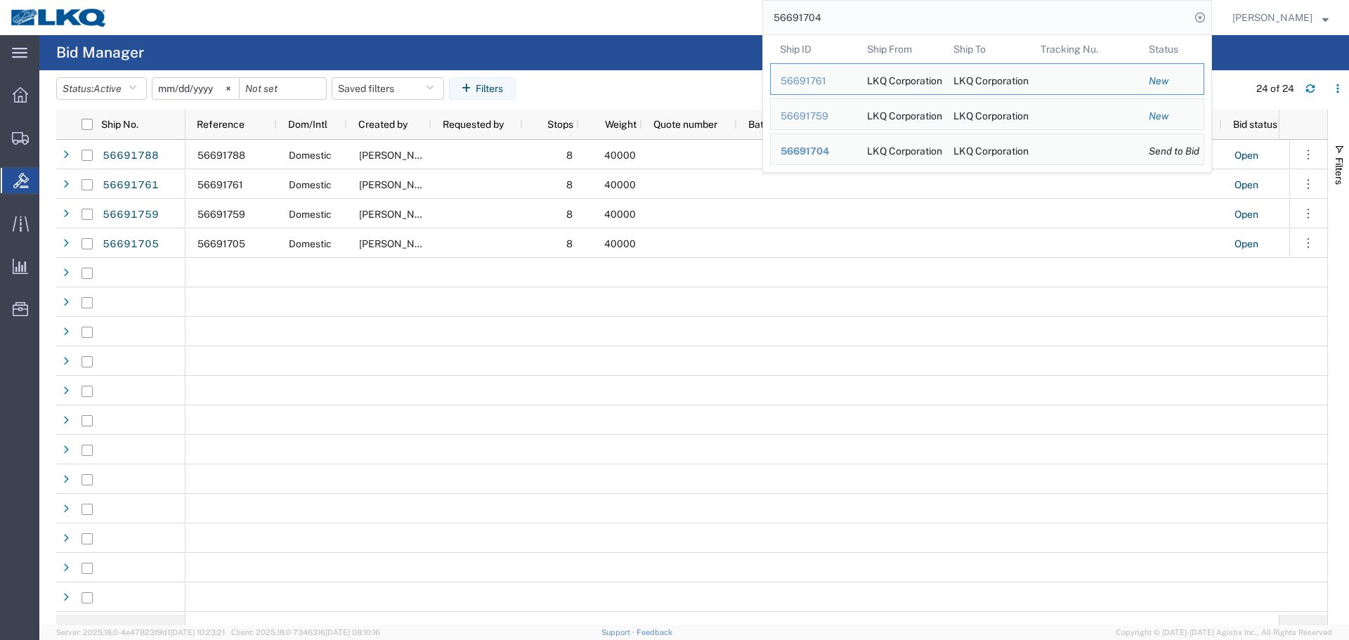
click at [857, 13] on input "56691704" at bounding box center [976, 18] width 427 height 34
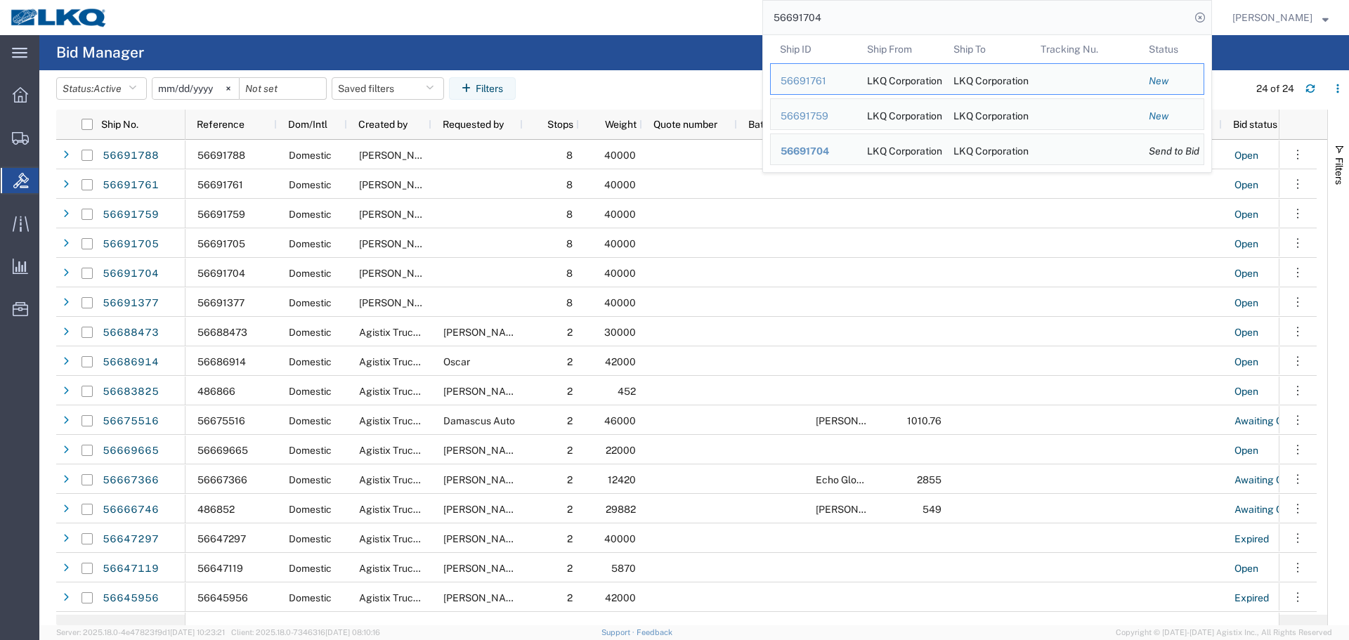
paste input "56687169"
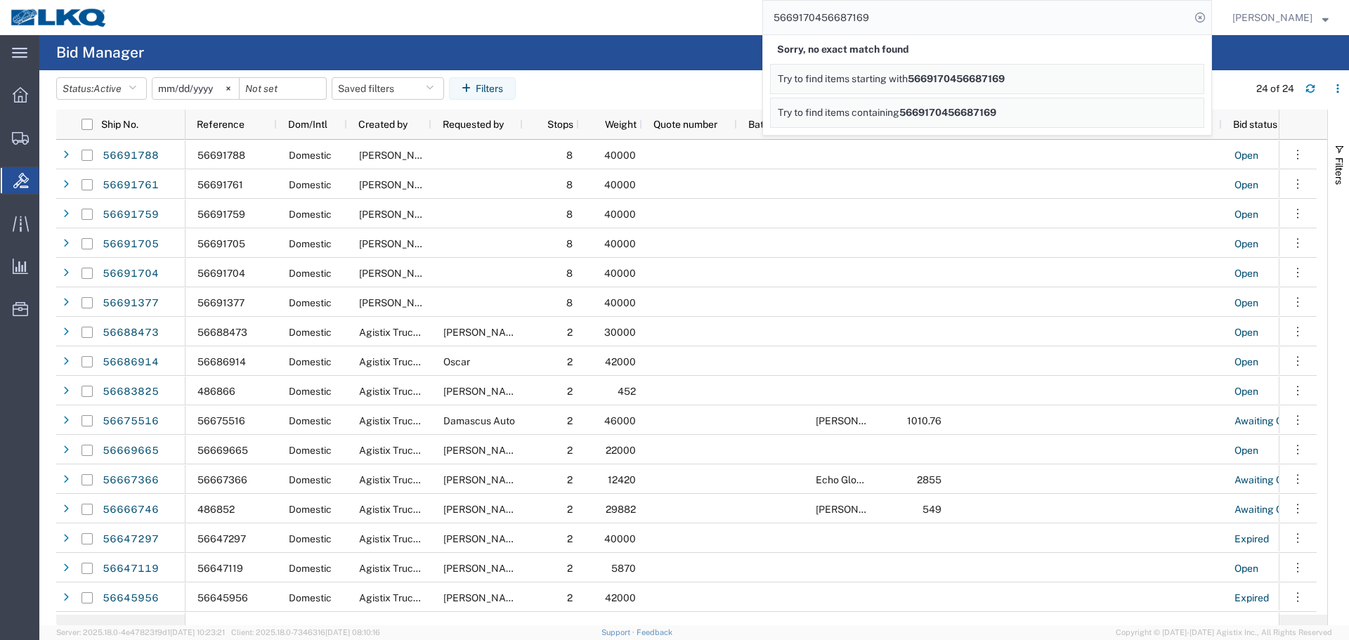
paste input "search"
type input "56687169"
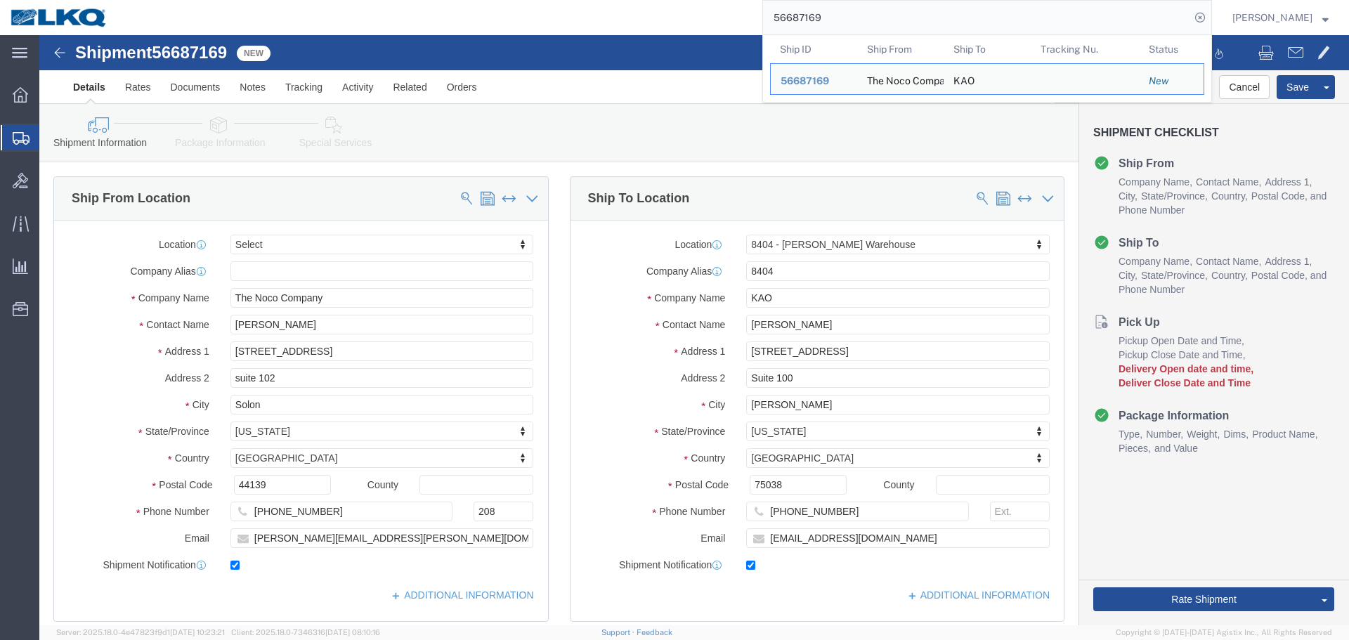
select select
select select "65991"
click ul "Details Rates Documents Notes Tracking Activity Related Orders"
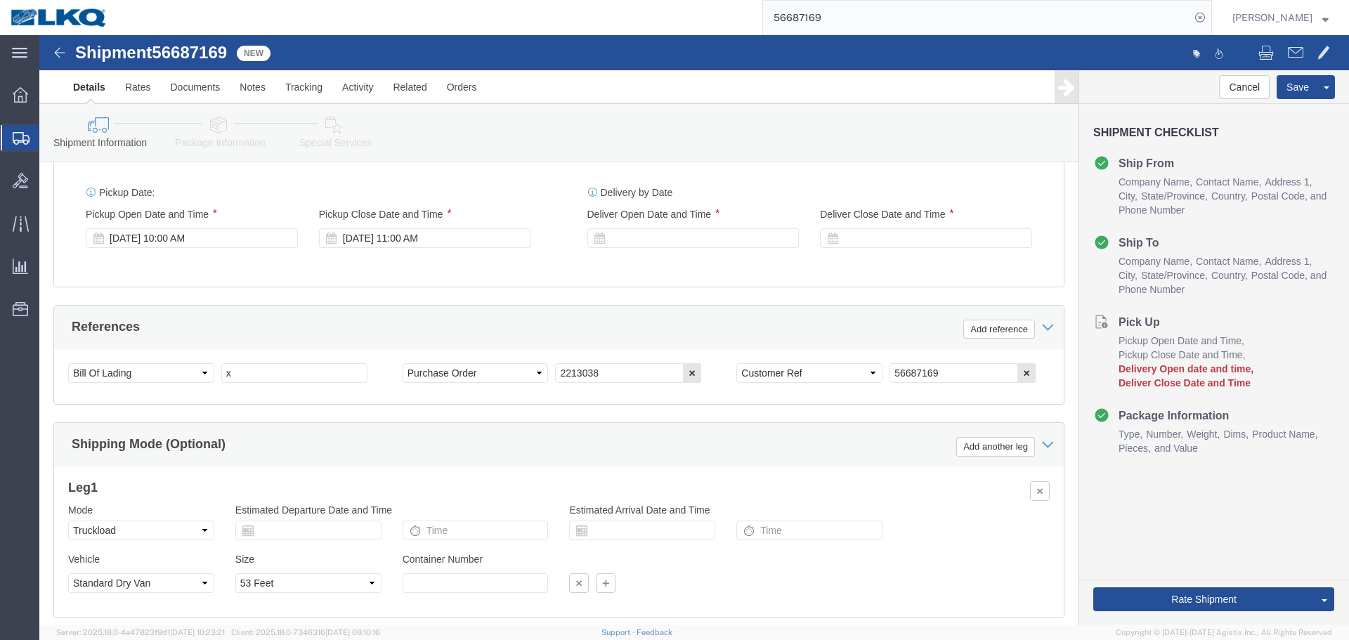
scroll to position [841, 0]
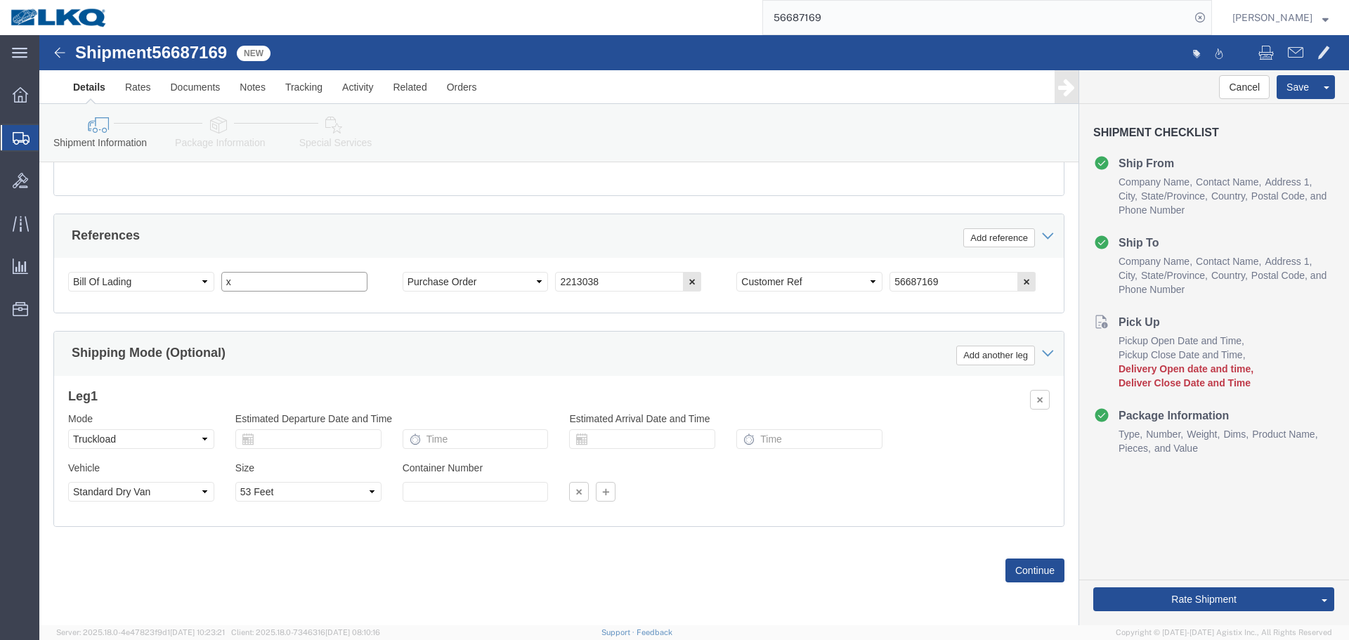
click input "x"
paste input "486899"
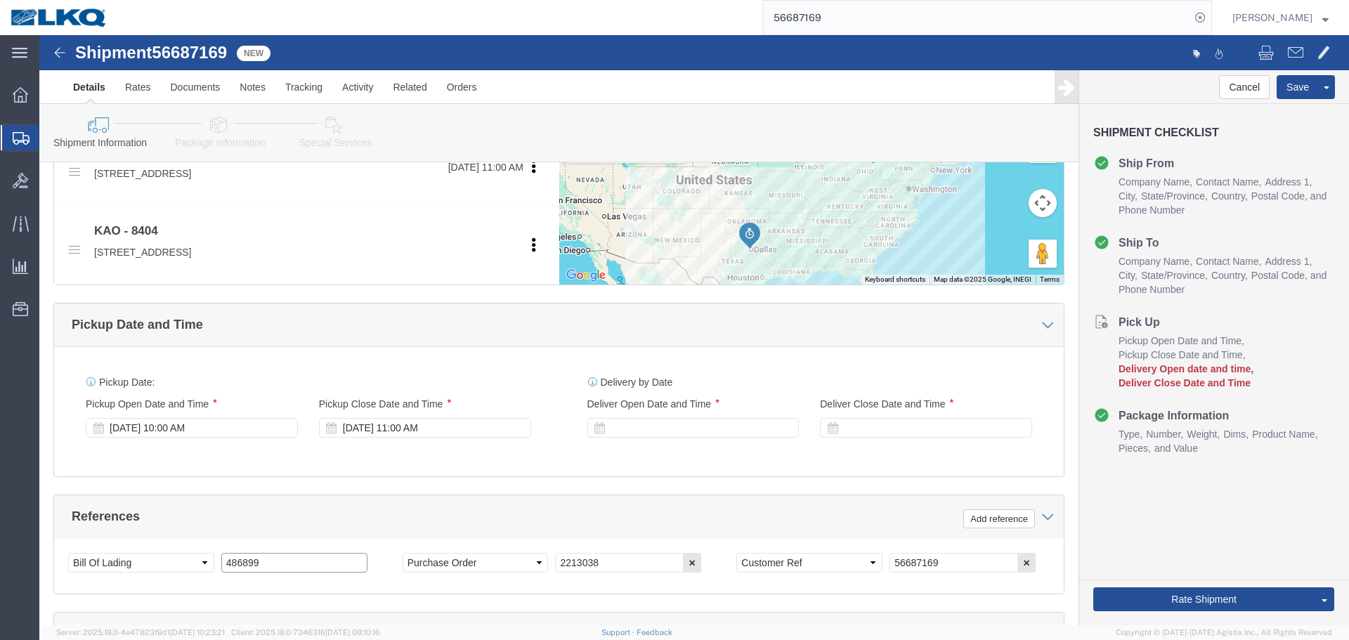
type input "486899"
click div
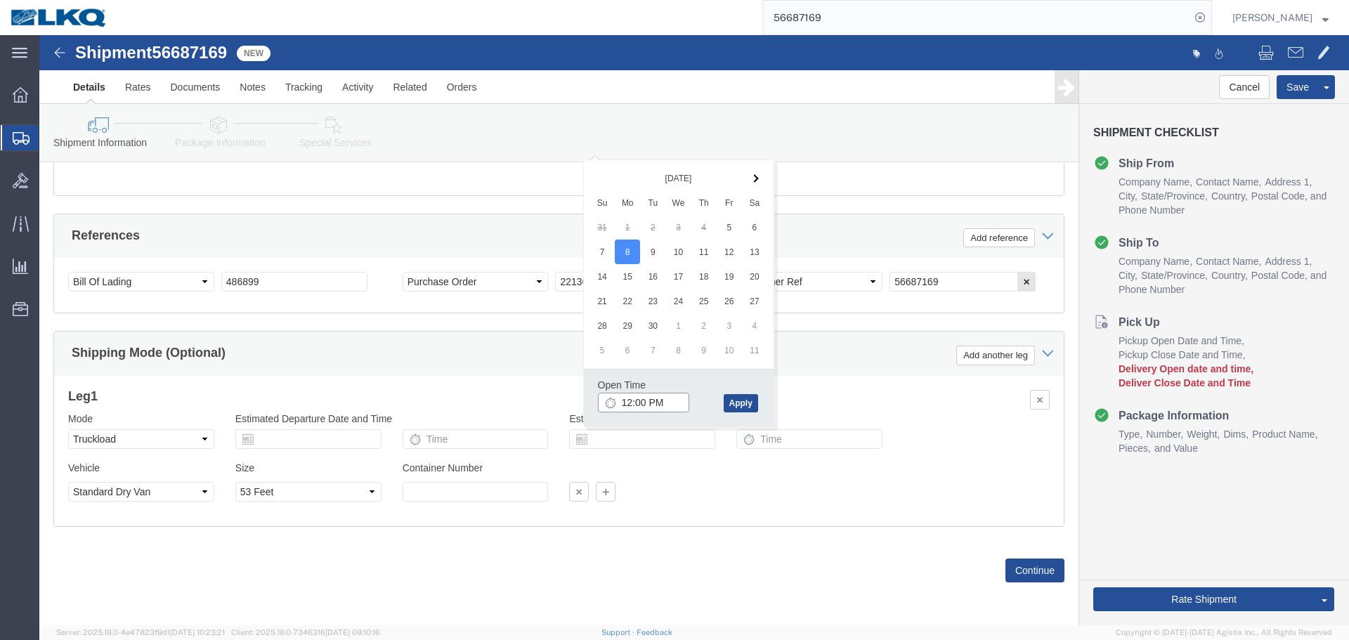
click input "12:00 PM"
type input "8:00 AM"
click button "Apply"
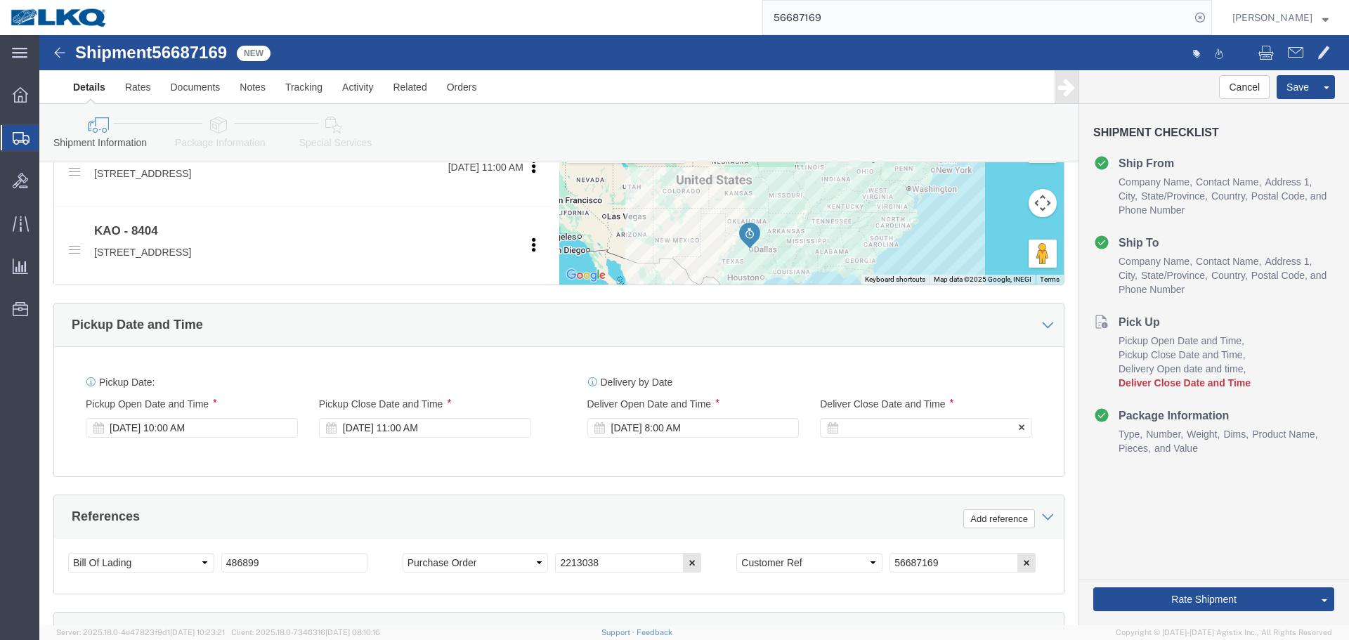
click div
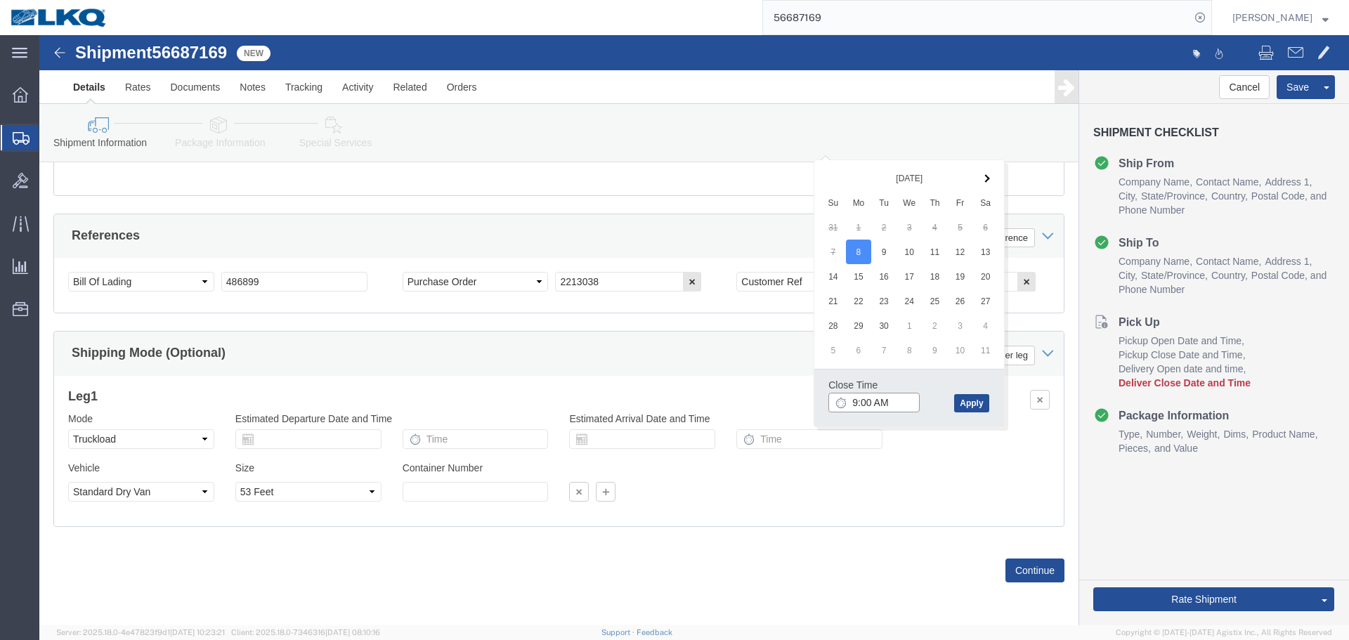
click input "9:00 AM"
type input "0801"
type input "8:01 AM"
click button "Apply"
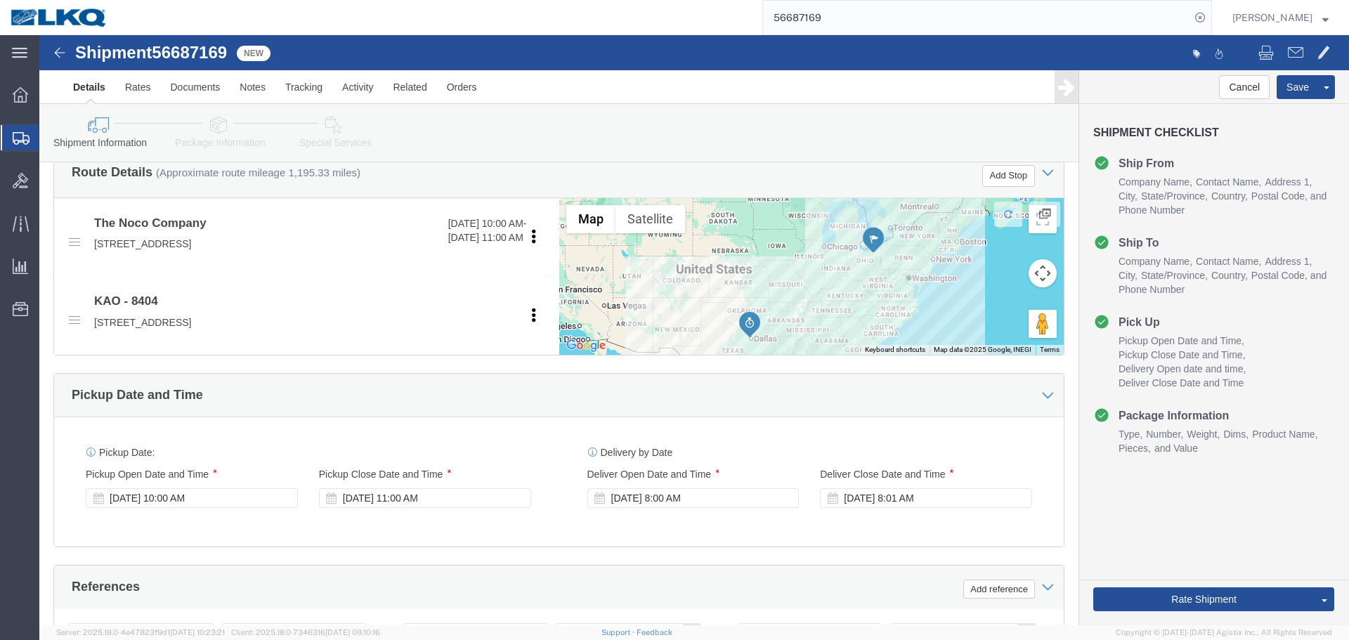
scroll to position [0, 0]
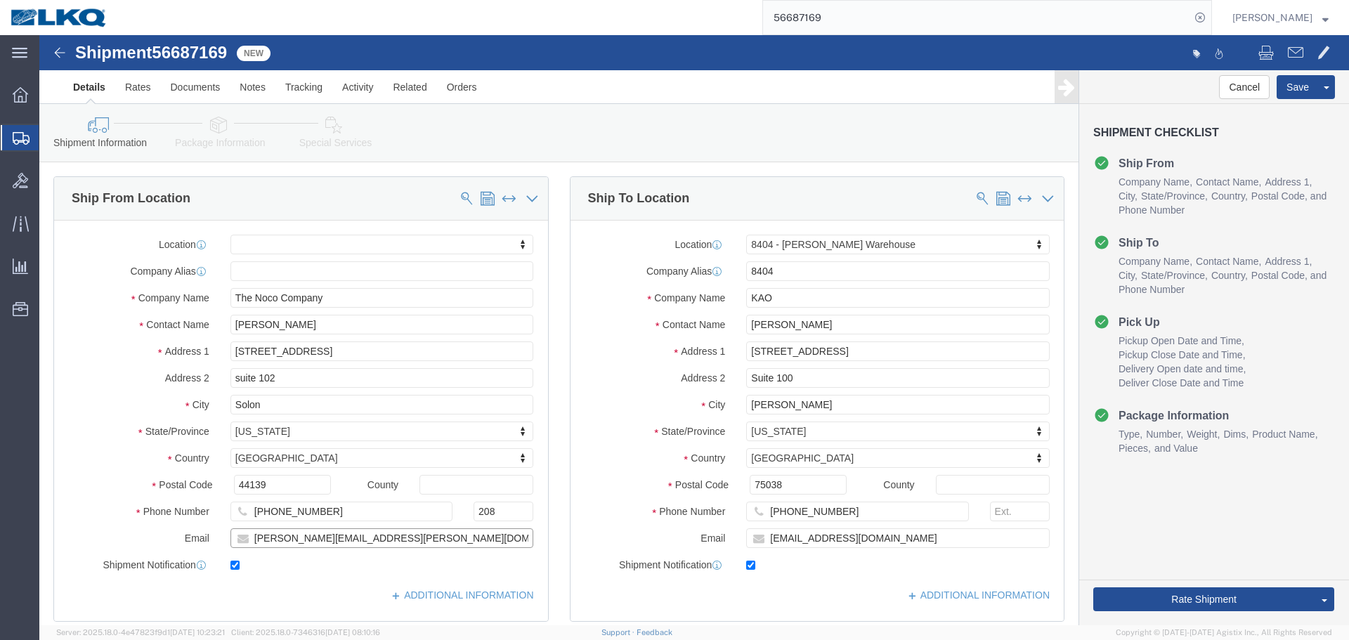
click input "[PERSON_NAME][EMAIL_ADDRESS][PERSON_NAME][DOMAIN_NAME]"
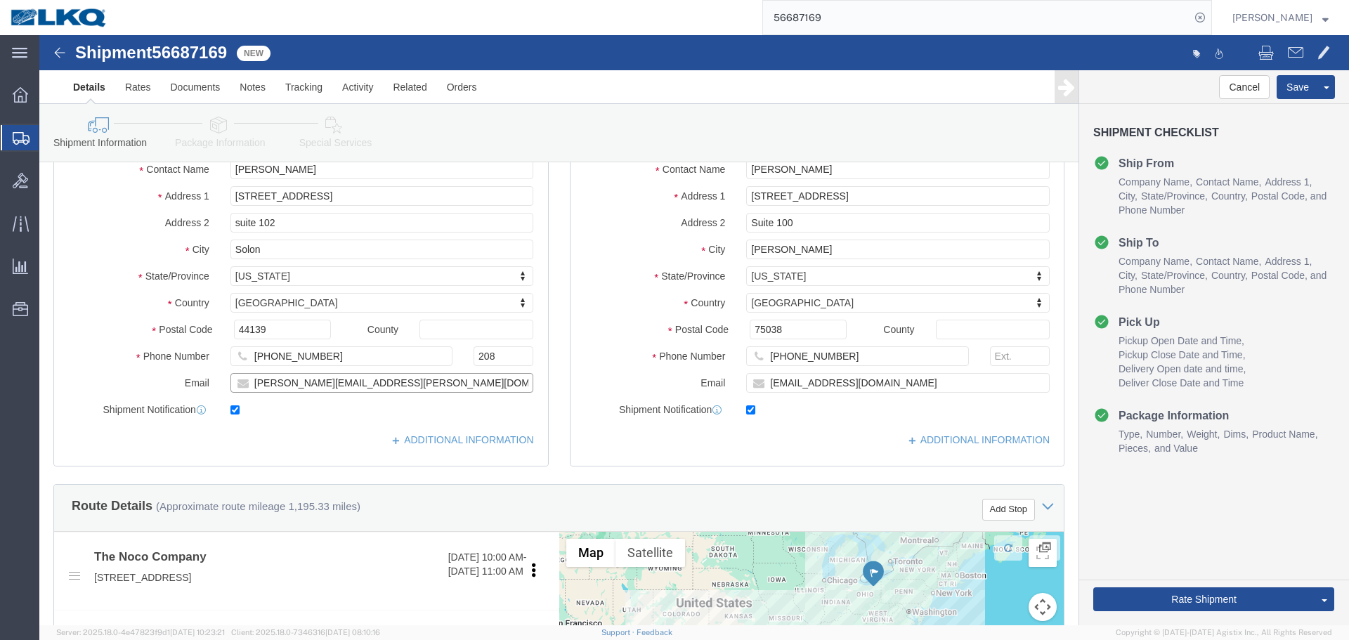
scroll to position [492, 0]
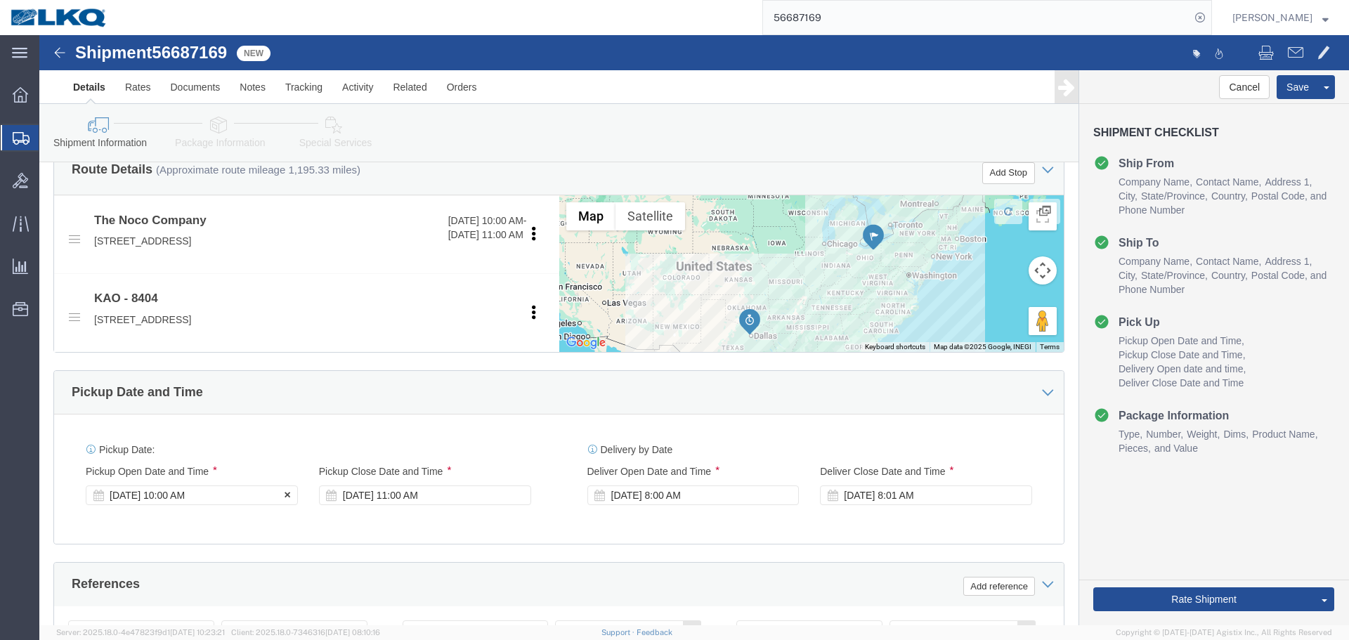
click div "[DATE] 10:00 AM"
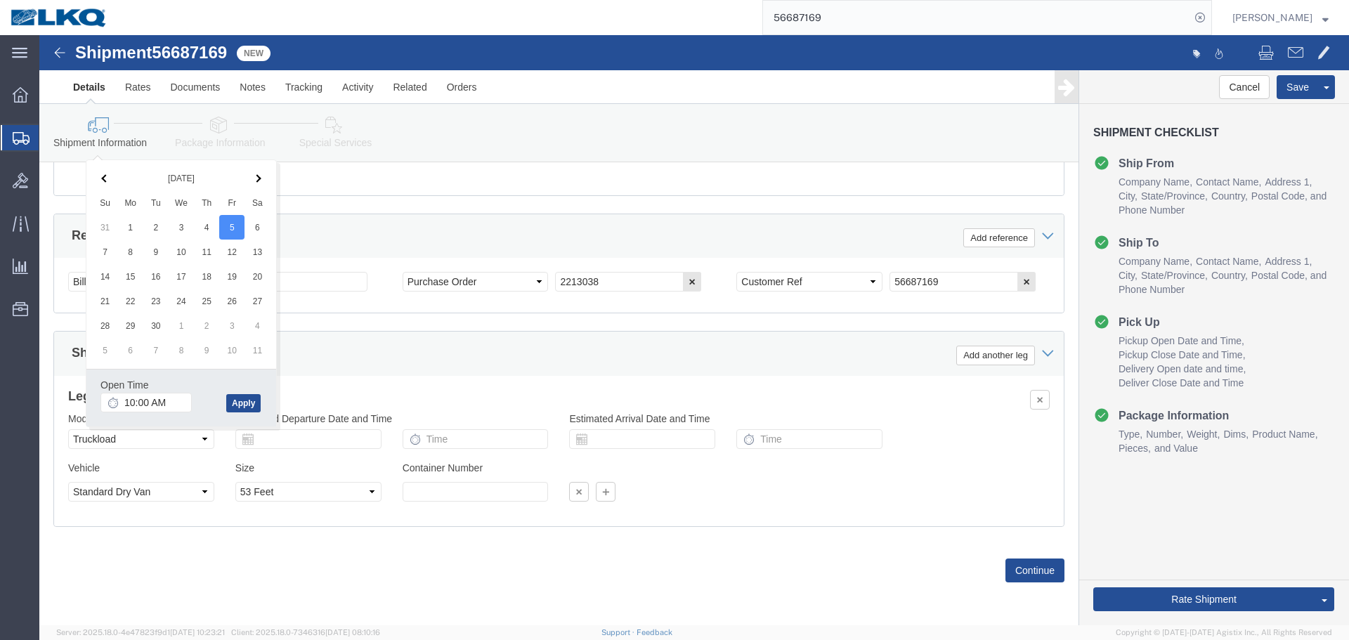
click div "Ship From Location Location My Profile Location 1100 - LKQ [GEOGRAPHIC_DATA] 11…"
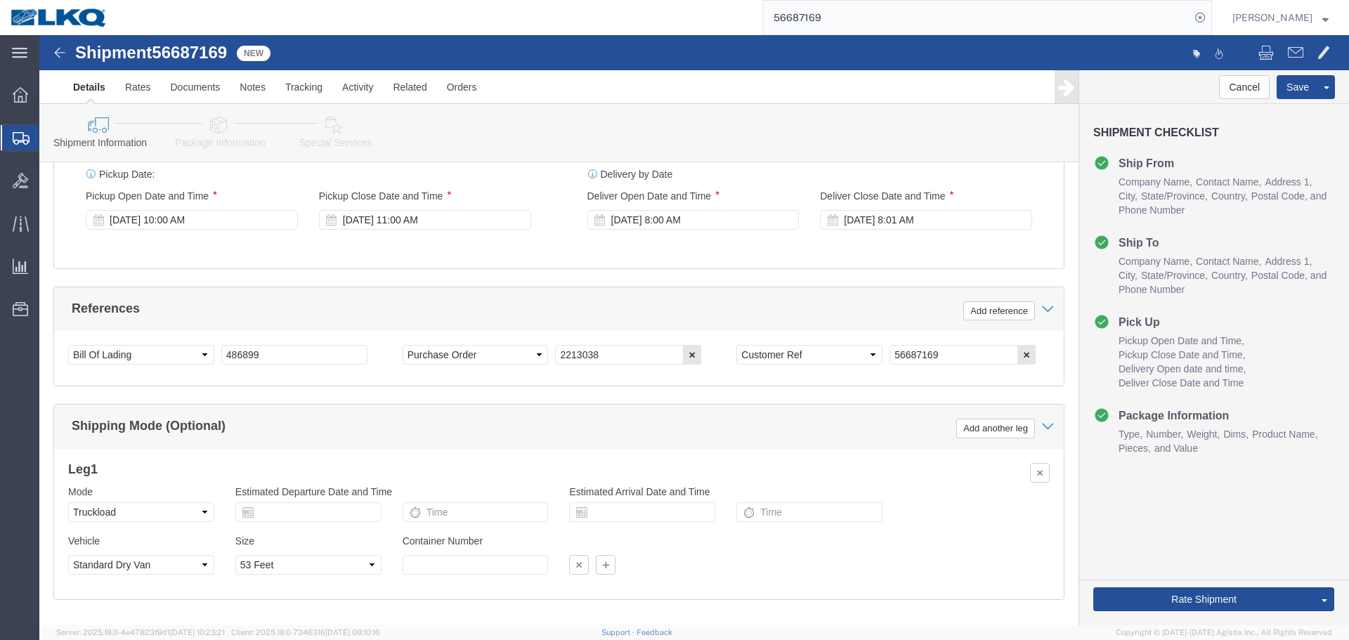
scroll to position [700, 0]
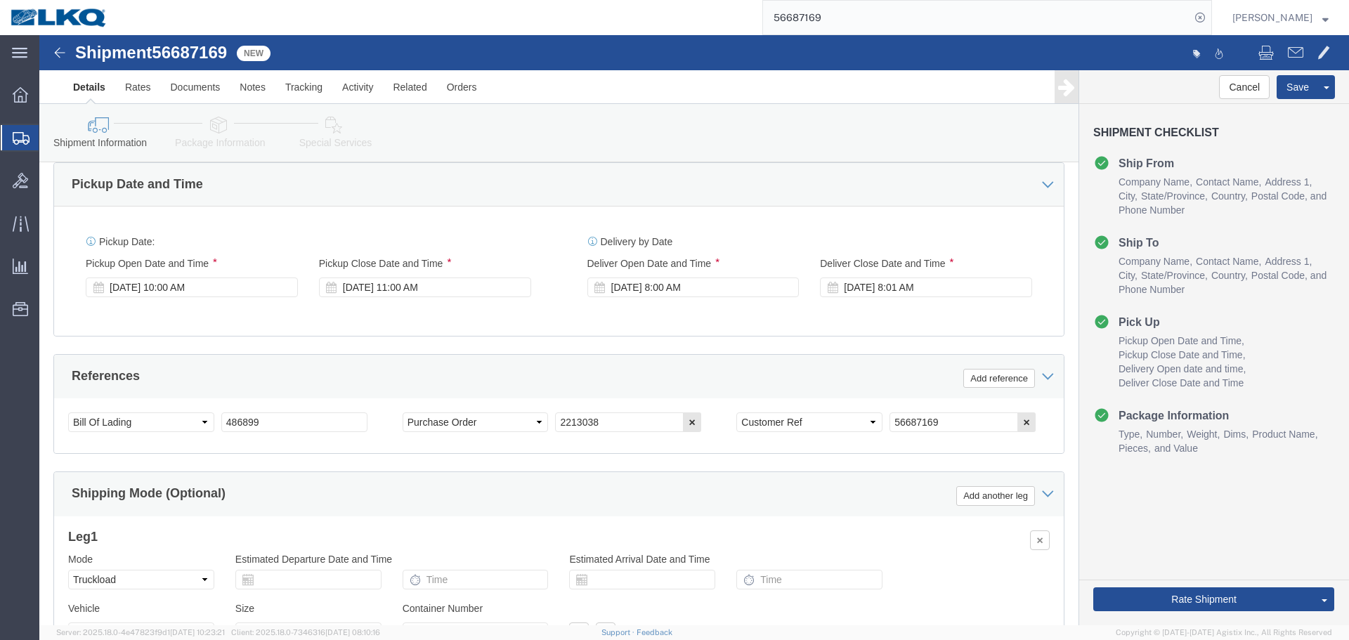
click div "Pickup Date and Time Pickup Date: Pickup Start Date Pickup Start Time Pickup Op…"
click button "Save"
type button "Save"
